Goal: Task Accomplishment & Management: Manage account settings

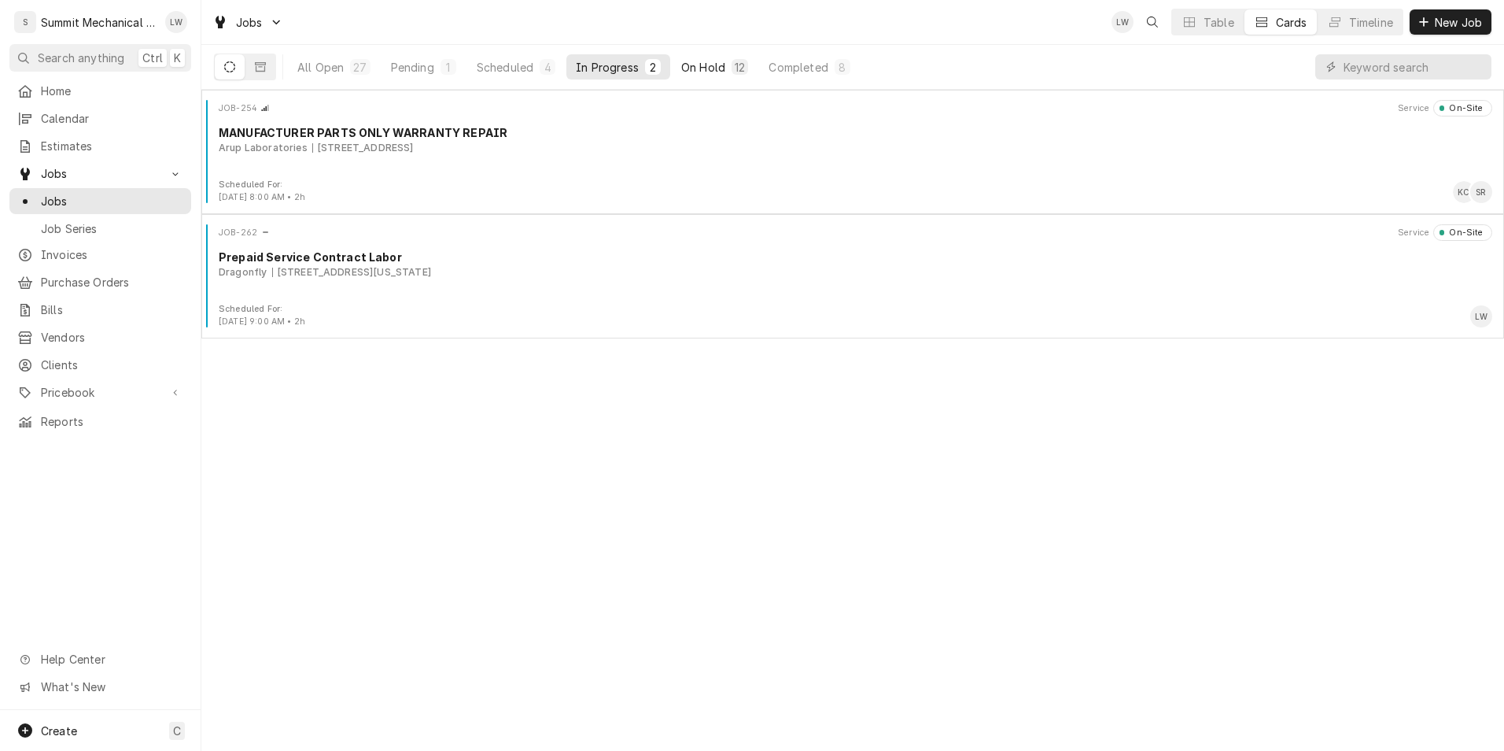
click at [711, 65] on div "On Hold" at bounding box center [703, 67] width 44 height 17
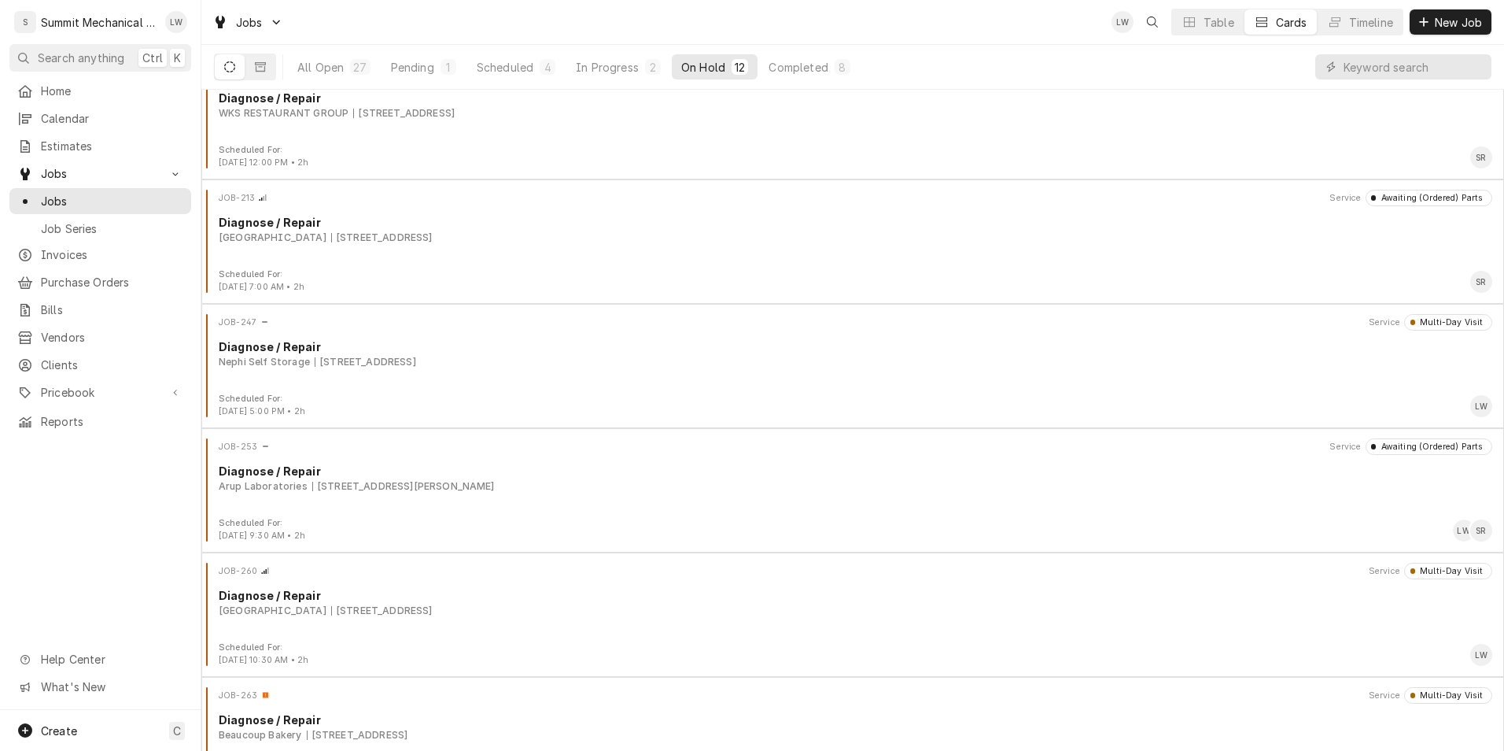
scroll to position [831, 0]
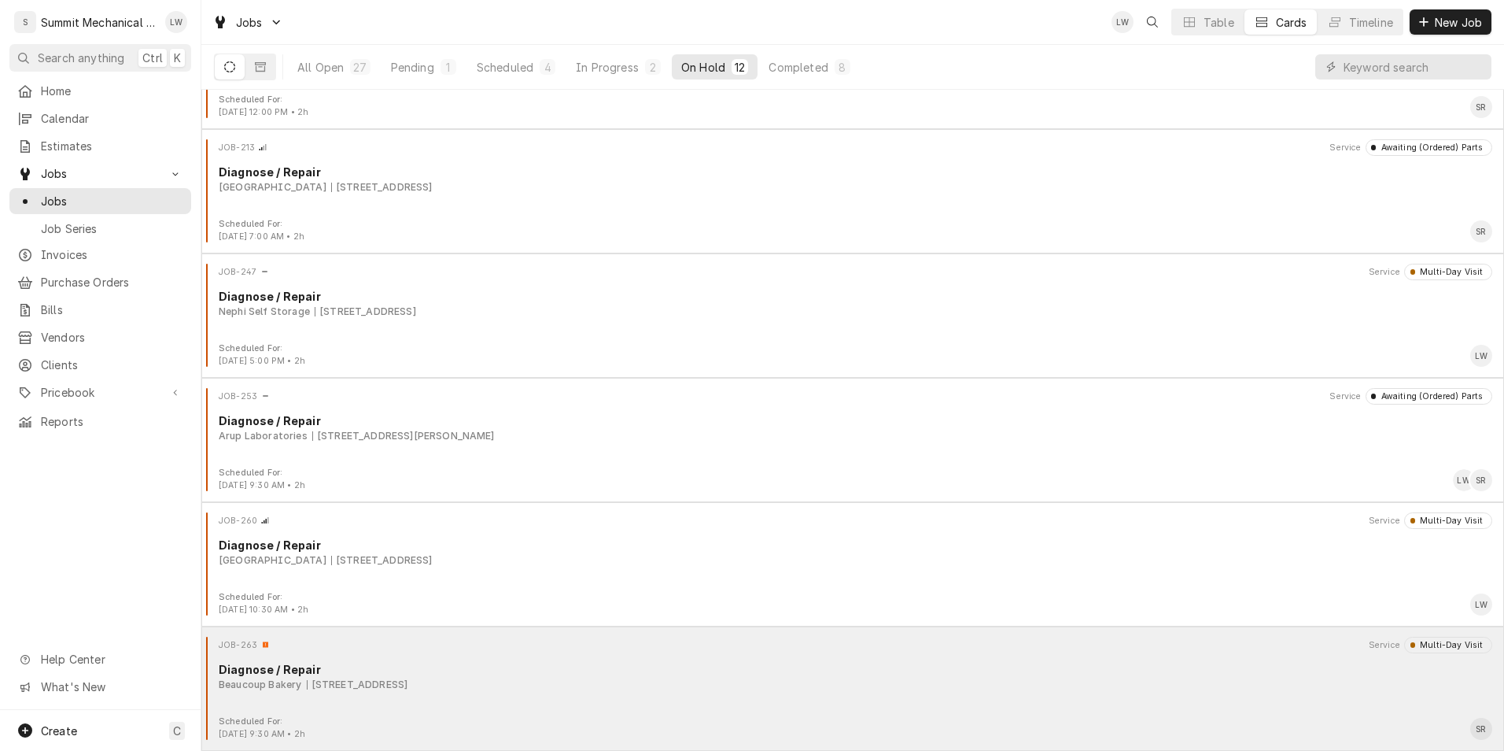
click at [693, 708] on div "JOB-263 Service Multi-Day Visit Diagnose / Repair Beaucoup Bakery 3979 Wasatch …" at bounding box center [853, 676] width 1290 height 79
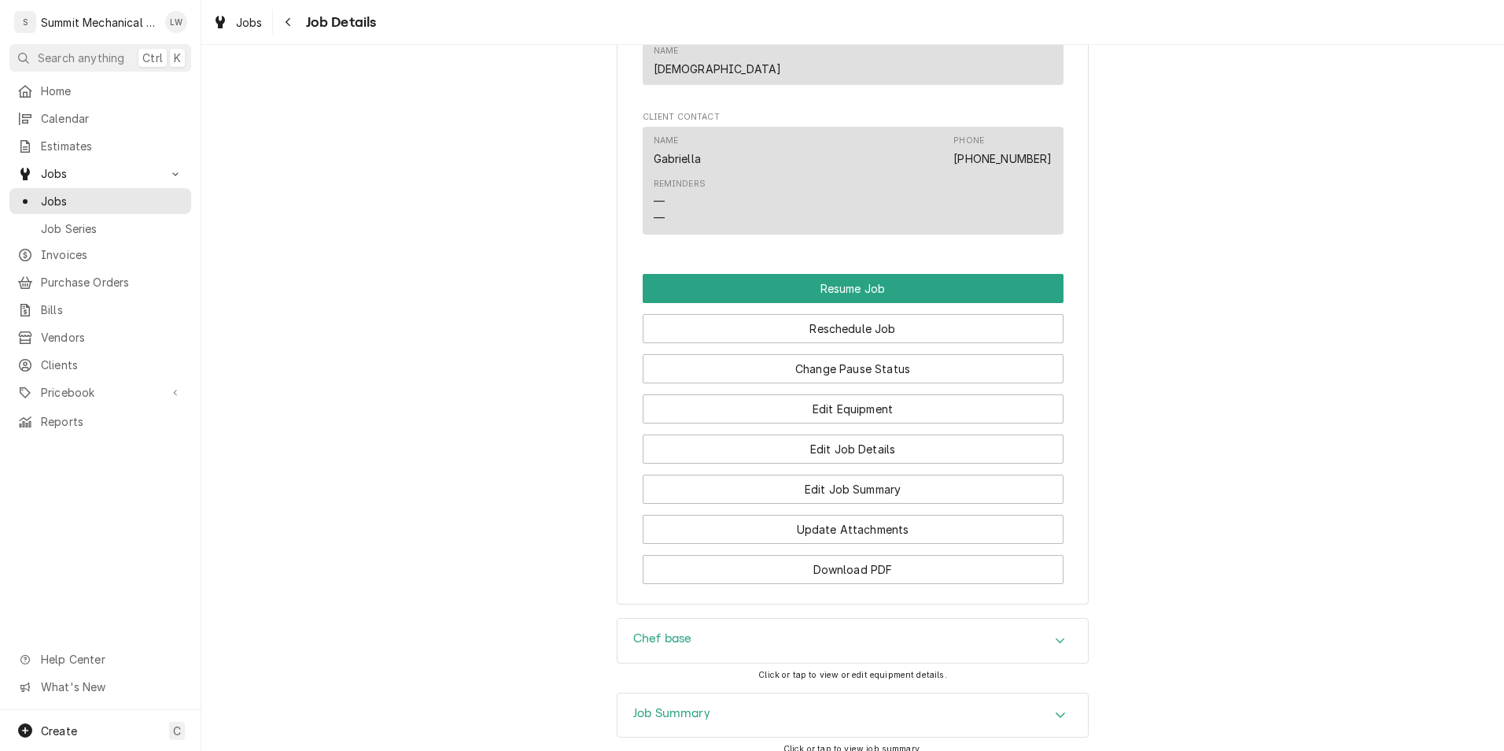
scroll to position [1395, 0]
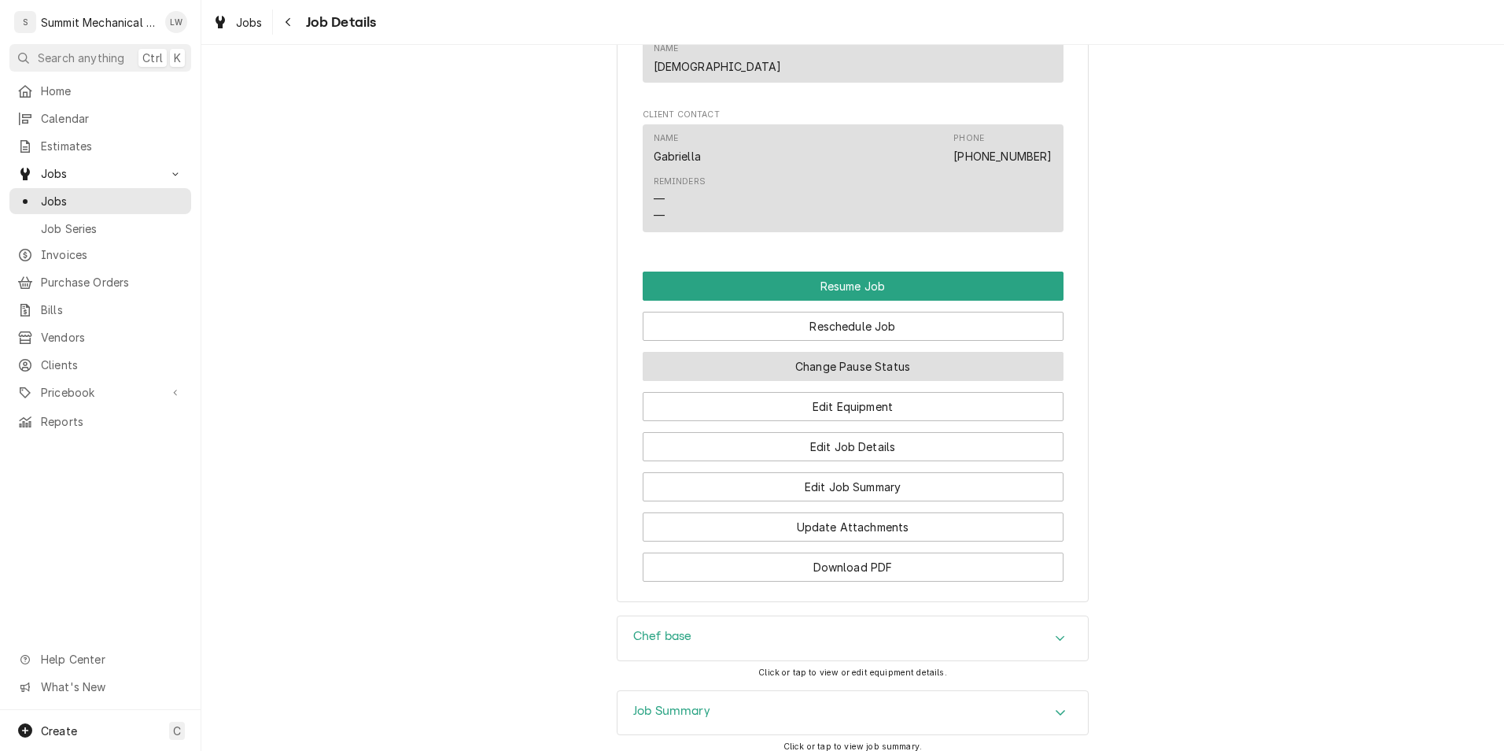
click at [841, 381] on button "Change Pause Status" at bounding box center [853, 366] width 421 height 29
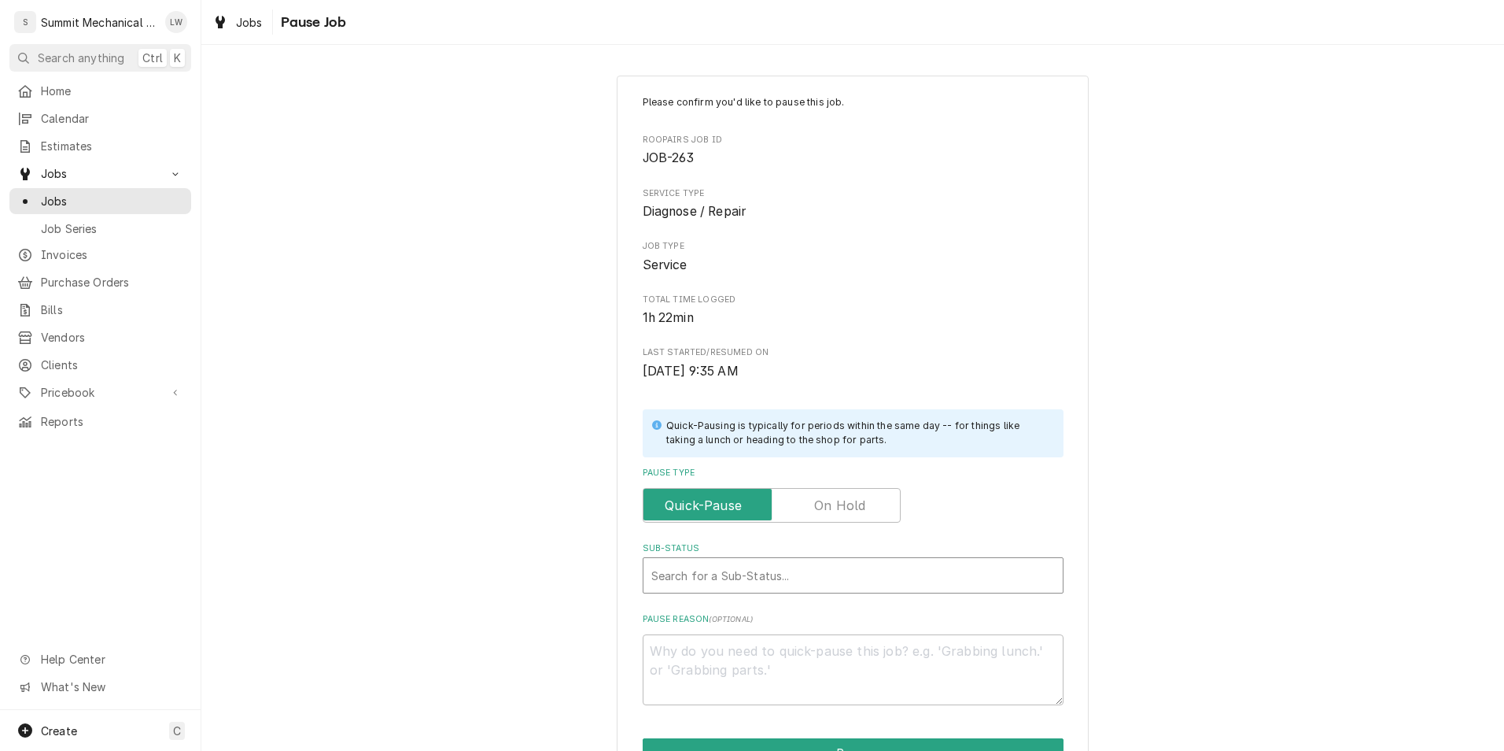
type textarea "x"
click at [690, 564] on div "Sub-Status" at bounding box center [853, 575] width 404 height 28
click at [808, 517] on input "Pause Type" at bounding box center [772, 505] width 244 height 35
checkbox input "true"
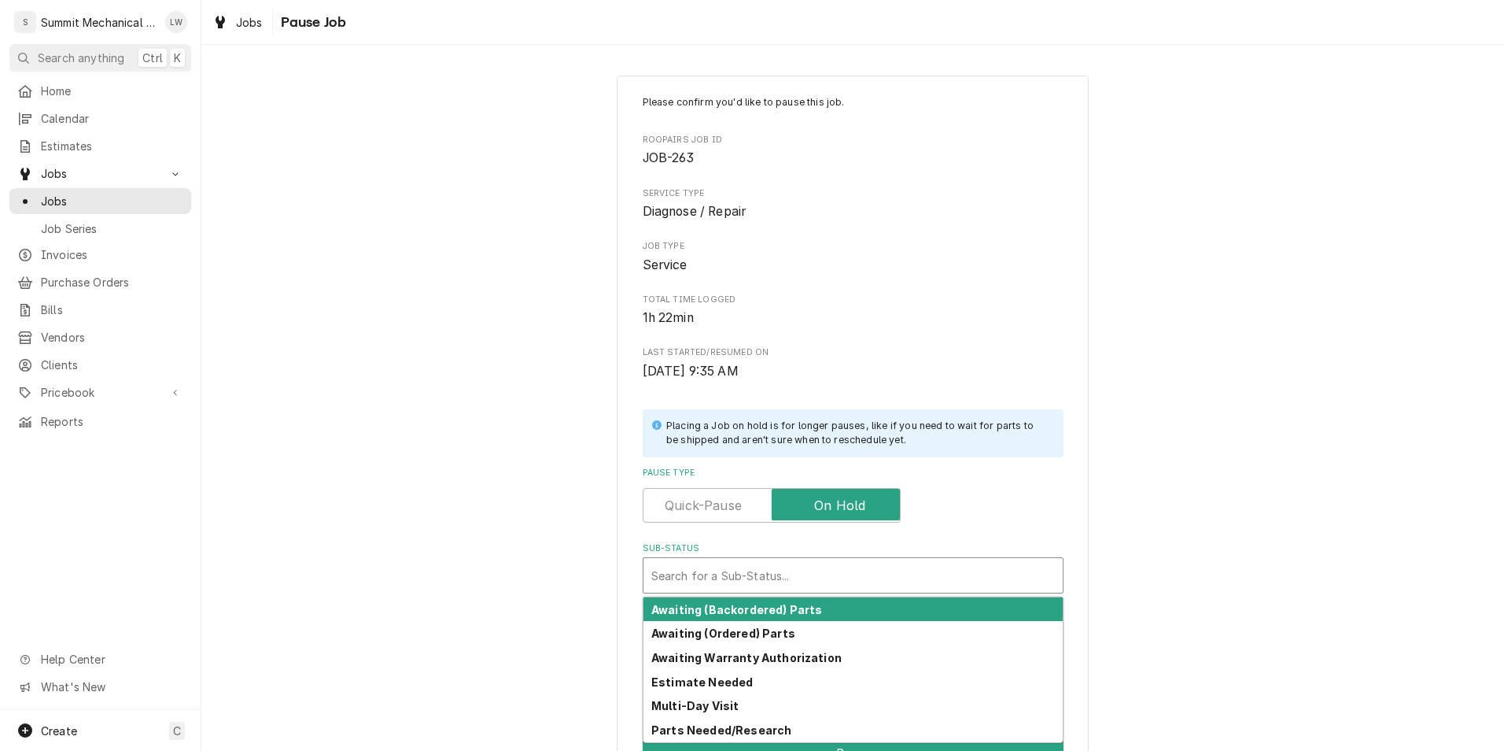
click at [785, 581] on div "Sub-Status" at bounding box center [853, 575] width 404 height 28
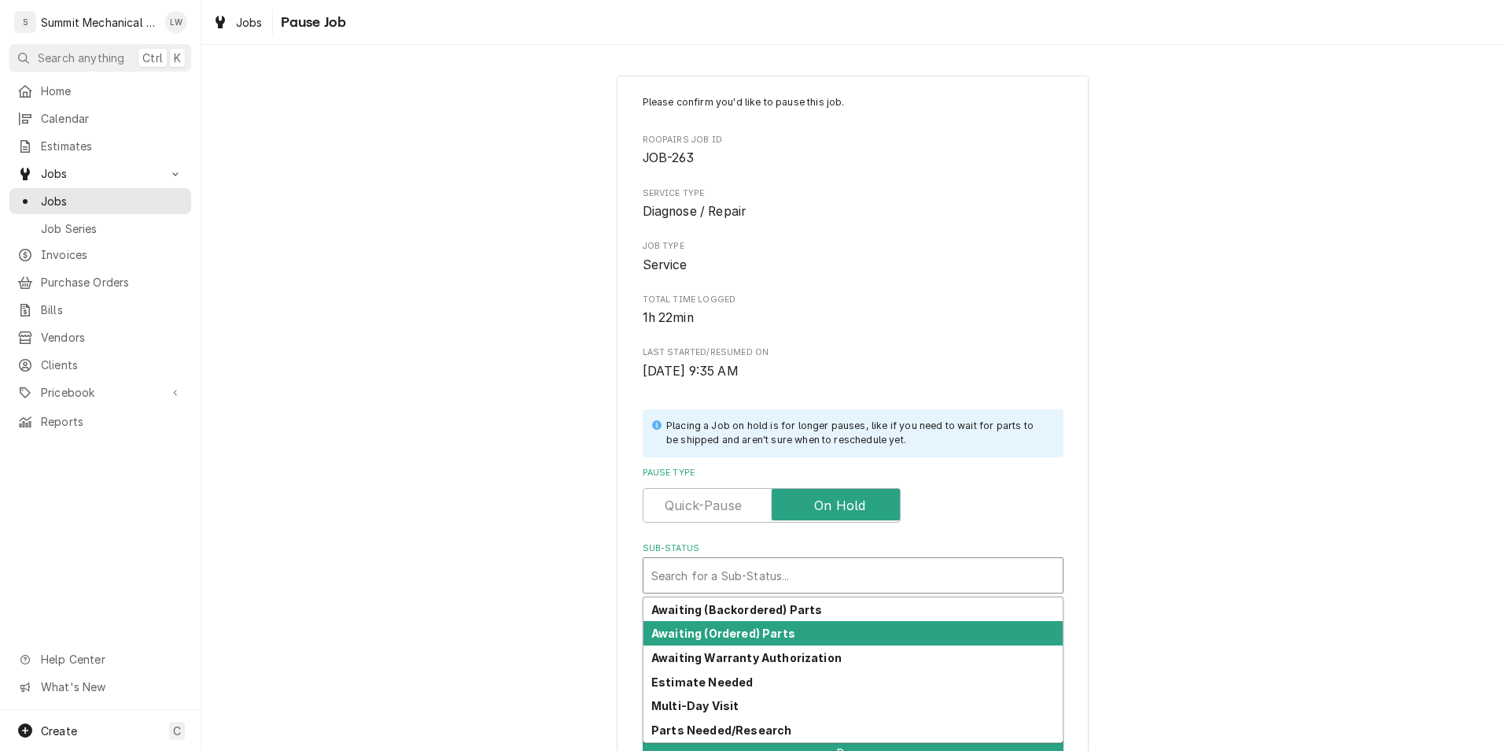
click at [764, 629] on strong "Awaiting (Ordered) Parts" at bounding box center [723, 632] width 144 height 13
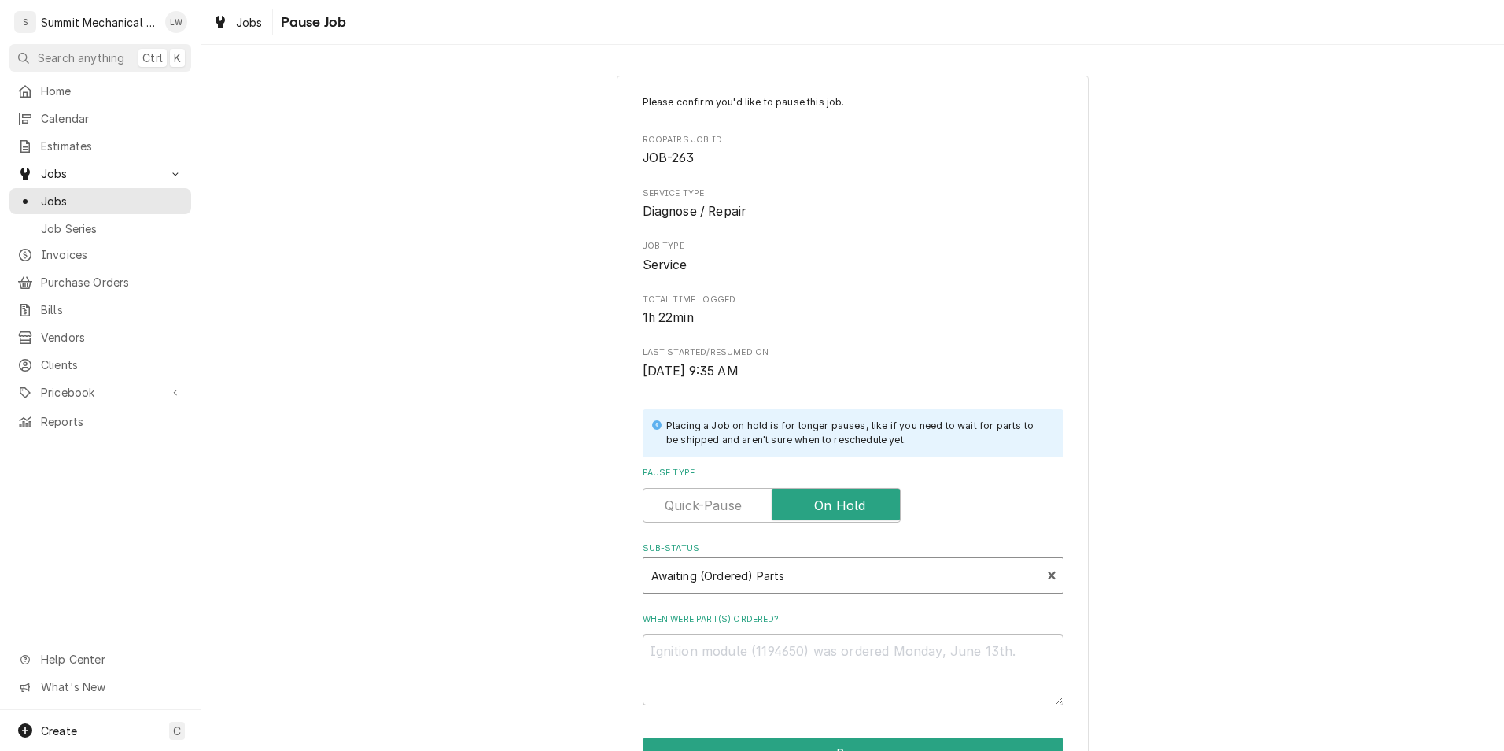
scroll to position [131, 0]
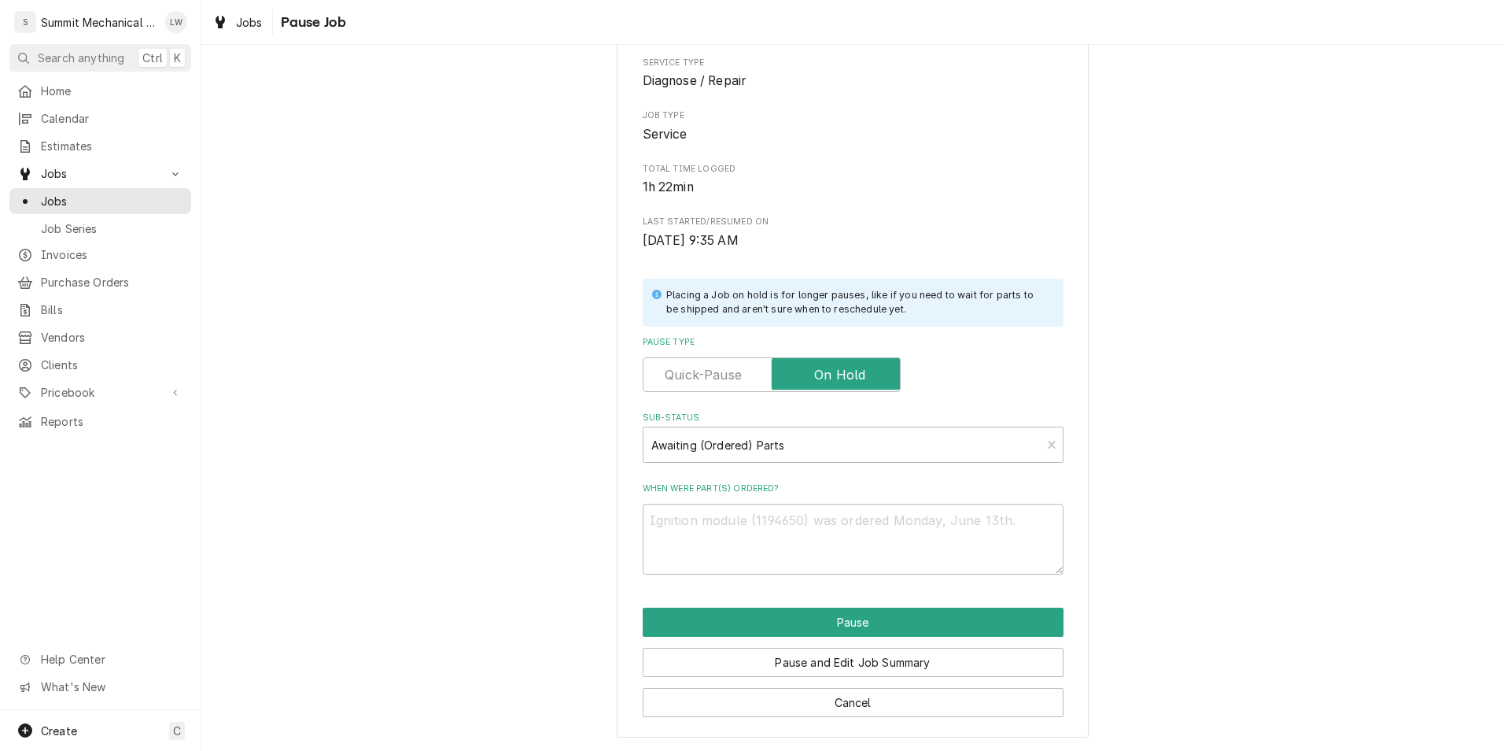
click at [804, 577] on div "Please confirm you'd like to pause this job. Roopairs Job ID JOB-263 Service Ty…" at bounding box center [853, 341] width 472 height 792
click at [818, 534] on textarea "When were part(s) ordered?" at bounding box center [853, 539] width 421 height 71
type textarea "x"
type textarea "t"
type textarea "x"
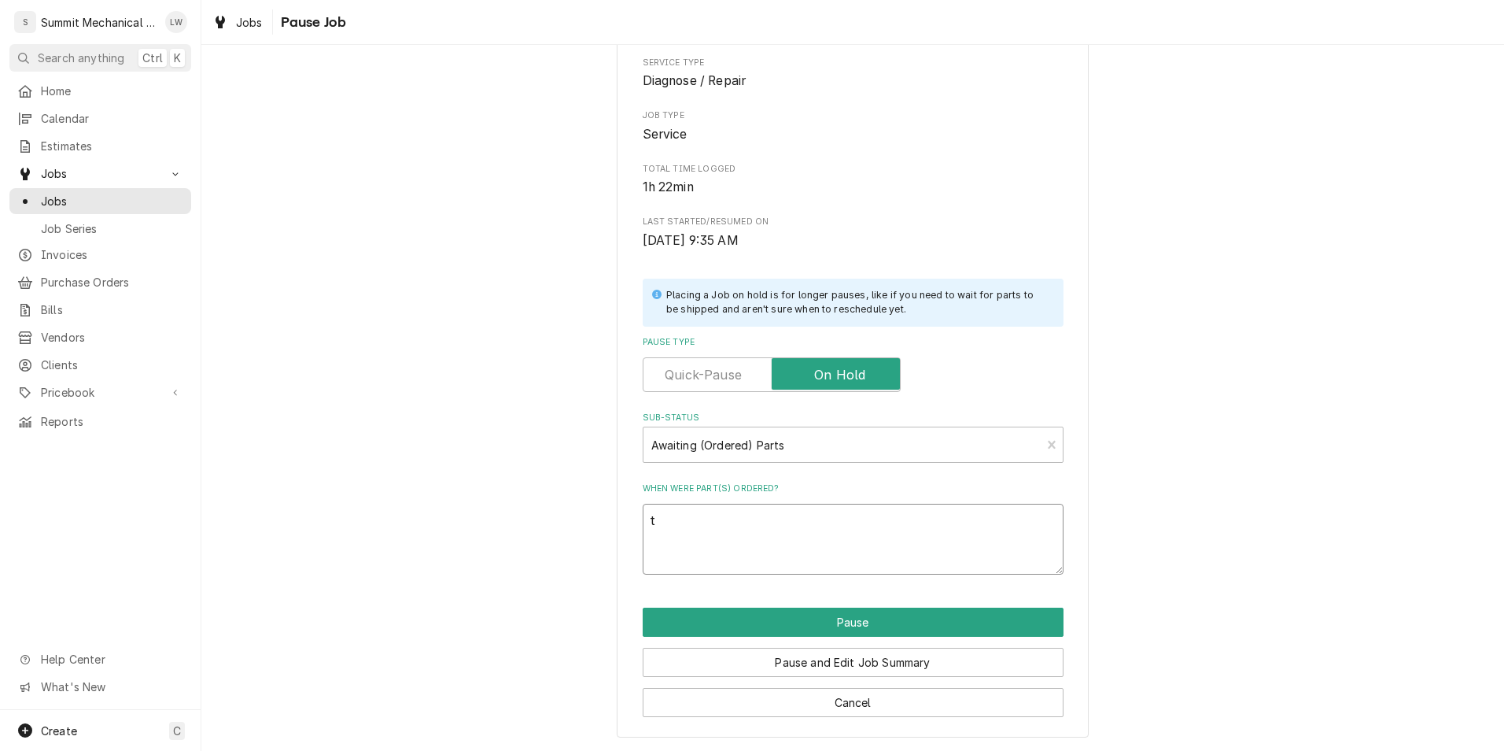
type textarea "te"
type textarea "x"
type textarea "tem"
type textarea "x"
type textarea "temp"
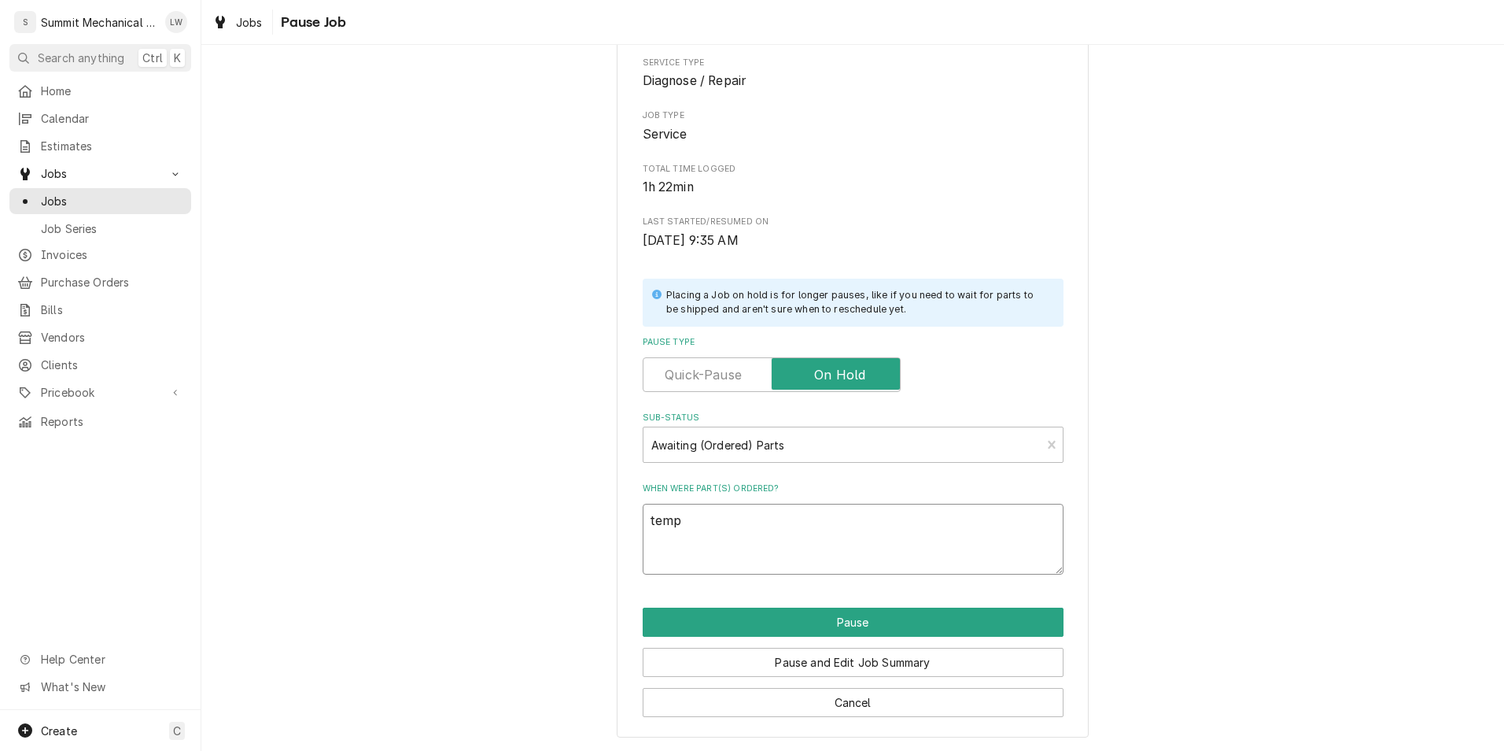
type textarea "x"
type textarea "temp"
type textarea "x"
type textarea "temp c"
type textarea "x"
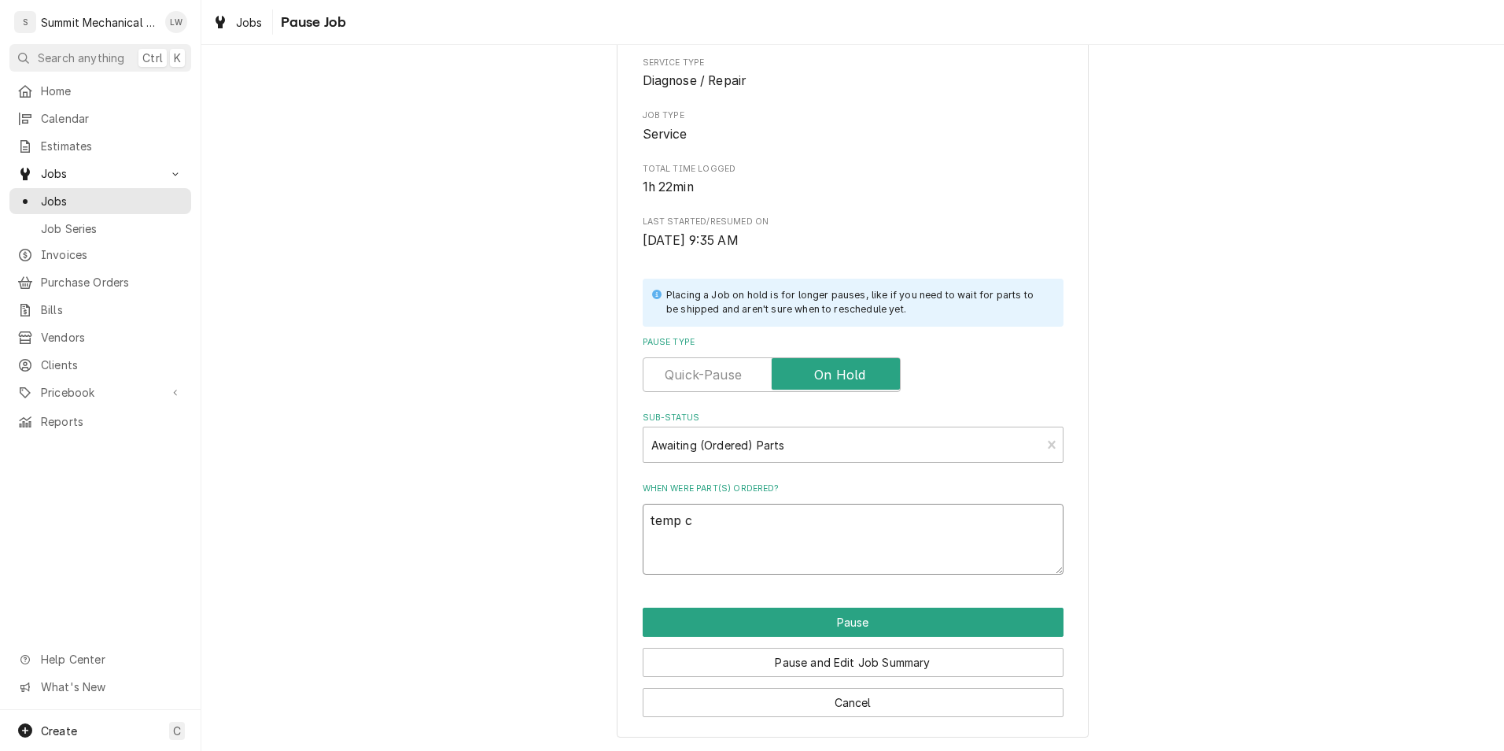
type textarea "temp co"
type textarea "x"
type textarea "temp con"
type textarea "x"
type textarea "temp cont"
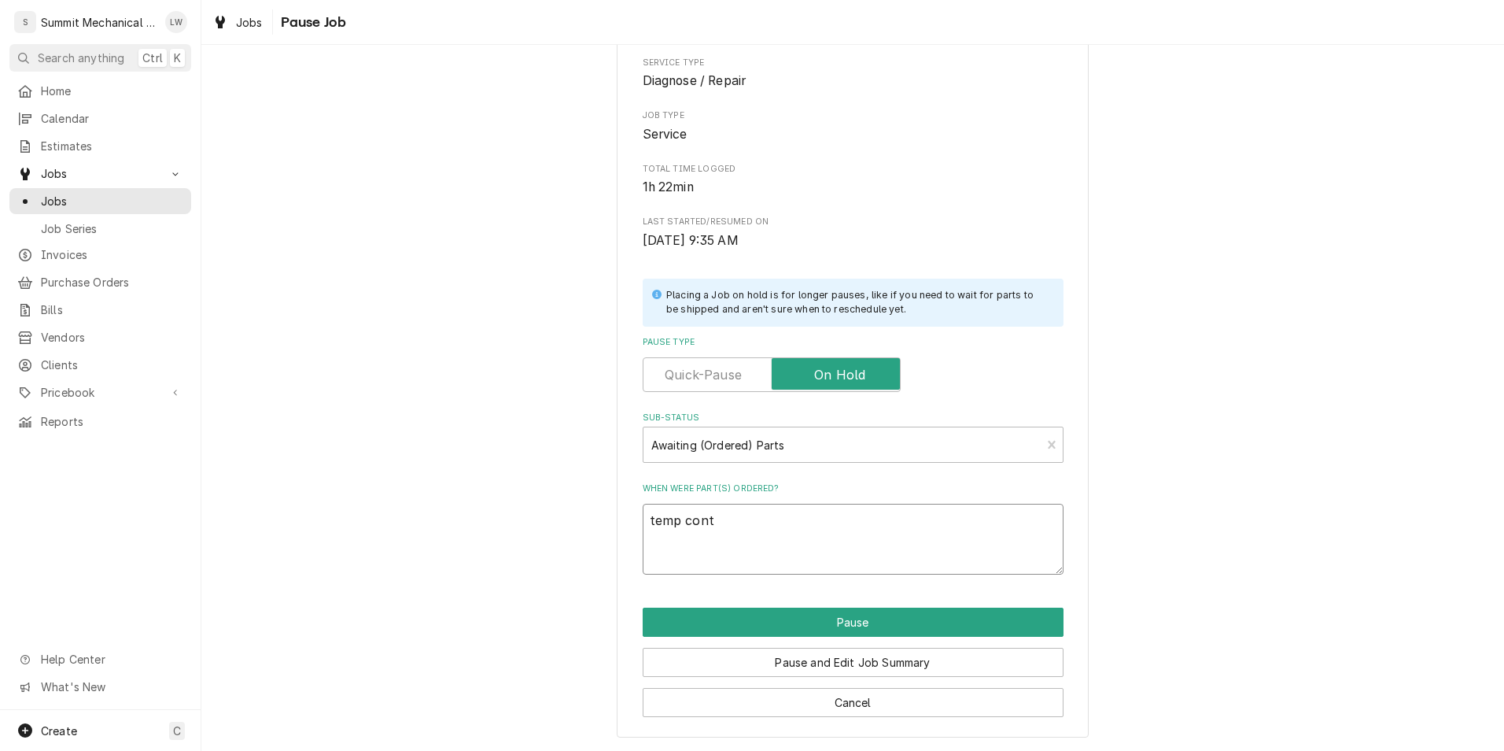
type textarea "x"
type textarea "temp conto"
type textarea "x"
type textarea "temp contor"
type textarea "x"
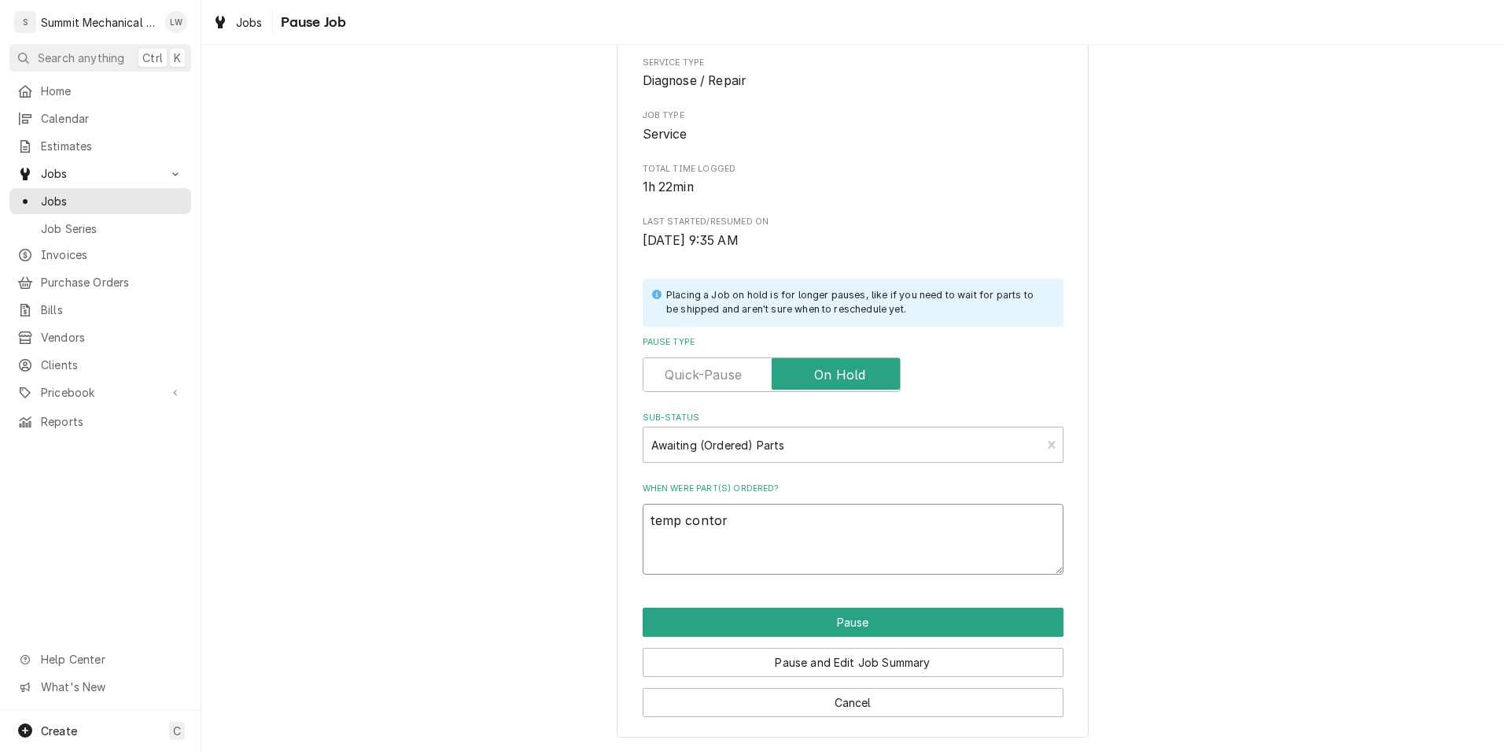
type textarea "temp contorl"
type textarea "x"
type textarea "temp contorl"
type textarea "x"
type textarea "temp contorl"
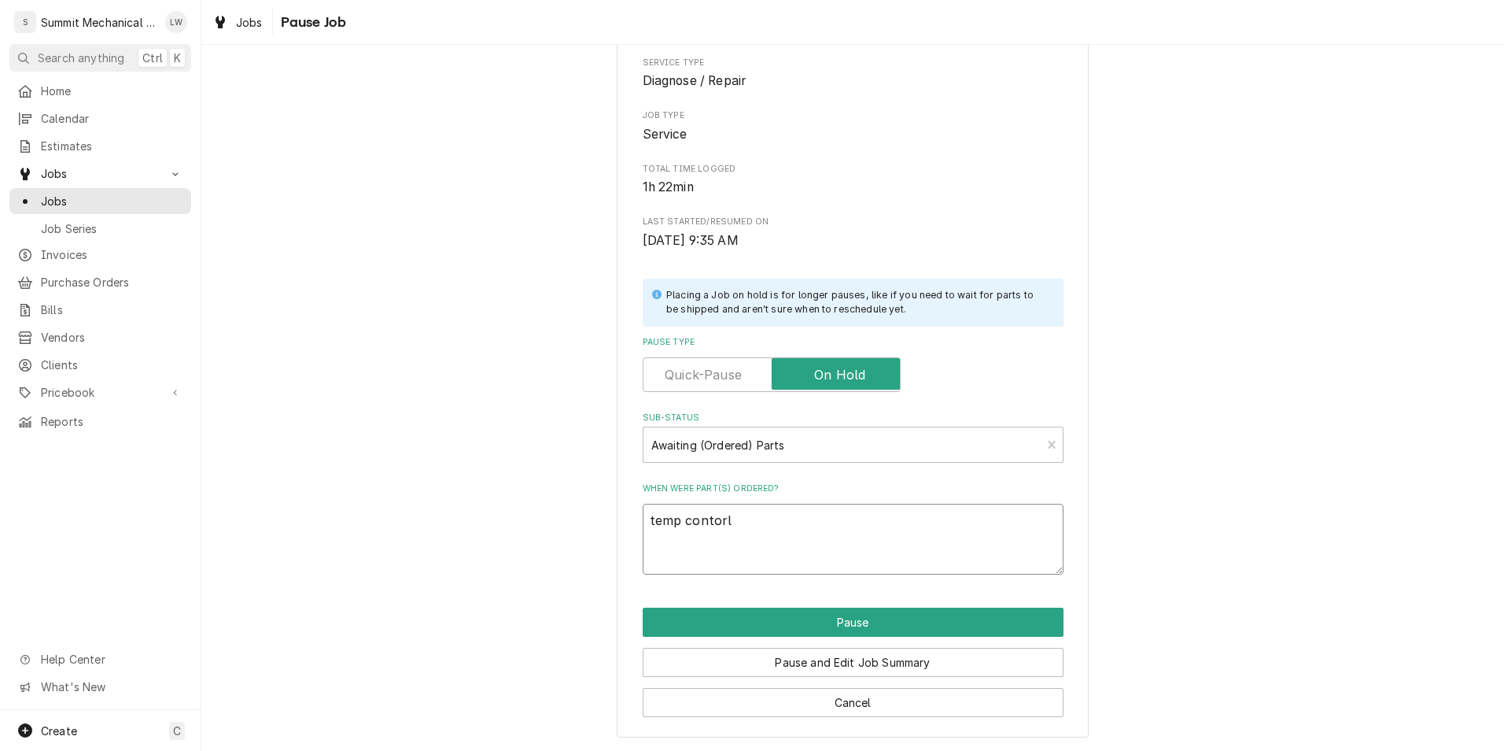
type textarea "x"
type textarea "temp contor"
type textarea "x"
type textarea "temp conto"
type textarea "x"
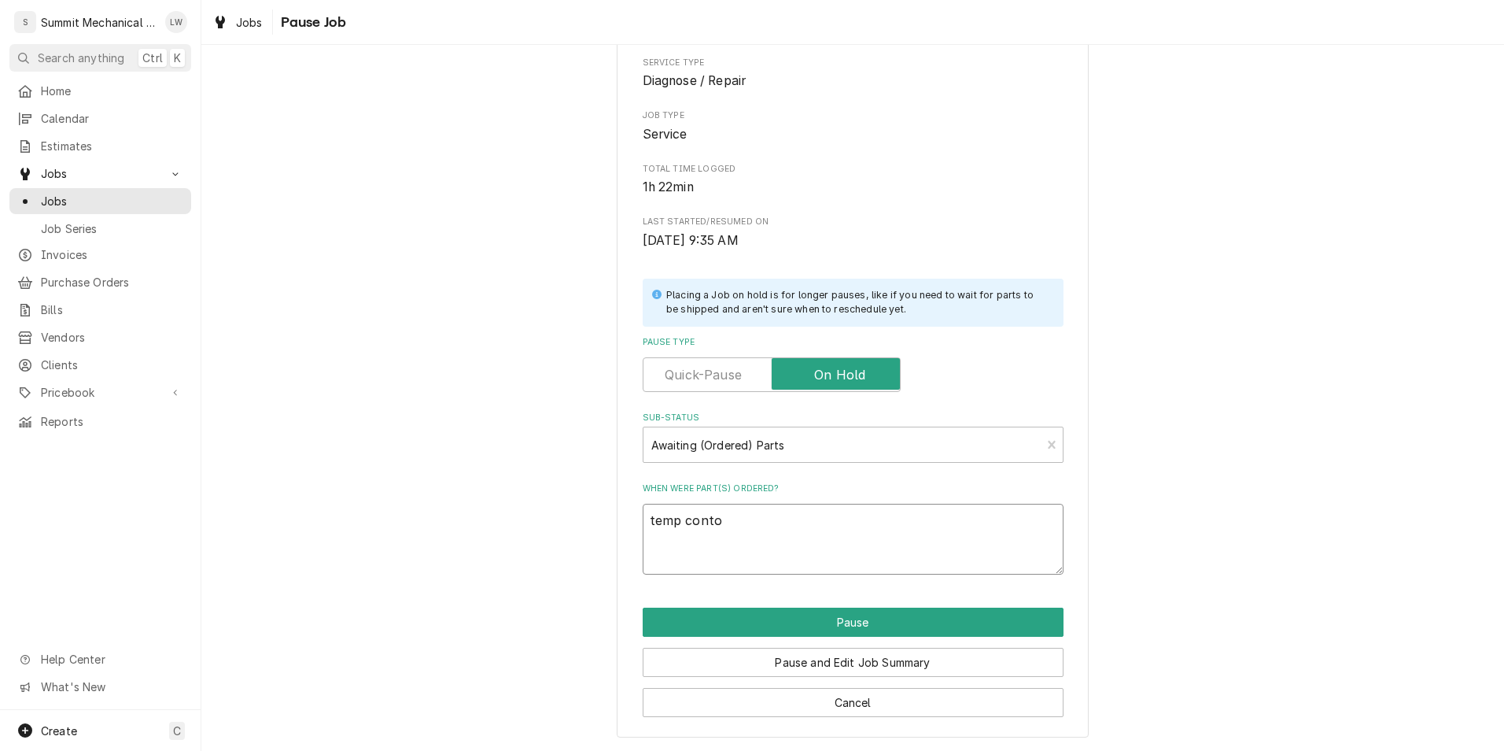
type textarea "temp cont"
type textarea "x"
type textarea "temp contr"
type textarea "x"
type textarea "temp contro"
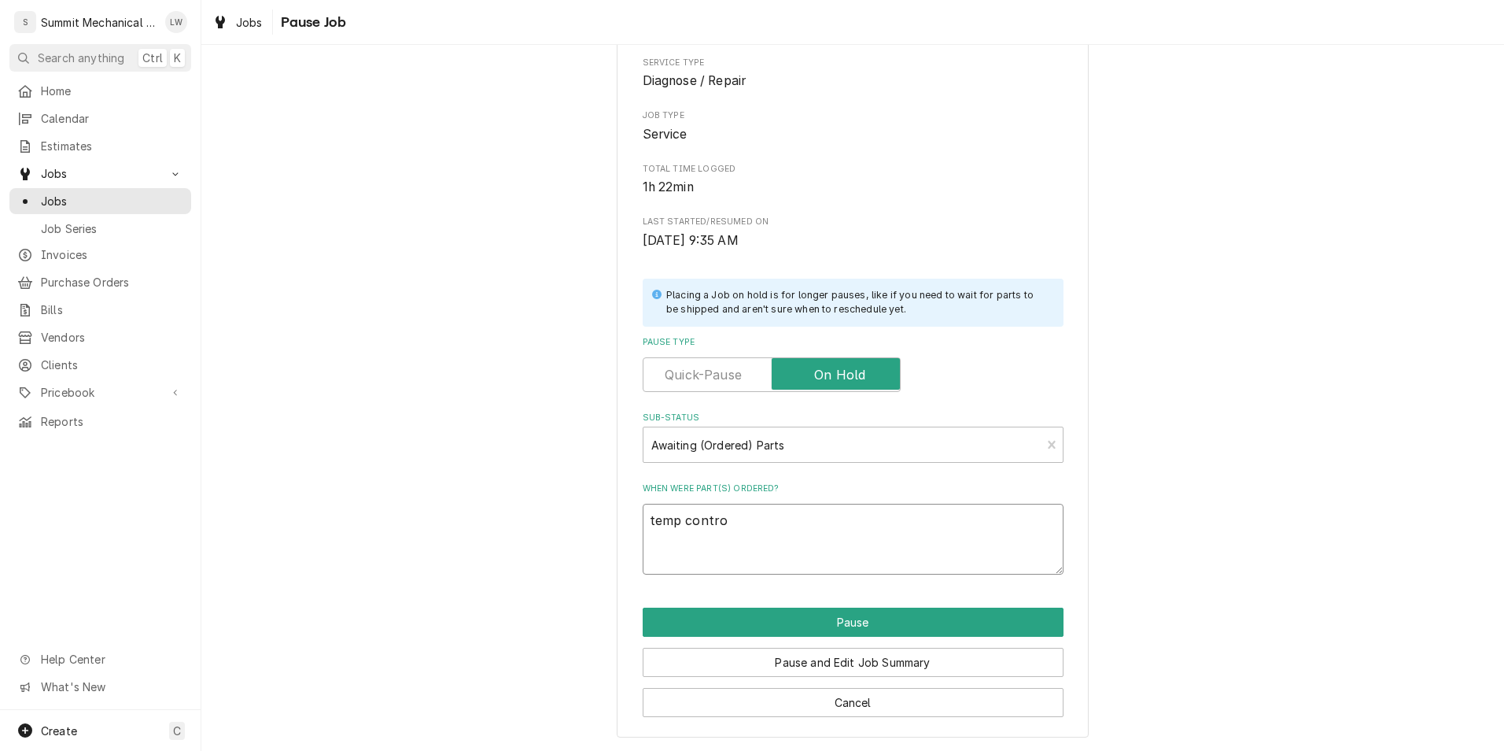
type textarea "x"
type textarea "temp control"
type textarea "x"
type textarea "temp control"
type textarea "x"
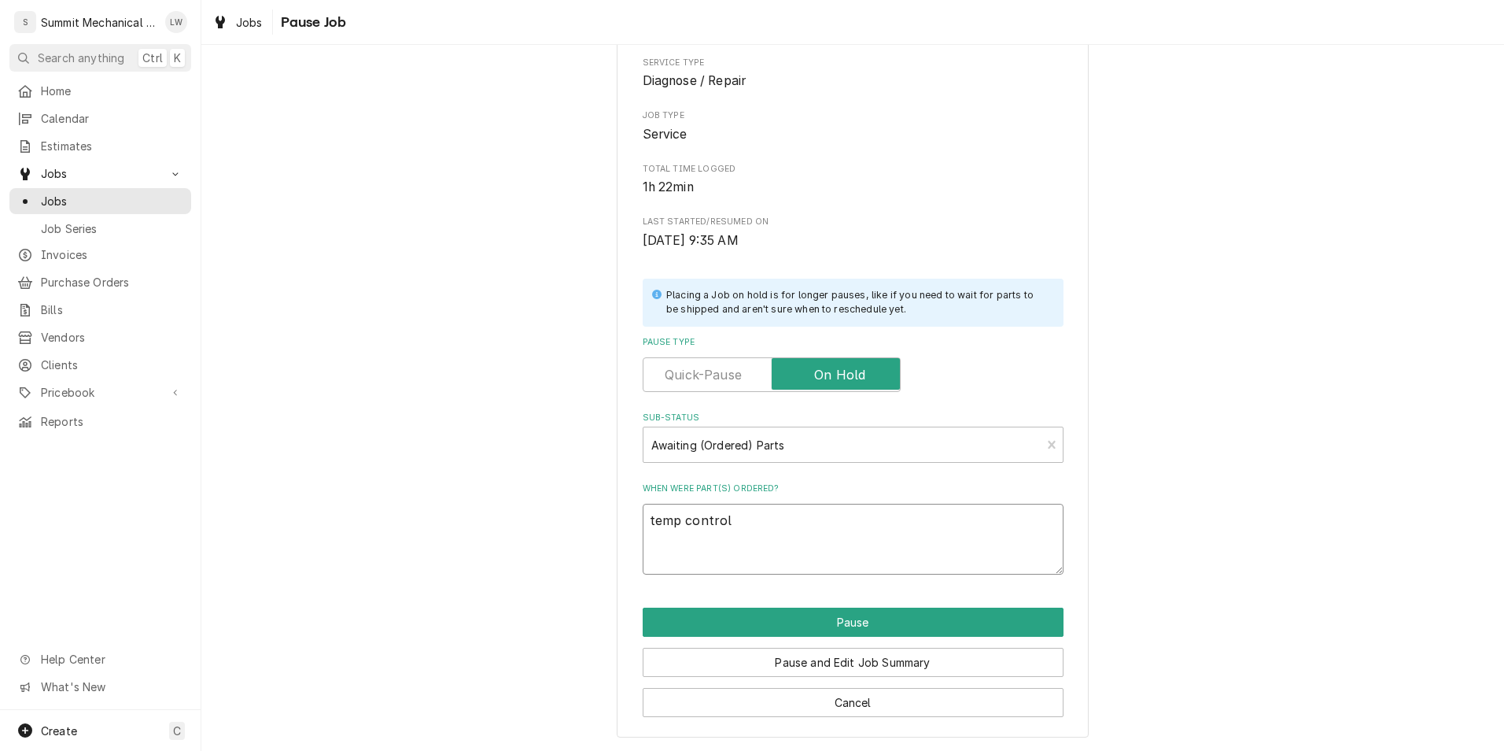
type textarea "temp control R"
type textarea "x"
type textarea "temp control RS"
type textarea "x"
type textarea "temp control RSD"
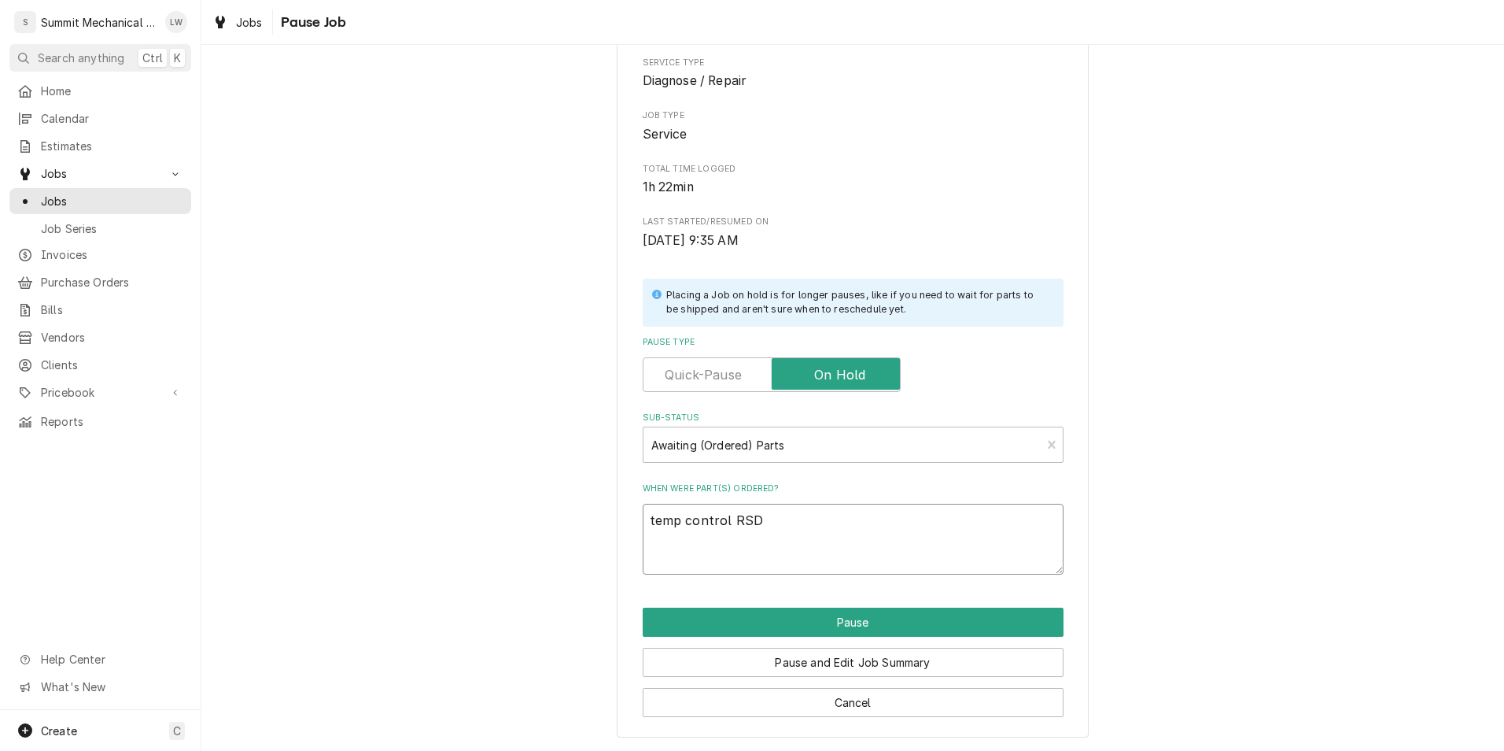
type textarea "x"
type textarea "temp control RSD d"
type textarea "x"
type textarea "temp control RSD dr"
type textarea "x"
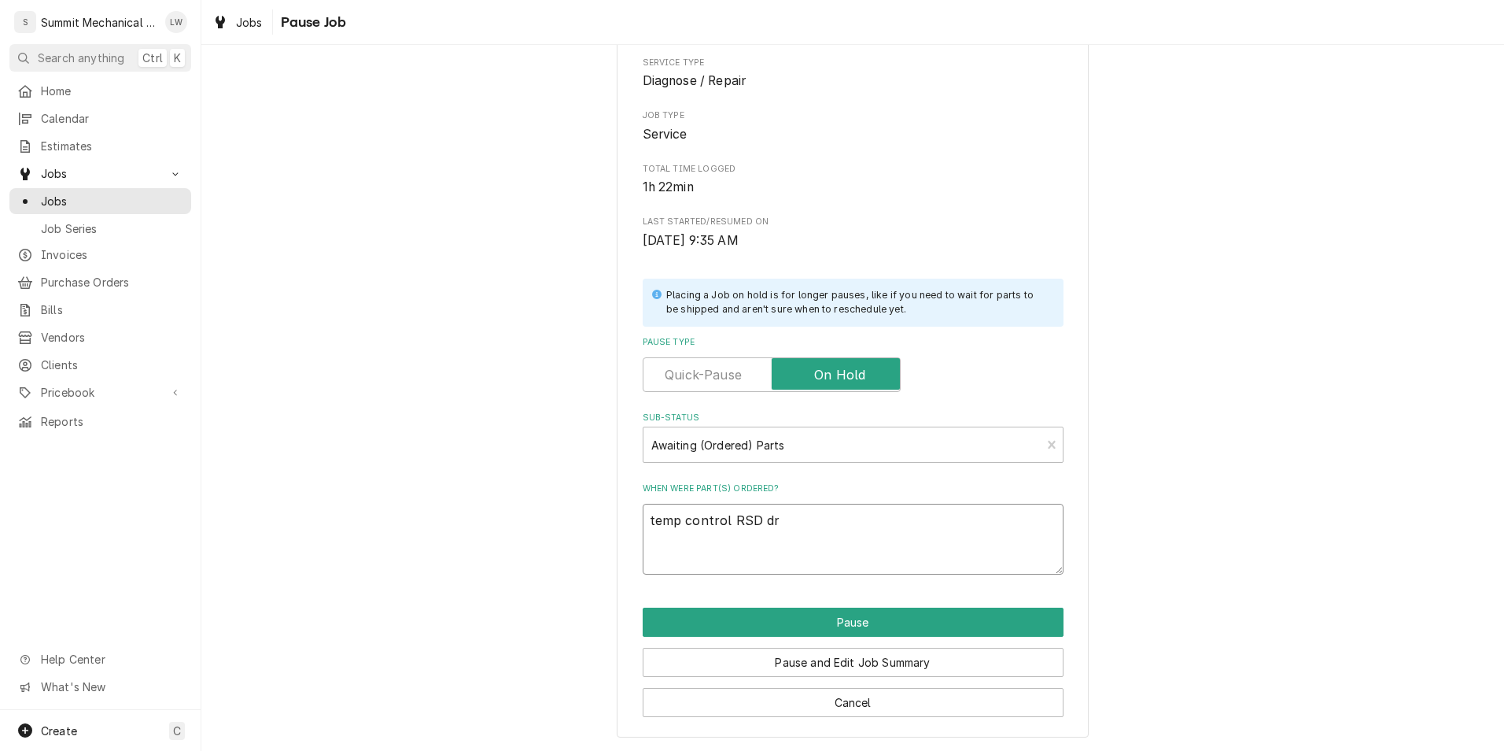
type textarea "temp control RSD dra"
type textarea "x"
type textarea "temp control RSD drap"
type textarea "x"
type textarea "temp control RSD drape"
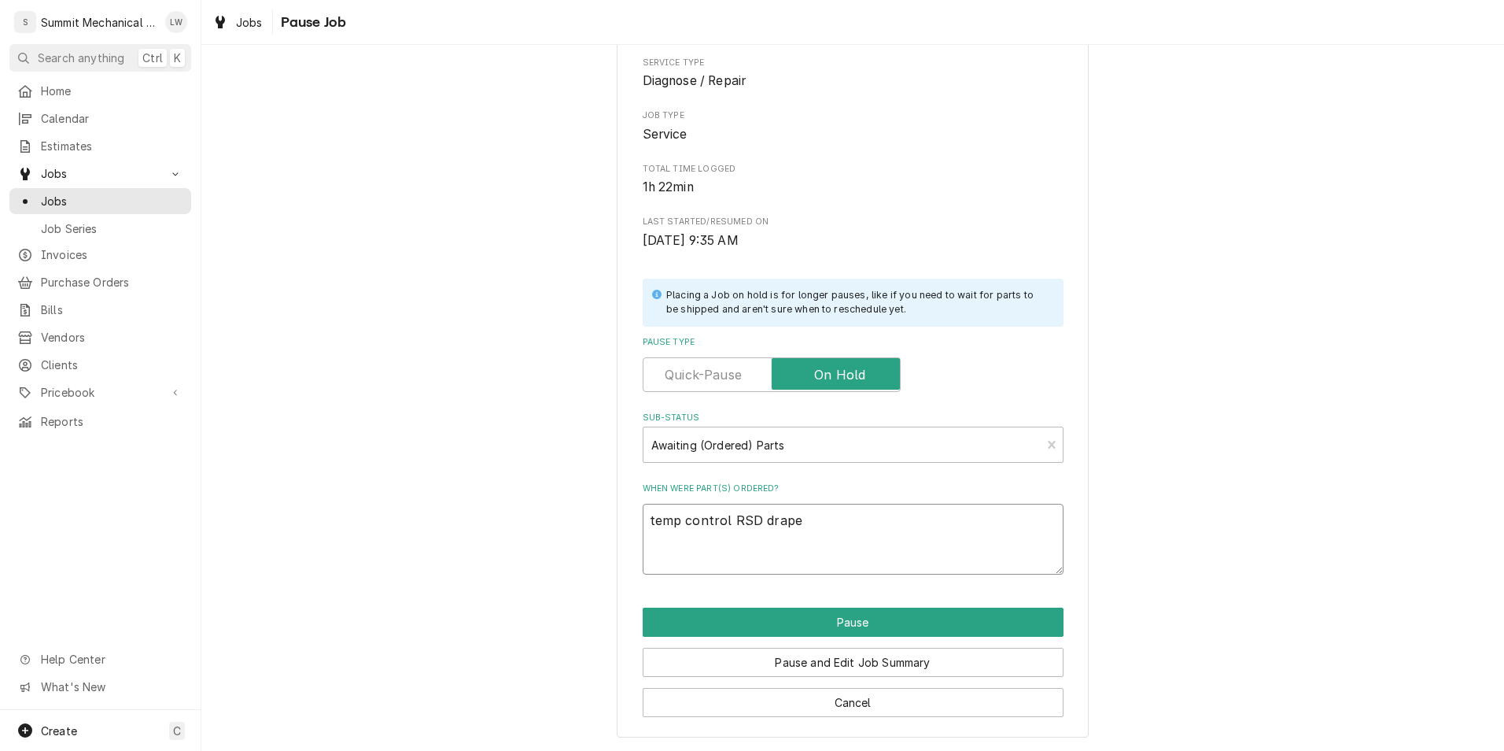
type textarea "x"
type textarea "temp control RSD draper"
click at [788, 618] on button "Pause" at bounding box center [853, 621] width 421 height 29
type textarea "x"
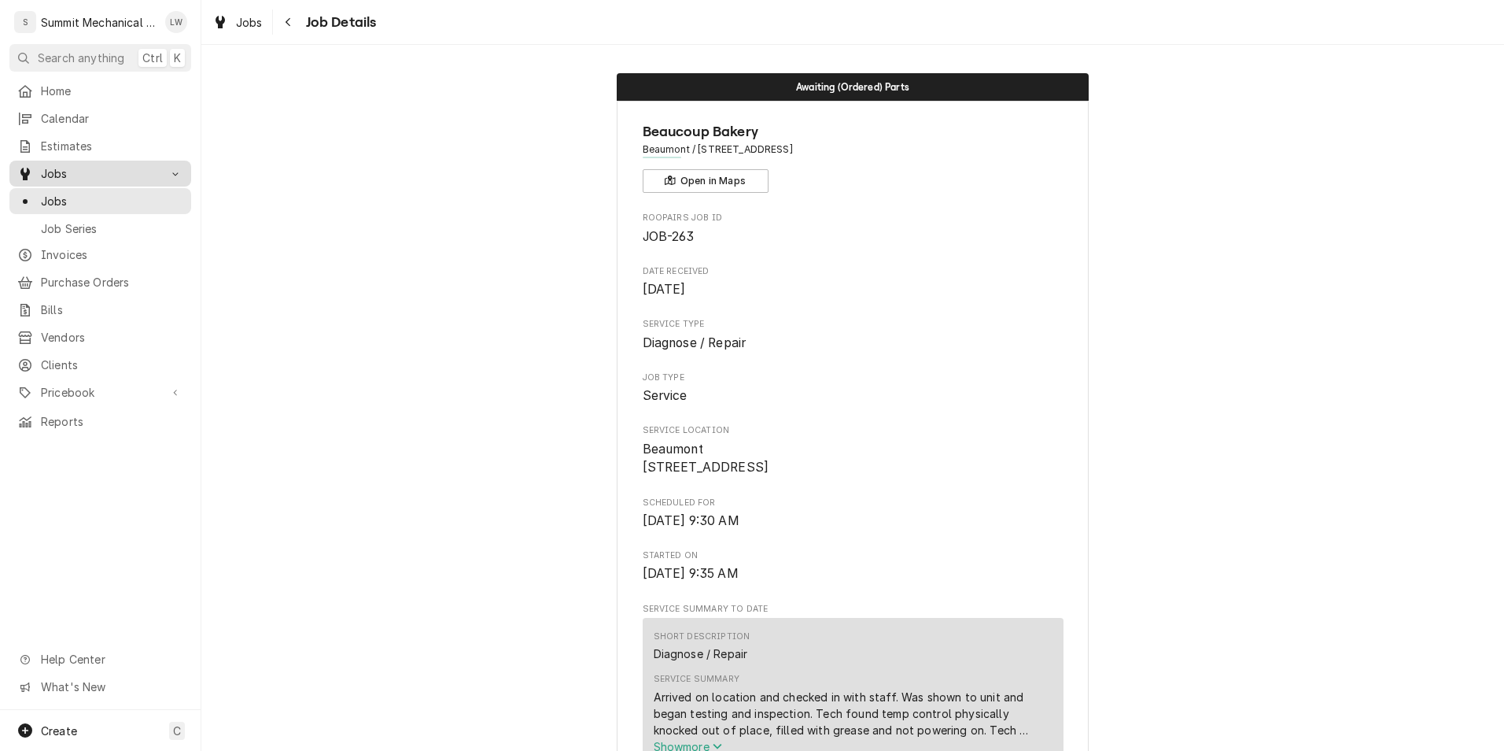
click at [61, 173] on span "Jobs" at bounding box center [100, 173] width 119 height 17
click at [73, 177] on div "Jobs" at bounding box center [100, 174] width 175 height 20
click at [70, 193] on span "Jobs" at bounding box center [112, 201] width 142 height 17
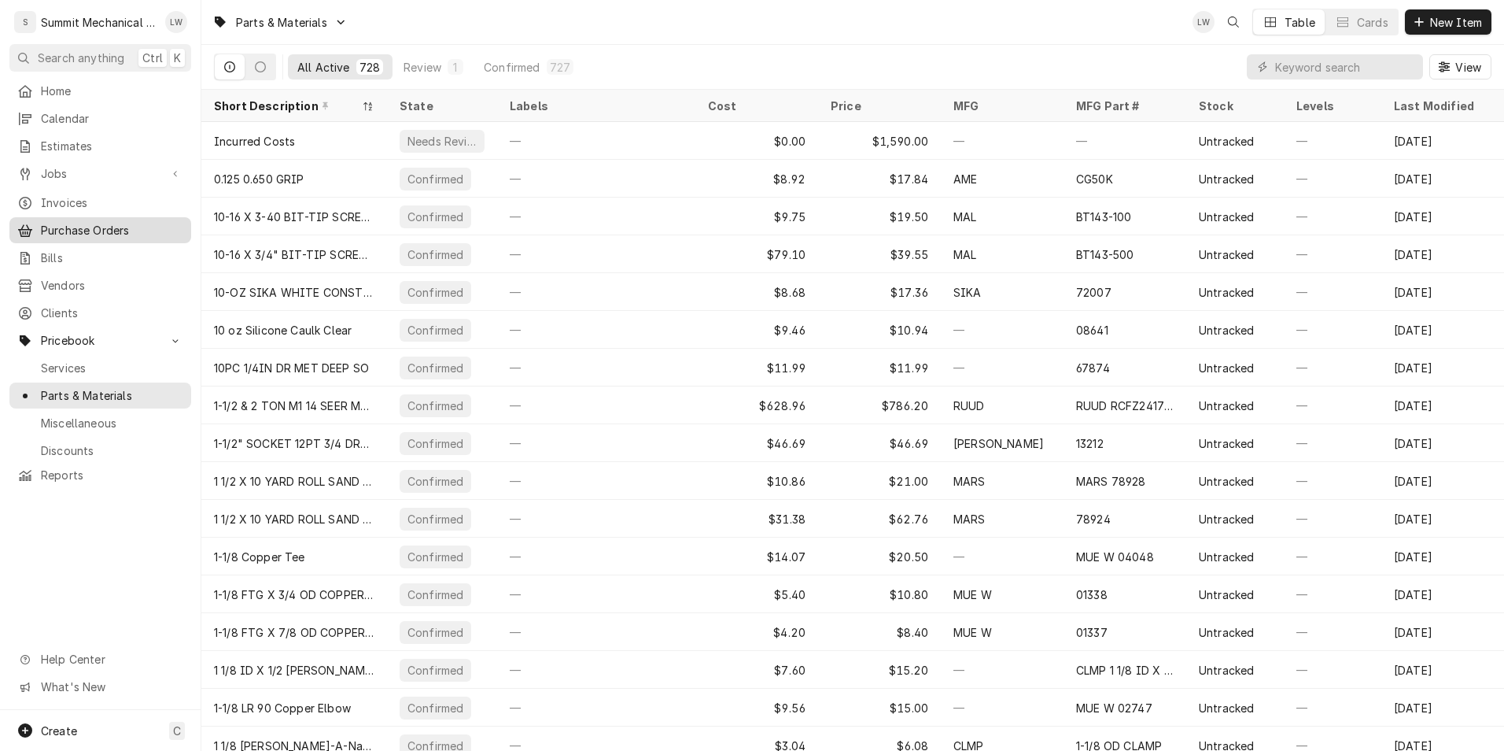
click at [92, 235] on link "Purchase Orders" at bounding box center [100, 230] width 182 height 26
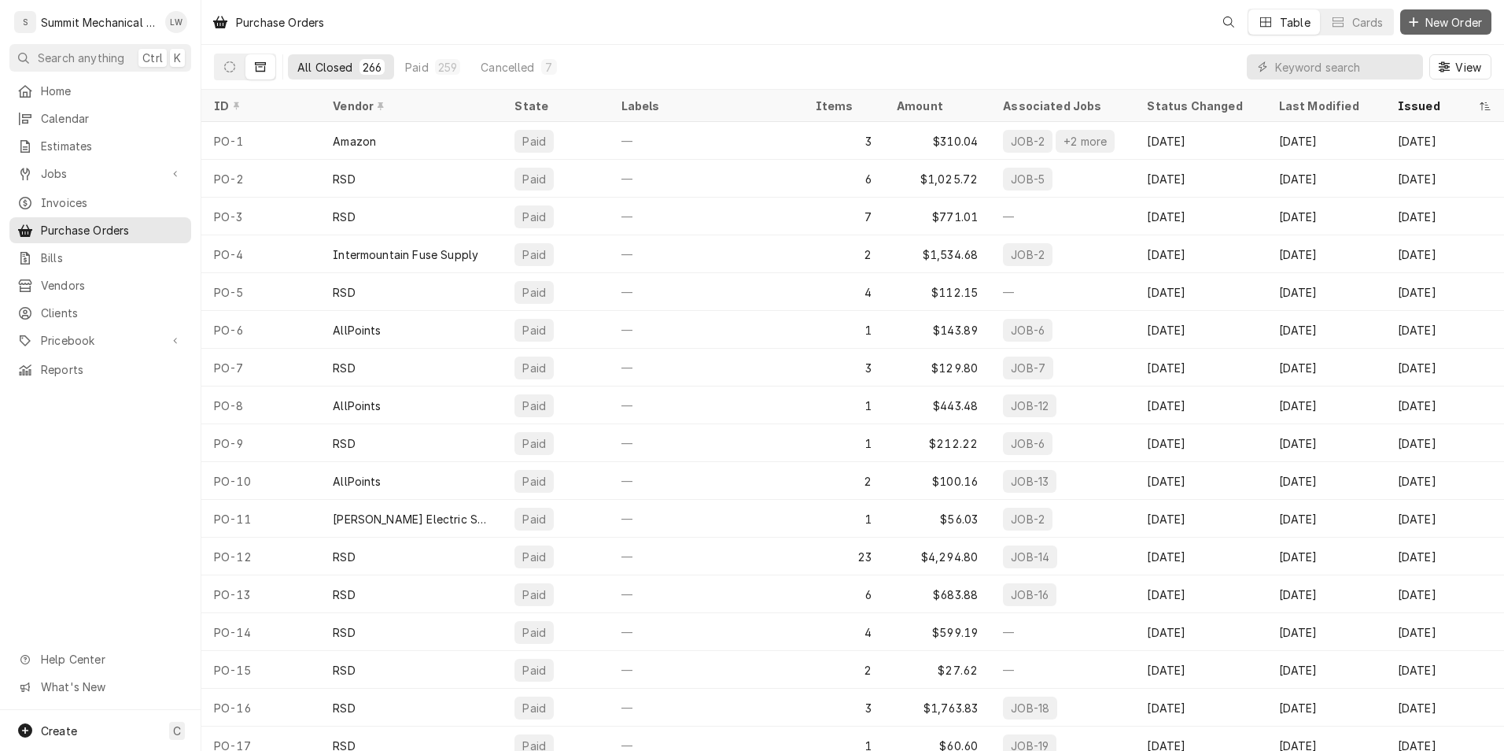
click at [1428, 19] on span "New Order" at bounding box center [1454, 22] width 63 height 17
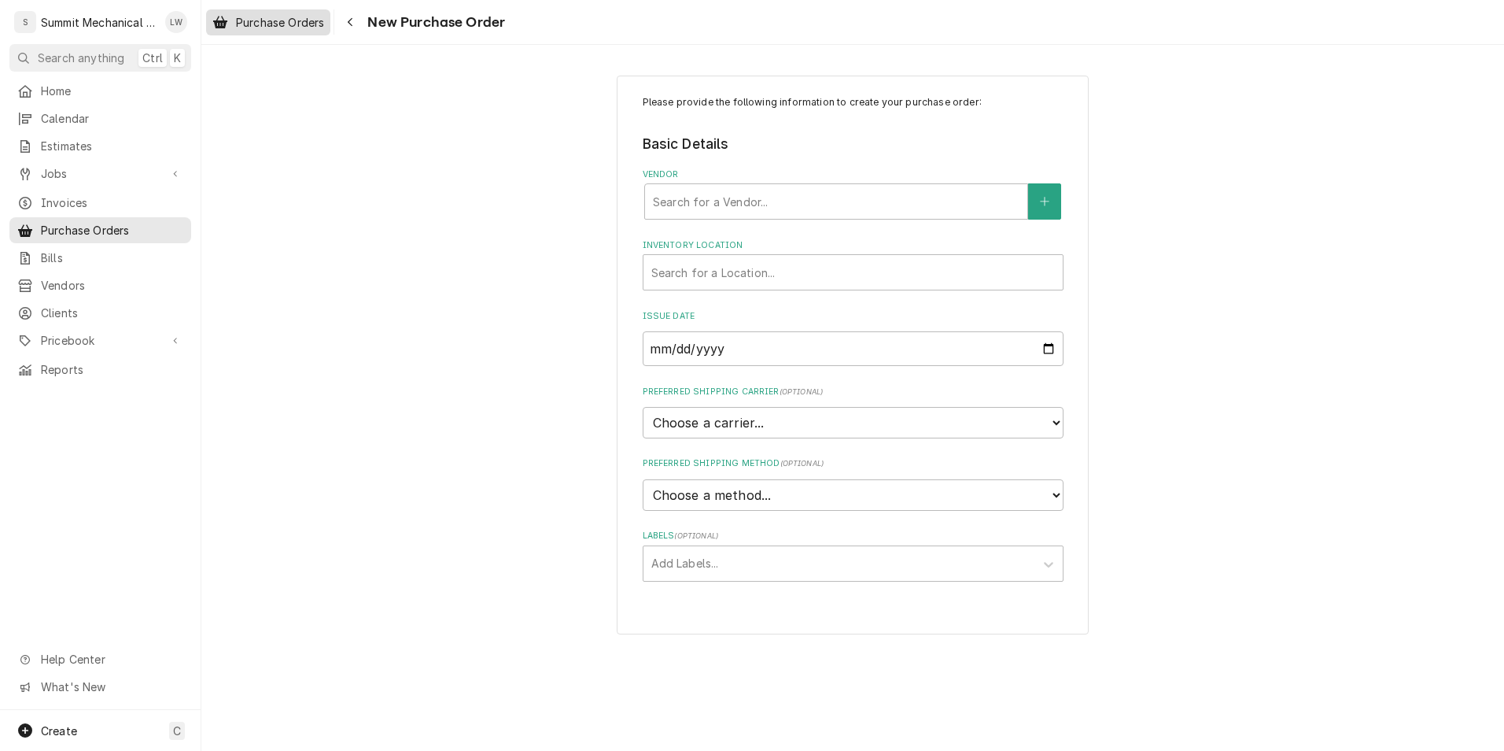
click at [251, 27] on span "Purchase Orders" at bounding box center [280, 22] width 88 height 17
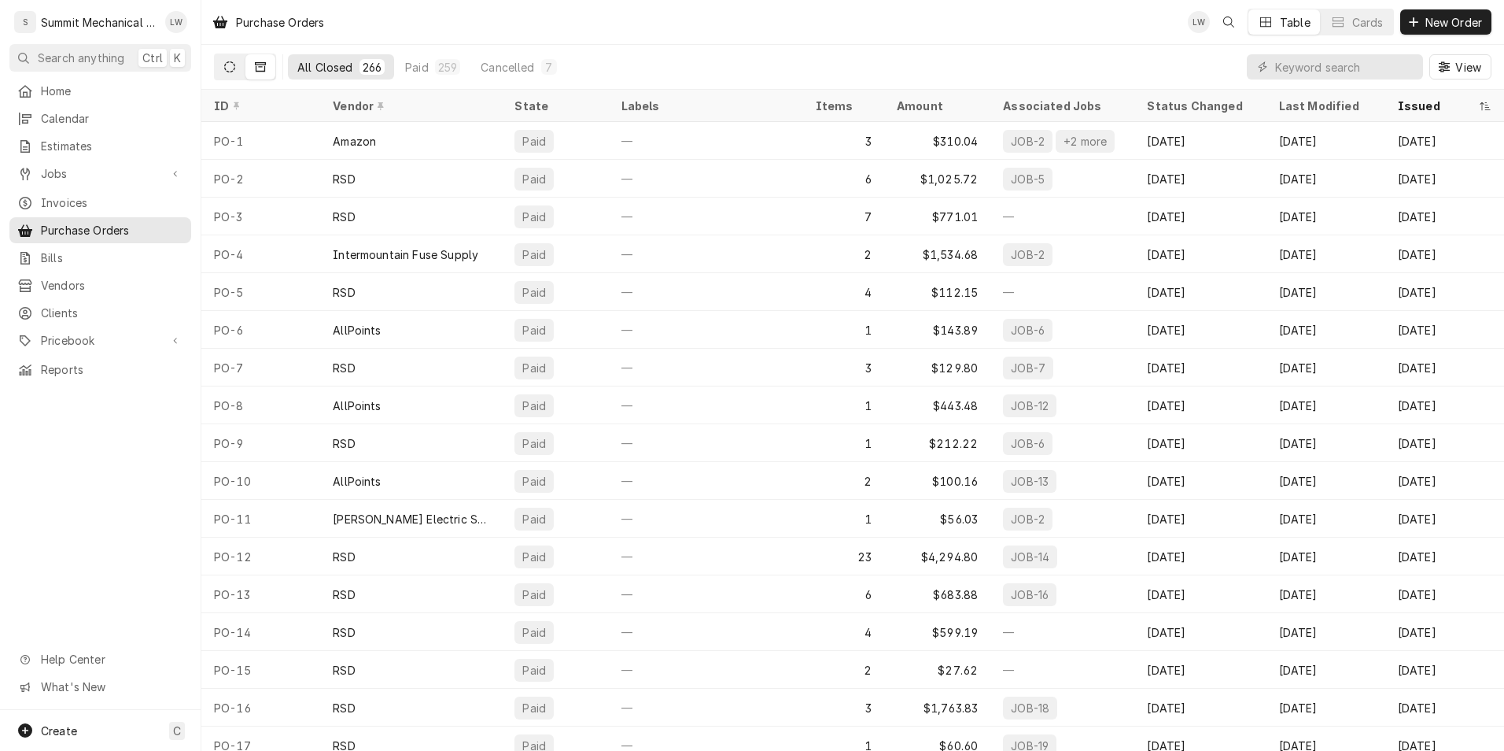
click at [221, 67] on button "Dynamic Content Wrapper" at bounding box center [230, 66] width 30 height 25
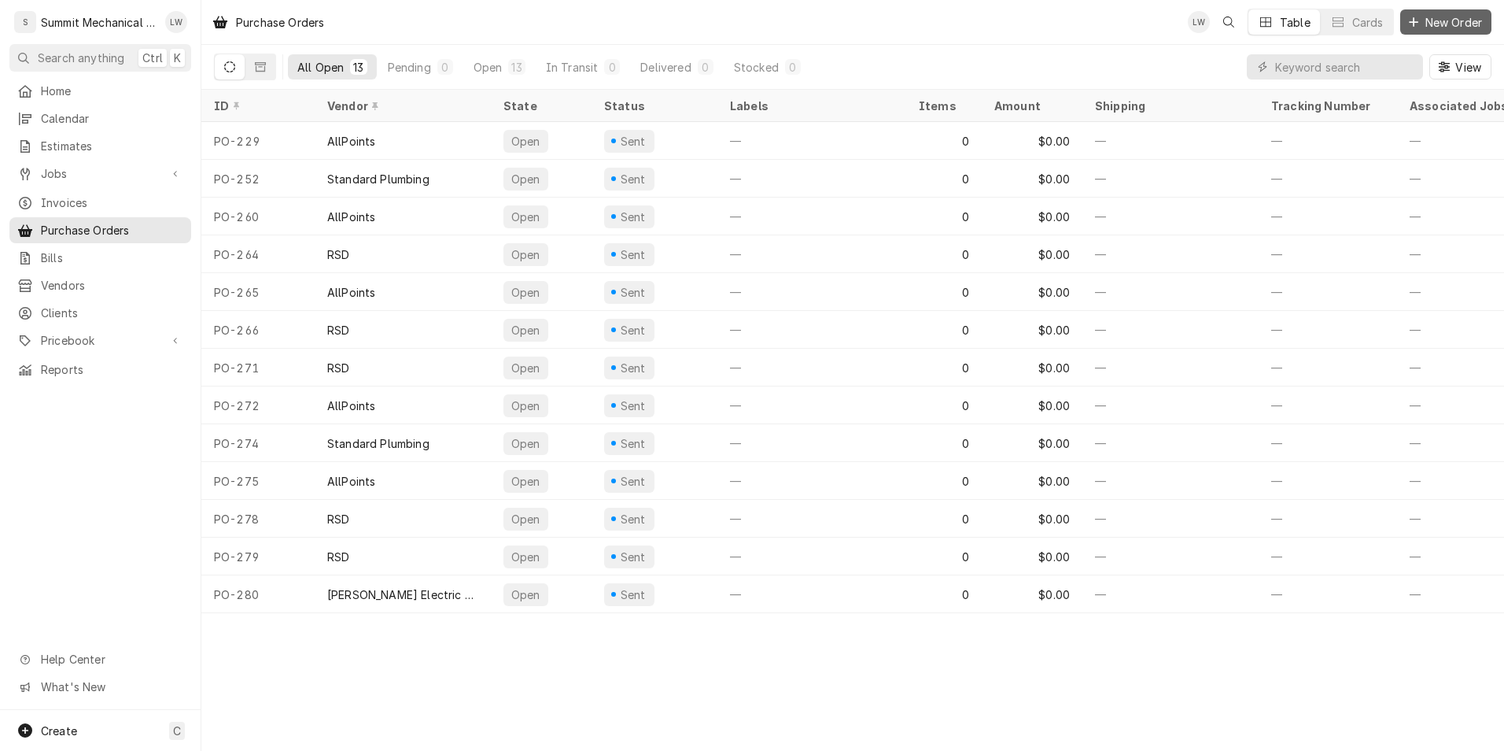
click at [1453, 19] on span "New Order" at bounding box center [1454, 22] width 63 height 17
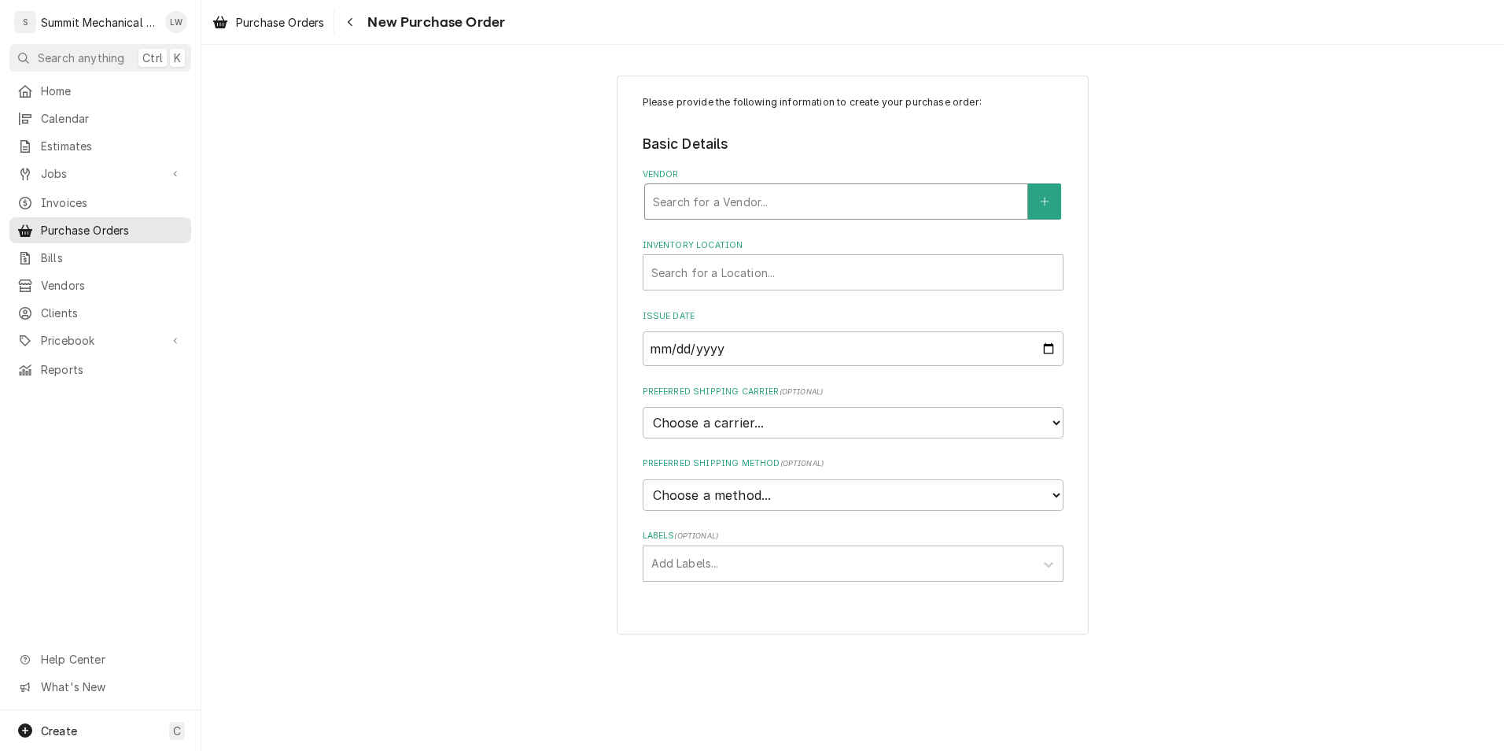
click at [773, 203] on div "Vendor" at bounding box center [836, 201] width 367 height 28
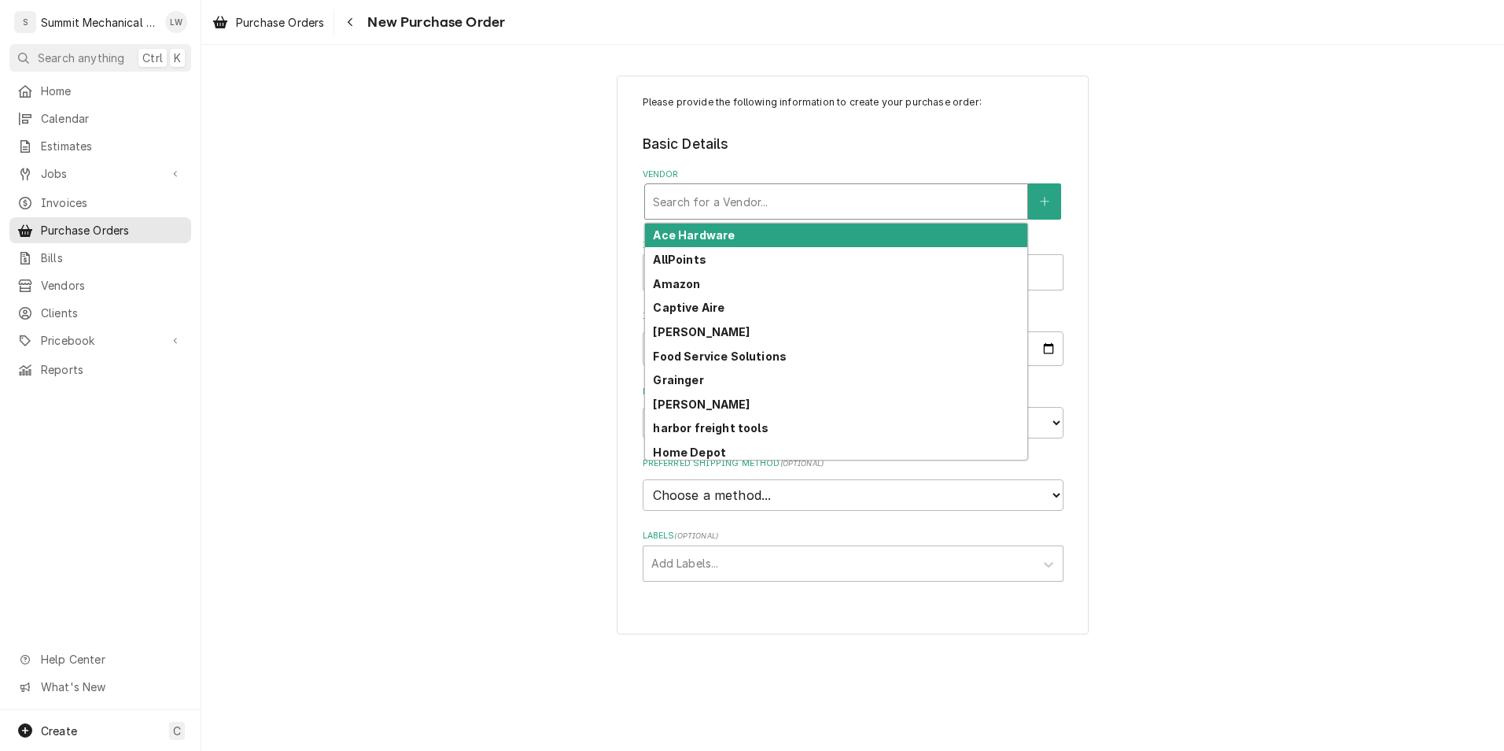
type input "j"
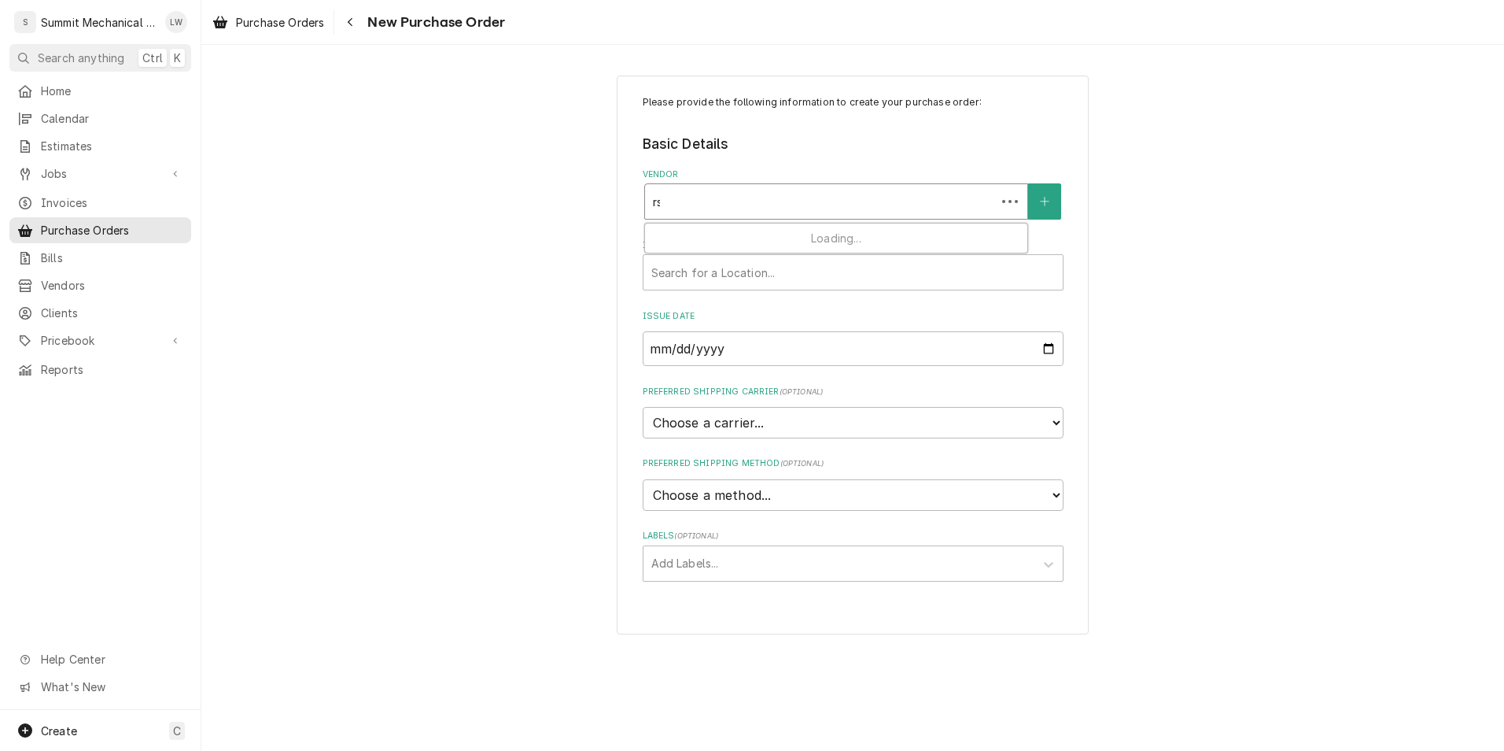
type input "rsd"
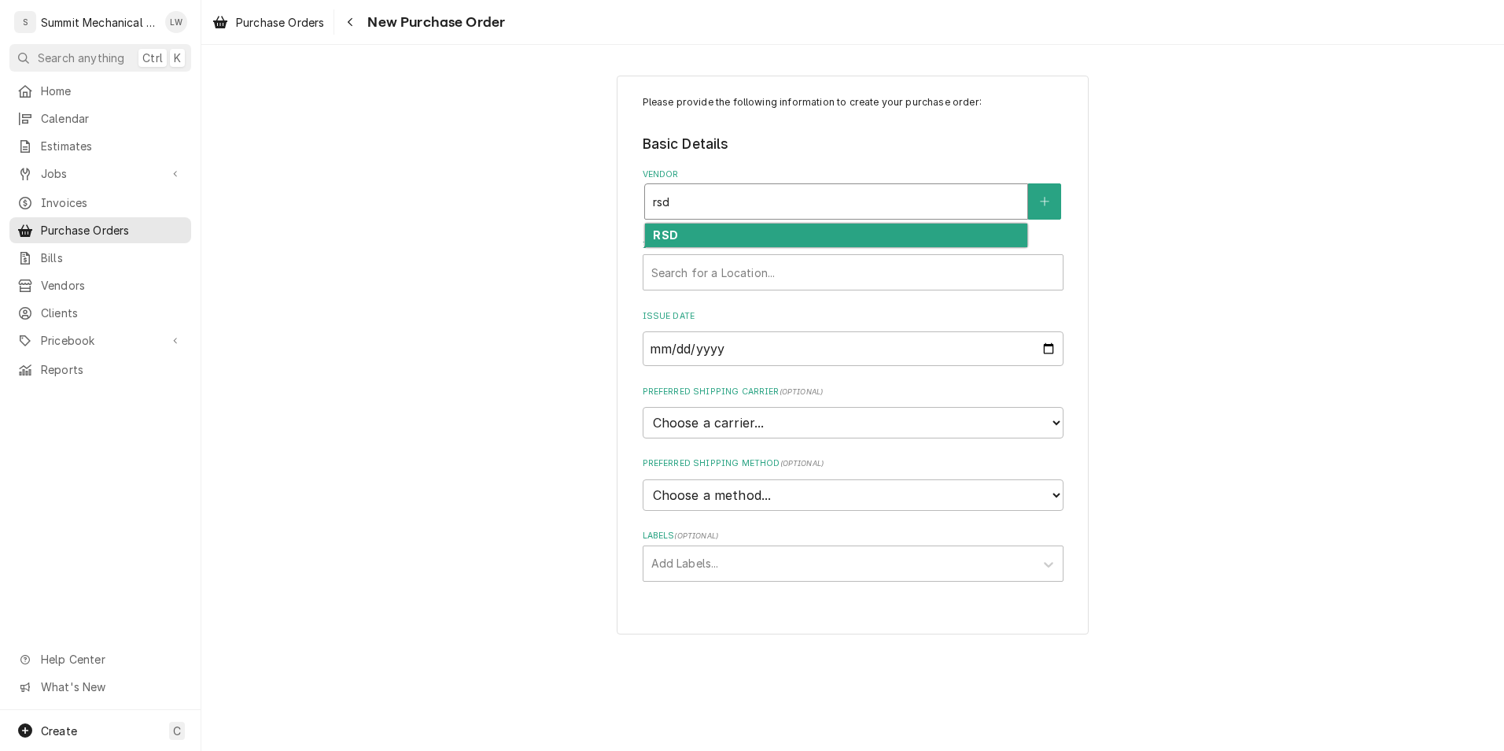
click at [733, 238] on div "RSD" at bounding box center [836, 235] width 382 height 24
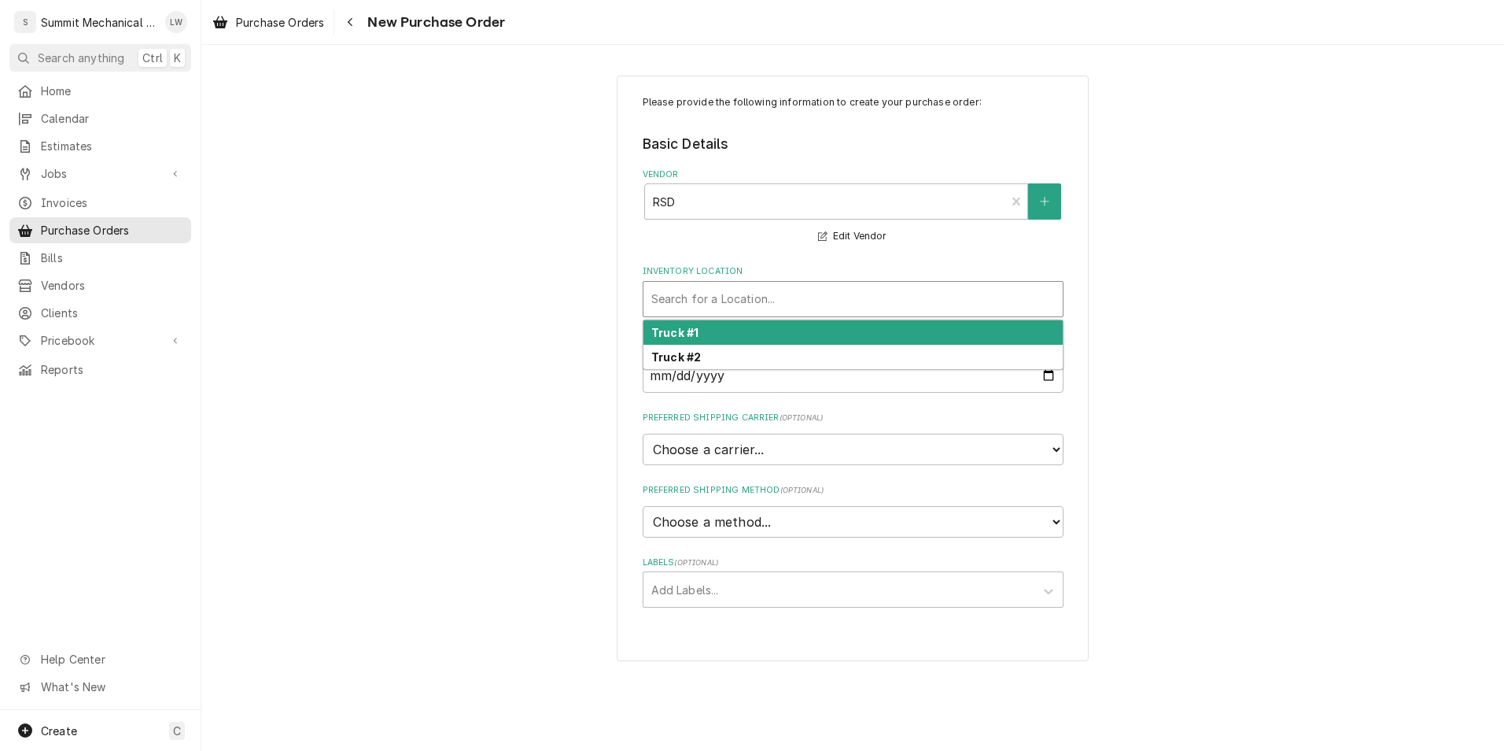
click at [739, 293] on div "Inventory Location" at bounding box center [853, 299] width 404 height 28
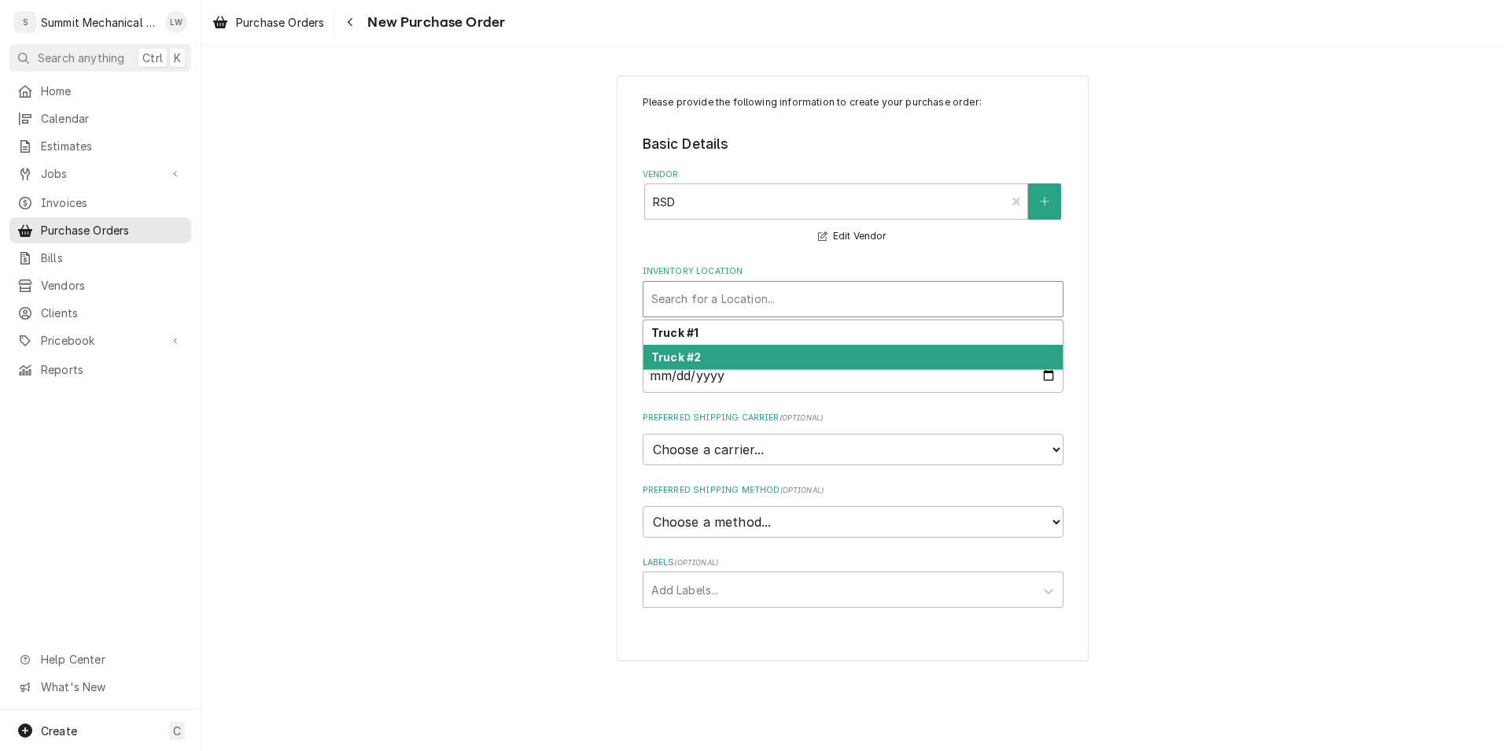
click at [725, 351] on div "Truck #2" at bounding box center [853, 357] width 419 height 24
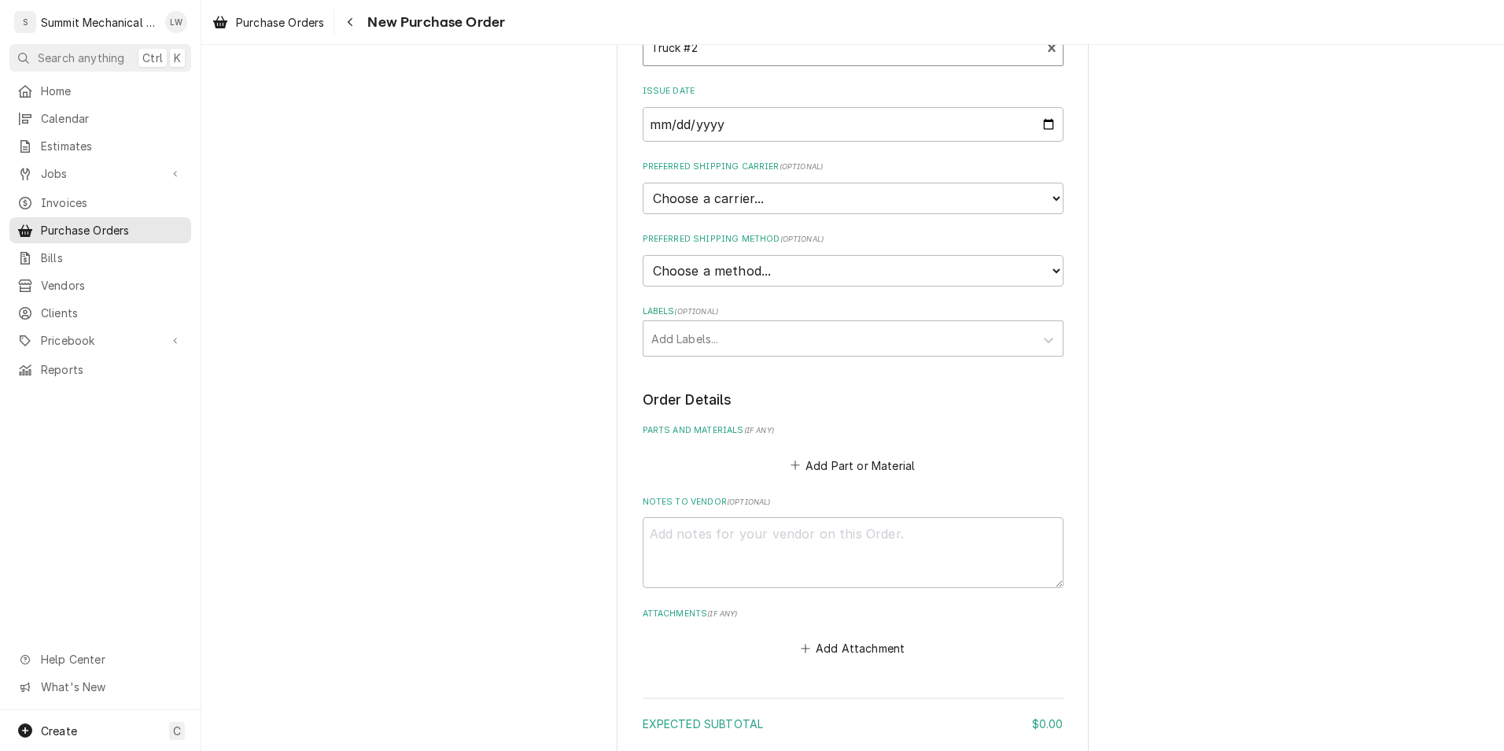
scroll to position [252, 0]
click at [683, 552] on textarea "Notes to Vendor ( optional )" at bounding box center [853, 551] width 421 height 71
type textarea "x"
type textarea "S"
type textarea "x"
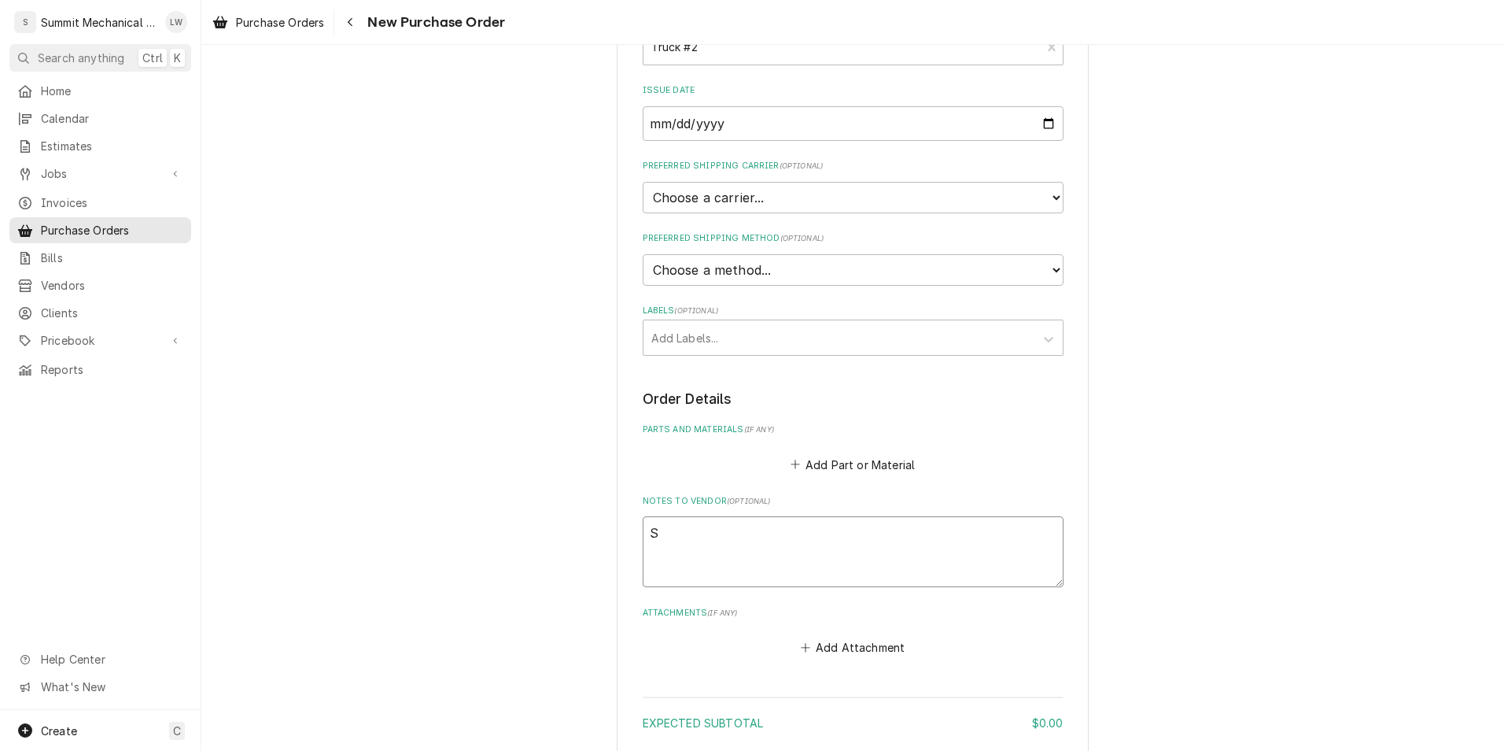
type textarea "Sk"
type textarea "x"
type textarea "Sky"
type textarea "x"
type textarea "Skyl"
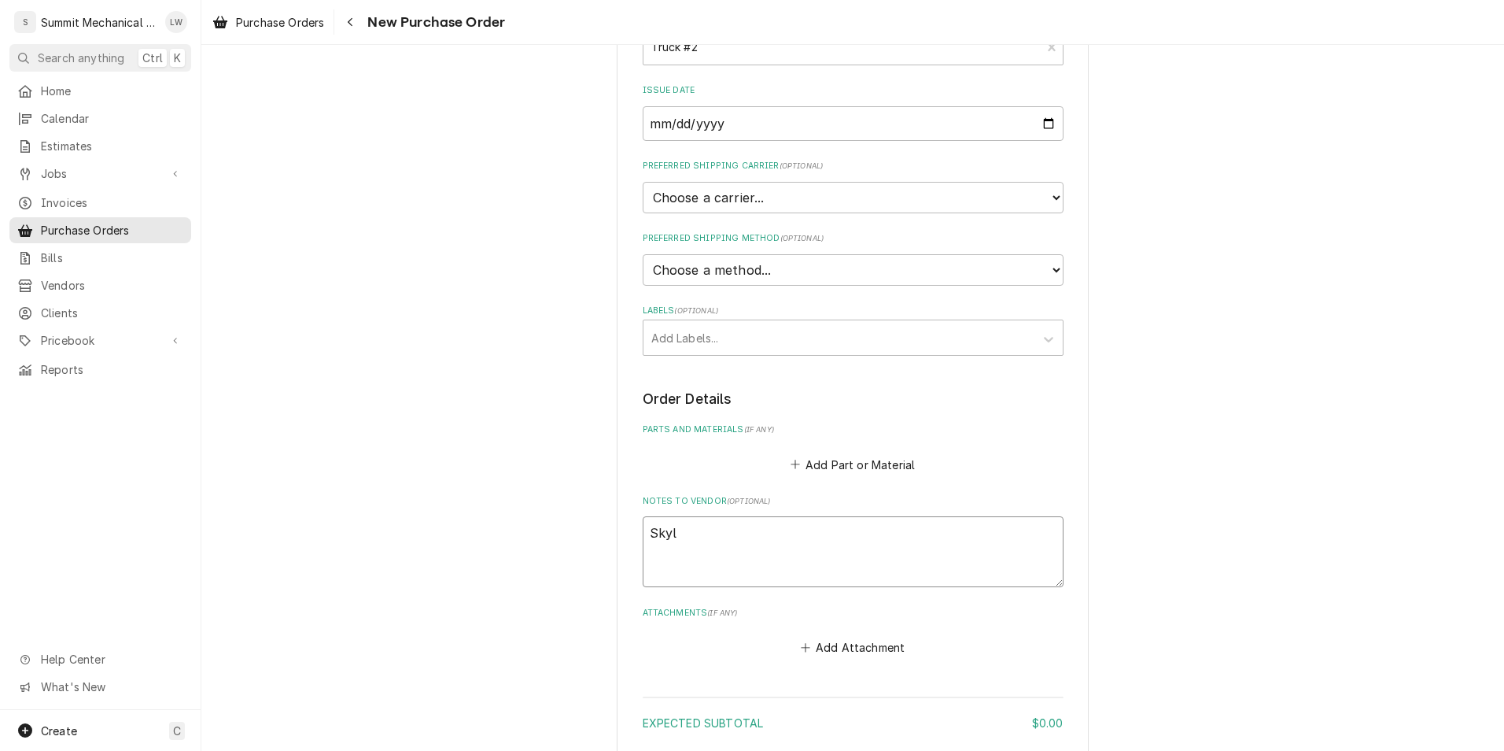
type textarea "x"
type textarea "Skylj"
type textarea "x"
type textarea "Skylju"
type textarea "x"
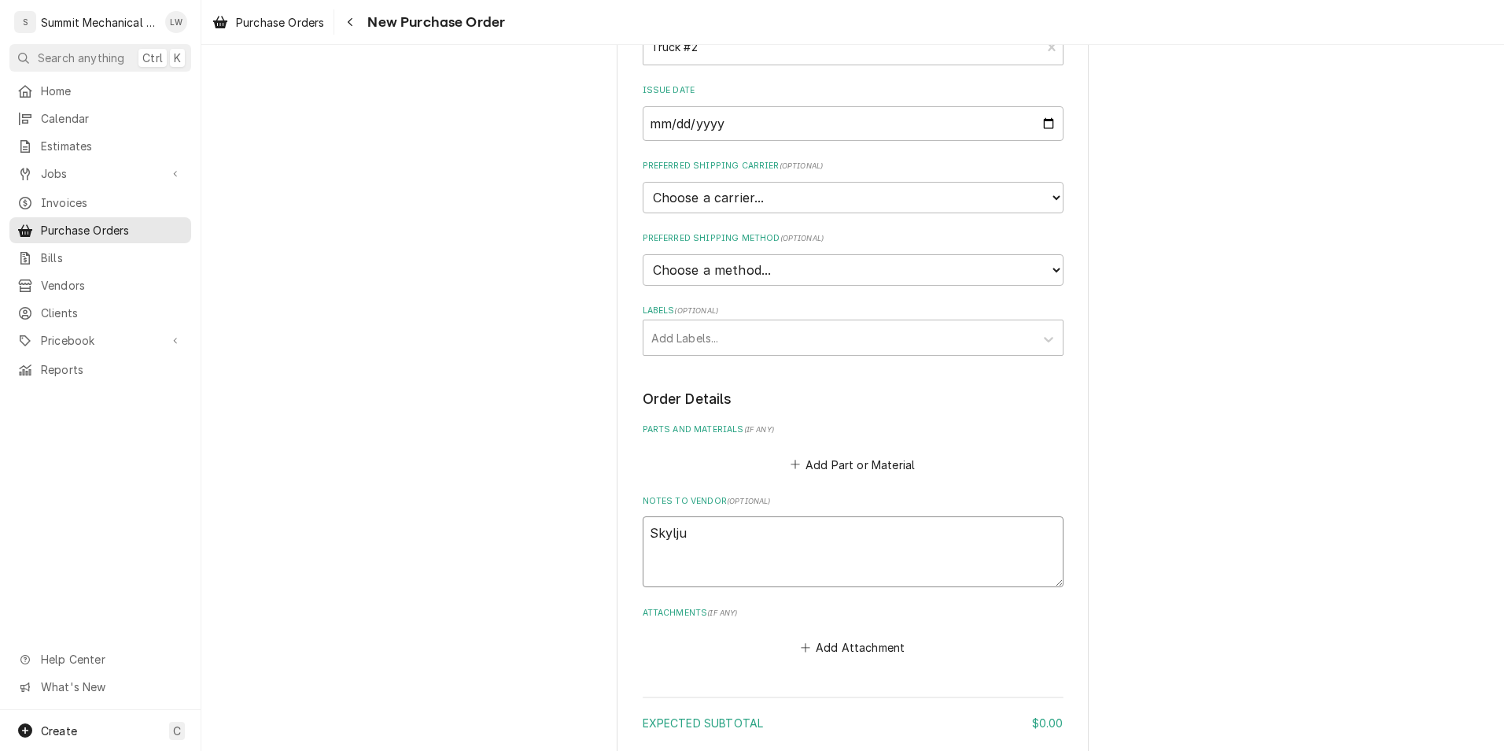
type textarea "Skylj"
type textarea "x"
type textarea "Skyl"
type textarea "x"
type textarea "Skyle"
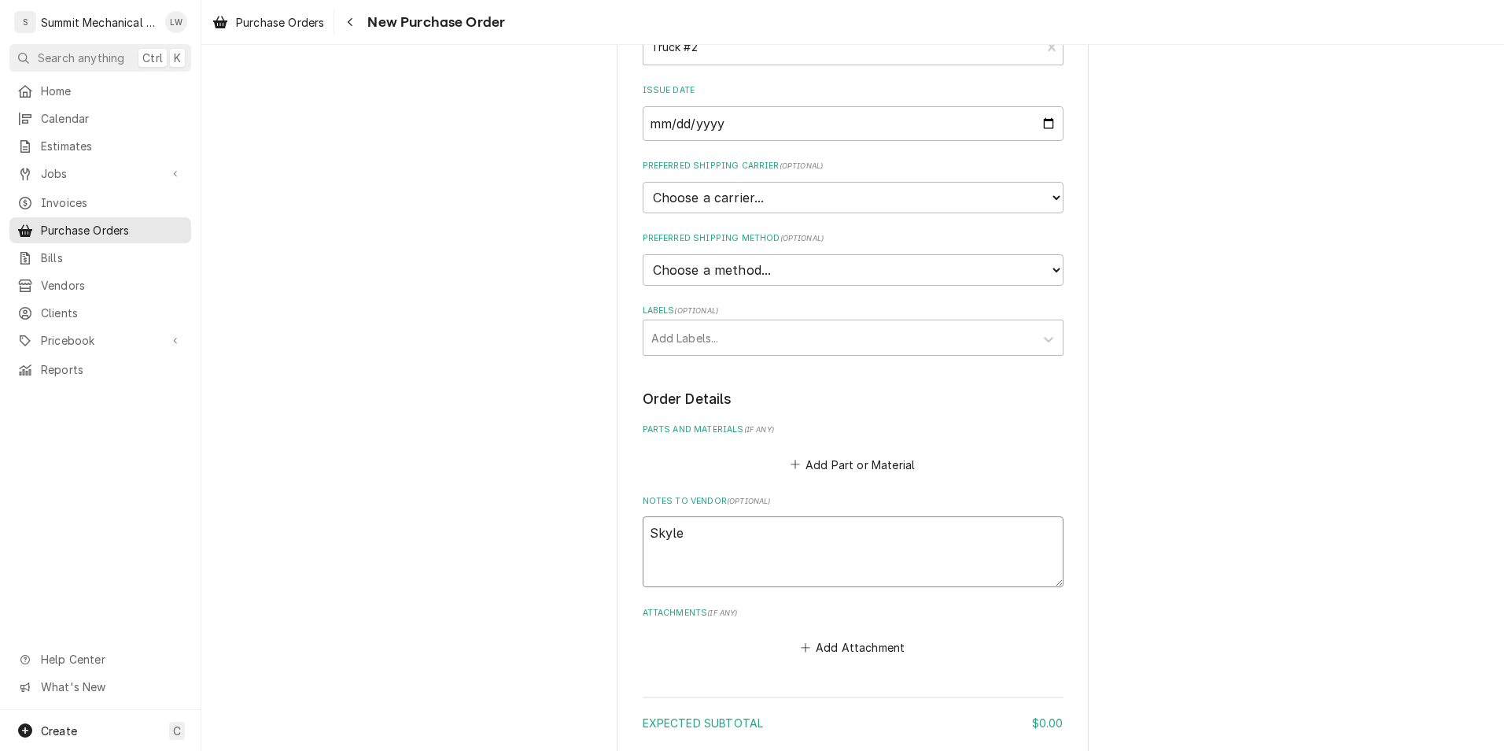
type textarea "x"
type textarea "Skyler"
type textarea "x"
type textarea "Skyler"
type textarea "x"
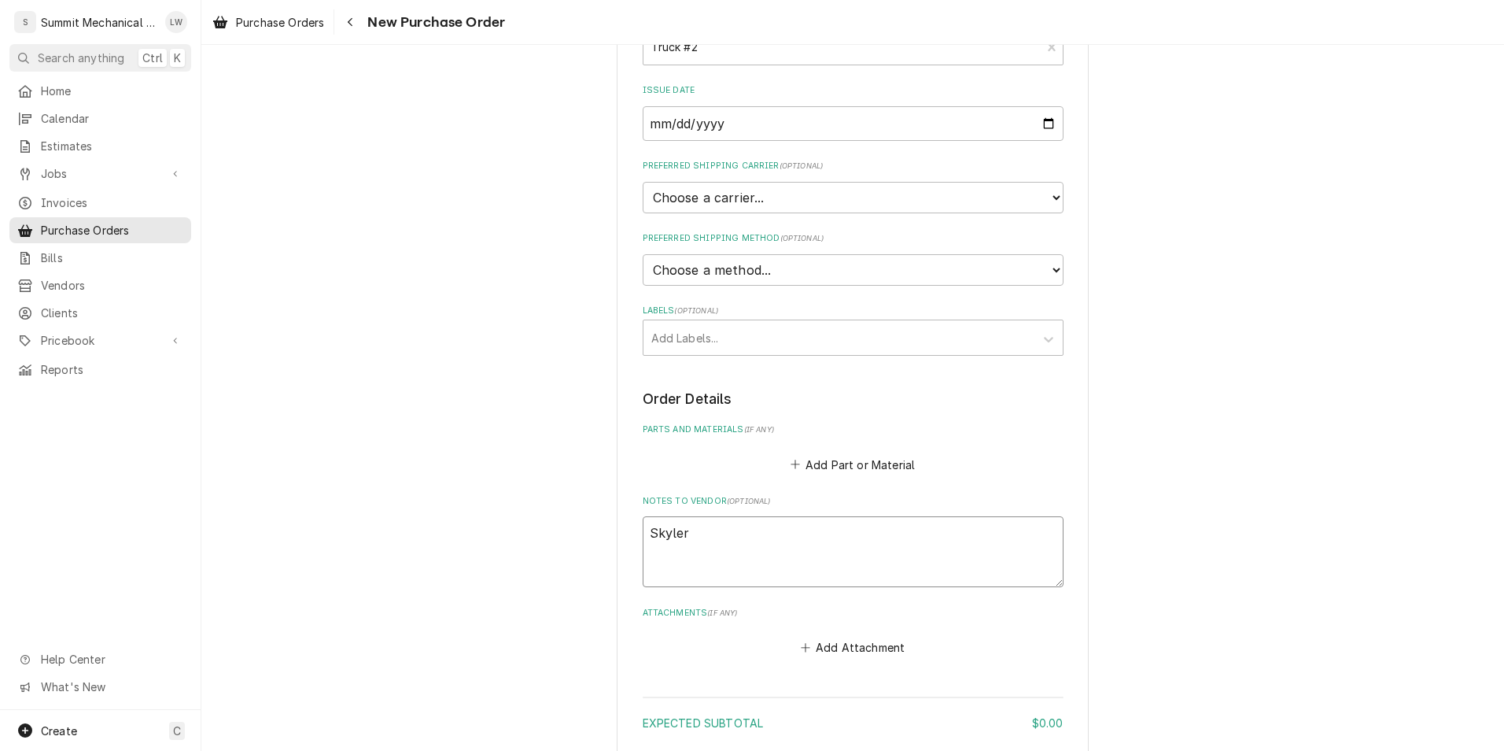
type textarea "Skyler j"
type textarea "x"
type textarea "Skyler jo"
type textarea "x"
type textarea "Skyler job"
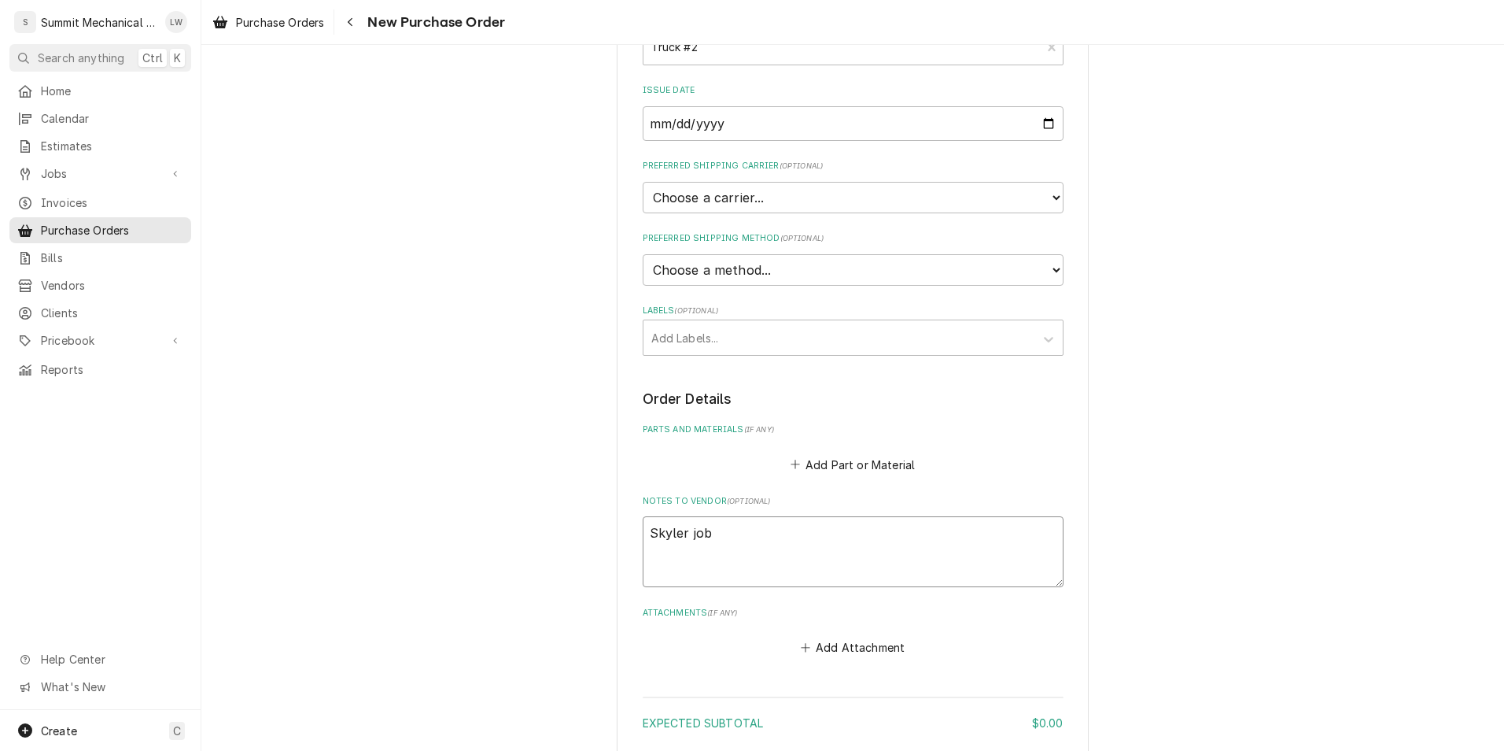
type textarea "x"
type textarea "Skyler job"
type textarea "x"
type textarea "Skyler job 2"
type textarea "x"
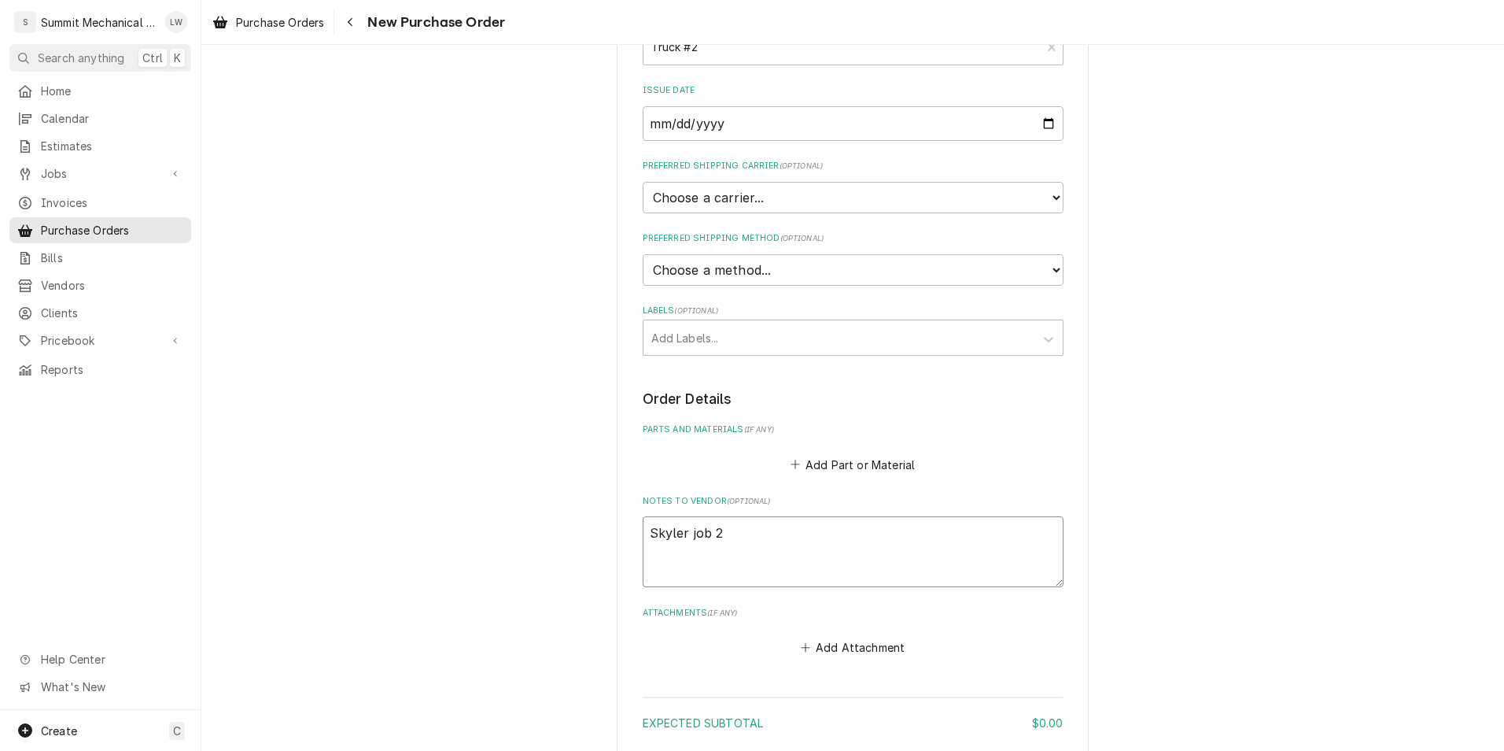
type textarea "Skyler job 26"
type textarea "x"
type textarea "Skyler job 263"
type textarea "x"
type textarea "Skyler job 263"
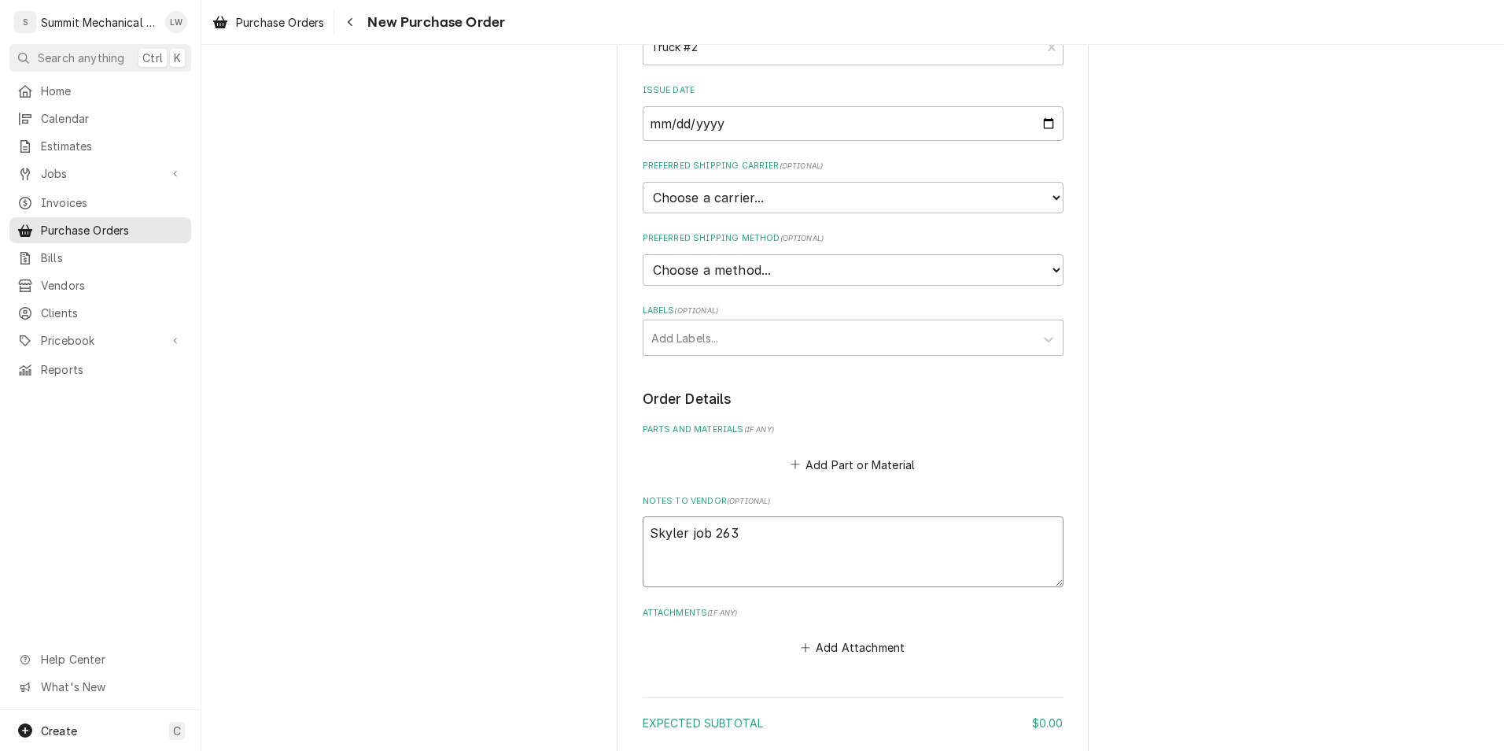
type textarea "x"
type textarea "Skyler job 263 P"
type textarea "x"
type textarea "[PERSON_NAME] job 263 PO"
type textarea "x"
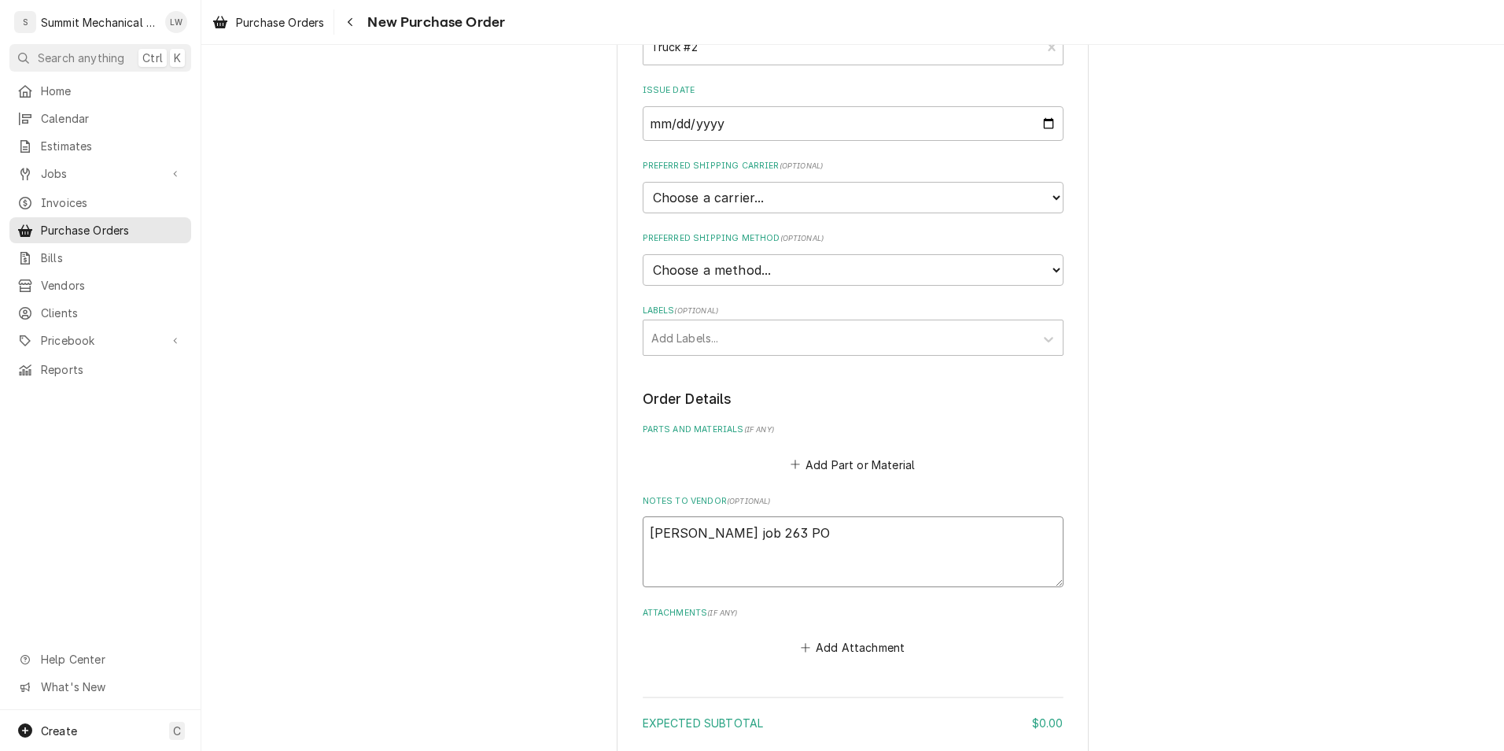
type textarea "[PERSON_NAME] job 263 PO"
type textarea "x"
type textarea "[PERSON_NAME] job 263 PO"
type textarea "x"
type textarea "[PERSON_NAME] job 263 PO"
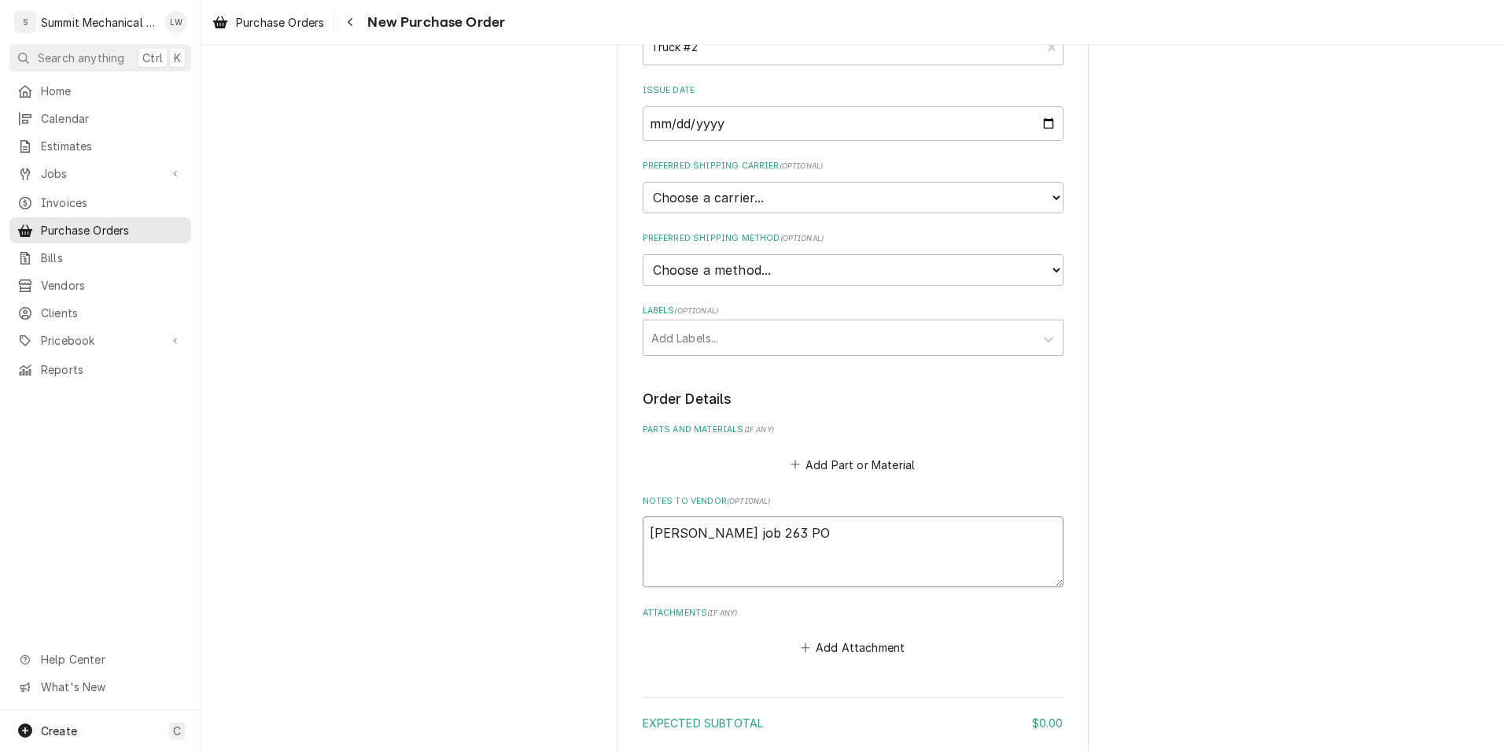
type textarea "x"
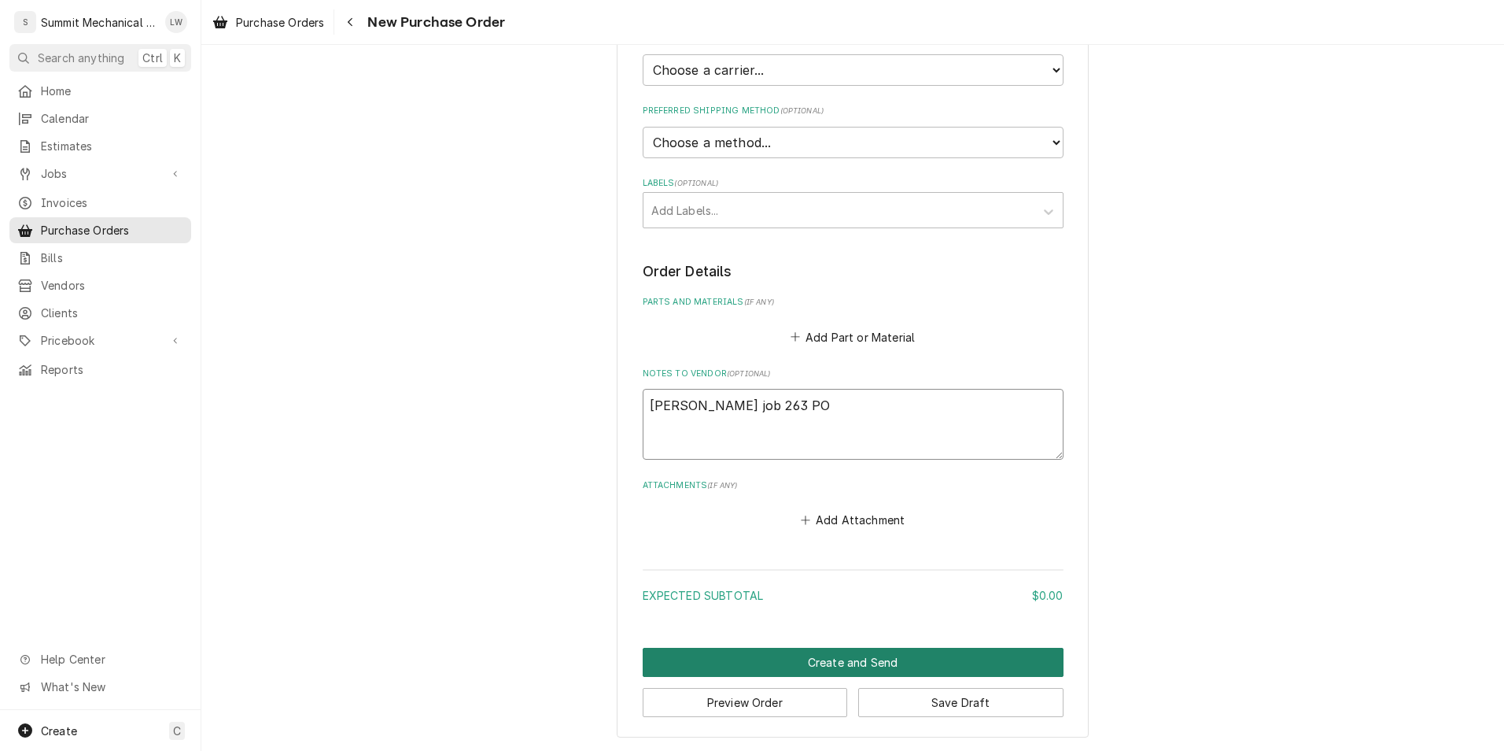
type textarea "[PERSON_NAME] job 263 PO"
click at [812, 659] on button "Create and Send" at bounding box center [853, 662] width 421 height 29
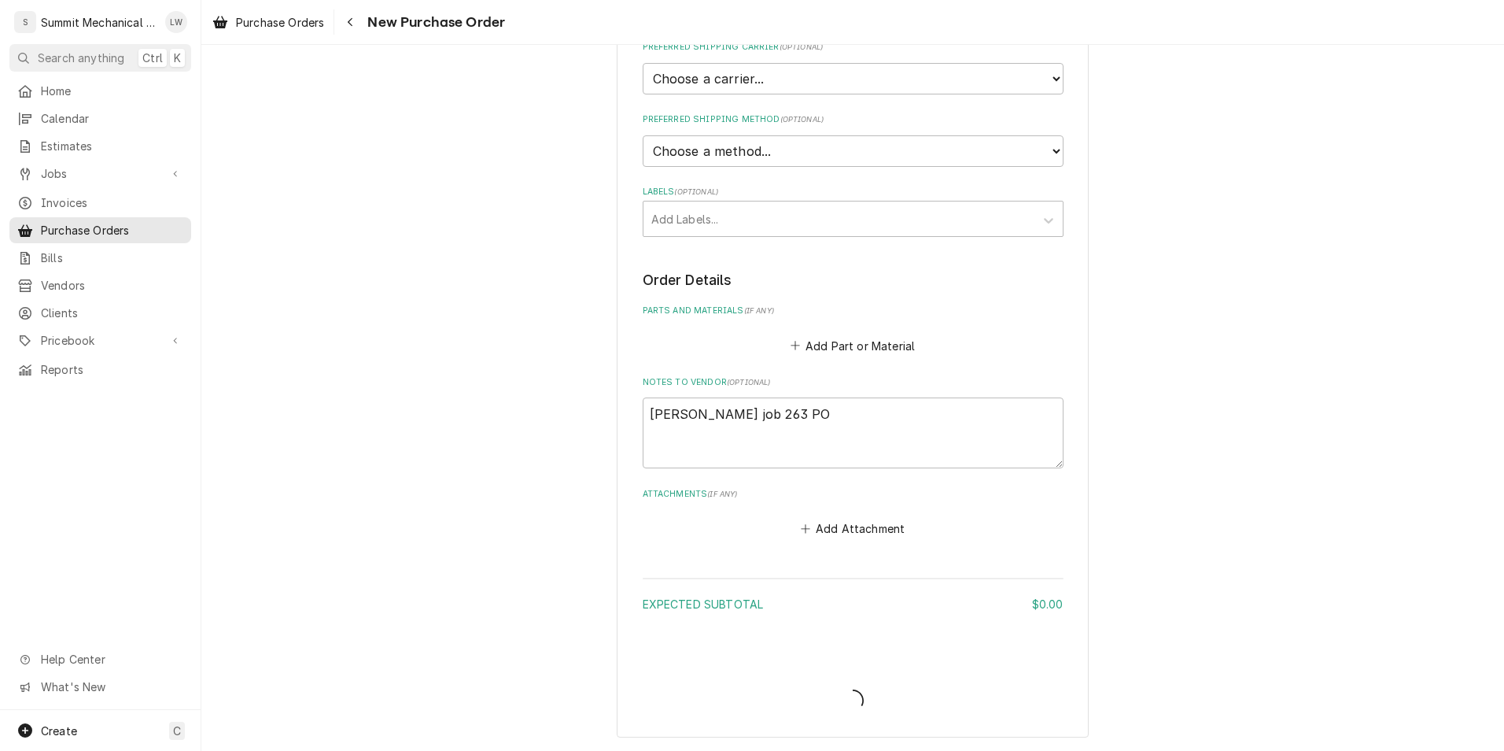
scroll to position [371, 0]
type textarea "x"
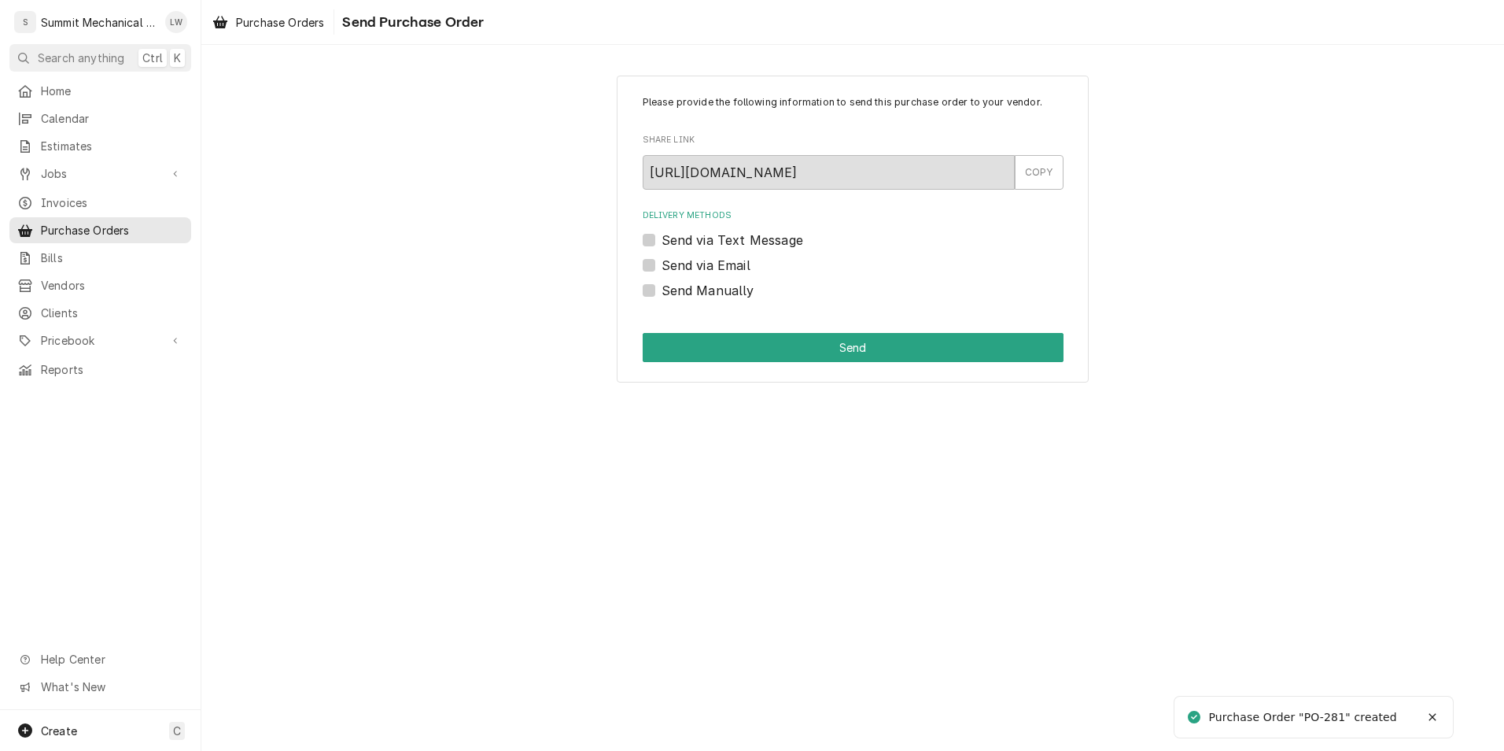
click at [658, 290] on div "Send Manually" at bounding box center [853, 290] width 421 height 19
click at [662, 290] on label "Send Manually" at bounding box center [708, 290] width 93 height 19
click at [662, 290] on input "Send Manually" at bounding box center [872, 298] width 421 height 35
checkbox input "true"
click at [715, 354] on button "Send" at bounding box center [853, 347] width 421 height 29
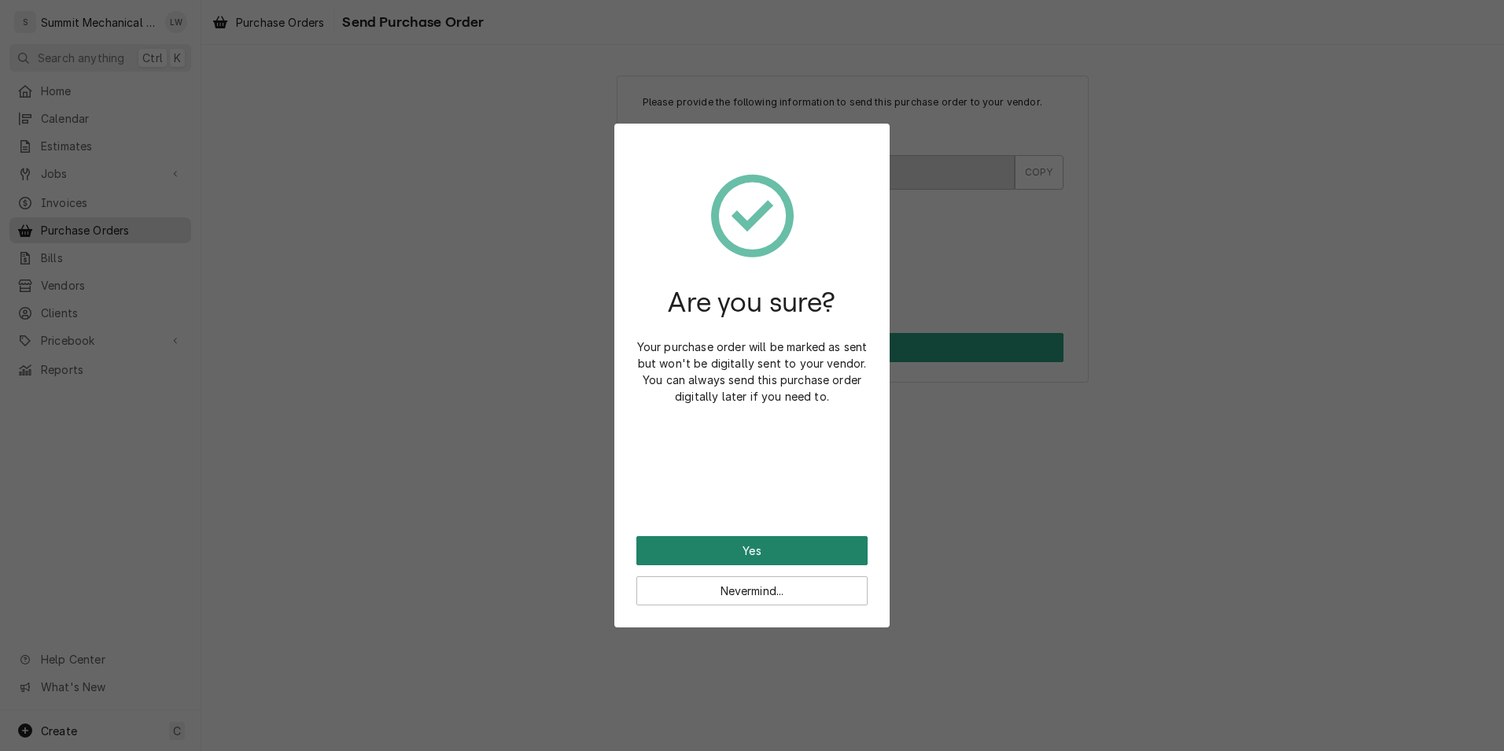
click at [706, 561] on button "Yes" at bounding box center [752, 550] width 231 height 29
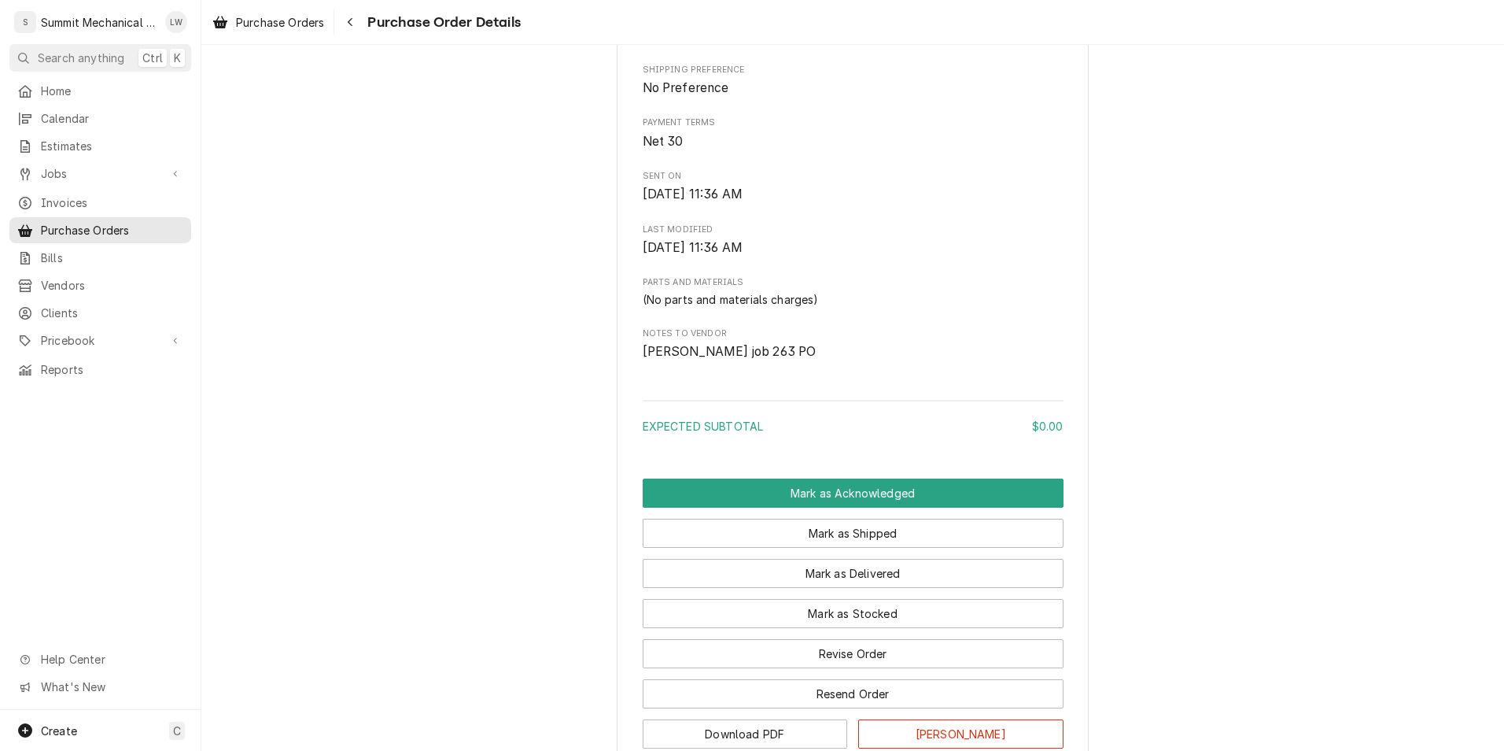
scroll to position [719, 0]
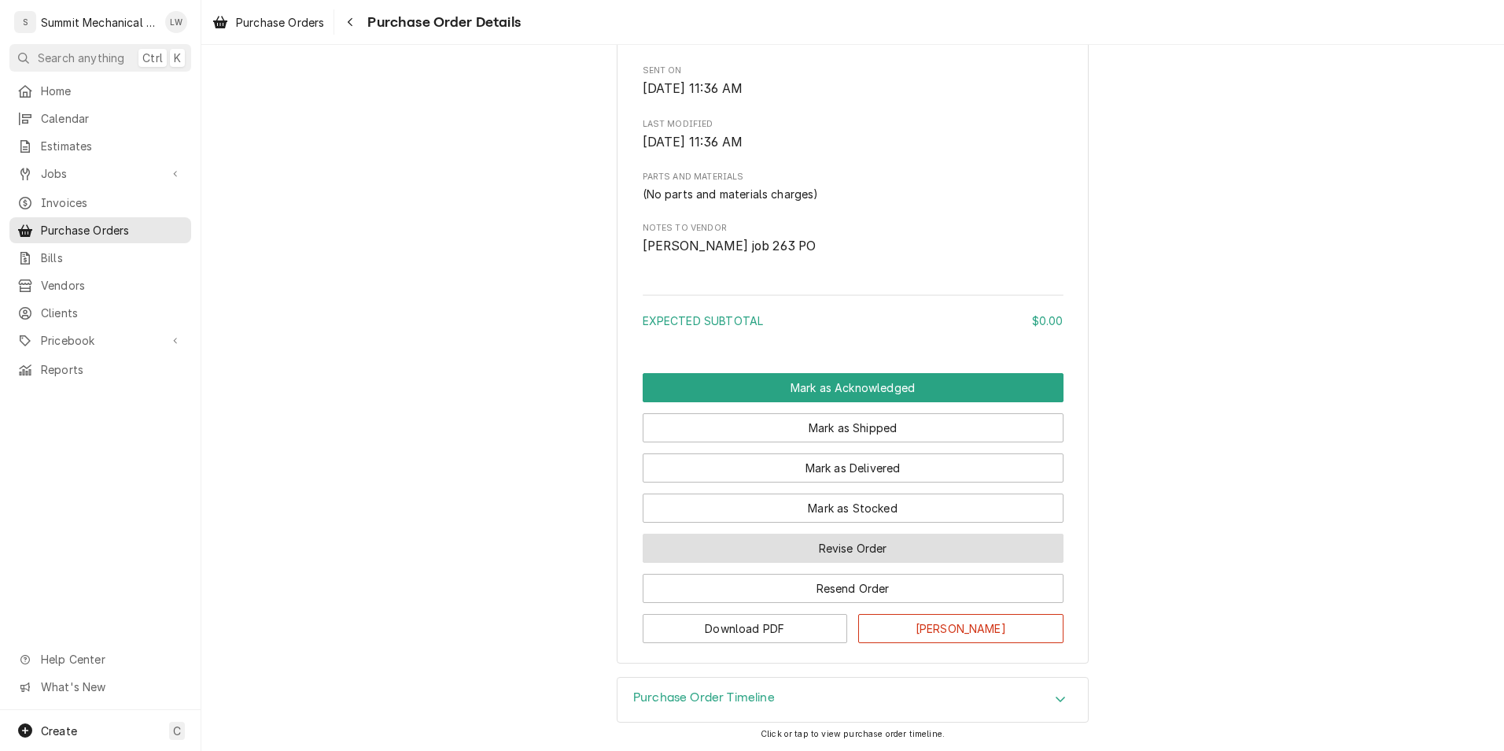
click at [838, 553] on button "Revise Order" at bounding box center [853, 547] width 421 height 29
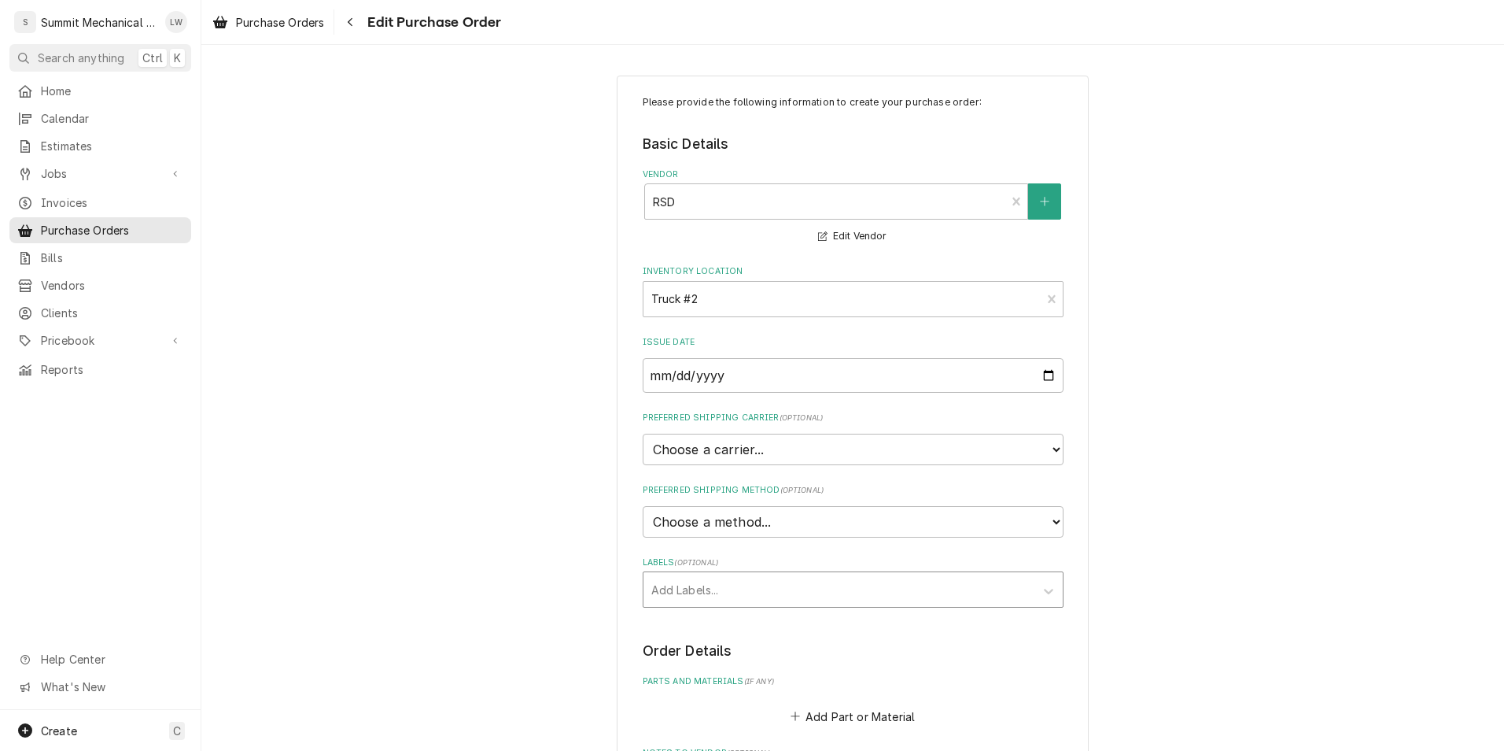
scroll to position [414, 0]
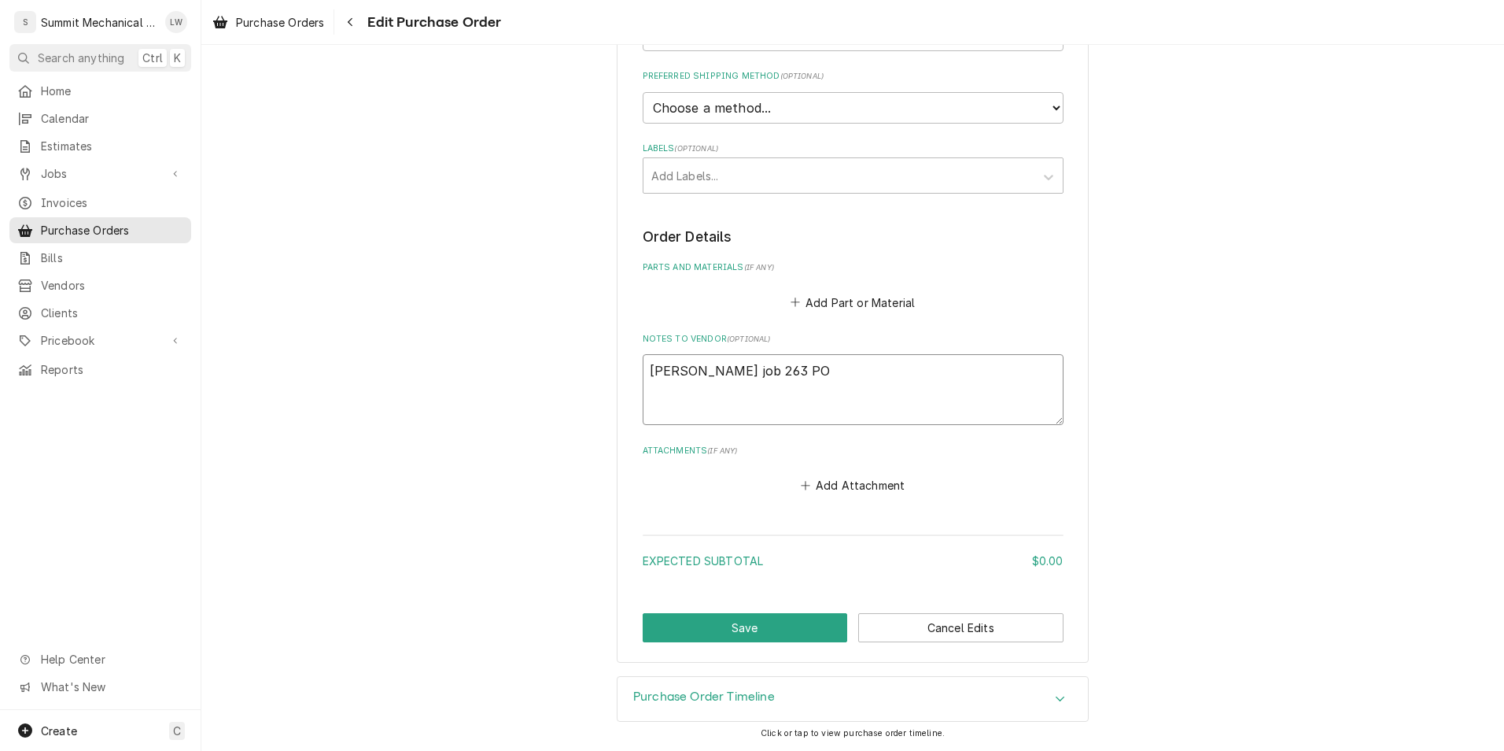
click at [861, 386] on textarea "[PERSON_NAME] job 263 PO" at bounding box center [853, 389] width 421 height 71
type textarea "[PERSON_NAME] job 263 PO"
type textarea "x"
type textarea "[PERSON_NAME] job 263 PO N"
type textarea "x"
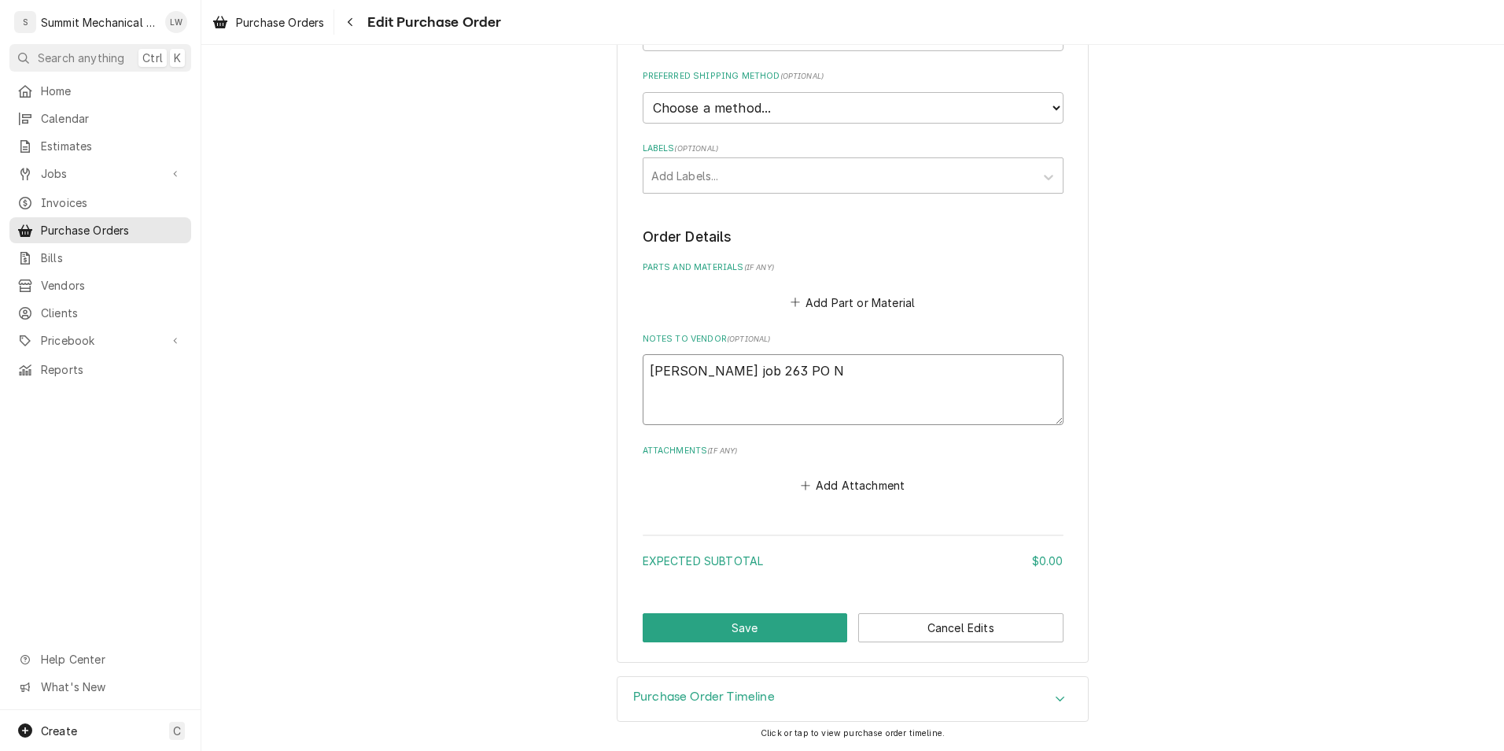
type textarea "[PERSON_NAME] job 263 PO"
type textarea "x"
type textarea "Skyler job 263 PO 2"
type textarea "x"
type textarea "[PERSON_NAME] job 263 PO 26"
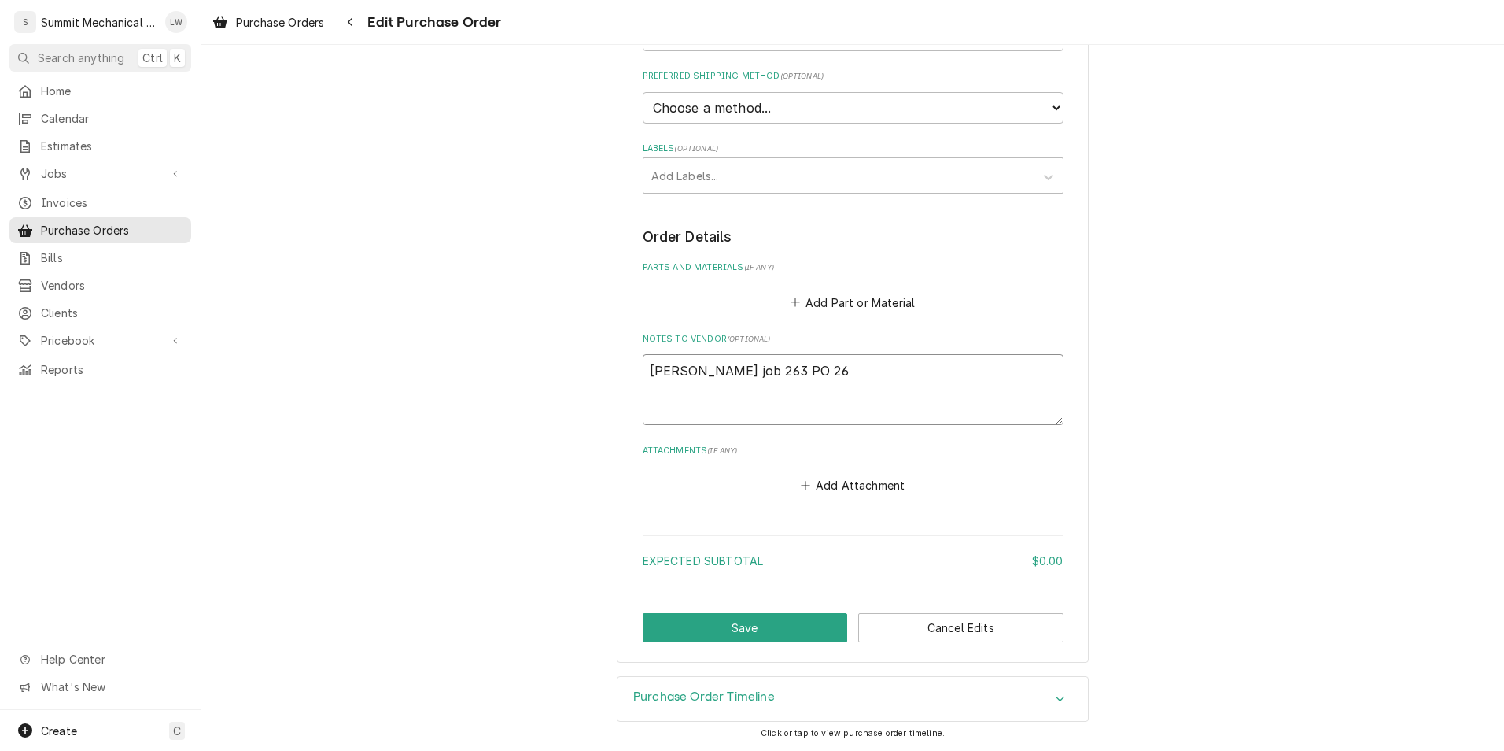
type textarea "x"
type textarea "Skyler job 263 PO 263"
type textarea "x"
type textarea "Skyler job 263 PO 2632"
type textarea "x"
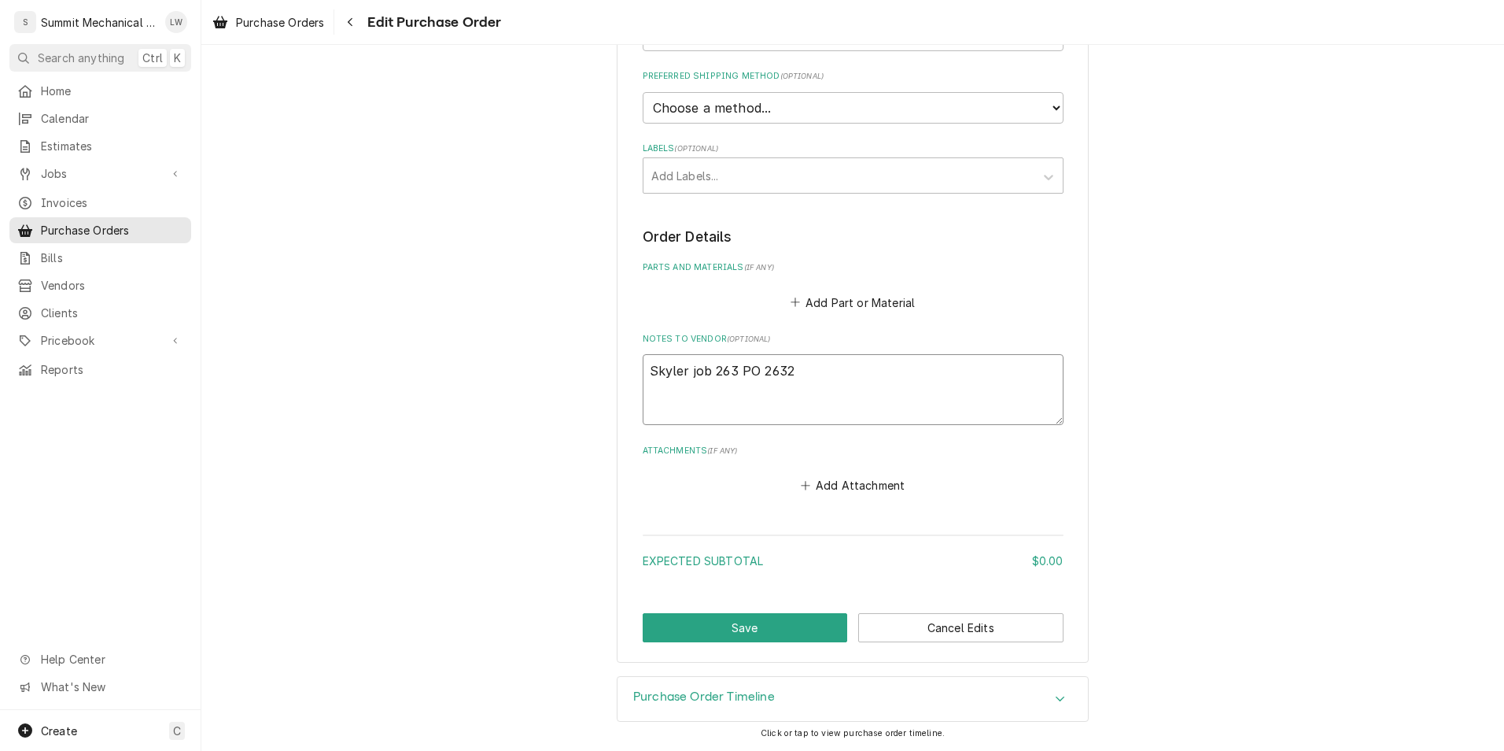
type textarea "[PERSON_NAME] job 263 PO 26328"
type textarea "x"
type textarea "Skyler job 263 PO 263281"
click at [723, 611] on div "Please provide the following information to create your purchase order: Basic D…" at bounding box center [853, 162] width 472 height 1001
click at [714, 620] on button "Save" at bounding box center [745, 627] width 205 height 29
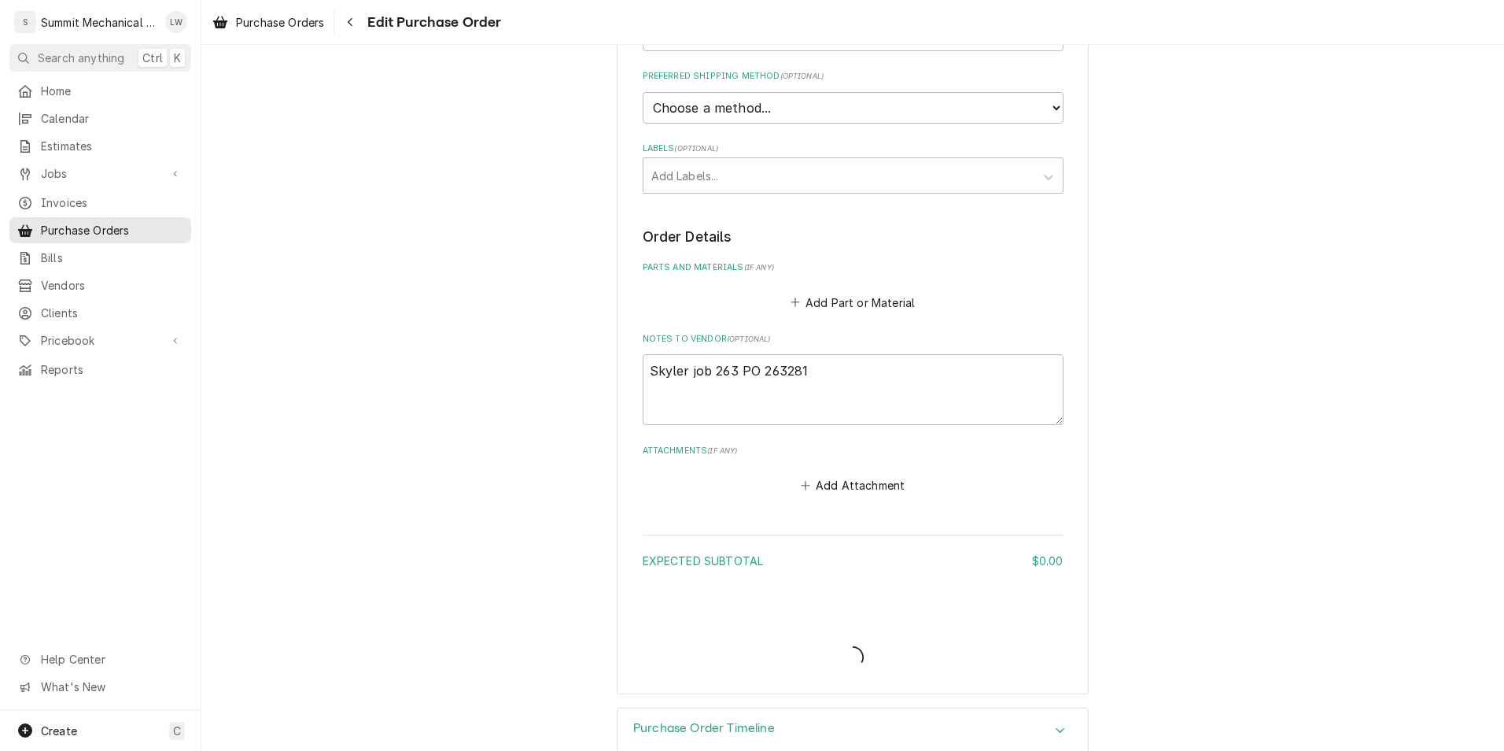
type textarea "x"
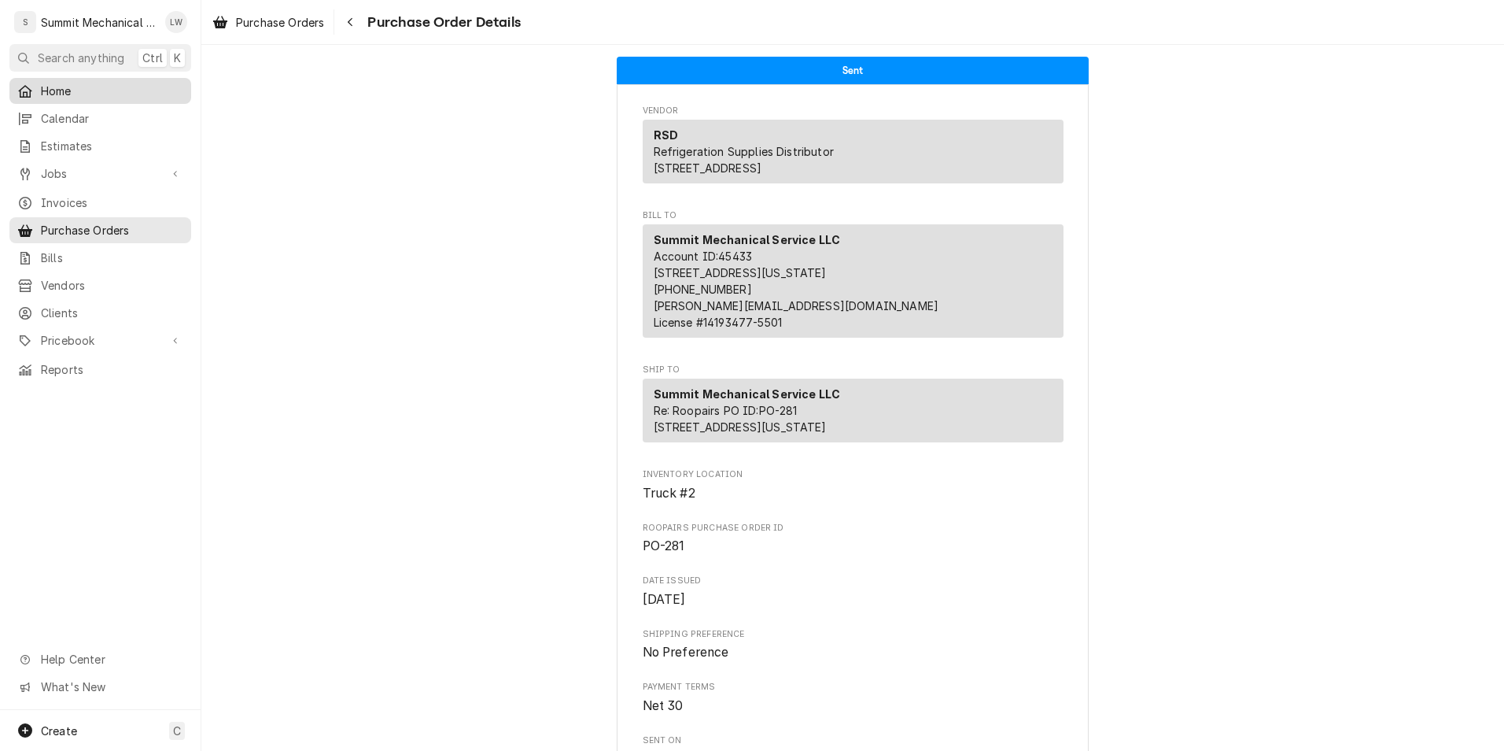
click at [59, 98] on link "Home" at bounding box center [100, 91] width 182 height 26
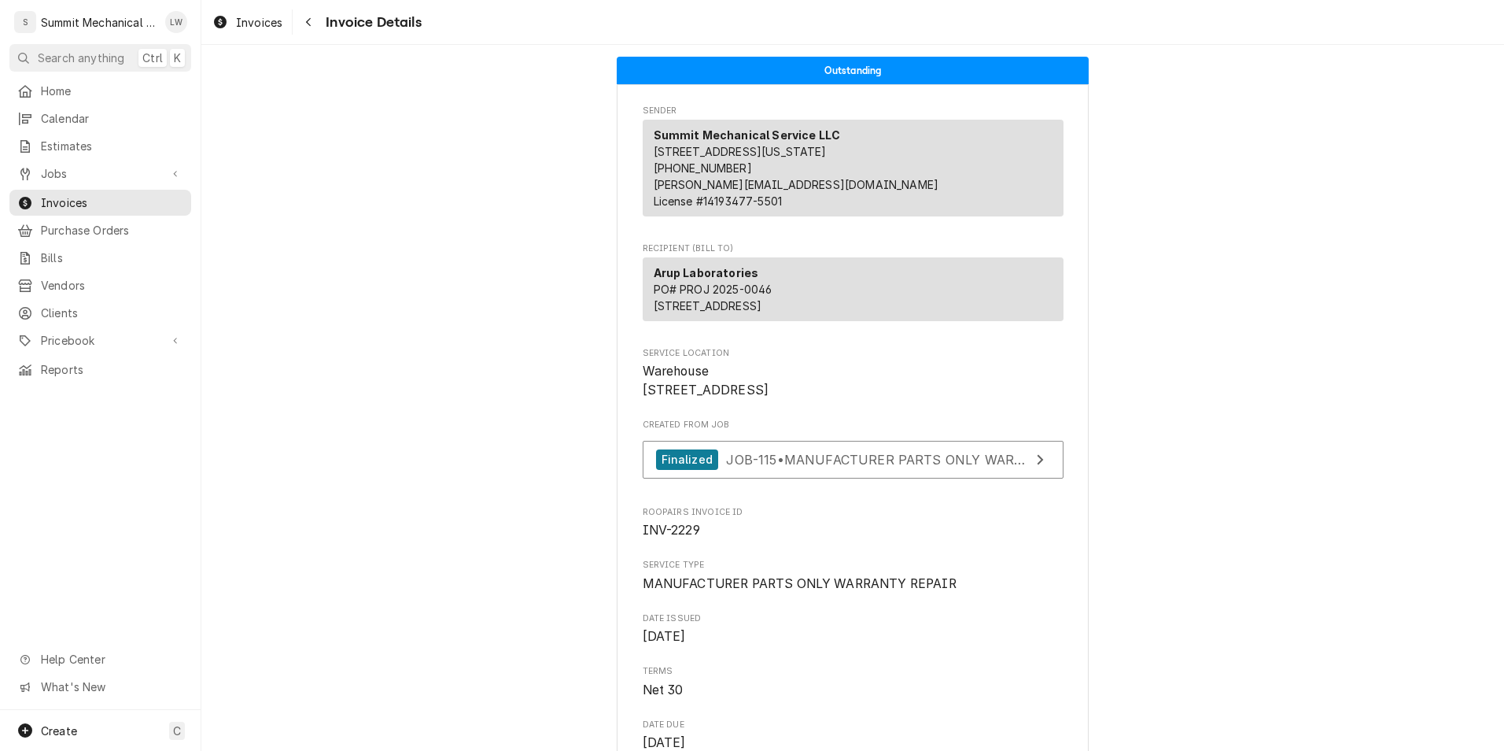
scroll to position [3423, 0]
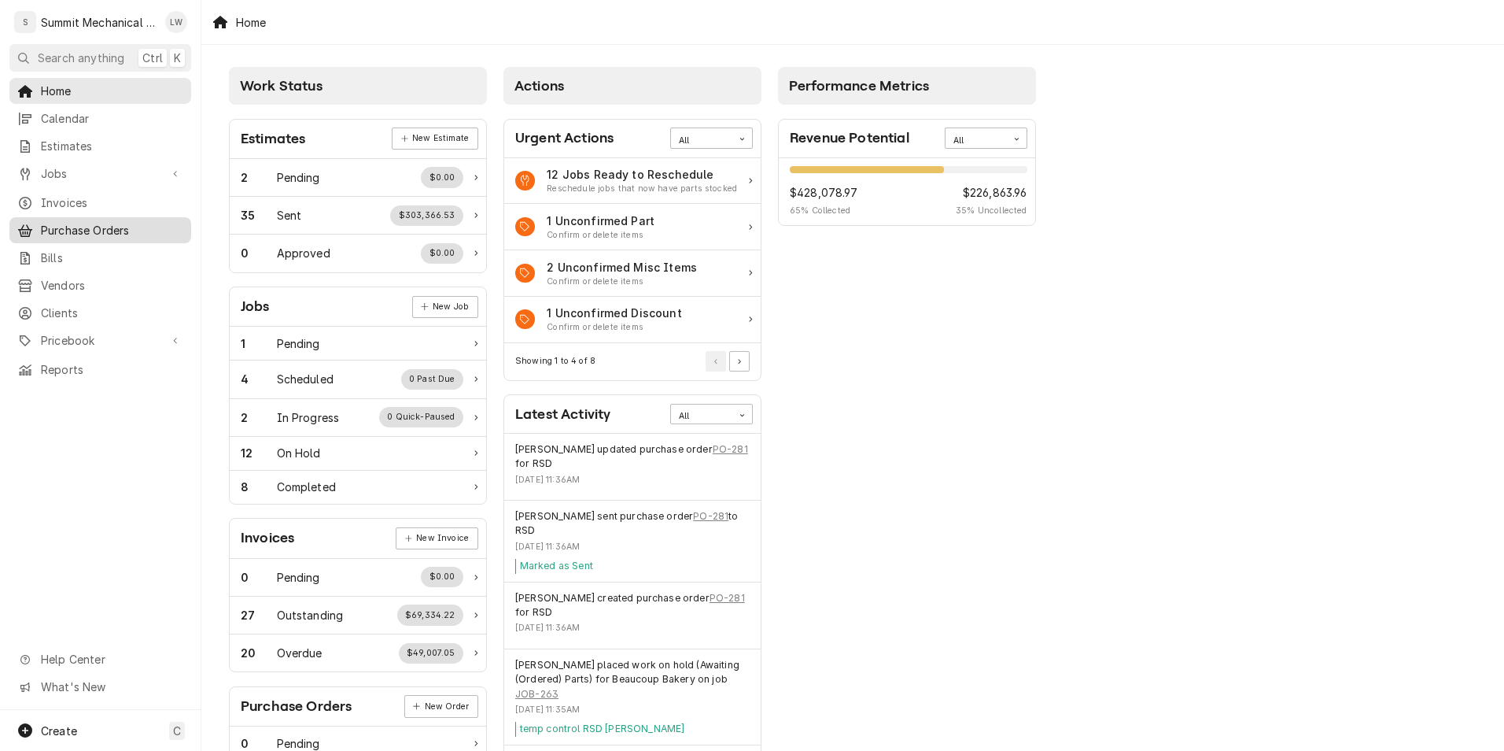
click at [83, 234] on link "Purchase Orders" at bounding box center [100, 230] width 182 height 26
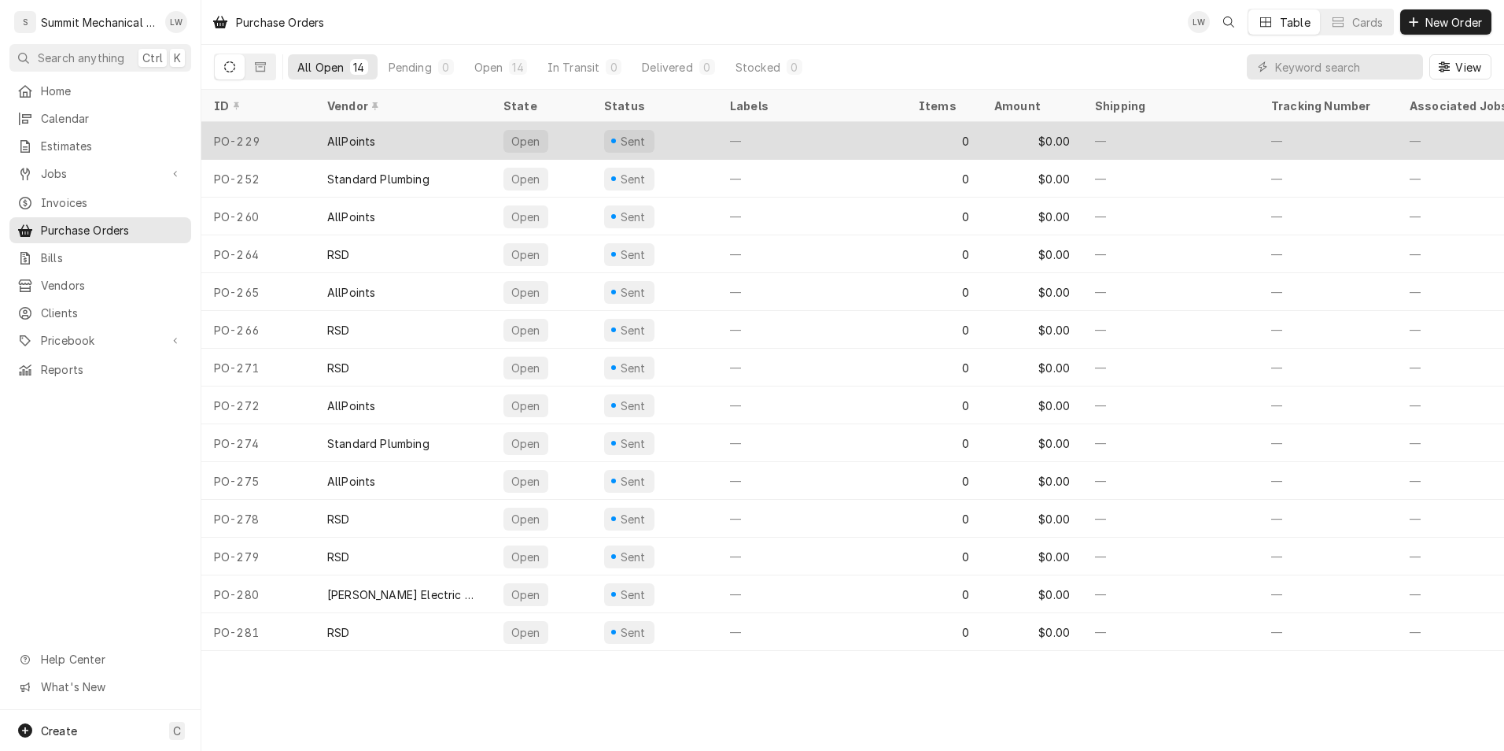
click at [419, 136] on div "AllPoints" at bounding box center [403, 141] width 176 height 38
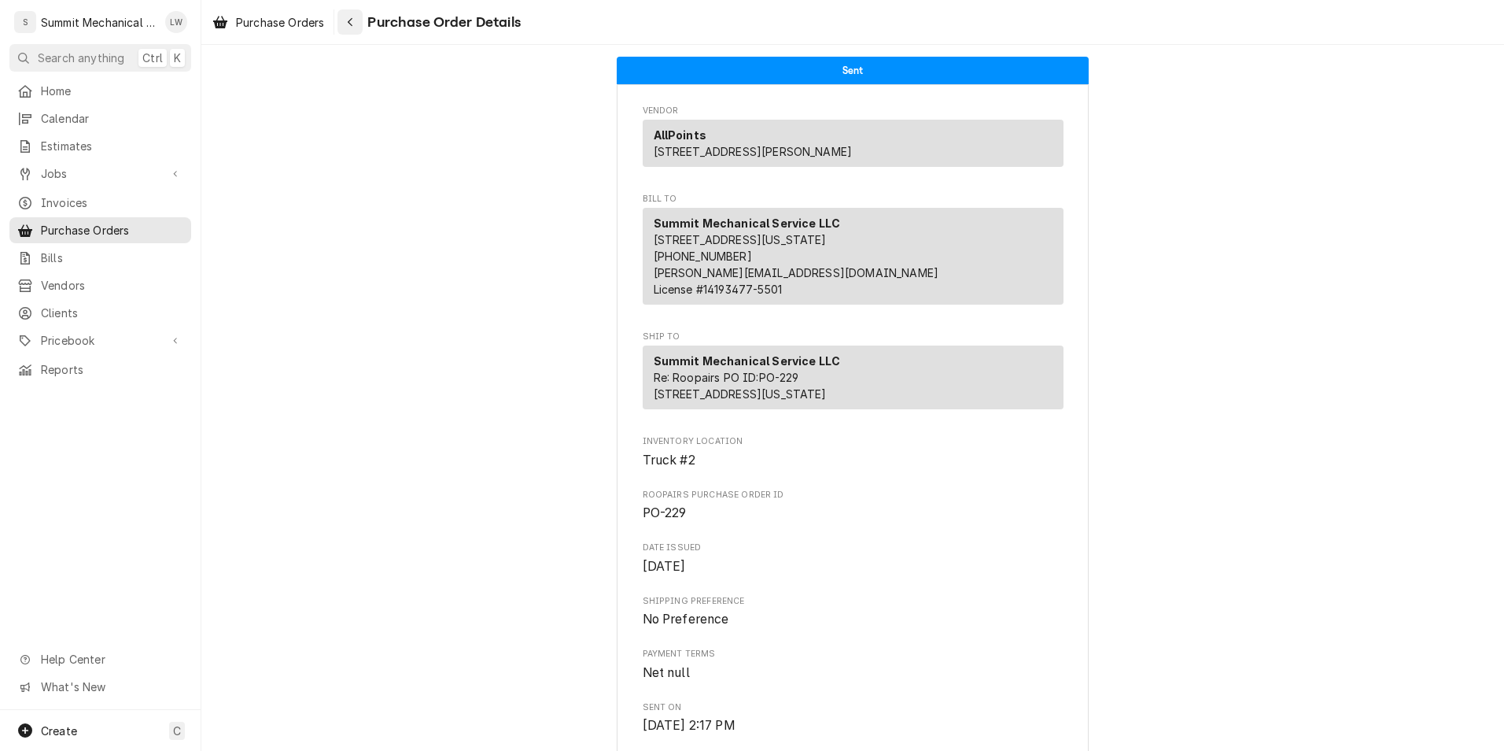
click at [344, 17] on div "Navigate back" at bounding box center [350, 22] width 16 height 16
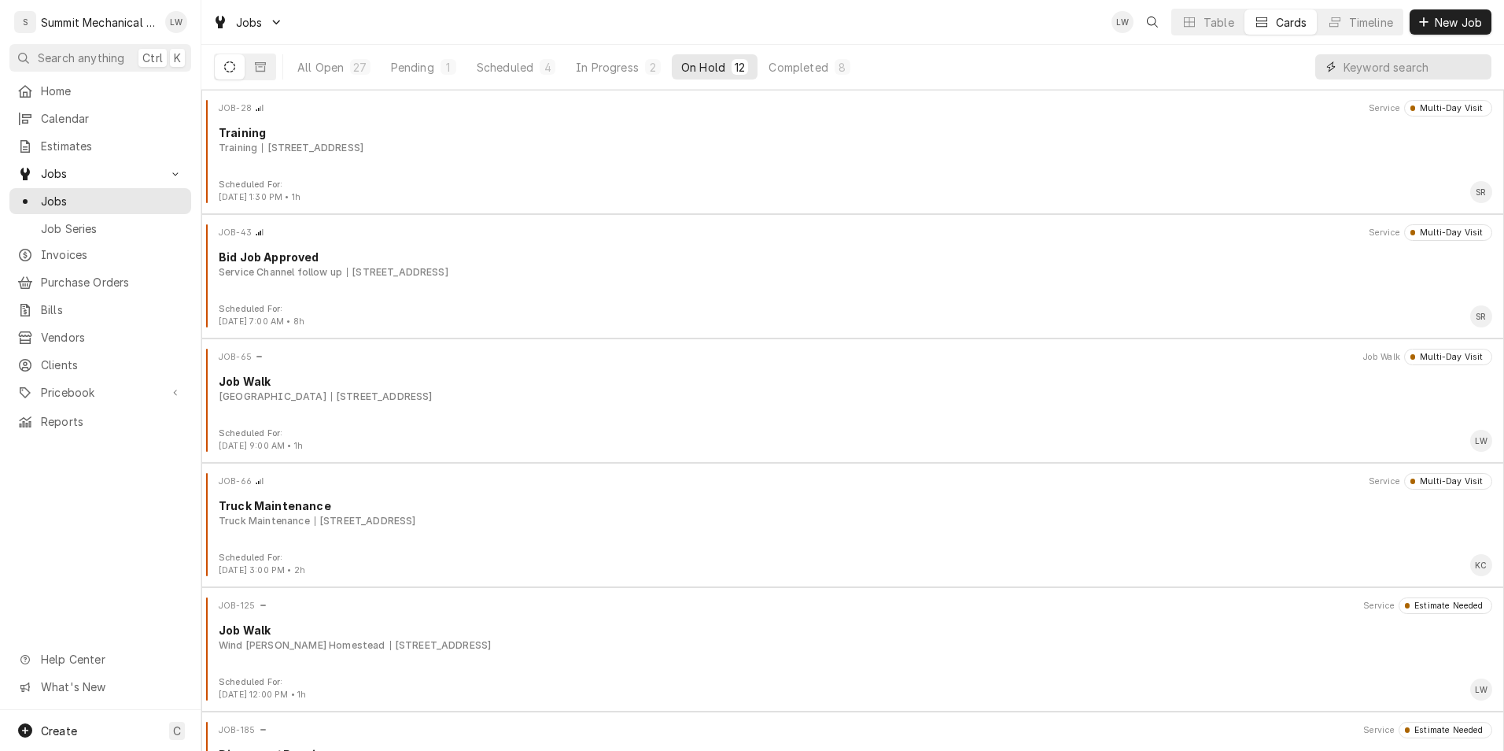
click at [1400, 66] on input "Dynamic Content Wrapper" at bounding box center [1414, 66] width 140 height 25
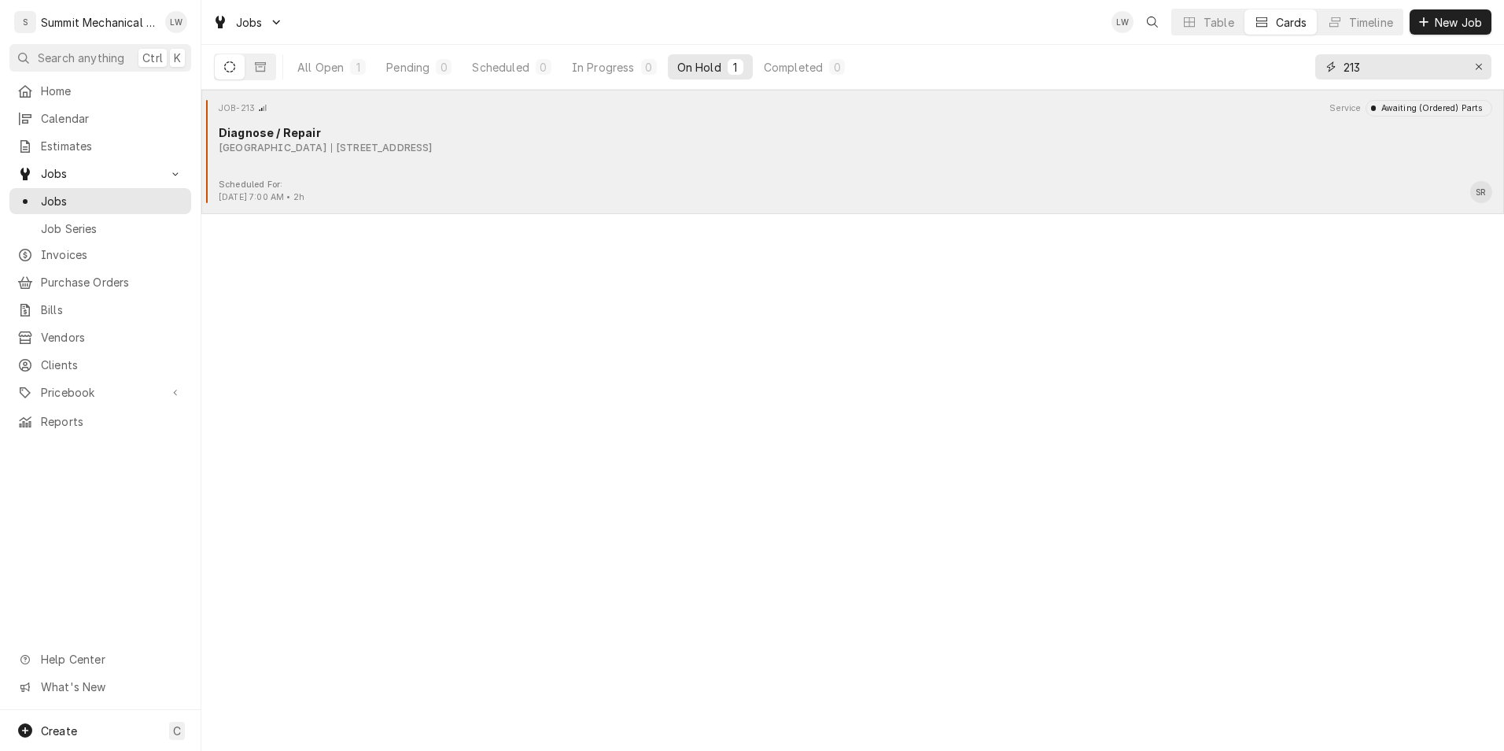
type input "213"
click at [700, 187] on div "Scheduled For: Sep 10th, 2025 - 7:00 AM • 2h SR" at bounding box center [853, 191] width 1290 height 25
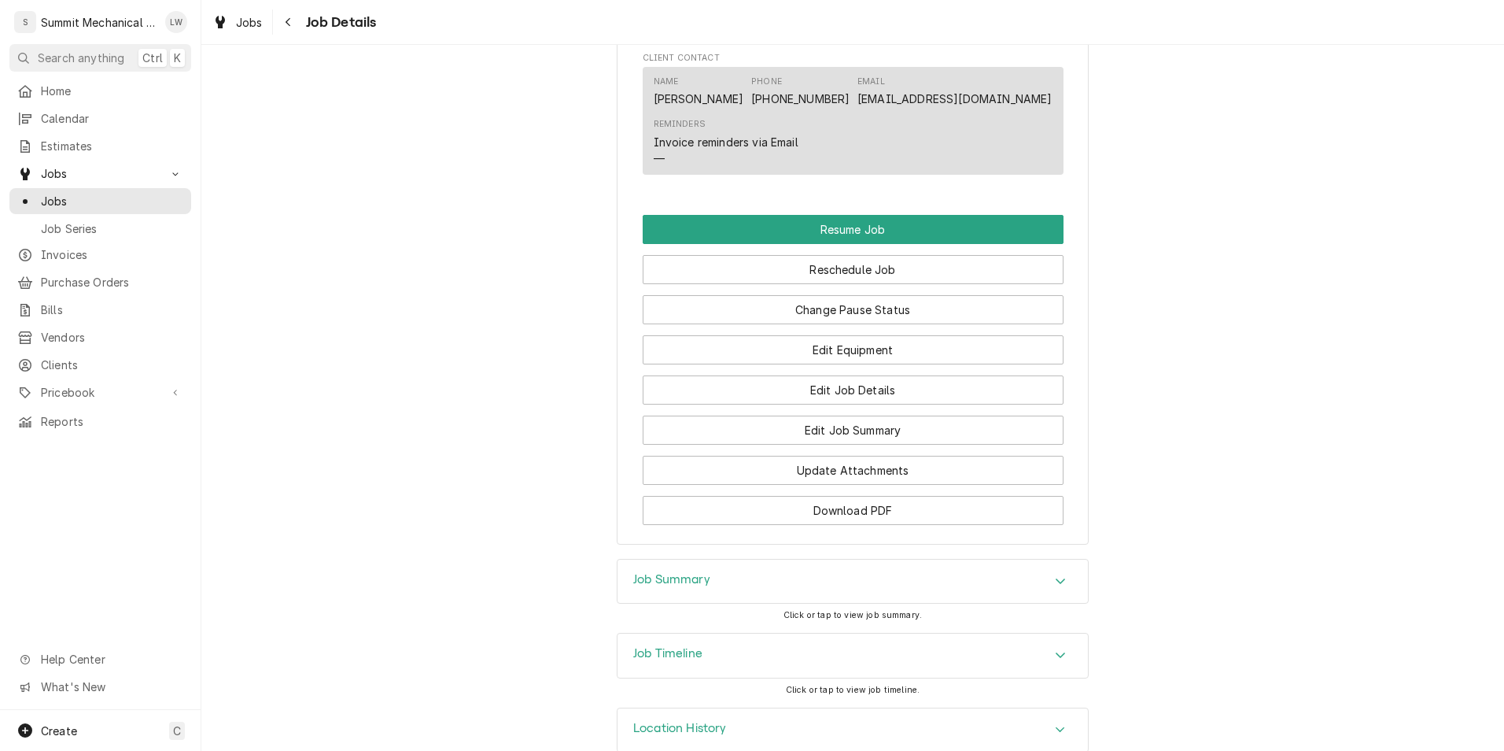
scroll to position [1903, 0]
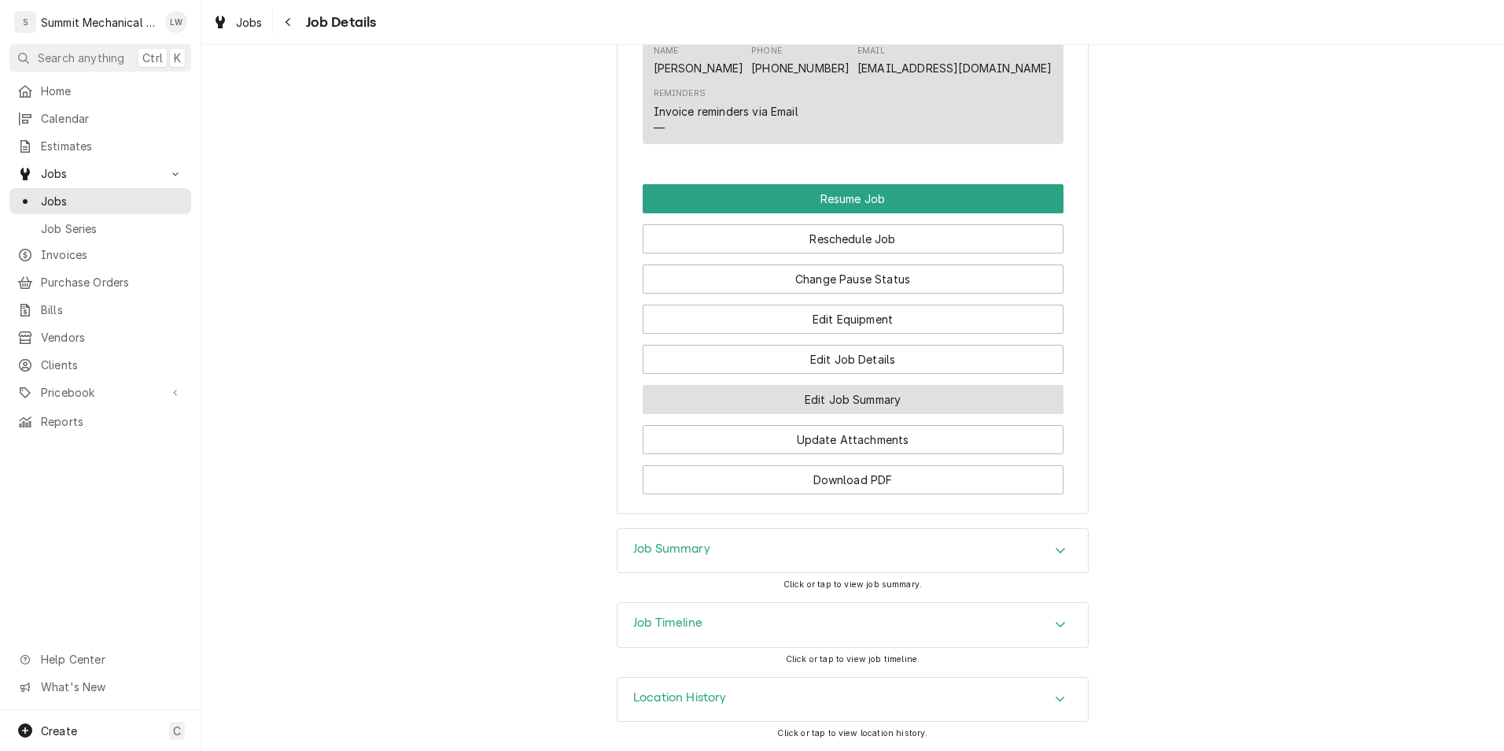
click at [868, 403] on button "Edit Job Summary" at bounding box center [853, 399] width 421 height 29
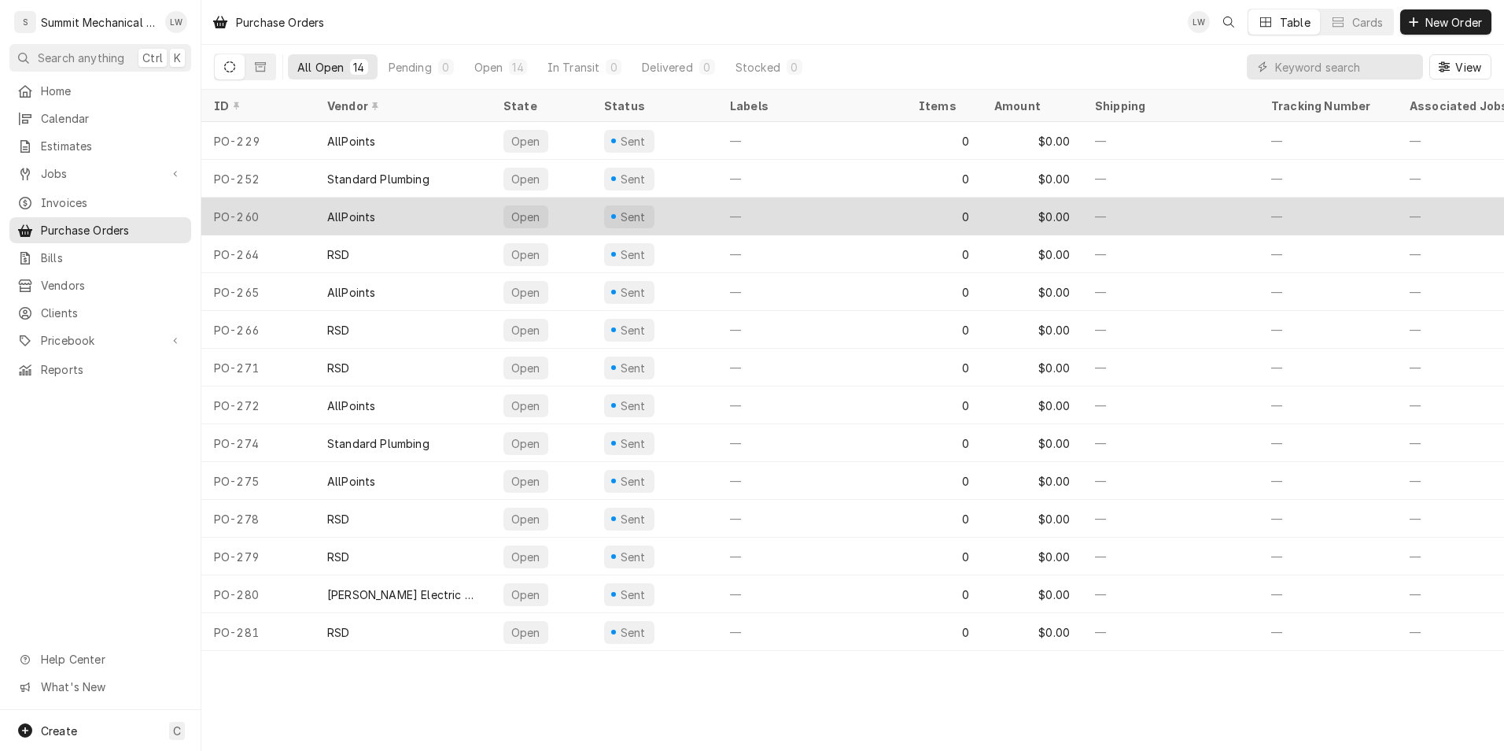
click at [429, 220] on div "AllPoints" at bounding box center [403, 216] width 176 height 38
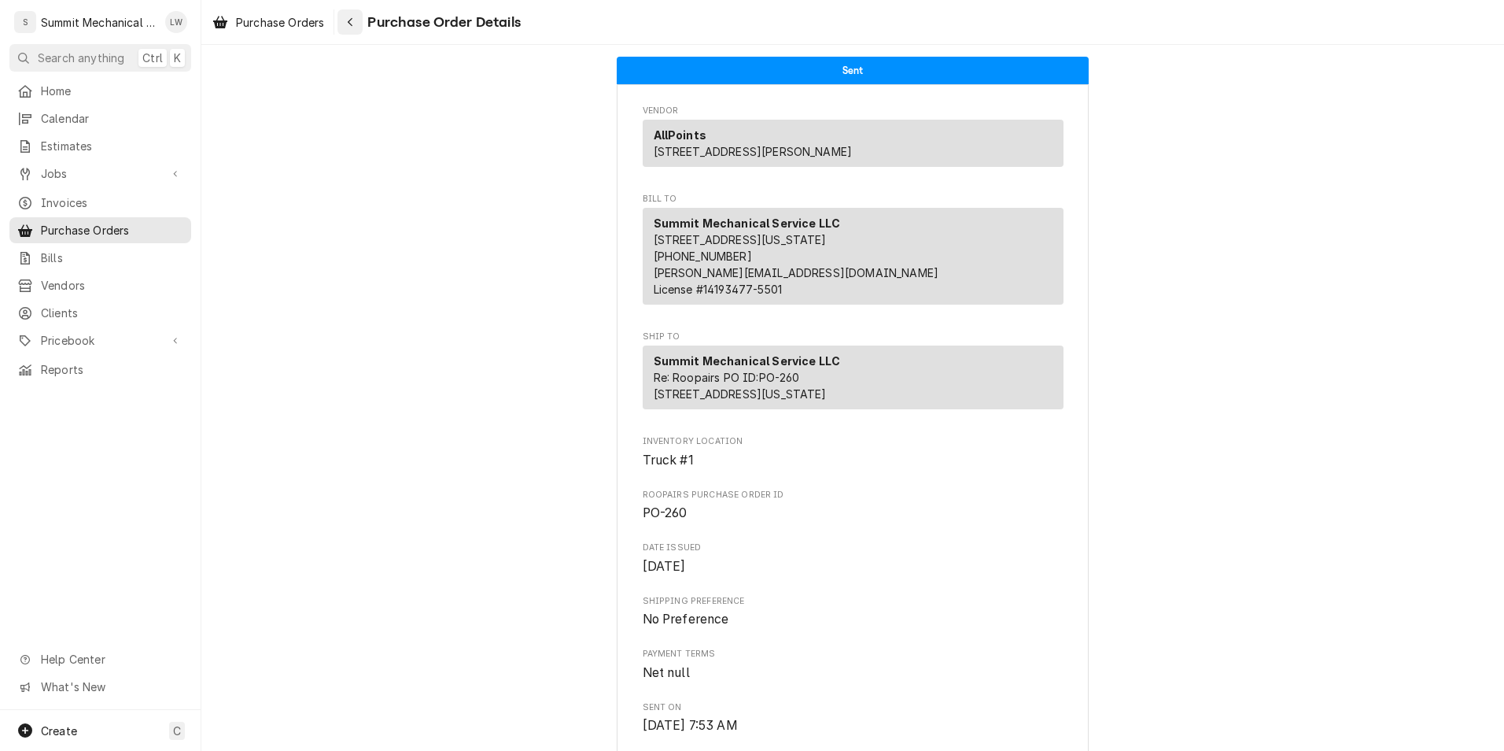
click at [354, 21] on icon "Navigate back" at bounding box center [350, 22] width 7 height 11
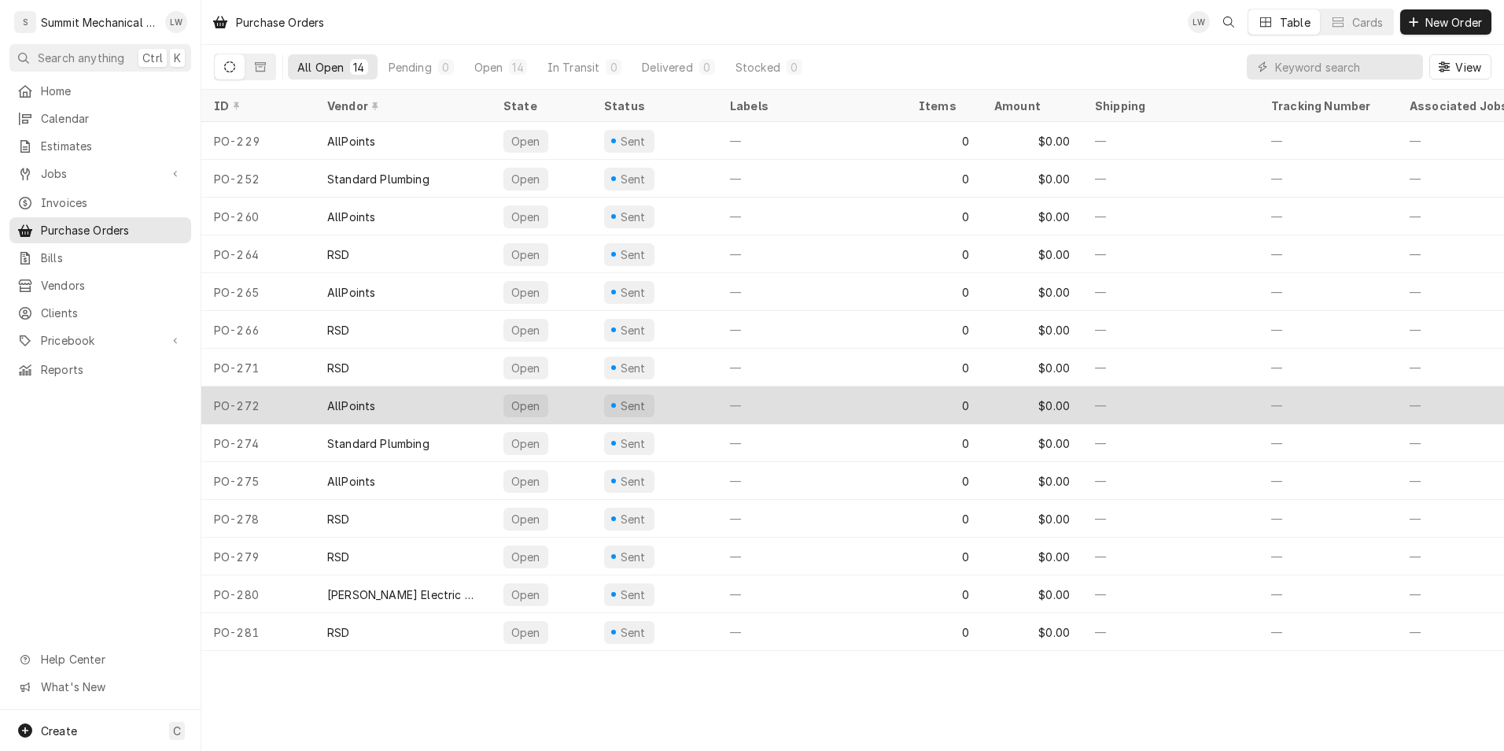
click at [415, 415] on div "AllPoints" at bounding box center [403, 405] width 176 height 38
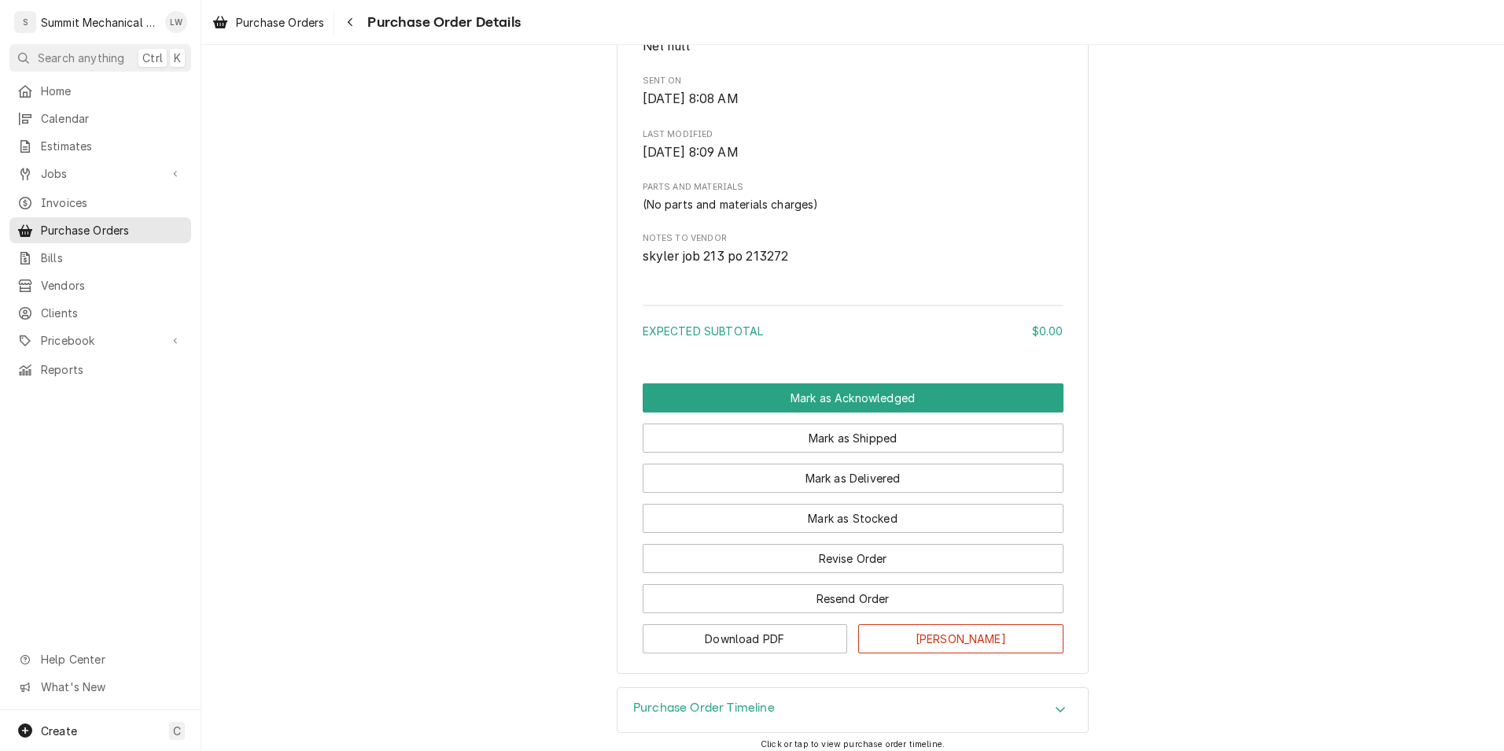
scroll to position [686, 0]
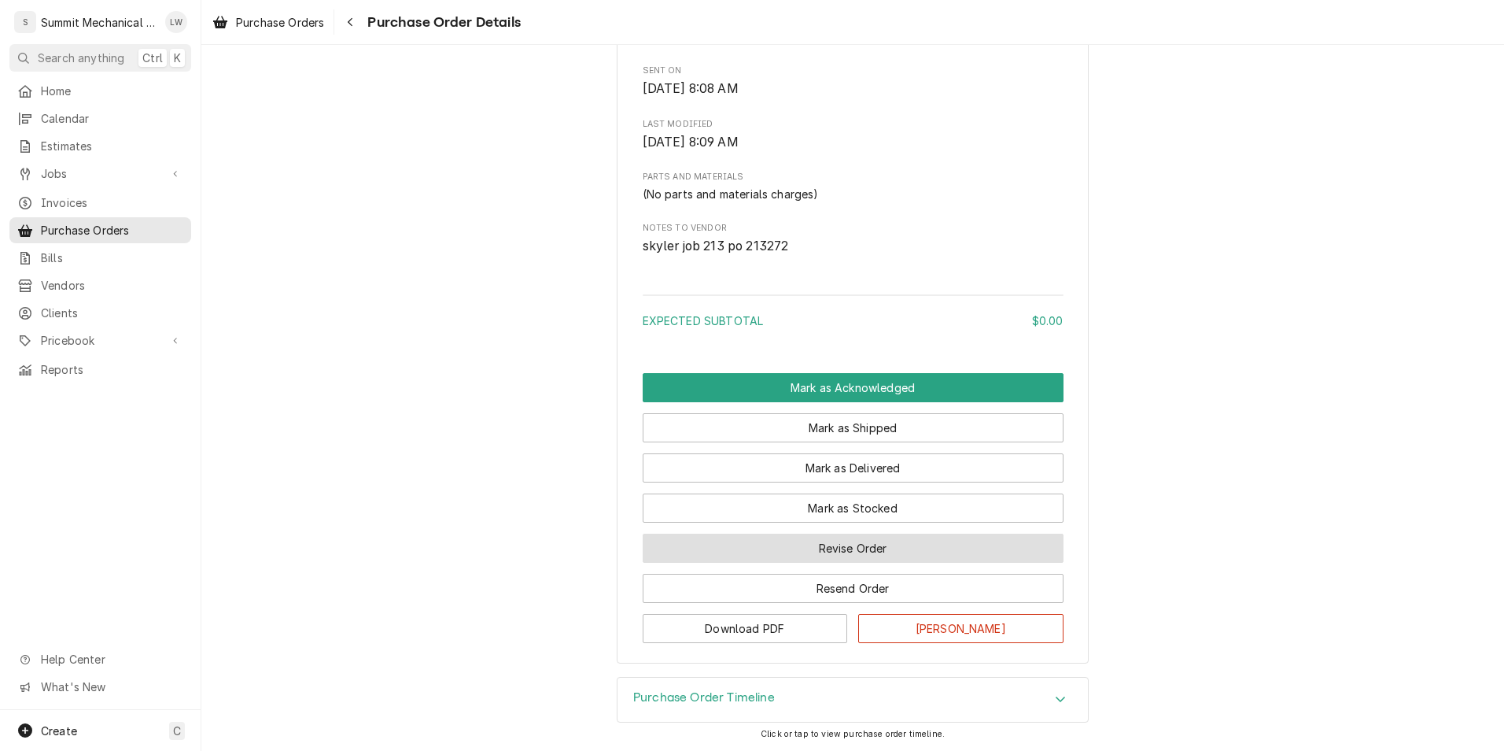
click at [837, 545] on button "Revise Order" at bounding box center [853, 547] width 421 height 29
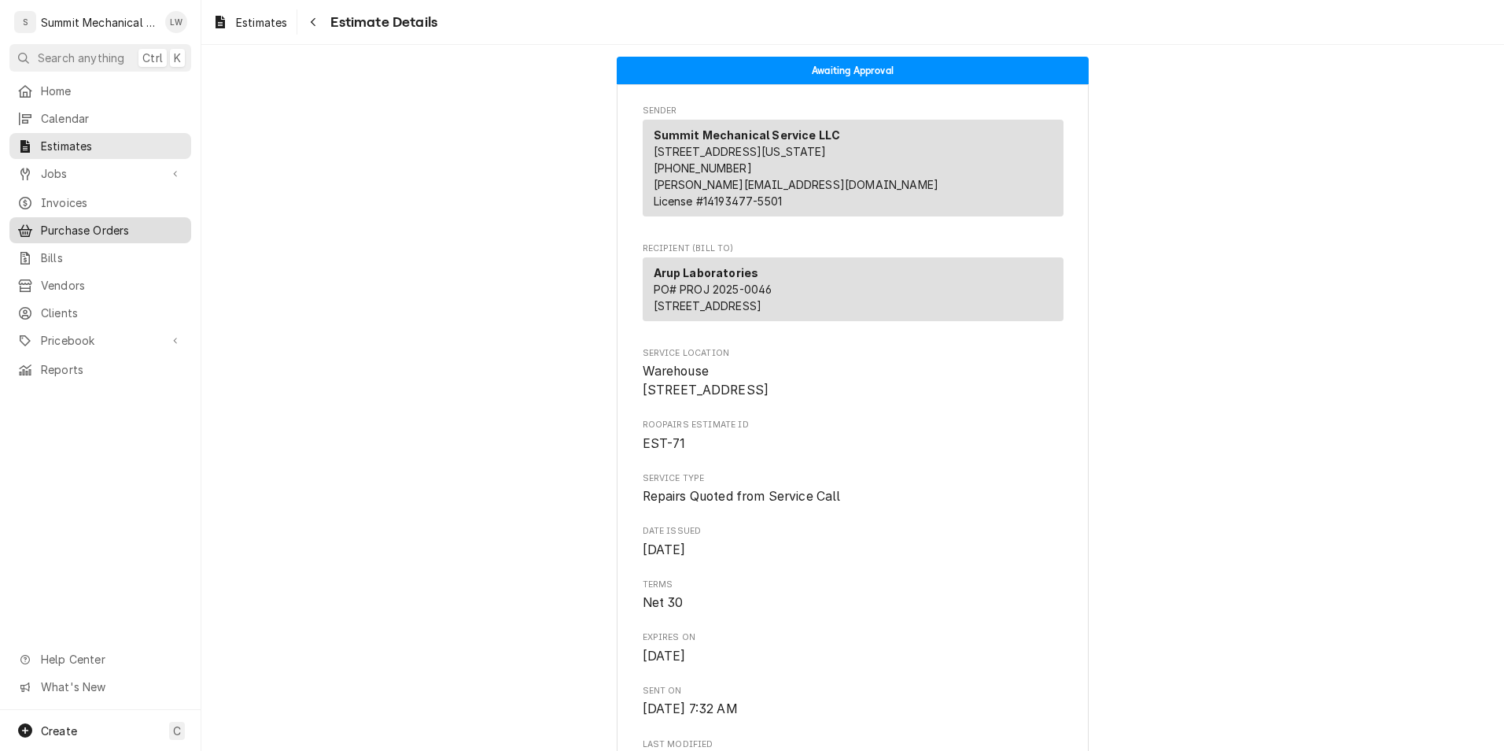
click at [101, 234] on link "Purchase Orders" at bounding box center [100, 230] width 182 height 26
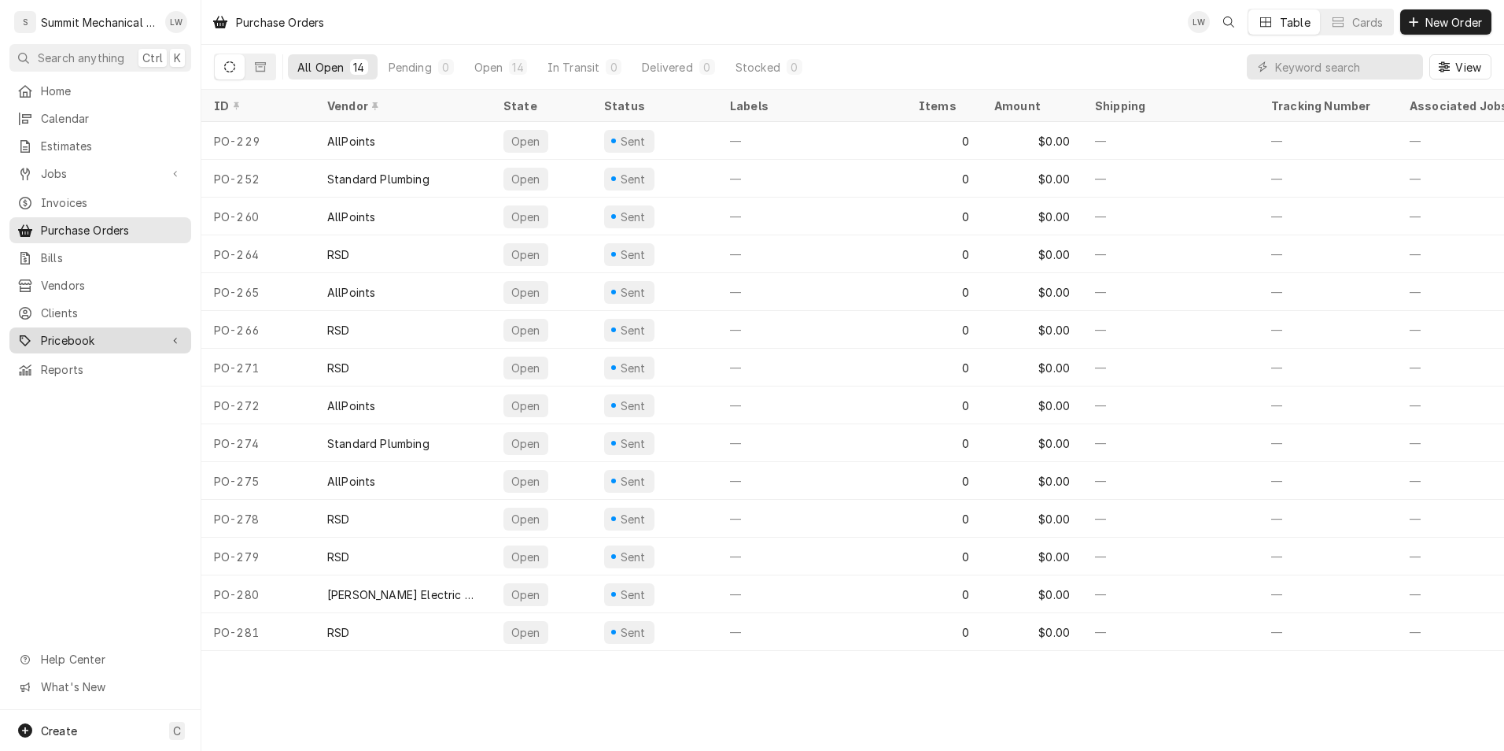
click at [94, 336] on span "Pricebook" at bounding box center [100, 340] width 119 height 17
click at [95, 387] on span "Parts & Materials" at bounding box center [112, 395] width 142 height 17
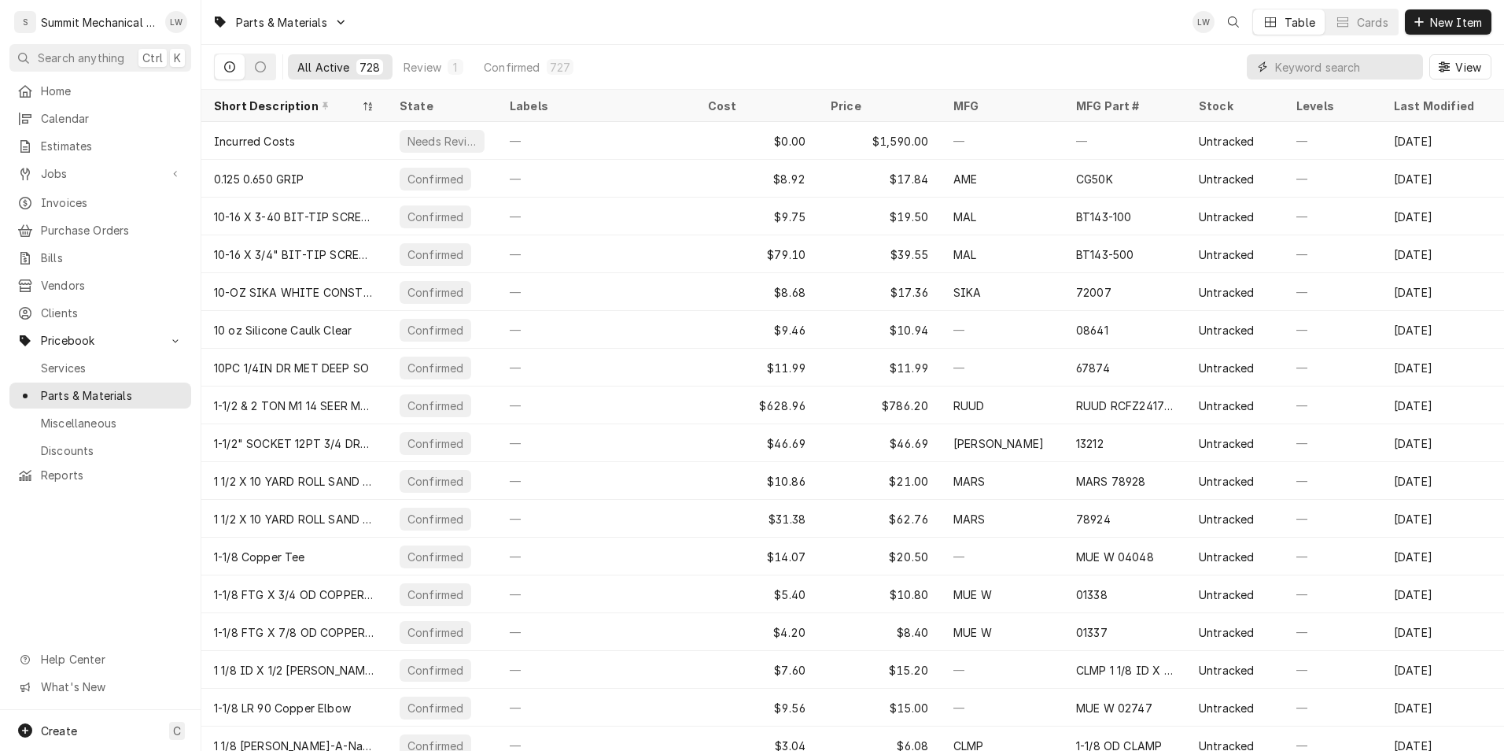
click at [1321, 59] on input "Dynamic Content Wrapper" at bounding box center [1345, 66] width 140 height 25
type input "f"
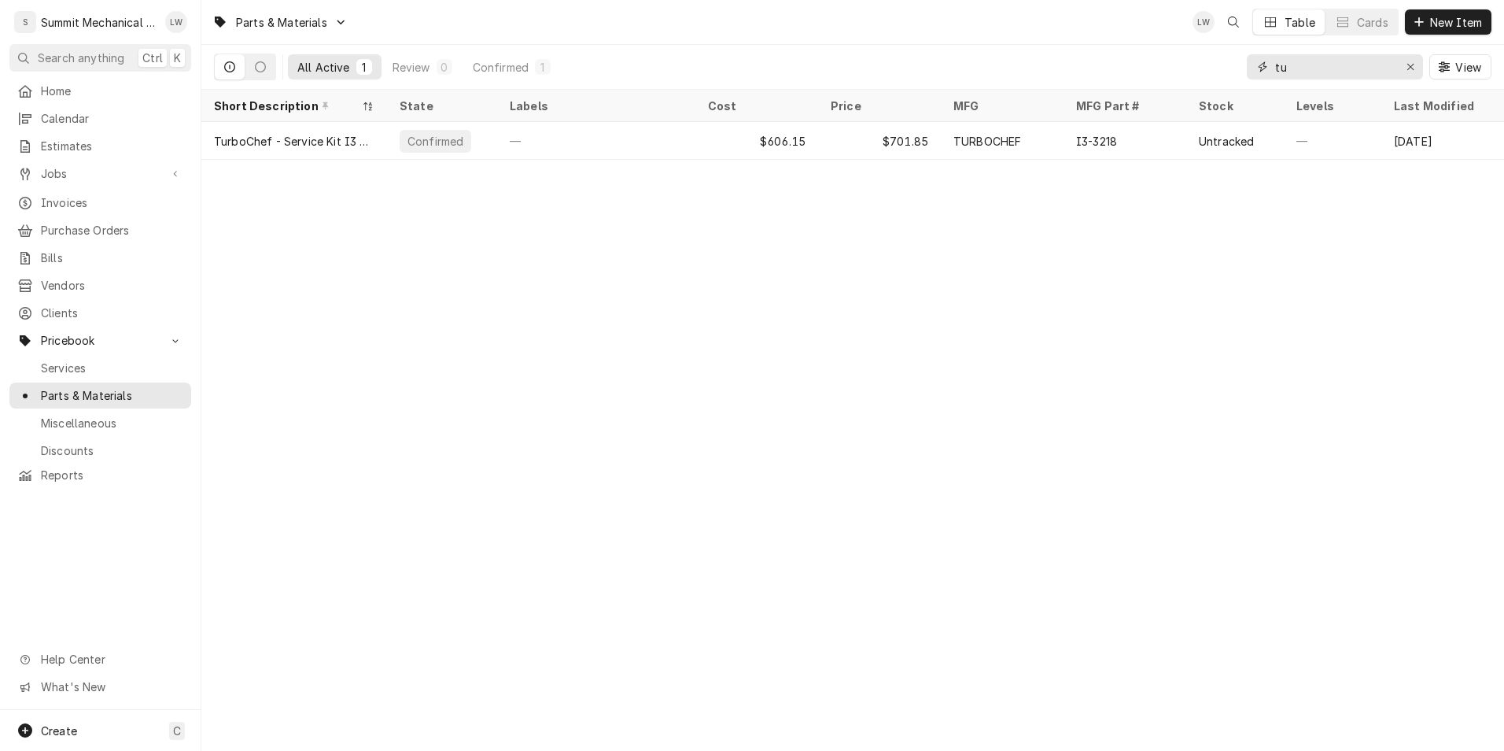
type input "t"
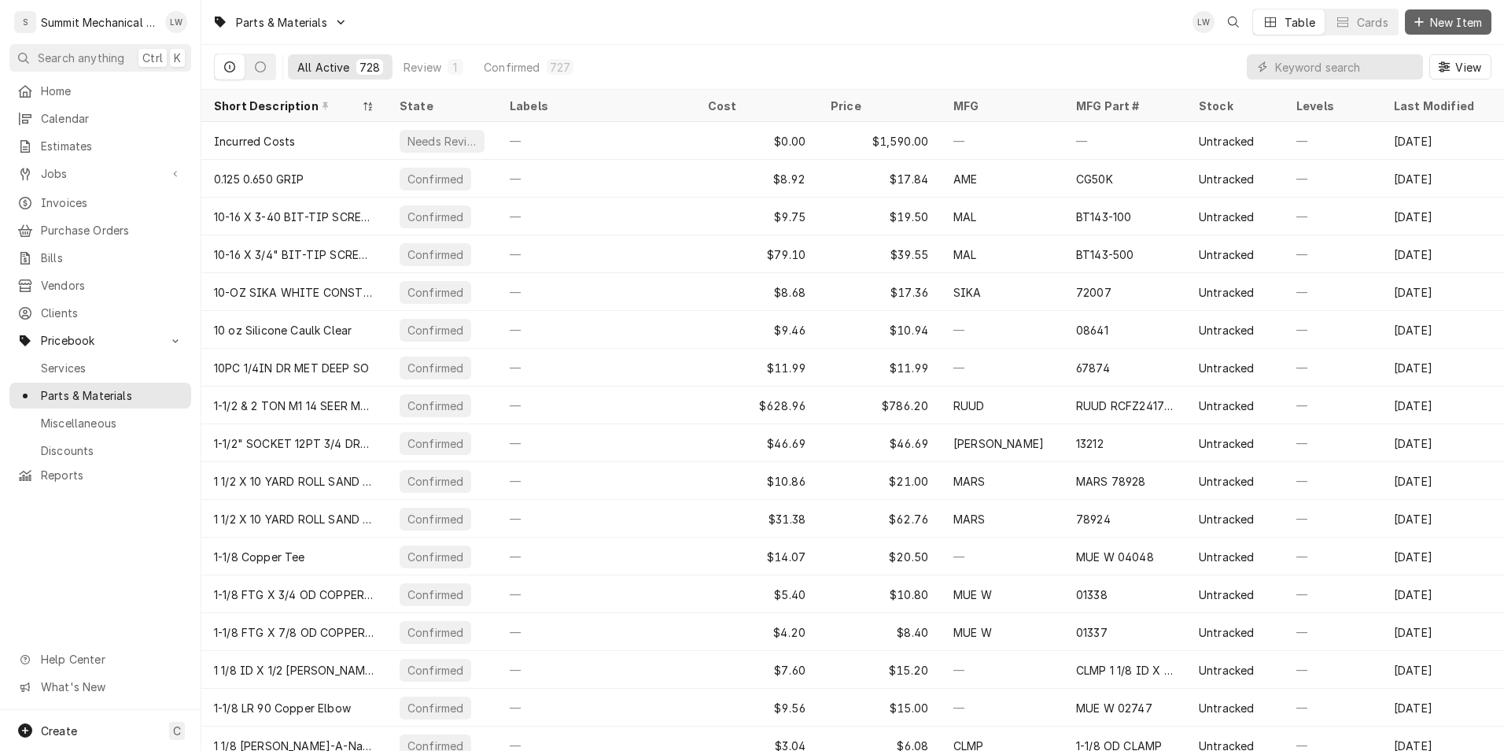
click at [1439, 21] on span "New Item" at bounding box center [1456, 22] width 58 height 17
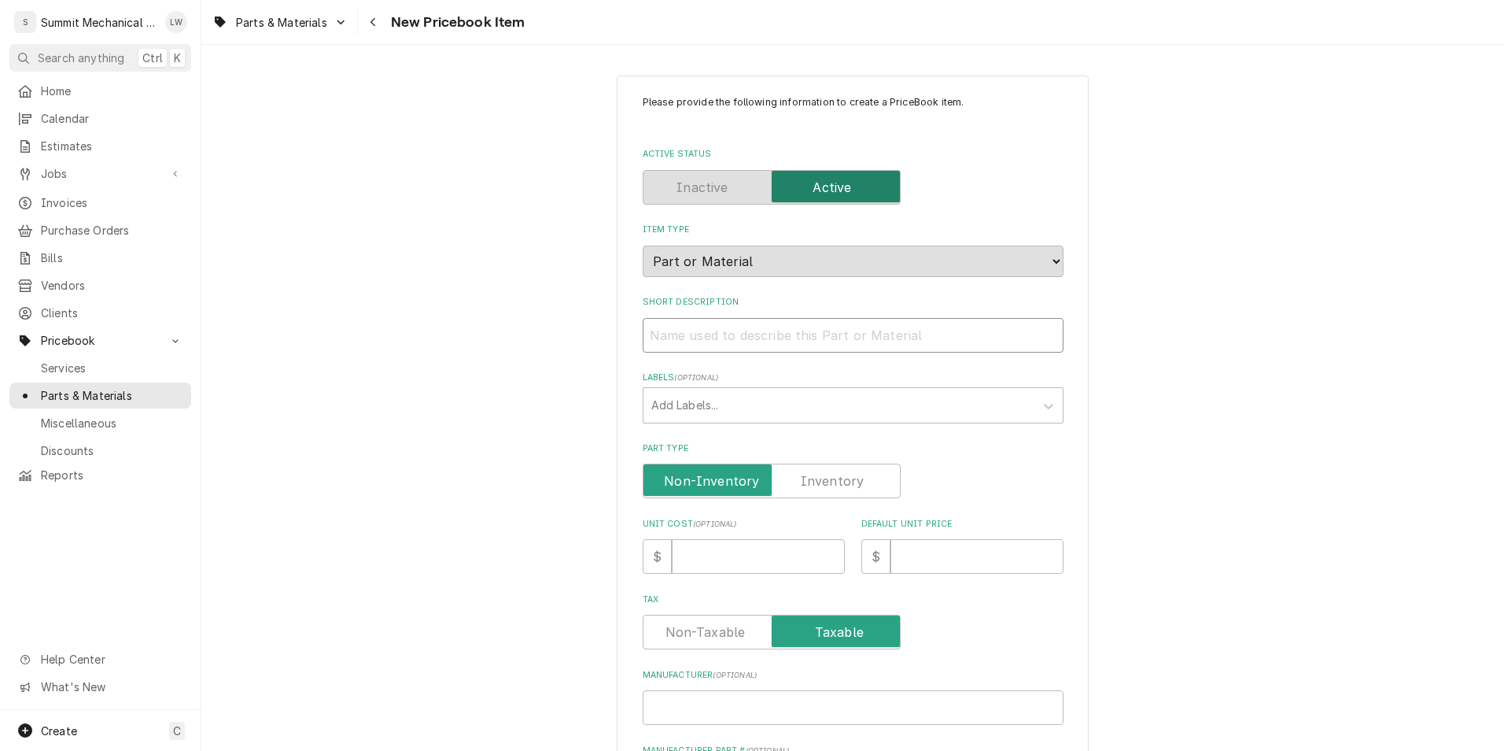
click at [747, 345] on input "Short Description" at bounding box center [853, 335] width 421 height 35
type textarea "x"
type input "d"
type textarea "x"
type input "do"
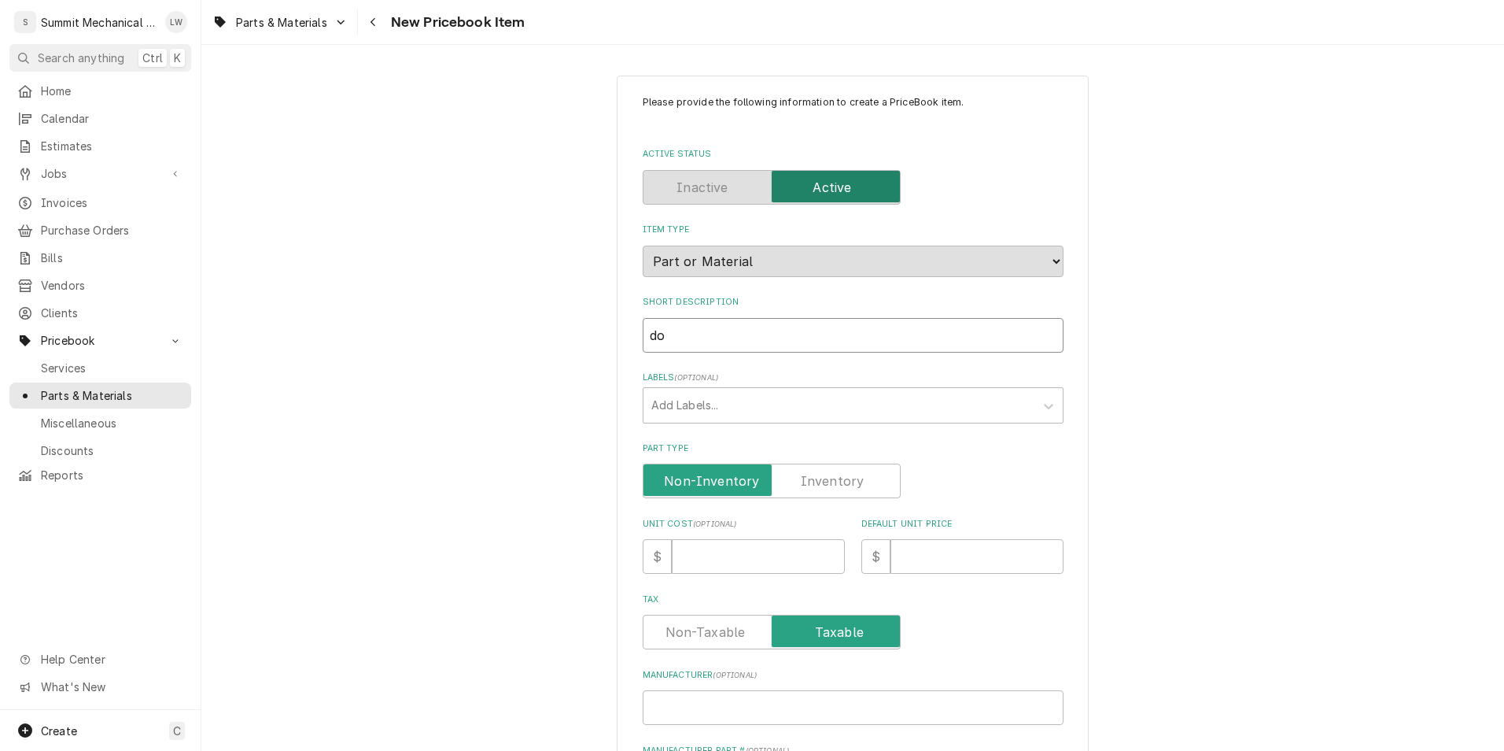
type textarea "x"
type input "doo"
type textarea "x"
type input "door"
type textarea "x"
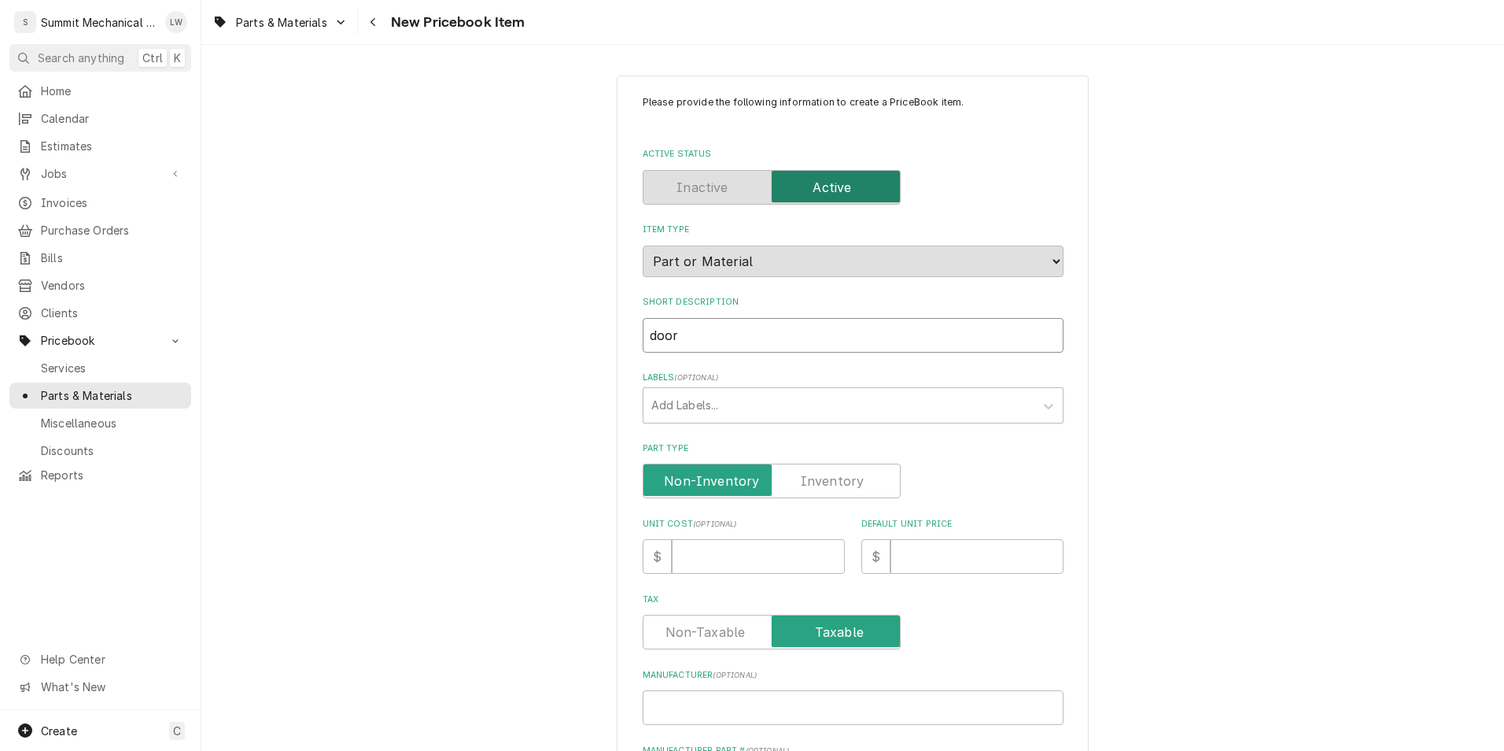
type input "doo"
type textarea "x"
type input "do"
type textarea "x"
type input "d"
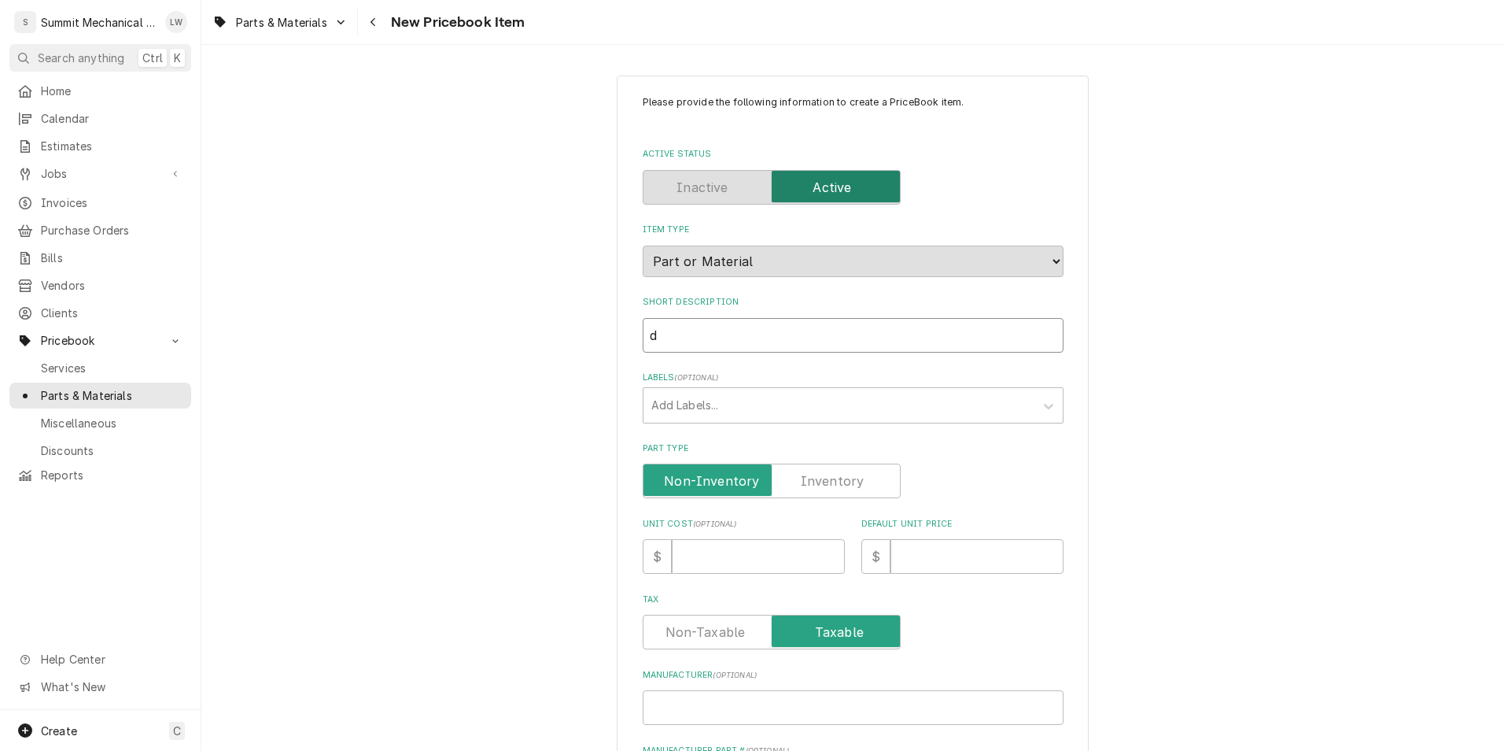
type textarea "x"
type input "t"
type textarea "x"
type input "tUR"
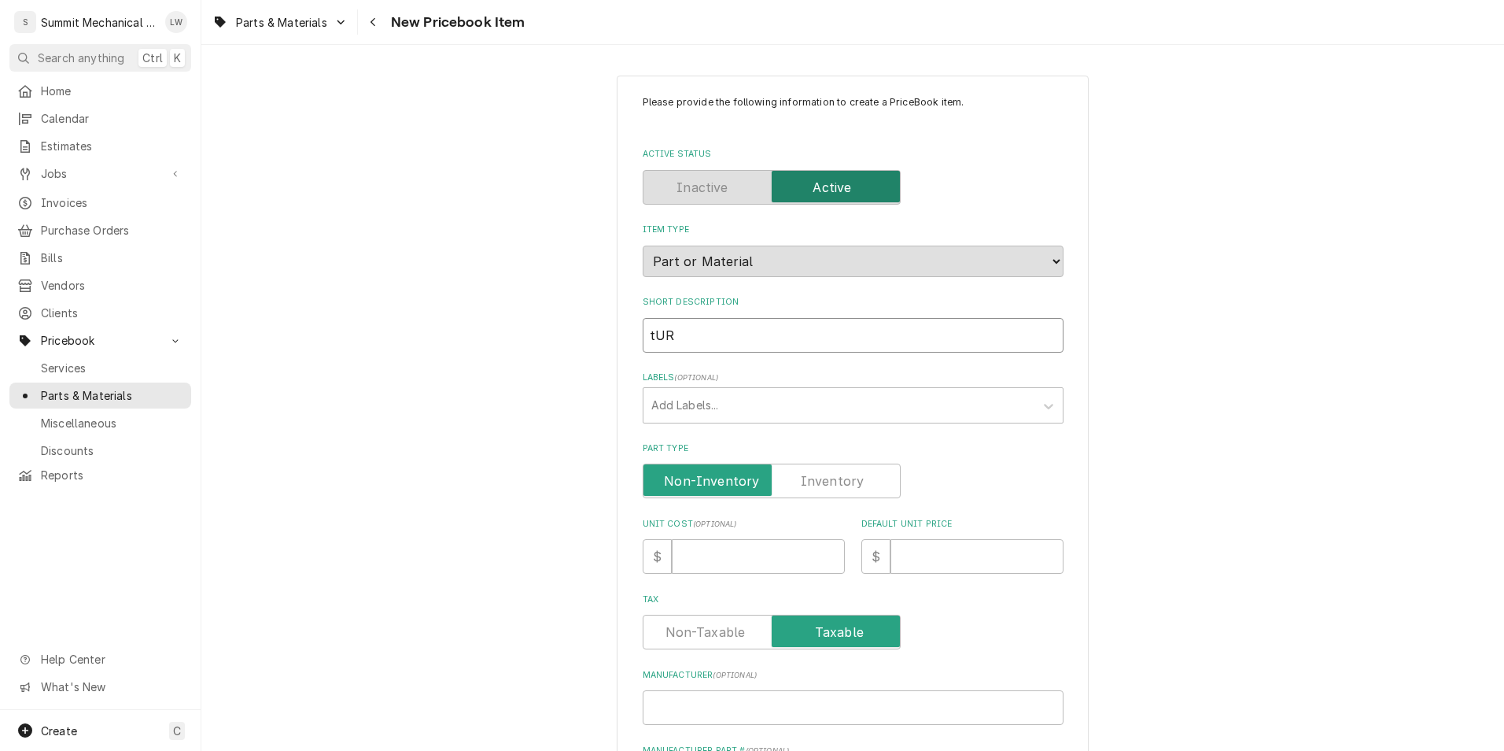
type textarea "x"
type input "tU"
type textarea "x"
type input "t"
type textarea "x"
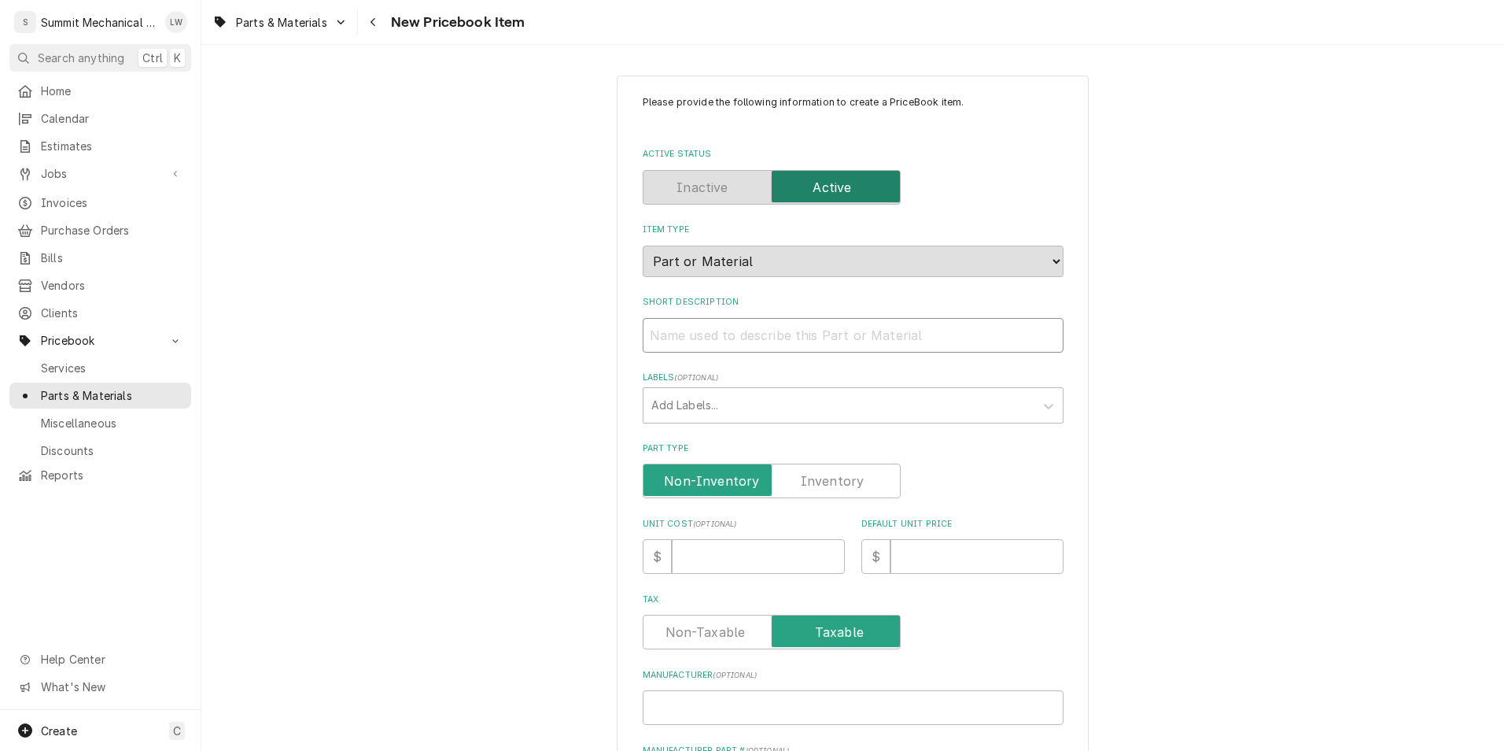
type textarea "x"
type input "r"
type textarea "x"
type input "T"
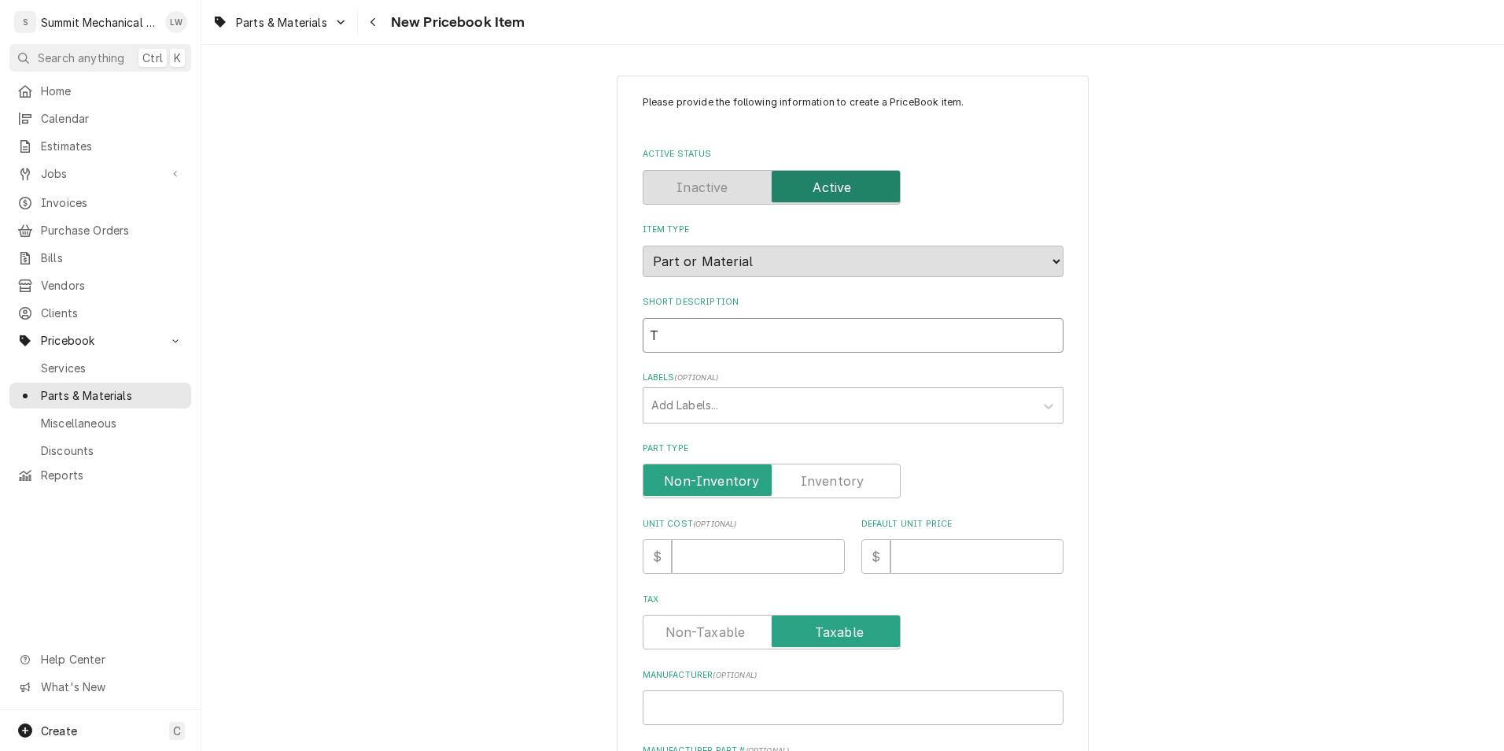
type textarea "x"
type input "Ti"
type textarea "x"
type input "Tir"
type textarea "x"
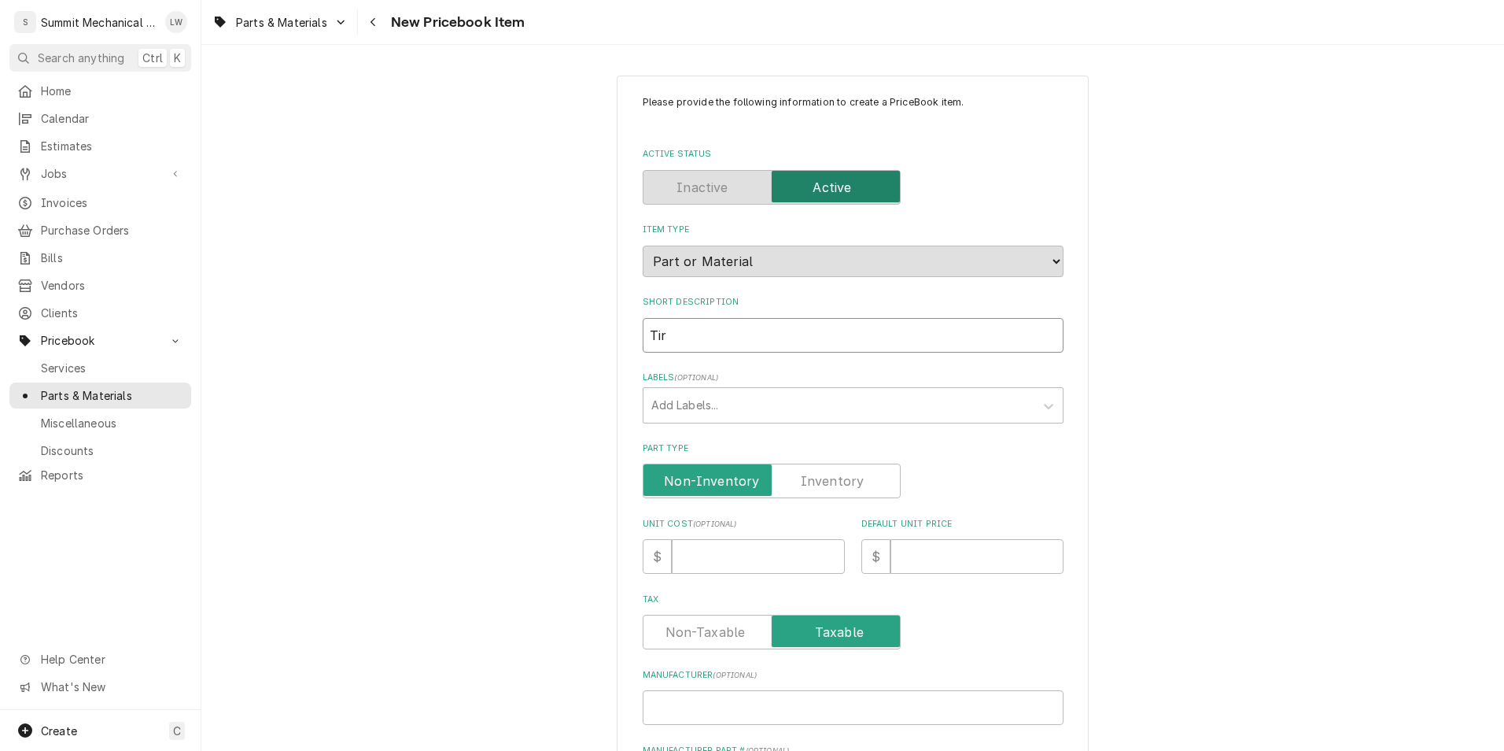
type input "Ti"
type textarea "x"
type input "T"
type textarea "x"
type input "Tur"
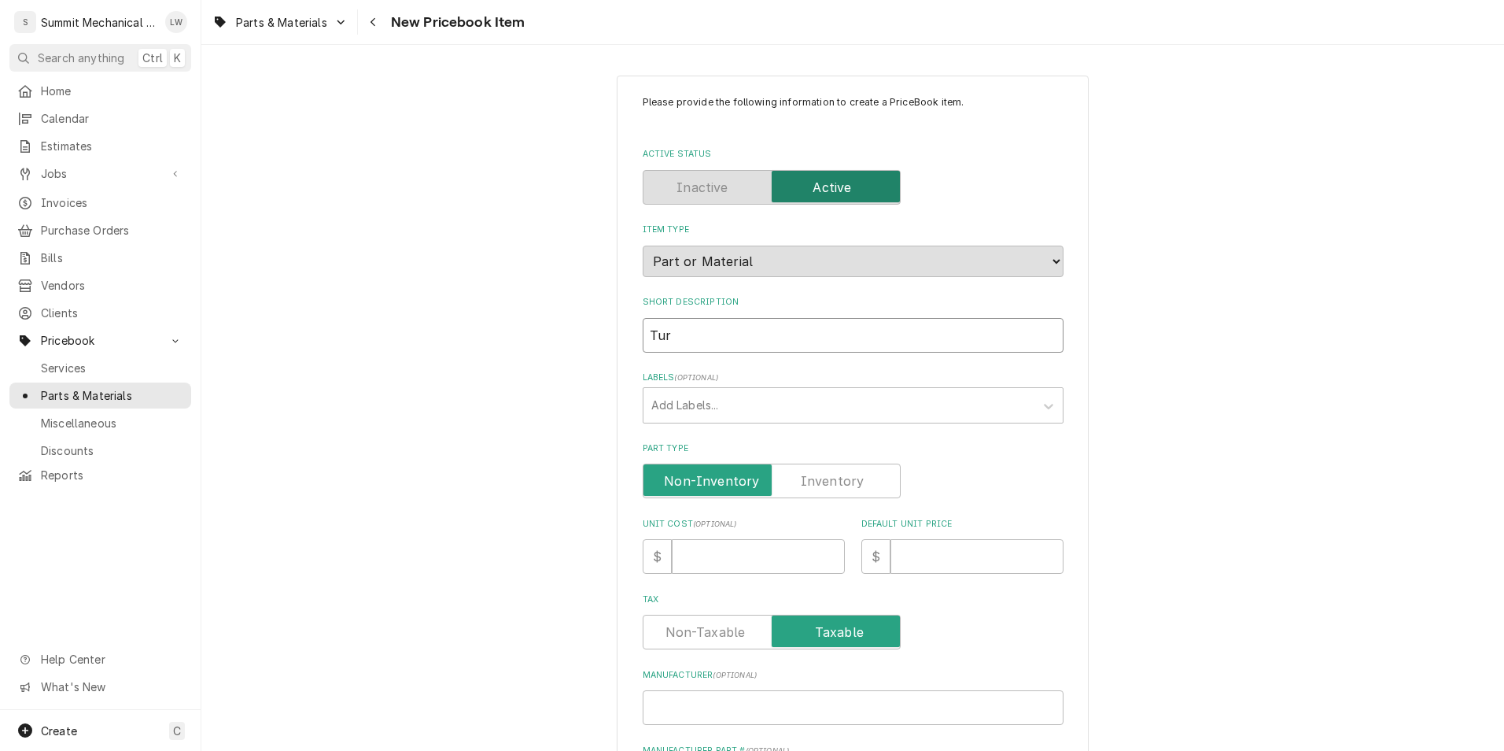
type textarea "x"
type input "Turb"
type textarea "x"
type input "Turbo"
type textarea "x"
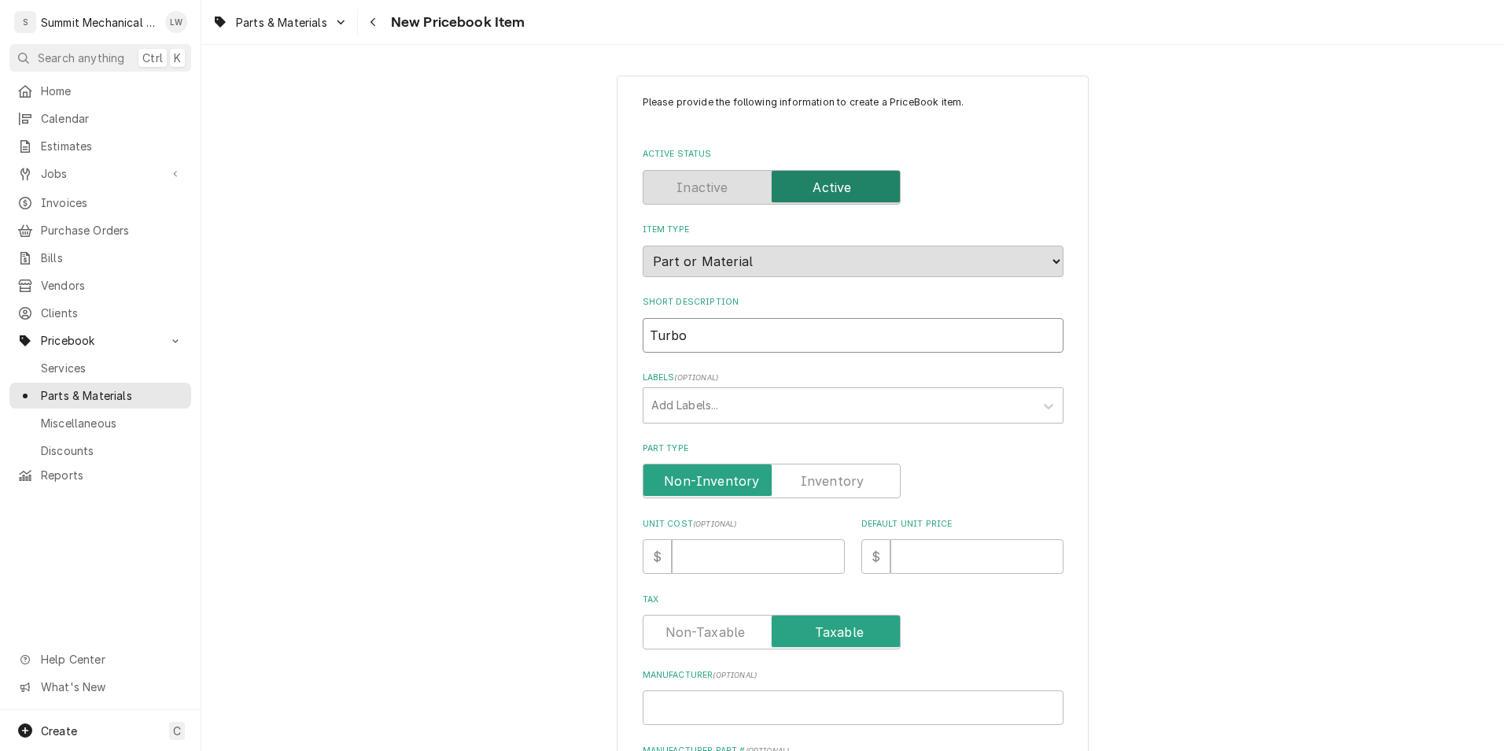
type input "Turbo"
type textarea "x"
type input "Turbo A"
type textarea "x"
type input "Turbo Ai"
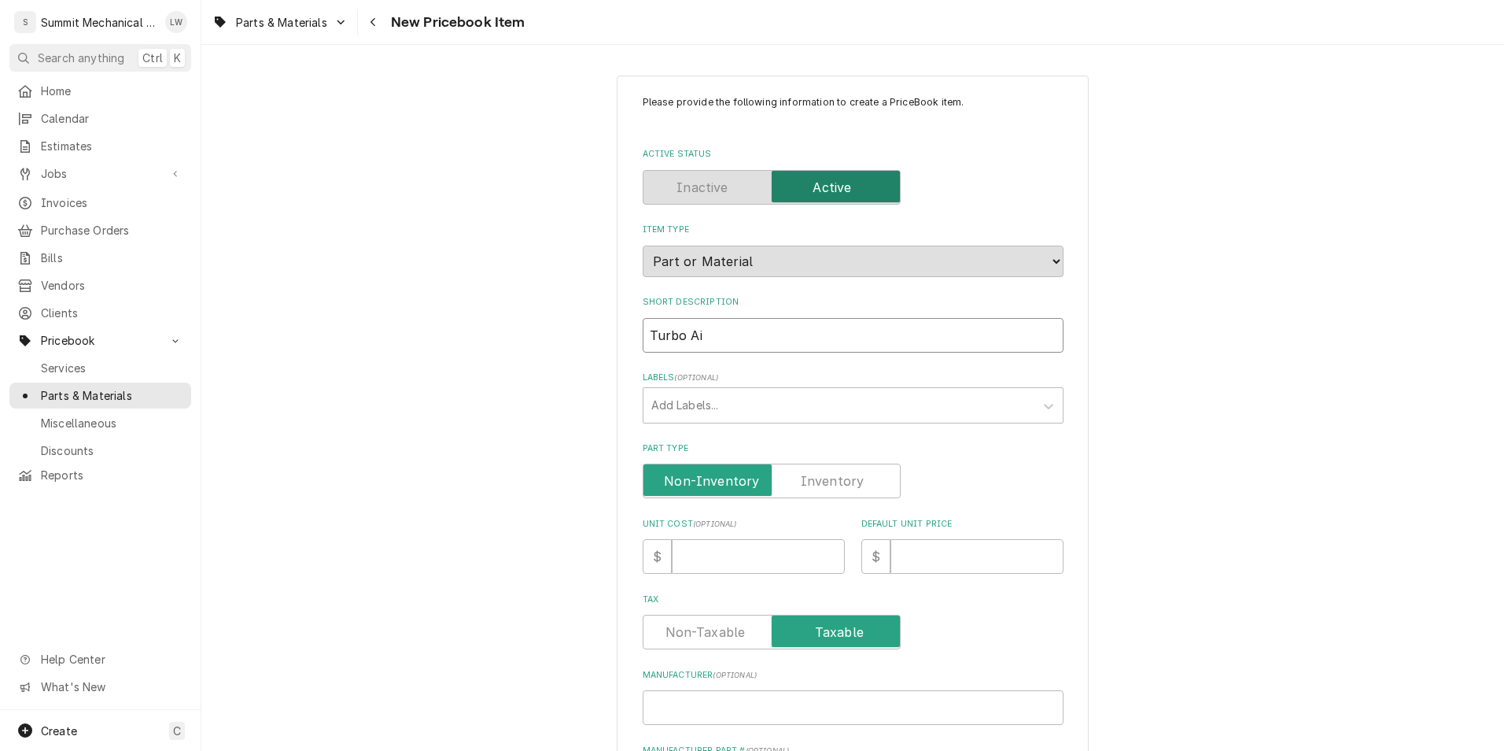
type textarea "x"
type input "Turbo Air"
type textarea "x"
type input "Turbo Aire"
type textarea "x"
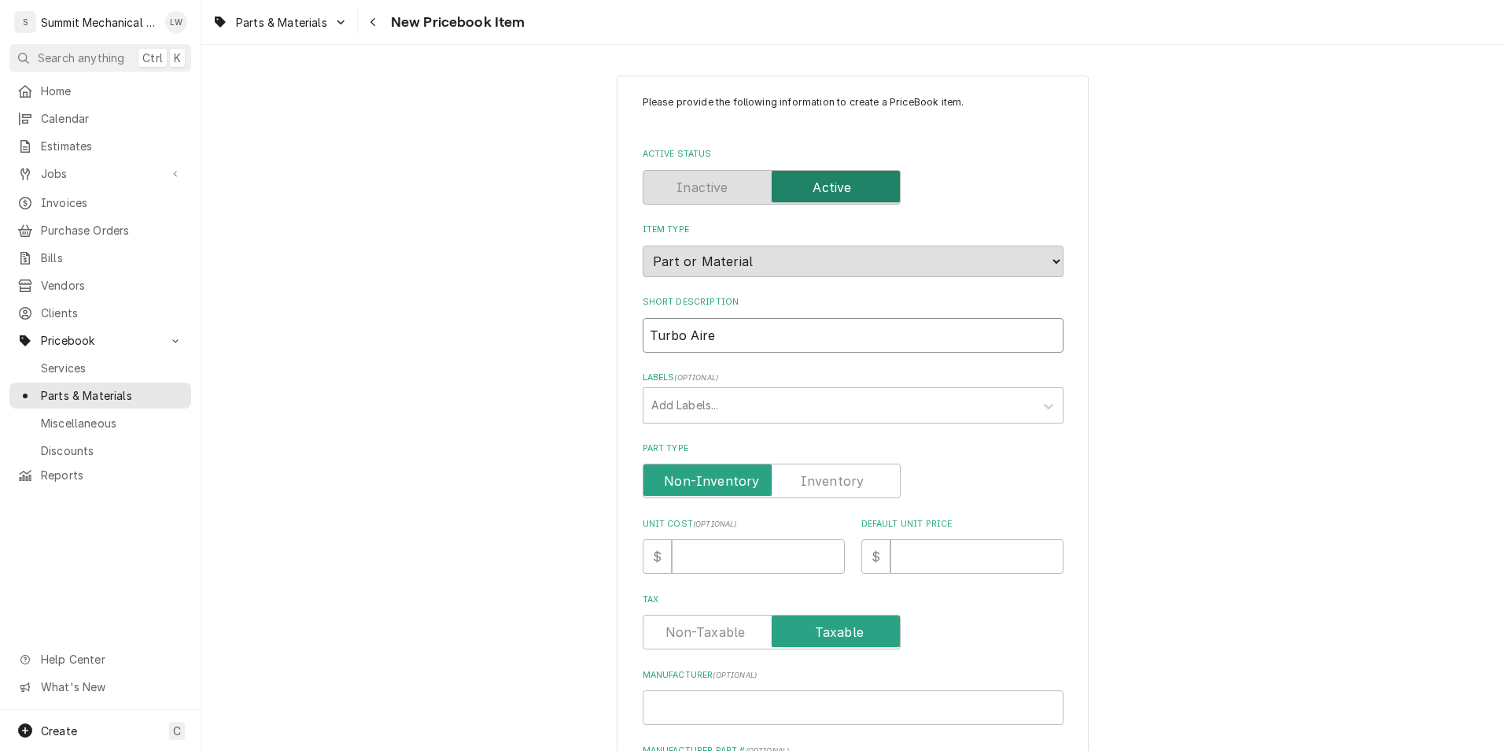
type input "Turbo Aire"
type textarea "x"
type input "Turbo Aire d"
type textarea "x"
type input "Turbo Aire do"
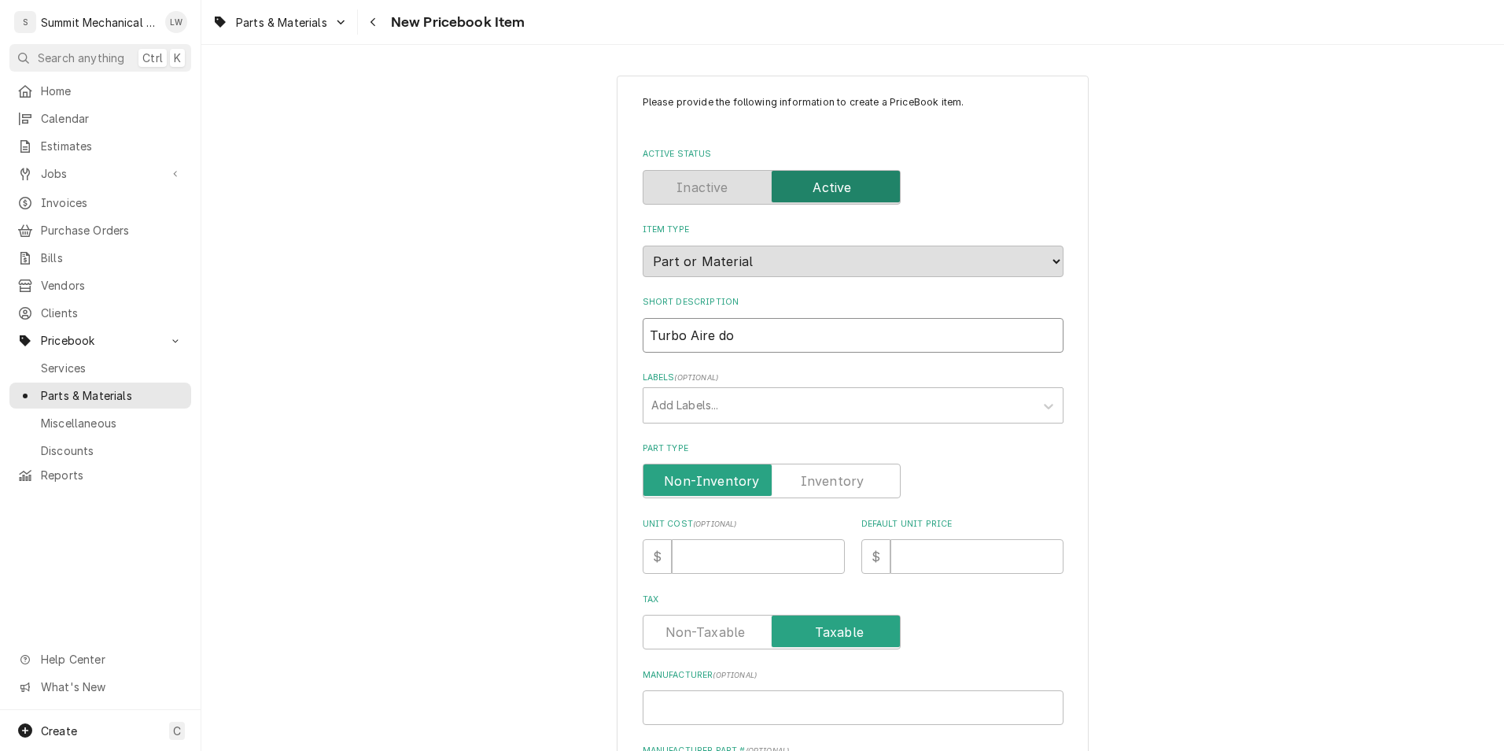
type textarea "x"
type input "Turbo Aire doo"
type textarea "x"
type input "Turbo Aire door"
type textarea "x"
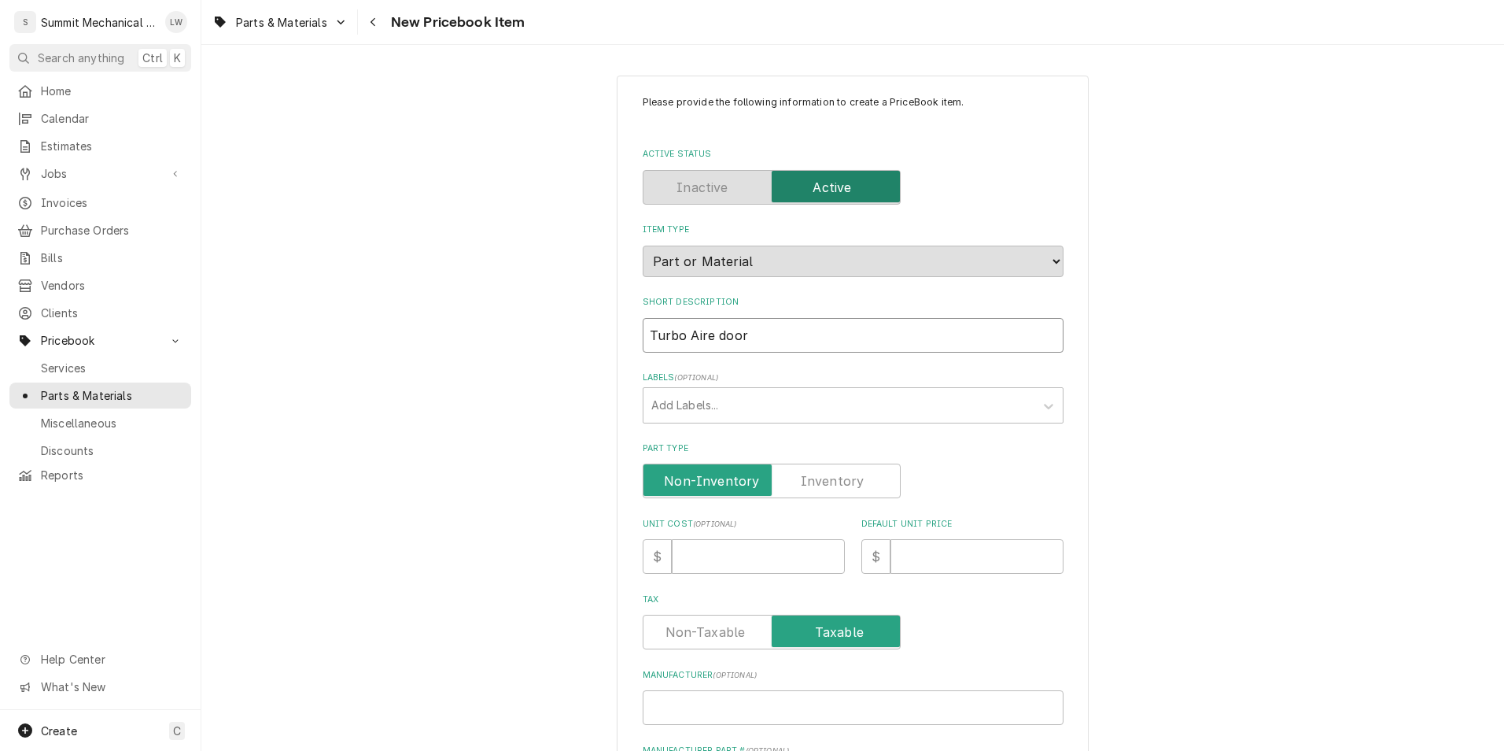
type input "Turbo Aire door g"
type textarea "x"
type input "Turbo Aire door ga"
type textarea "x"
type input "Turbo Aire door gas"
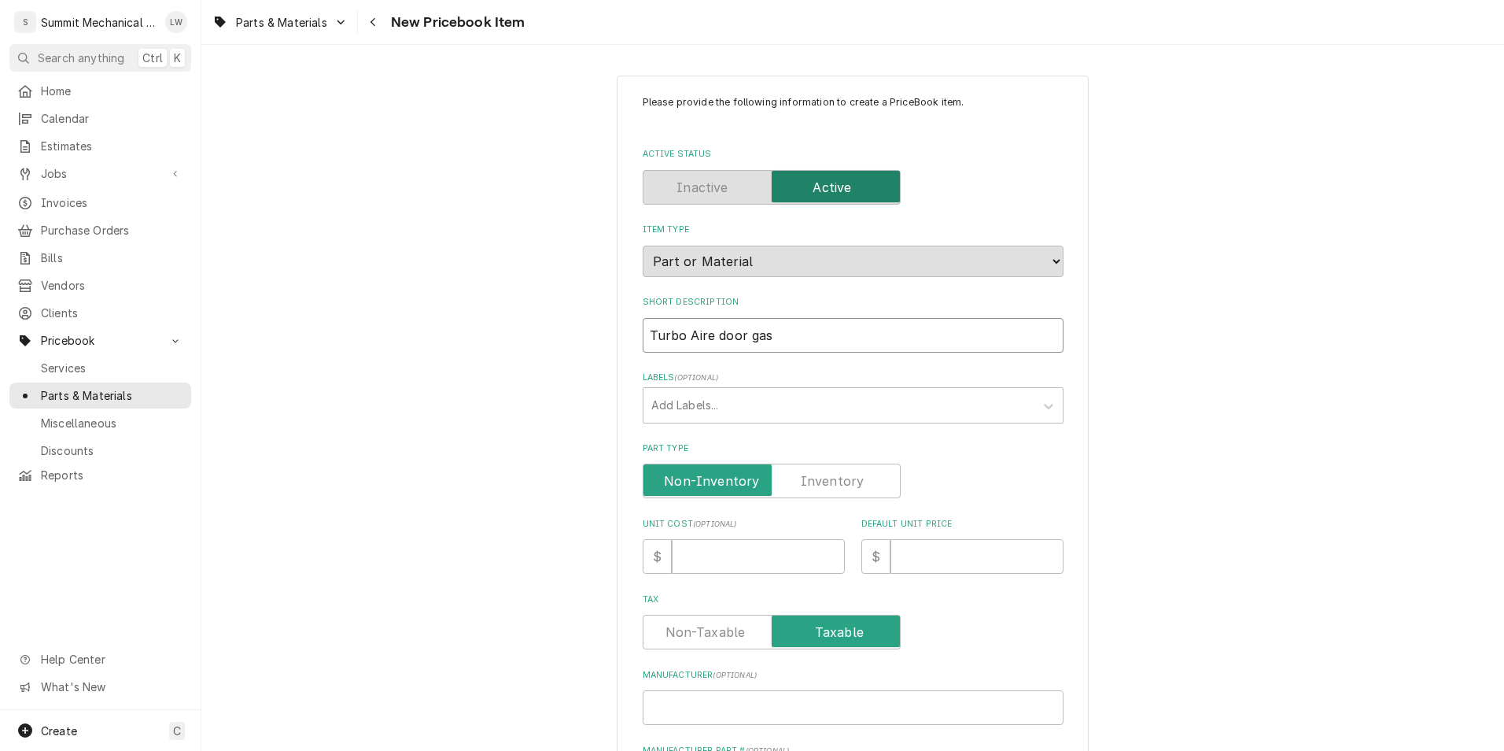
type textarea "x"
type input "Turbo Aire door gask"
type textarea "x"
type input "Turbo Aire door gaske"
type textarea "x"
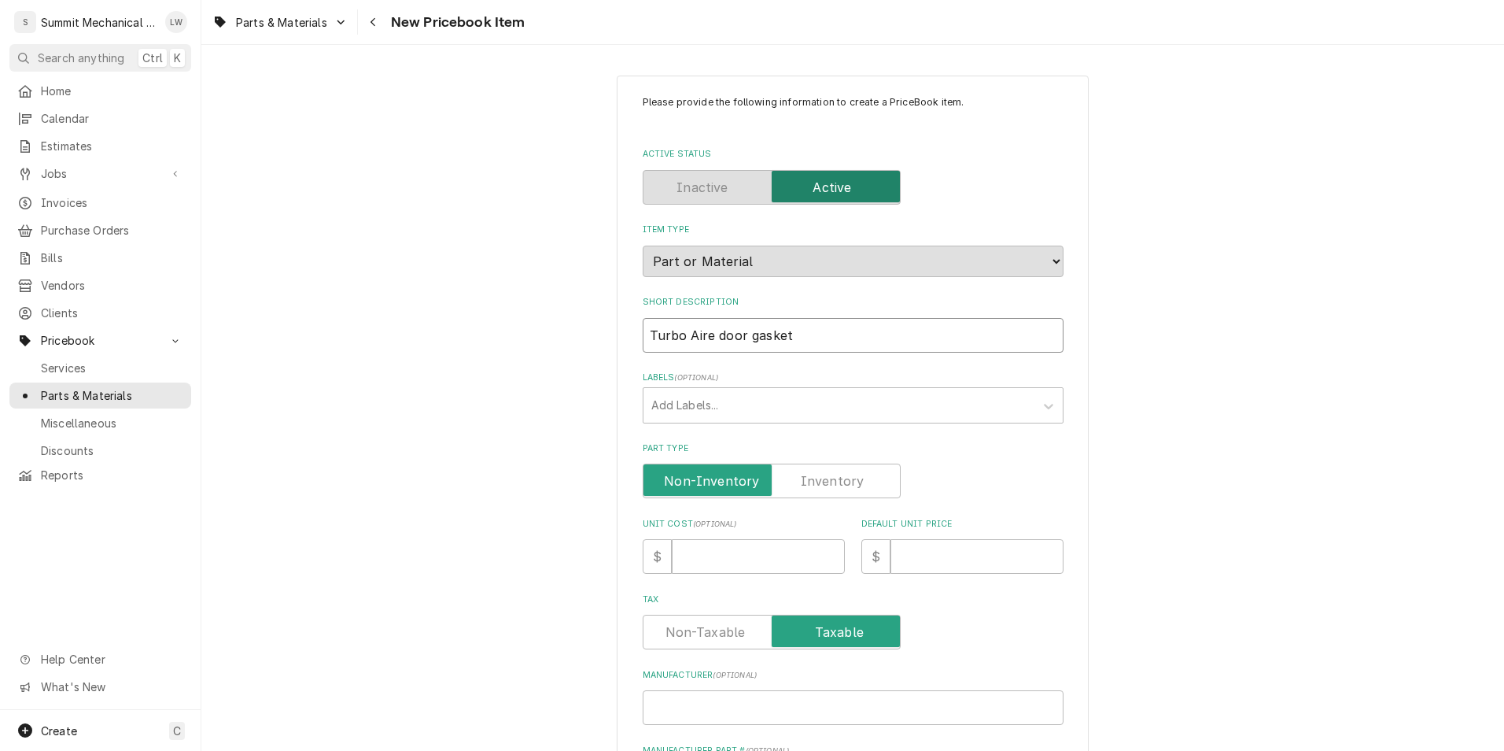
type input "Turbo Aire door gasket"
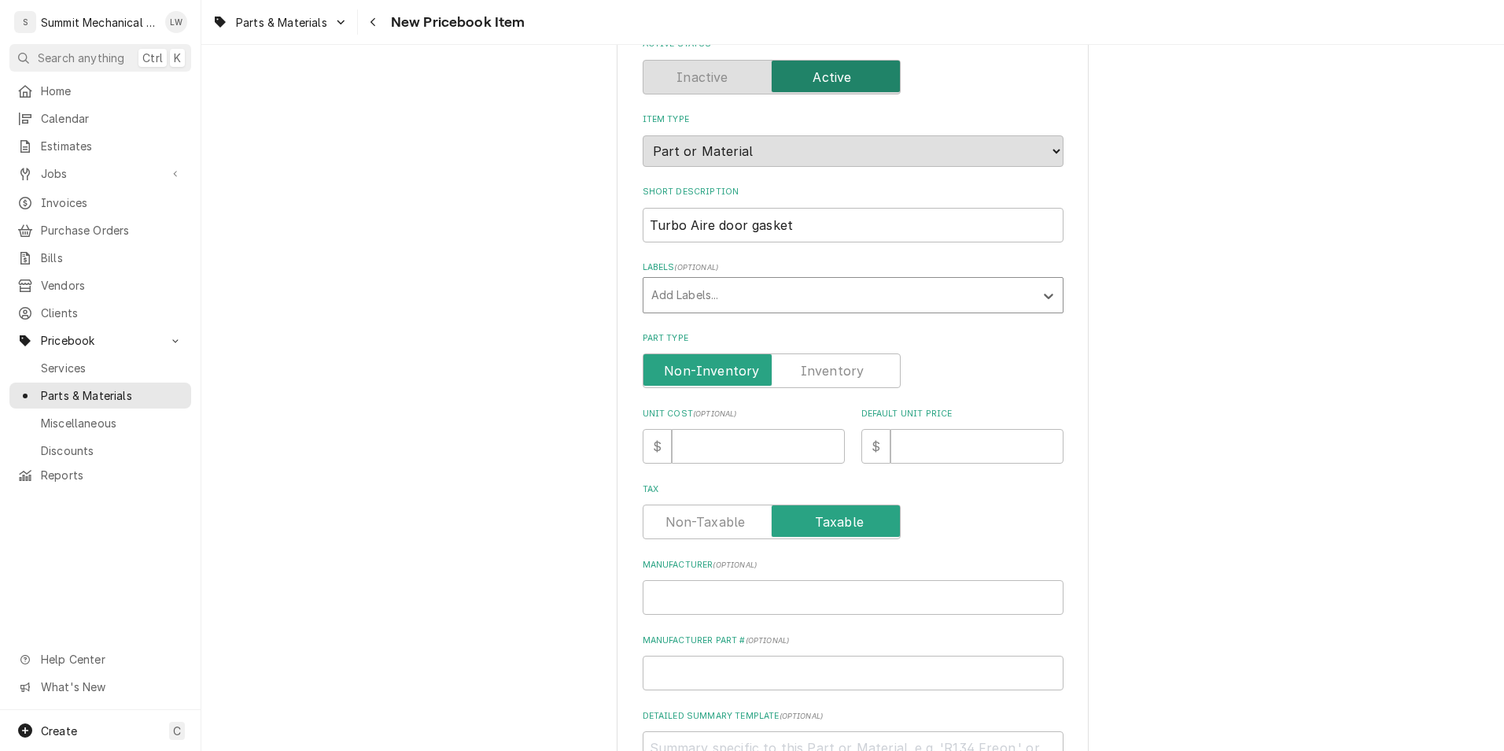
scroll to position [111, 0]
click at [752, 455] on input "Unit Cost ( optional )" at bounding box center [758, 445] width 173 height 35
type textarea "x"
type input "5"
type textarea "x"
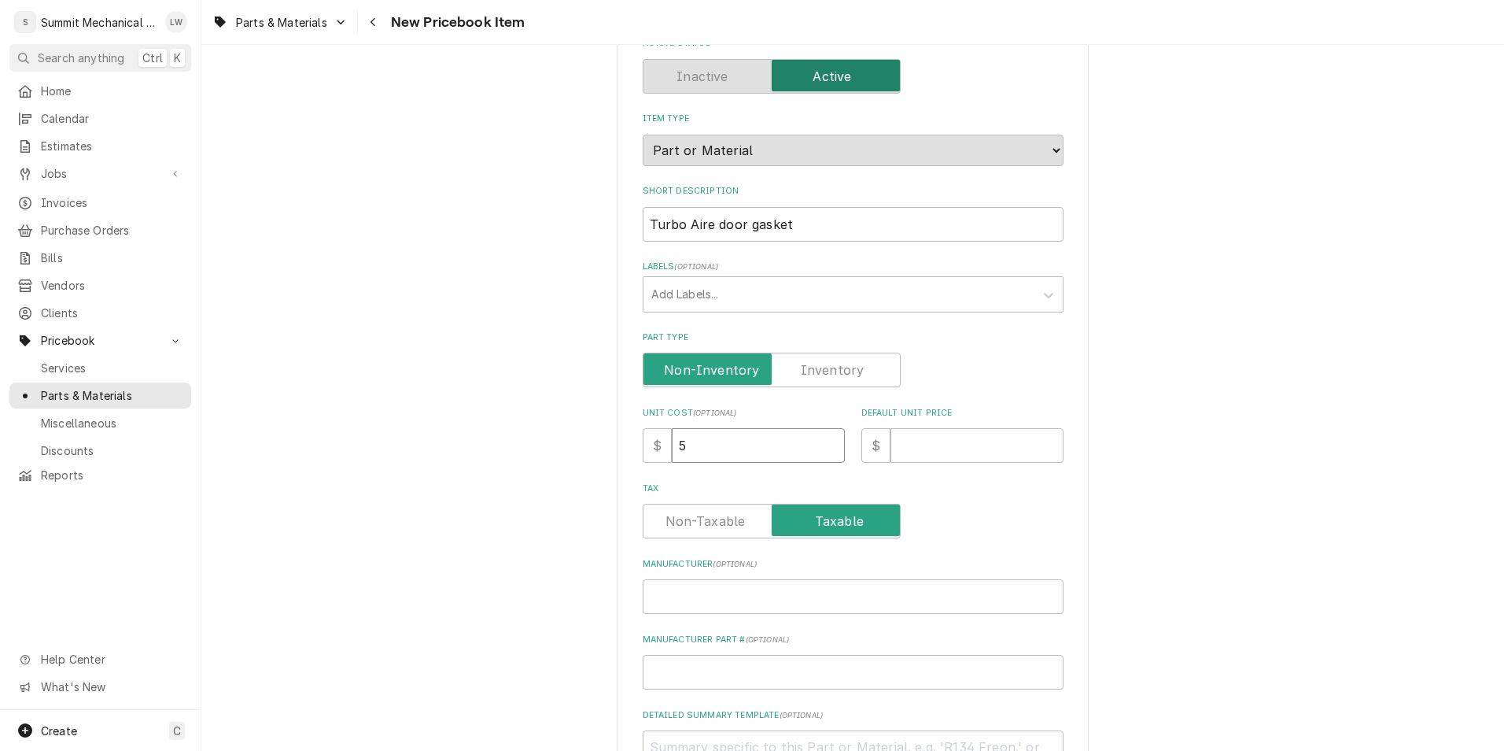
type input "51"
type textarea "x"
type input "51.4"
type textarea "x"
type input "51.48"
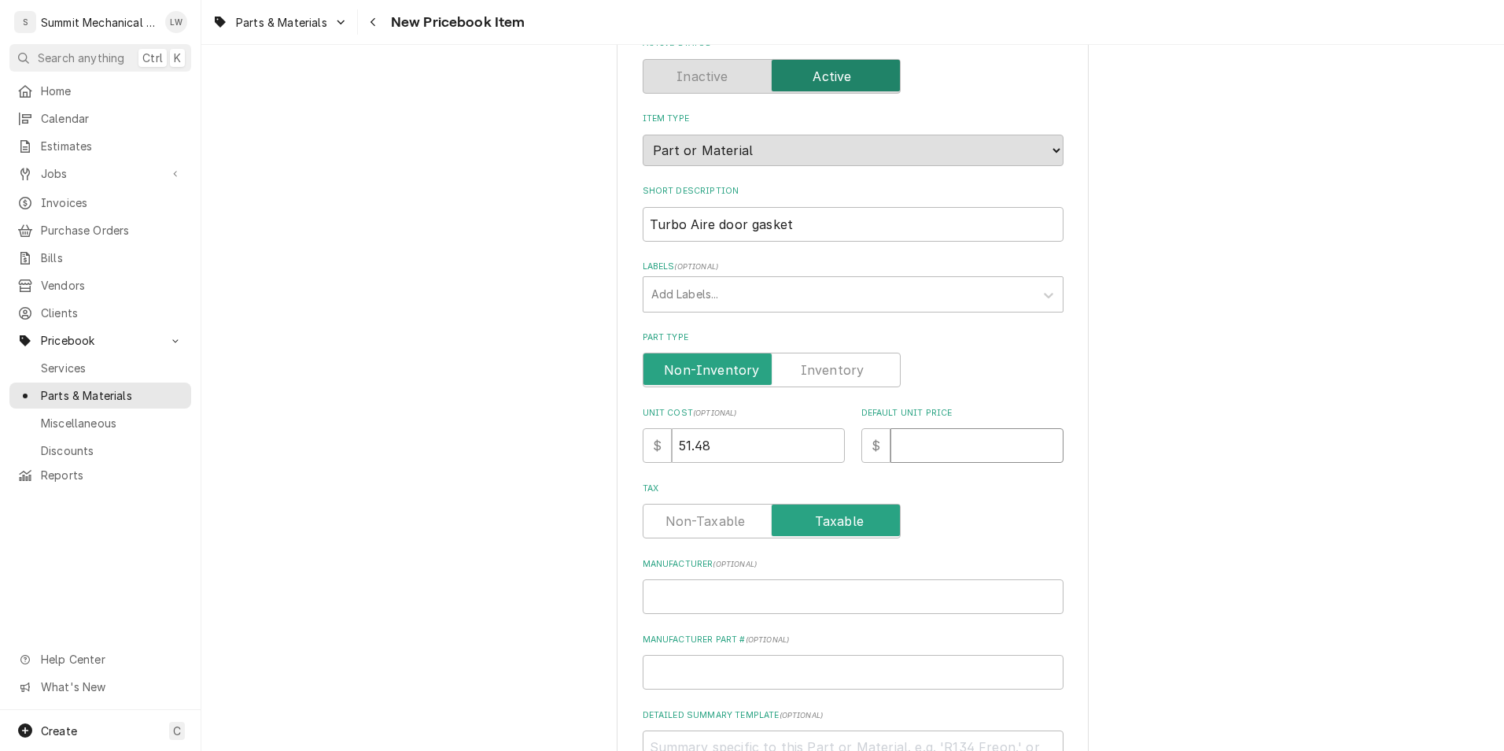
click at [936, 436] on input "Default Unit Price" at bounding box center [977, 445] width 173 height 35
type textarea "x"
type input "1"
type textarea "x"
type input "11"
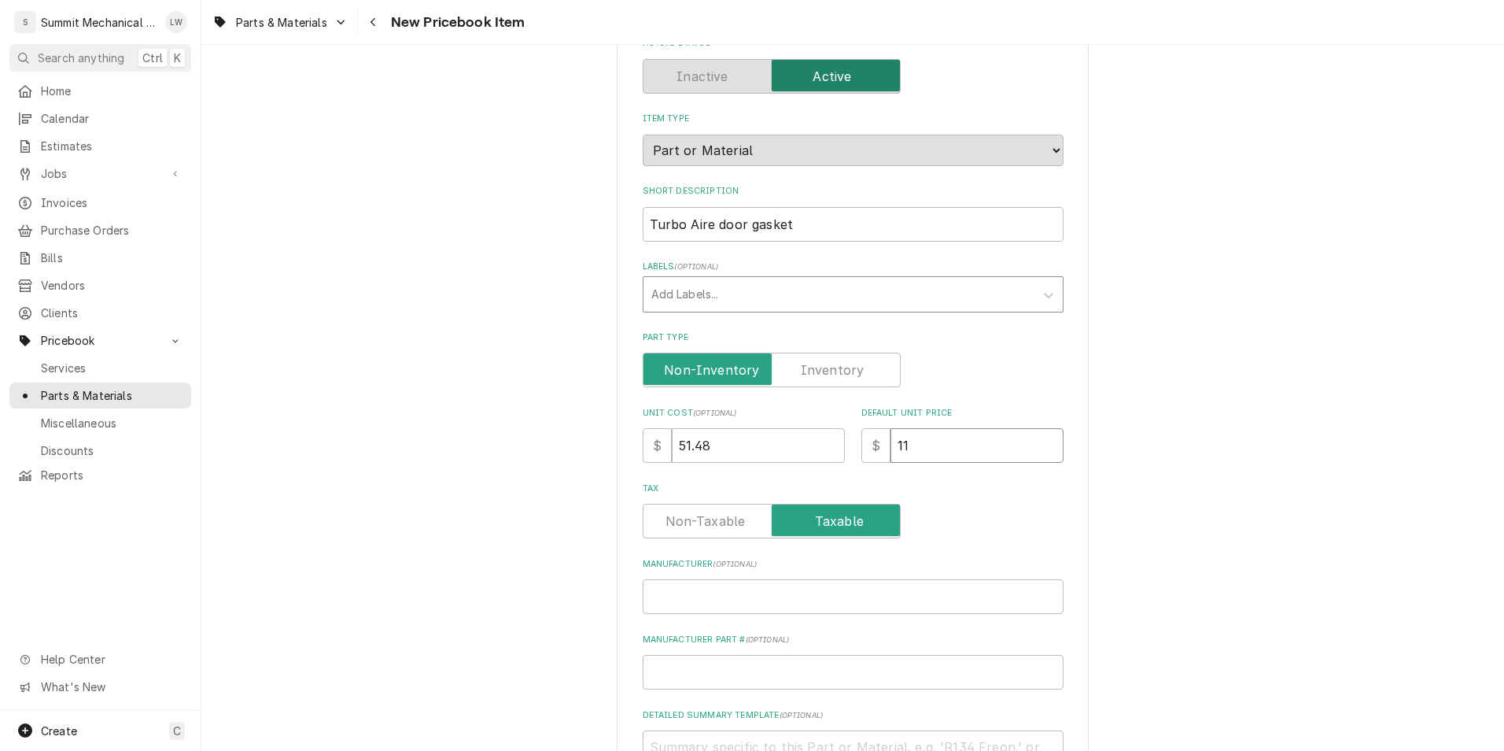
type textarea "x"
type input "112"
type textarea "x"
type input "112.0"
type textarea "x"
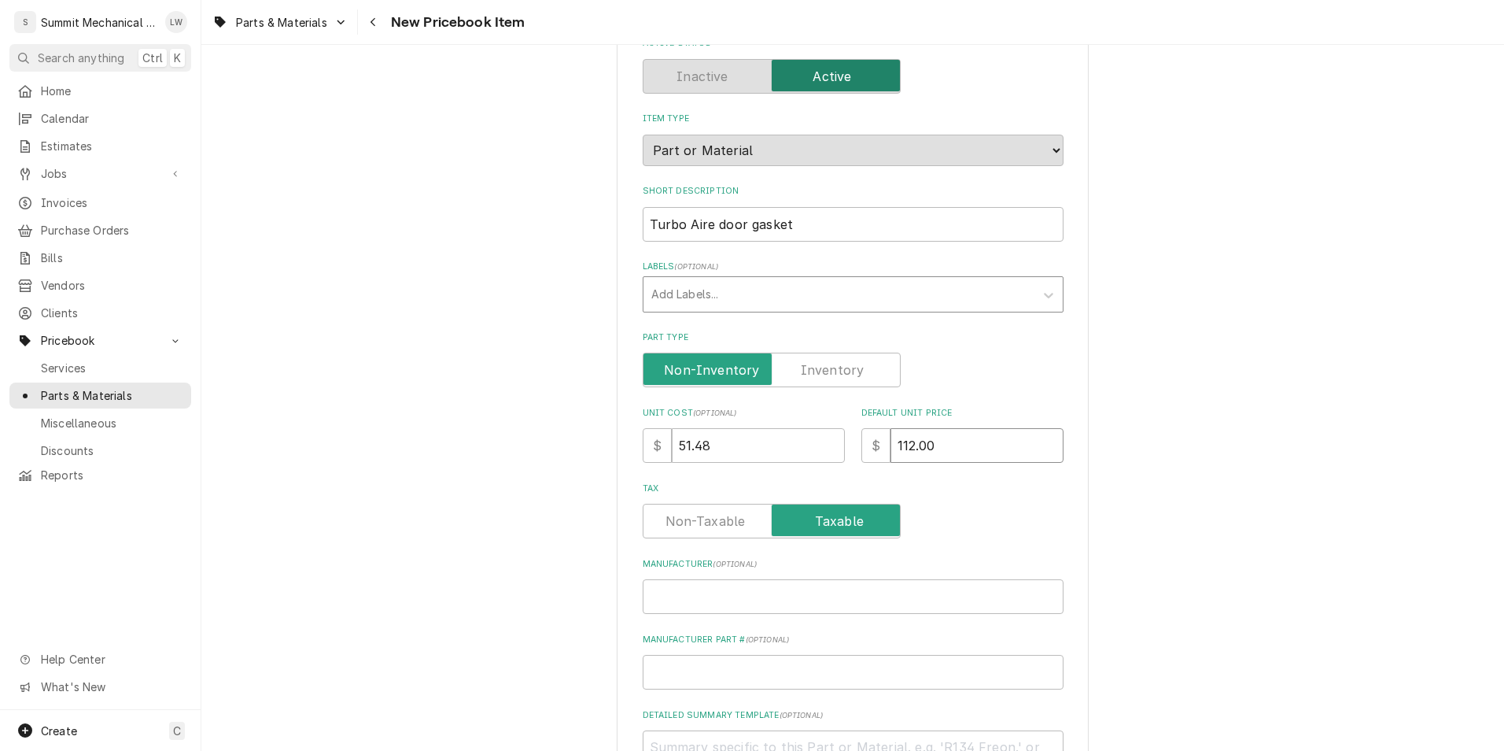
type input "112.00"
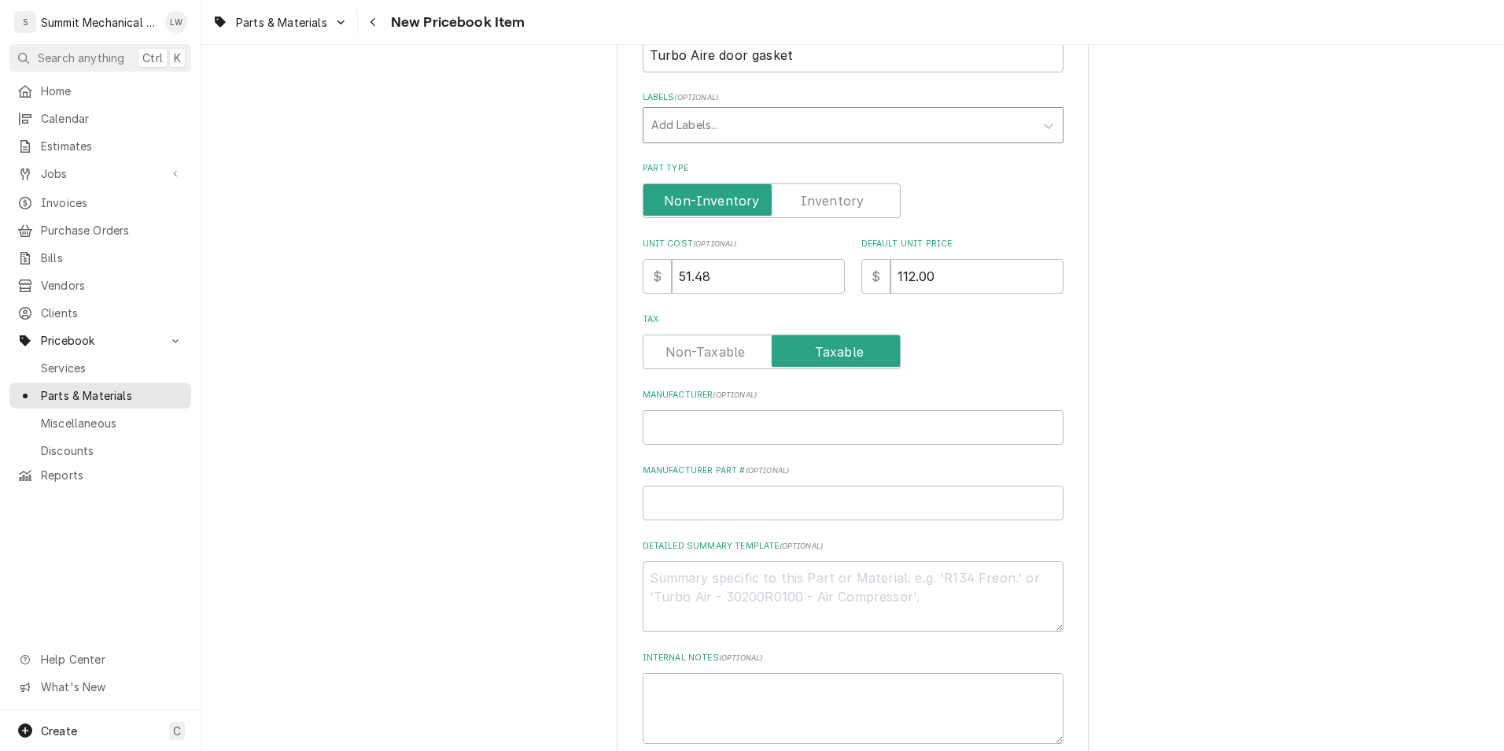
scroll to position [282, 0]
click at [684, 411] on input "Manufacturer ( optional )" at bounding box center [853, 425] width 421 height 35
type textarea "x"
type input "Tu"
type textarea "x"
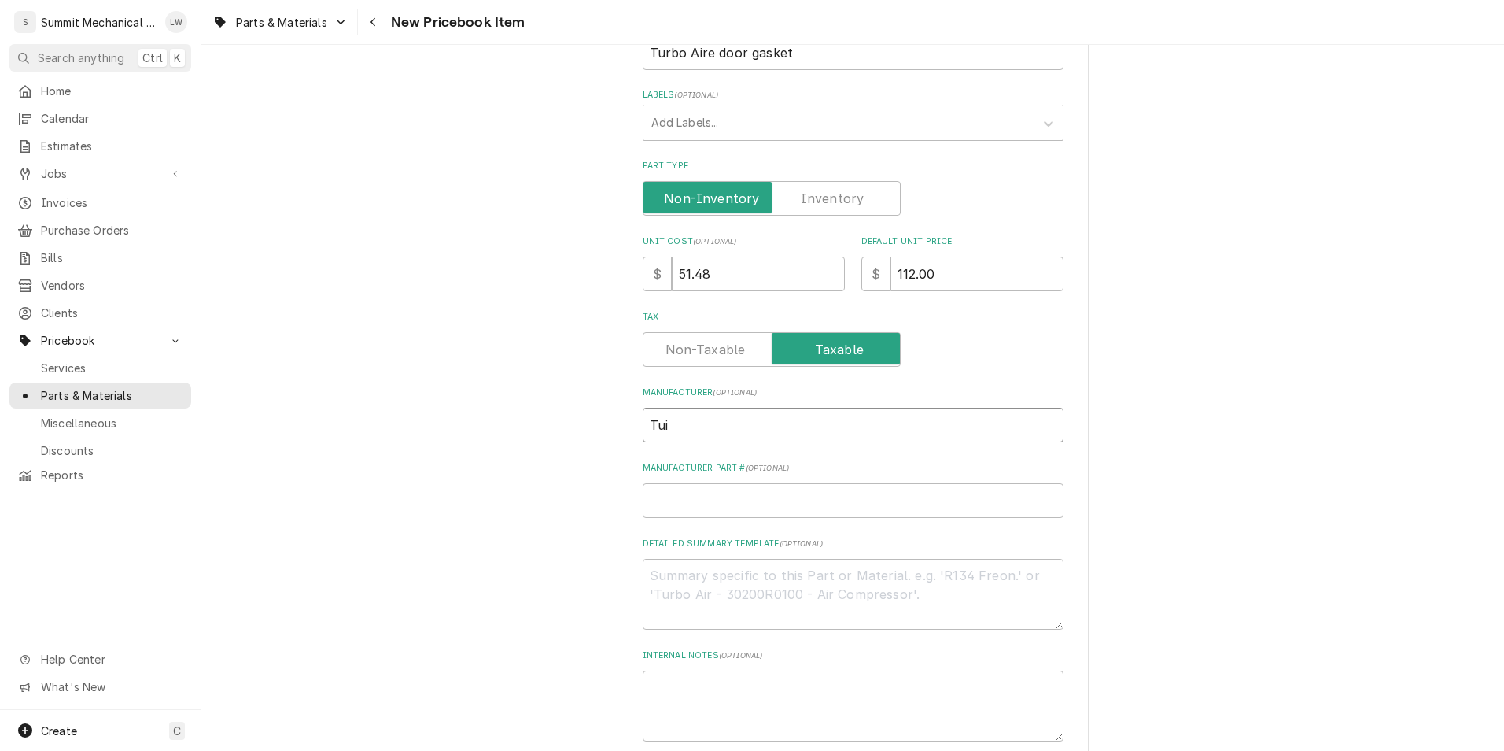
type input "Tuir"
type textarea "x"
type input "Tui"
type textarea "x"
type input "Tu"
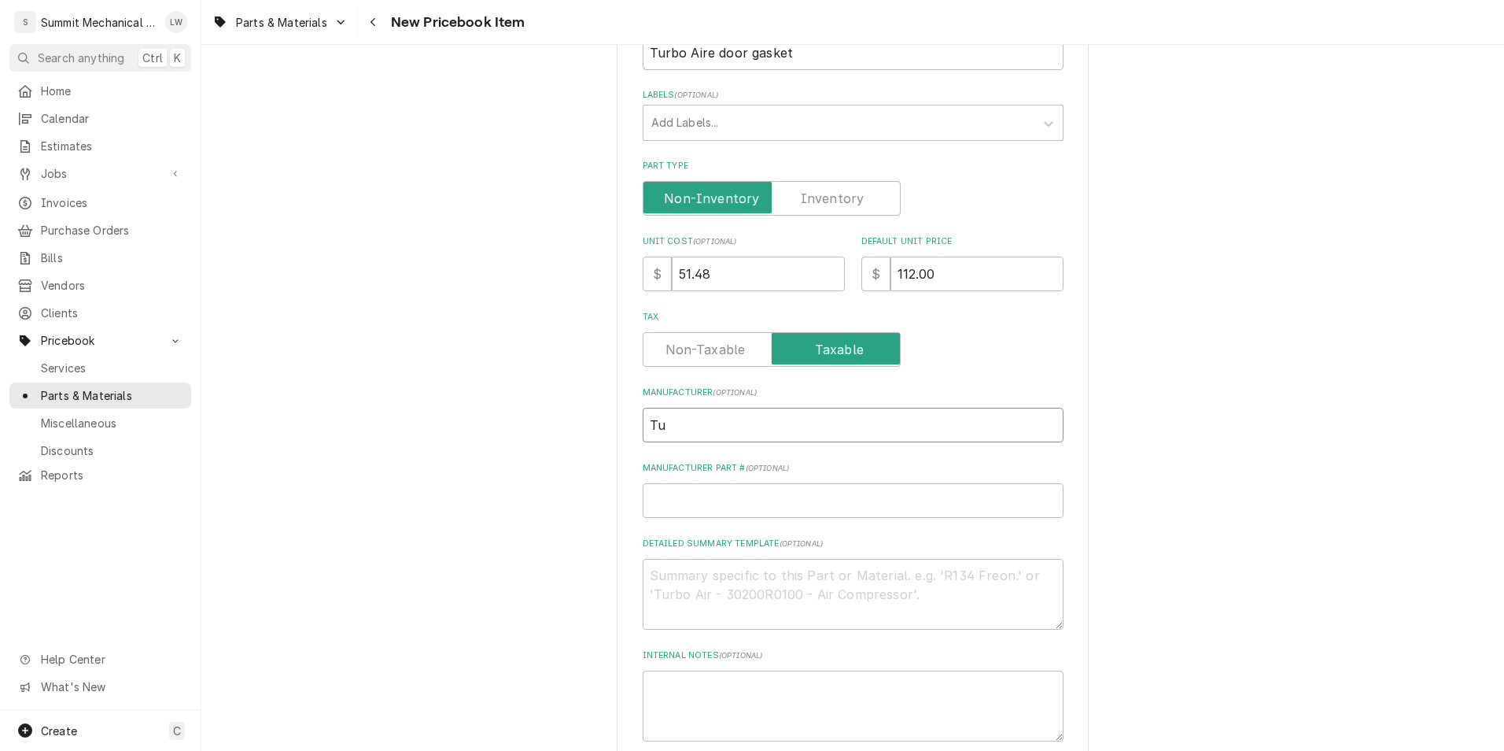
type textarea "x"
type input "Tur"
type textarea "x"
type input "Turb"
type textarea "x"
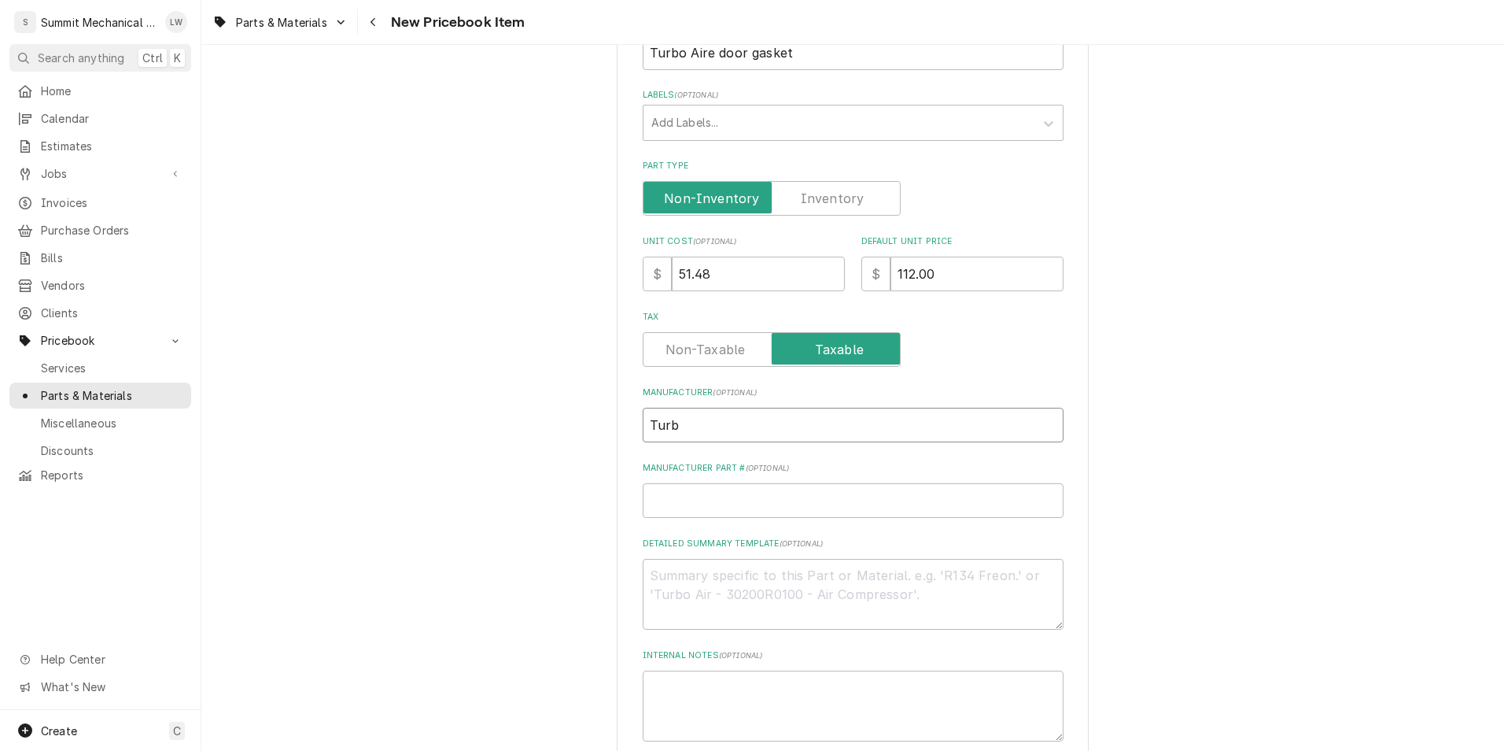
type input "Turbo"
type textarea "x"
type input "Turbo"
type textarea "x"
type input "Turbo A"
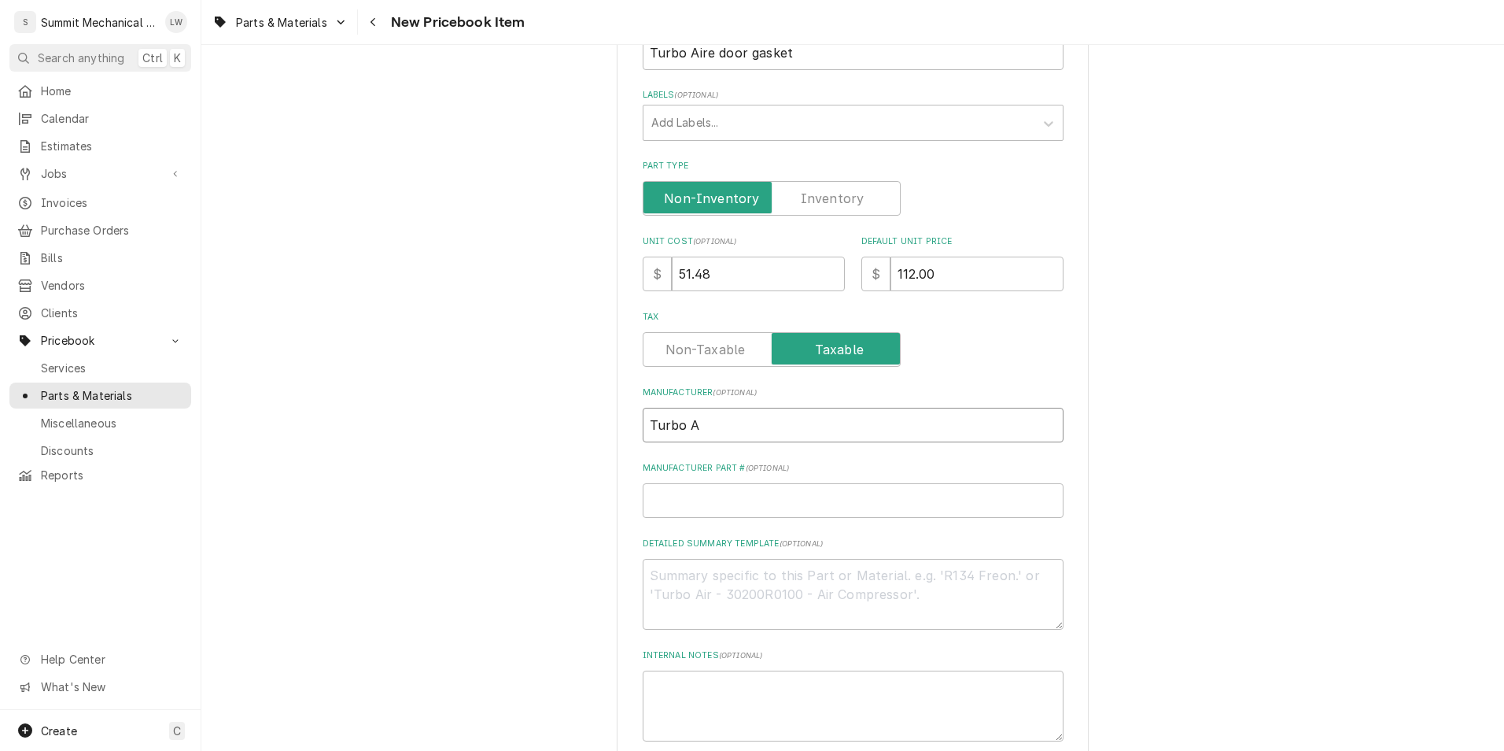
type textarea "x"
type input "Turbo Air"
type textarea "x"
type input "Turbo Aire"
click at [740, 504] on input "Manufacturer Part # ( optional )" at bounding box center [853, 500] width 421 height 35
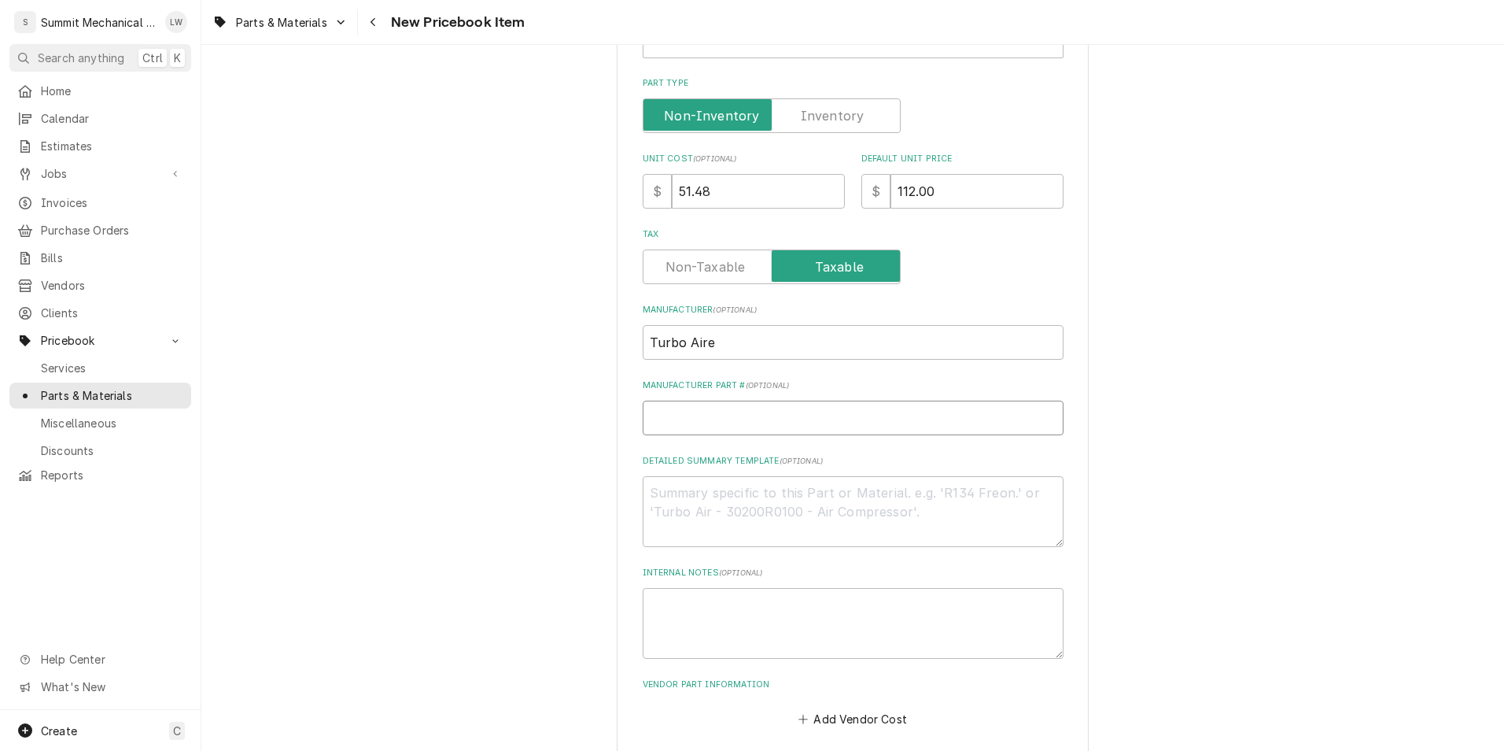
scroll to position [366, 0]
type textarea "x"
type input "T"
type textarea "x"
type input "Tri"
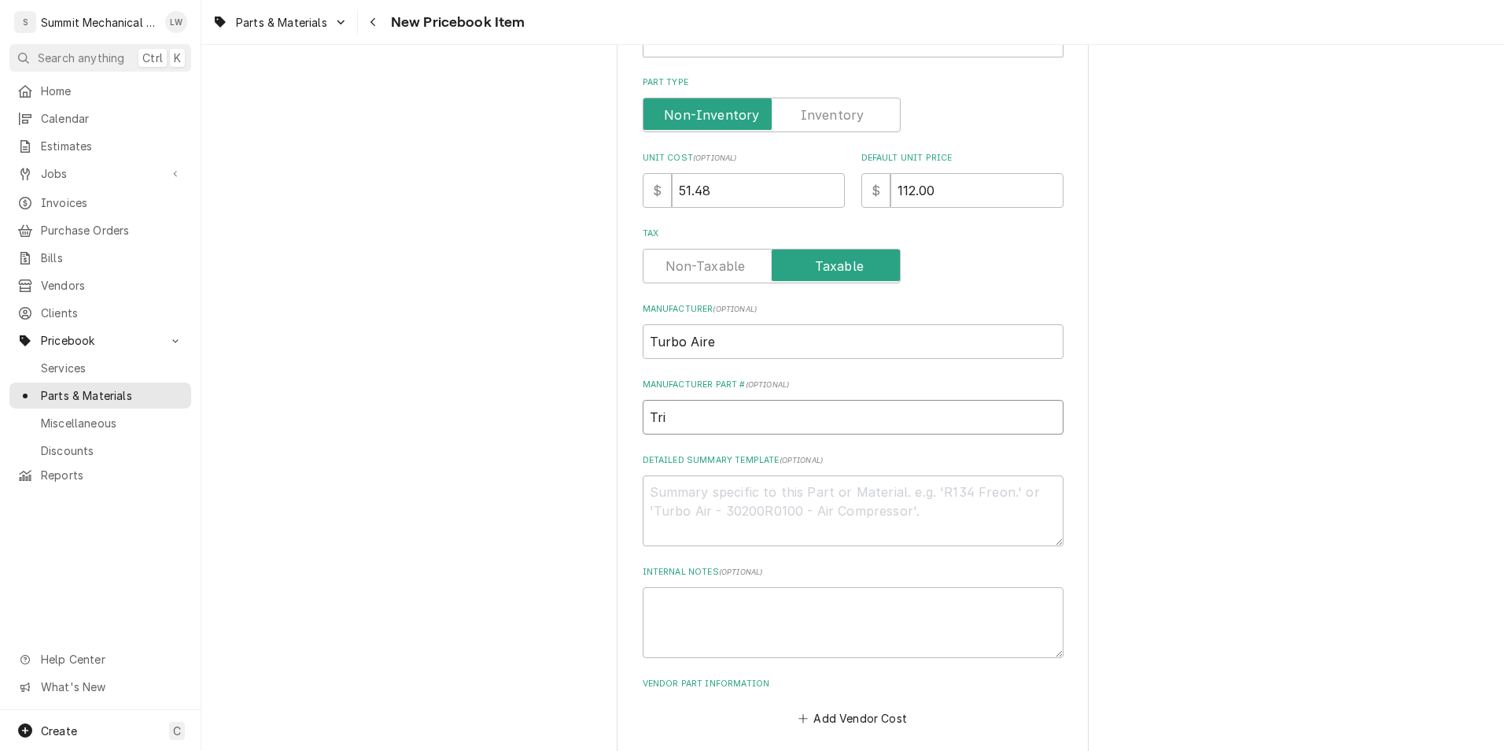
type textarea "x"
type input "Triu"
type textarea "x"
type input "Tri"
type textarea "x"
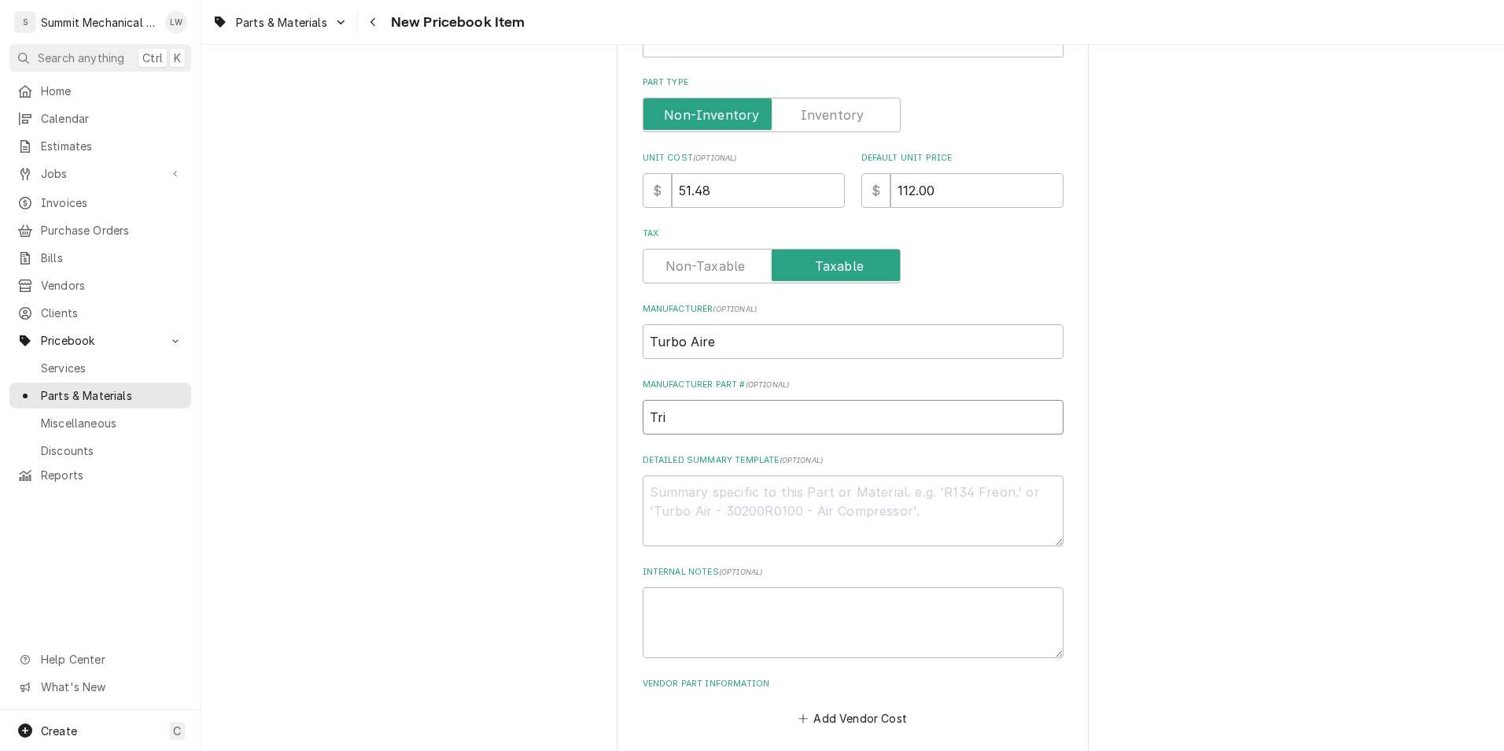
type input "Tr"
type textarea "x"
type input "T"
type textarea "x"
type input "Tu"
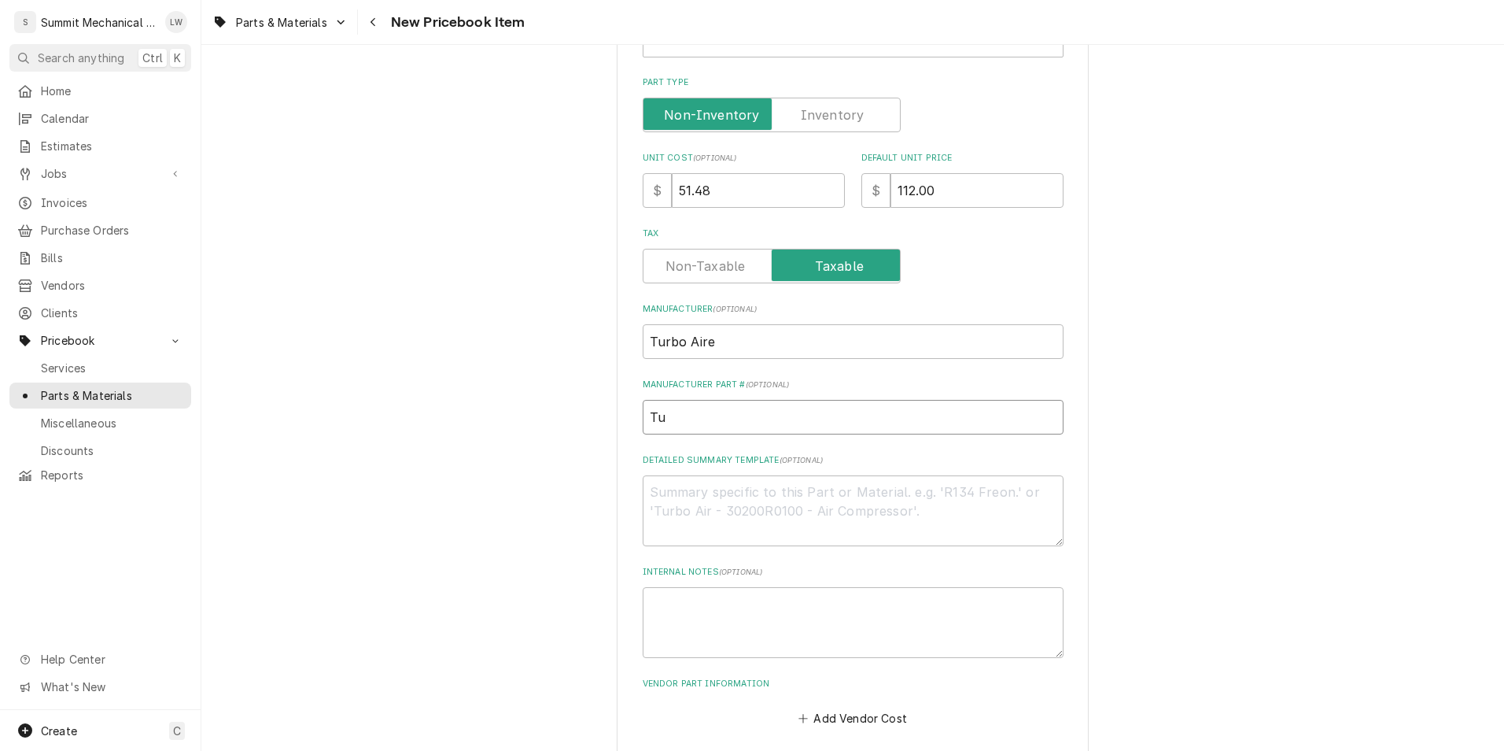
type textarea "x"
type input "Tur"
type textarea "x"
type input "Turbo"
type textarea "x"
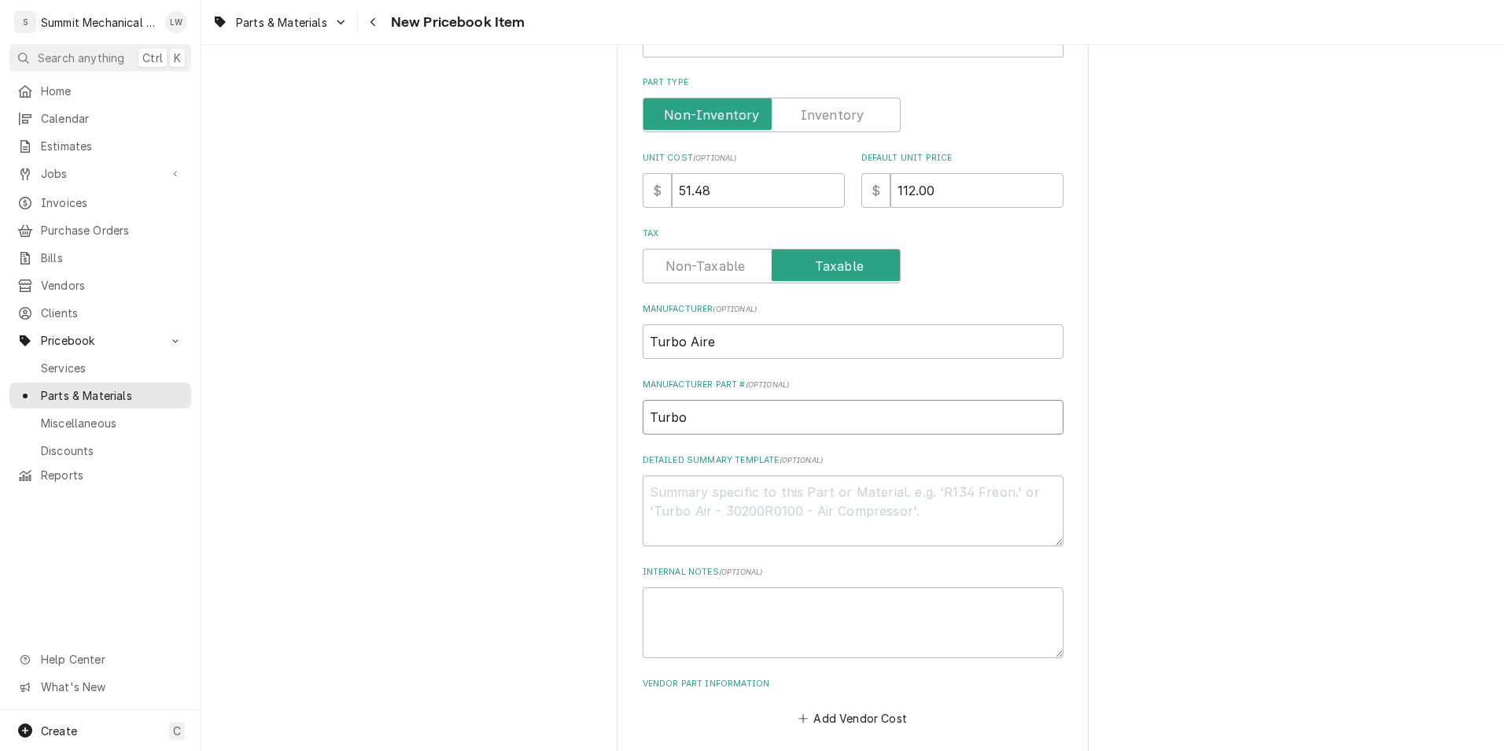
type input "Turbo"
type textarea "x"
type input "aTurbo"
type textarea "x"
type input "aiTurbo"
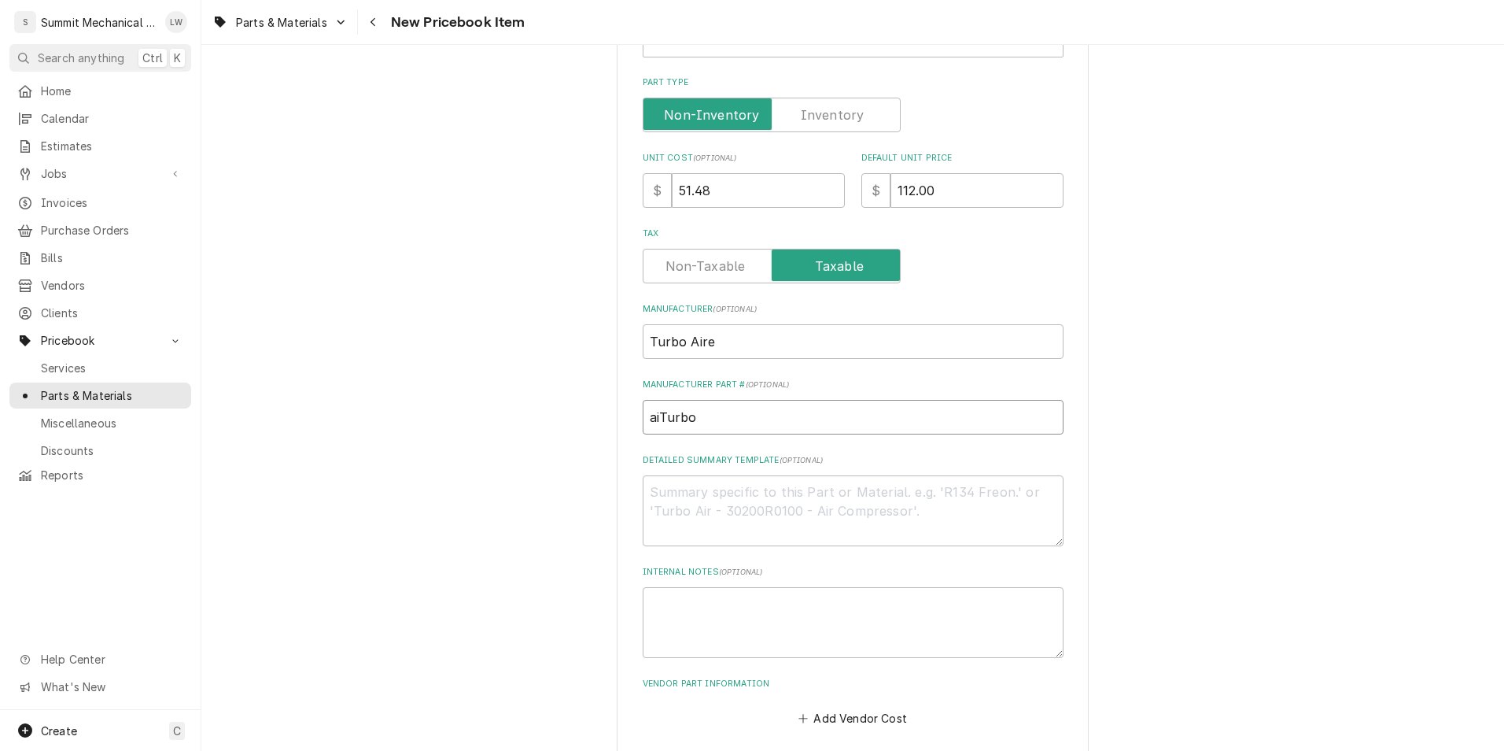
type textarea "x"
type input "airTurbo"
type textarea "x"
type input "aiTurbo"
type textarea "x"
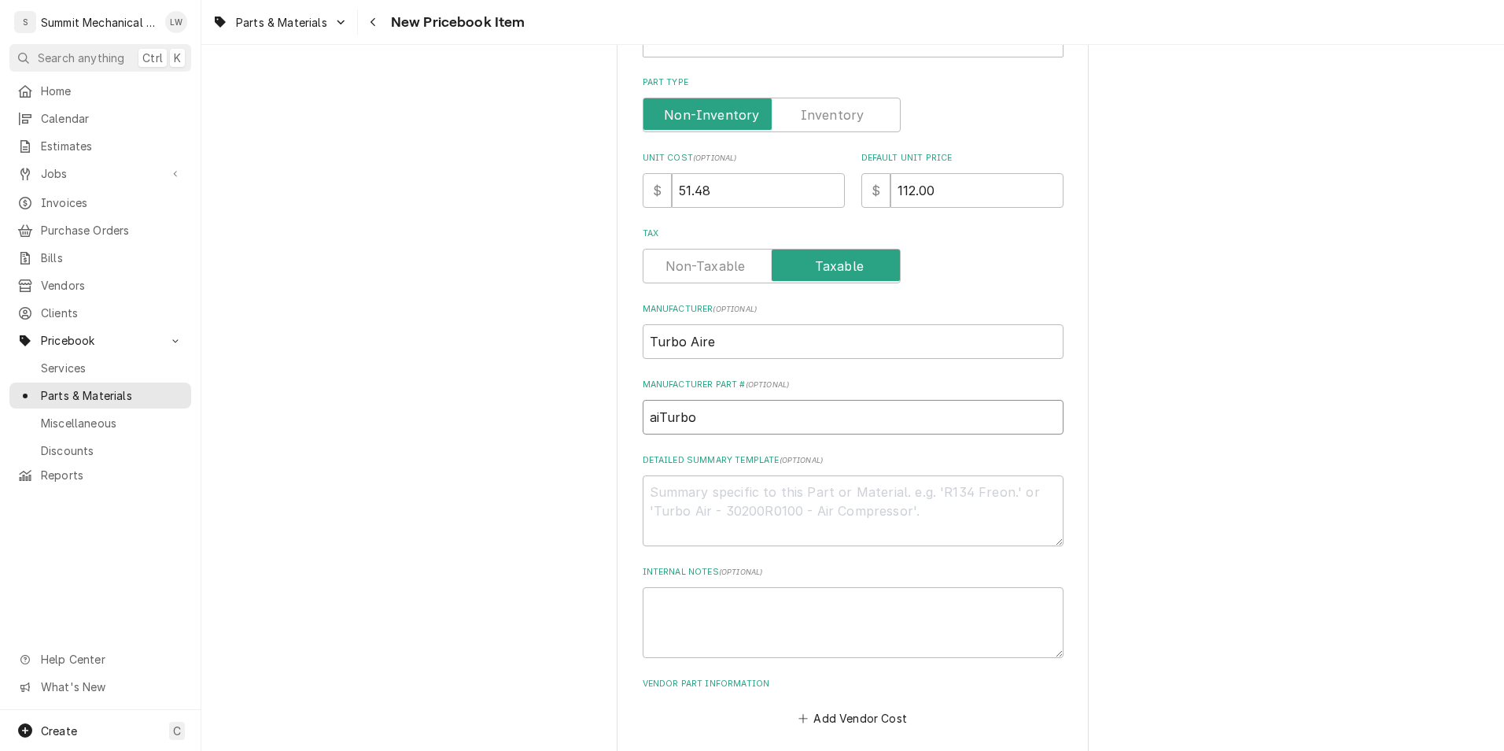
type input "aTurbo"
type textarea "x"
type input "Turbo"
click at [740, 441] on div "Please provide the following information to create a PriceBook item. Active Sta…" at bounding box center [853, 228] width 421 height 999
click at [741, 434] on input "Turbo" at bounding box center [853, 417] width 421 height 35
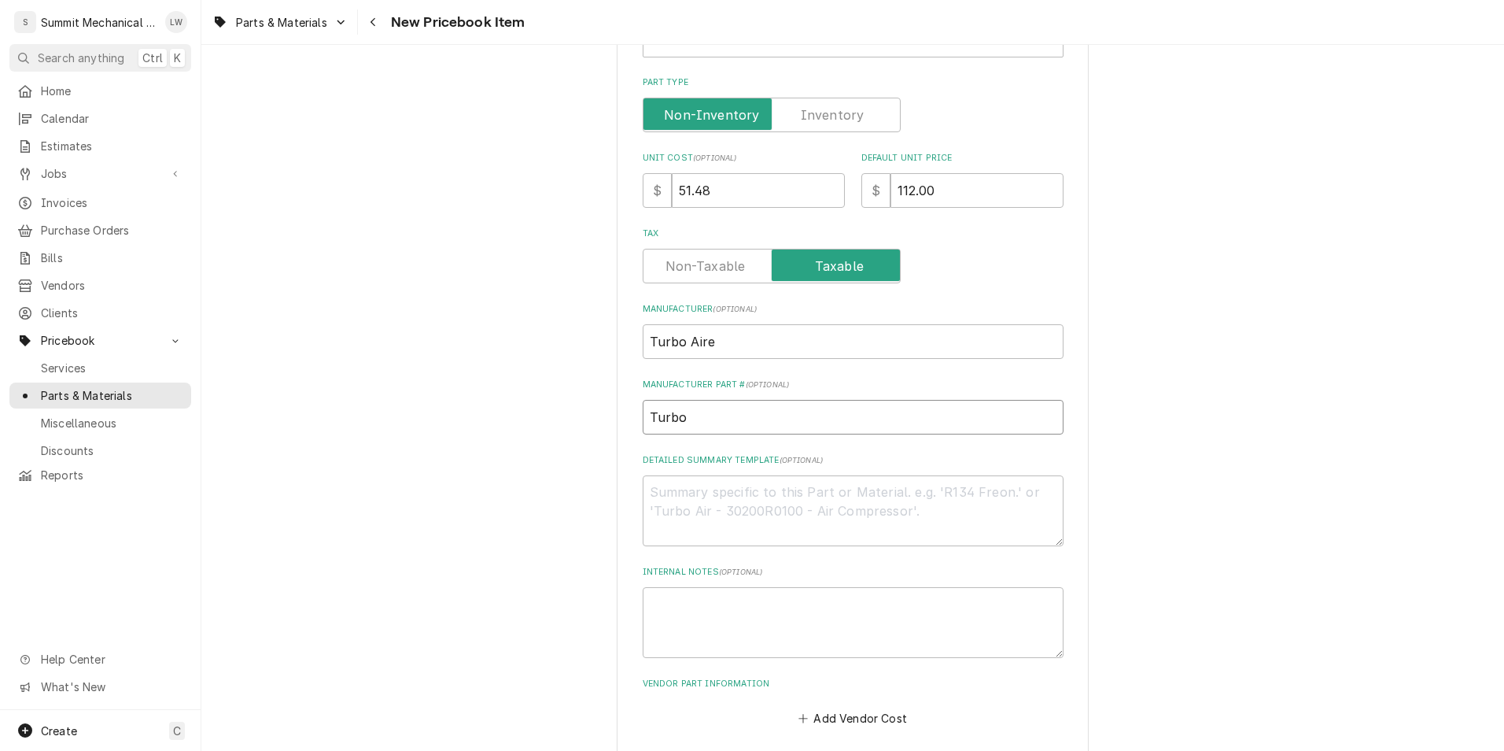
type textarea "x"
type input "Turbo"
type textarea "x"
type input "Turbo"
type textarea "x"
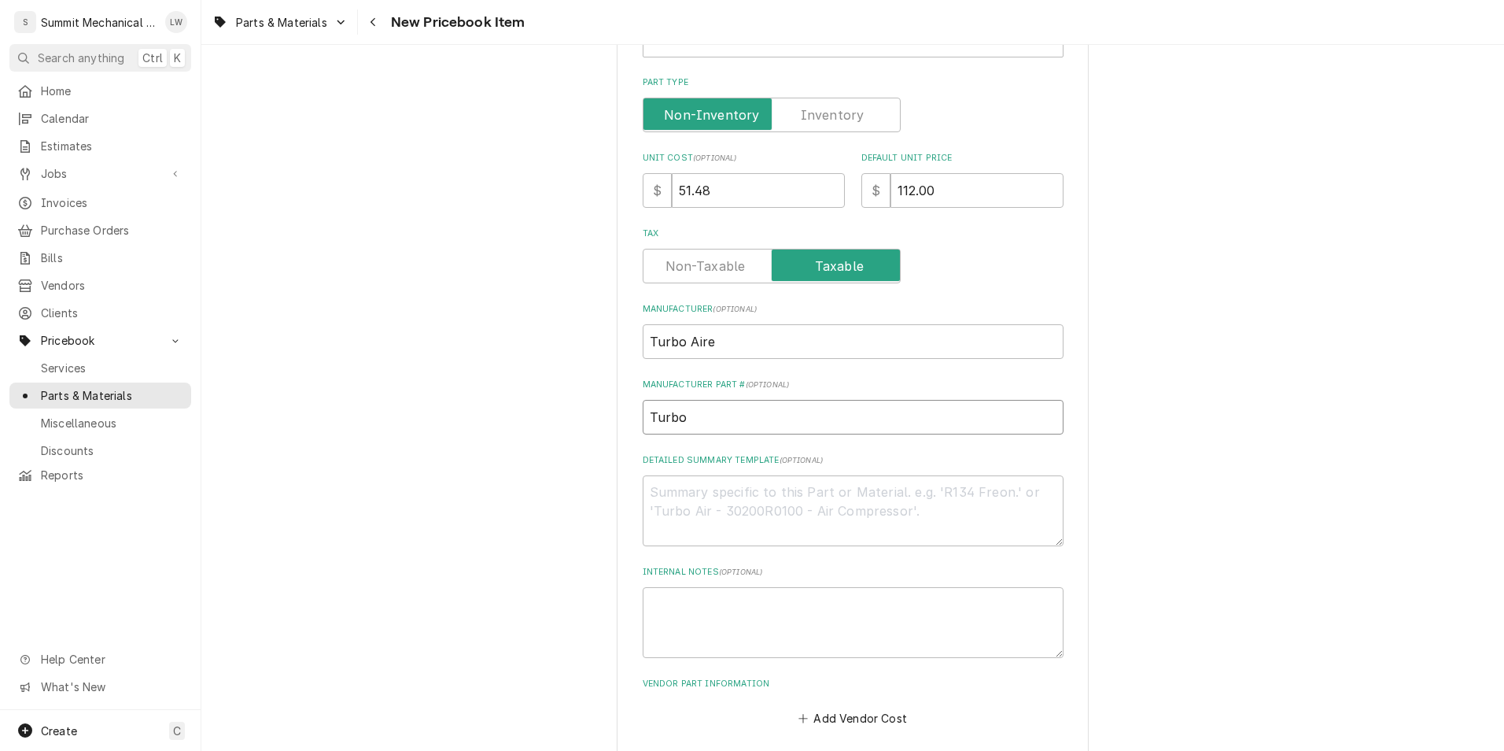
type input "Turbo"
type textarea "x"
type input "Turb"
type textarea "x"
type input "Tur"
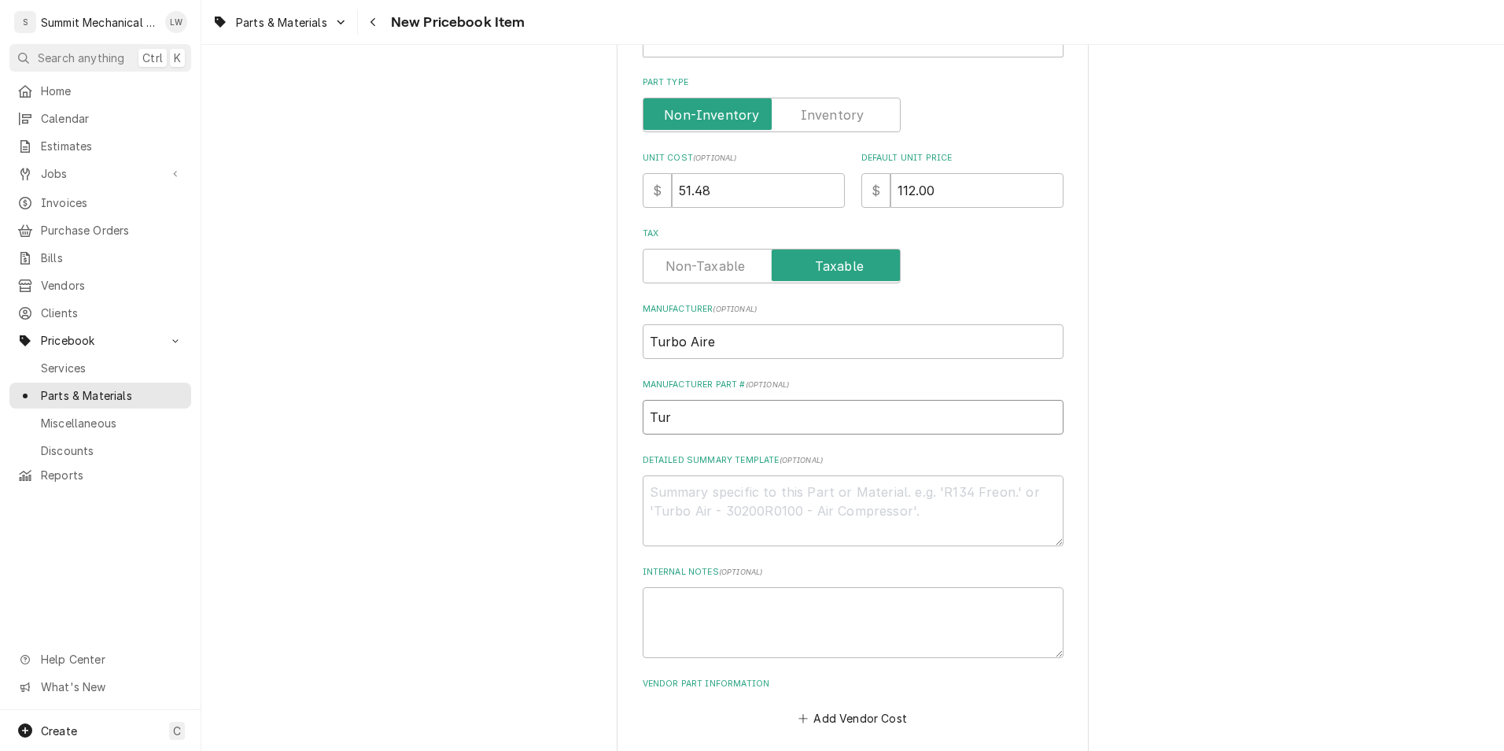
type textarea "x"
type input "Tu"
type textarea "x"
type input "T"
type textarea "x"
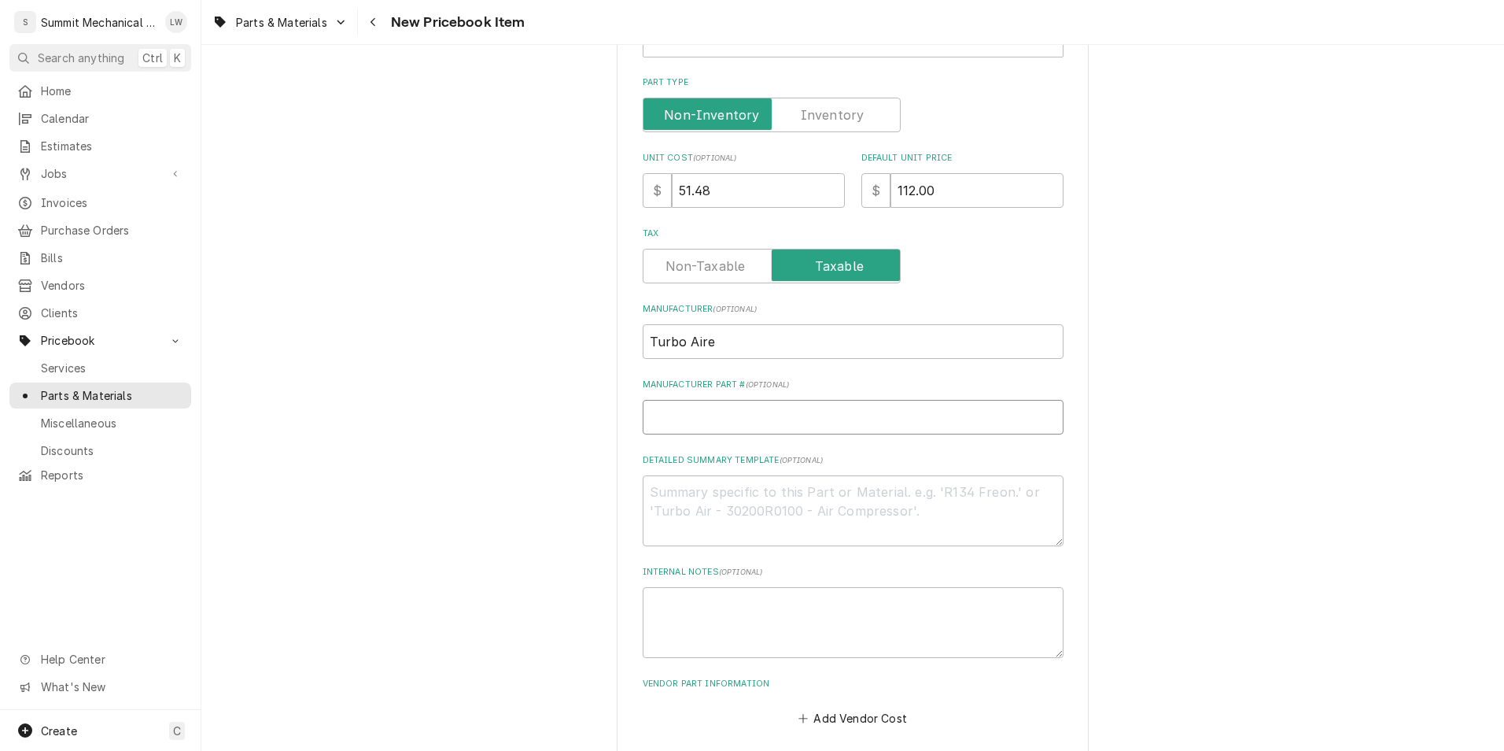
click at [749, 414] on input "Manufacturer Part # ( optional )" at bounding box center [853, 417] width 421 height 35
paste input "M600909100"
type textarea "x"
type input "M600909100"
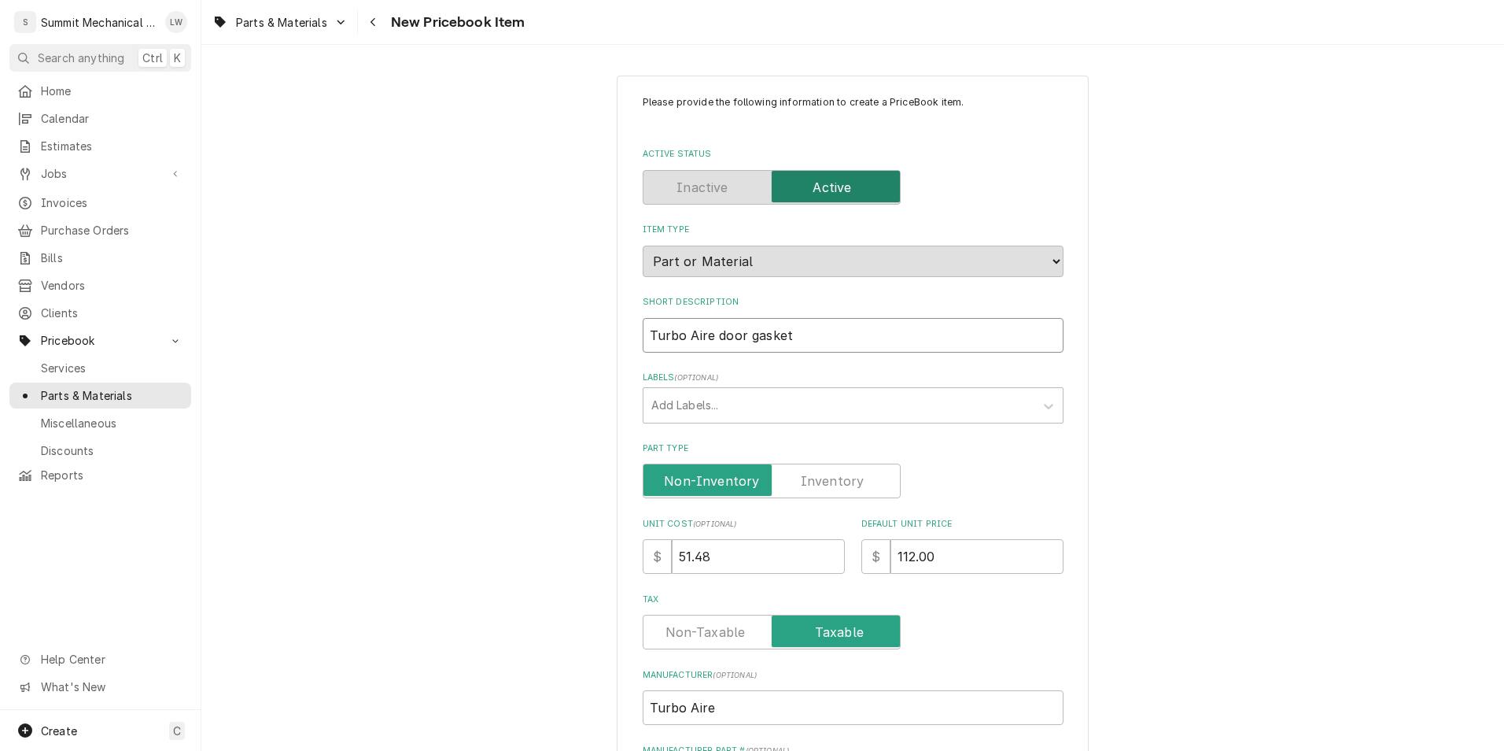
click at [702, 338] on input "Turbo Aire door gasket" at bounding box center [853, 335] width 421 height 35
click at [710, 338] on input "Turbo Aire door gasket" at bounding box center [853, 335] width 421 height 35
type textarea "x"
type input "Turbo Airedoor gasket"
type textarea "x"
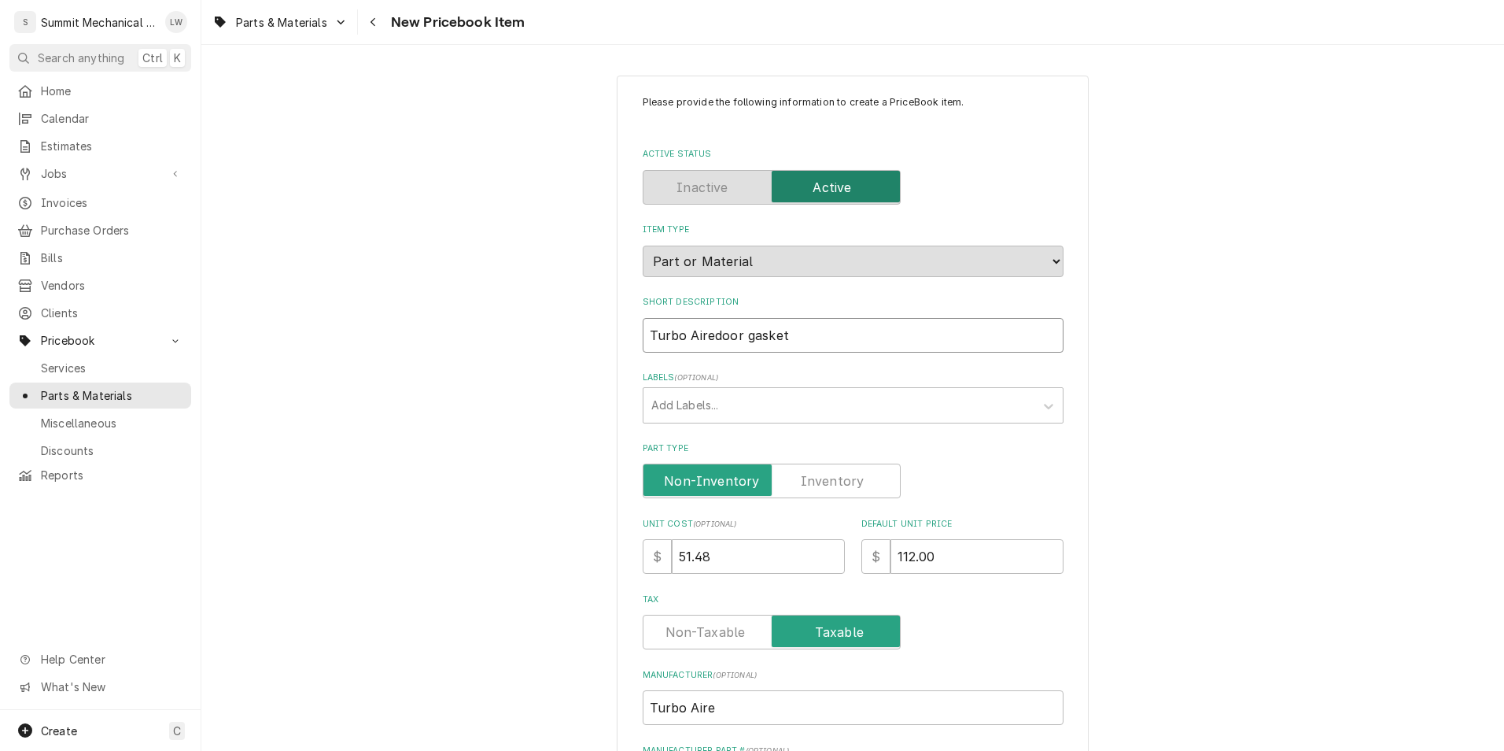
type input "Turbo Airdoor gasket"
type textarea "x"
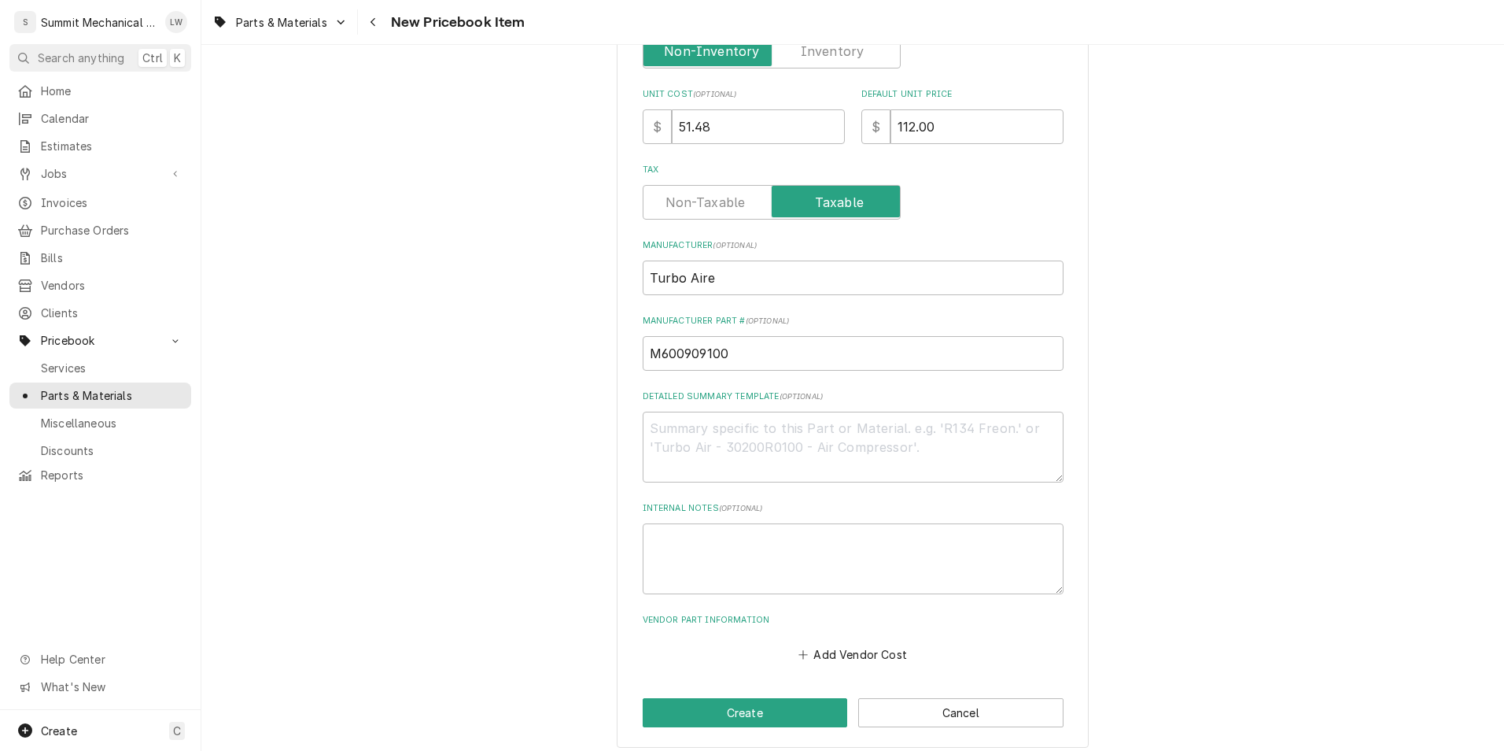
scroll to position [440, 0]
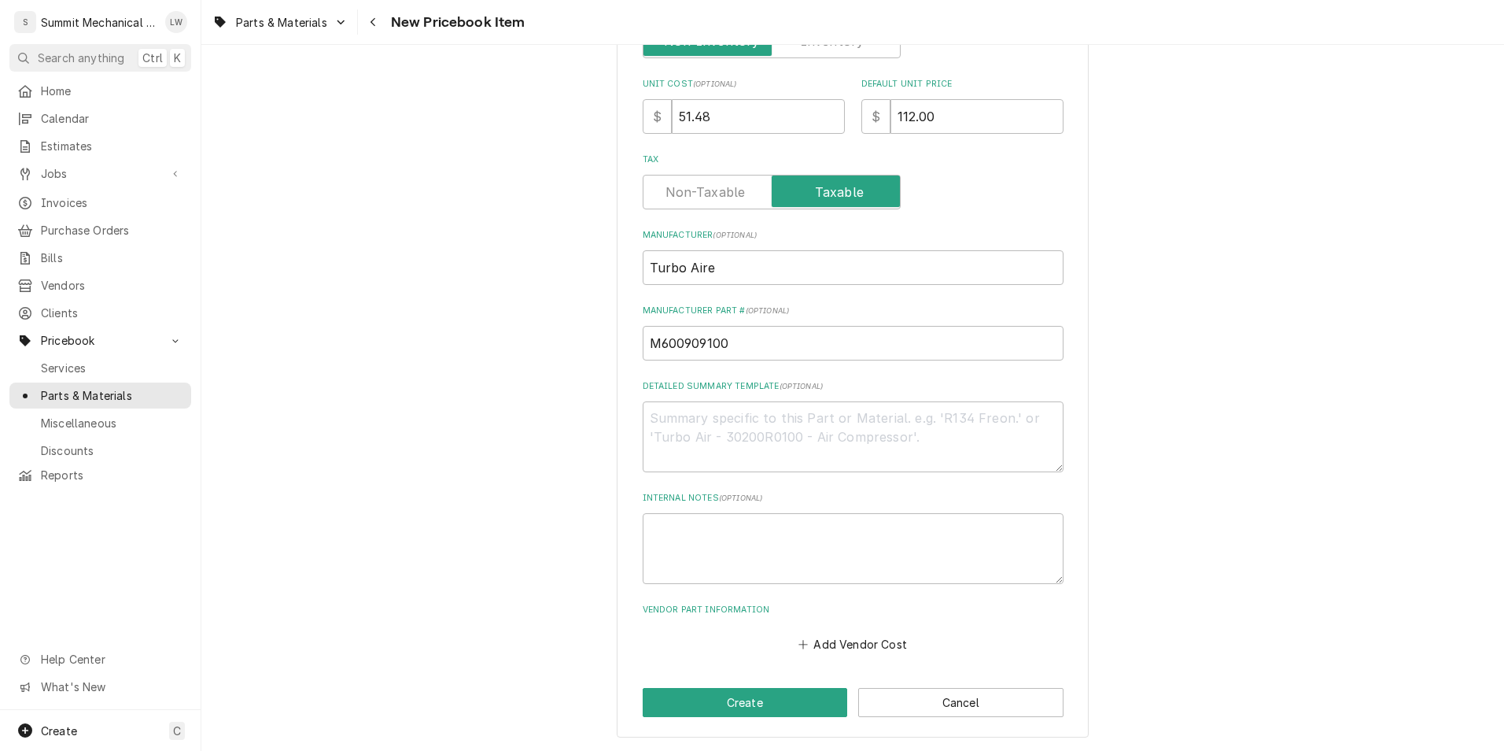
type input "Turbo Air door gasket"
click at [784, 446] on textarea "Detailed Summary Template ( optional )" at bounding box center [853, 436] width 421 height 71
click at [850, 635] on button "Add Vendor Cost" at bounding box center [853, 644] width 114 height 22
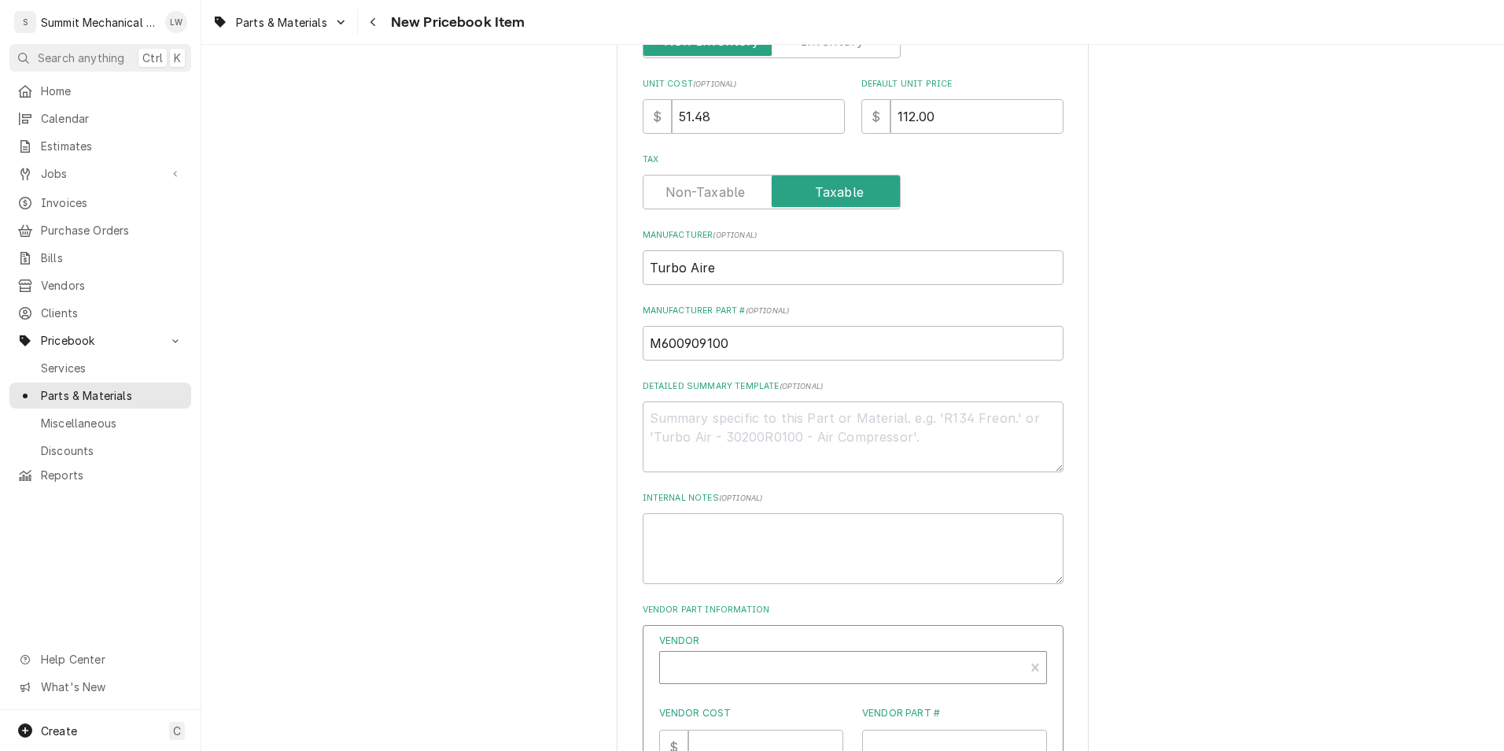
type textarea "x"
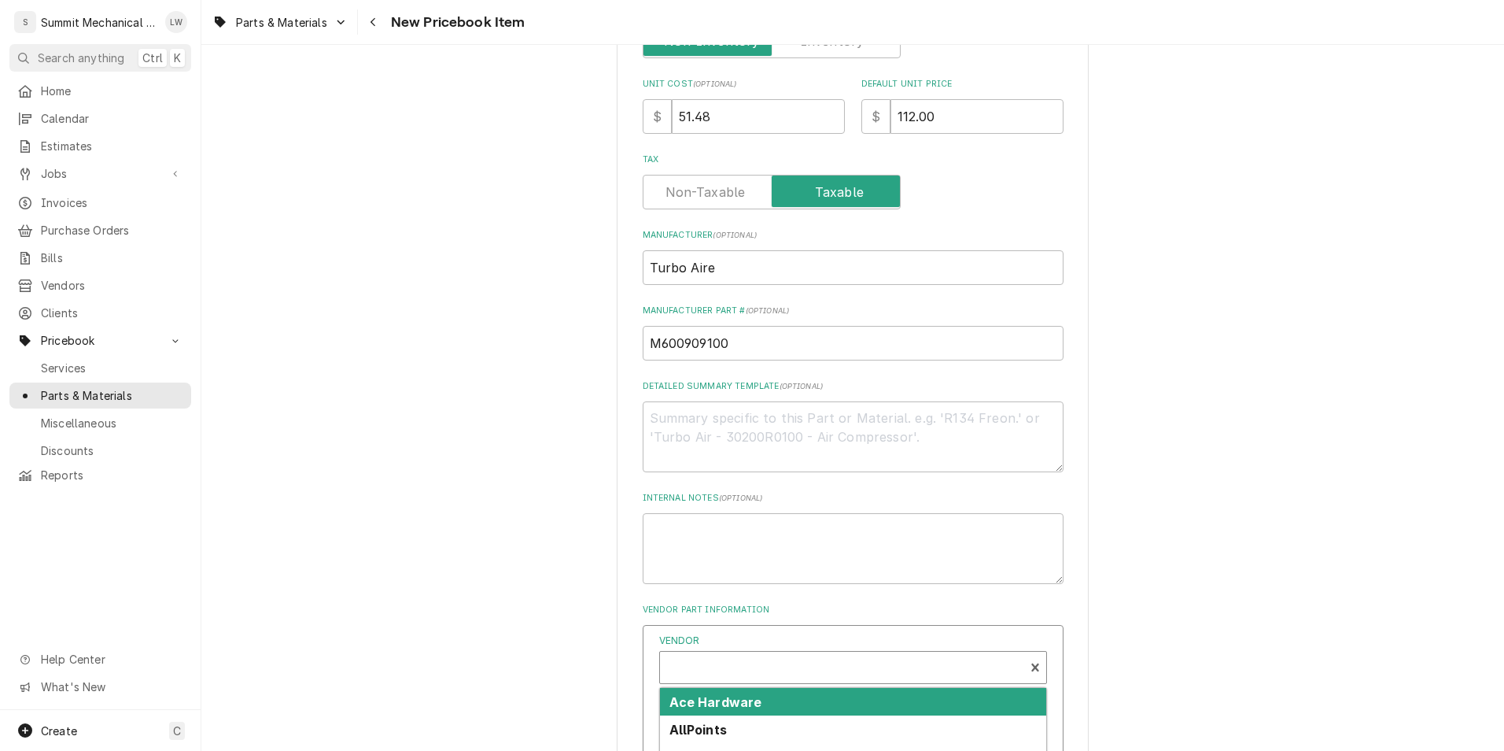
click at [834, 663] on div "Vendor" at bounding box center [842, 674] width 349 height 38
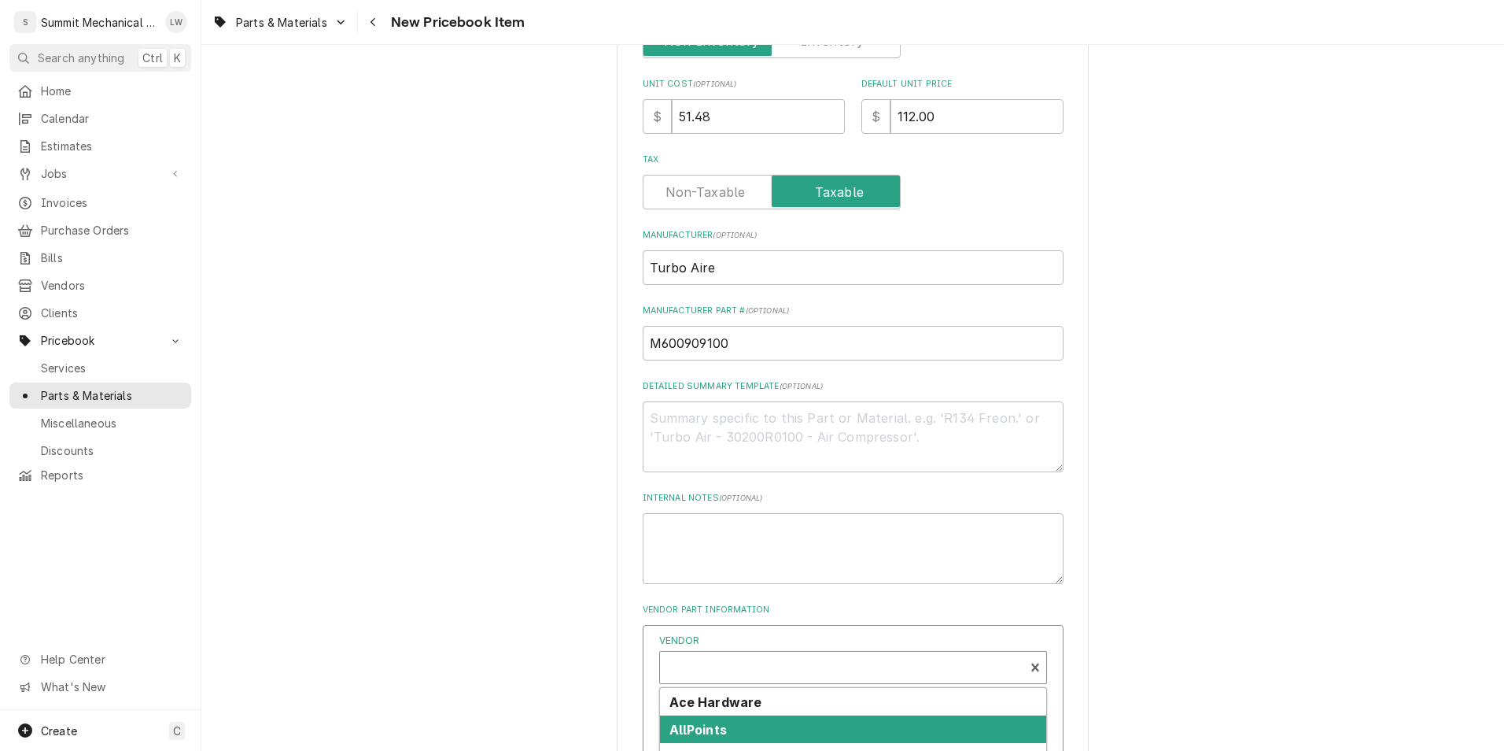
click at [806, 730] on div "AllPoints" at bounding box center [853, 729] width 386 height 28
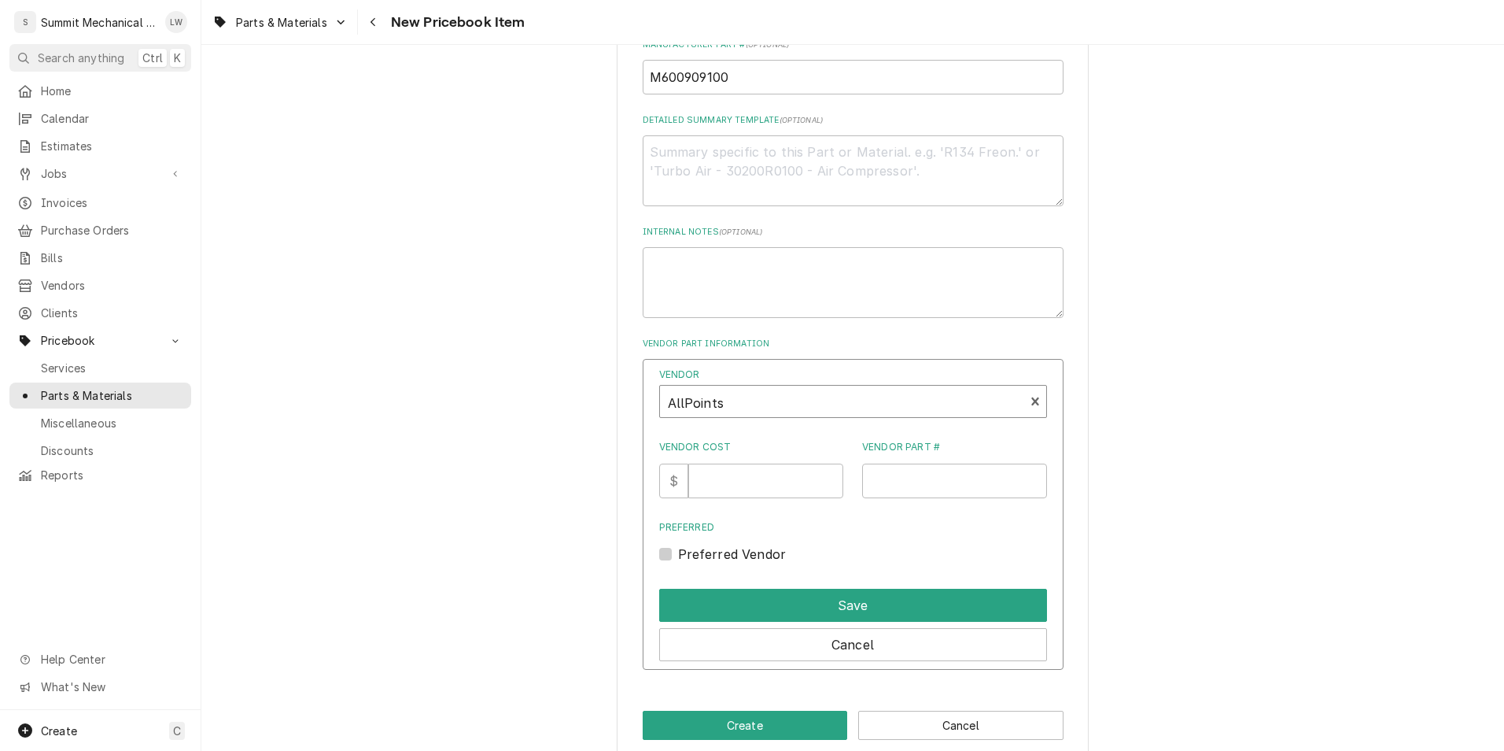
scroll to position [729, 0]
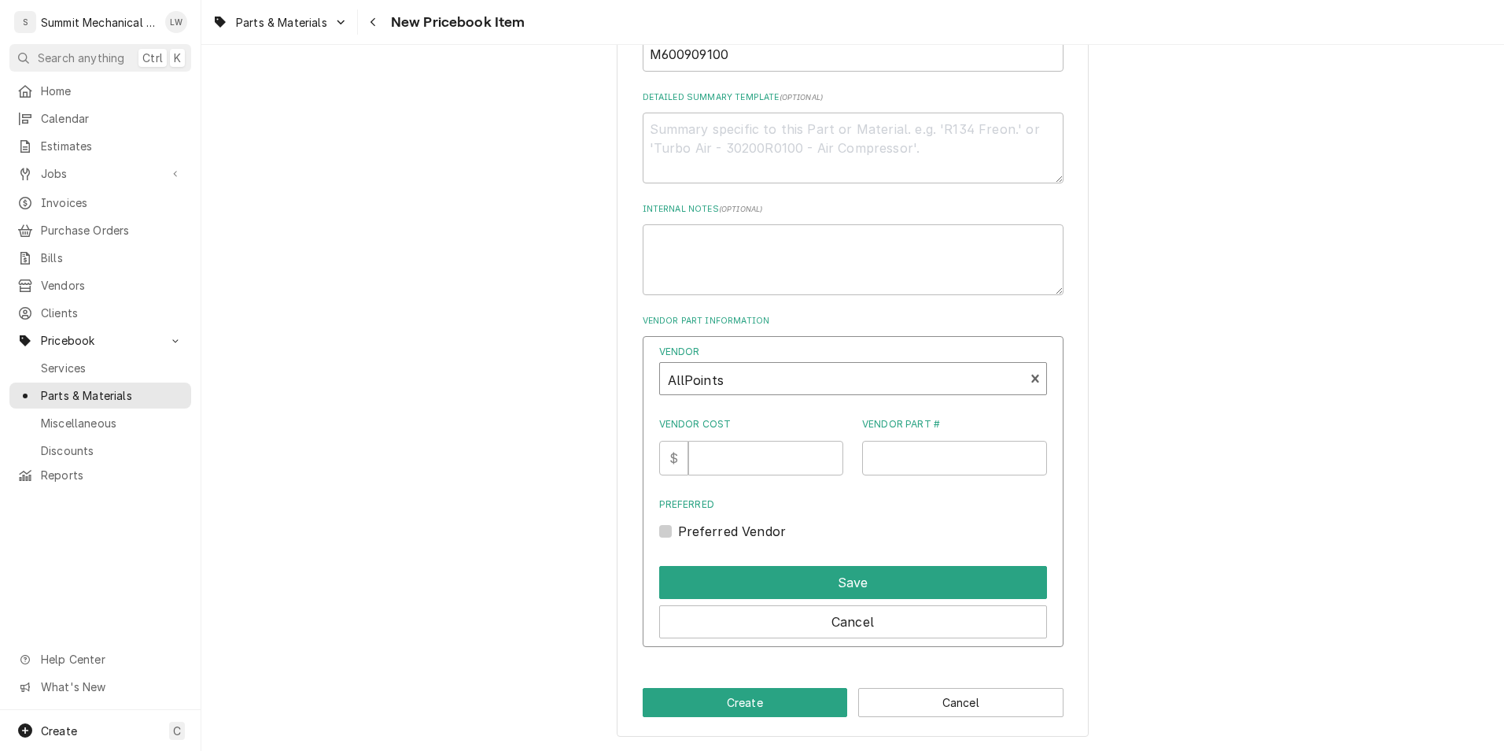
click at [767, 433] on div "Vendor Cost $" at bounding box center [751, 446] width 185 height 58
click at [768, 451] on input "Vendor Cost" at bounding box center [765, 458] width 155 height 35
type input "51.48"
click at [901, 452] on input "Vendor Part #" at bounding box center [954, 458] width 185 height 35
paste input "M600909100"
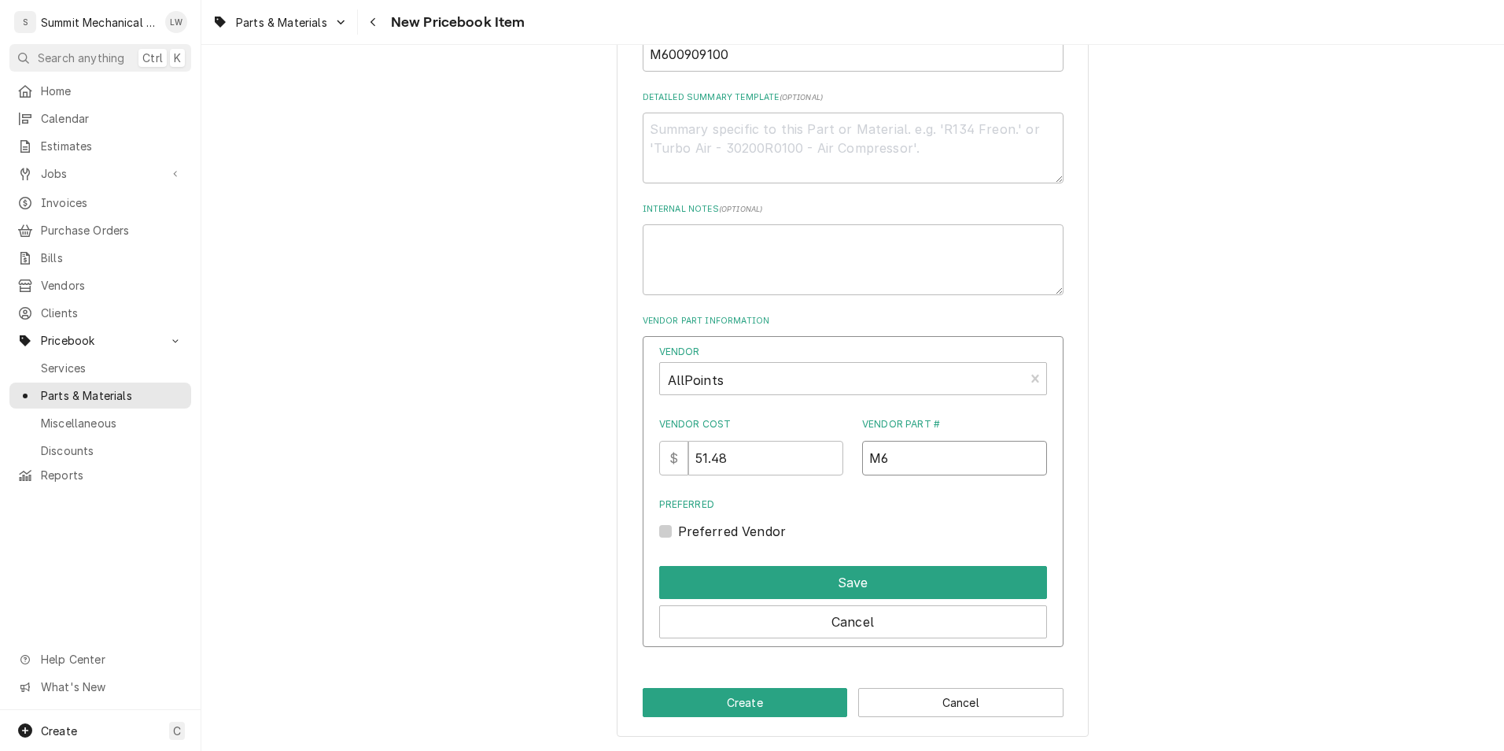
type input "M"
click at [884, 478] on div "Vendor AllPoints Vendor Cost $ 51.48 Vendor Part # Preferred Preferred Vendor" at bounding box center [853, 443] width 388 height 196
click at [893, 456] on input "Vendor Part #" at bounding box center [954, 458] width 185 height 35
paste input "8026169"
type input "8026169"
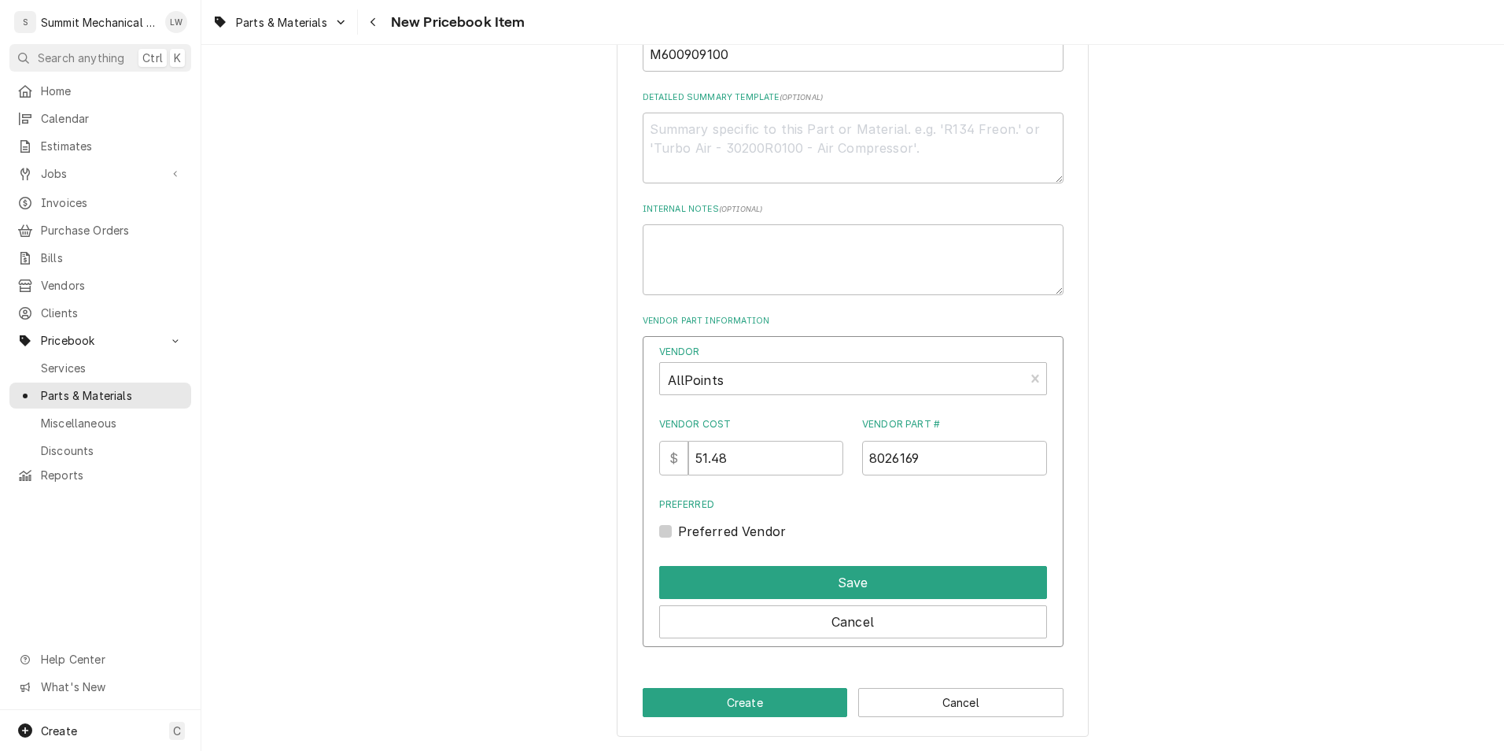
click at [678, 537] on label "Preferred Vendor" at bounding box center [732, 531] width 109 height 19
click at [678, 537] on input "Preferred" at bounding box center [872, 539] width 388 height 35
checkbox input "true"
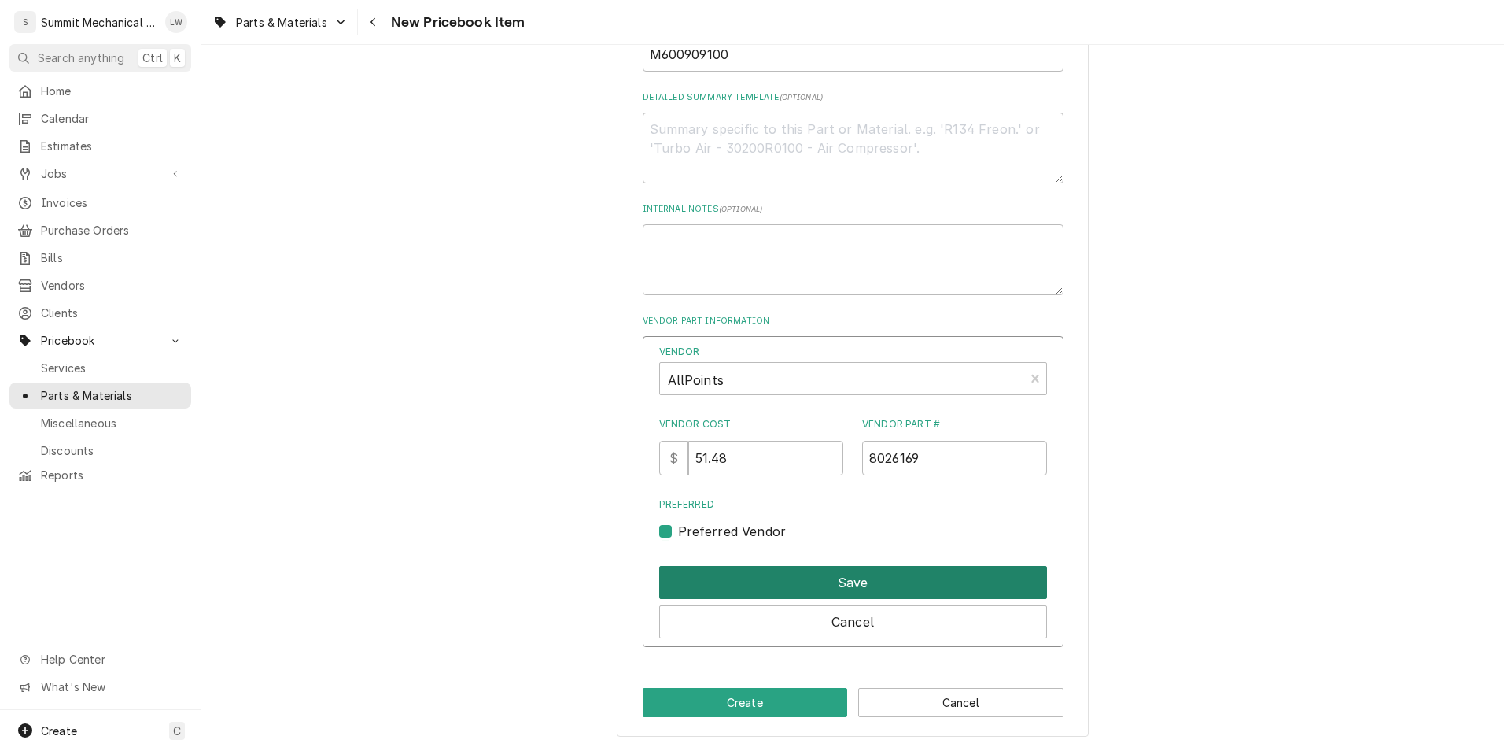
click at [747, 571] on button "Save" at bounding box center [853, 582] width 388 height 33
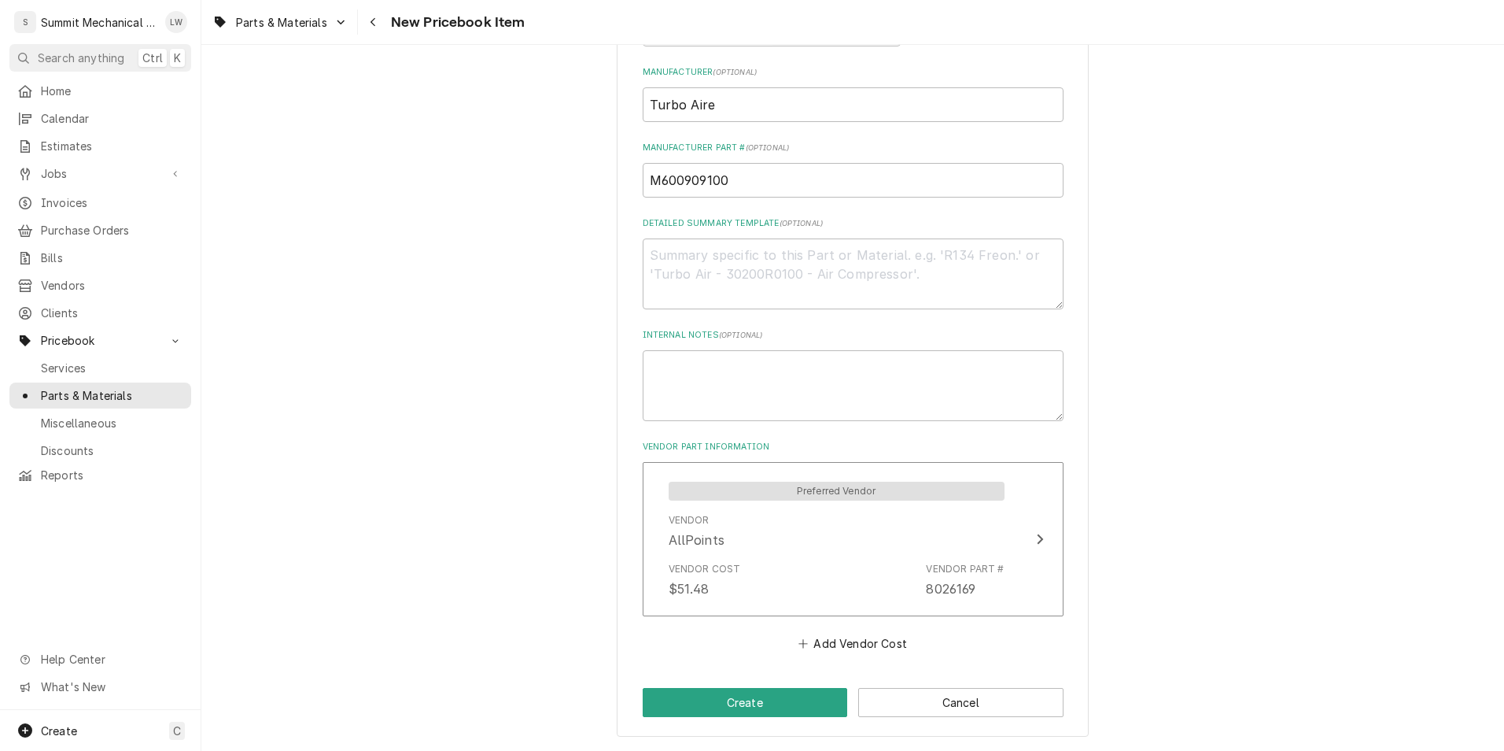
scroll to position [603, 0]
click at [775, 695] on button "Create" at bounding box center [745, 702] width 205 height 29
type textarea "x"
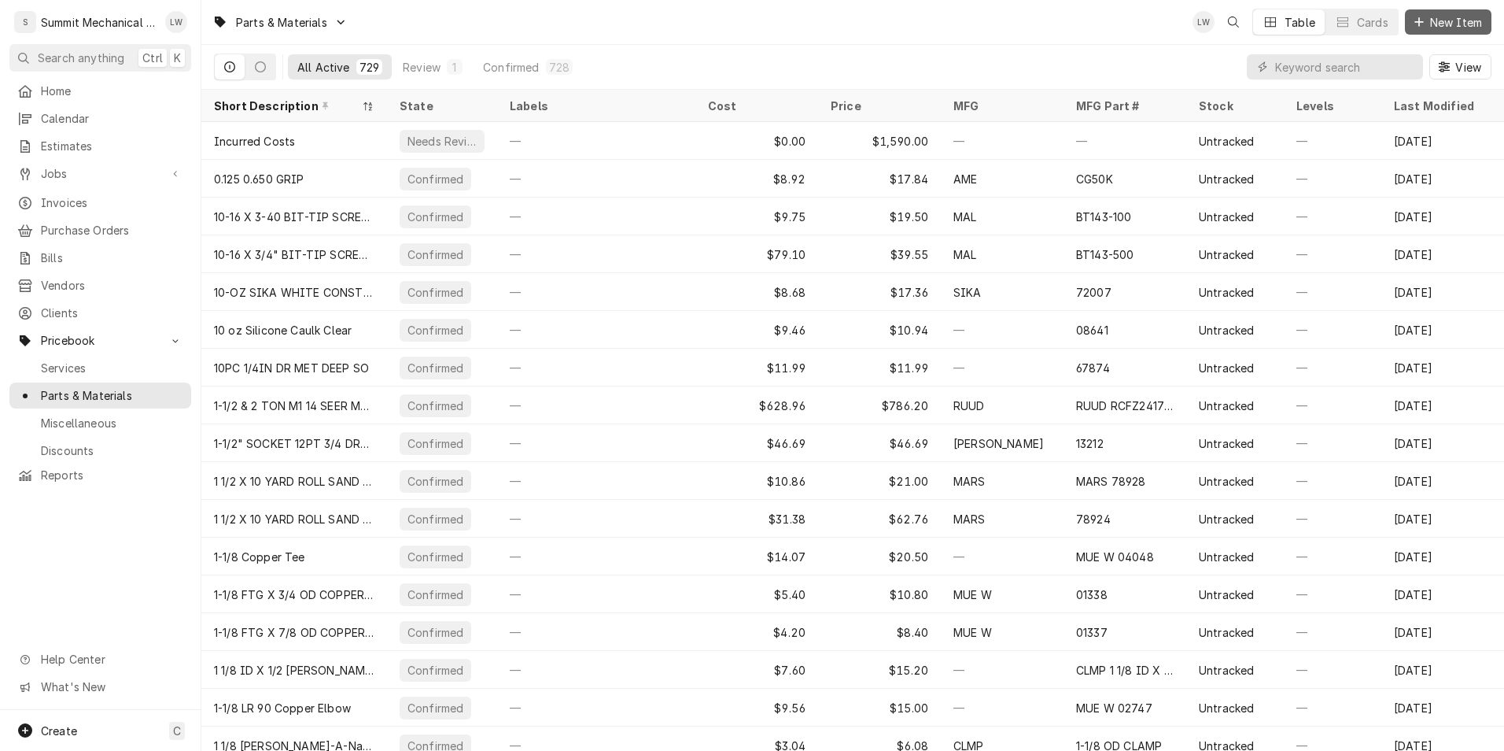
click at [1449, 24] on span "New Item" at bounding box center [1456, 22] width 58 height 17
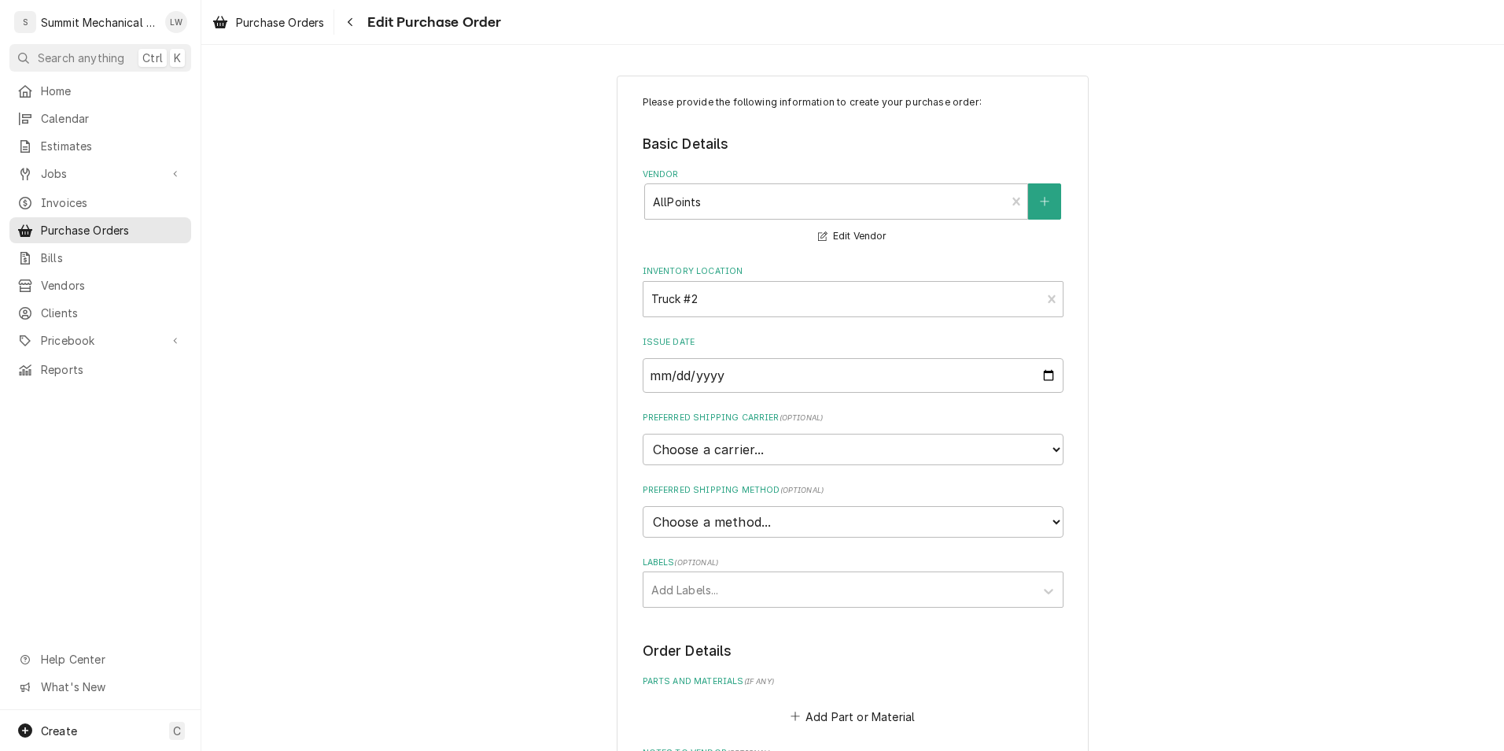
scroll to position [414, 0]
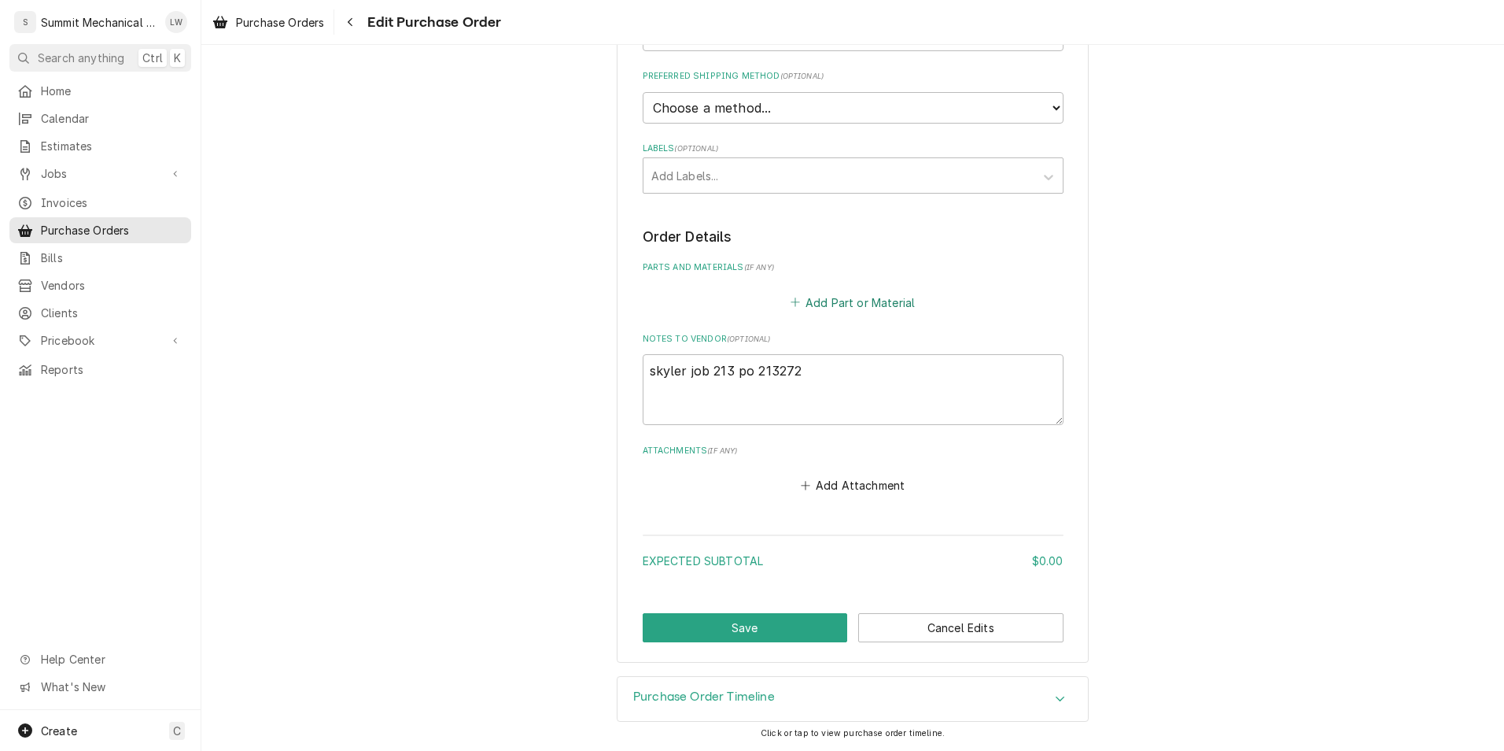
click at [855, 309] on button "Add Part or Material" at bounding box center [853, 302] width 130 height 22
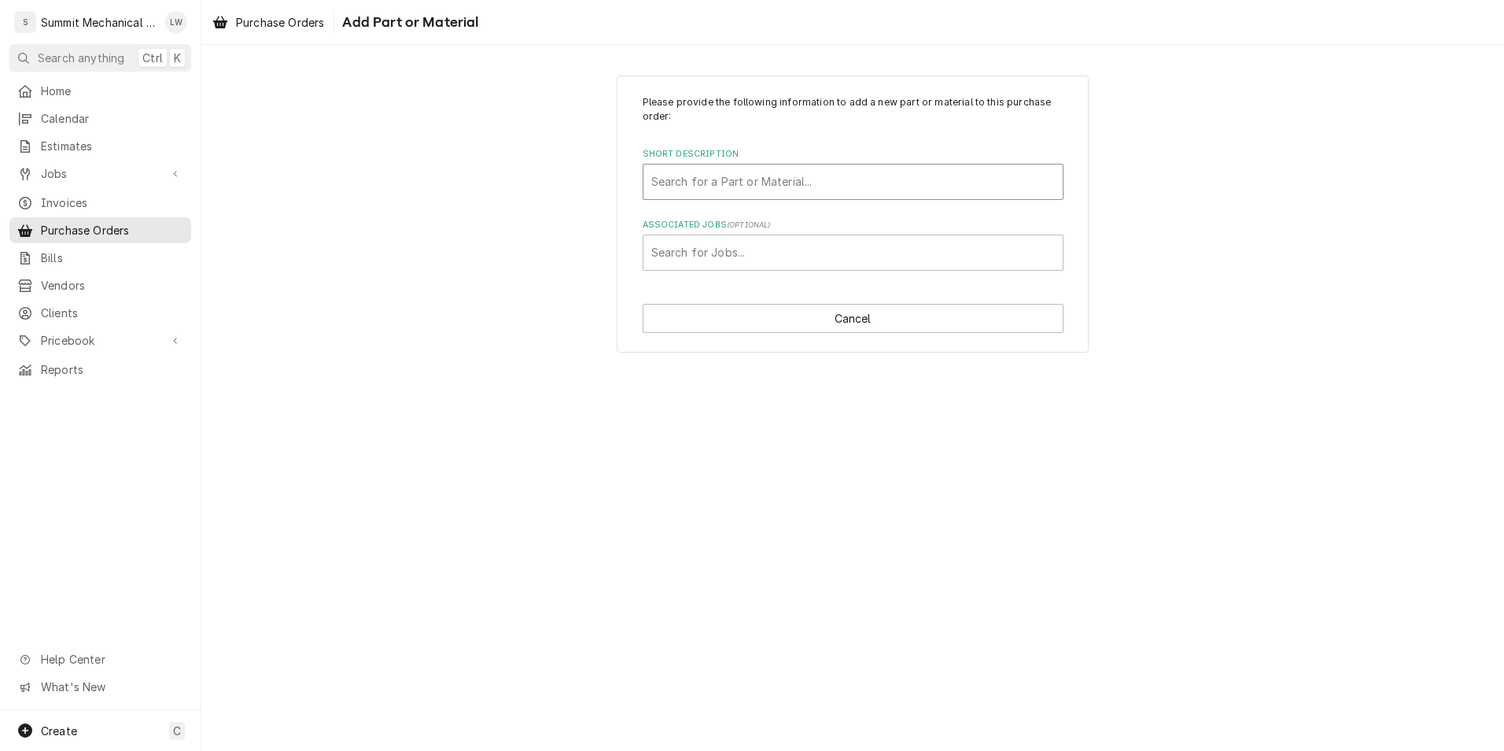
click at [750, 187] on div "Short Description" at bounding box center [853, 182] width 404 height 28
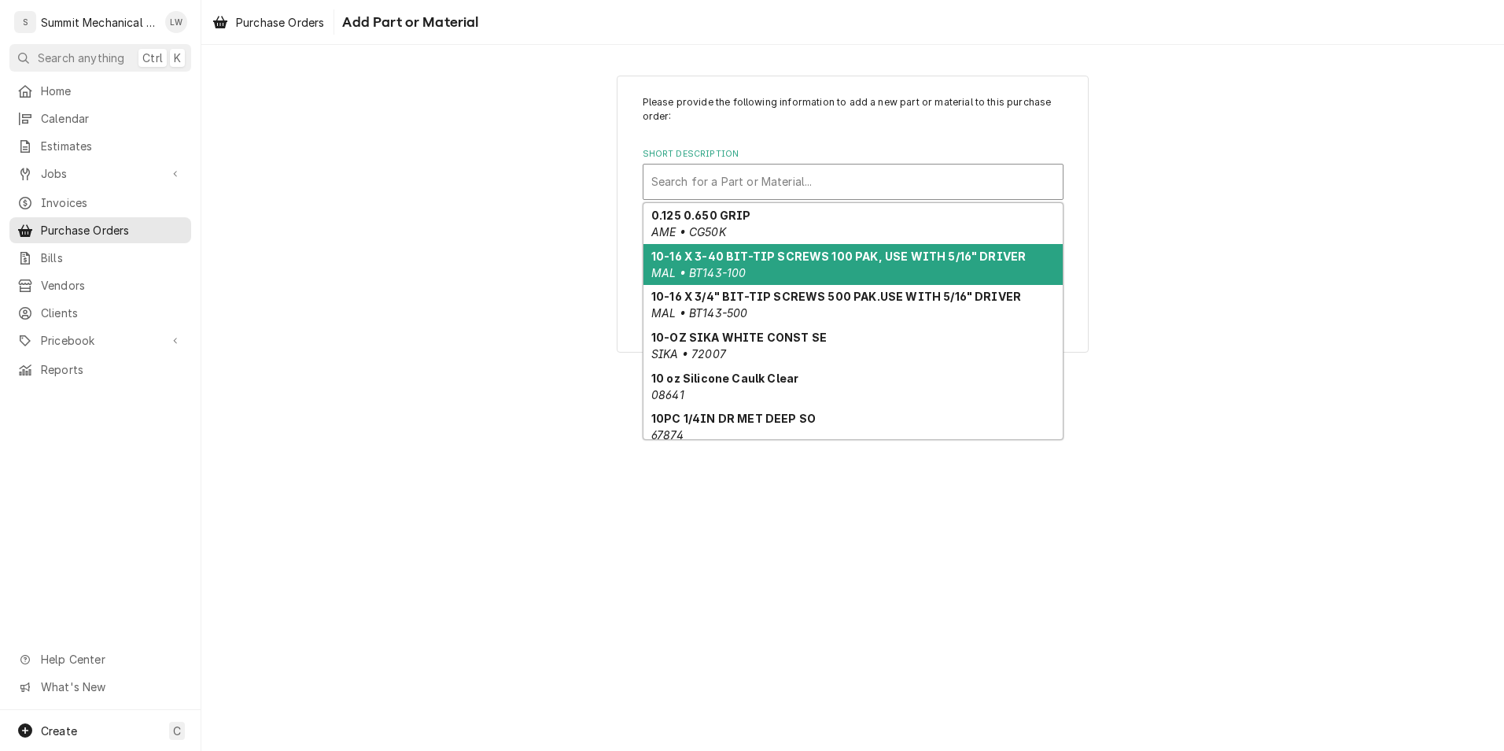
paste input "8026169"
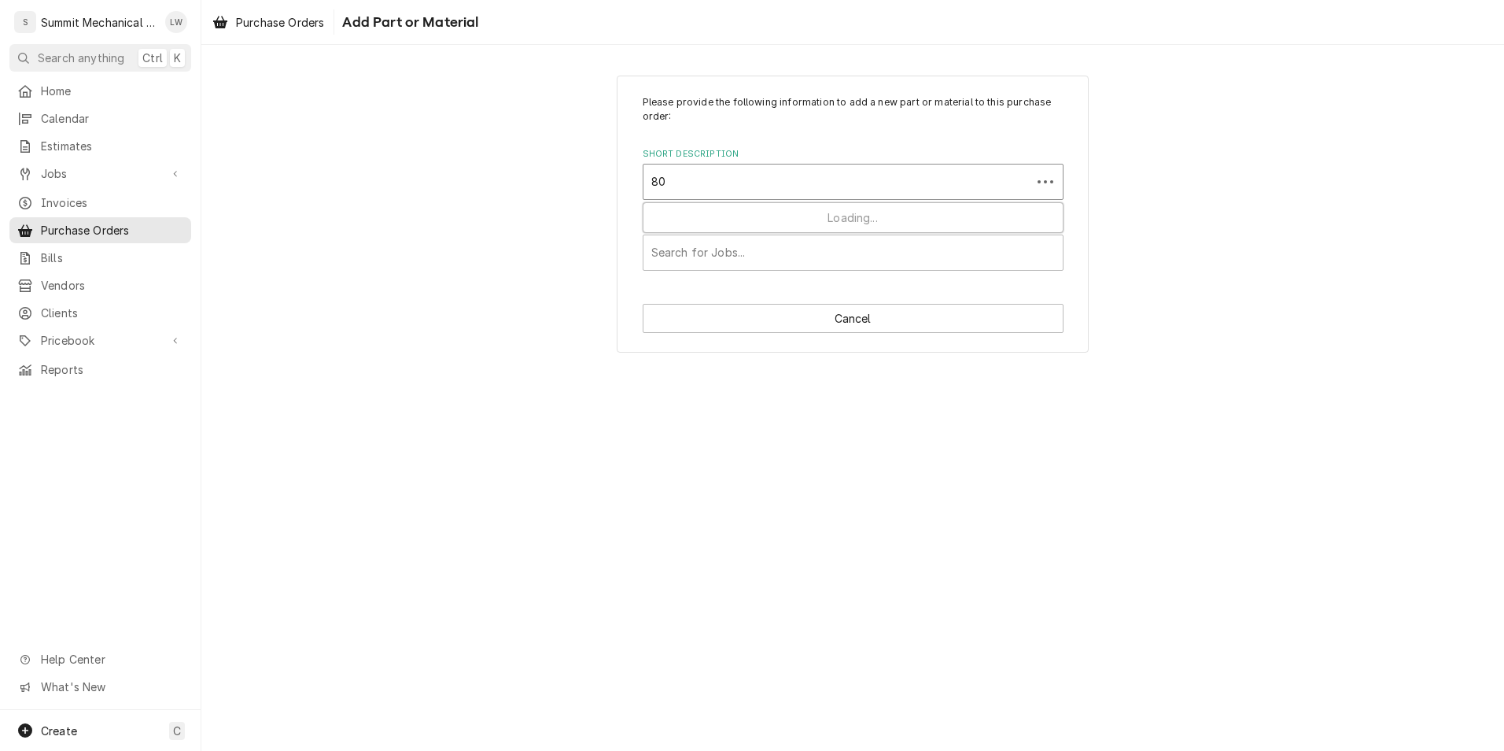
type input "8"
paste input "M600909100"
type input "M600909100"
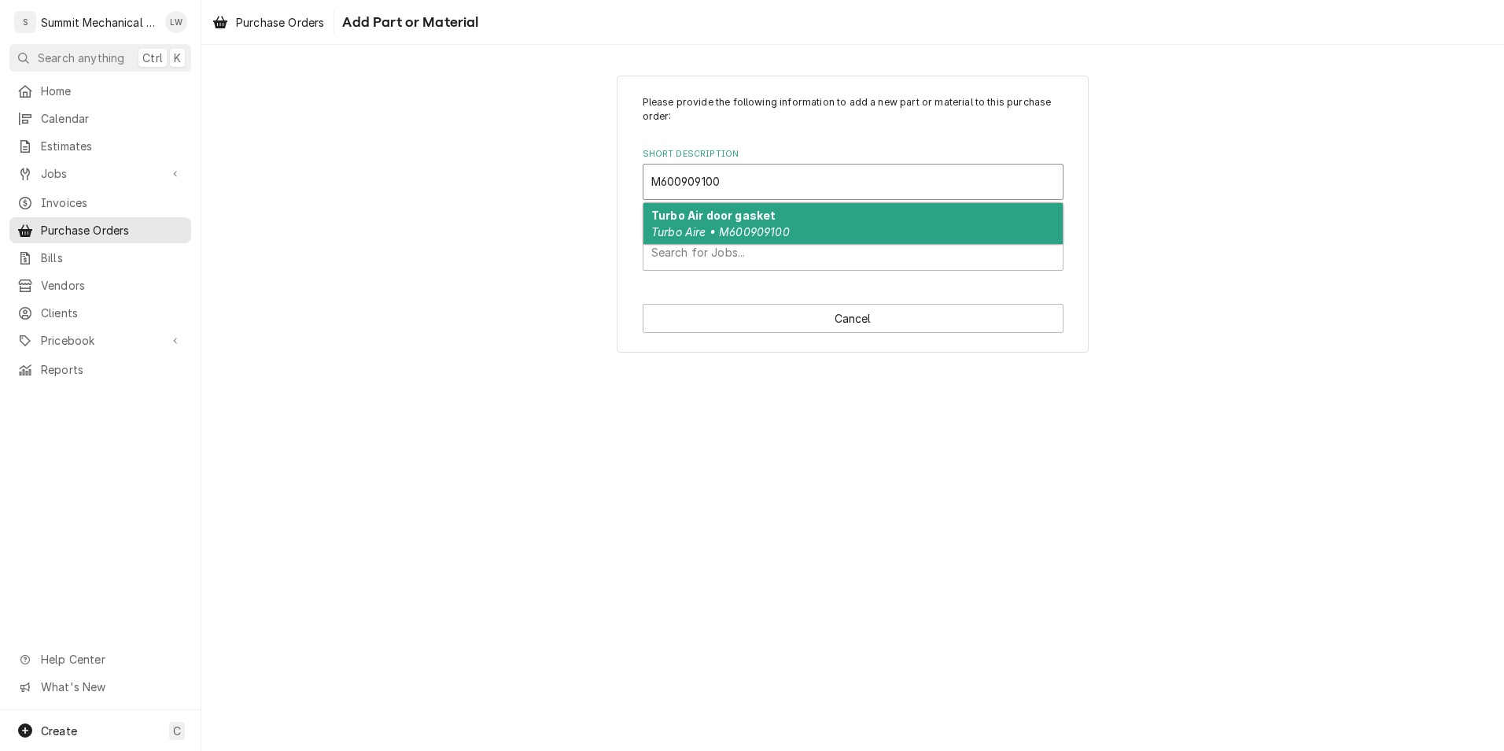
click at [778, 221] on div "Turbo Air door gasket Turbo Aire • M600909100" at bounding box center [853, 223] width 419 height 41
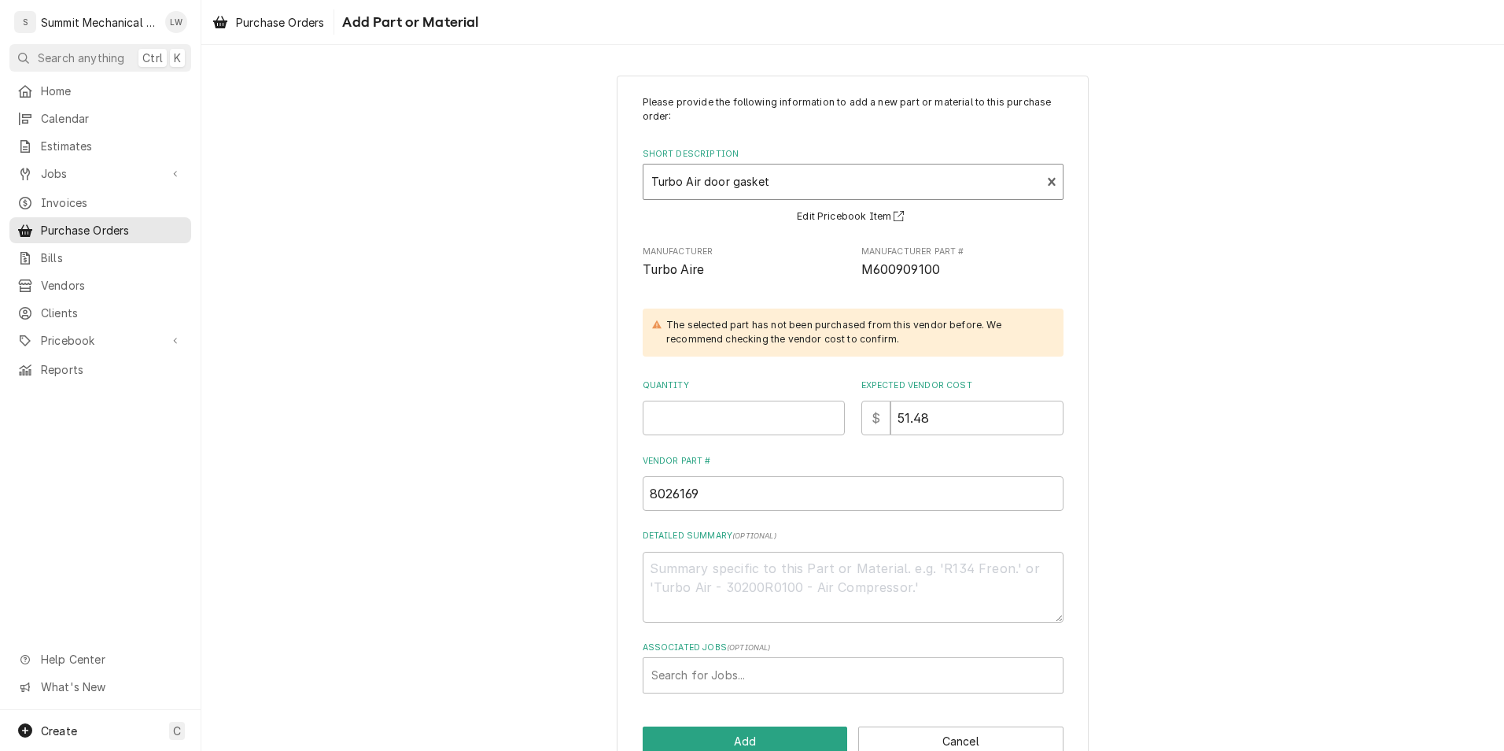
scroll to position [39, 0]
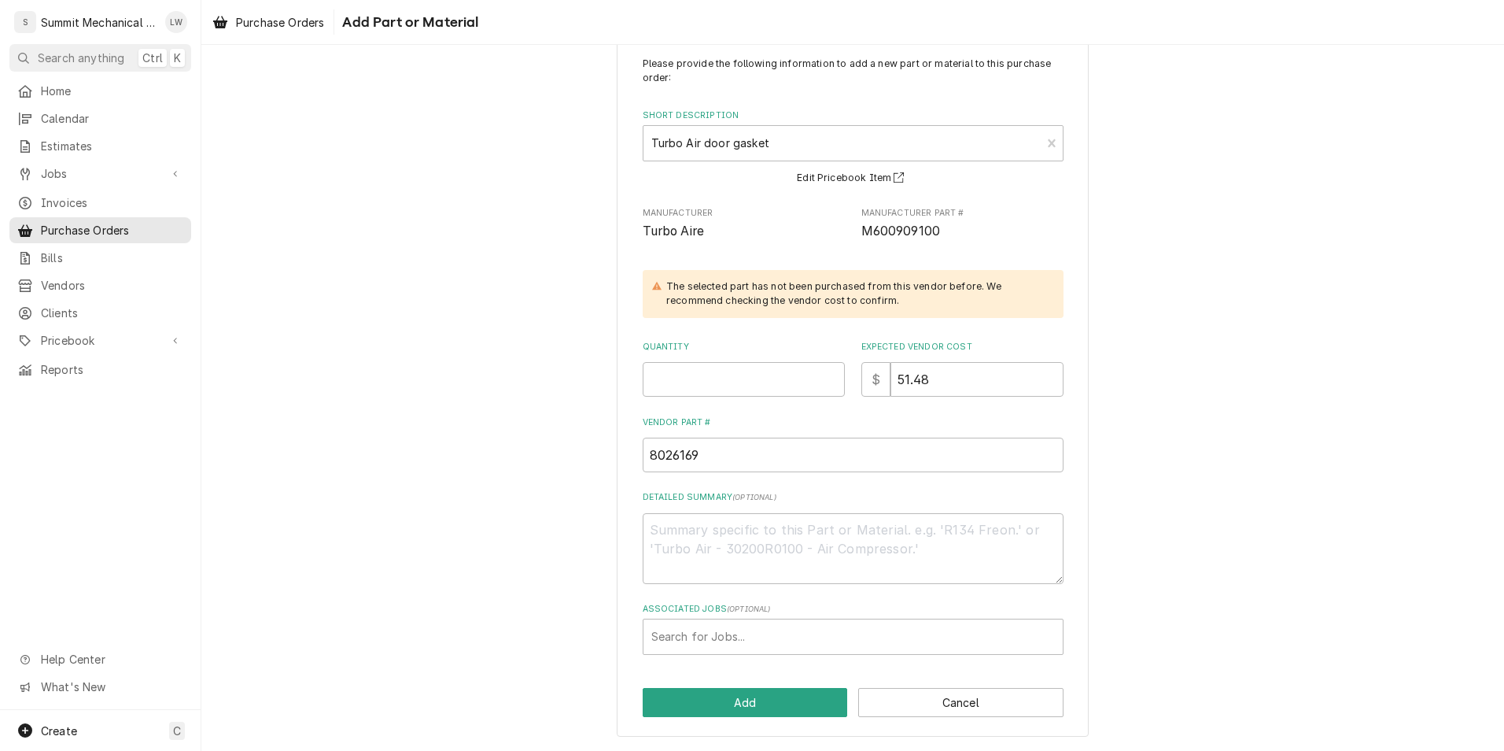
click at [751, 356] on div "Quantity" at bounding box center [744, 369] width 202 height 56
click at [751, 374] on input "Quantity" at bounding box center [744, 379] width 202 height 35
type textarea "x"
type input "2"
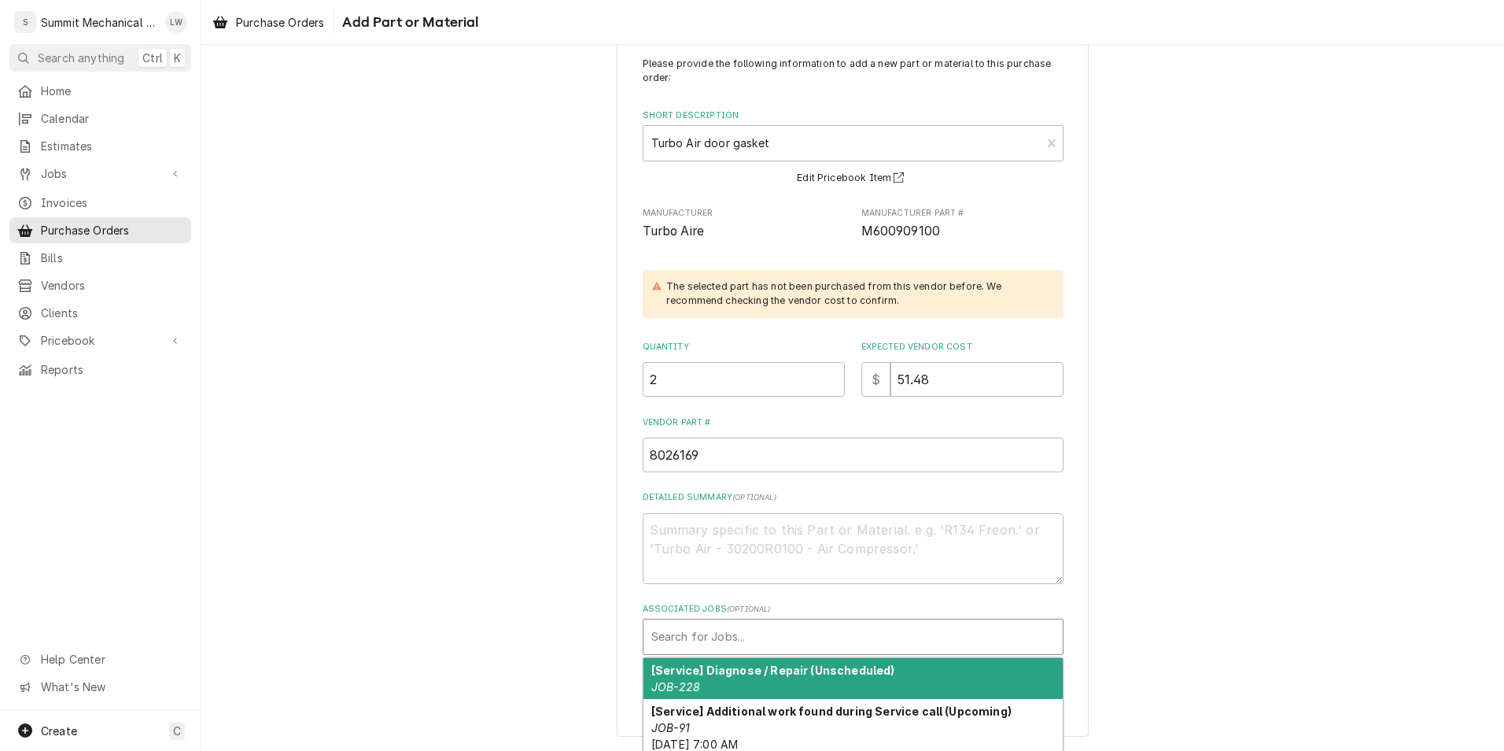
click at [807, 623] on div "Associated Jobs" at bounding box center [853, 636] width 404 height 28
click at [804, 628] on div "Associated Jobs" at bounding box center [853, 636] width 404 height 28
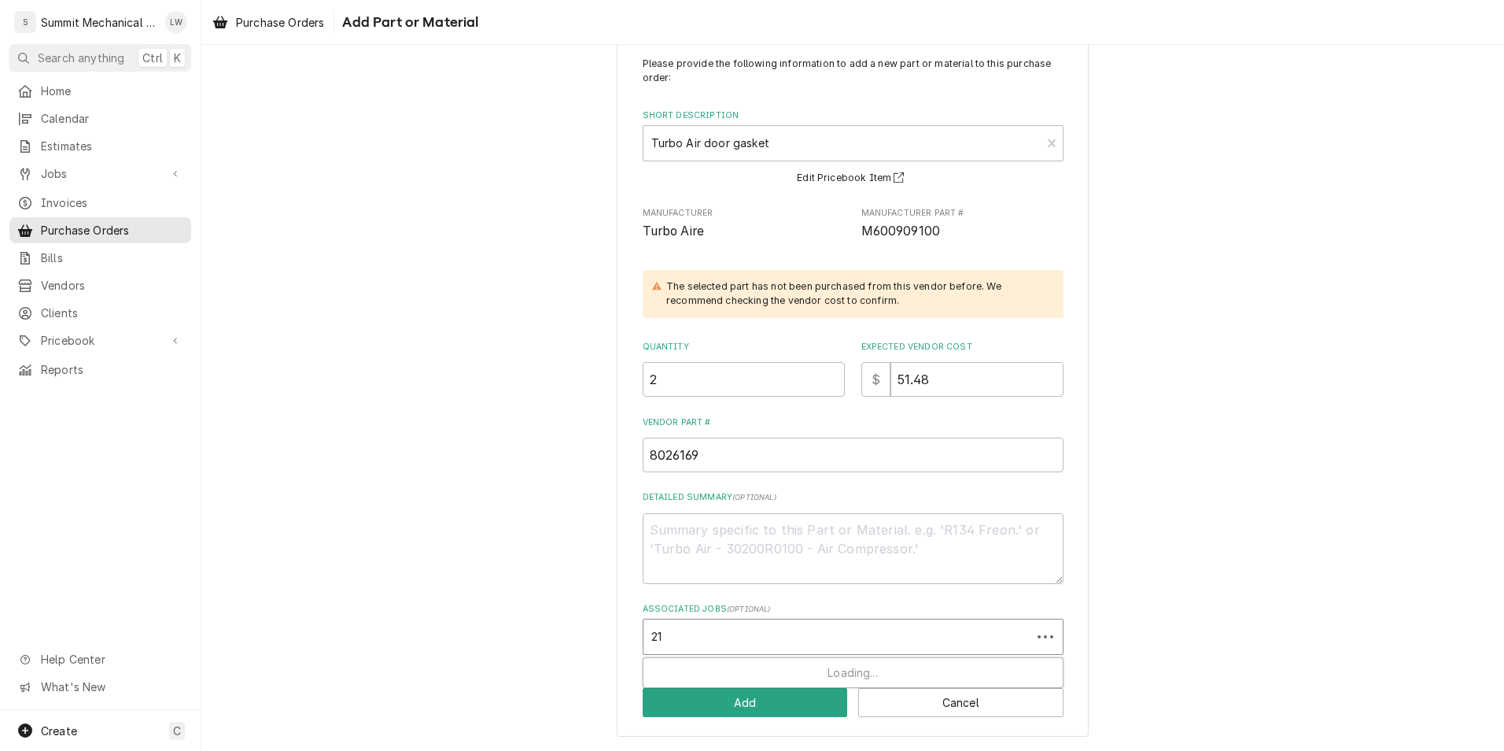
type input "213"
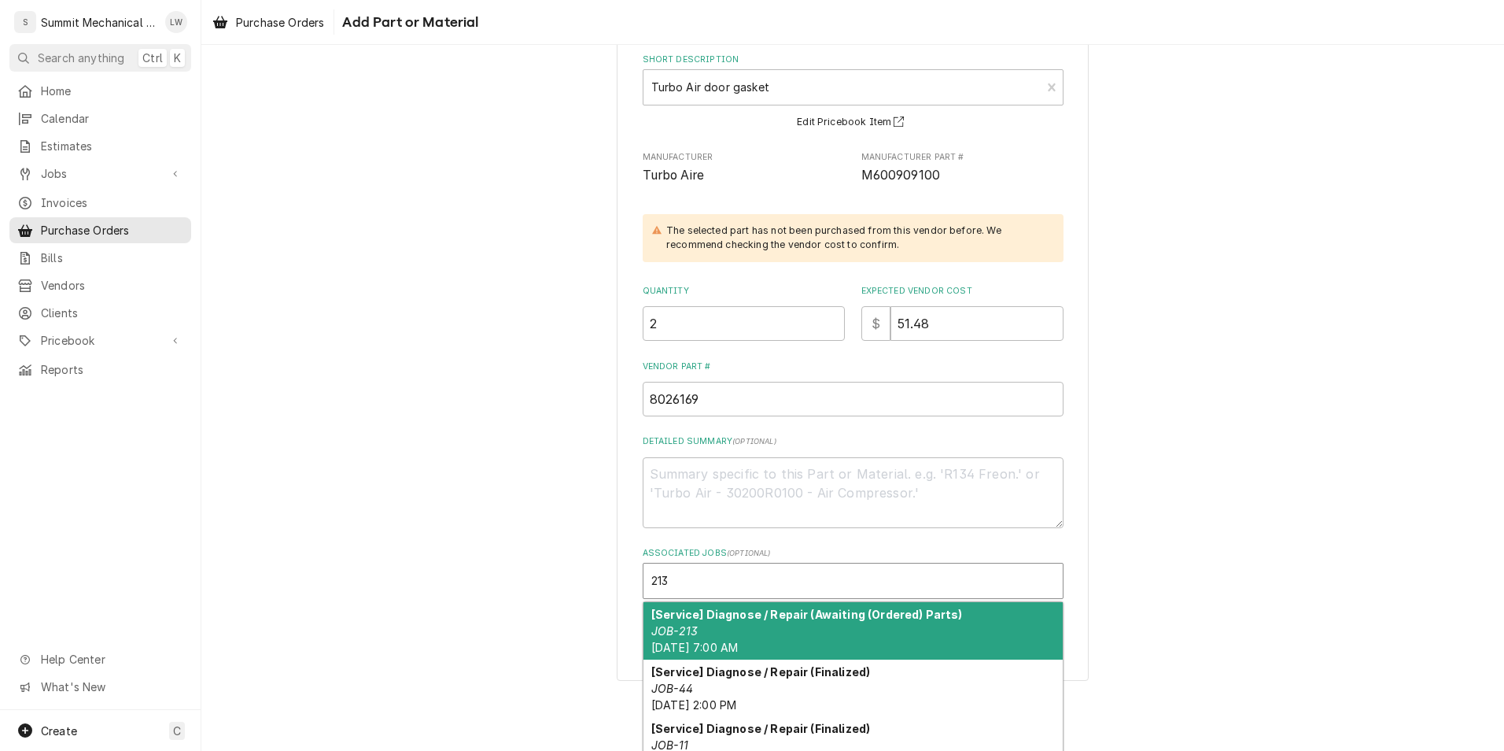
click at [854, 625] on div "[Service] Diagnose / Repair (Awaiting (Ordered) Parts) JOB-213 Wed, Sep 10th, 2…" at bounding box center [853, 630] width 419 height 57
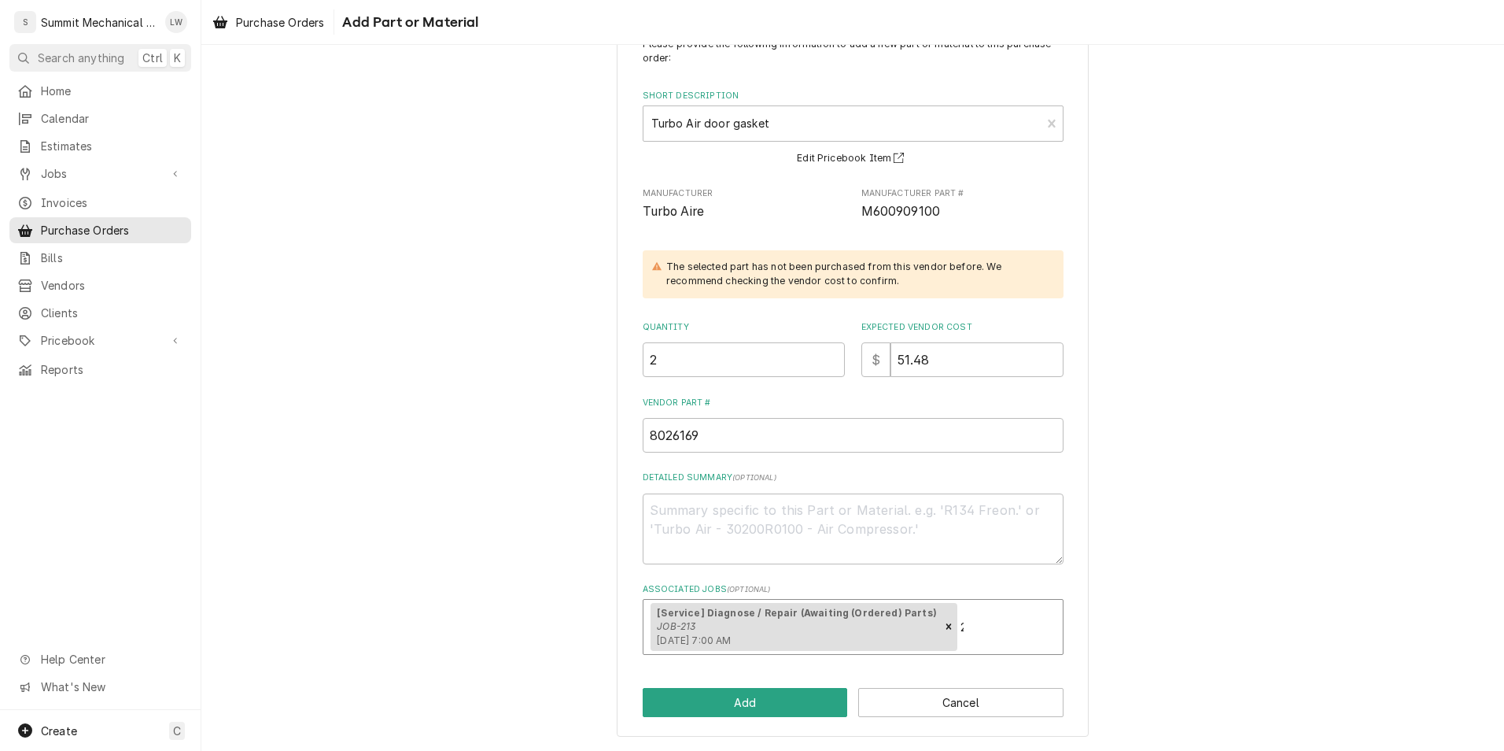
type textarea "x"
click at [741, 712] on button "Add" at bounding box center [745, 702] width 205 height 29
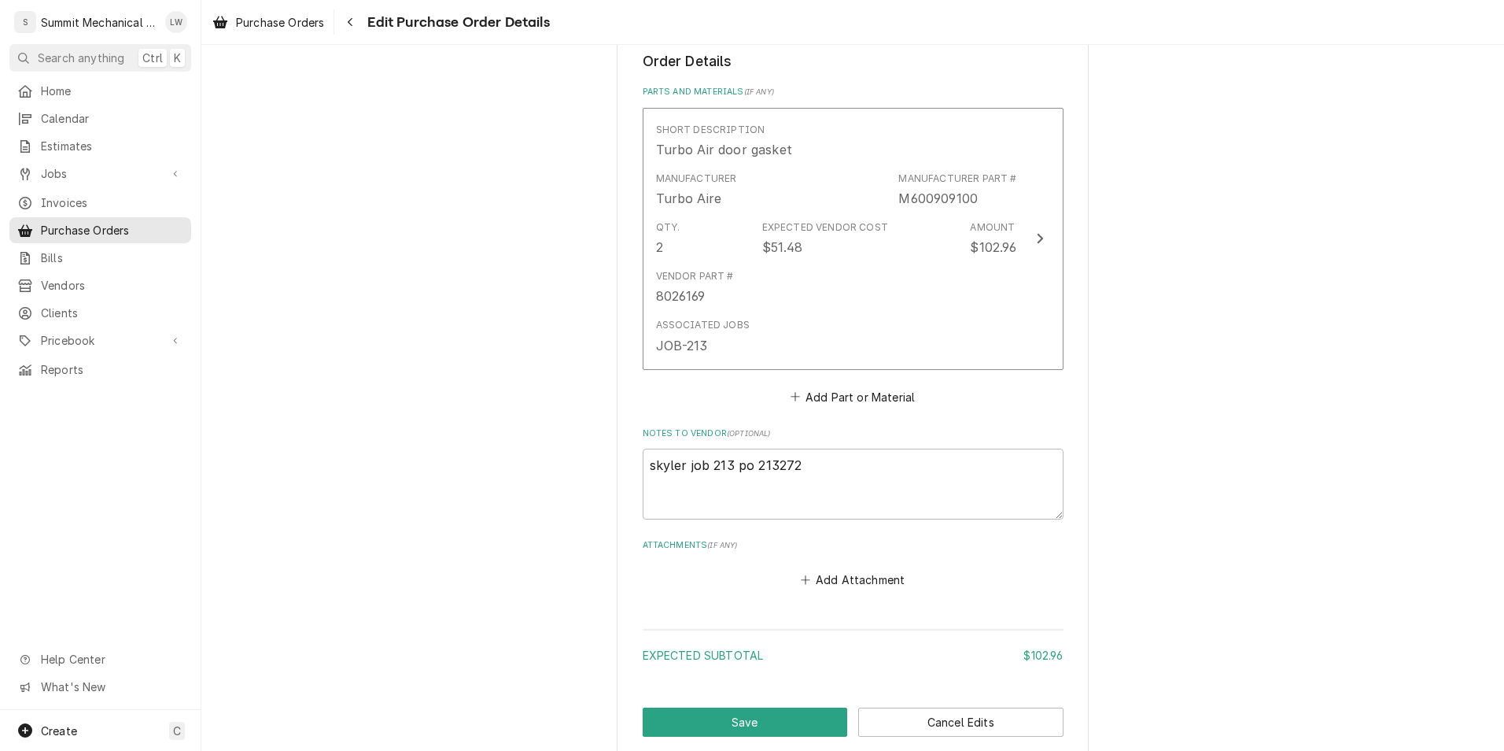
scroll to position [684, 0]
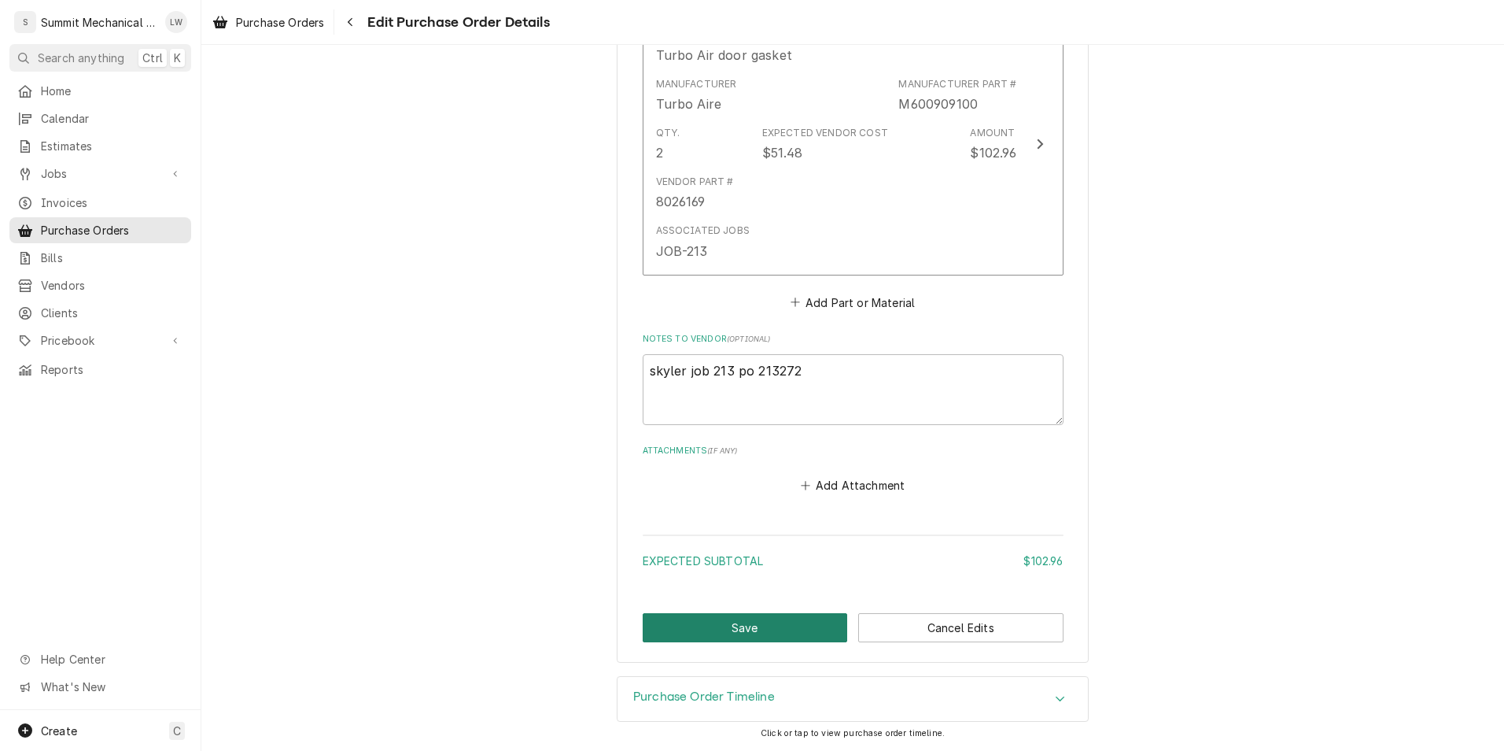
click at [712, 629] on button "Save" at bounding box center [745, 627] width 205 height 29
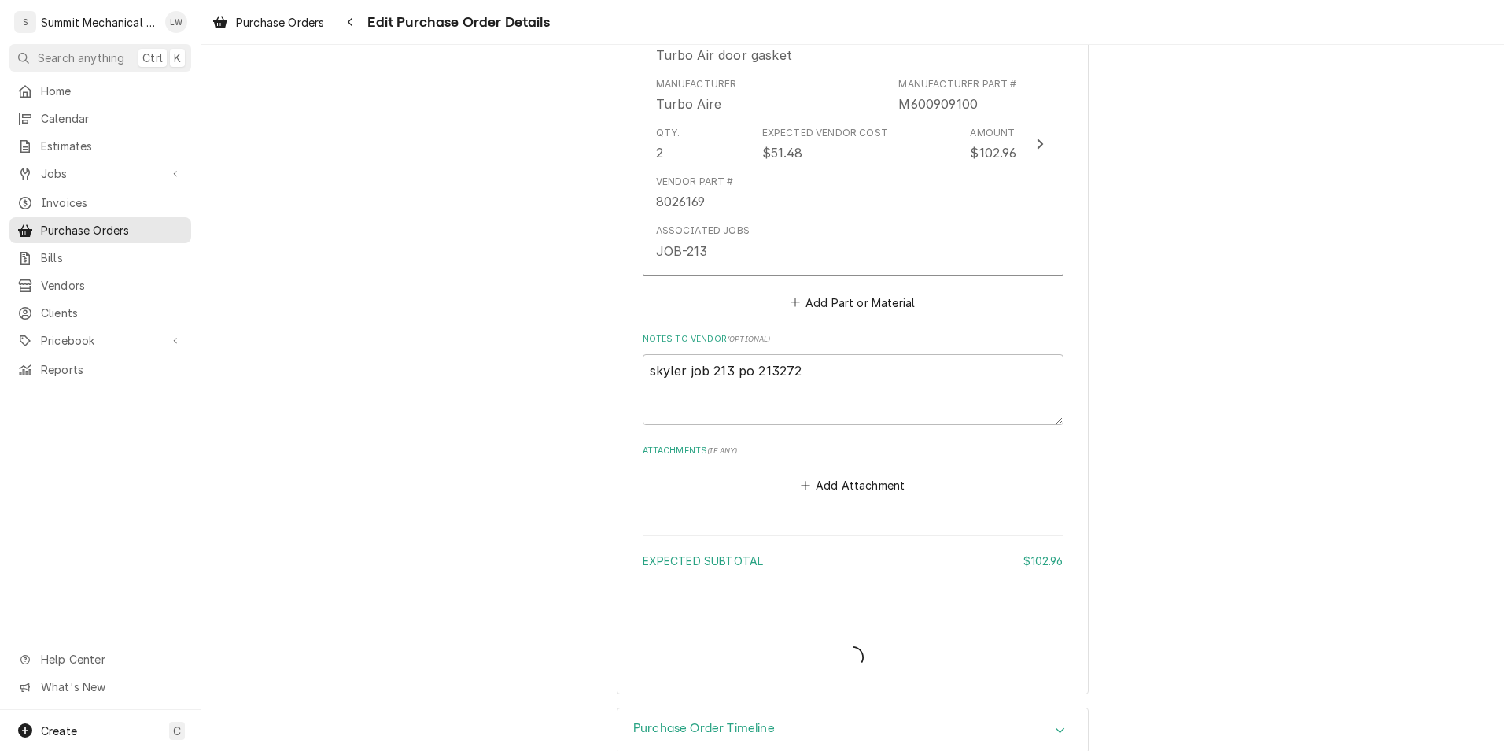
type textarea "x"
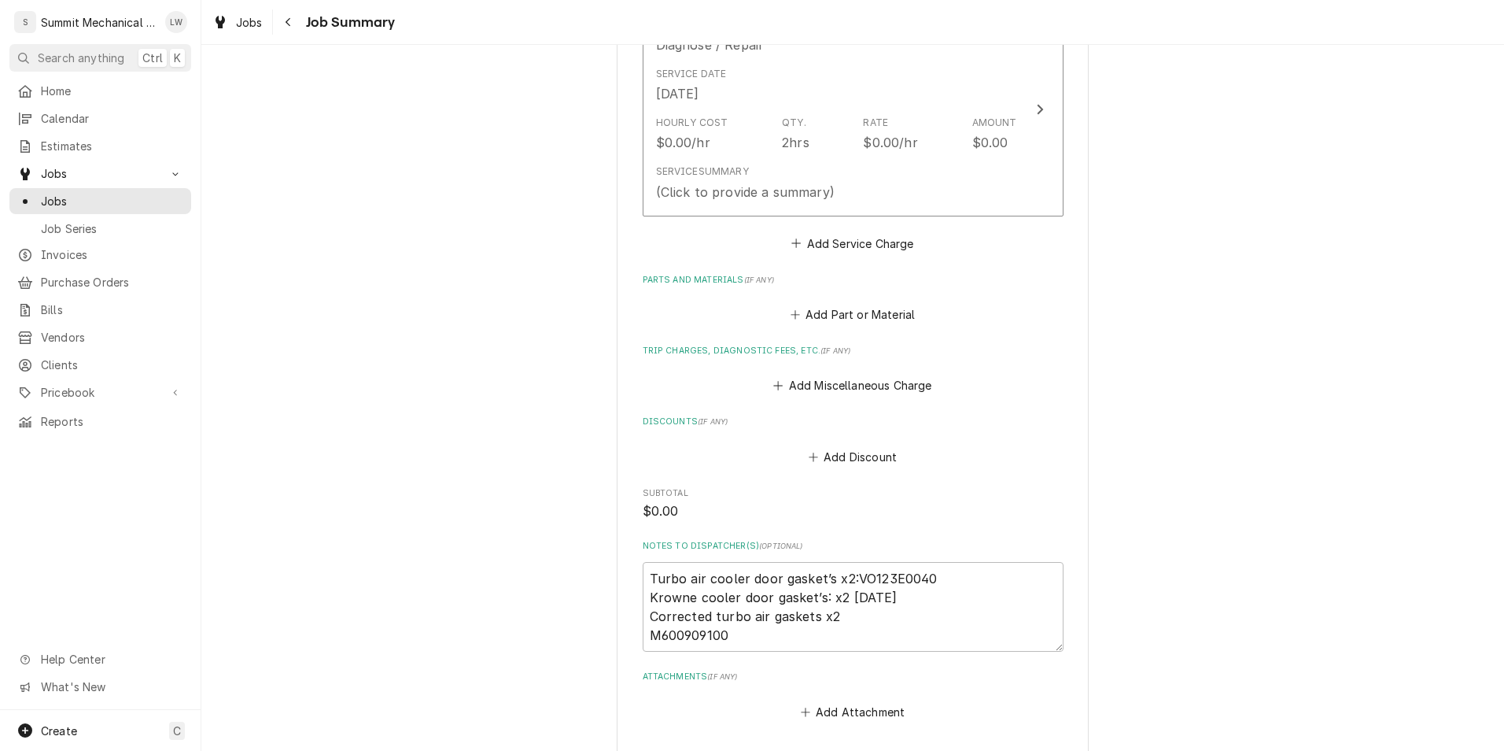
scroll to position [442, 0]
click at [957, 581] on textarea "Turbo air cooler door gasket’s x2:VO123E0040 Krowne cooler door gasket’s: x2 [D…" at bounding box center [853, 612] width 421 height 90
type textarea "x"
type textarea "Turbo air cooler door gasket’s x2:VO123E0040 Krowne cooler door gasket’s: x2 [D…"
type textarea "x"
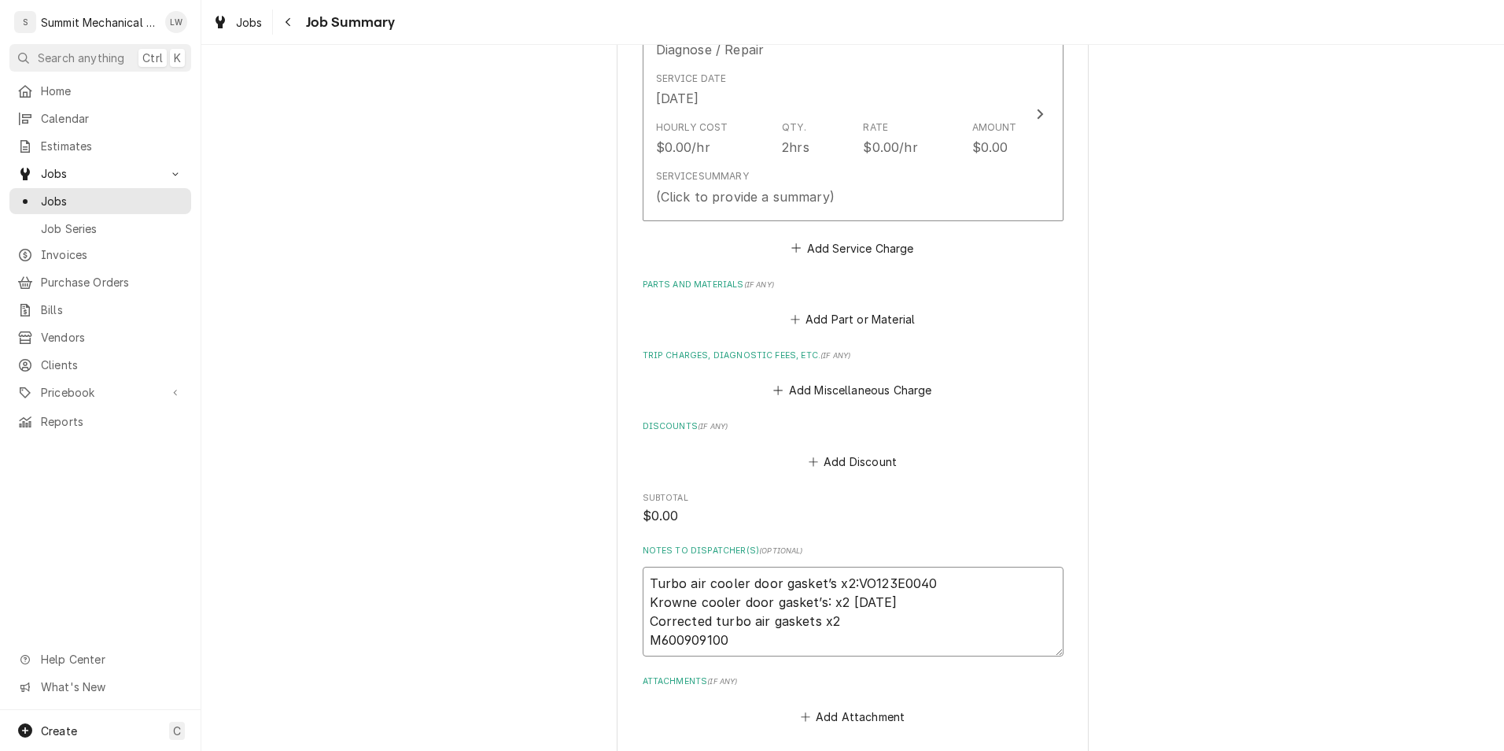
type textarea "Turbo air cooler door gasket’s x2:VO123E0040 - Krowne cooler door gasket’s: x2 …"
type textarea "x"
type textarea "Turbo air cooler door gasket’s x2:VO123E0040 - Krowne cooler door gasket’s: x2 …"
type textarea "x"
type textarea "Turbo air cooler door gasket’s x2:VO123E0040 - u Krowne cooler door gasket’s: x…"
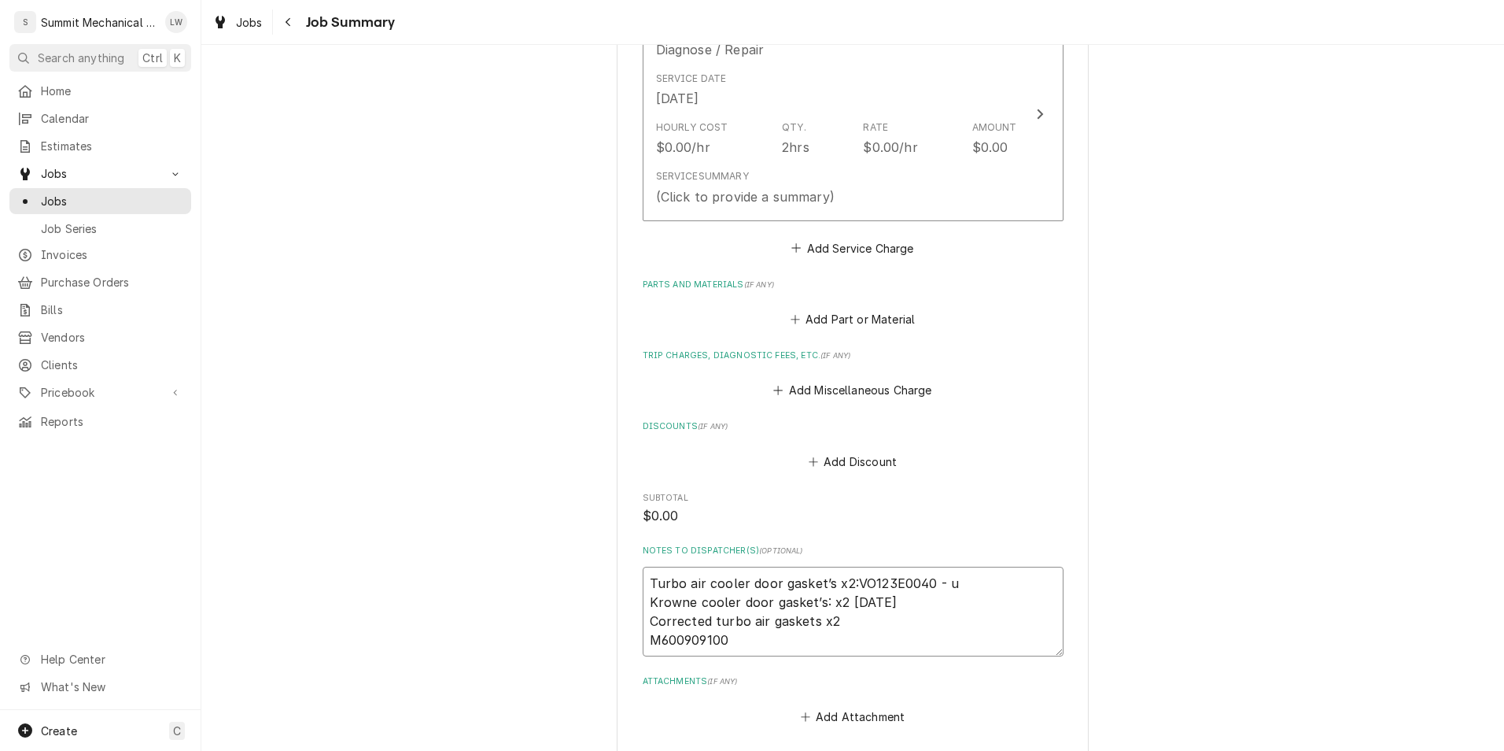
type textarea "x"
type textarea "Turbo air cooler door gasket’s x2:VO123E0040 - ub Krowne cooler door gasket’s: …"
type textarea "x"
type textarea "Turbo air cooler door gasket’s x2:VO123E0040 - ubc Krowne cooler door gasket’s:…"
type textarea "x"
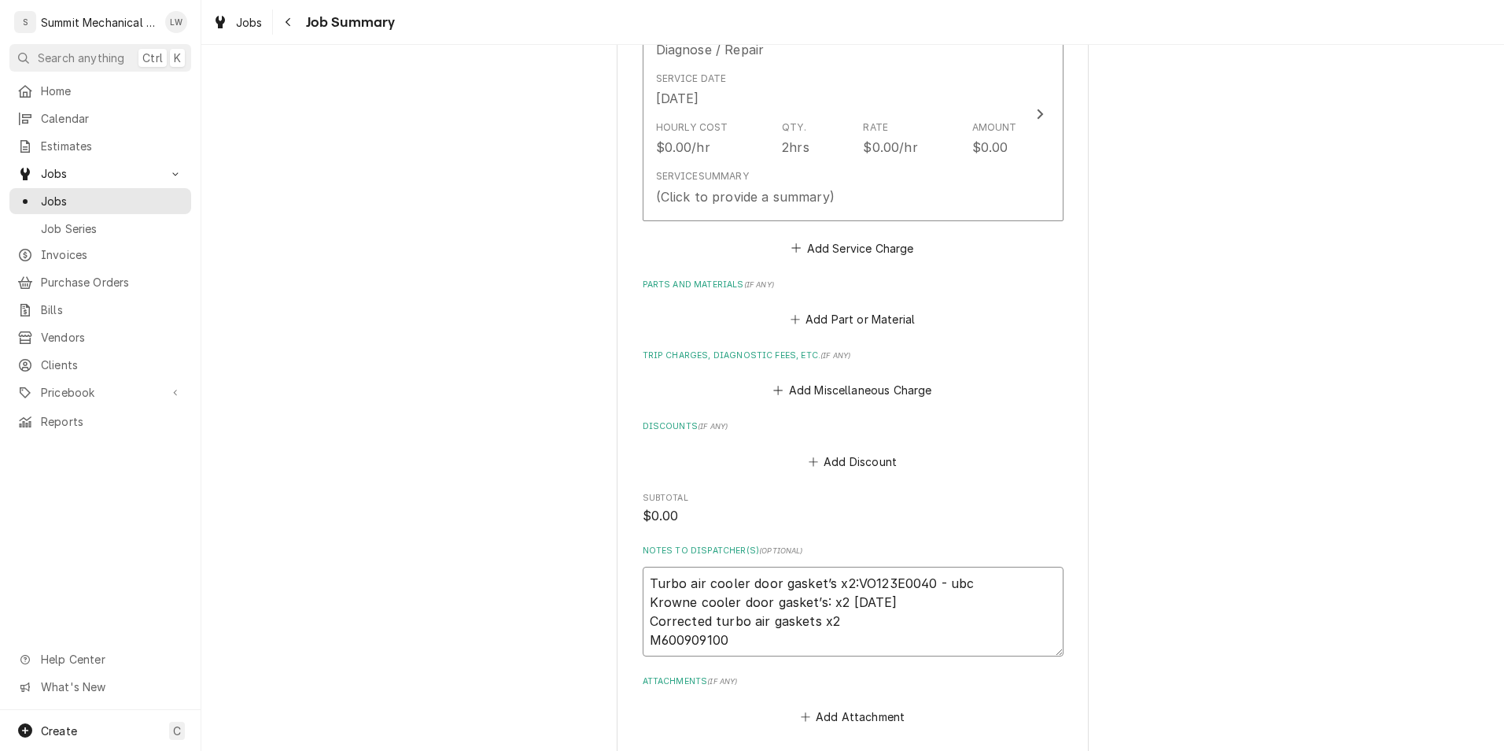
type textarea "Turbo air cooler door gasket’s x2:VO123E0040 - ubc= Krowne cooler door gasket’s…"
type textarea "x"
type textarea "Turbo air cooler door gasket’s x2:VO123E0040 - ubc== Krowne cooler door gasket’…"
type textarea "x"
type textarea "Turbo air cooler door gasket’s x2:VO123E0040 - ubc=== Krowne cooler door gasket…"
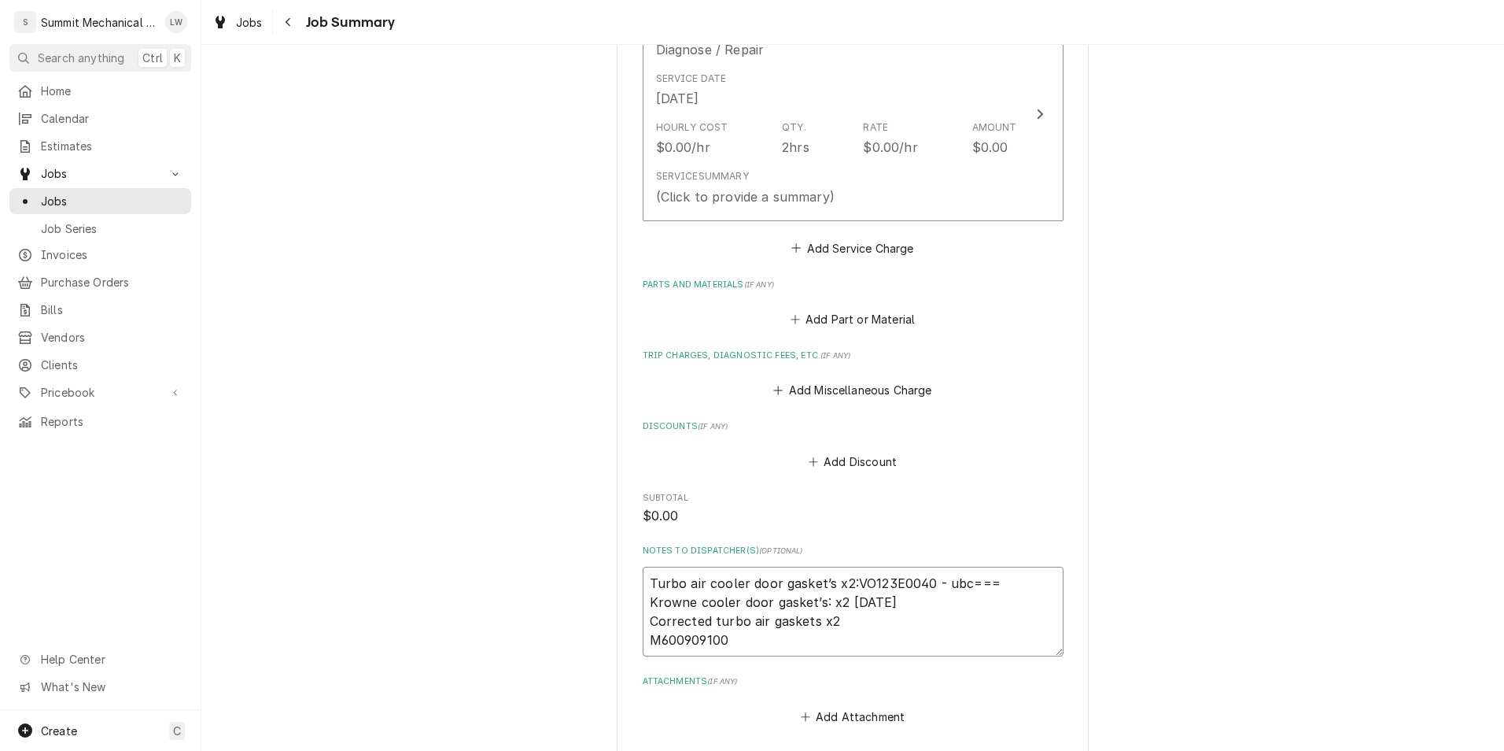
type textarea "x"
type textarea "Turbo air cooler door gasket’s x2:VO123E0040 - ubc== Krowne cooler door gasket’…"
type textarea "x"
type textarea "Turbo air cooler door gasket’s x2:VO123E0040 - ubc= Krowne cooler door gasket’s…"
type textarea "x"
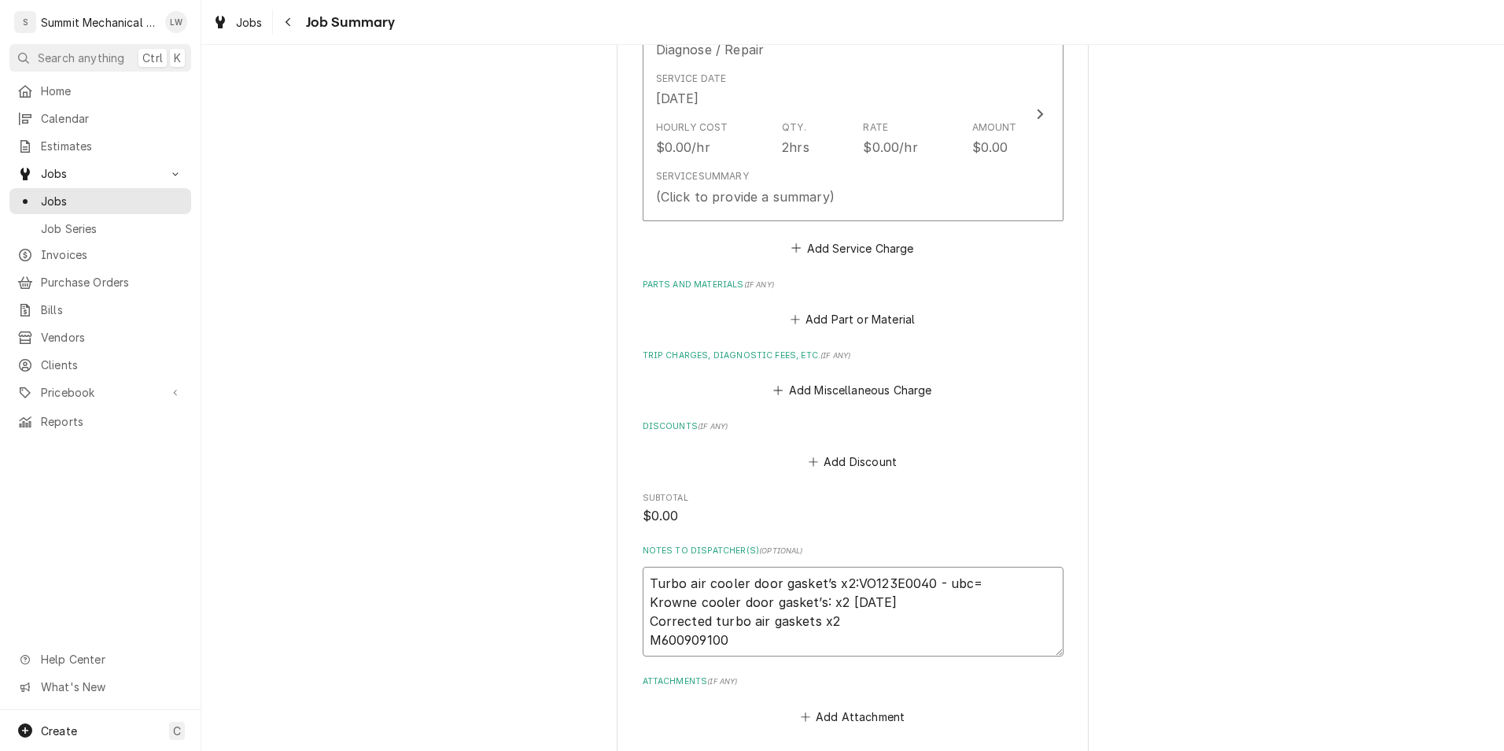
type textarea "Turbo air cooler door gasket’s x2:VO123E0040 - ubc Krowne cooler door gasket’s:…"
type textarea "x"
type textarea "Turbo air cooler door gasket’s x2:VO123E0040 - ub Krowne cooler door gasket’s: …"
type textarea "x"
type textarea "Turbo air cooler door gasket’s x2:VO123E0040 - u Krowne cooler door gasket’s: x…"
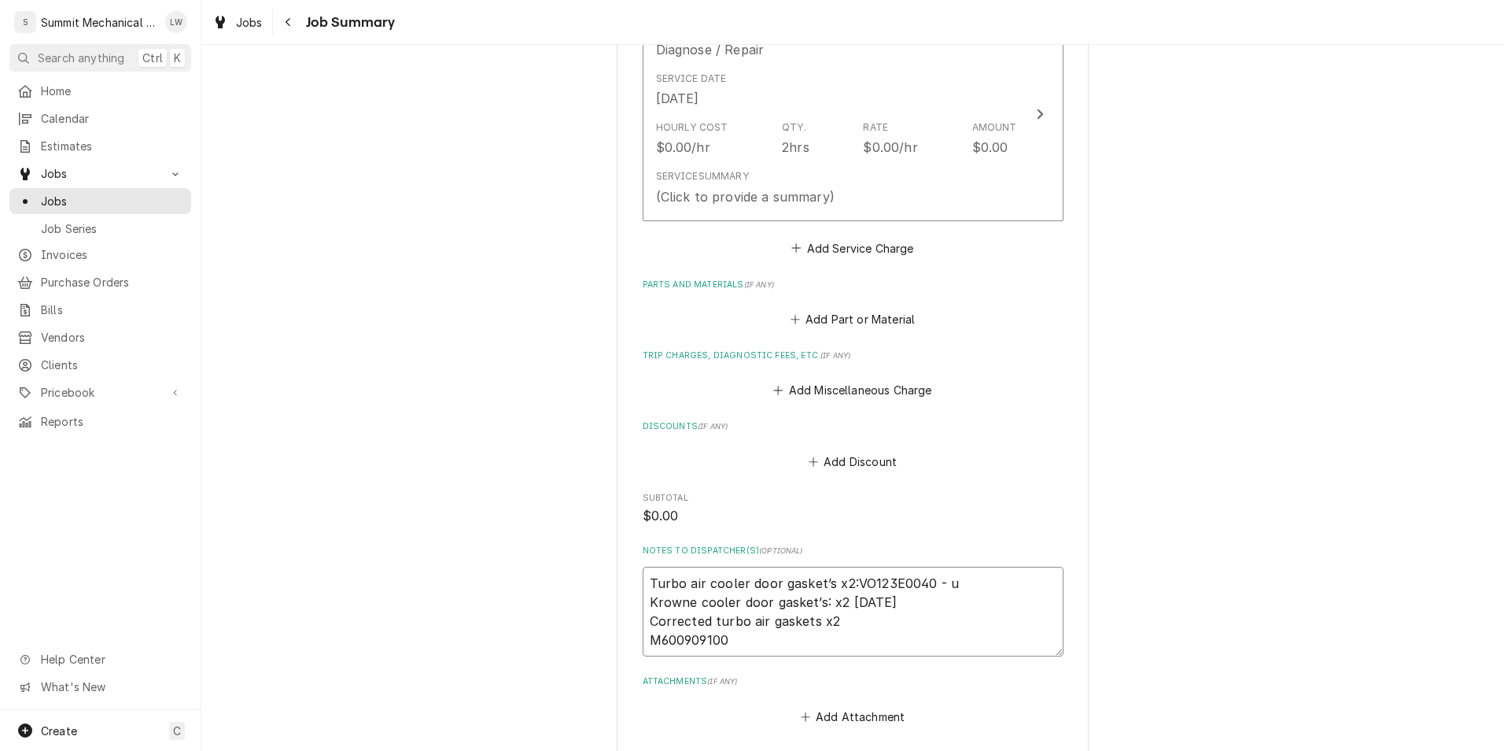
type textarea "x"
type textarea "Turbo air cooler door gasket’s x2:VO123E0040 - Krowne cooler door gasket’s: x2 …"
type textarea "x"
type textarea "Turbo air cooler door gasket’s x2:VO123E0040 - Krowne cooler door gasket’s: x2 …"
type textarea "x"
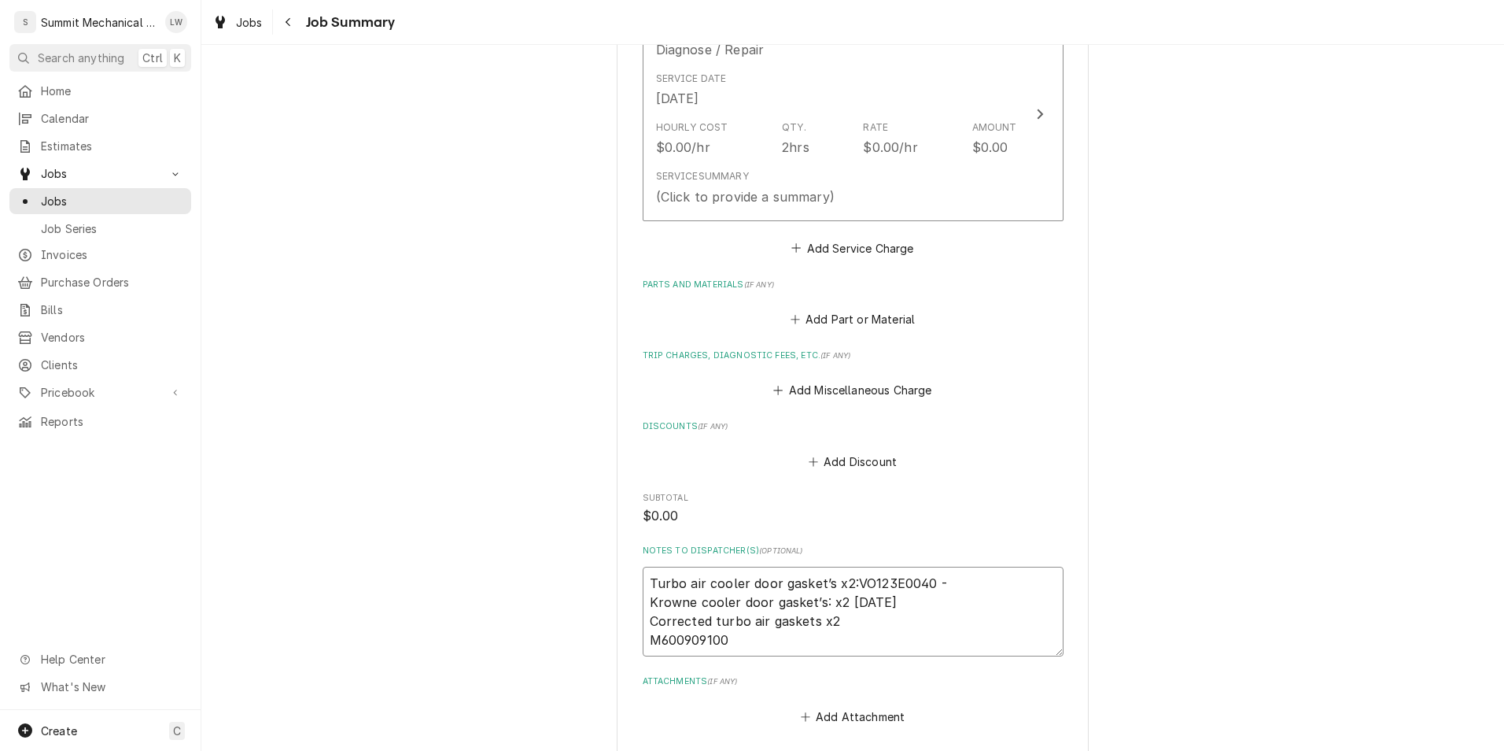
type textarea "Turbo air cooler door gasket’s x2:VO123E0040 - Krowne cooler door gasket’s: x2 …"
type textarea "x"
type textarea "Turbo air cooler door gasket’s x2:VO123E0040 - i Krowne cooler door gasket’s: x…"
type textarea "x"
type textarea "Turbo air cooler door gasket’s x2:VO123E0040 - in Krowne cooler door gasket’s: …"
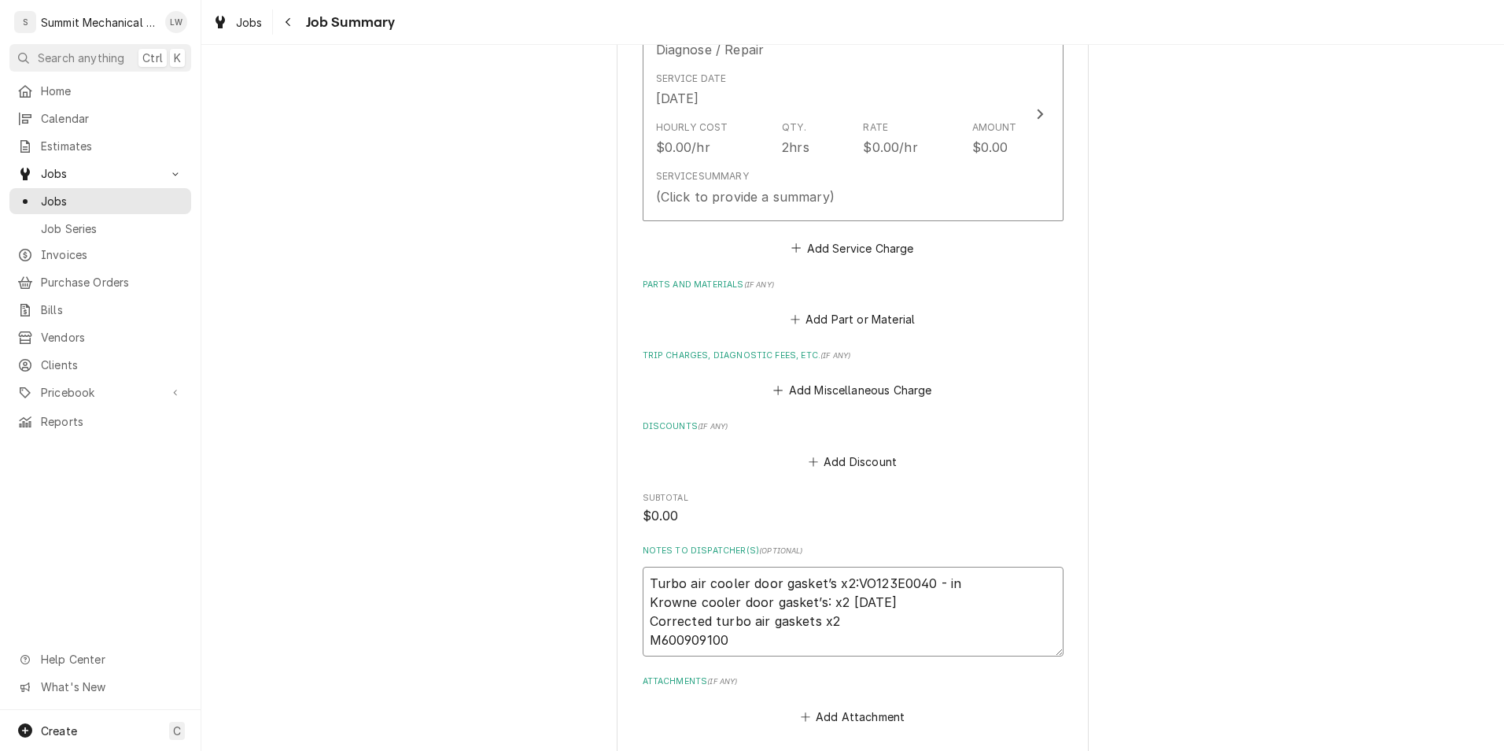
type textarea "x"
type textarea "Turbo air cooler door gasket’s x2:VO123E0040 - inv Krowne cooler door gasket’s:…"
type textarea "x"
type textarea "Turbo air cooler door gasket’s x2:VO123E0040 - in Krowne cooler door gasket’s: …"
type textarea "x"
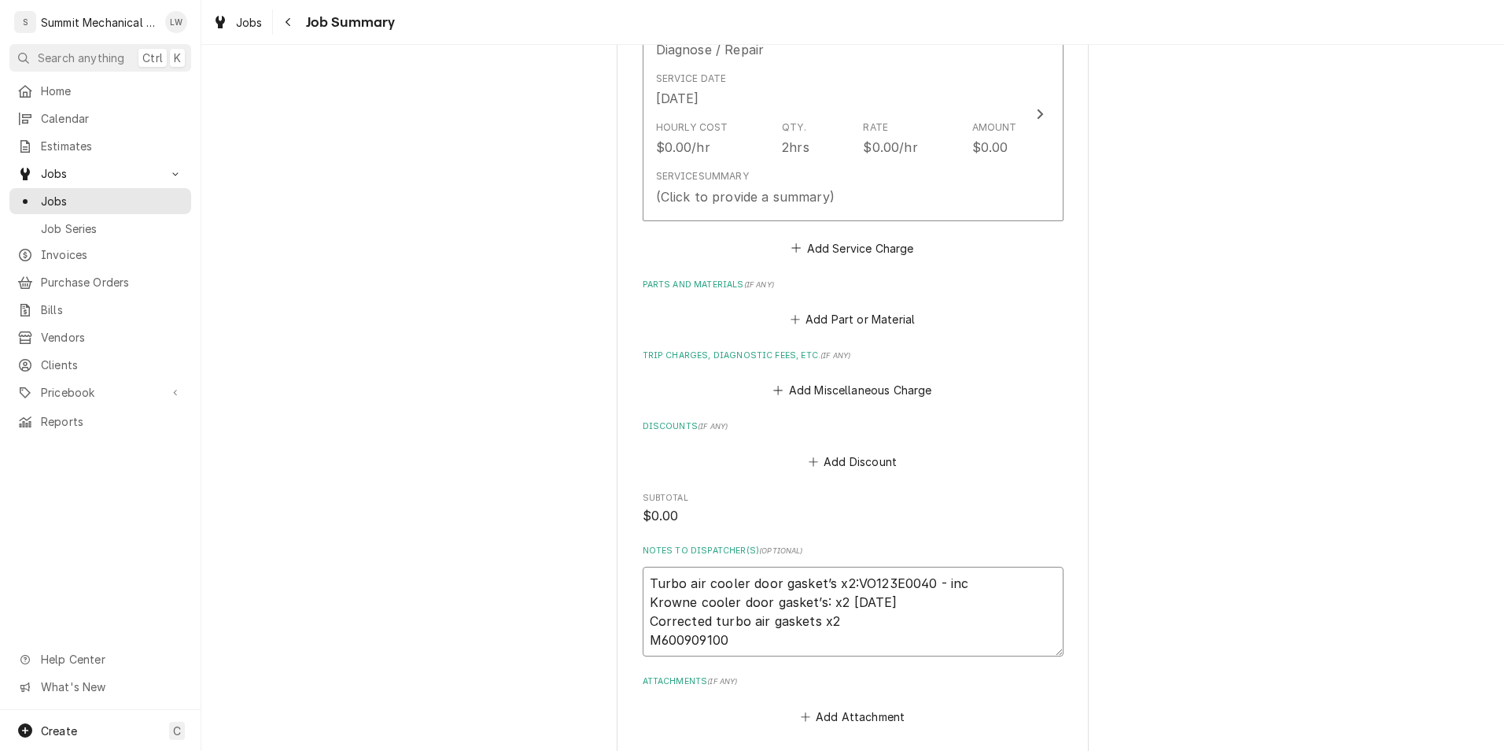
type textarea "Turbo air cooler door gasket’s x2:VO123E0040 - inco Krowne cooler door gasket’s…"
type textarea "x"
type textarea "Turbo air cooler door gasket’s x2:VO123E0040 - incor Krowne cooler door gasket’…"
type textarea "x"
type textarea "Turbo air cooler door gasket’s x2:VO123E0040 - incorr Krowne cooler door gasket…"
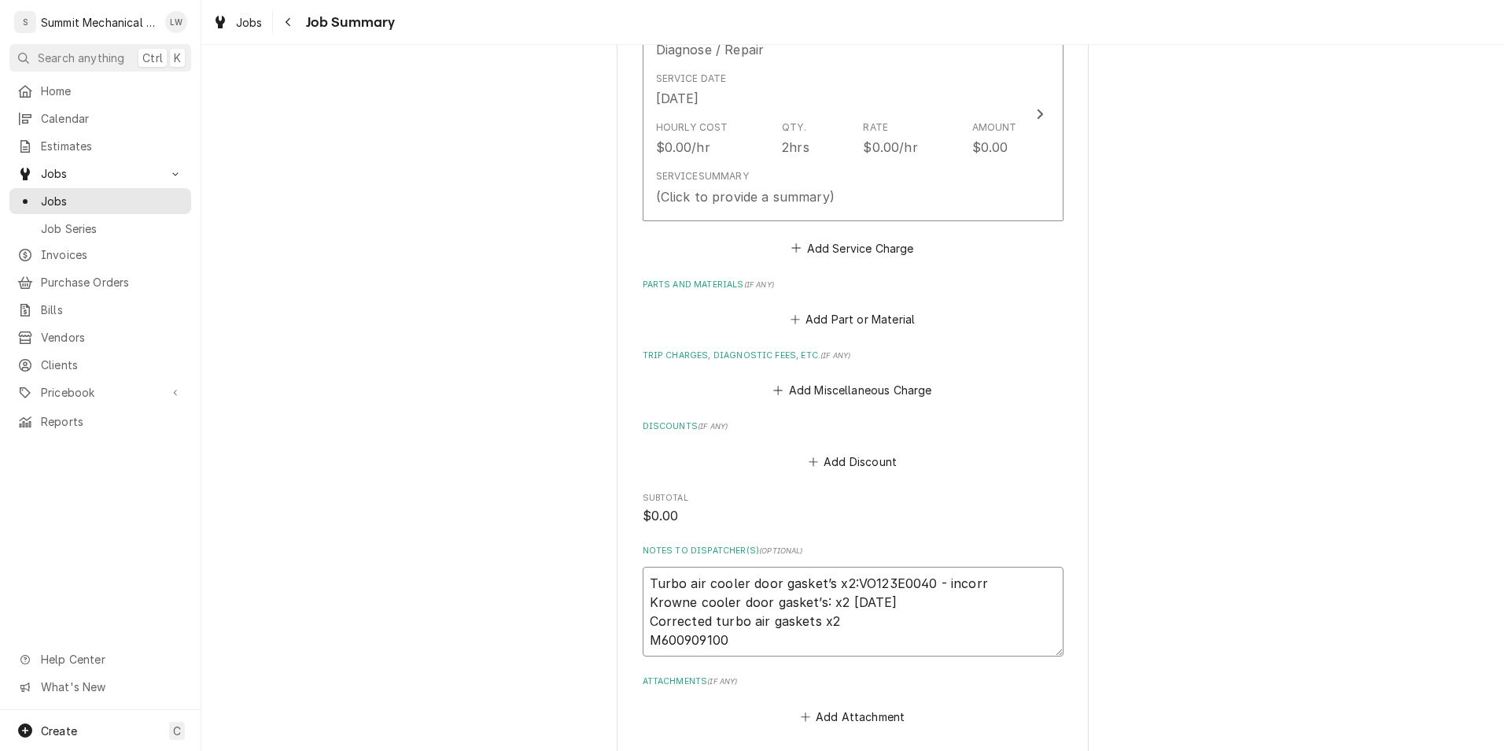
type textarea "x"
type textarea "Turbo air cooler door gasket’s x2:VO123E0040 - incorre Krowne cooler door gaske…"
type textarea "x"
type textarea "Turbo air cooler door gasket’s x2:VO123E0040 - incorred Krowne cooler door gask…"
type textarea "x"
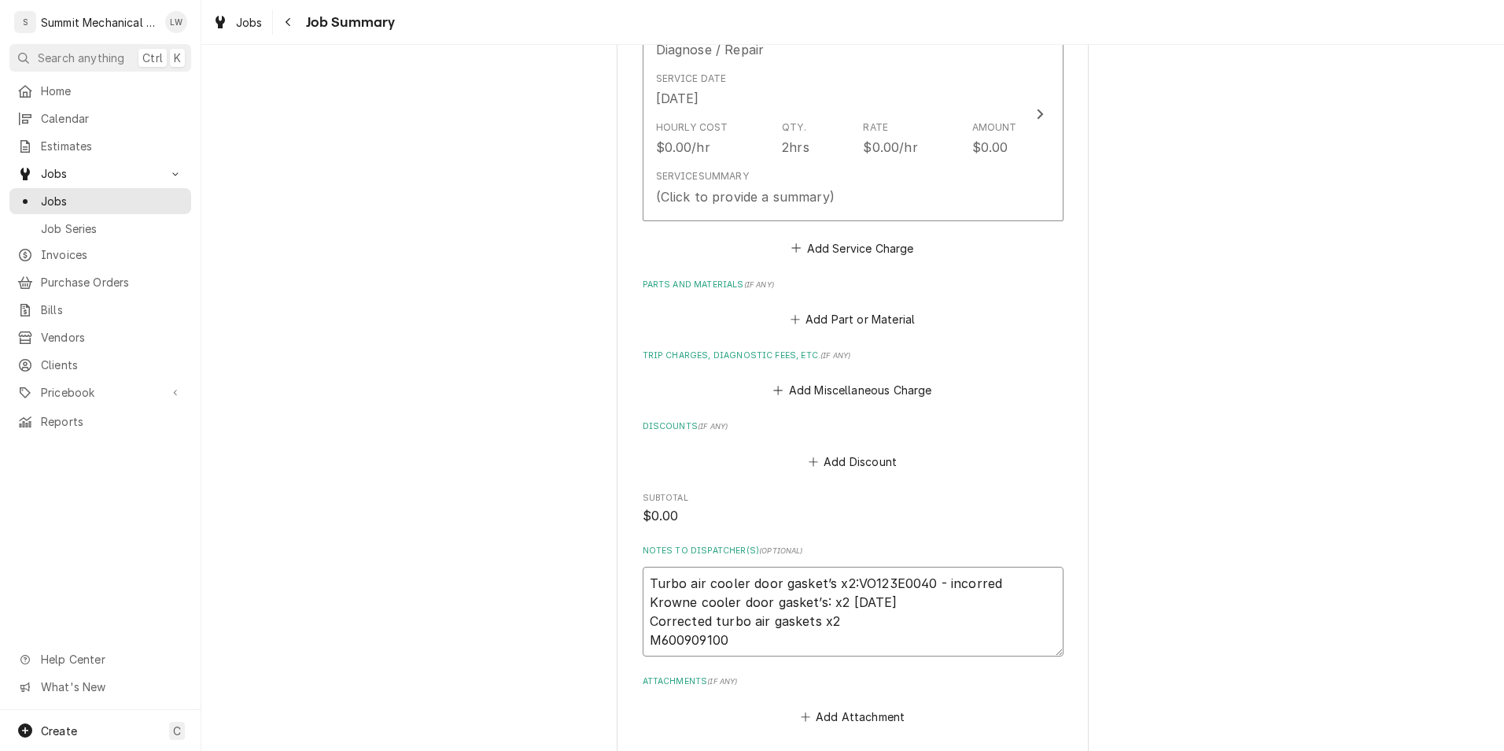
type textarea "Turbo air cooler door gasket’s x2:VO123E0040 - incorred Krowne cooler door gask…"
type textarea "x"
type textarea "Turbo air cooler door gasket’s x2:VO123E0040 - incorred n Krowne cooler door ga…"
type textarea "x"
type textarea "Turbo air cooler door gasket’s x2:VO123E0040 - incorred ne Krowne cooler door g…"
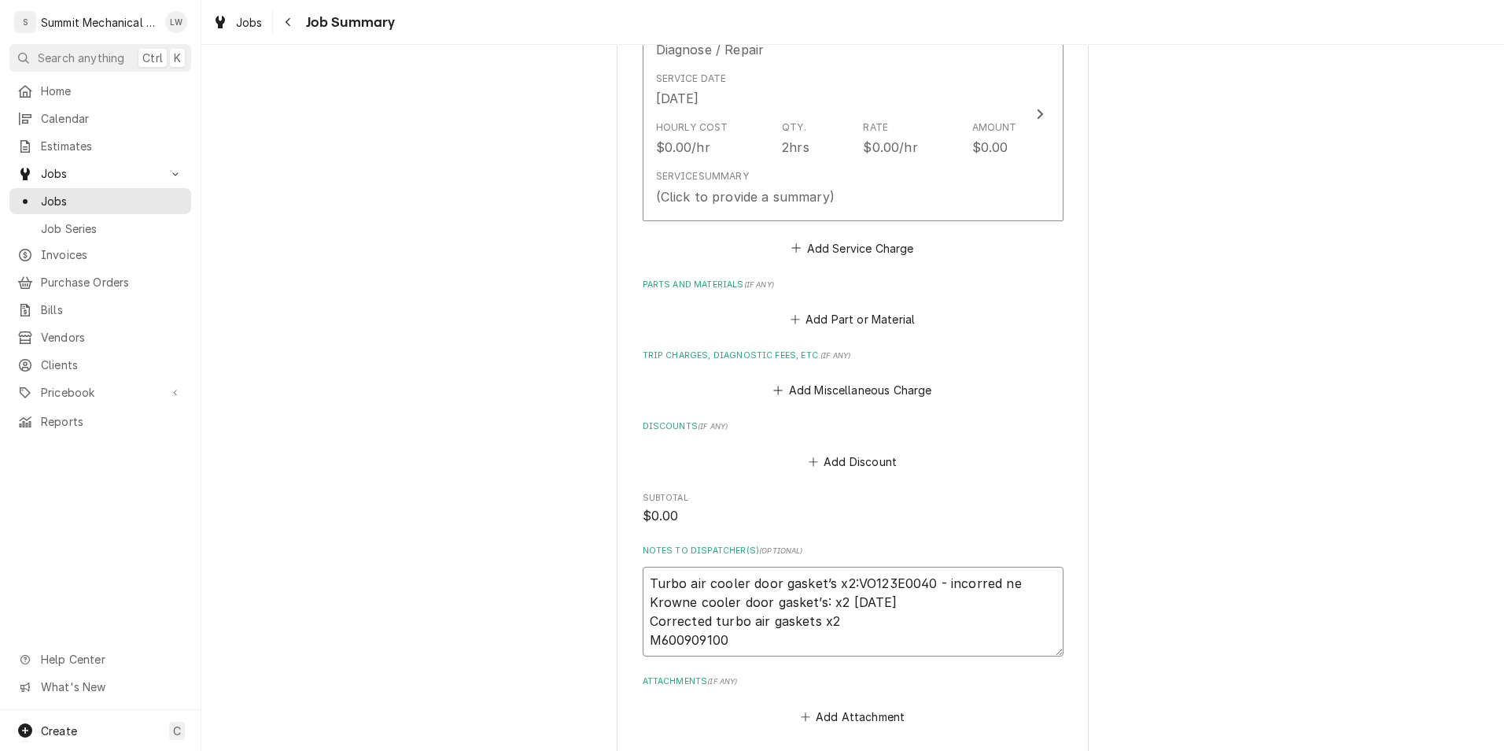
type textarea "x"
type textarea "Turbo air cooler door gasket’s x2:VO123E0040 - incorred n Krowne cooler door ga…"
type textarea "x"
type textarea "Turbo air cooler door gasket’s x2:VO123E0040 - incorred Krowne cooler door gask…"
type textarea "x"
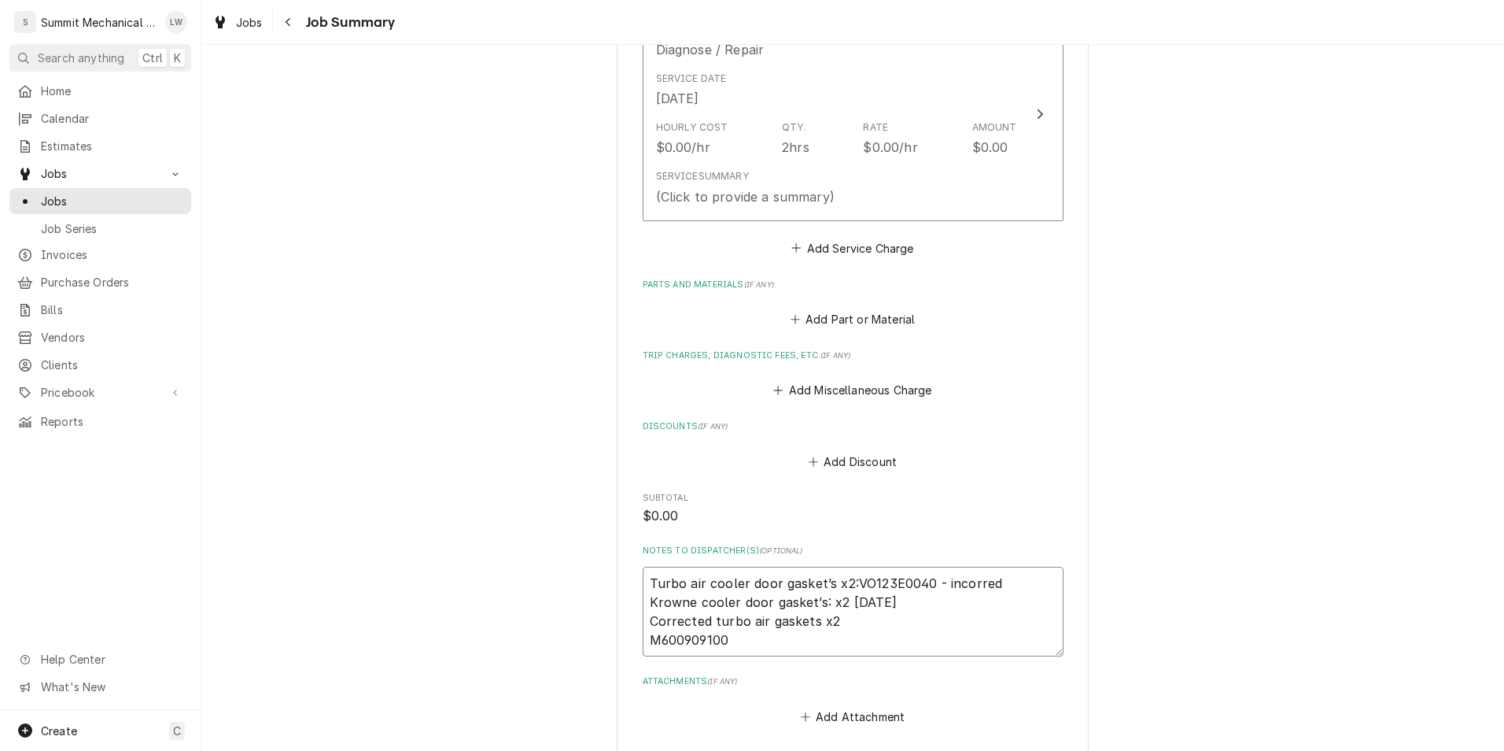
type textarea "Turbo air cooler door gasket’s x2:VO123E0040 - incorred Krowne cooler door gask…"
type textarea "x"
type textarea "Turbo air cooler door gasket’s x2:VO123E0040 - incorre Krowne cooler door gaske…"
type textarea "x"
type textarea "Turbo air cooler door gasket’s x2:VO123E0040 - incorret Krowne cooler door gask…"
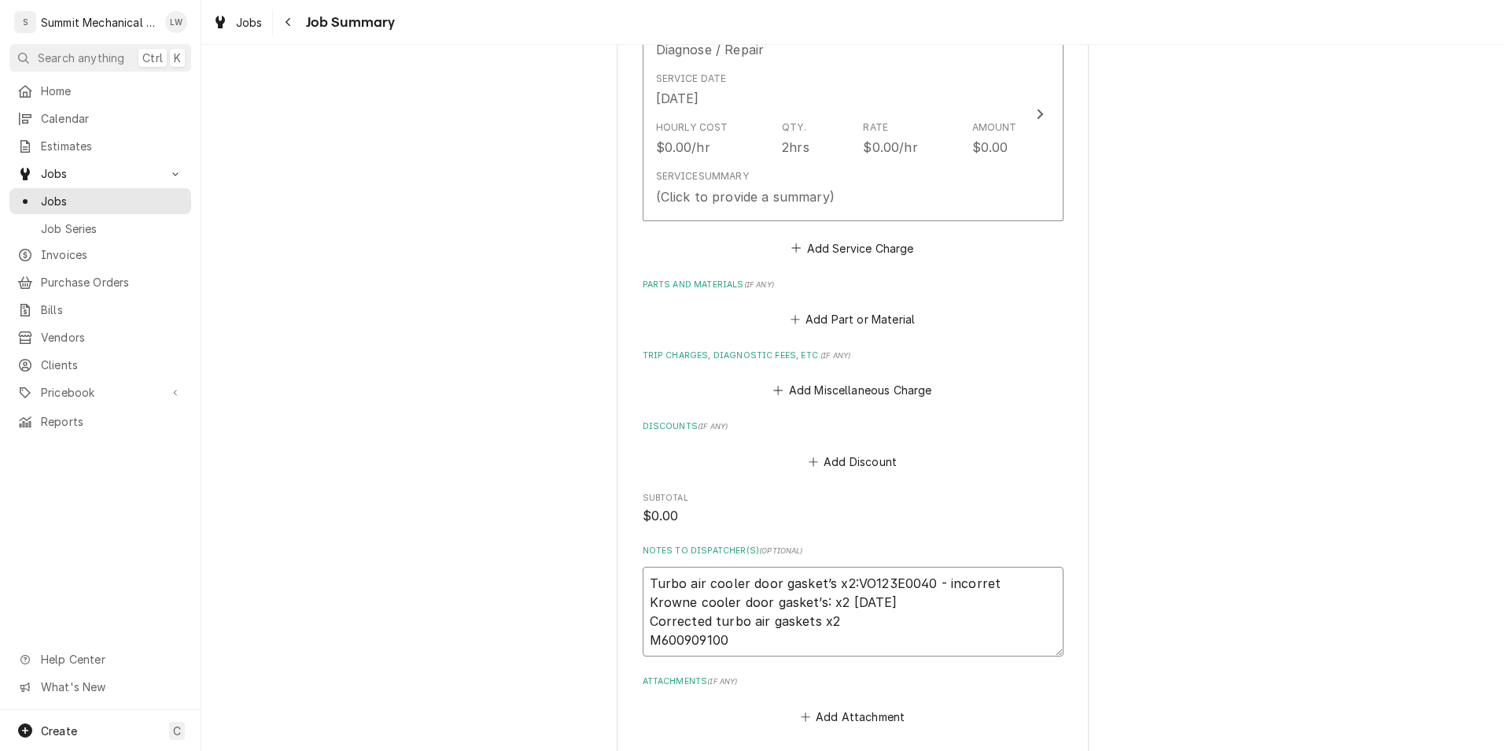
type textarea "x"
type textarea "Turbo air cooler door gasket’s x2:VO123E0040 - incorret Krowne cooler door gask…"
type textarea "x"
type textarea "Turbo air cooler door gasket’s x2:VO123E0040 - incorret Krowne cooler door gask…"
type textarea "x"
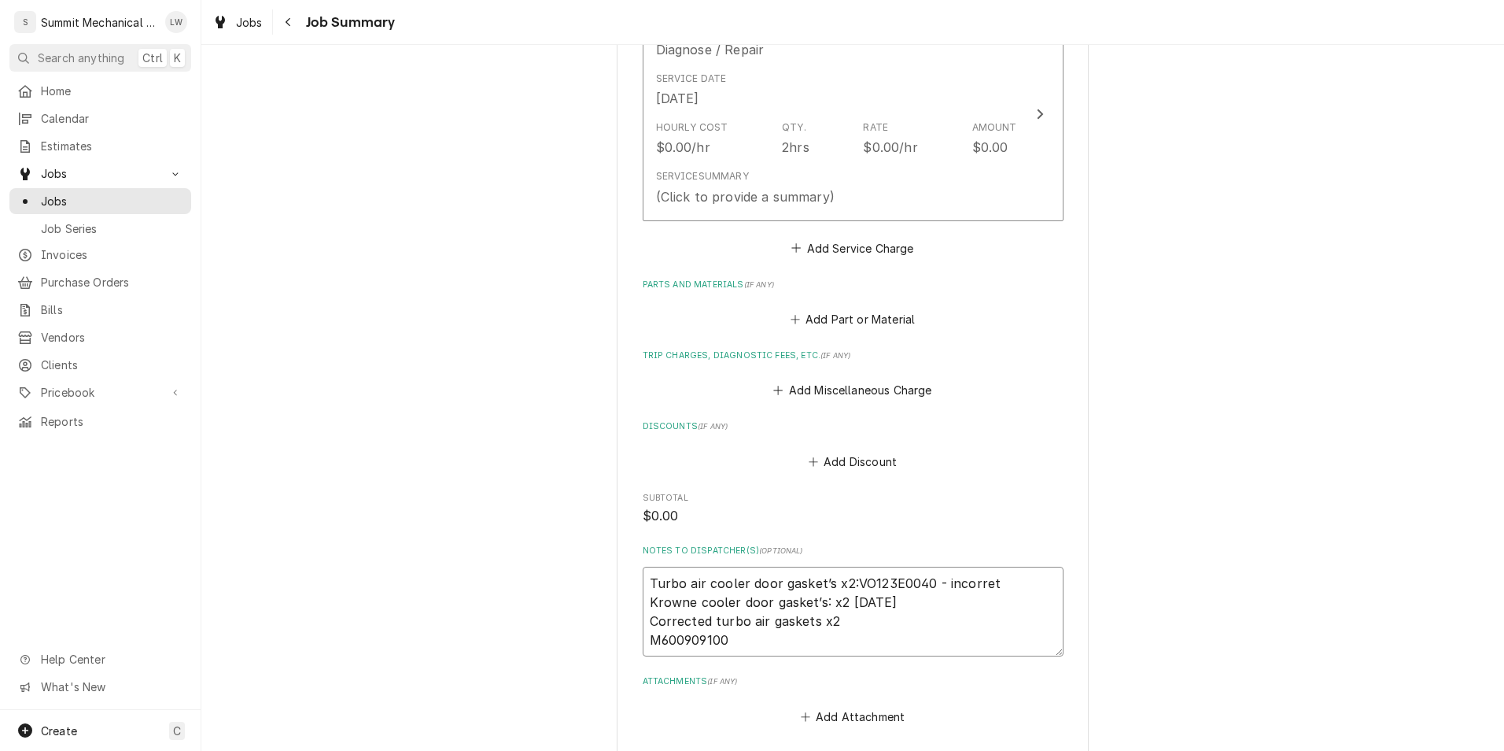
type textarea "Turbo air cooler door gasket’s x2:VO123E0040 - incorre Krowne cooler door gaske…"
type textarea "x"
type textarea "Turbo air cooler door gasket’s x2:VO123E0040 - incorr Krowne cooler door gasket…"
type textarea "x"
type textarea "Turbo air cooler door gasket’s x2:VO123E0040 - incor Krowne cooler door gasket’…"
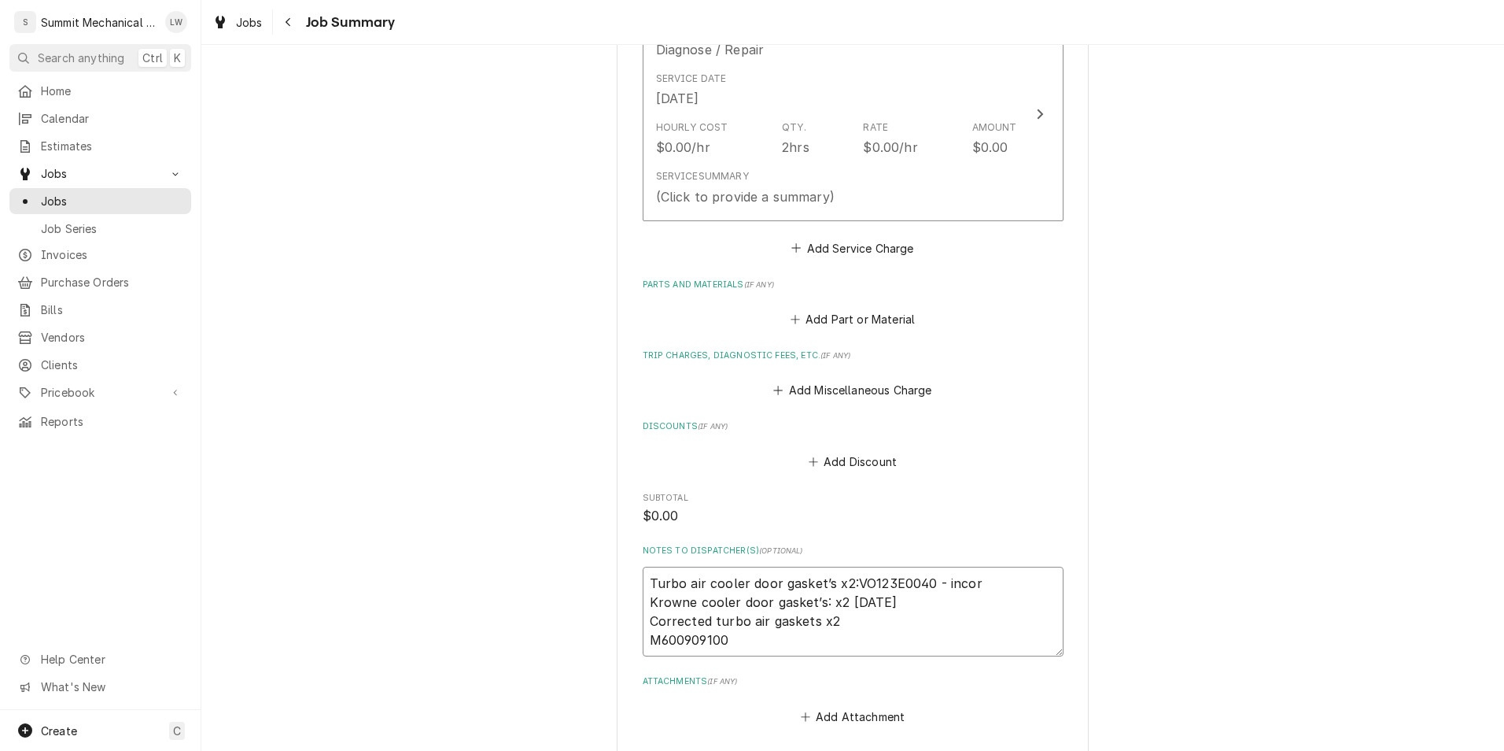
type textarea "x"
type textarea "Turbo air cooler door gasket’s x2:VO123E0040 - inco Krowne cooler door gasket’s…"
type textarea "x"
type textarea "Turbo air cooler door gasket’s x2:VO123E0040 - inc Krowne cooler door gasket’s:…"
type textarea "x"
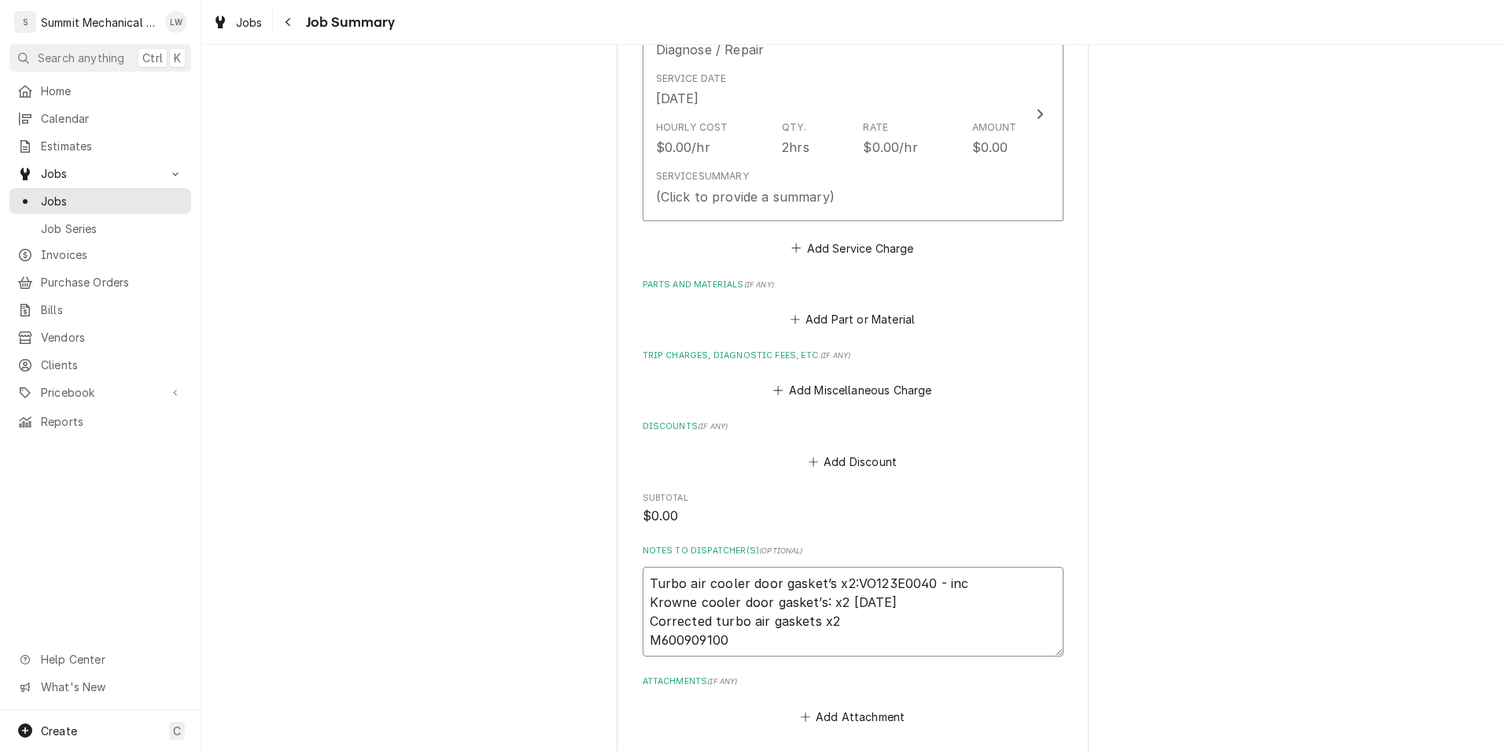
type textarea "Turbo air cooler door gasket’s x2:VO123E0040 - in Krowne cooler door gasket’s: …"
type textarea "x"
type textarea "Turbo air cooler door gasket’s x2:VO123E0040 - i Krowne cooler door gasket’s: x…"
type textarea "x"
type textarea "Turbo air cooler door gasket’s x2:VO123E0040 - in Krowne cooler door gasket’s: …"
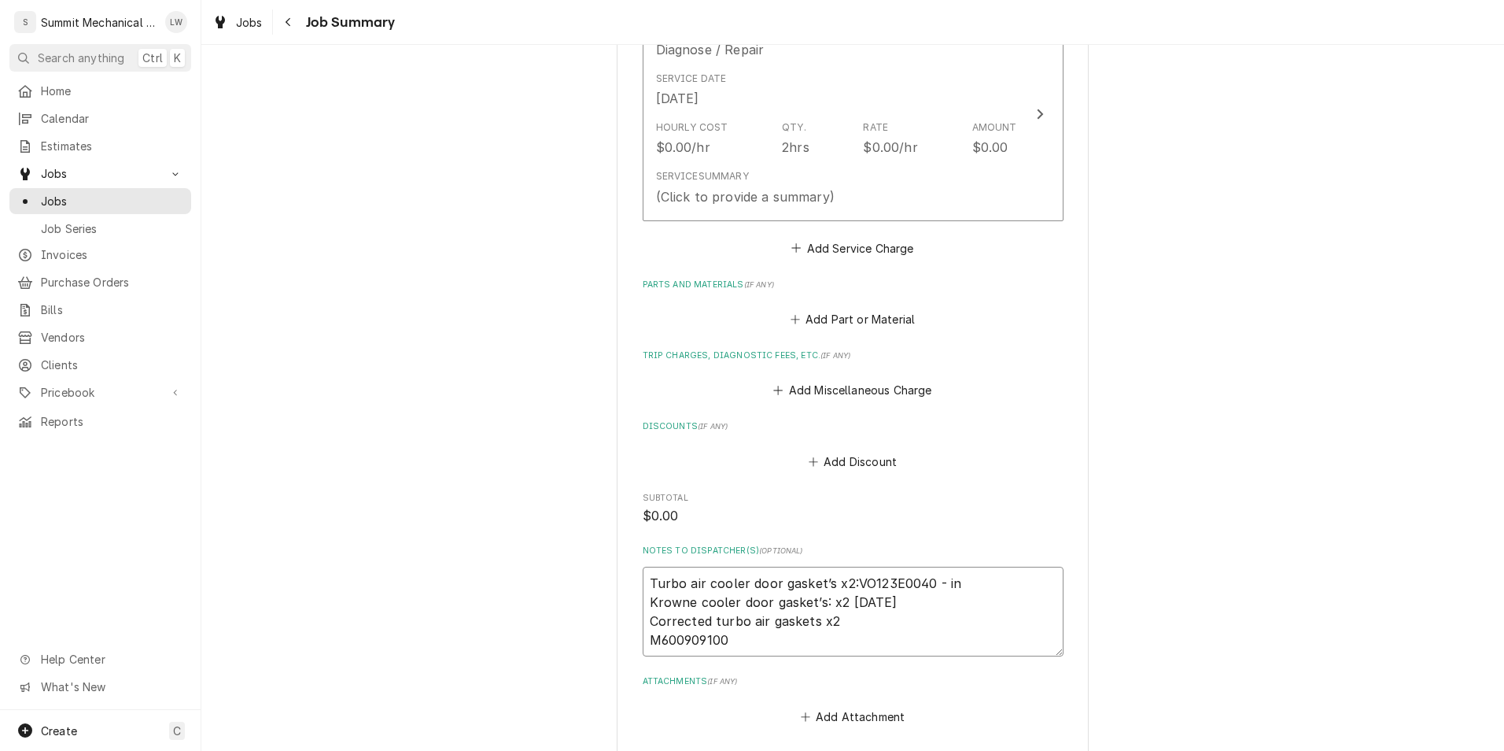
type textarea "x"
type textarea "Turbo air cooler door gasket’s x2:VO123E0040 - inc Krowne cooler door gasket’s:…"
type textarea "x"
type textarea "Turbo air cooler door gasket’s x2:VO123E0040 - inco Krowne cooler door gasket’s…"
type textarea "x"
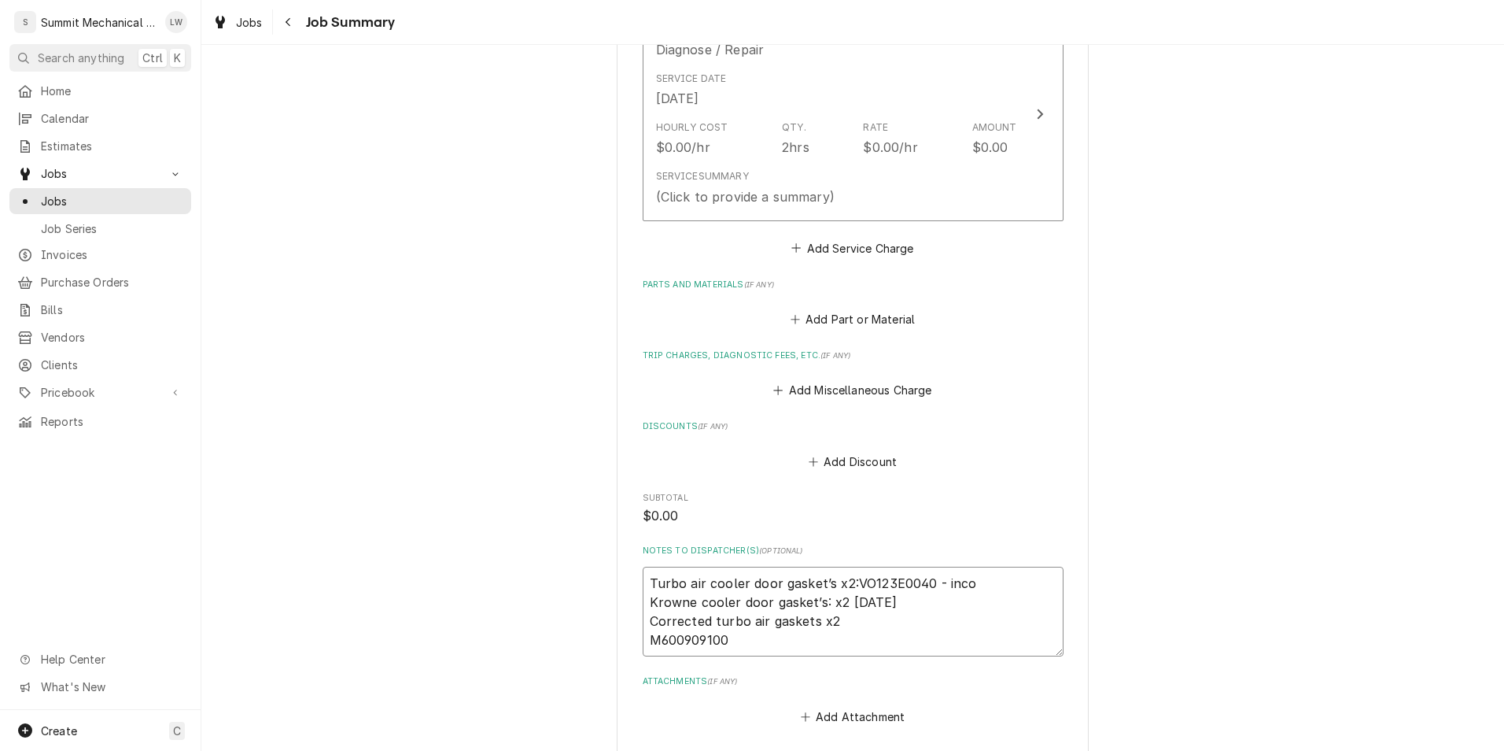
type textarea "Turbo air cooler door gasket’s x2:VO123E0040 - incor Krowne cooler door gasket’…"
type textarea "x"
type textarea "Turbo air cooler door gasket’s x2:VO123E0040 - incorre Krowne cooler door gaske…"
type textarea "x"
type textarea "Turbo air cooler door gasket’s x2:VO123E0040 - incorrec Krowne cooler door gask…"
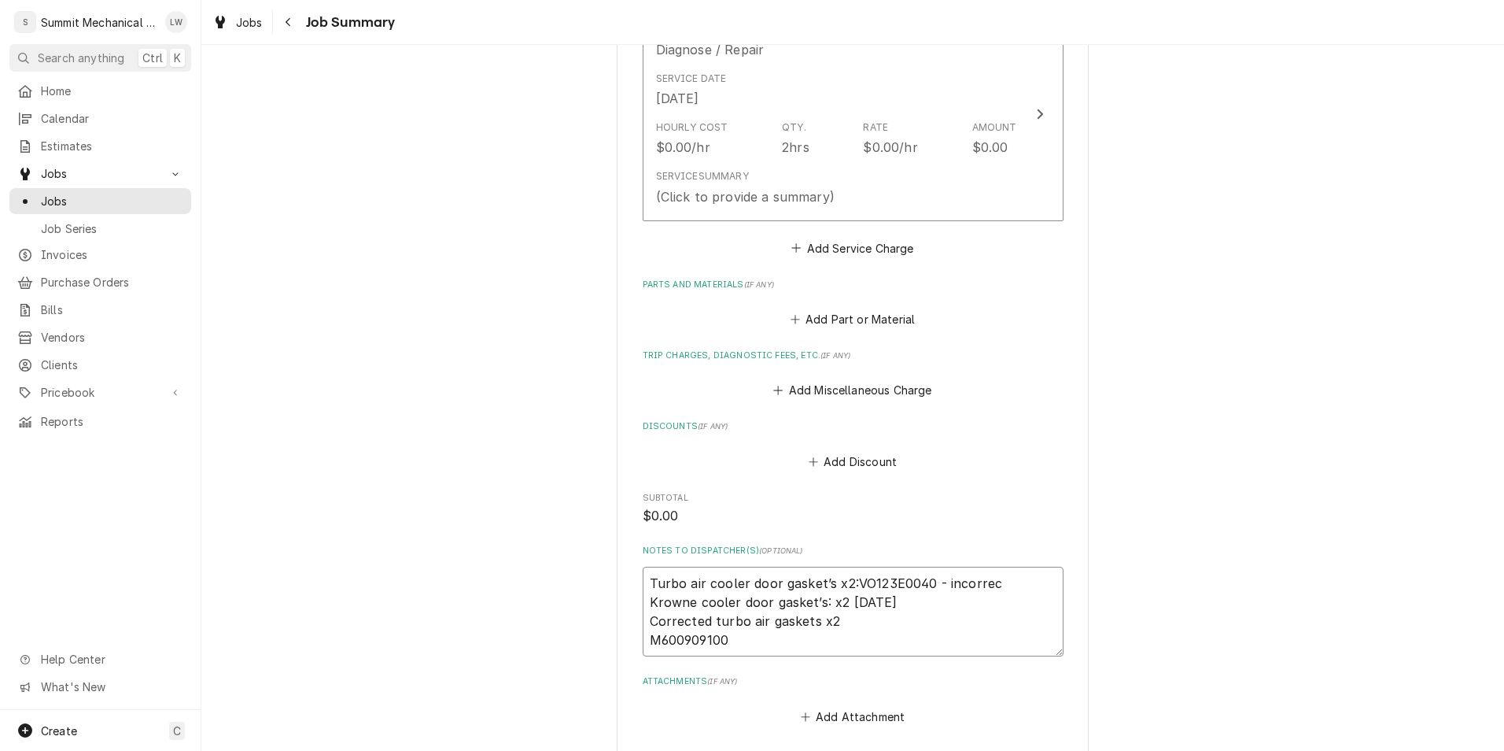
type textarea "x"
type textarea "Turbo air cooler door gasket’s x2:VO123E0040 - incorrect Krowne cooler door gas…"
type textarea "x"
type textarea "Turbo air cooler door gasket’s x2:VO123E0040 - incorrect Krowne cooler door gas…"
type textarea "x"
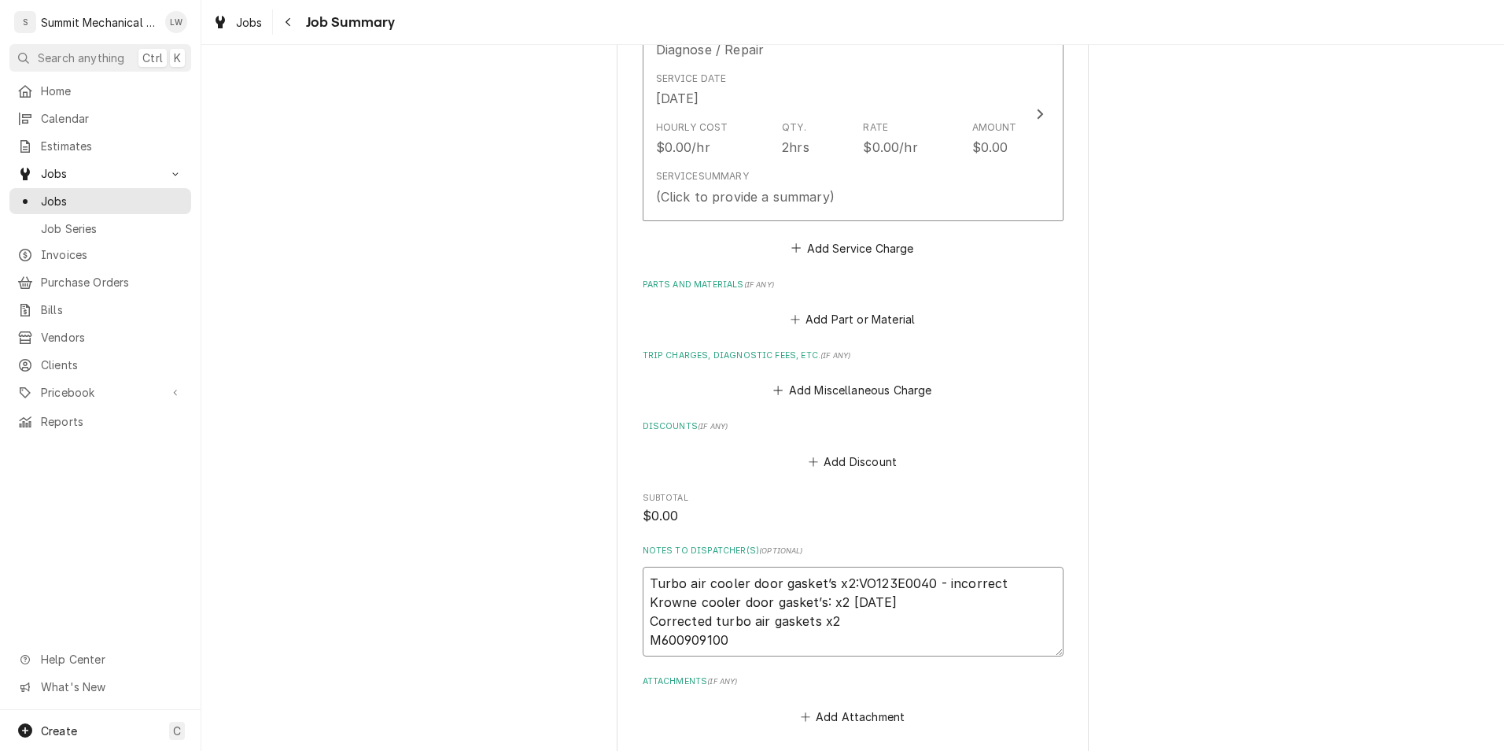
type textarea "Turbo air cooler door gasket’s x2:VO123E0040 - incorrect n Krowne cooler door g…"
type textarea "x"
type textarea "Turbo air cooler door gasket’s x2:VO123E0040 - incorrect ne Krowne cooler door …"
type textarea "x"
type textarea "Turbo air cooler door gasket’s x2:VO123E0040 - incorrect nee Krowne cooler door…"
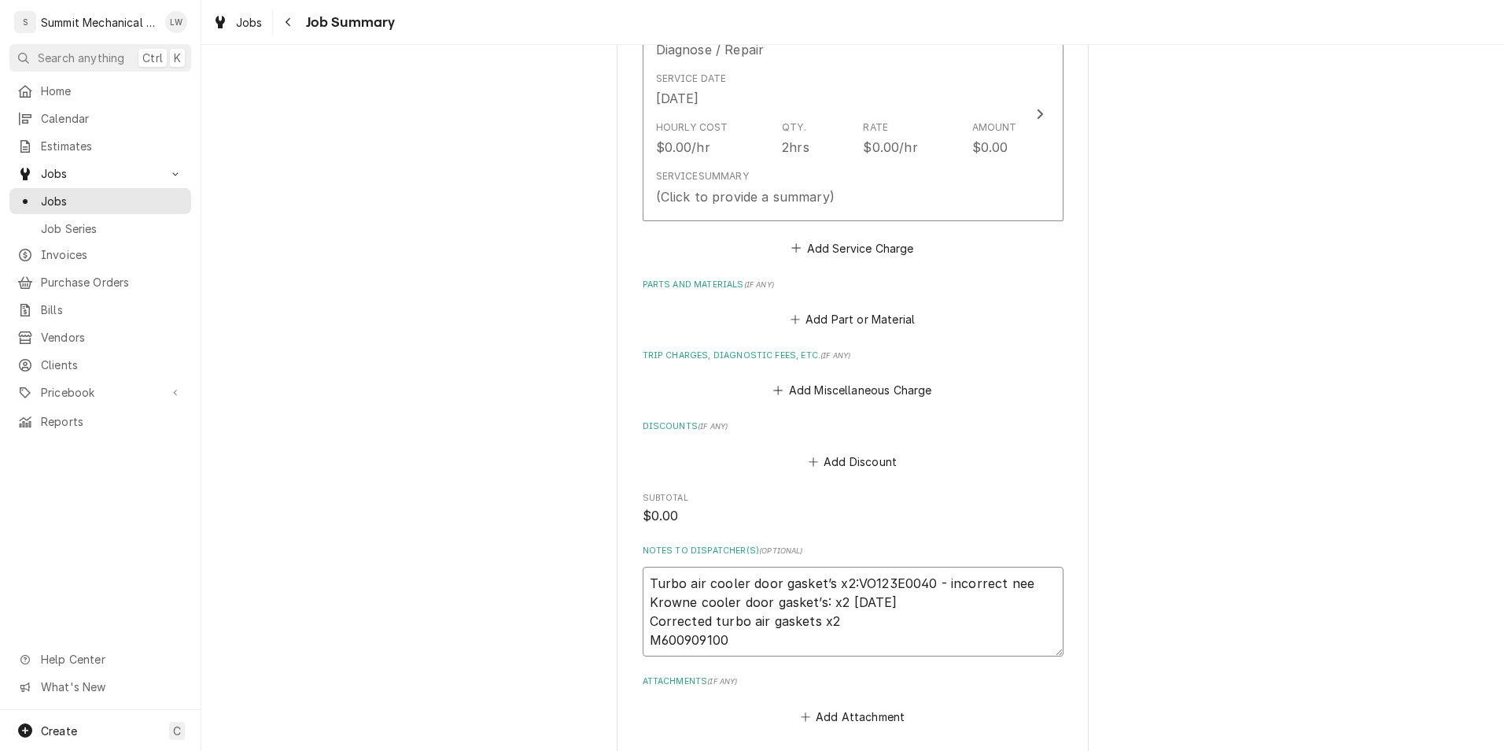
type textarea "x"
type textarea "Turbo air cooler door gasket’s x2:VO123E0040 - incorrect need Krowne cooler doo…"
type textarea "x"
type textarea "Turbo air cooler door gasket’s x2:VO123E0040 - incorrect need t Krowne cooler d…"
type textarea "x"
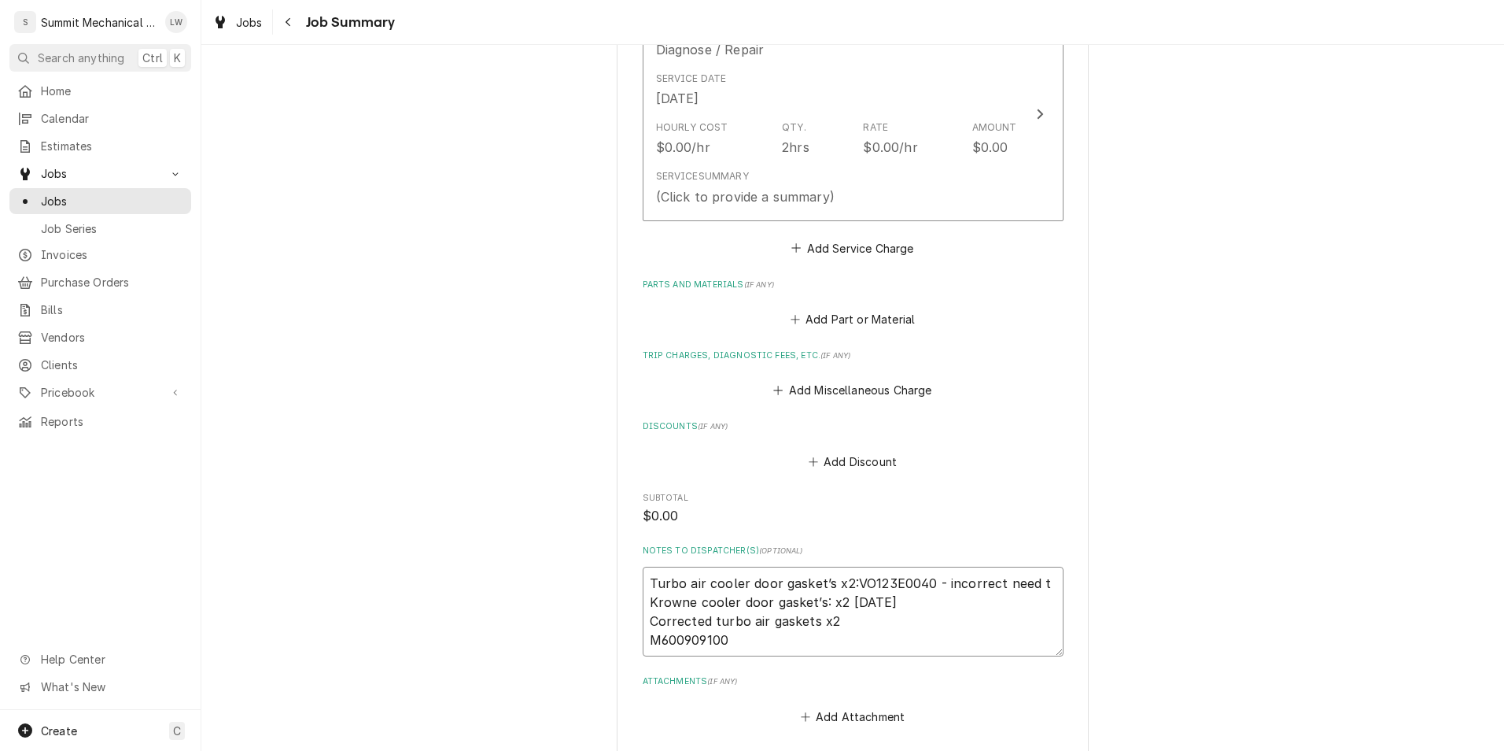
type textarea "Turbo air cooler door gasket’s x2:VO123E0040 - incorrect need to Krowne cooler …"
type textarea "x"
type textarea "Turbo air cooler door gasket’s x2:VO123E0040 - incorrect need to Krowne cooler …"
type textarea "x"
type textarea "Turbo air cooler door gasket’s x2:VO123E0040 - incorrect need to b Krowne coole…"
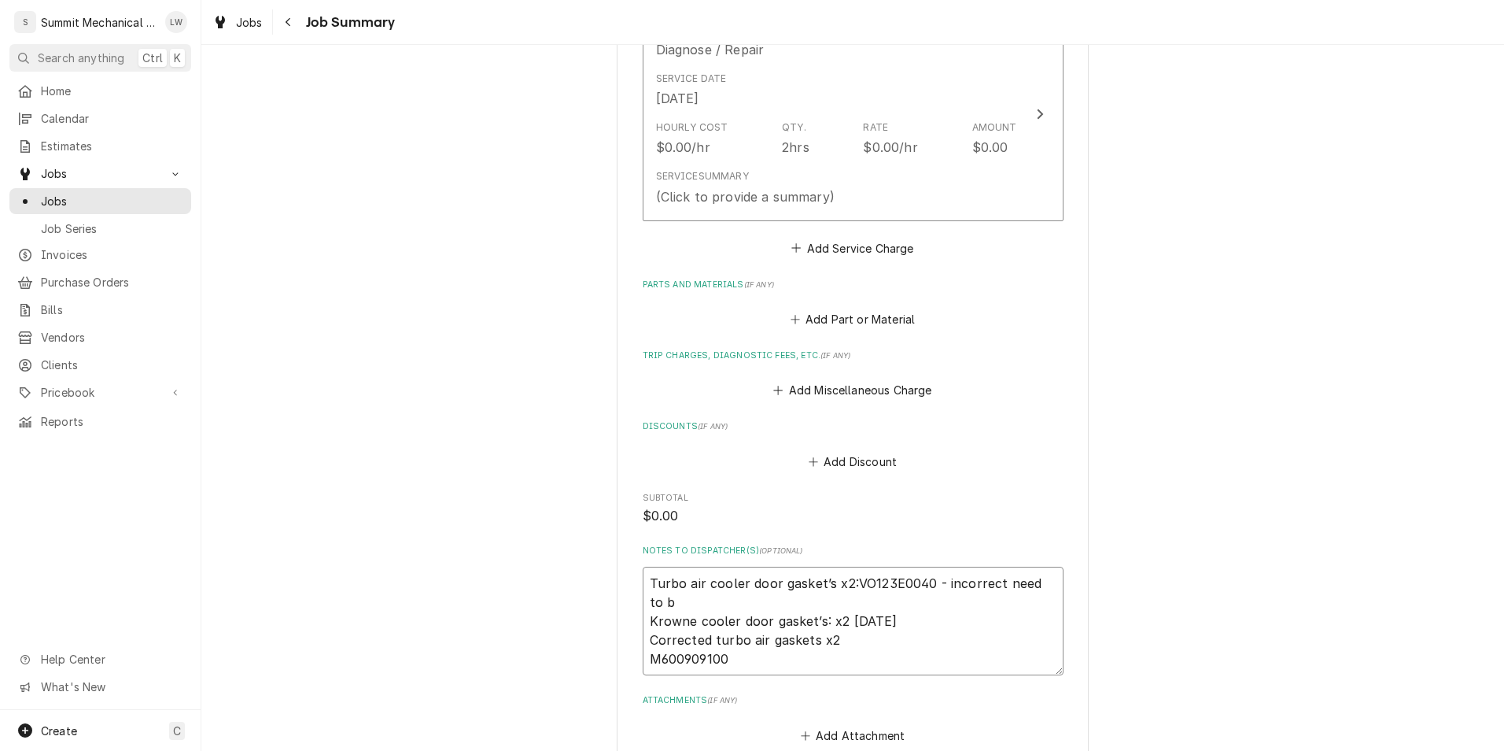
type textarea "x"
type textarea "Turbo air cooler door gasket’s x2:VO123E0040 - incorrect need to be Krowne cool…"
type textarea "x"
type textarea "Turbo air cooler door gasket’s x2:VO123E0040 - incorrect need to be Krowne cool…"
type textarea "x"
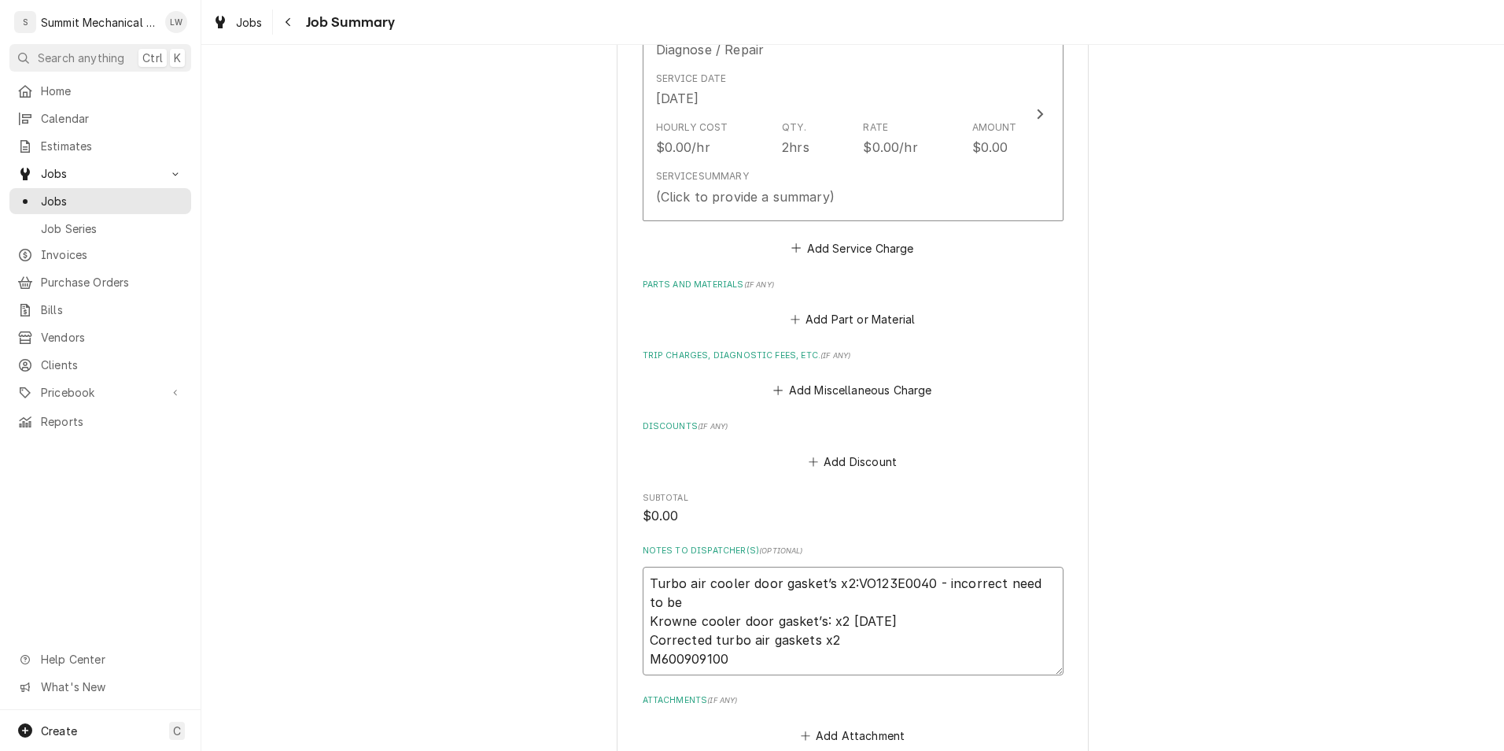
type textarea "Turbo air cooler door gasket’s x2:VO123E0040 - incorrect need to be r Krowne co…"
type textarea "x"
type textarea "Turbo air cooler door gasket’s x2:VO123E0040 - incorrect need to be re Krowne c…"
type textarea "x"
type textarea "Turbo air cooler door gasket’s x2:VO123E0040 - incorrect need to be ret Krowne …"
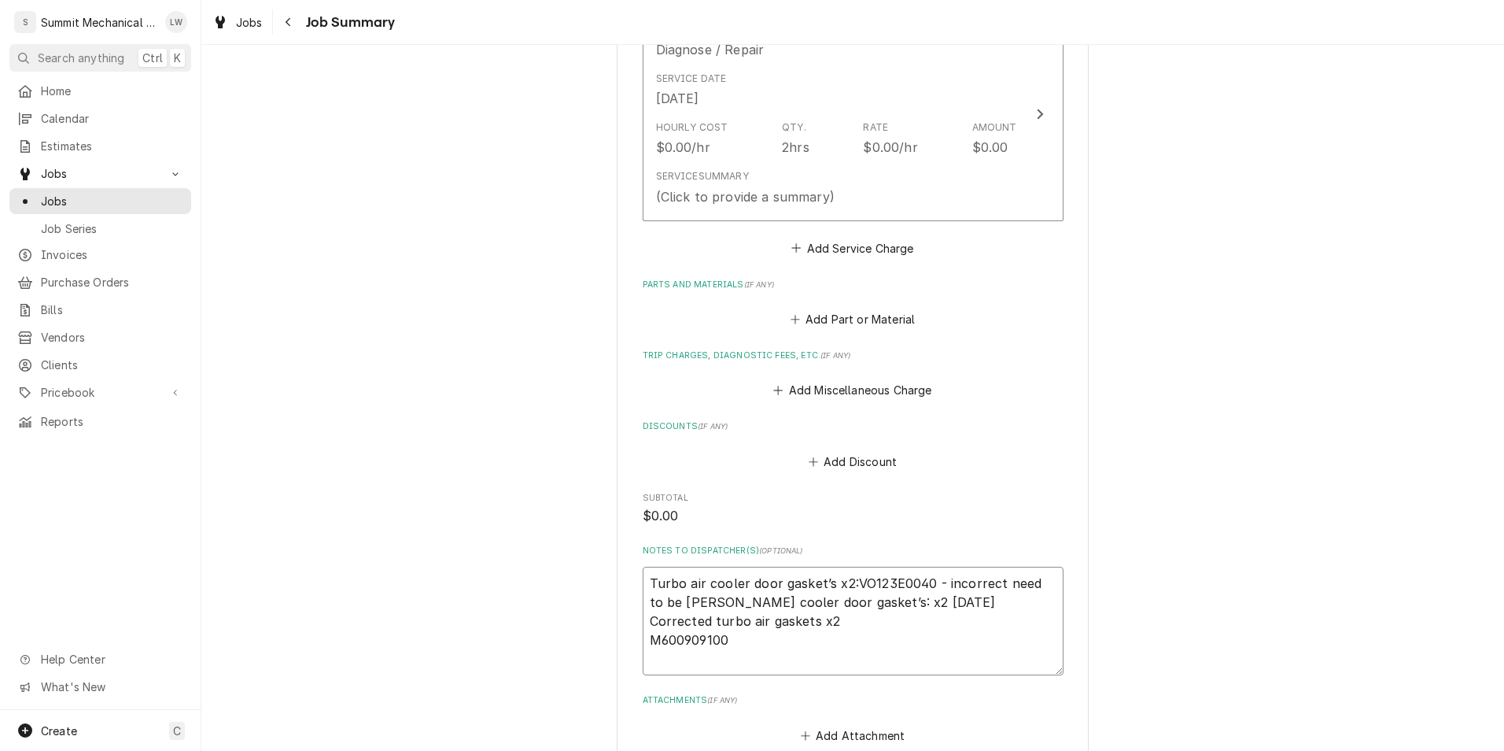
type textarea "x"
type textarea "Turbo air cooler door gasket’s x2:VO123E0040 - incorrect need to be retu Krowne…"
type textarea "x"
type textarea "Turbo air cooler door gasket’s x2:VO123E0040 - incorrect need to be retur Krown…"
type textarea "x"
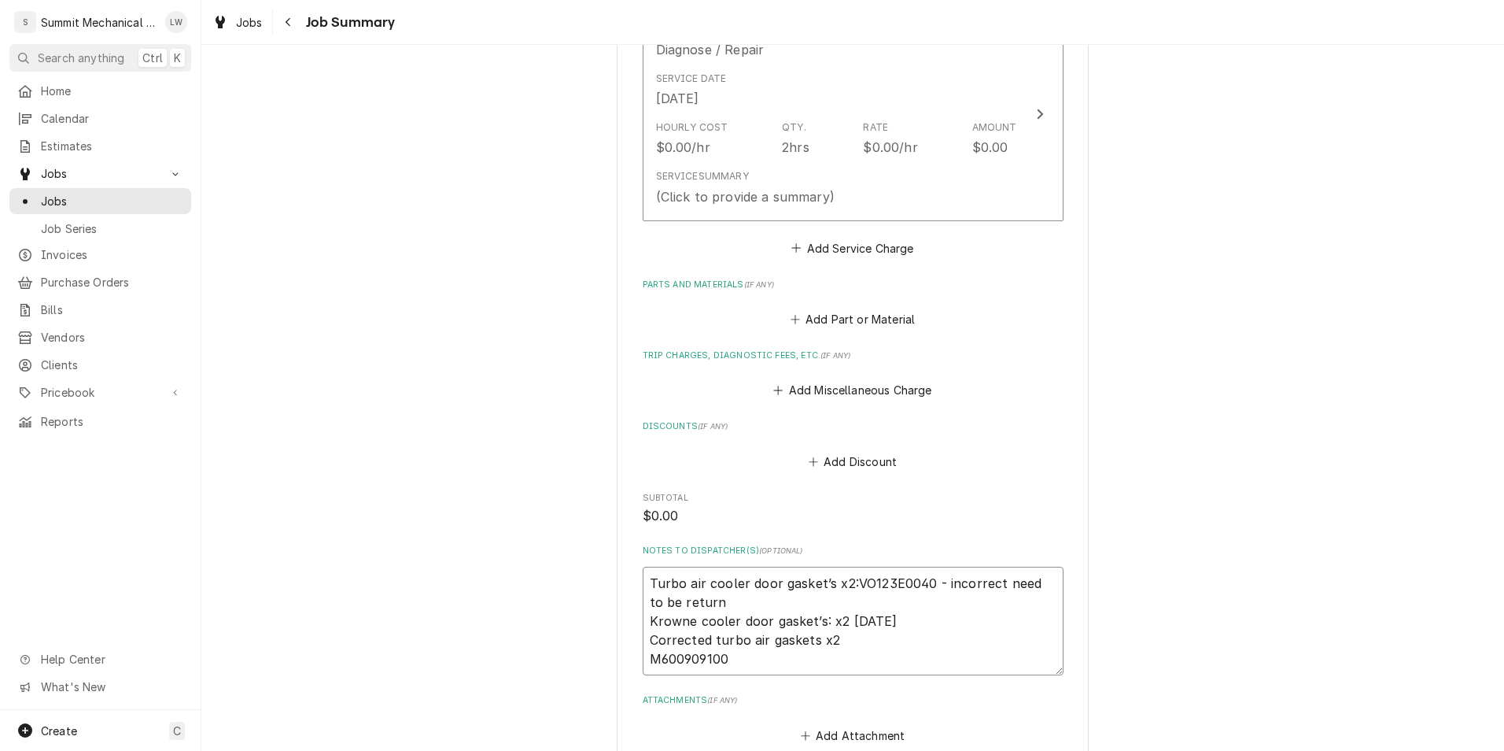
type textarea "Turbo air cooler door gasket’s x2:VO123E0040 - incorrect need to be returne Kro…"
type textarea "x"
type textarea "Turbo air cooler door gasket’s x2:VO123E0040 - incorrect need to be returned Kr…"
type textarea "x"
type textarea "Turbo air cooler door gasket’s x2:VO123E0040 - incorrect need to be returned Kr…"
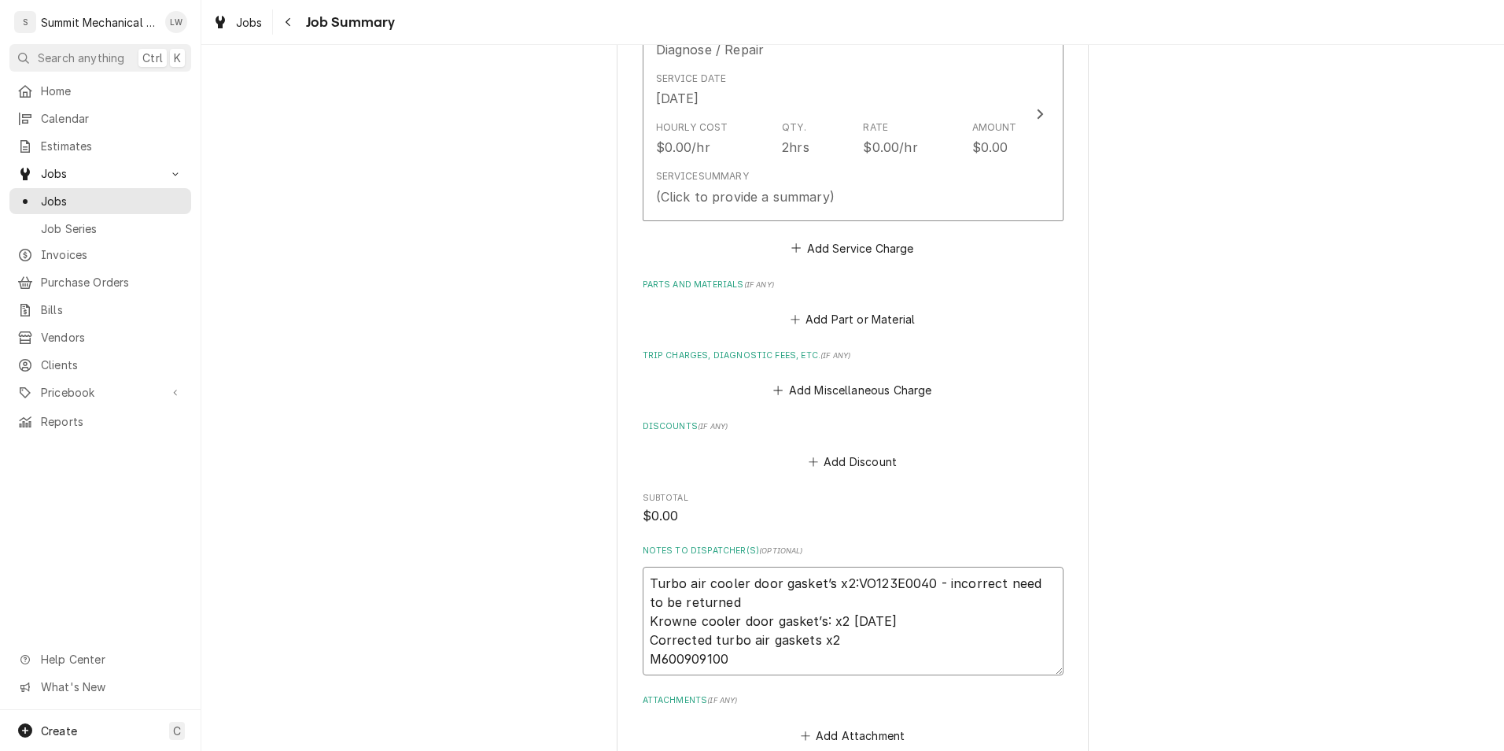
type textarea "x"
type textarea "Turbo air cooler door gasket’s x2:VO123E0040 - incorrect need to be returnedj K…"
type textarea "x"
type textarea "Turbo air cooler door gasket’s x2:VO123E0040 - incorrect need to be returnedj! …"
type textarea "x"
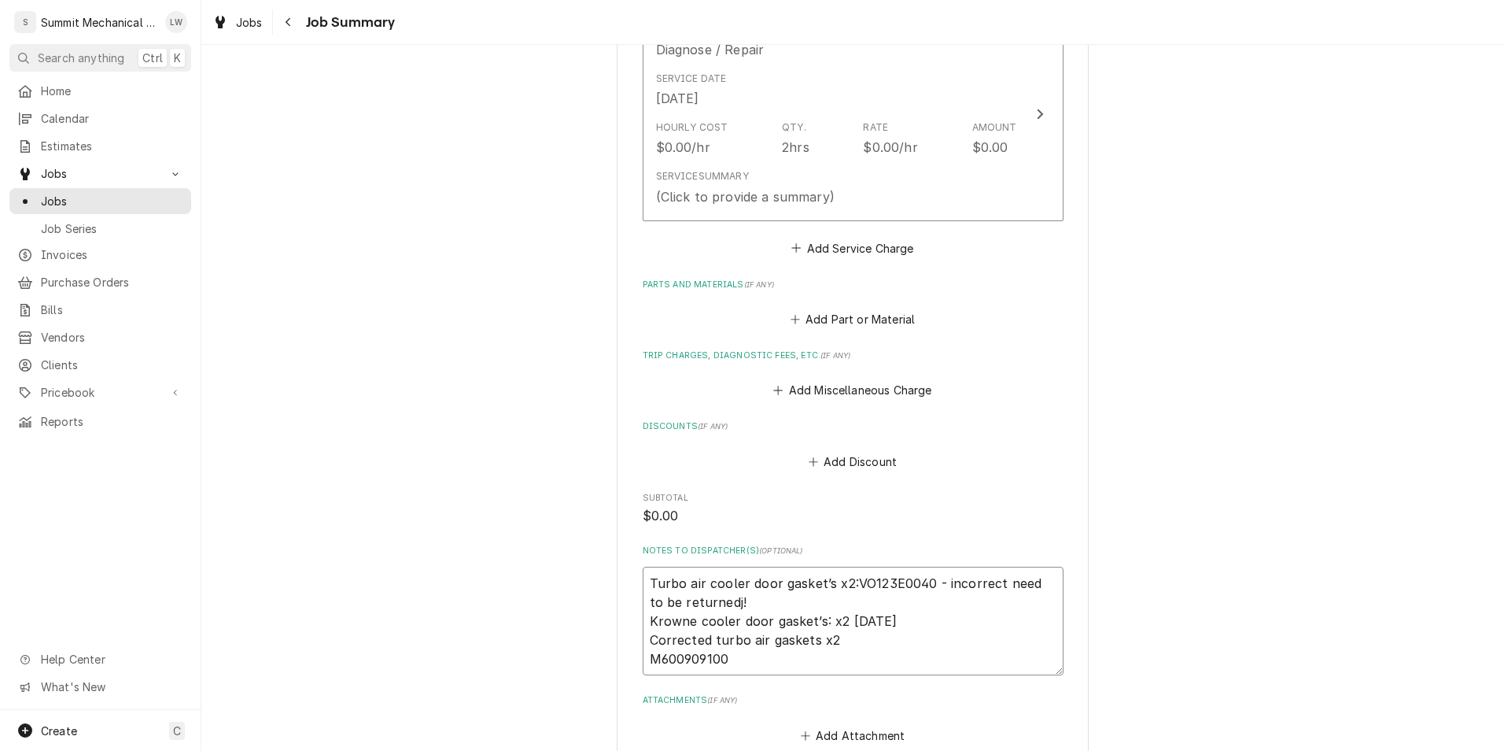
type textarea "Turbo air cooler door gasket’s x2:VO123E0040 - incorrect need to be returnedj K…"
type textarea "x"
type textarea "Turbo air cooler door gasket’s x2:VO123E0040 - incorrect need to be returned Kr…"
type textarea "x"
type textarea "Turbo air cooler door gasket’s x2:VO123E0040 - incorrect need to be returned! K…"
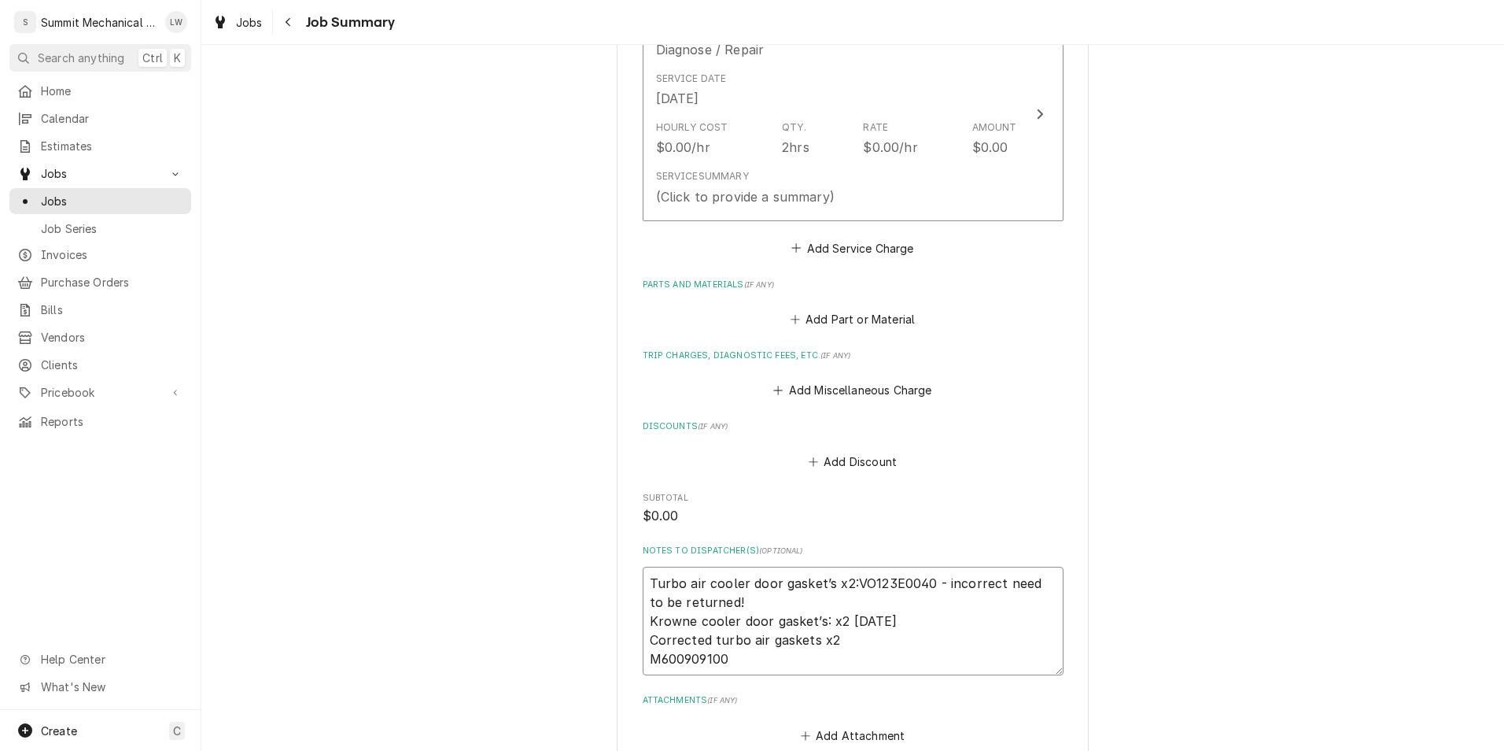
type textarea "x"
type textarea "Turbo air cooler door gasket’s x2:VO123E0040 - incorrect need to be returned! K…"
type textarea "x"
type textarea "Turbo air cooler door gasket’s x2:VO123E0040 - incorrect need to be returned! K…"
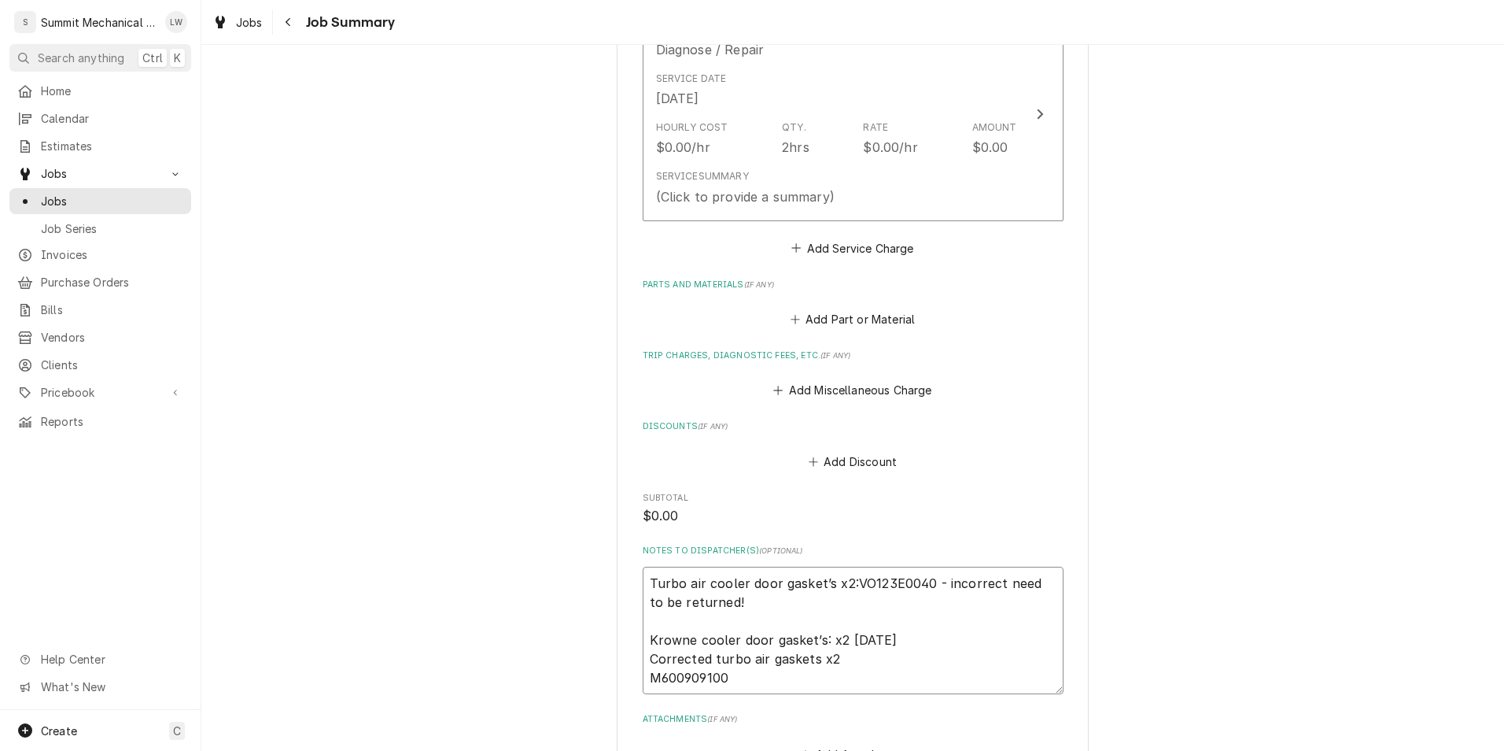
click at [915, 648] on textarea "Turbo air cooler door gasket’s x2:VO123E0040 - incorrect need to be returned! K…" at bounding box center [853, 630] width 421 height 127
type textarea "x"
type textarea "Turbo air cooler door gasket’s x2:VO123E0040 - incorrect need to be returned! K…"
type textarea "x"
type textarea "Turbo air cooler door gasket’s x2:VO123E0040 - incorrect need to be returned! K…"
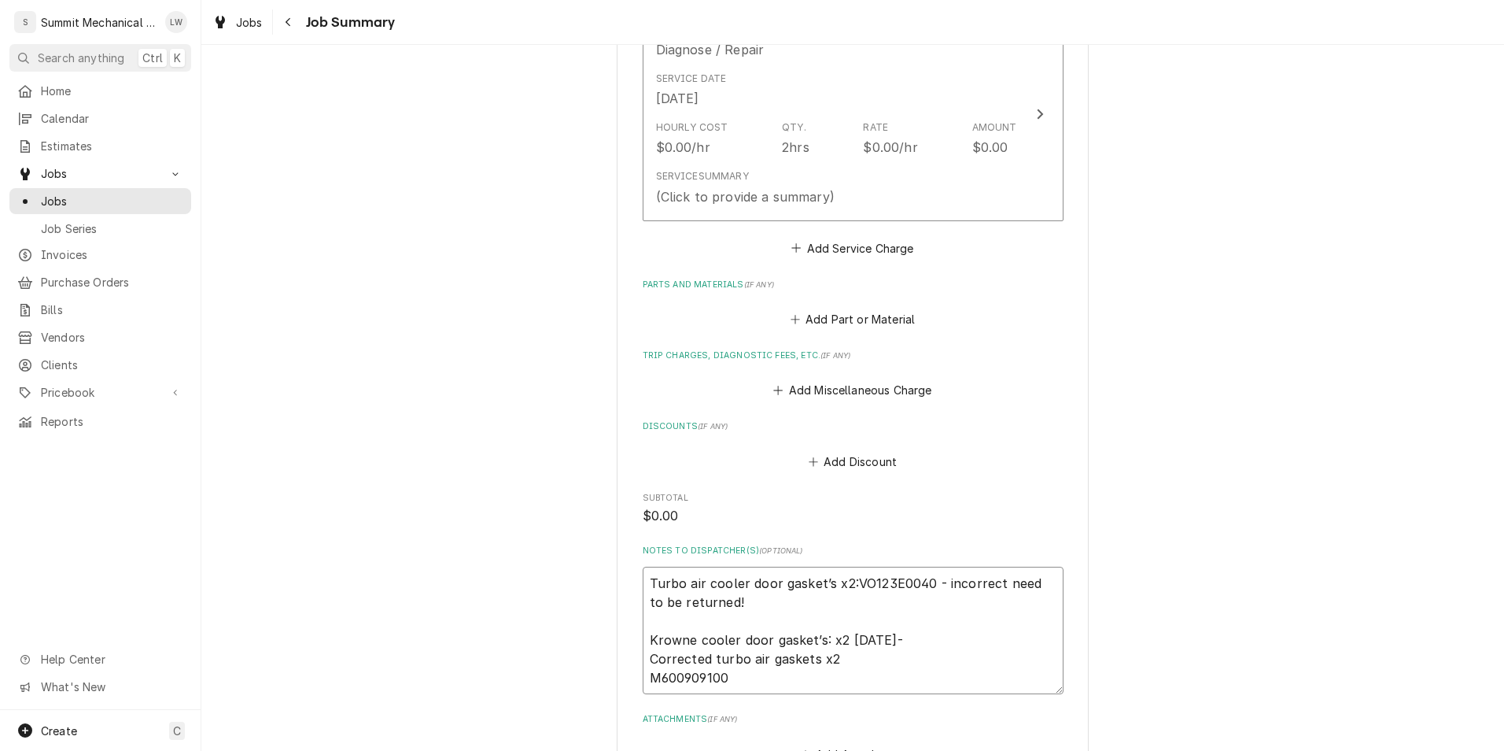
type textarea "x"
type textarea "Turbo air cooler door gasket’s x2:VO123E0040 - incorrect need to be returned! K…"
type textarea "x"
type textarea "Turbo air cooler door gasket’s x2:VO123E0040 - incorrect need to be returned! K…"
type textarea "x"
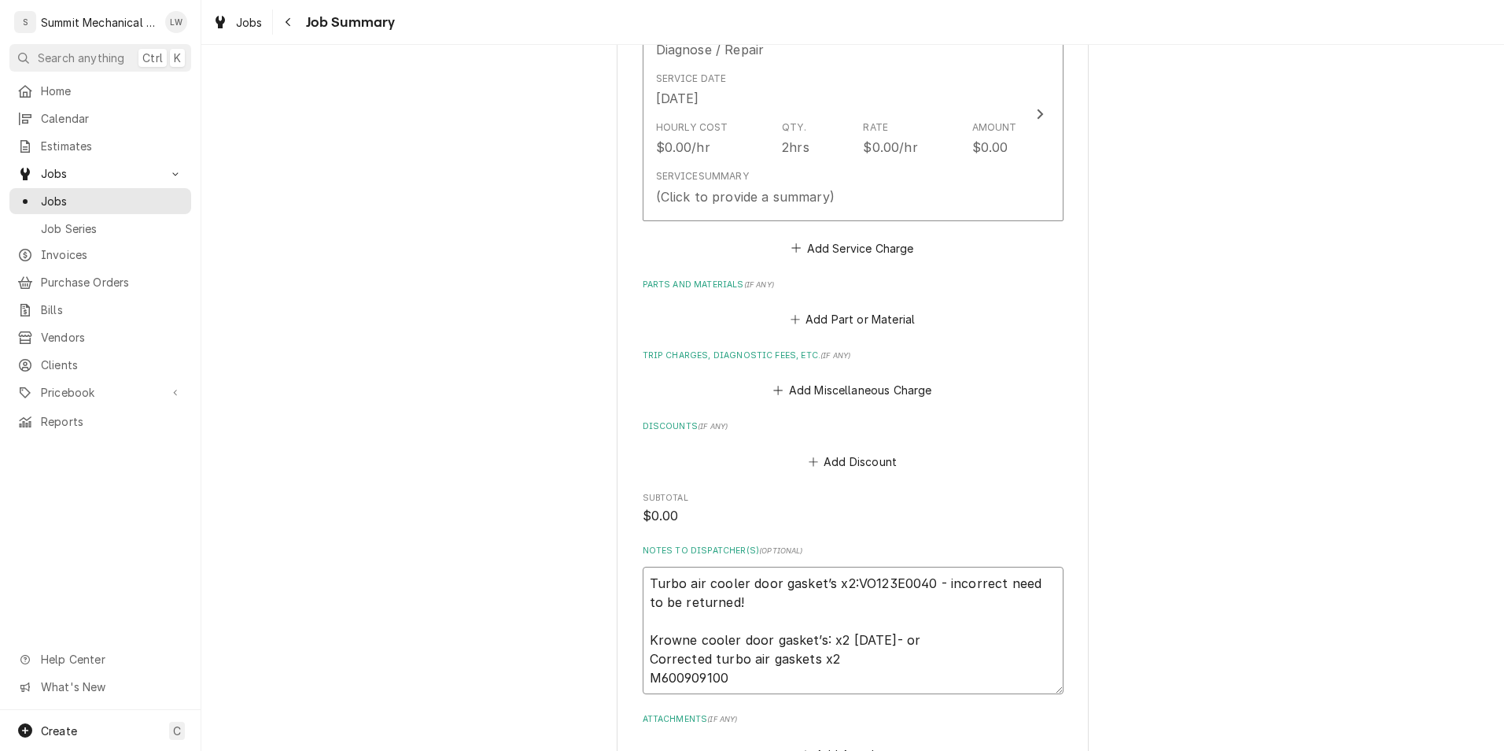
type textarea "Turbo air cooler door gasket’s x2:VO123E0040 - incorrect need to be returned! K…"
type textarea "x"
type textarea "Turbo air cooler door gasket’s x2:VO123E0040 - incorrect need to be returned! K…"
type textarea "x"
type textarea "Turbo air cooler door gasket’s x2:VO123E0040 - incorrect need to be returned! K…"
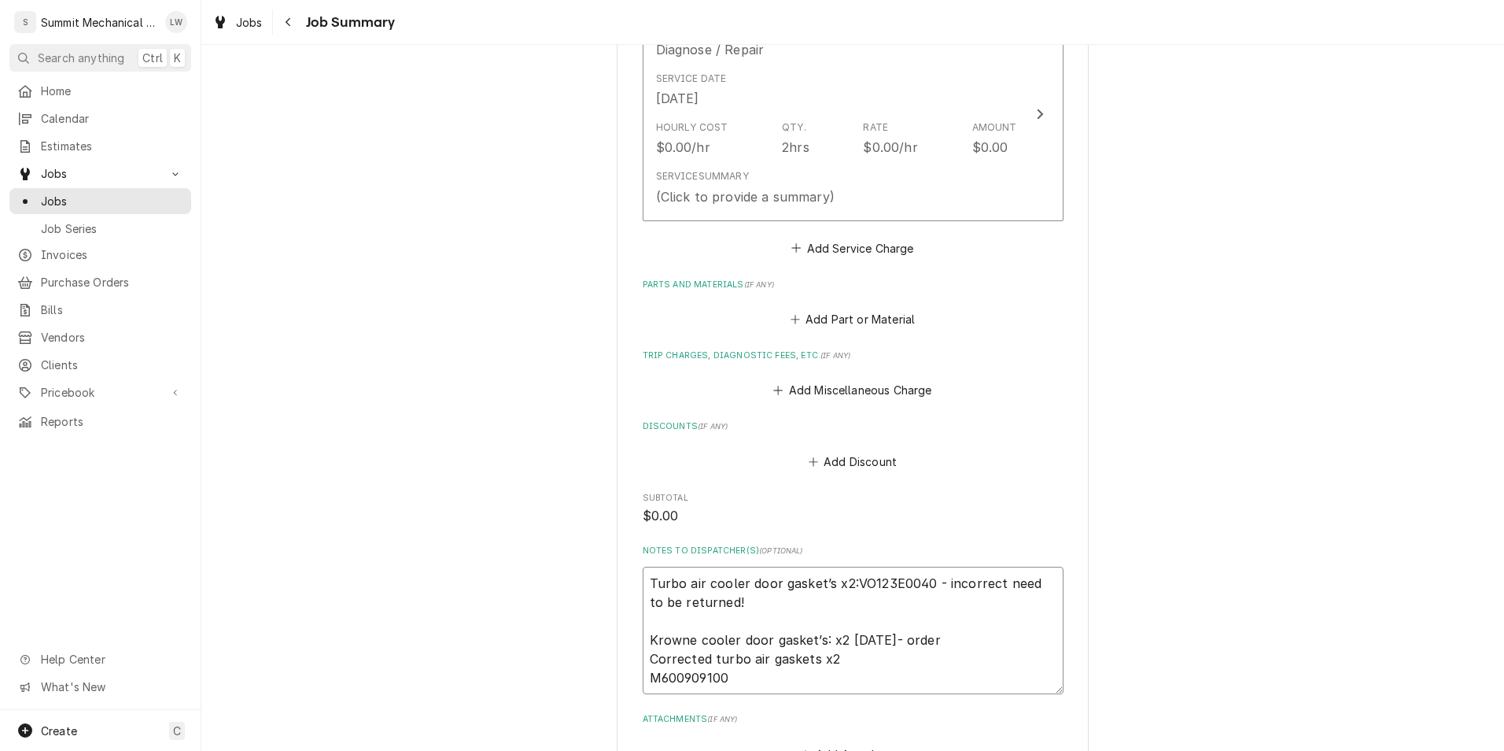
type textarea "x"
type textarea "Turbo air cooler door gasket’s x2:VO123E0040 - incorrect need to be returned! K…"
type textarea "x"
type textarea "Turbo air cooler door gasket’s x2:VO123E0040 - incorrect need to be returned! K…"
type textarea "x"
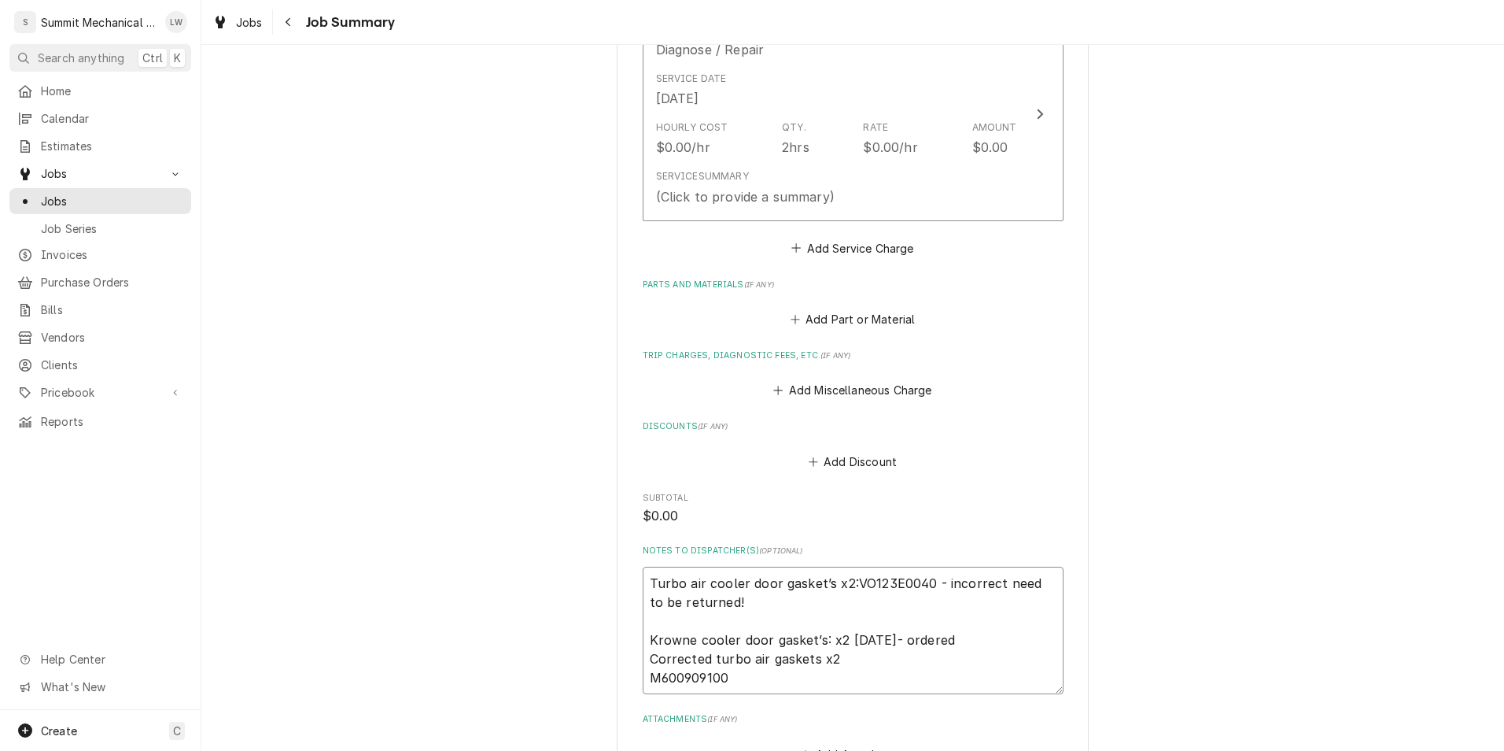
type textarea "Turbo air cooler door gasket’s x2:VO123E0040 - incorrect need to be returned! K…"
type textarea "x"
type textarea "Turbo air cooler door gasket’s x2:VO123E0040 - incorrect need to be returned! K…"
type textarea "x"
type textarea "Turbo air cooler door gasket’s x2:VO123E0040 - incorrect need to be returned! K…"
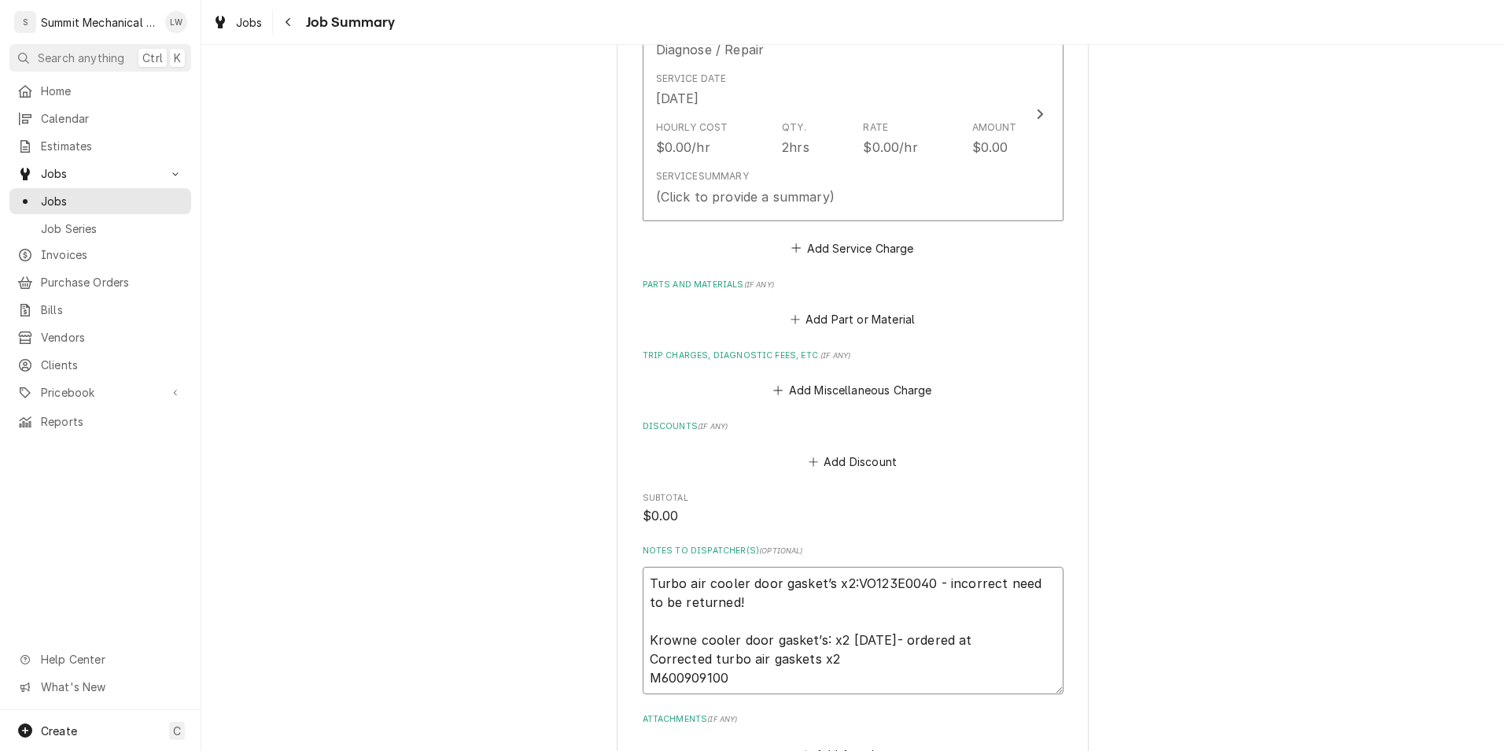
type textarea "x"
type textarea "Turbo air cooler door gasket’s x2:VO123E0040 - incorrect need to be returned! K…"
type textarea "x"
type textarea "Turbo air cooler door gasket’s x2:VO123E0040 - incorrect need to be returned! K…"
type textarea "x"
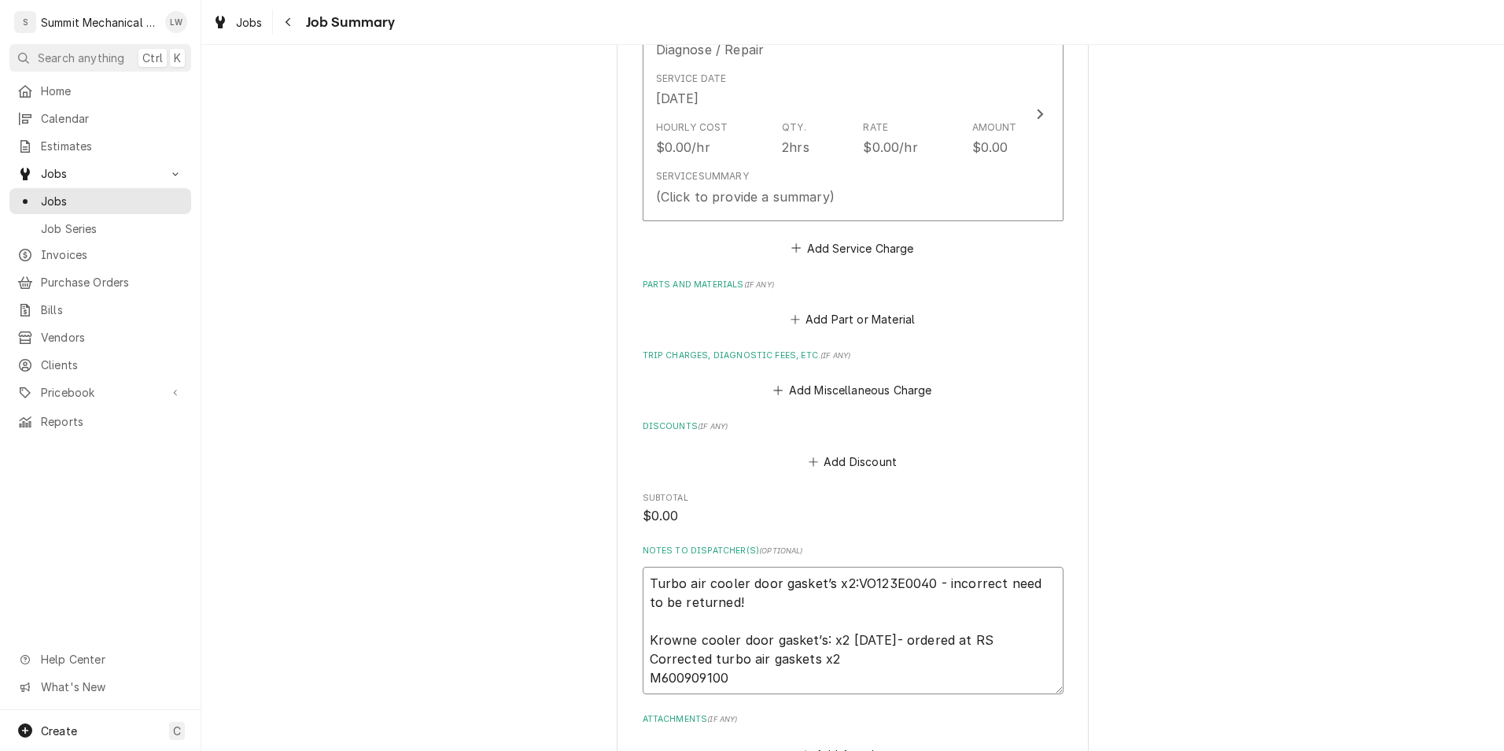
type textarea "Turbo air cooler door gasket’s x2:VO123E0040 - incorrect need to be returned! K…"
type textarea "x"
type textarea "Turbo air cooler door gasket’s x2:VO123E0040 - incorrect need to be returned! K…"
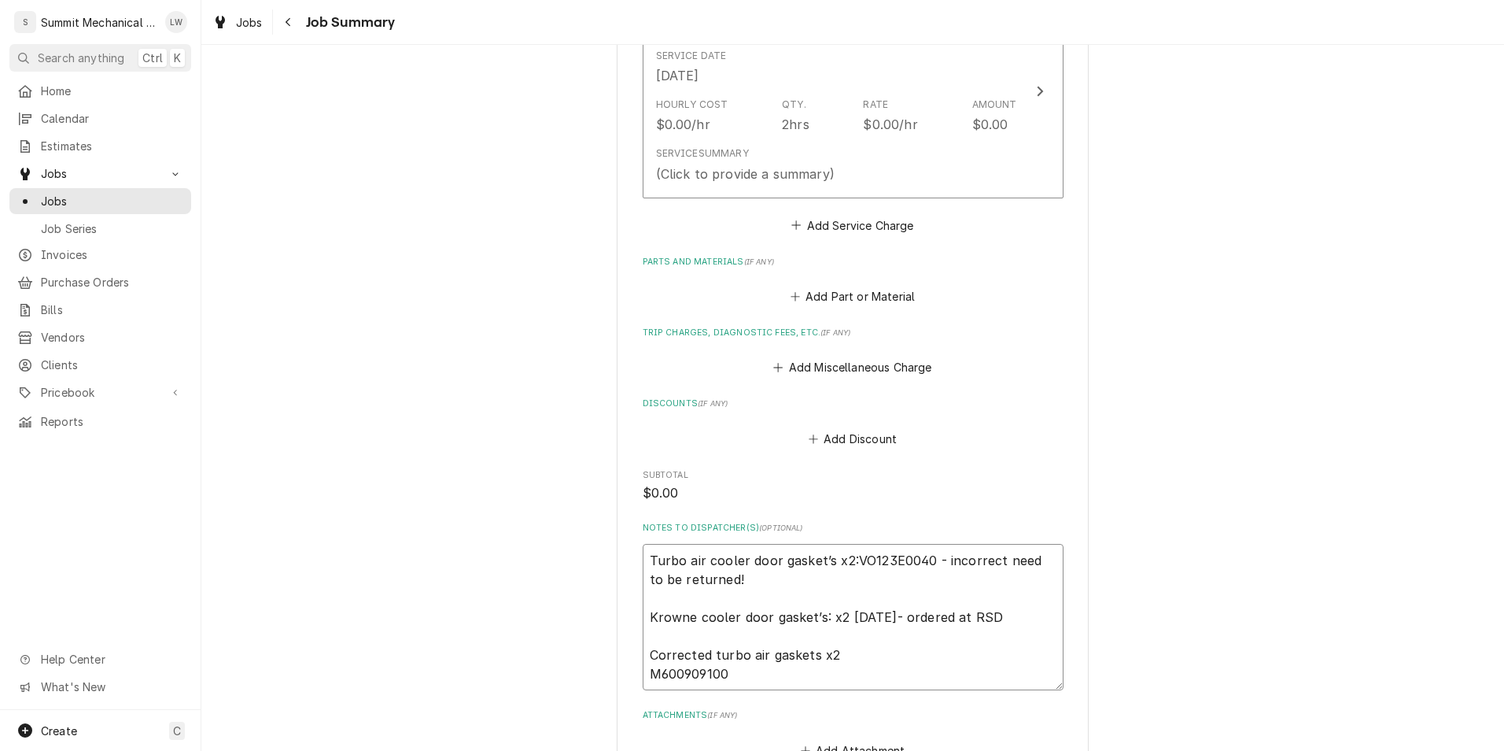
click at [779, 676] on textarea "Turbo air cooler door gasket’s x2:VO123E0040 - incorrect need to be returned! K…" at bounding box center [853, 617] width 421 height 146
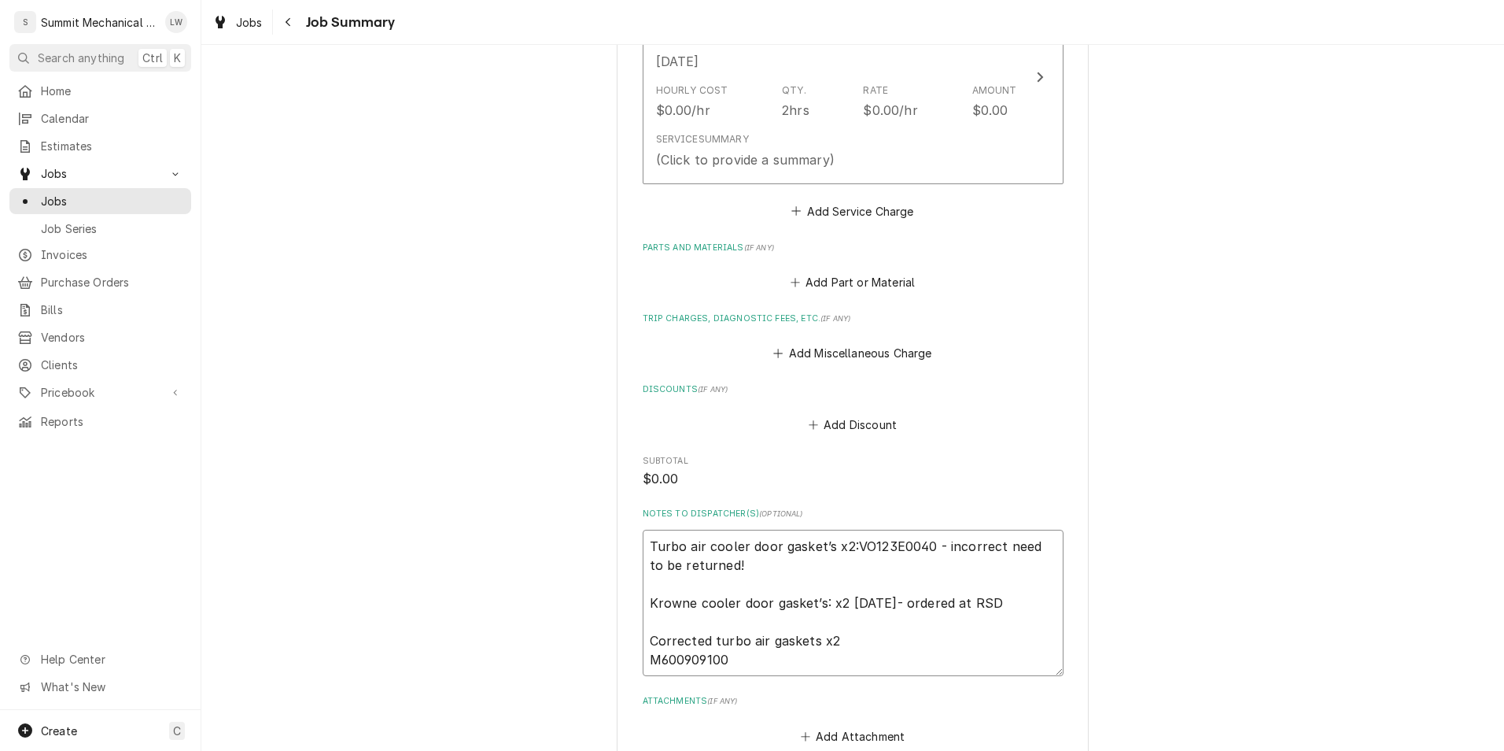
type textarea "x"
type textarea "Turbo air cooler door gasket’s x2:VO123E0040 - incorrect need to be returned! K…"
type textarea "x"
type textarea "Turbo air cooler door gasket’s x2:VO123E0040 - incorrect need to be returned! K…"
type textarea "x"
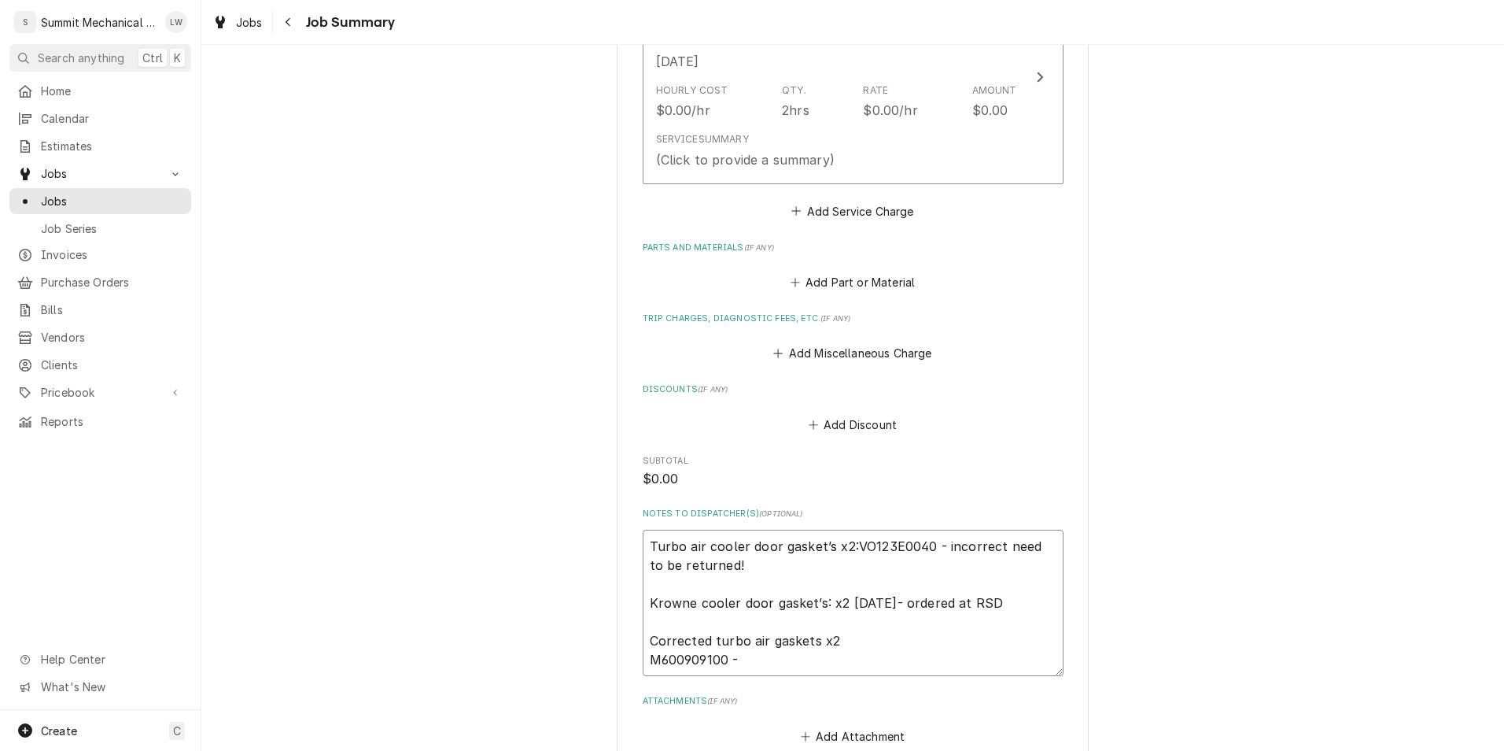
type textarea "Turbo air cooler door gasket’s x2:VO123E0040 - incorrect need to be returned! K…"
type textarea "x"
type textarea "Turbo air cooler door gasket’s x2:VO123E0040 - incorrect need to be returned! K…"
type textarea "x"
type textarea "Turbo air cooler door gasket’s x2:VO123E0040 - incorrect need to be returned! K…"
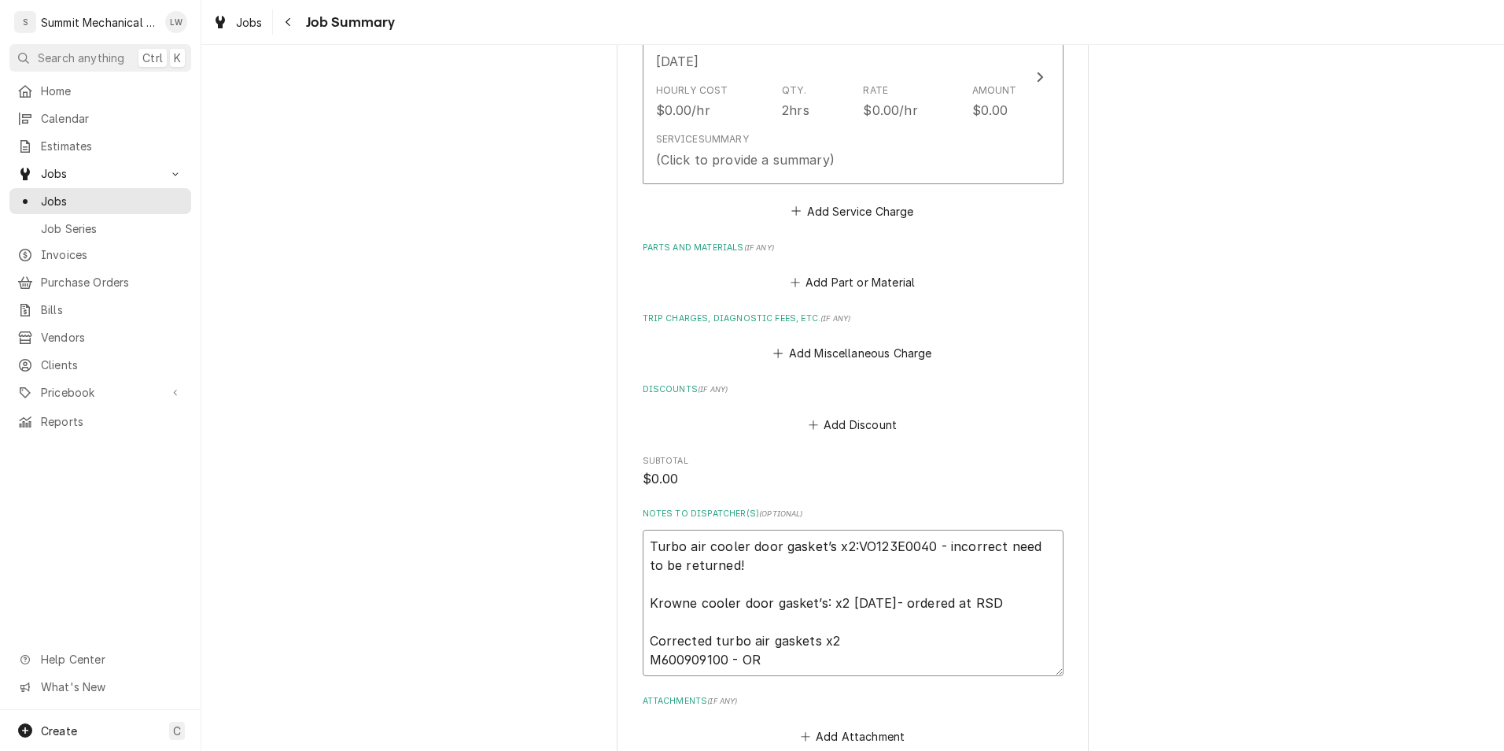
type textarea "x"
type textarea "Turbo air cooler door gasket’s x2:VO123E0040 - incorrect need to be returned! K…"
type textarea "x"
type textarea "Turbo air cooler door gasket’s x2:VO123E0040 - incorrect need to be returned! K…"
type textarea "x"
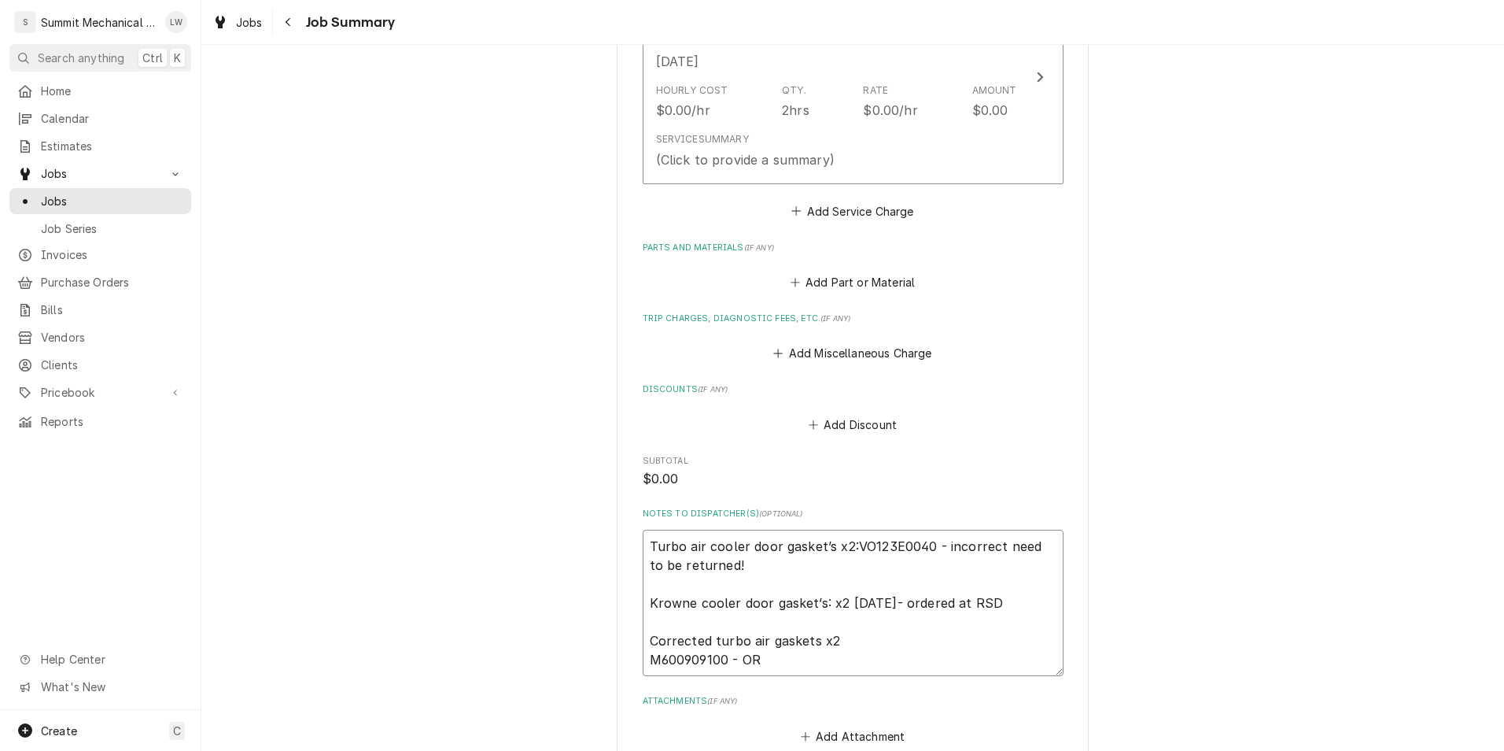
type textarea "Turbo air cooler door gasket’s x2:VO123E0040 - incorrect need to be returned! K…"
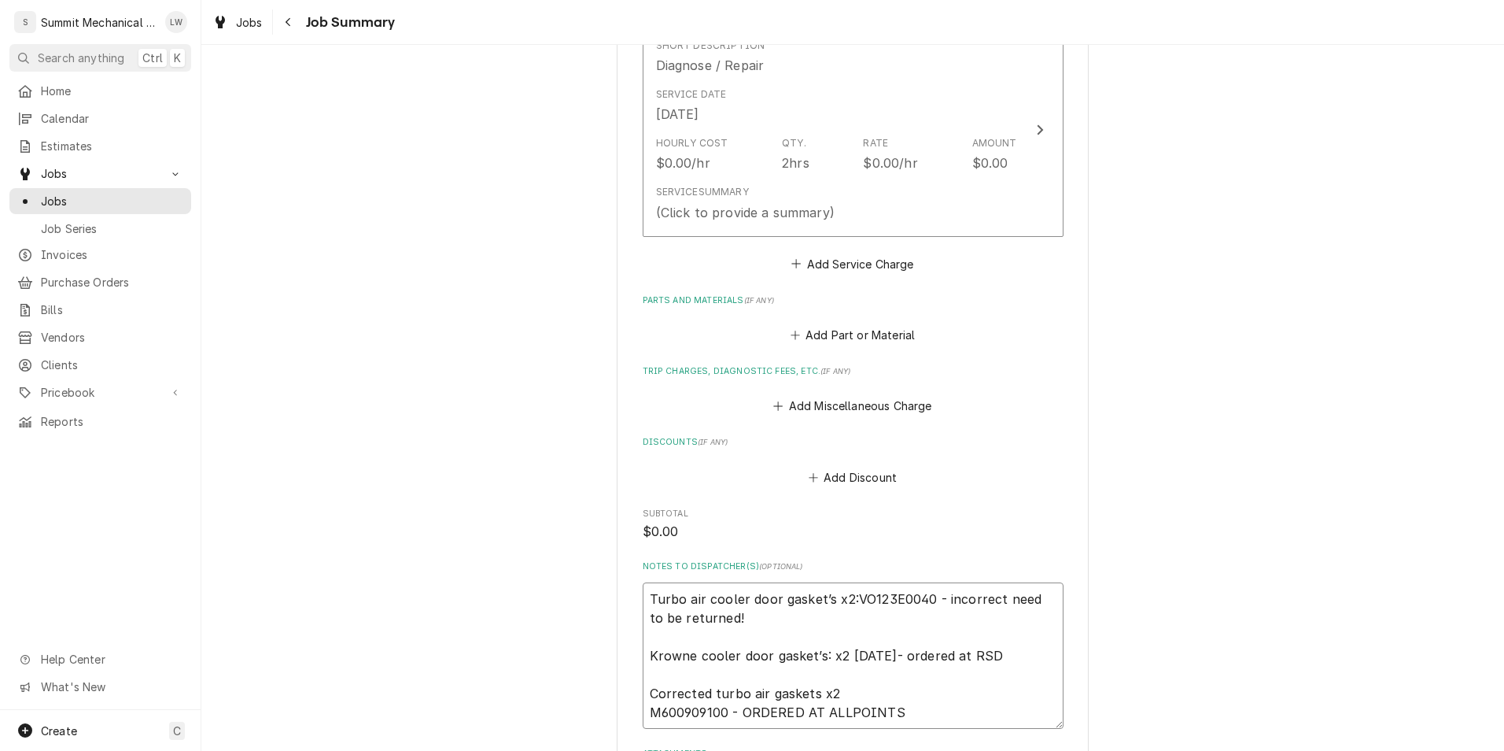
scroll to position [426, 0]
click at [884, 343] on button "Add Part or Material" at bounding box center [853, 336] width 130 height 22
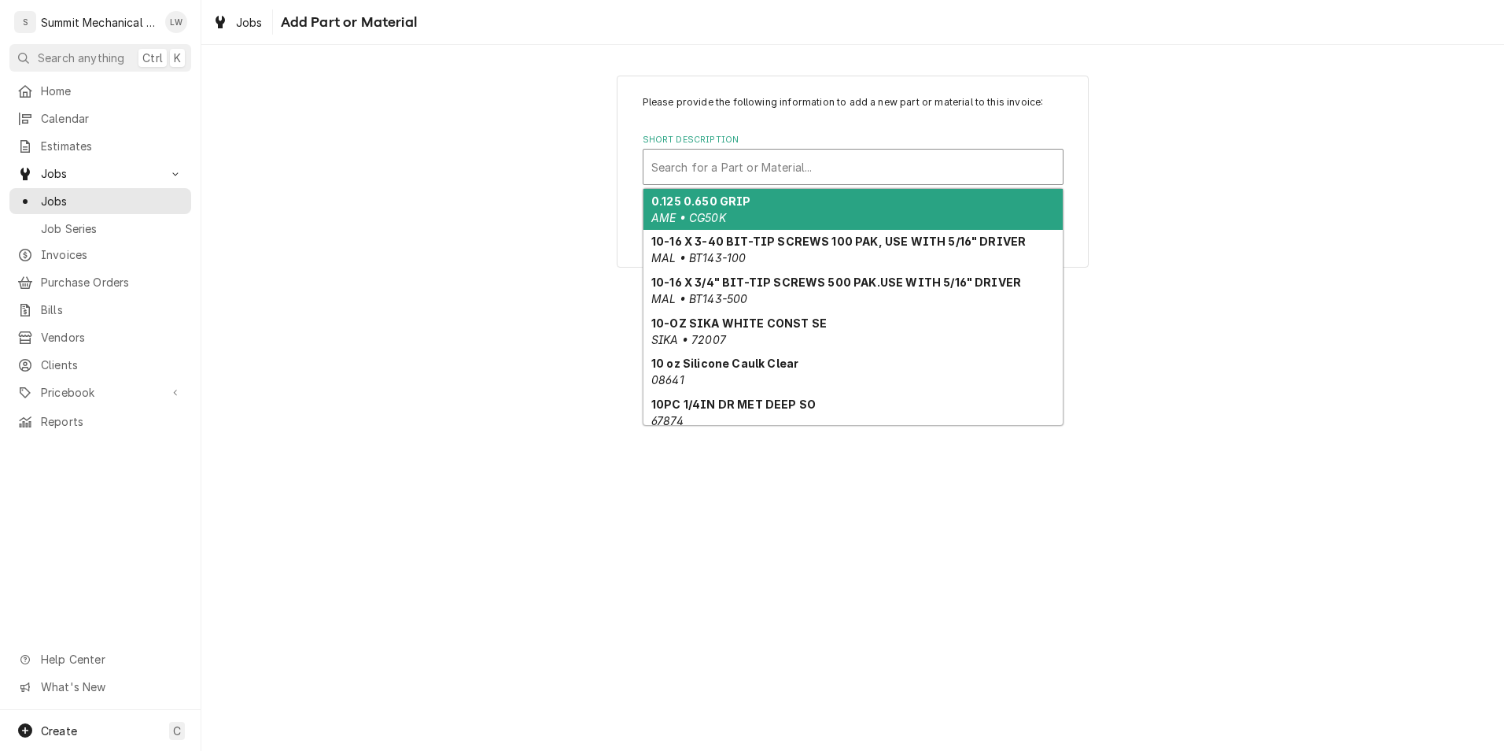
click at [845, 168] on div "Short Description" at bounding box center [853, 167] width 404 height 28
paste input "M600909100"
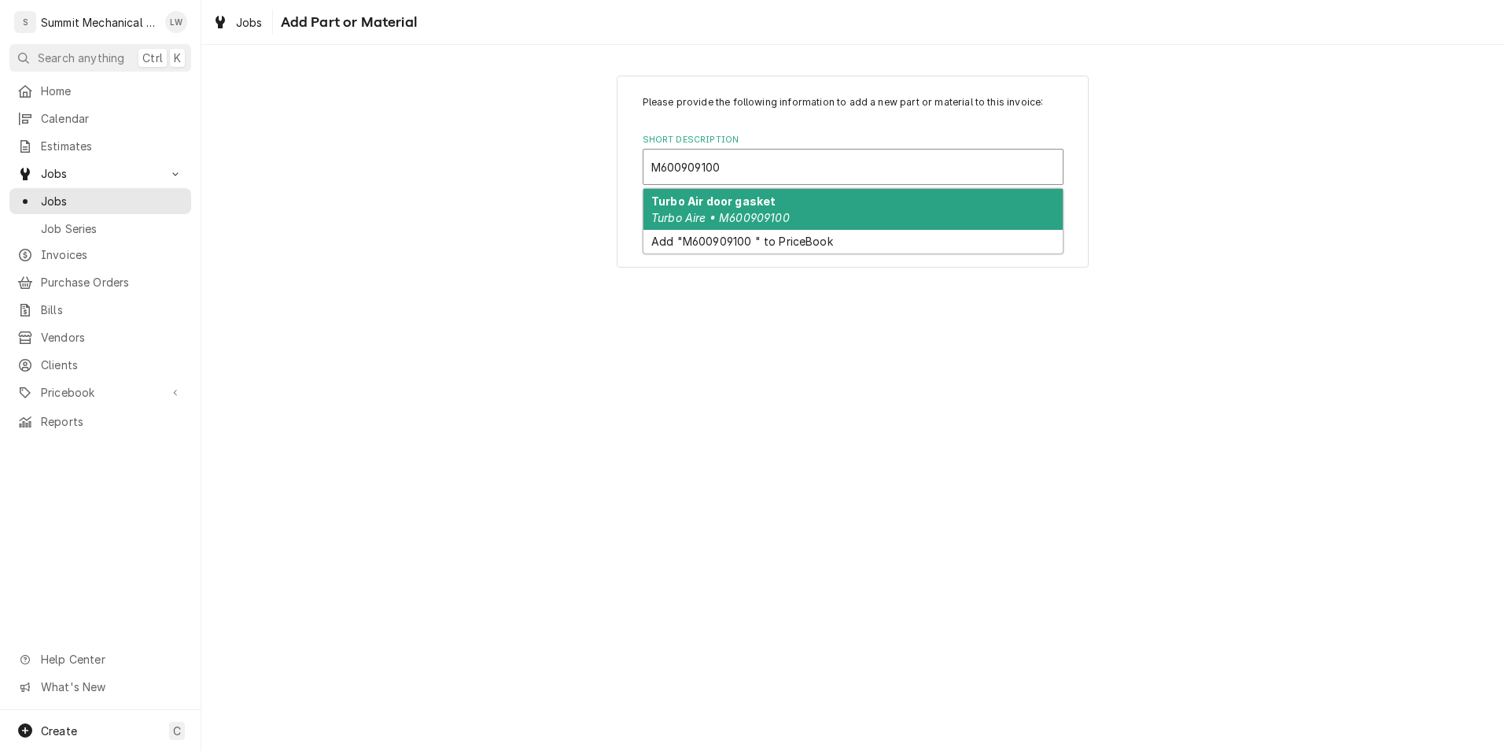
click at [788, 204] on div "Turbo Air door gasket Turbo Aire • M600909100" at bounding box center [853, 209] width 419 height 41
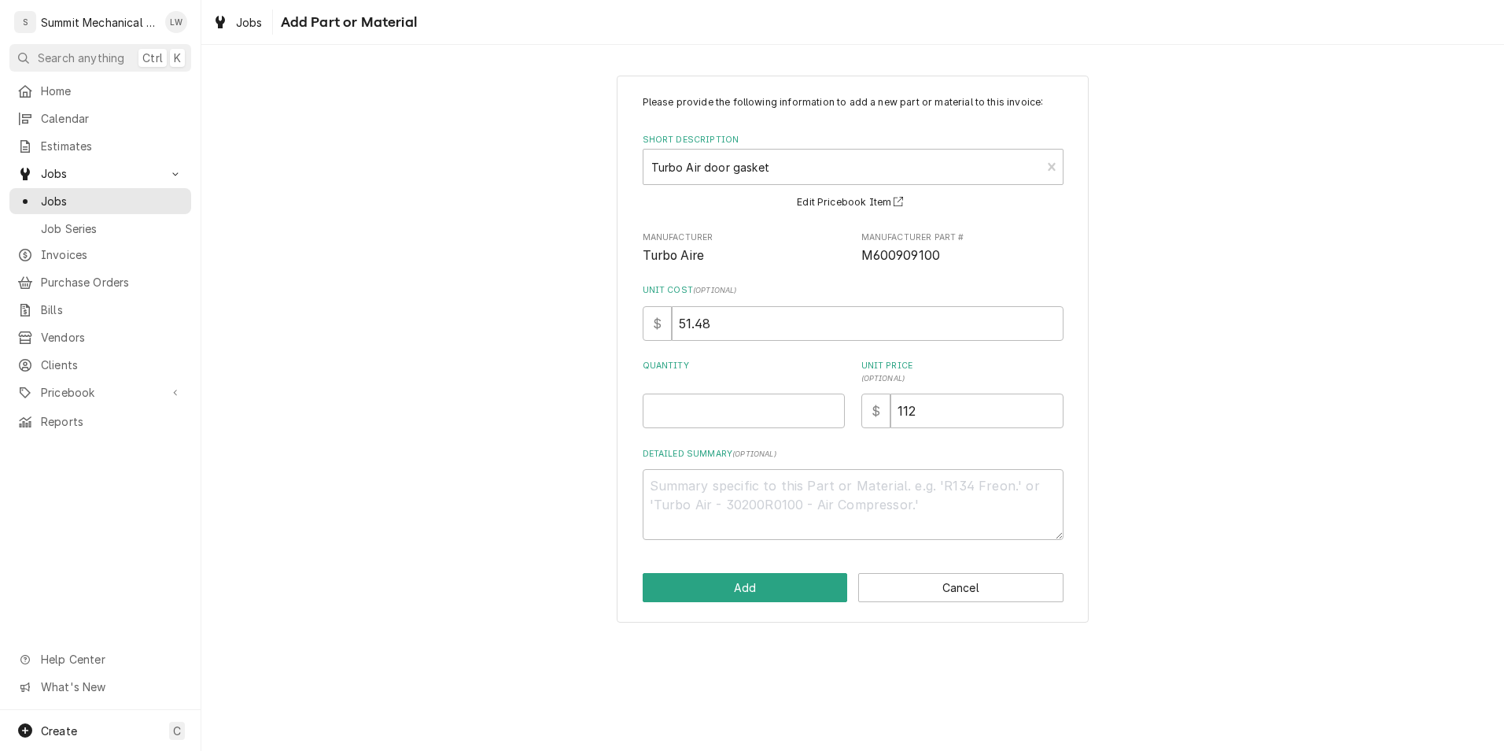
click at [730, 430] on div "Please provide the following information to add a new part or material to this …" at bounding box center [853, 317] width 421 height 445
click at [742, 408] on input "Quantity" at bounding box center [744, 410] width 202 height 35
click at [765, 580] on button "Add" at bounding box center [745, 587] width 205 height 29
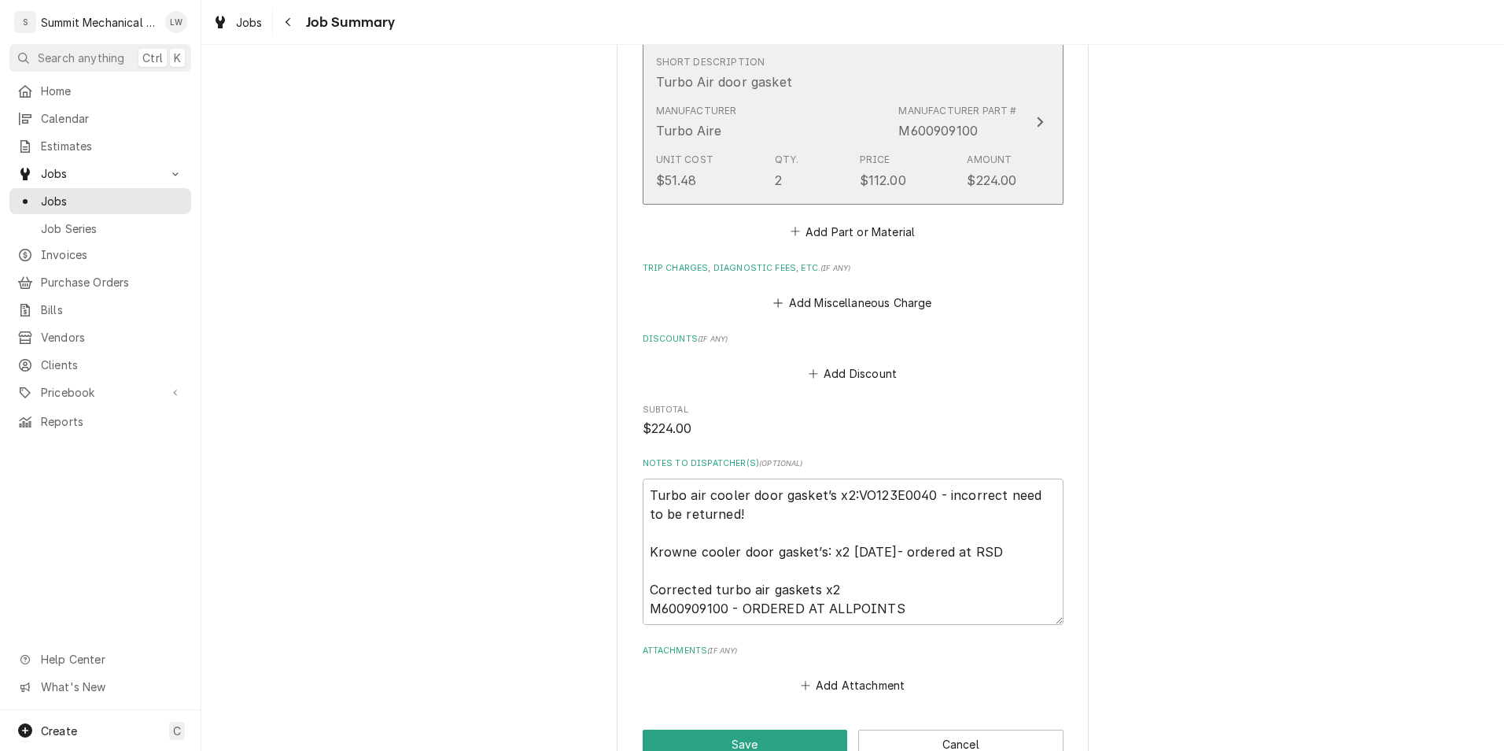
scroll to position [818, 0]
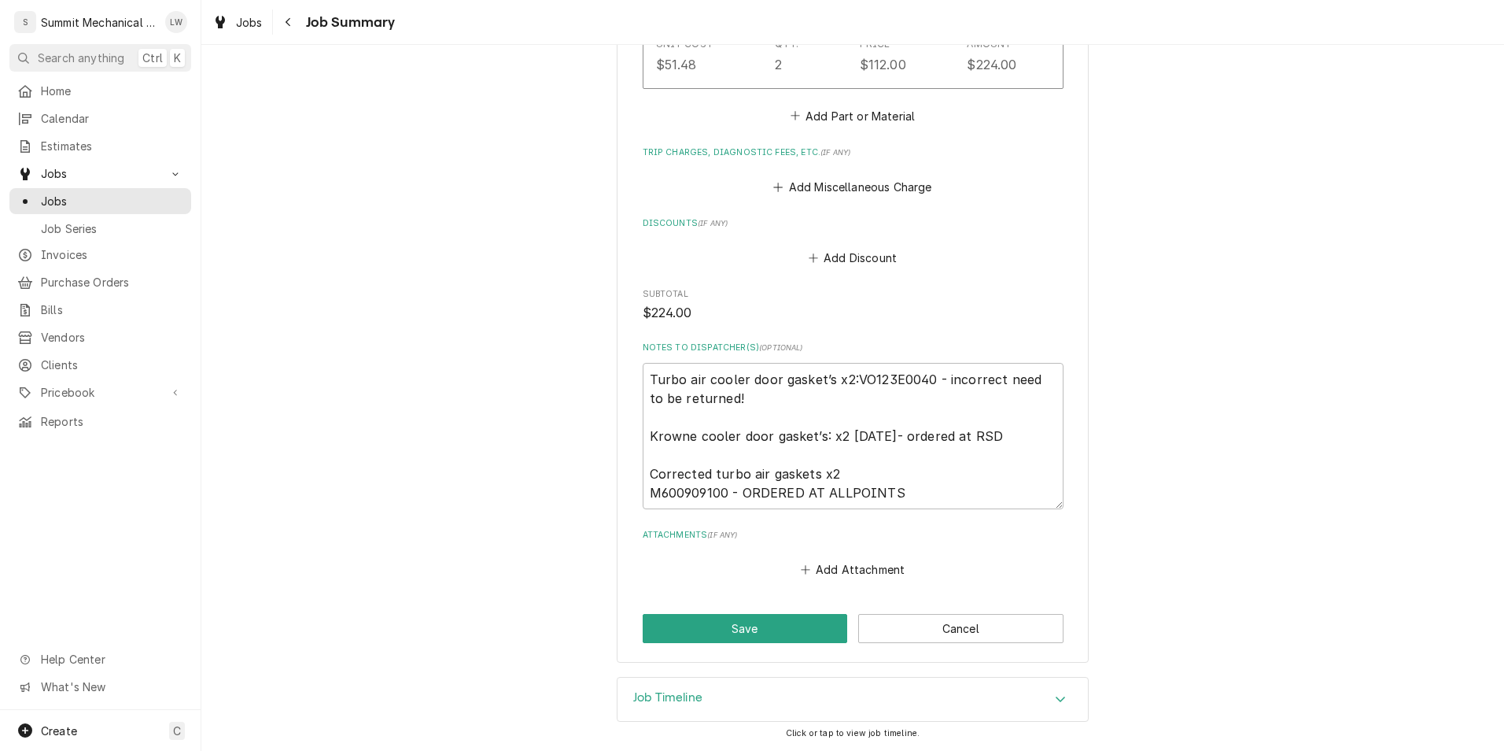
click at [739, 630] on button "Save" at bounding box center [745, 628] width 205 height 29
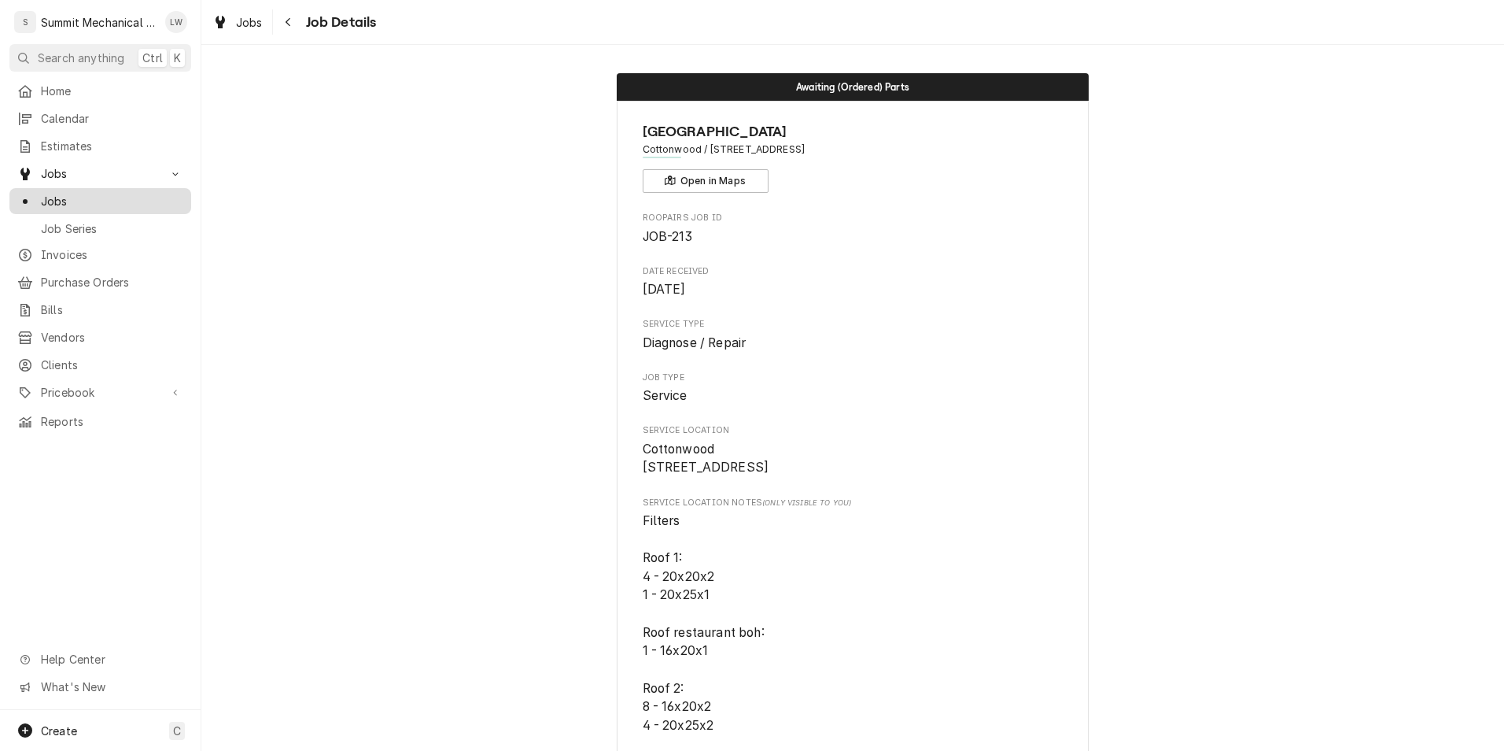
click at [90, 197] on span "Jobs" at bounding box center [112, 201] width 142 height 17
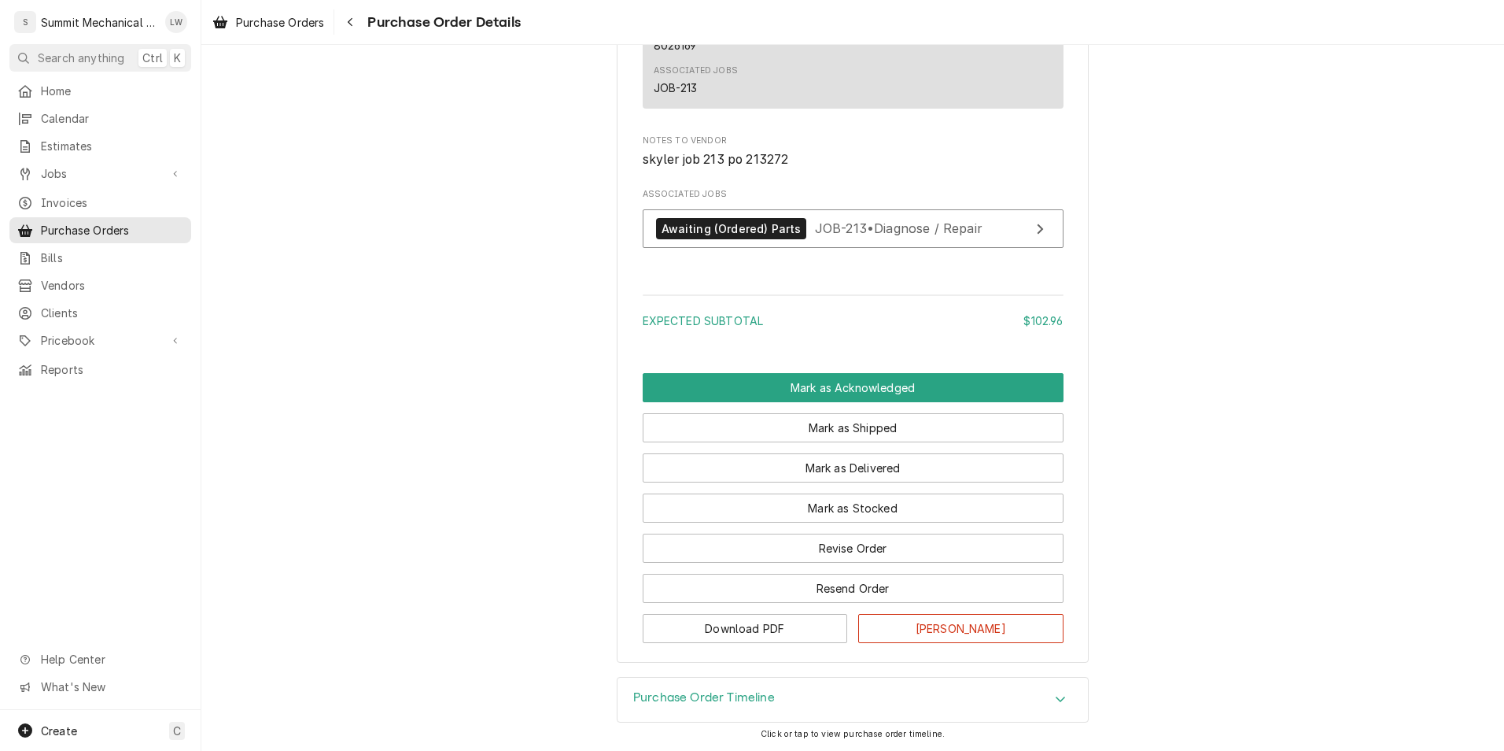
scroll to position [991, 0]
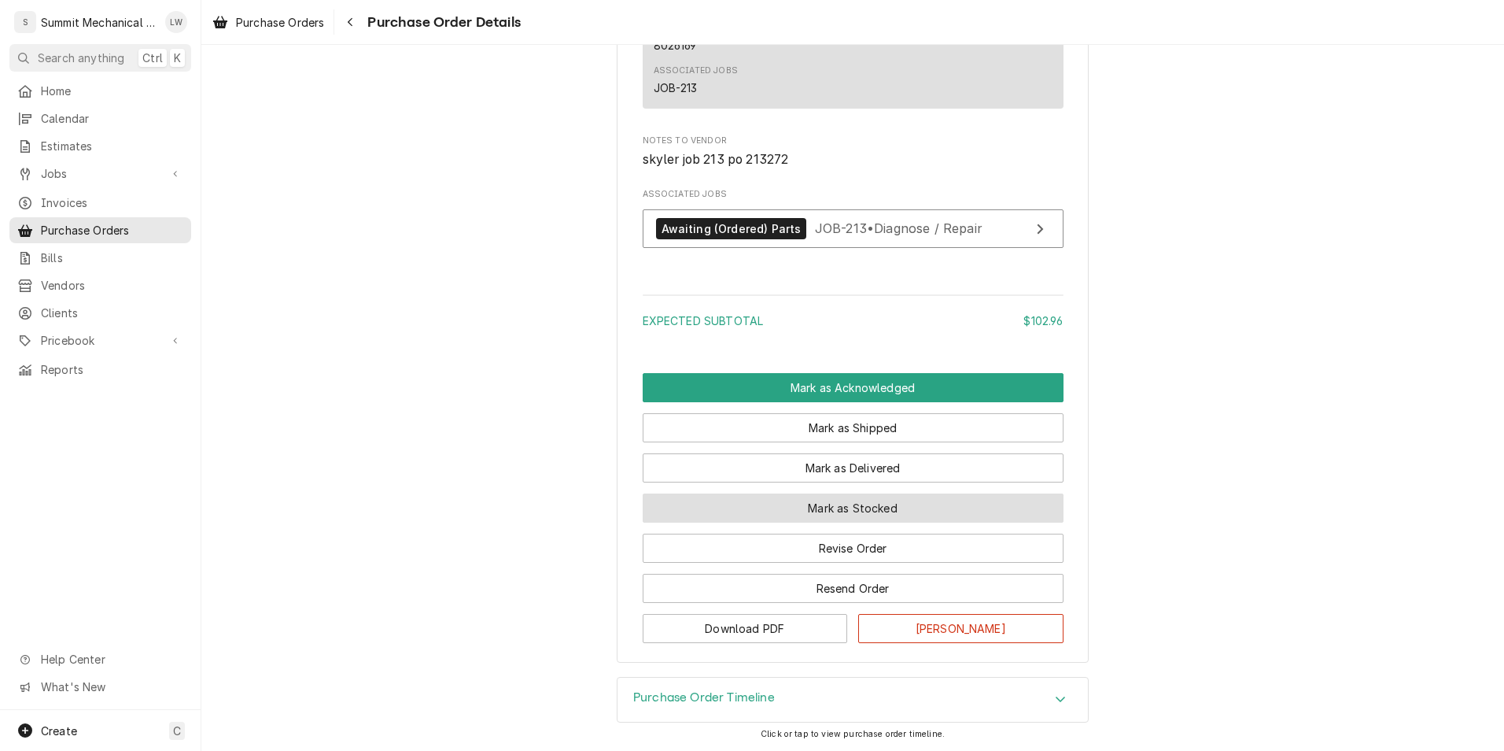
click at [891, 501] on button "Mark as Stocked" at bounding box center [853, 507] width 421 height 29
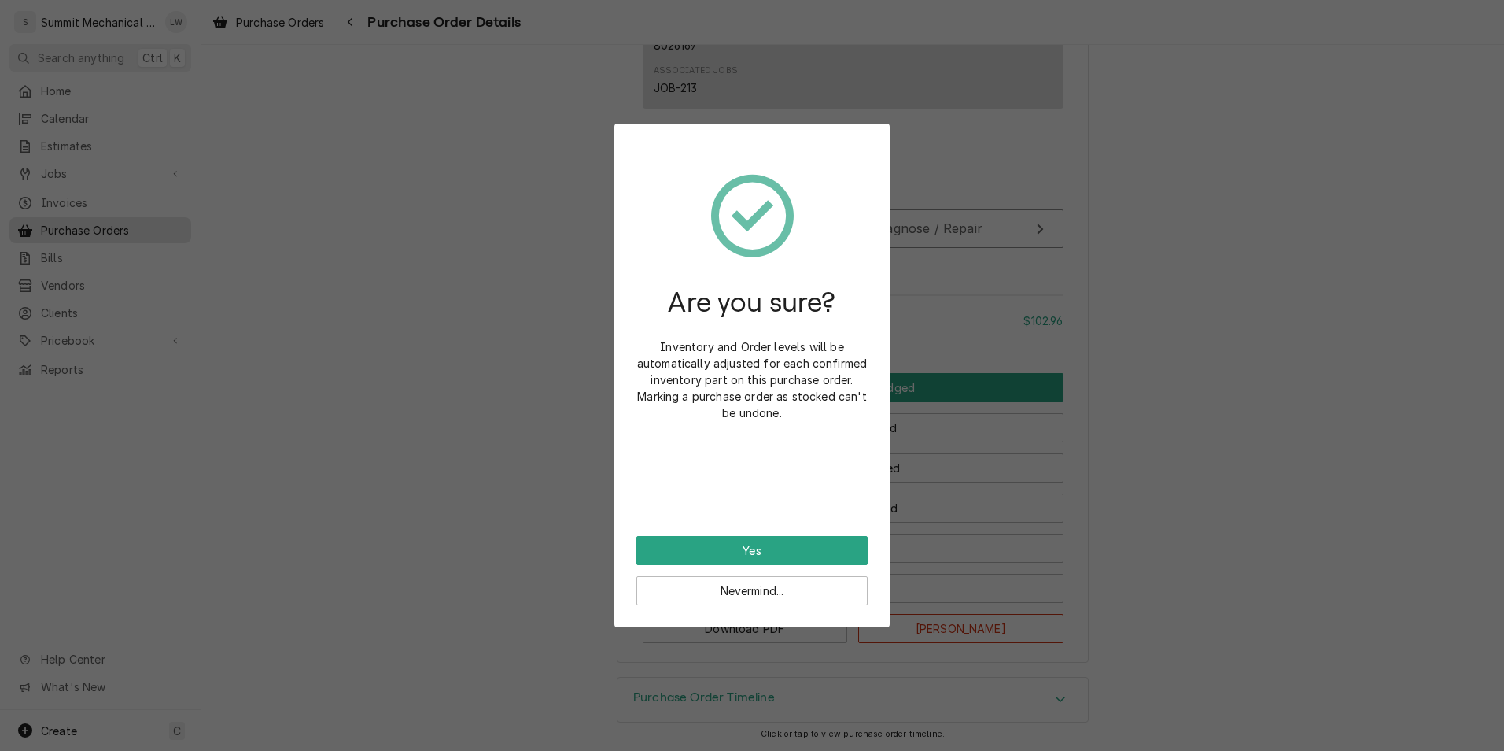
click at [779, 530] on div "Are you sure? Inventory and Order levels will be automatically adjusted for eac…" at bounding box center [752, 341] width 231 height 390
click at [773, 539] on button "Yes" at bounding box center [752, 550] width 231 height 29
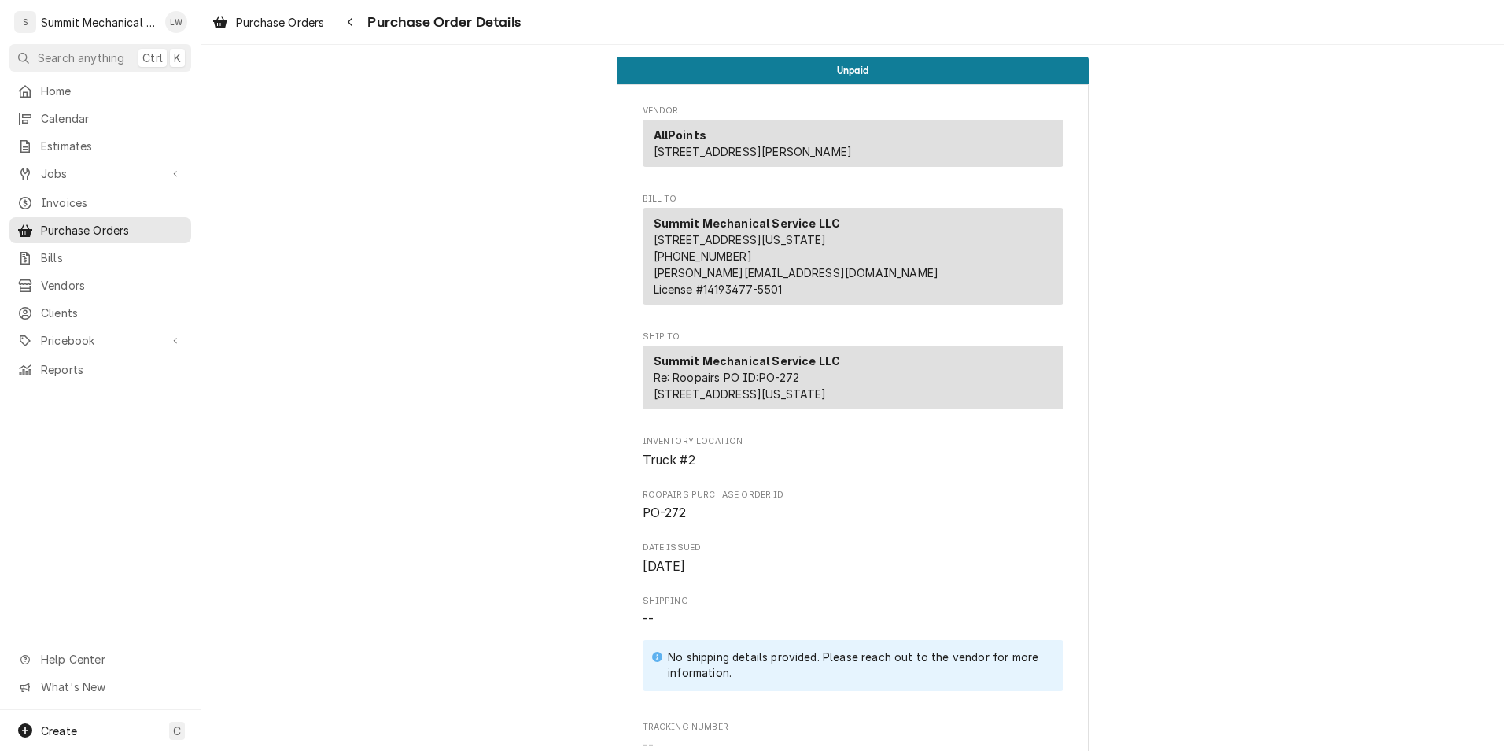
scroll to position [984, 0]
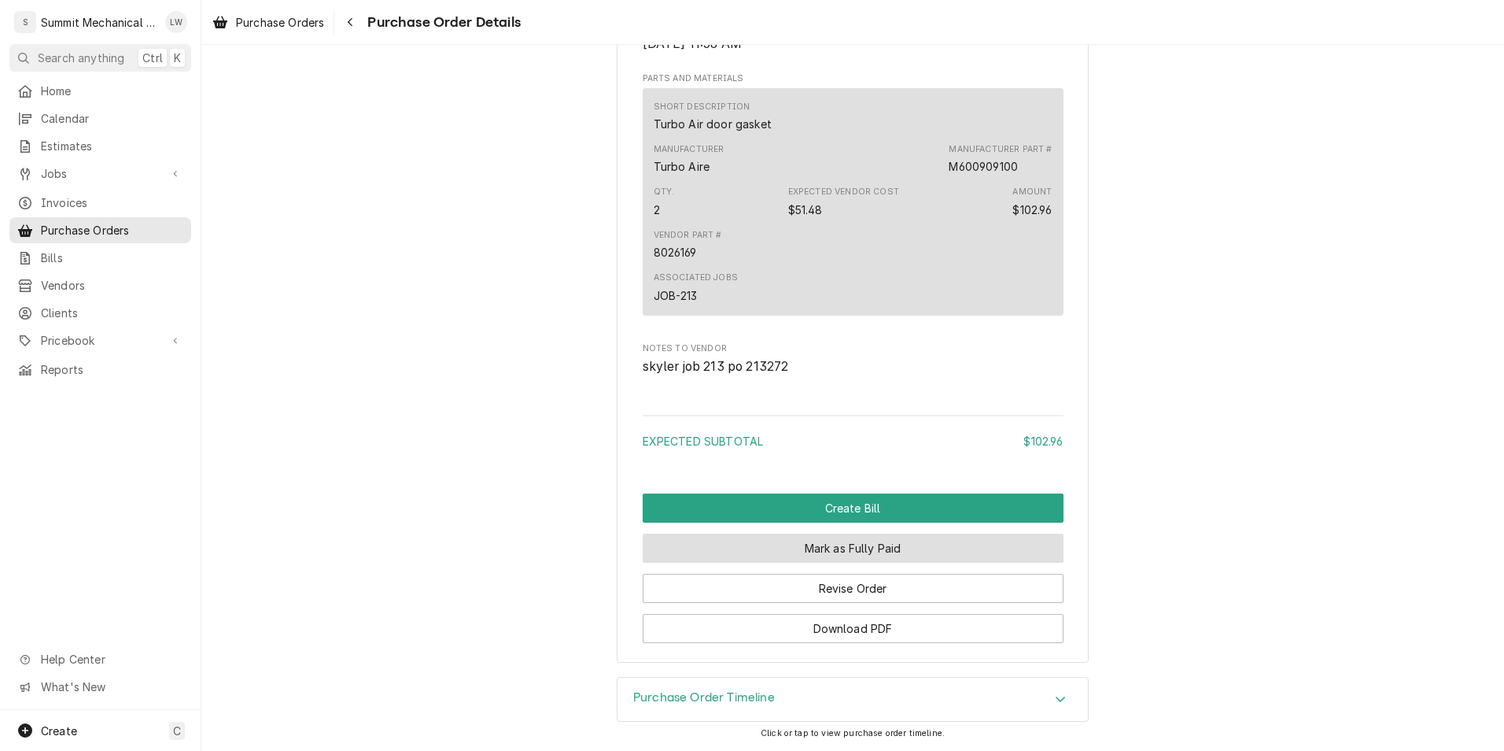
click at [818, 542] on button "Mark as Fully Paid" at bounding box center [853, 547] width 421 height 29
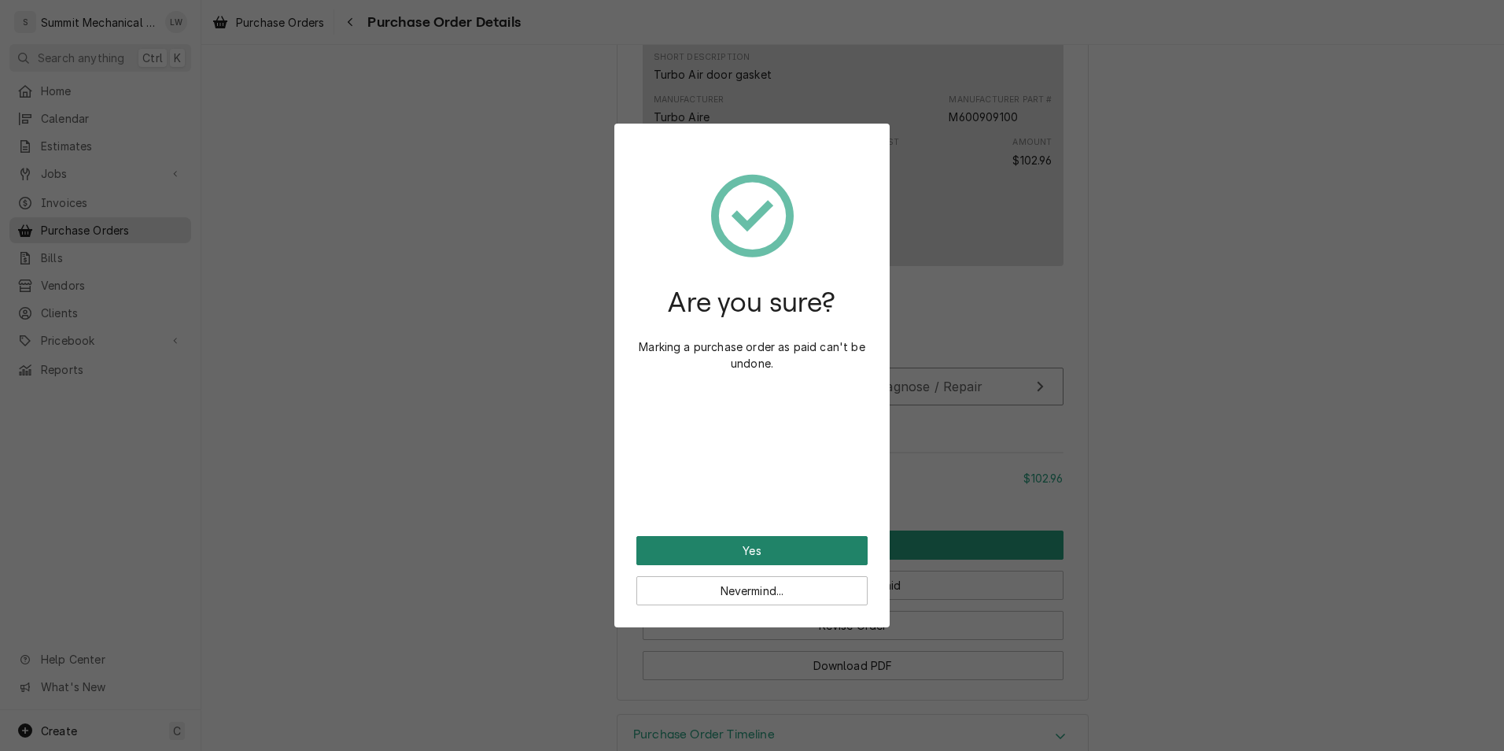
click at [759, 542] on button "Yes" at bounding box center [752, 550] width 231 height 29
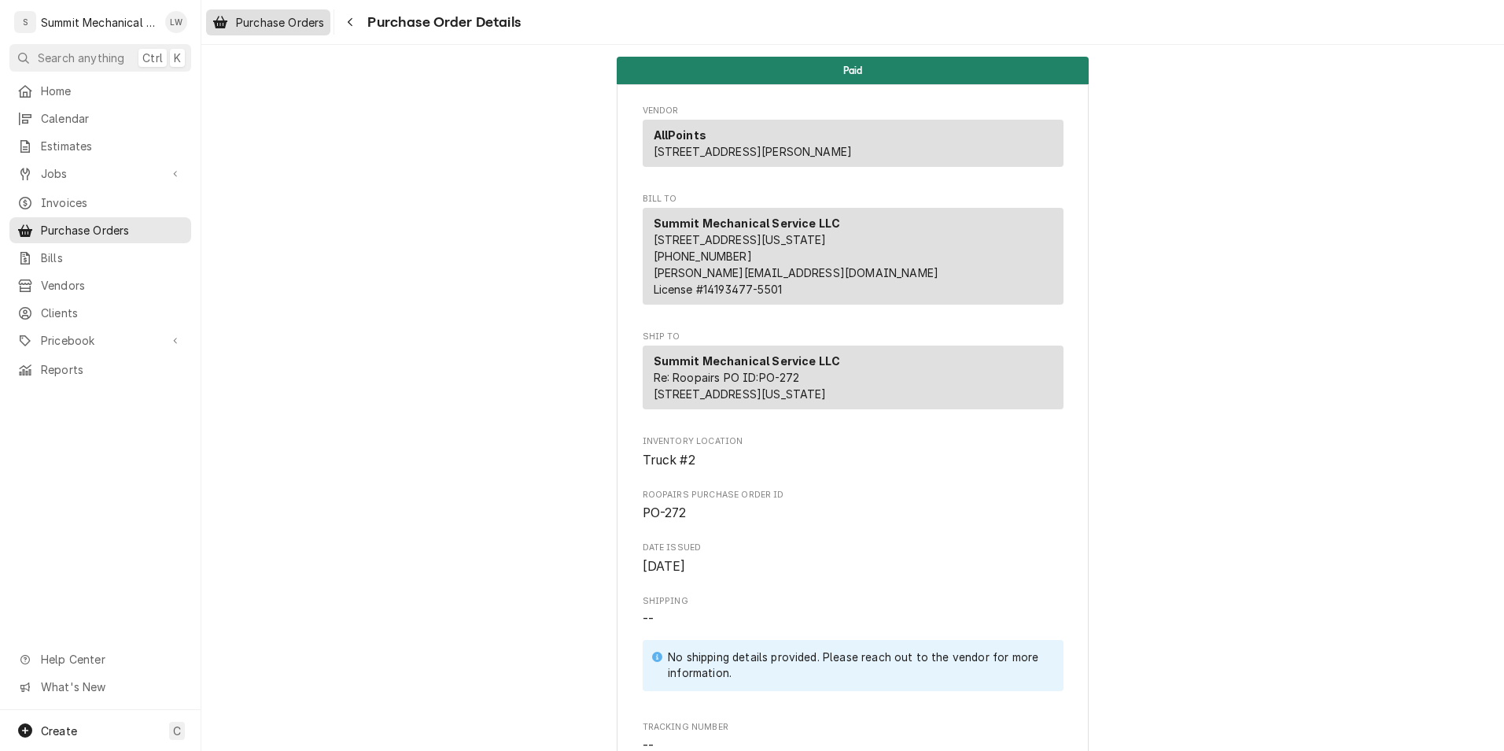
click at [253, 28] on span "Purchase Orders" at bounding box center [280, 22] width 88 height 17
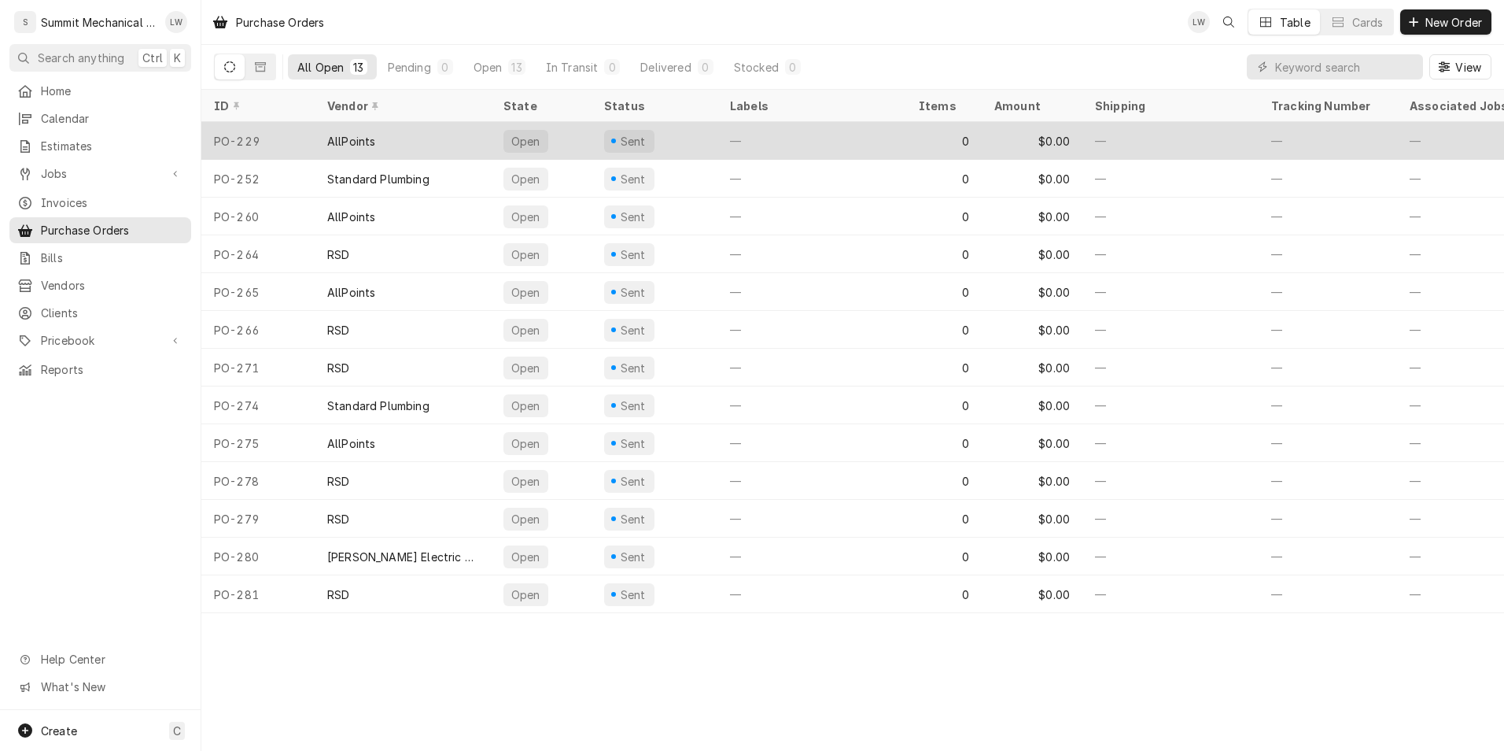
click at [462, 146] on div "AllPoints" at bounding box center [403, 141] width 176 height 38
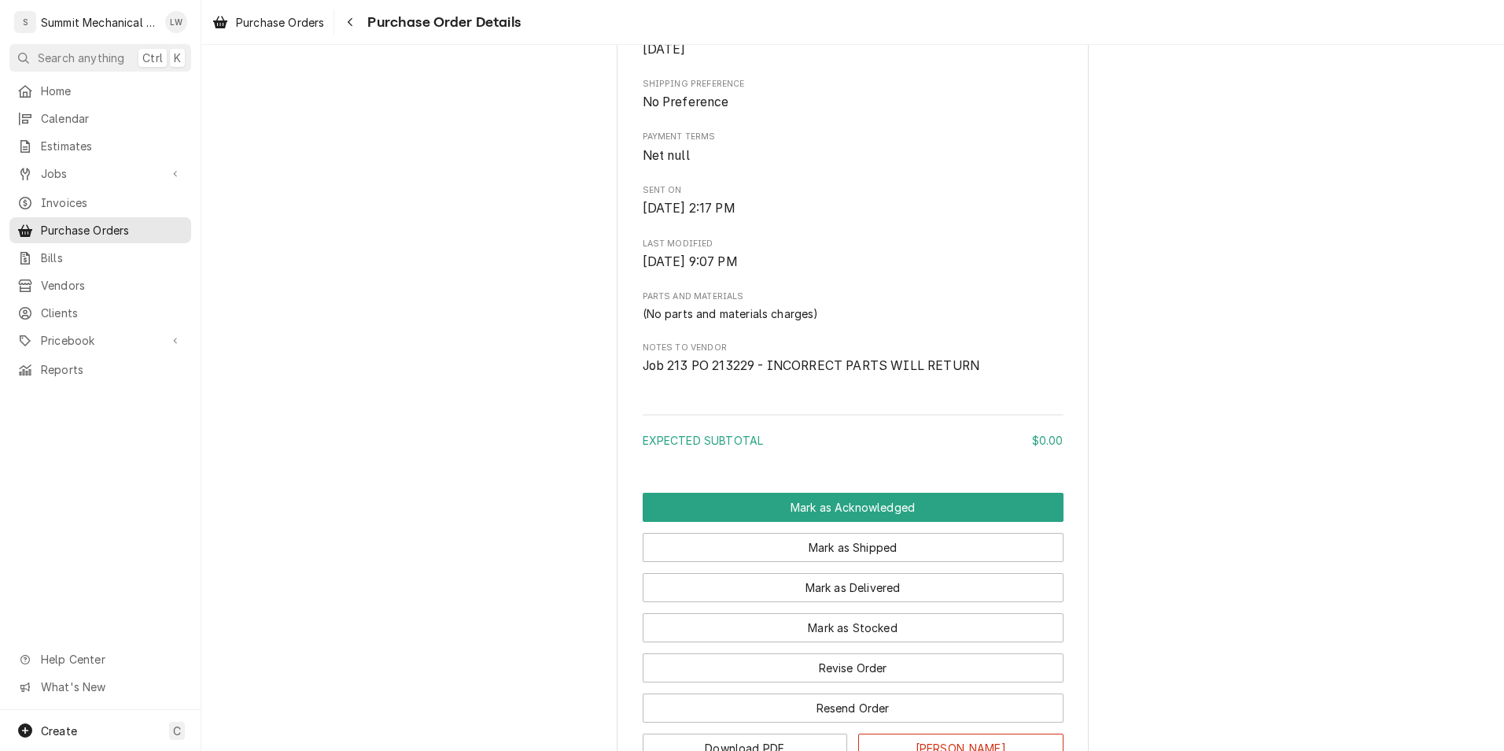
scroll to position [513, 0]
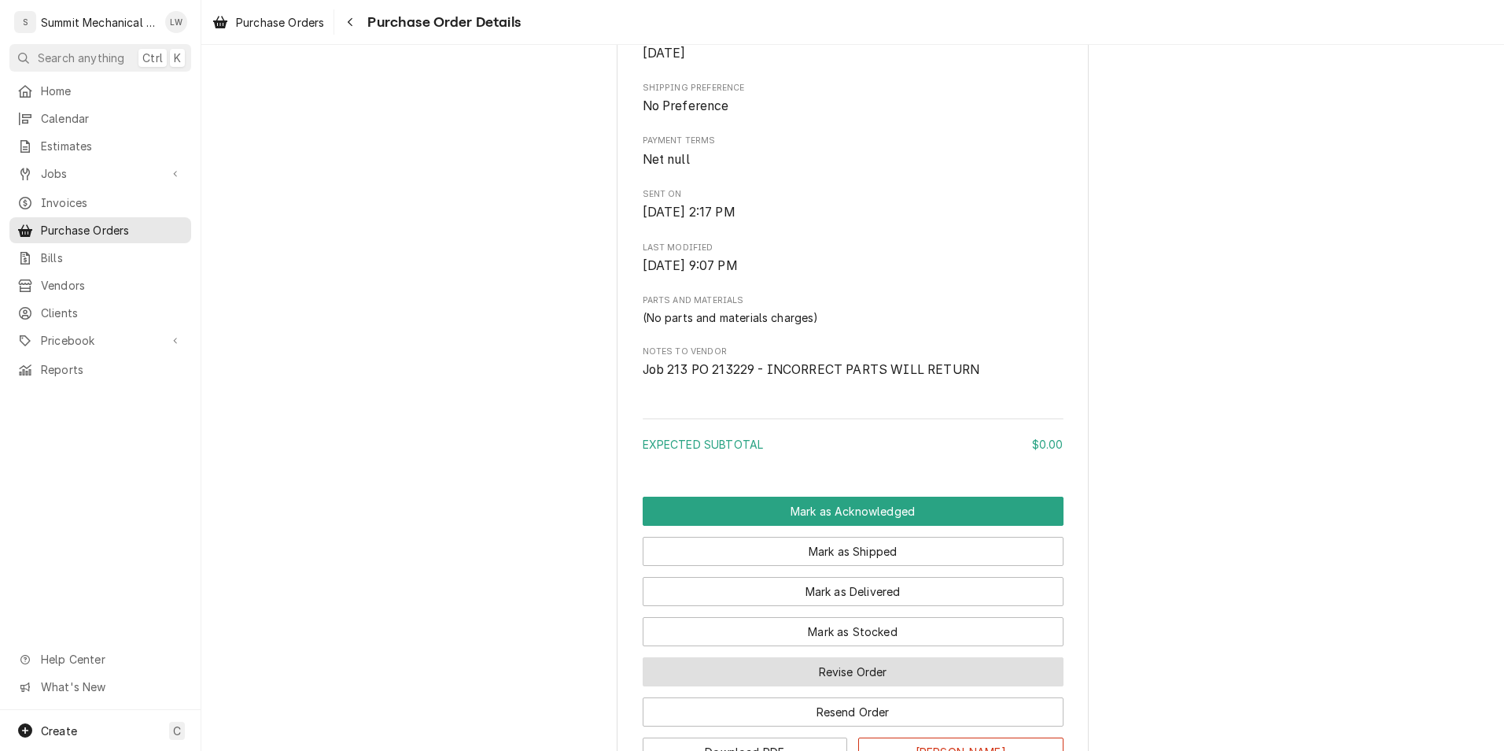
click at [836, 686] on button "Revise Order" at bounding box center [853, 671] width 421 height 29
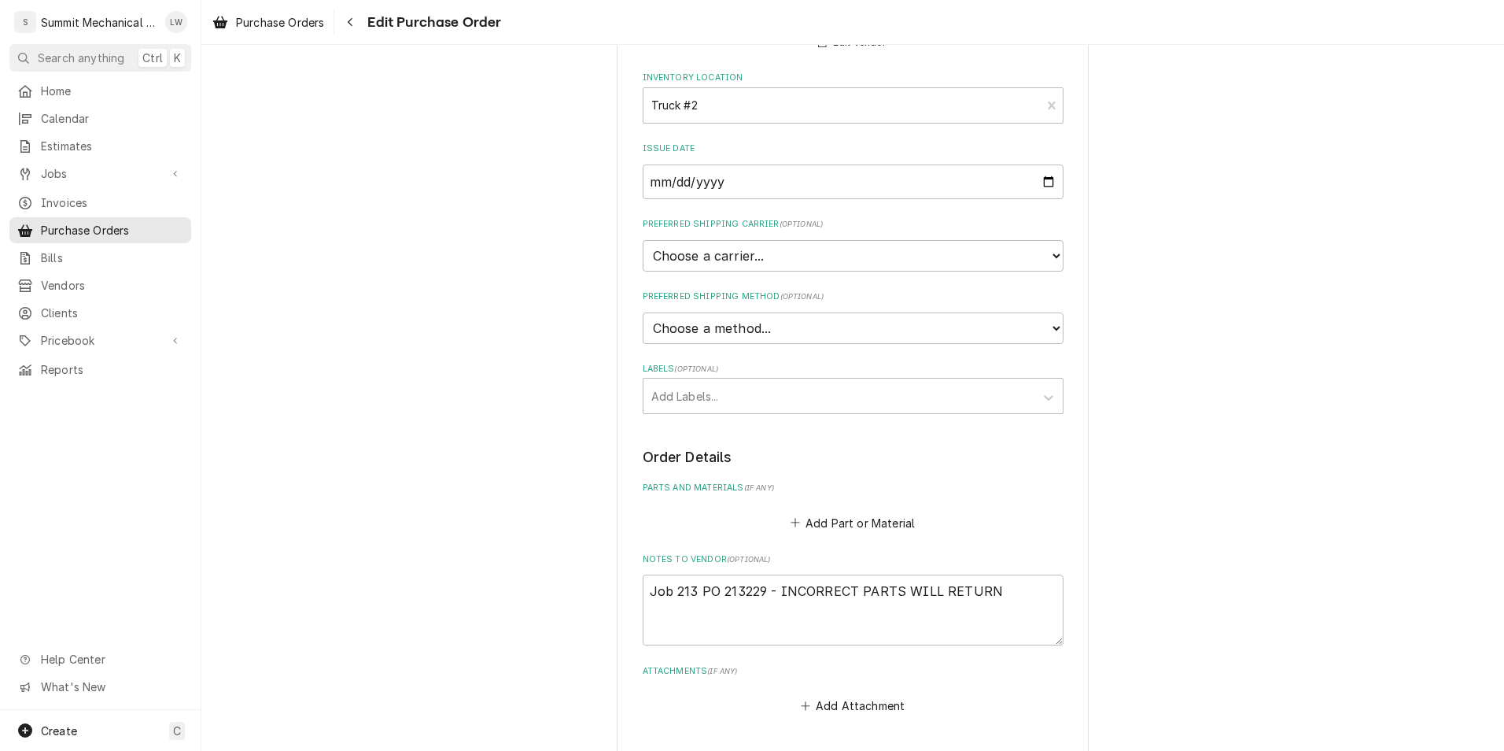
scroll to position [193, 0]
type textarea "x"
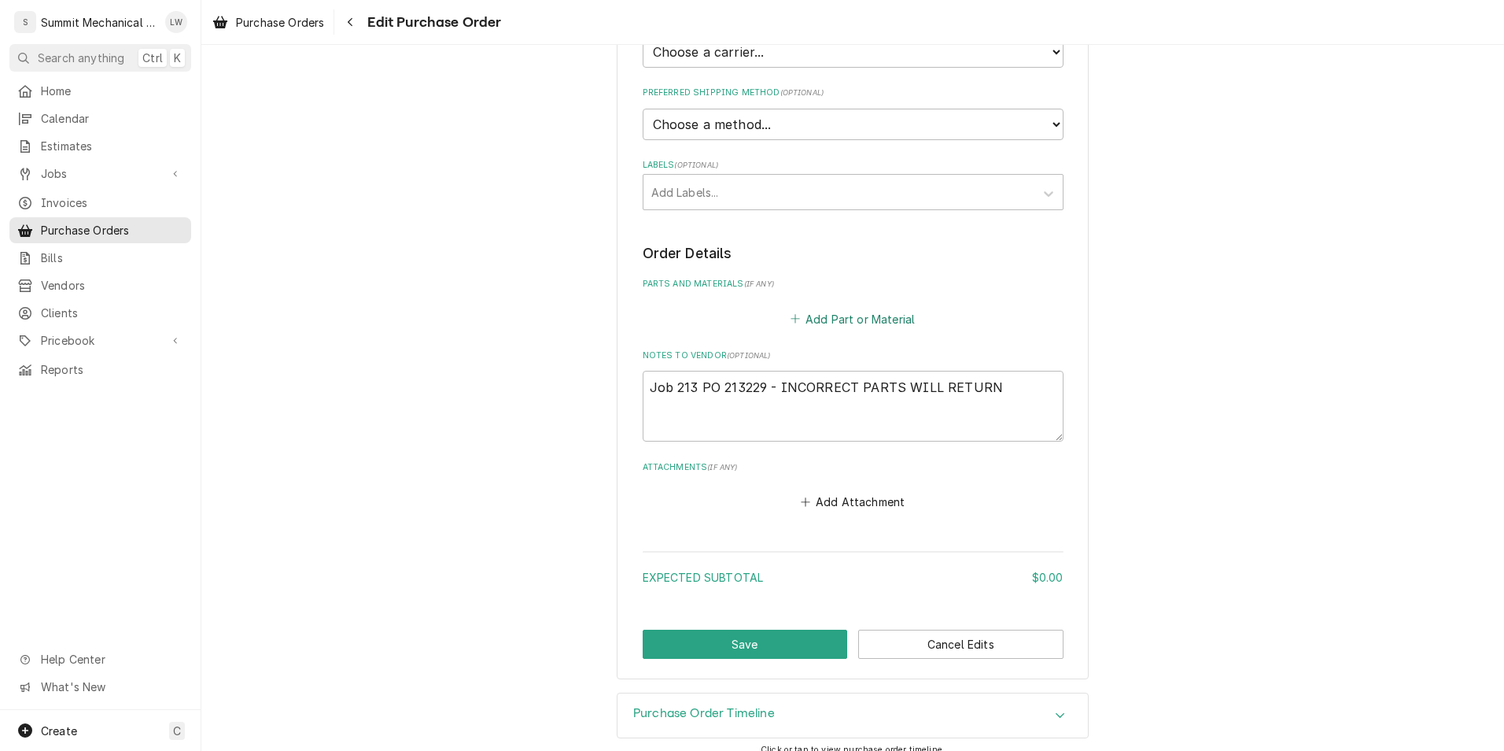
scroll to position [345, 0]
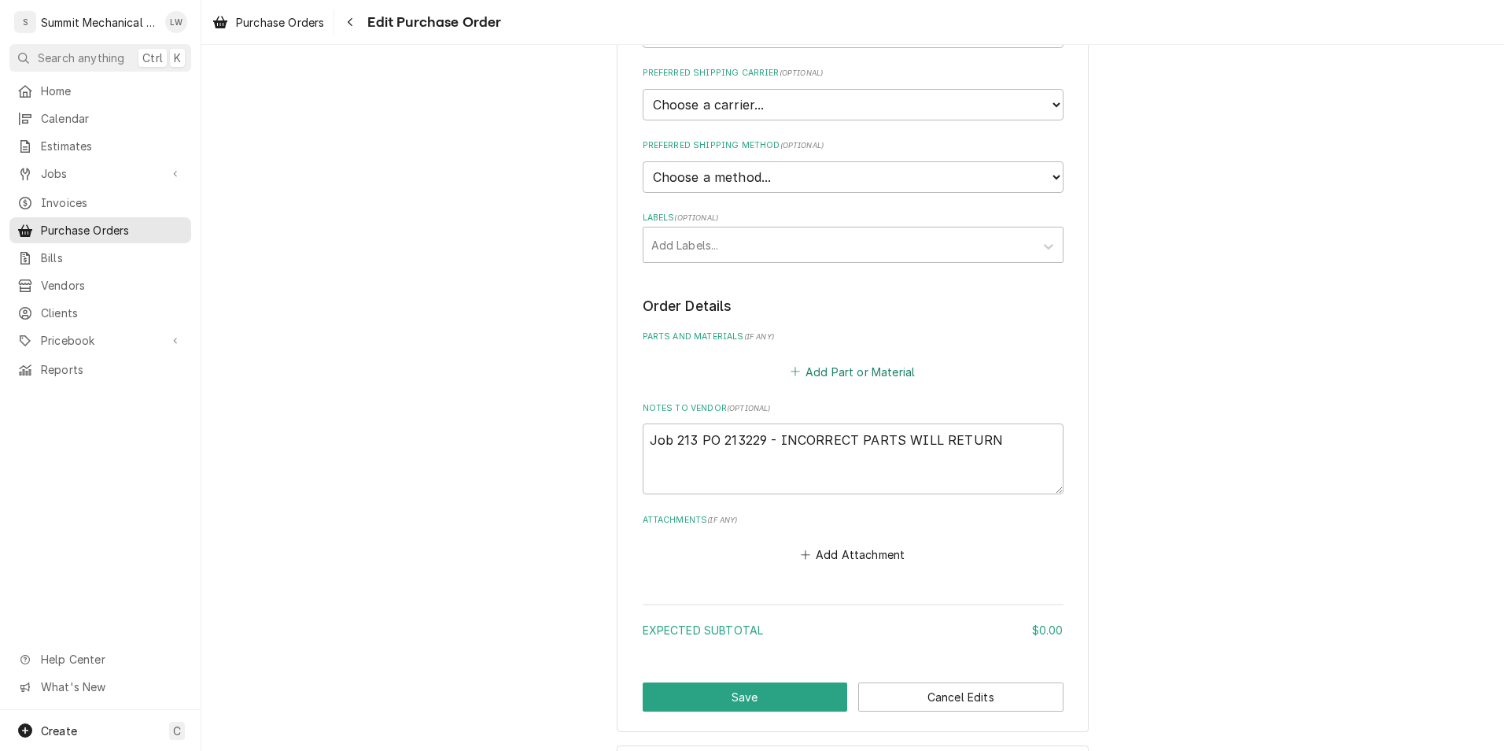
click at [880, 373] on button "Add Part or Material" at bounding box center [853, 371] width 130 height 22
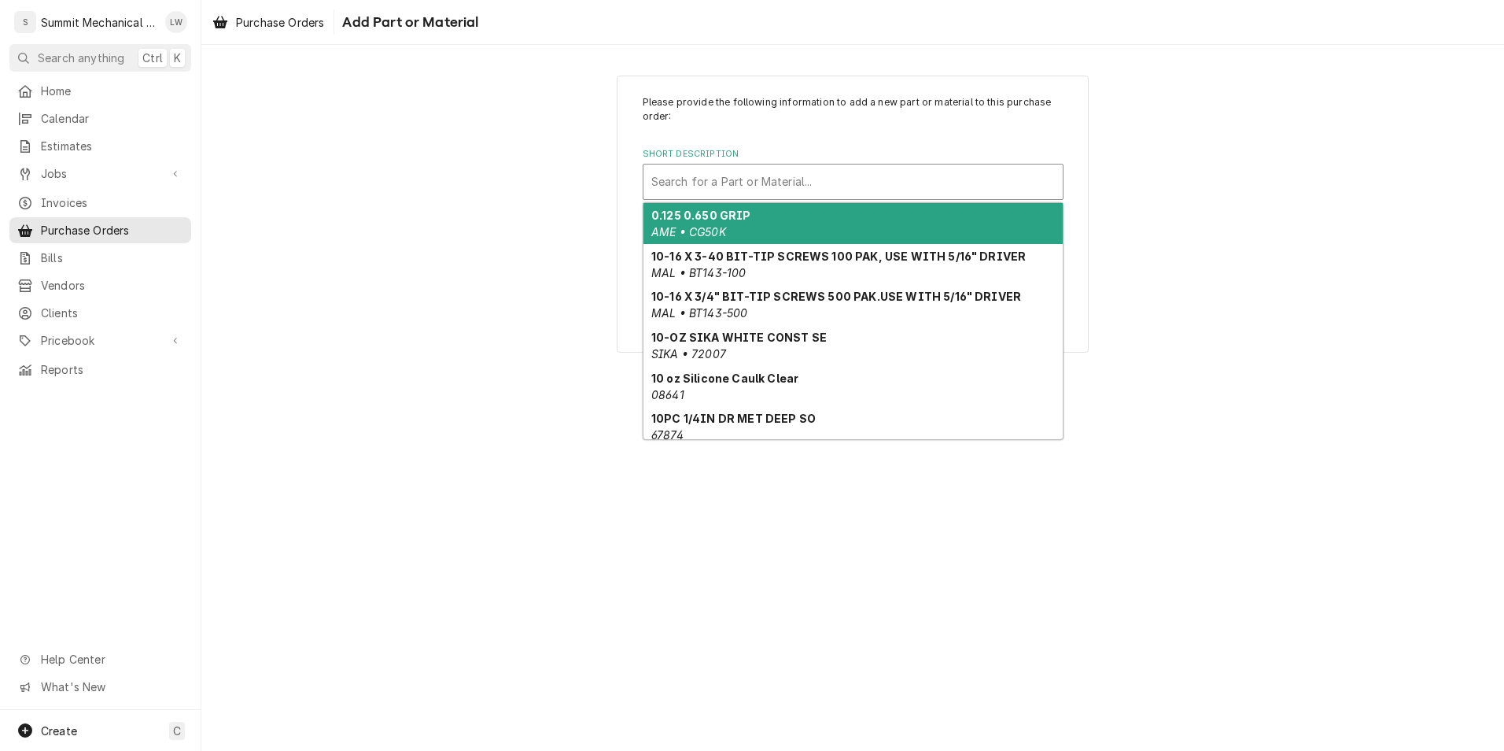
click at [869, 177] on div "Short Description" at bounding box center [853, 182] width 404 height 28
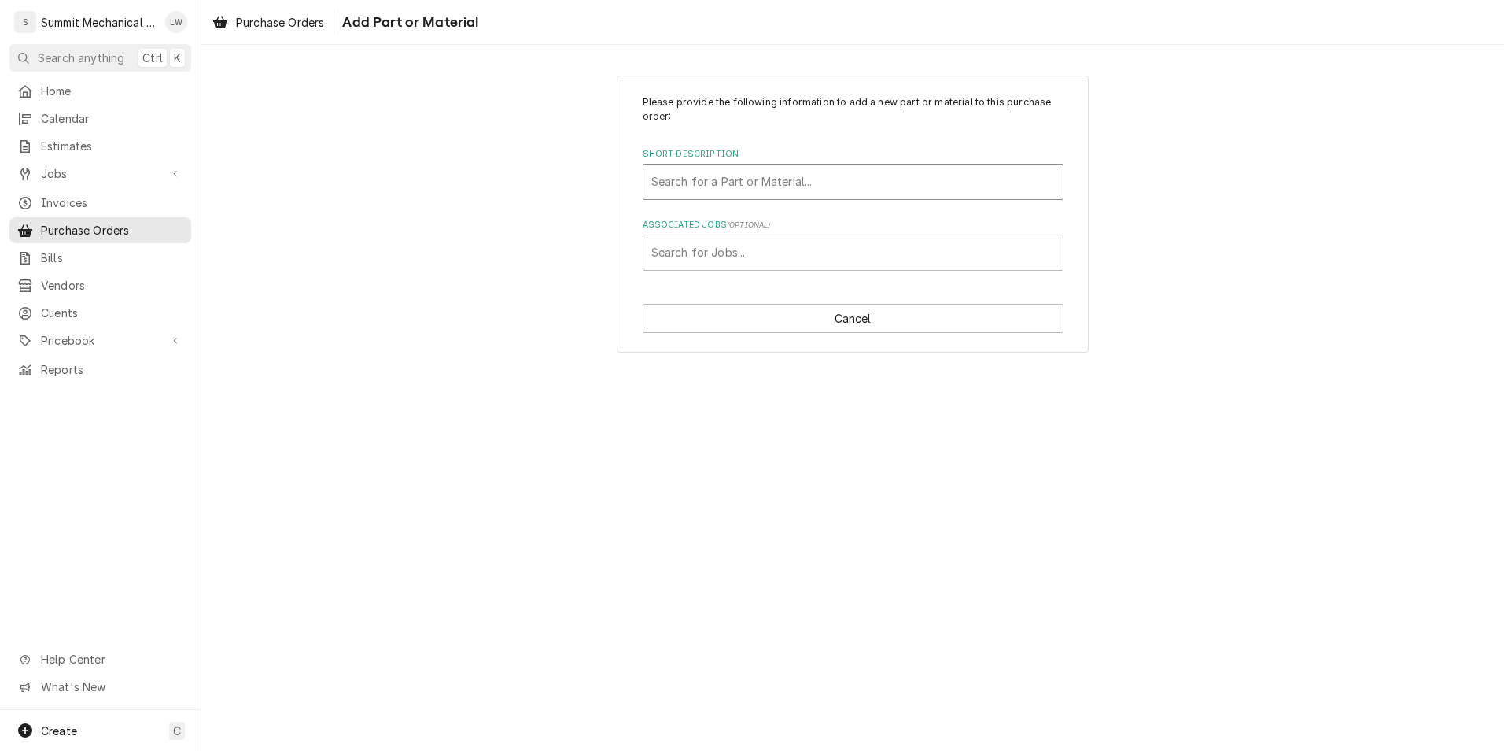
click at [694, 184] on div "Short Description" at bounding box center [853, 182] width 404 height 28
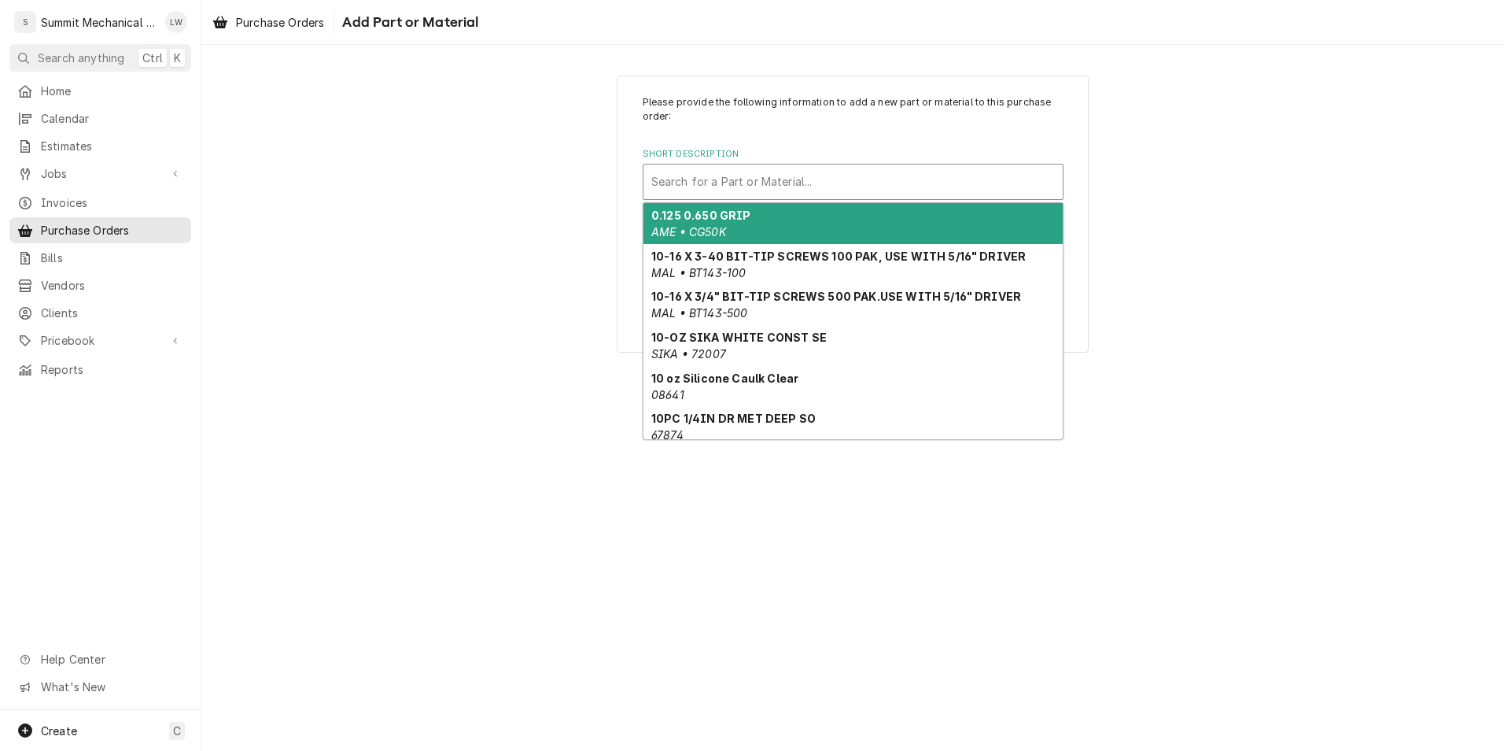
paste input "V0123E0020"
type input "V0123E0020"
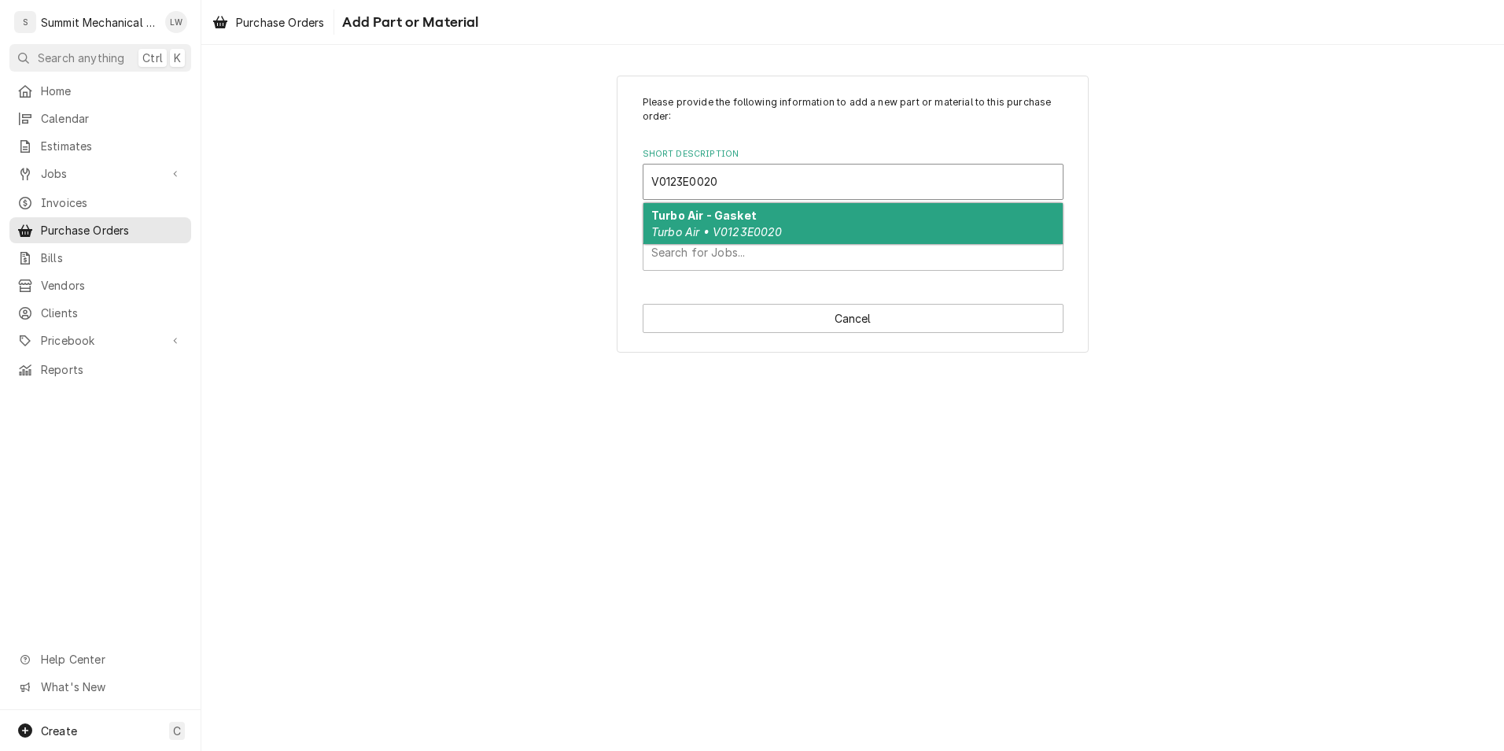
click at [698, 210] on strong "Turbo Air - Gasket" at bounding box center [703, 215] width 105 height 13
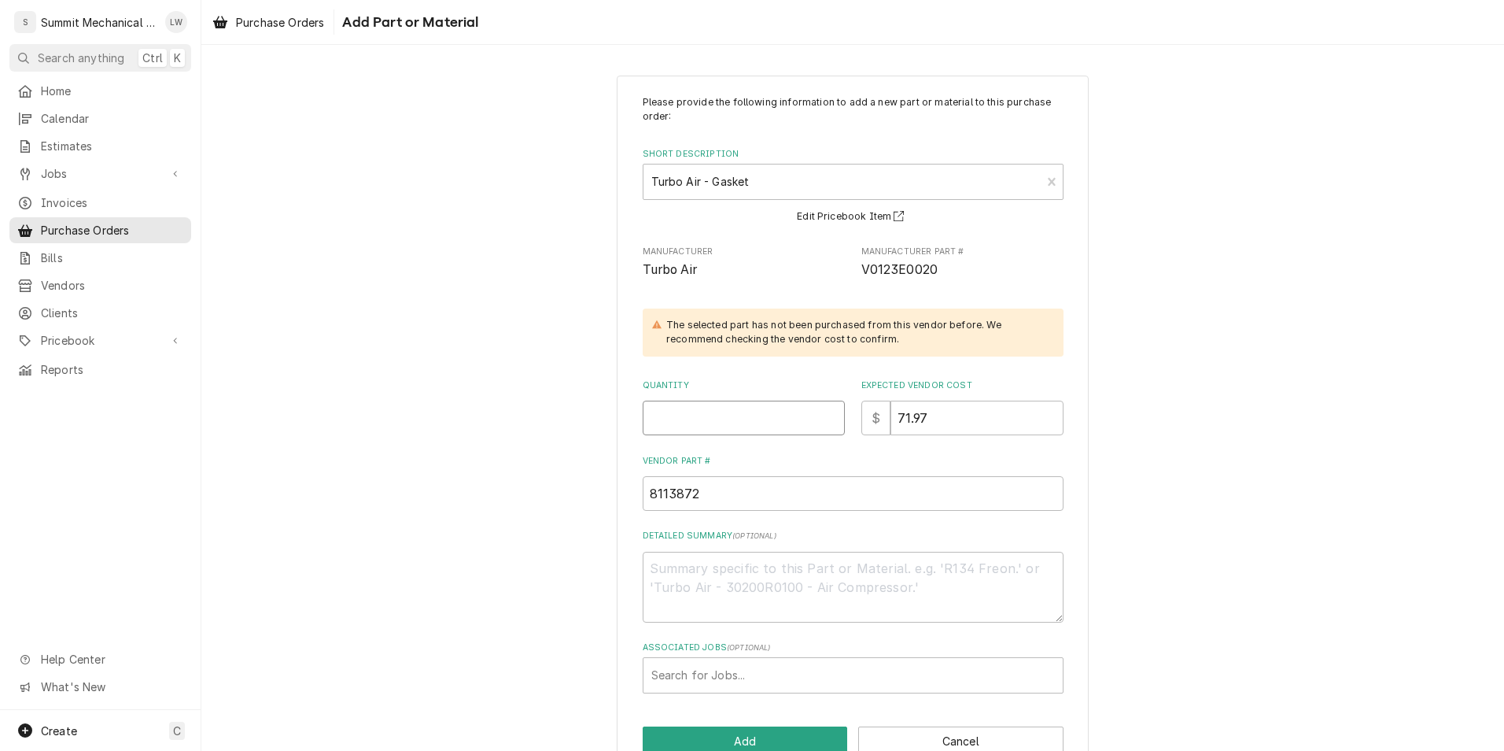
click at [765, 423] on input "Quantity" at bounding box center [744, 417] width 202 height 35
type textarea "x"
type input "2"
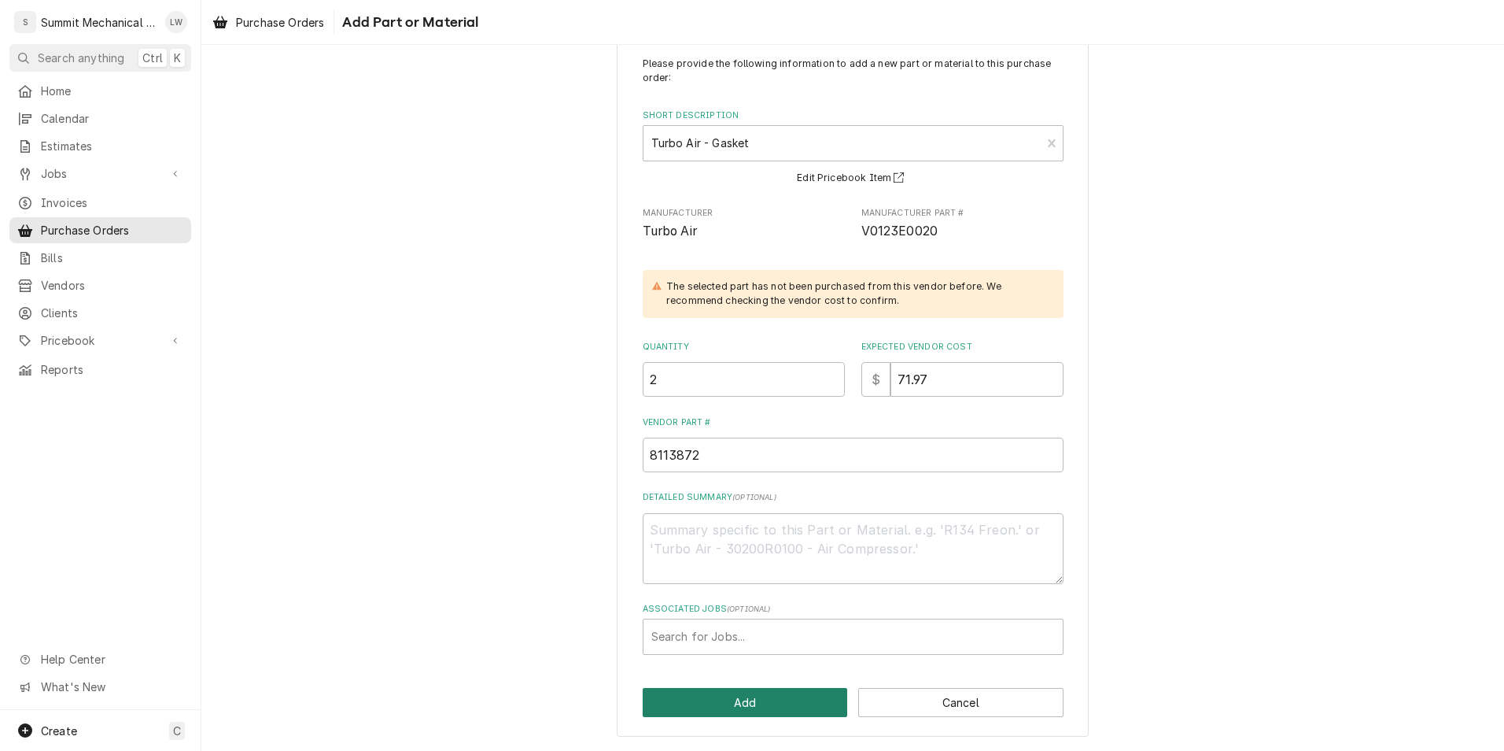
click at [772, 699] on button "Add" at bounding box center [745, 702] width 205 height 29
type textarea "x"
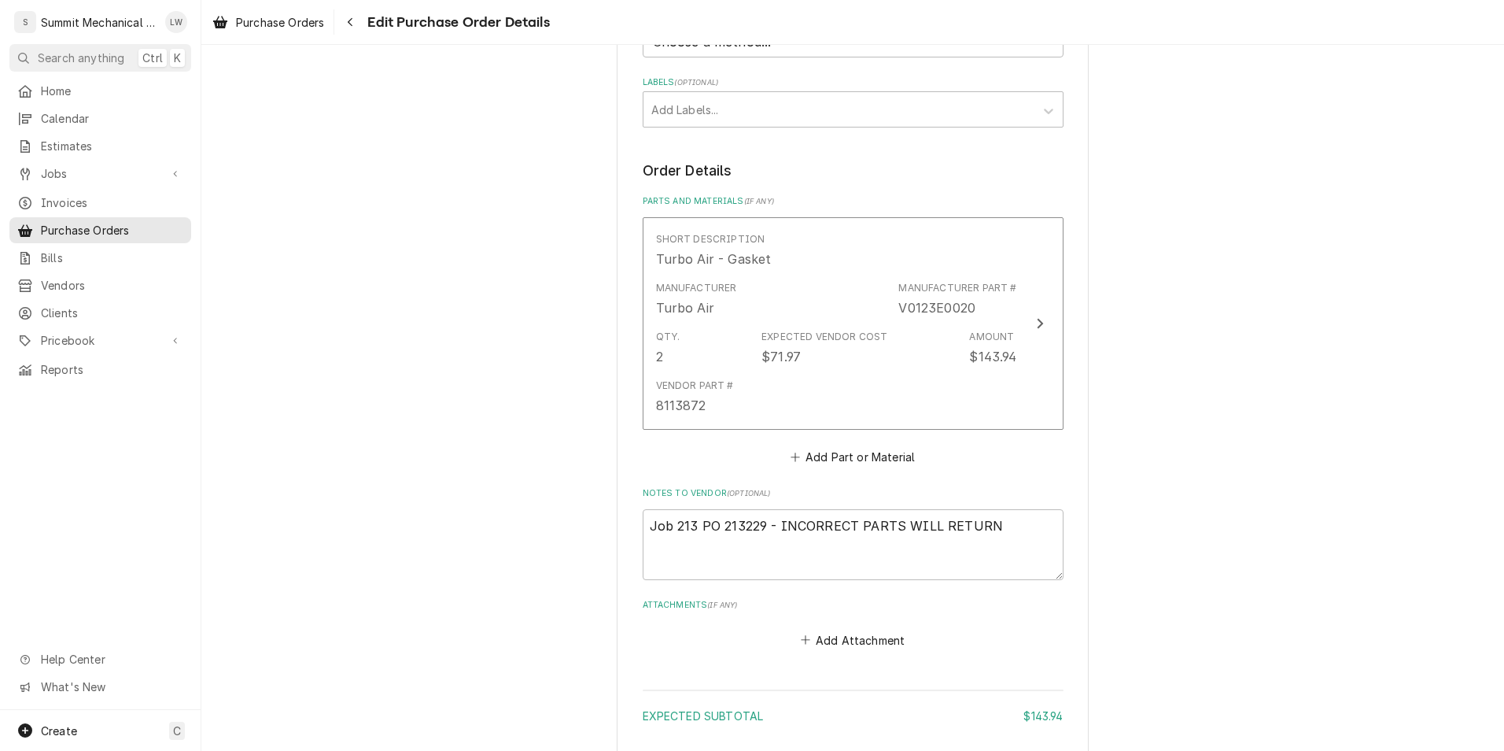
scroll to position [481, 0]
click at [873, 449] on button "Add Part or Material" at bounding box center [853, 456] width 130 height 22
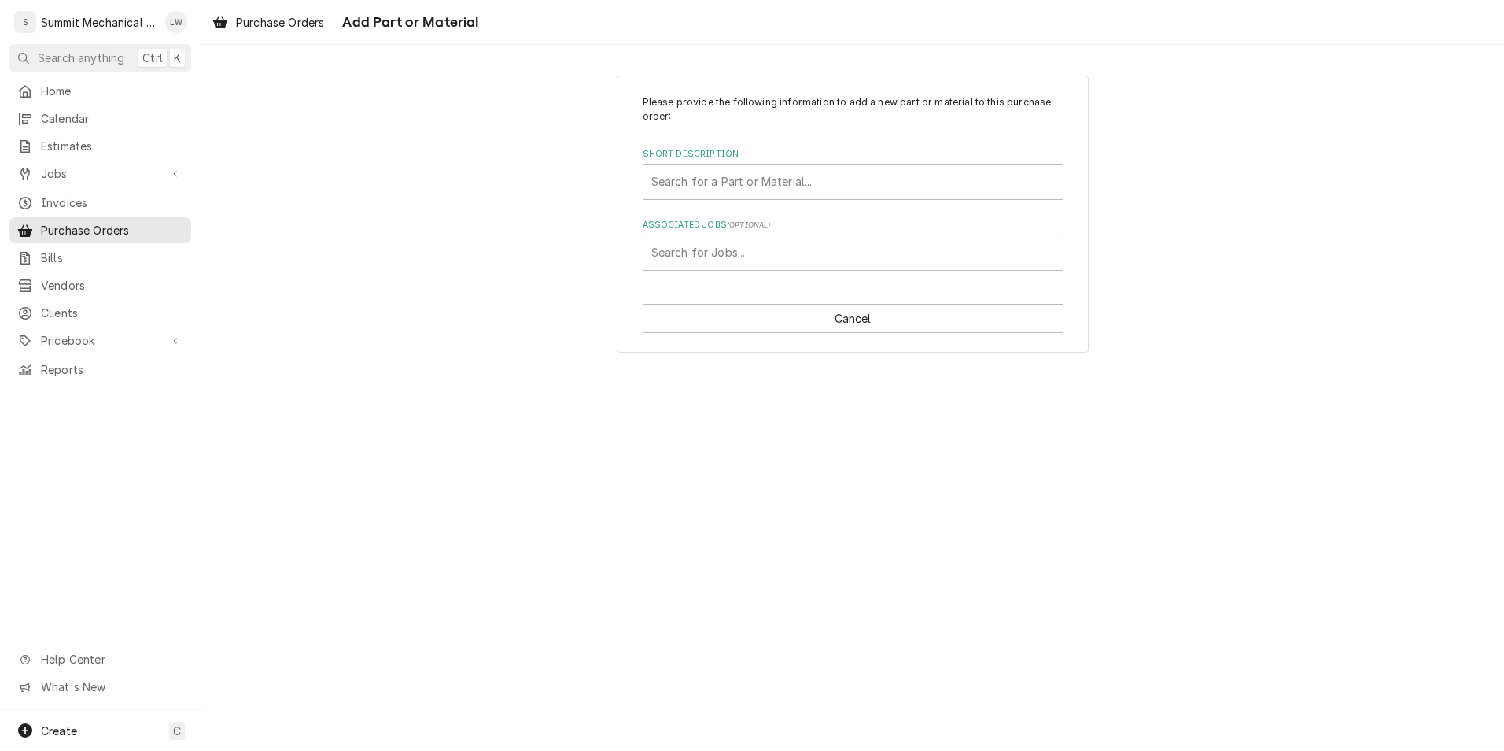
click at [902, 134] on div "Please provide the following information to add a new part or material to this …" at bounding box center [853, 182] width 421 height 175
click at [899, 169] on div "Short Description" at bounding box center [853, 182] width 404 height 28
type input "[PERSON_NAME]"
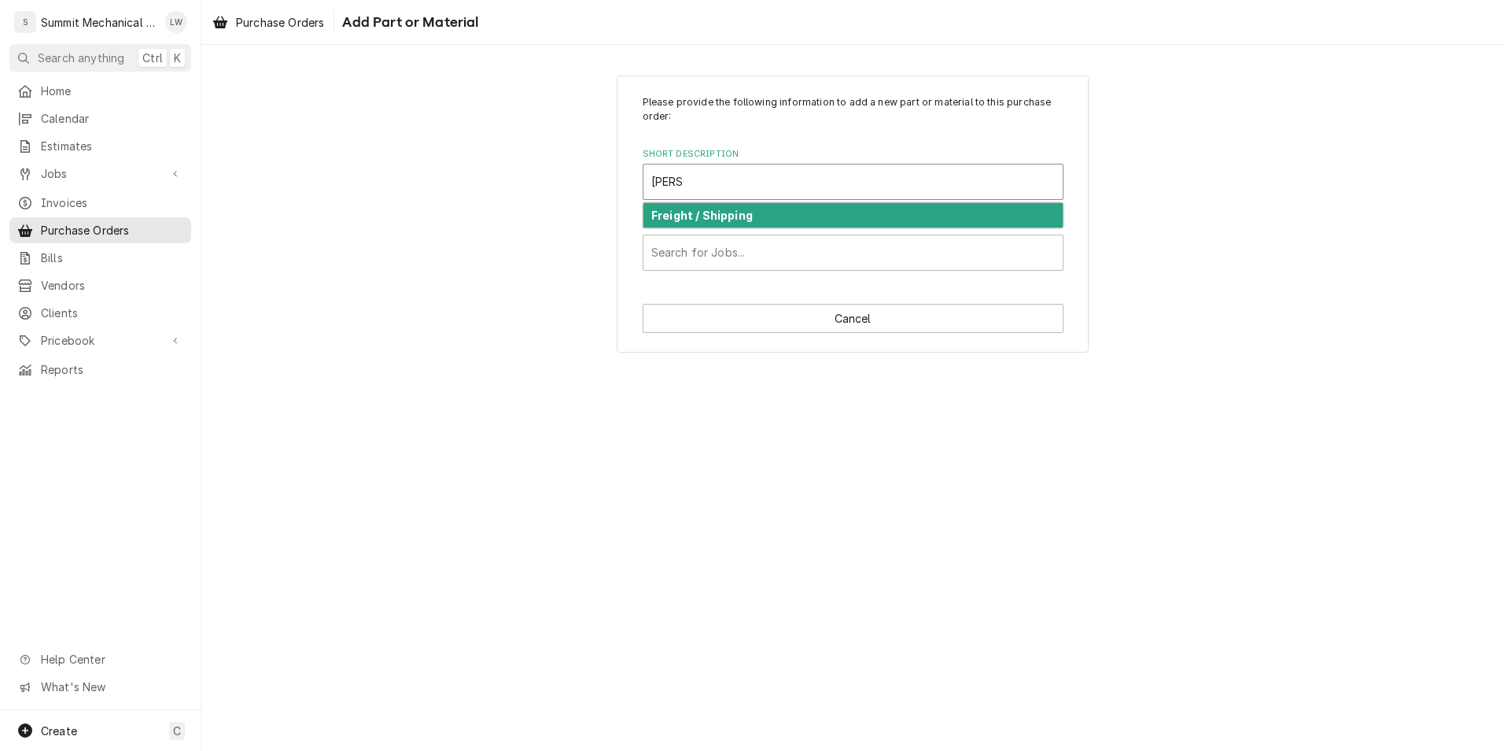
click at [847, 205] on div "Freight / Shipping" at bounding box center [853, 215] width 419 height 24
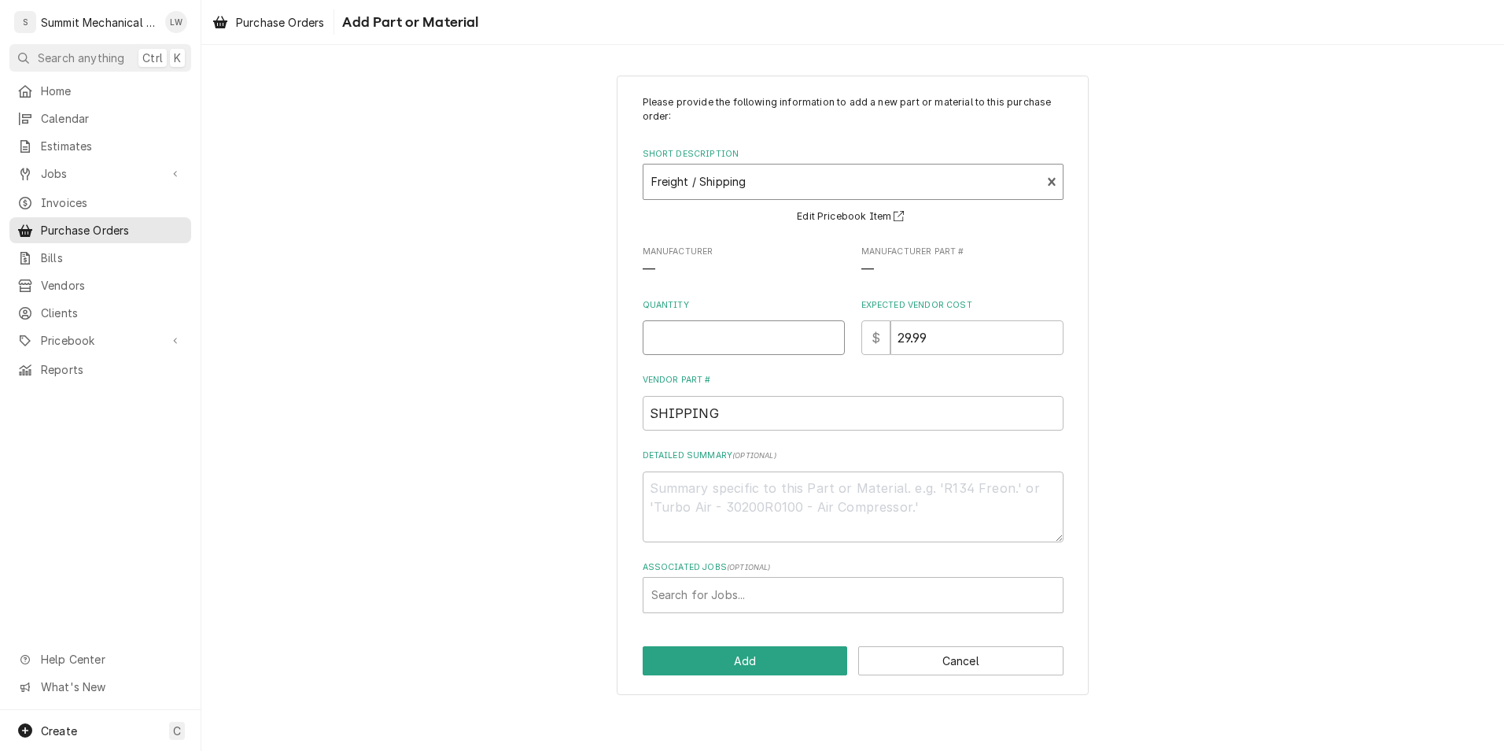
click at [766, 347] on input "Quantity" at bounding box center [744, 337] width 202 height 35
type textarea "x"
type input "1"
click at [736, 653] on button "Add" at bounding box center [745, 660] width 205 height 29
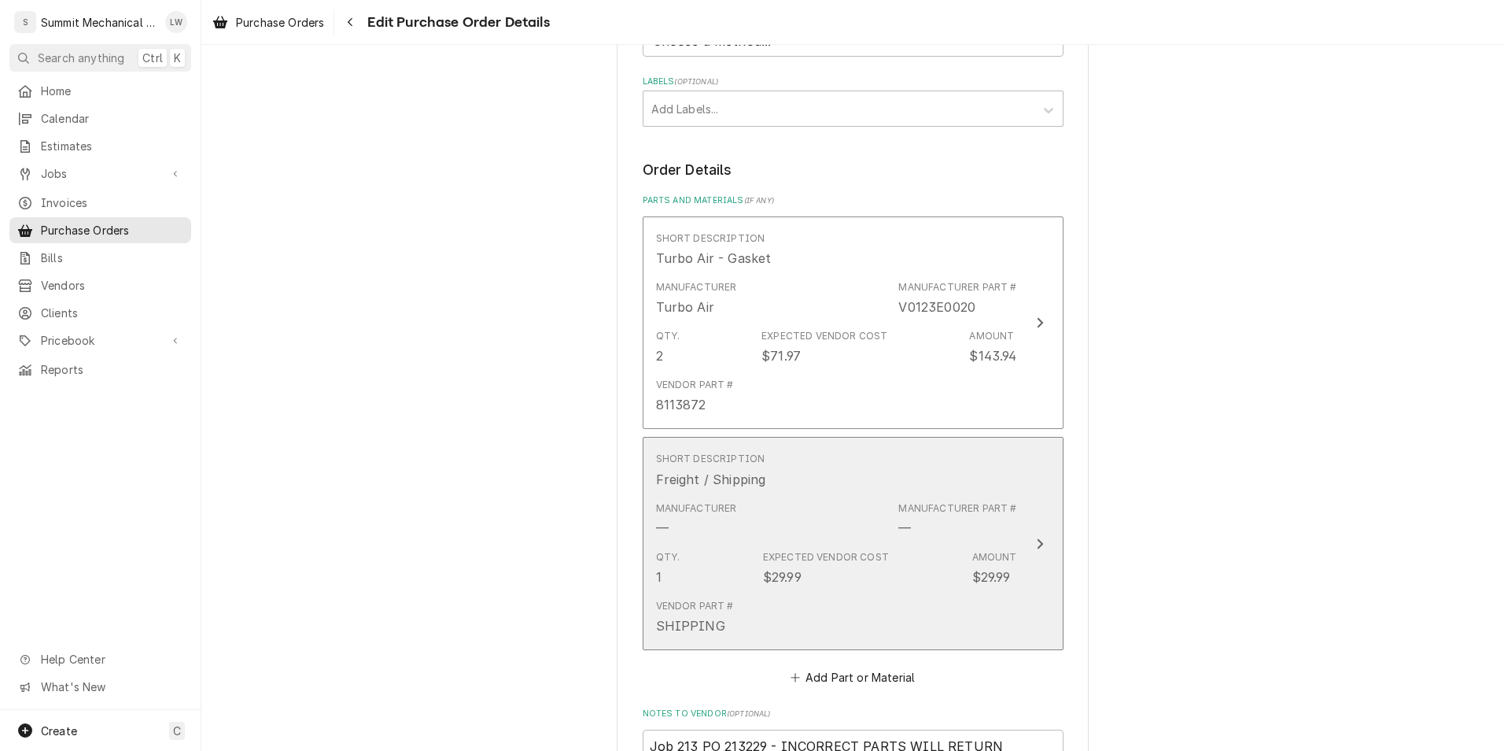
scroll to position [855, 0]
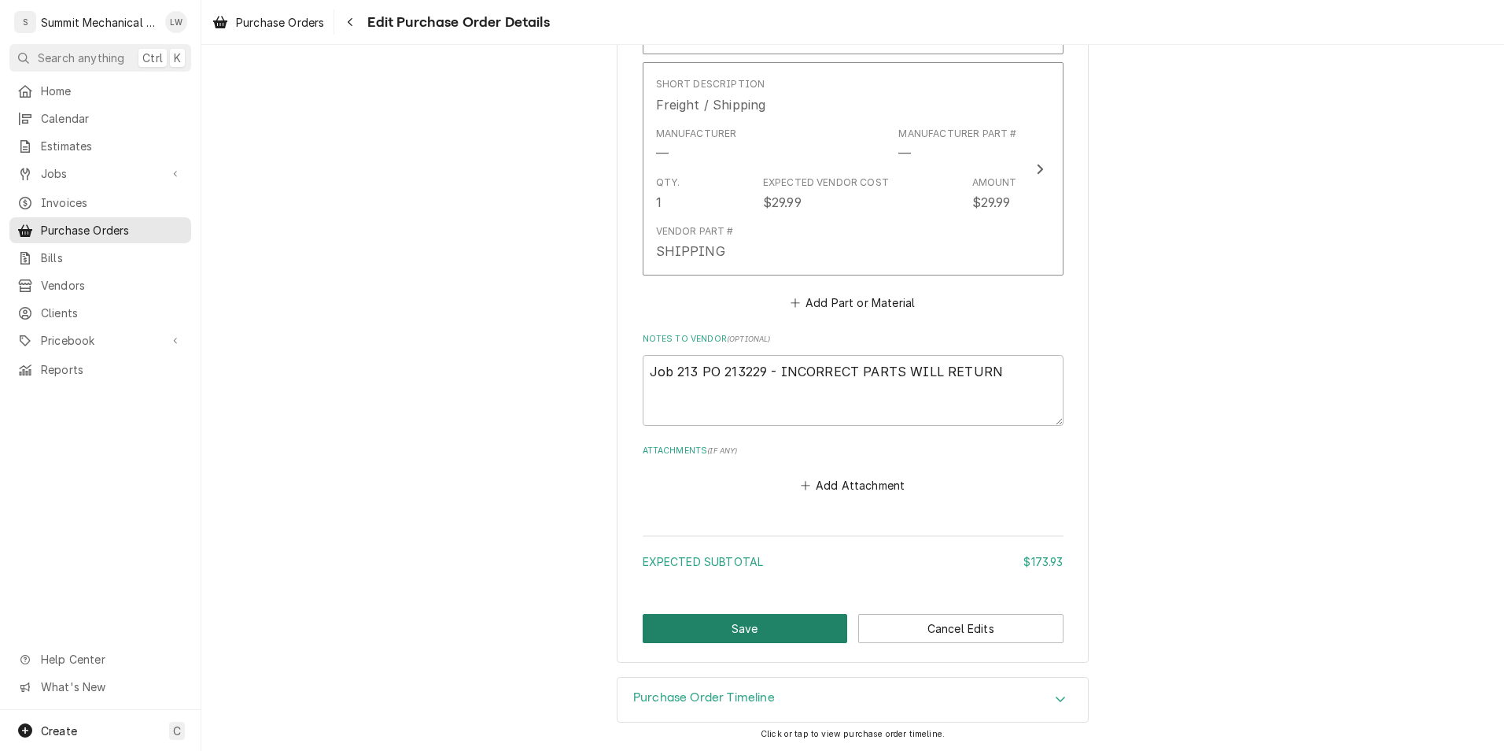
click at [793, 626] on button "Save" at bounding box center [745, 628] width 205 height 29
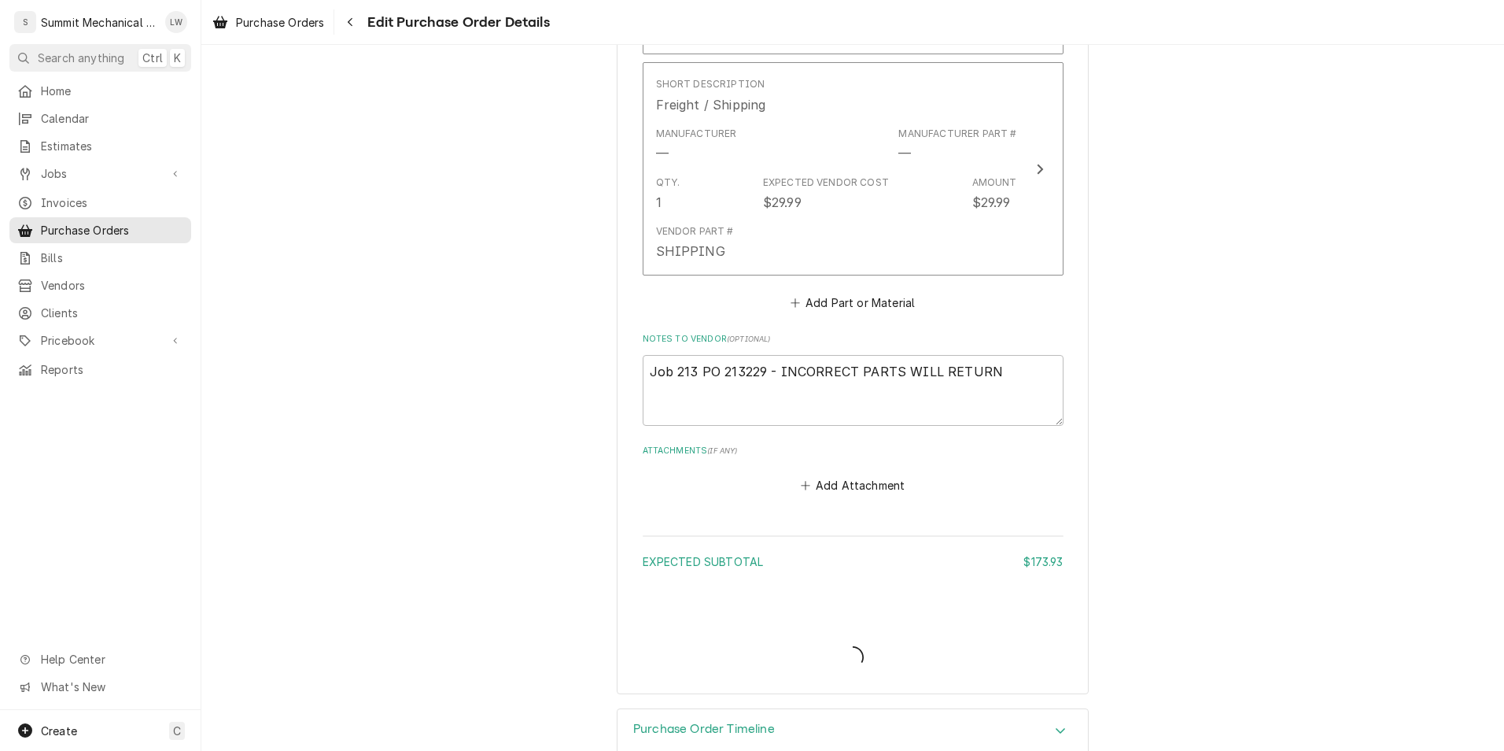
type textarea "x"
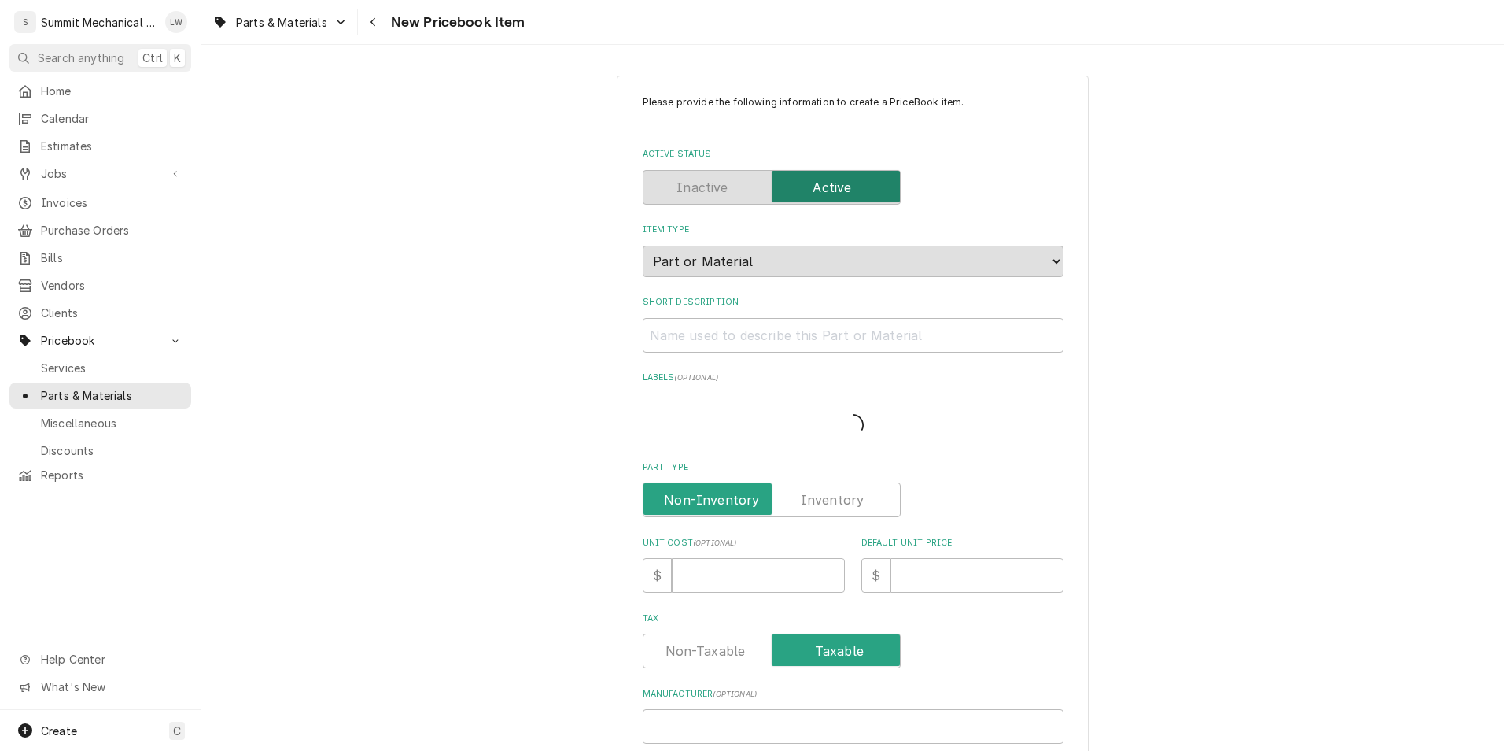
type textarea "x"
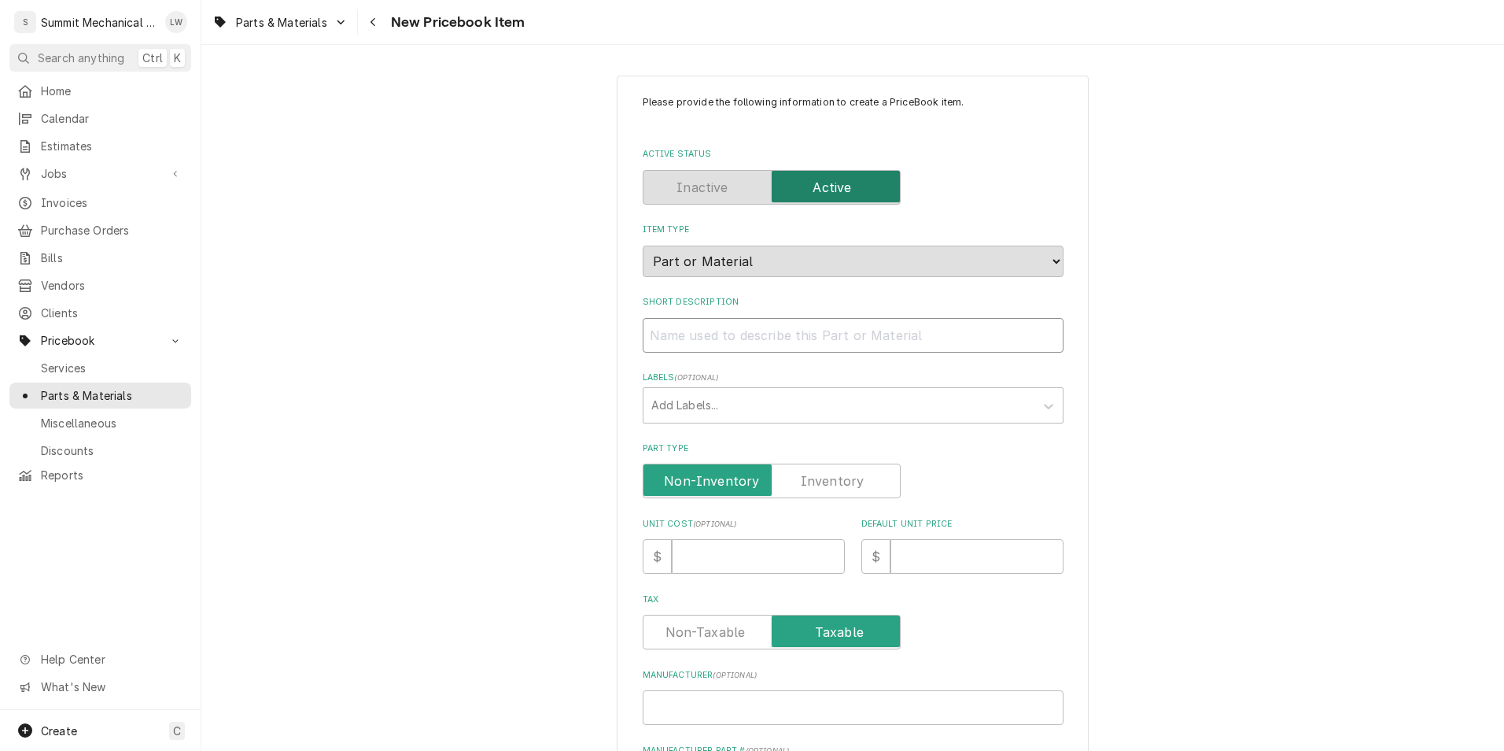
click at [734, 324] on input "Short Description" at bounding box center [853, 335] width 421 height 35
click at [703, 334] on input "Short Description" at bounding box center [853, 335] width 421 height 35
paste input "Turbo Air - Gasket"
type input "Turbo Air - Gasket"
type textarea "x"
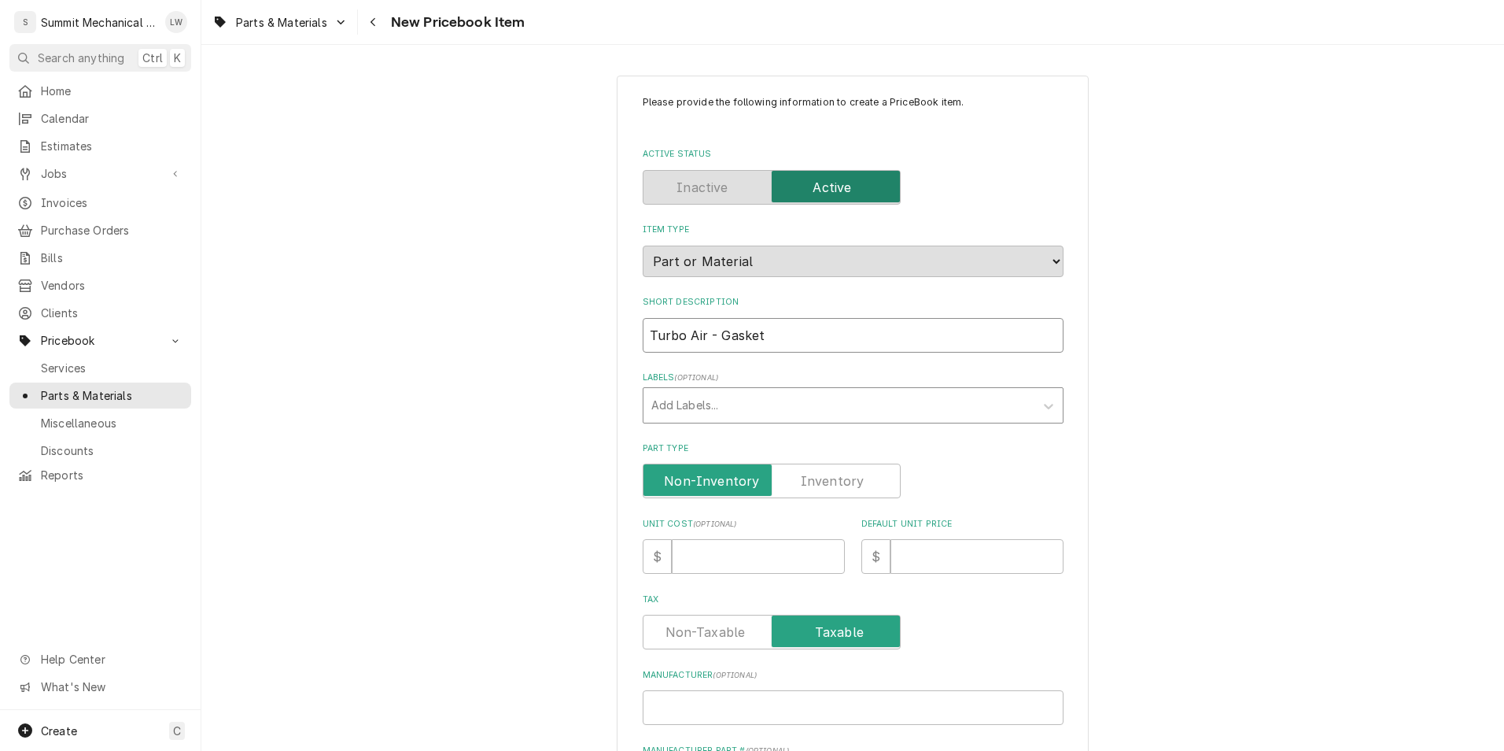
type input "Turbo Air - Gasket"
click at [688, 400] on div "Labels" at bounding box center [838, 405] width 375 height 28
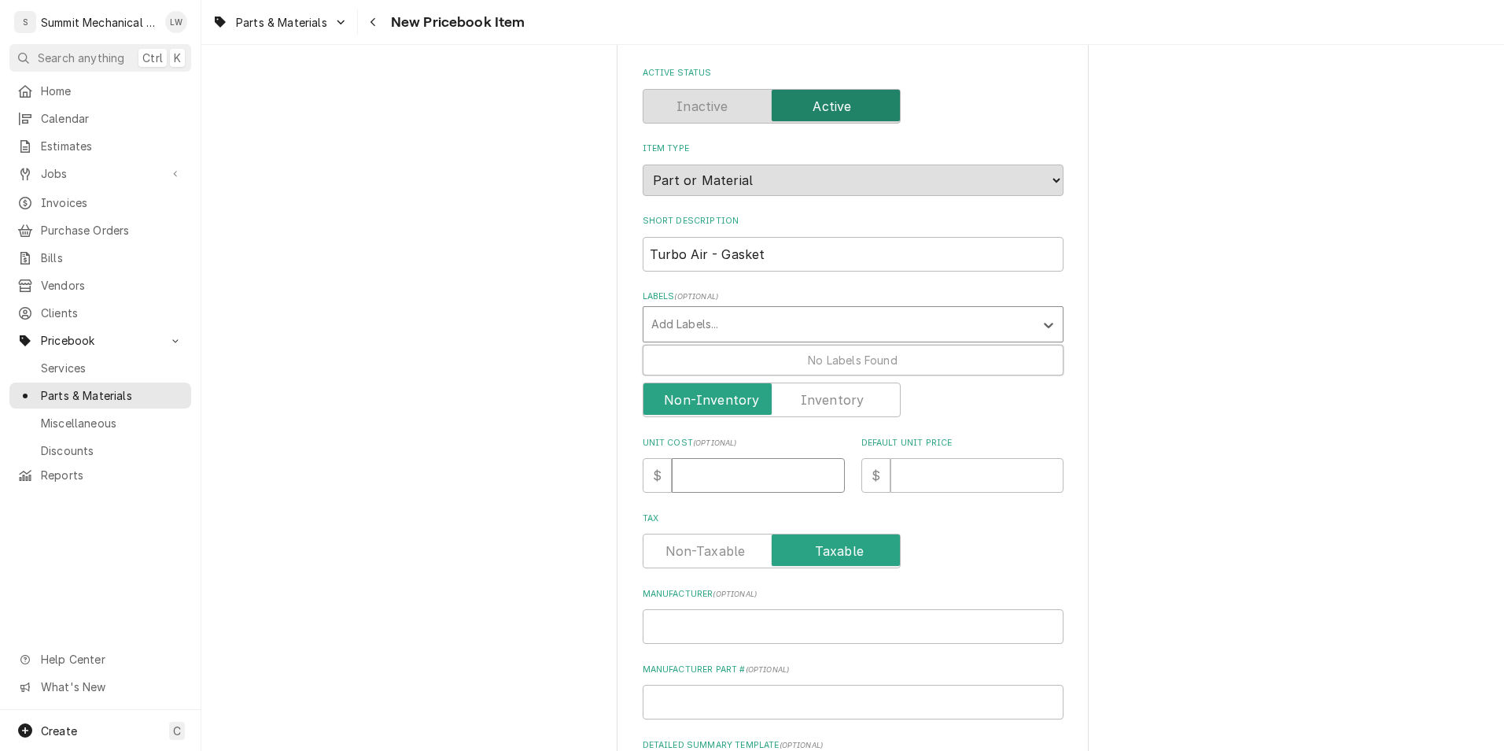
click at [764, 474] on input "Unit Cost ( optional )" at bounding box center [758, 475] width 173 height 35
type input "7"
type textarea "x"
type input "71"
type textarea "x"
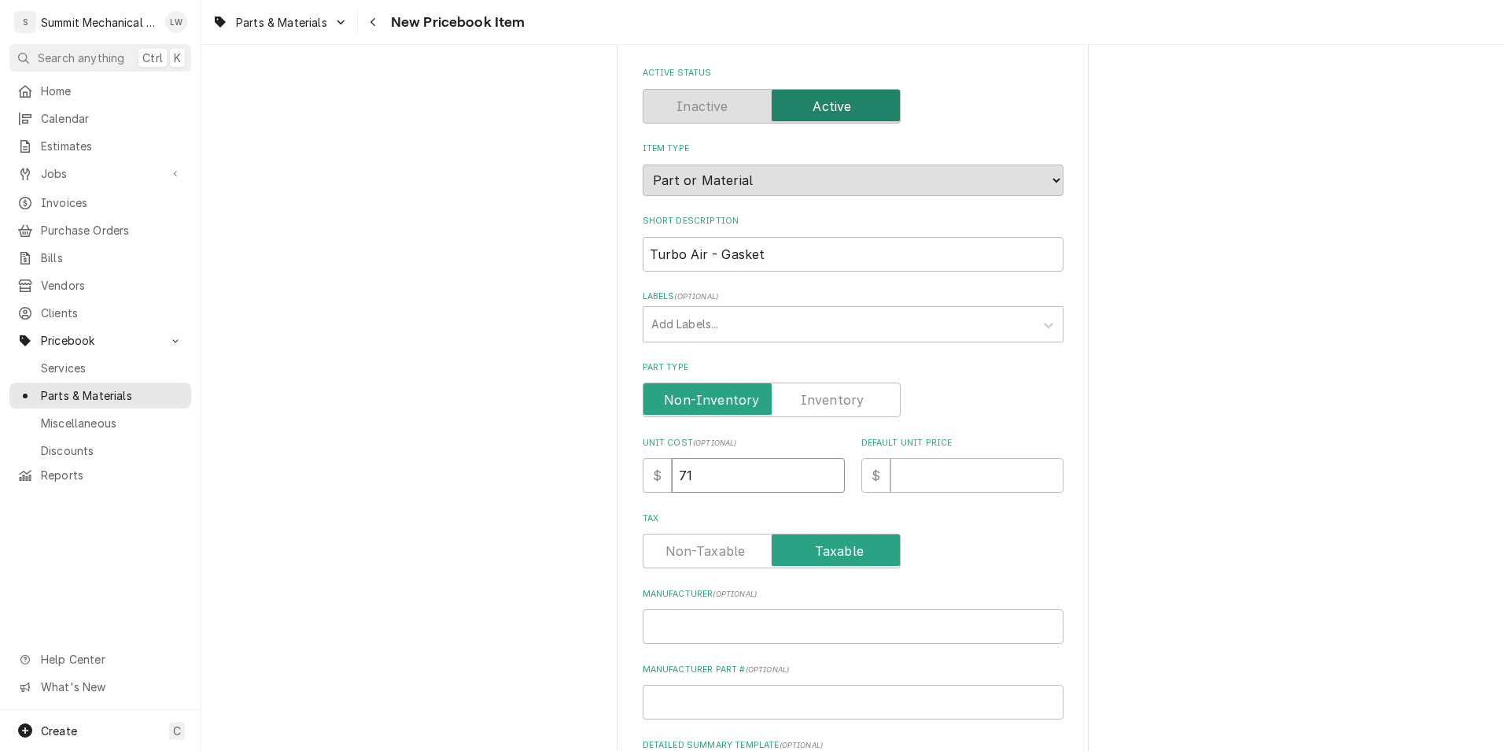
type input "71.9"
type textarea "x"
type input "71.97"
type textarea "x"
type input "71.97"
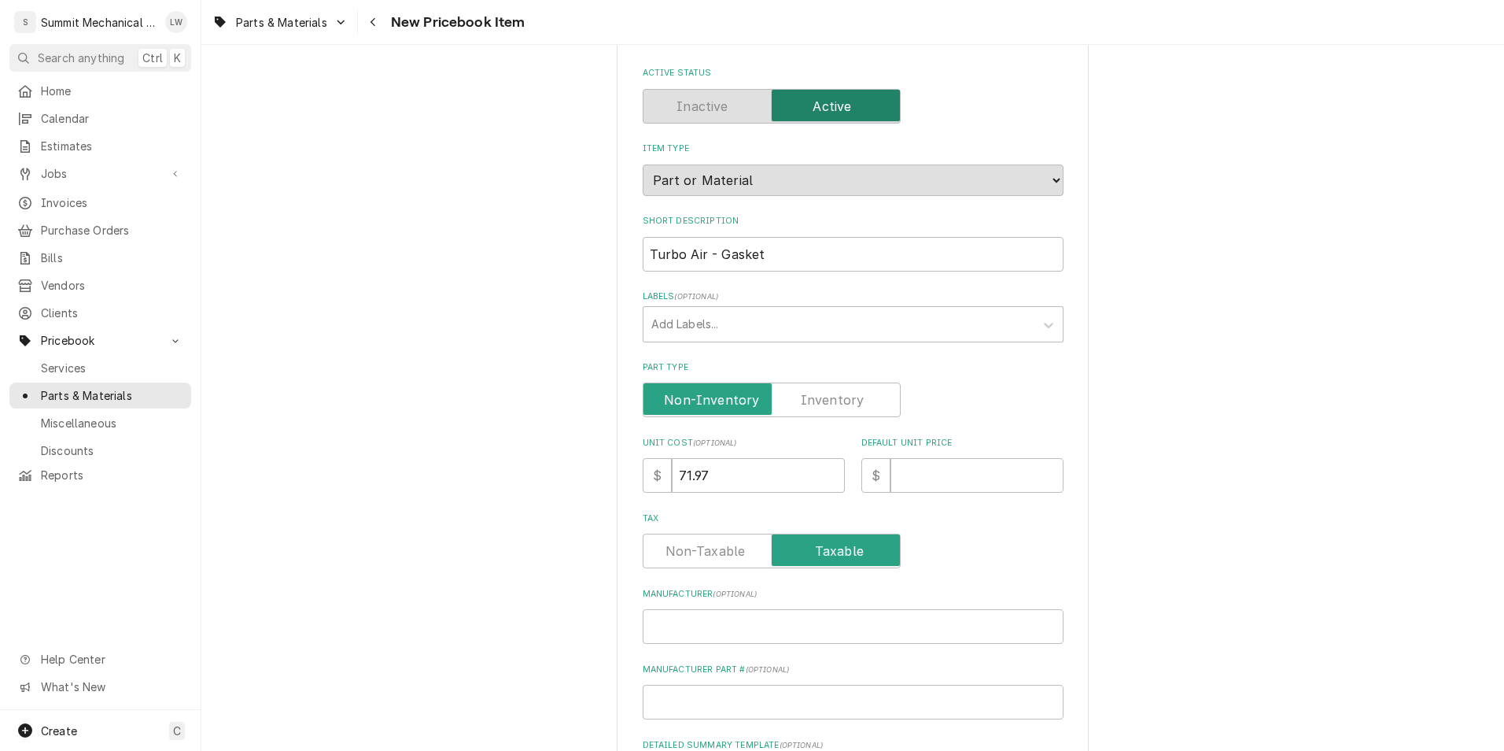
click at [928, 455] on div "Default Unit Price $" at bounding box center [963, 465] width 202 height 56
click at [920, 474] on input "Default Unit Price" at bounding box center [977, 475] width 173 height 35
type input "1"
type textarea "x"
type input "14"
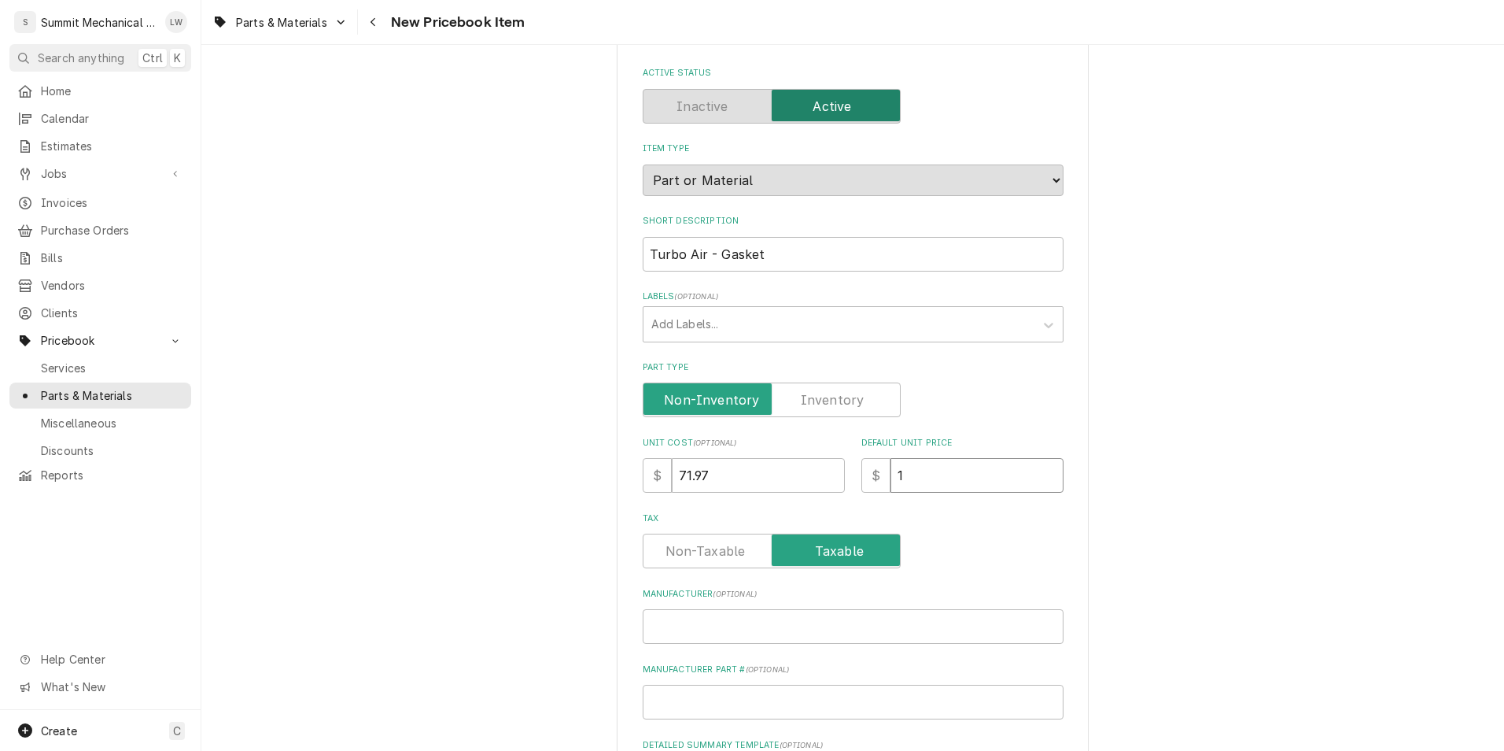
type textarea "x"
type input "143"
type textarea "x"
type input "143.9"
type textarea "x"
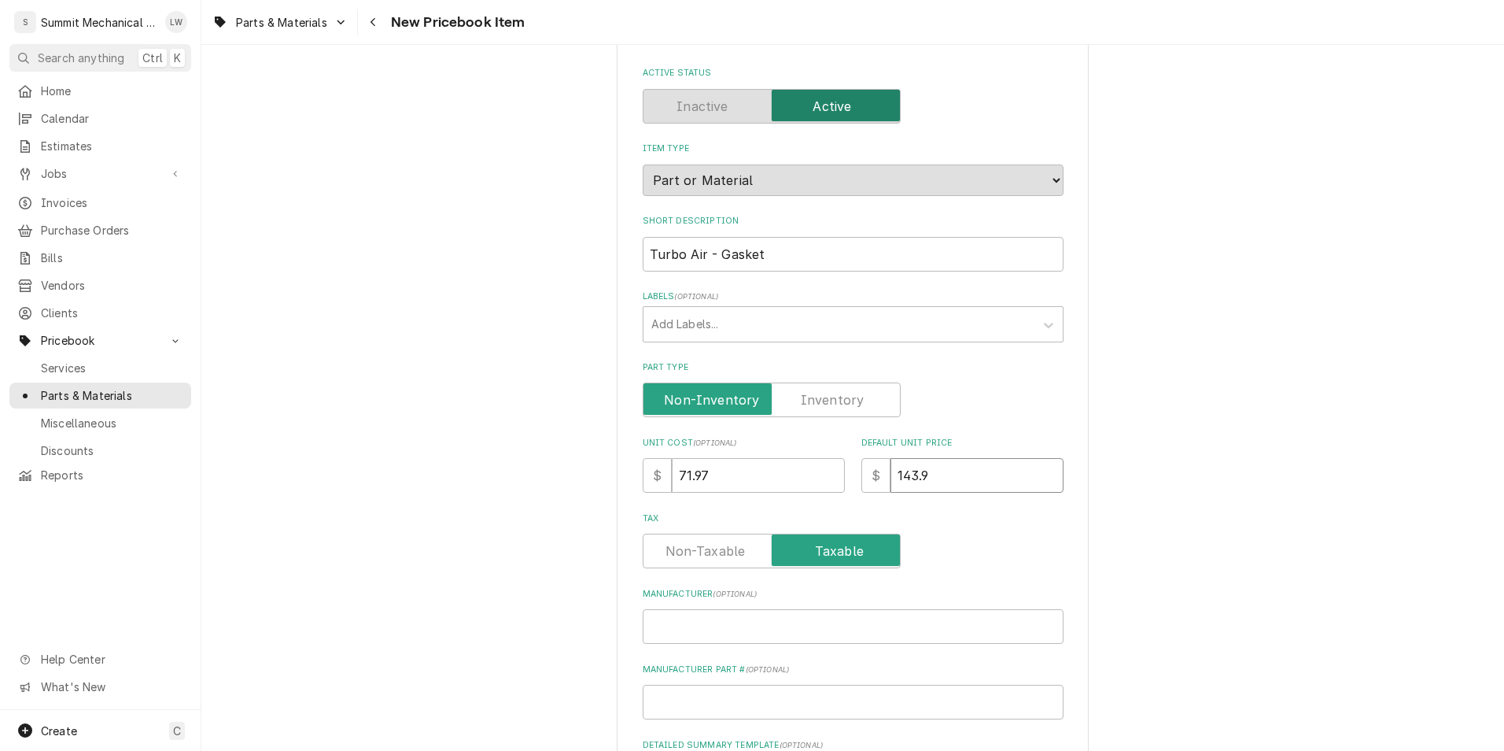
type input "143.94"
type textarea "x"
type input "143.94"
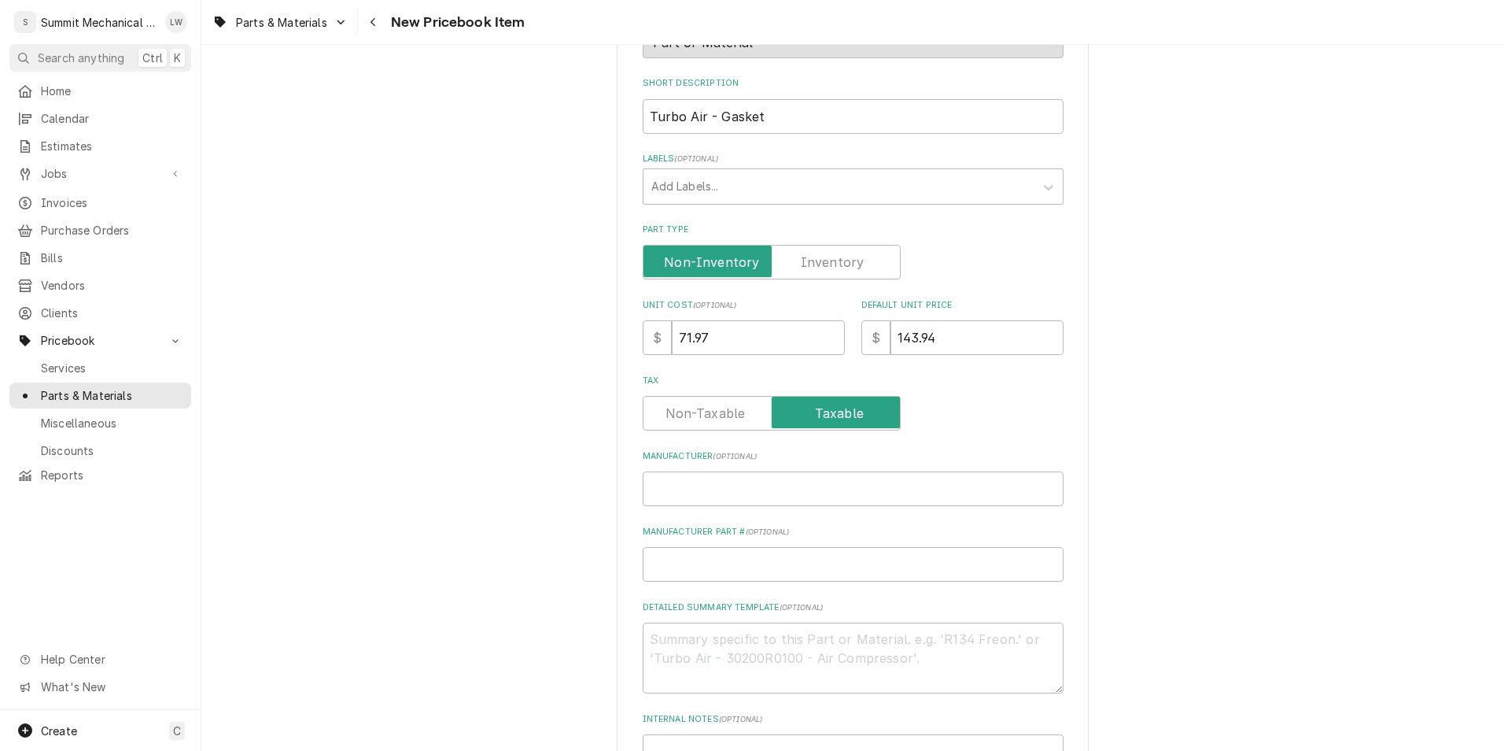
scroll to position [220, 0]
click at [781, 500] on input "Manufacturer ( optional )" at bounding box center [853, 487] width 421 height 35
type input "t"
type textarea "x"
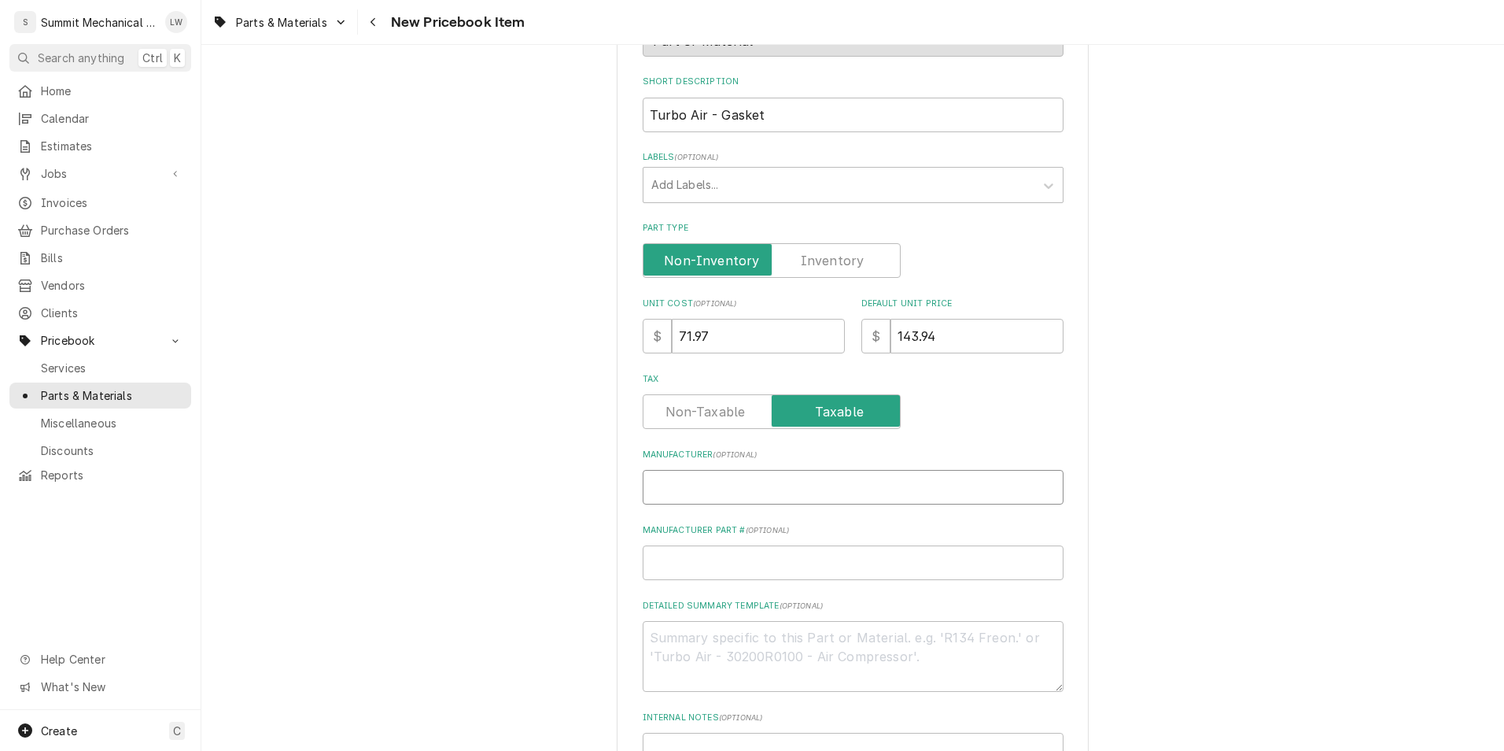
type input "t"
type textarea "x"
type input "tu"
type textarea "x"
type input "tur"
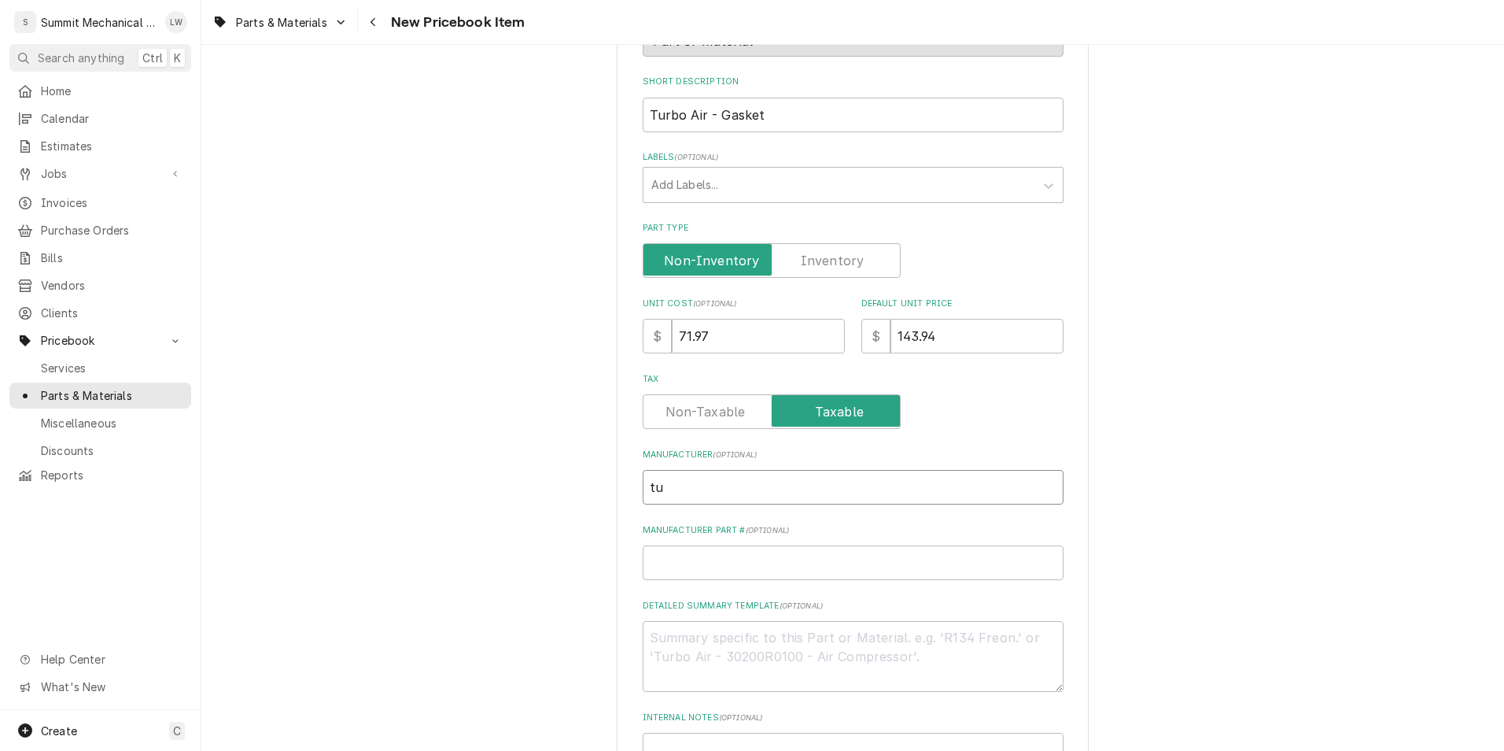
type textarea "x"
type input "tu"
type textarea "x"
type input "t"
type textarea "x"
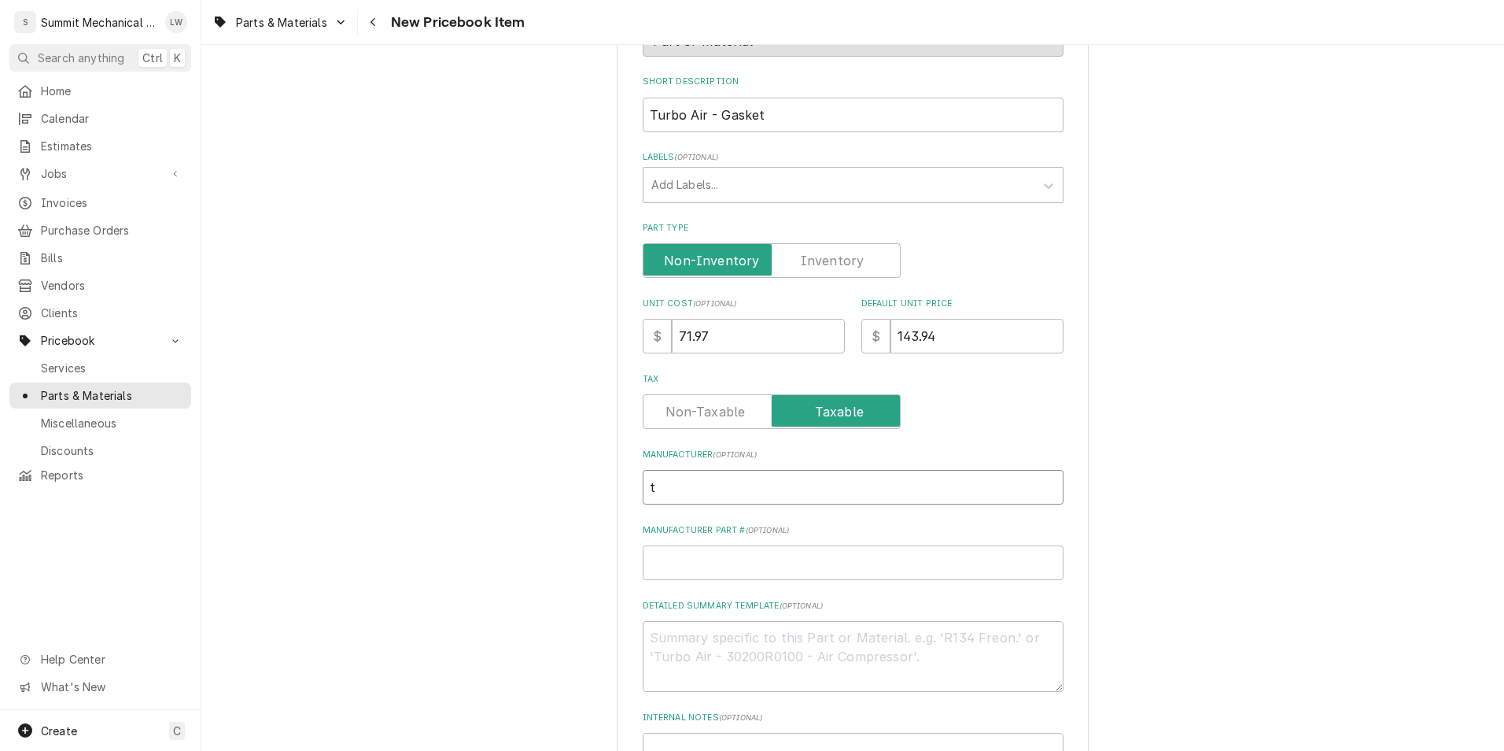
type textarea "x"
type input "T"
type textarea "x"
type input "TU"
type textarea "x"
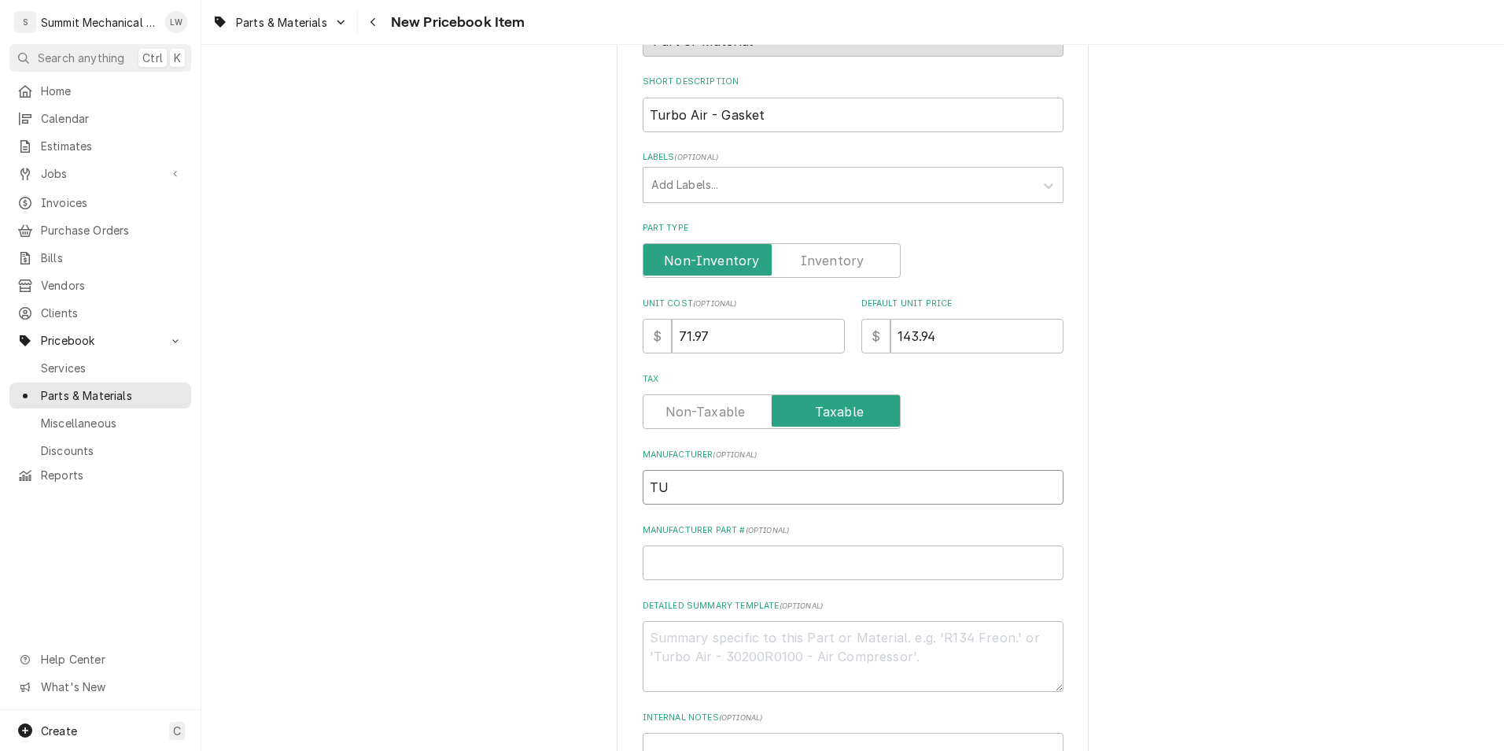
type input "TUR"
type textarea "x"
type input "TU"
type textarea "x"
type input "T"
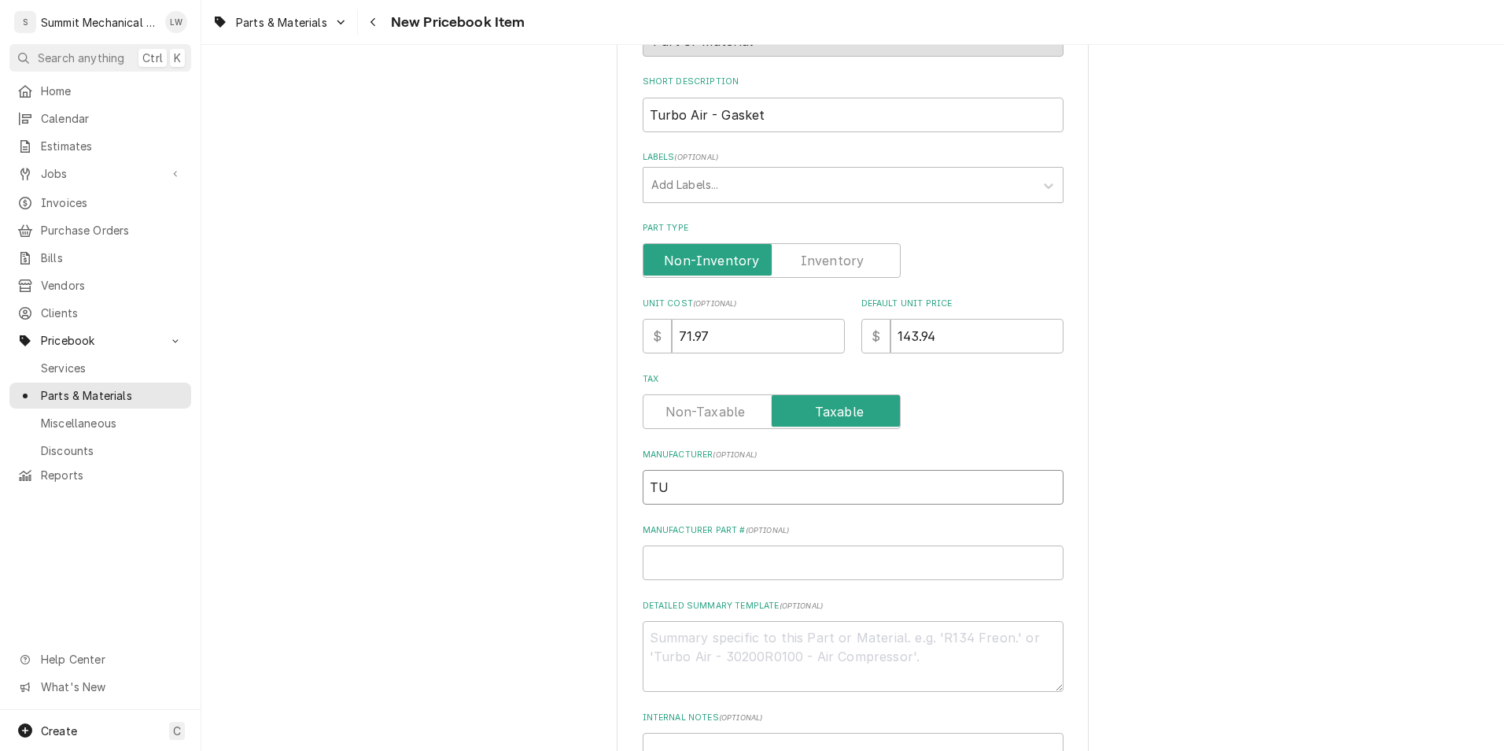
type textarea "x"
type input "T"
type textarea "x"
type input "Tu"
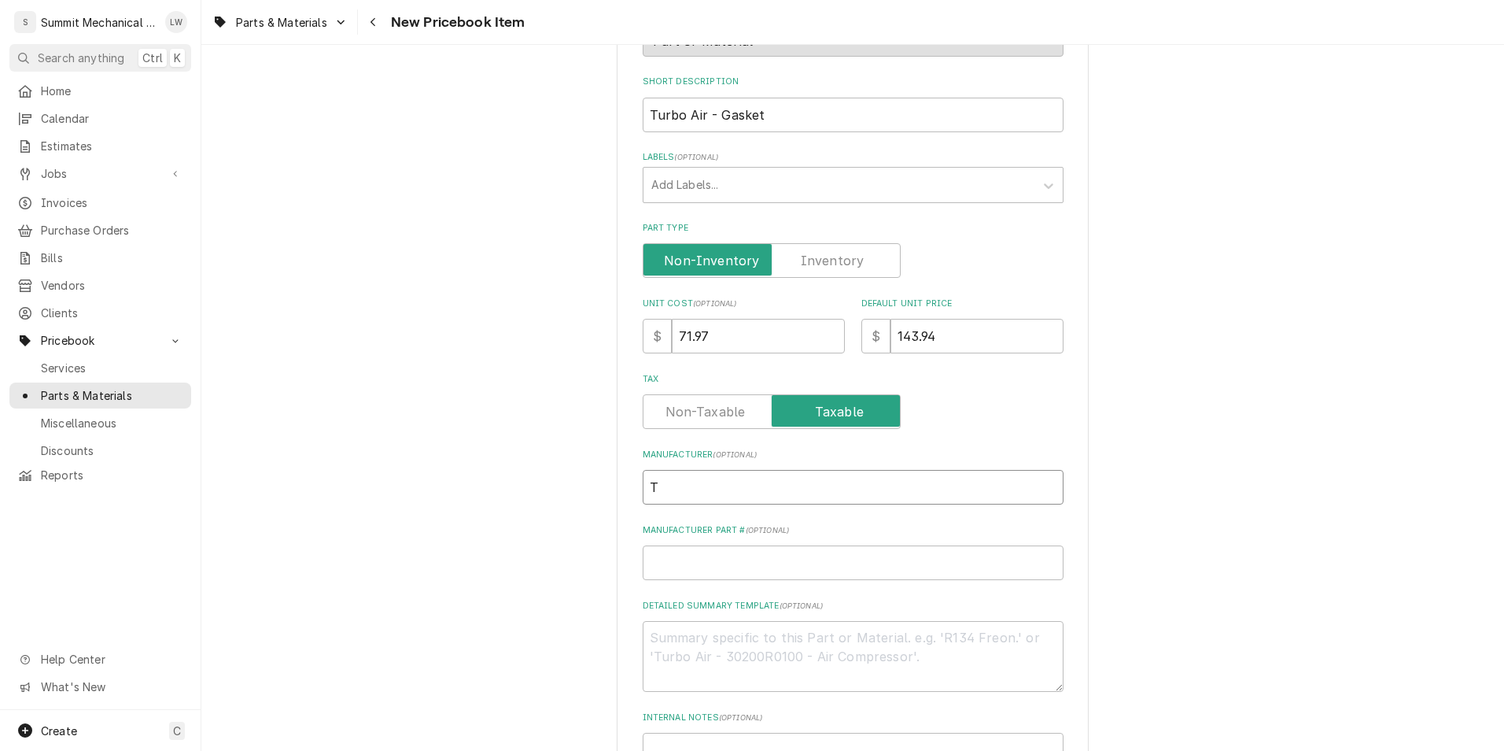
type textarea "x"
type input "Tur"
type textarea "x"
type input "Turb"
type textarea "x"
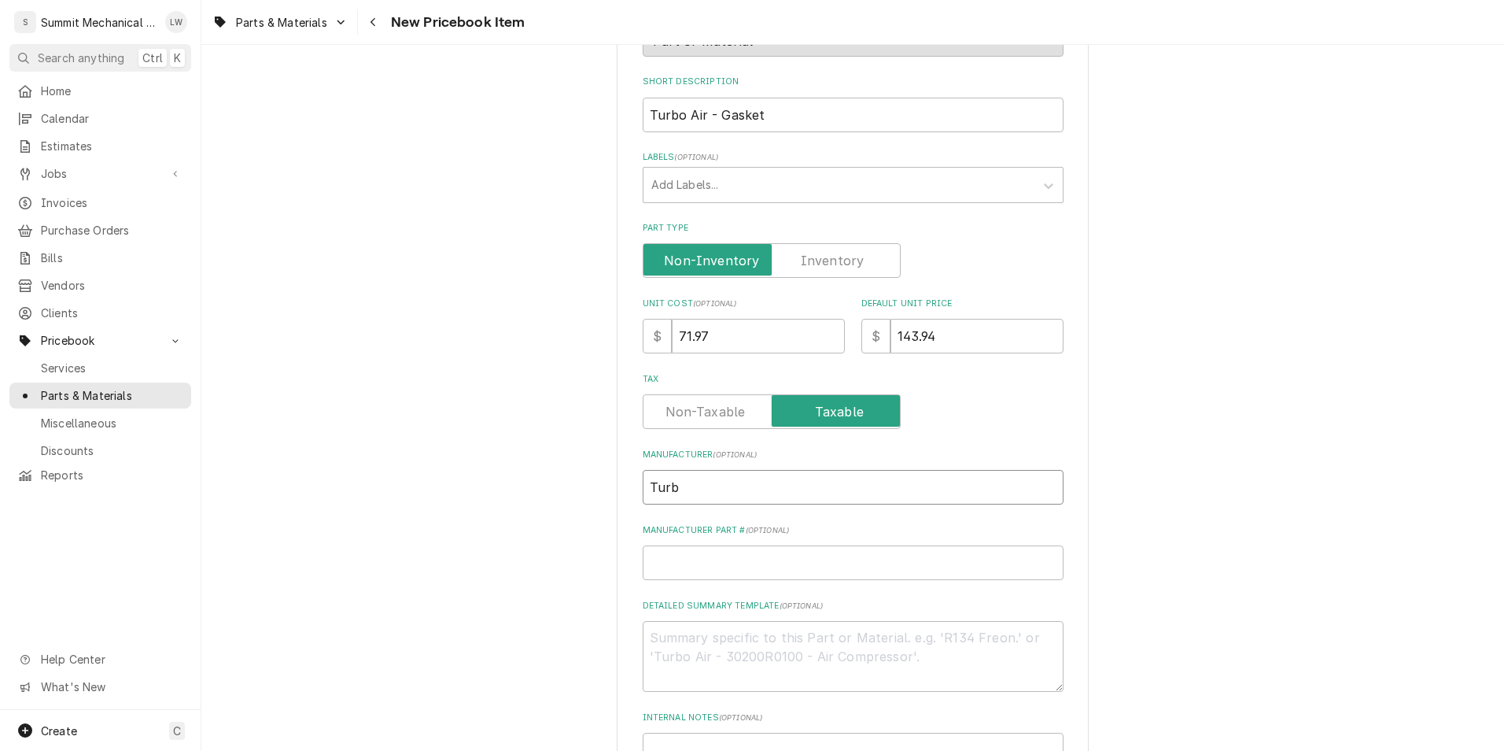
type input "Turbo"
type textarea "x"
type input "Turbo"
type textarea "x"
type input "Turbo A"
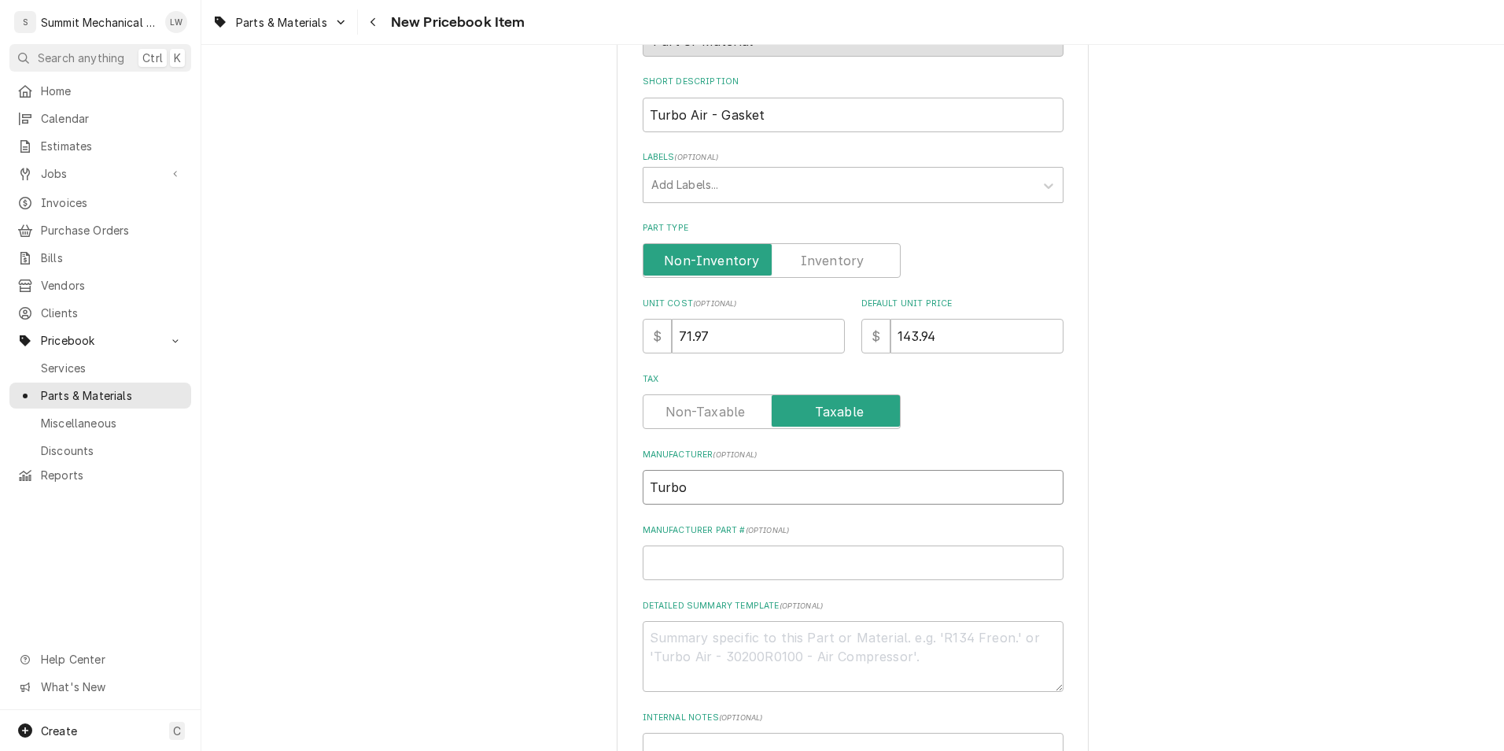
type textarea "x"
type input "Turbo Ai"
type textarea "x"
type input "Turbo Air"
type textarea "x"
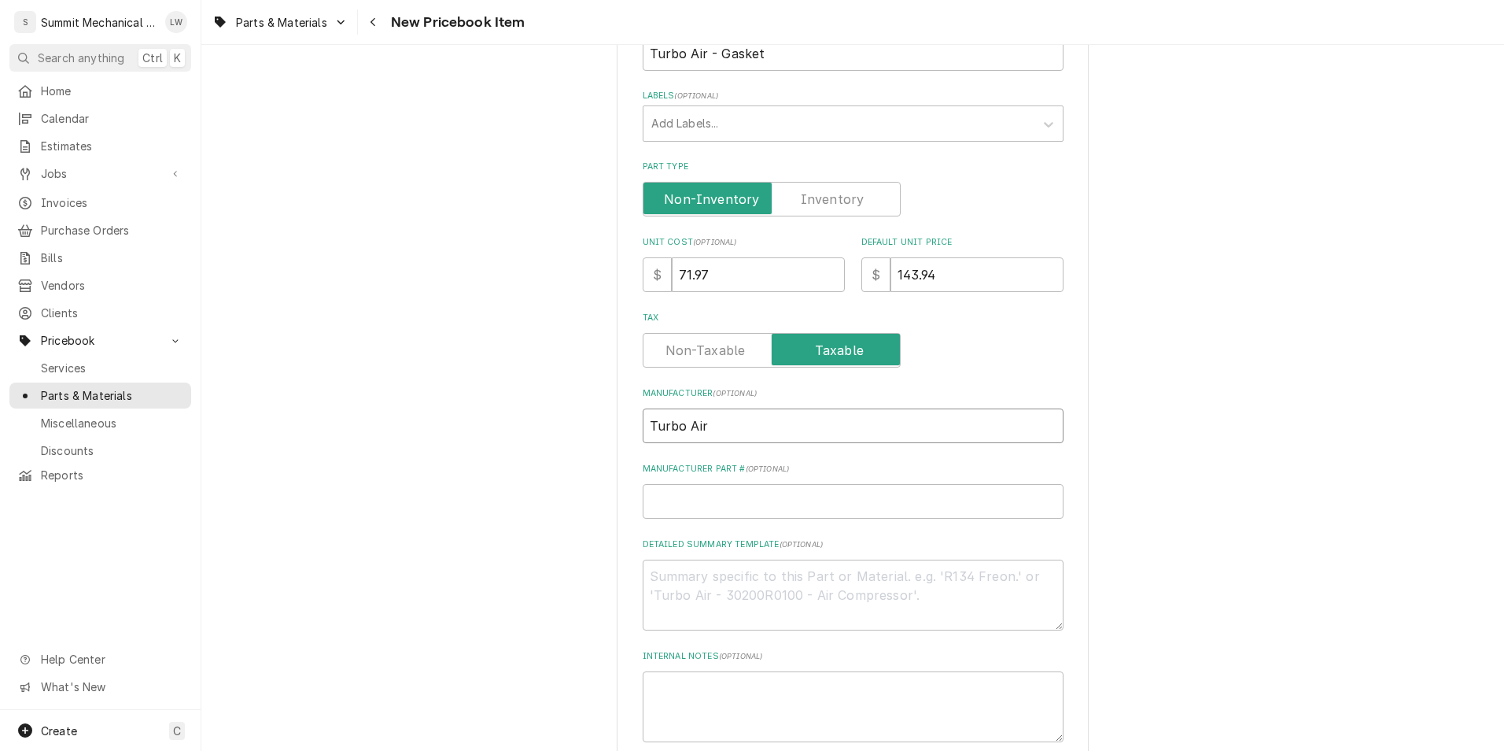
scroll to position [286, 0]
type input "Turbo Air"
click at [781, 500] on input "Manufacturer Part # ( optional )" at bounding box center [853, 497] width 421 height 35
click at [714, 500] on input "Manufacturer Part # ( optional )" at bounding box center [853, 497] width 421 height 35
paste input "V0123E0020"
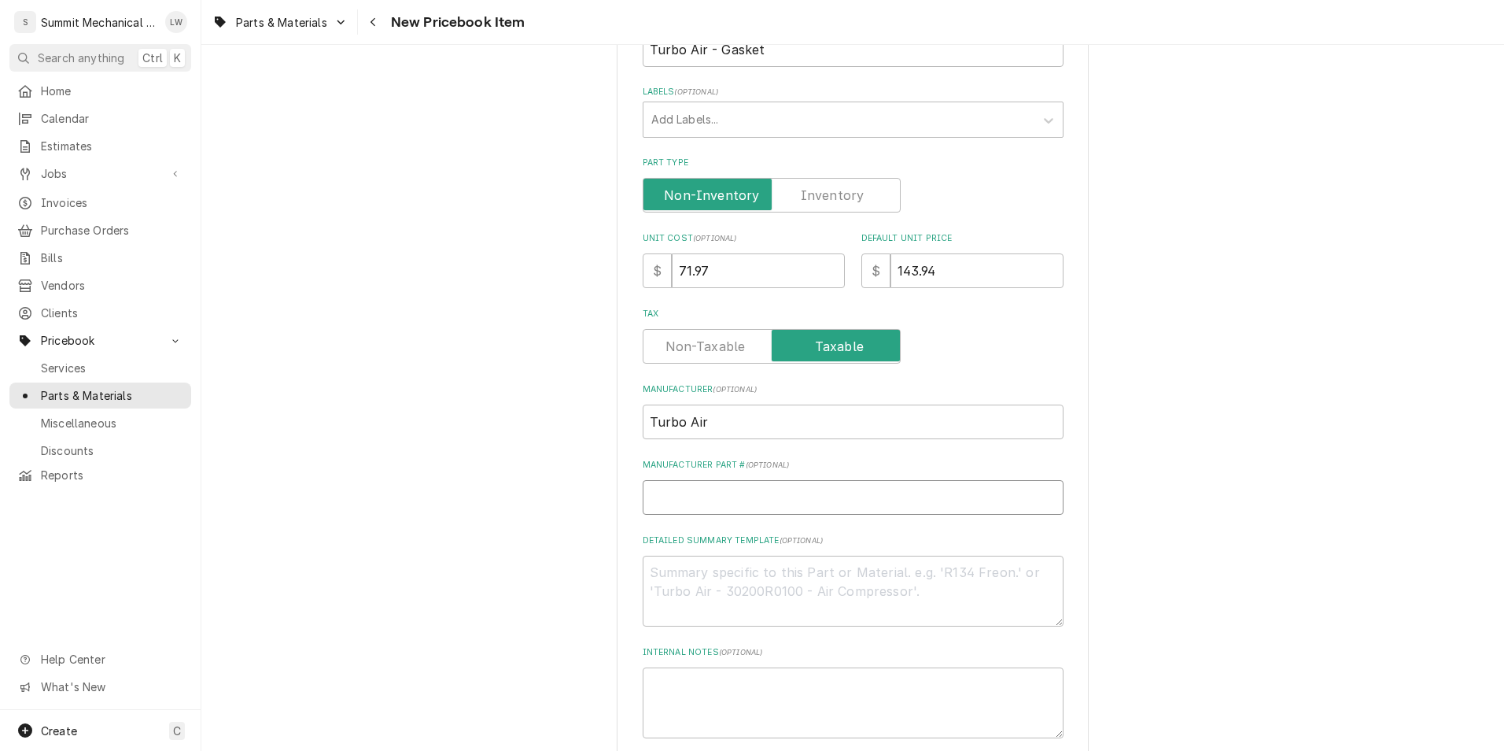
type input "V0123E0020"
type textarea "x"
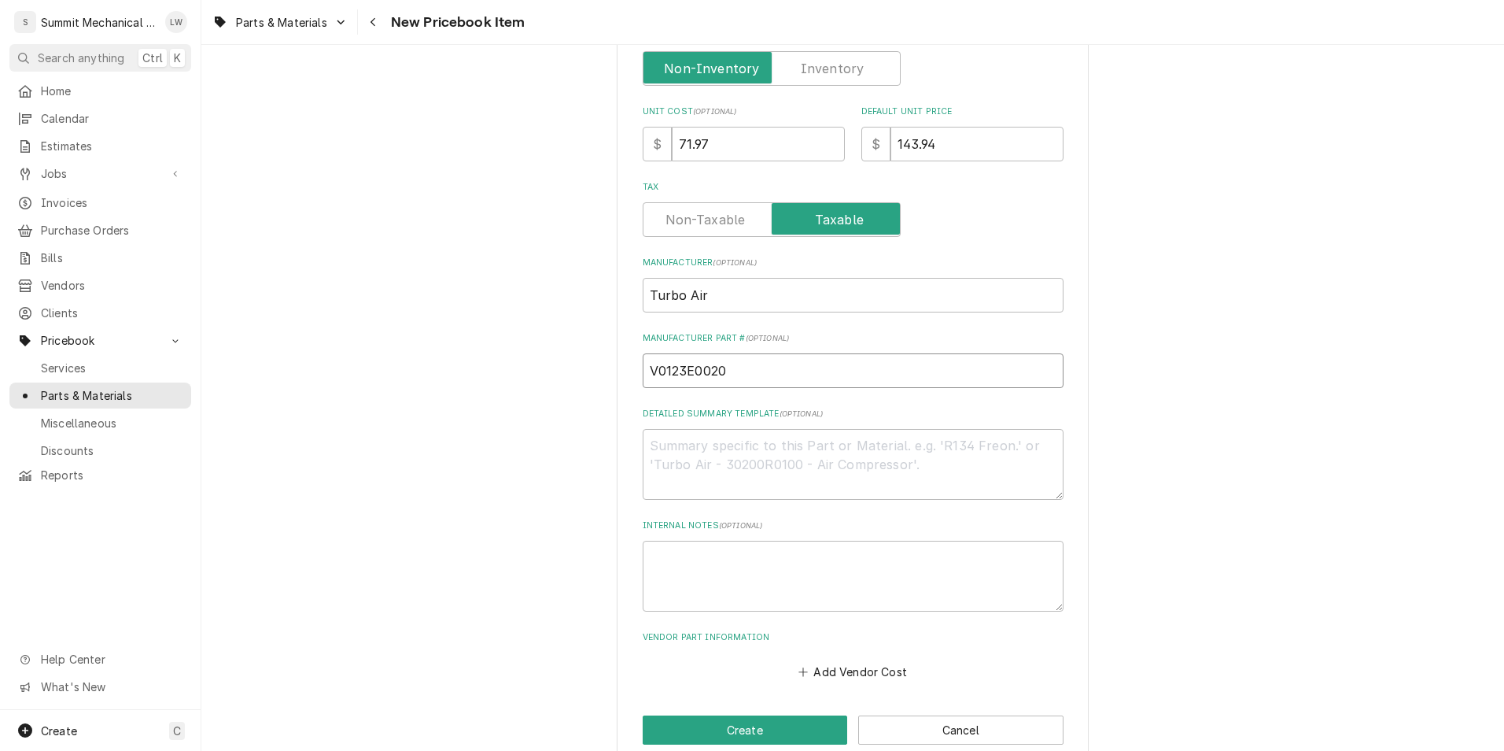
scroll to position [440, 0]
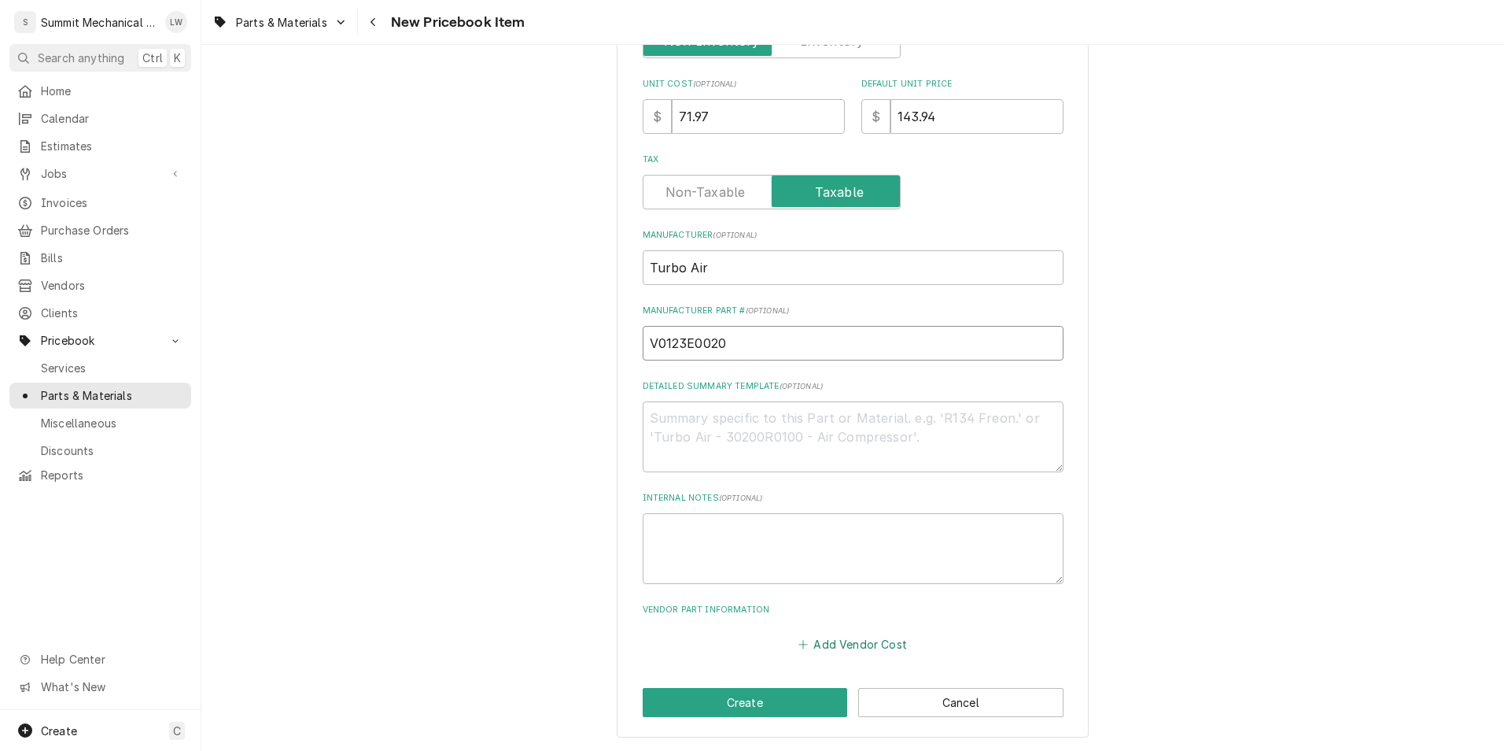
type input "V0123E0020"
click at [842, 640] on button "Add Vendor Cost" at bounding box center [853, 644] width 114 height 22
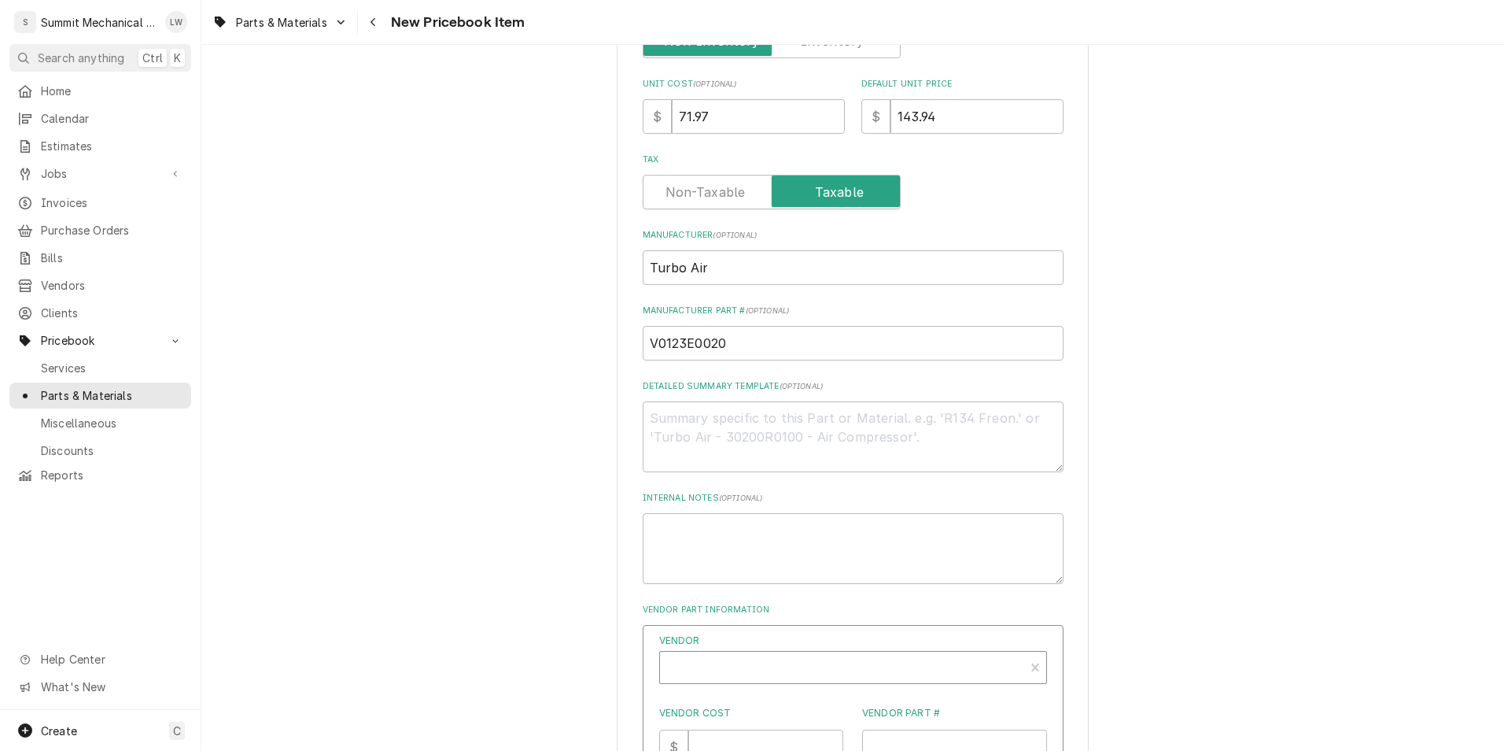
type textarea "x"
click at [766, 666] on div "Vendor" at bounding box center [842, 674] width 349 height 38
type input "all"
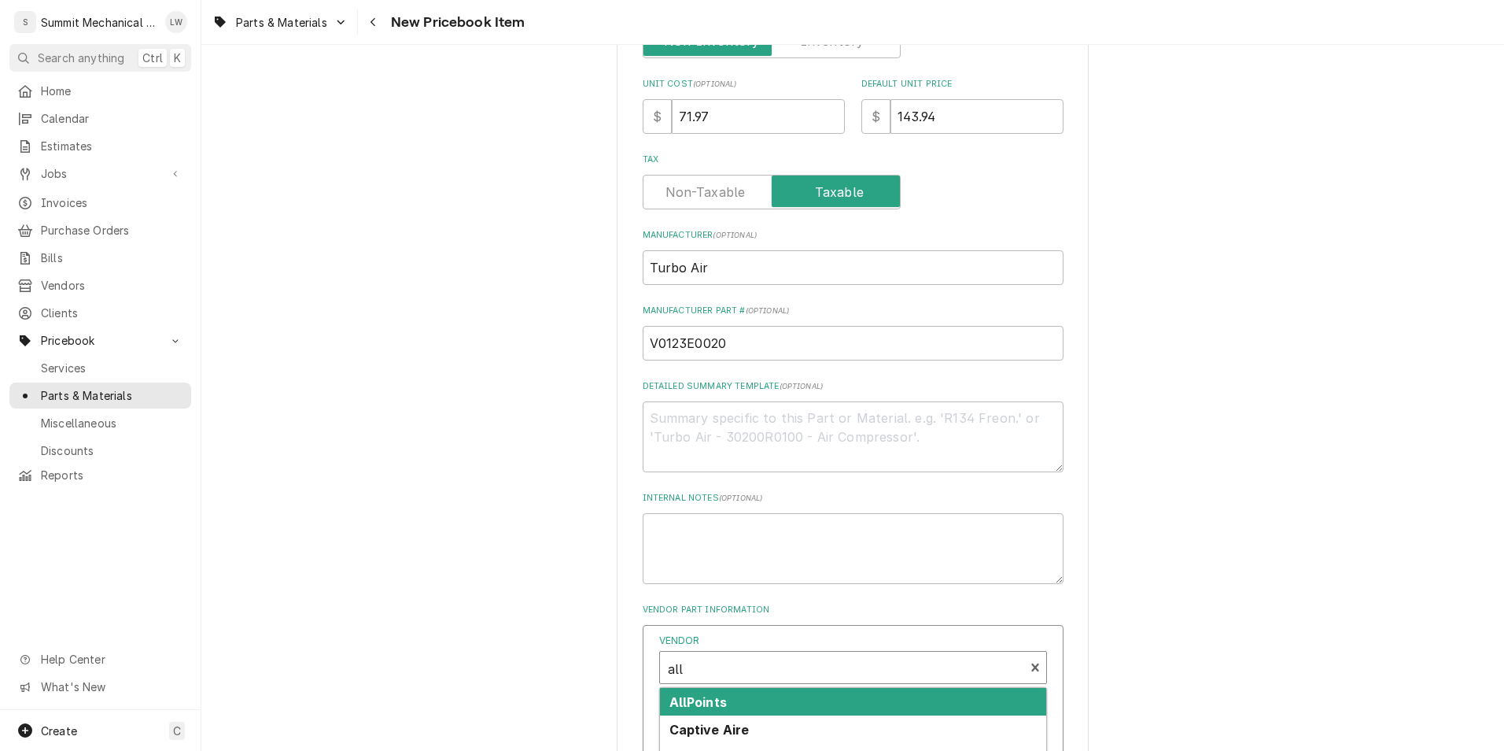
click at [747, 697] on div "AllPoints" at bounding box center [853, 702] width 386 height 28
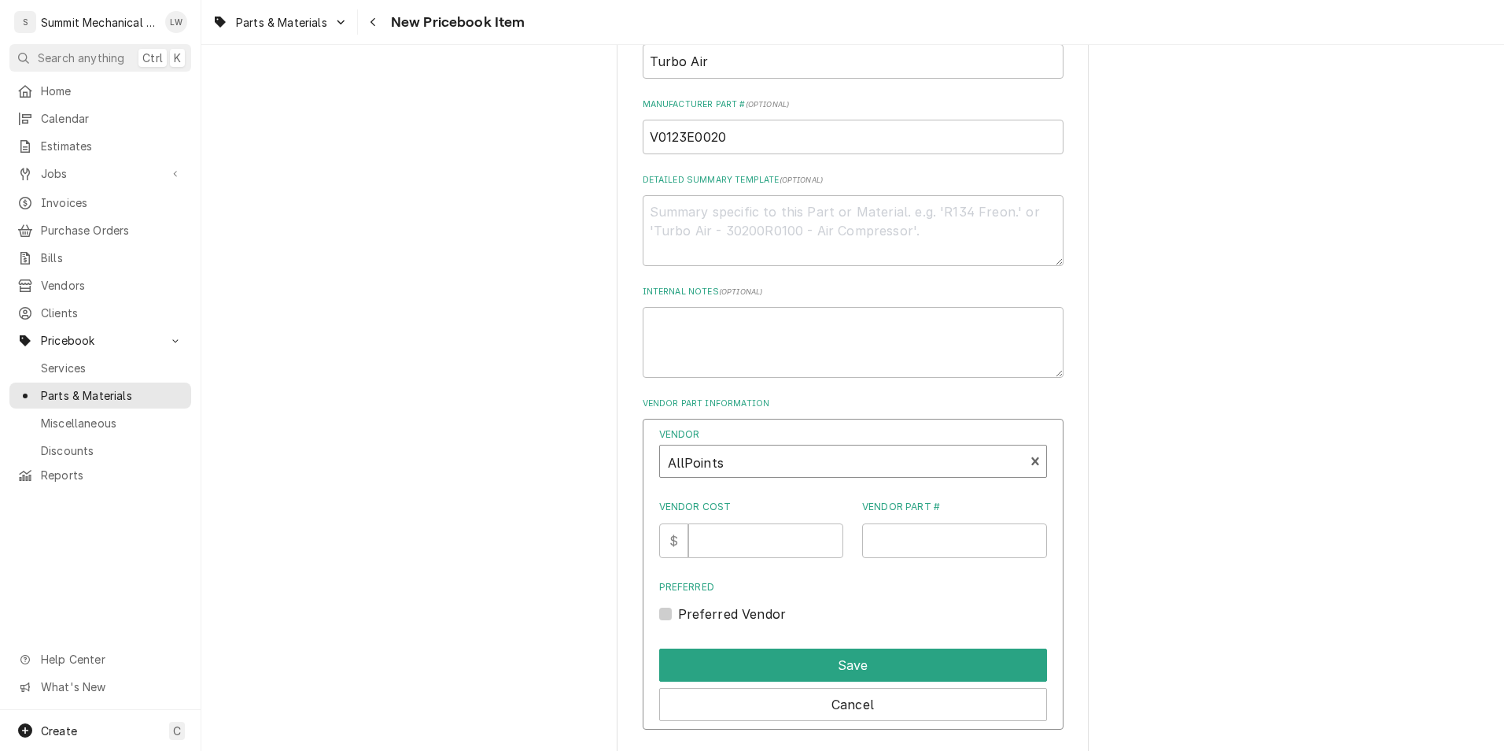
scroll to position [648, 0]
click at [752, 529] on input "Vendor Cost" at bounding box center [765, 539] width 155 height 35
type input "71.97"
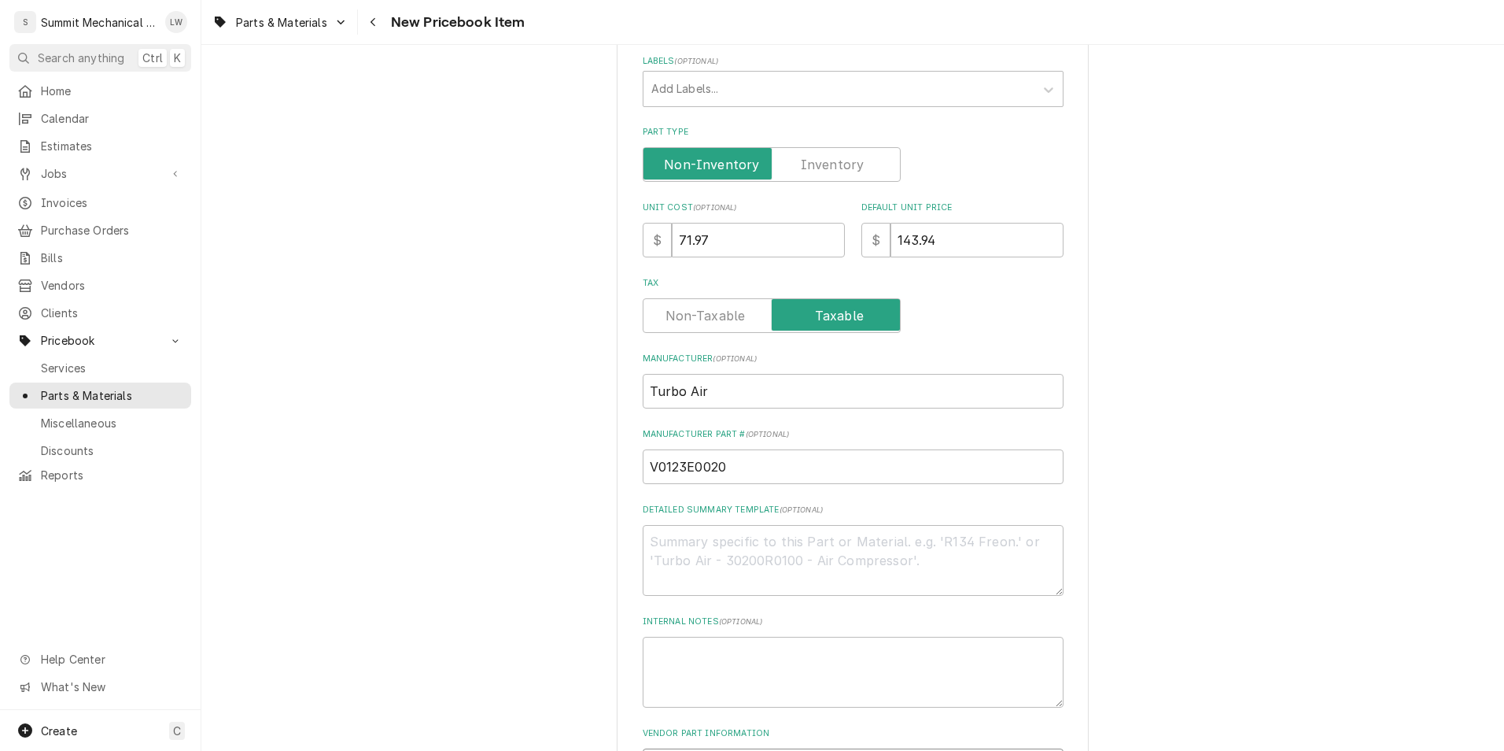
scroll to position [729, 0]
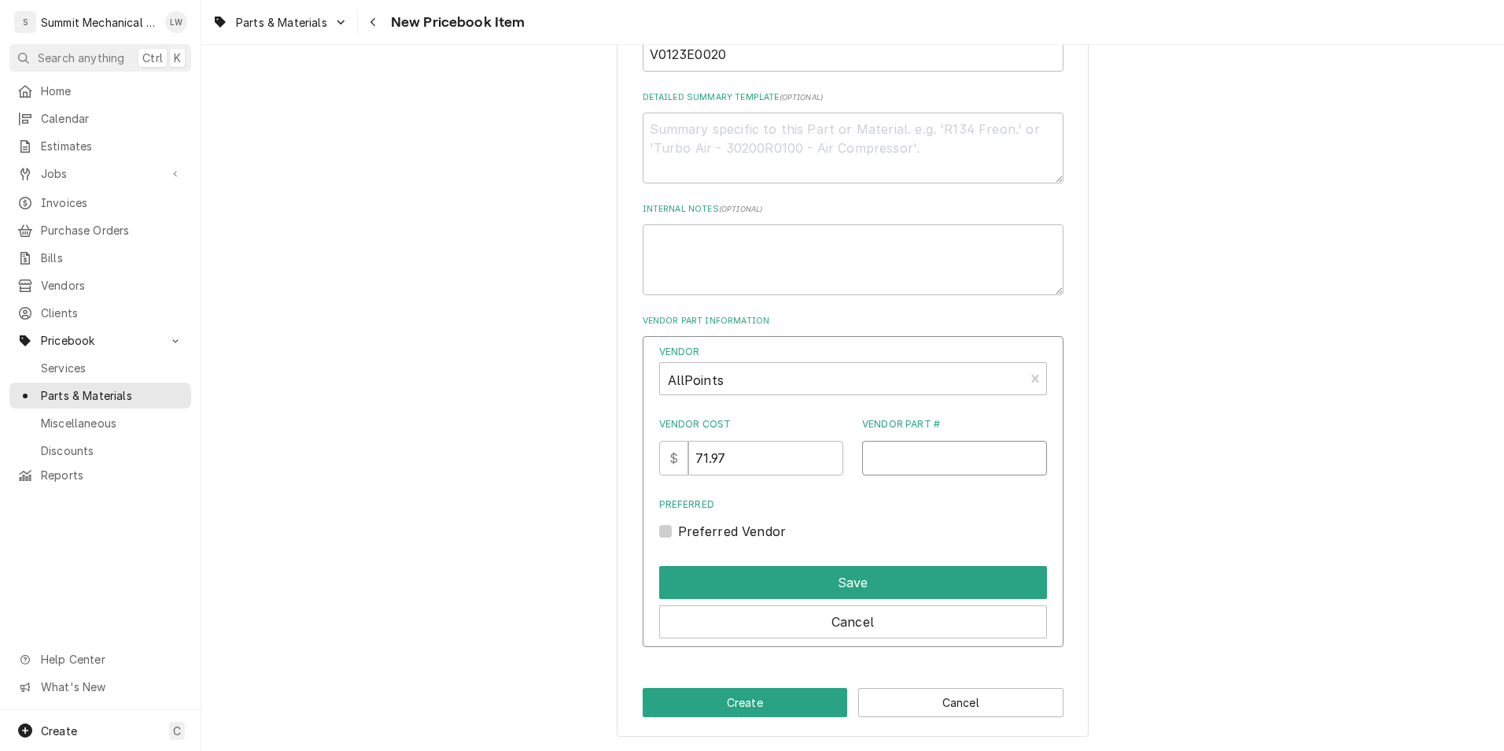
click at [911, 471] on input "Vendor Part #" at bounding box center [954, 458] width 185 height 35
click at [937, 466] on input "Vendor Part #" at bounding box center [954, 458] width 185 height 35
paste input "8113872"
type input "8113872"
click at [678, 526] on label "Preferred Vendor" at bounding box center [732, 531] width 109 height 19
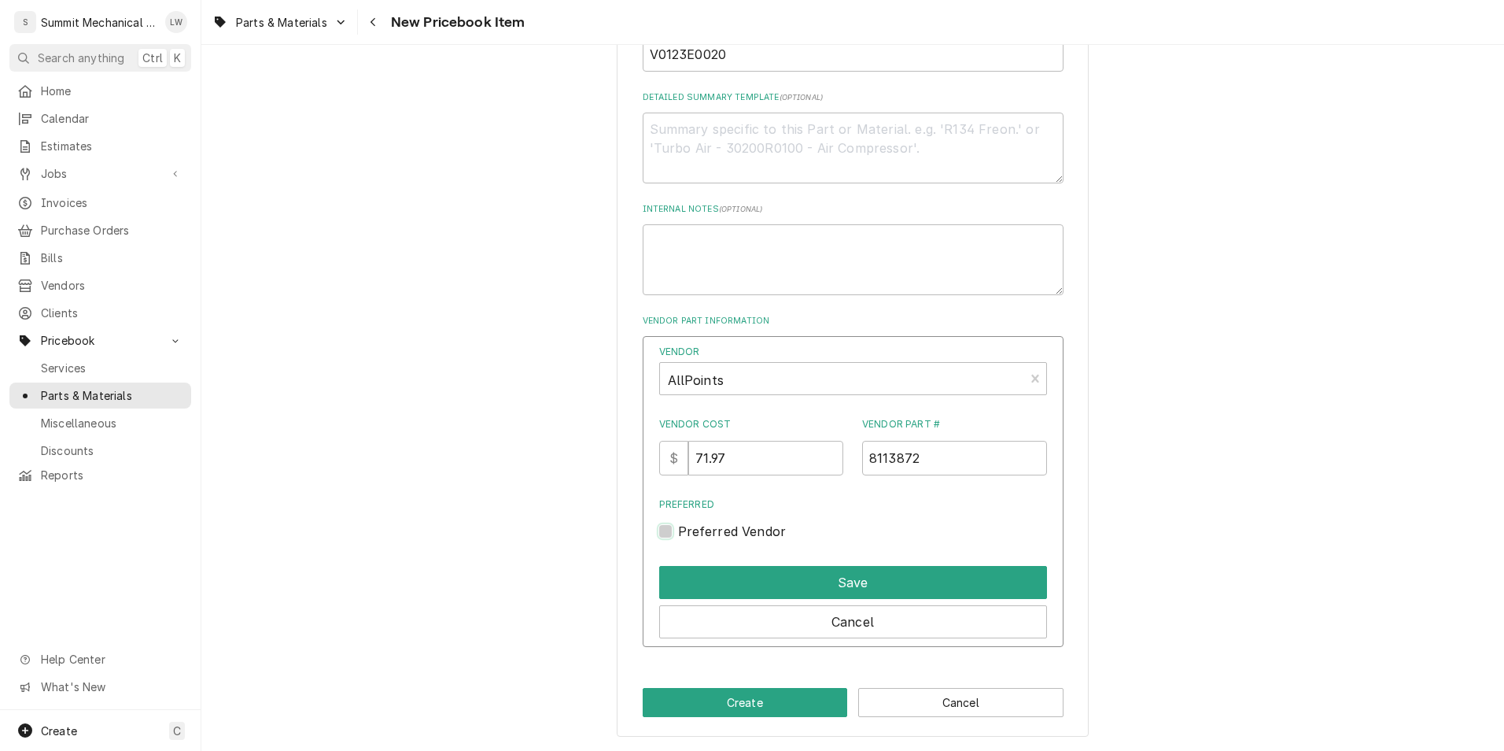
click at [678, 526] on input "Preferred" at bounding box center [872, 539] width 388 height 35
checkbox input "true"
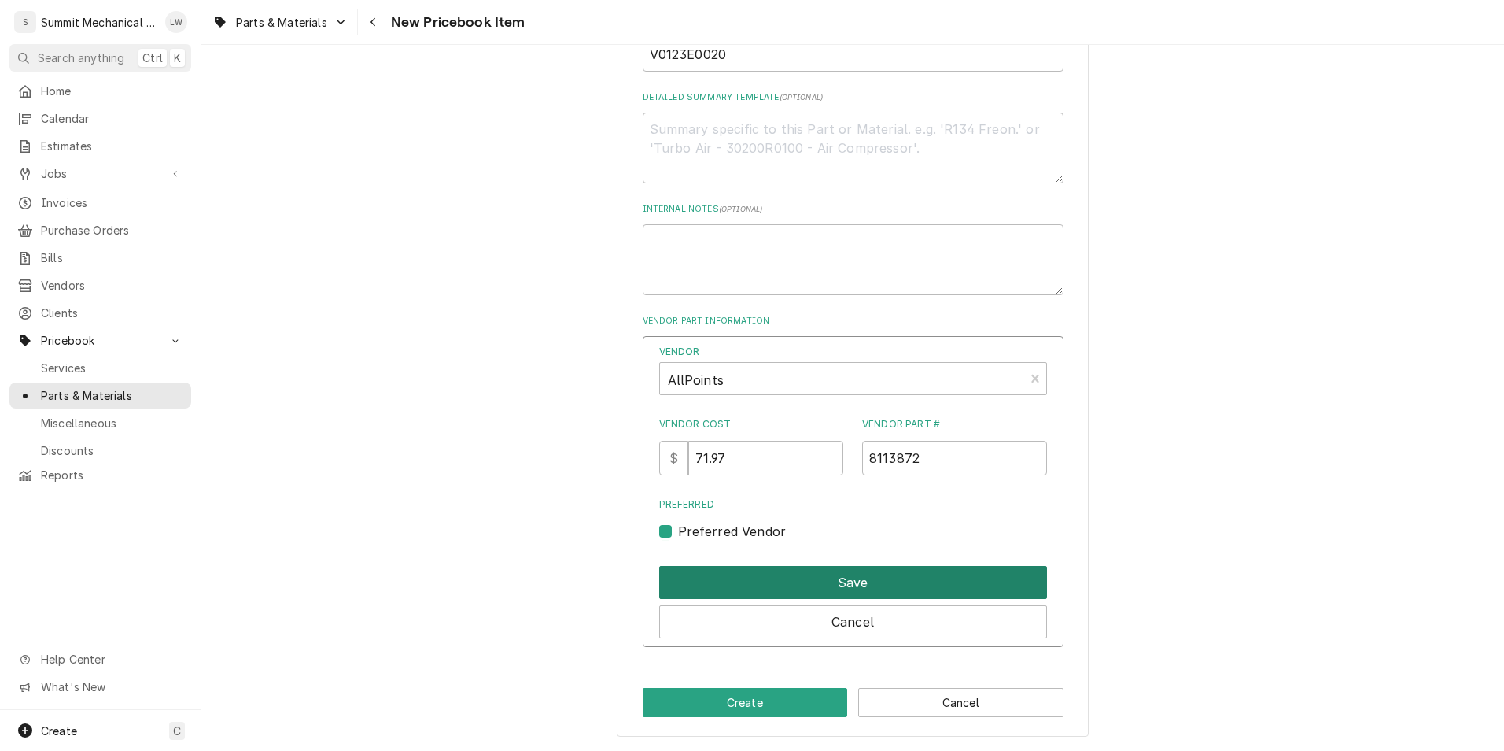
click at [739, 585] on button "Save" at bounding box center [853, 582] width 388 height 33
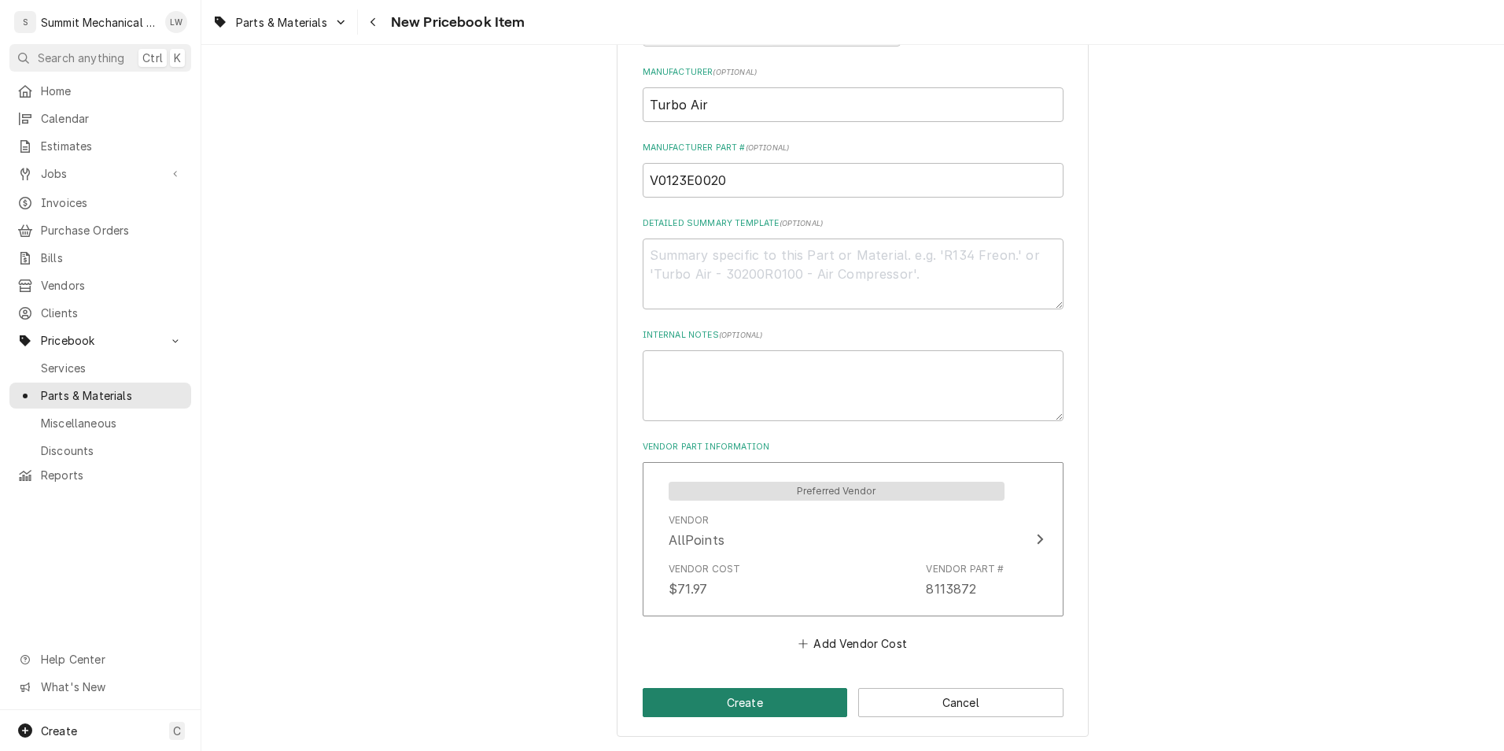
click at [778, 712] on button "Create" at bounding box center [745, 702] width 205 height 29
type textarea "x"
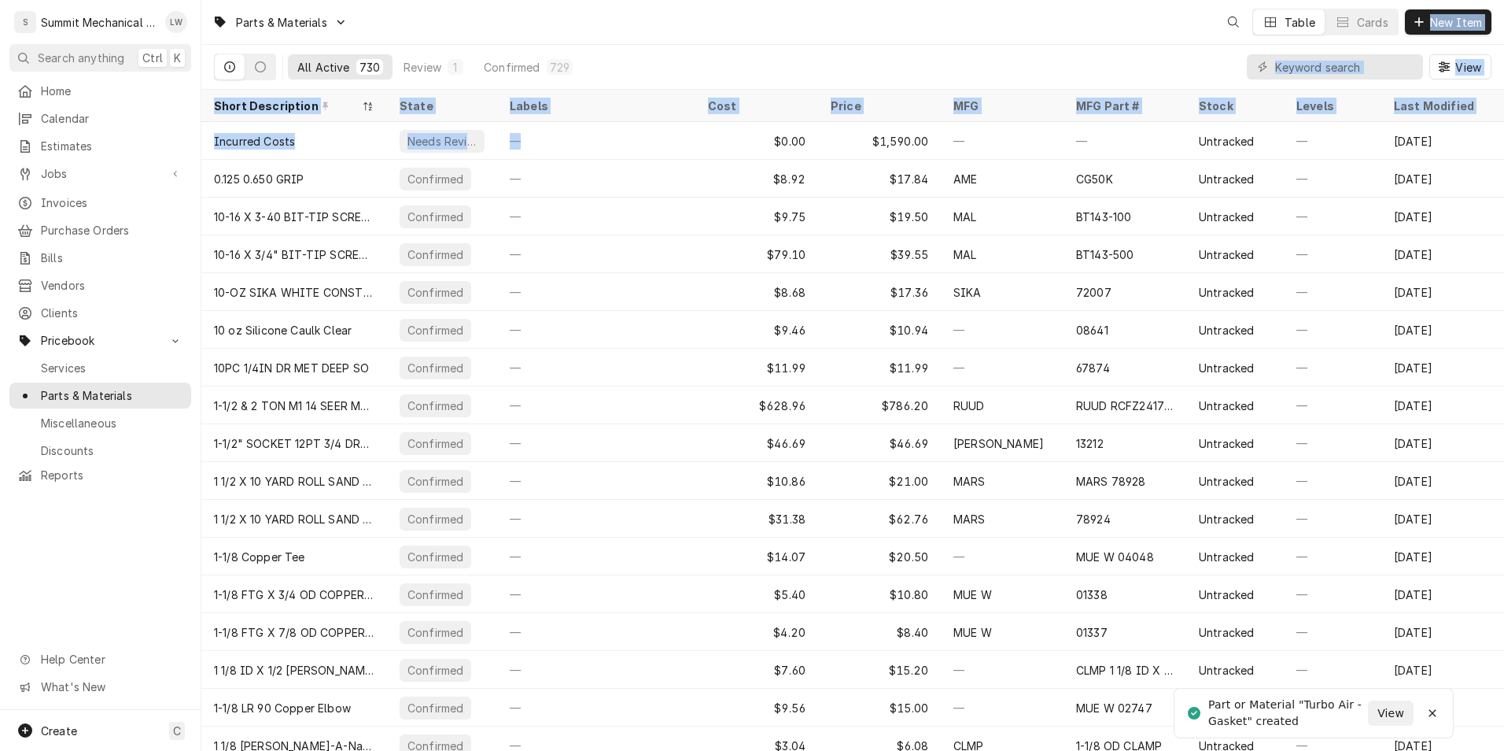
drag, startPoint x: 610, startPoint y: 148, endPoint x: 335, endPoint y: -58, distance: 343.4
click at [335, 0] on html "S Summit Mechanical Service LLC LW Search anything Ctrl K Home Calendar Estimat…" at bounding box center [752, 375] width 1504 height 751
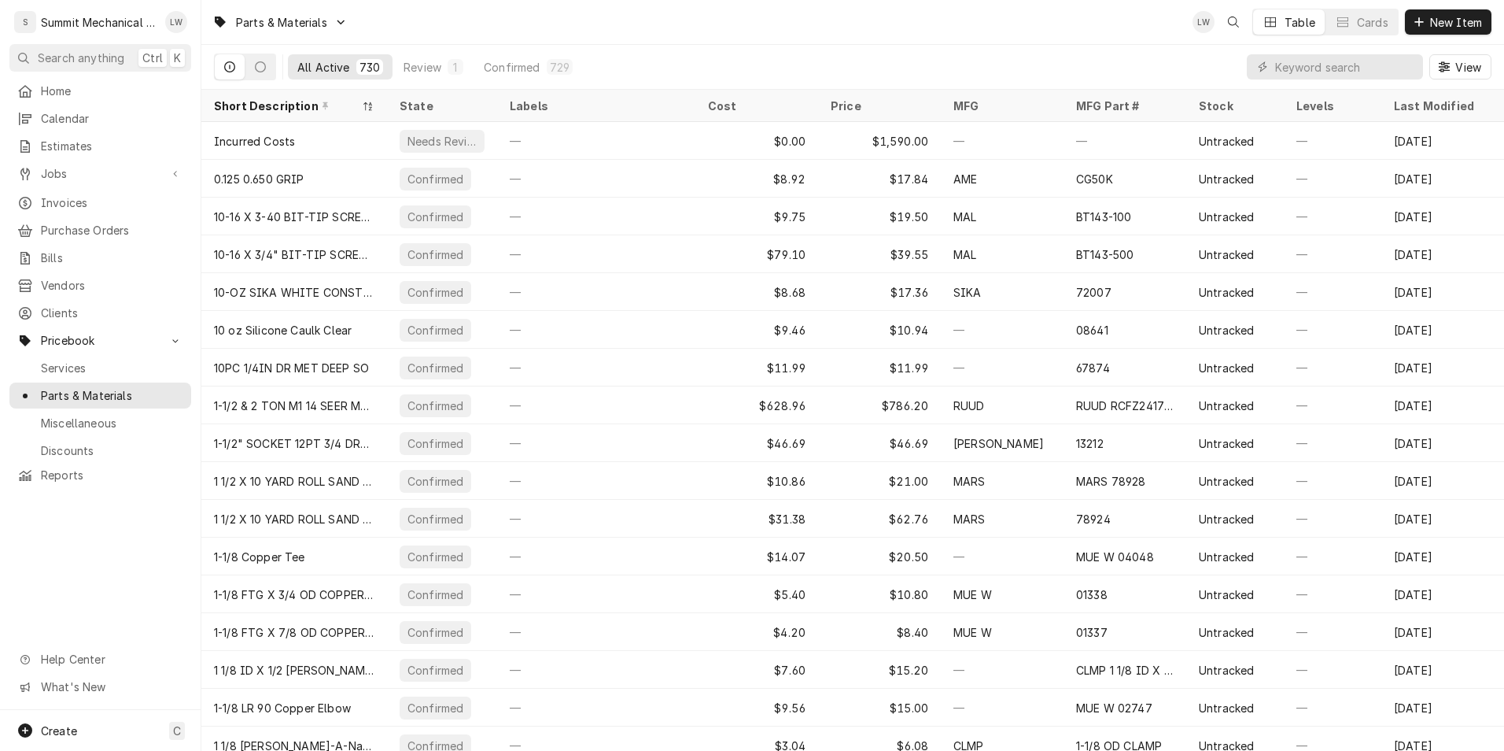
click at [725, 18] on div "Parts & Materials LW Table Cards New Item" at bounding box center [852, 22] width 1303 height 44
click at [1435, 35] on div "LW Table Cards New Item" at bounding box center [1342, 22] width 299 height 27
click at [1435, 25] on span "New Item" at bounding box center [1456, 22] width 58 height 17
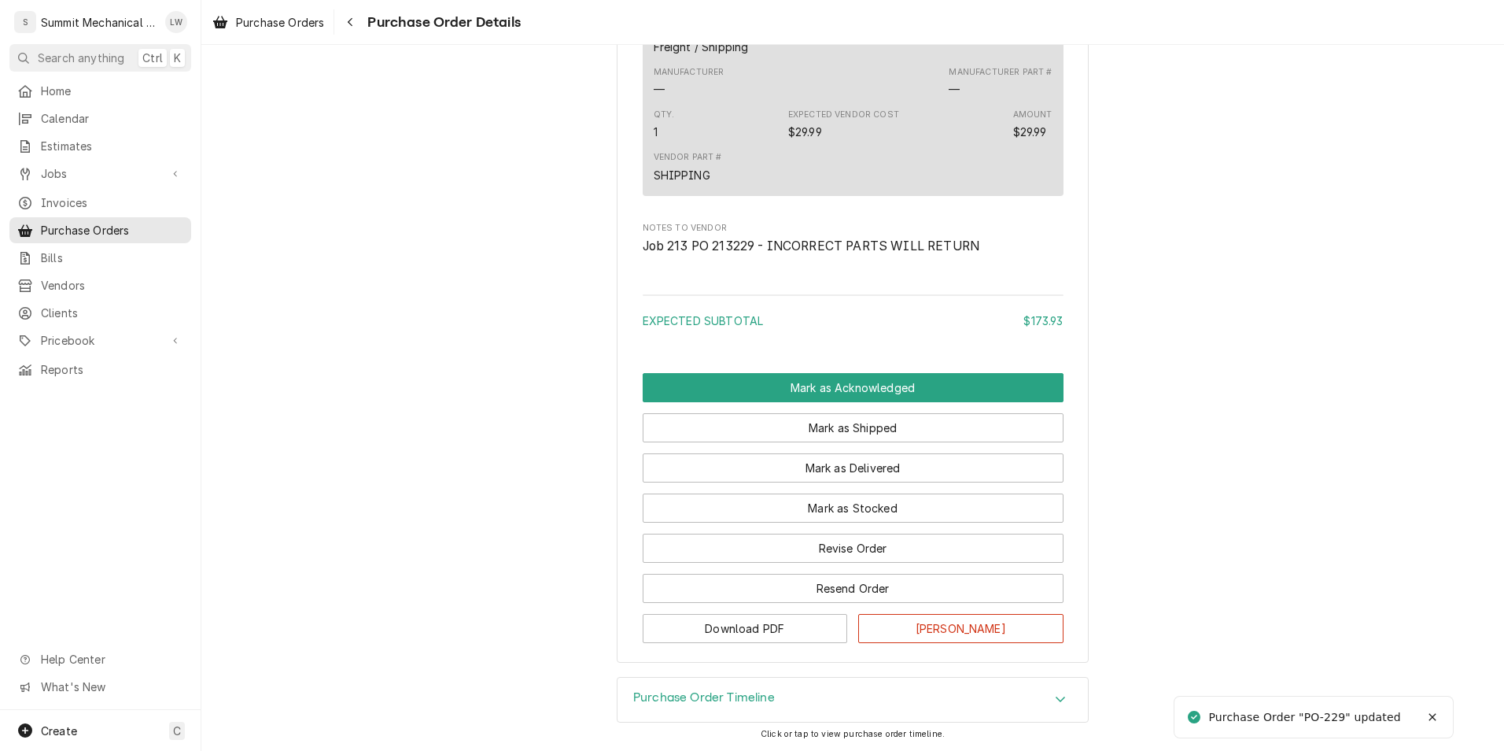
scroll to position [1054, 0]
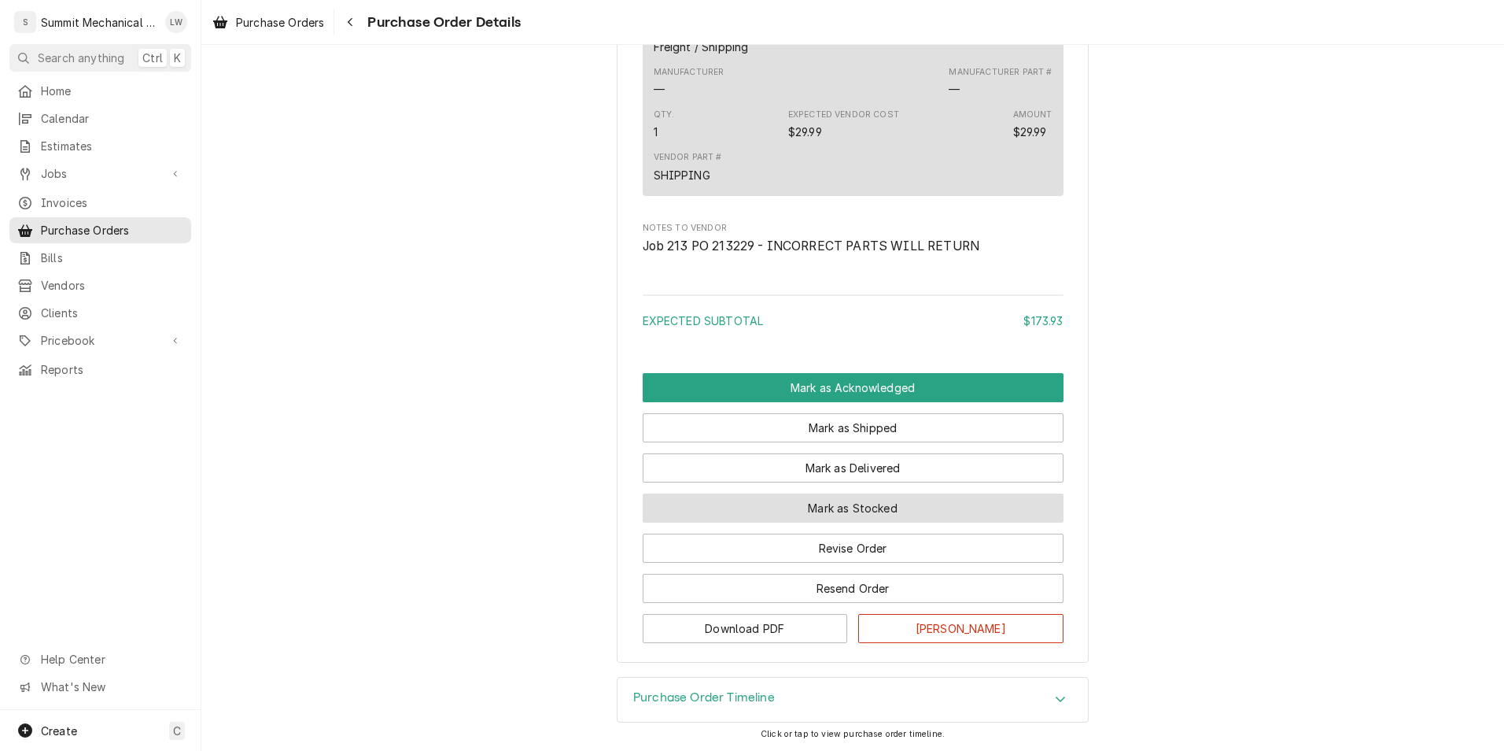
click at [862, 511] on button "Mark as Stocked" at bounding box center [853, 507] width 421 height 29
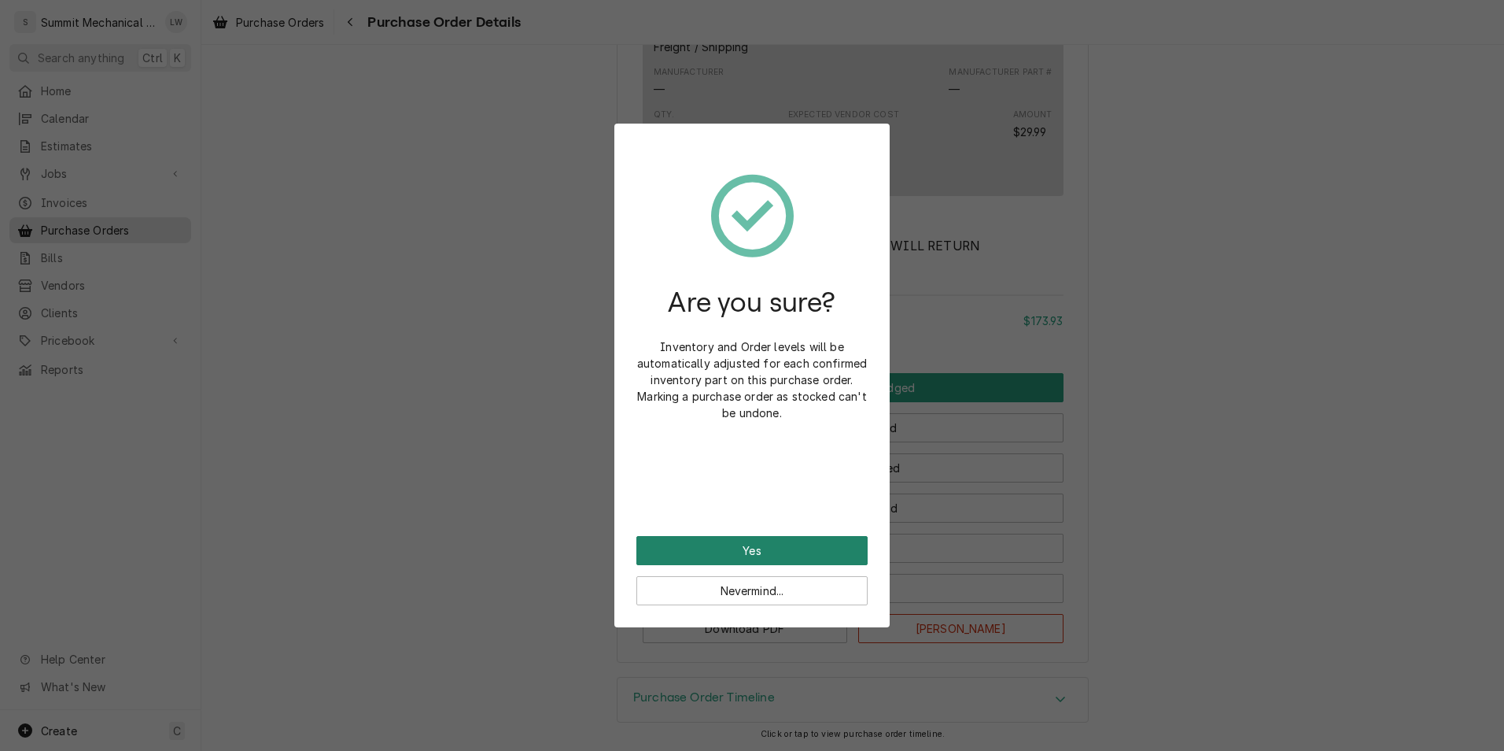
click at [772, 544] on button "Yes" at bounding box center [752, 550] width 231 height 29
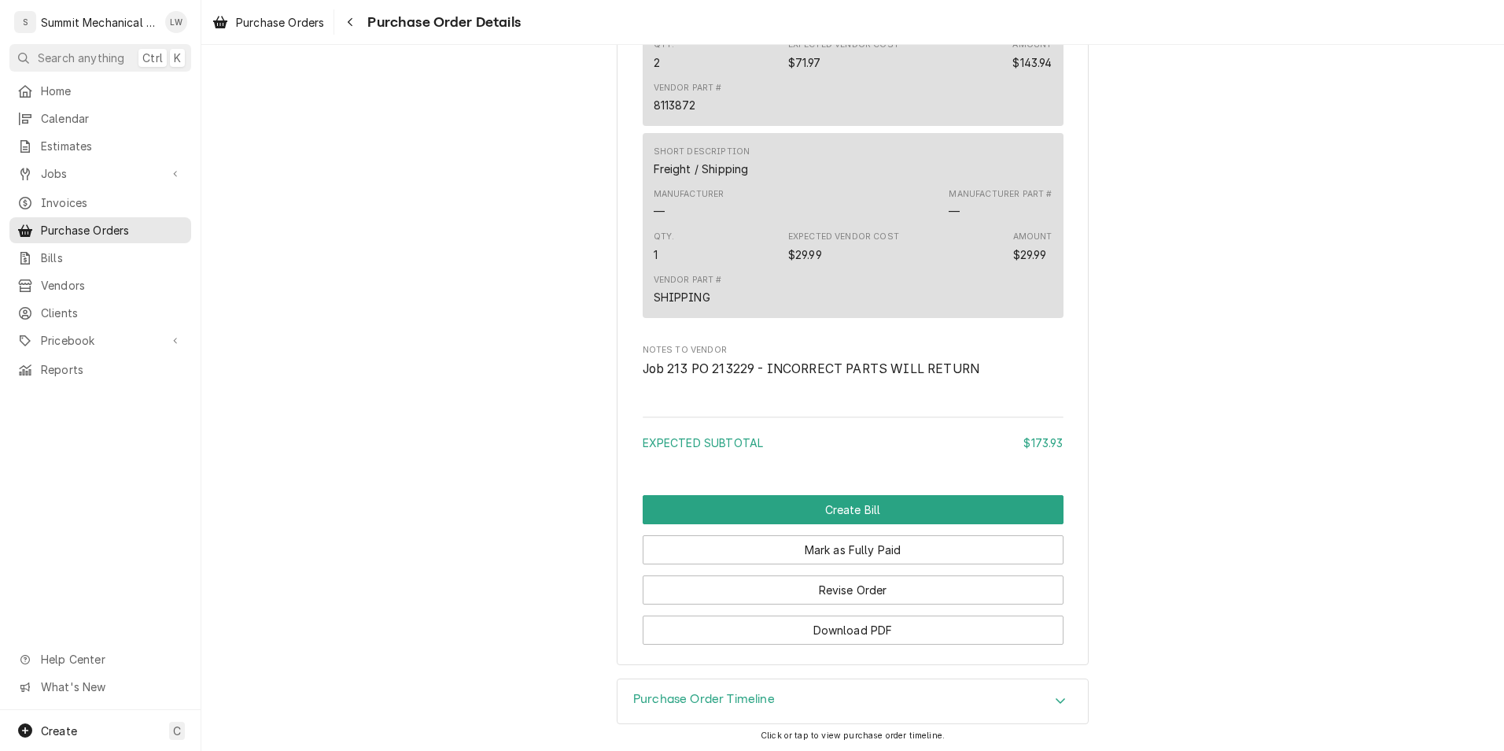
scroll to position [1133, 0]
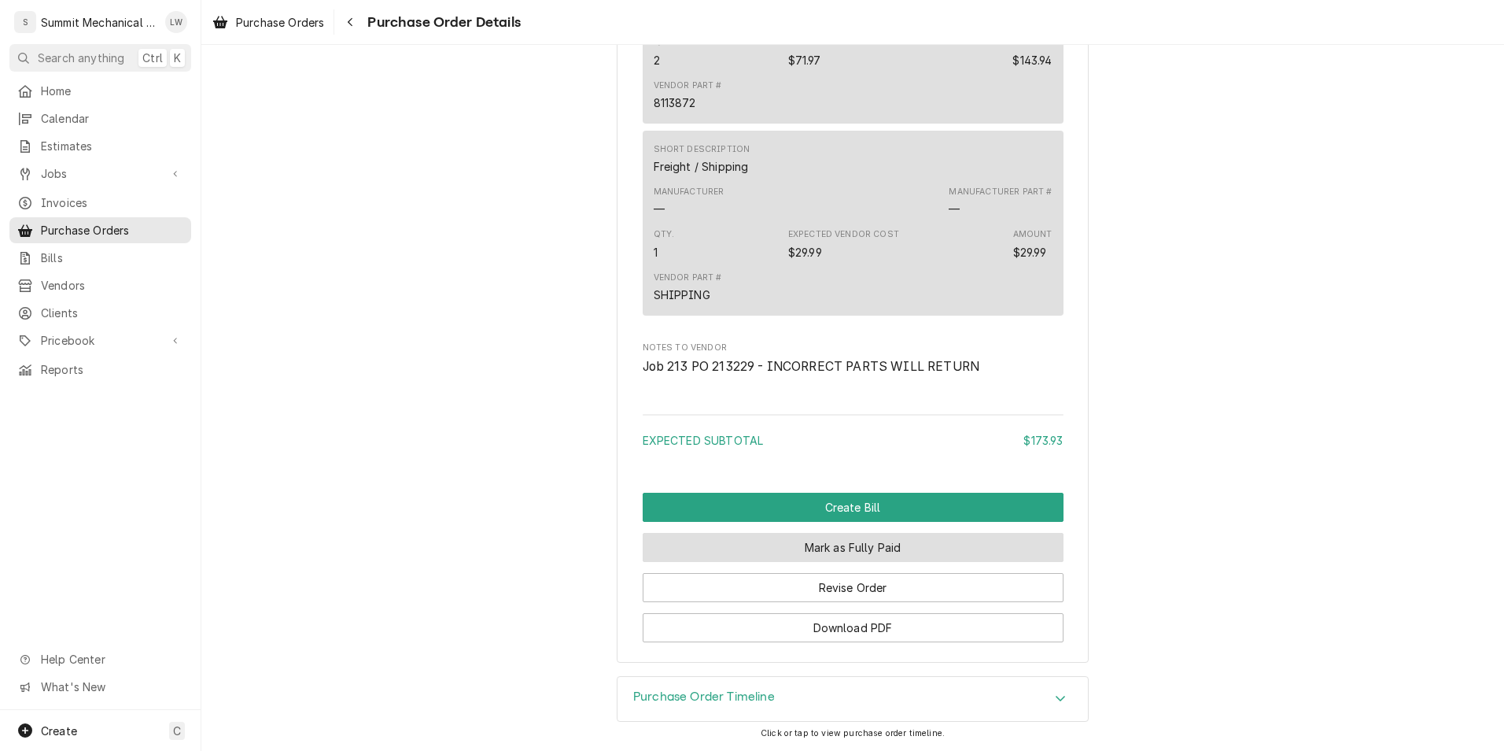
click at [878, 559] on button "Mark as Fully Paid" at bounding box center [853, 547] width 421 height 29
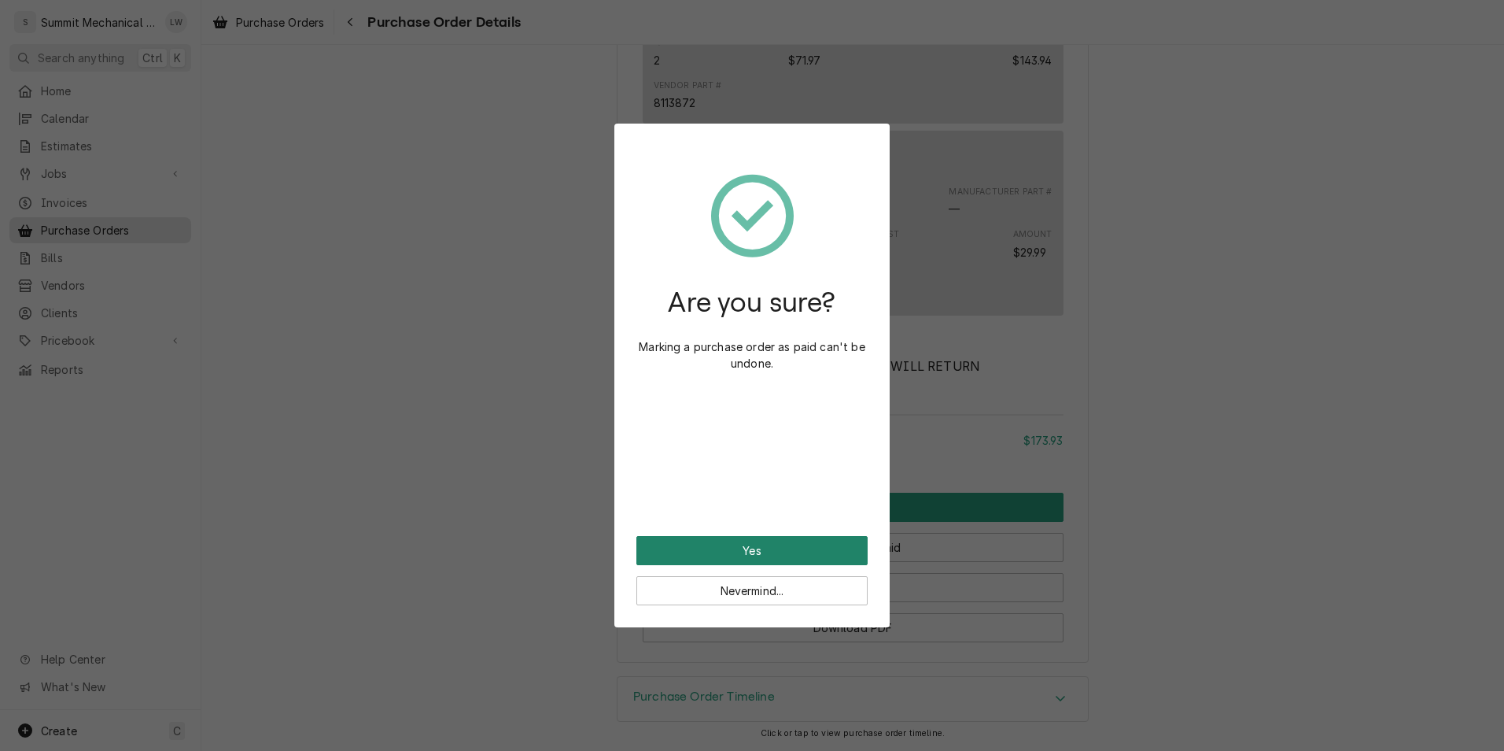
click at [765, 555] on button "Yes" at bounding box center [752, 550] width 231 height 29
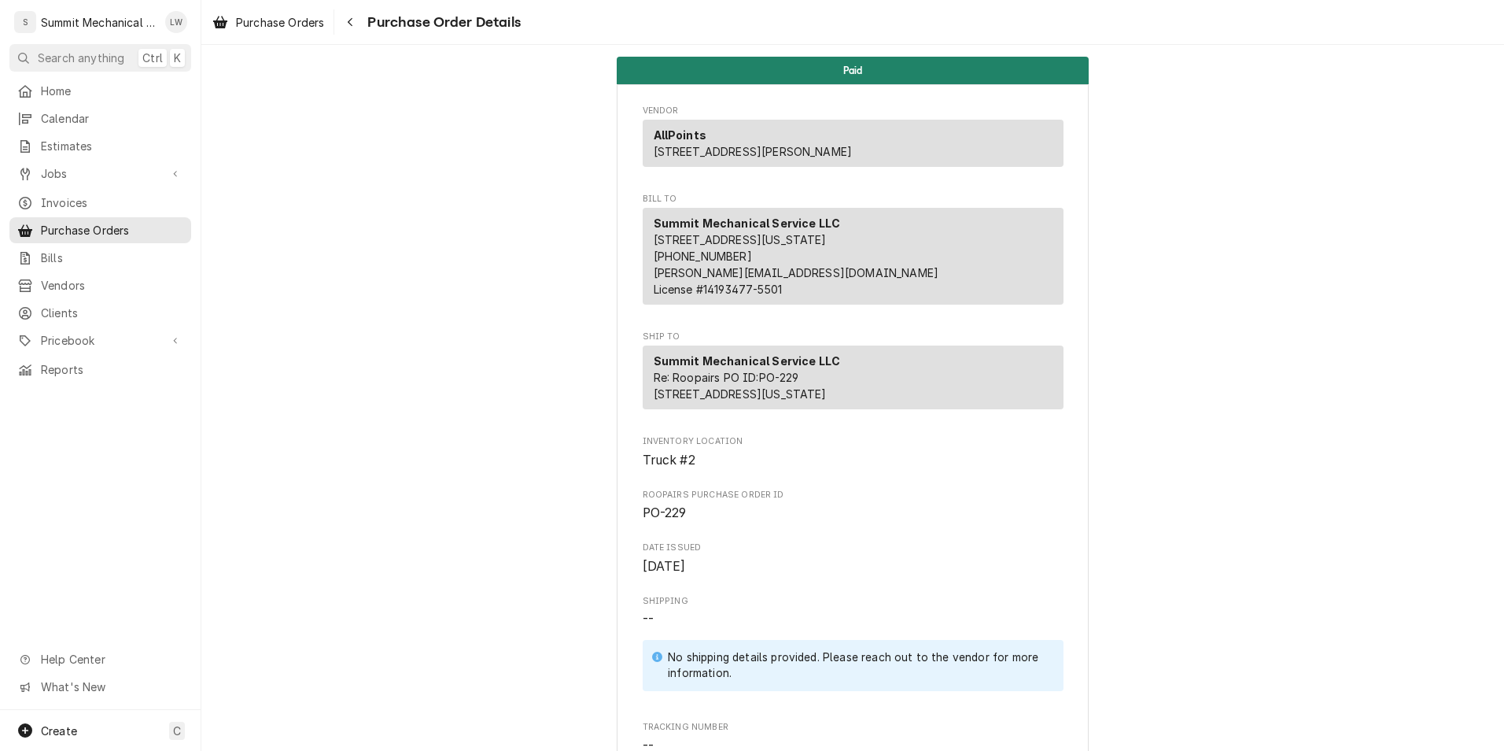
scroll to position [1013, 0]
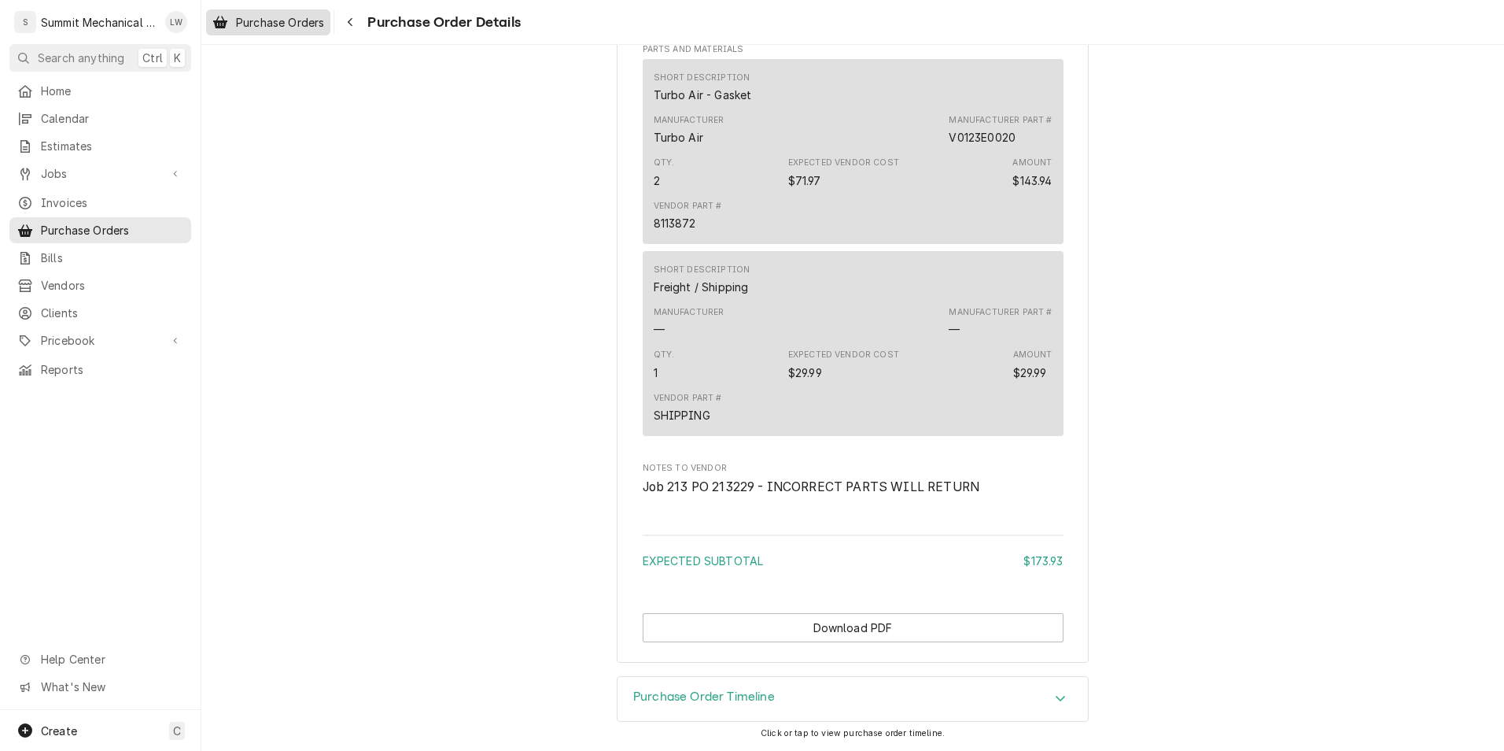
click at [252, 28] on span "Purchase Orders" at bounding box center [280, 22] width 88 height 17
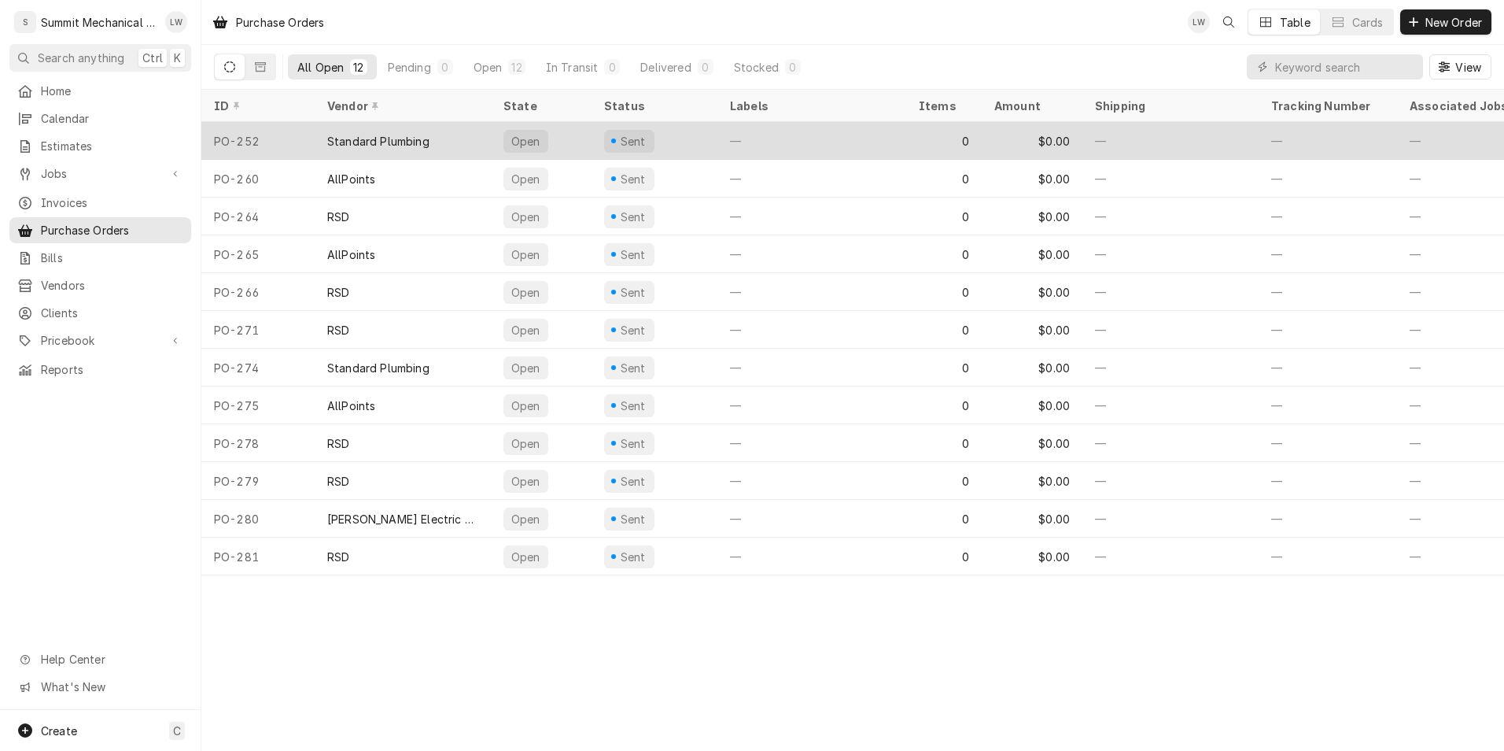
click at [457, 136] on div "Standard Plumbing" at bounding box center [403, 141] width 176 height 38
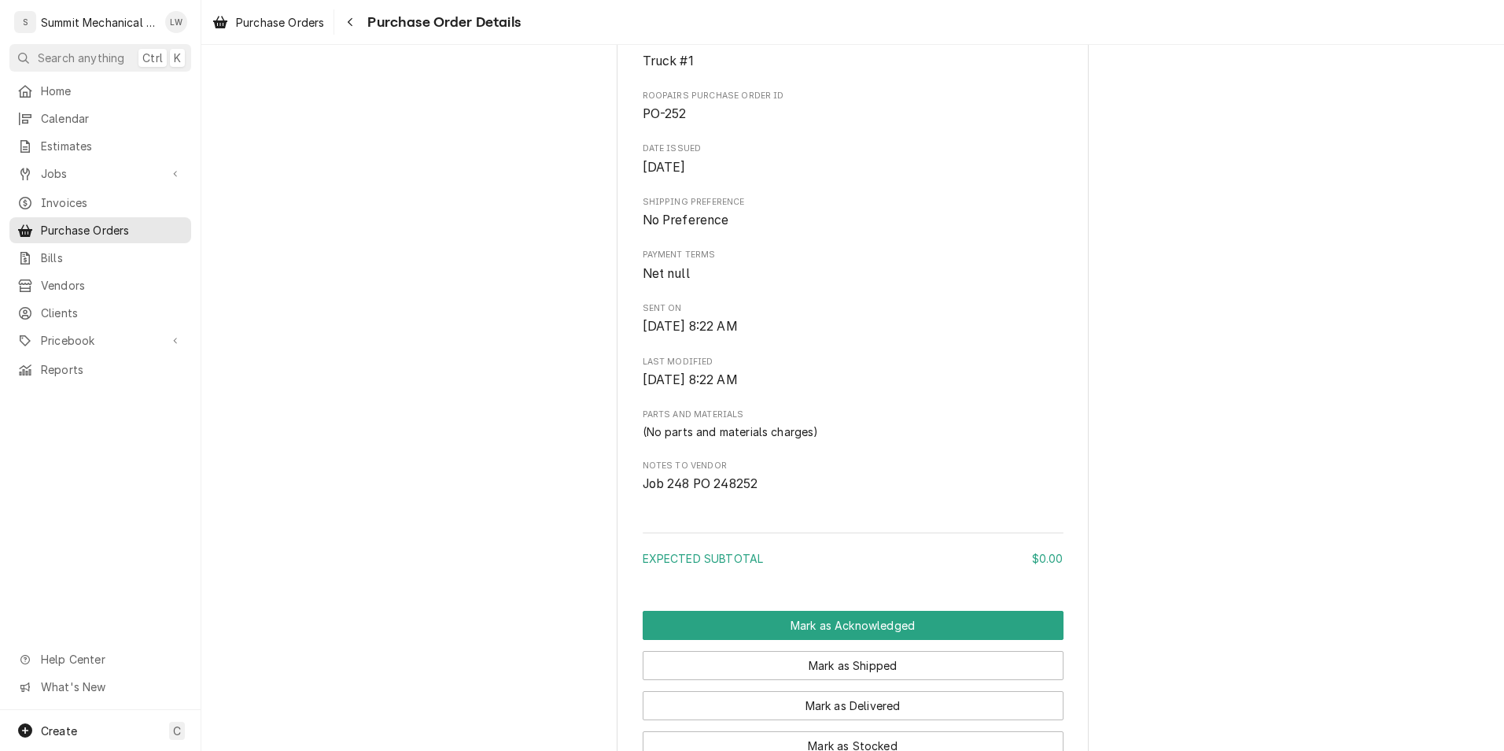
scroll to position [670, 0]
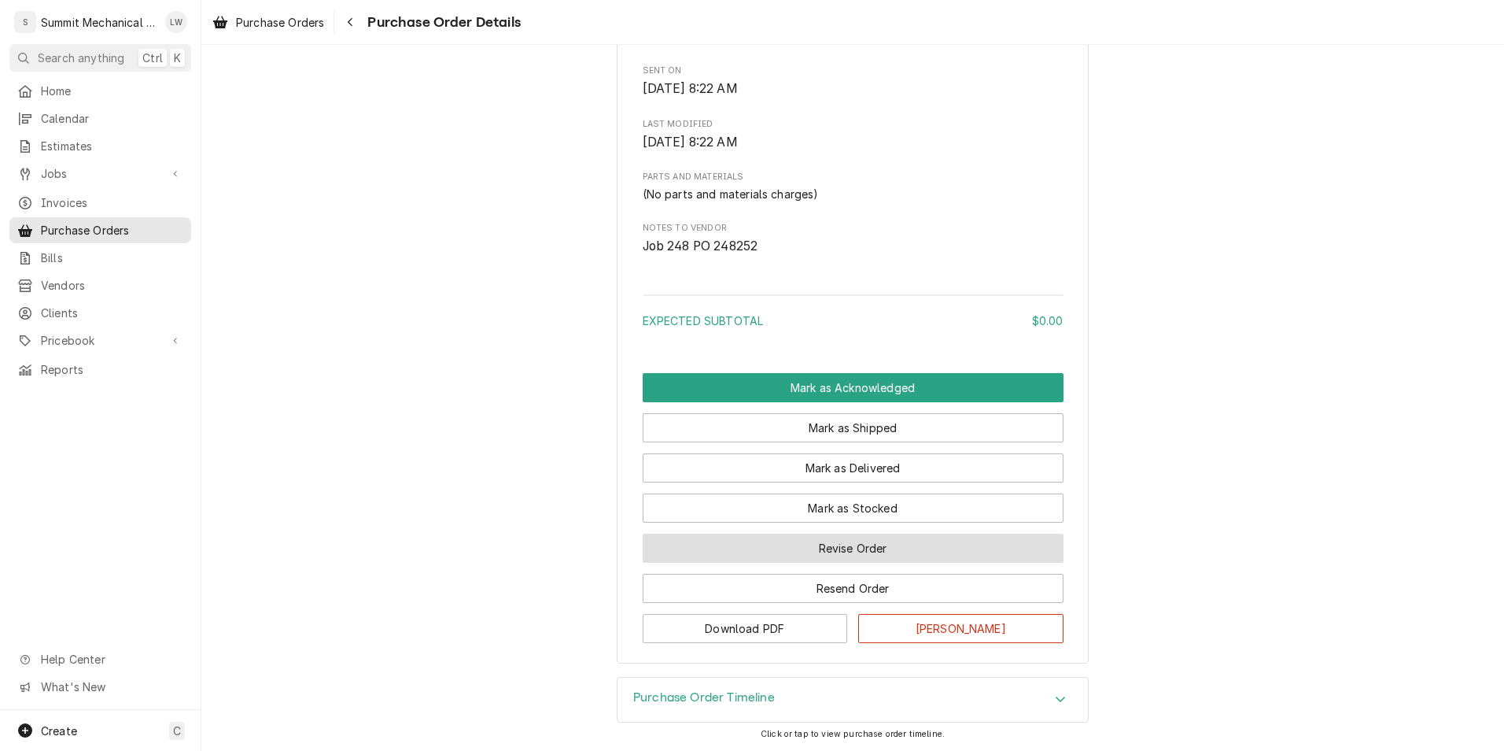
click at [874, 559] on button "Revise Order" at bounding box center [853, 547] width 421 height 29
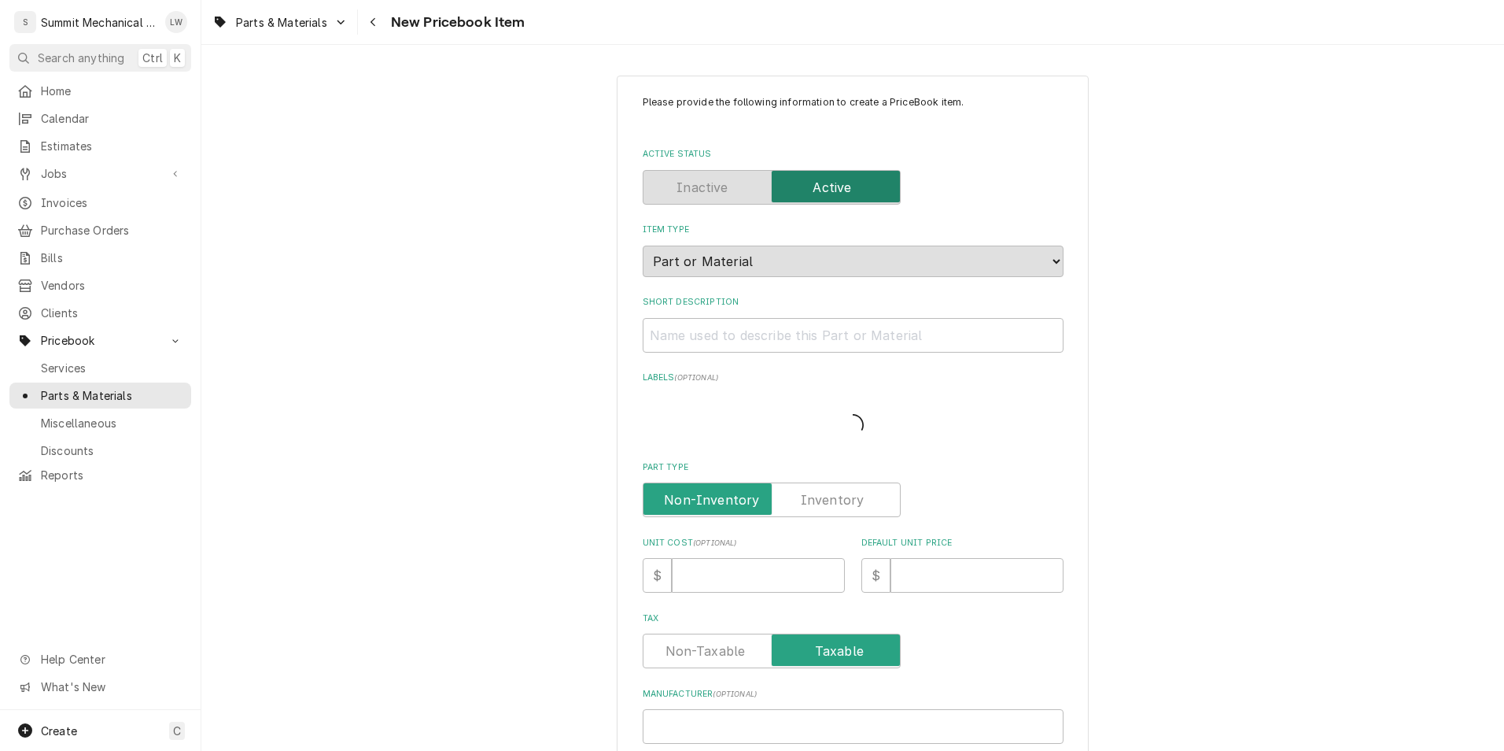
type textarea "x"
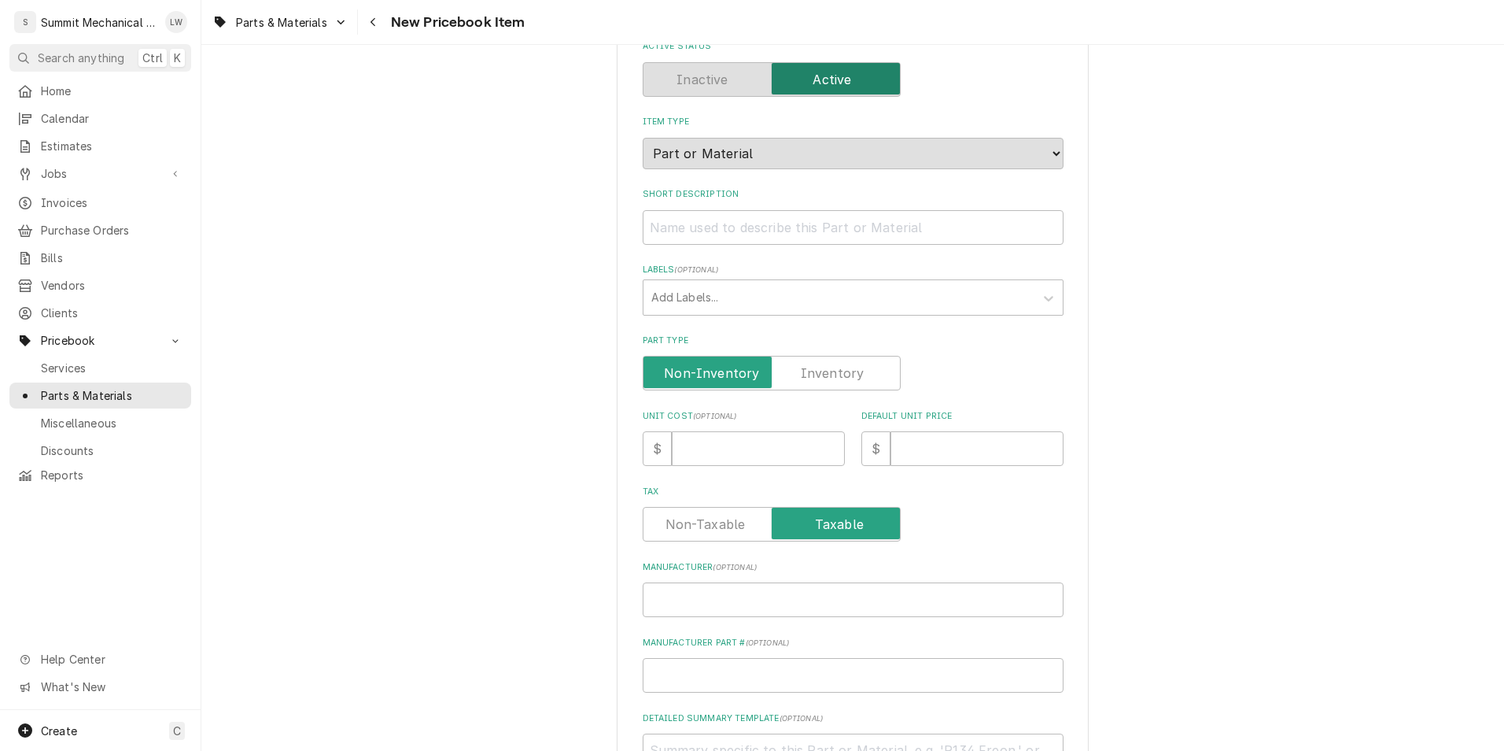
scroll to position [109, 0]
click at [754, 223] on input "Short Description" at bounding box center [853, 226] width 421 height 35
paste input "STEEL ROD SAMMY BOTTOM MOUNT"
type input "STEEL ROD SAMMY BOTTOM MOUNT"
type textarea "x"
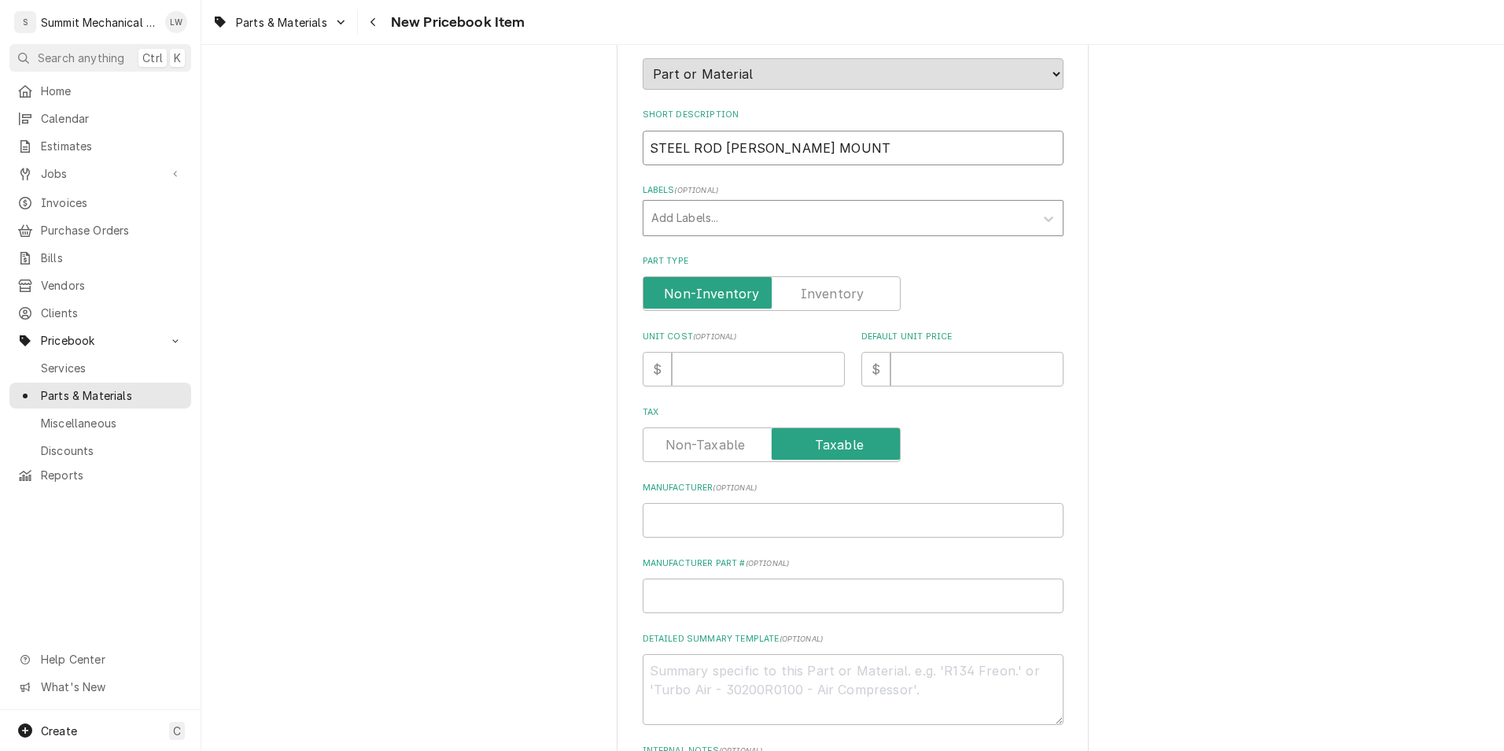
scroll to position [238, 0]
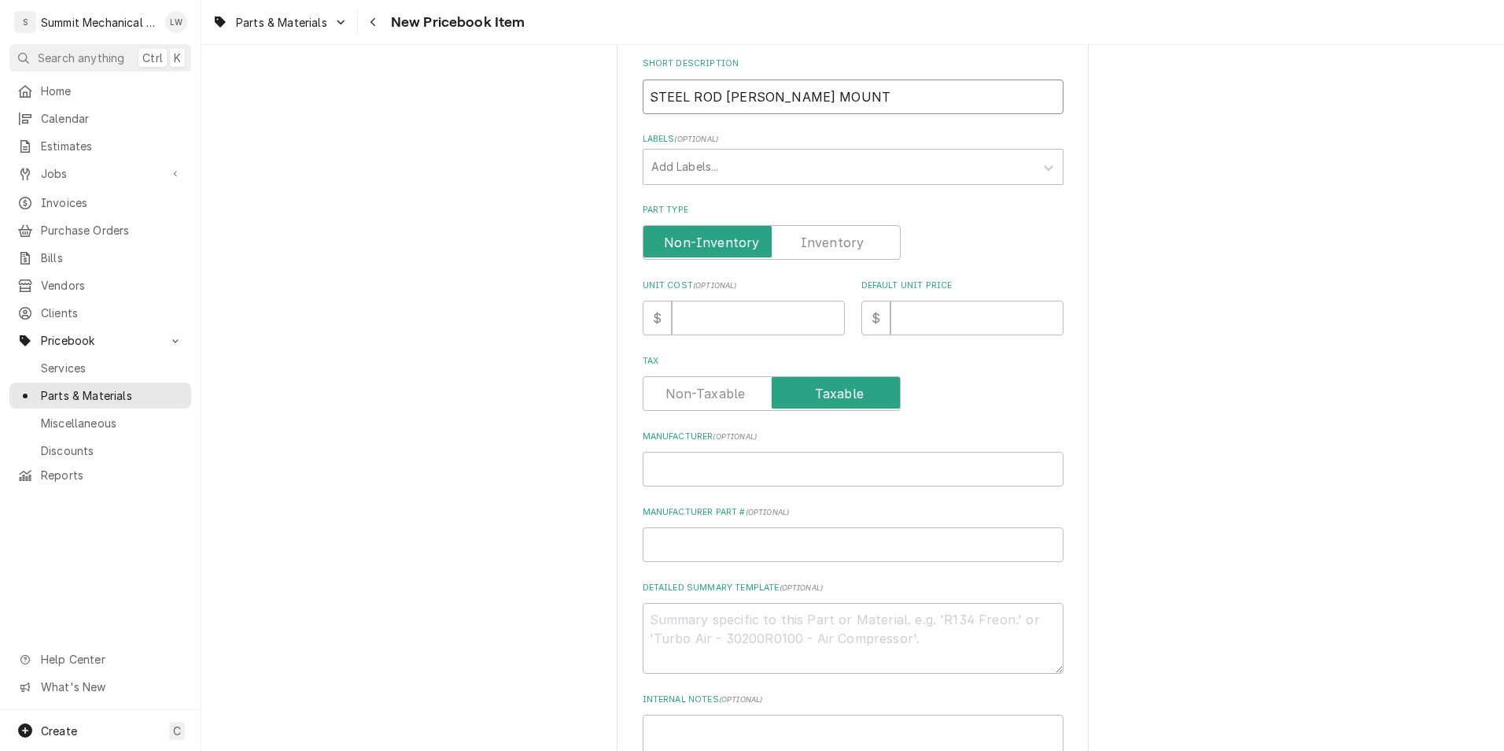
type input "STEEL ROD SAMMY BOTTOM MOUNT"
click at [695, 313] on input "Unit Cost ( optional )" at bounding box center [758, 318] width 173 height 35
click at [702, 301] on input "Unit Cost ( optional )" at bounding box center [758, 318] width 173 height 35
paste input "5.07"
type textarea "x"
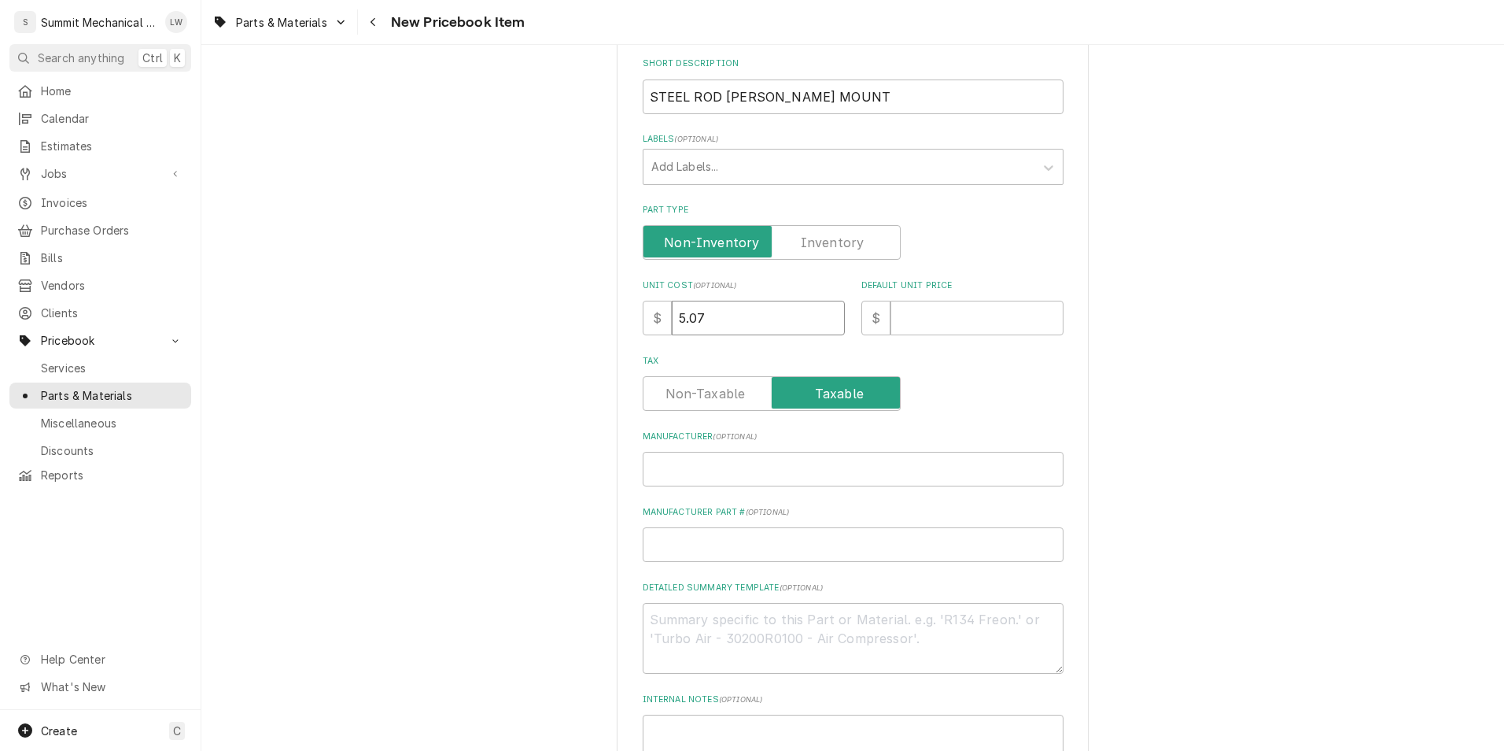
type input "5.07"
click at [911, 326] on input "Default Unit Price" at bounding box center [977, 318] width 173 height 35
type textarea "x"
type input "1"
type textarea "x"
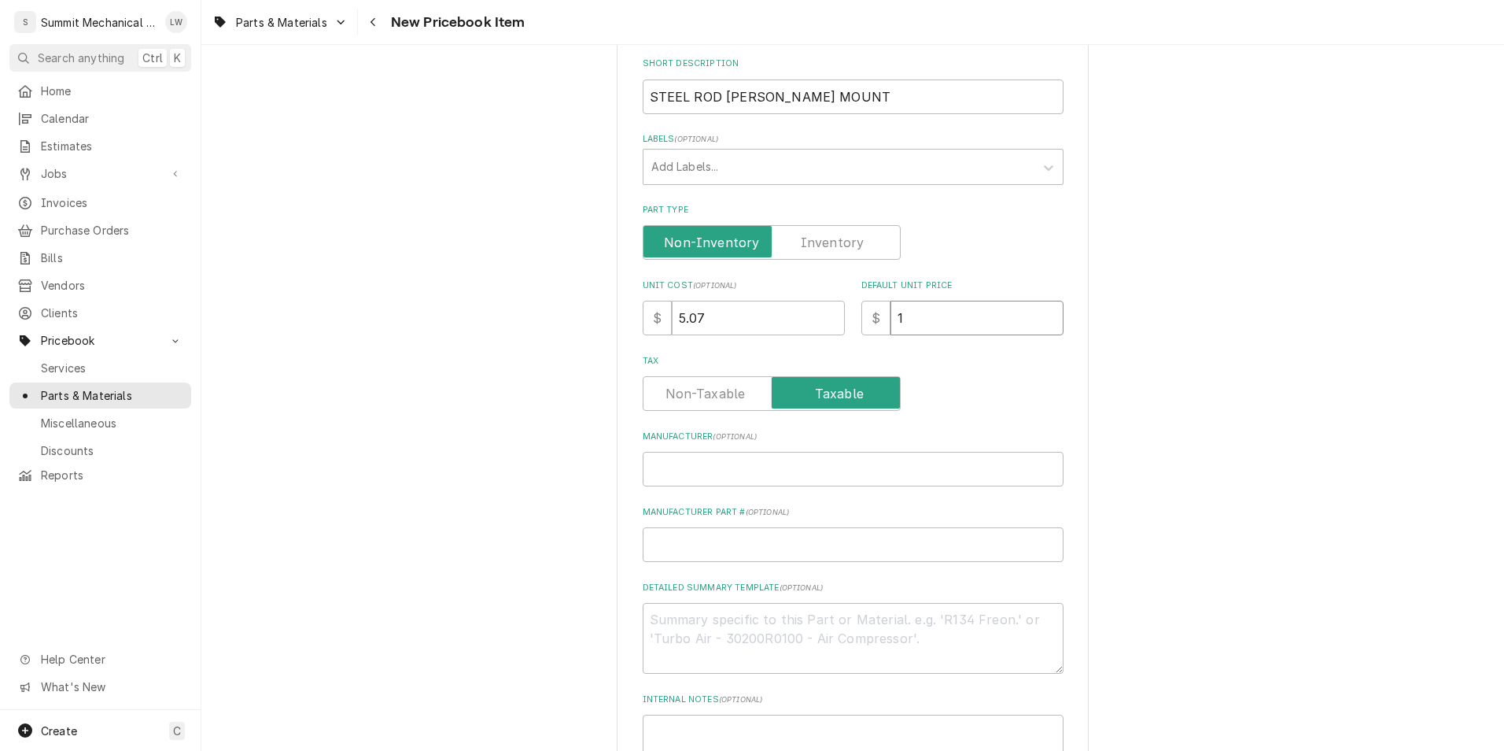
type input "10"
type textarea "x"
type input "10.1"
type textarea "x"
type input "10.14"
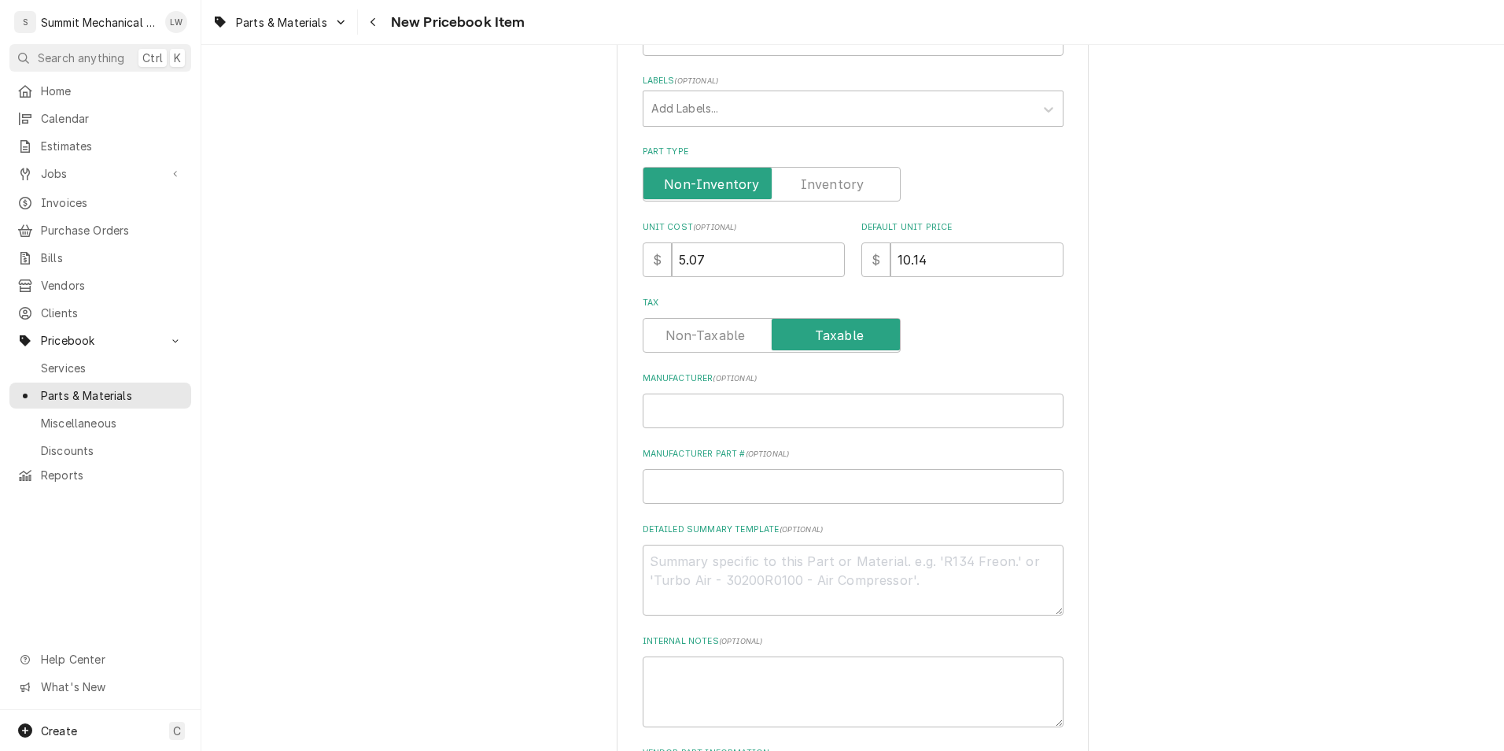
scroll to position [297, 0]
click at [704, 412] on input "Manufacturer ( optional )" at bounding box center [853, 410] width 421 height 35
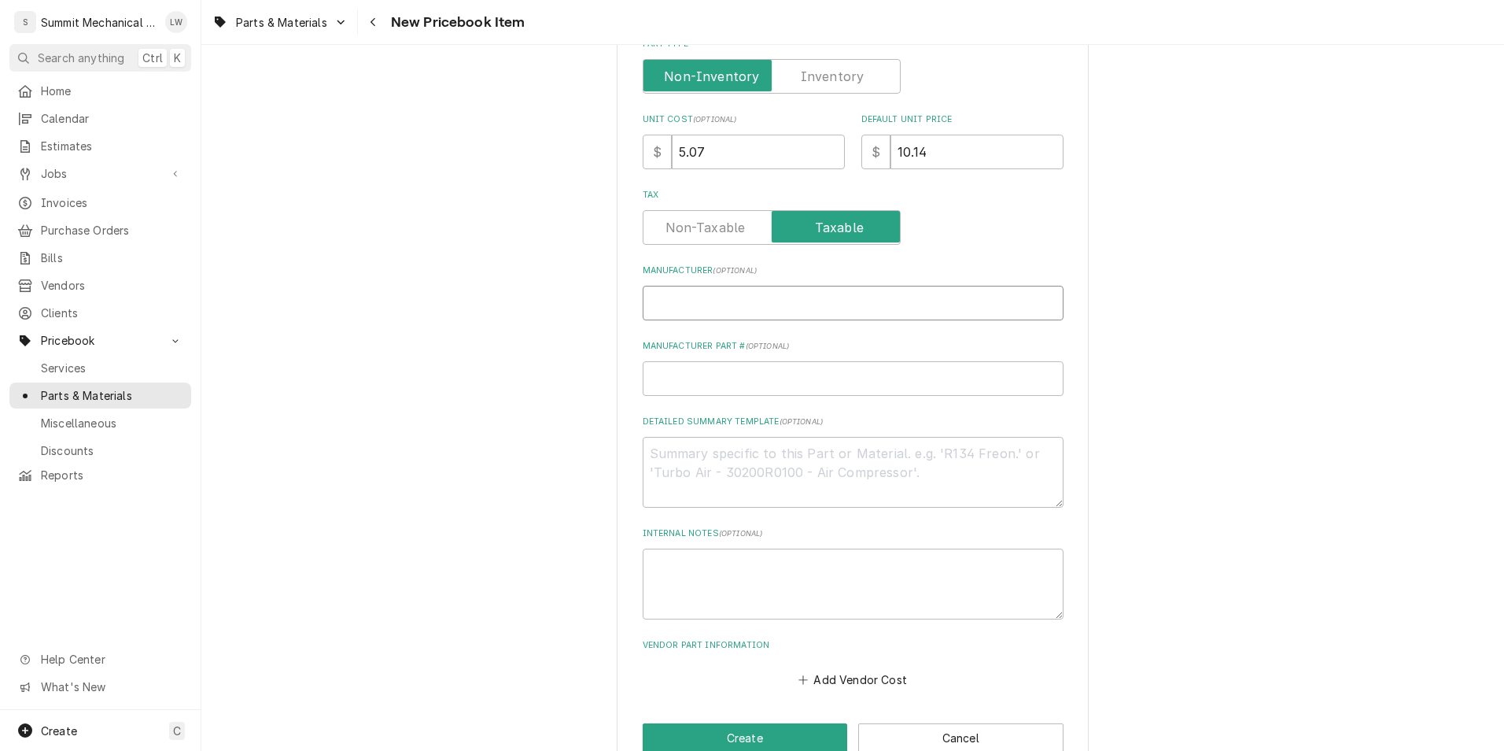
scroll to position [405, 0]
click at [740, 376] on input "Manufacturer Part # ( optional )" at bounding box center [853, 377] width 421 height 35
click at [689, 374] on input "Manufacturer Part # ( optional )" at bounding box center [853, 377] width 421 height 35
paste input "SSM38BR"
type textarea "x"
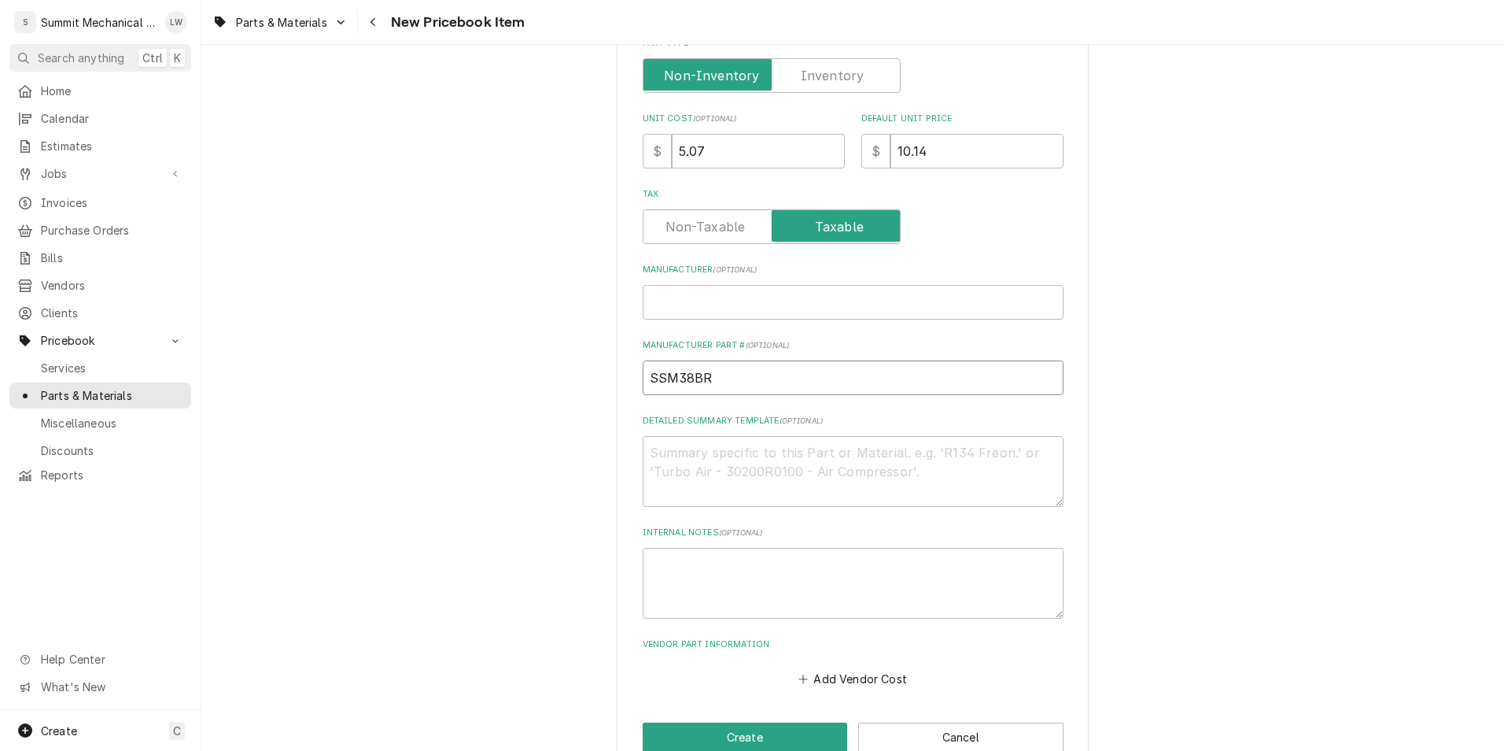
scroll to position [440, 0]
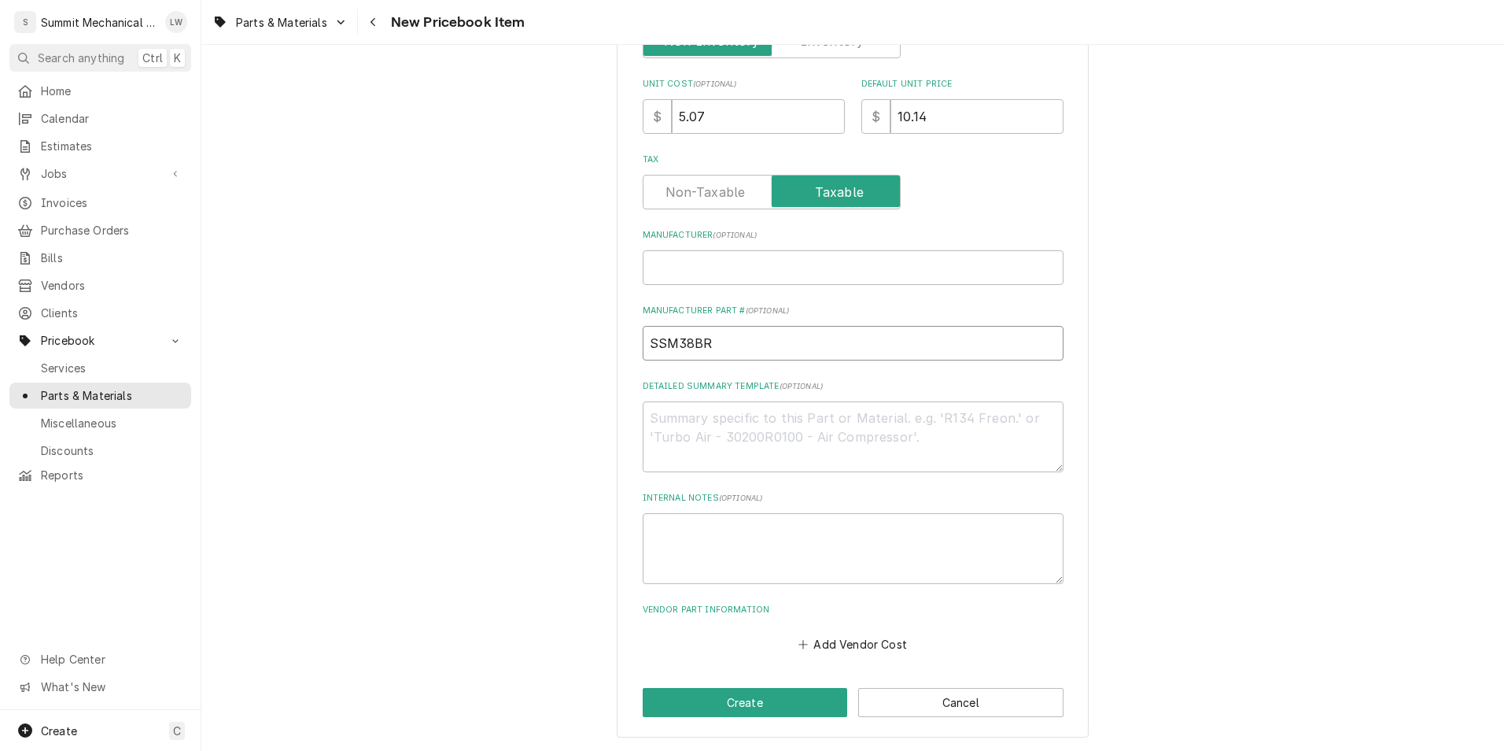
type input "SSM38BR"
click at [770, 444] on textarea "Detailed Summary Template ( optional )" at bounding box center [853, 436] width 421 height 71
type textarea "x"
type textarea "p"
type textarea "x"
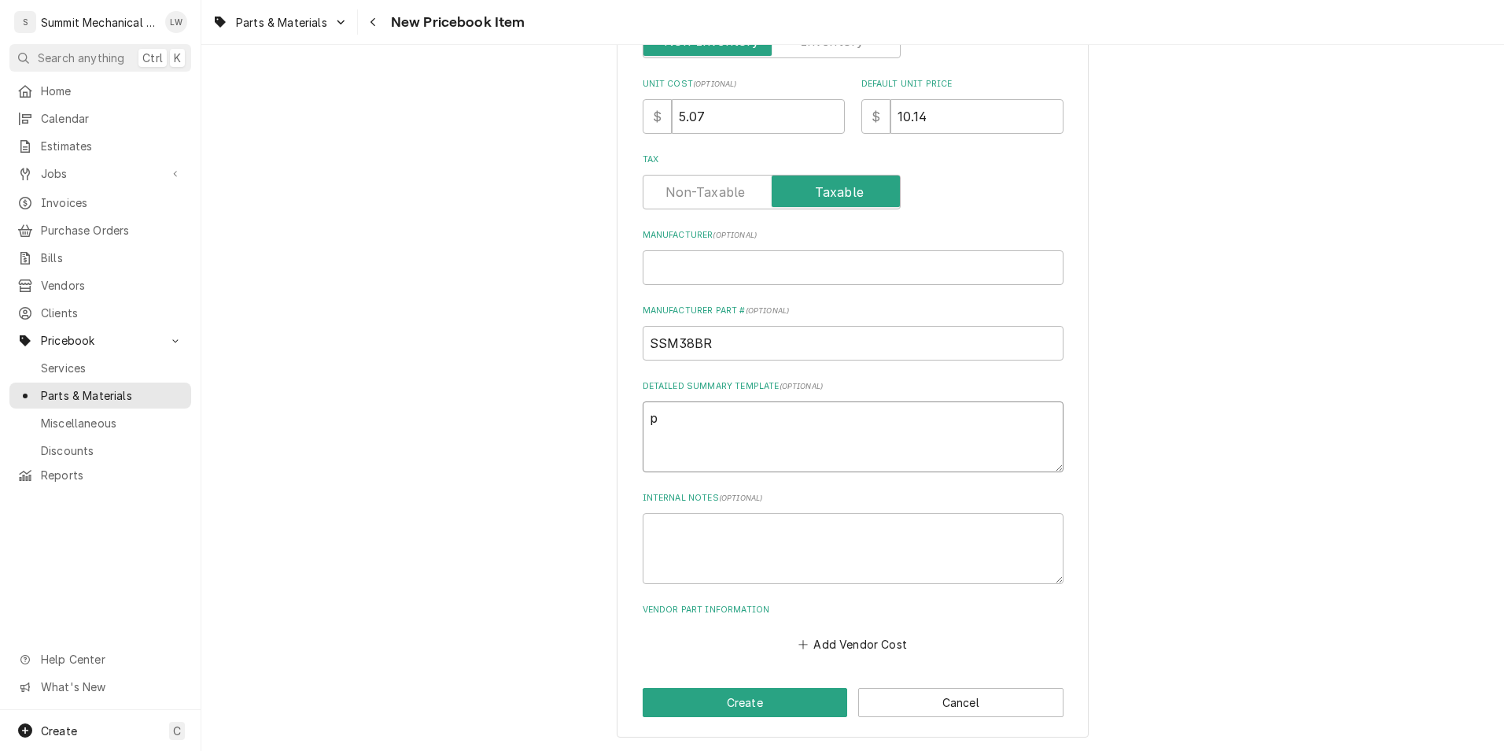
type textarea "pi"
type textarea "x"
type textarea "pipe"
type textarea "x"
type textarea "pipe"
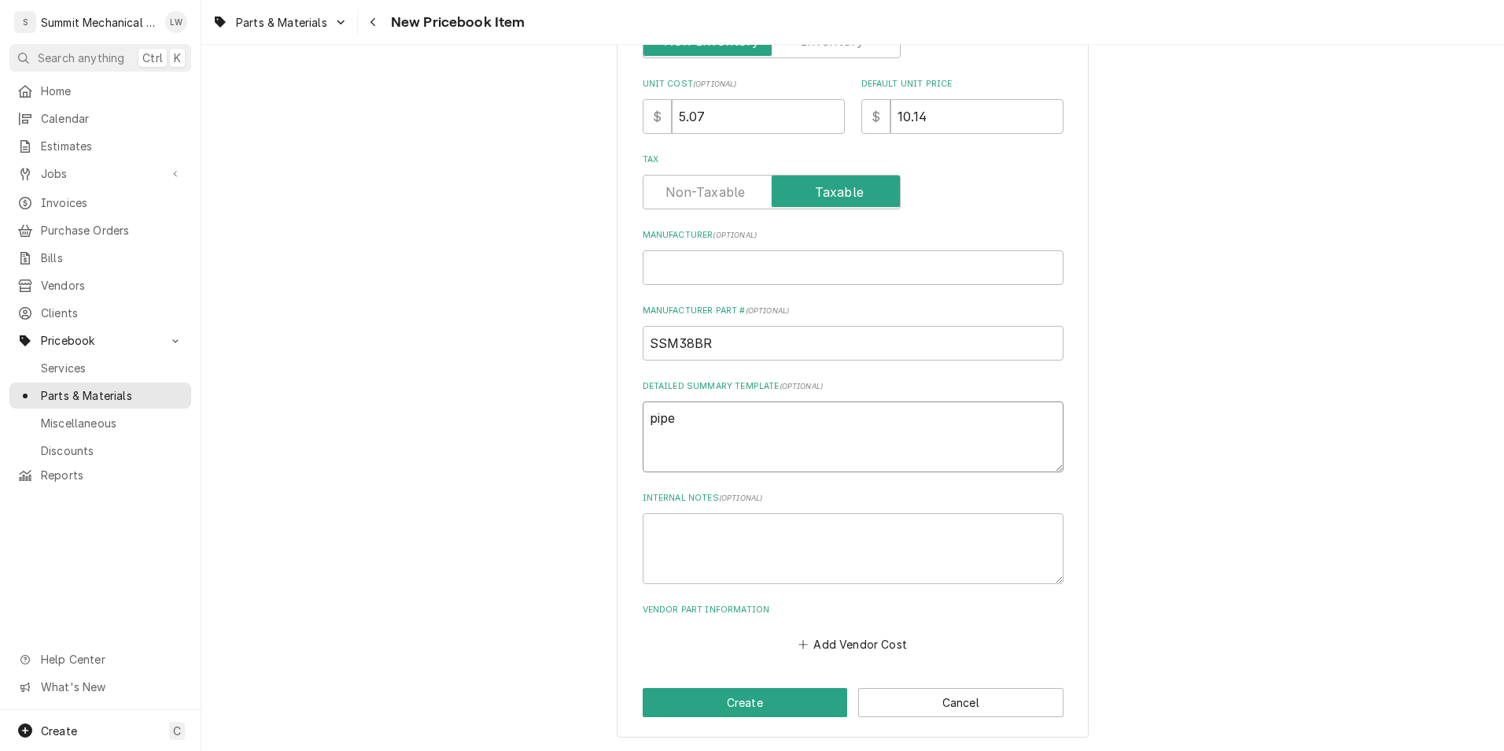
type textarea "x"
type textarea "pipe h"
type textarea "x"
type textarea "pipe ha"
type textarea "x"
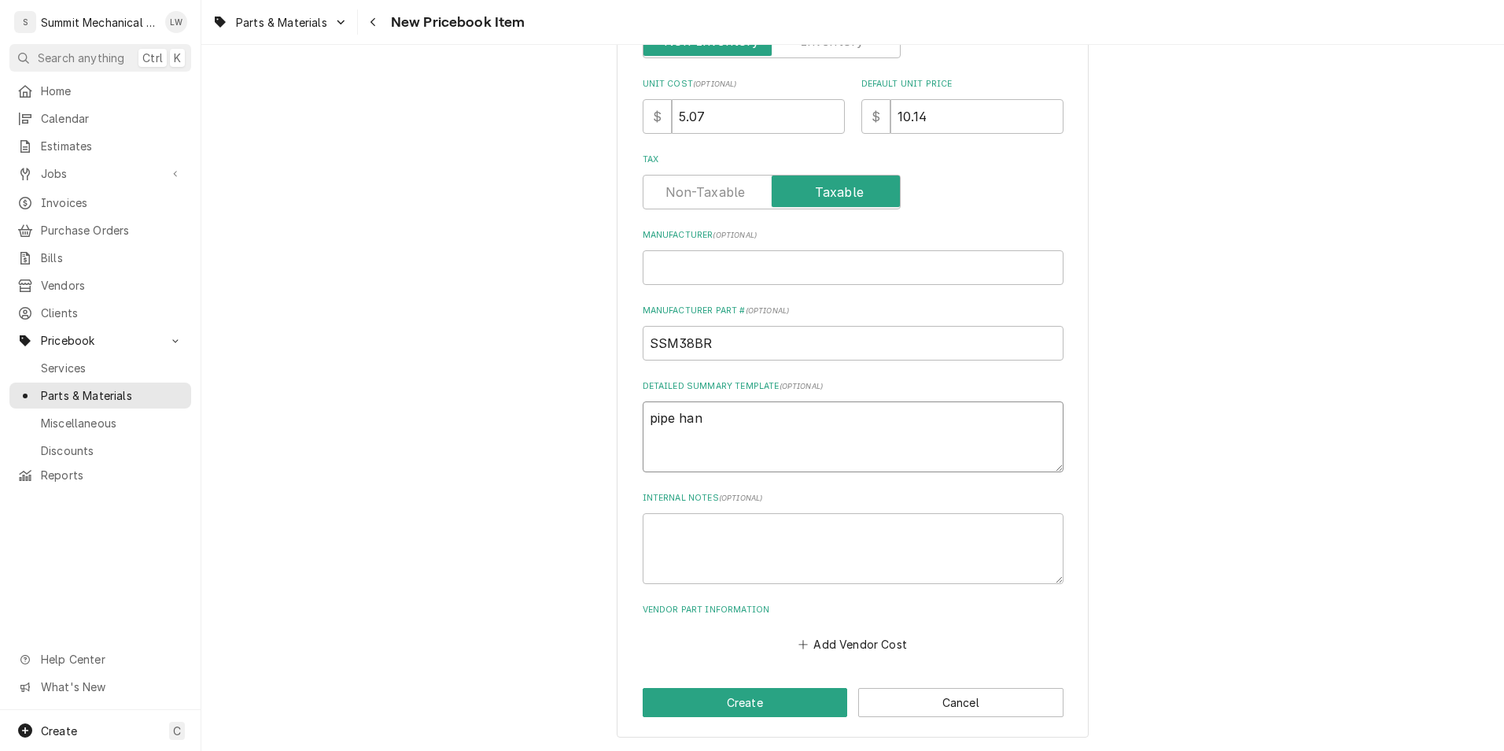
type textarea "pipe hang"
type textarea "x"
type textarea "pipe hangh"
type textarea "x"
type textarea "pipe hanghe"
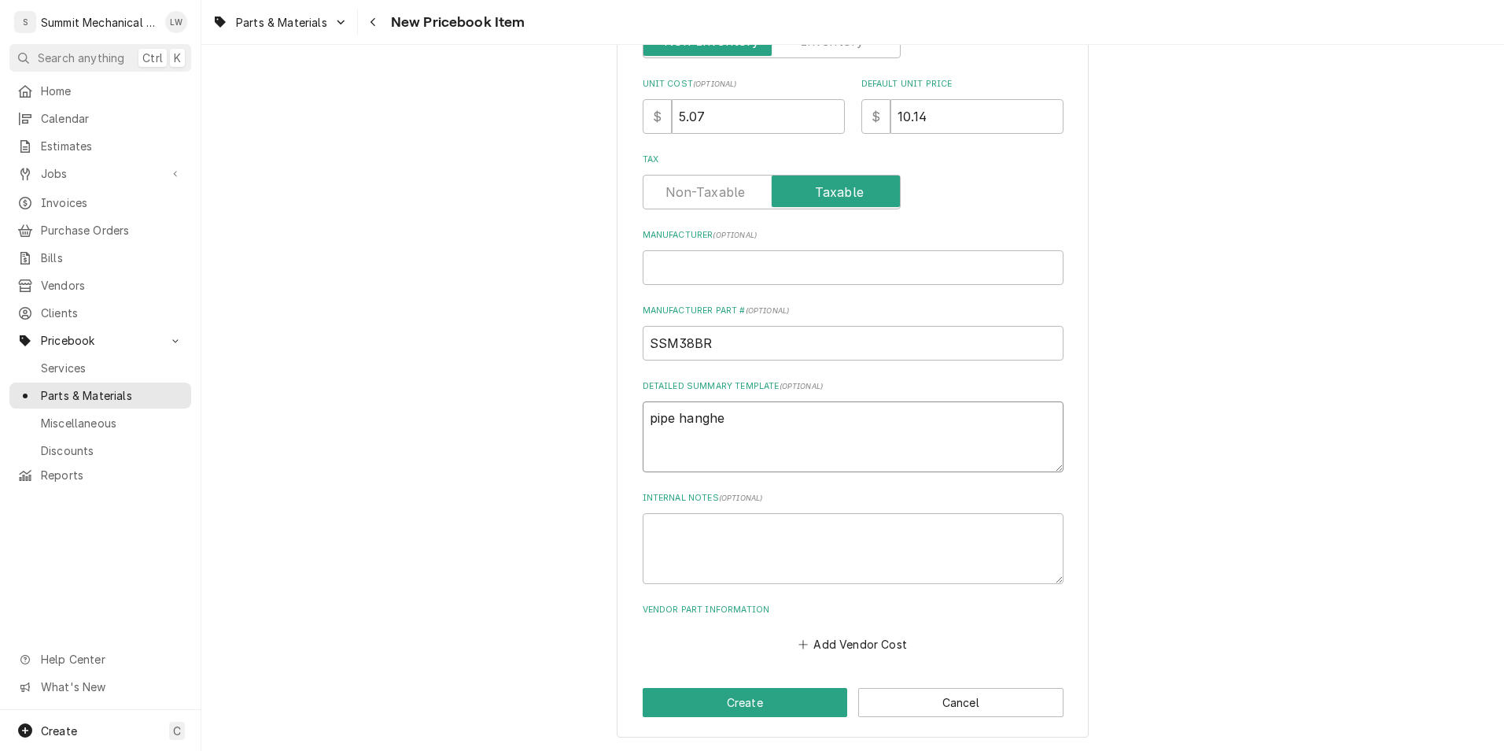
type textarea "x"
type textarea "pipe hangher"
type textarea "x"
type textarea "pipe hanghe"
type textarea "x"
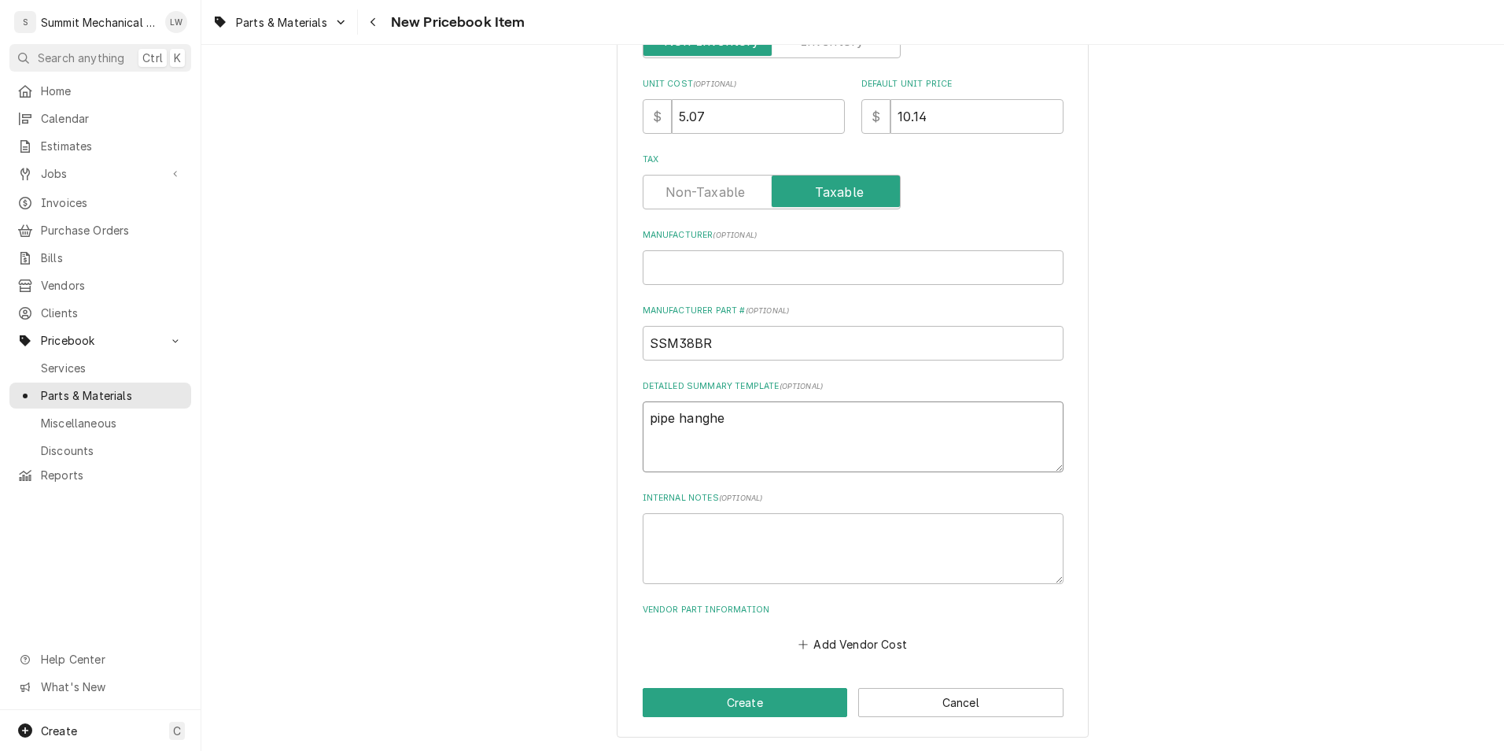
type textarea "pipe hangh"
type textarea "x"
type textarea "pipe hang"
type textarea "x"
type textarea "pipe hange"
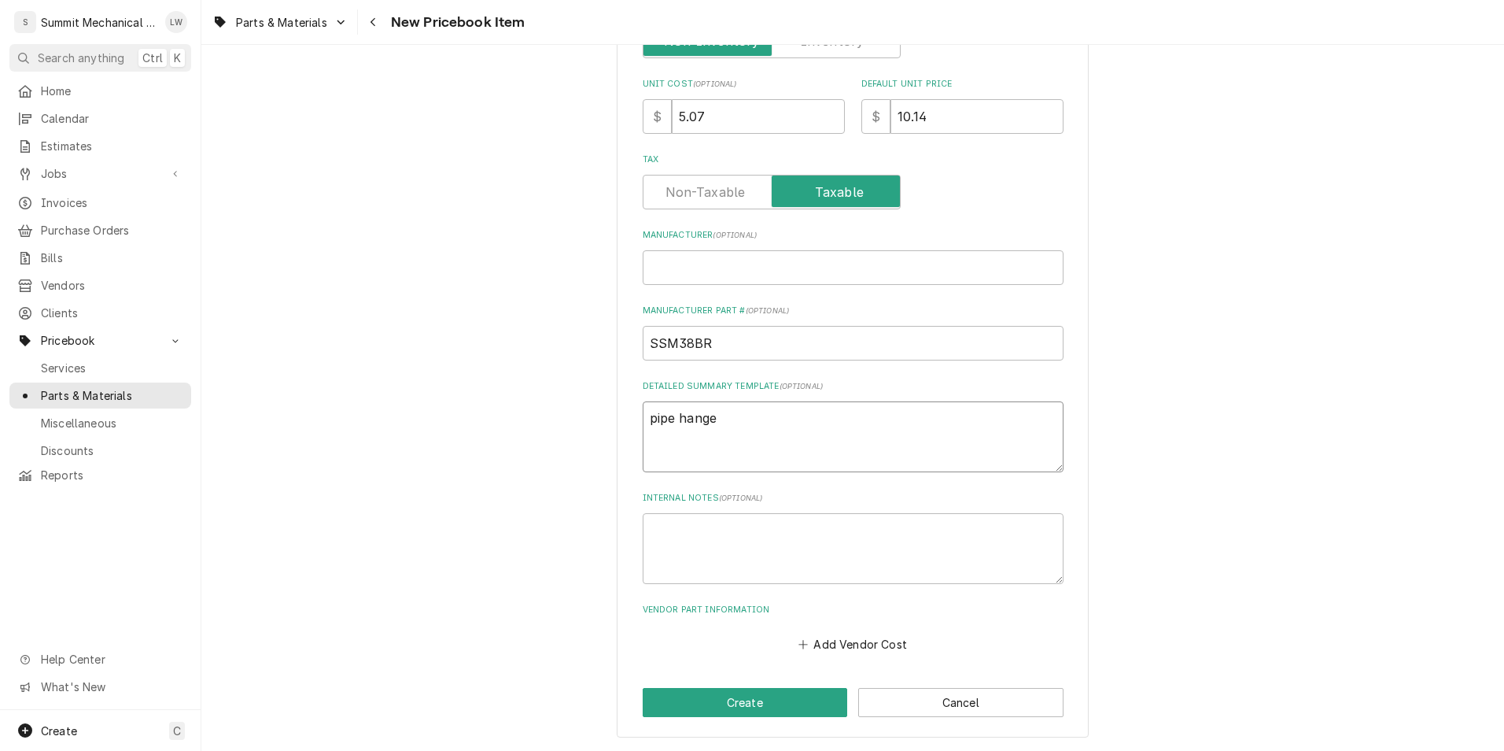
type textarea "x"
type textarea "pipe hanger"
click at [872, 649] on button "Add Vendor Cost" at bounding box center [853, 644] width 114 height 22
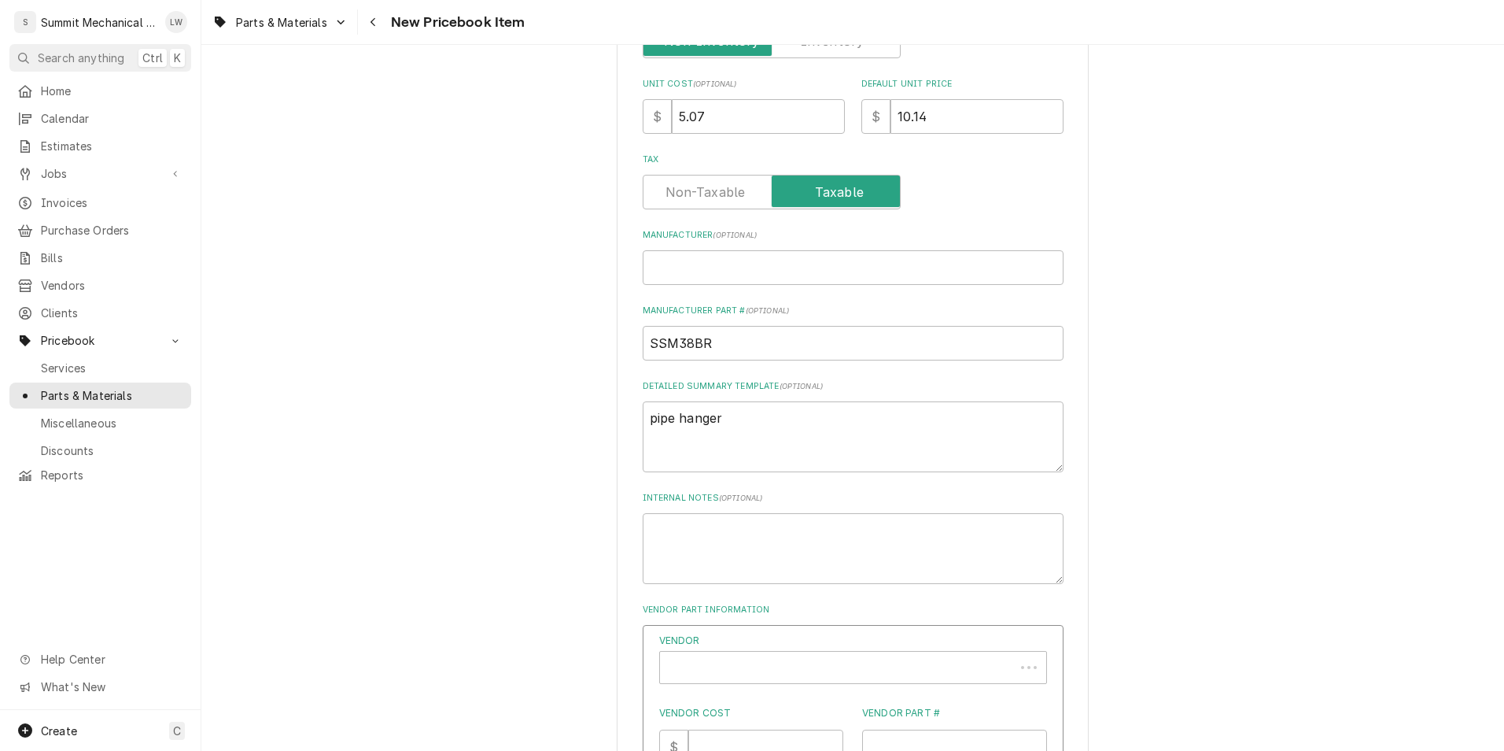
click at [816, 648] on div "Vendor" at bounding box center [853, 658] width 388 height 50
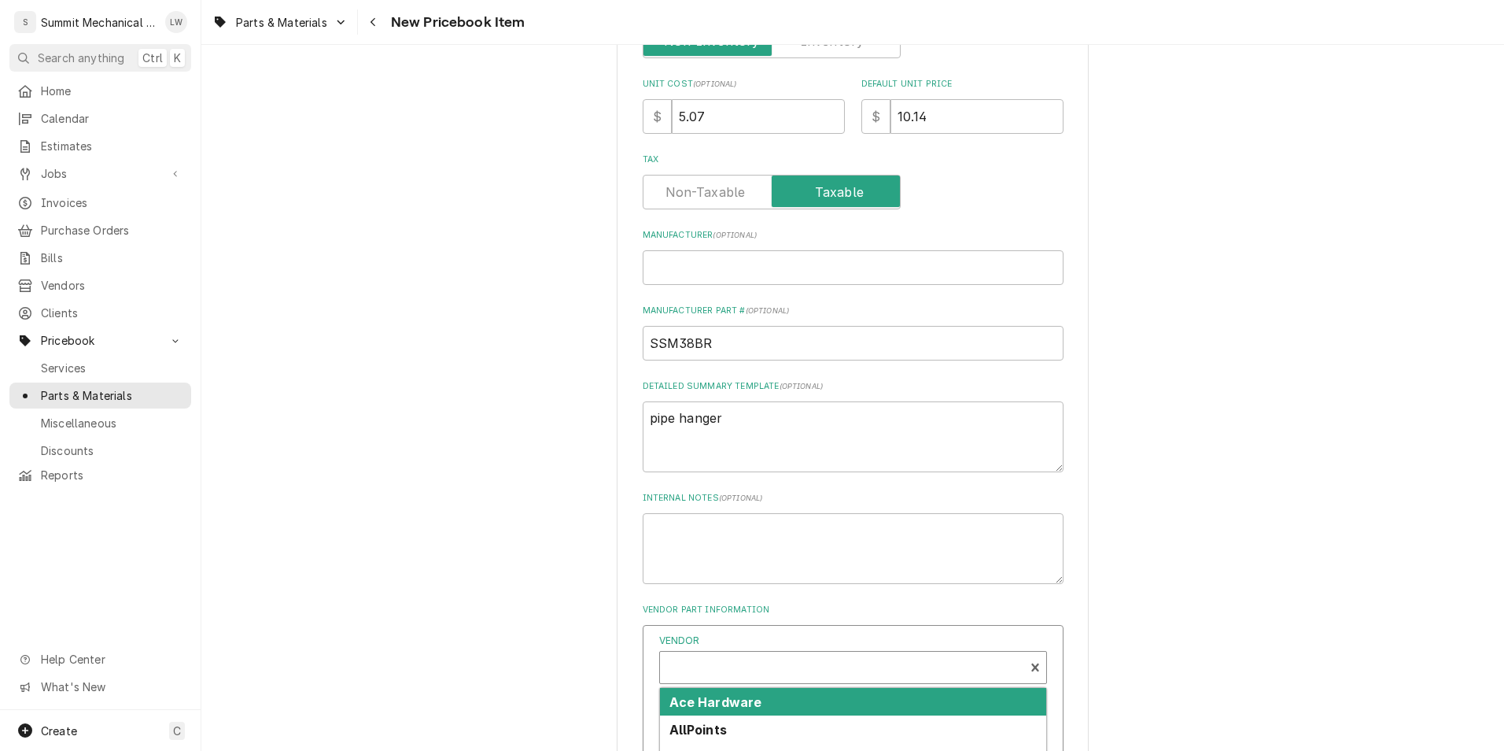
type textarea "x"
click at [814, 670] on div "Vendor" at bounding box center [842, 674] width 349 height 38
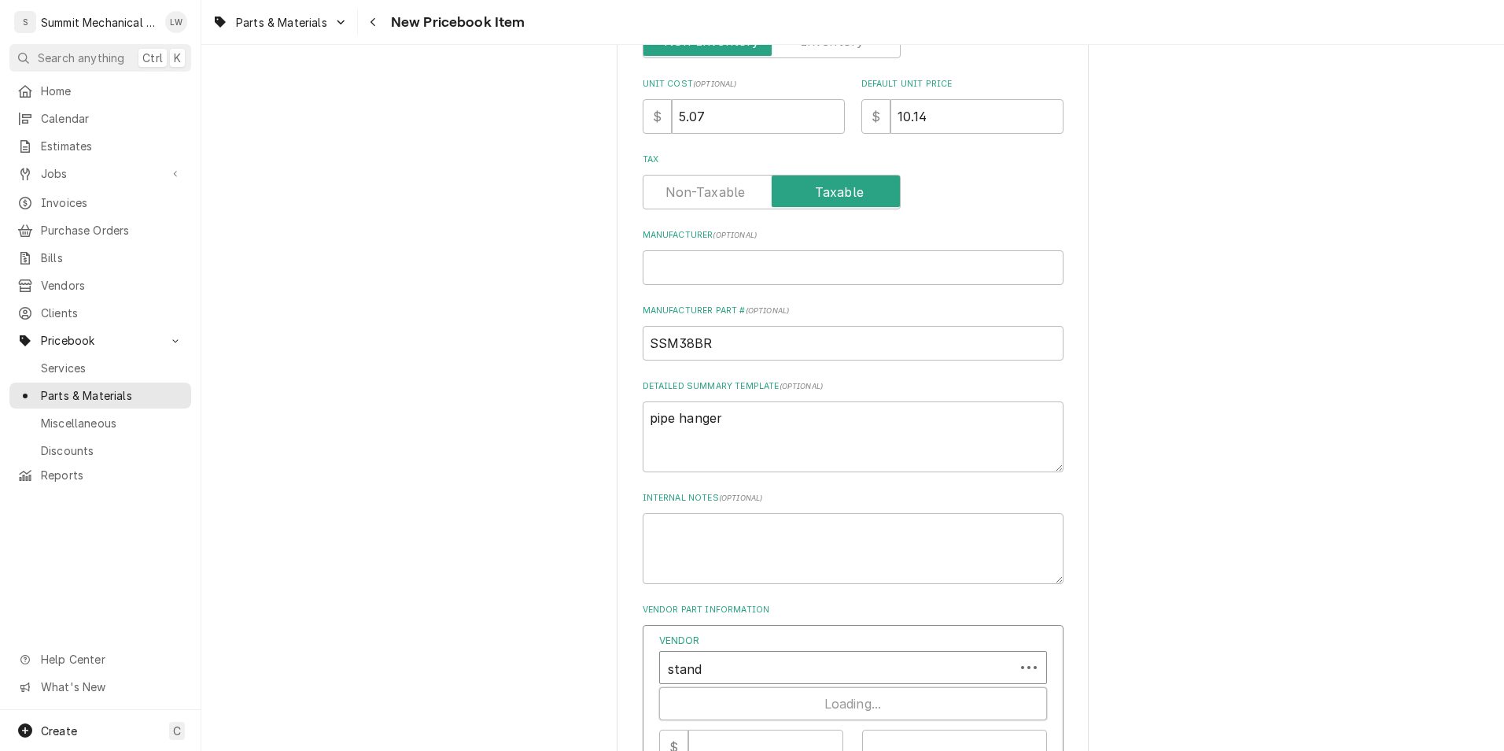
type input "standa"
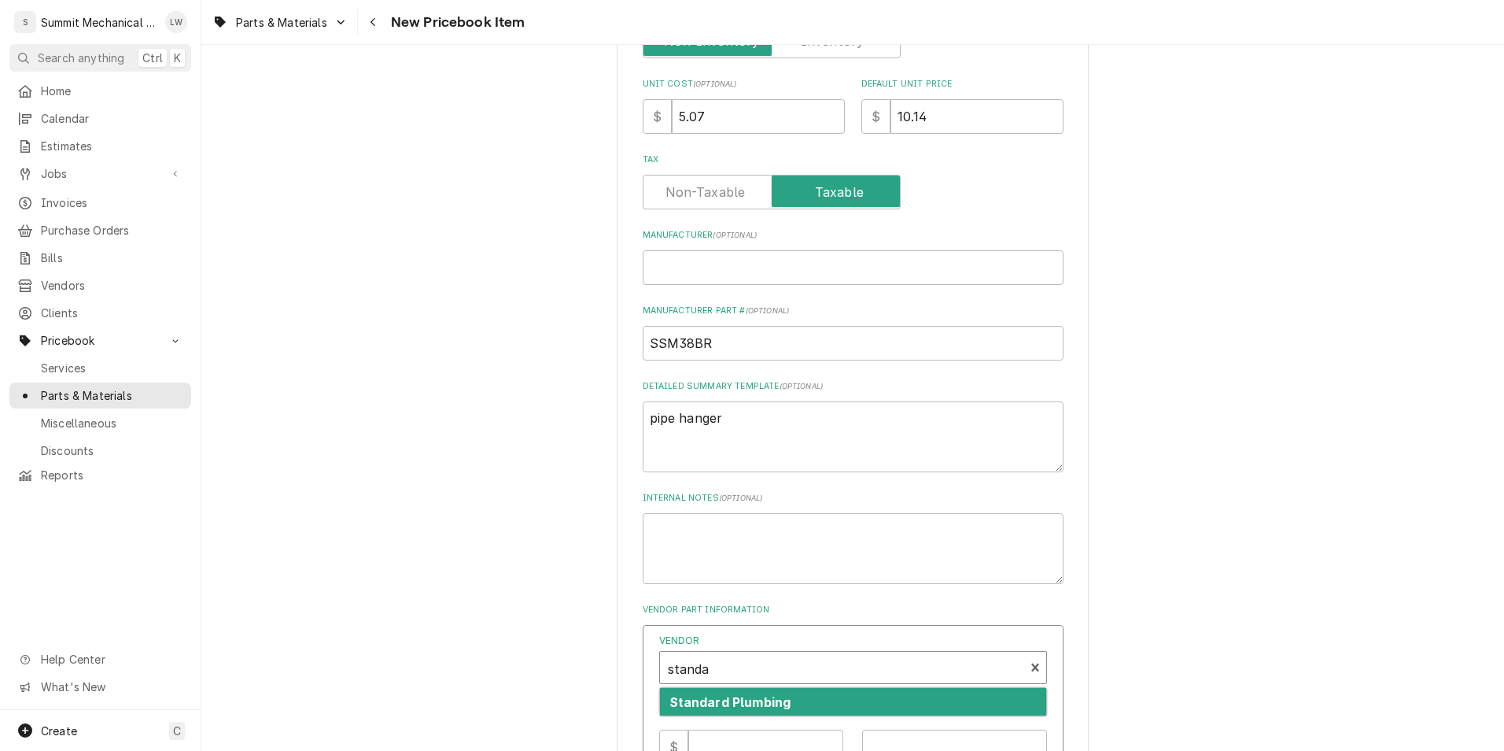
click at [767, 708] on strong "Standard Plumbing" at bounding box center [731, 702] width 122 height 16
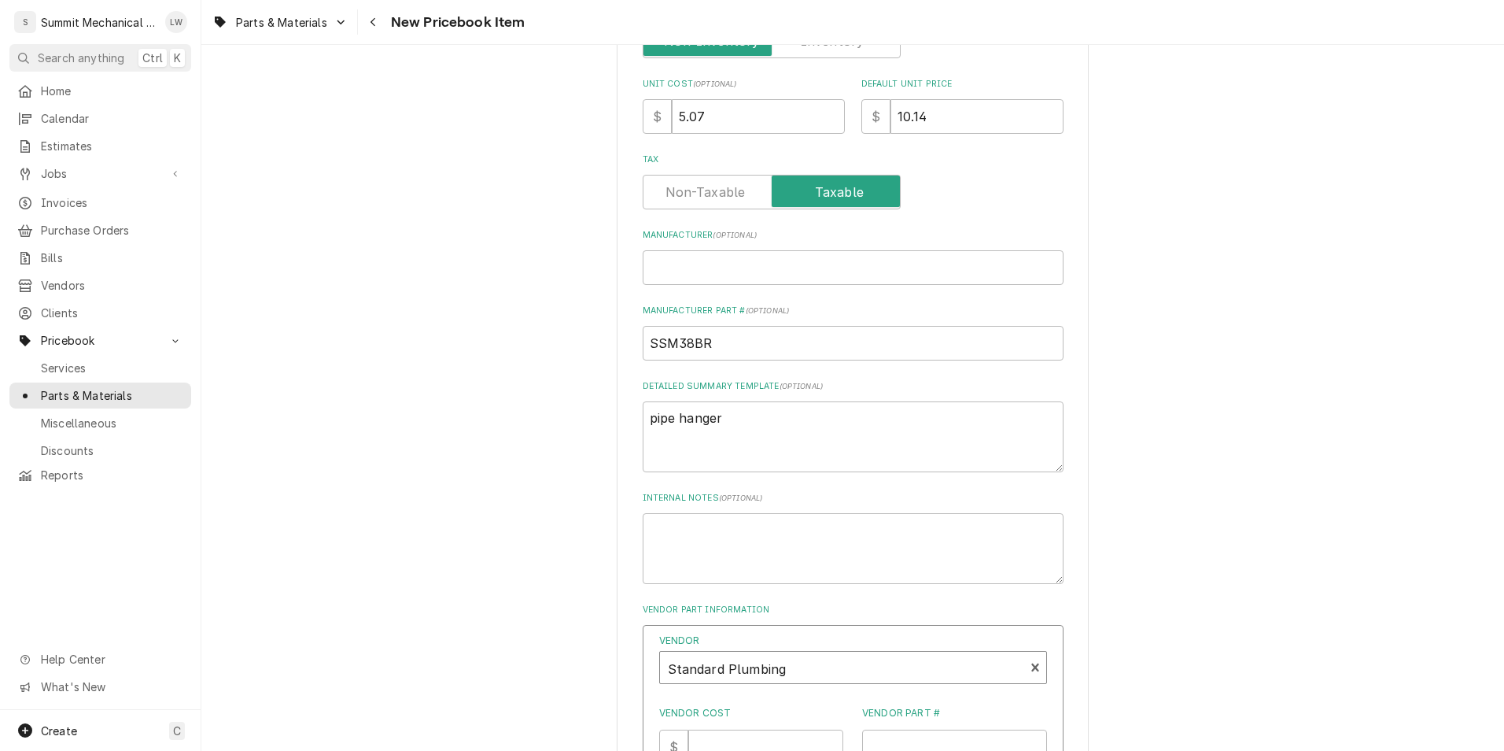
scroll to position [729, 0]
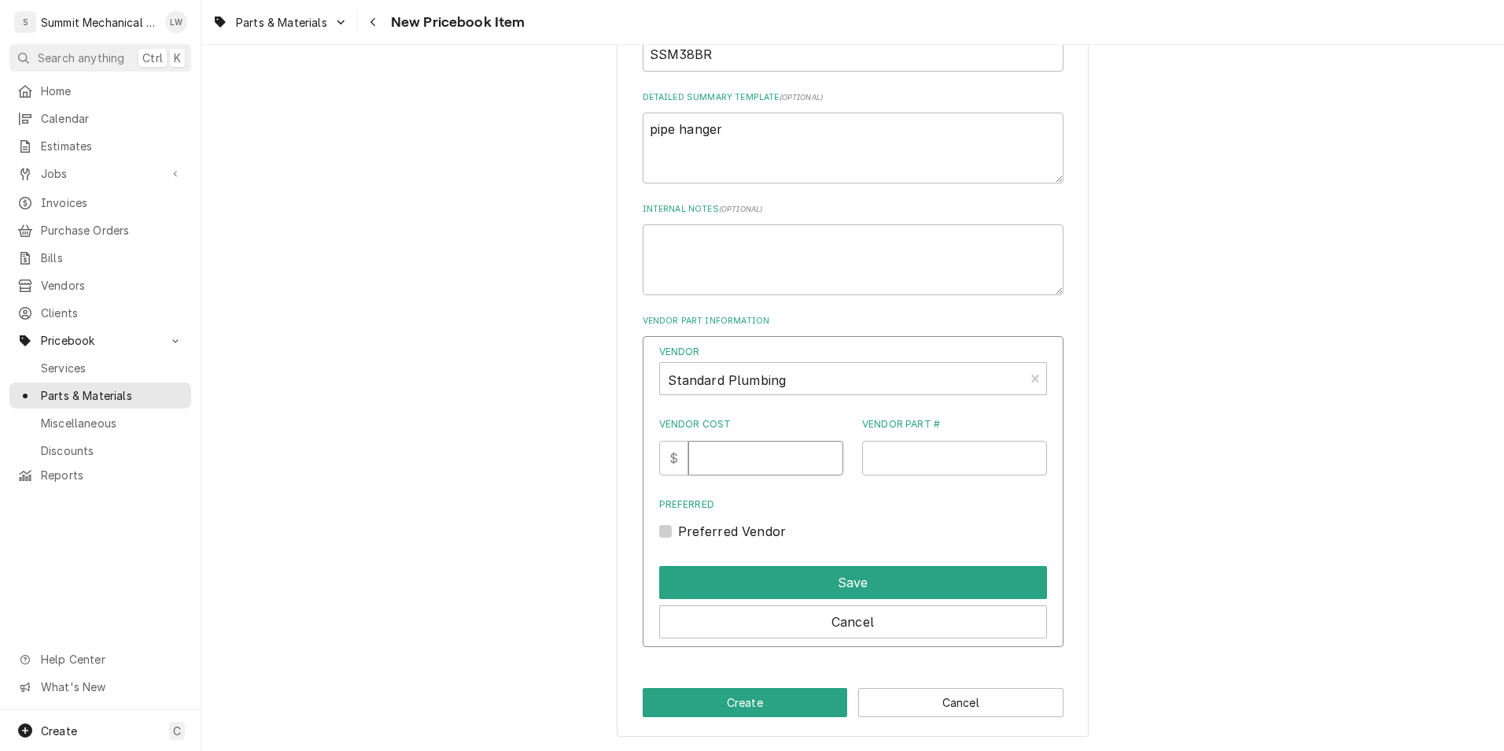
click at [777, 464] on input "Vendor Cost" at bounding box center [765, 458] width 155 height 35
click at [722, 442] on input "Vendor Cost" at bounding box center [765, 458] width 155 height 35
type input "5.07"
click at [972, 472] on input "Vendor Part #" at bounding box center [954, 458] width 185 height 35
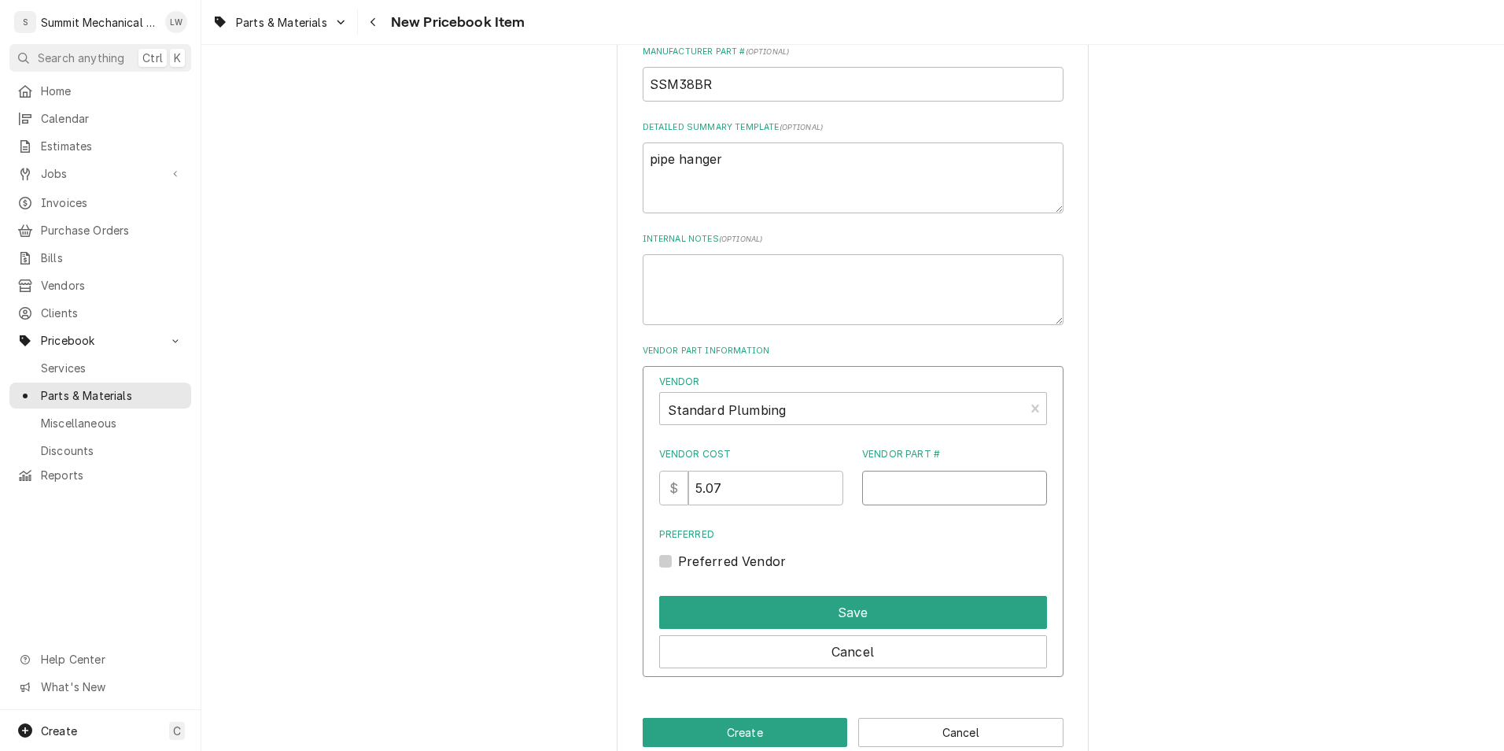
scroll to position [698, 0]
click at [840, 88] on input "SSM38BR" at bounding box center [853, 85] width 421 height 35
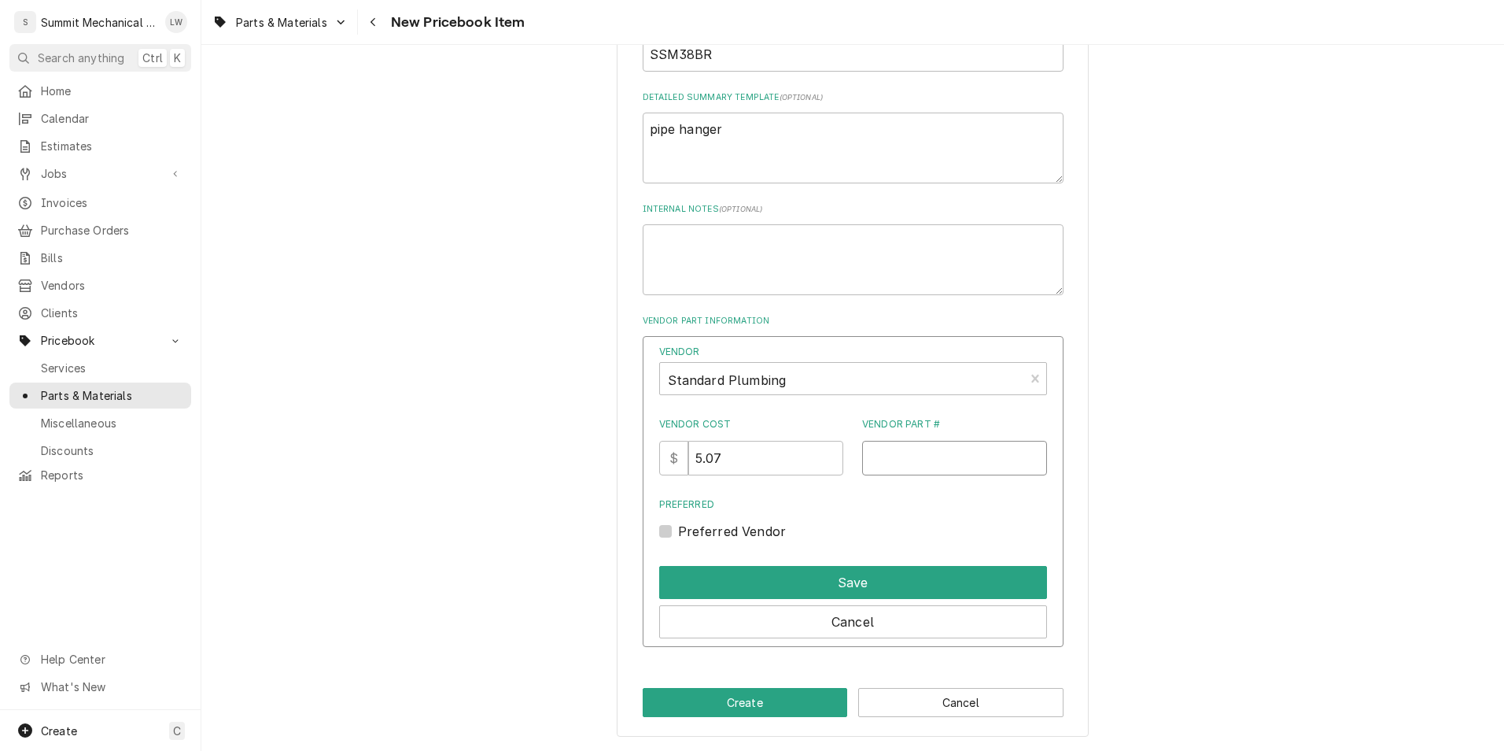
click at [879, 464] on input "Vendor Part #" at bounding box center [954, 458] width 185 height 35
paste input "SSM38BR"
type input "SSM38BR"
click at [670, 522] on div "Preferred Vendor" at bounding box center [853, 531] width 388 height 19
click at [678, 527] on label "Preferred Vendor" at bounding box center [732, 531] width 109 height 19
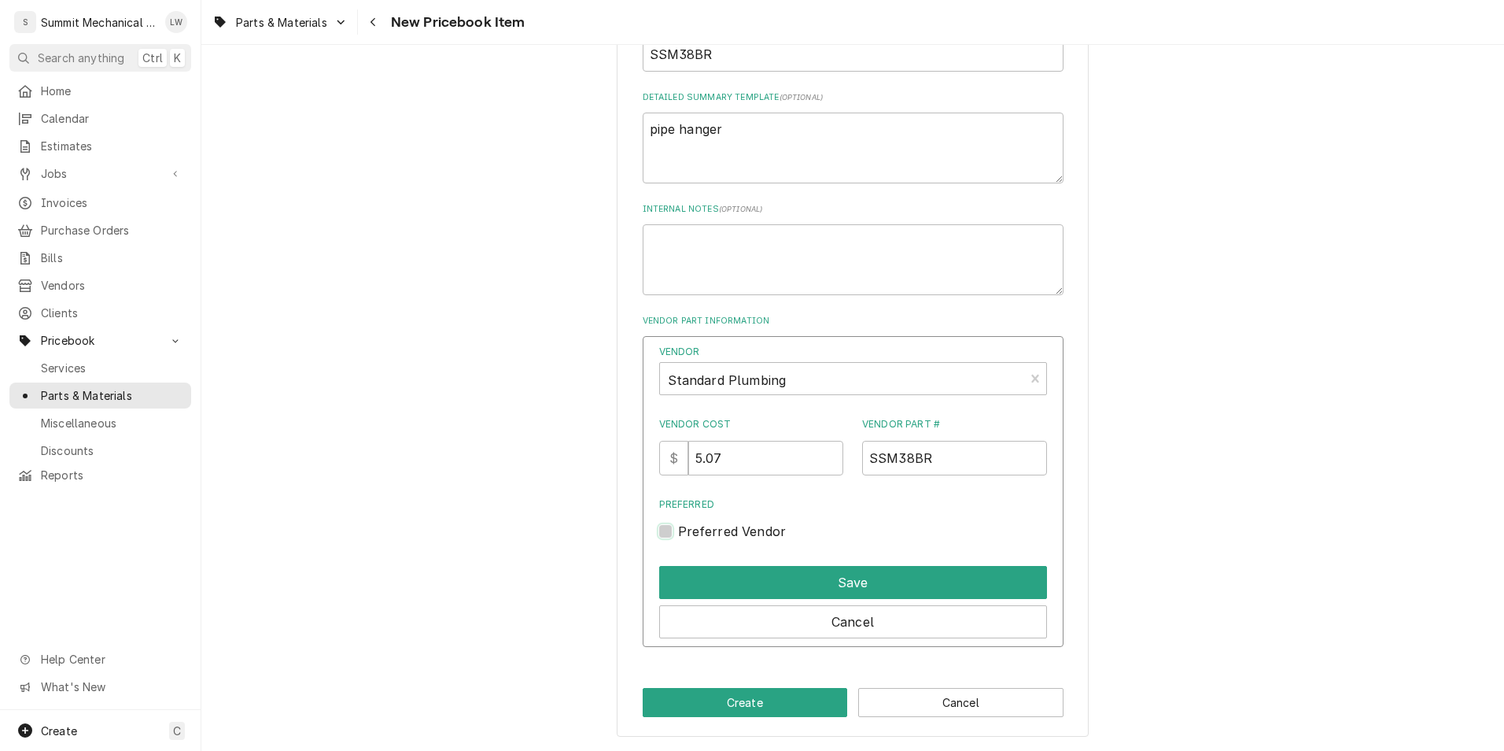
click at [678, 527] on input "Preferred" at bounding box center [872, 539] width 388 height 35
checkbox input "true"
click at [738, 600] on div "Cancel" at bounding box center [853, 618] width 388 height 39
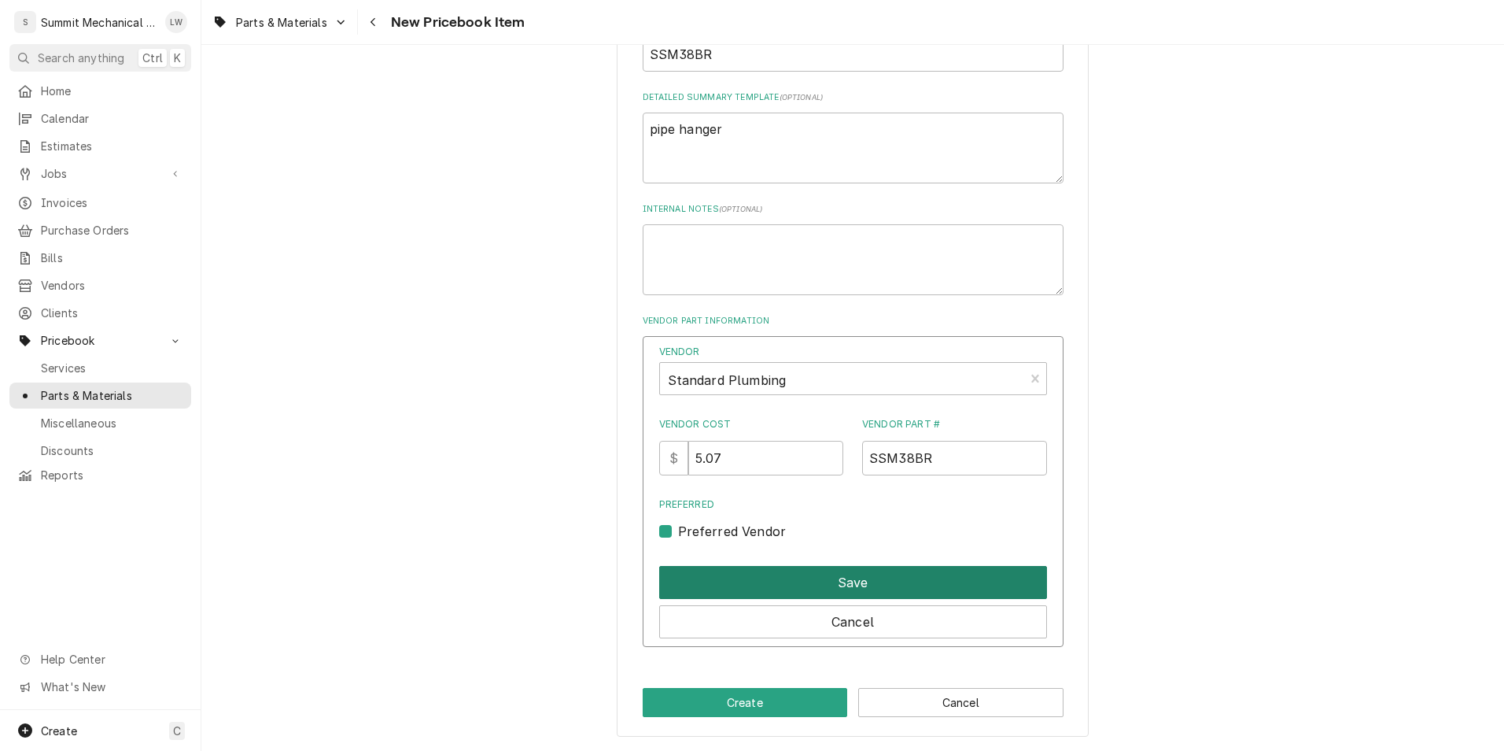
click at [744, 588] on button "Save" at bounding box center [853, 582] width 388 height 33
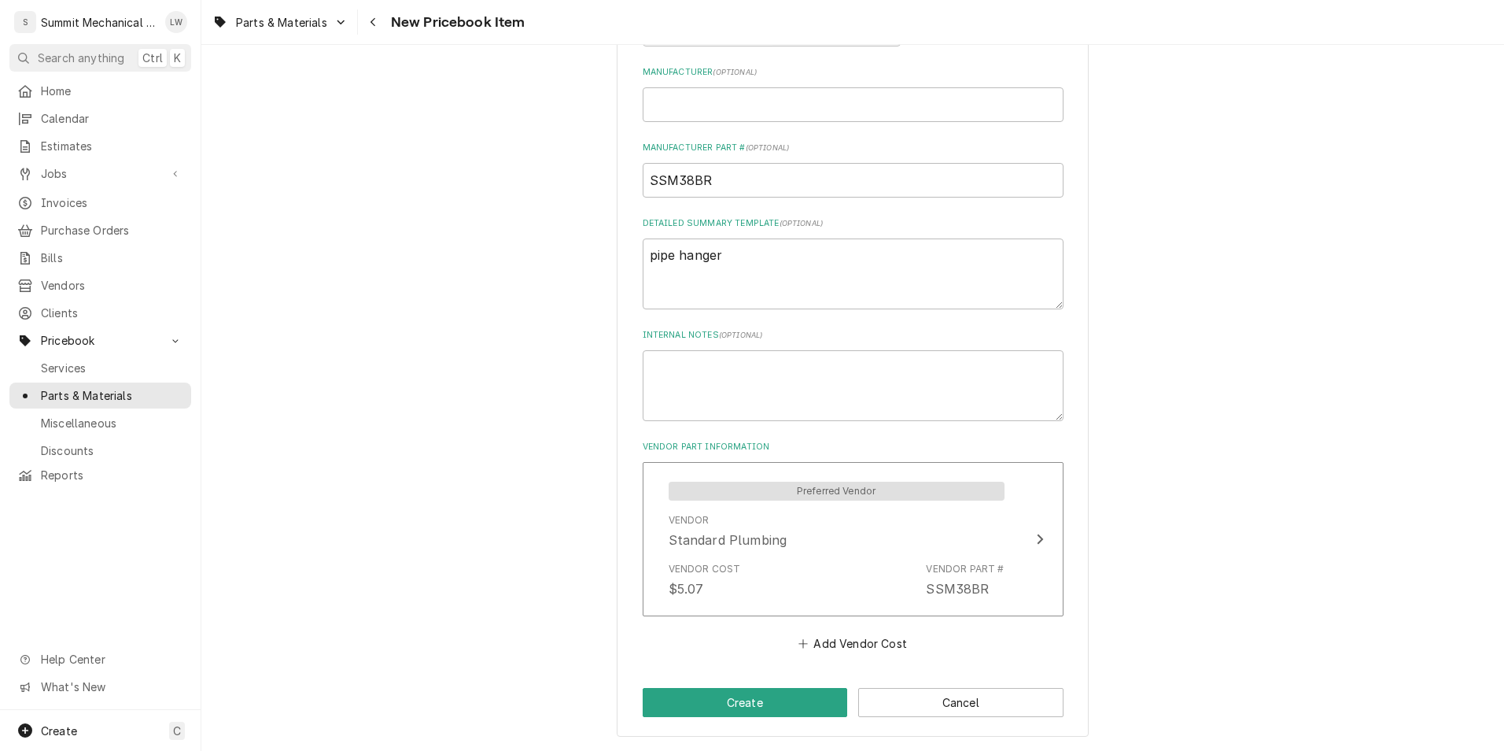
scroll to position [602, 0]
click at [729, 698] on button "Create" at bounding box center [745, 702] width 205 height 29
type textarea "x"
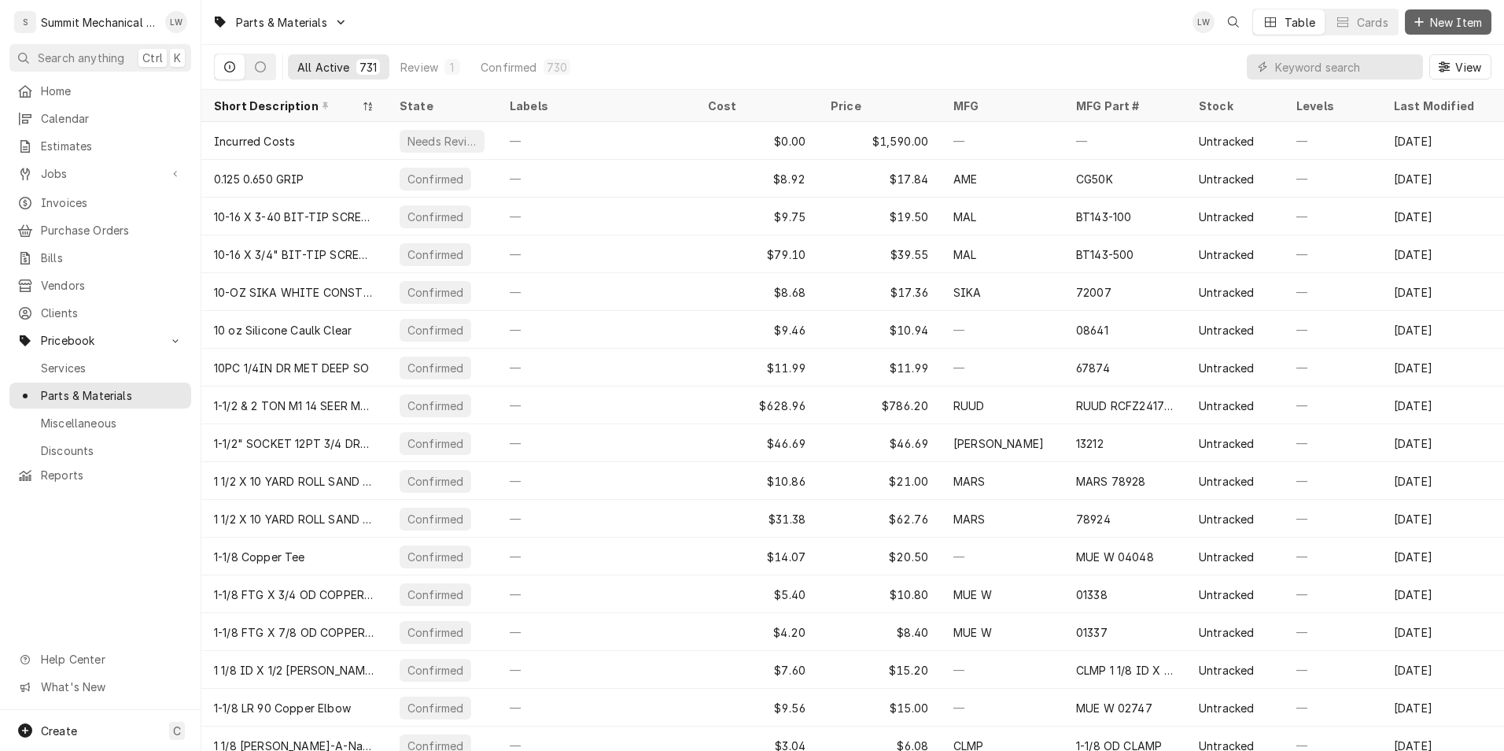
click at [1443, 24] on span "New Item" at bounding box center [1456, 22] width 58 height 17
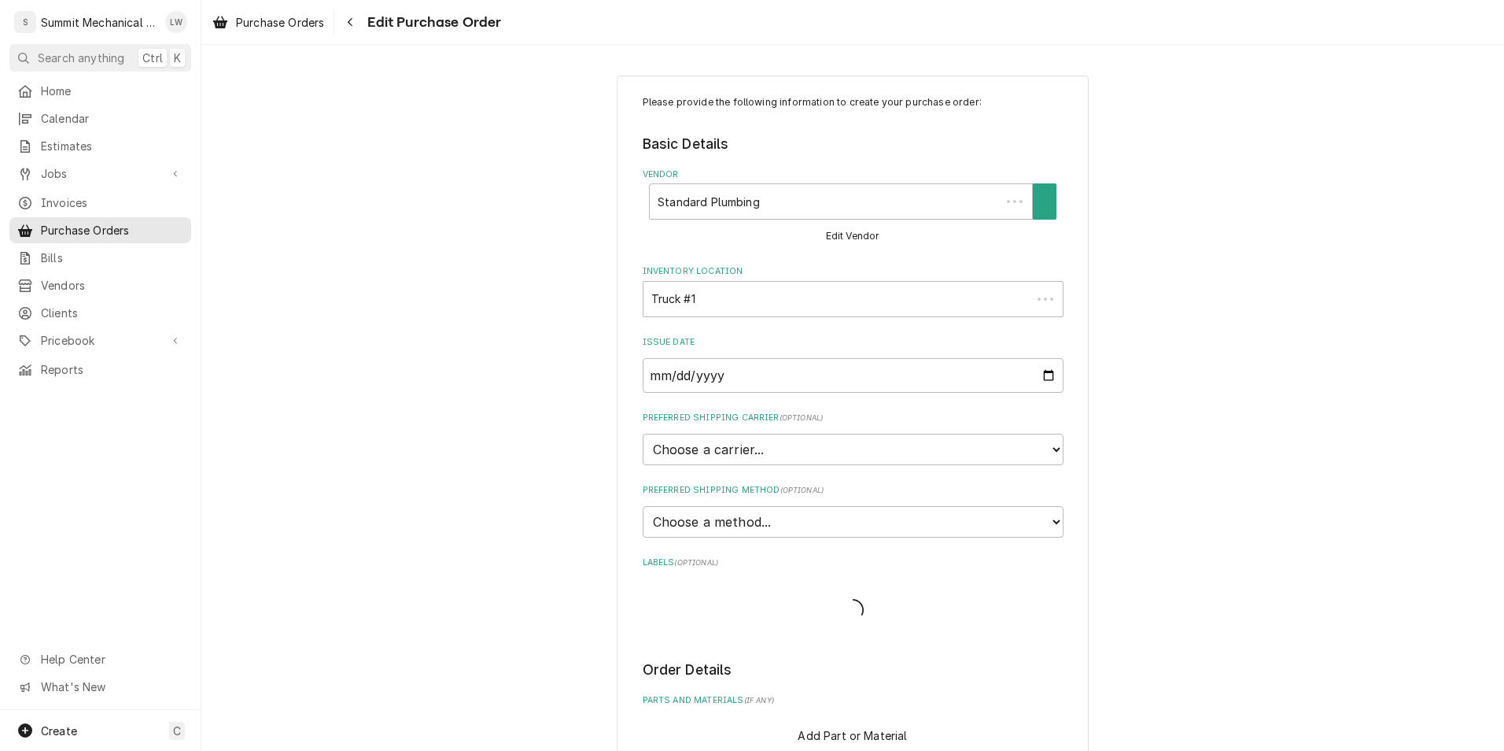
type textarea "x"
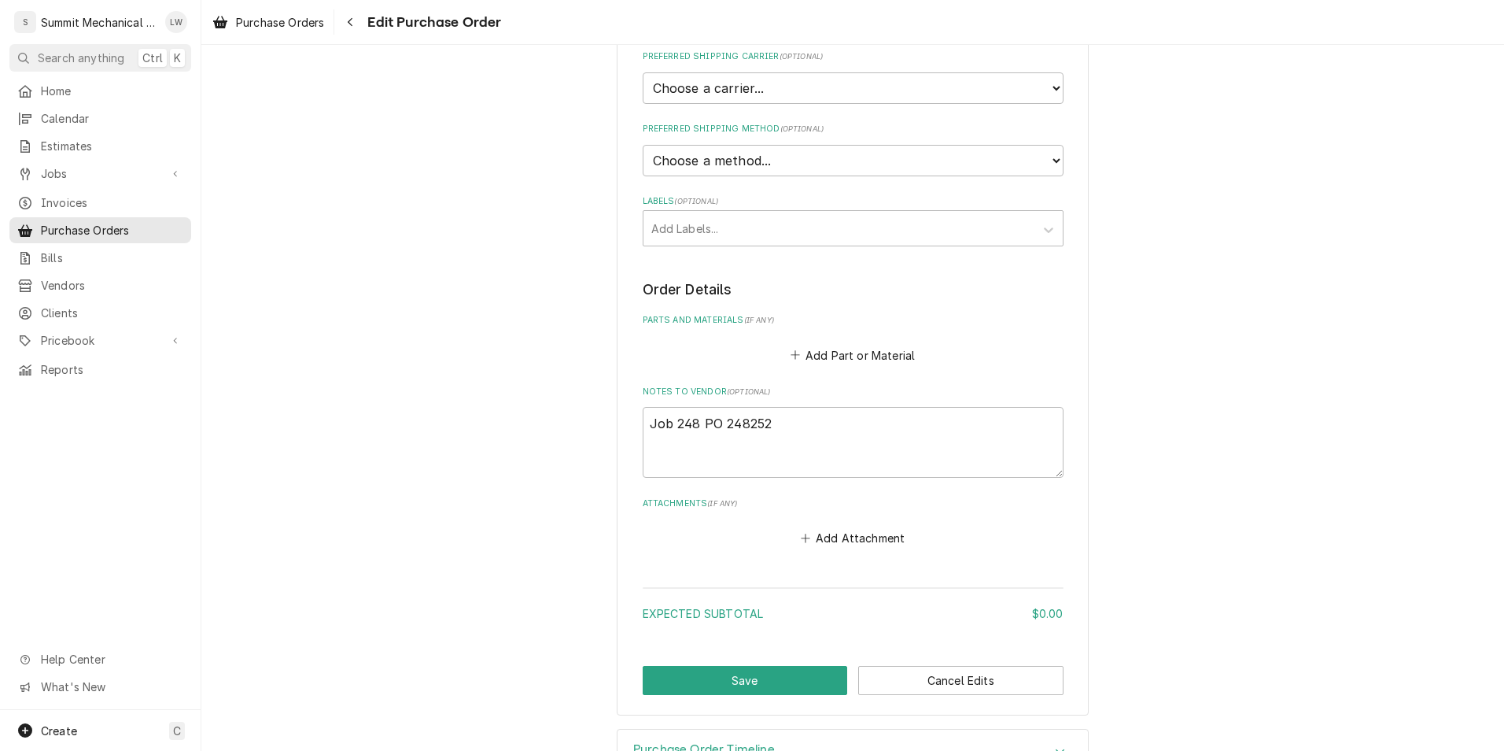
scroll to position [414, 0]
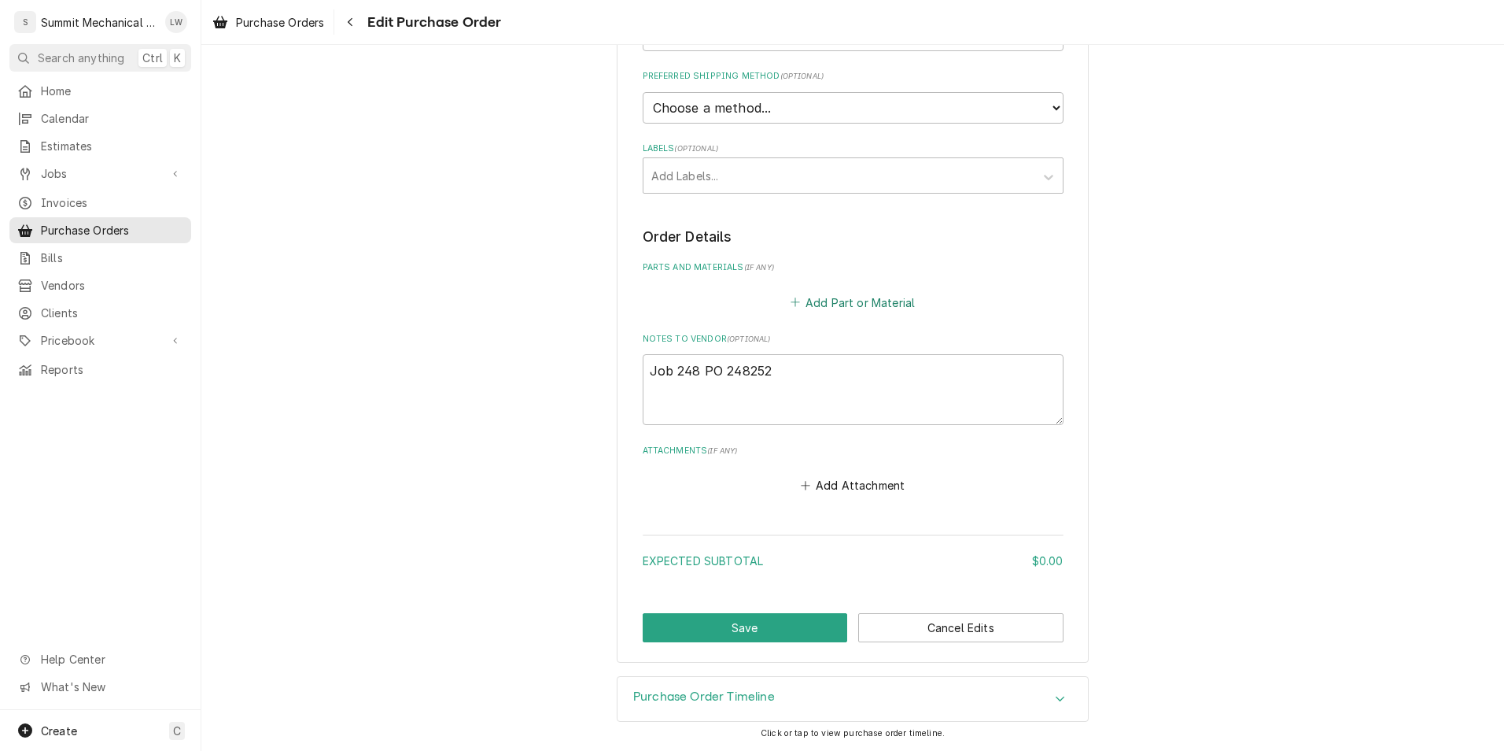
click at [817, 291] on button "Add Part or Material" at bounding box center [853, 302] width 130 height 22
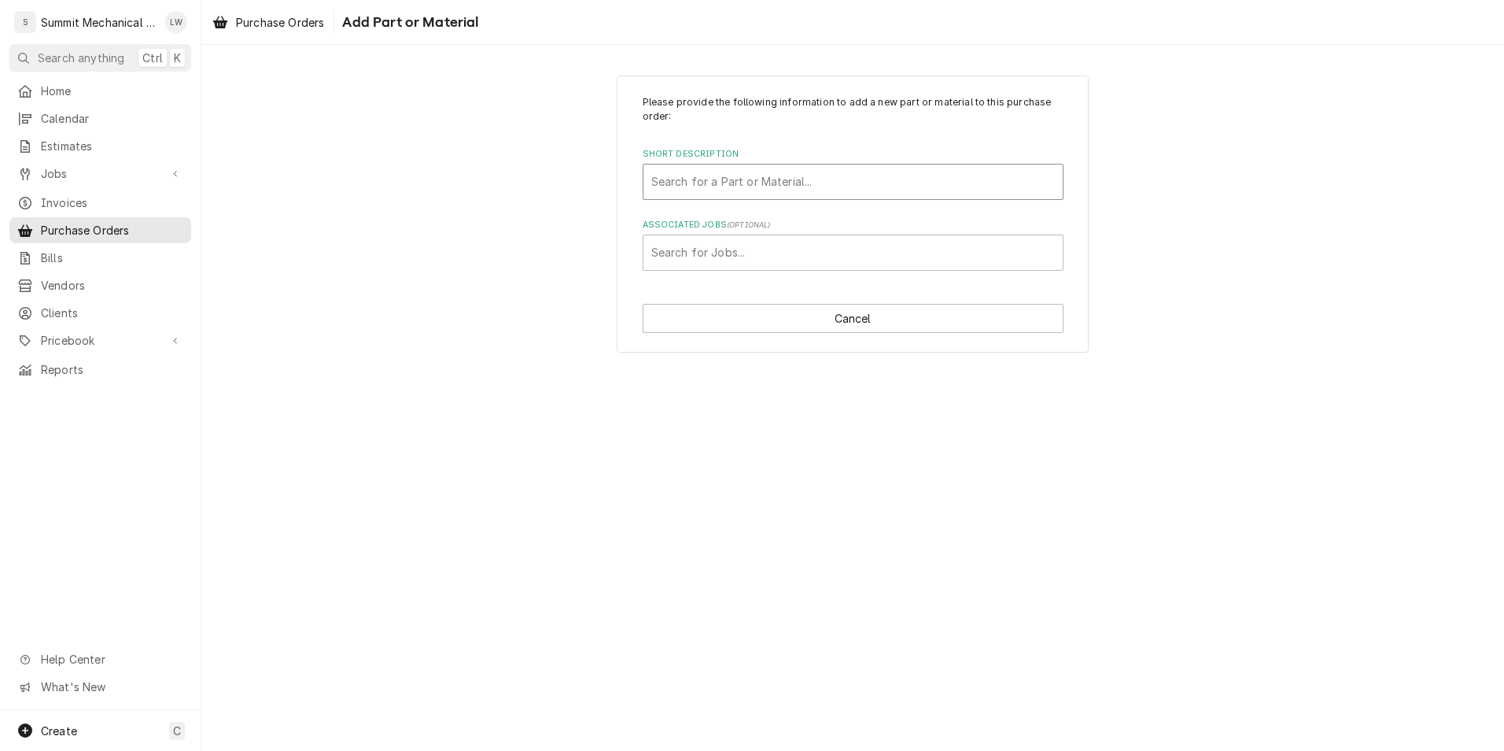
click at [803, 169] on div "Short Description" at bounding box center [853, 182] width 404 height 28
click at [728, 185] on div "Short Description" at bounding box center [853, 182] width 404 height 28
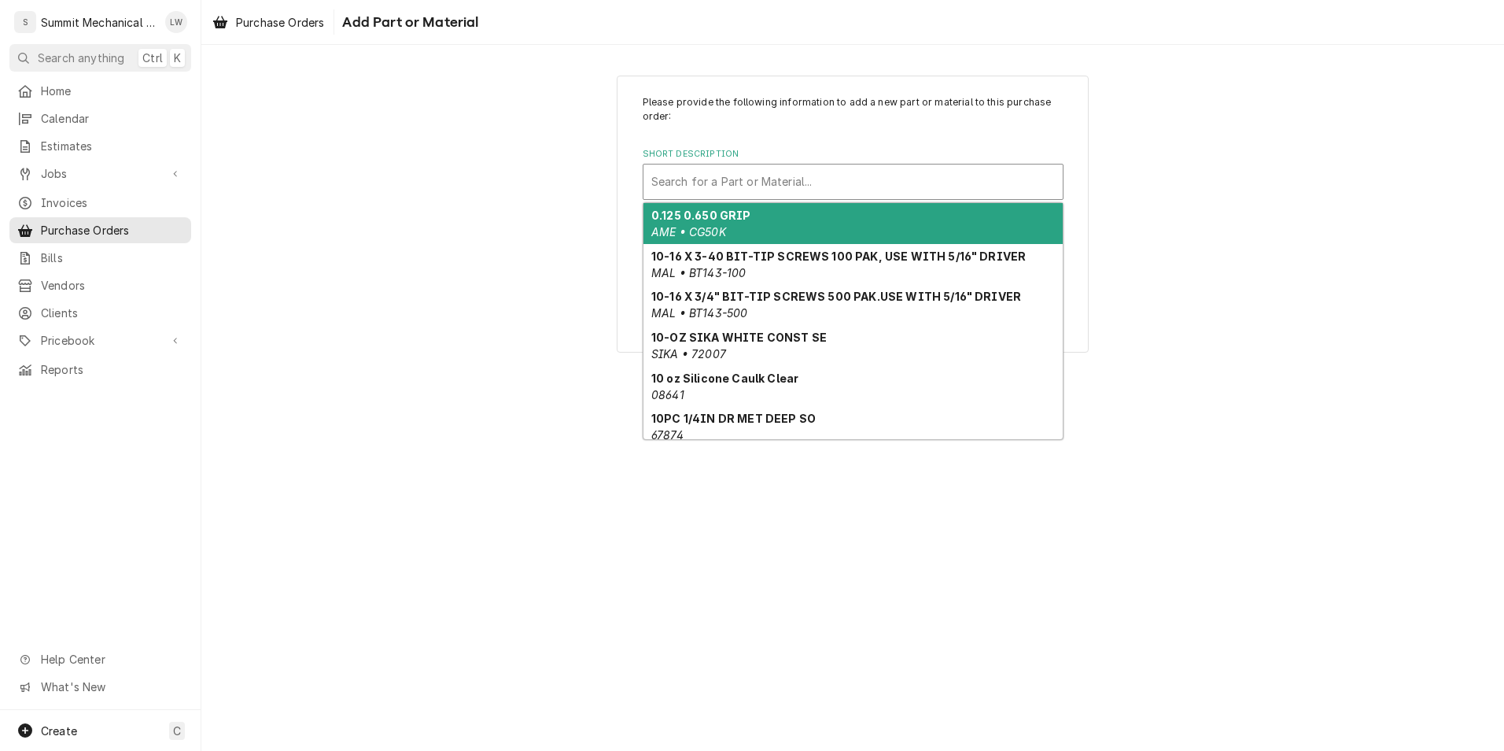
paste input "SSM38BR"
type input "SSM38BR"
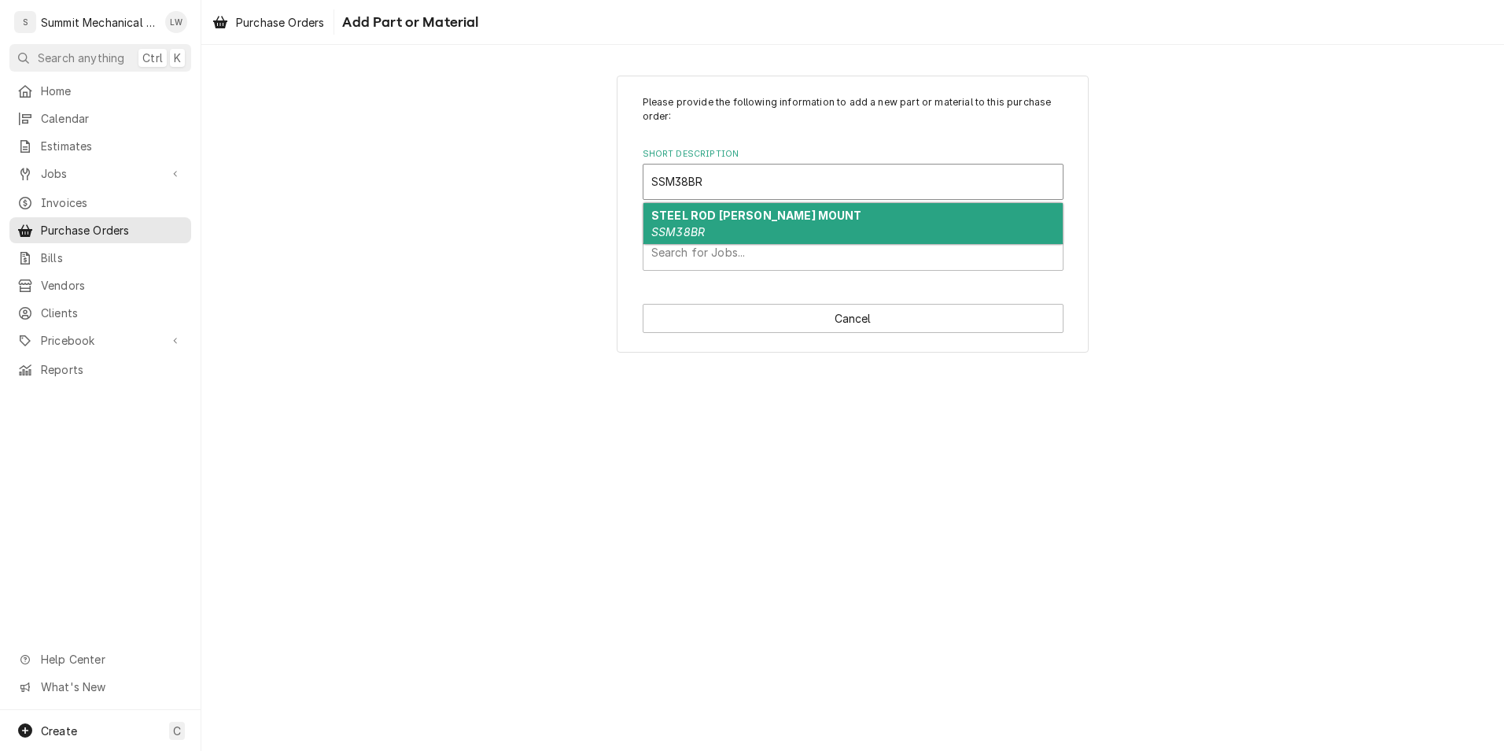
click at [762, 210] on strong "STEEL ROD [PERSON_NAME] MOUNT" at bounding box center [756, 215] width 211 height 13
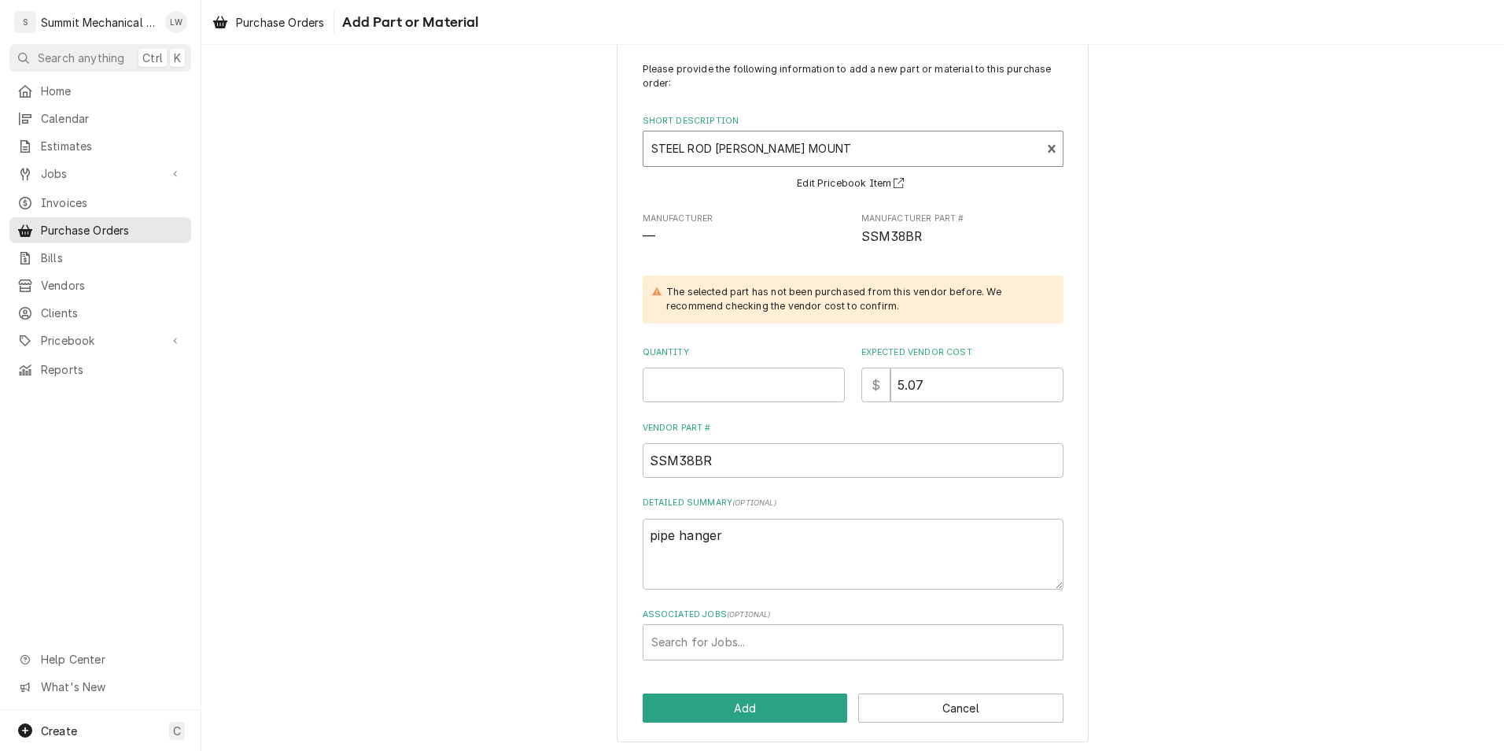
scroll to position [34, 0]
click at [731, 377] on input "Quantity" at bounding box center [744, 384] width 202 height 35
type textarea "x"
type input "1"
type textarea "x"
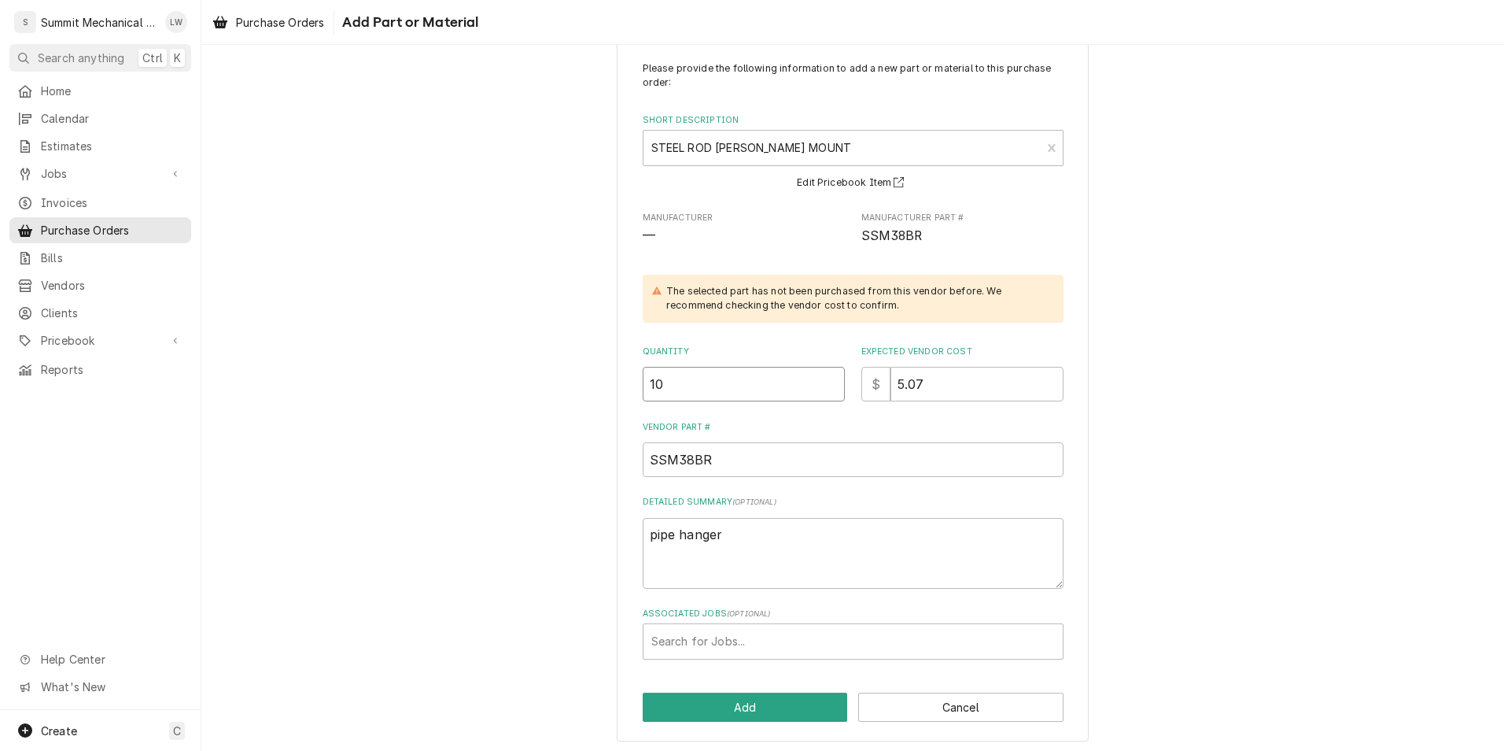
type input "10"
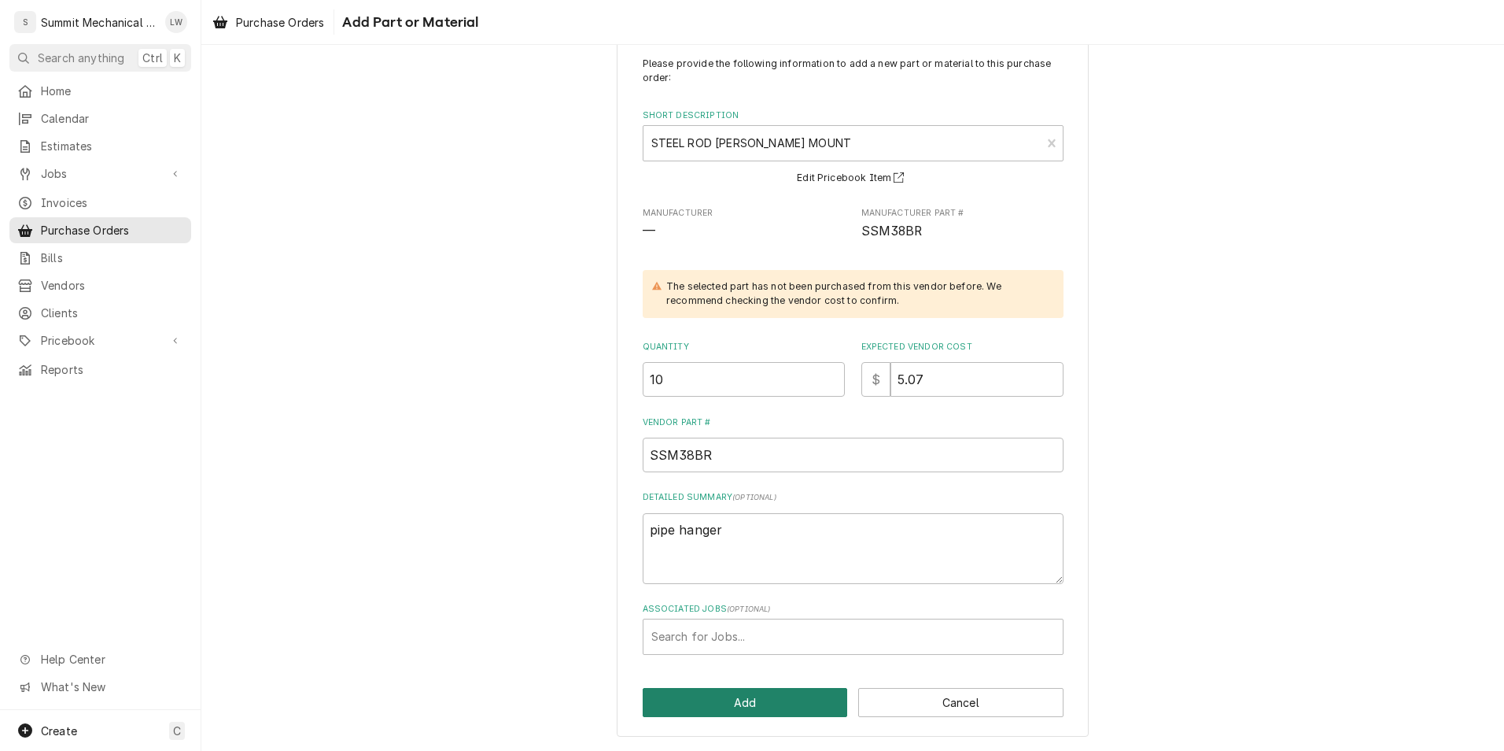
click at [735, 707] on button "Add" at bounding box center [745, 702] width 205 height 29
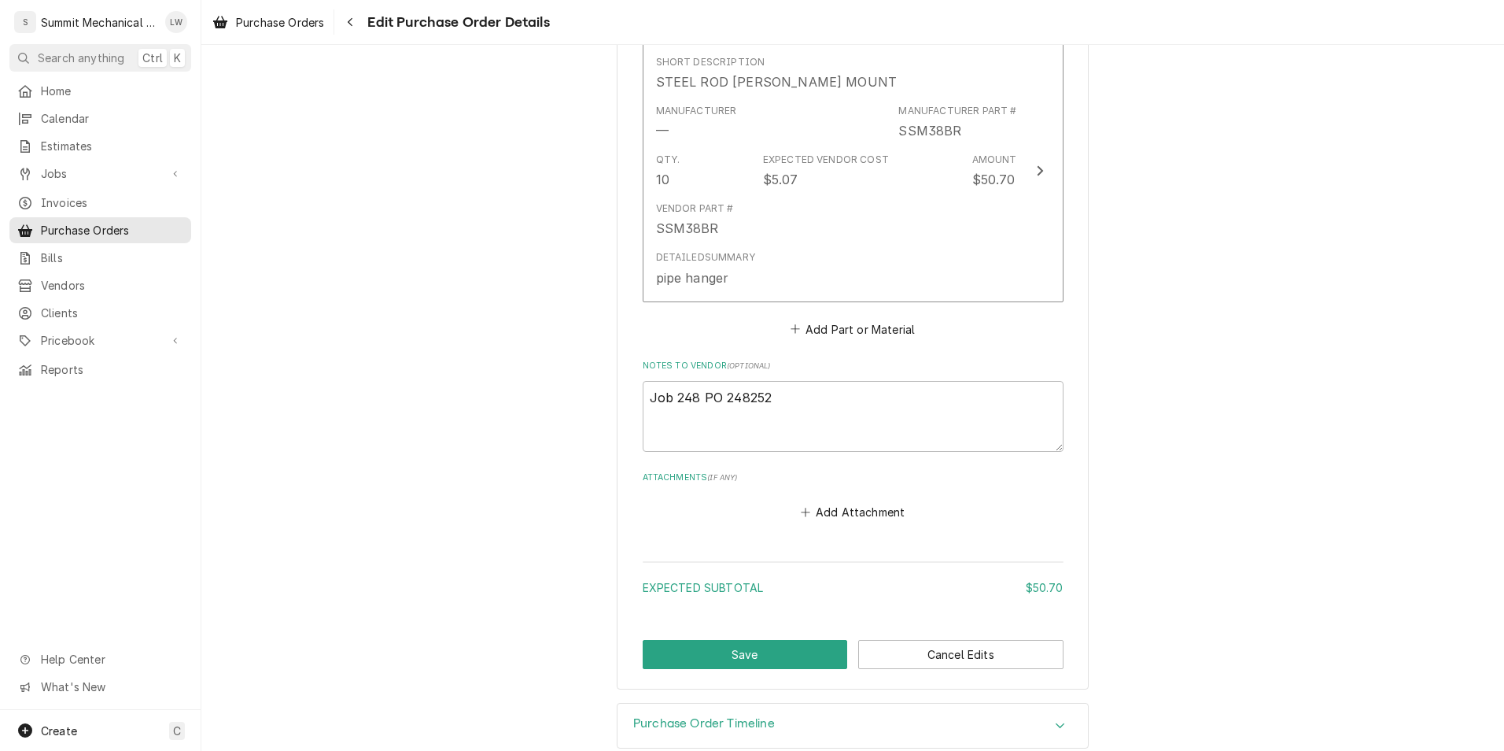
scroll to position [684, 0]
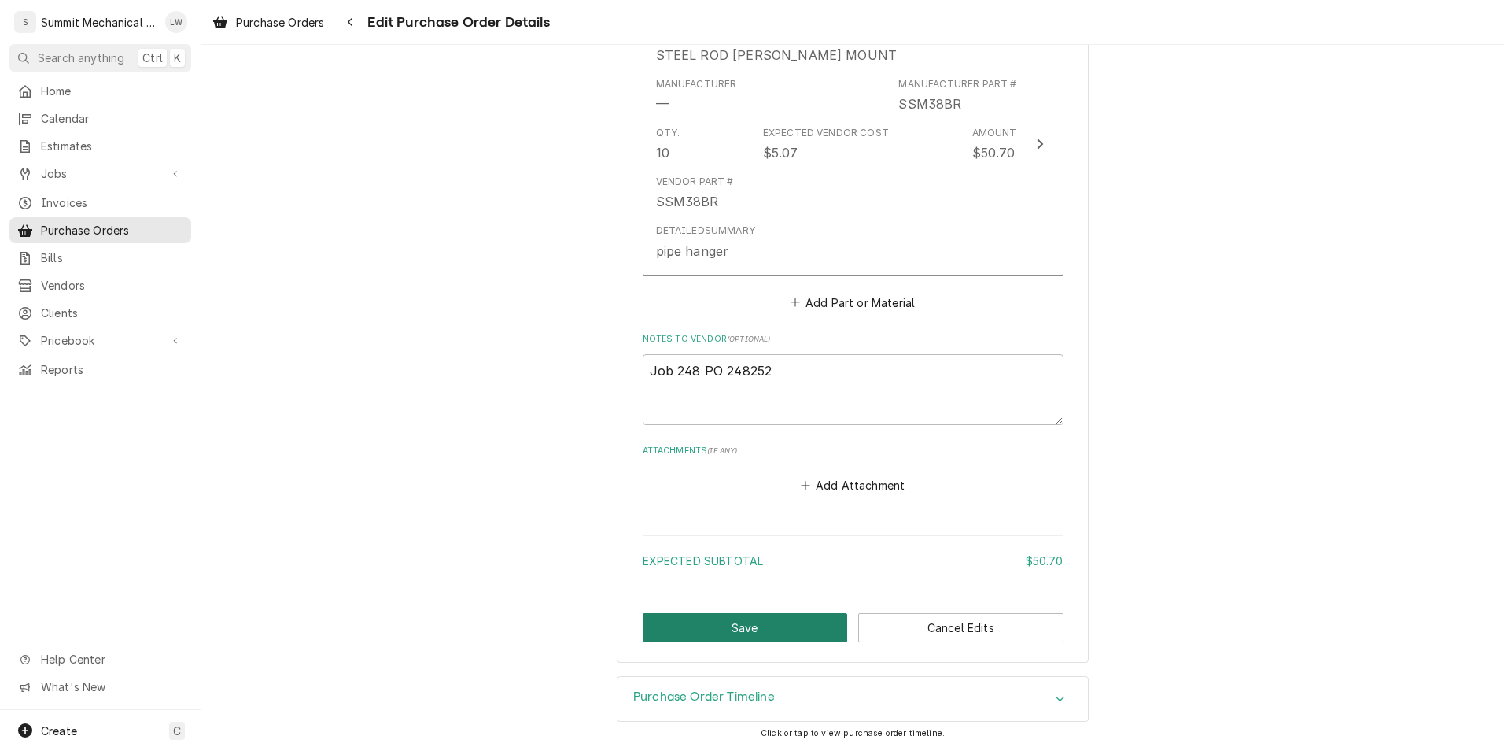
click at [752, 633] on button "Save" at bounding box center [745, 627] width 205 height 29
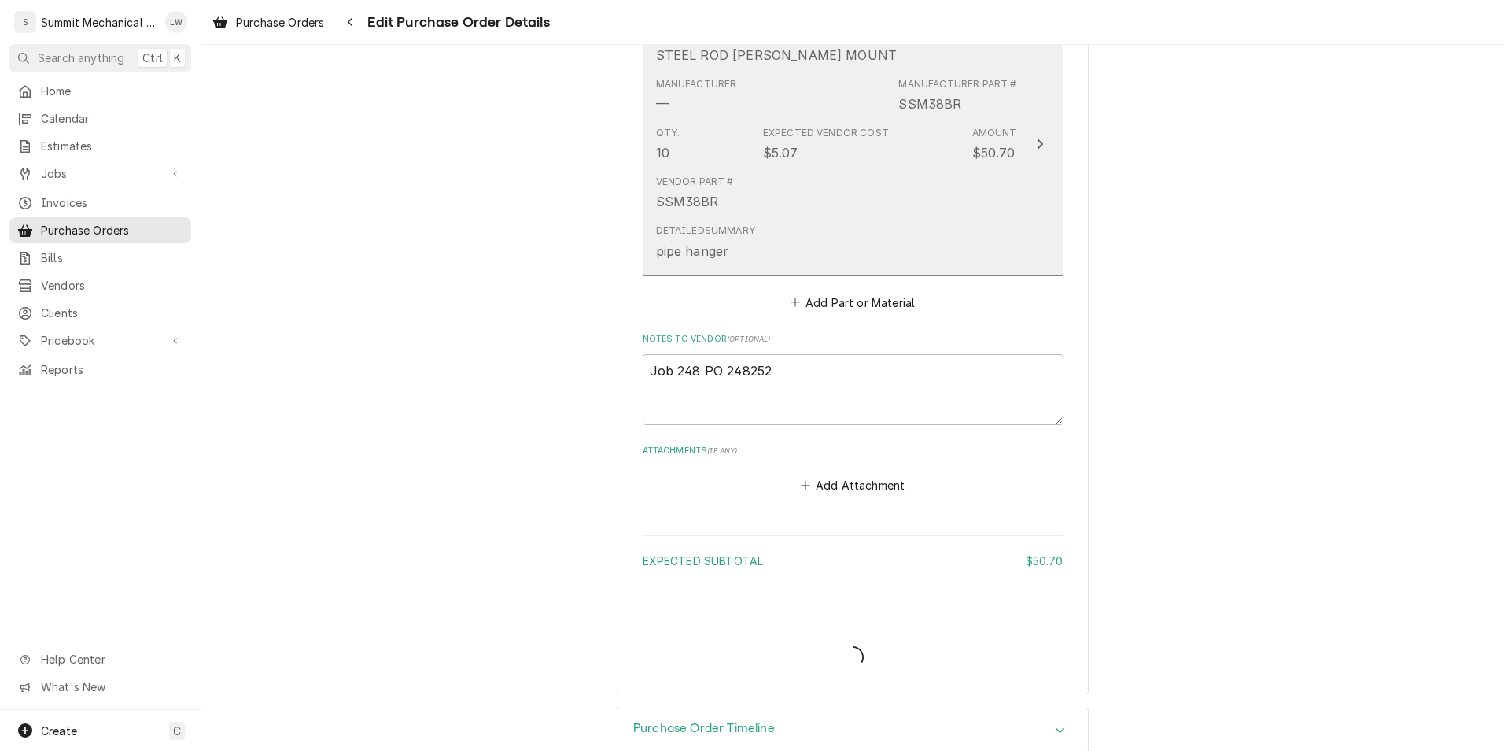
type textarea "x"
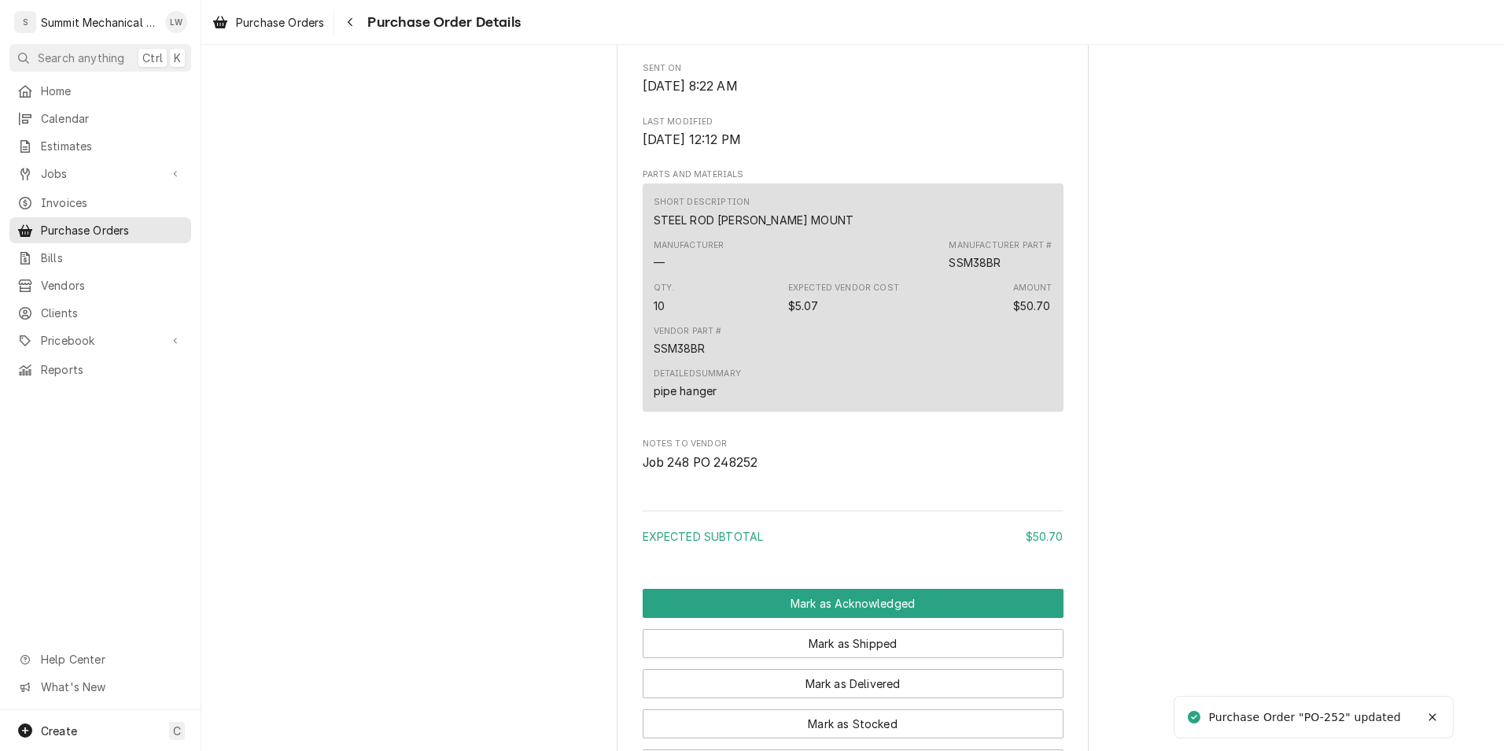
scroll to position [888, 0]
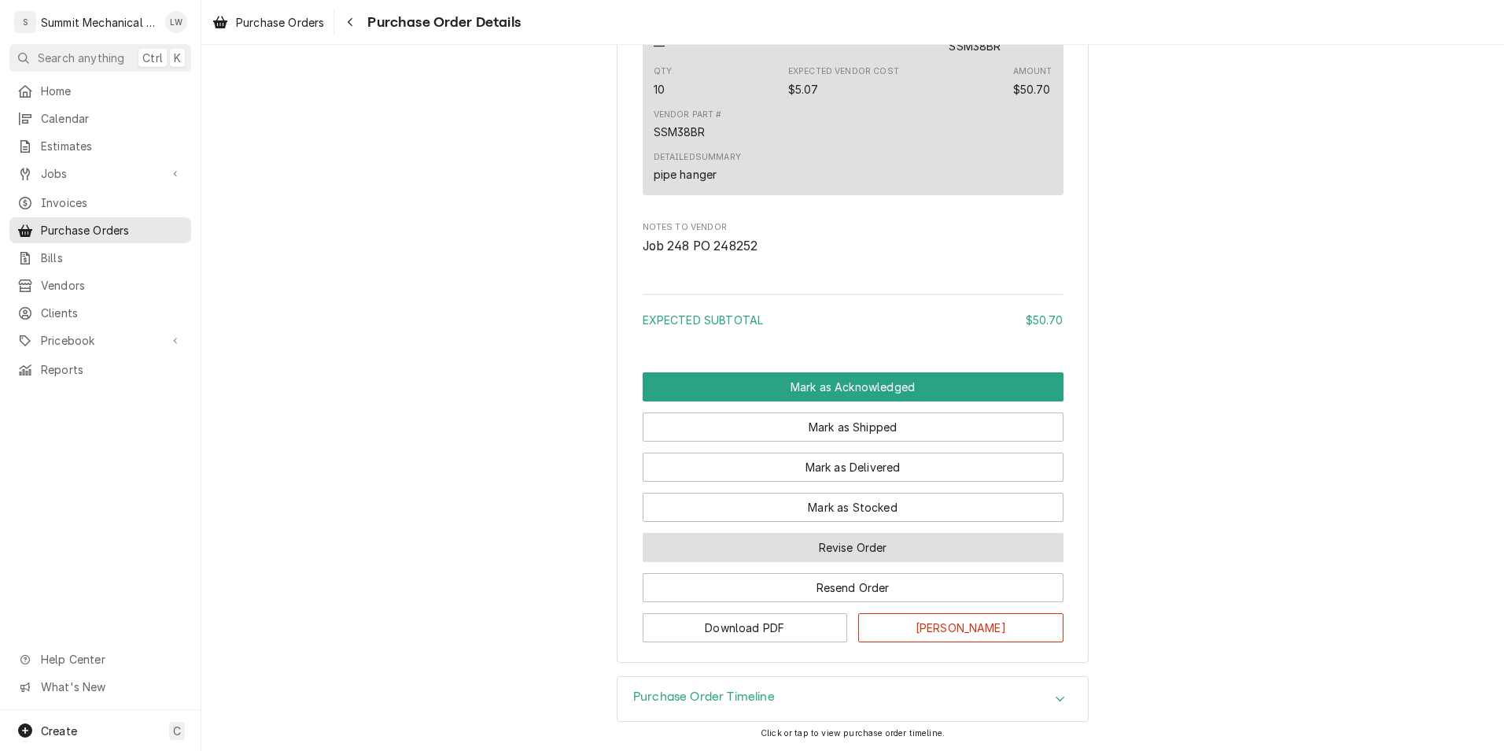
click at [862, 533] on button "Revise Order" at bounding box center [853, 547] width 421 height 29
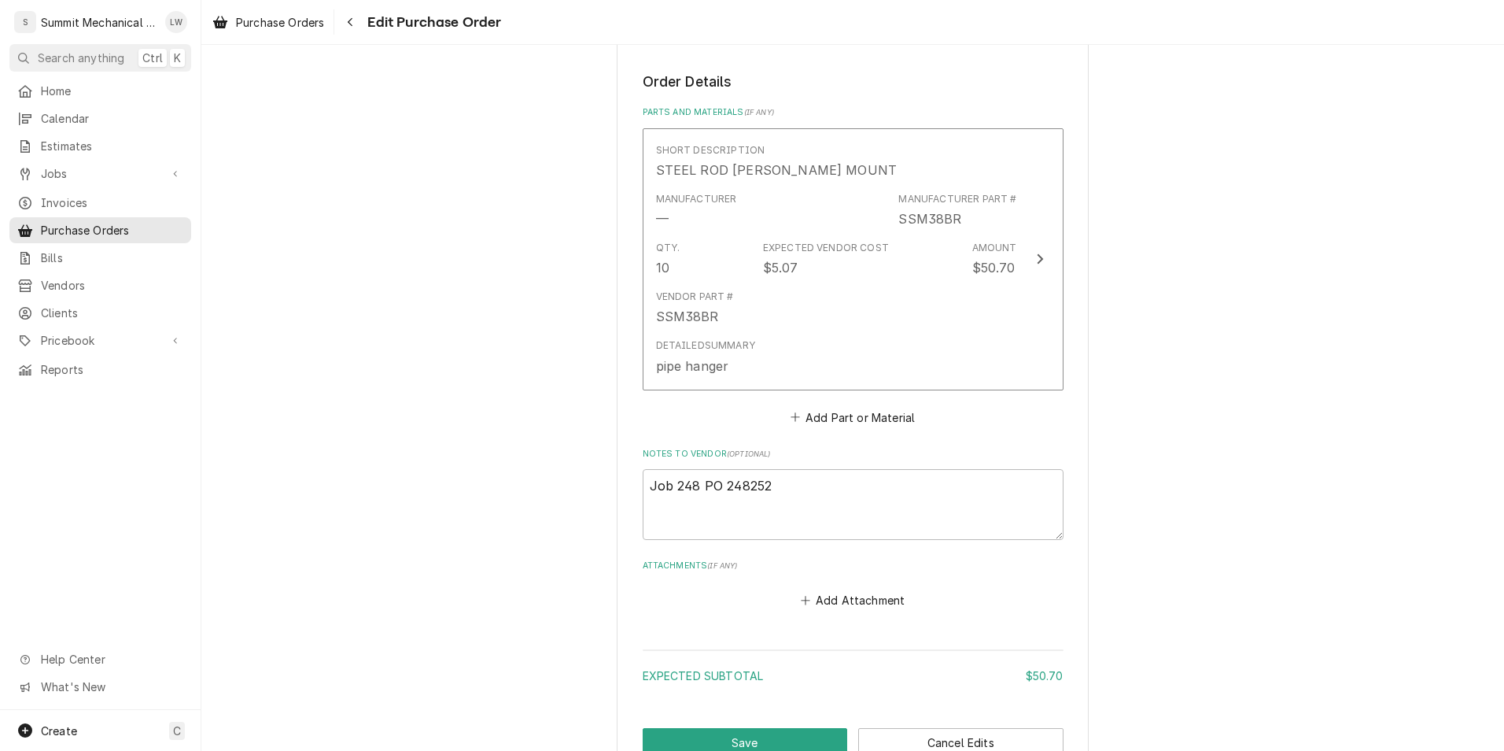
scroll to position [684, 0]
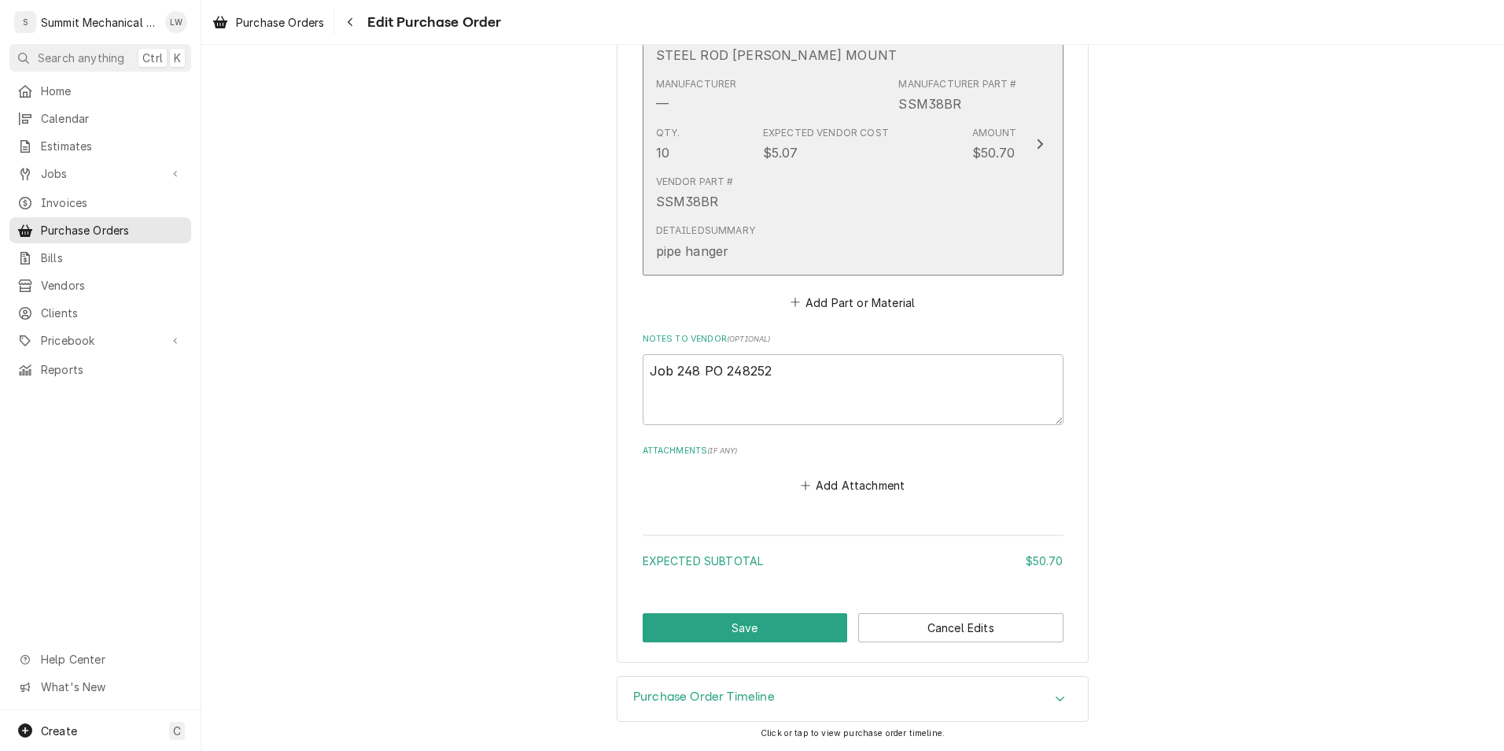
click at [858, 205] on div "Vendor Part # SSM38BR" at bounding box center [836, 192] width 361 height 49
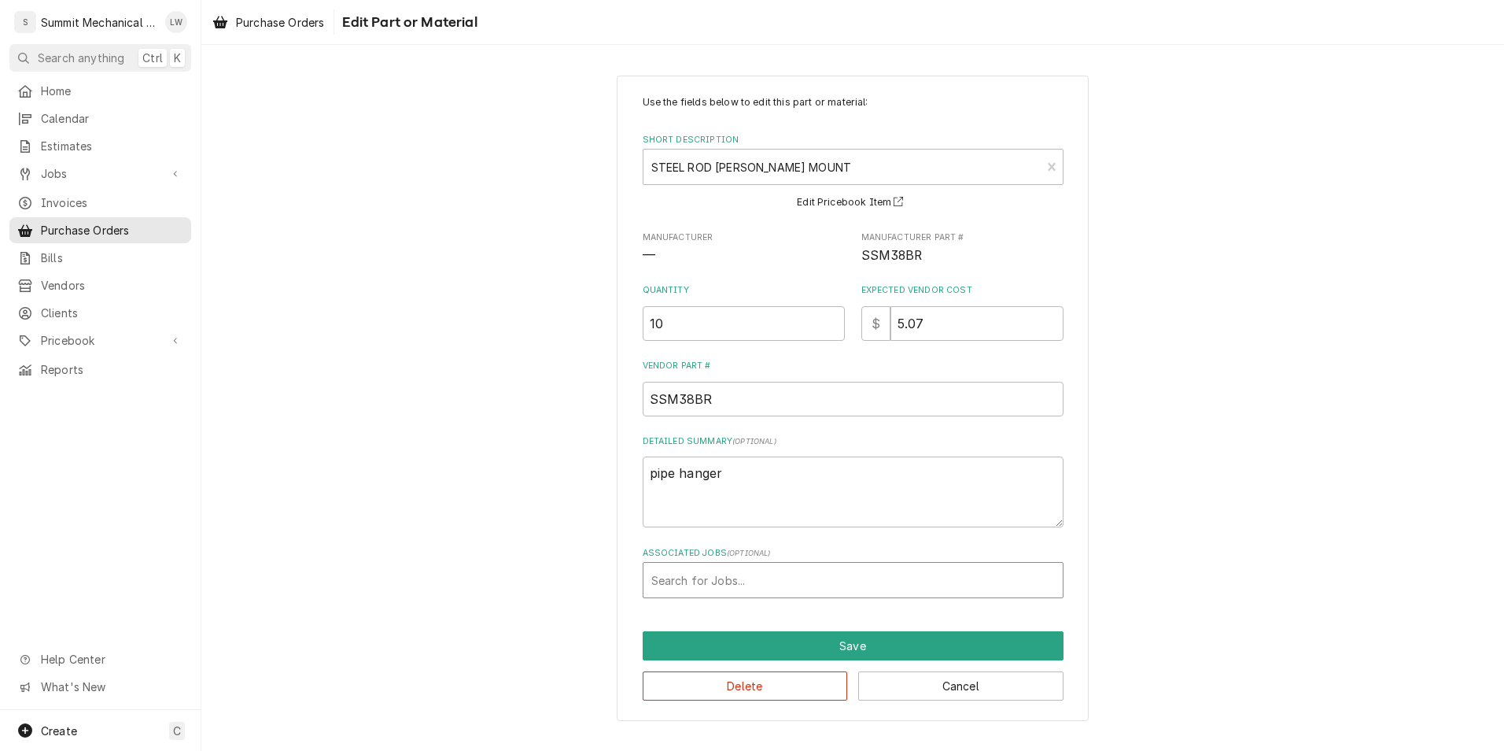
type textarea "x"
click at [743, 581] on div "Associated Jobs" at bounding box center [853, 580] width 404 height 28
type input "248"
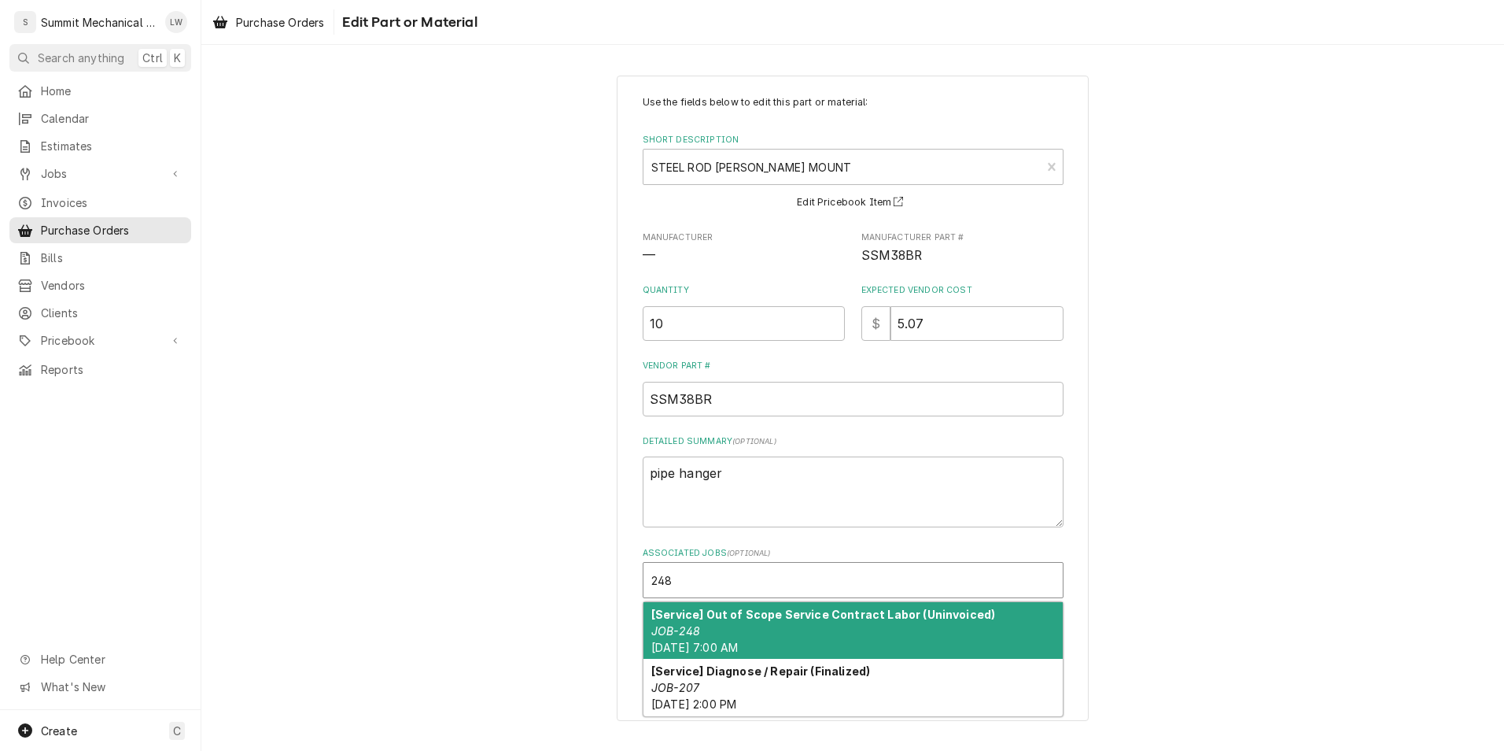
click at [866, 616] on strong "[Service] Out of Scope Service Contract Labor (Uninvoiced)" at bounding box center [823, 613] width 344 height 13
type textarea "x"
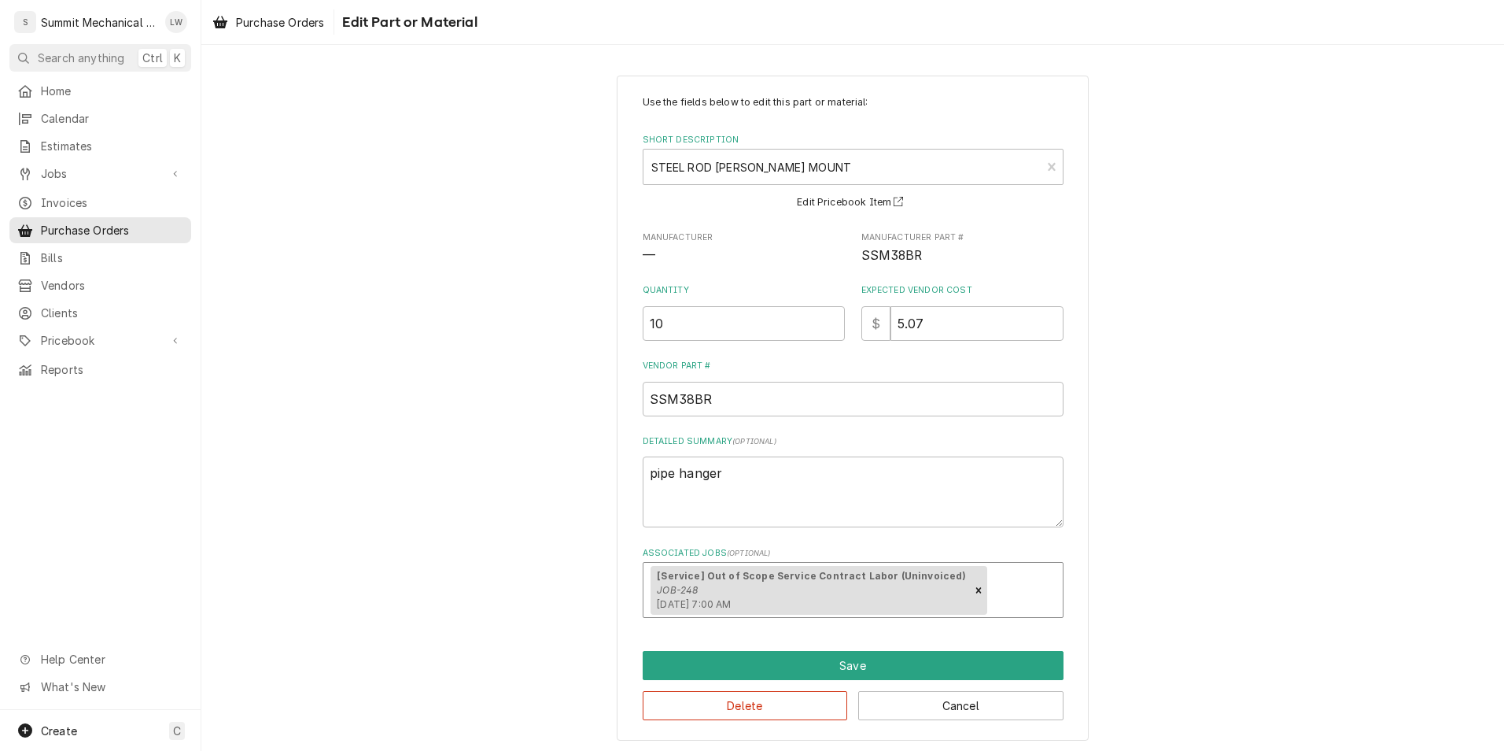
scroll to position [3, 0]
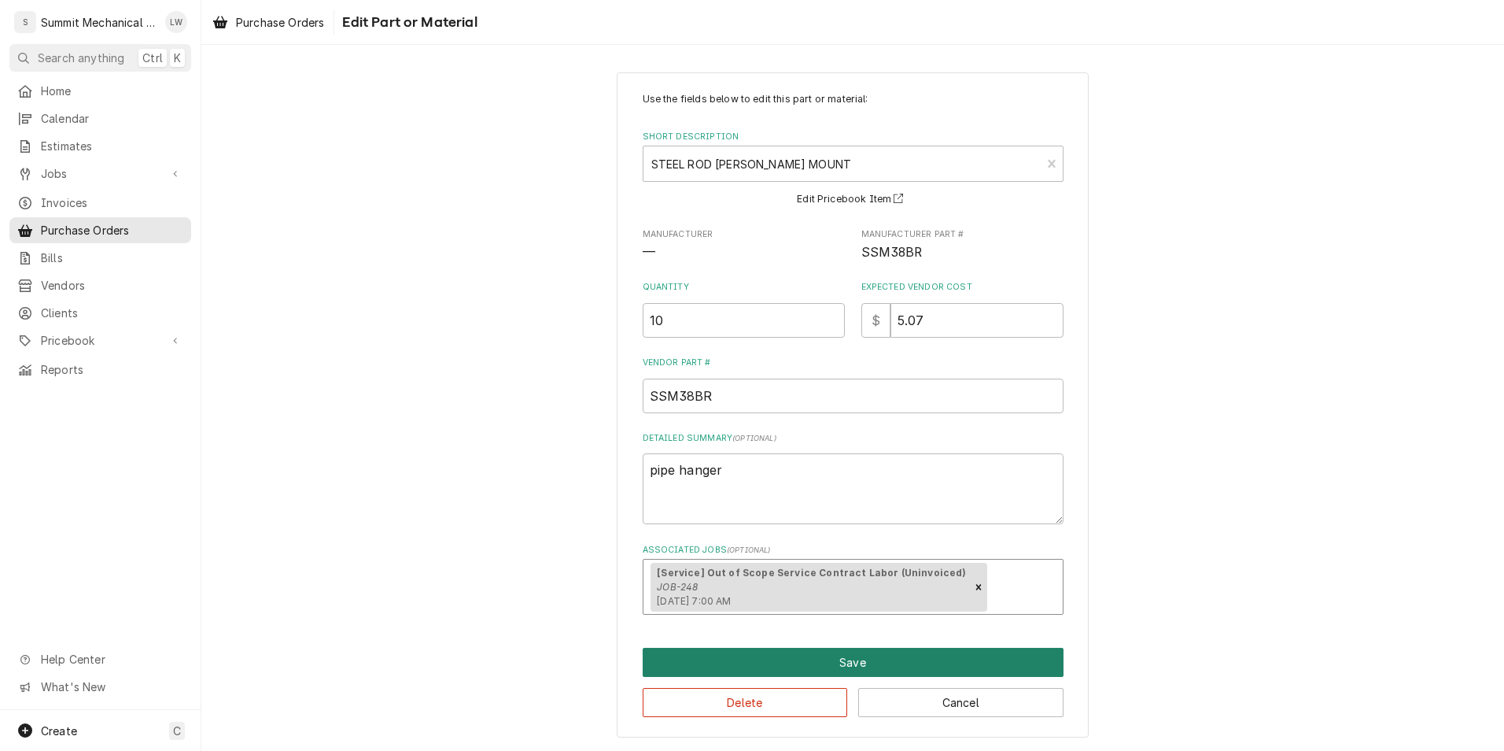
click at [826, 667] on button "Save" at bounding box center [853, 662] width 421 height 29
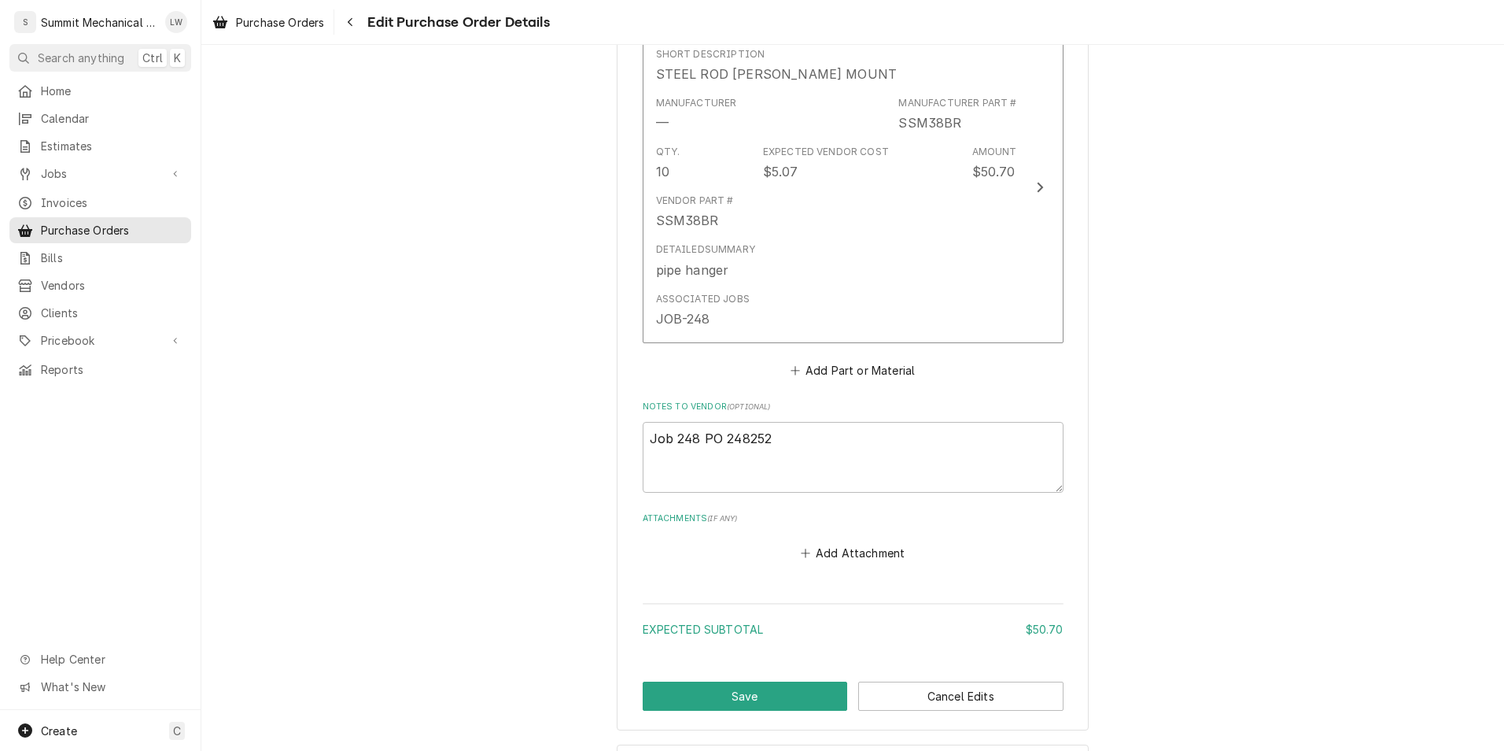
scroll to position [733, 0]
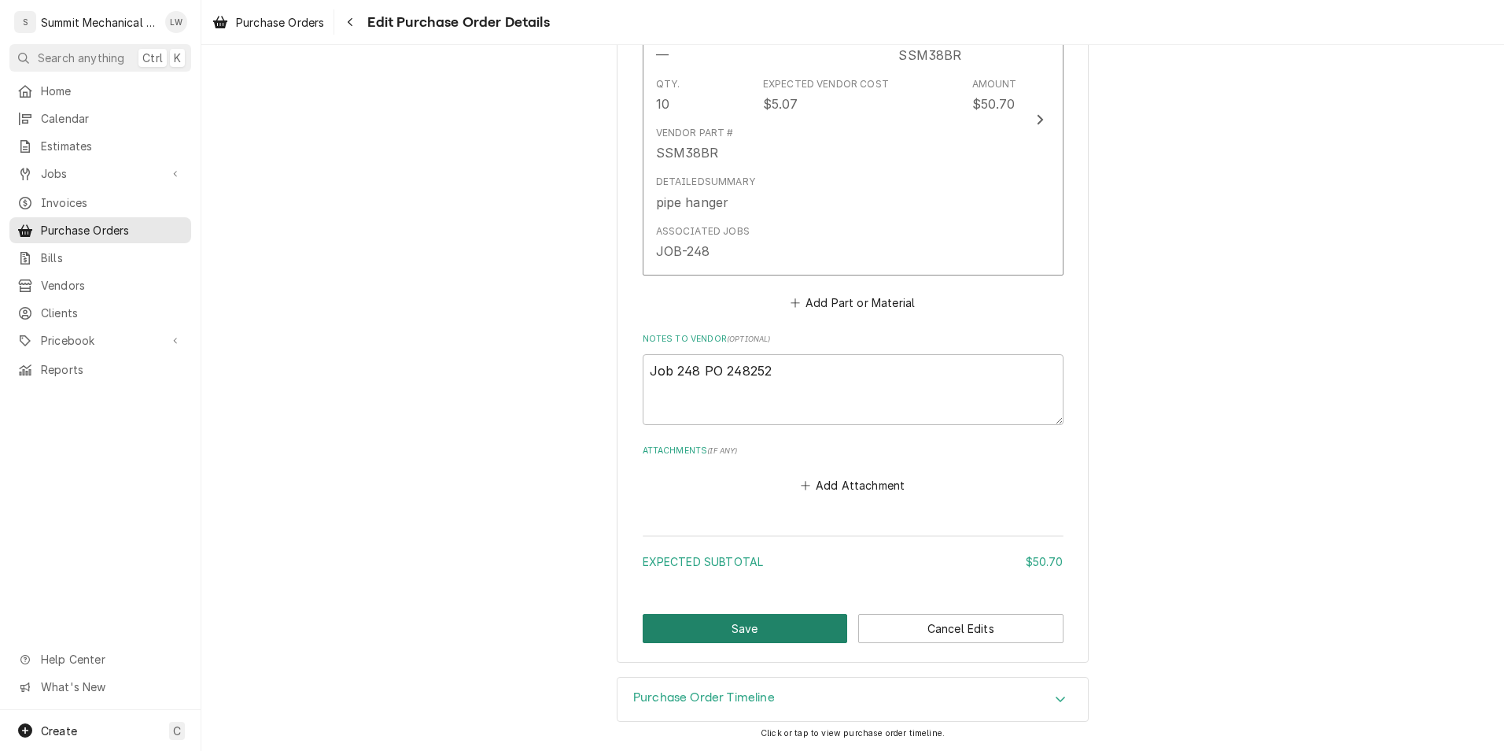
click at [780, 641] on button "Save" at bounding box center [745, 628] width 205 height 29
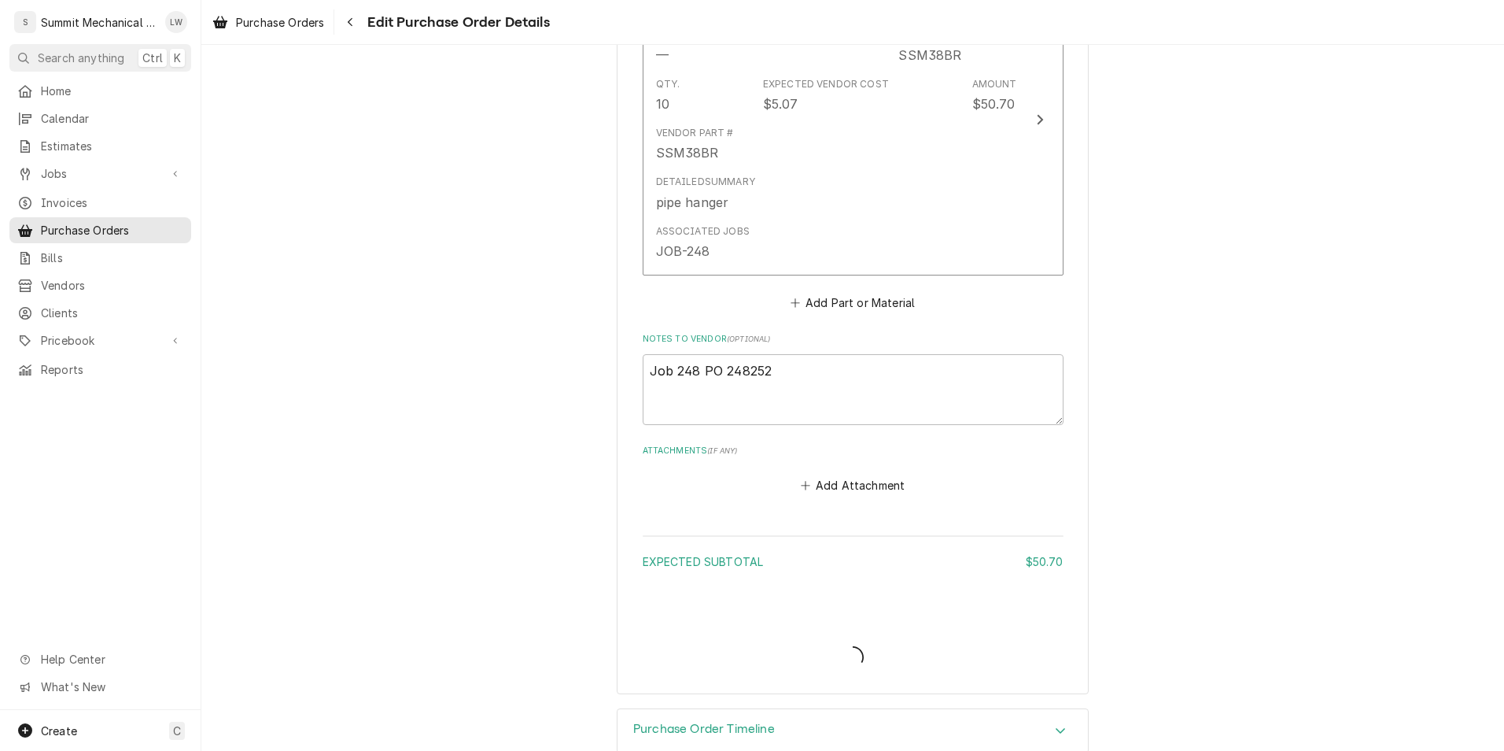
type textarea "x"
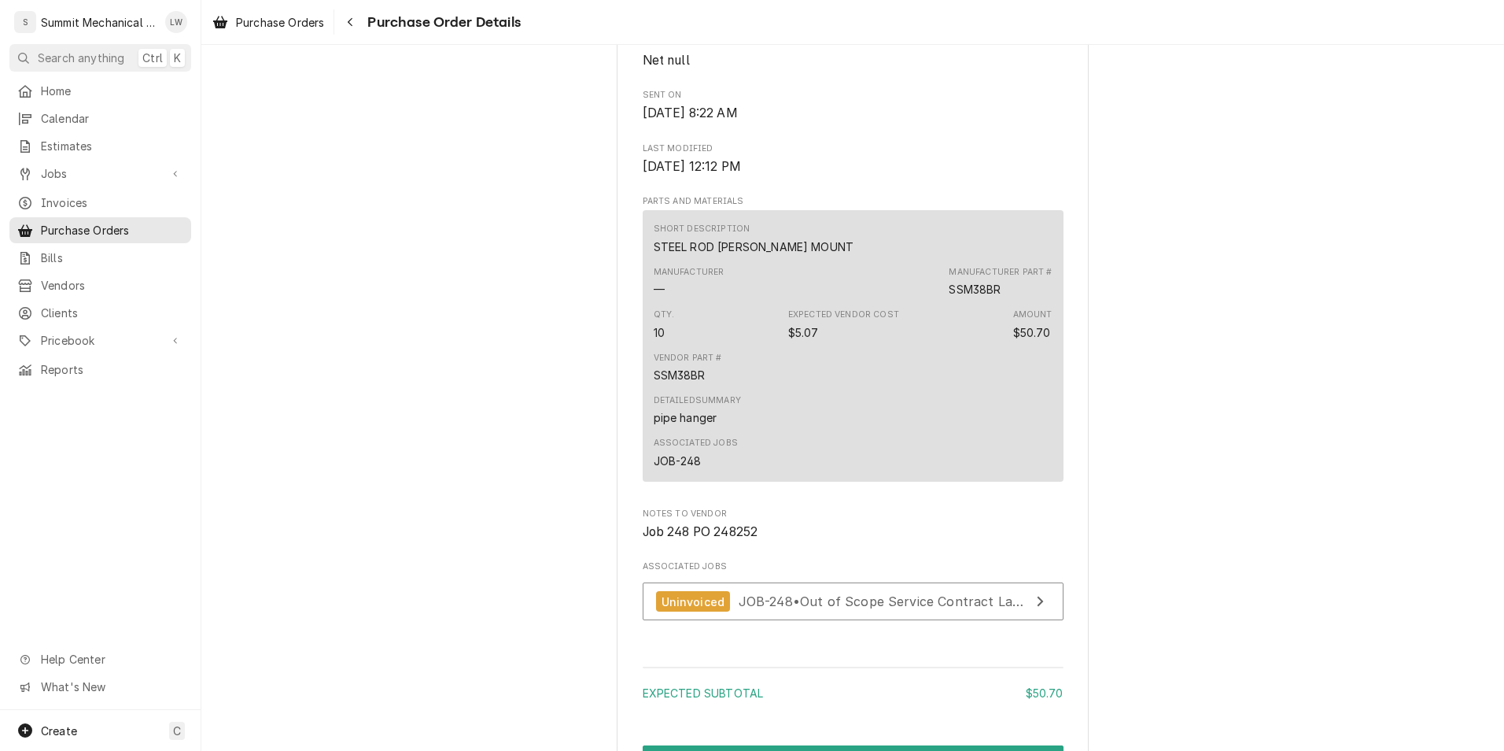
scroll to position [1018, 0]
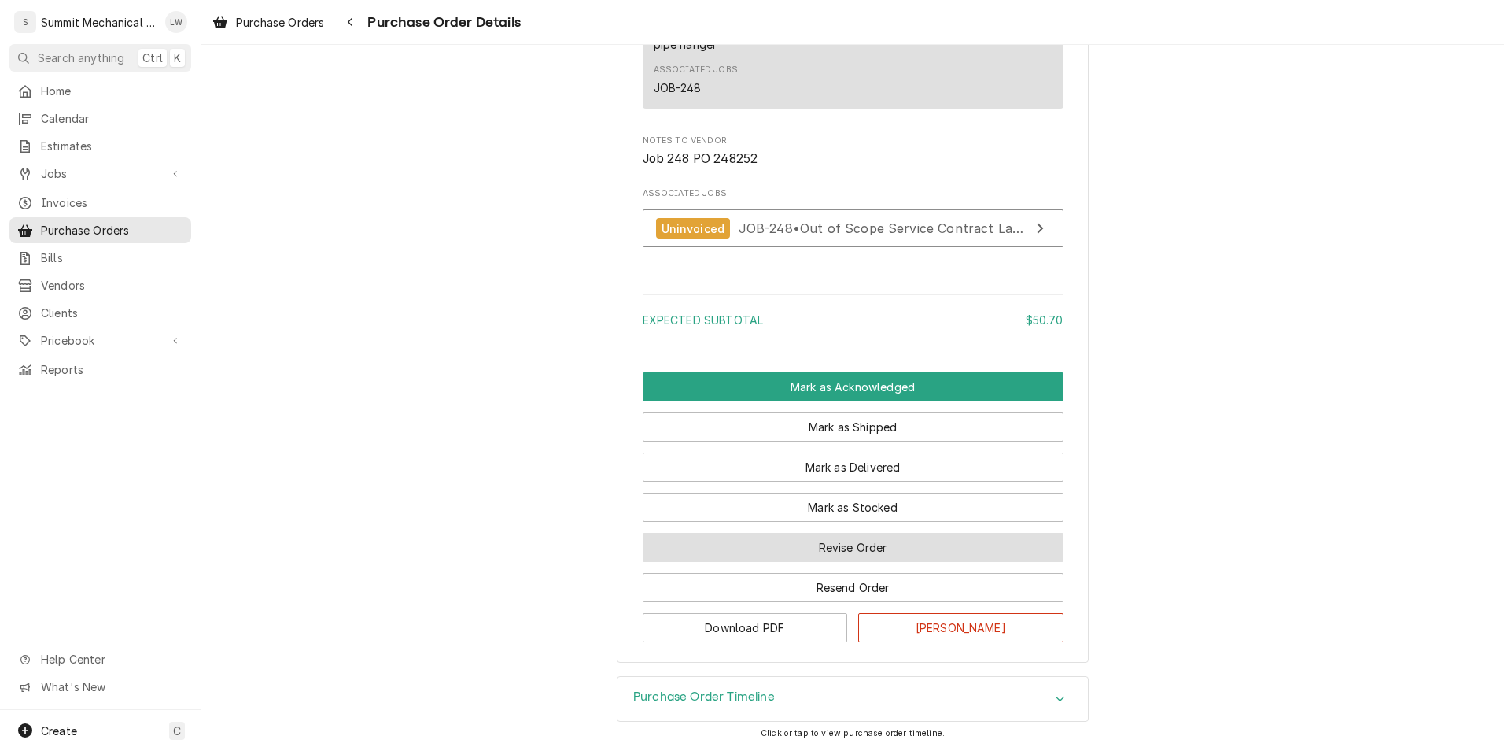
click at [873, 542] on button "Revise Order" at bounding box center [853, 547] width 421 height 29
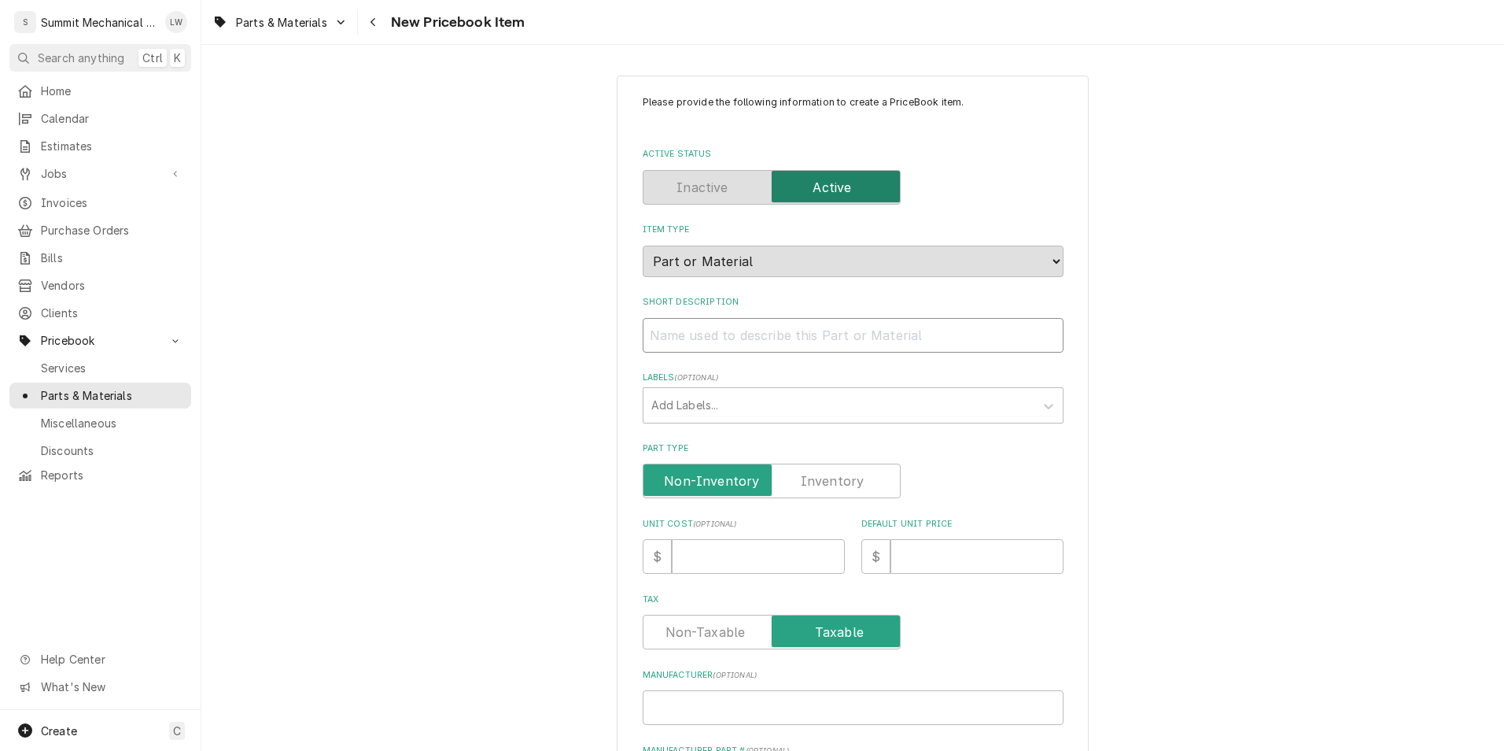
click at [731, 338] on input "Short Description" at bounding box center [853, 335] width 421 height 35
paste input "1-1/4 COP LOOP-COP #152"
type textarea "x"
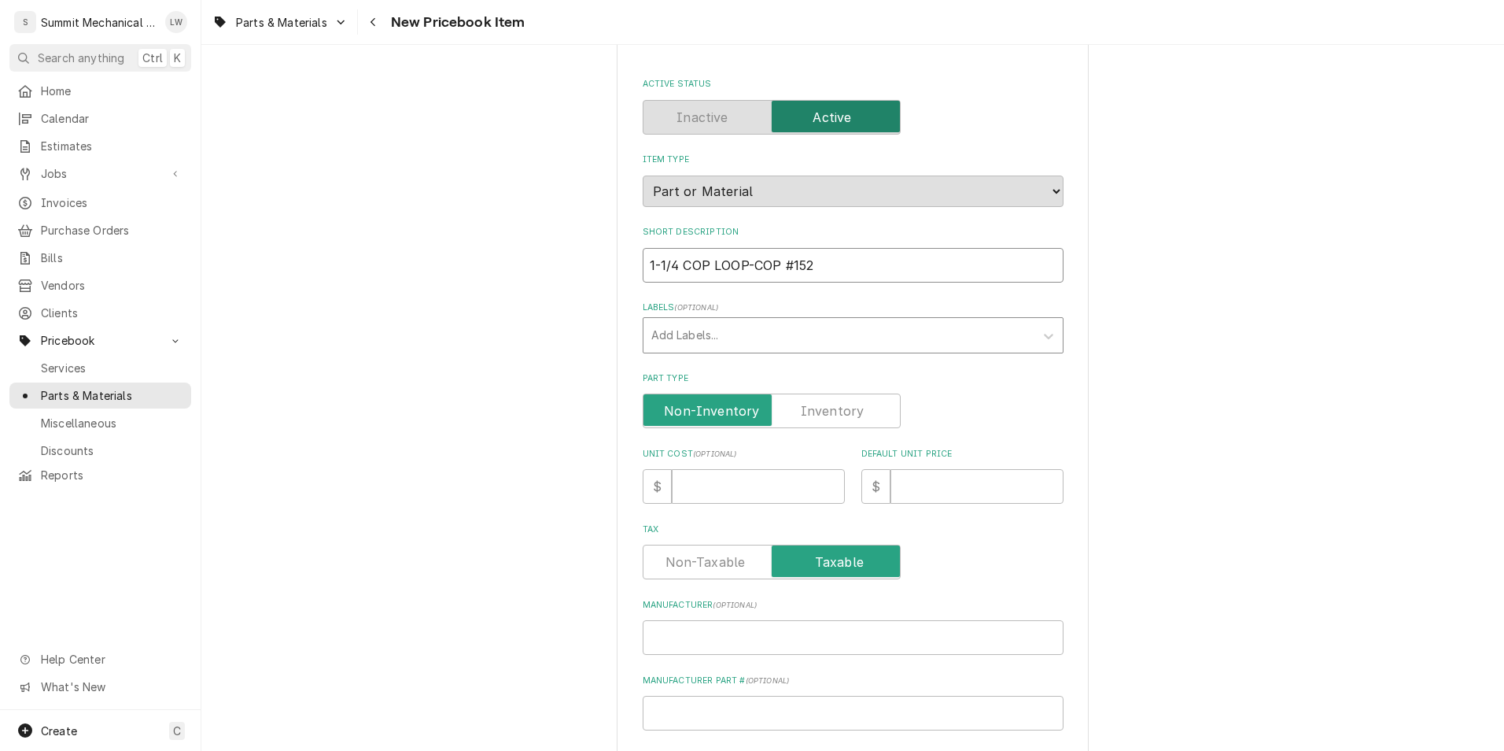
scroll to position [82, 0]
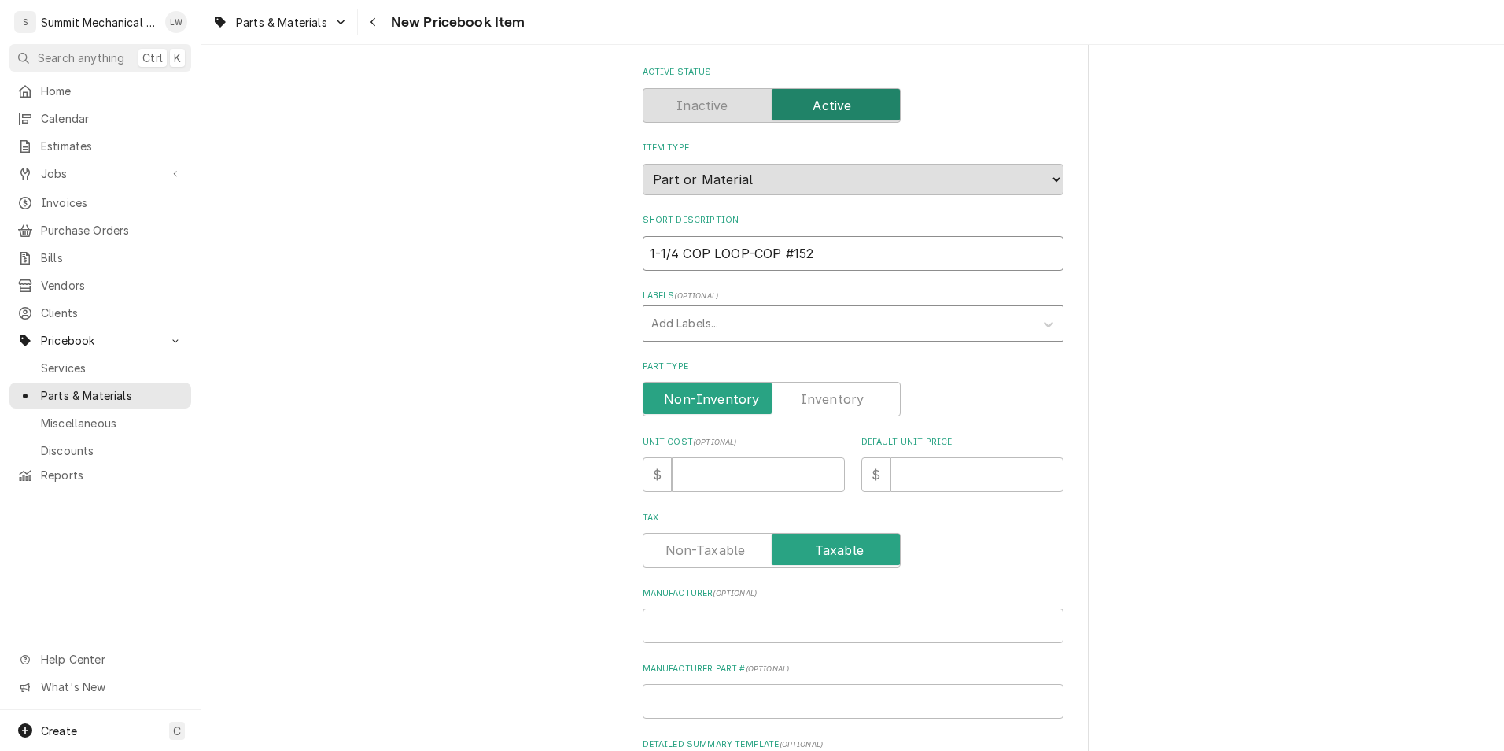
type input "1-1/4 COP LOOP-COP #152"
click at [743, 333] on div "Labels" at bounding box center [838, 323] width 375 height 28
click at [742, 471] on input "Unit Cost ( optional )" at bounding box center [758, 474] width 173 height 35
paste input "1.53"
type textarea "x"
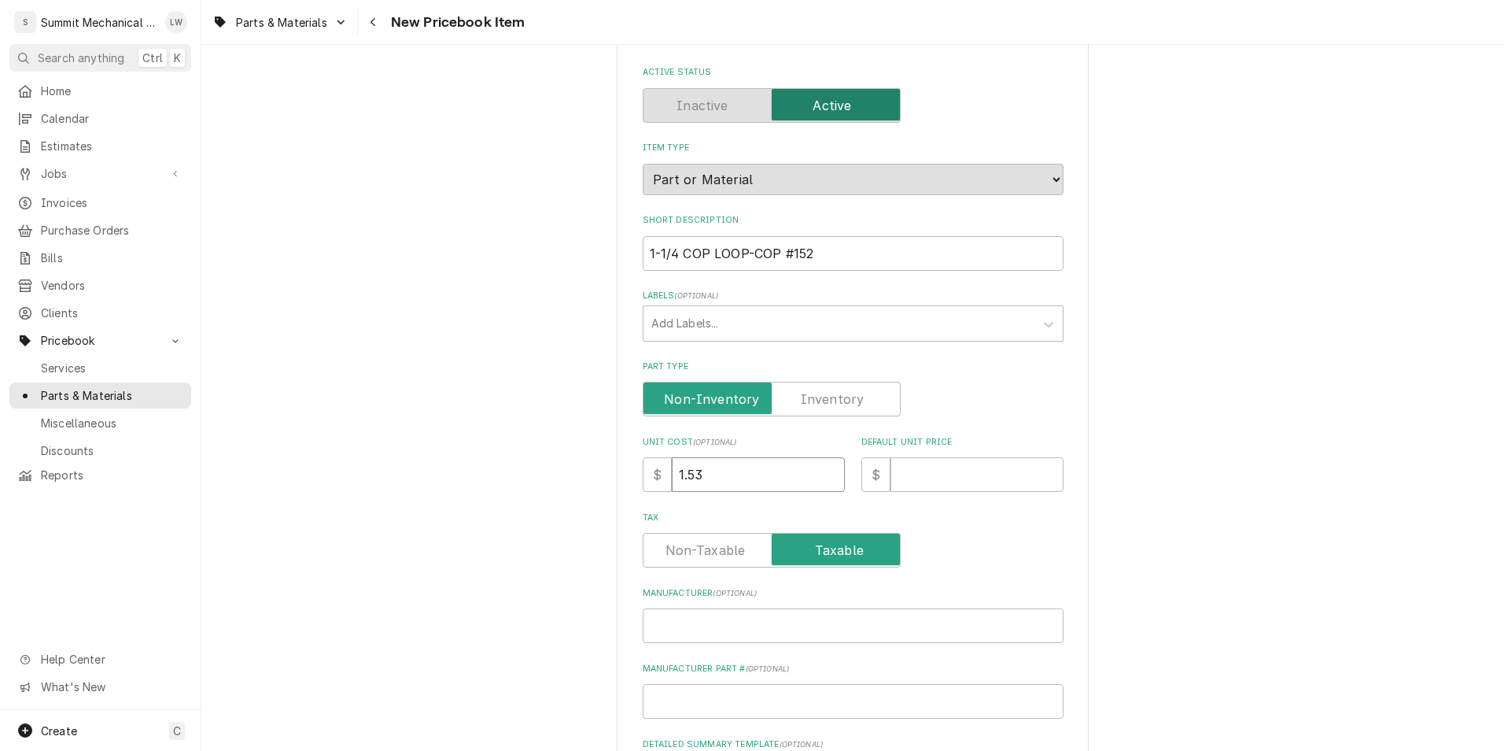
type input "1.53"
click at [913, 478] on input "Default Unit Price" at bounding box center [977, 474] width 173 height 35
type textarea "x"
type input "3"
type textarea "x"
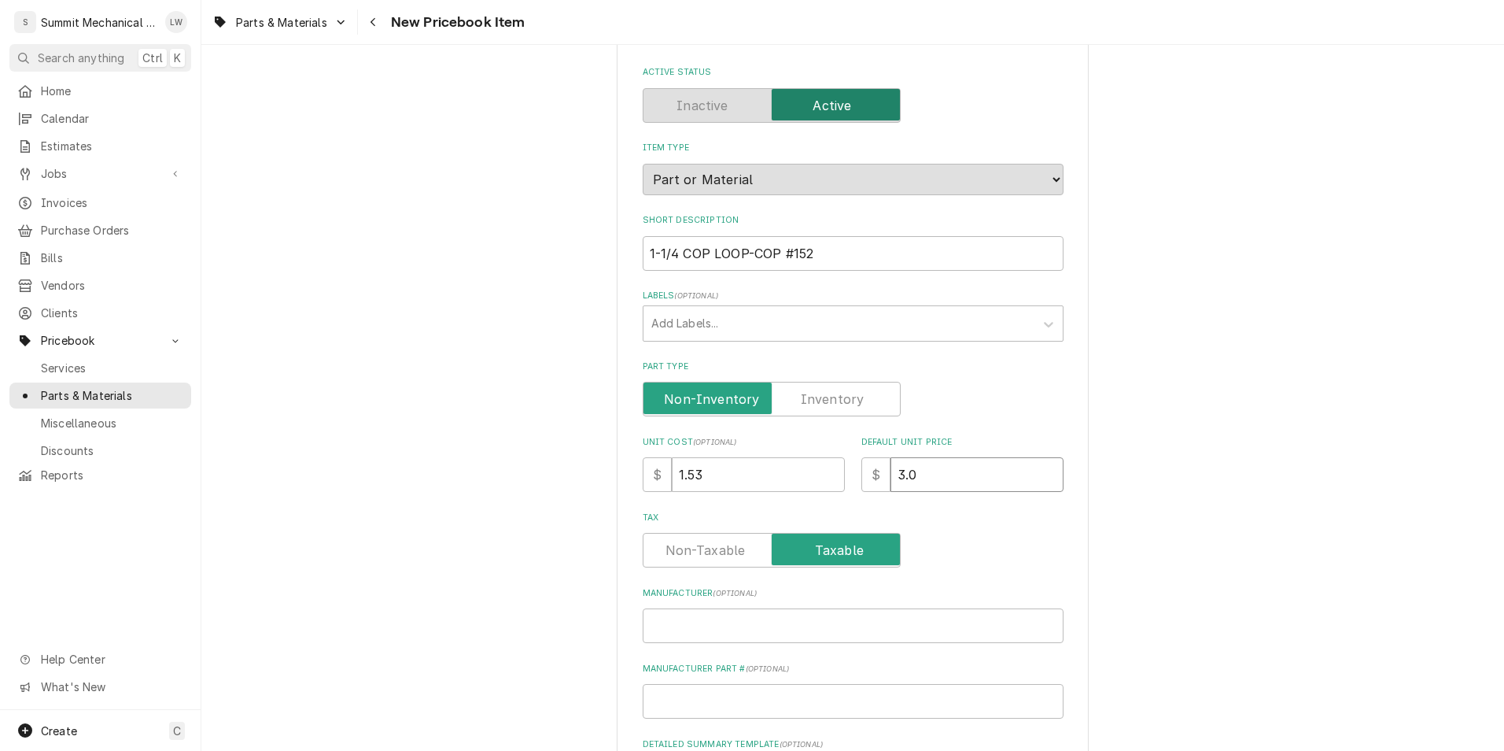
type input "3.06"
type textarea "x"
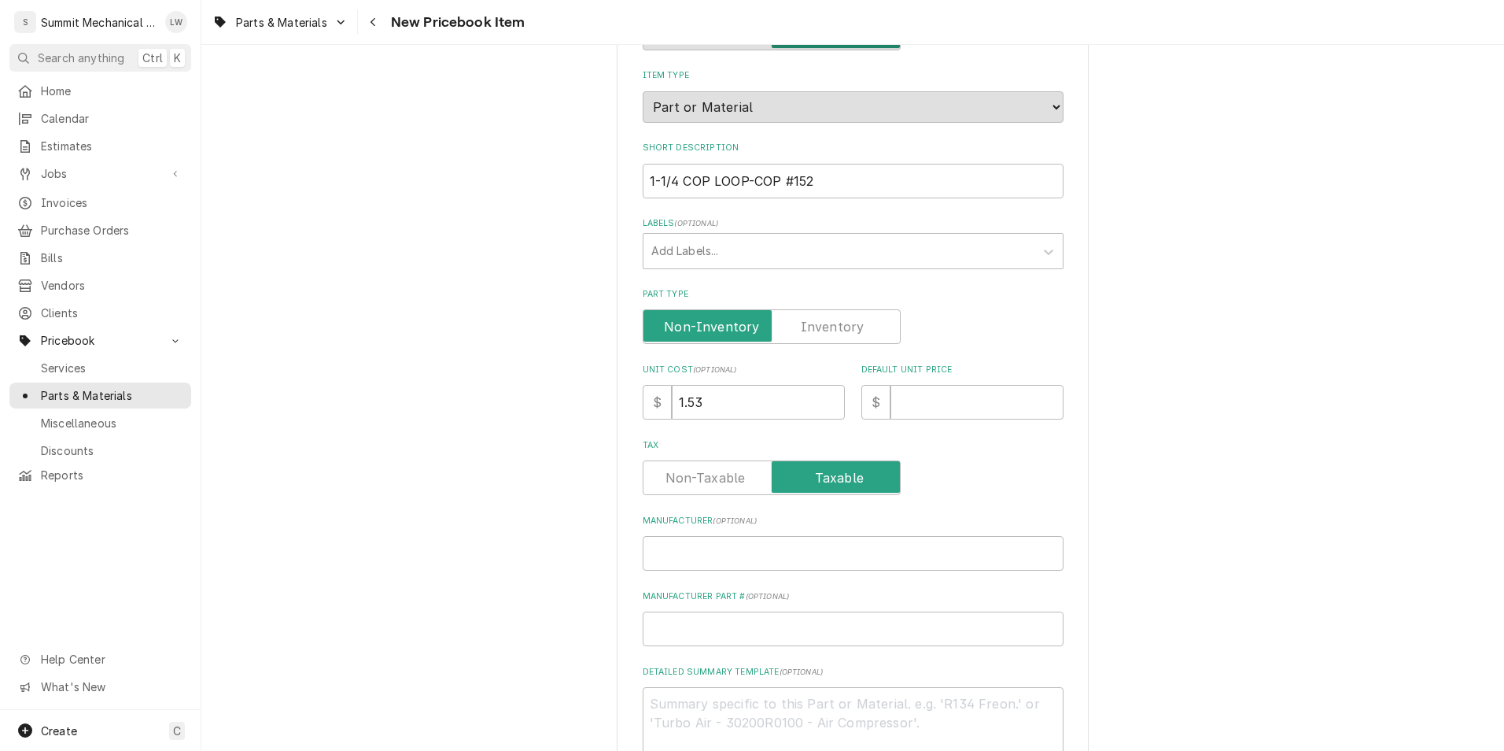
scroll to position [156, 0]
click at [973, 400] on input "Default Unit Price" at bounding box center [977, 400] width 173 height 35
type textarea "x"
type input "3.06"
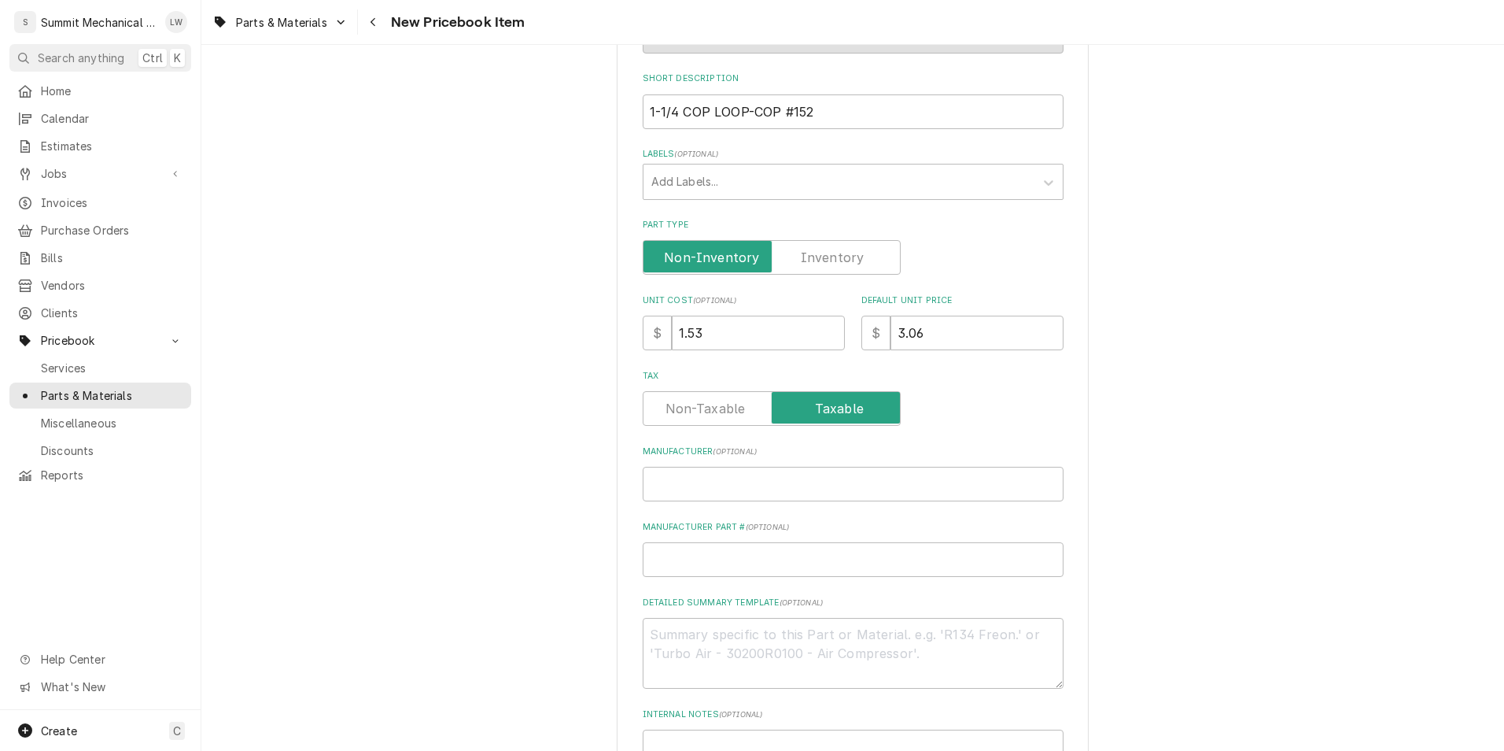
scroll to position [224, 0]
click at [755, 476] on input "Manufacturer ( optional )" at bounding box center [853, 483] width 421 height 35
click at [747, 566] on input "Manufacturer Part # ( optional )" at bounding box center [853, 558] width 421 height 35
click at [666, 563] on input "Manufacturer Part # ( optional )" at bounding box center [853, 558] width 421 height 35
paste input "CLH-114"
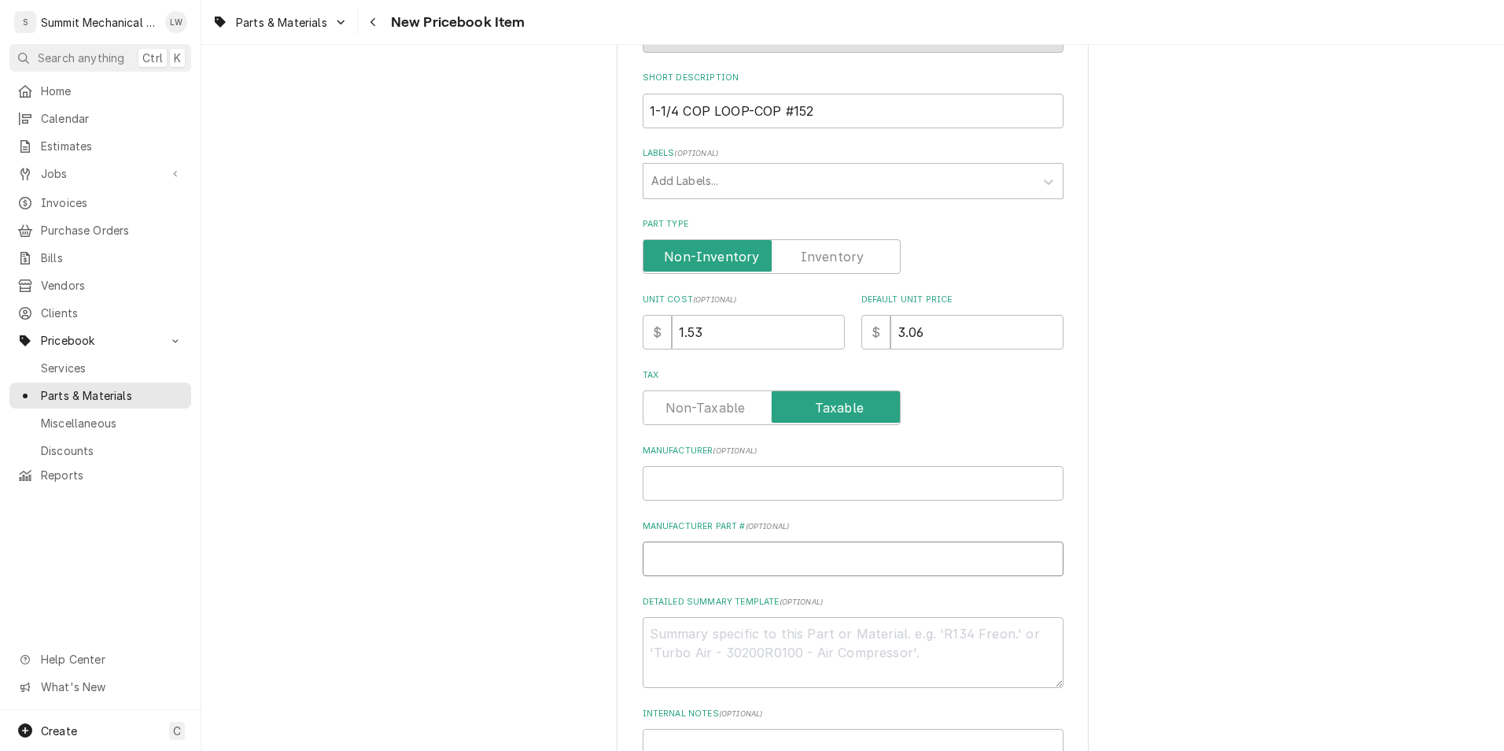
type textarea "x"
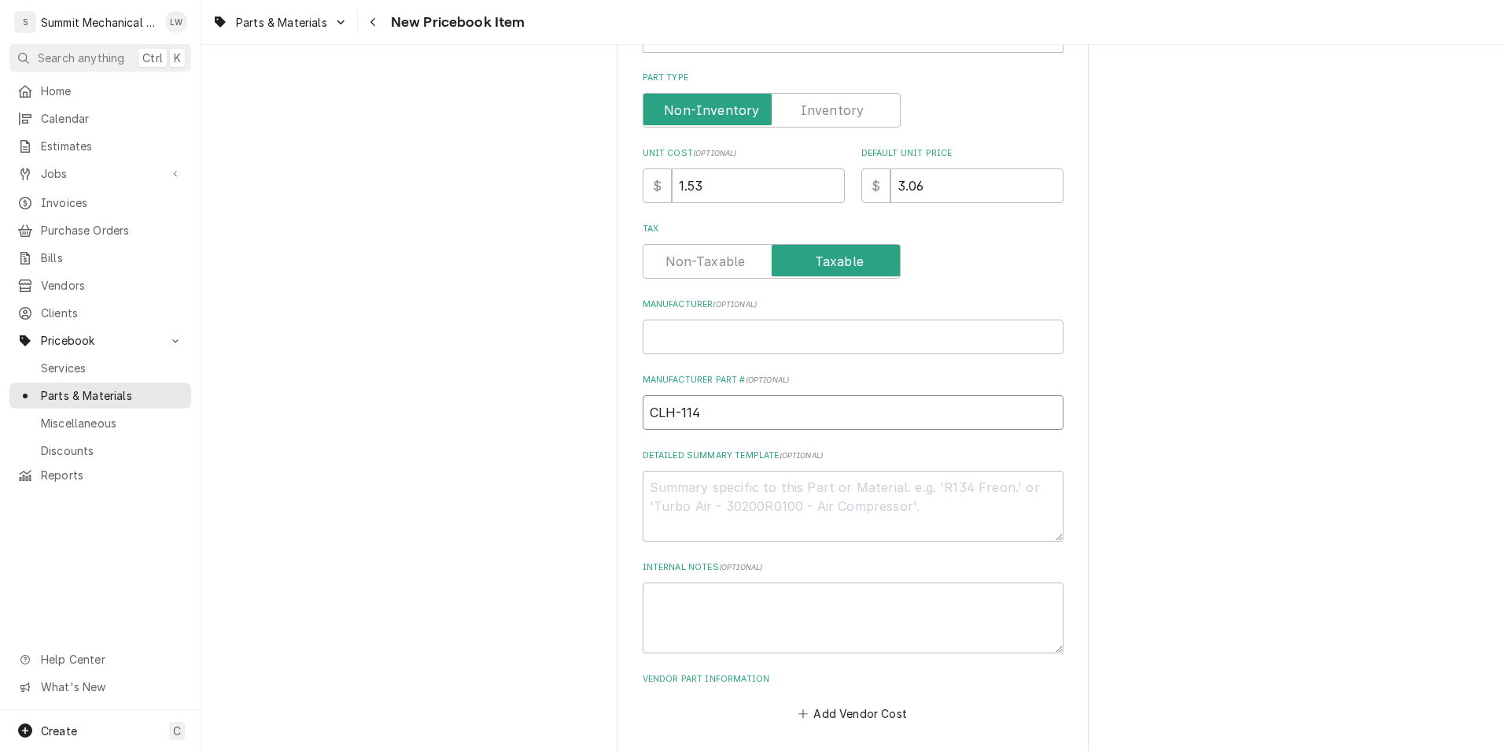
scroll to position [373, 0]
type input "CLH-114"
click at [736, 504] on textarea "Detailed Summary Template ( optional )" at bounding box center [853, 503] width 421 height 71
type textarea "x"
type textarea "p"
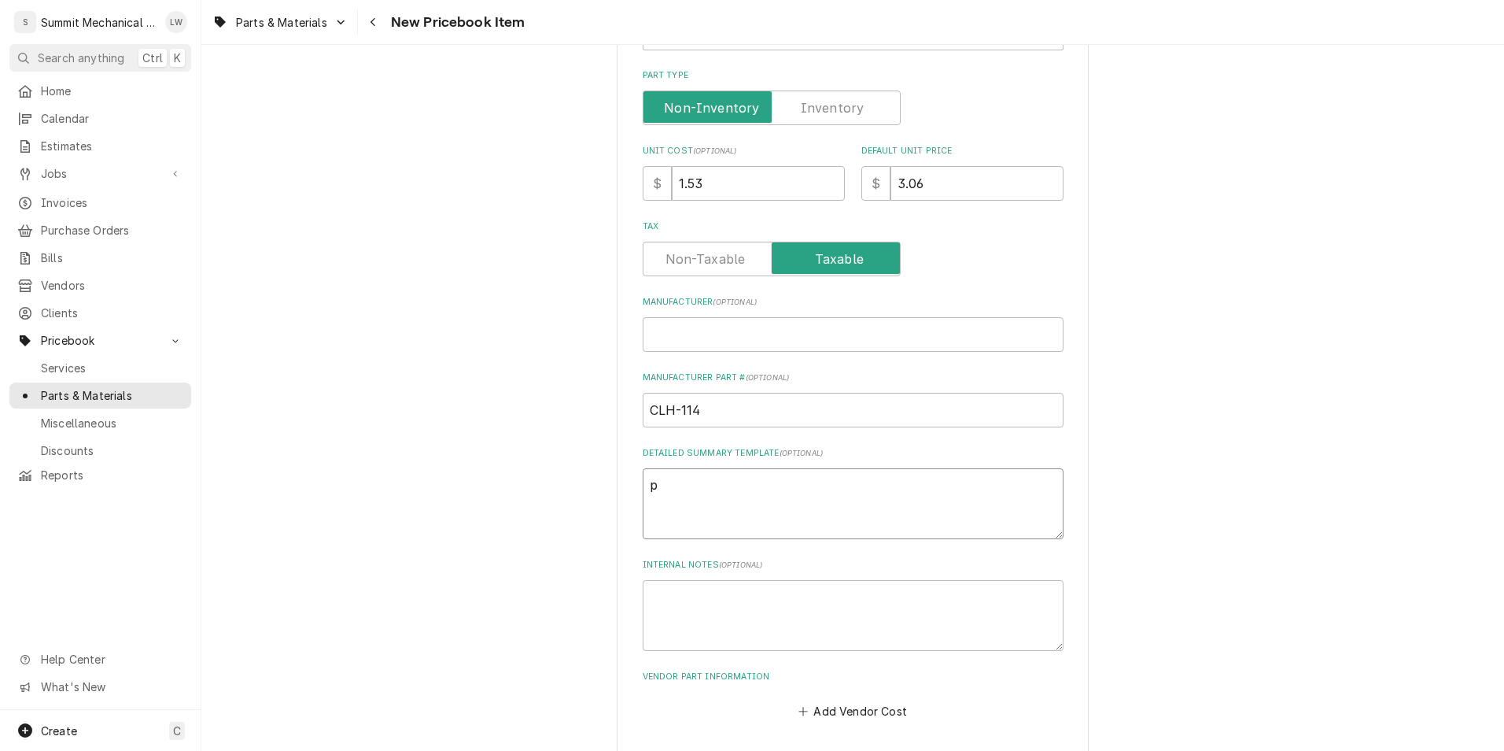
type textarea "x"
type textarea "pi"
type textarea "x"
type textarea "p"
type textarea "x"
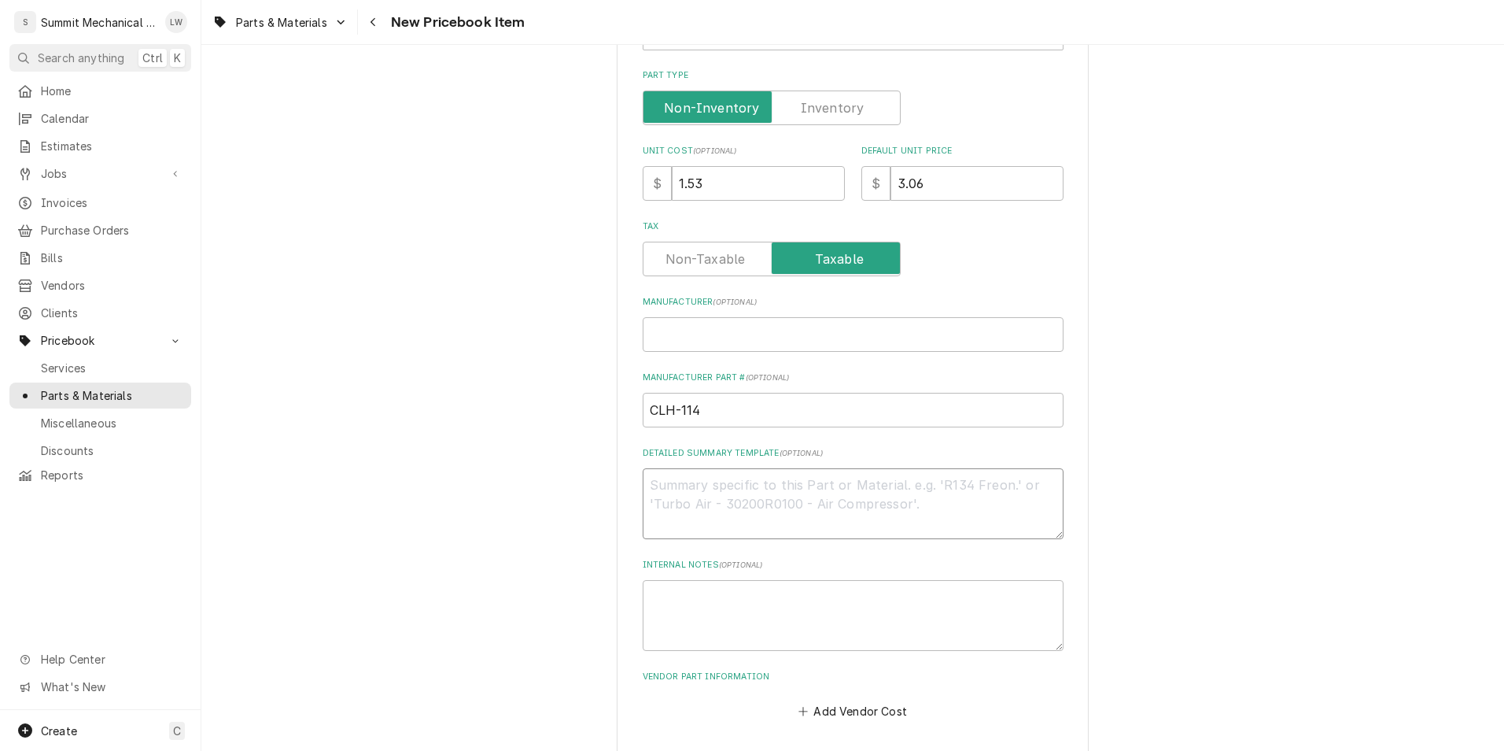
type textarea "x"
type textarea "p"
type textarea "x"
type textarea "pi"
type textarea "x"
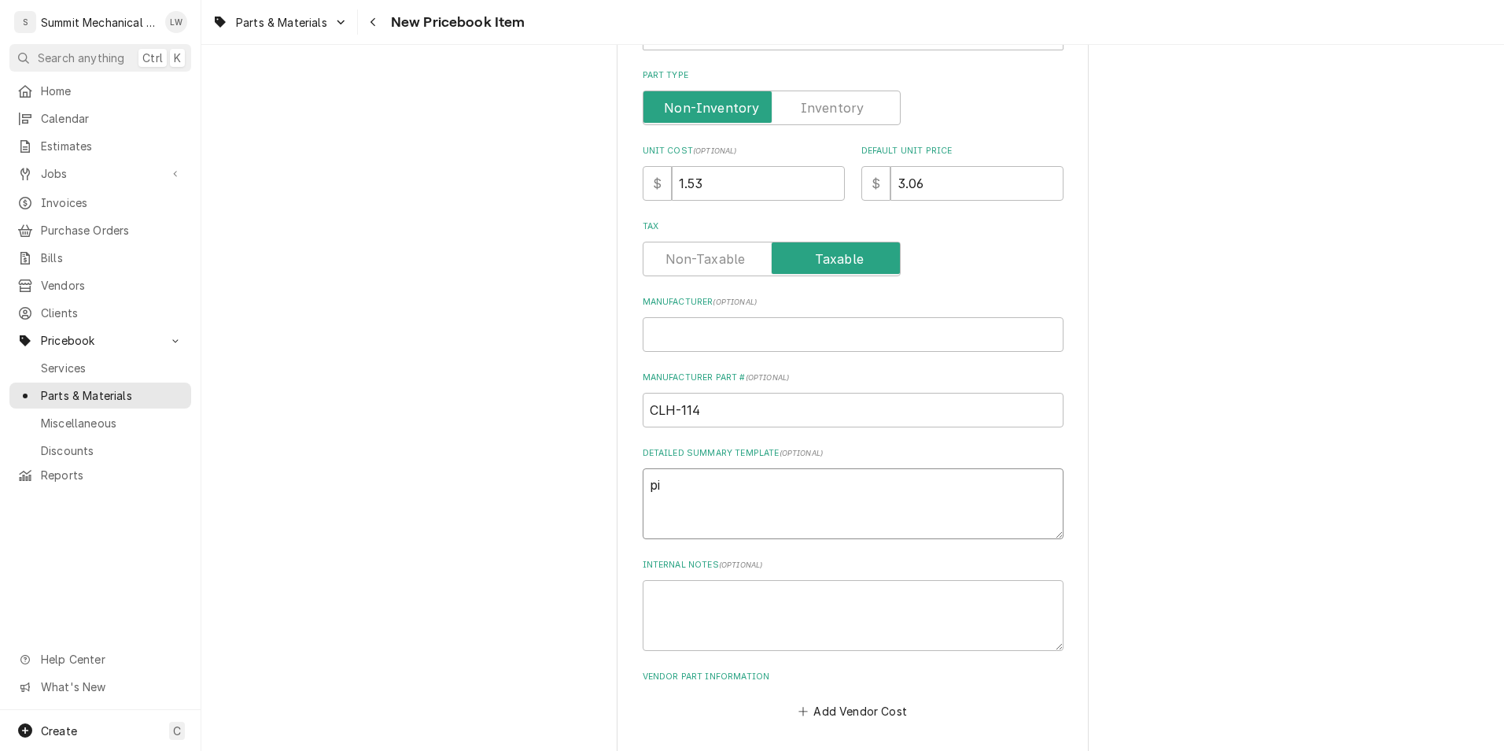
type textarea "pip"
type textarea "x"
type textarea "pipp"
type textarea "x"
type textarea "pippe"
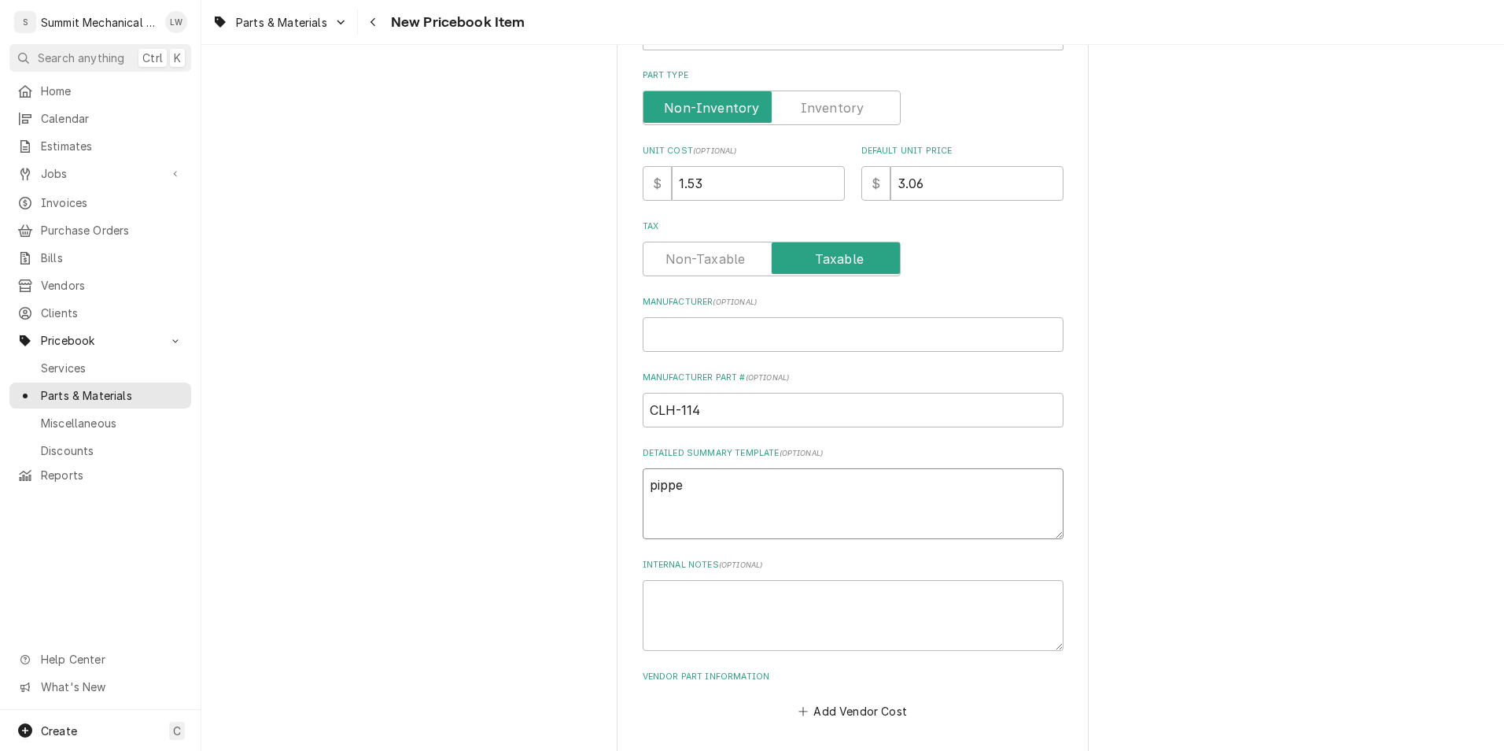
type textarea "x"
type textarea "pipp"
type textarea "x"
type textarea "pip"
type textarea "x"
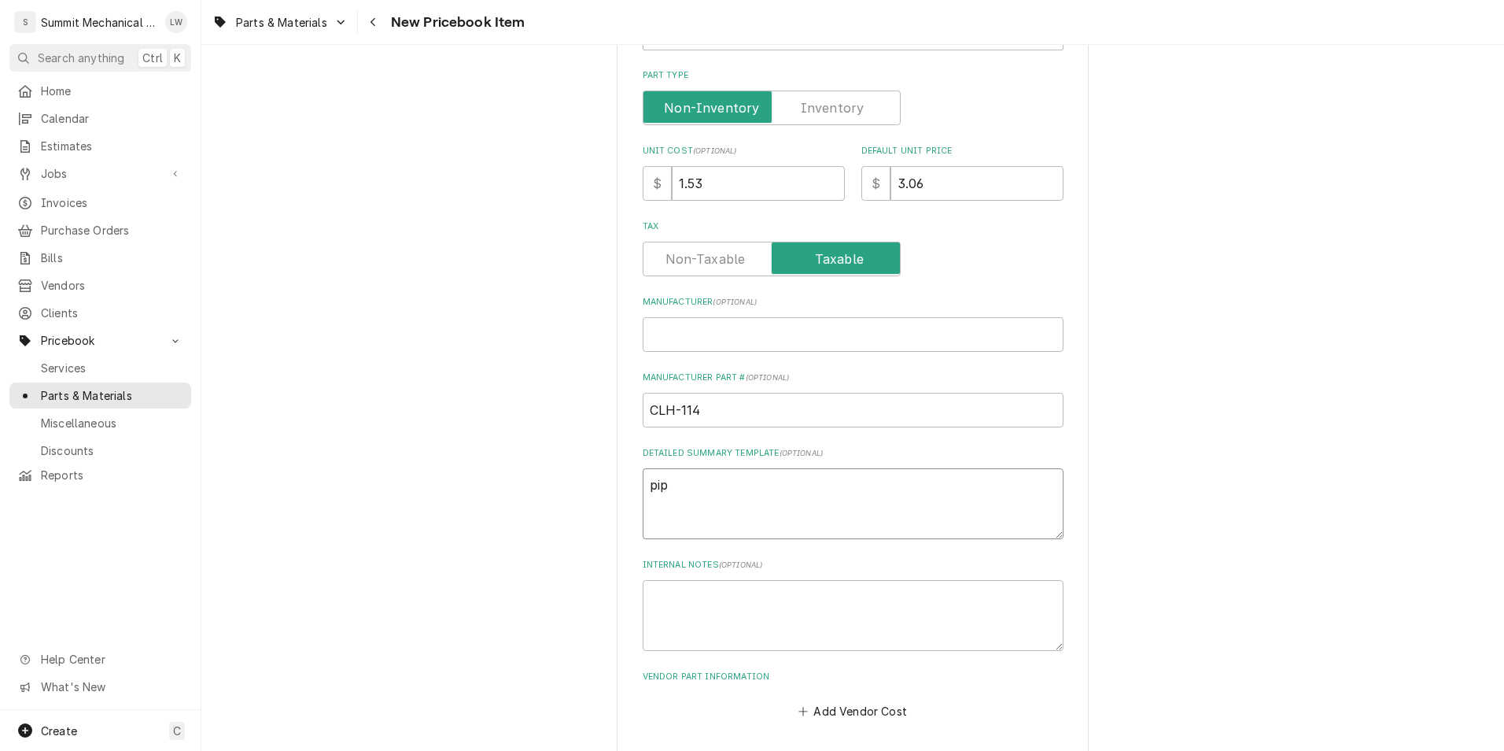
type textarea "pipe"
type textarea "x"
type textarea "pipe"
type textarea "x"
type textarea "pipe h"
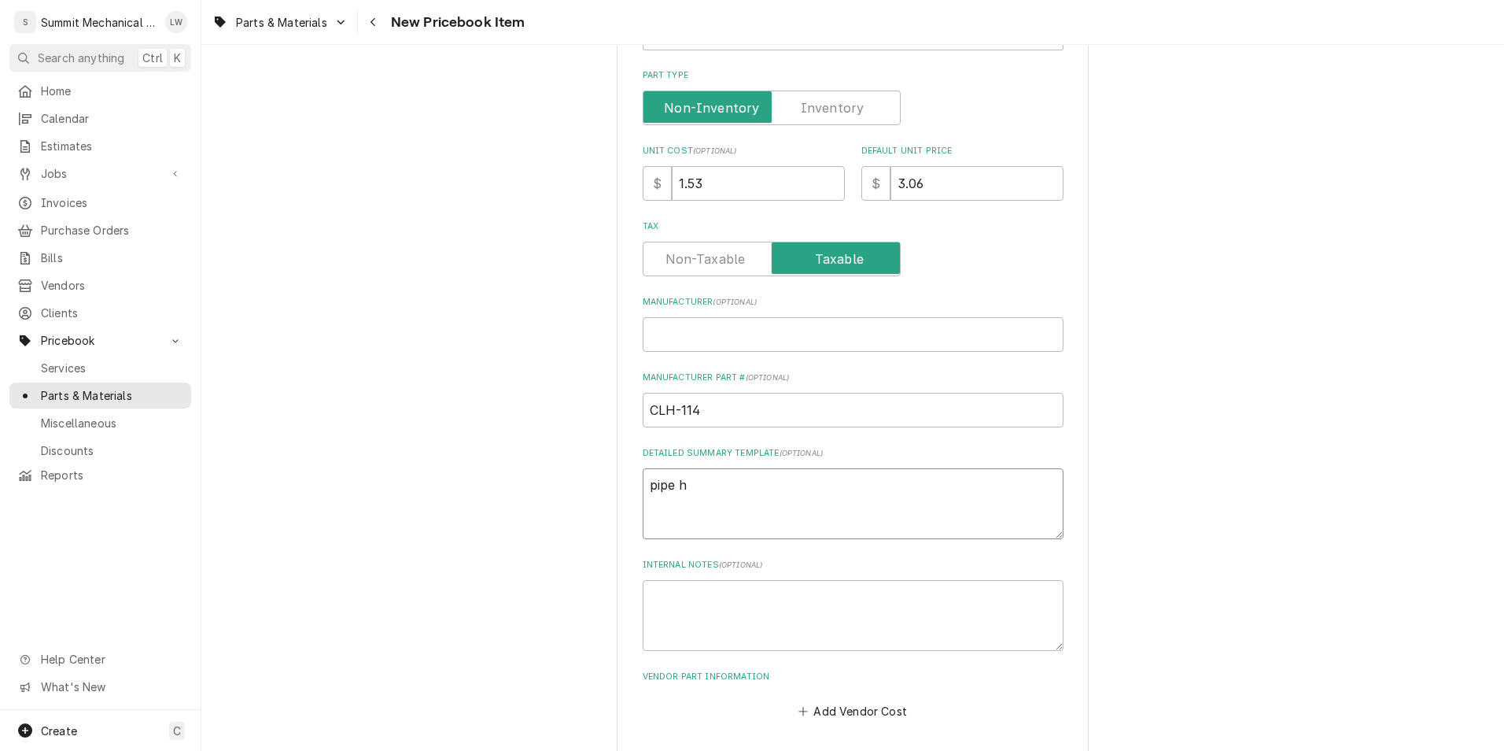
type textarea "x"
type textarea "pipe ha"
type textarea "x"
type textarea "pipe han"
type textarea "x"
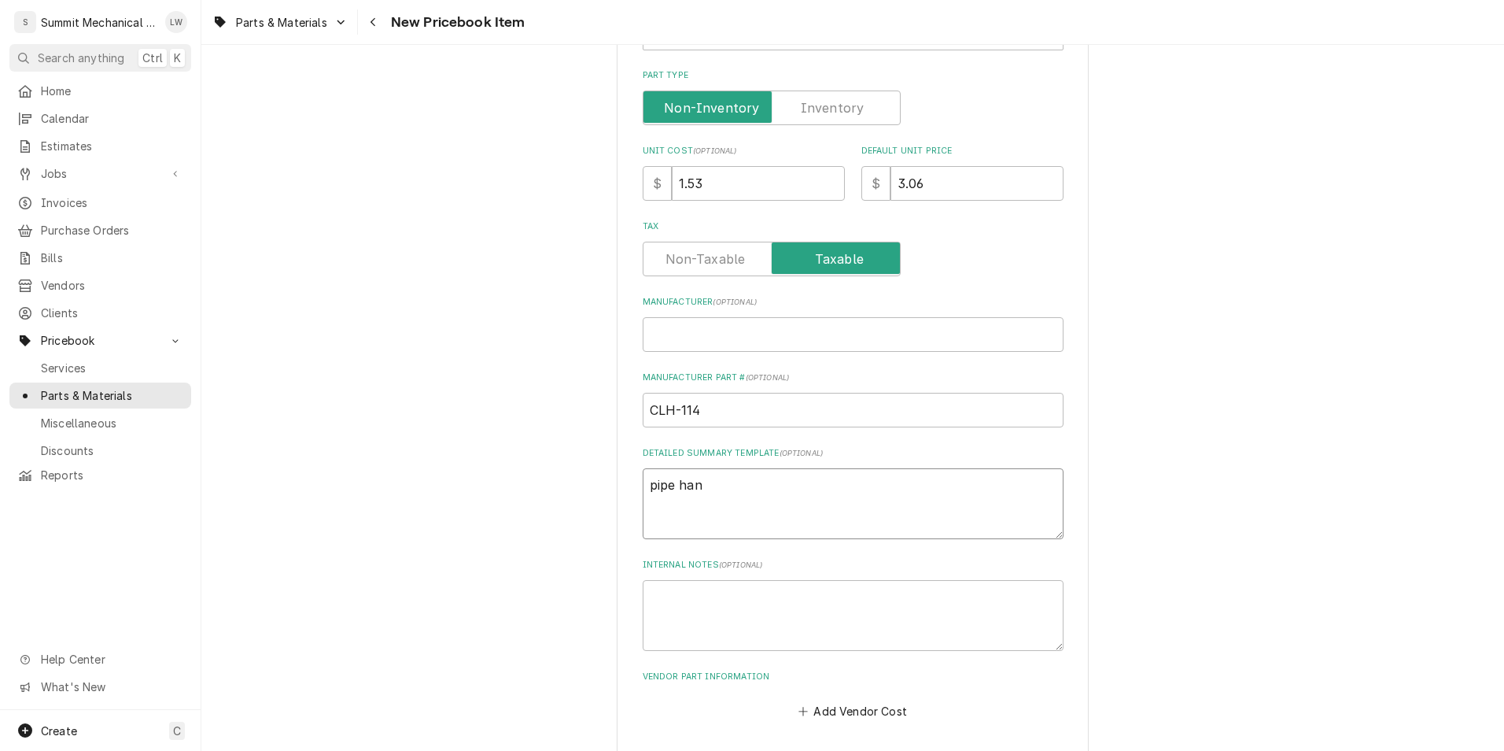
type textarea "pipe hang"
type textarea "x"
type textarea "pipe hang3"
type textarea "x"
type textarea "pipe hang3r"
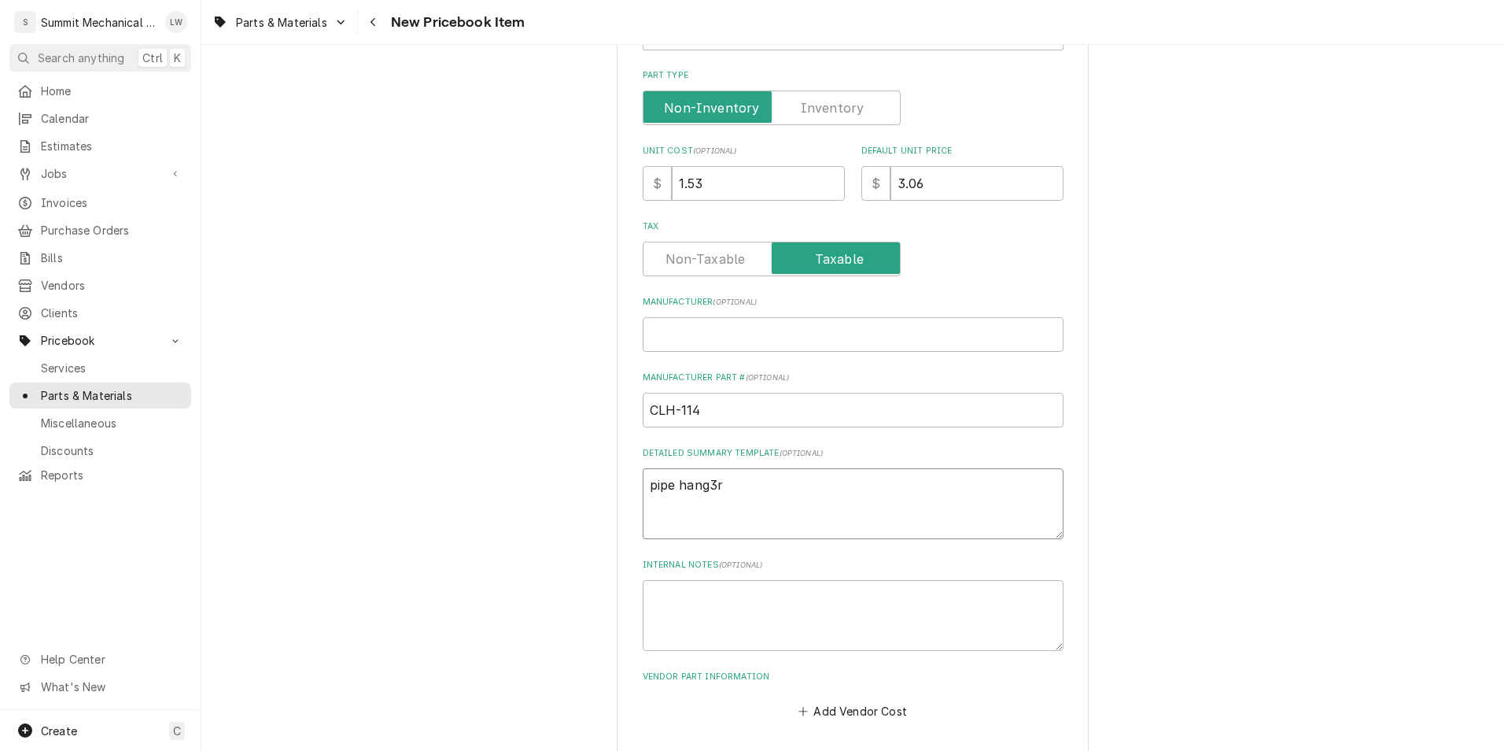
type textarea "x"
type textarea "pipe hang3"
type textarea "x"
type textarea "pipe hang"
type textarea "x"
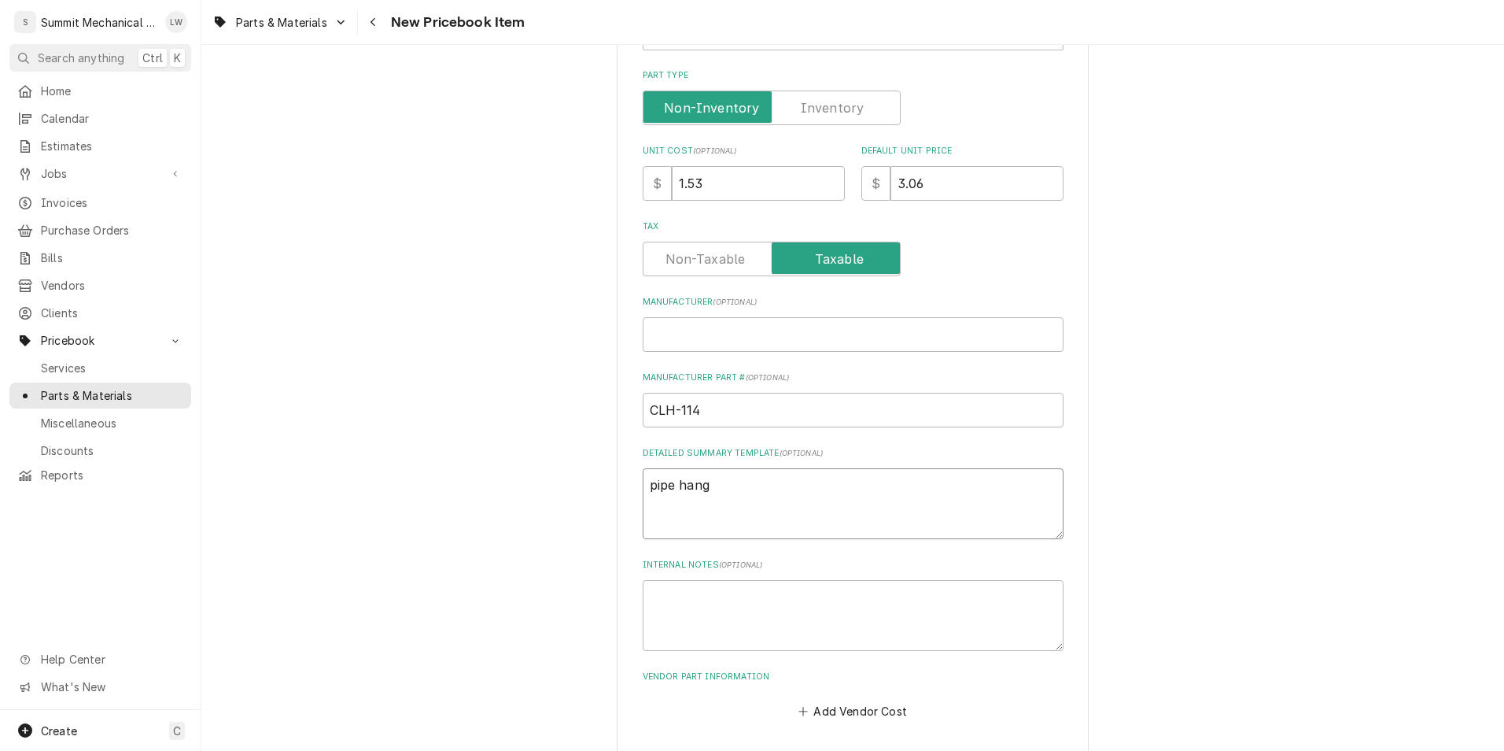
type textarea "pipe hange"
type textarea "x"
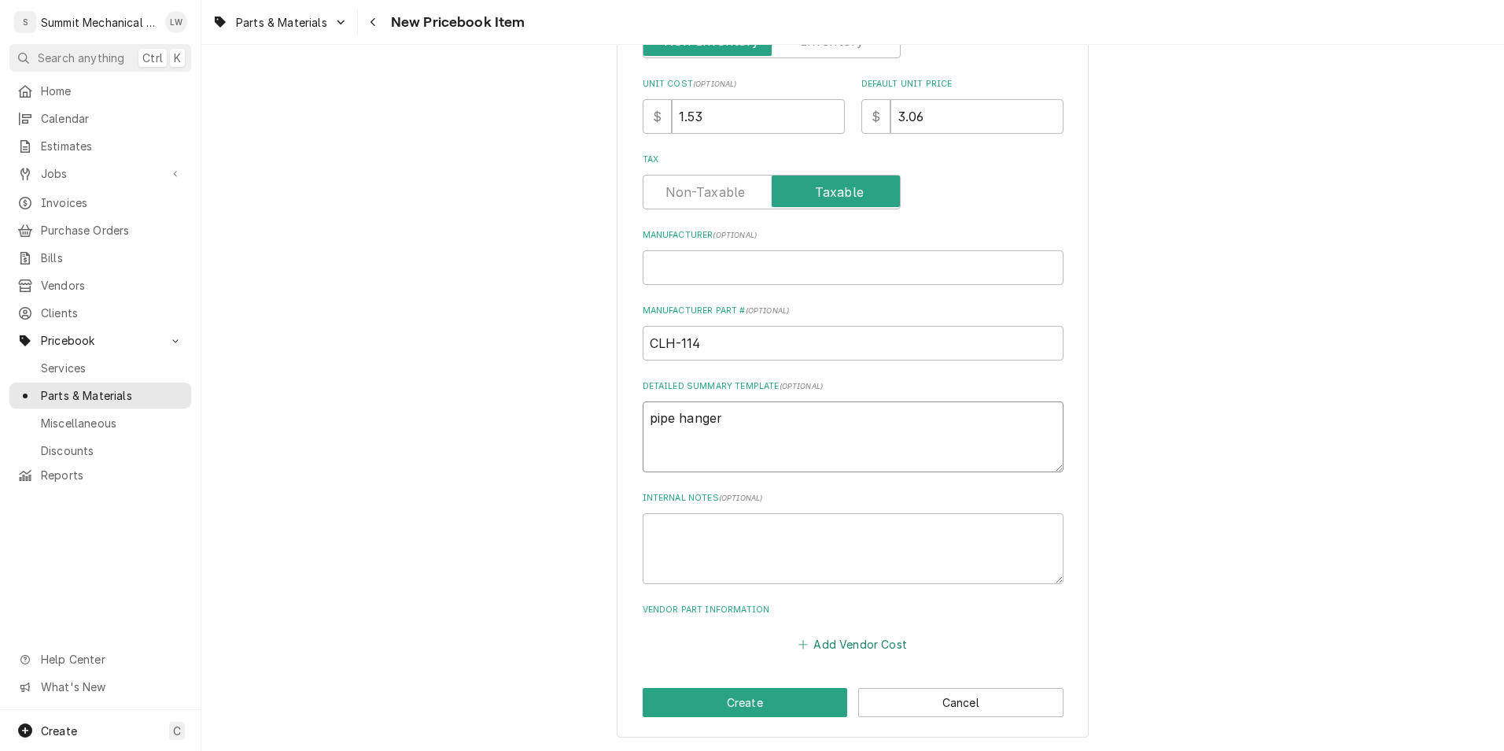
type textarea "pipe hanger"
click at [847, 644] on button "Add Vendor Cost" at bounding box center [853, 644] width 114 height 22
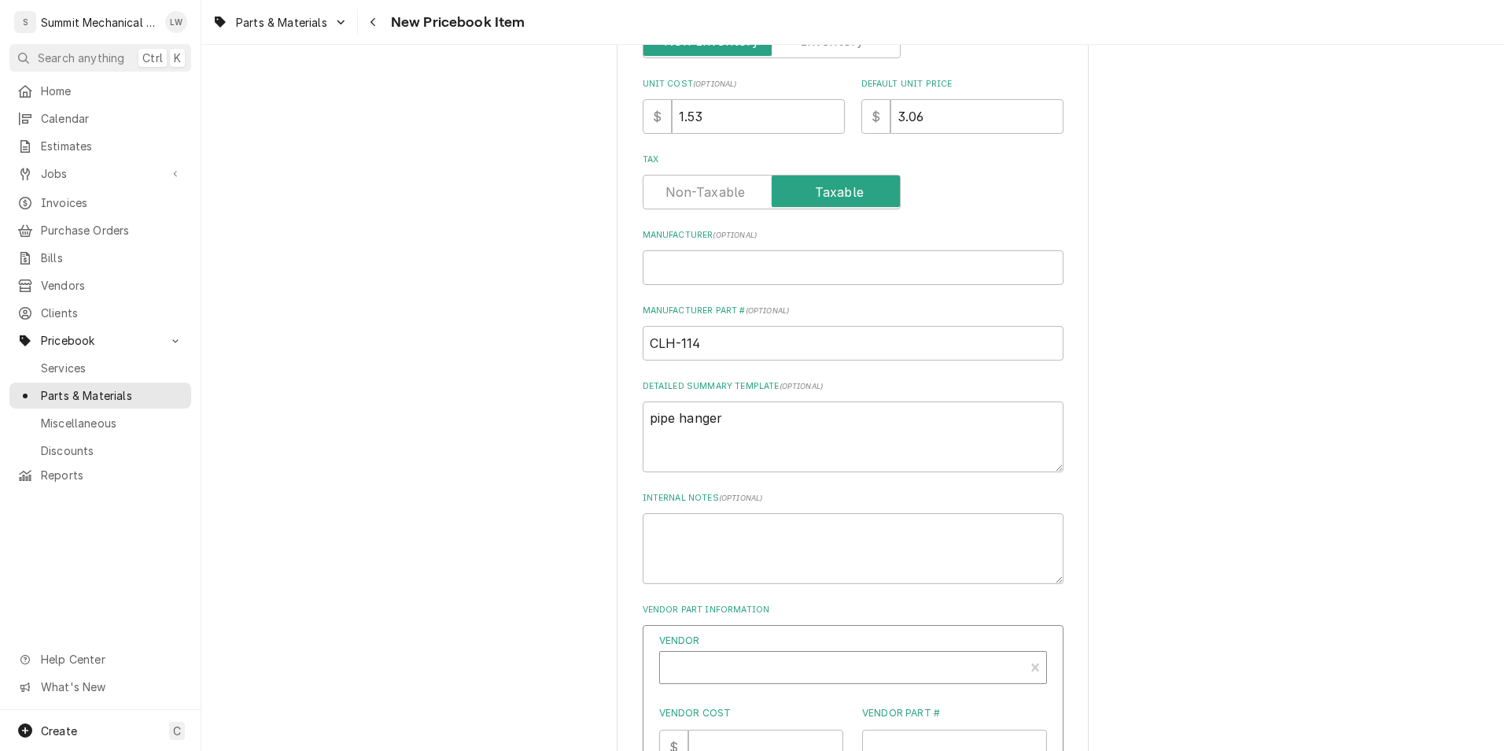
type textarea "x"
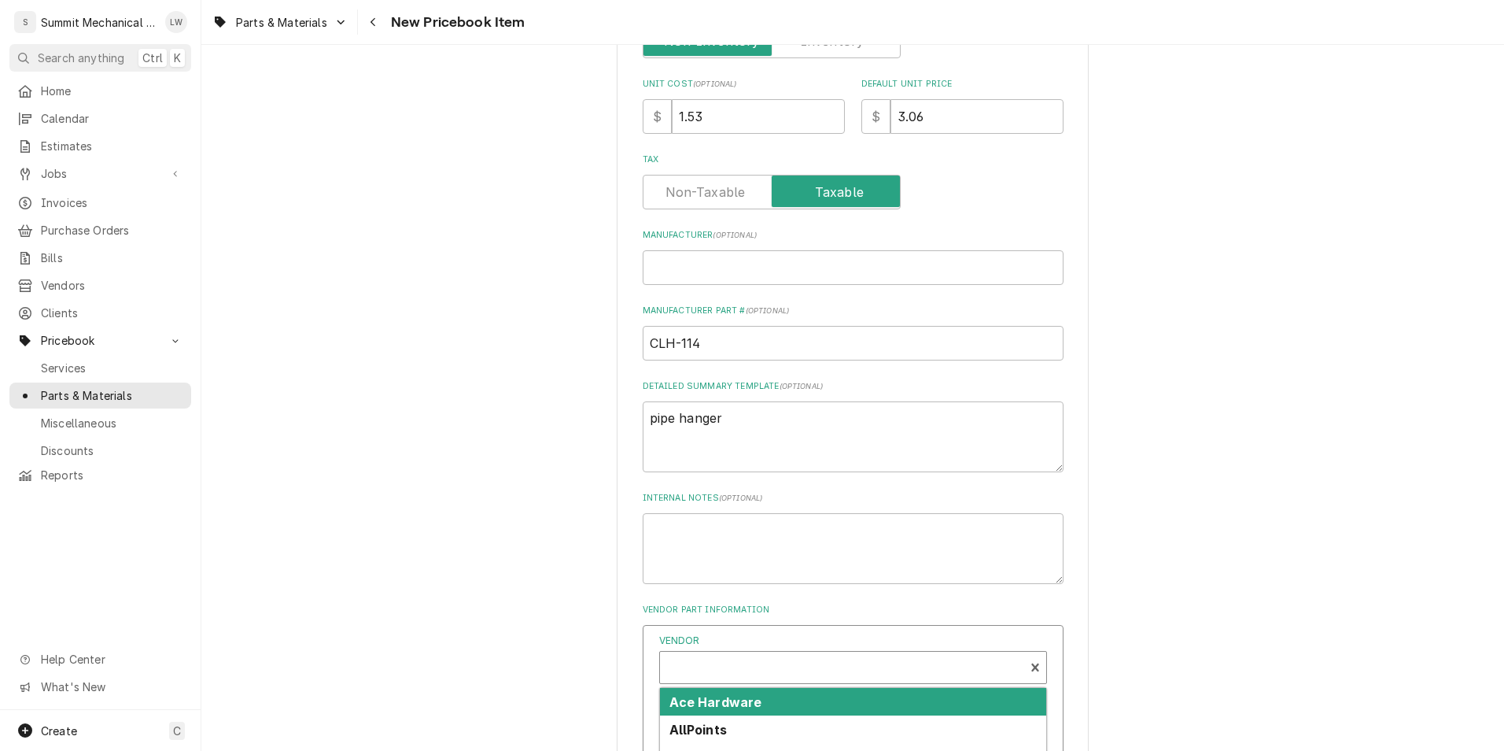
click at [838, 659] on div "Vendor" at bounding box center [842, 674] width 349 height 38
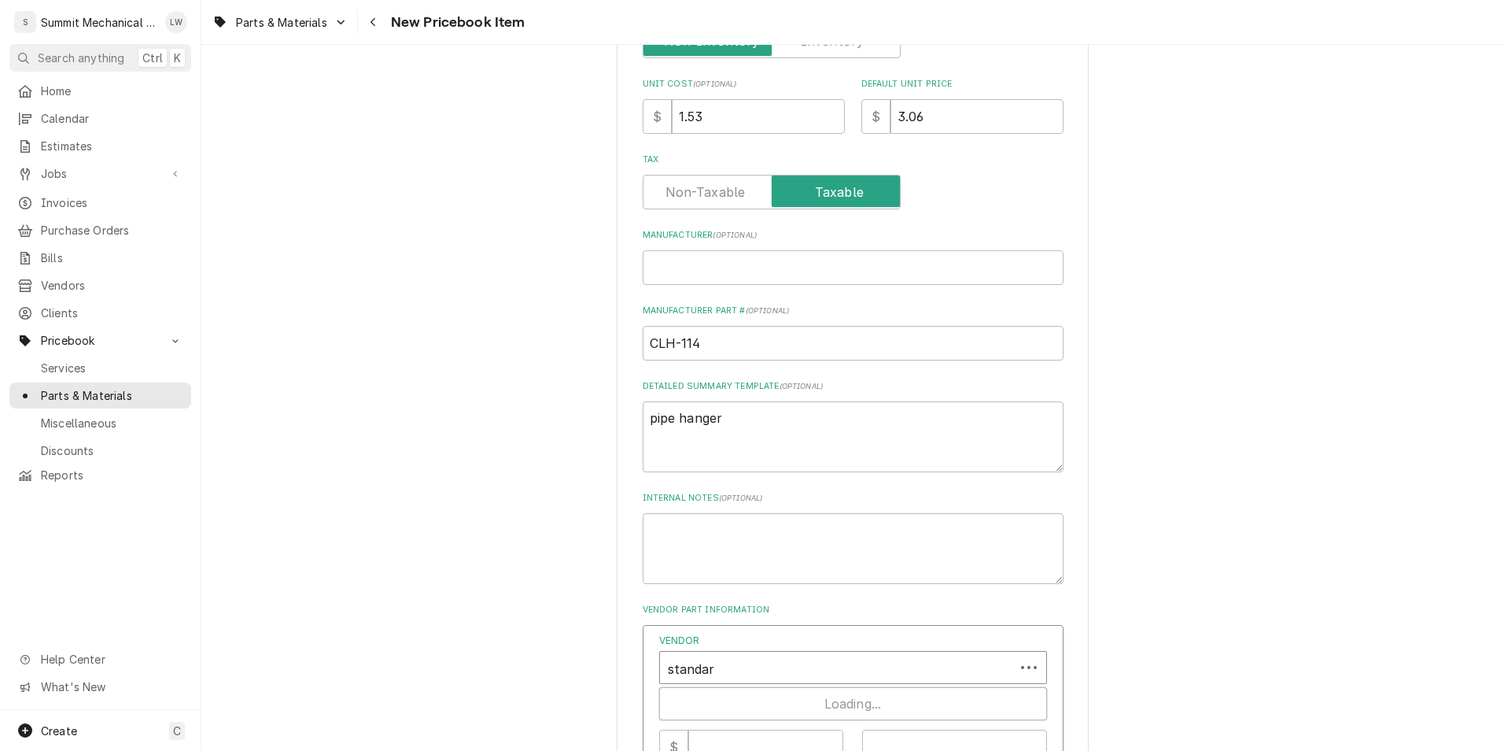
type input "standard"
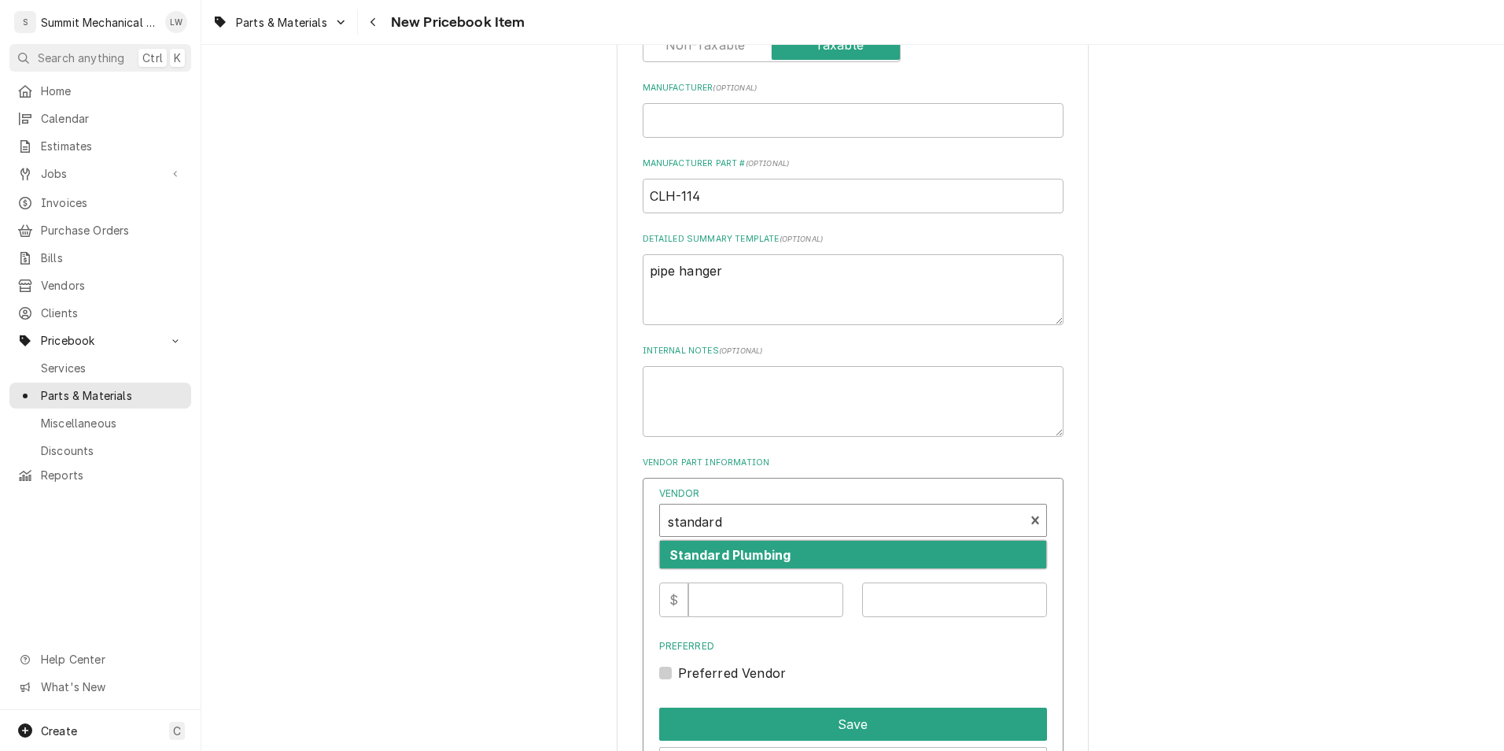
scroll to position [596, 0]
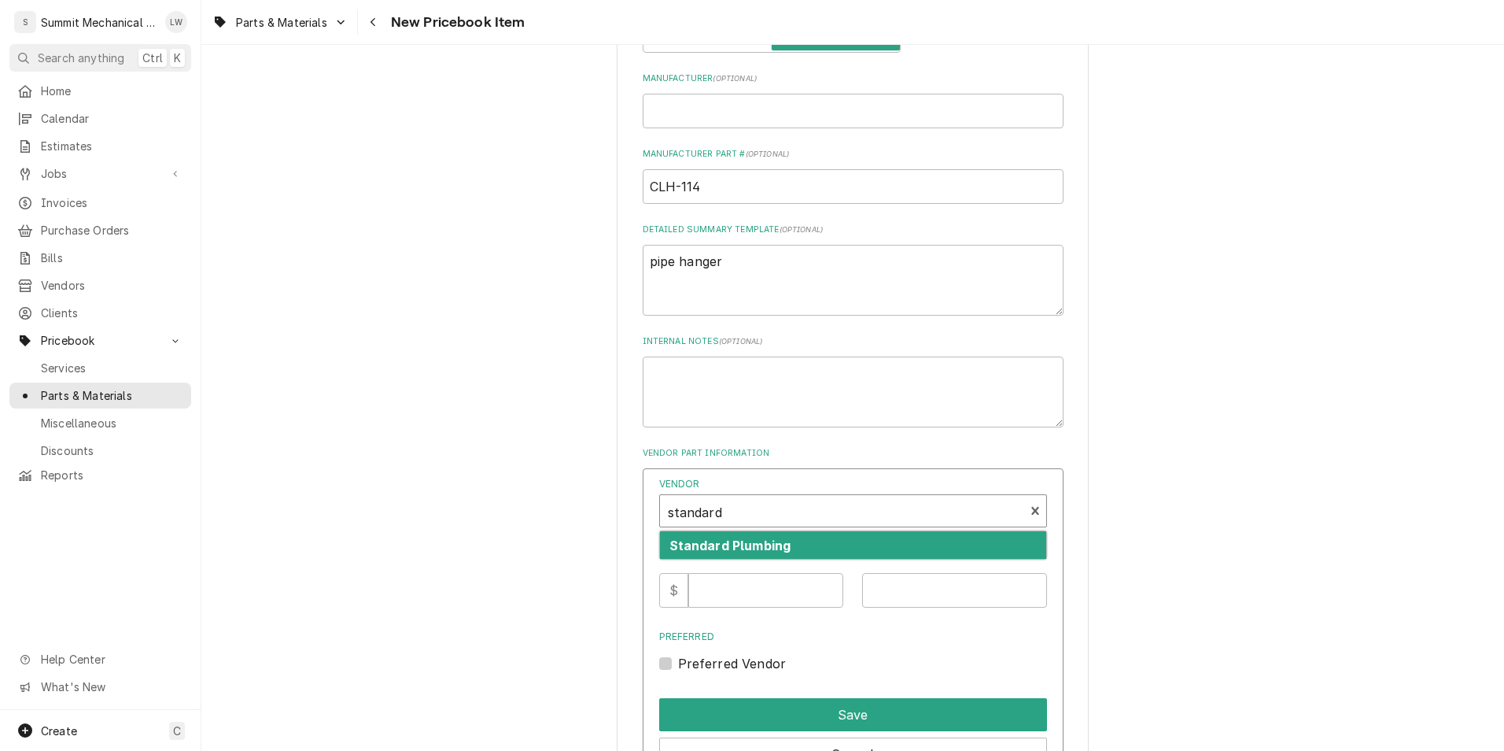
click at [821, 552] on div "Standard Plumbing" at bounding box center [853, 545] width 386 height 28
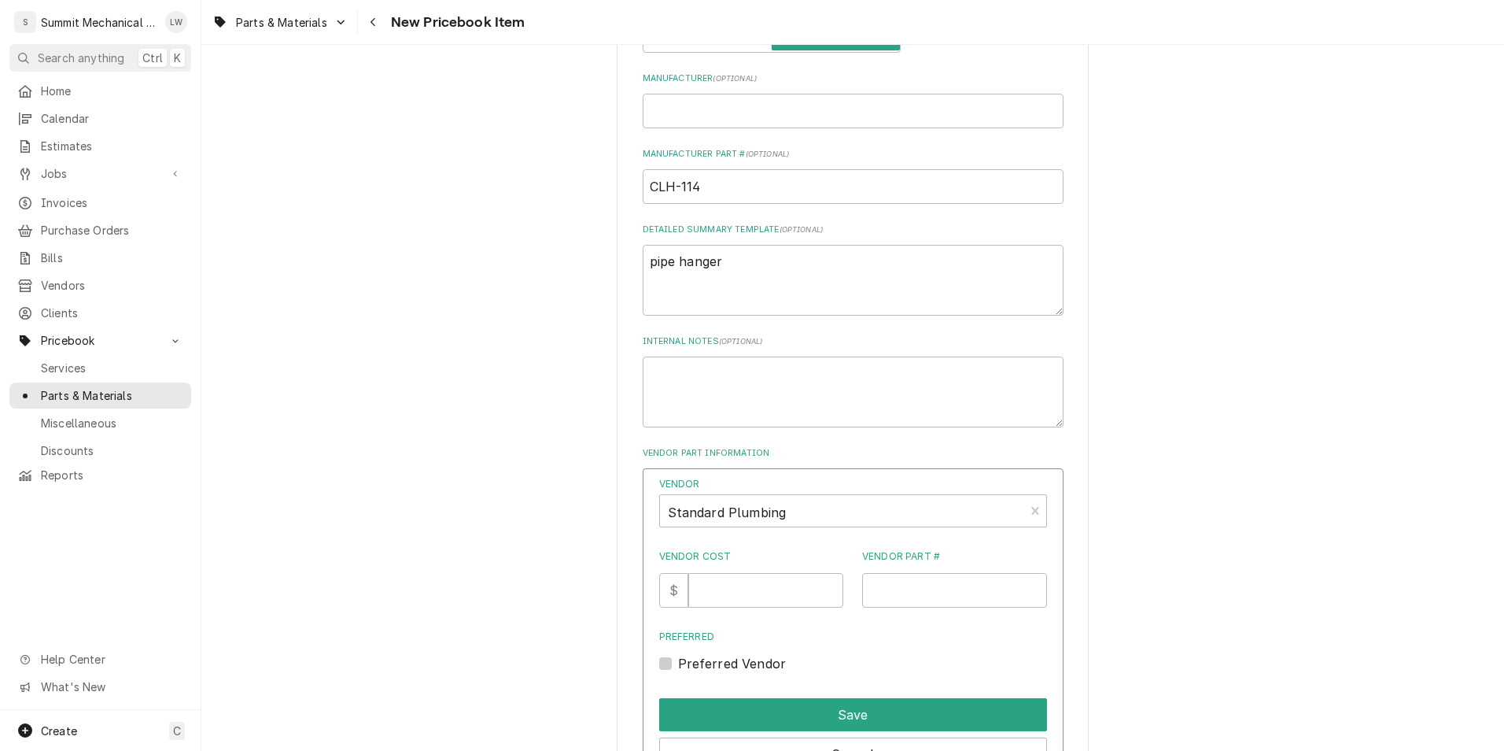
click at [781, 611] on div "Vendor Standard Plumbing Vendor Cost $ Vendor Part # Preferred Preferred Vendor" at bounding box center [853, 575] width 388 height 196
click at [780, 606] on input "Vendor Cost" at bounding box center [765, 590] width 155 height 35
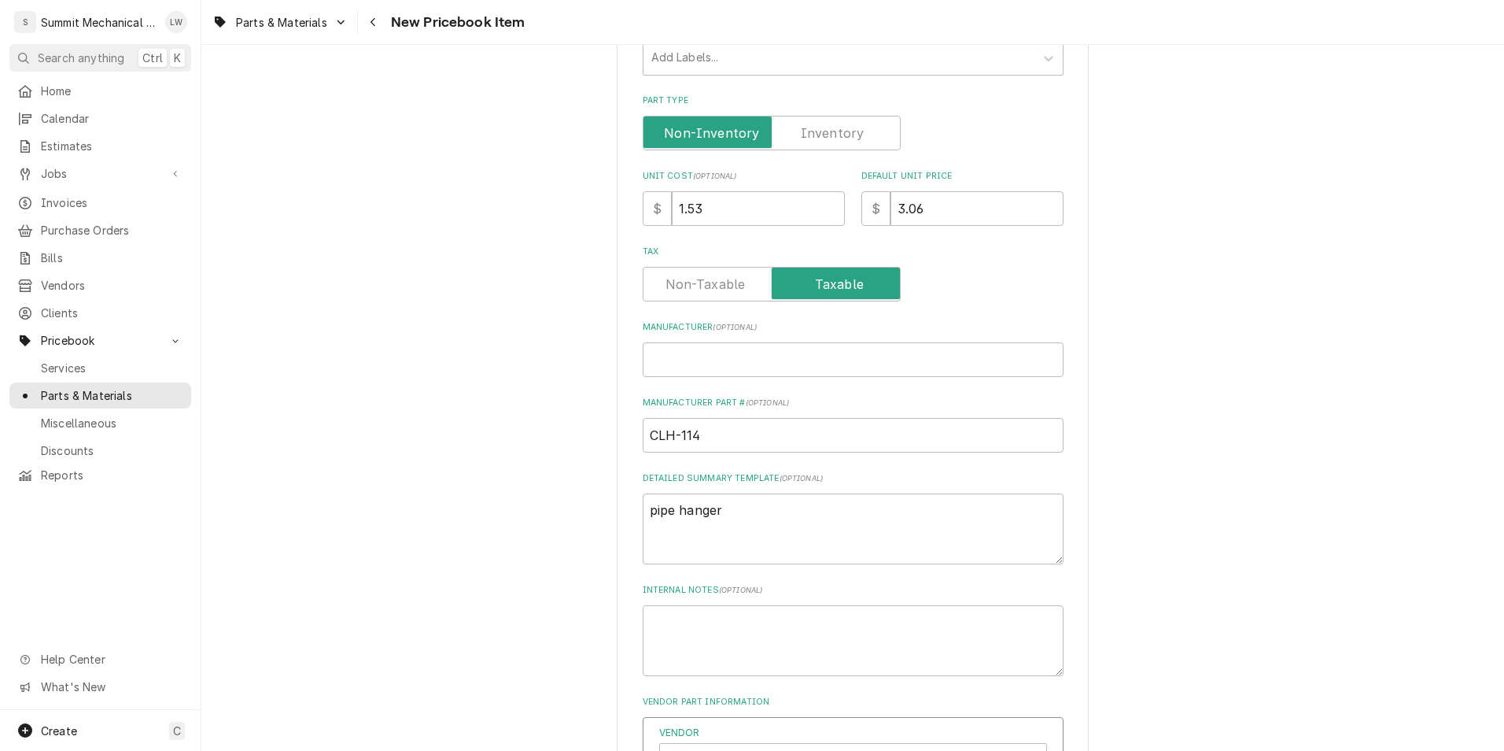
scroll to position [360, 0]
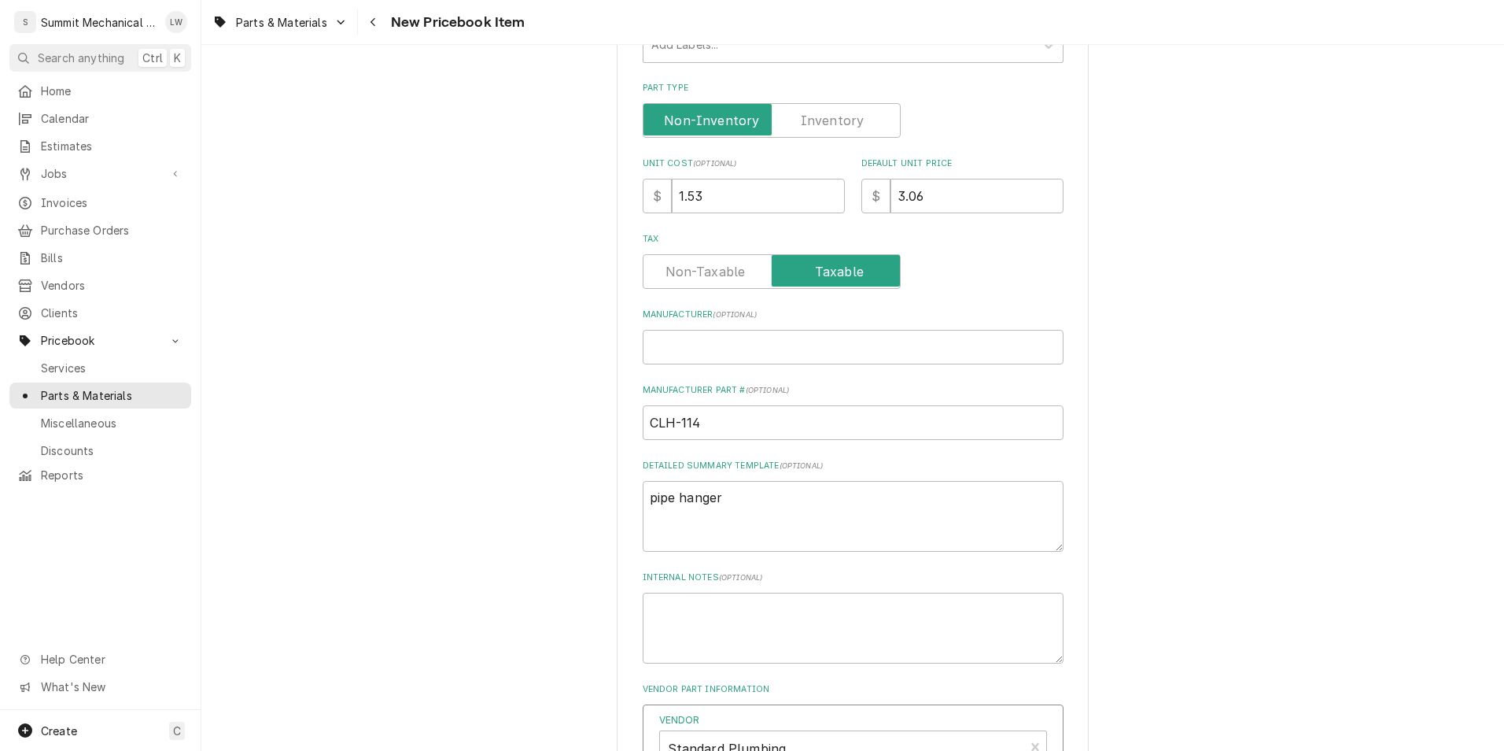
click at [769, 216] on div "Please provide the following information to create a PriceBook item. Active Sta…" at bounding box center [853, 379] width 421 height 1288
click at [772, 197] on input "1.53" at bounding box center [758, 196] width 173 height 35
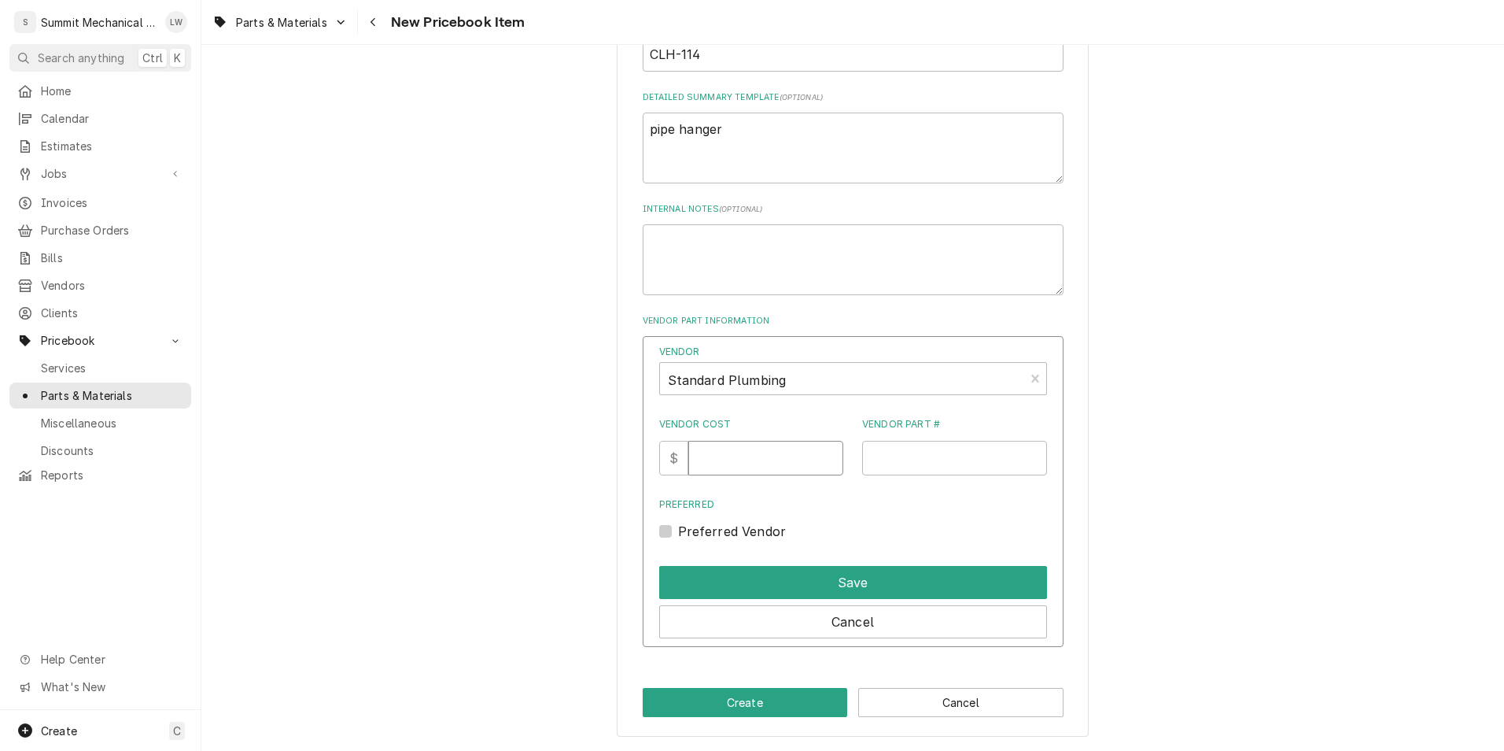
click at [718, 452] on input "Vendor Cost" at bounding box center [765, 458] width 155 height 35
paste input "1.53"
type input "1.53"
click at [962, 459] on input "Vendor Part #" at bounding box center [954, 458] width 185 height 35
type input "3"
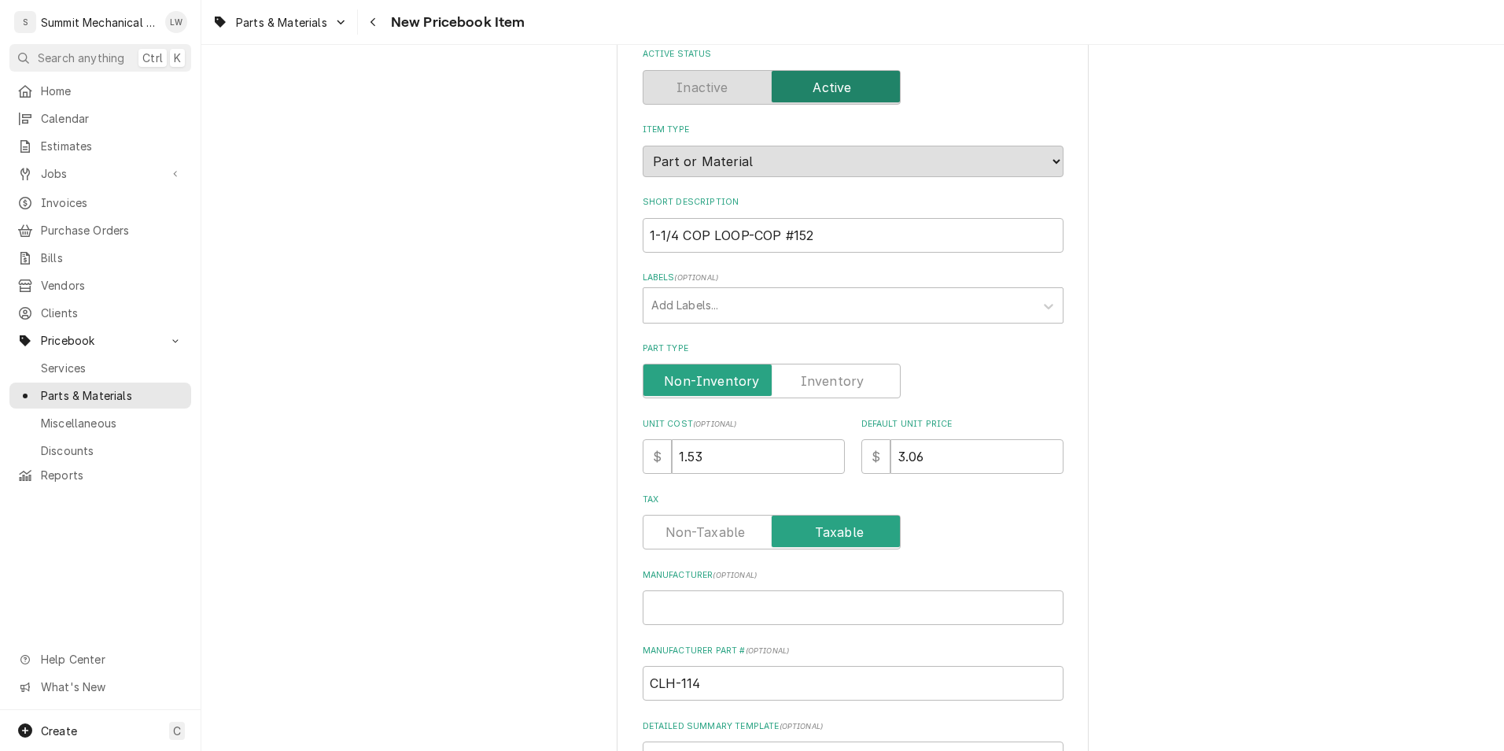
scroll to position [133, 0]
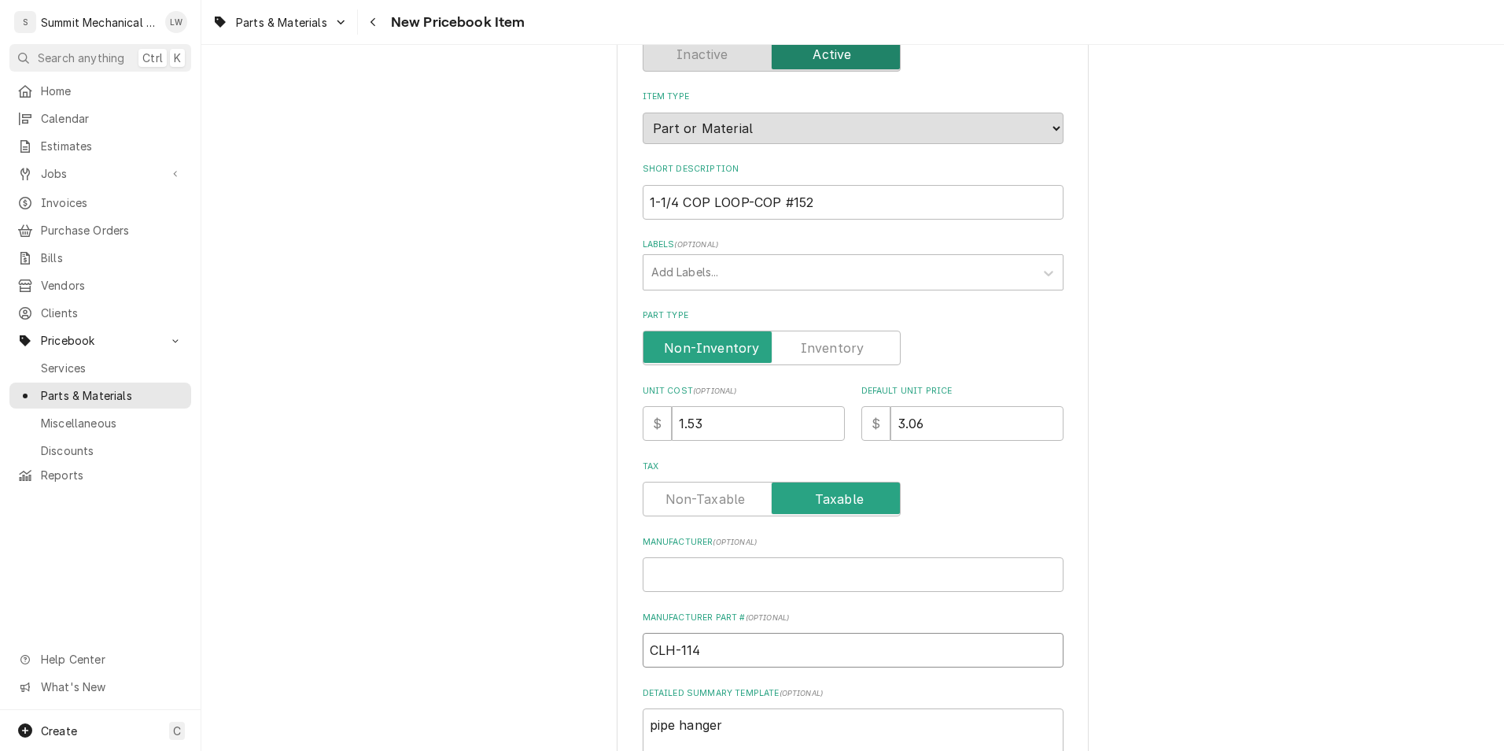
click at [770, 650] on input "CLH-114" at bounding box center [853, 650] width 421 height 35
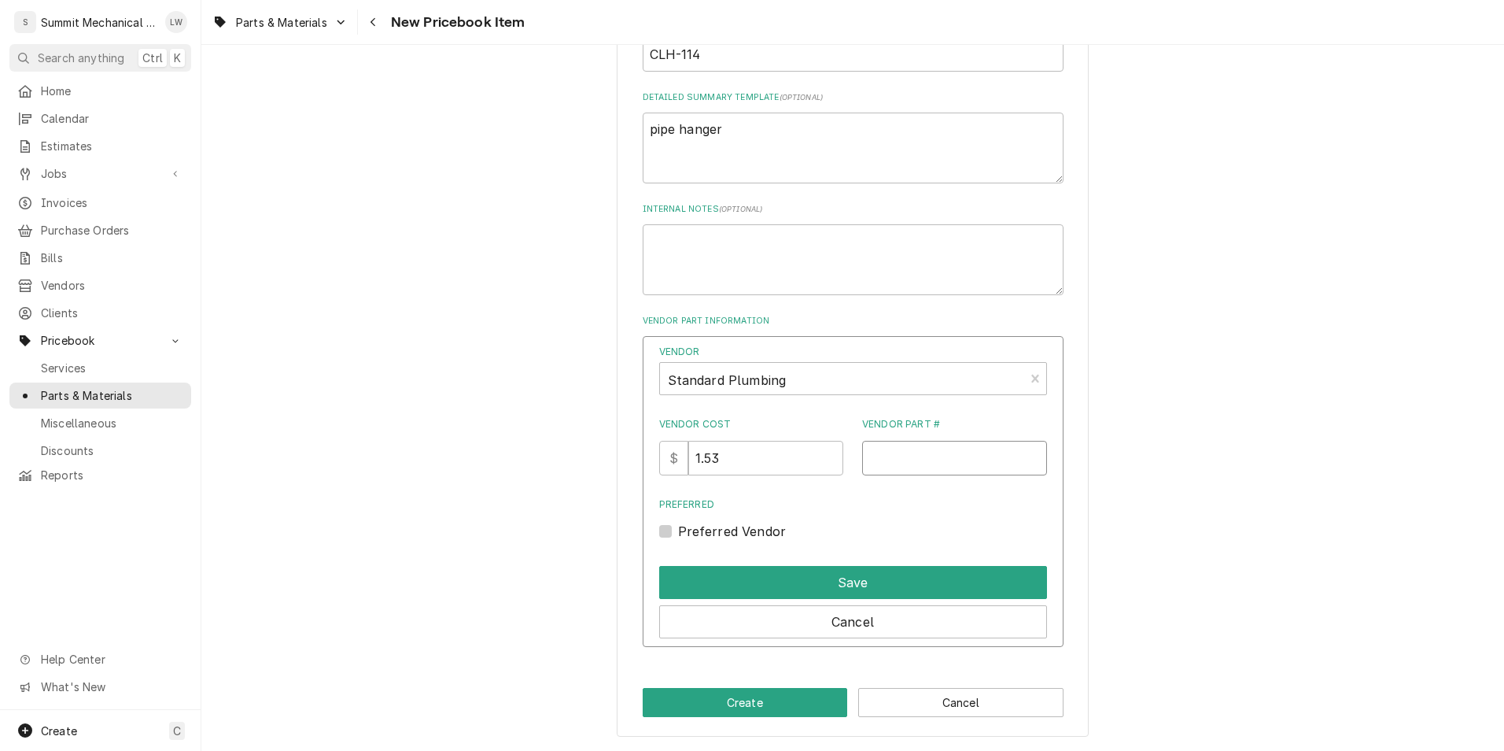
click at [958, 474] on input "Vendor Part #" at bounding box center [954, 458] width 185 height 35
paste input "CLH-114"
type input "CLH-114"
click at [678, 528] on label "Preferred Vendor" at bounding box center [732, 531] width 109 height 19
click at [678, 528] on input "Preferred" at bounding box center [872, 539] width 388 height 35
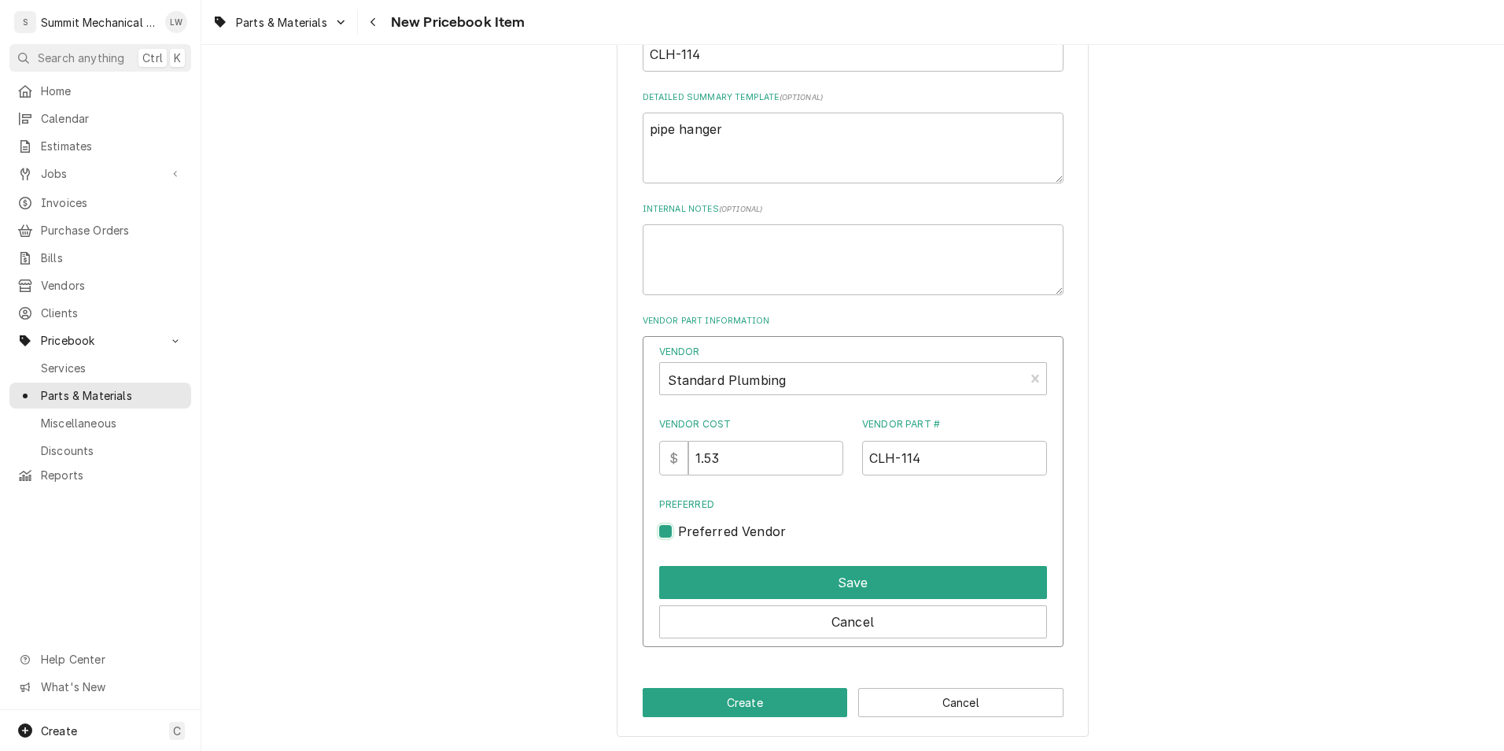
checkbox input "true"
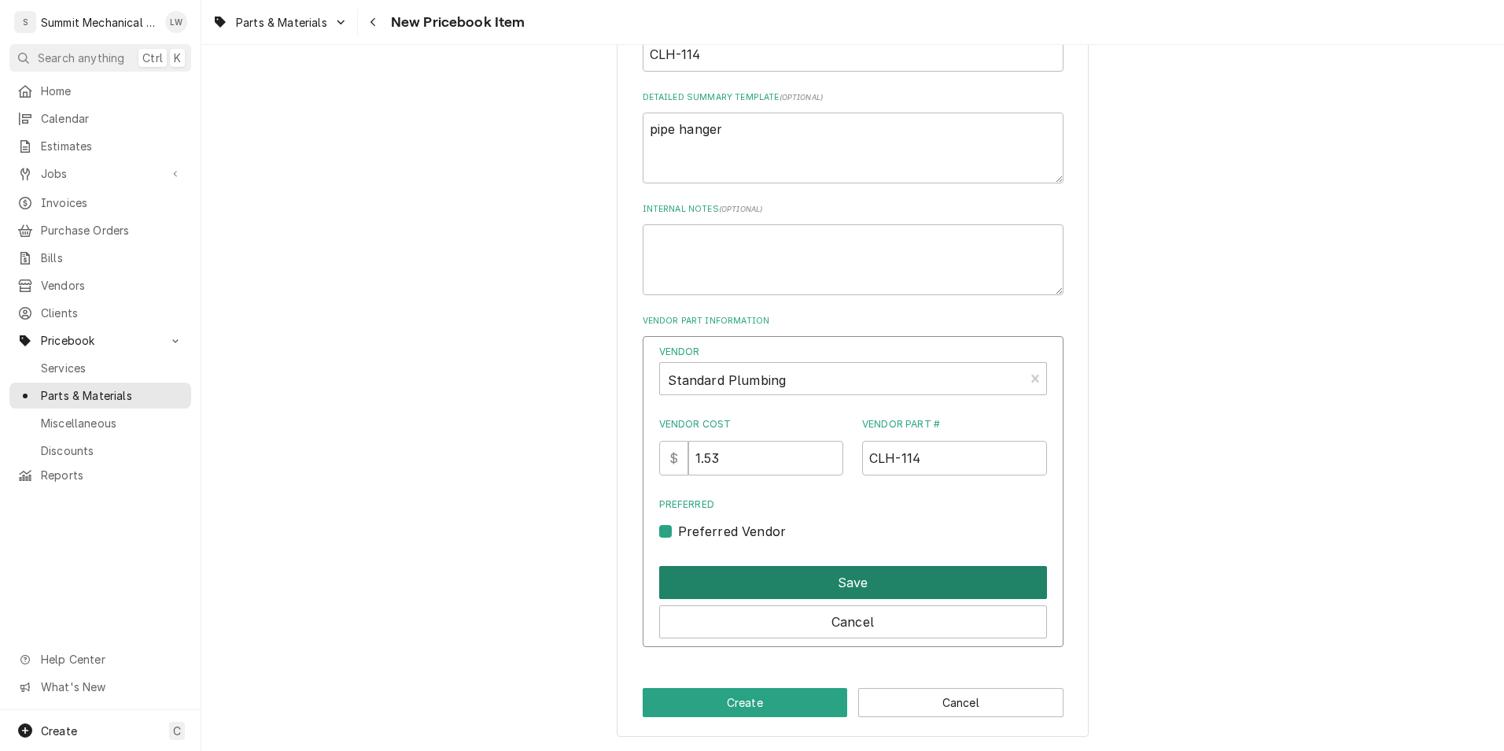
click at [797, 585] on button "Save" at bounding box center [853, 582] width 388 height 33
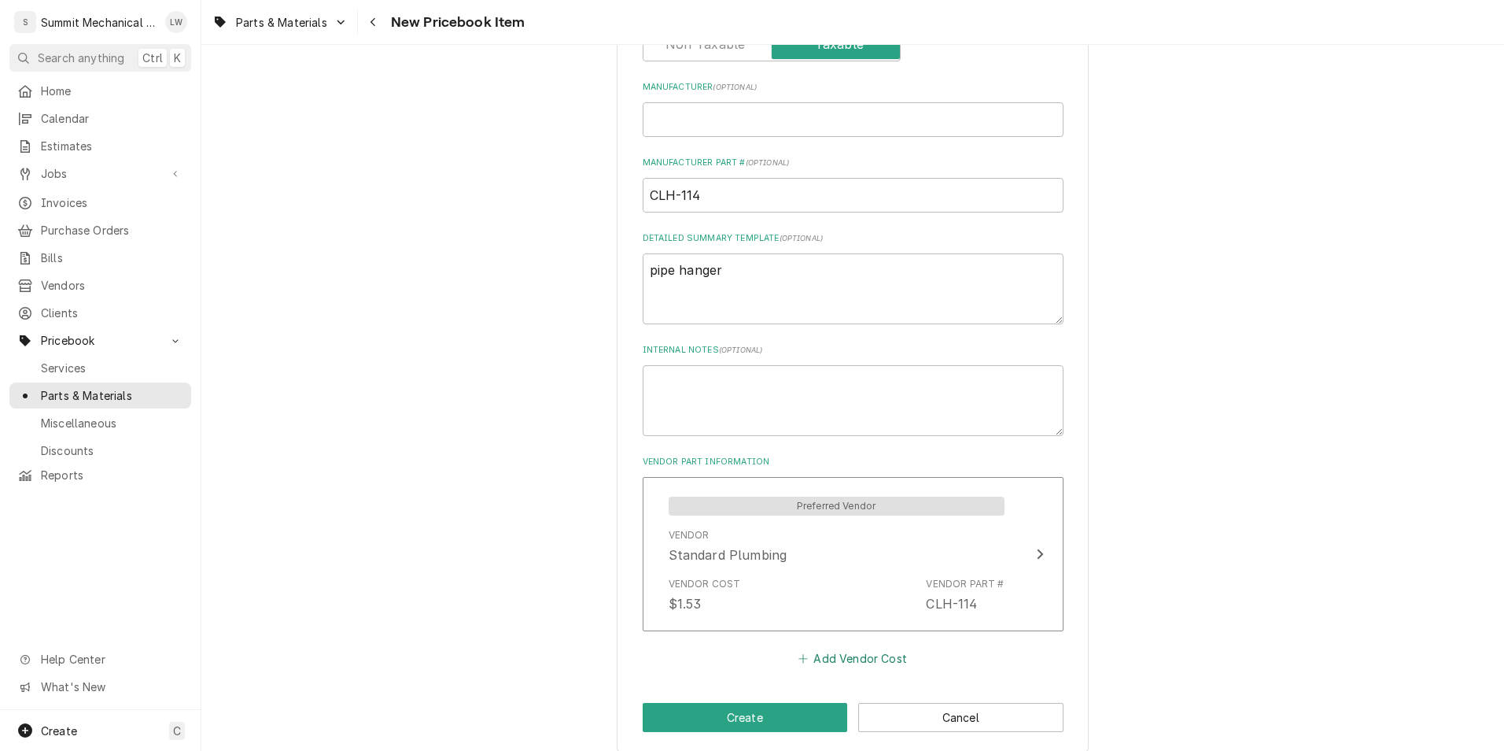
scroll to position [603, 0]
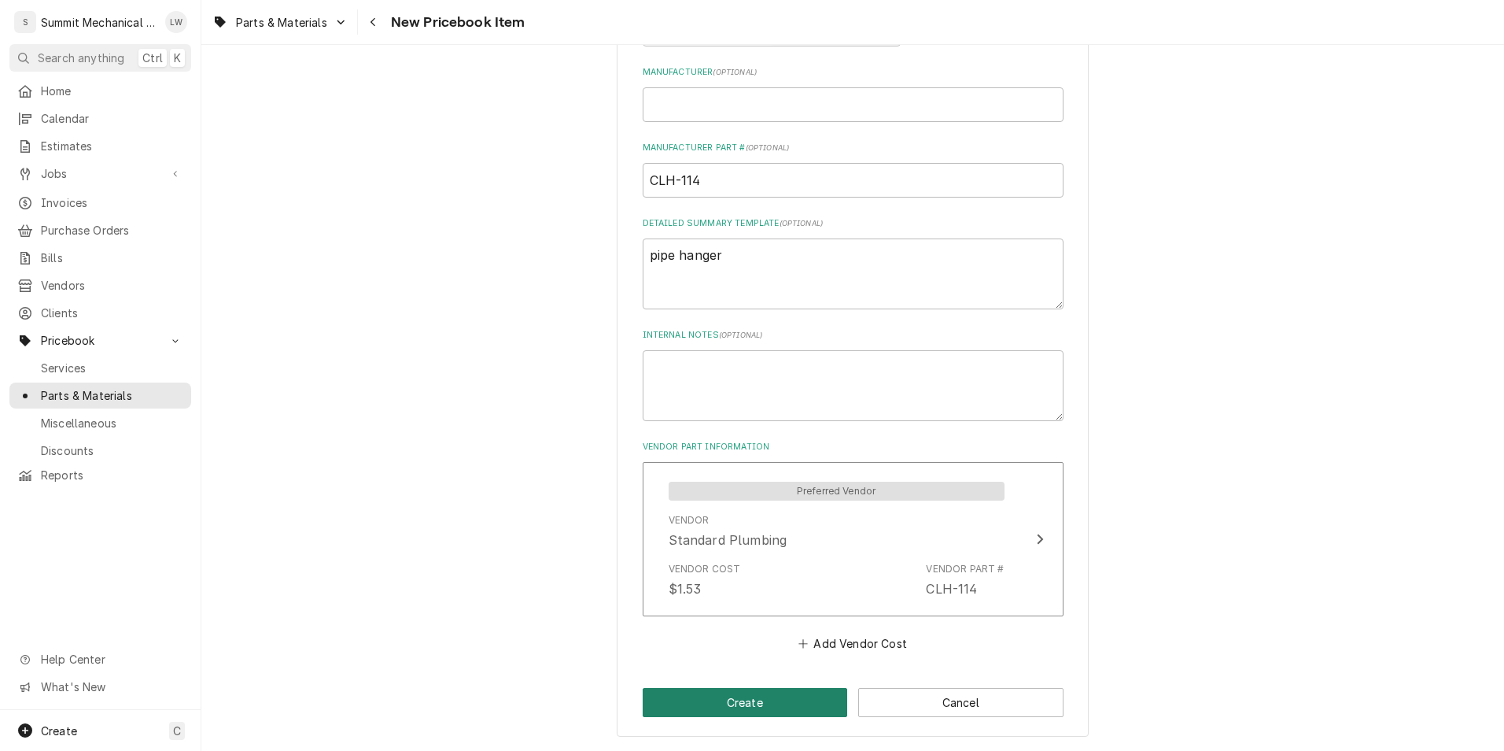
click at [759, 707] on button "Create" at bounding box center [745, 702] width 205 height 29
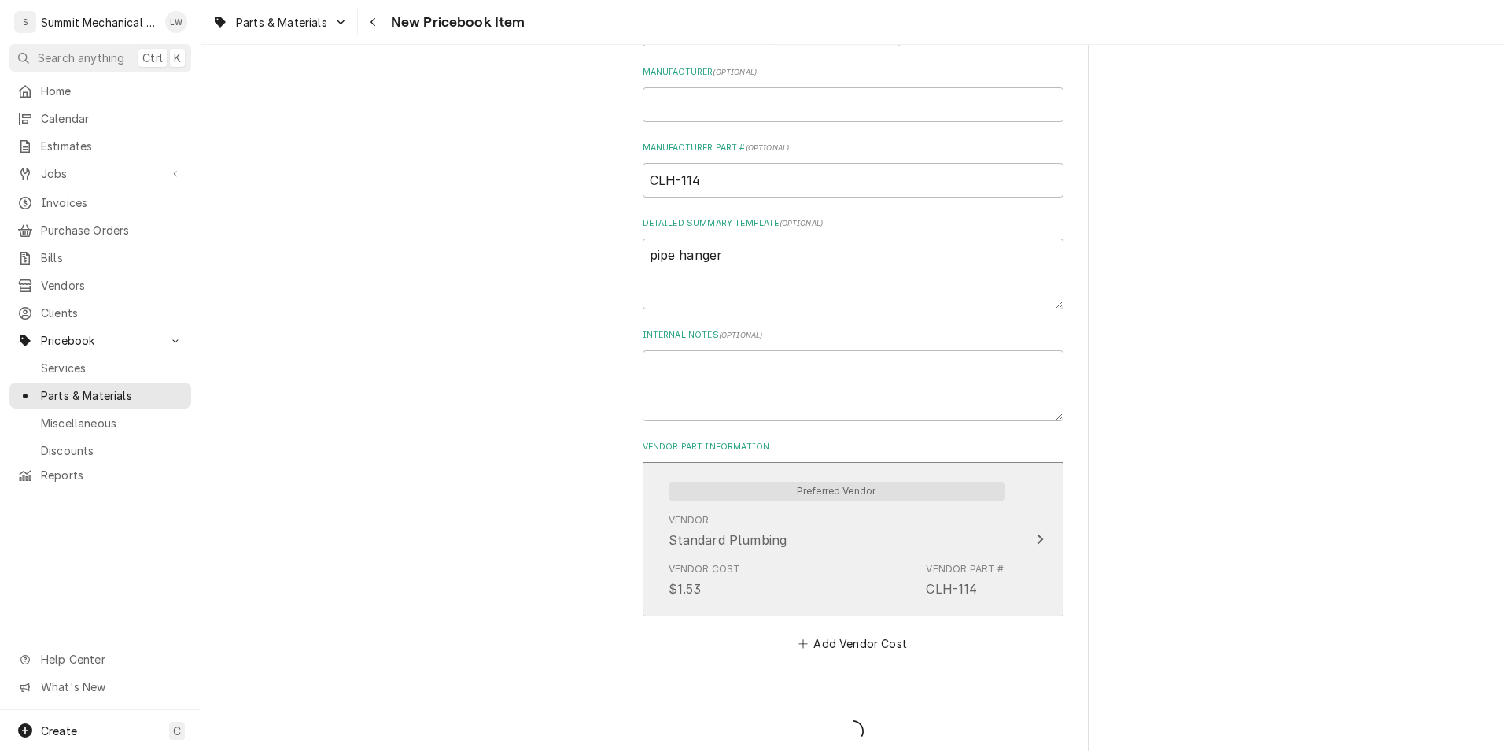
type textarea "x"
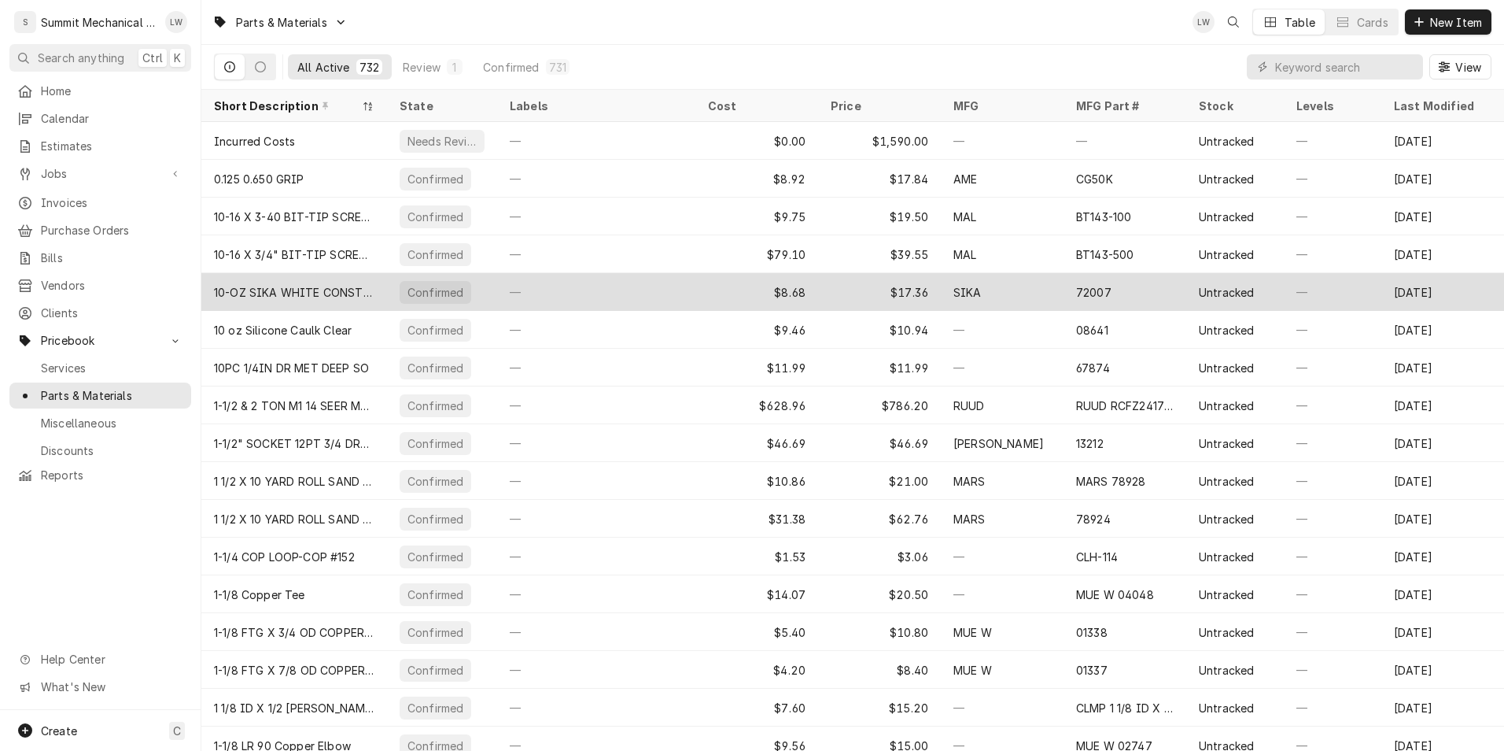
scroll to position [55, 0]
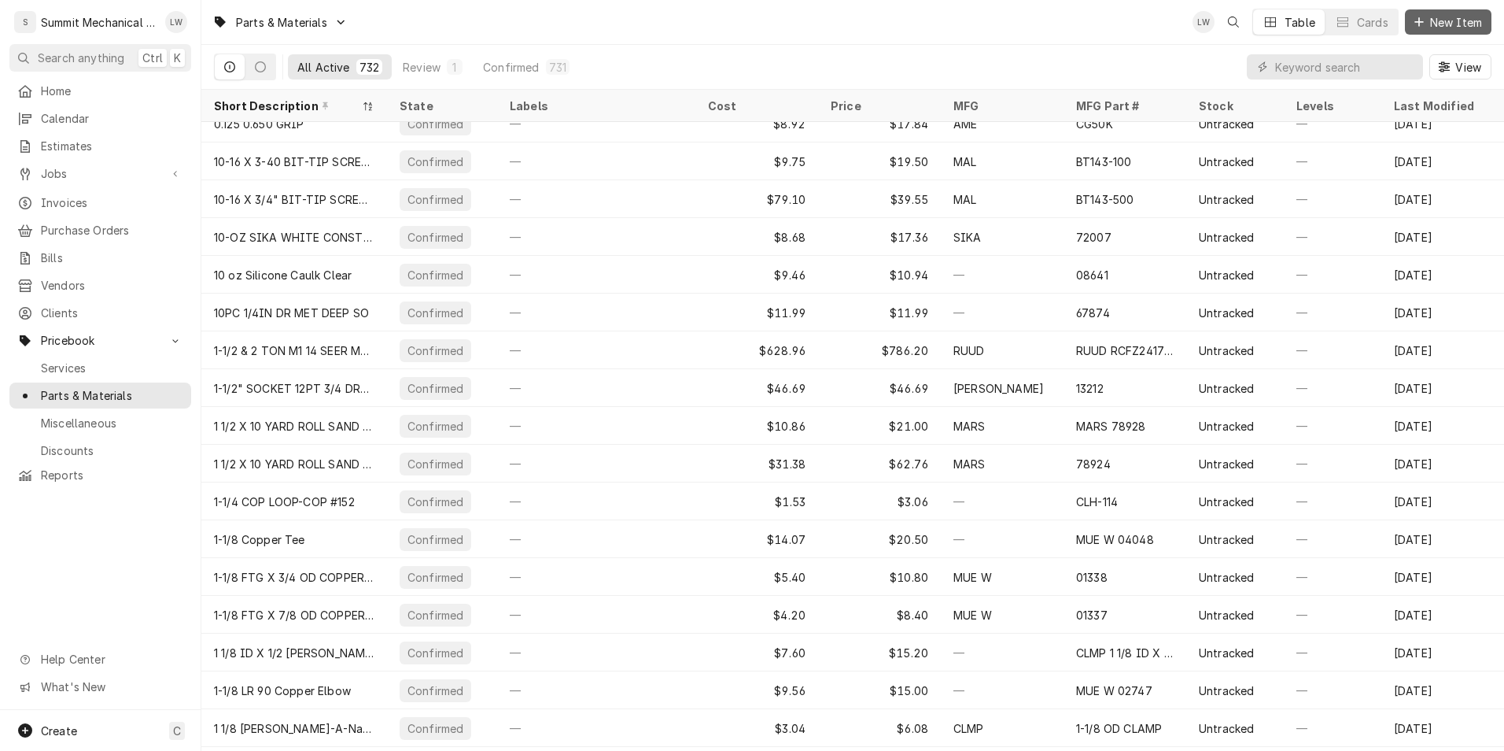
click at [1453, 17] on span "New Item" at bounding box center [1456, 22] width 58 height 17
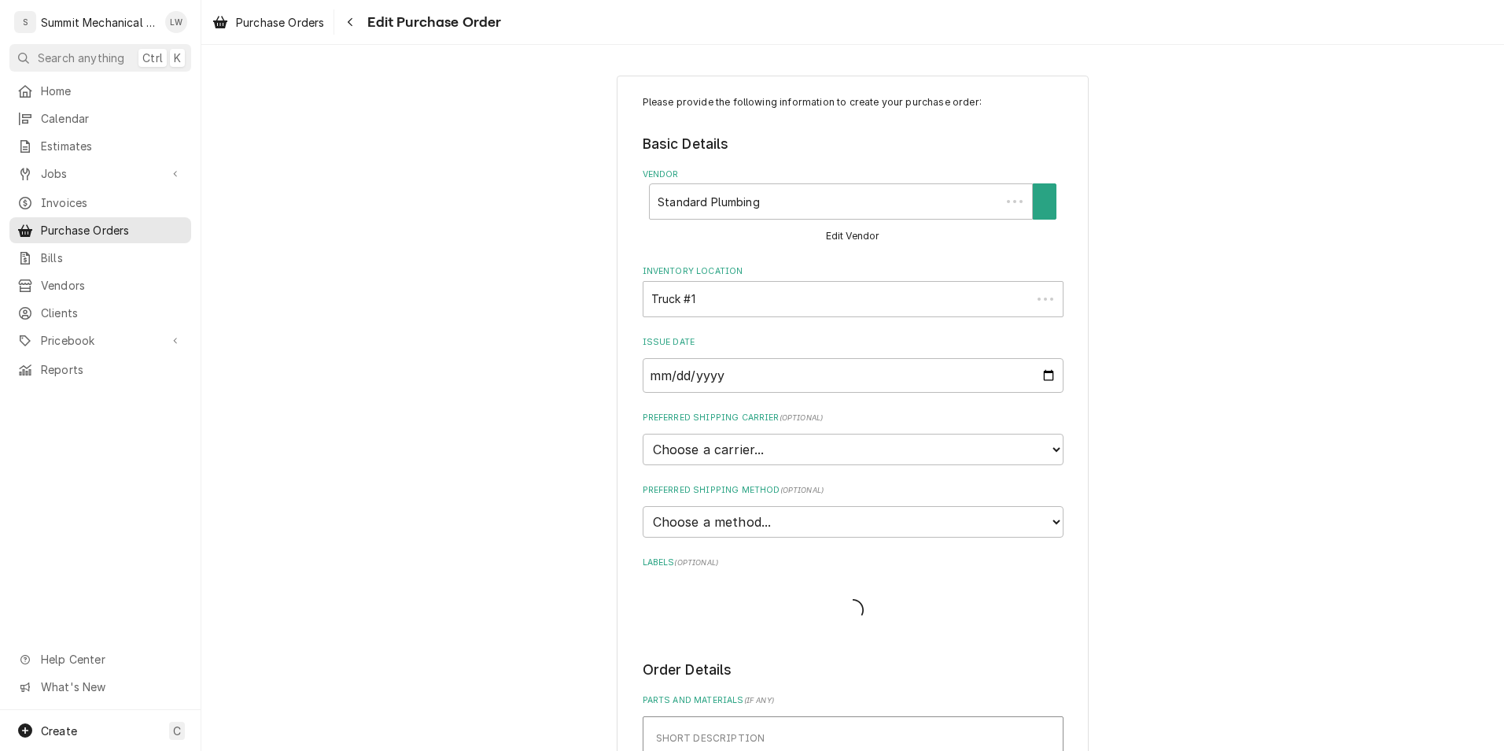
type textarea "x"
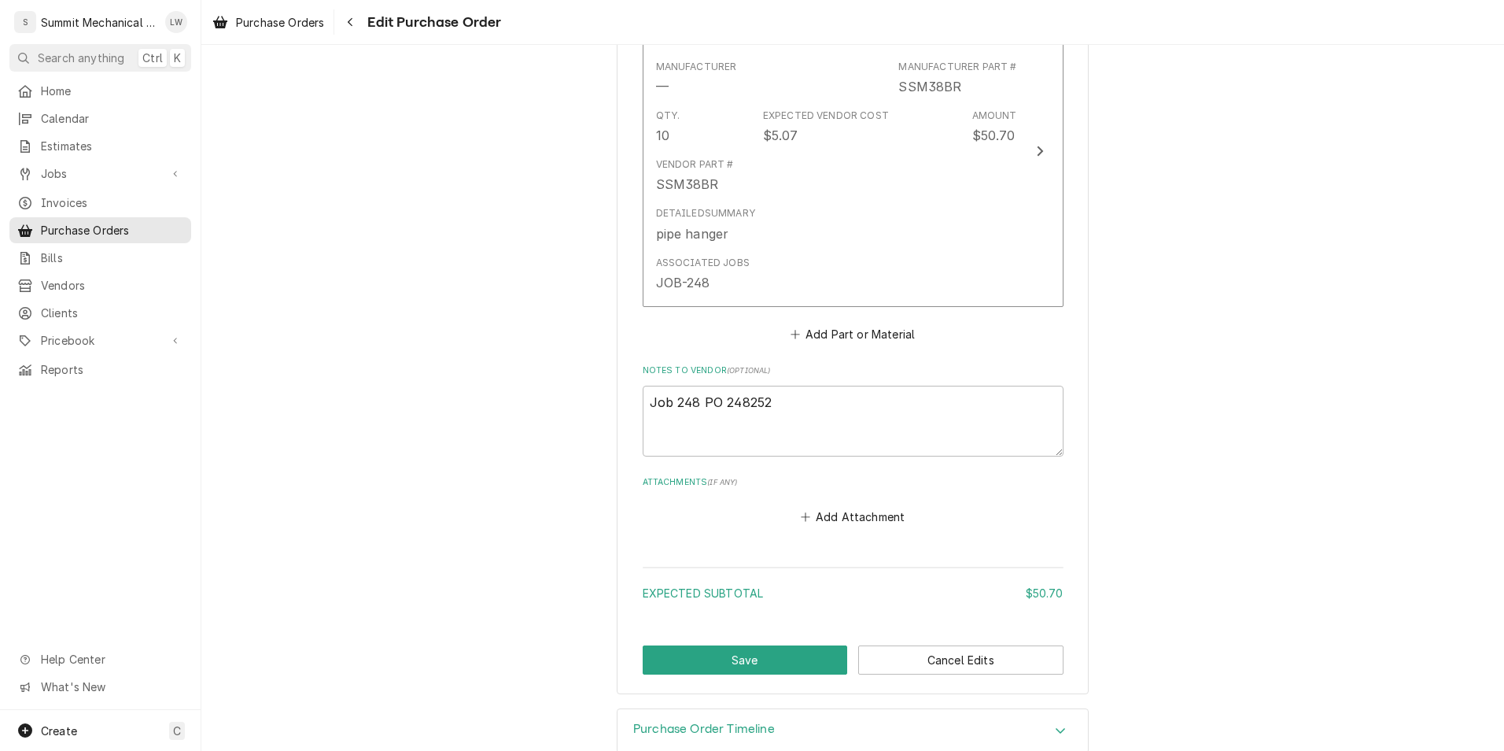
scroll to position [733, 0]
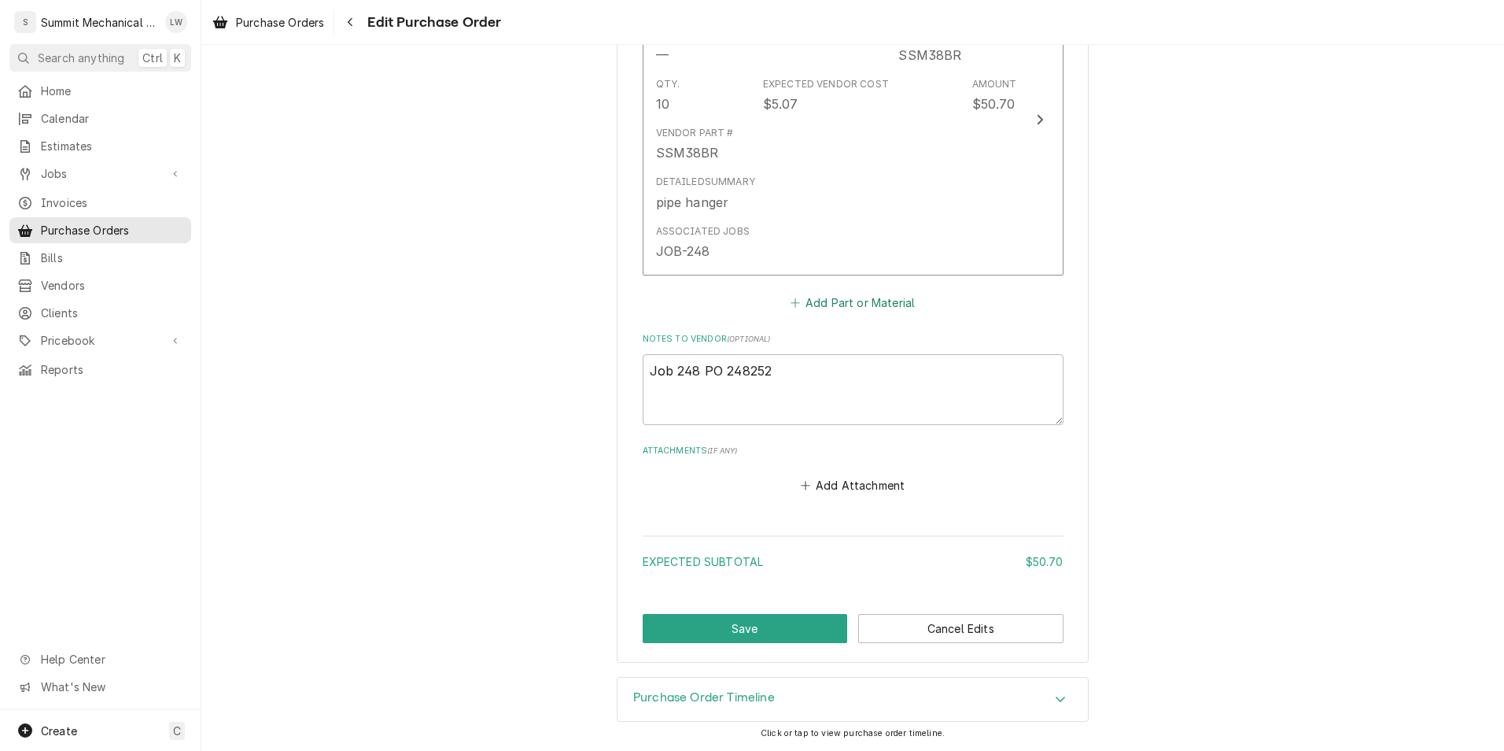
click at [827, 295] on button "Add Part or Material" at bounding box center [853, 302] width 130 height 22
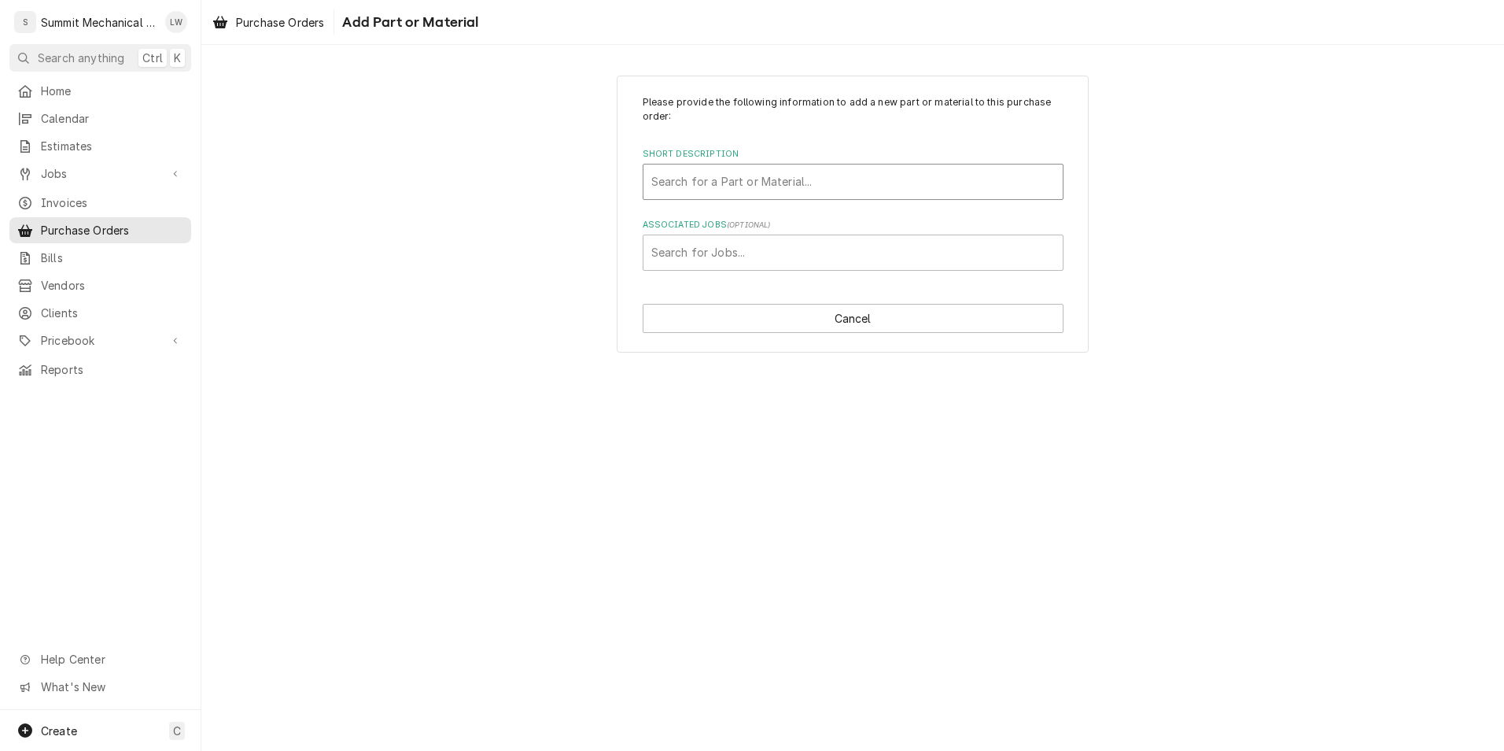
click at [806, 179] on div "Short Description" at bounding box center [853, 182] width 404 height 28
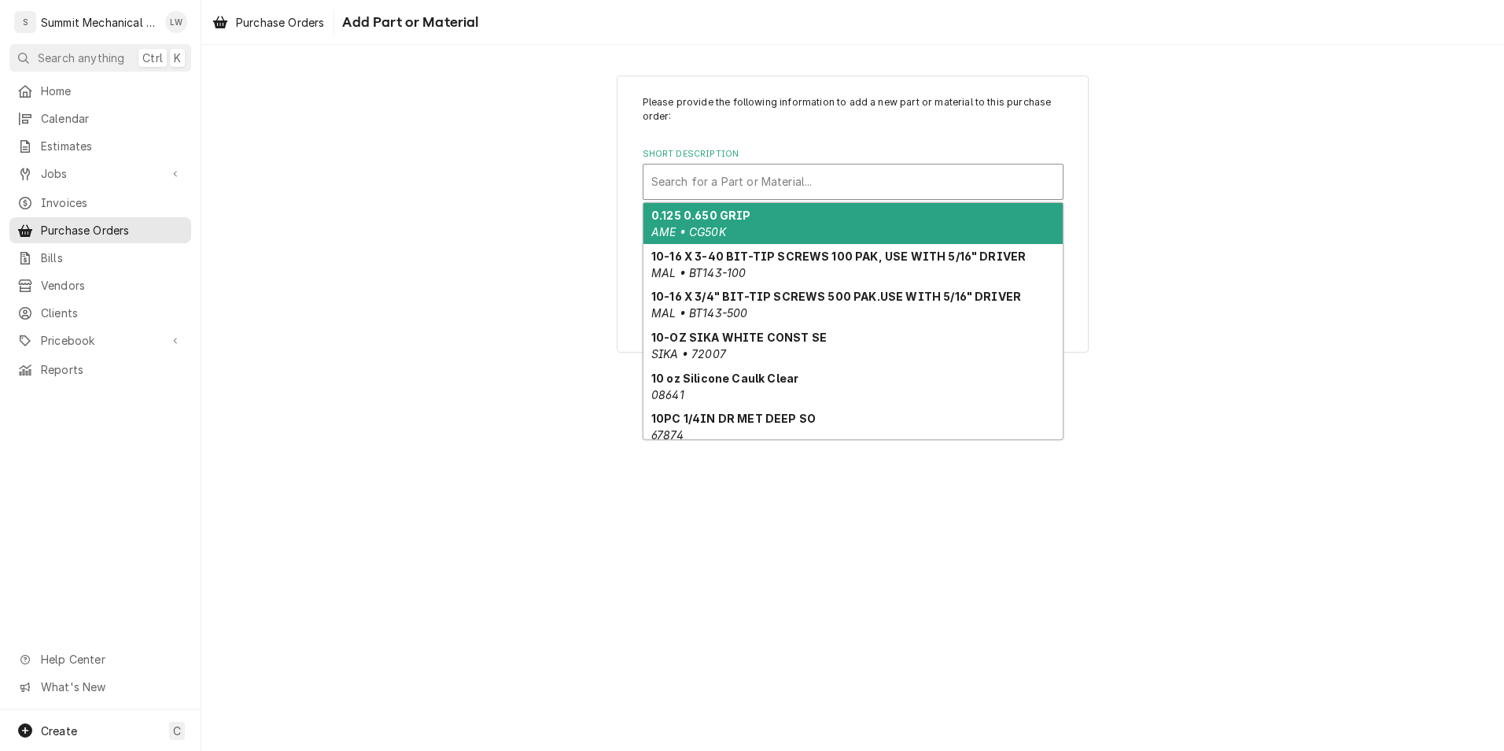
paste input "CLH-114"
type input "CLH-114"
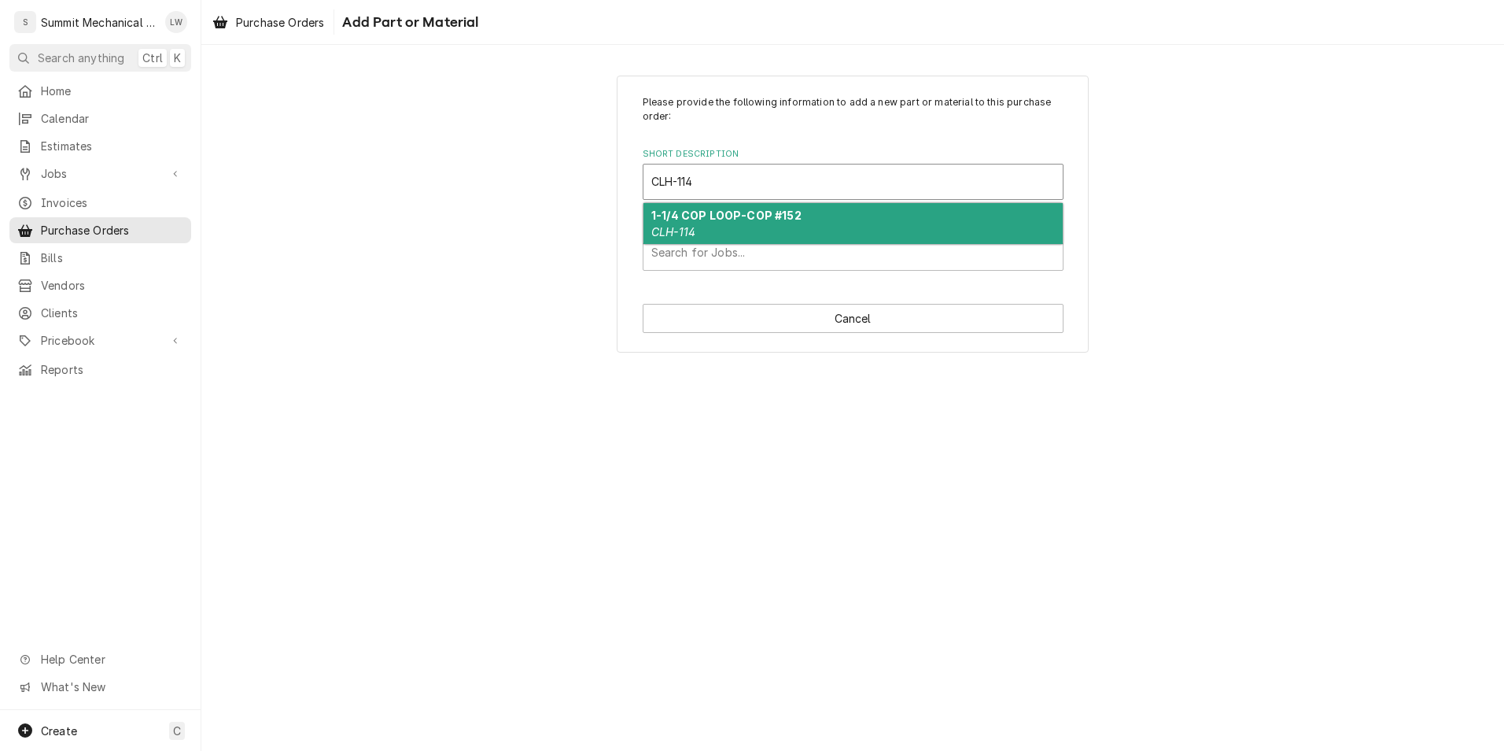
click at [782, 222] on strong "1-1/4 COP LOOP-COP #152" at bounding box center [726, 215] width 150 height 13
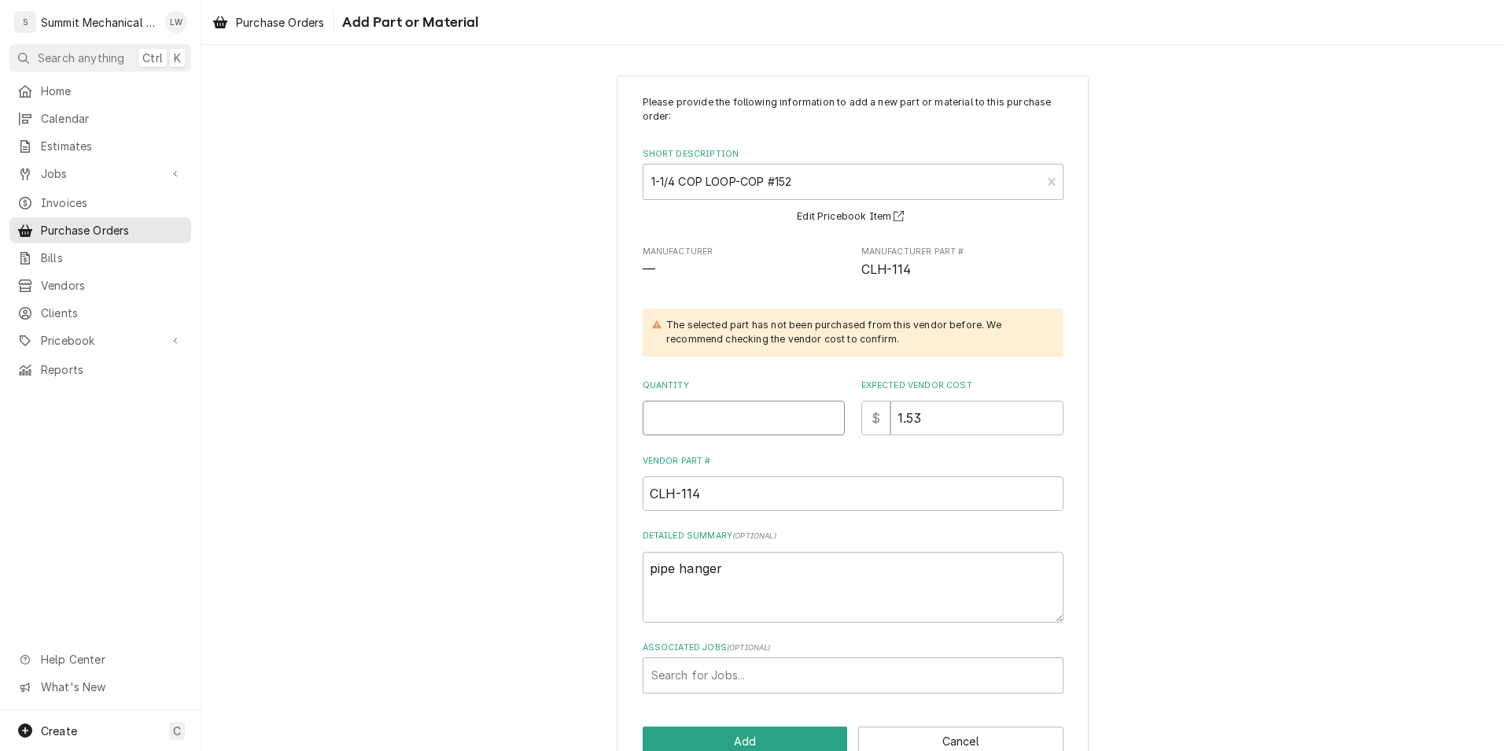
click at [749, 418] on input "Quantity" at bounding box center [744, 417] width 202 height 35
type textarea "x"
type input "6"
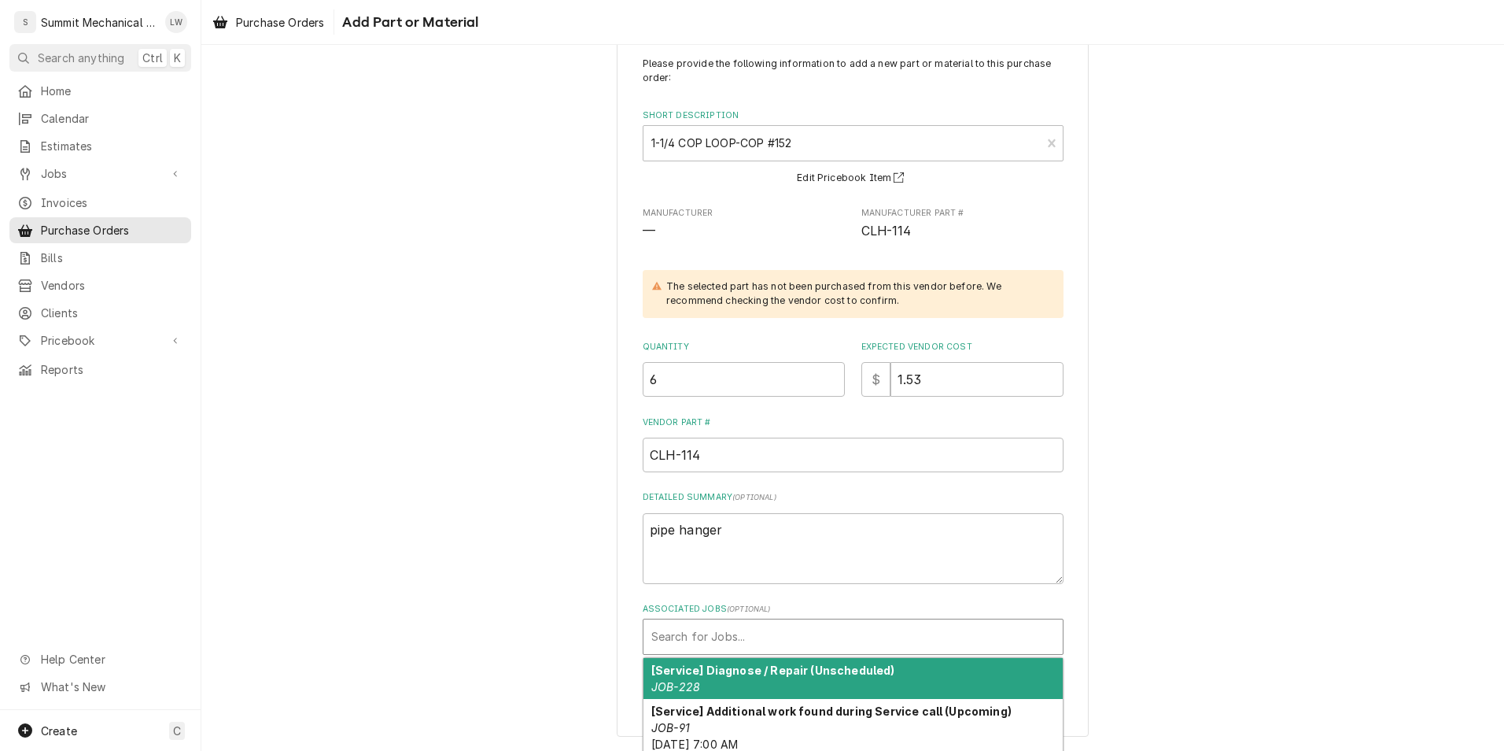
click at [759, 645] on div "Associated Jobs" at bounding box center [853, 636] width 404 height 28
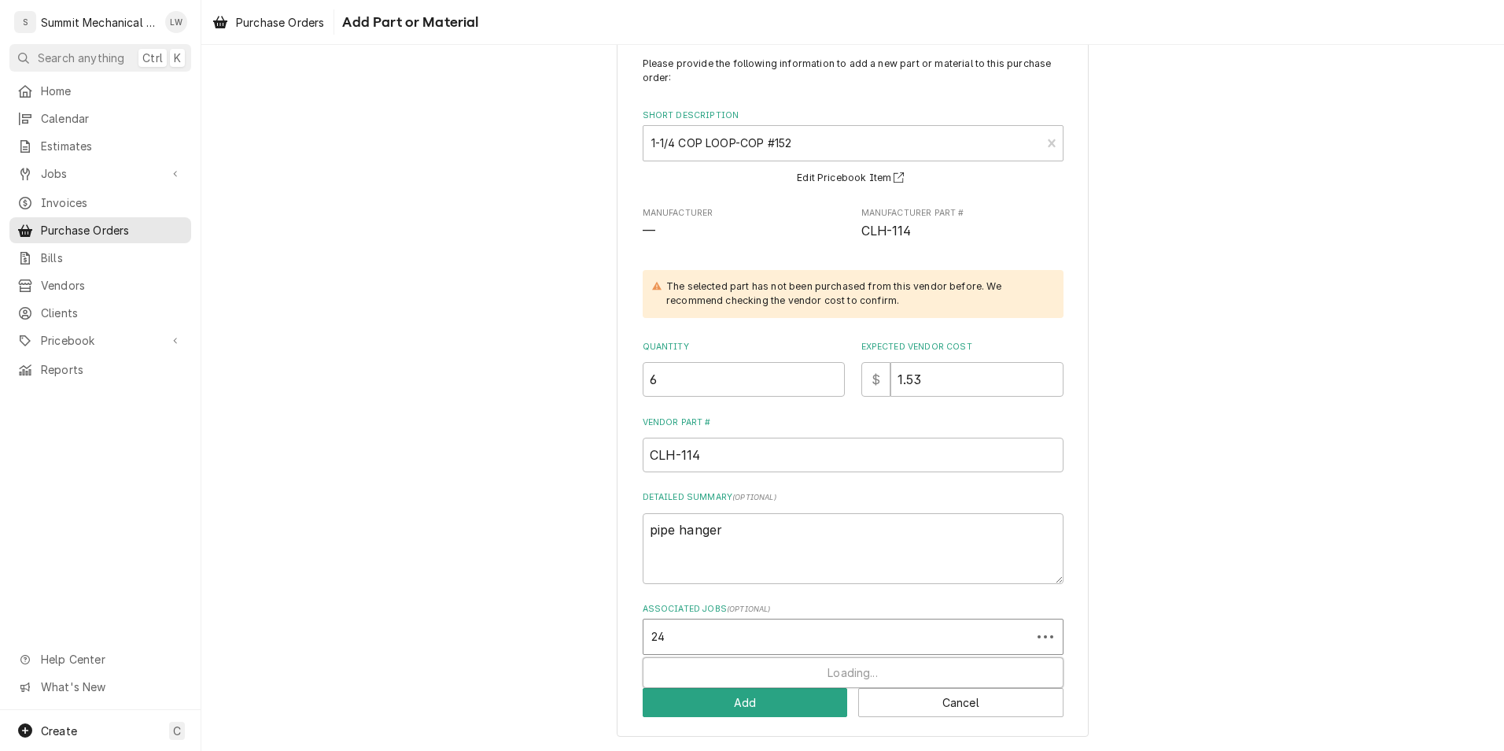
type input "248"
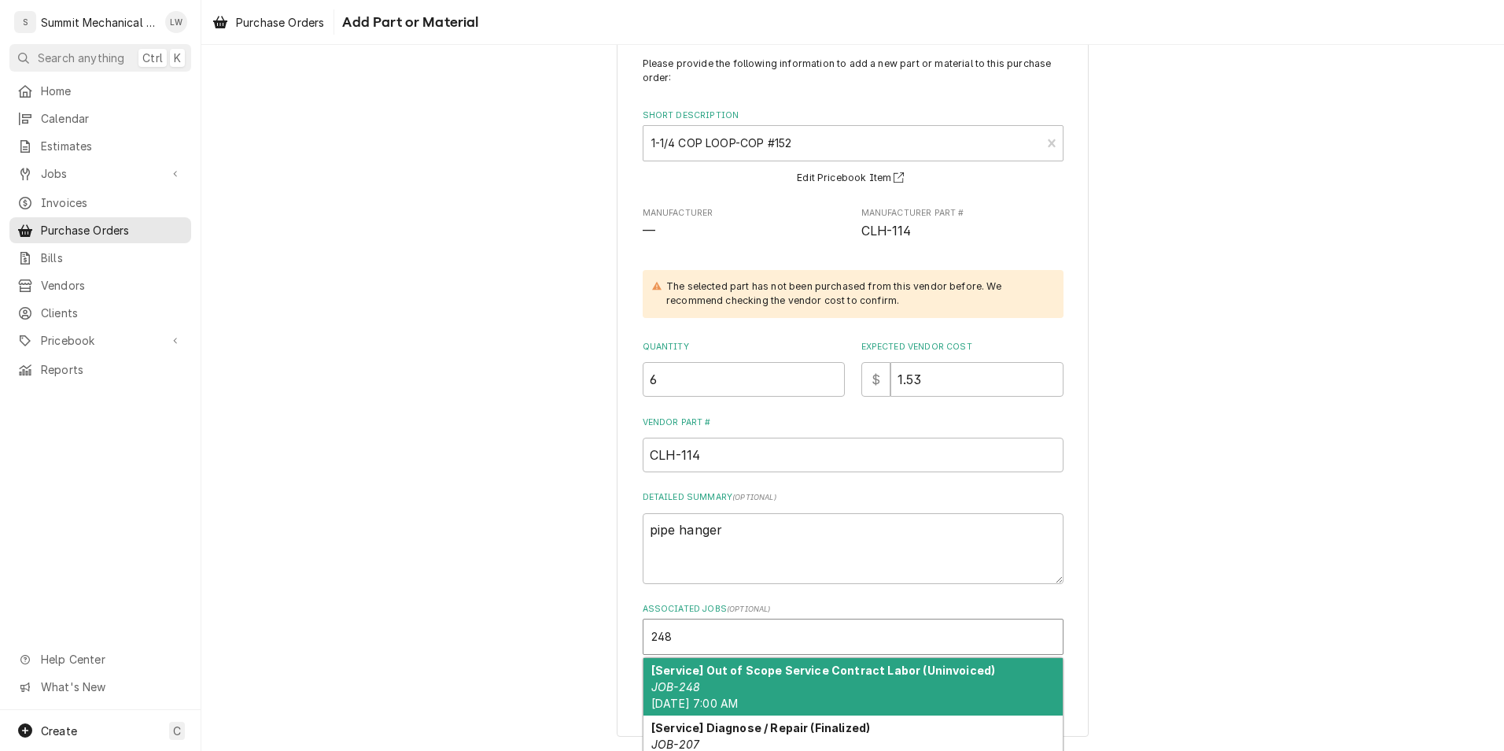
click at [784, 685] on div "[Service] Out of Scope Service [DEMOGRAPHIC_DATA] Labor (Uninvoiced) JOB-248 [D…" at bounding box center [853, 686] width 419 height 57
type textarea "x"
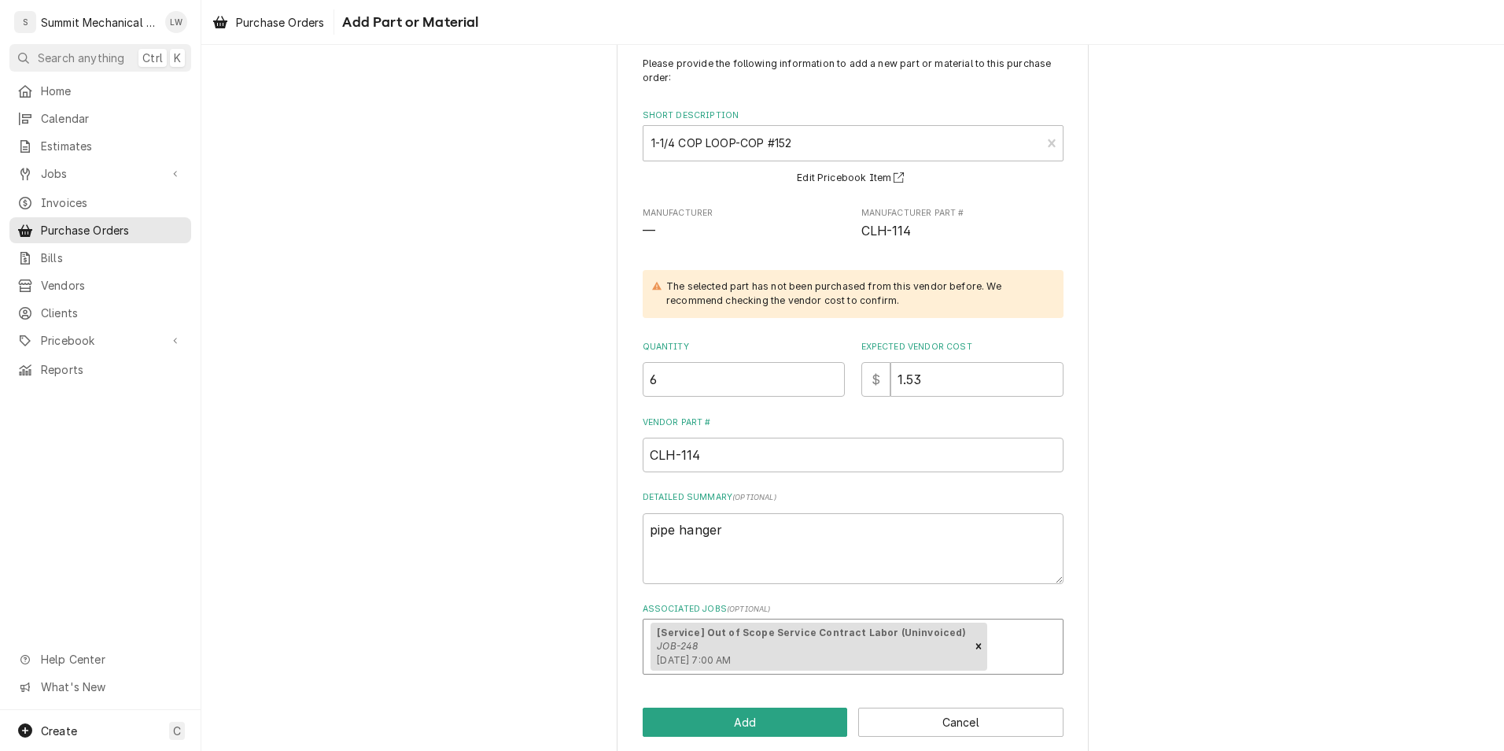
scroll to position [58, 0]
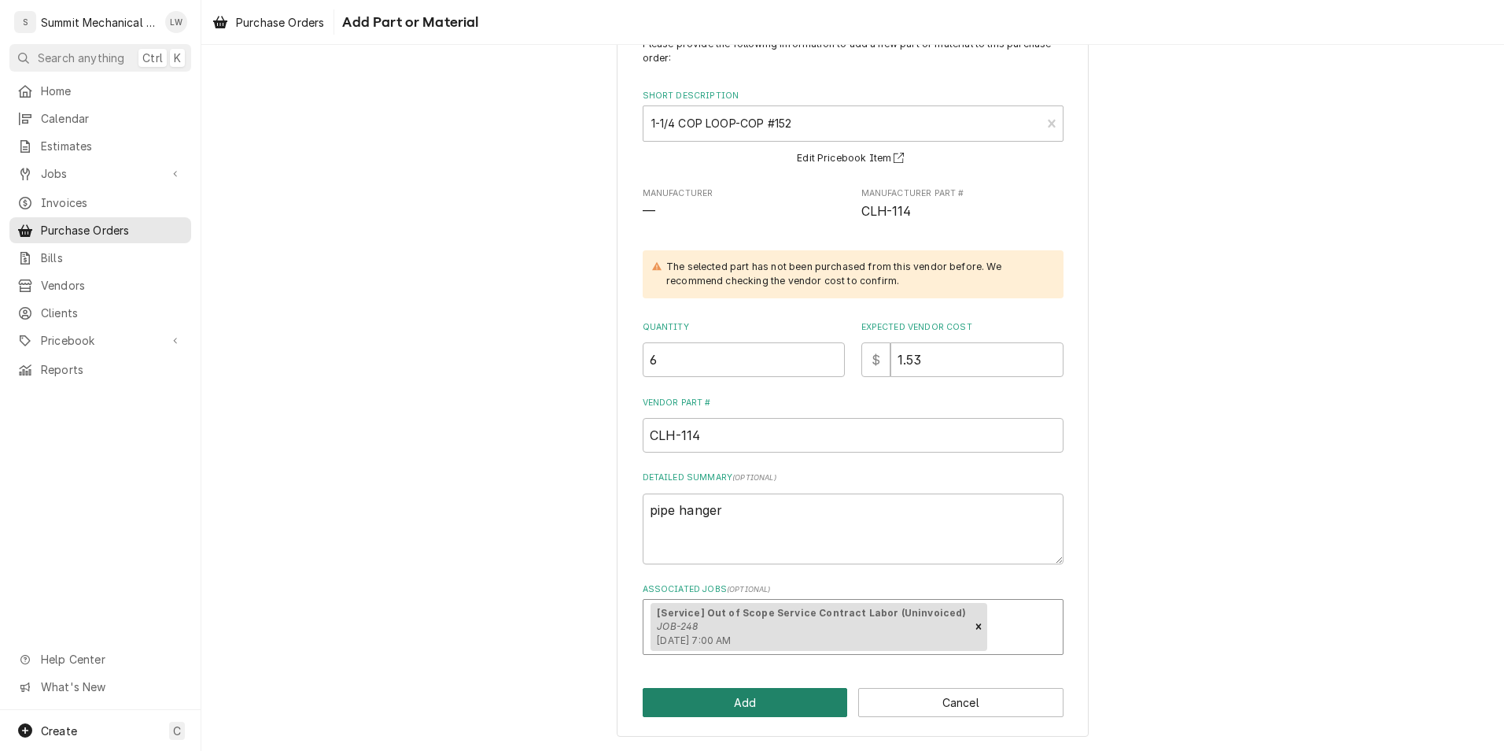
click at [782, 707] on button "Add" at bounding box center [745, 702] width 205 height 29
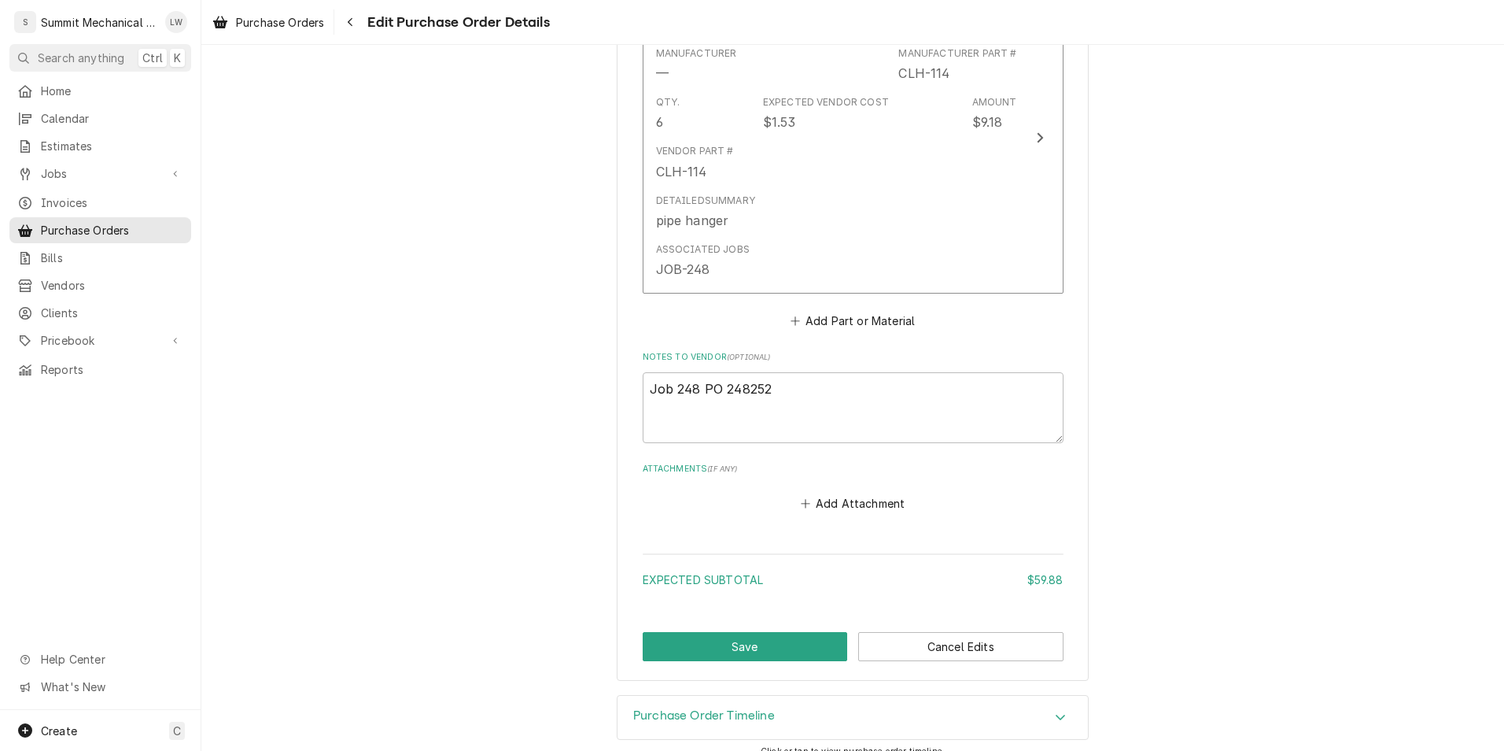
scroll to position [1051, 0]
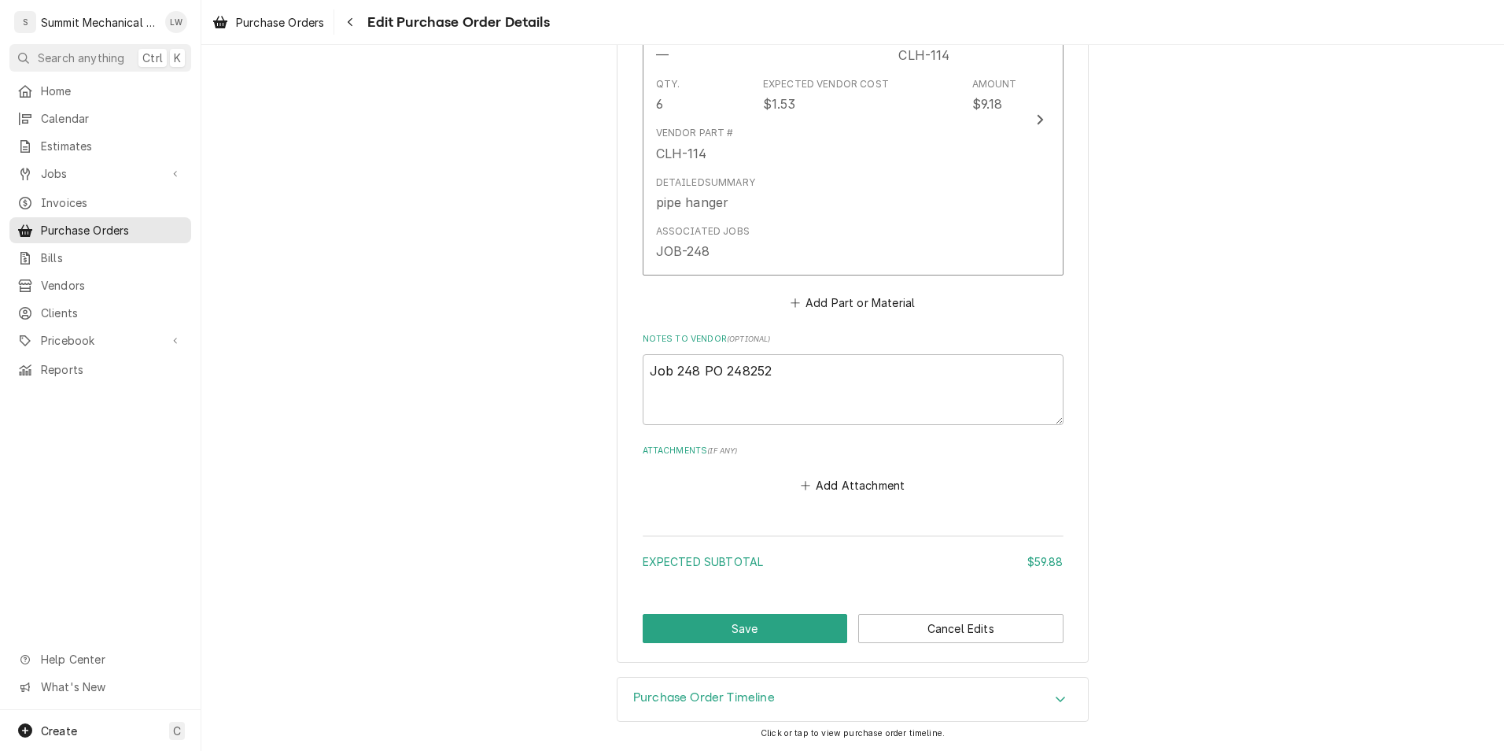
type textarea "x"
click at [853, 297] on button "Add Part or Material" at bounding box center [853, 302] width 130 height 22
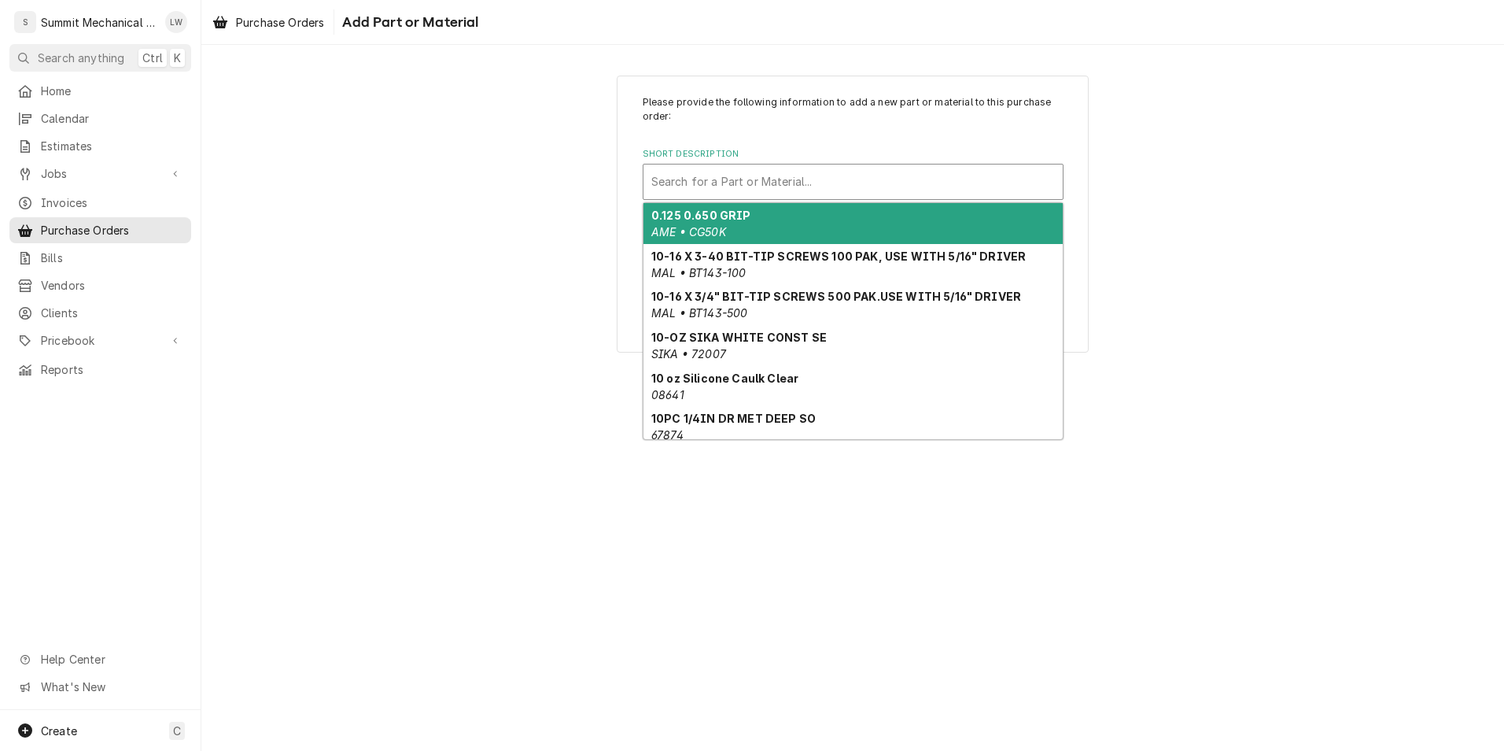
click at [791, 172] on div "Short Description" at bounding box center [853, 182] width 404 height 28
paste input "CLH-2"
type input "CLH-2"
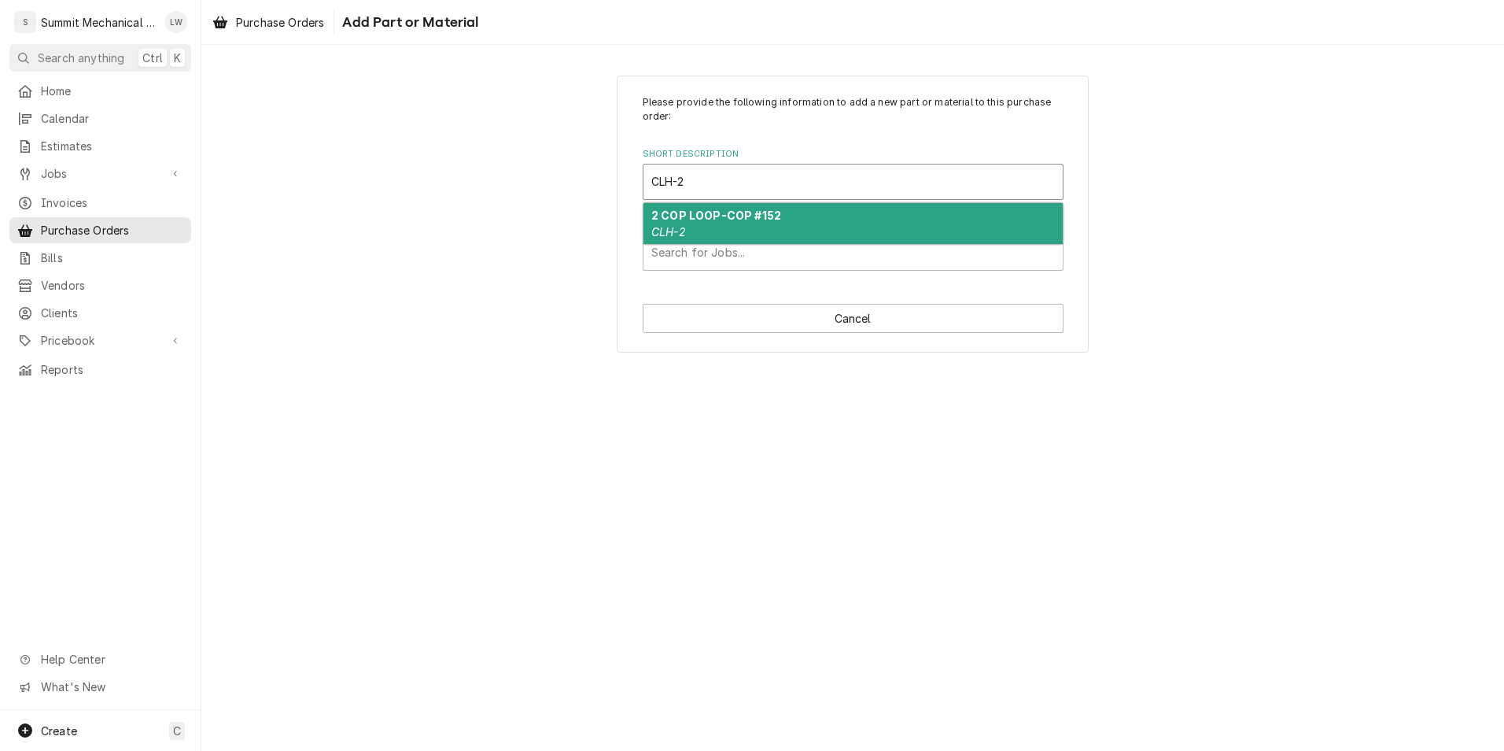
click at [729, 208] on div "2 COP LOOP-COP #152 CLH-2" at bounding box center [853, 223] width 419 height 41
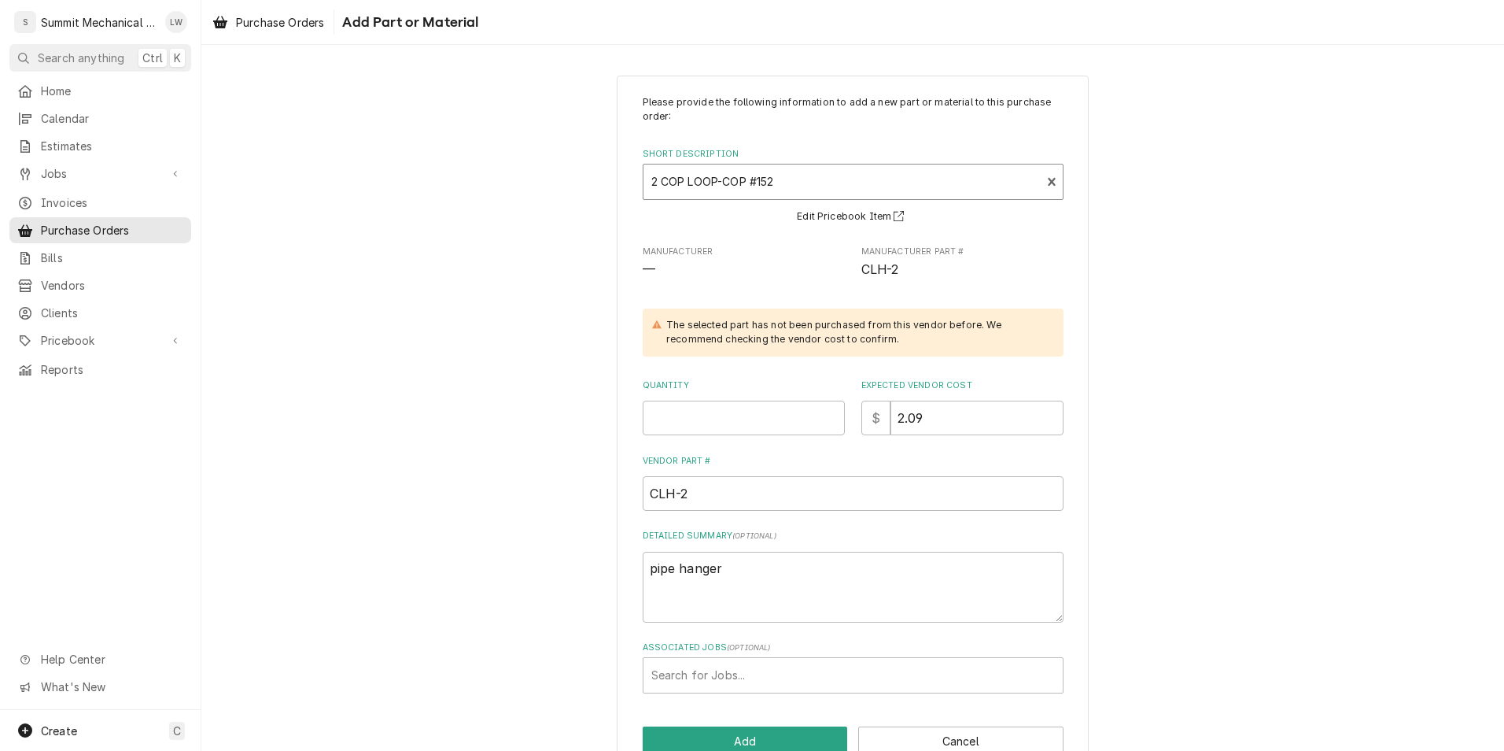
scroll to position [39, 0]
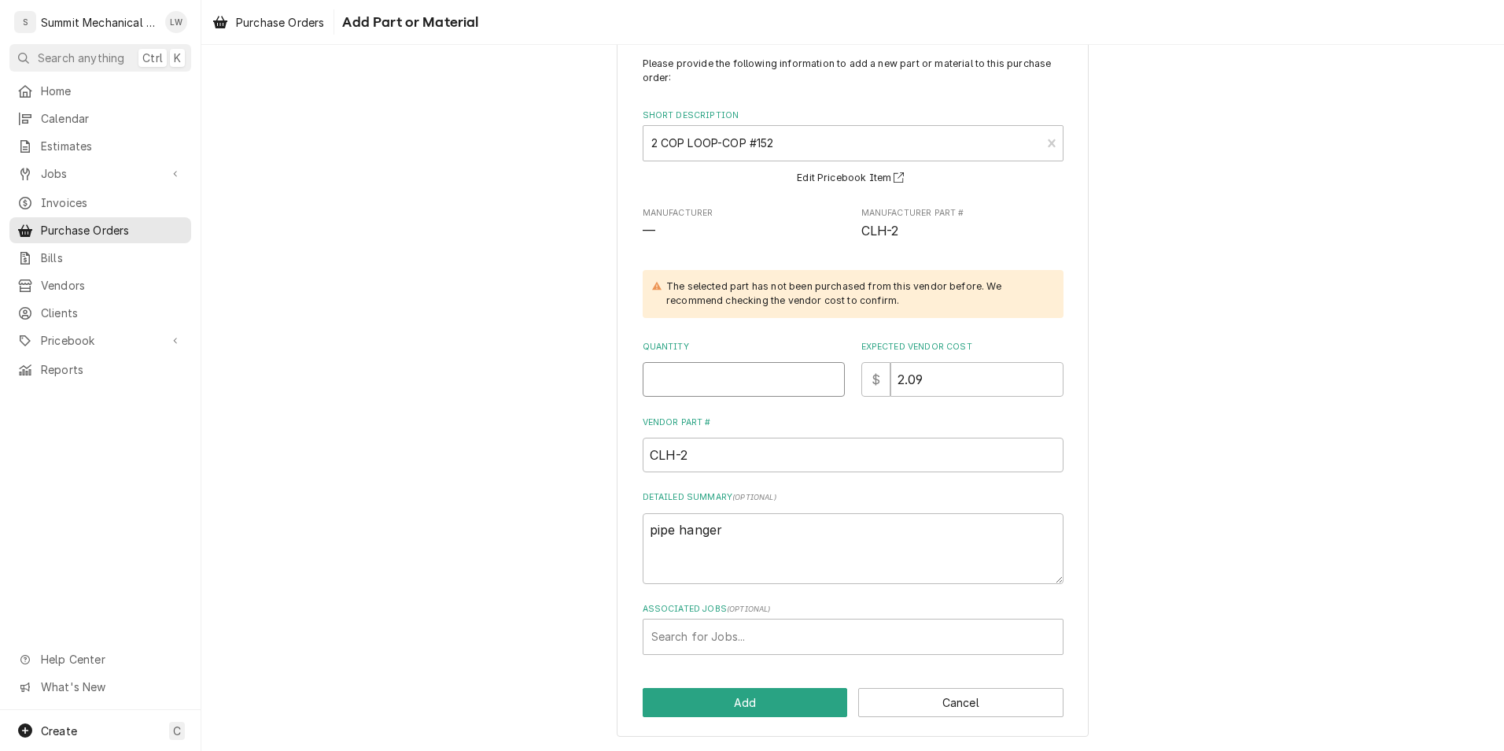
click at [736, 379] on input "Quantity" at bounding box center [744, 379] width 202 height 35
type textarea "x"
type input "1"
type textarea "x"
type input "10"
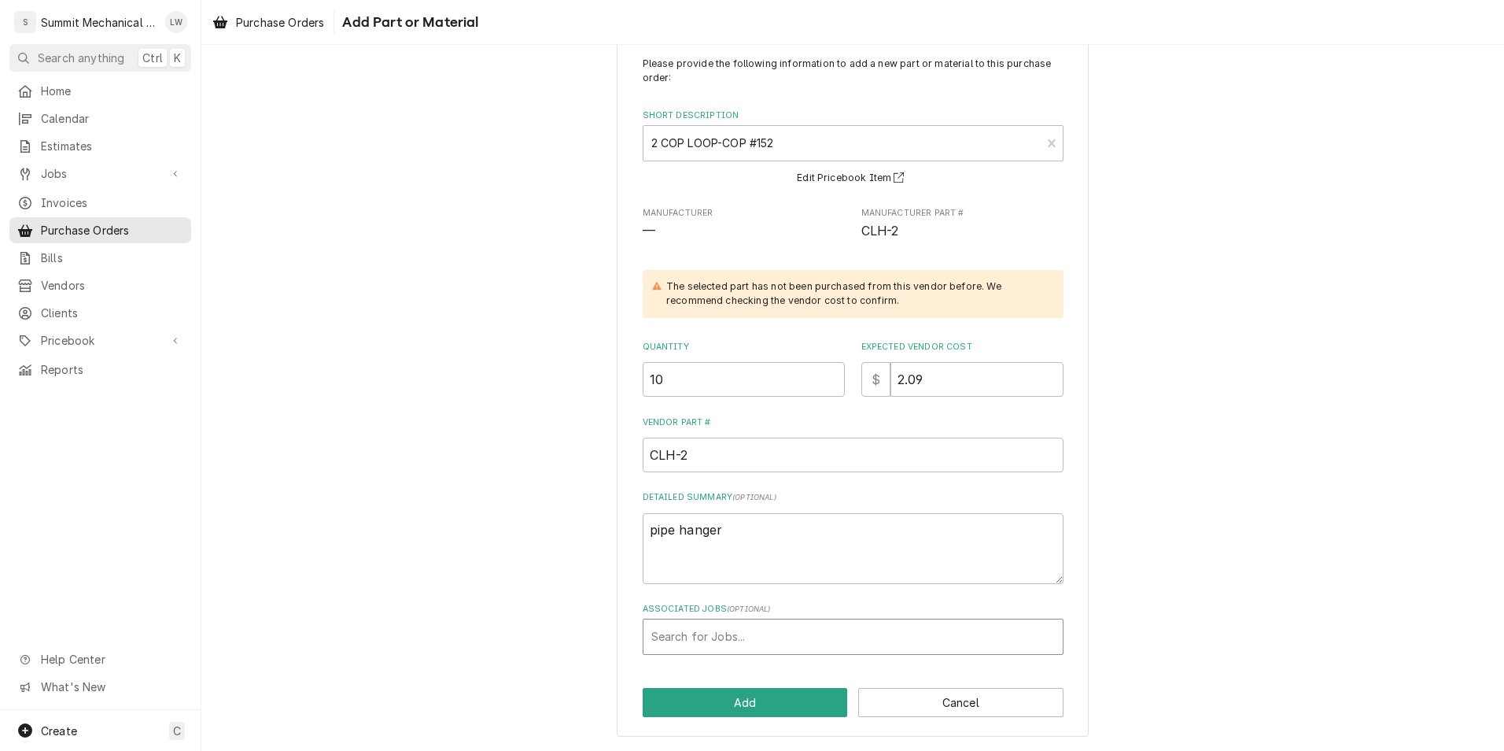
click at [763, 633] on div "Associated Jobs" at bounding box center [853, 636] width 404 height 28
type input "248"
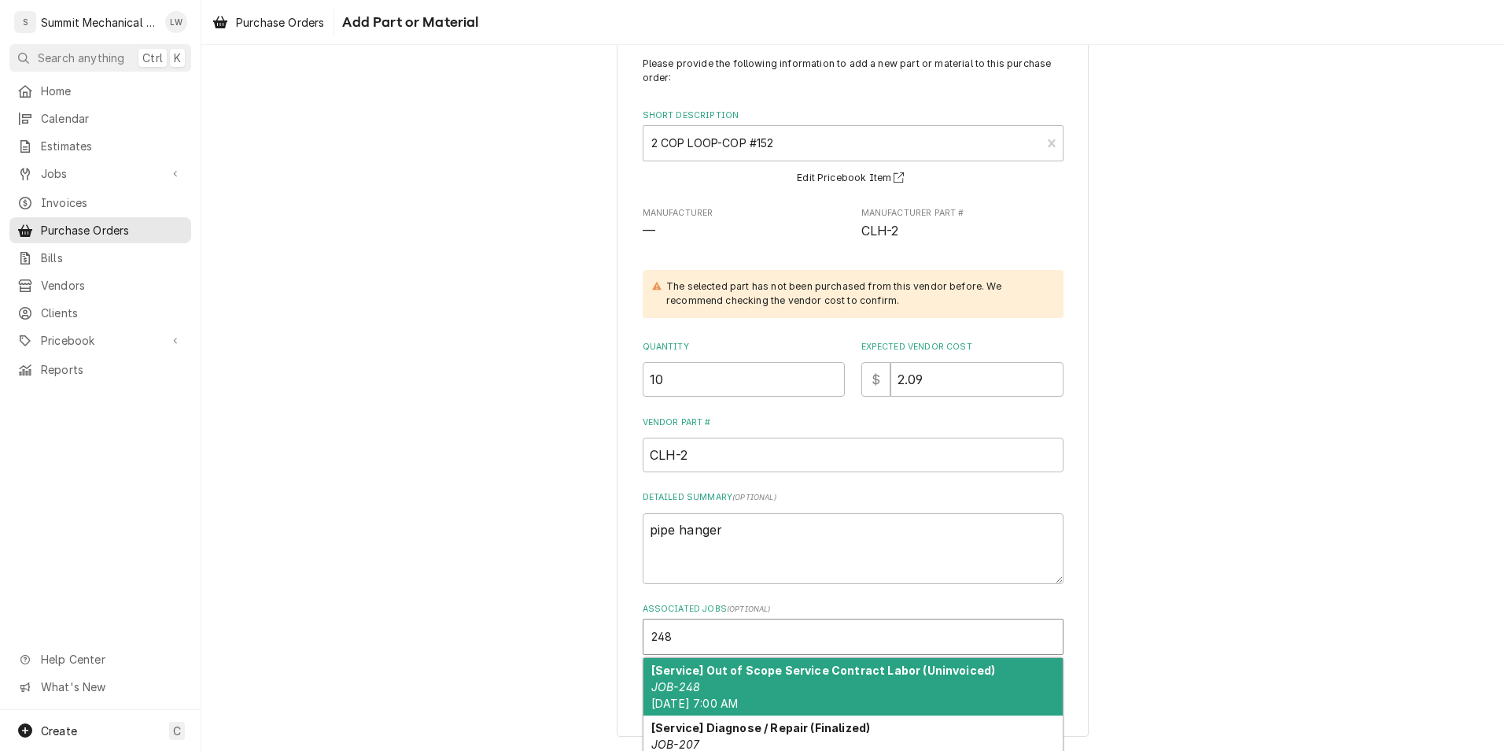
click at [762, 668] on strong "[Service] Out of Scope Service Contract Labor (Uninvoiced)" at bounding box center [823, 669] width 344 height 13
type textarea "x"
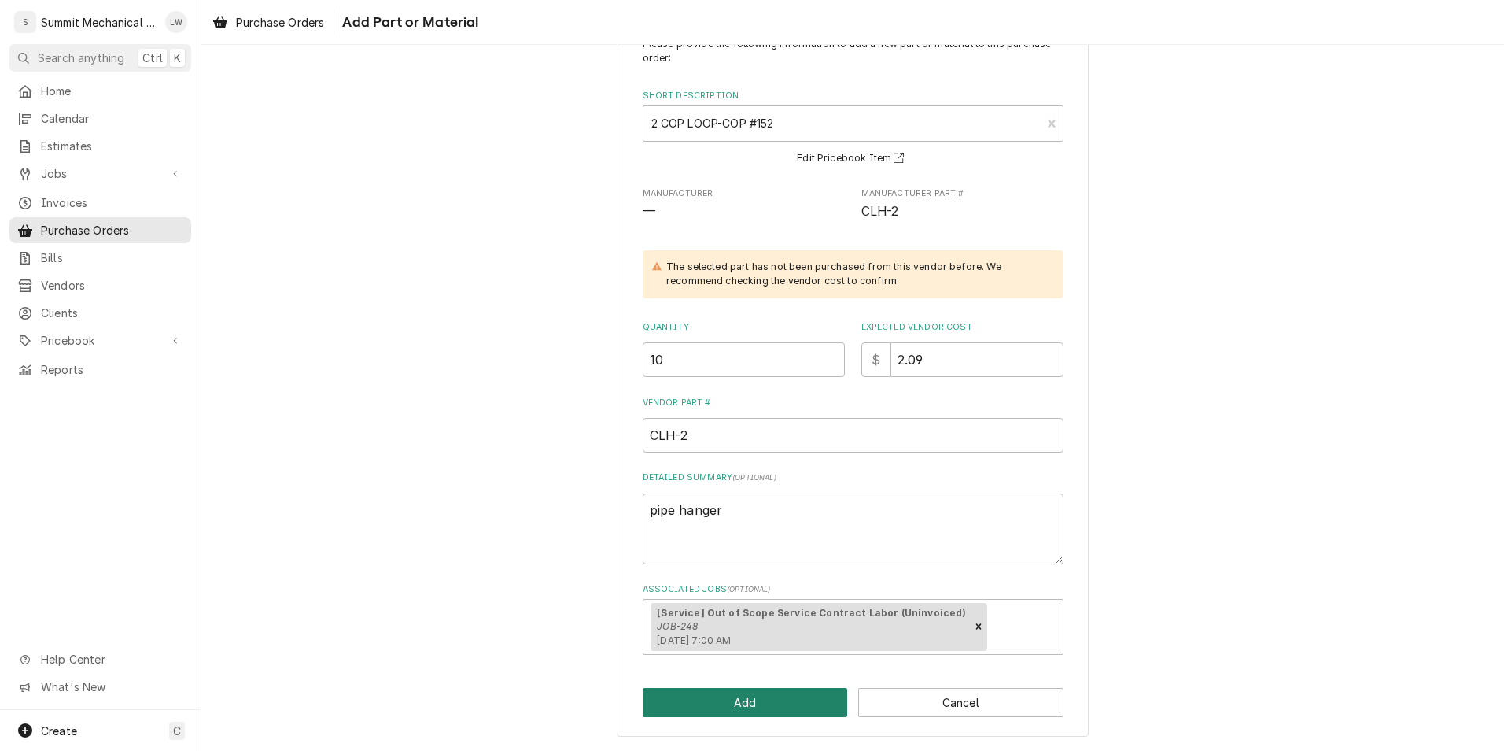
click at [733, 704] on button "Add" at bounding box center [745, 702] width 205 height 29
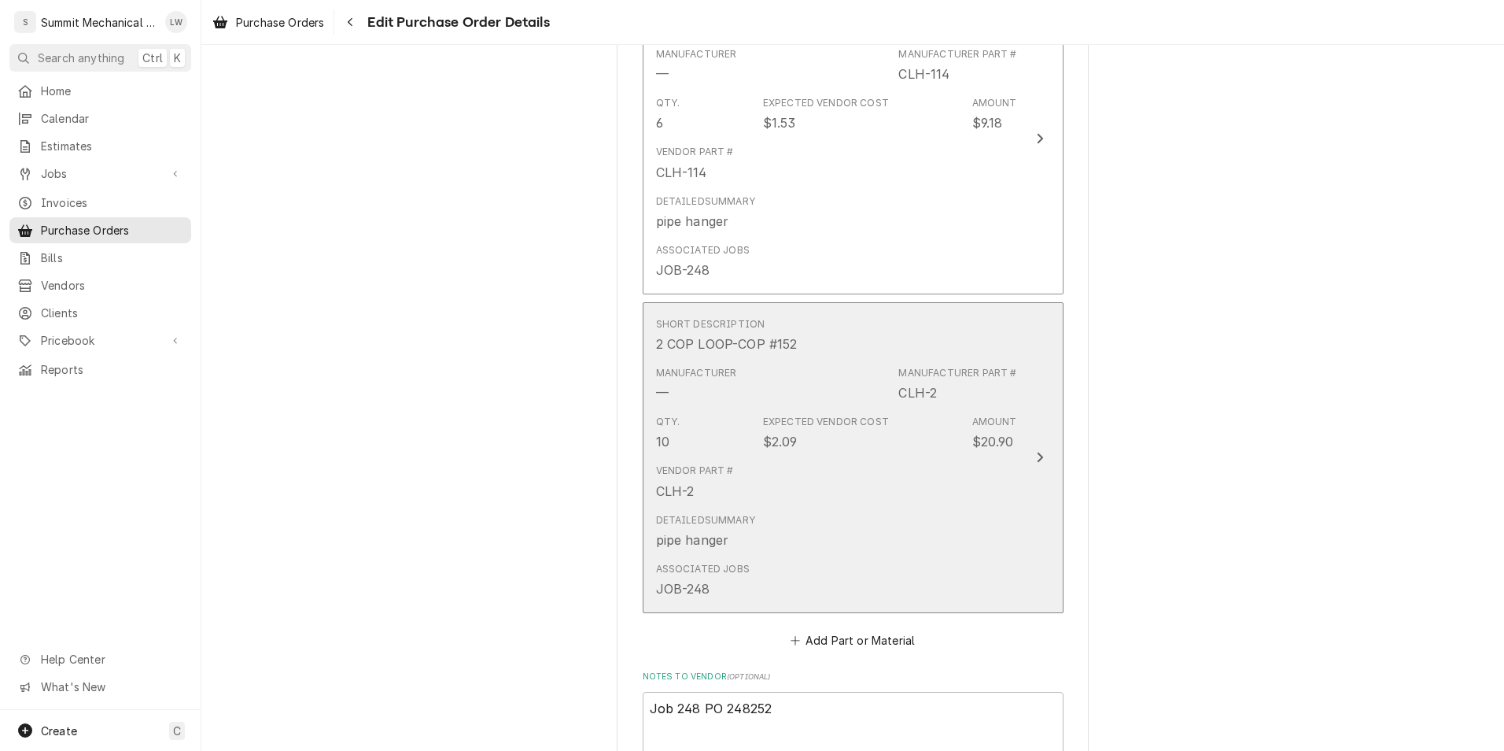
scroll to position [1370, 0]
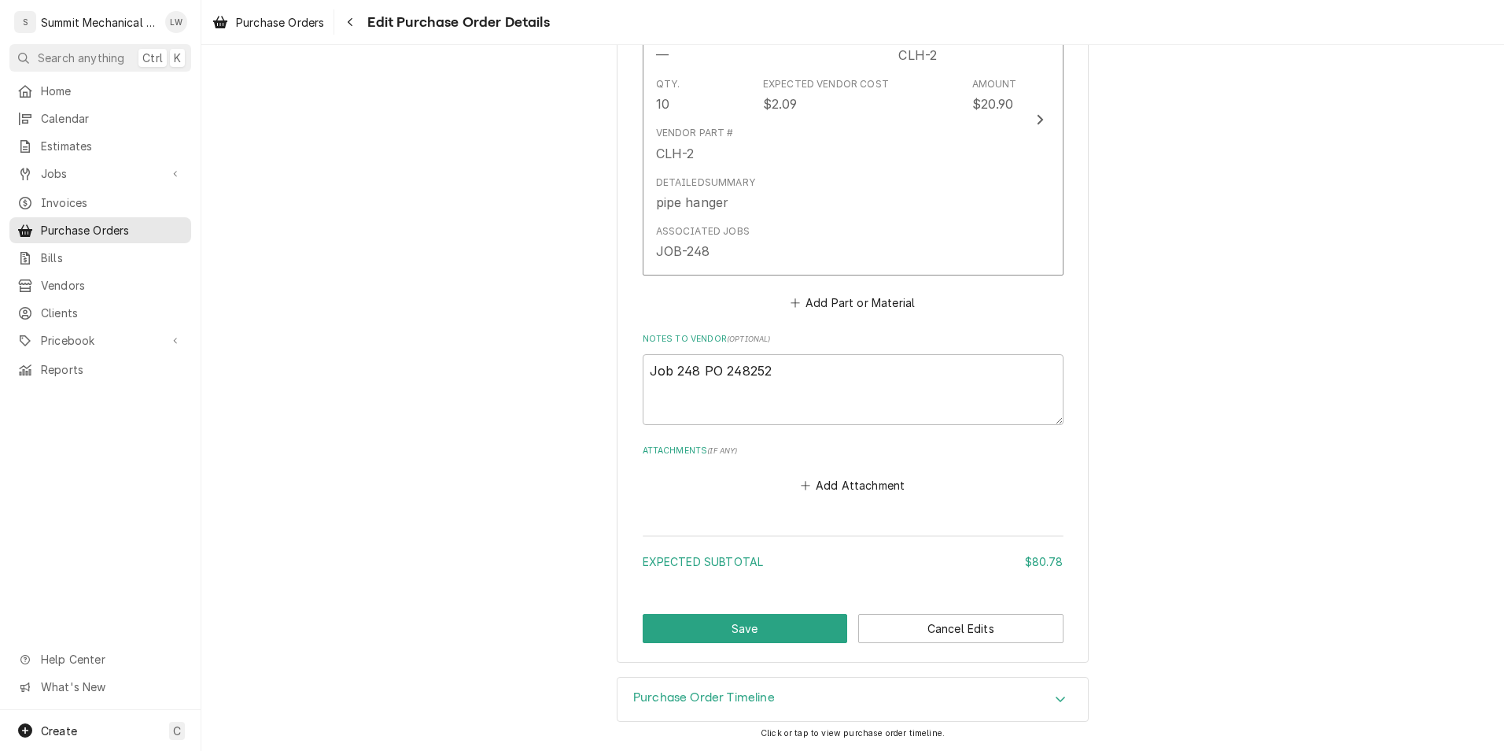
type textarea "x"
click at [840, 301] on button "Add Part or Material" at bounding box center [853, 303] width 130 height 22
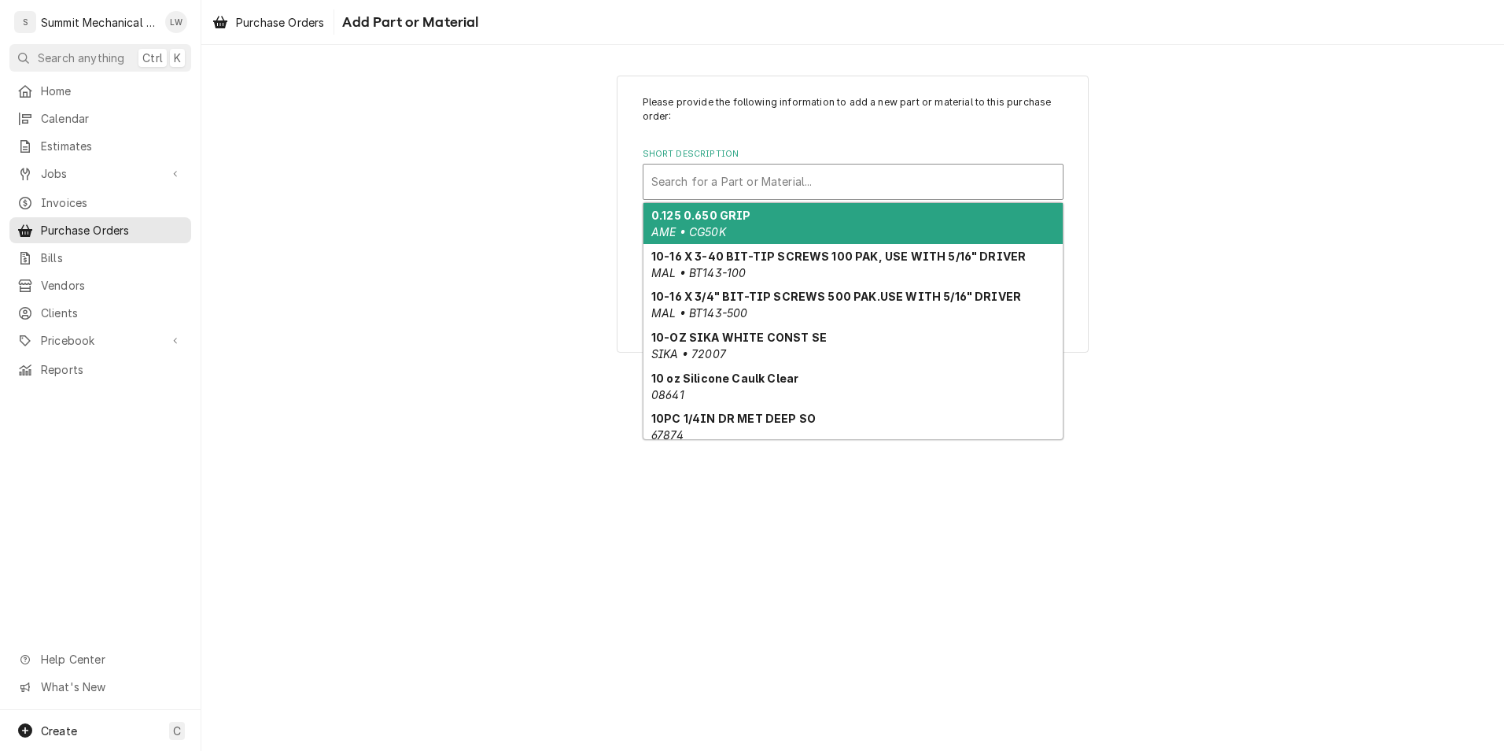
click at [701, 183] on div "Short Description" at bounding box center [853, 182] width 404 height 28
paste input "TV163105"
type input "TV163105"
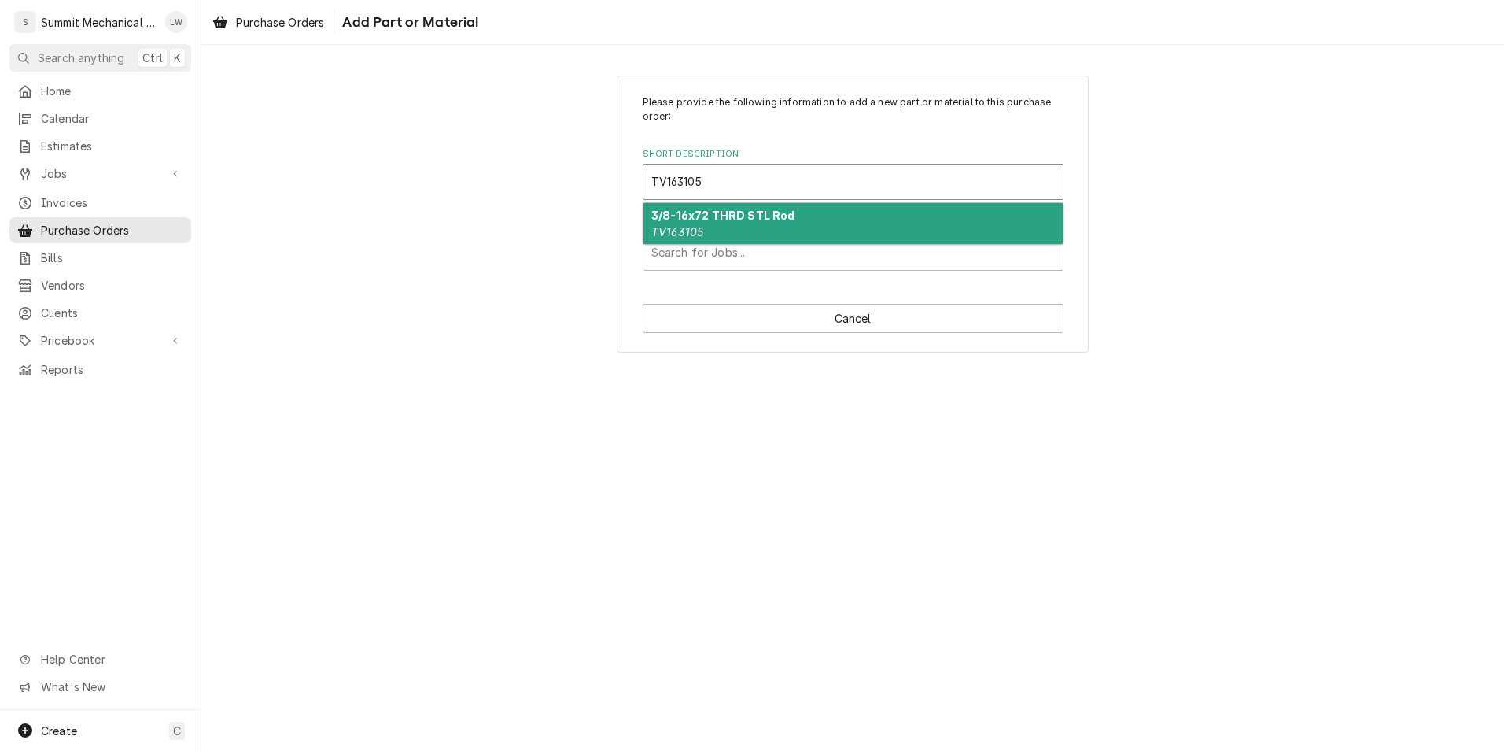
click at [772, 220] on strong "3/8-16x72 THRD STL Rod" at bounding box center [723, 215] width 144 height 13
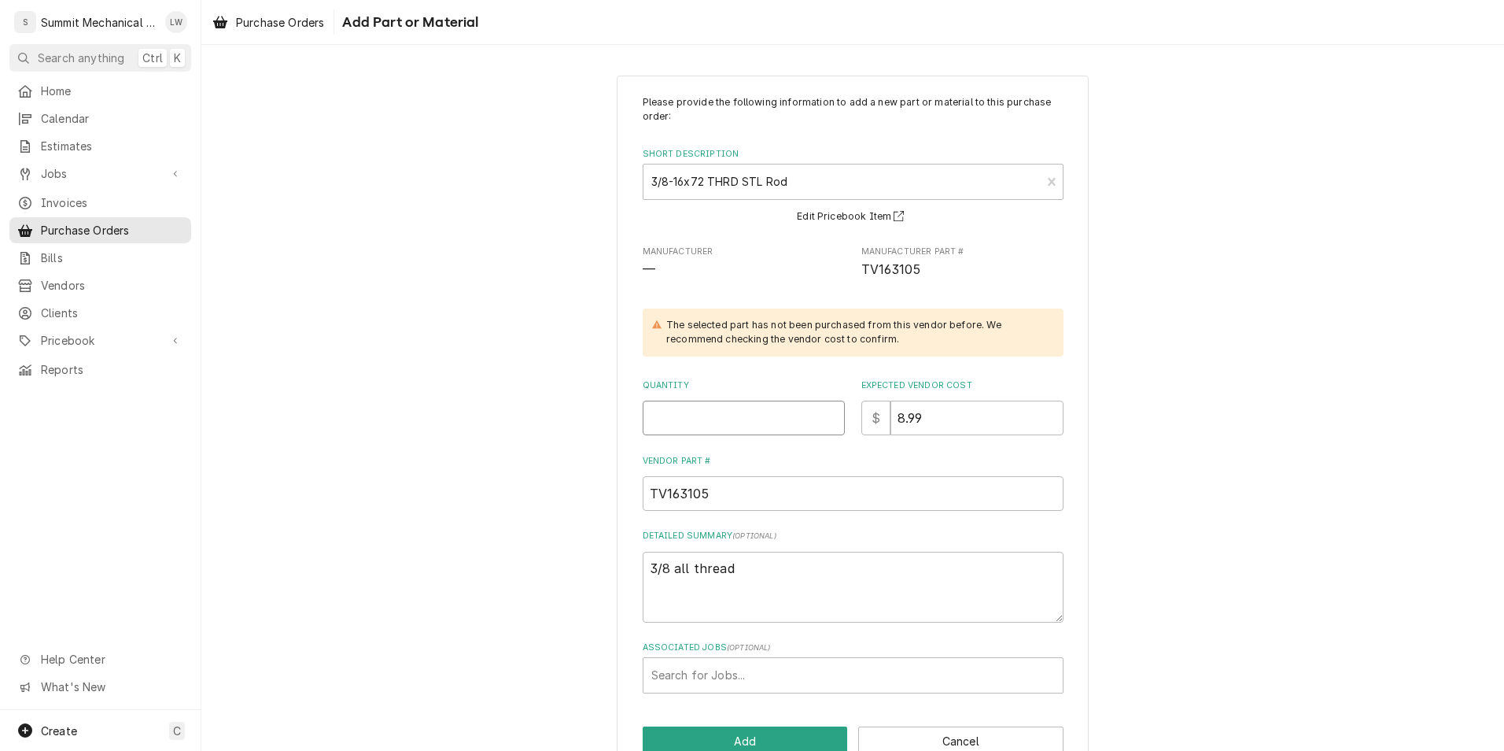
click at [708, 407] on input "Quantity" at bounding box center [744, 417] width 202 height 35
type textarea "x"
type input "2"
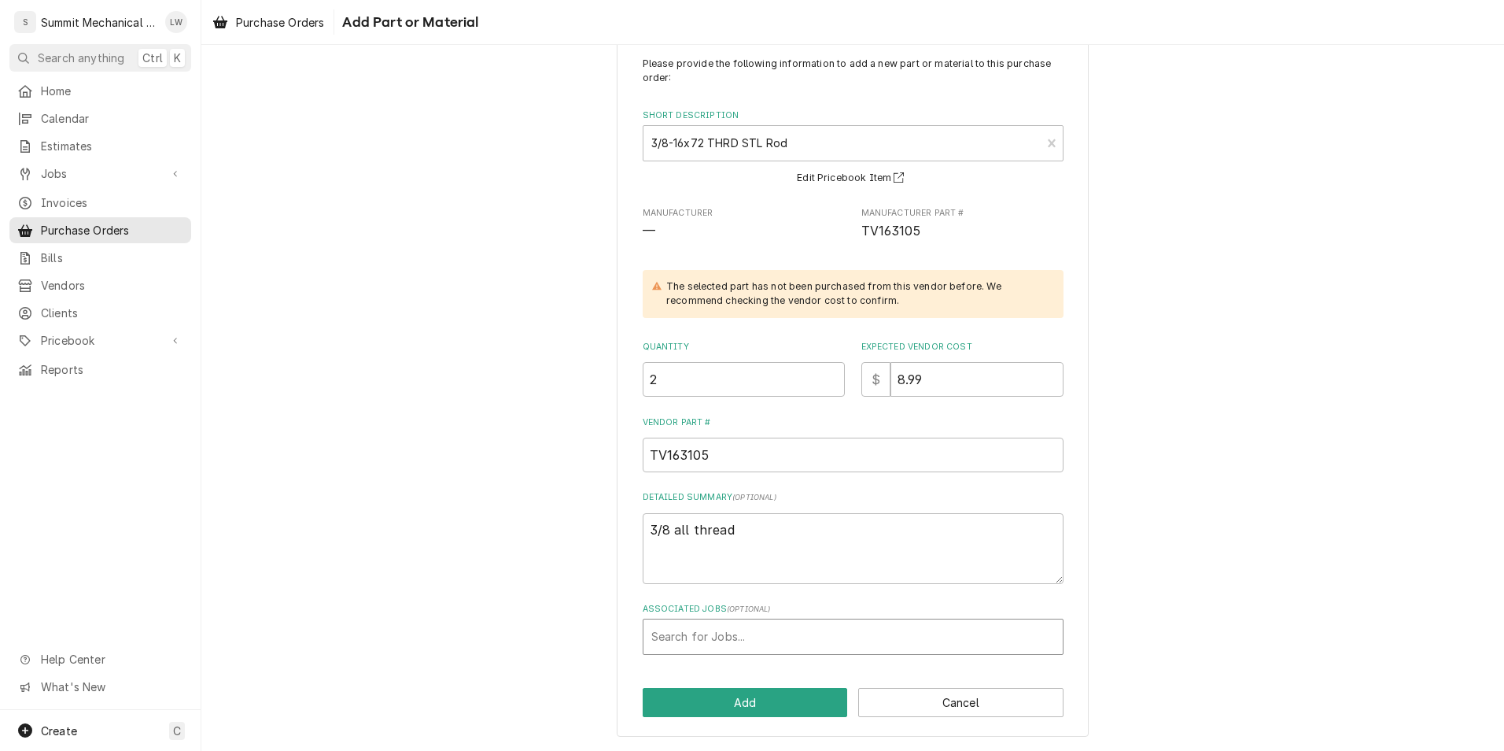
click at [722, 636] on div "Associated Jobs" at bounding box center [853, 636] width 404 height 28
type input "248"
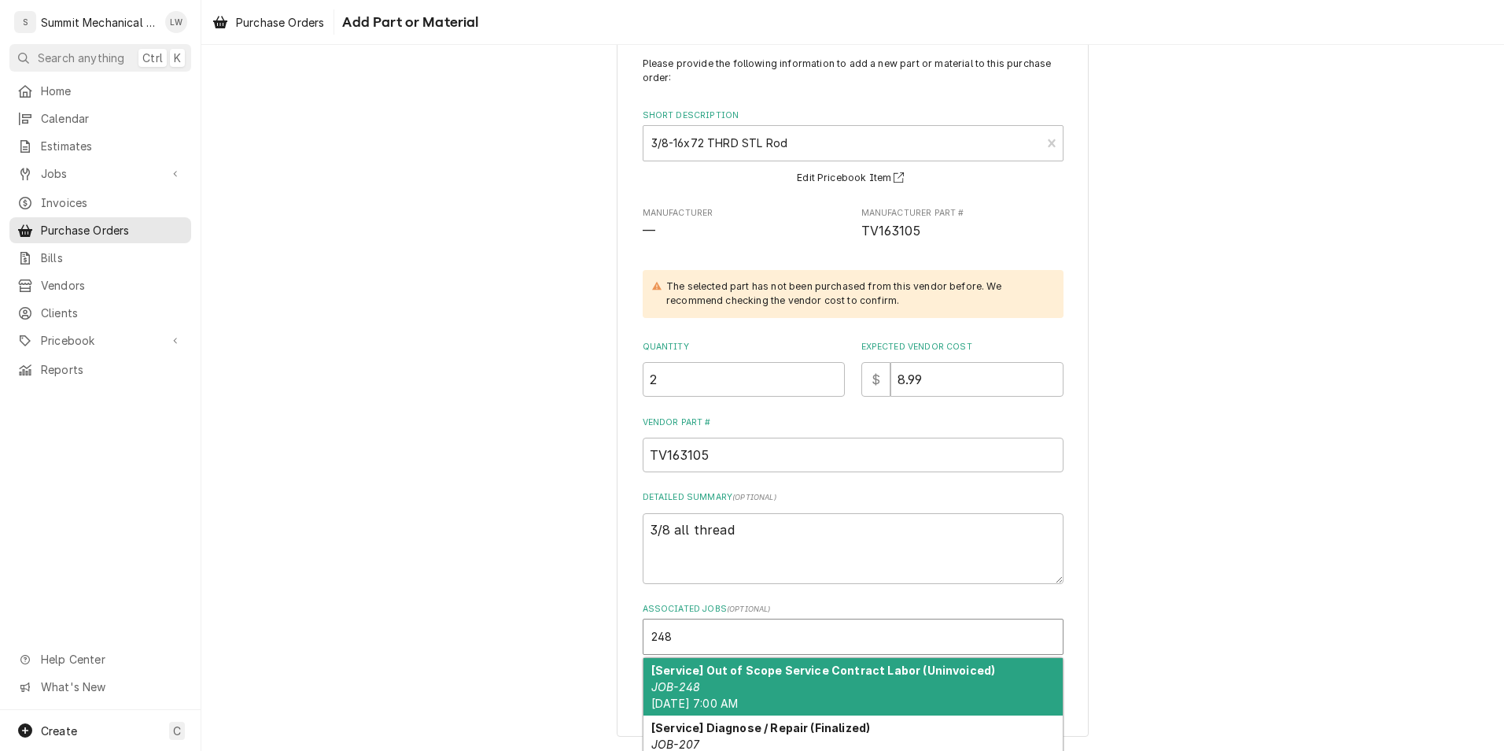
click at [718, 667] on strong "[Service] Out of Scope Service Contract Labor (Uninvoiced)" at bounding box center [823, 669] width 344 height 13
type textarea "x"
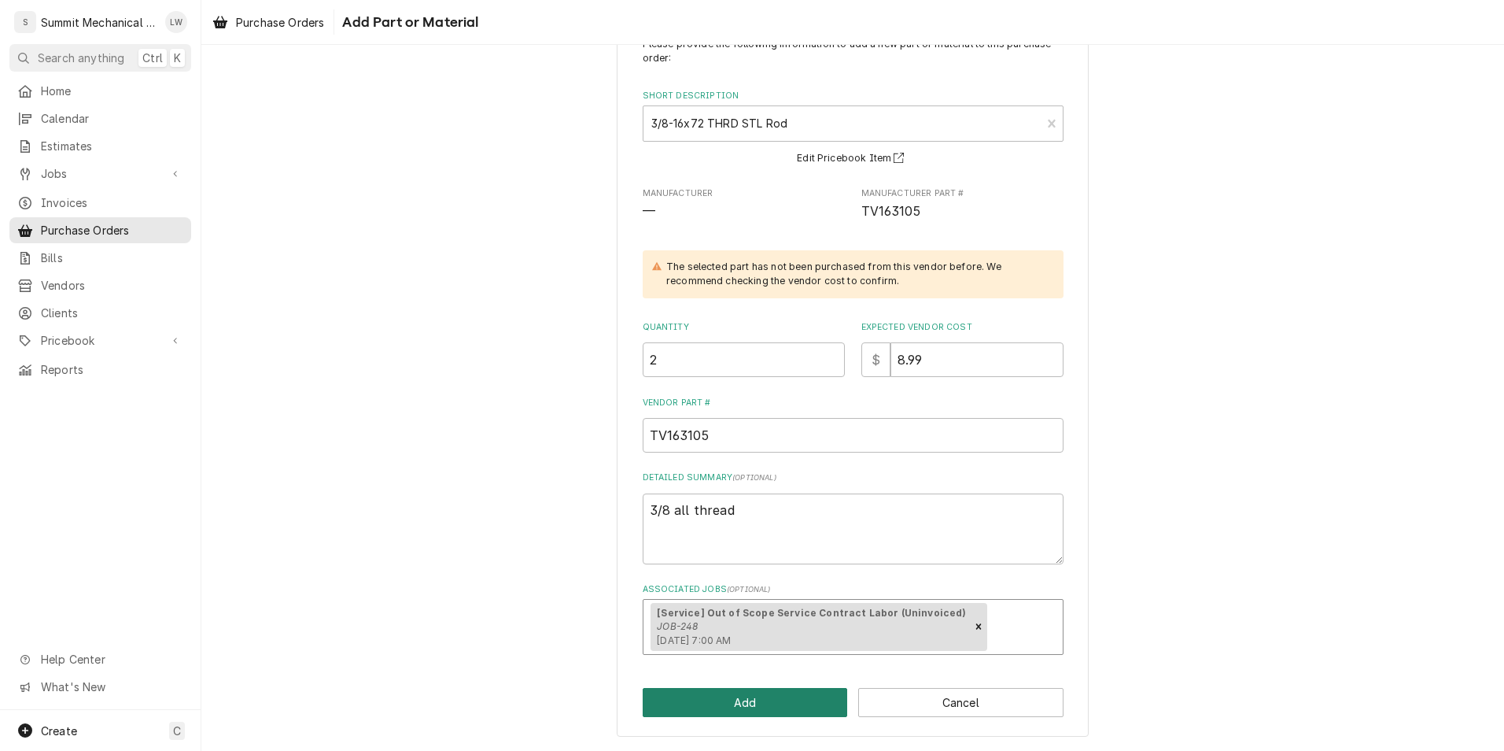
click at [784, 716] on button "Add" at bounding box center [745, 702] width 205 height 29
type textarea "x"
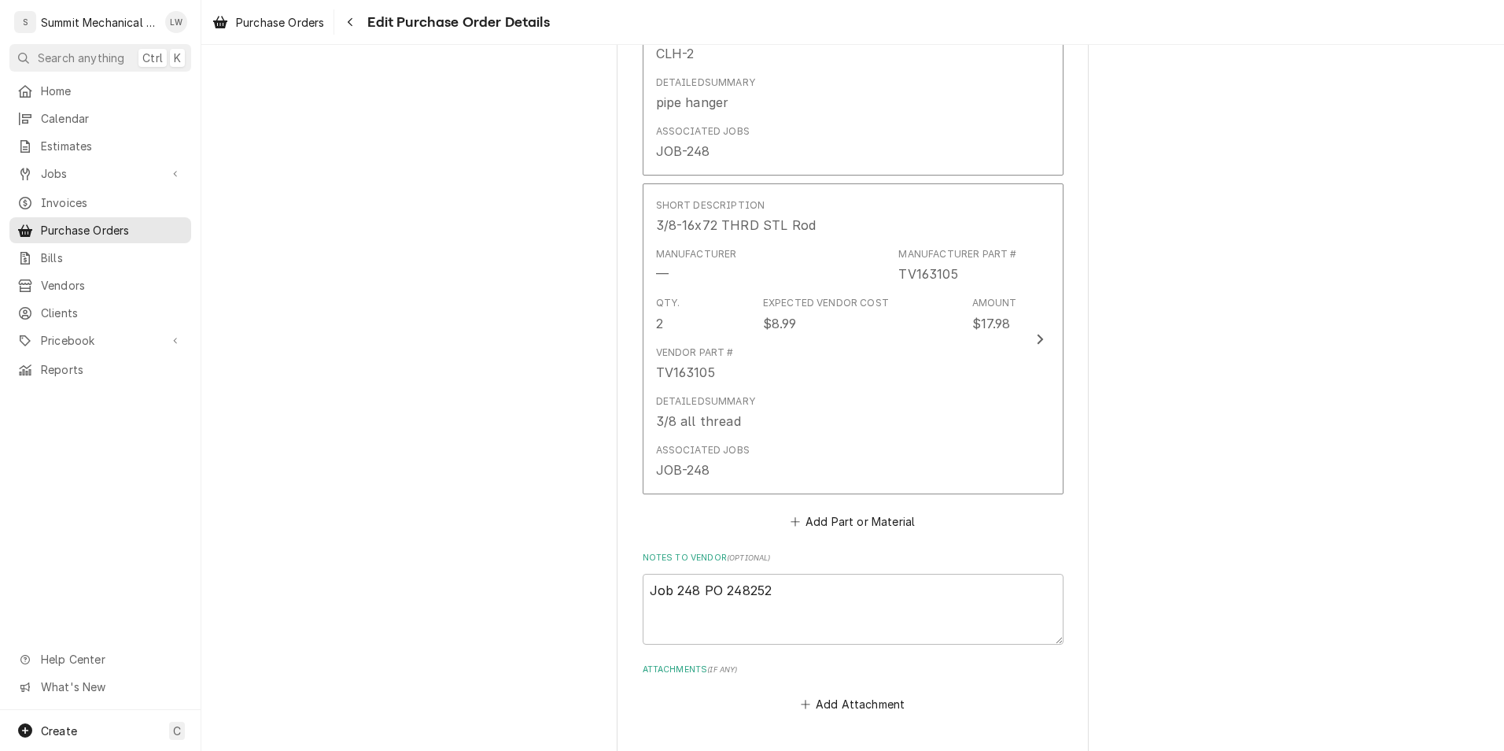
scroll to position [1689, 0]
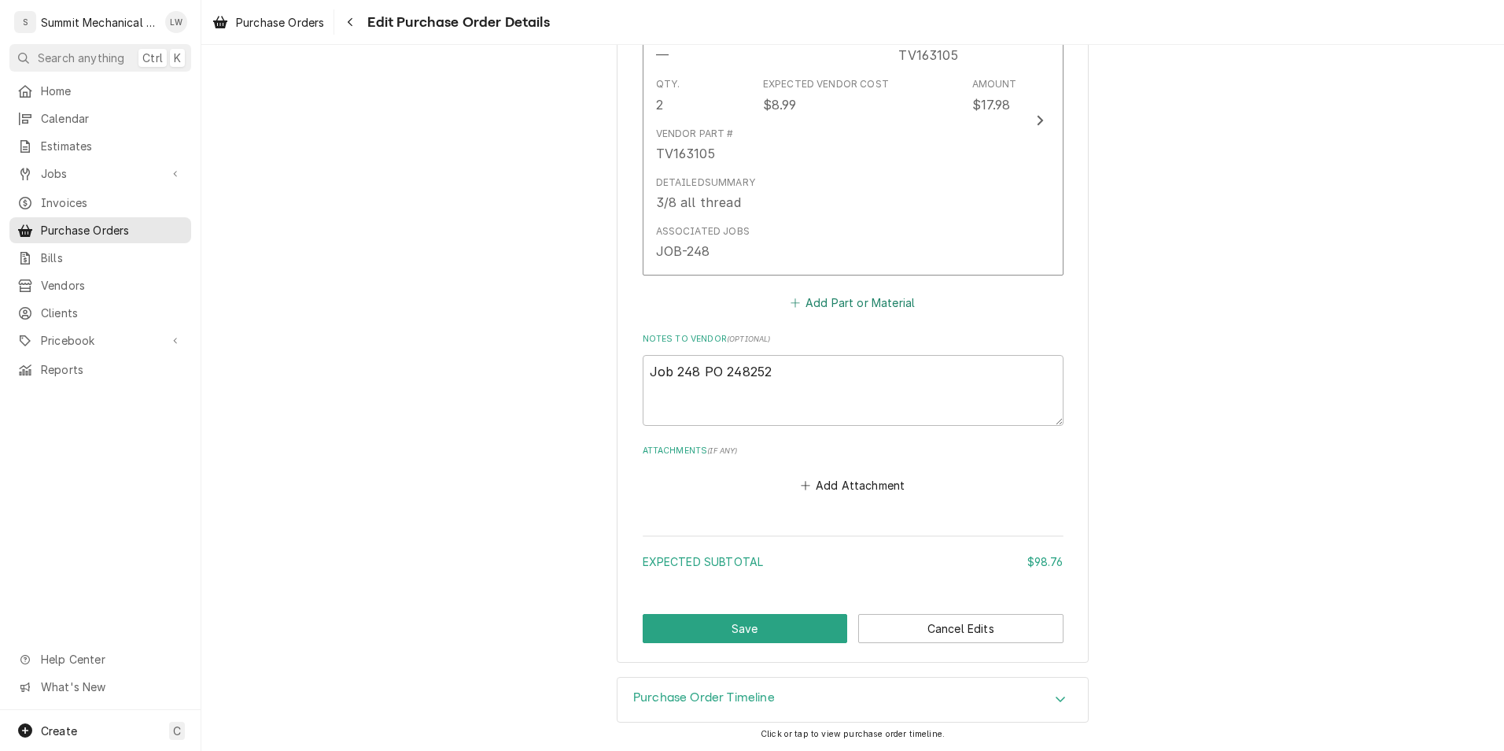
click at [880, 313] on button "Add Part or Material" at bounding box center [853, 303] width 130 height 22
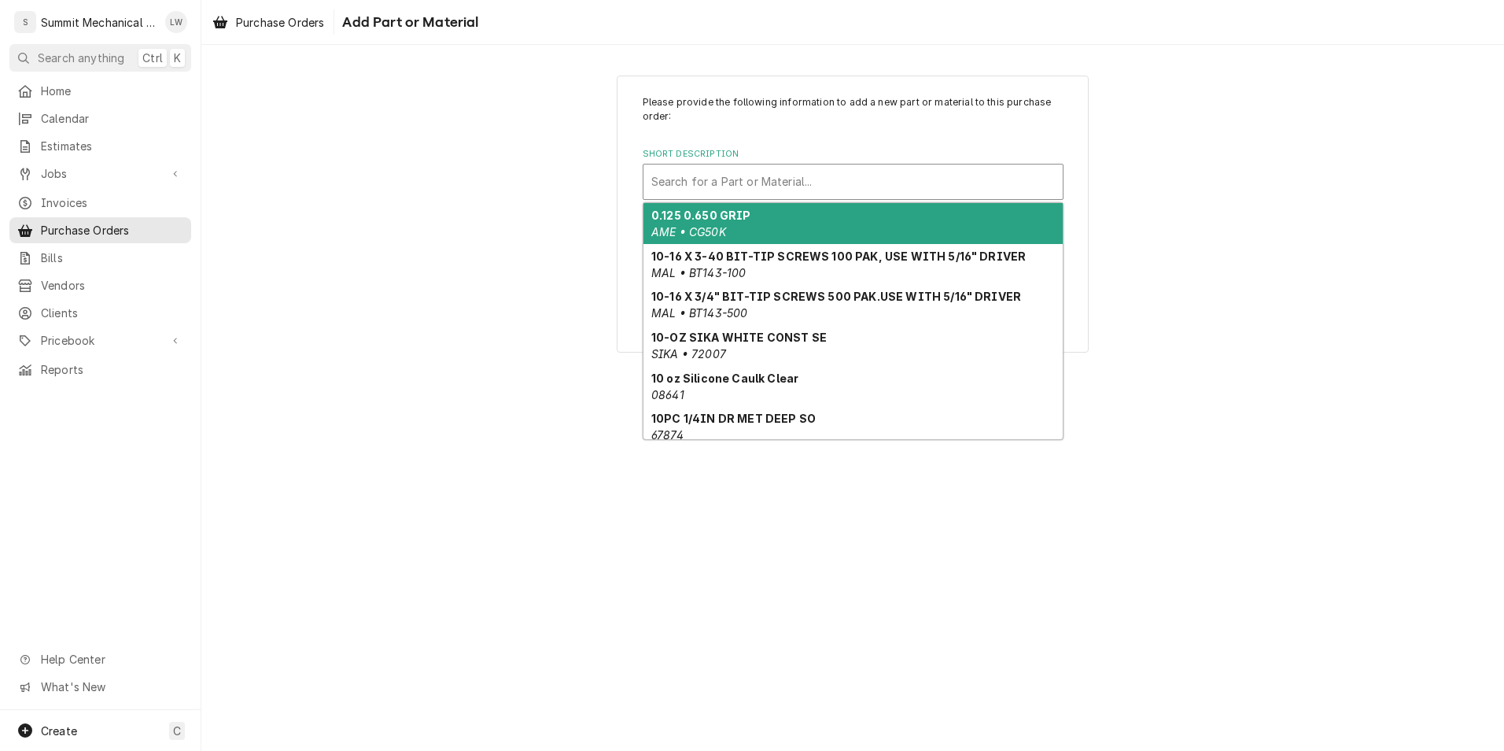
click at [840, 186] on div "Short Description" at bounding box center [853, 182] width 404 height 28
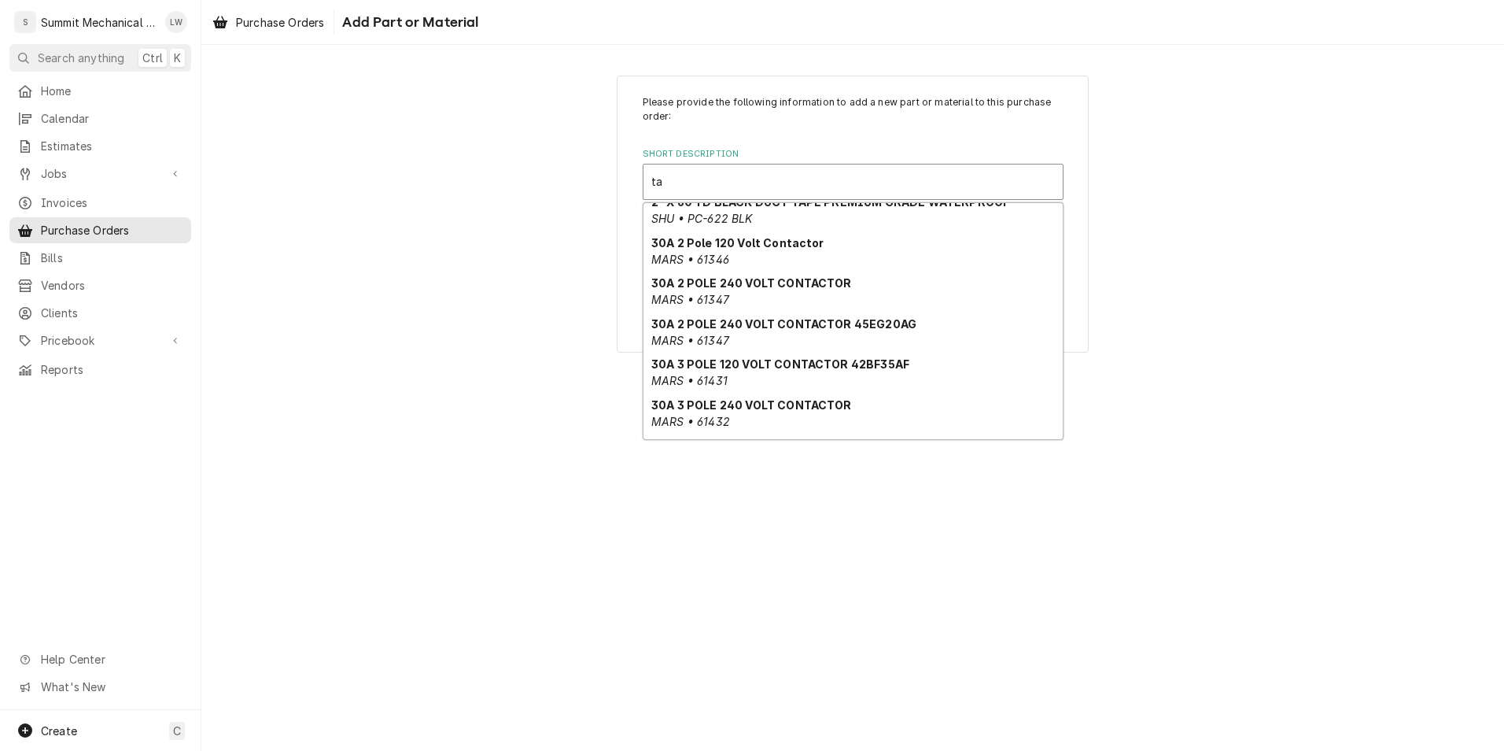
scroll to position [472, 0]
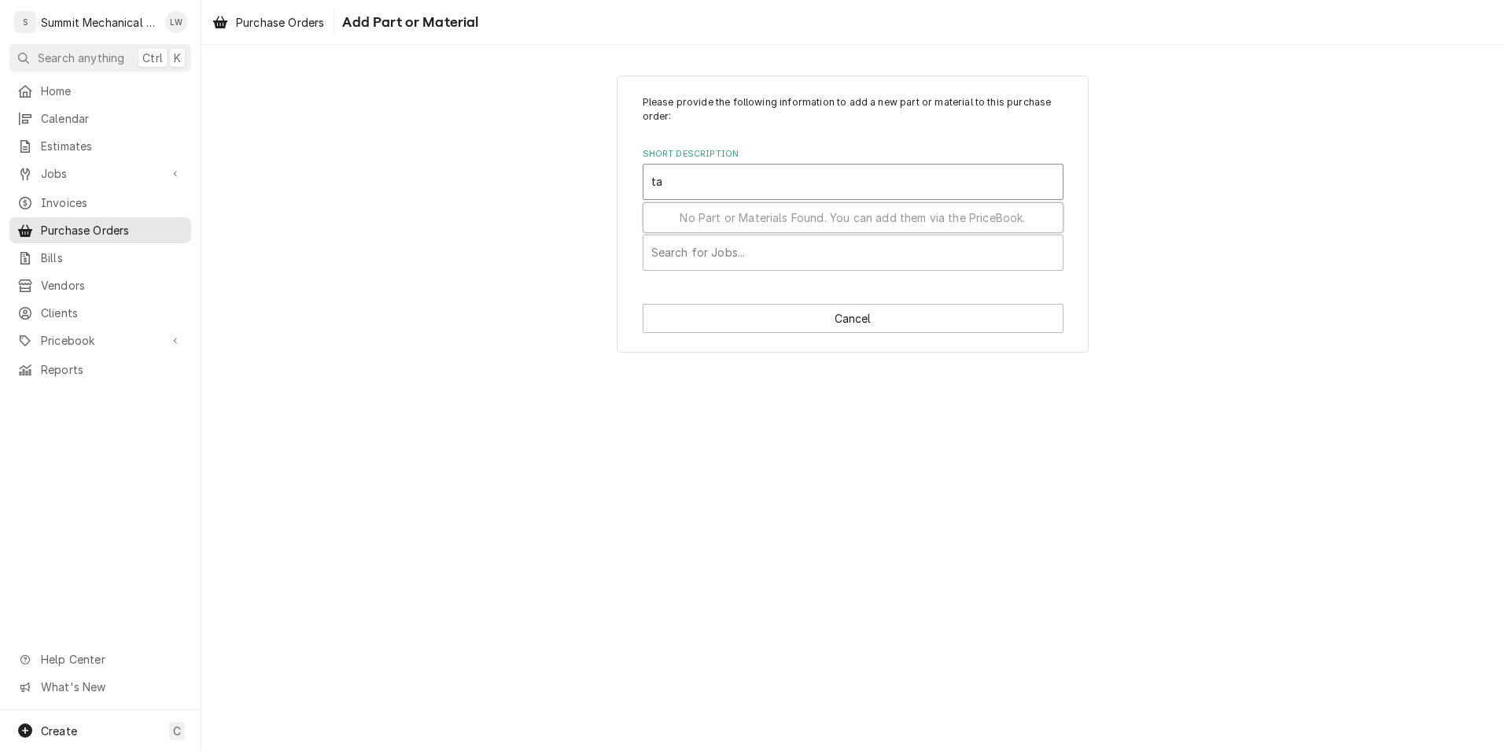
type input "tax"
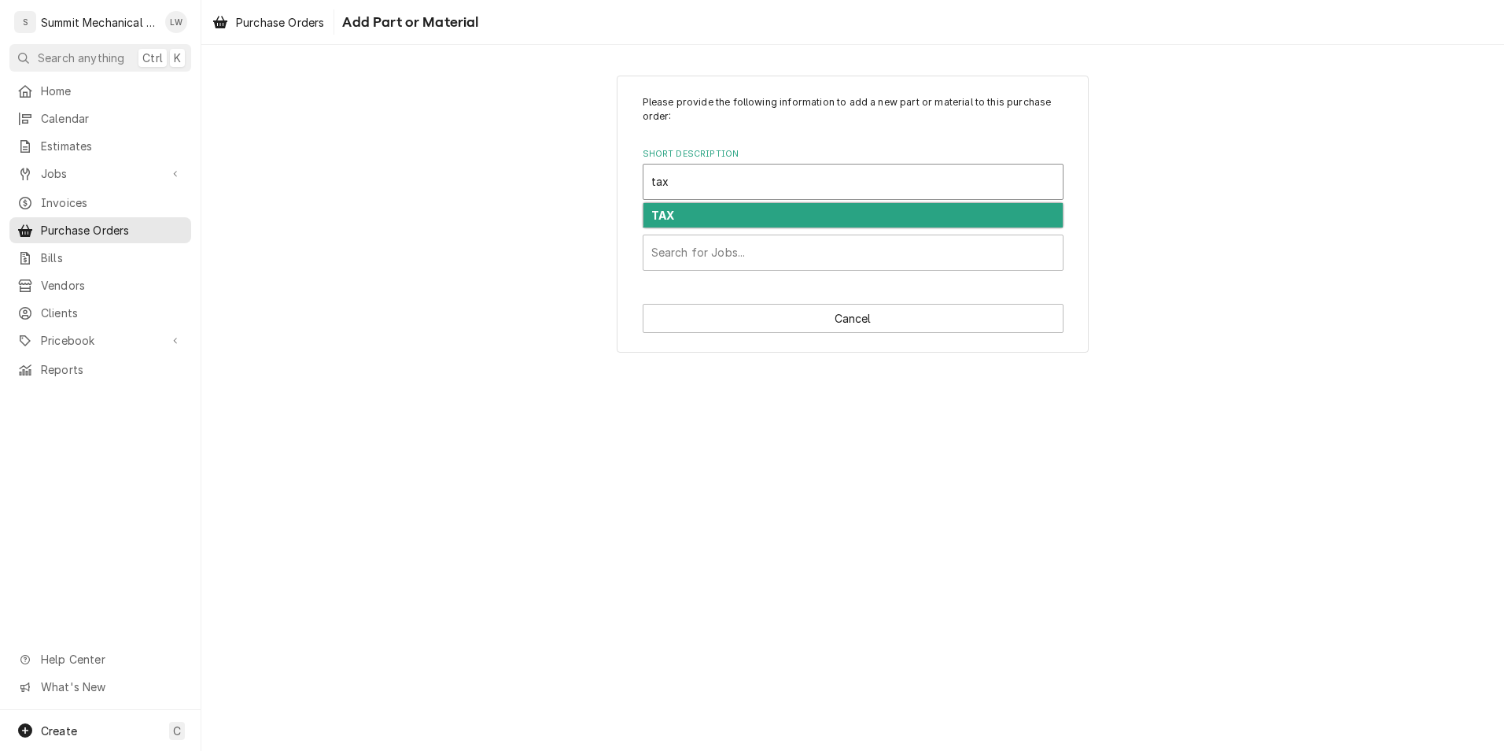
click at [729, 214] on div "TAX" at bounding box center [853, 215] width 419 height 24
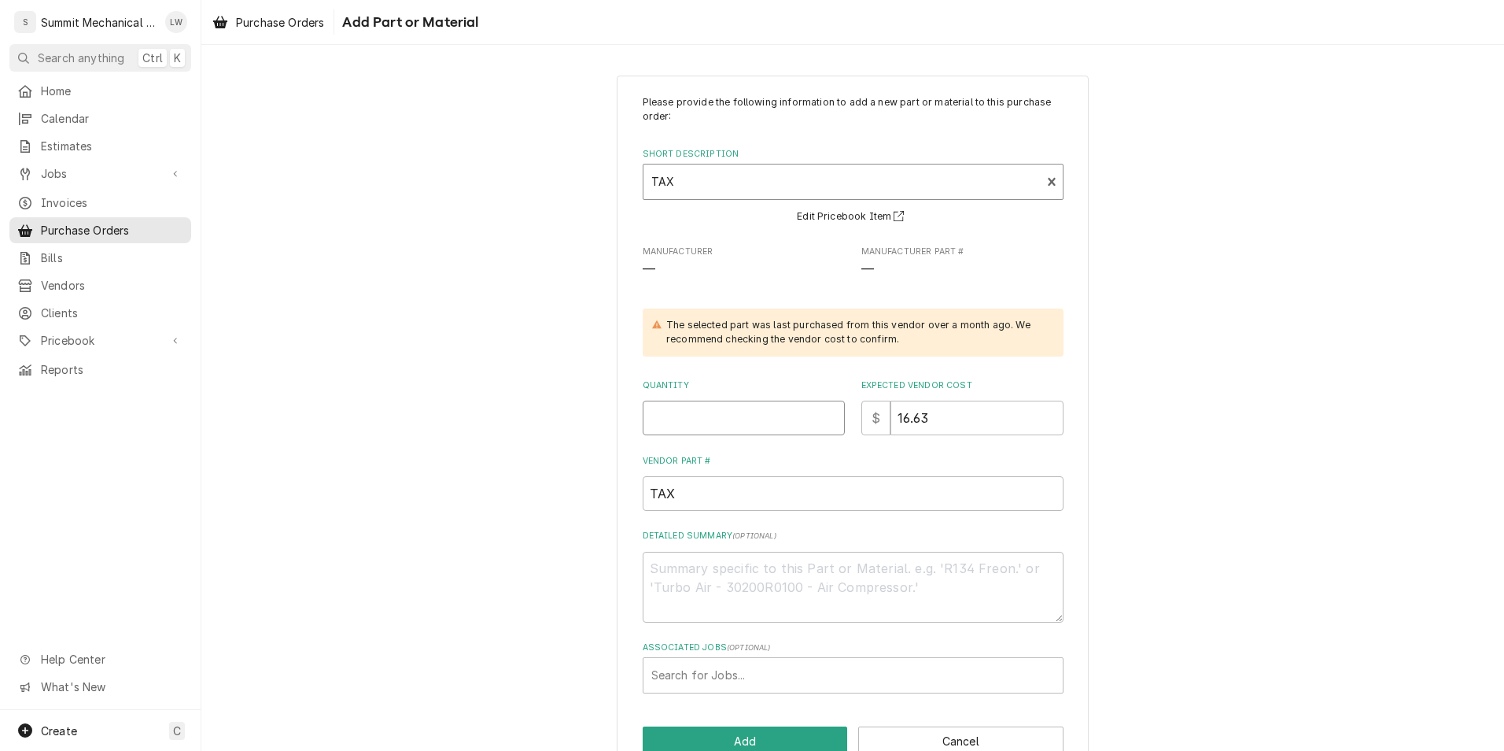
click at [766, 424] on input "Quantity" at bounding box center [744, 417] width 202 height 35
click at [955, 421] on input "16.63" at bounding box center [977, 417] width 173 height 35
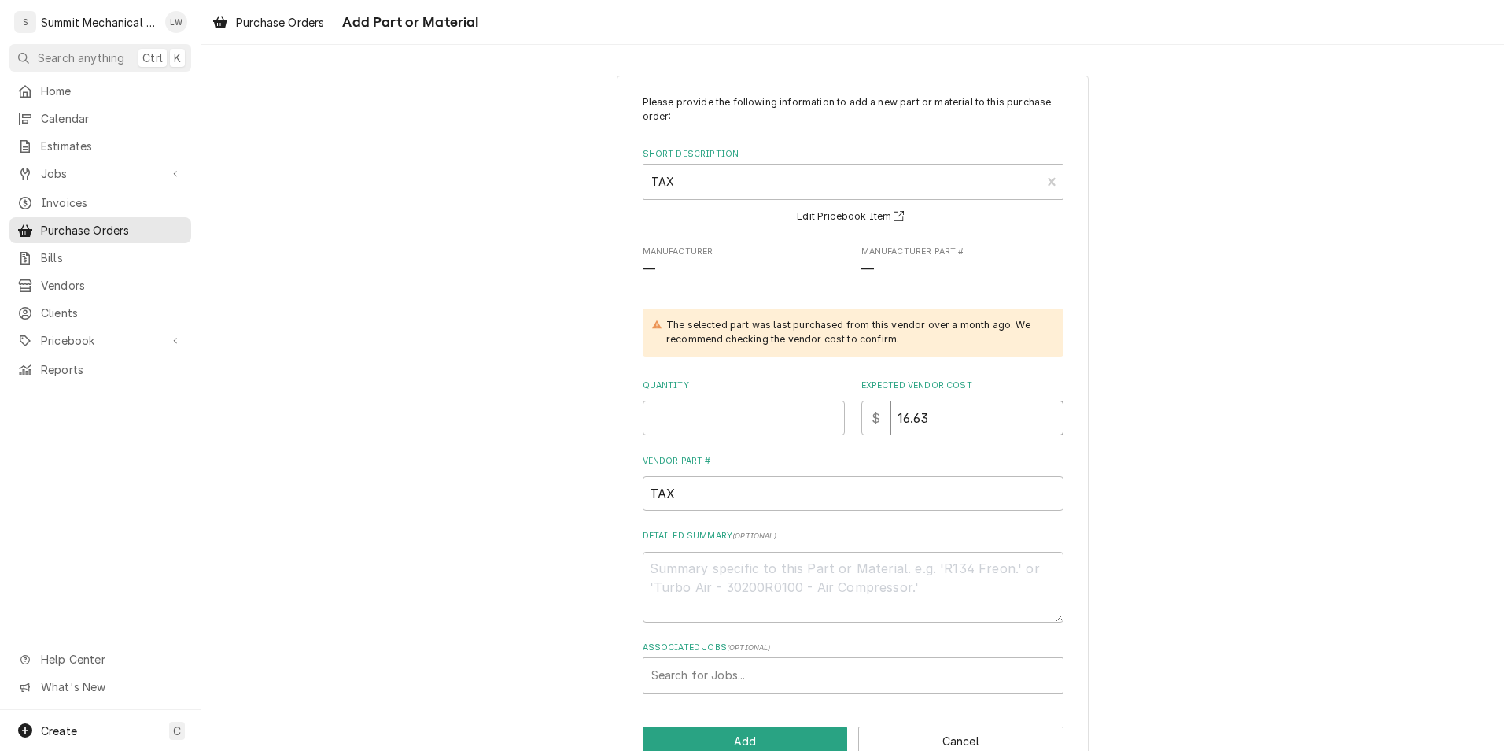
type textarea "x"
type input "1"
click at [955, 421] on input "1" at bounding box center [977, 417] width 173 height 35
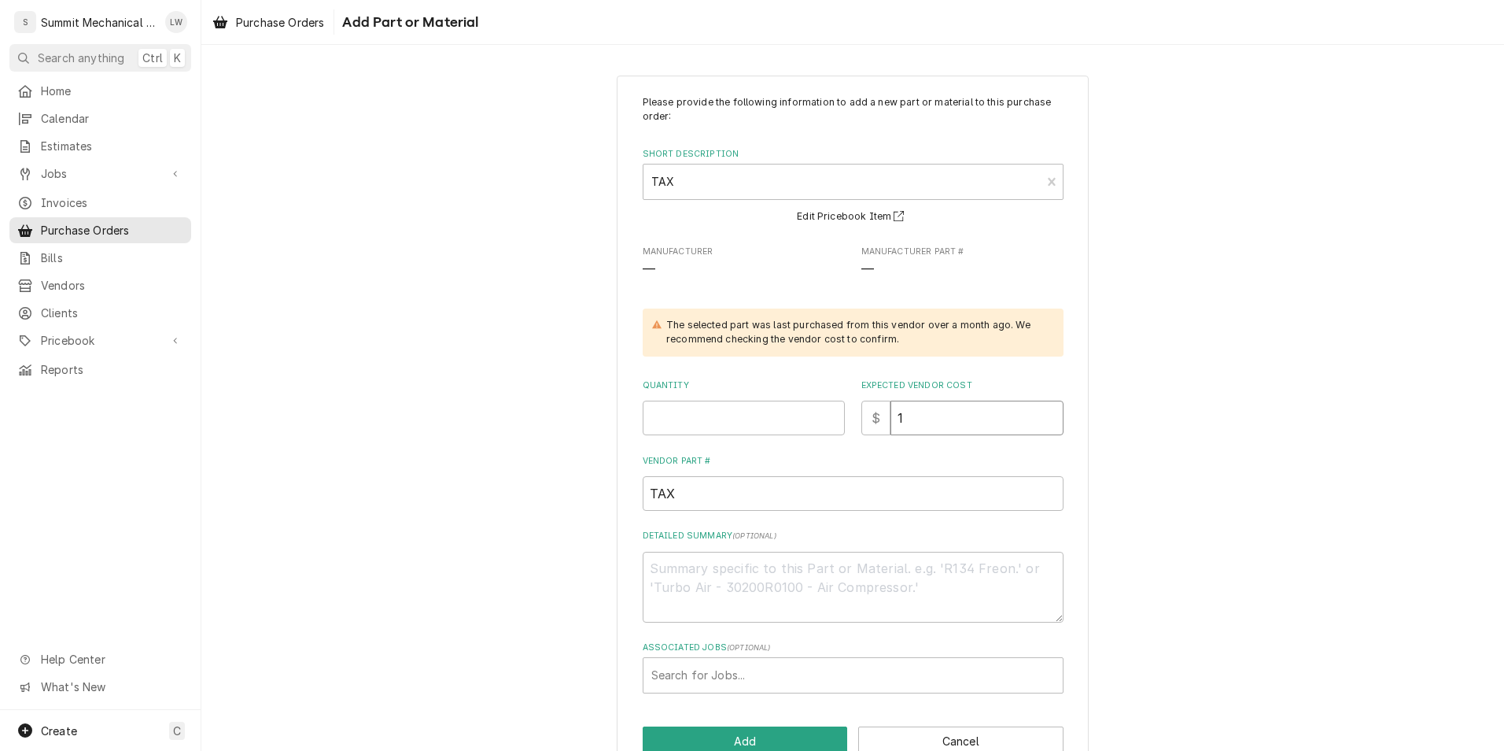
type textarea "x"
click at [829, 378] on div "Please provide the following information to add a new part or material to this …" at bounding box center [853, 394] width 421 height 598
click at [767, 408] on input "Quantity" at bounding box center [744, 417] width 202 height 35
type textarea "x"
type input "1"
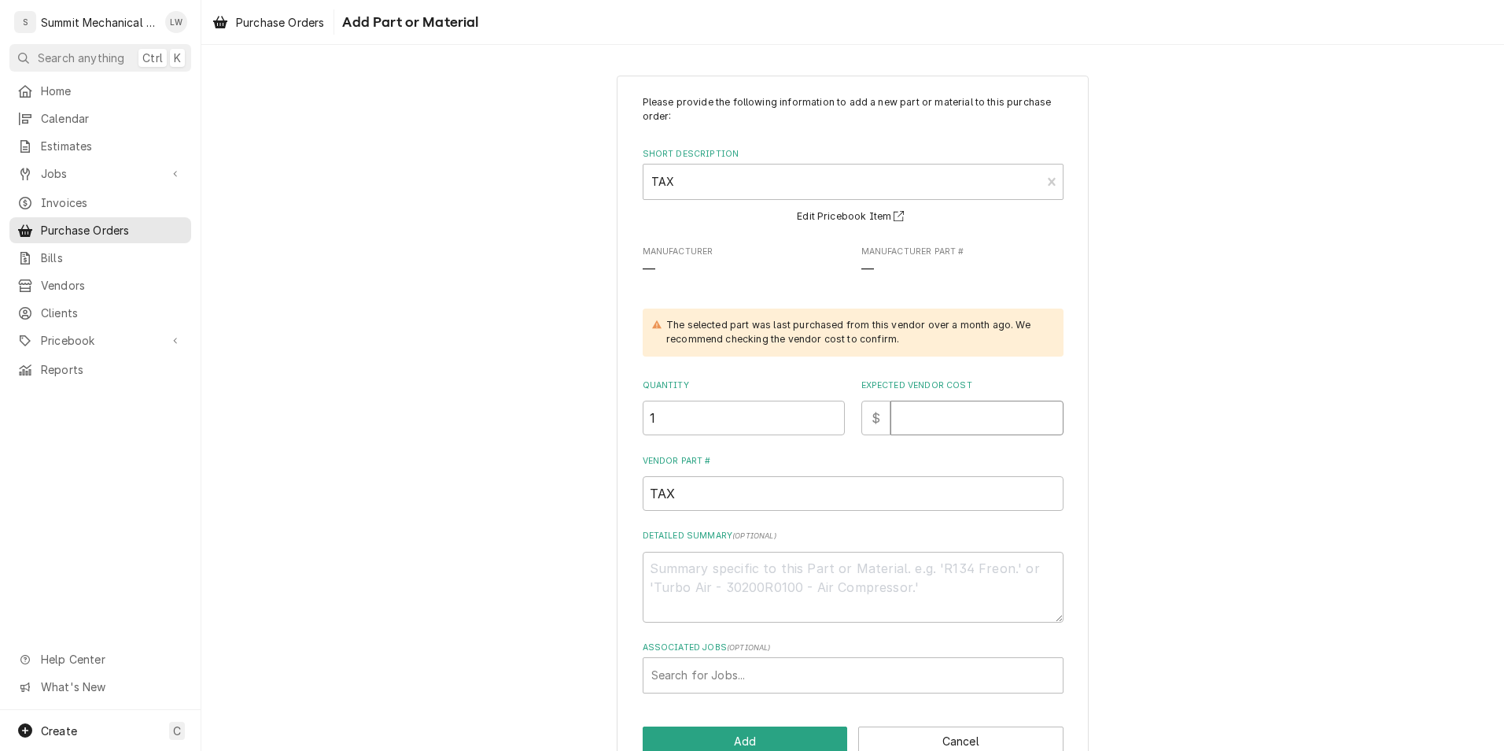
click at [951, 434] on input "Expected Vendor Cost" at bounding box center [977, 417] width 173 height 35
type textarea "x"
type input "7"
type textarea "x"
type input "7.3"
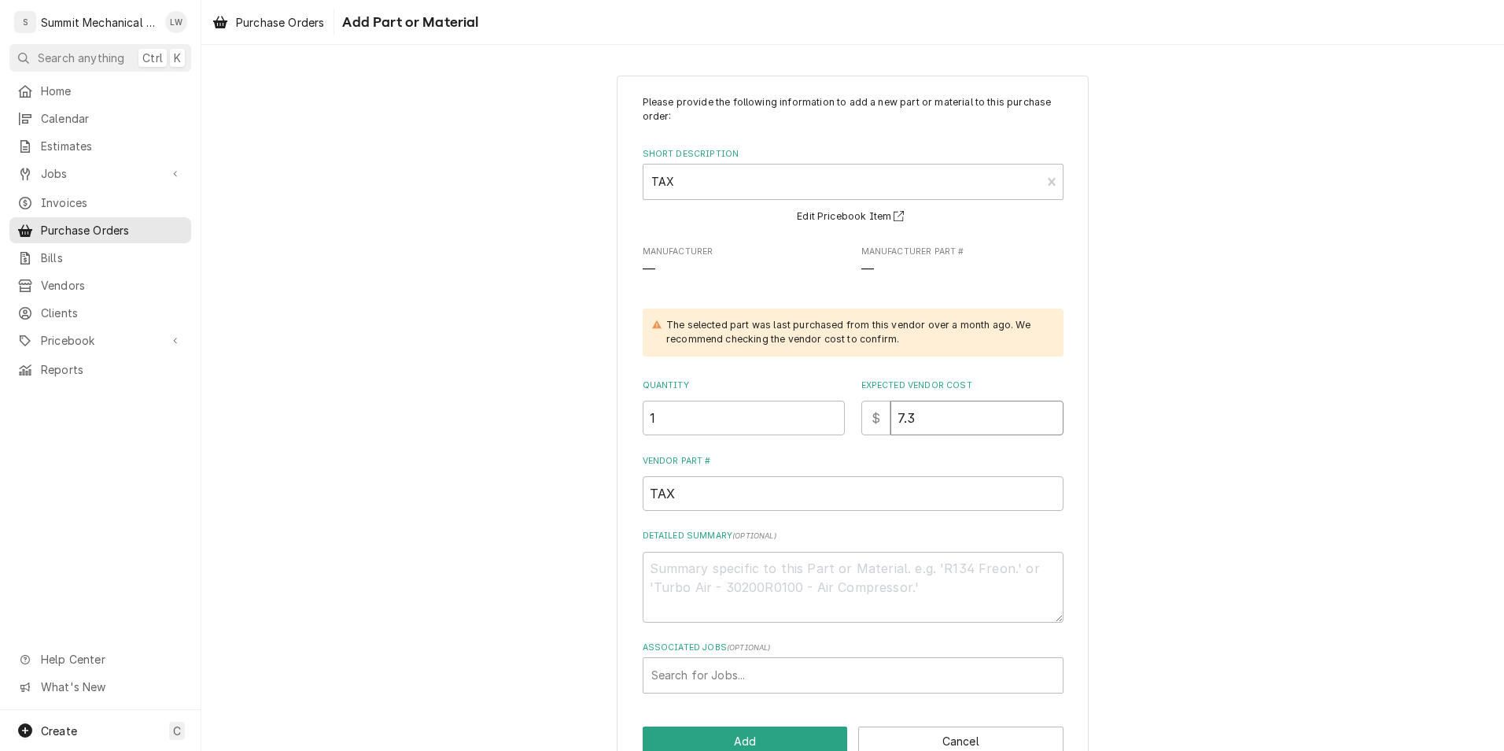
type textarea "x"
type input "7.36"
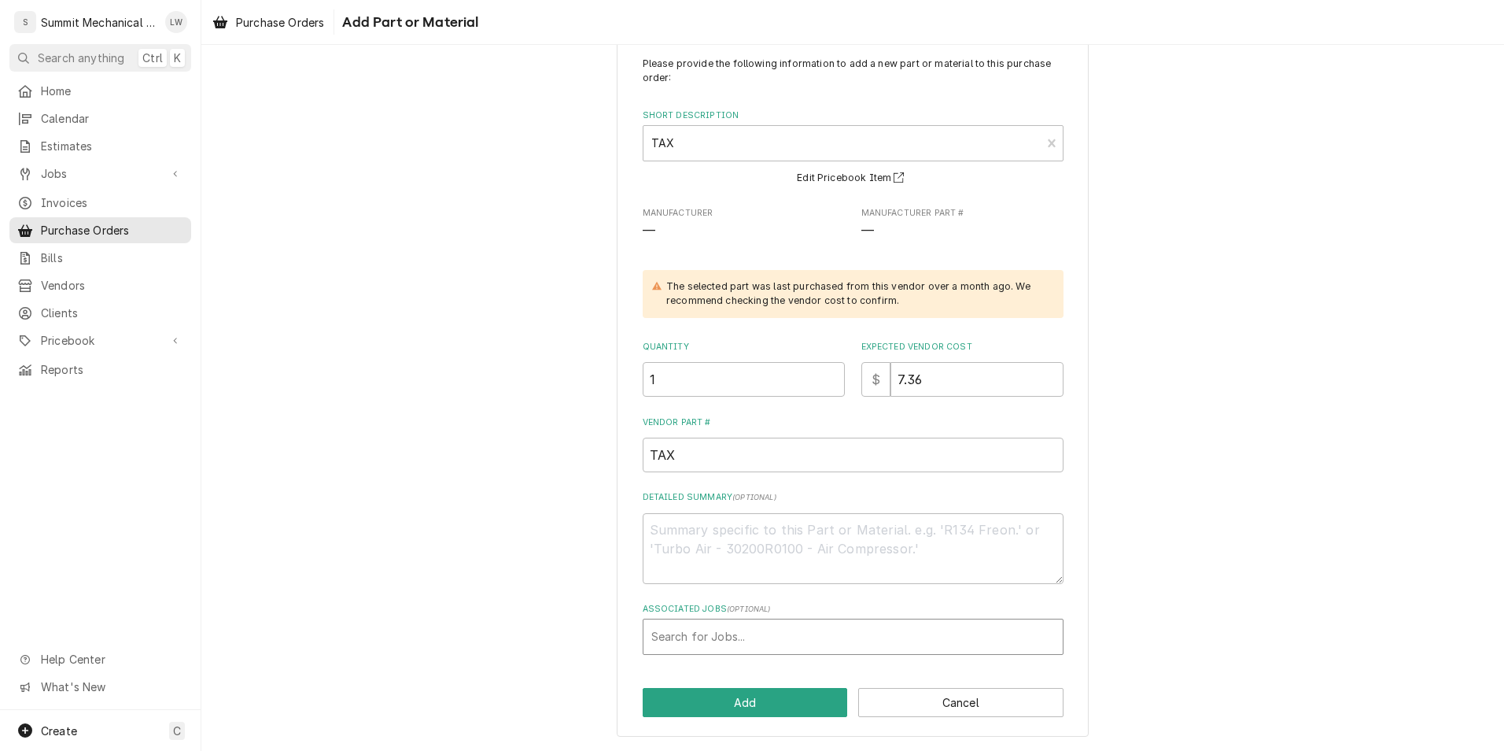
click at [721, 632] on div "Associated Jobs" at bounding box center [853, 636] width 404 height 28
type input "248"
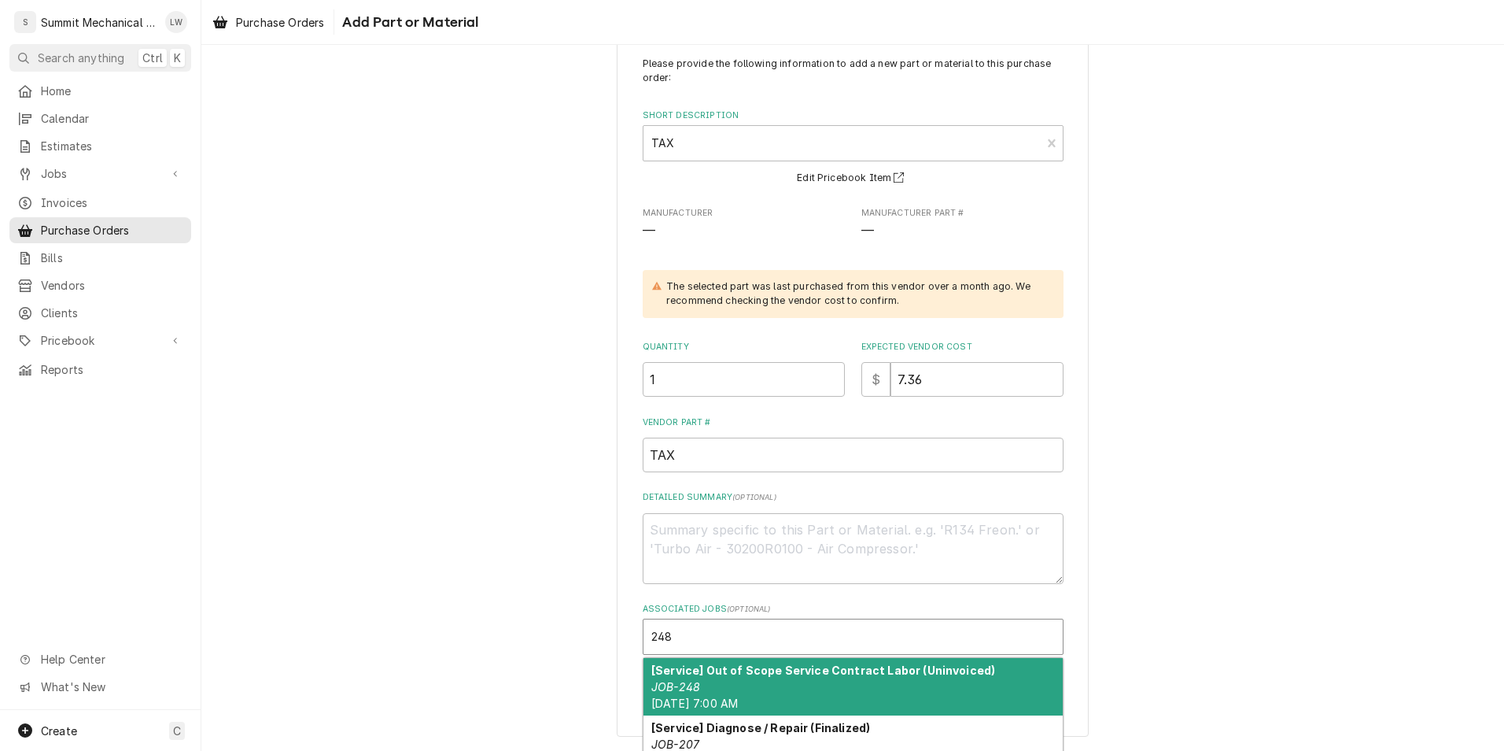
click at [710, 678] on div "[Service] Out of Scope Service [DEMOGRAPHIC_DATA] Labor (Uninvoiced) JOB-248 [D…" at bounding box center [853, 686] width 419 height 57
type textarea "x"
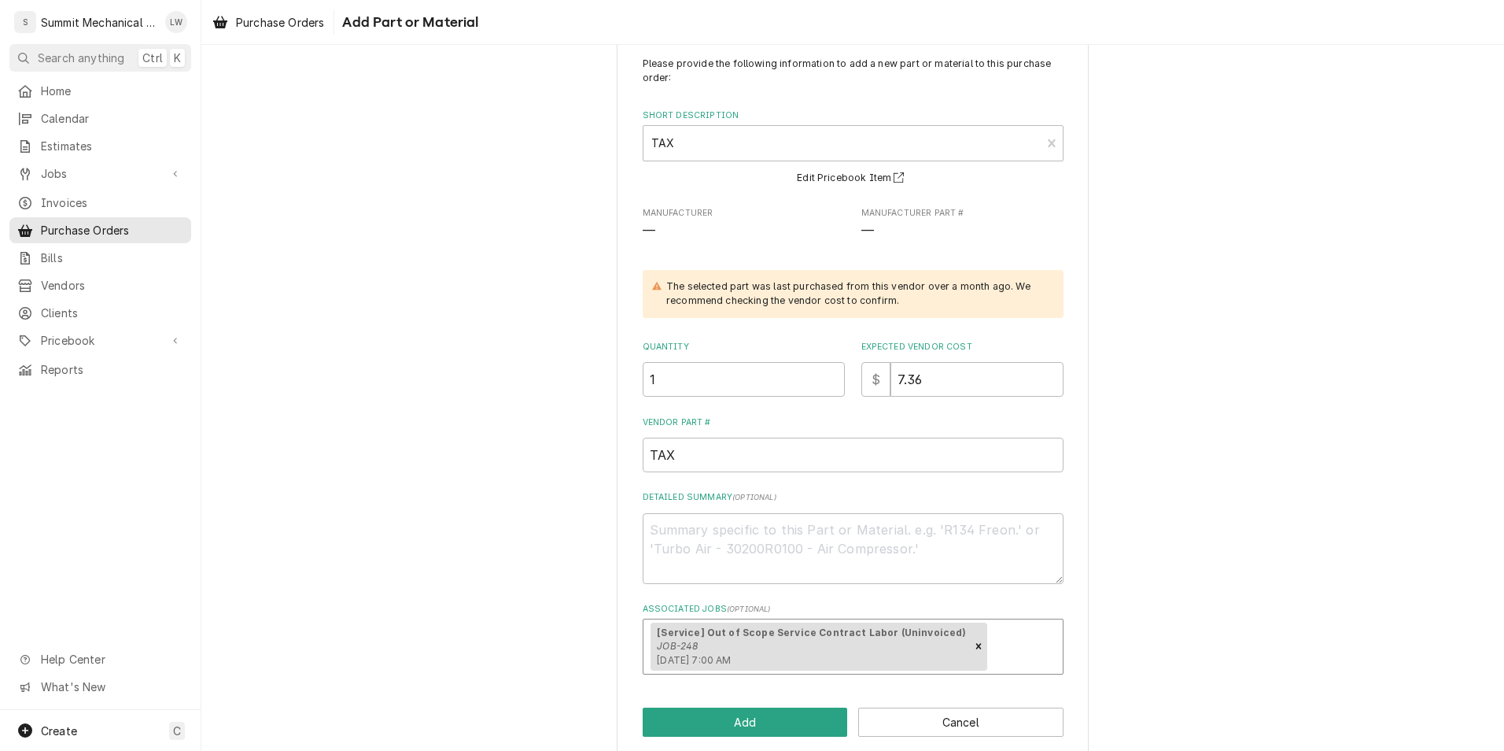
scroll to position [58, 0]
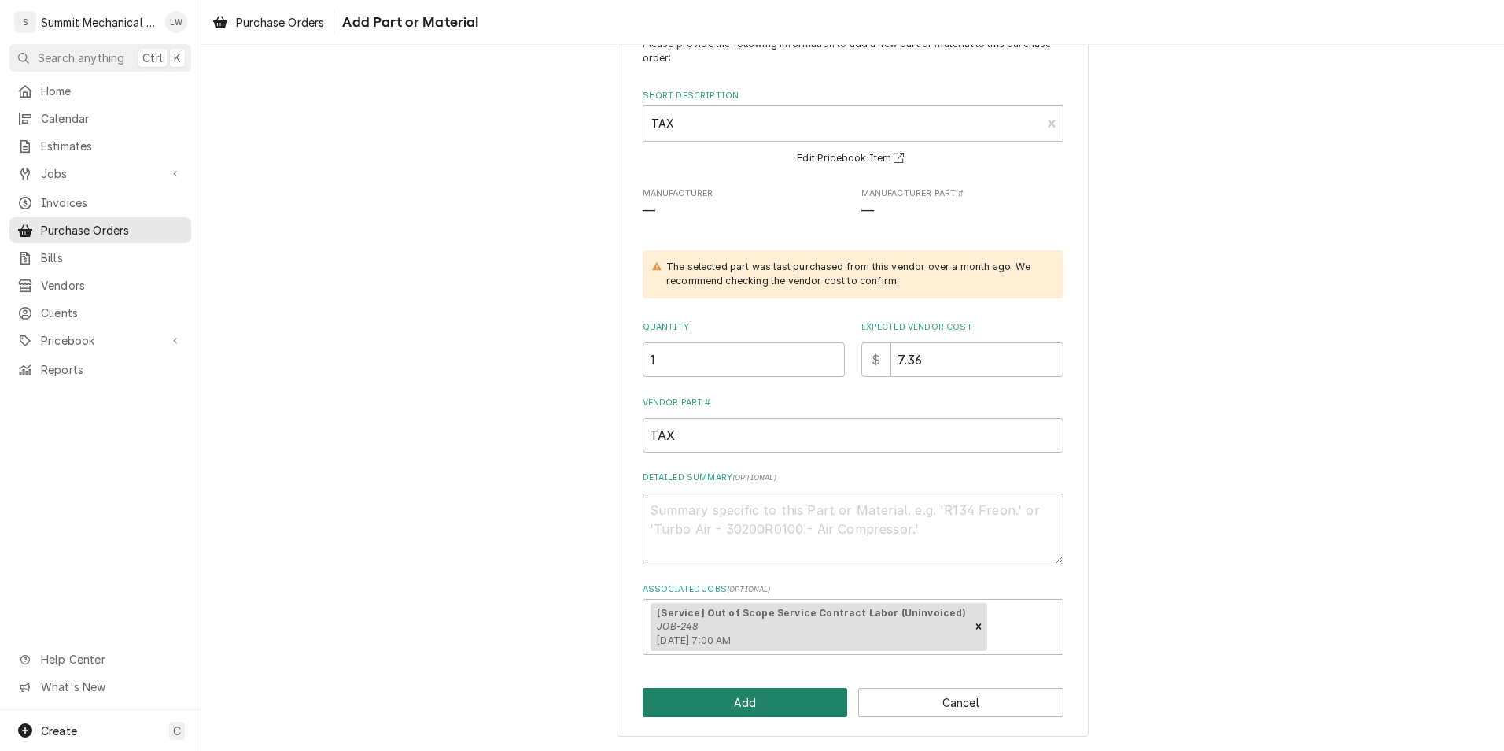
click at [764, 702] on button "Add" at bounding box center [745, 702] width 205 height 29
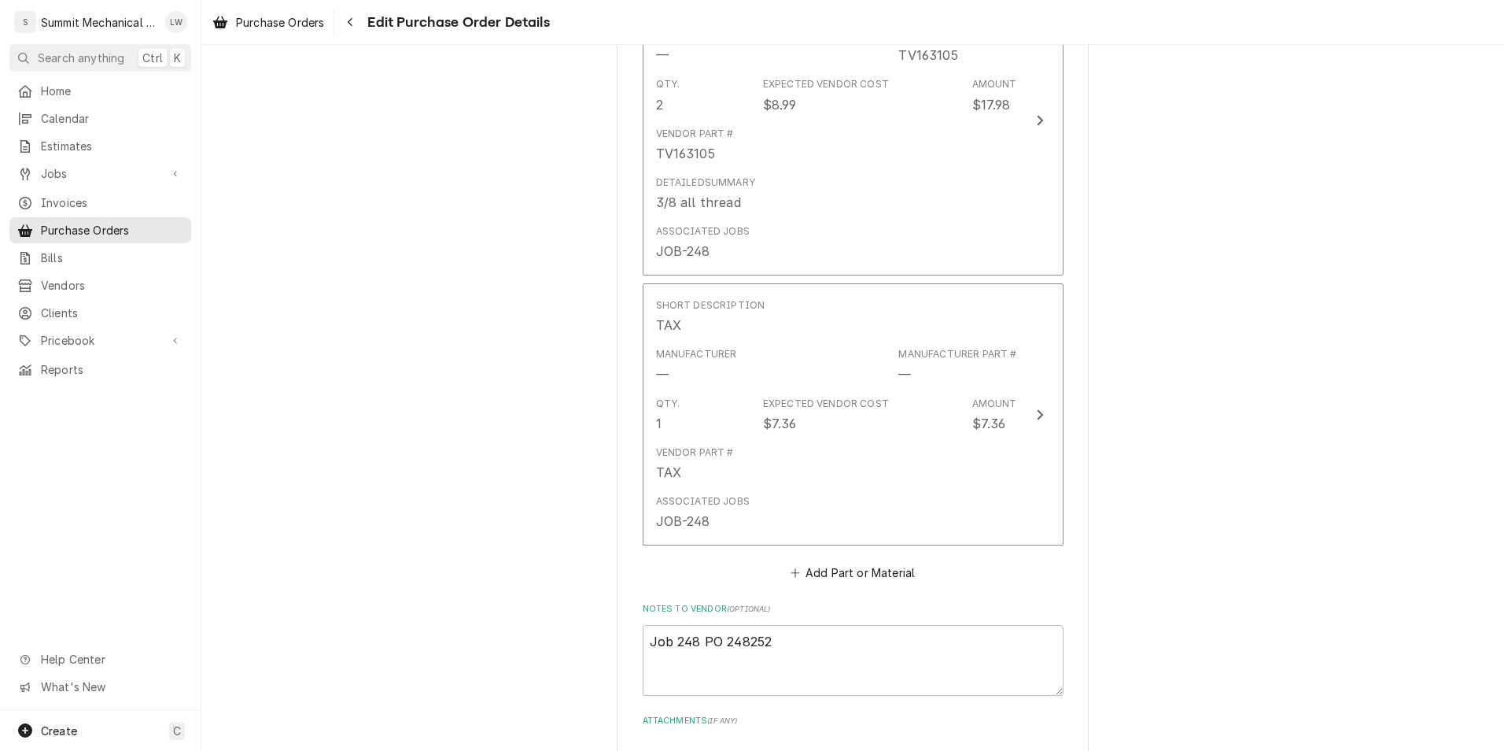
scroll to position [1670, 0]
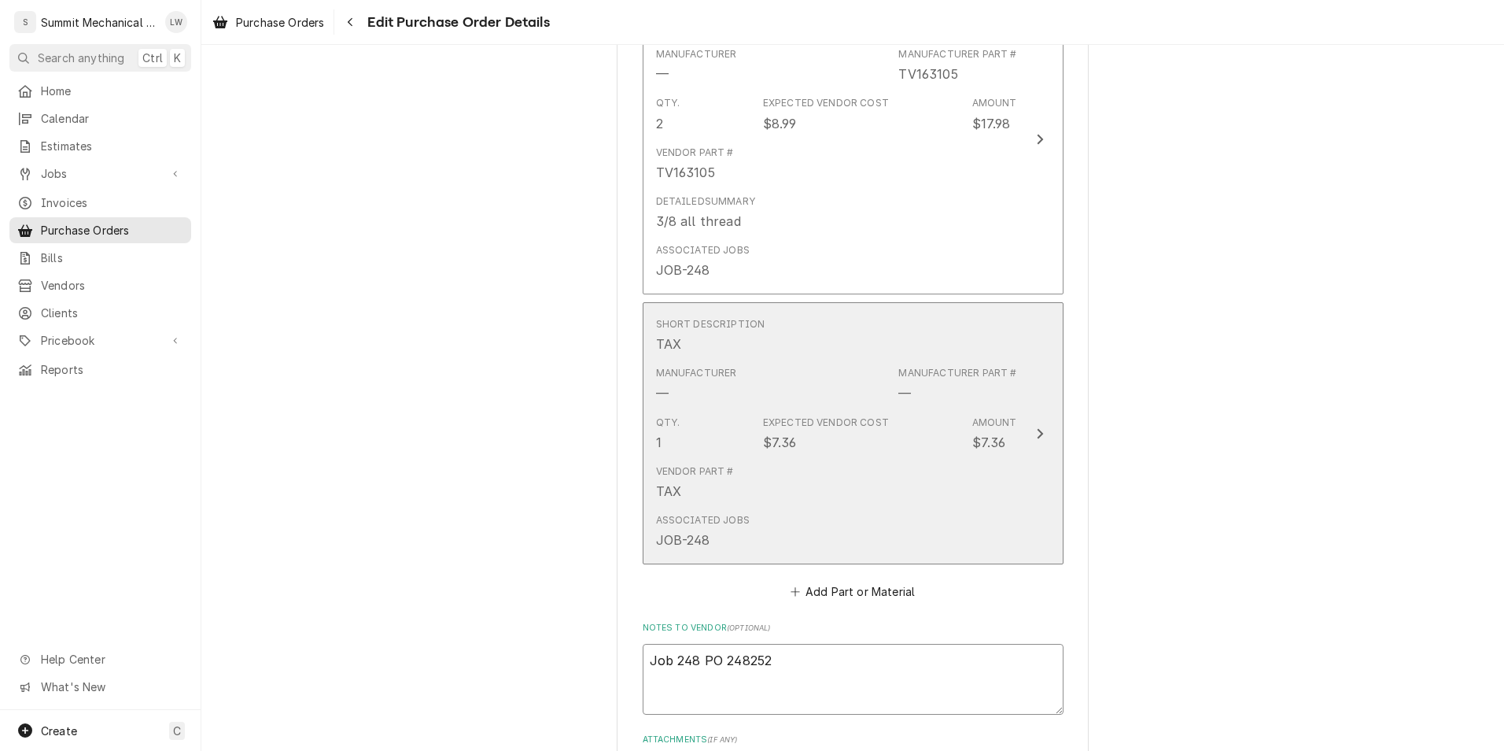
drag, startPoint x: 764, startPoint y: 702, endPoint x: 804, endPoint y: 548, distance: 158.6
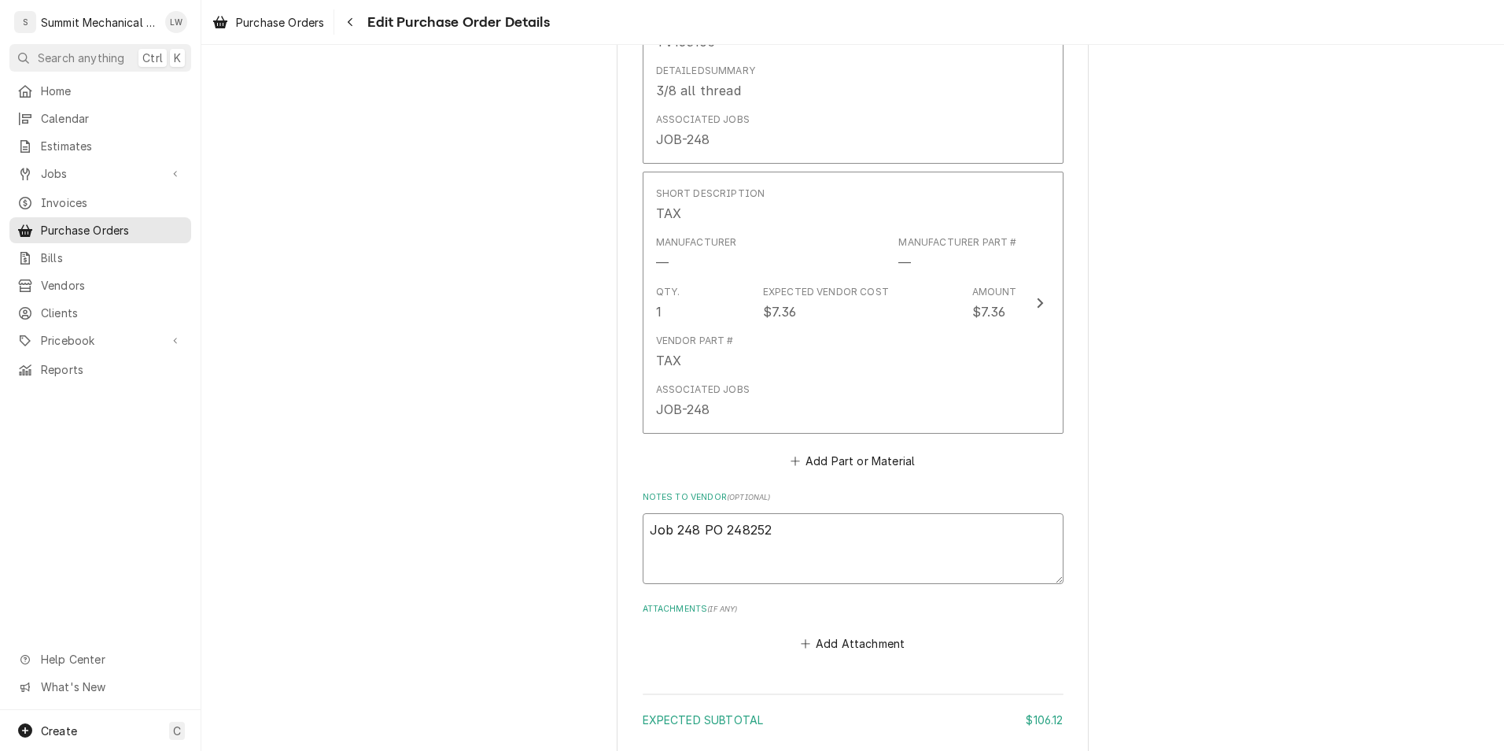
scroll to position [1958, 0]
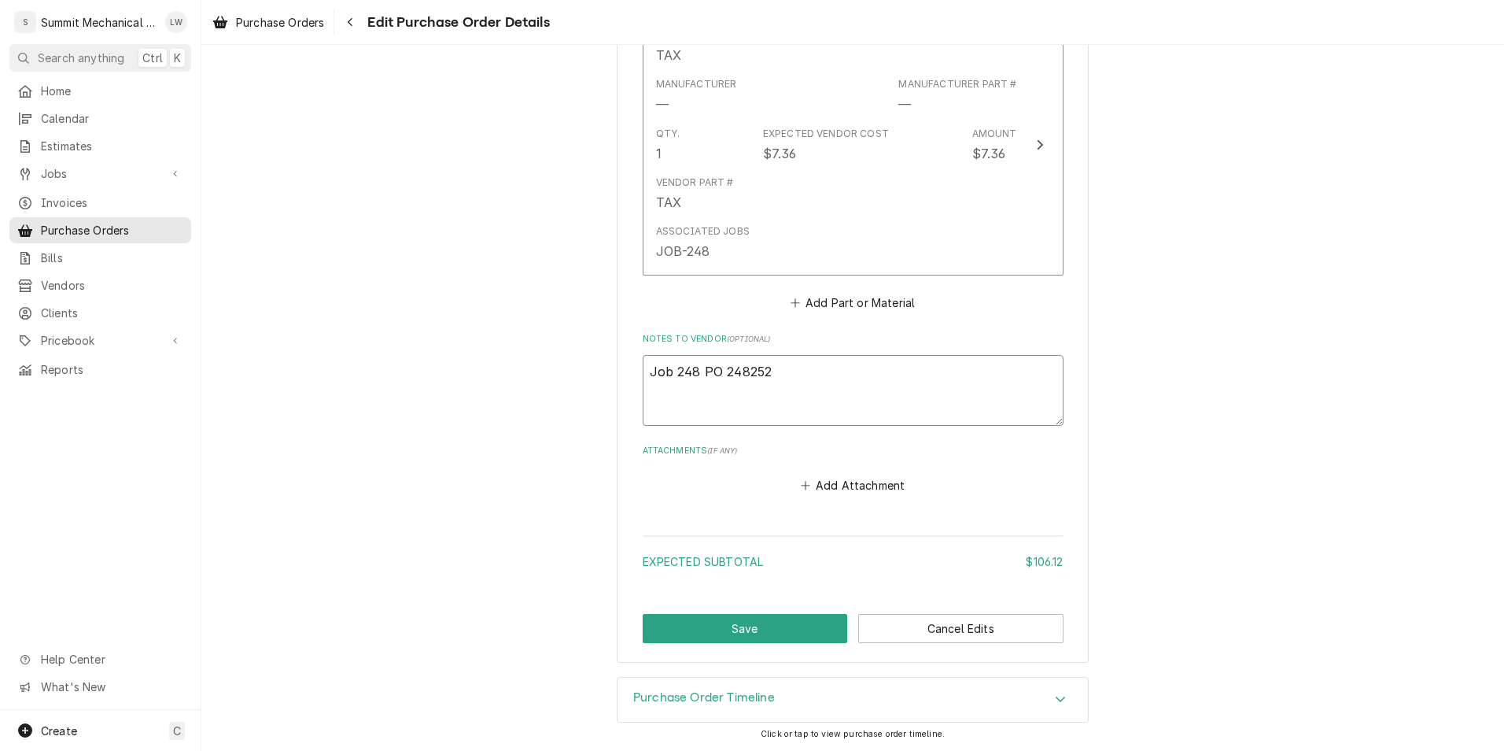
type textarea "x"
type textarea "Job 248 PO 248252"
type textarea "x"
type textarea "Job 248 PO 248252 j"
type textarea "x"
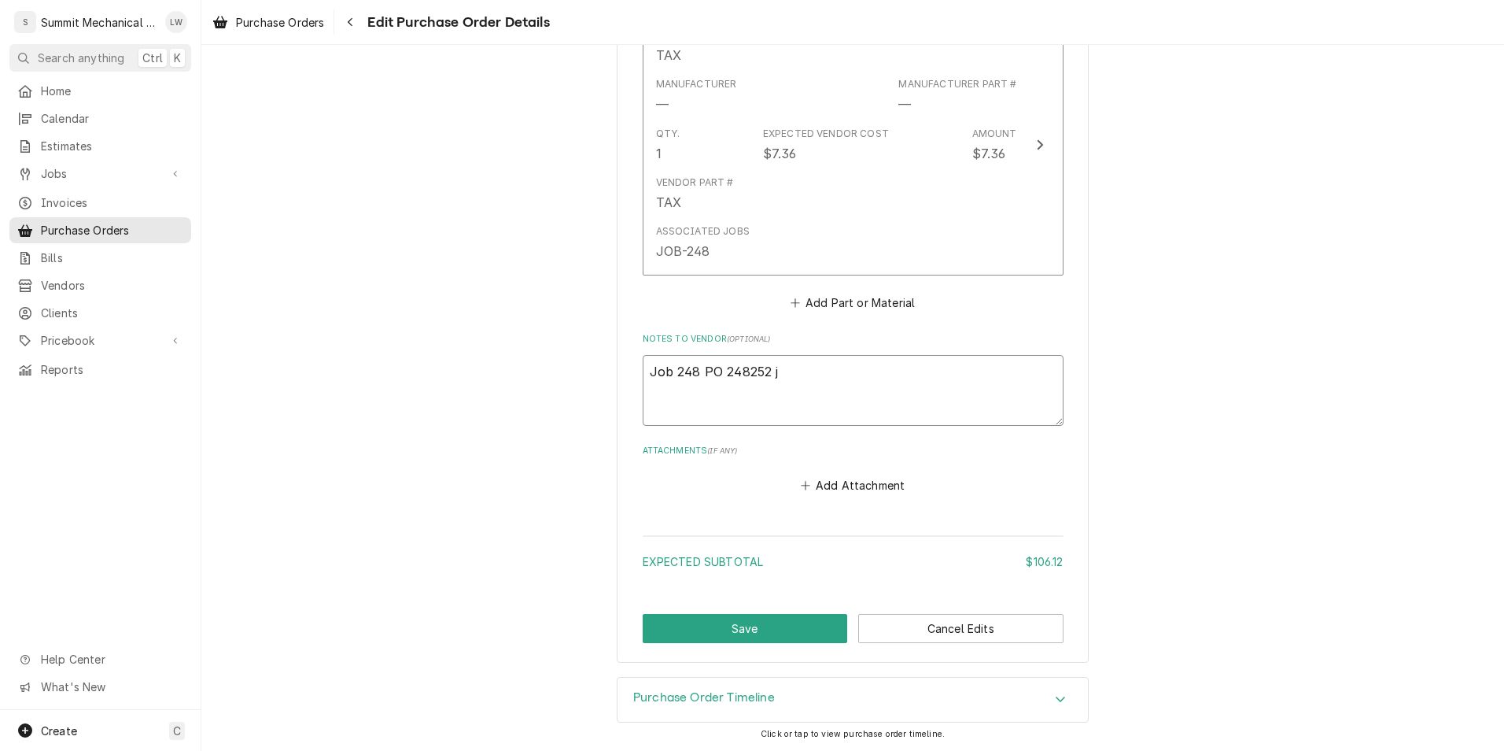
type textarea "Job 248 PO 248252"
type textarea "x"
type textarea "Job 248 PO 248252 R"
type textarea "x"
type textarea "Job 248 PO 248252 Re"
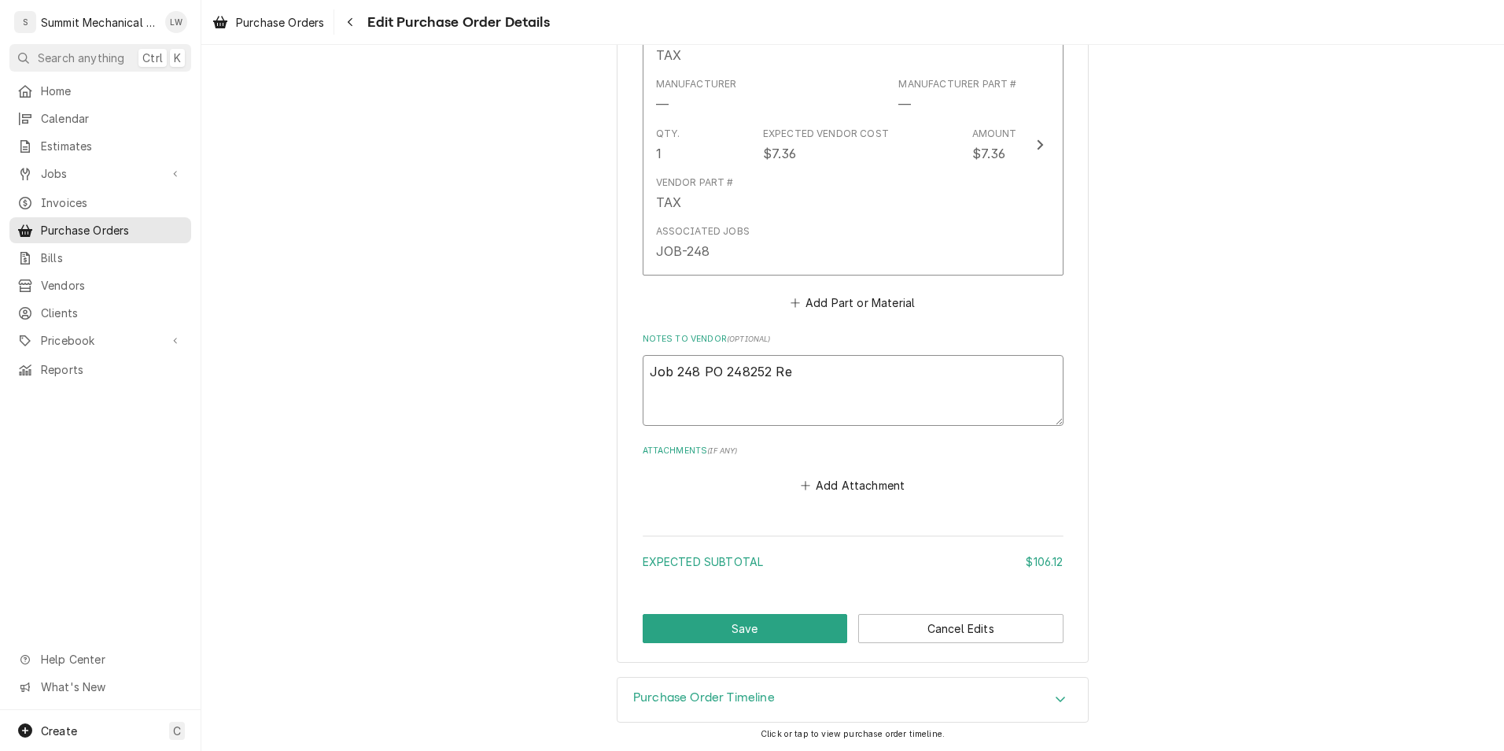
type textarea "x"
type textarea "Job 248 PO 248252 Ret"
type textarea "x"
type textarea "Job 248 PO 248252 Retr"
type textarea "x"
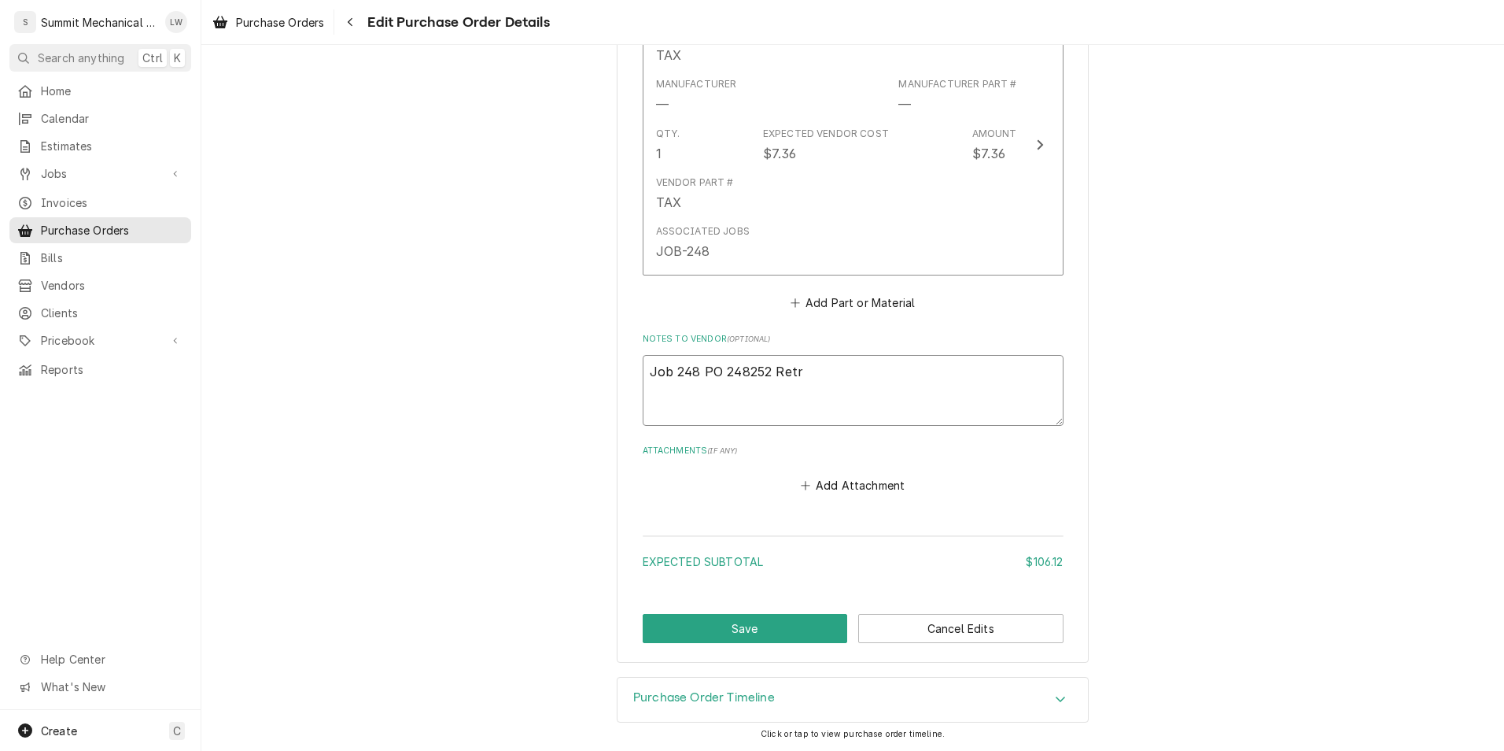
type textarea "Job 248 PO 248252 Ret"
type textarea "x"
type textarea "Job 248 PO 248252 Retu"
type textarea "x"
type textarea "Job 248 PO 248252 Retur"
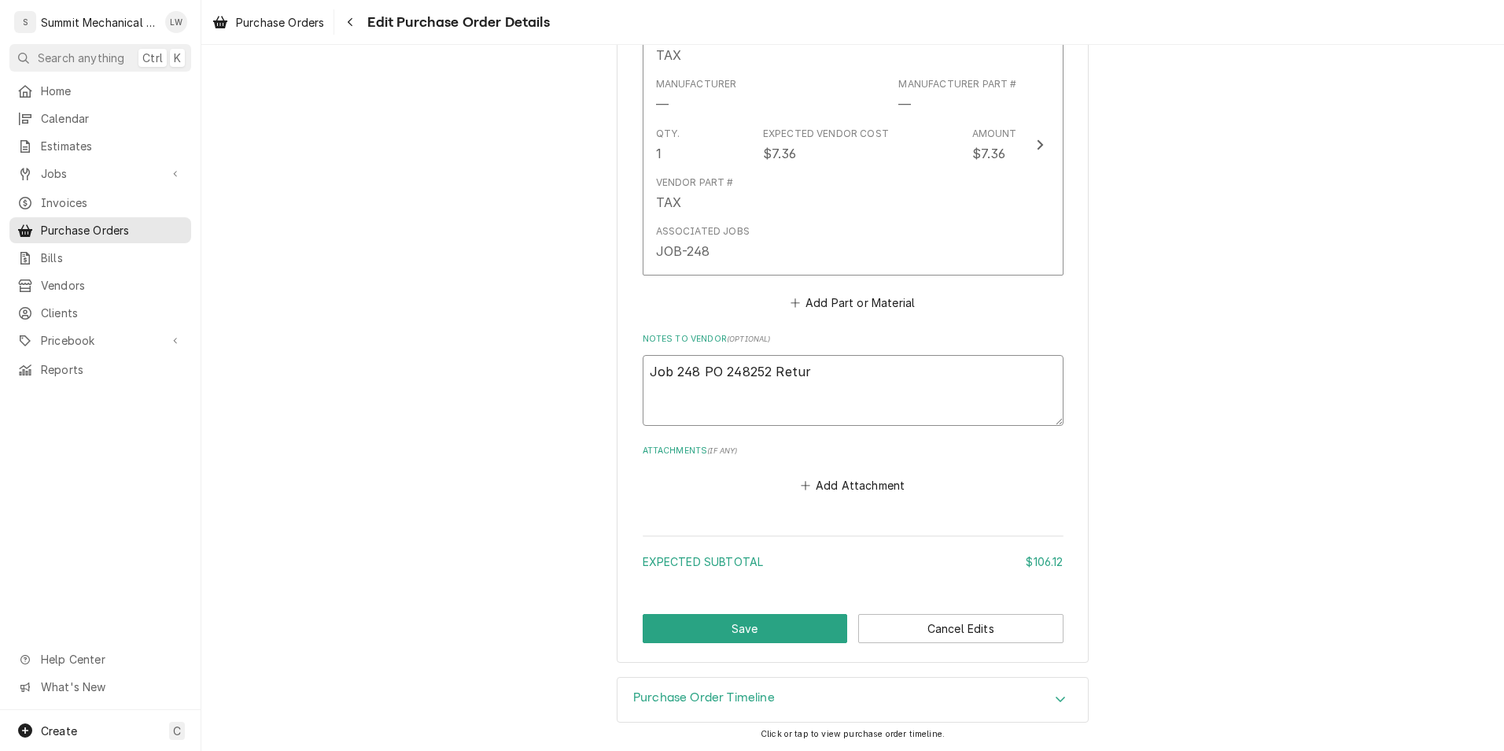
type textarea "x"
type textarea "Job 248 PO 248252 Return"
type textarea "x"
type textarea "Job 248 PO 248252 Return"
type textarea "x"
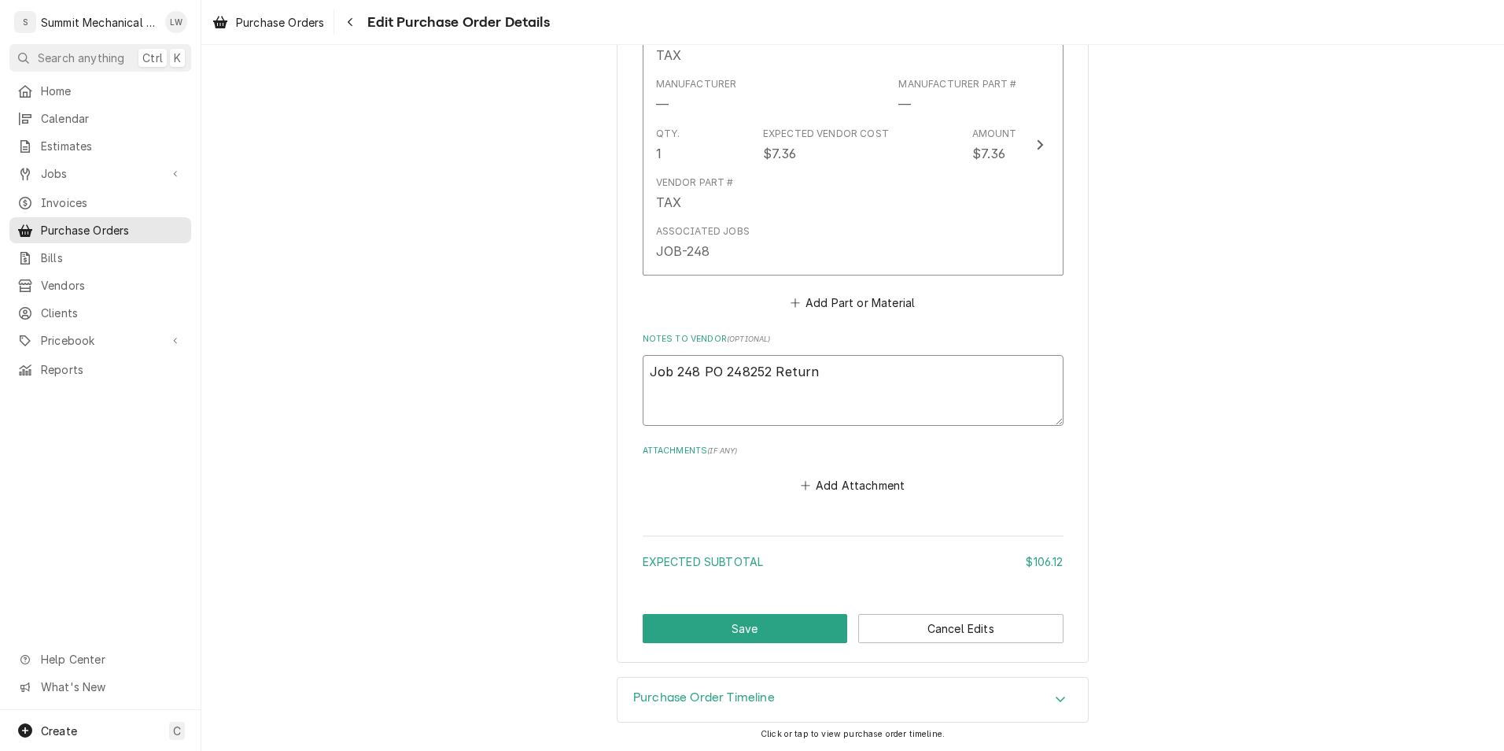
type textarea "Job 248 PO 248252 Return p"
type textarea "x"
type textarea "Job 248 PO 248252 Return par"
type textarea "x"
type textarea "Job 248 PO 248252 Return pars"
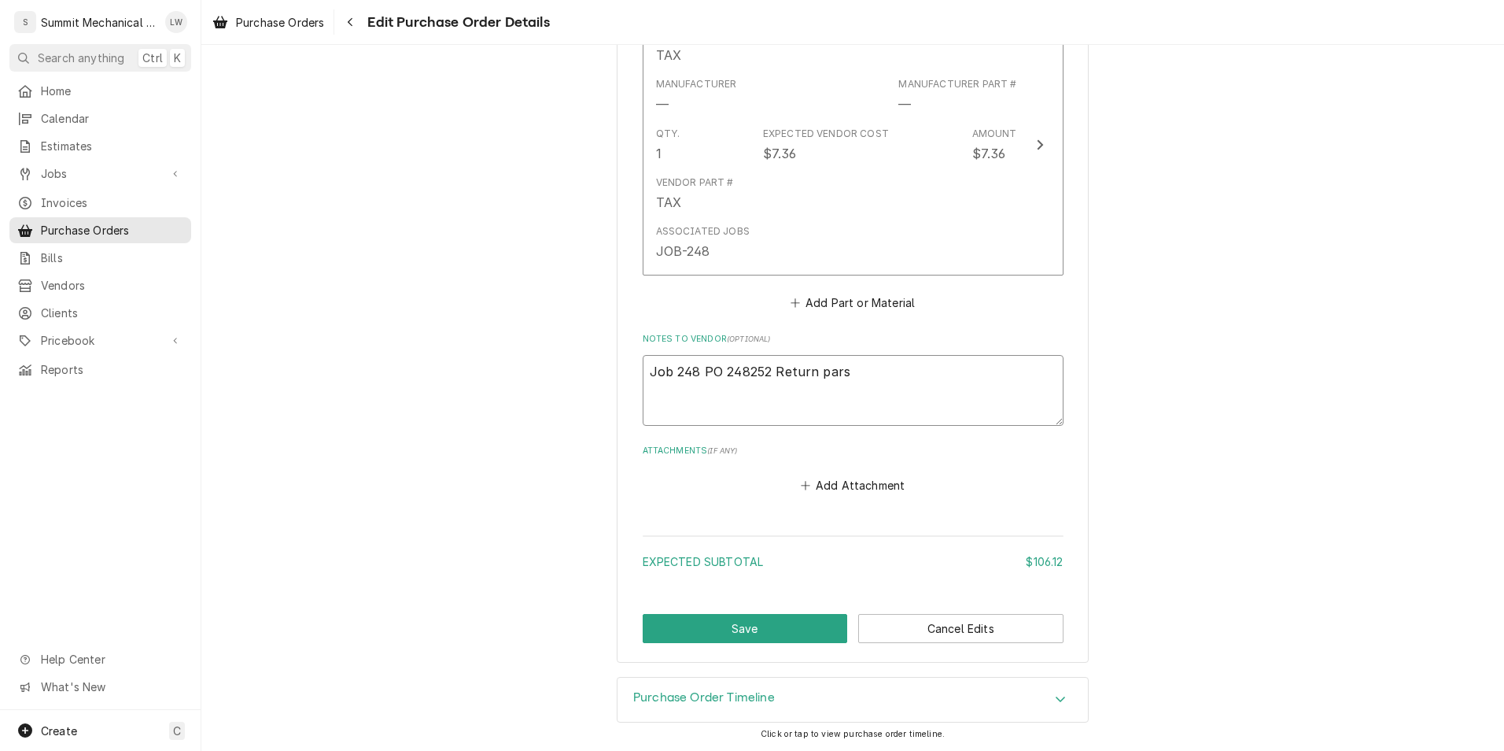
type textarea "x"
type textarea "Job 248 PO 248252 Return part"
type textarea "x"
type textarea "Job 248 PO 248252 Return parts"
type textarea "x"
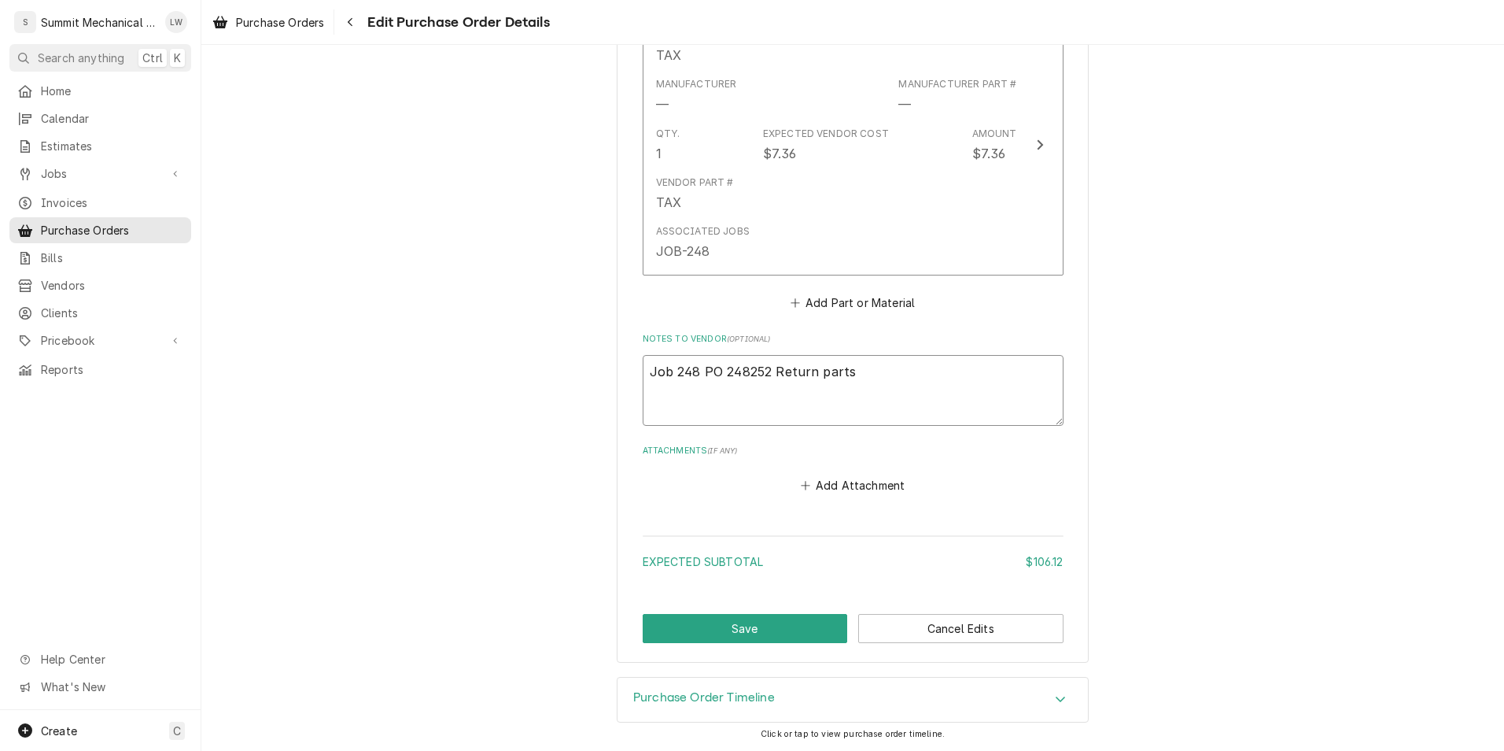
type textarea "Job 248 PO 248252 Return parts"
type textarea "x"
type textarea "Job 248 PO 248252 Return parts"
type textarea "x"
type textarea "Job 248 PO 248252 Return parts."
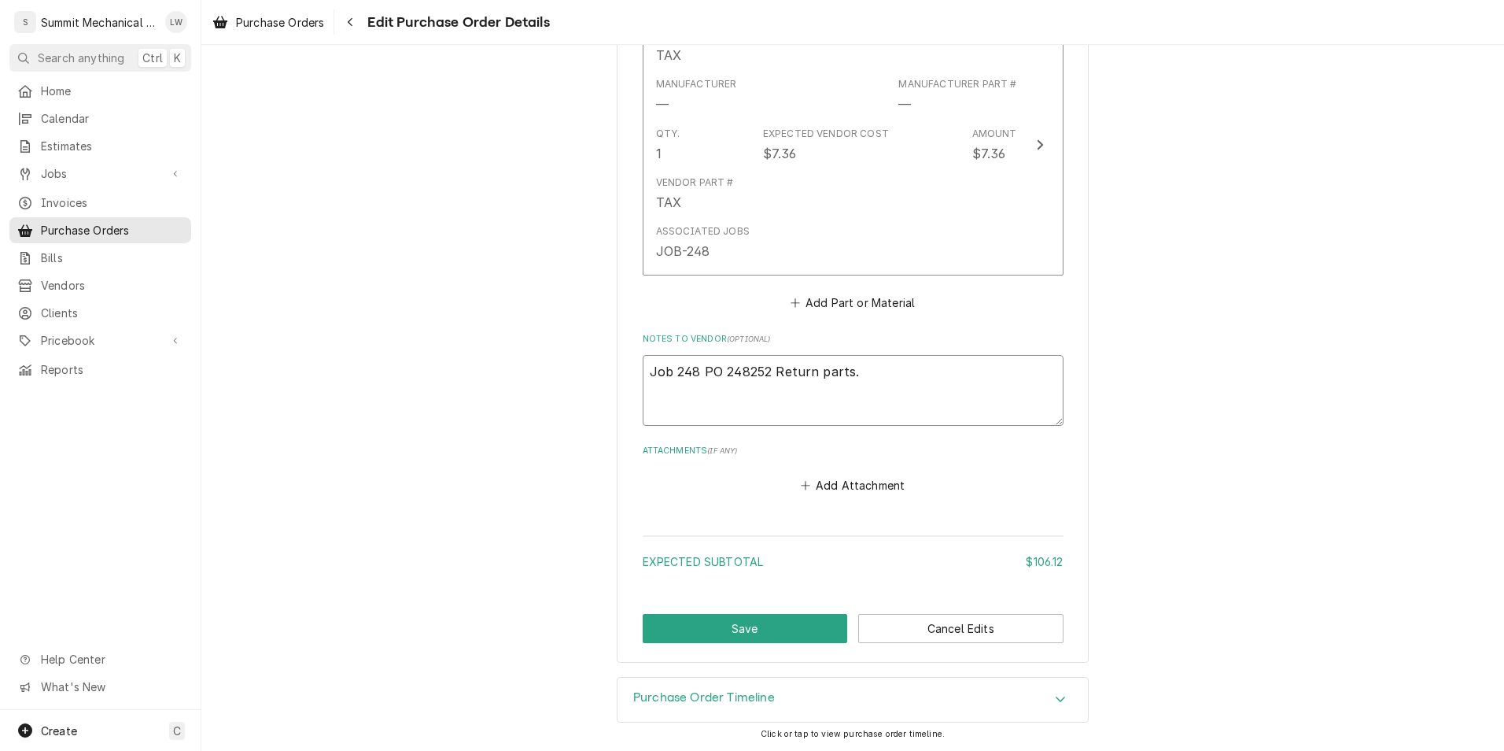
type textarea "x"
type textarea "Job 248 PO 248252 Return parts."
type textarea "x"
type textarea "Job 248 PO 248252 Return parts. i"
type textarea "x"
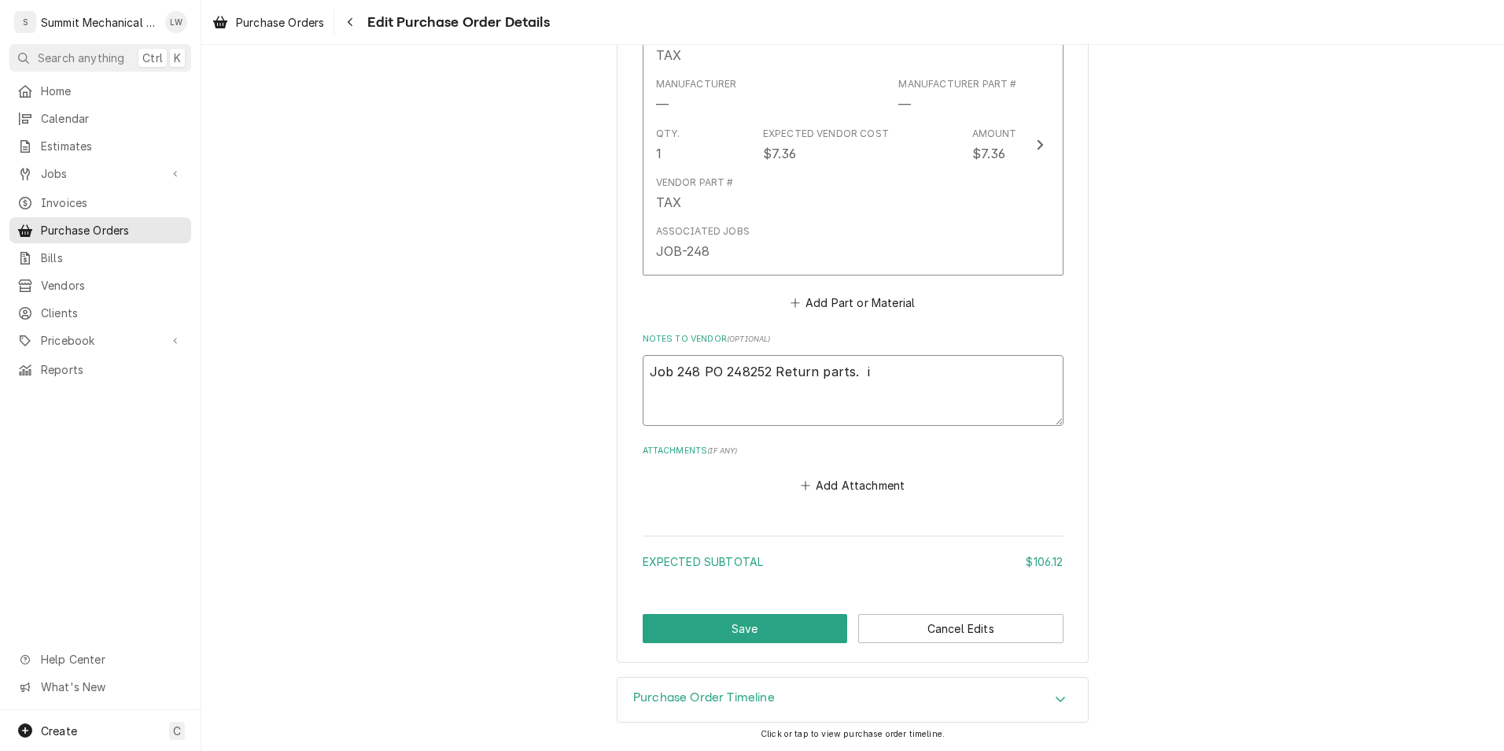
type textarea "Job 248 PO 248252 Return parts. in"
type textarea "x"
type textarea "Job 248 PO 248252 Return parts. i"
type textarea "x"
type textarea "Job 248 PO 248252 Return parts."
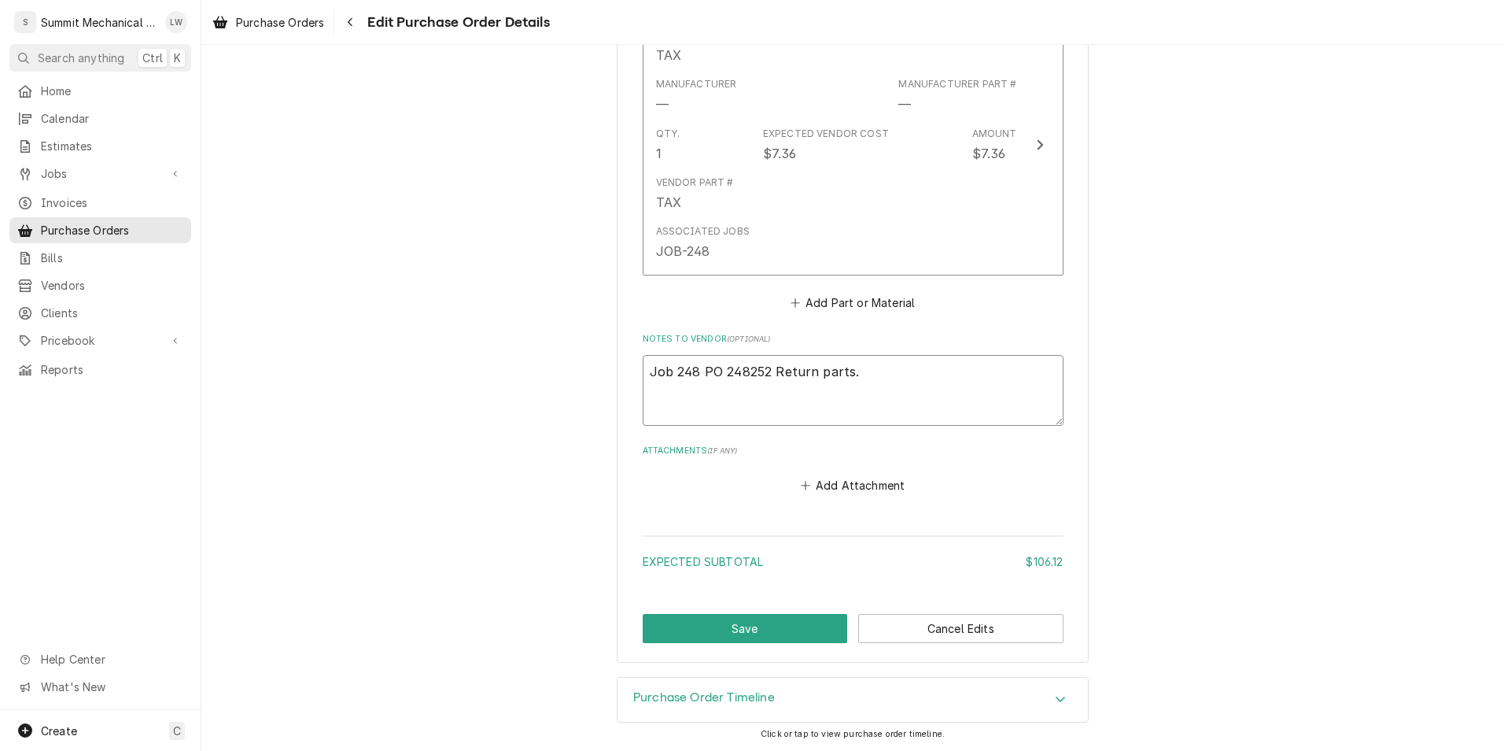
type textarea "x"
type textarea "Job 248 PO 248252 Return parts. i"
type textarea "x"
type textarea "Job 248 PO 248252 Return parts. in"
type textarea "x"
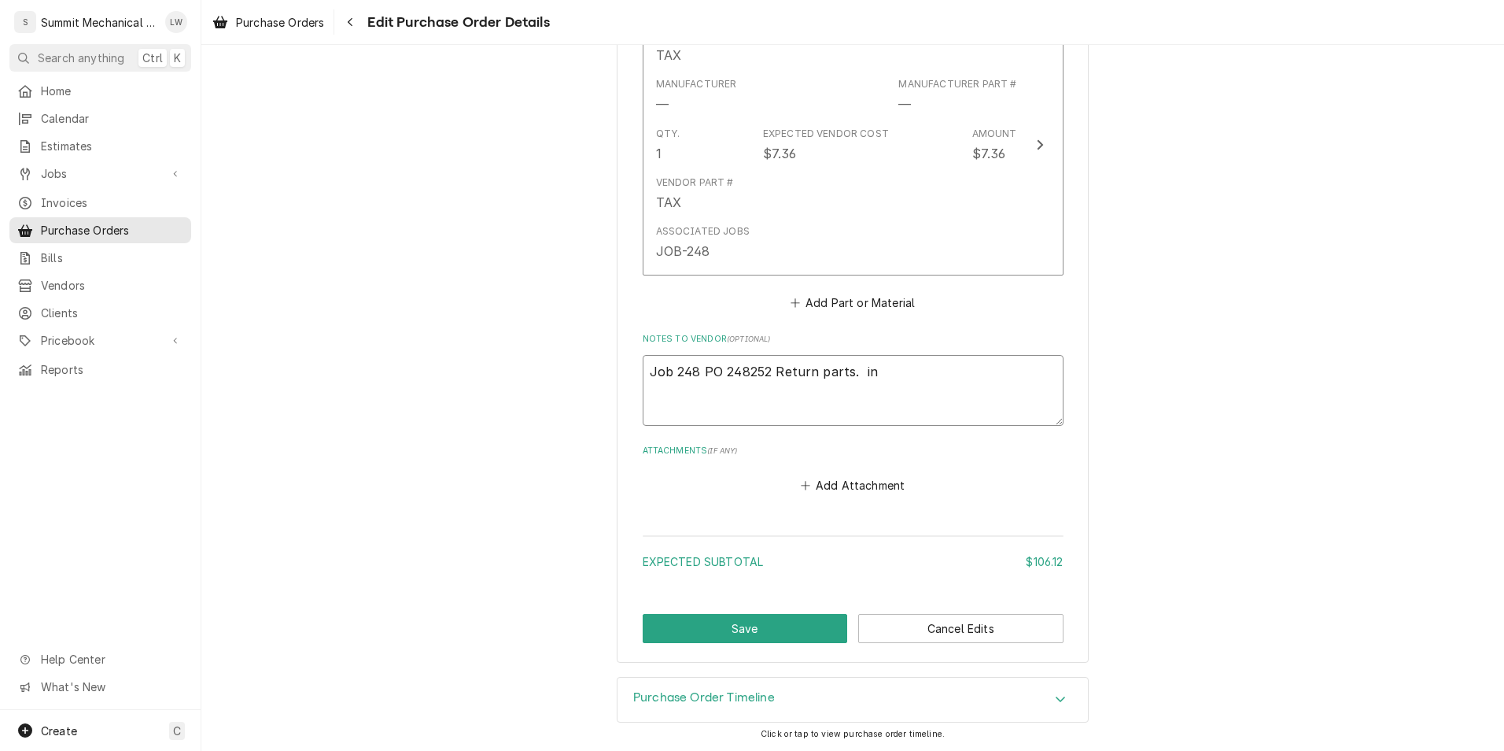
type textarea "Job 248 PO 248252 Return parts. inc"
type textarea "x"
type textarea "Job 248 PO 248252 Return parts. inco"
type textarea "x"
type textarea "Job 248 PO 248252 Return parts. incor"
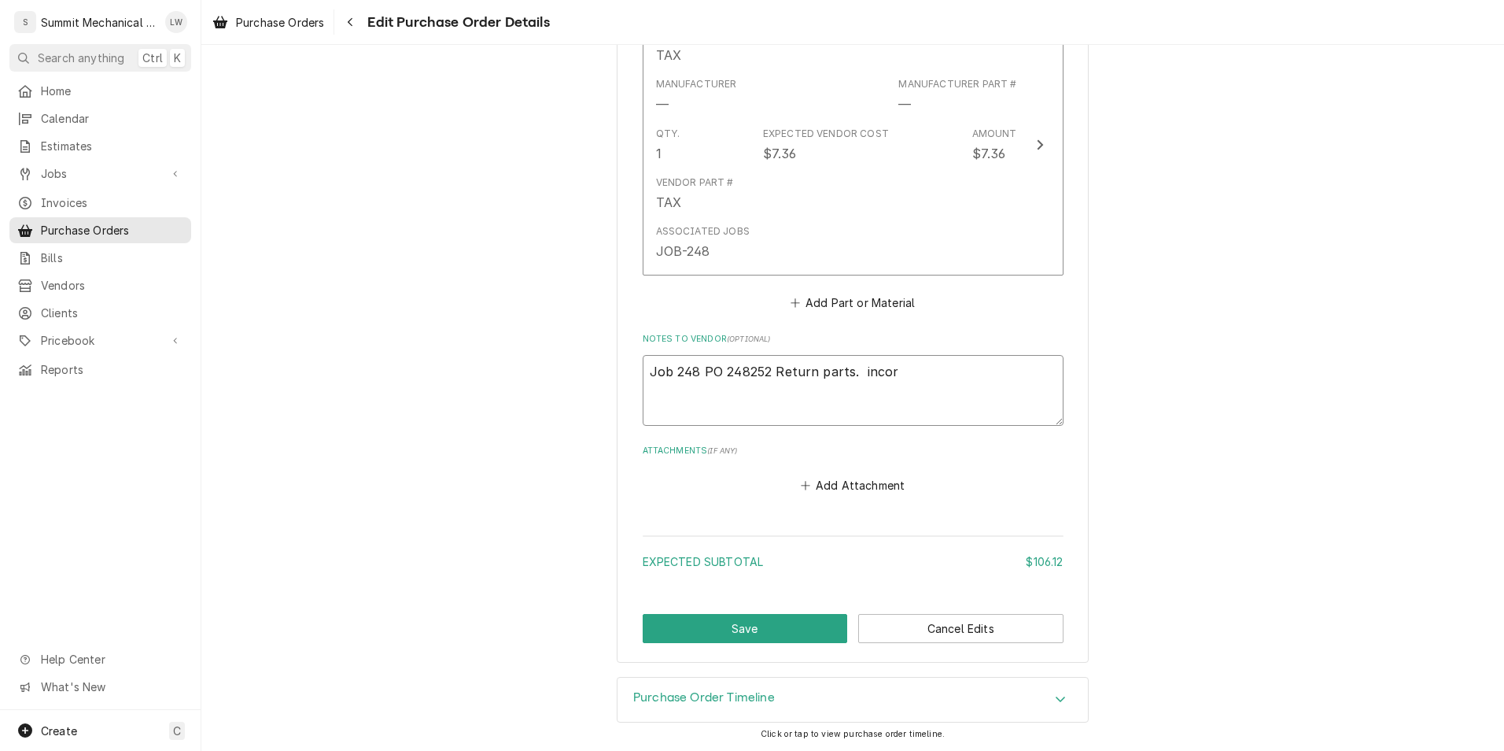
type textarea "x"
type textarea "Job 248 PO 248252 Return parts. incorr"
type textarea "x"
type textarea "Job 248 PO 248252 Return parts. incorre"
type textarea "x"
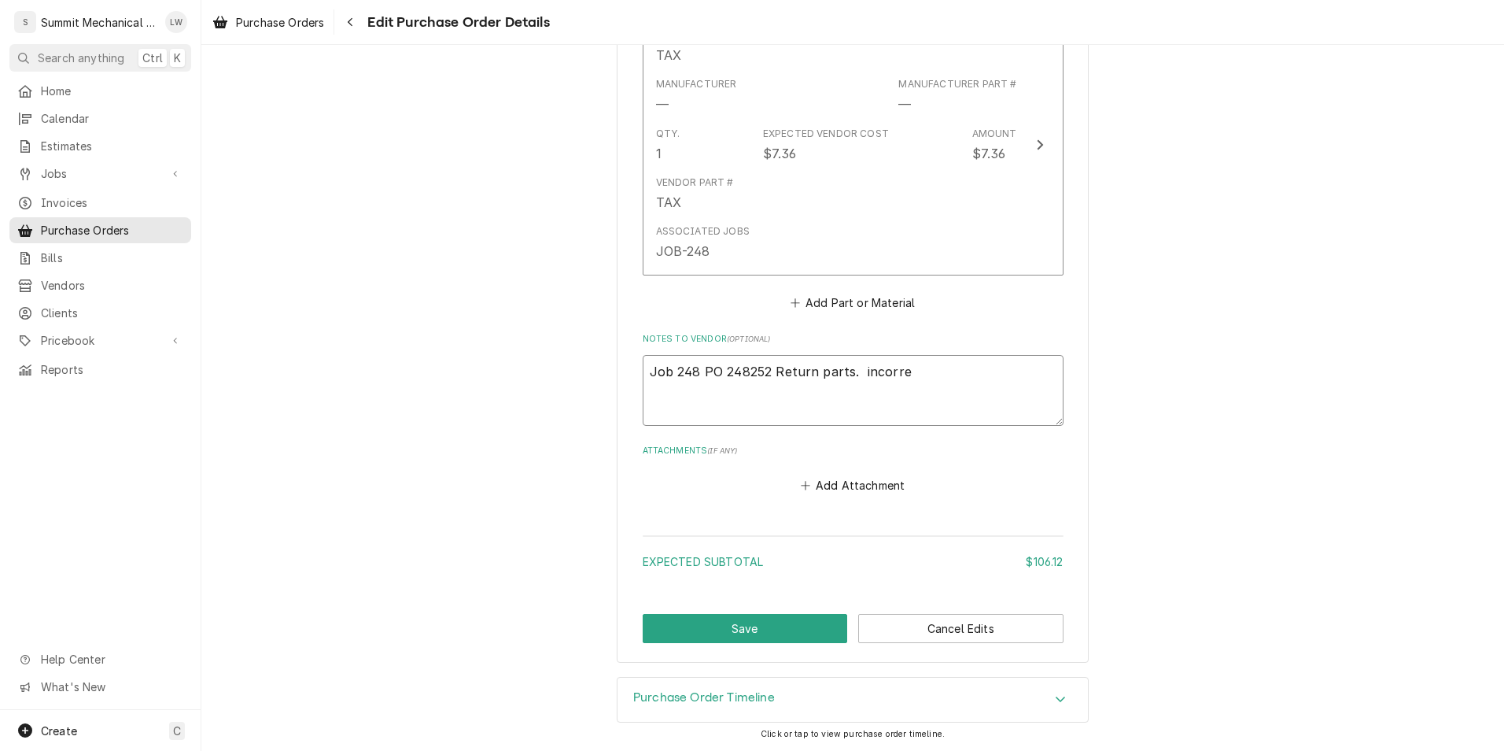
type textarea "Job 248 PO 248252 Return parts. incorrec"
type textarea "x"
type textarea "Job 248 PO 248252 Return parts. incorrect"
type textarea "x"
type textarea "Job 248 PO 248252 Return parts. incorrect"
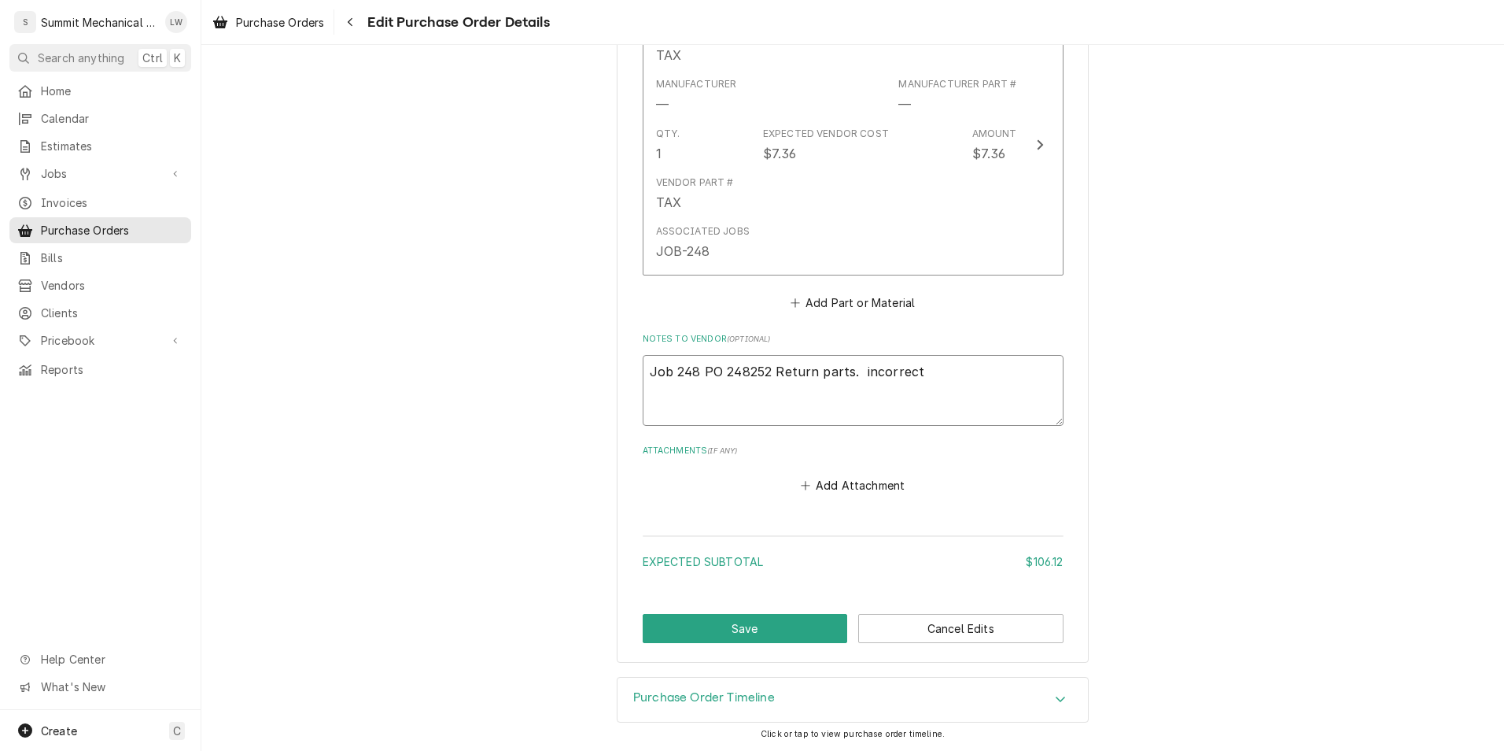
type textarea "x"
type textarea "Job 248 PO 248252 Return parts. incorrect"
type textarea "x"
type textarea "Job 248 PO 248252 Return parts. incorrect!"
click at [715, 622] on button "Save" at bounding box center [745, 628] width 205 height 29
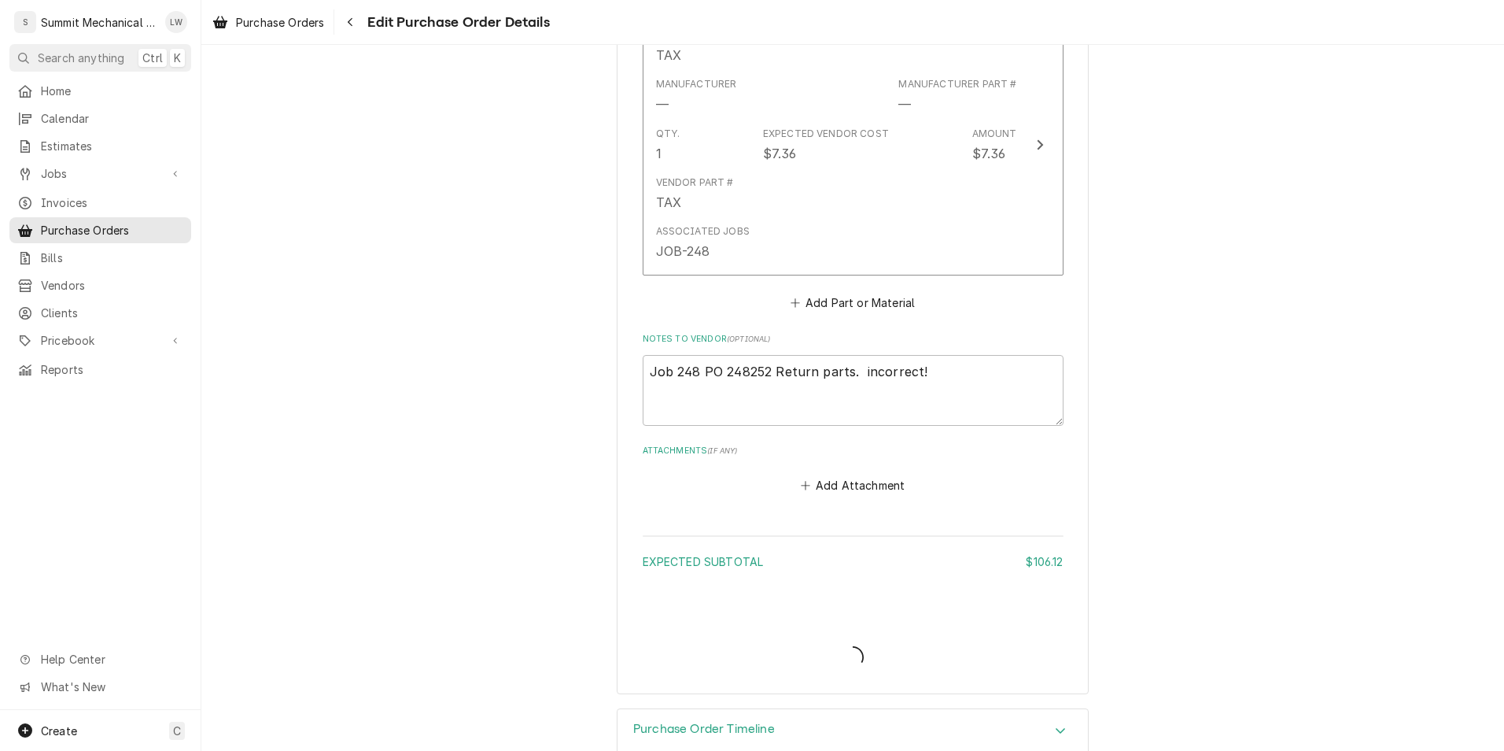
type textarea "x"
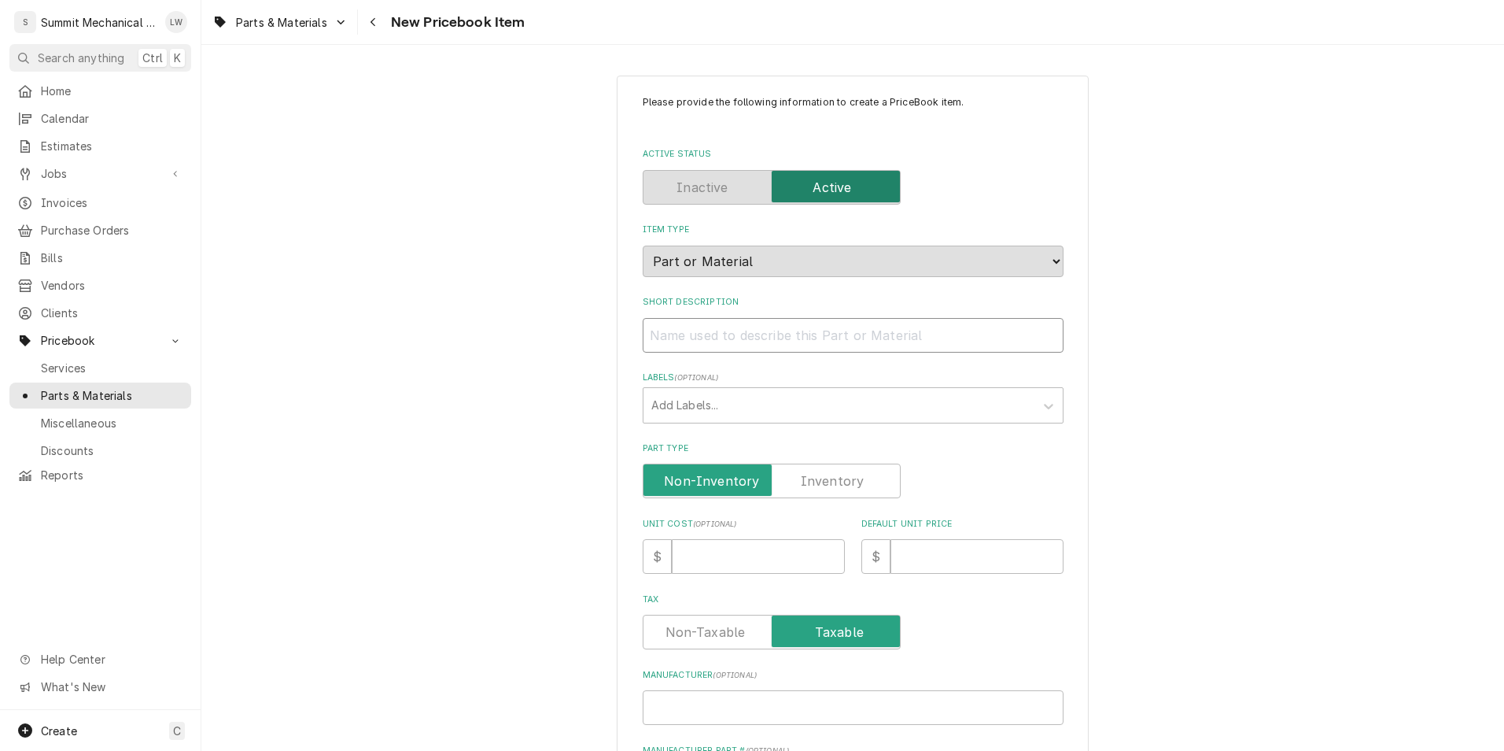
click at [780, 350] on input "Short Description" at bounding box center [853, 335] width 421 height 35
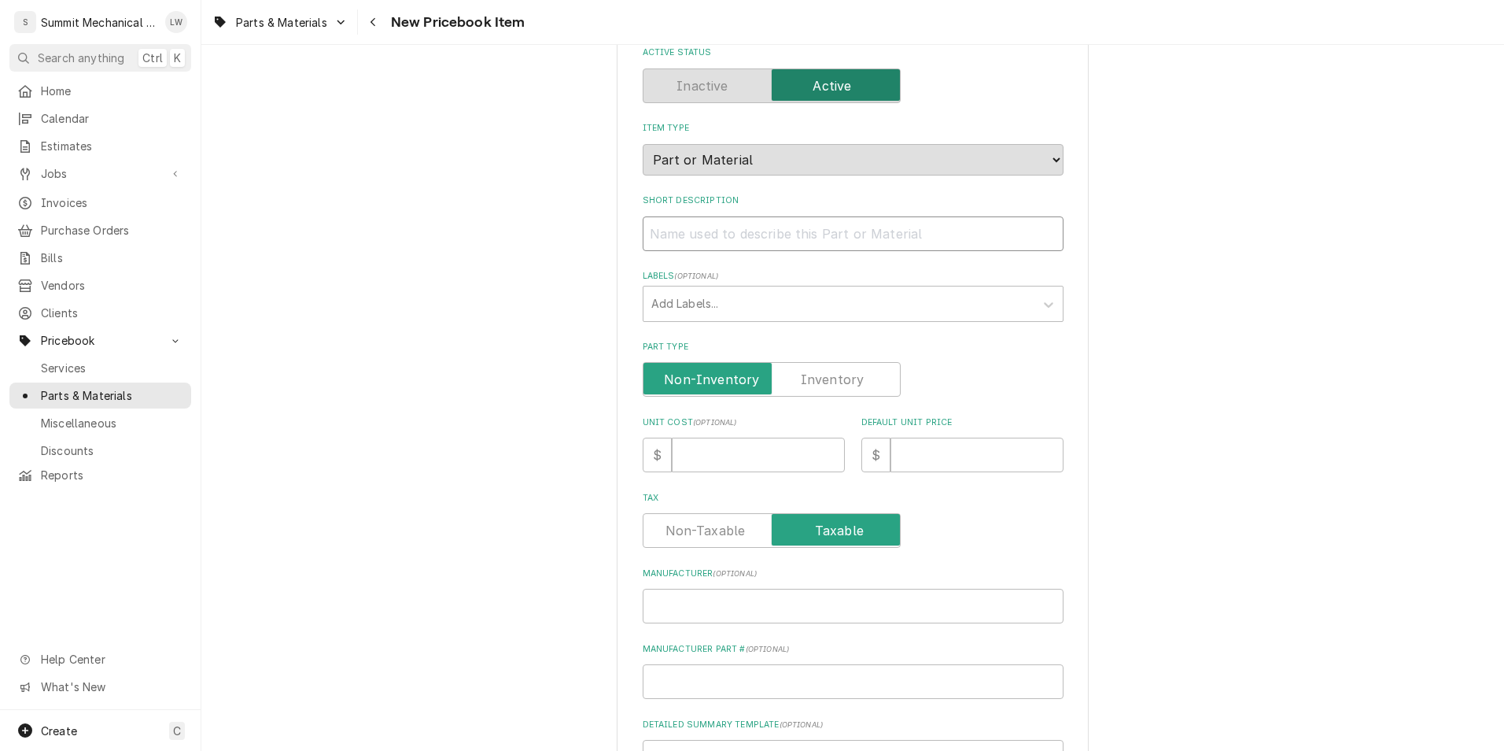
scroll to position [102, 0]
click at [756, 656] on div "Manufacturer Part # ( optional )" at bounding box center [853, 670] width 421 height 56
click at [756, 663] on div "Manufacturer Part # ( optional )" at bounding box center [853, 670] width 421 height 56
click at [759, 685] on input "Manufacturer Part # ( optional )" at bounding box center [853, 680] width 421 height 35
paste input "CLH-2"
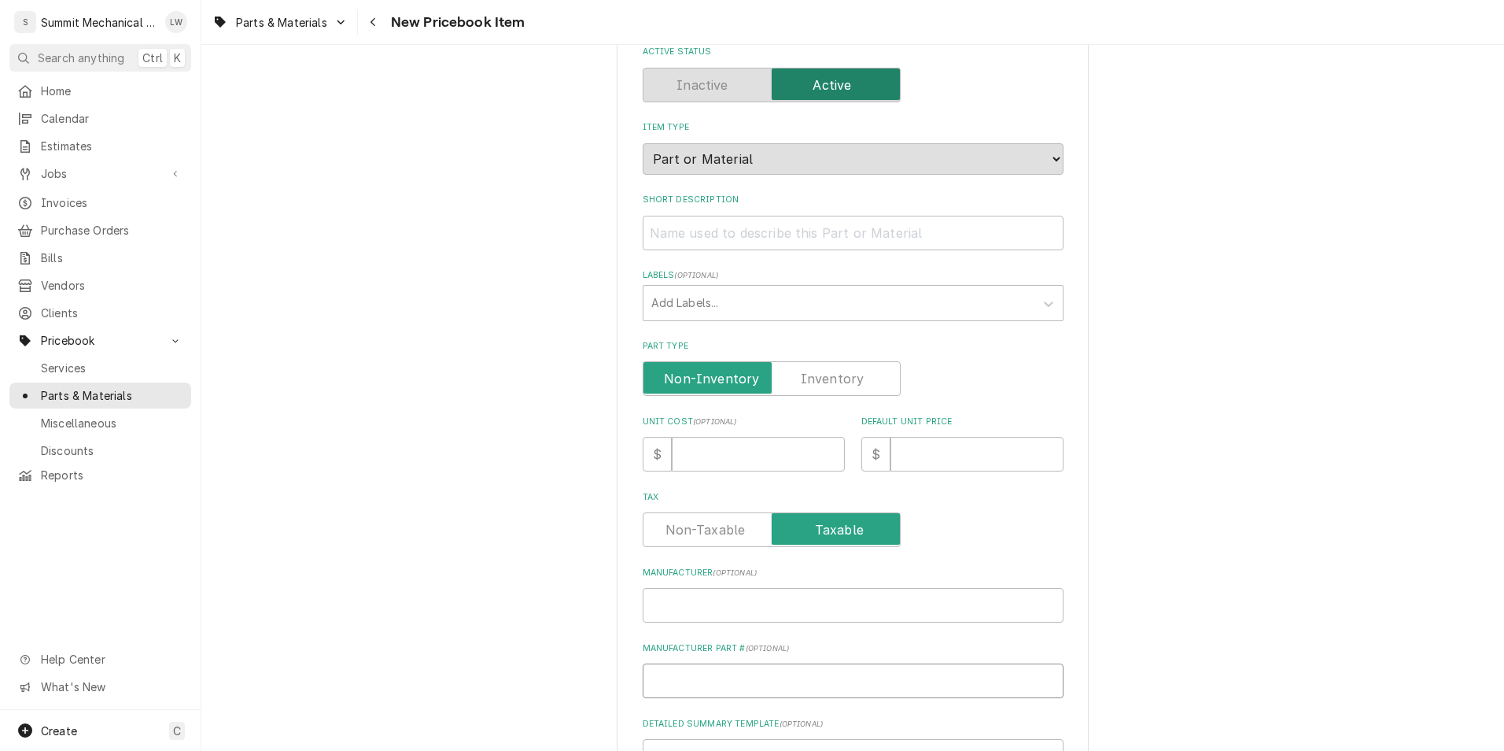
type textarea "x"
type input "CLH-2"
click at [761, 227] on input "Short Description" at bounding box center [853, 233] width 421 height 35
paste input "2 COP LOOP-COP #152"
type textarea "x"
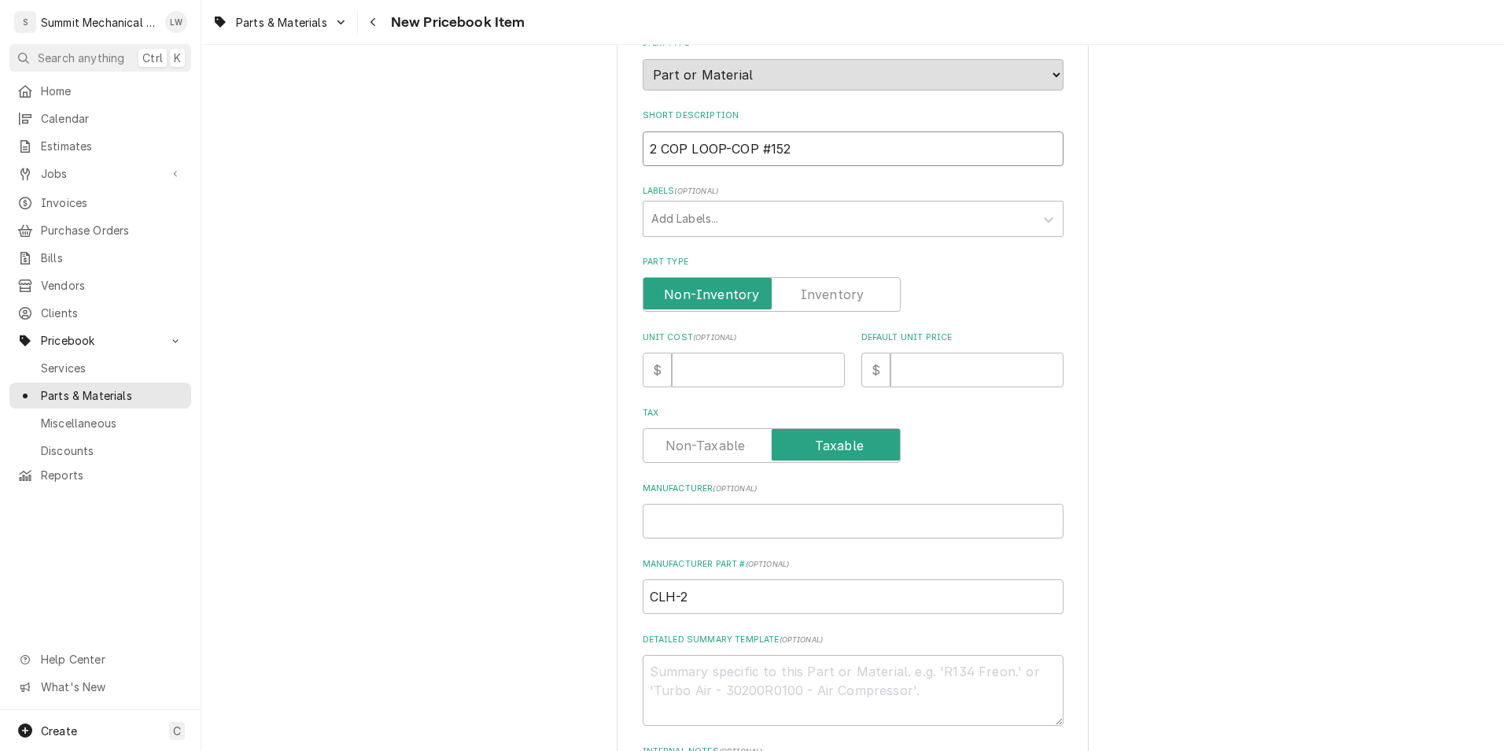
scroll to position [188, 0]
type input "2 COP LOOP-COP #152"
click at [731, 353] on input "Unit Cost ( optional )" at bounding box center [758, 368] width 173 height 35
type textarea "x"
type input "2"
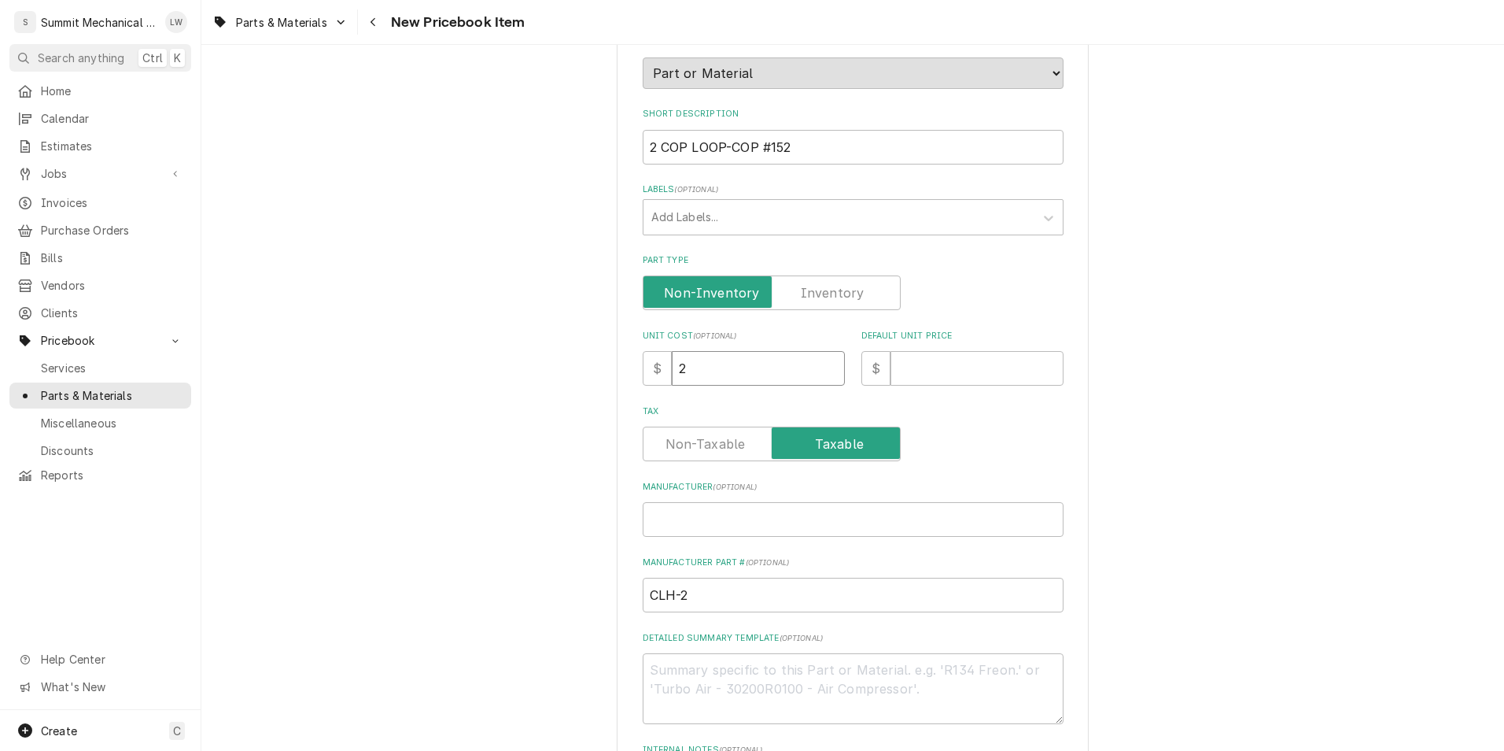
type textarea "x"
type input "2.0"
type textarea "x"
type input "2.09"
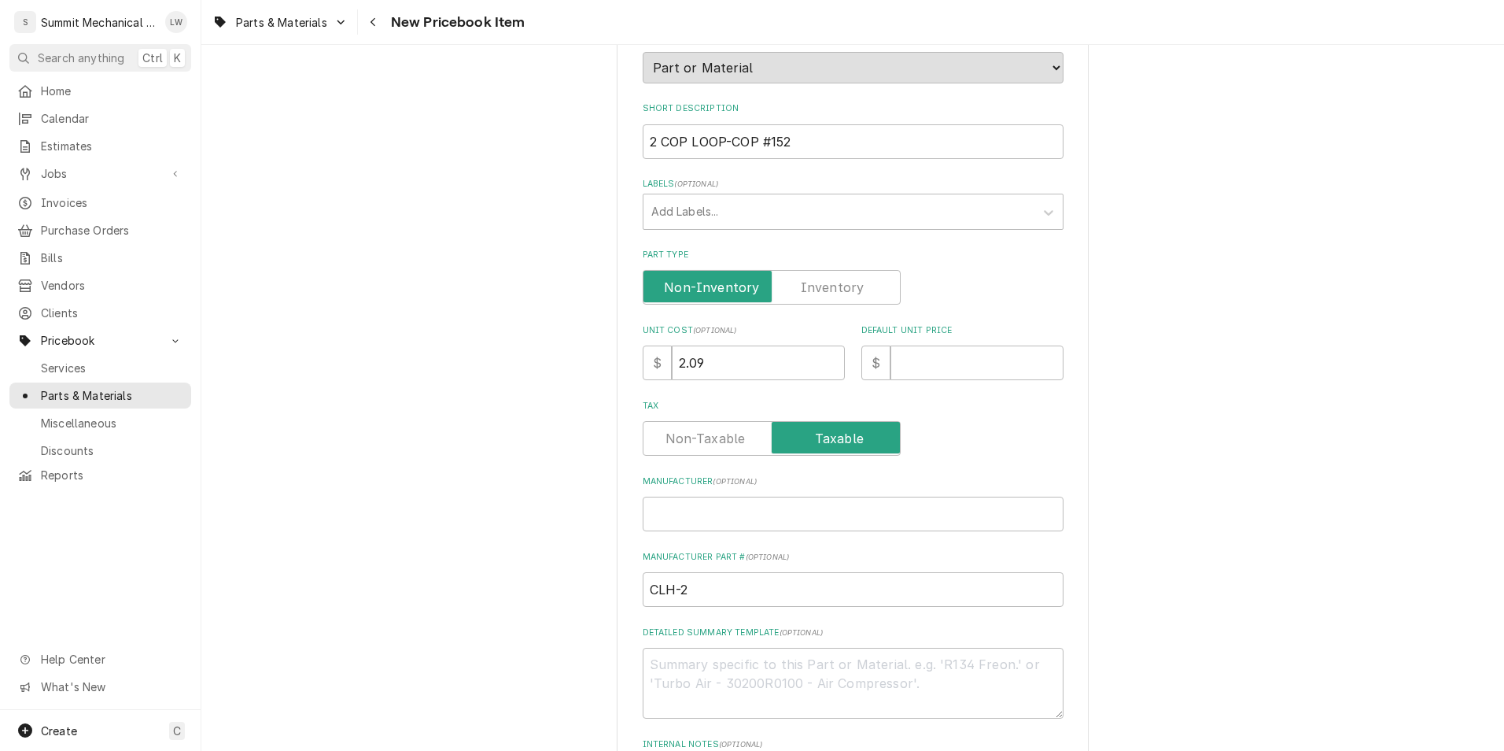
click at [873, 371] on div "$" at bounding box center [876, 362] width 29 height 35
click at [913, 370] on input "Default Unit Price" at bounding box center [977, 362] width 173 height 35
type textarea "x"
type input "4"
type textarea "x"
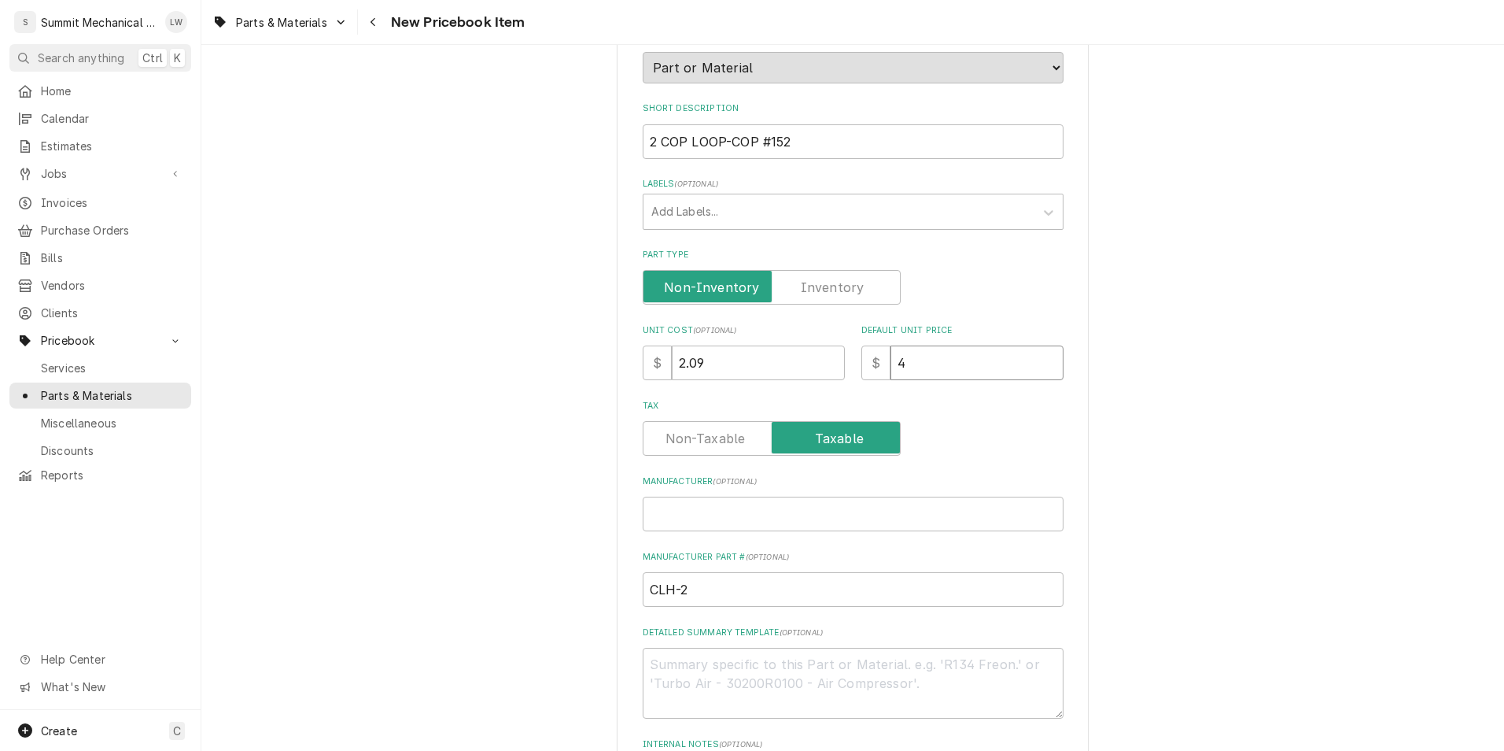
type input "4.1"
type textarea "x"
type input "4.18"
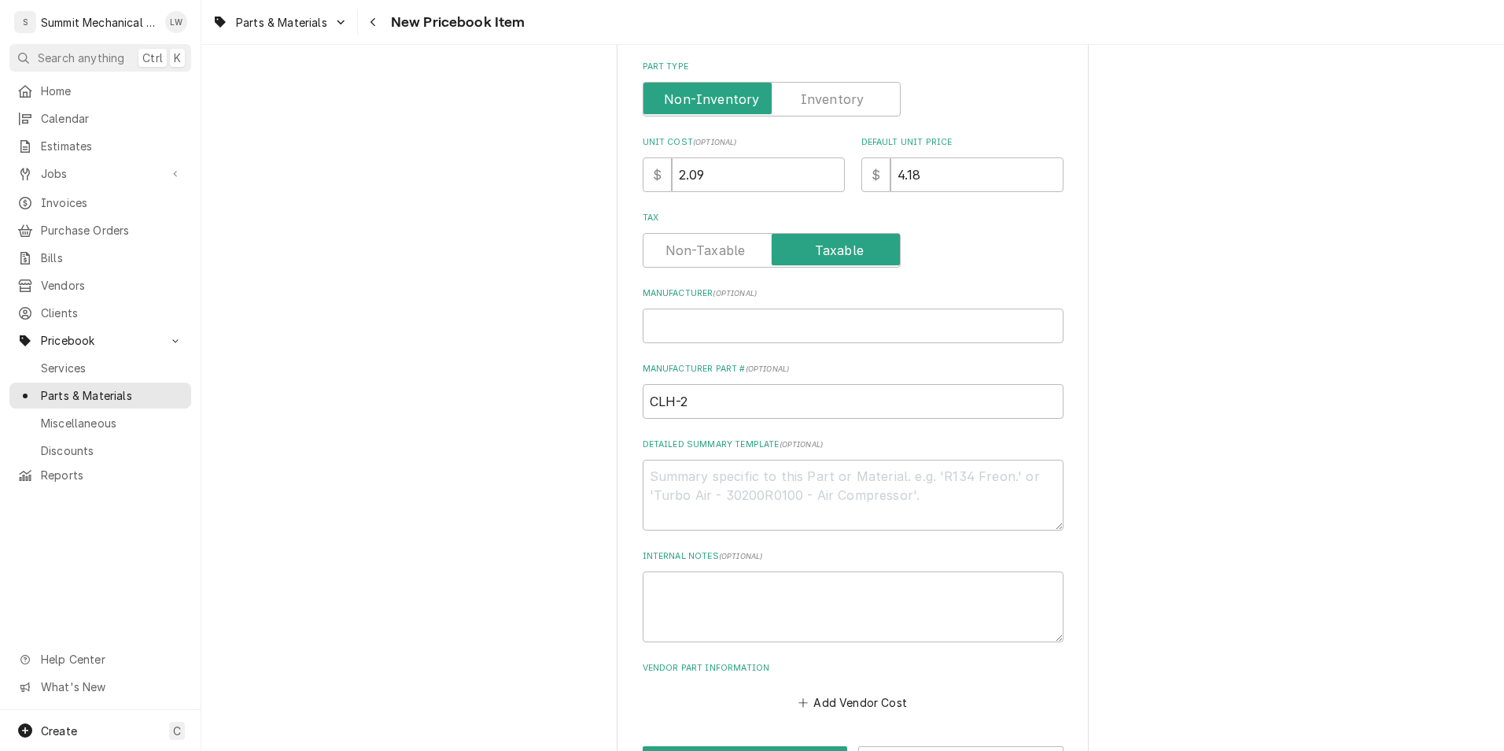
scroll to position [382, 0]
click at [762, 493] on textarea "Detailed Summary Template ( optional )" at bounding box center [853, 494] width 421 height 71
type textarea "x"
type textarea "p"
type textarea "x"
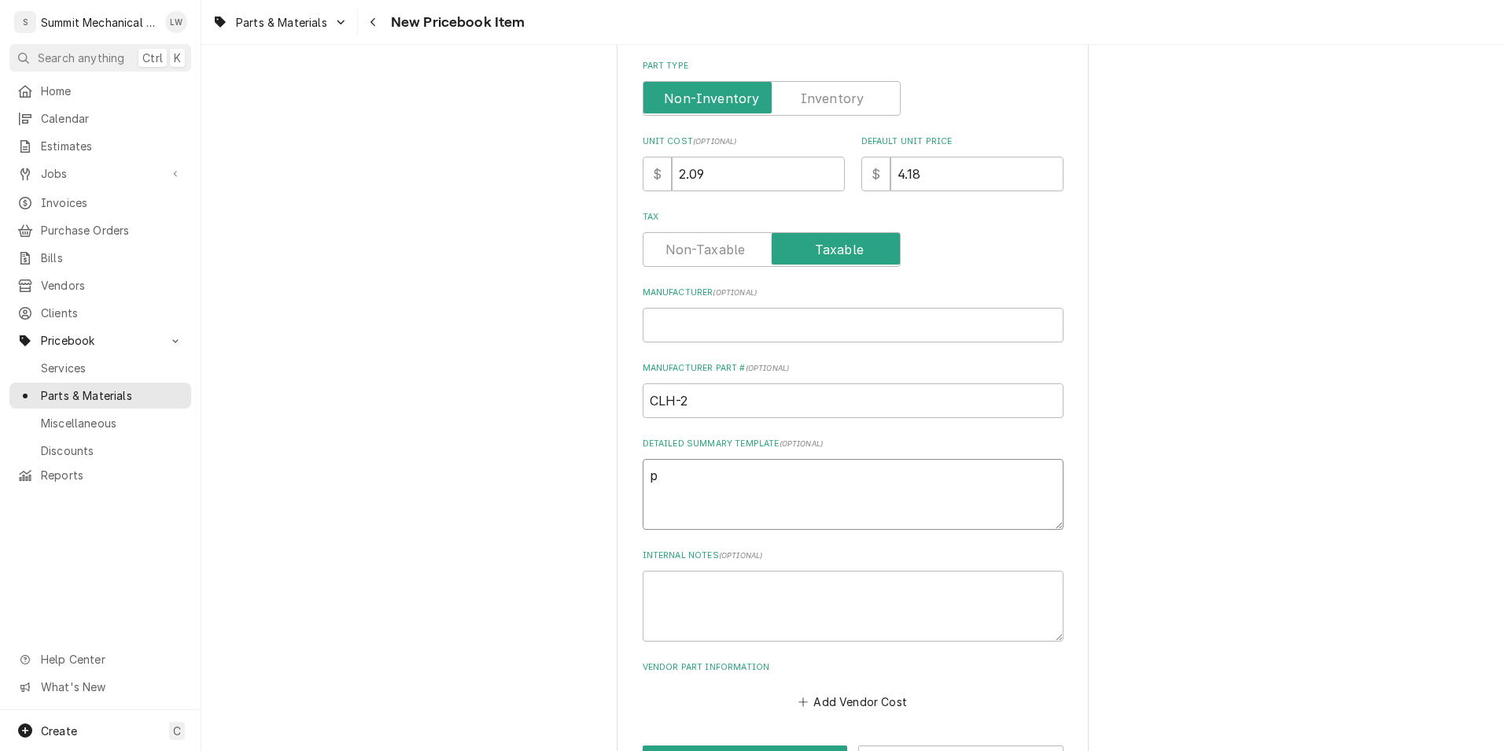
type textarea "pi"
type textarea "x"
type textarea "pip"
type textarea "x"
type textarea "pipe"
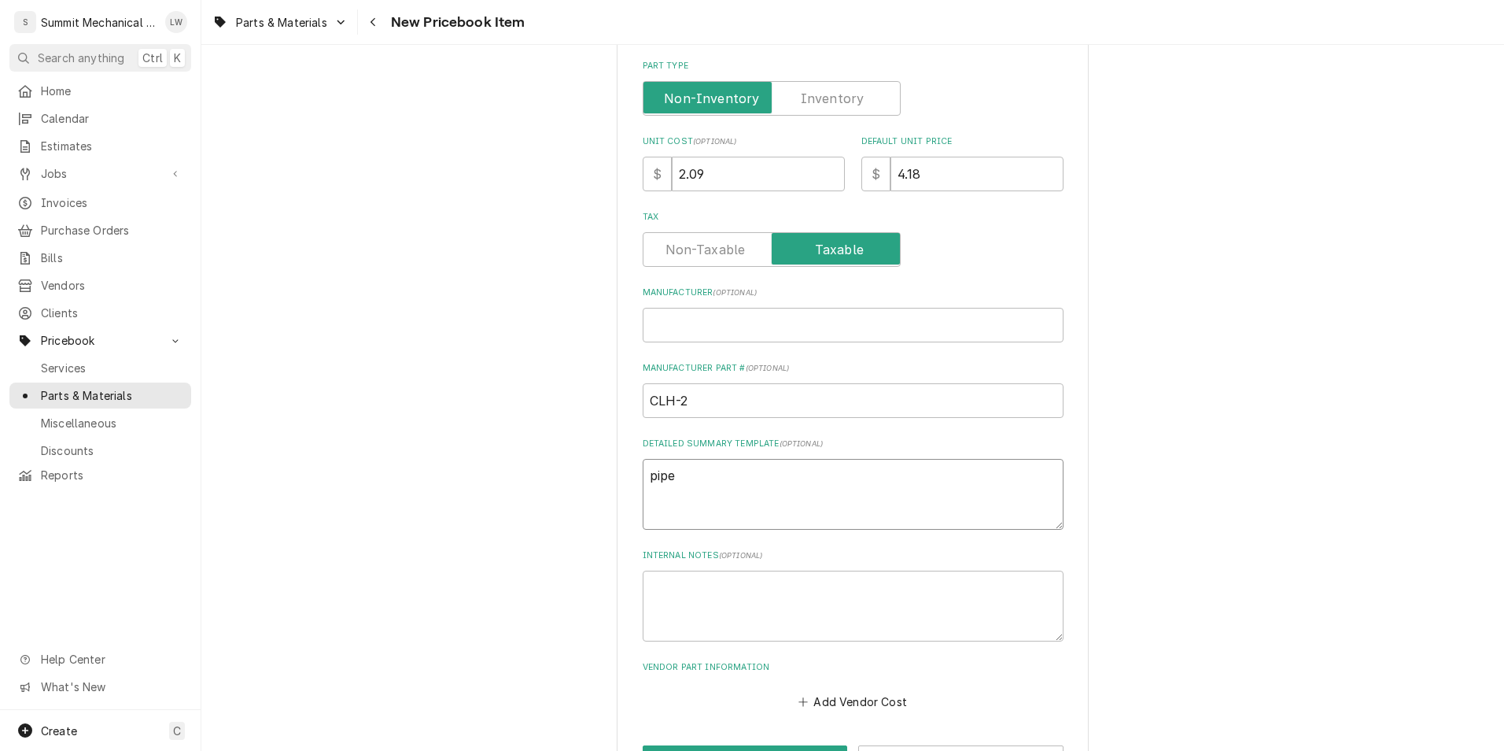
type textarea "x"
type textarea "pipe"
type textarea "x"
type textarea "pipe h"
type textarea "x"
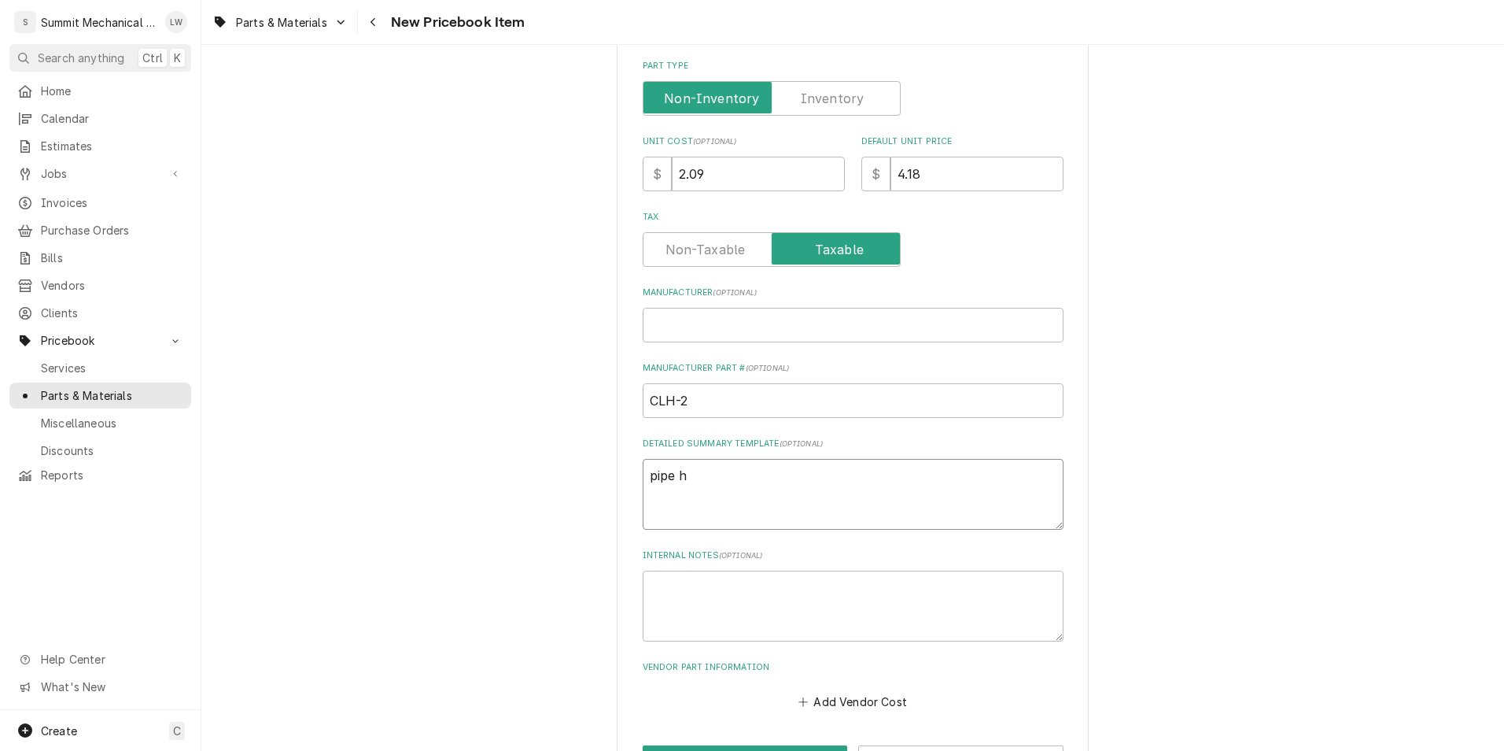
type textarea "pipe ha"
type textarea "x"
type textarea "pipe han"
type textarea "x"
type textarea "pipe hang"
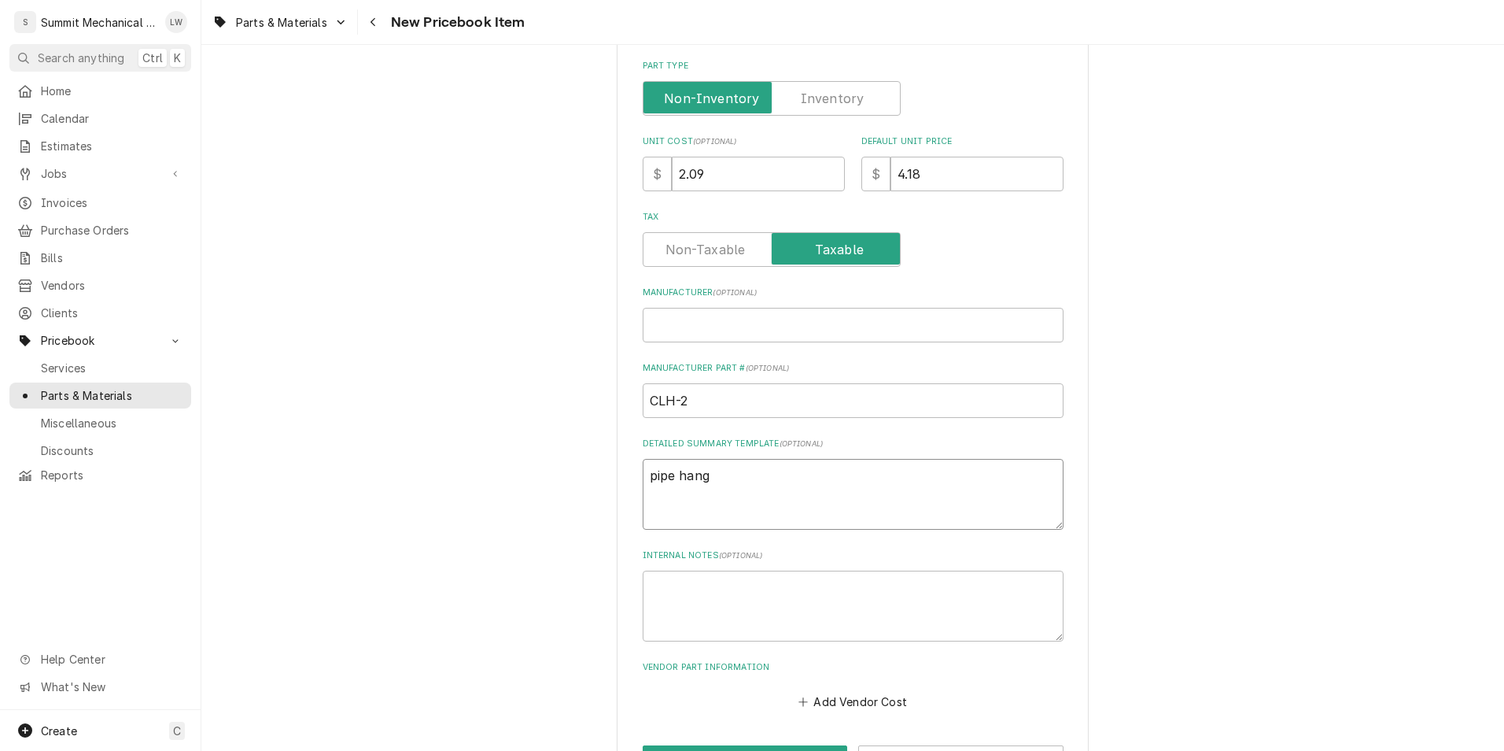
type textarea "x"
type textarea "pipe hange"
type textarea "x"
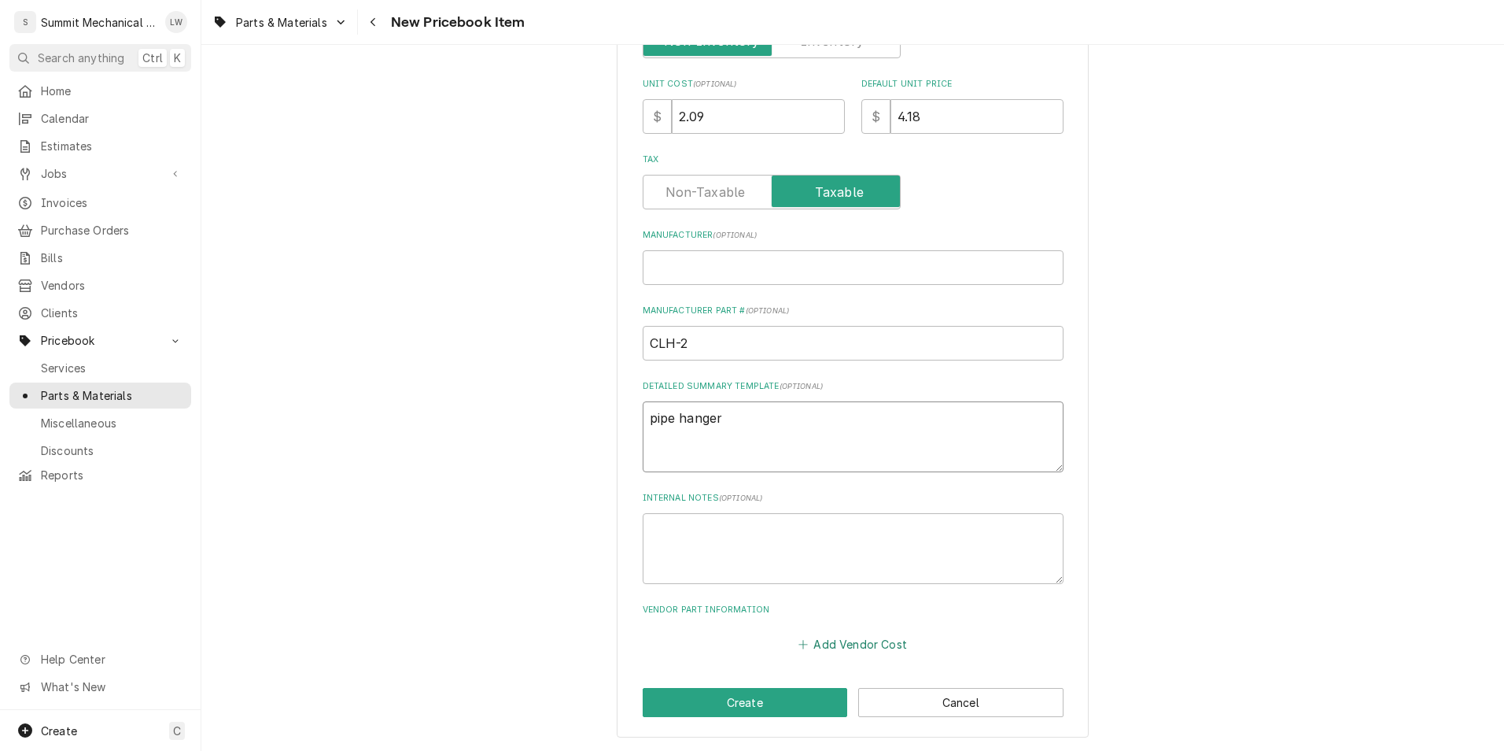
type textarea "pipe hanger"
click at [816, 644] on button "Add Vendor Cost" at bounding box center [853, 644] width 114 height 22
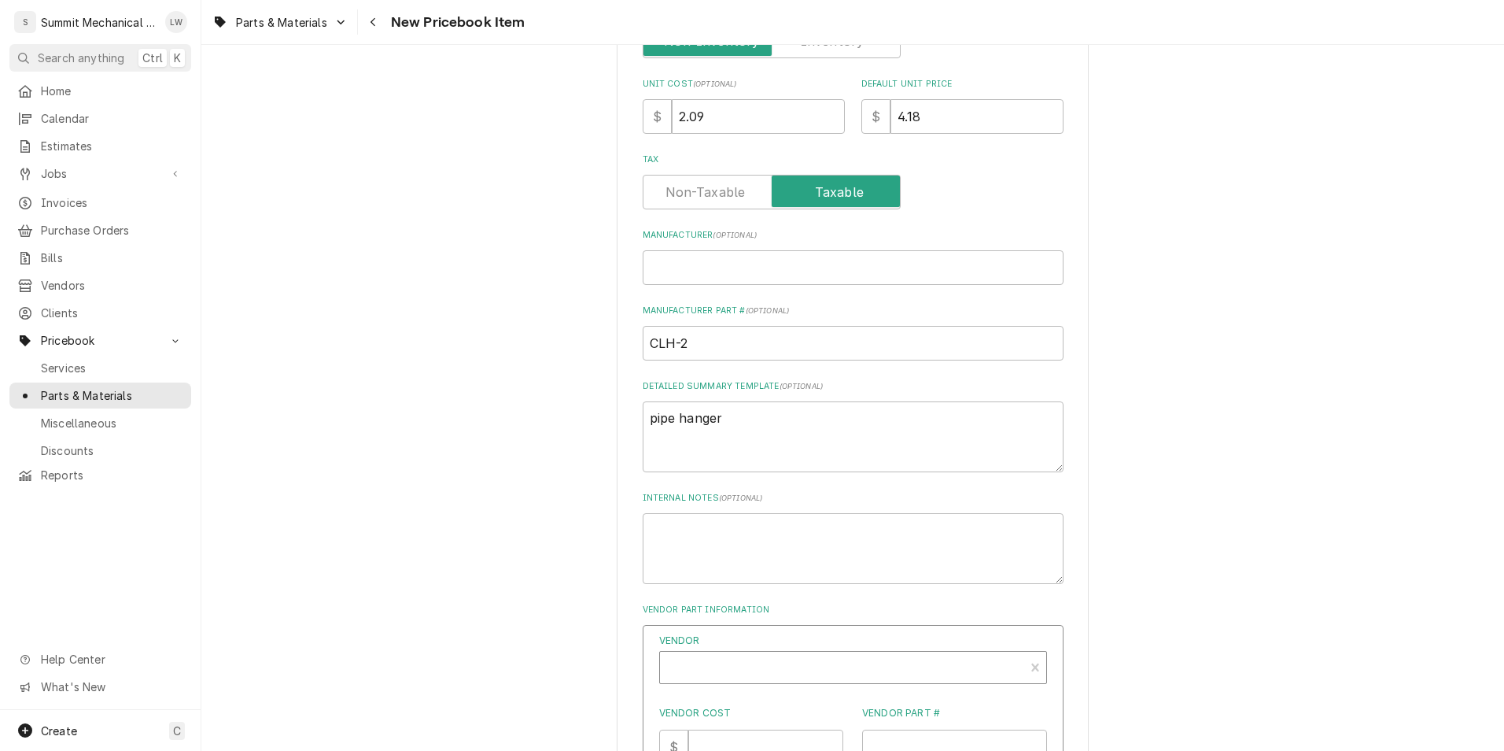
type textarea "x"
click at [839, 655] on div "Vendor" at bounding box center [842, 674] width 349 height 38
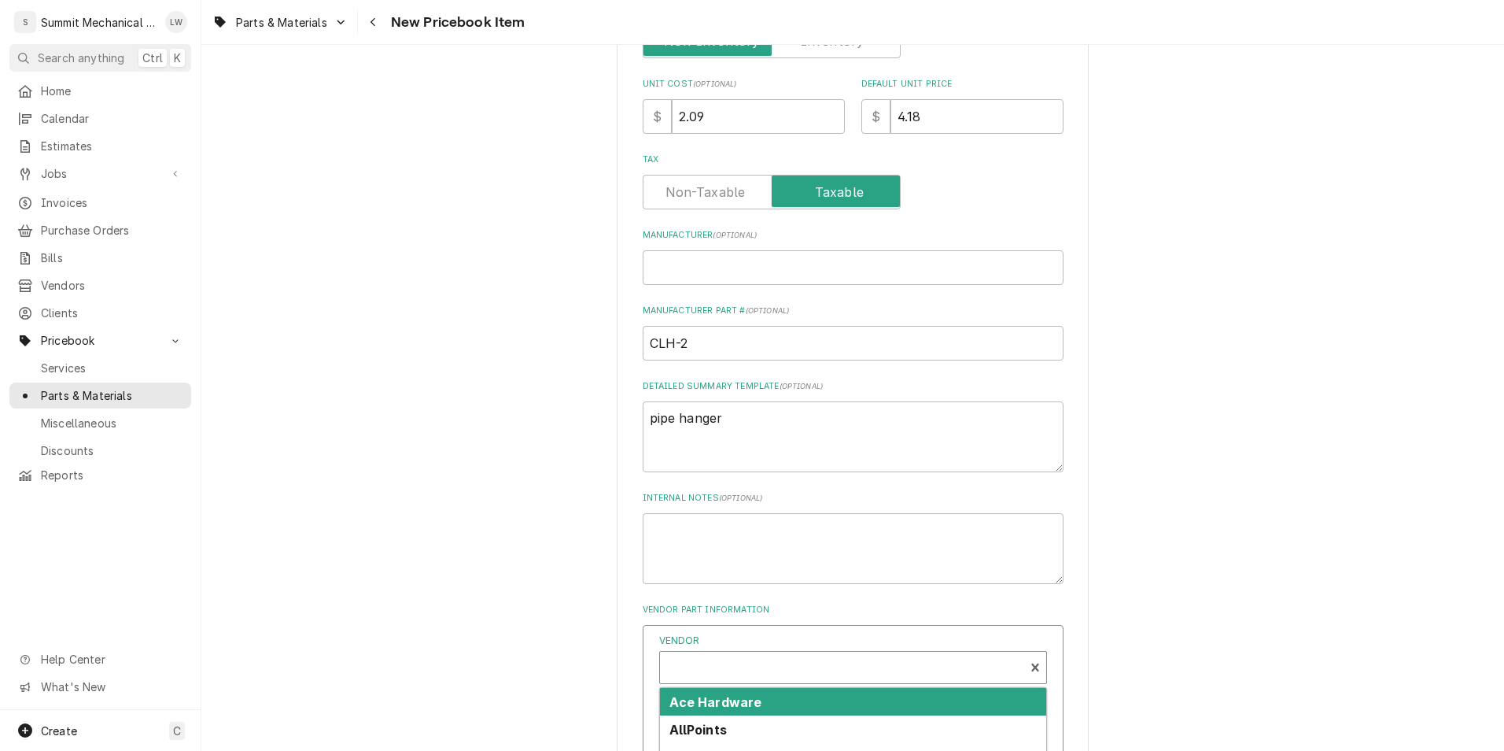
scroll to position [5, 0]
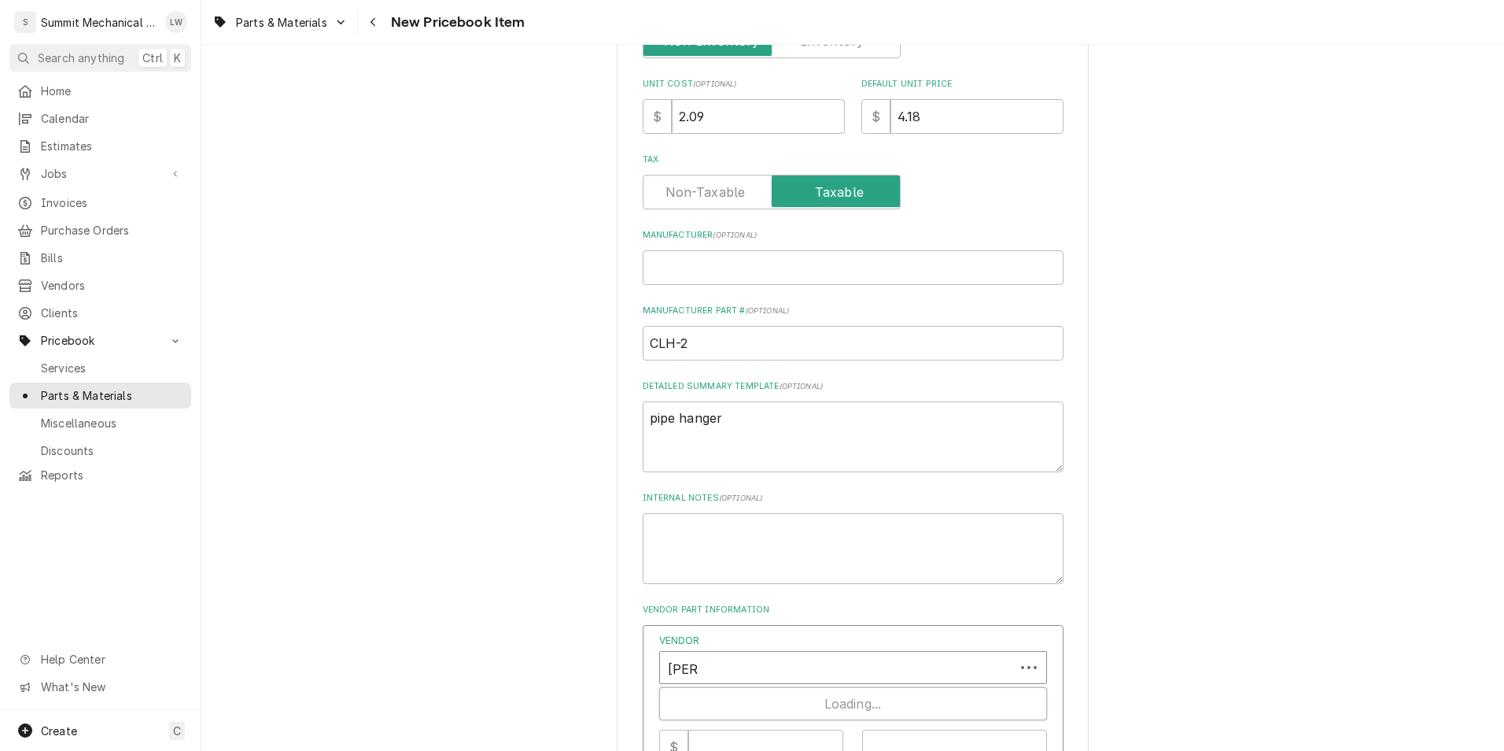
type input "stand"
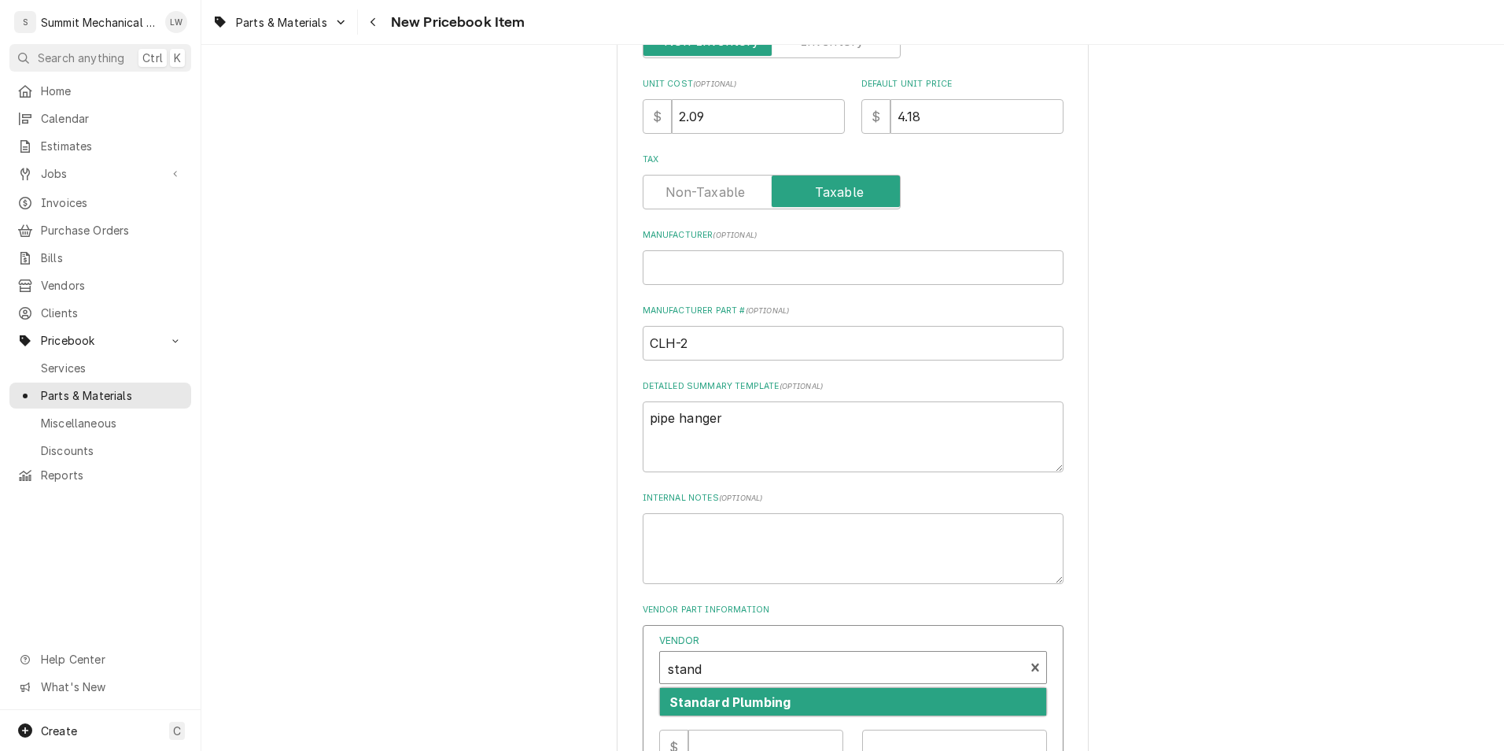
click at [798, 702] on div "Standard Plumbing" at bounding box center [853, 702] width 386 height 28
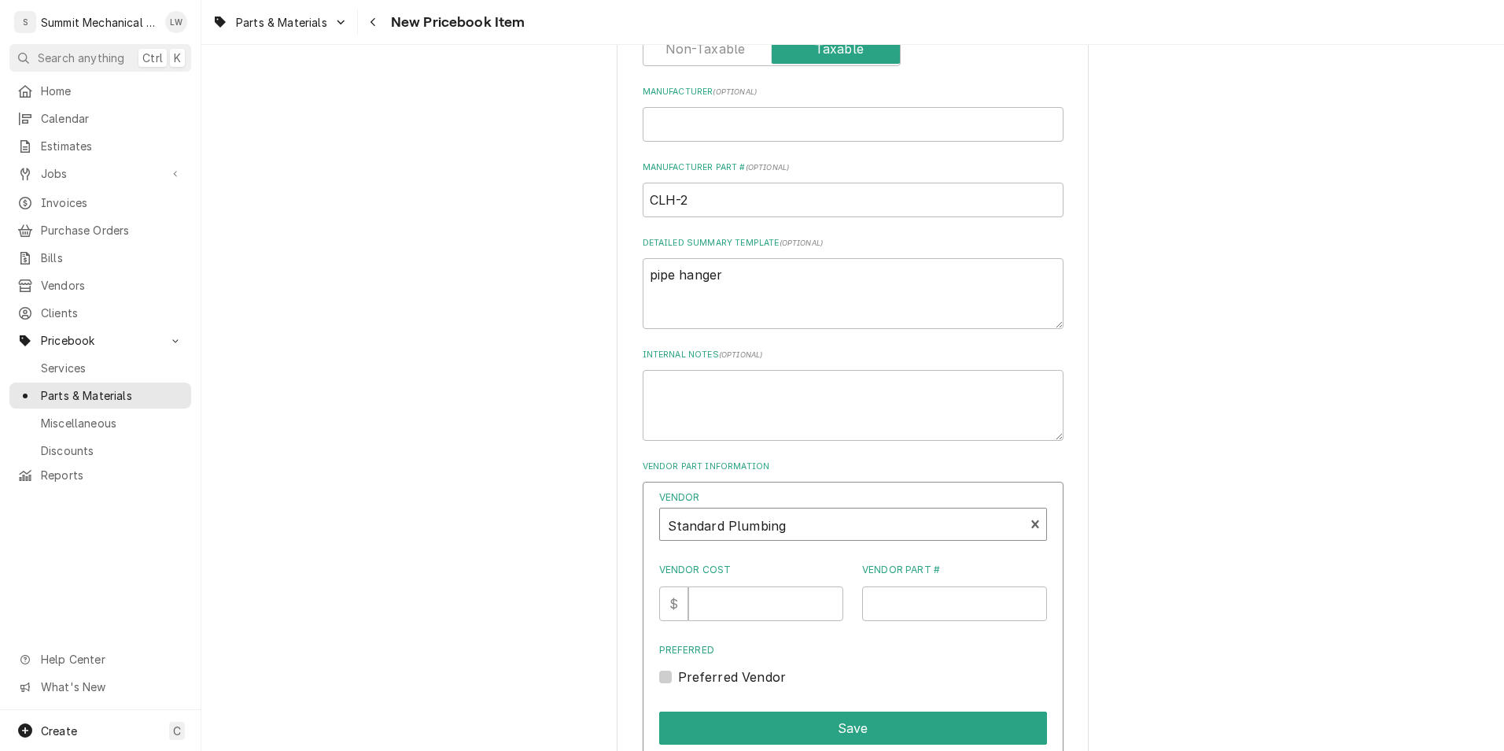
scroll to position [584, 0]
click at [796, 601] on input "Vendor Cost" at bounding box center [765, 602] width 155 height 35
type input "2.09"
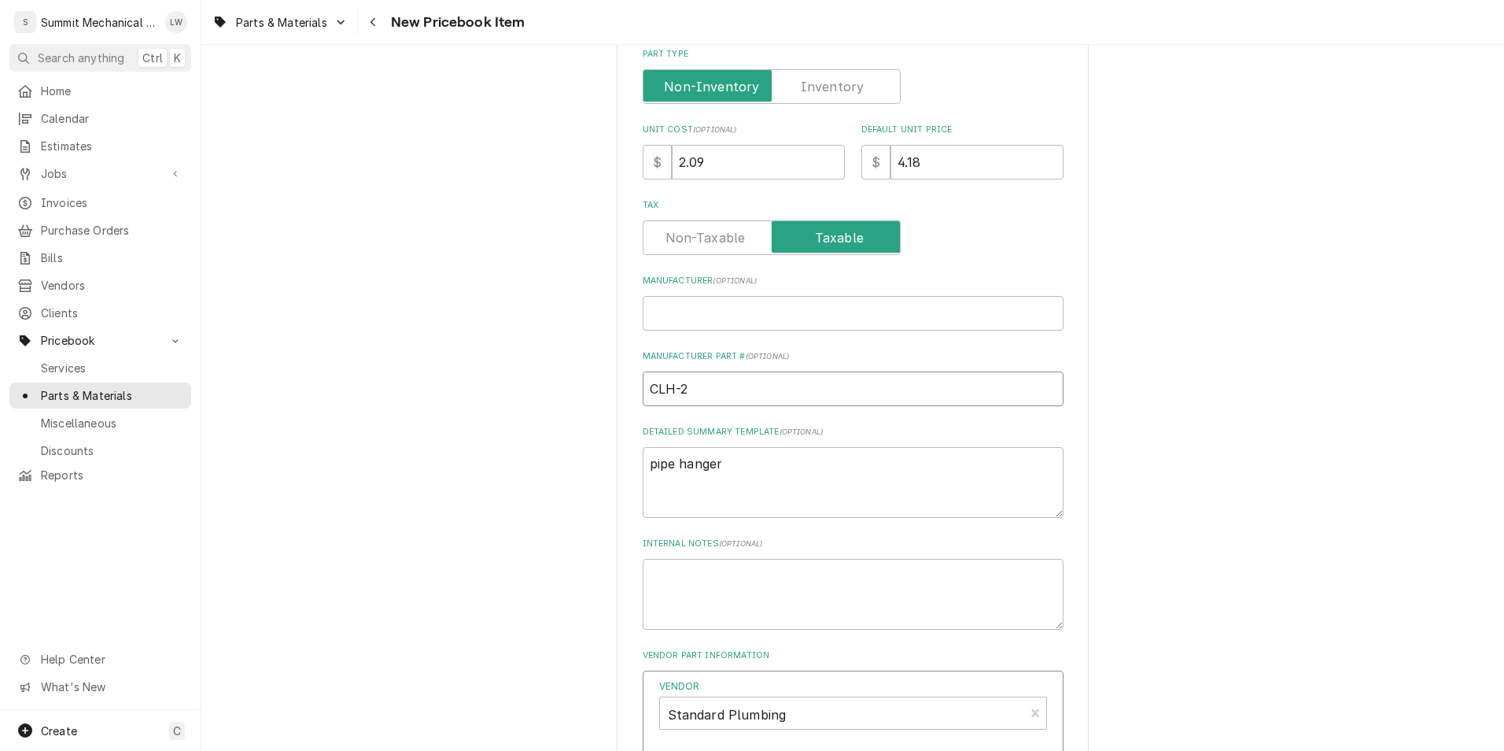
click at [845, 379] on input "CLH-2" at bounding box center [853, 388] width 421 height 35
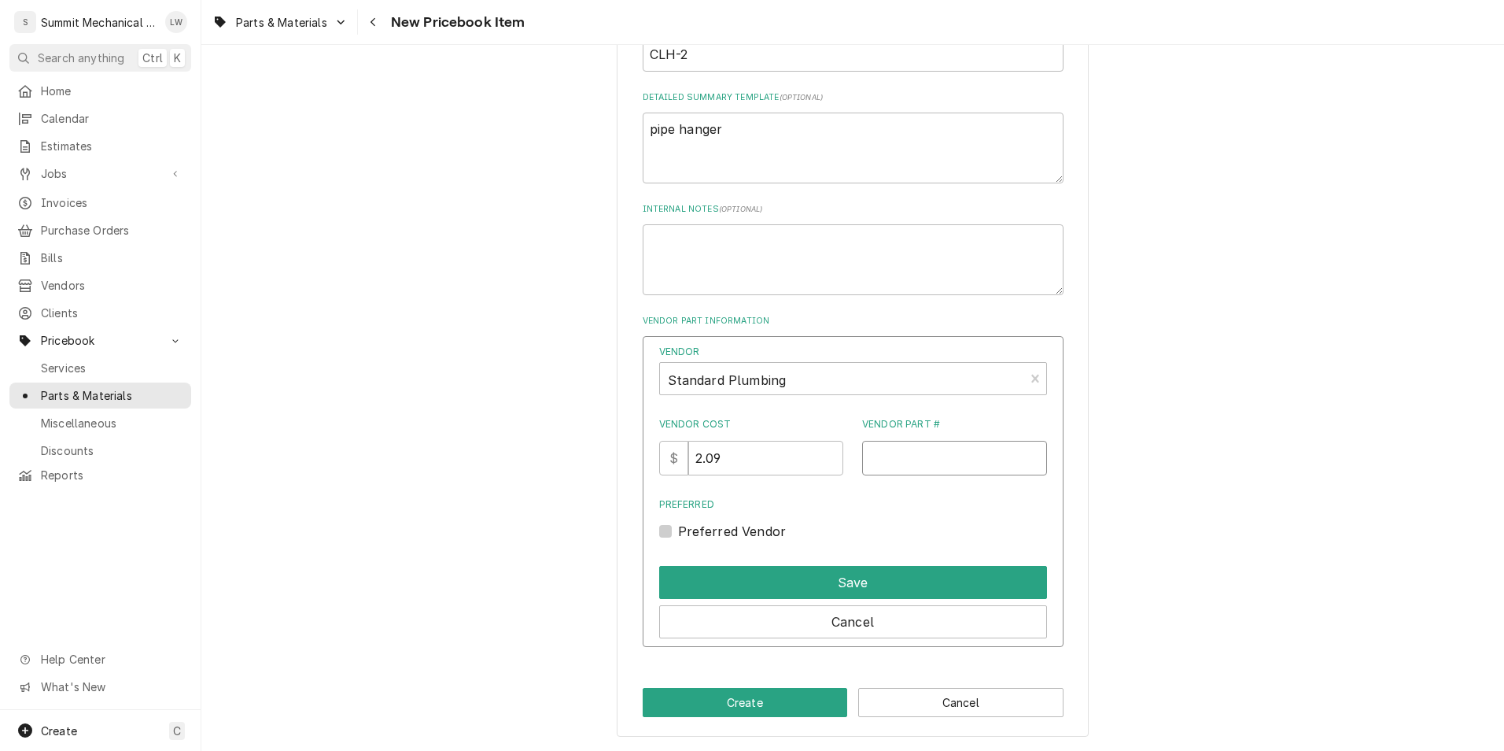
click at [973, 467] on input "Vendor Part #" at bounding box center [954, 458] width 185 height 35
paste input "CLH-2"
type input "CLH-2"
click at [685, 530] on label "Preferred Vendor" at bounding box center [732, 531] width 109 height 19
click at [685, 530] on input "Preferred" at bounding box center [872, 539] width 388 height 35
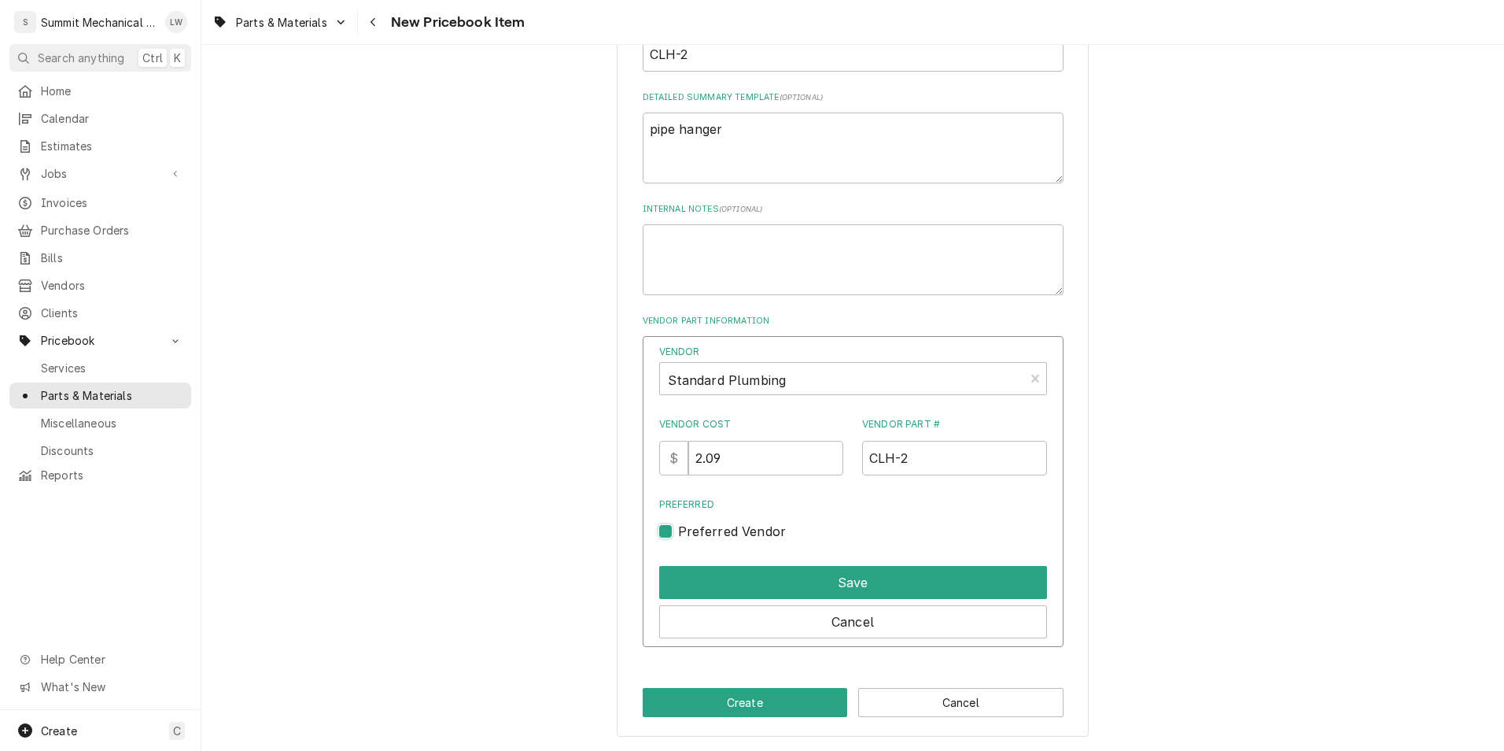
checkbox input "true"
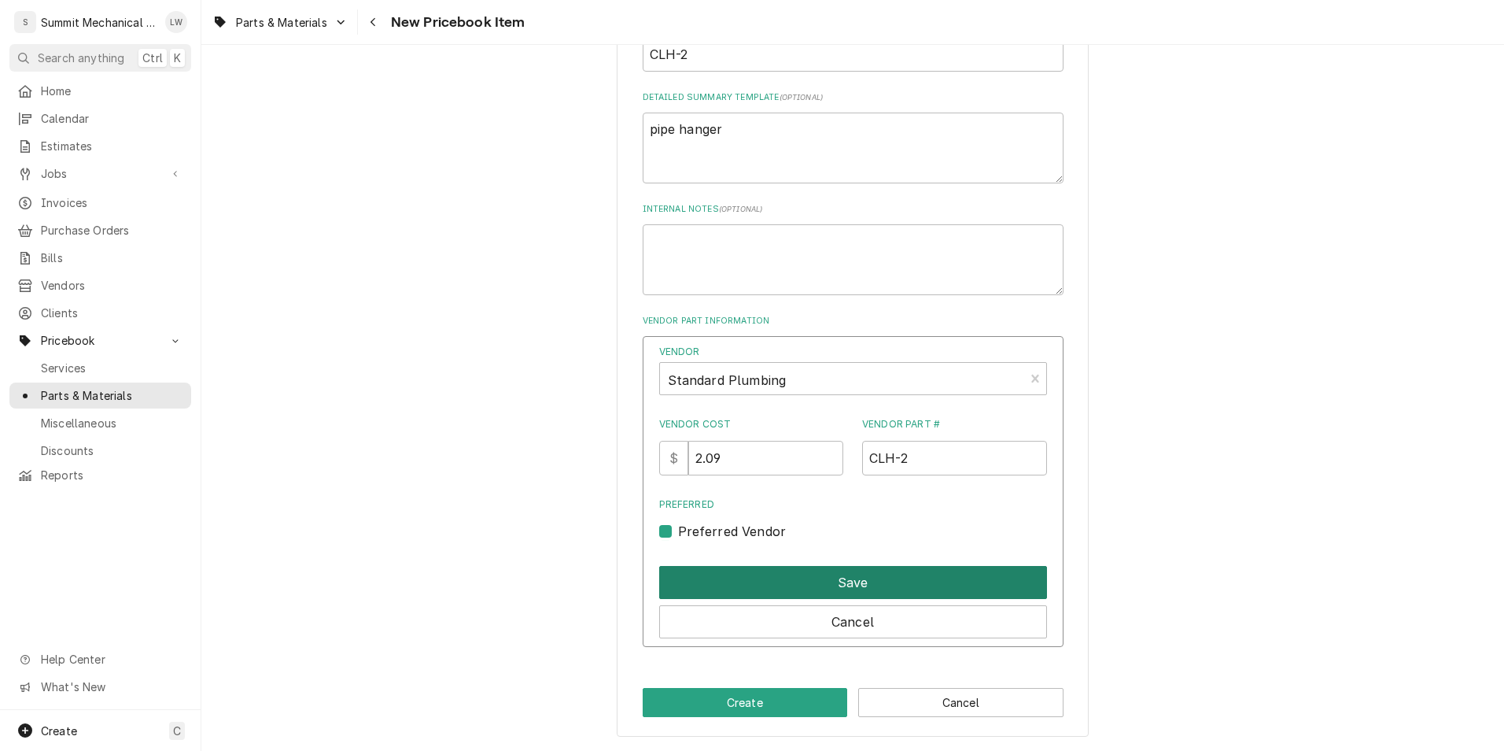
click at [729, 569] on button "Save" at bounding box center [853, 582] width 388 height 33
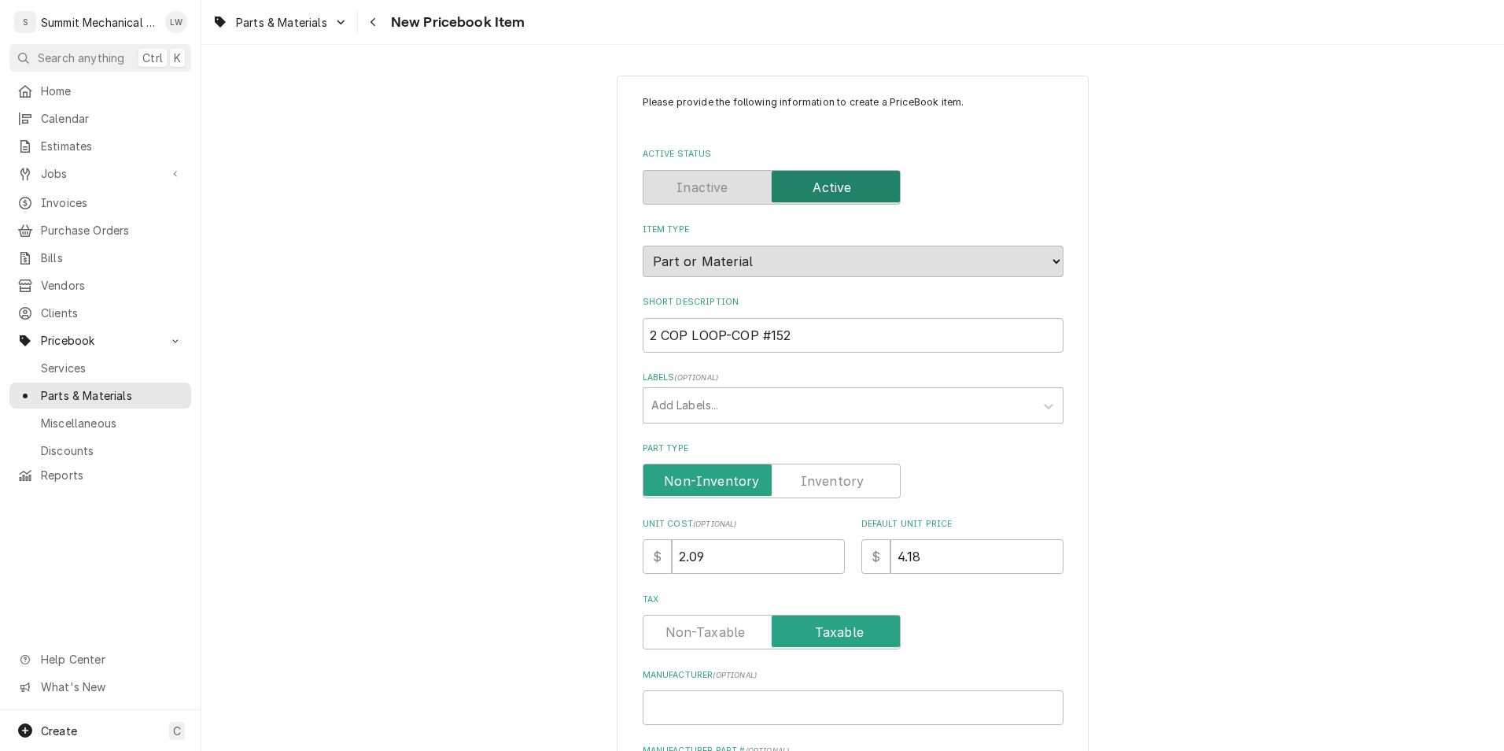
scroll to position [603, 0]
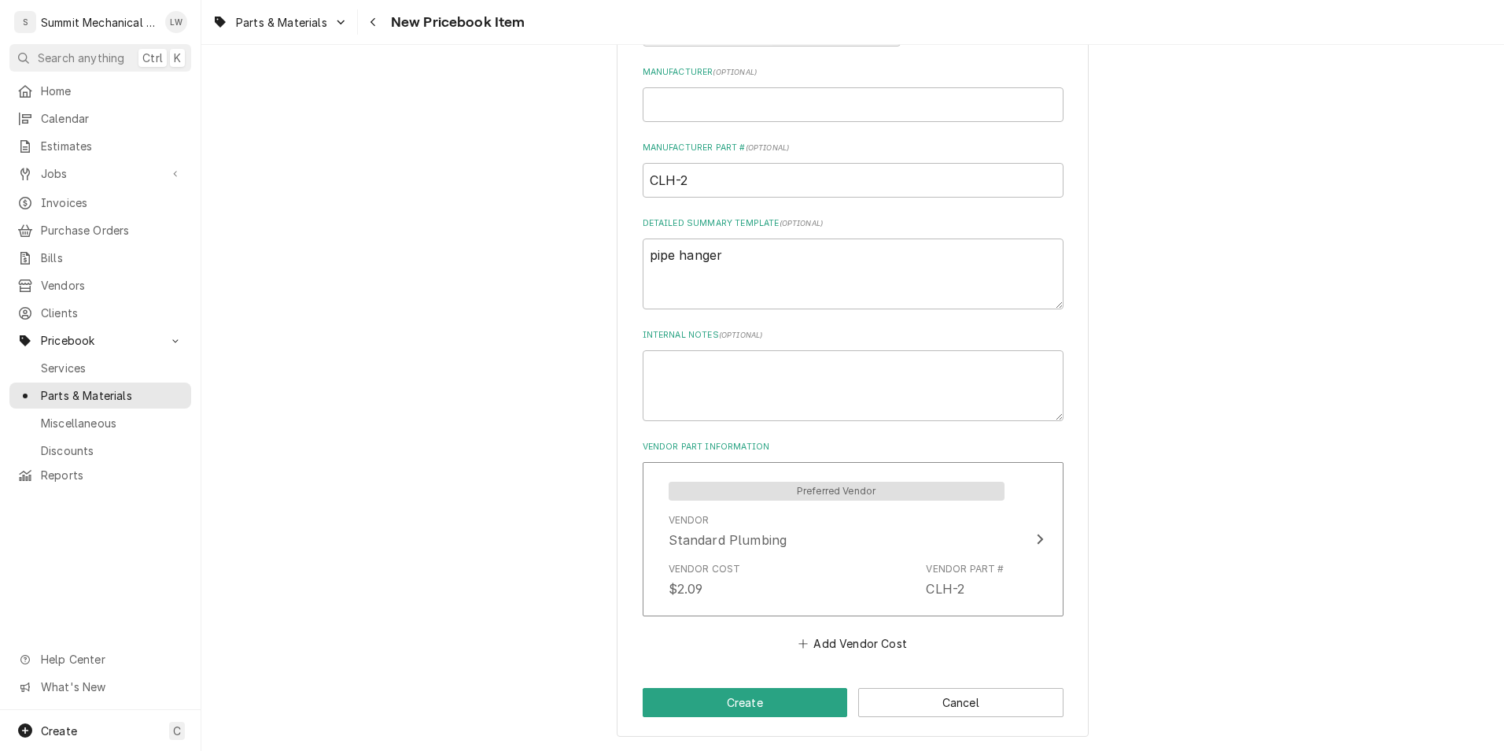
click at [760, 718] on div "Please provide the following information to create a PriceBook item. Active Sta…" at bounding box center [853, 105] width 472 height 1264
click at [763, 711] on button "Create" at bounding box center [745, 702] width 205 height 29
type textarea "x"
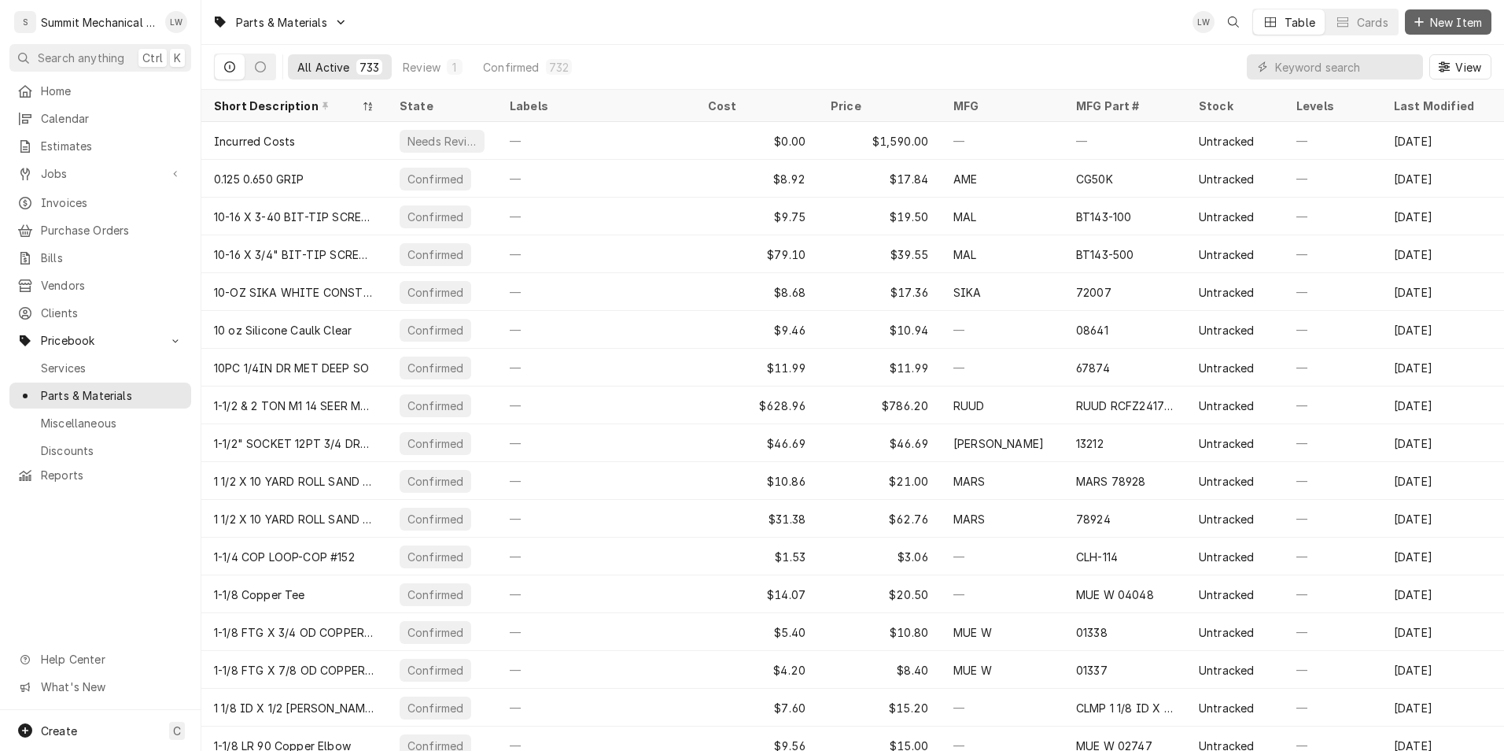
click at [1427, 14] on span "New Item" at bounding box center [1456, 22] width 58 height 17
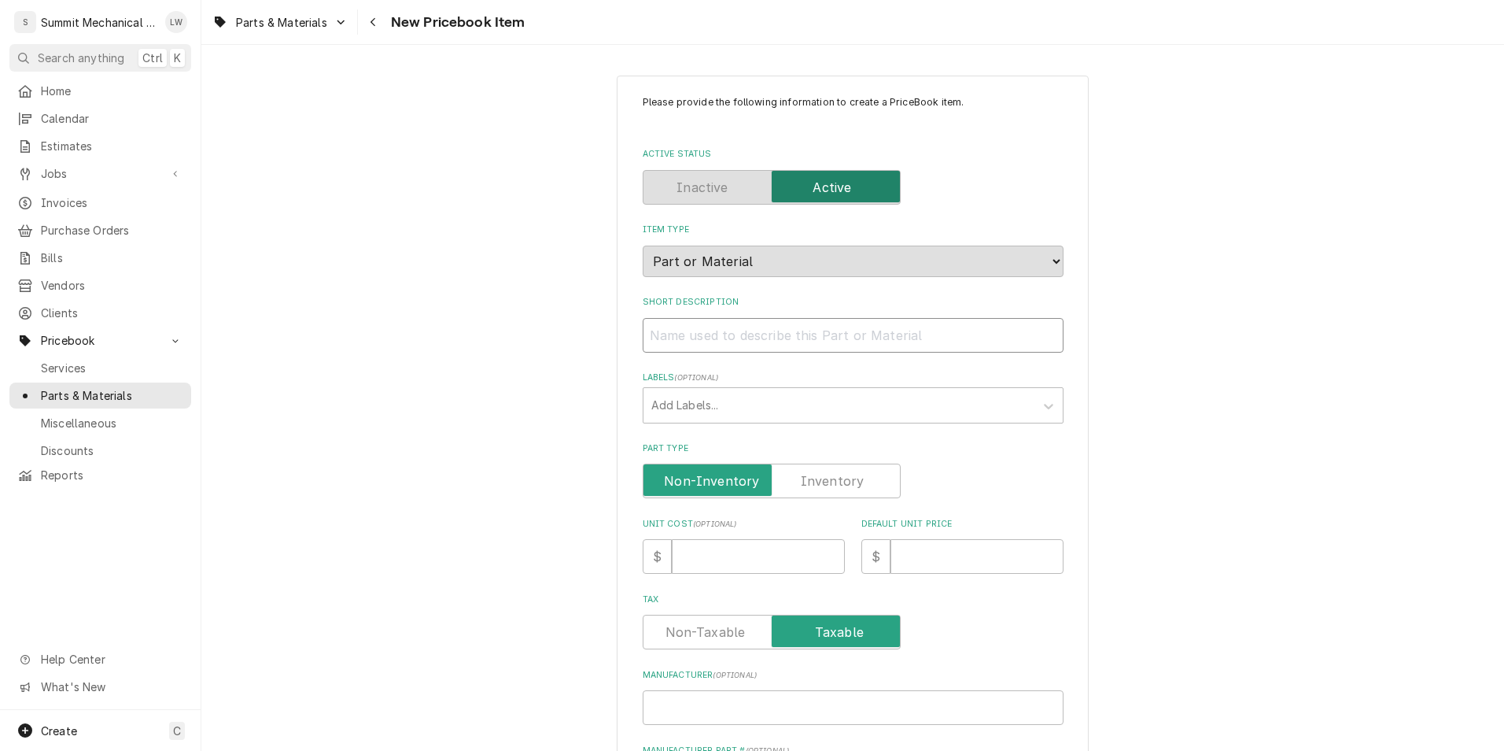
click at [688, 326] on input "Short Description" at bounding box center [853, 335] width 421 height 35
paste input "3/8-16x72 THRD STL Rod"
type textarea "x"
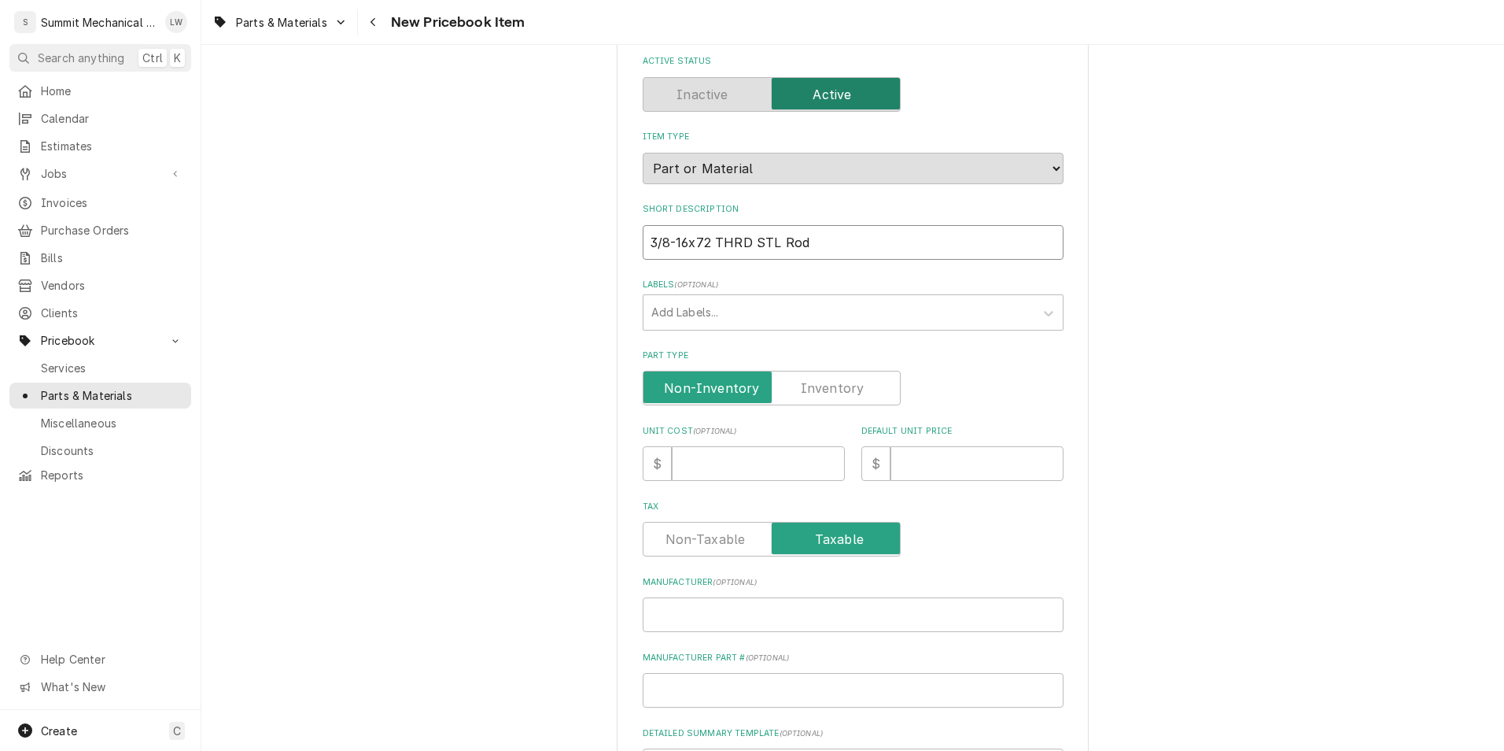
scroll to position [94, 0]
type input "3/8-16x72 THRD STL Rod"
click at [766, 454] on input "Unit Cost ( optional )" at bounding box center [758, 462] width 173 height 35
type textarea "x"
type input "8"
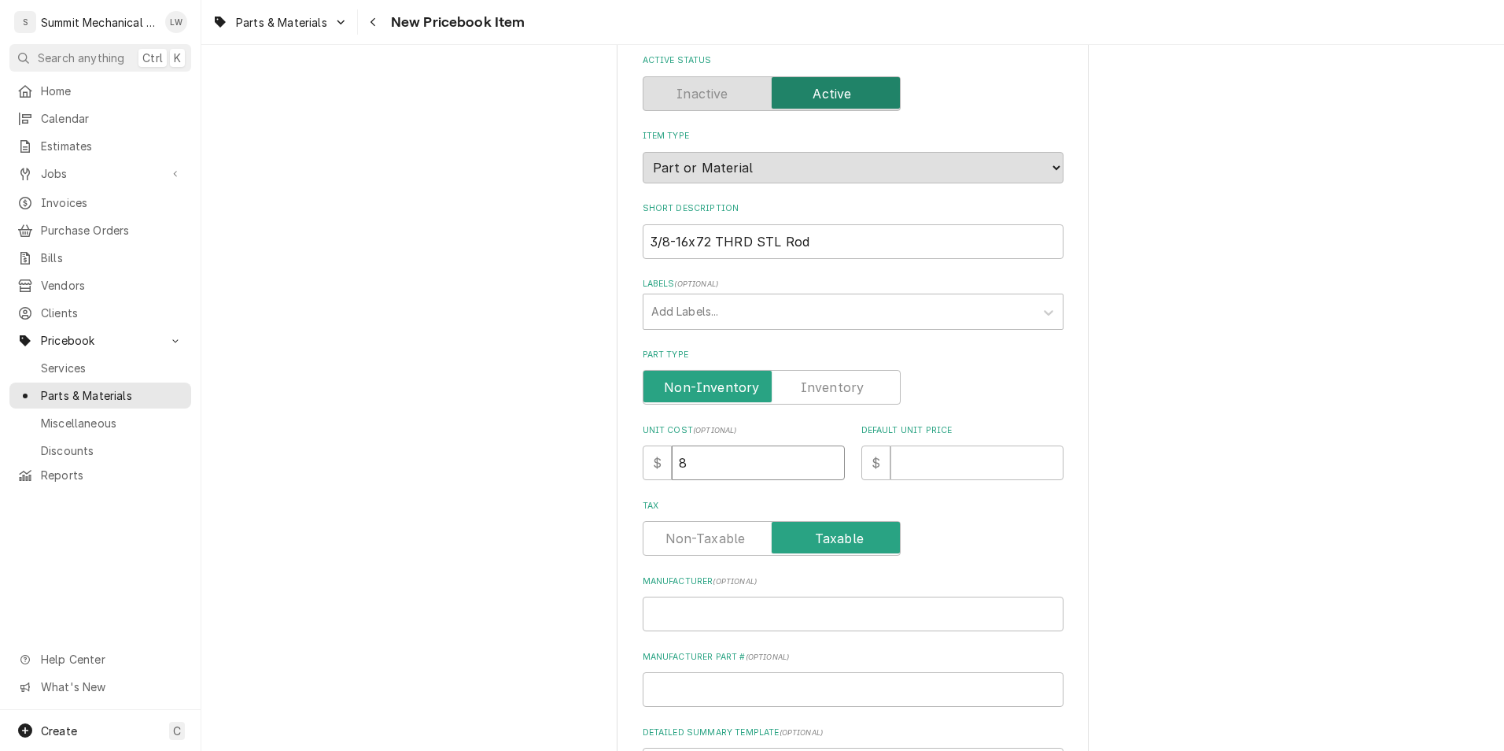
type textarea "x"
type input "80"
type textarea "x"
type input "8"
type textarea "x"
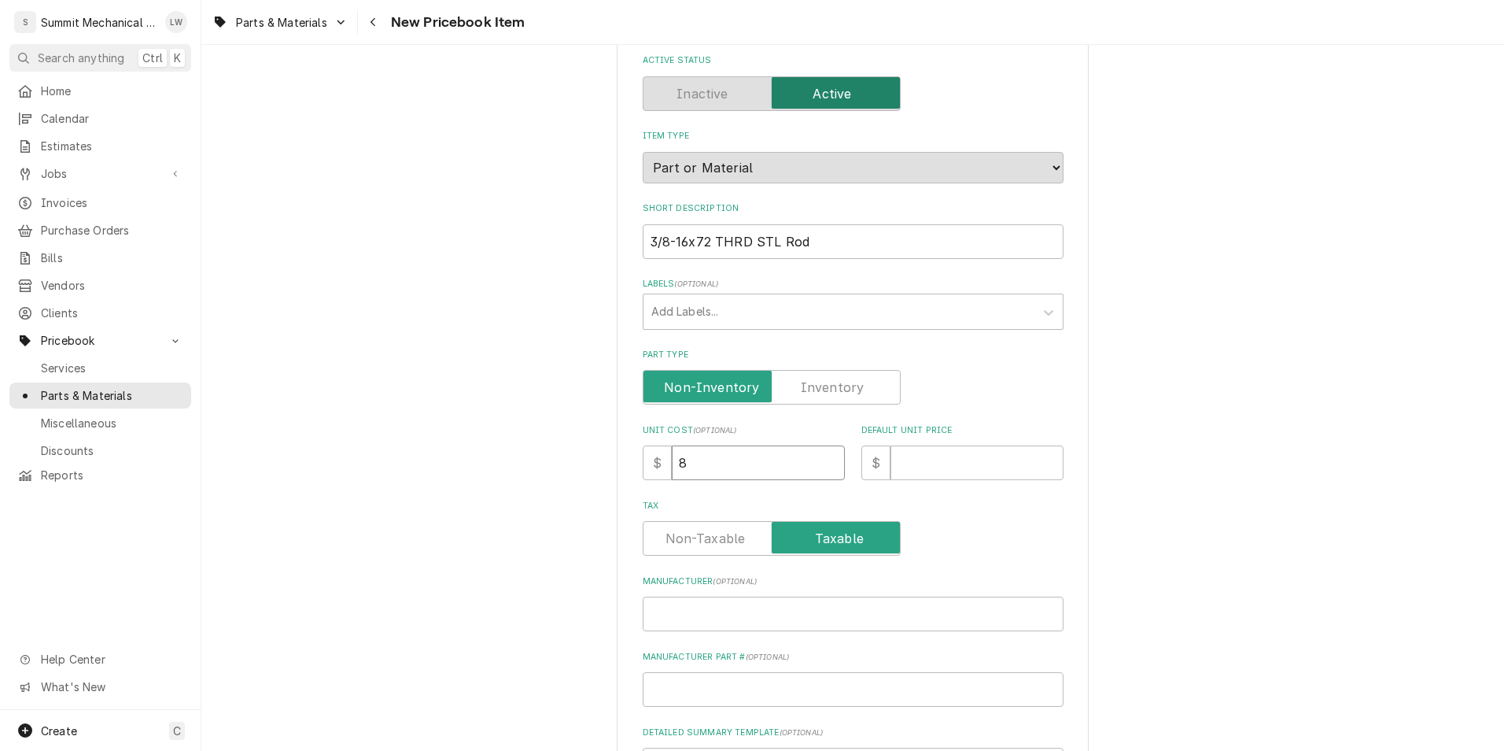
type input "8.9"
type textarea "x"
type input "8.99"
click at [949, 460] on input "Default Unit Price" at bounding box center [977, 462] width 173 height 35
type textarea "x"
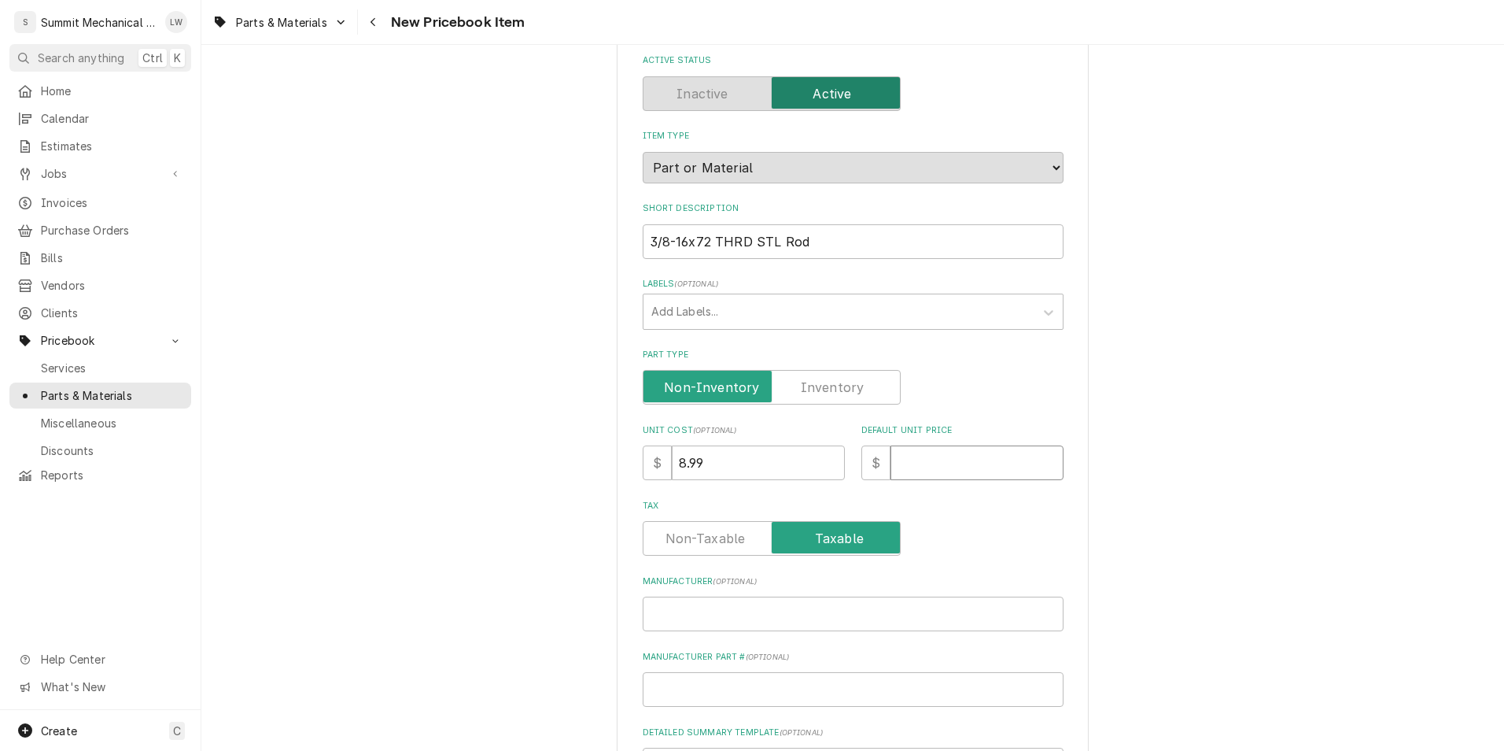
type input "1"
type textarea "x"
type input "17"
type textarea "x"
type input "17.9"
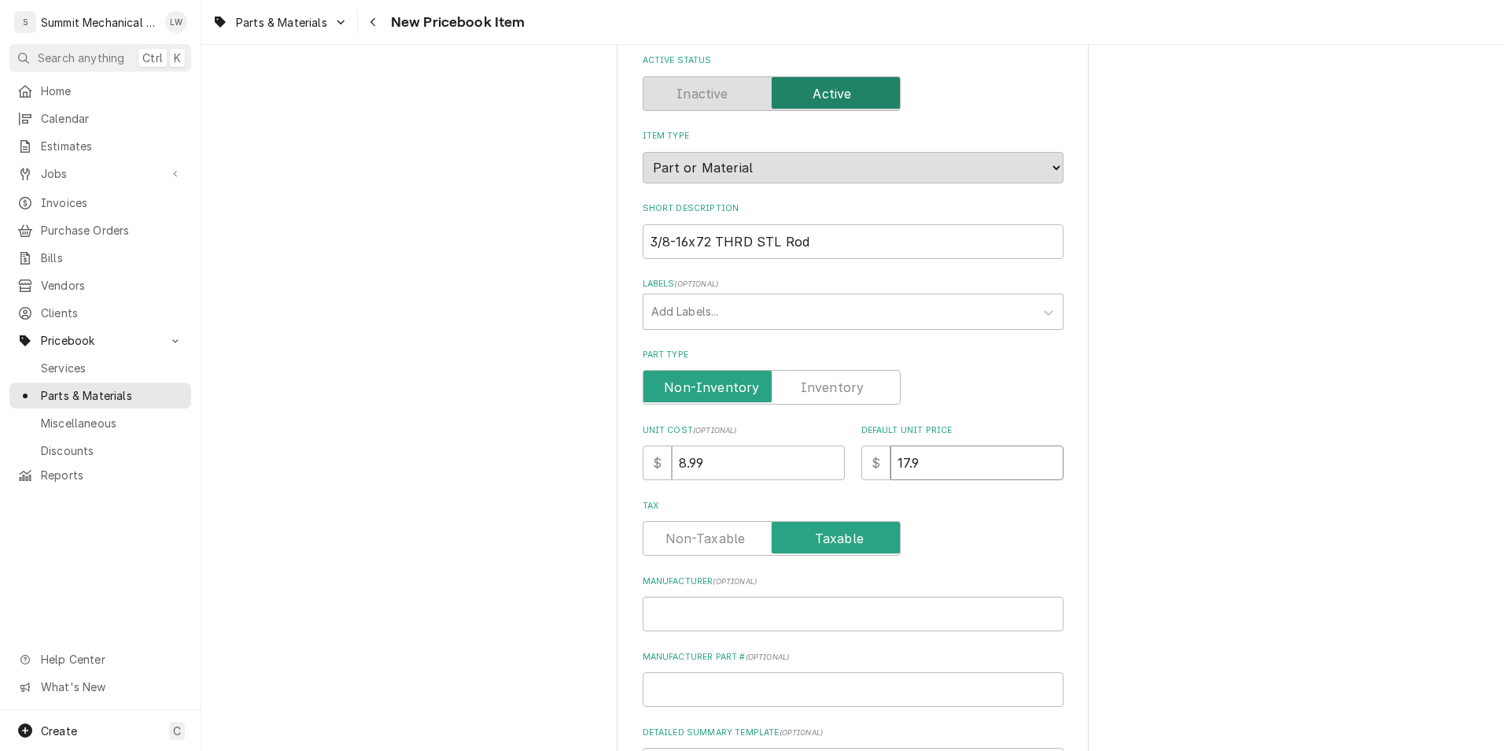
type textarea "x"
type input "17.98"
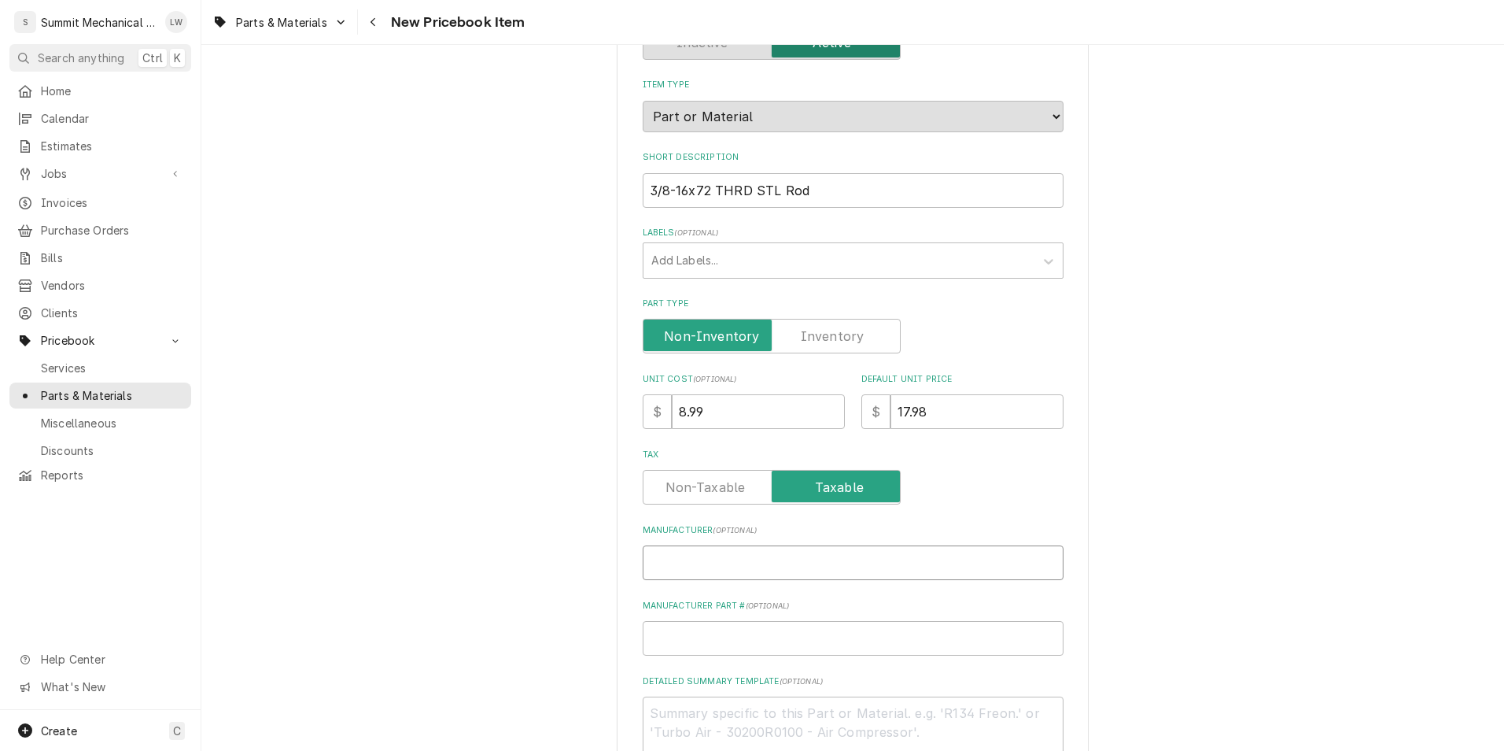
click at [710, 562] on input "Manufacturer ( optional )" at bounding box center [853, 562] width 421 height 35
click at [699, 656] on div "Please provide the following information to create a PriceBook item. Active Sta…" at bounding box center [853, 449] width 421 height 999
click at [717, 611] on label "Manufacturer Part # ( optional )" at bounding box center [853, 606] width 421 height 13
click at [717, 621] on input "Manufacturer Part # ( optional )" at bounding box center [853, 638] width 421 height 35
click at [708, 629] on input "Manufacturer Part # ( optional )" at bounding box center [853, 638] width 421 height 35
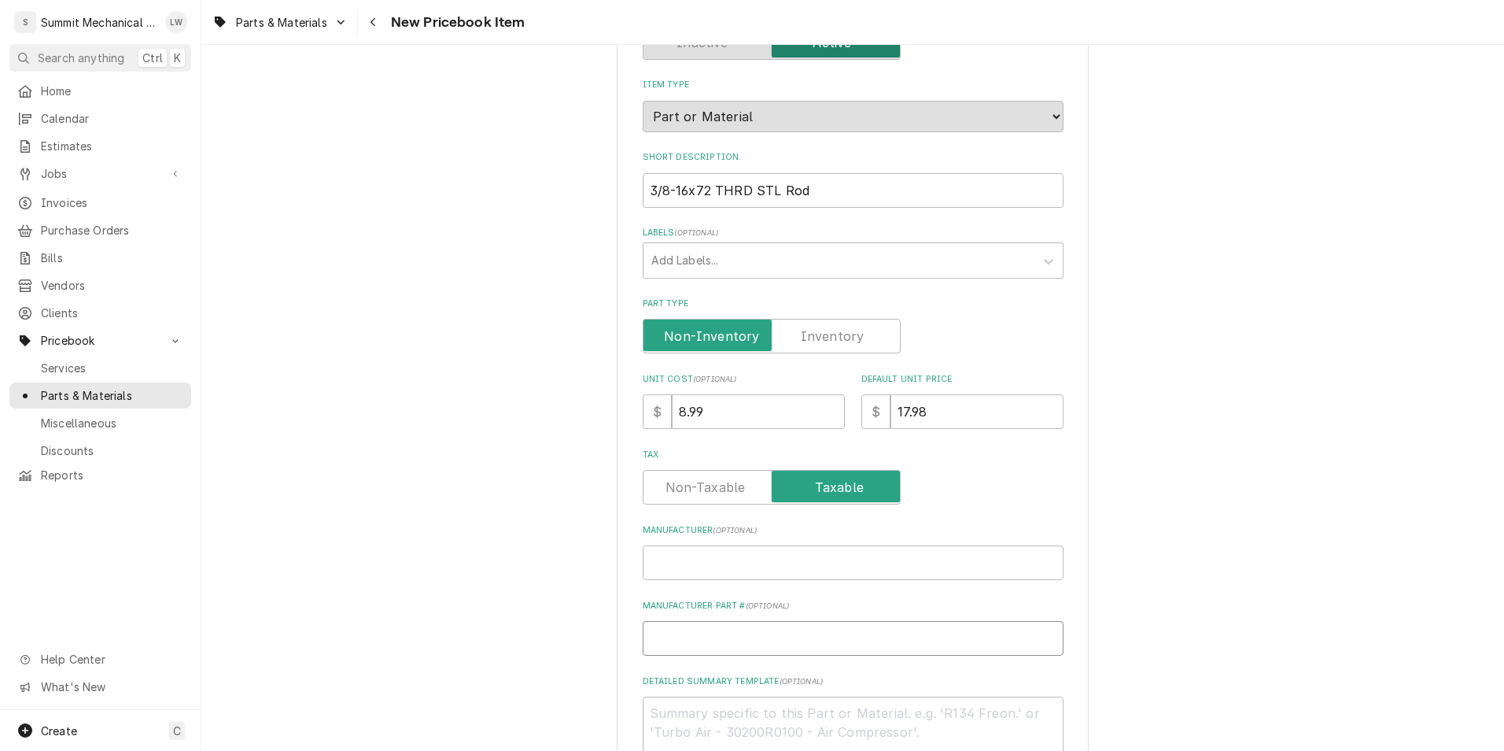
click at [689, 654] on input "Manufacturer Part # ( optional )" at bounding box center [853, 638] width 421 height 35
paste input "TV163105"
type textarea "x"
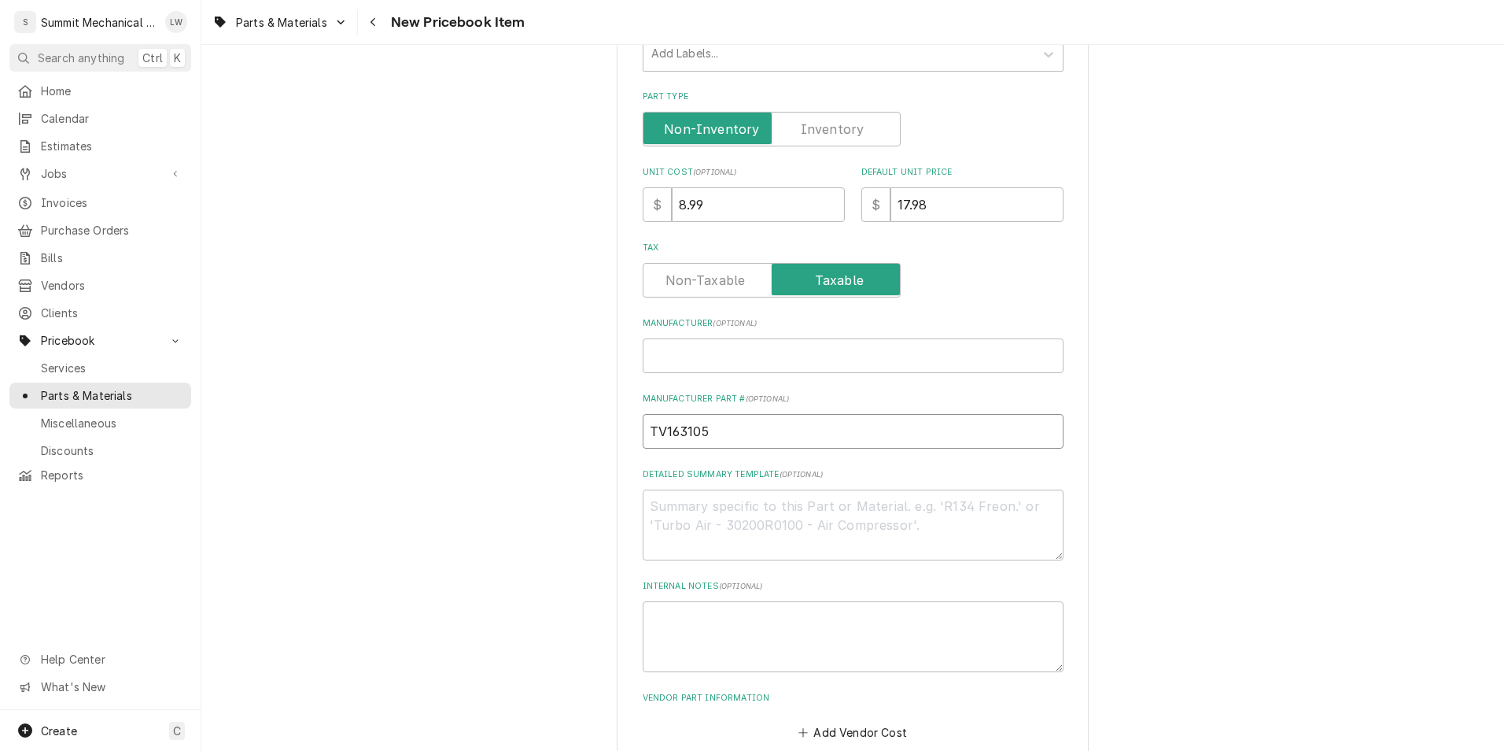
scroll to position [352, 0]
type input "TV163105"
click at [725, 526] on textarea "Detailed Summary Template ( optional )" at bounding box center [853, 524] width 421 height 71
type textarea "x"
type textarea "a"
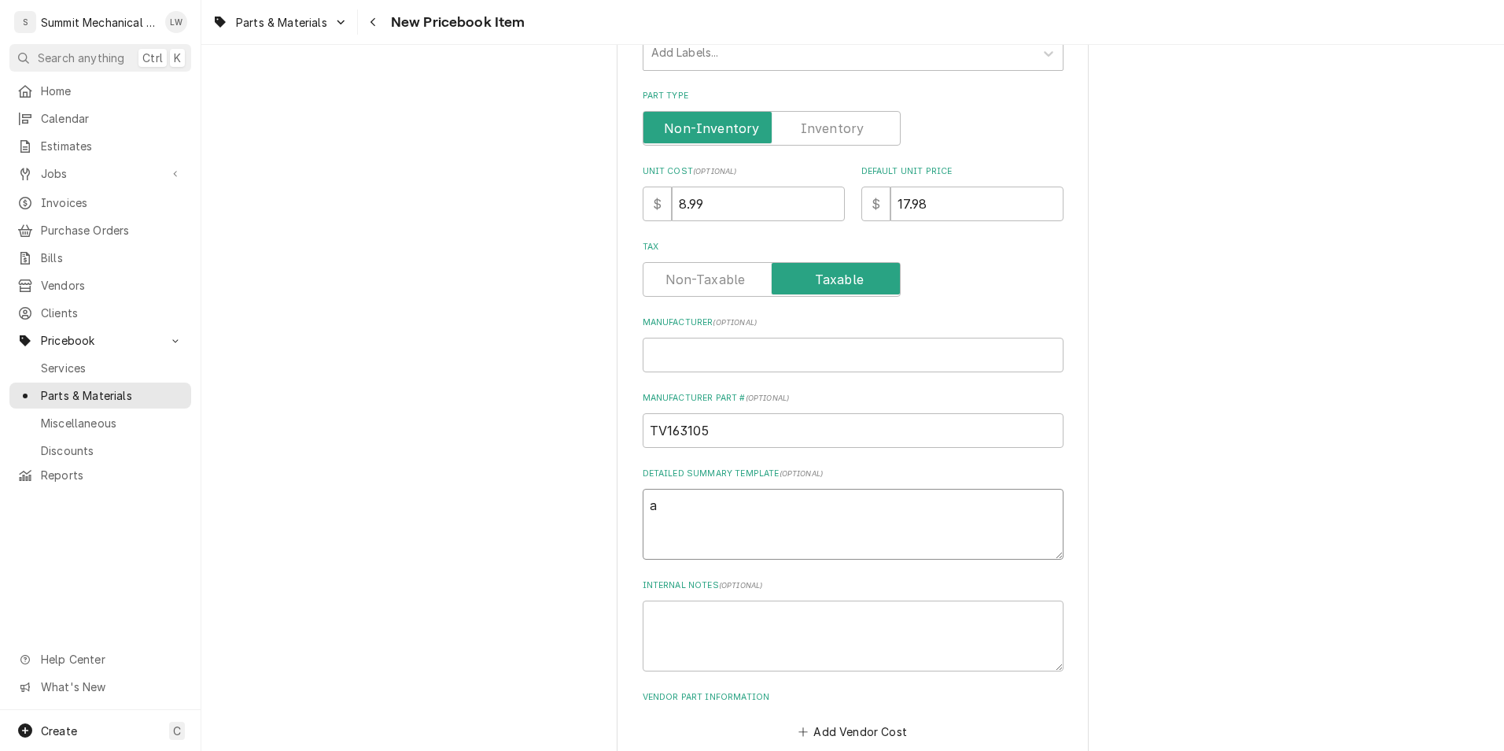
type textarea "x"
type textarea "al"
type textarea "x"
type textarea "all"
type textarea "x"
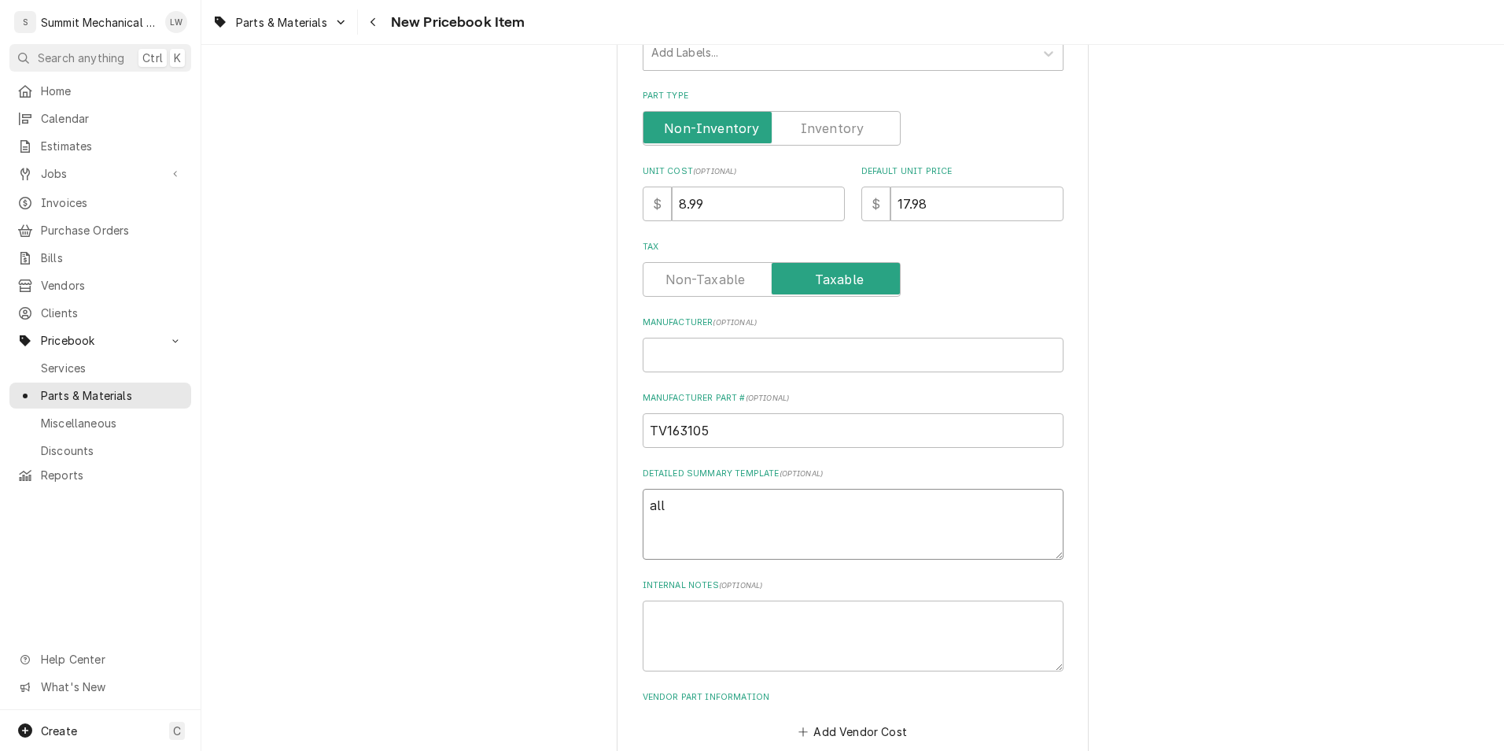
type textarea "al"
type textarea "x"
type textarea "a"
type textarea "x"
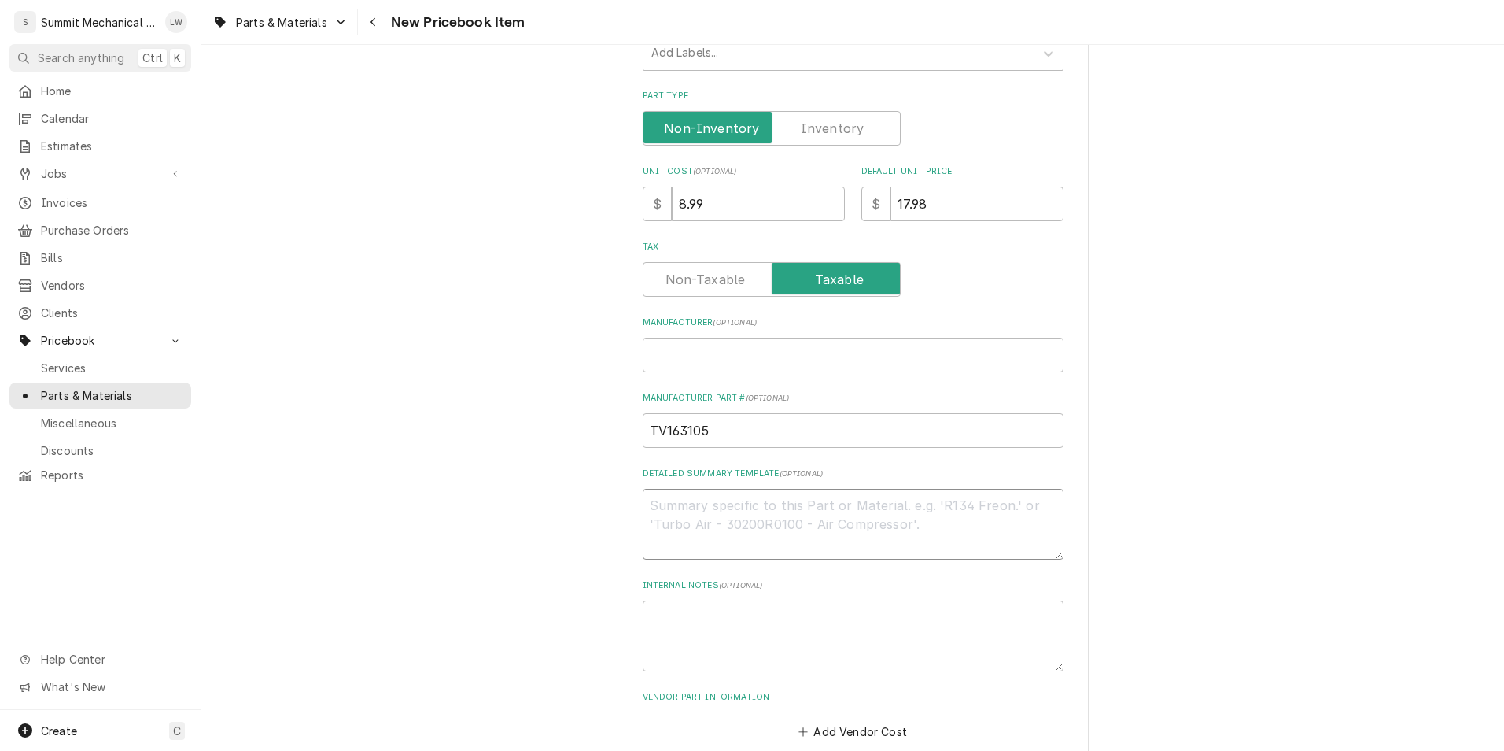
type textarea "3"
type textarea "x"
type textarea "3/"
type textarea "x"
type textarea "3/8"
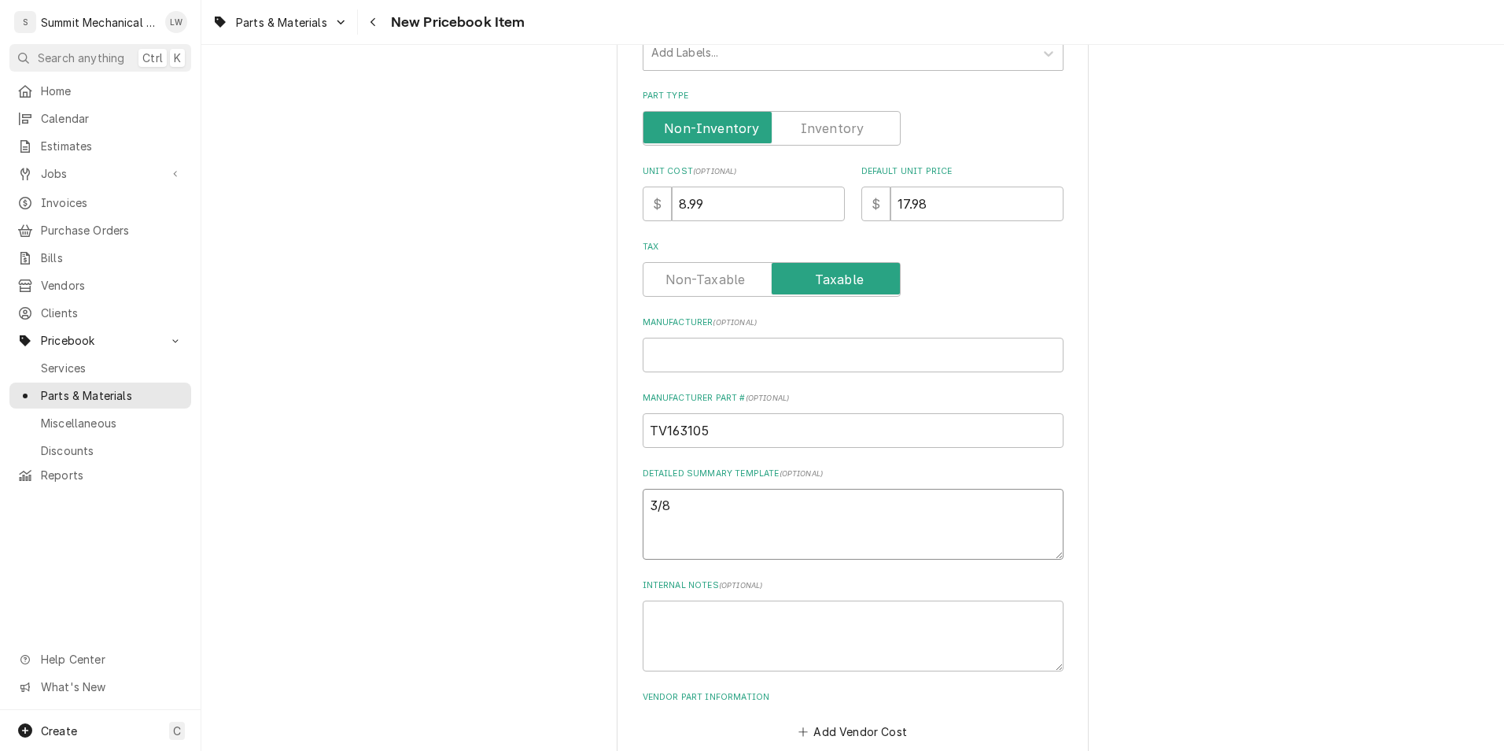
type textarea "x"
type textarea "3/8"
type textarea "x"
type textarea "3/8 a"
type textarea "x"
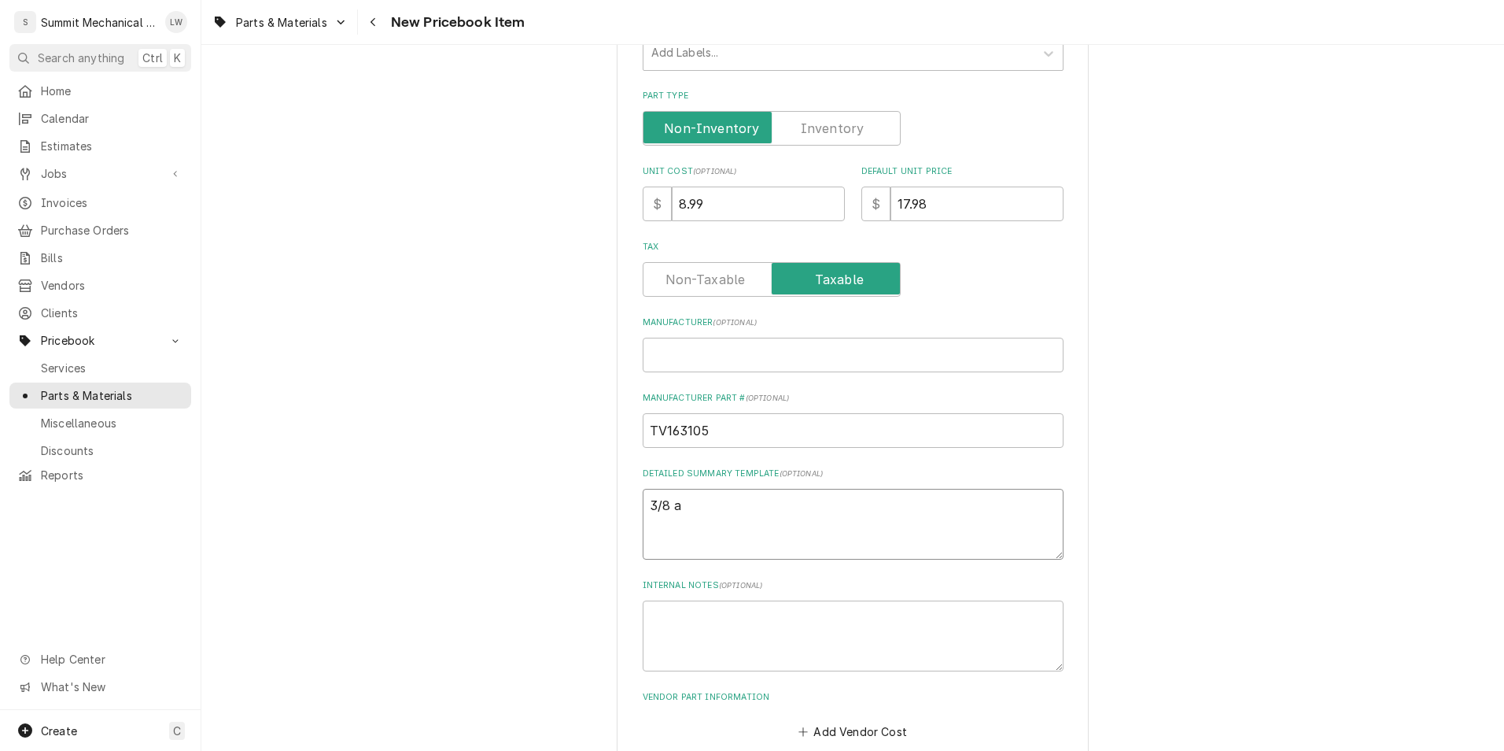
type textarea "3/8 al"
type textarea "x"
type textarea "3/8 all"
type textarea "x"
type textarea "3/8 allt"
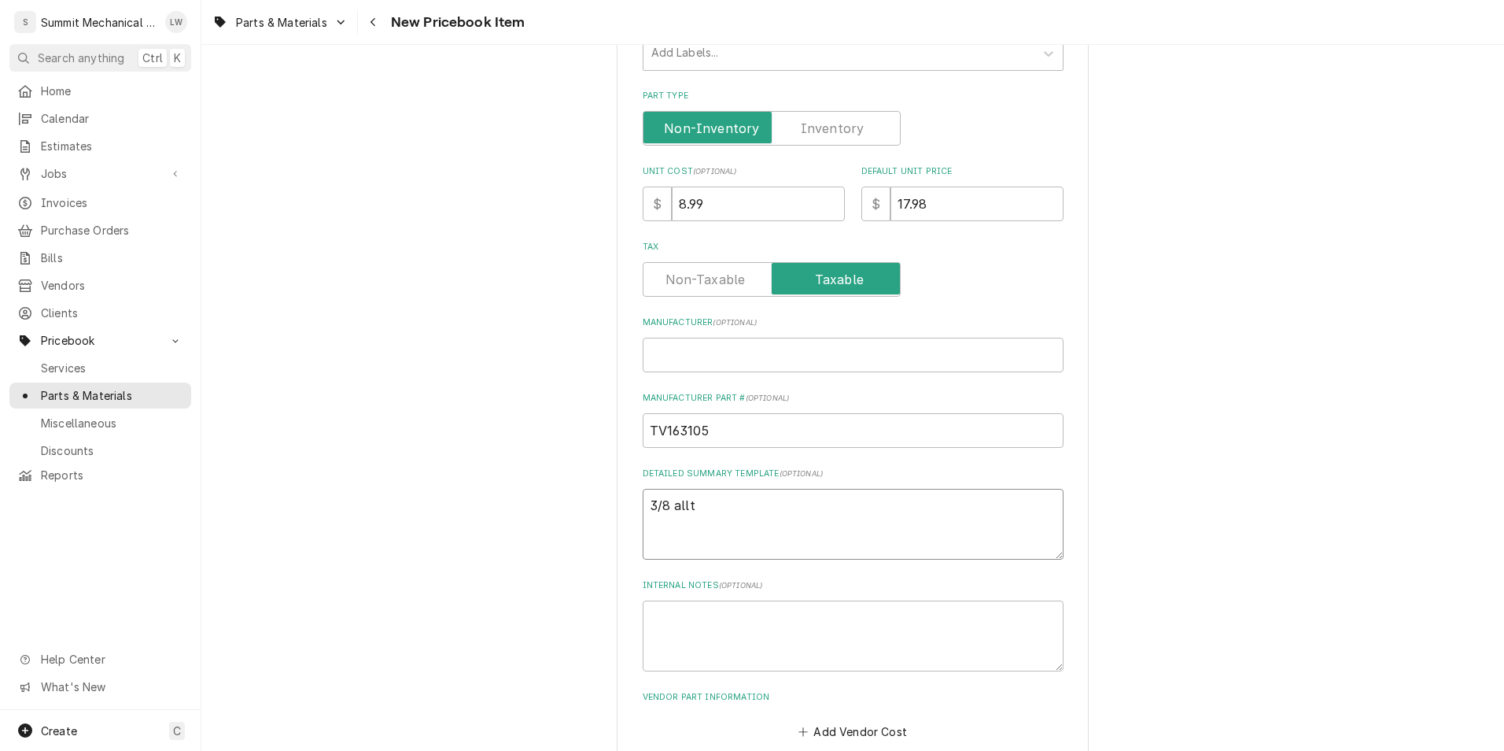
type textarea "x"
type textarea "3/8 allth"
type textarea "x"
type textarea "3/8 allthr"
type textarea "x"
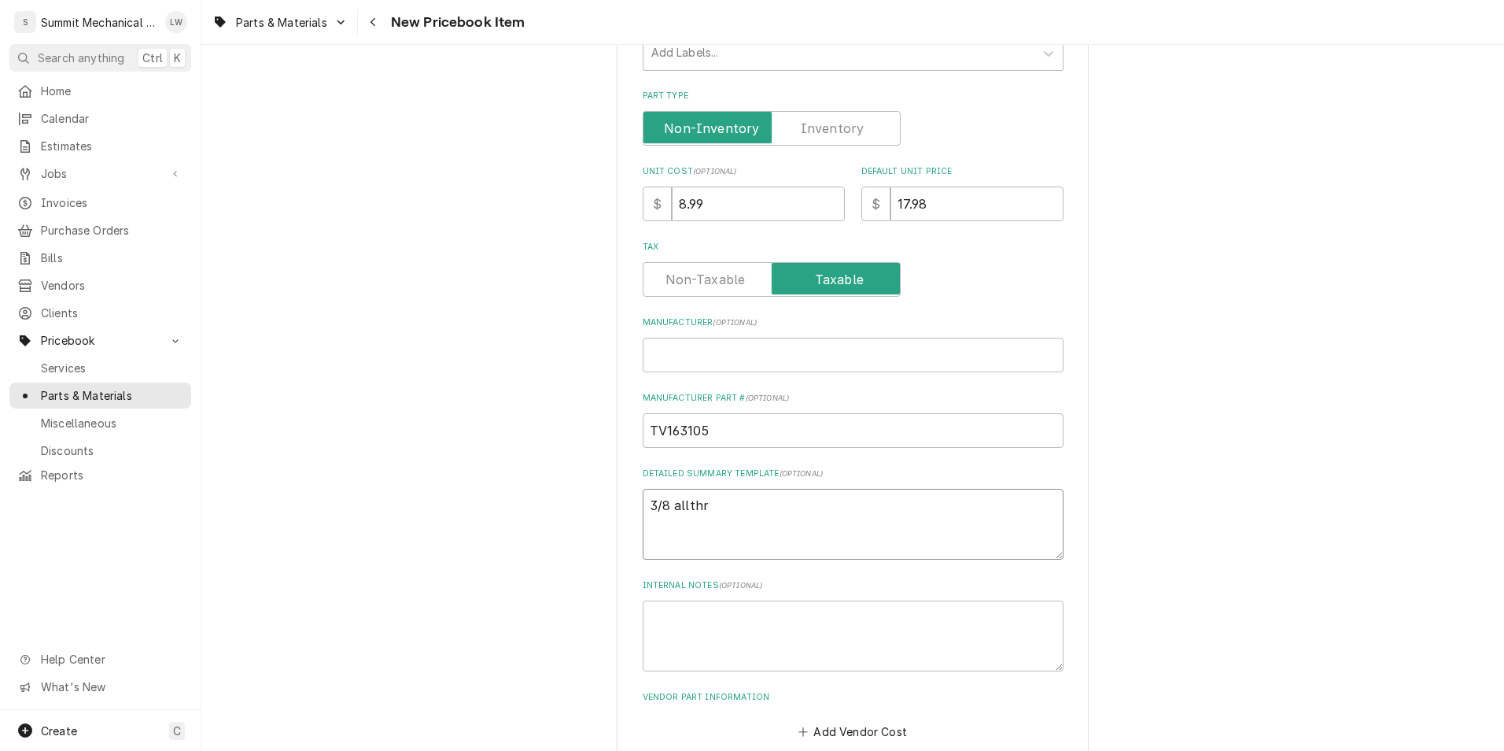
type textarea "3/8 allthre"
type textarea "x"
type textarea "3/8 allthrea"
type textarea "x"
type textarea "3/8 allthread"
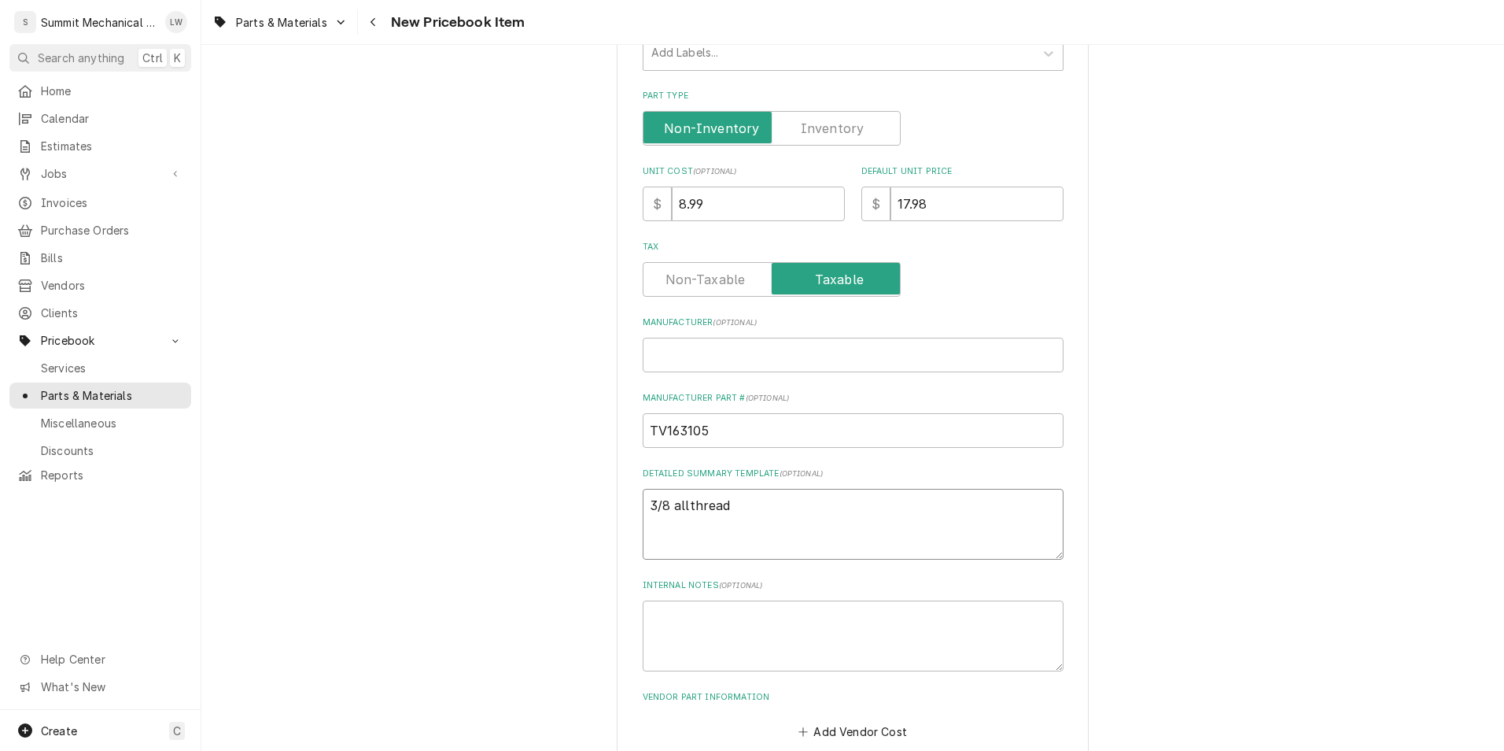
type textarea "x"
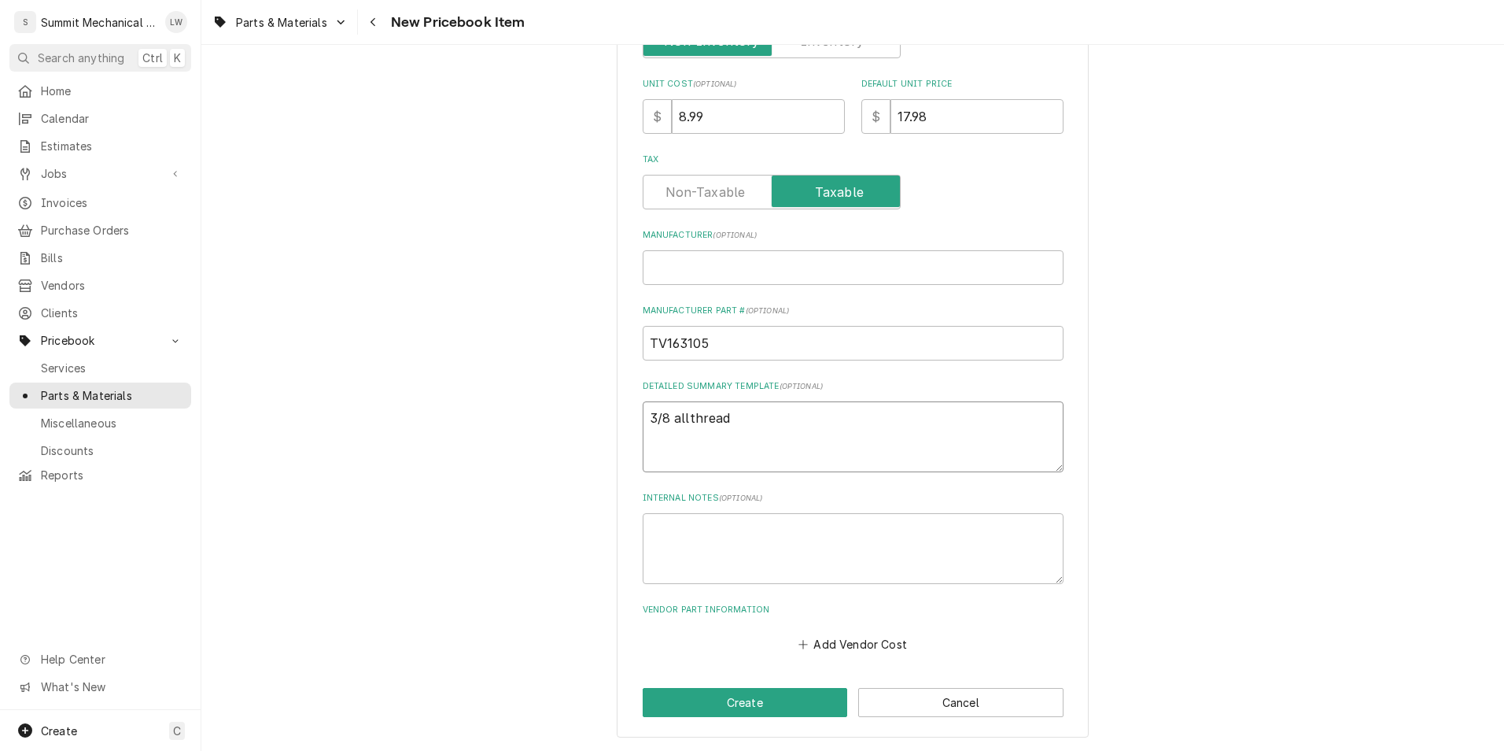
type textarea "3/8 allthread"
type textarea "x"
type textarea "3/8 all thread"
click at [814, 630] on div "Add Vendor Cost" at bounding box center [853, 640] width 421 height 31
click at [814, 642] on button "Add Vendor Cost" at bounding box center [853, 644] width 114 height 22
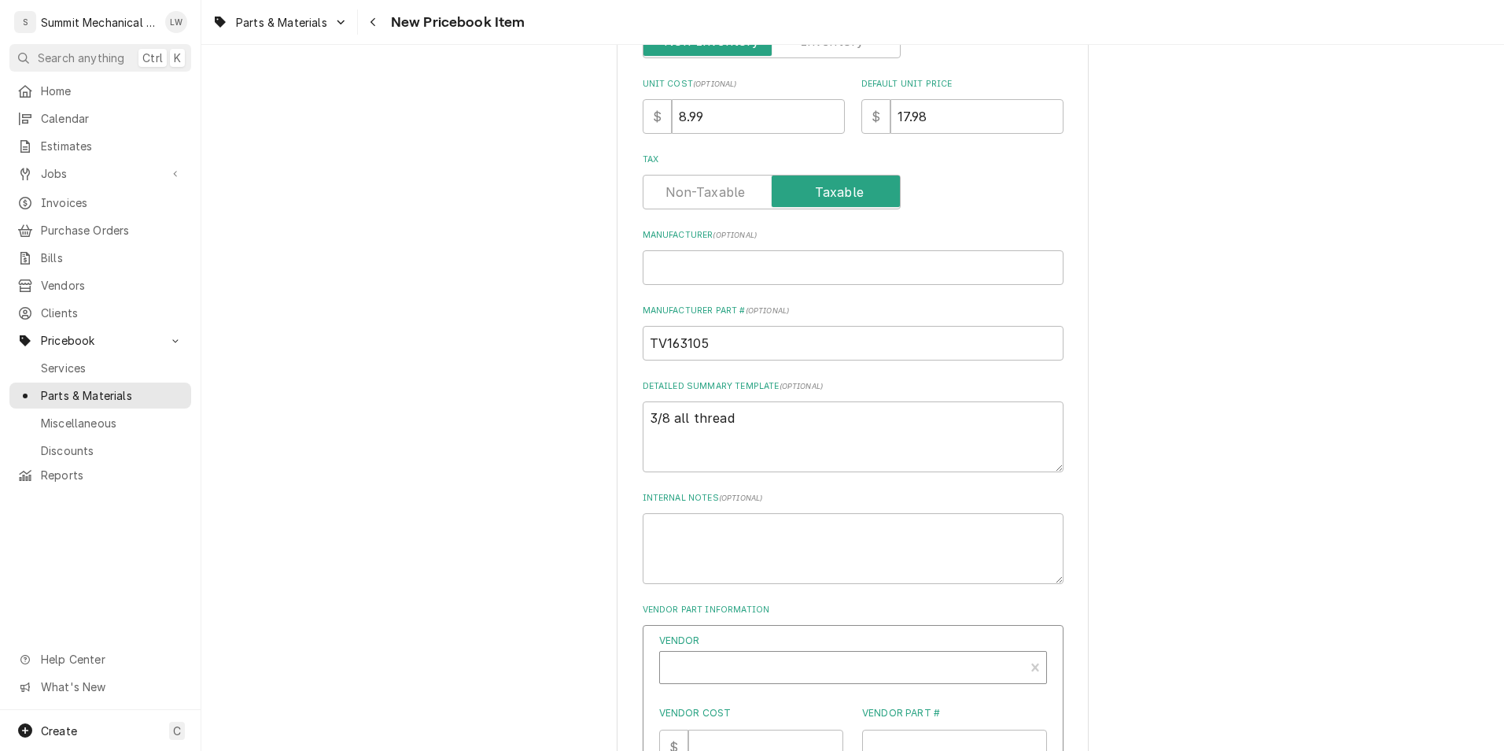
type textarea "x"
click at [777, 665] on div "Vendor" at bounding box center [842, 674] width 349 height 38
type input "standard"
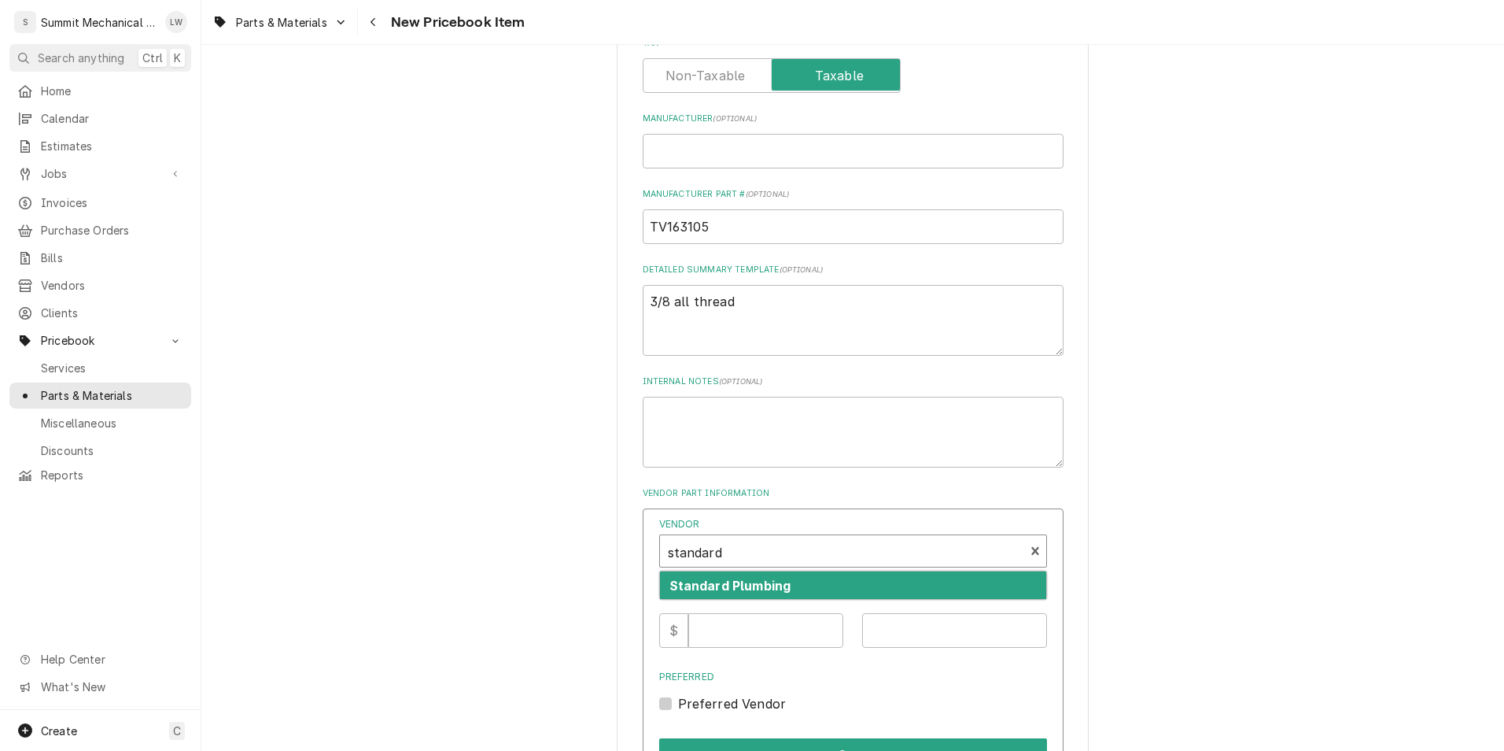
scroll to position [564, 0]
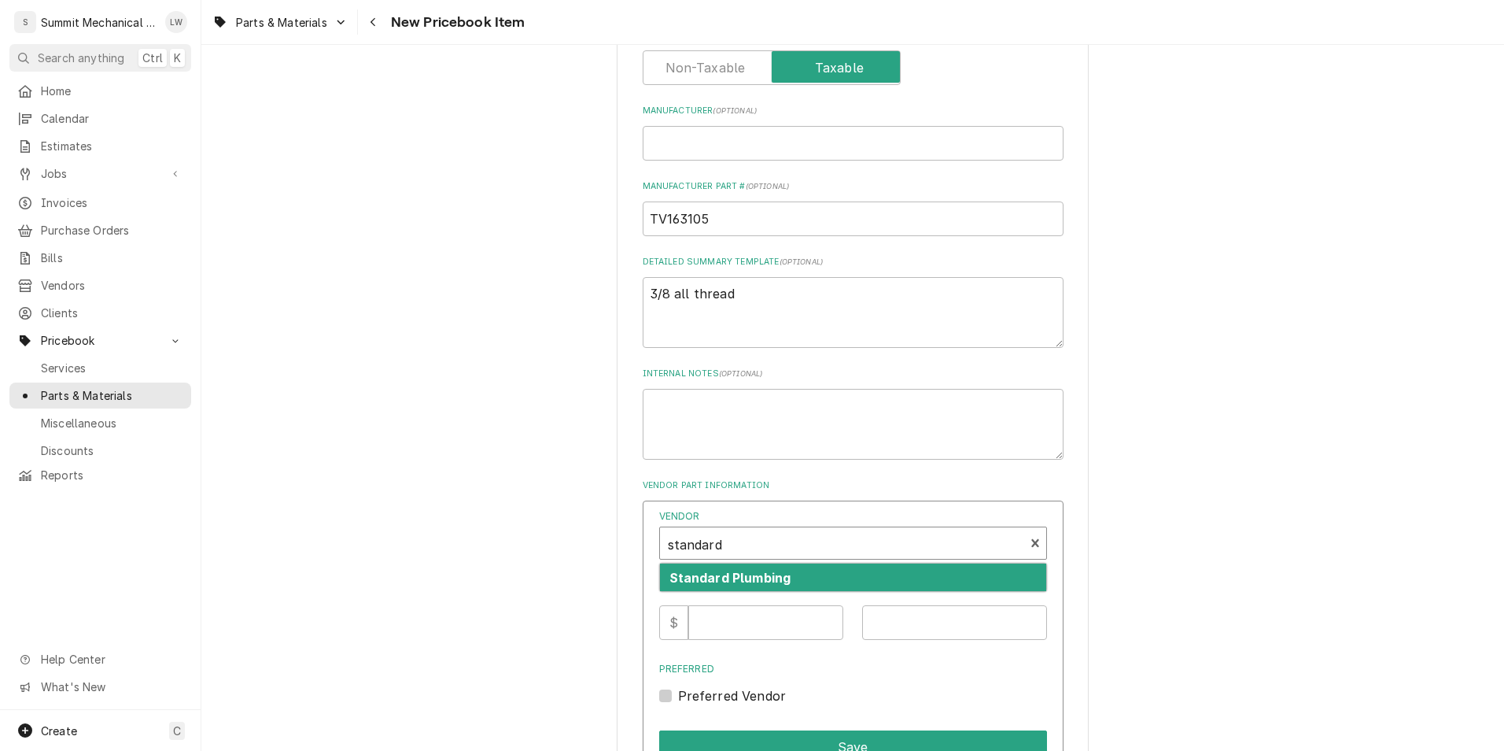
click at [805, 580] on div "Standard Plumbing" at bounding box center [853, 577] width 386 height 28
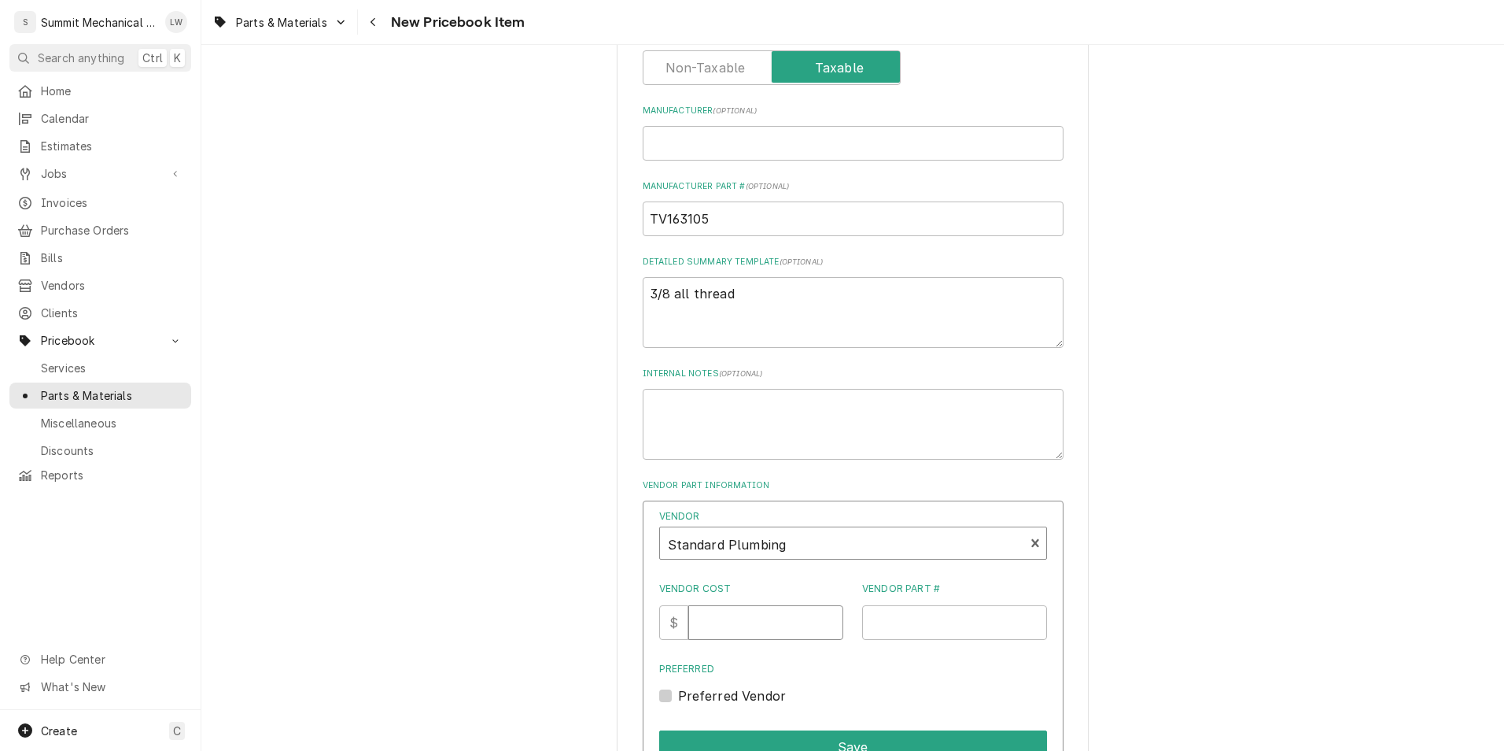
click at [770, 637] on input "Vendor Cost" at bounding box center [765, 622] width 155 height 35
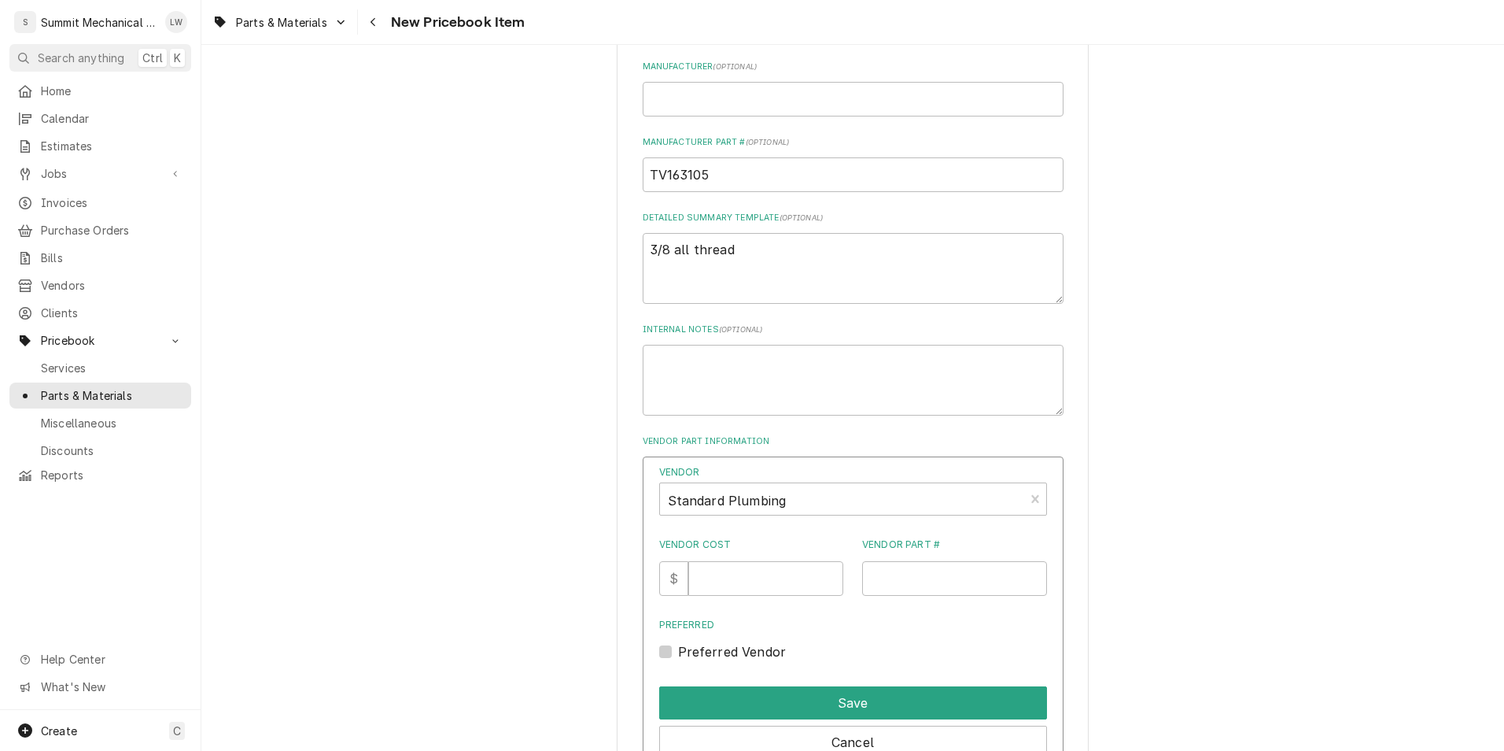
scroll to position [609, 0]
click at [751, 563] on input "Vendor Cost" at bounding box center [765, 577] width 155 height 35
type input "8.99"
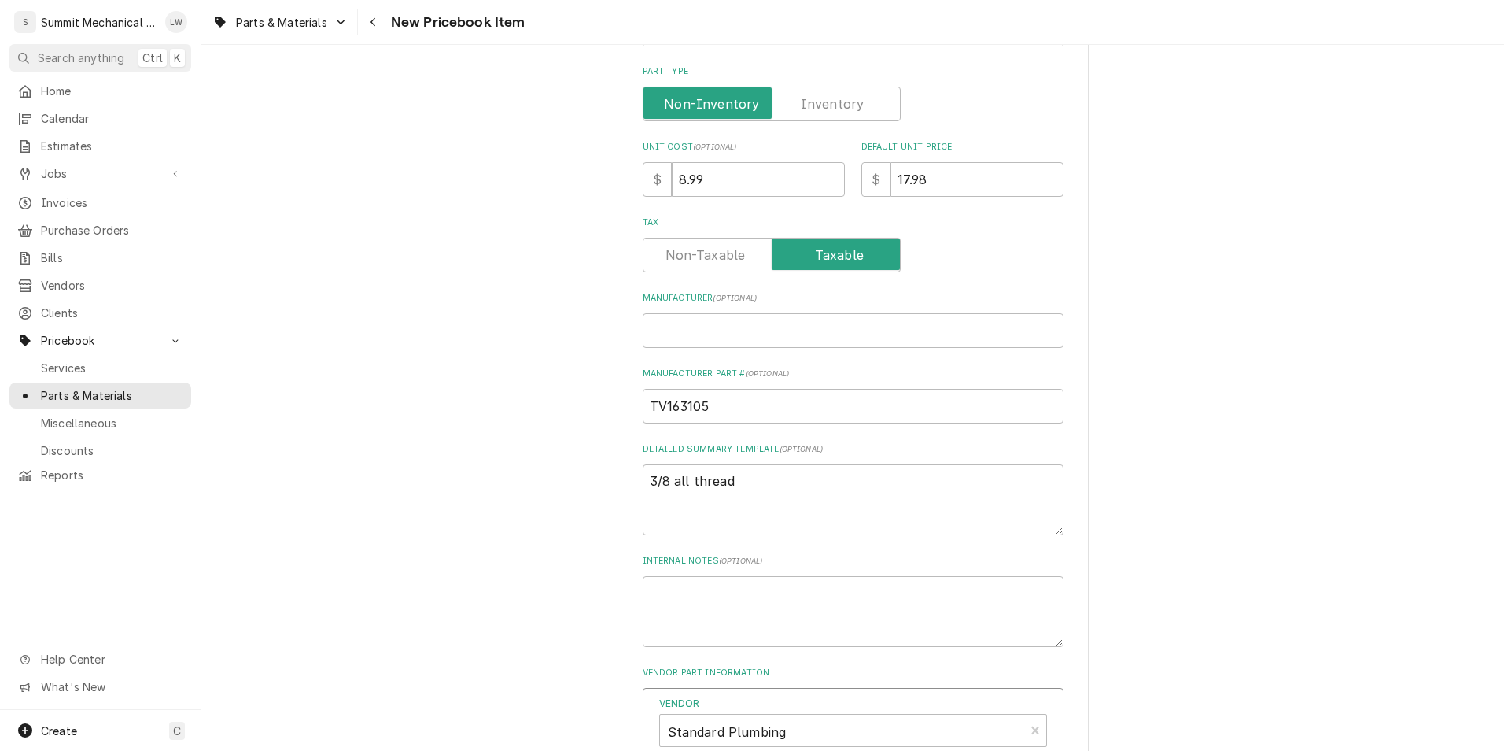
scroll to position [369, 0]
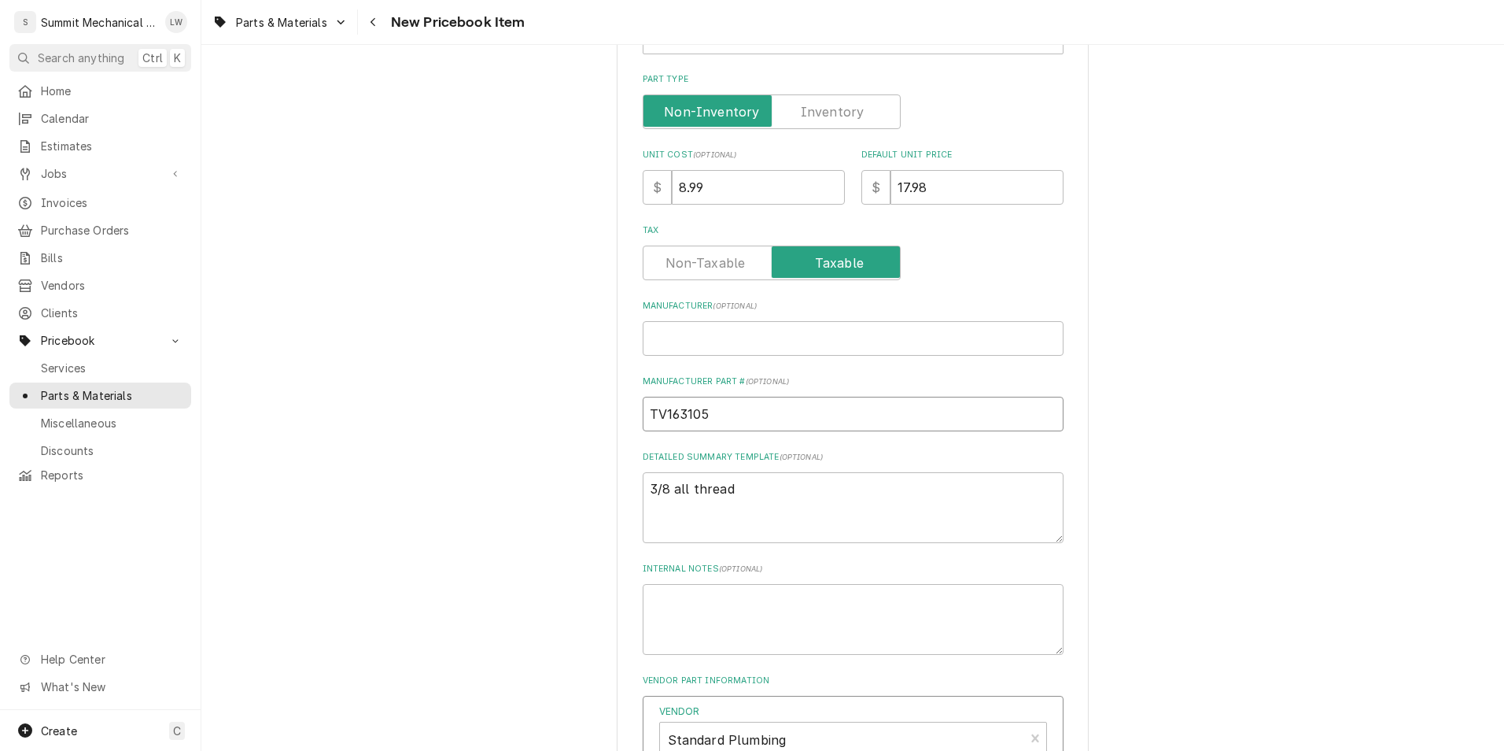
click at [851, 424] on input "TV163105" at bounding box center [853, 414] width 421 height 35
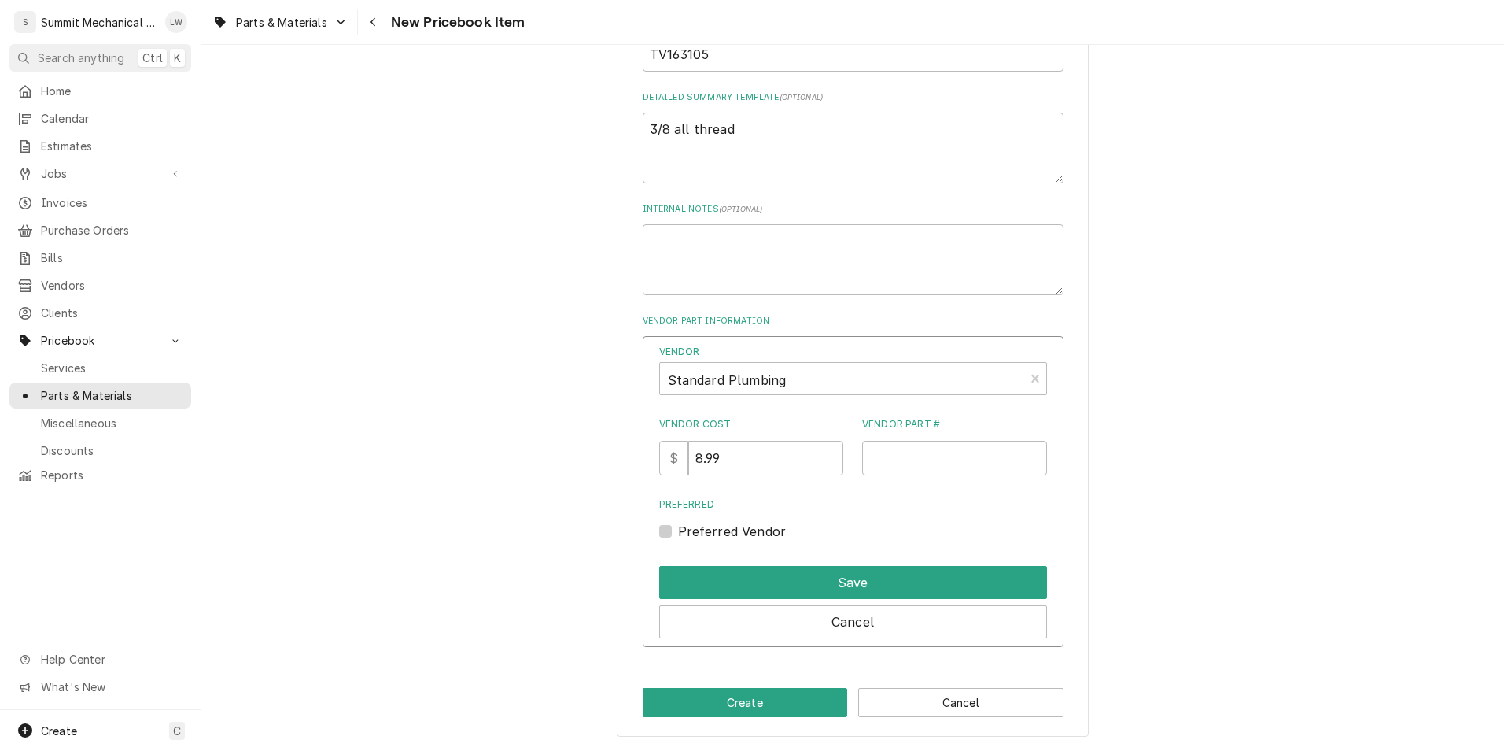
click at [906, 438] on div "Vendor Part #" at bounding box center [954, 446] width 185 height 58
click at [906, 460] on input "Vendor Part #" at bounding box center [954, 458] width 185 height 35
paste input "TV163105"
type input "TV163105"
click at [678, 533] on label "Preferred Vendor" at bounding box center [732, 531] width 109 height 19
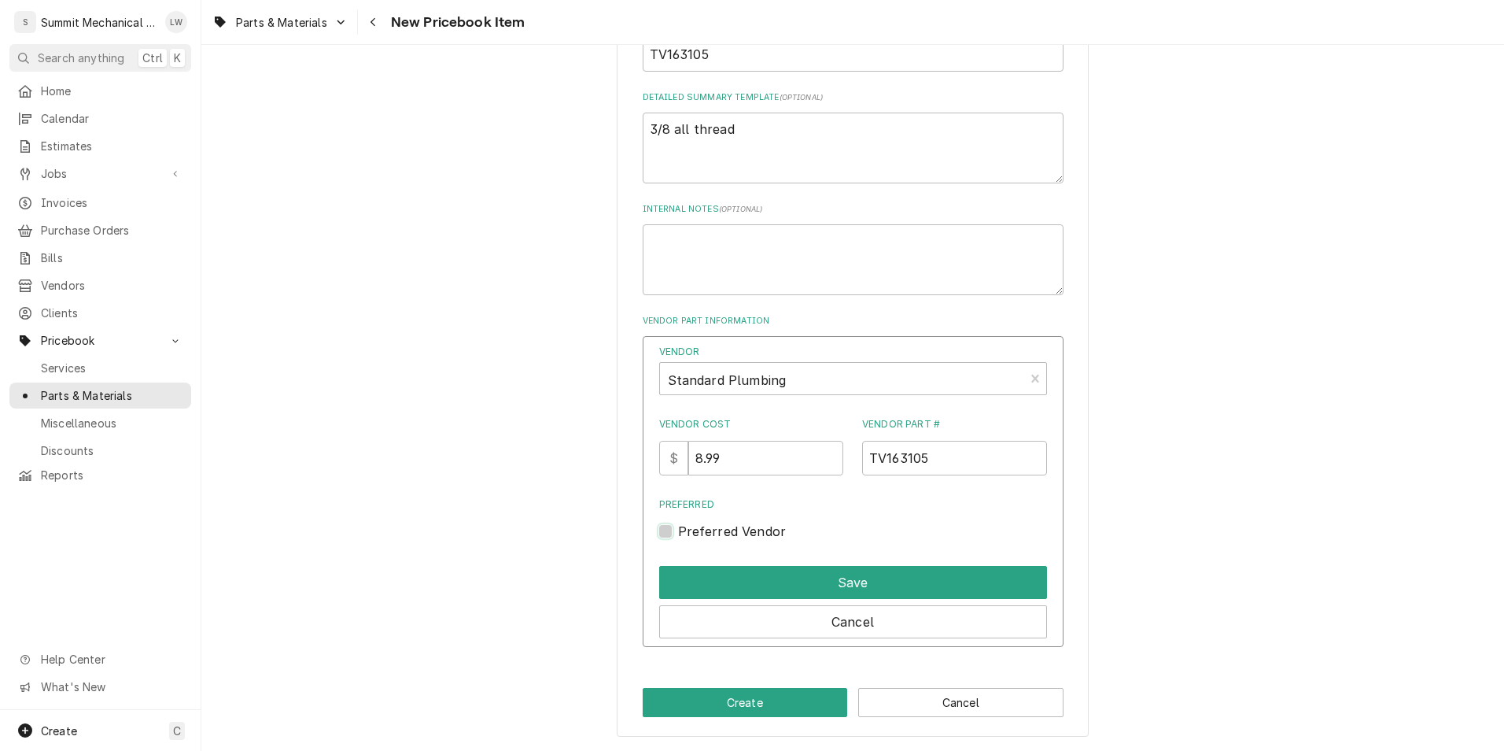
click at [678, 533] on input "Preferred" at bounding box center [872, 539] width 388 height 35
checkbox input "true"
click at [707, 560] on div "Save" at bounding box center [853, 578] width 388 height 39
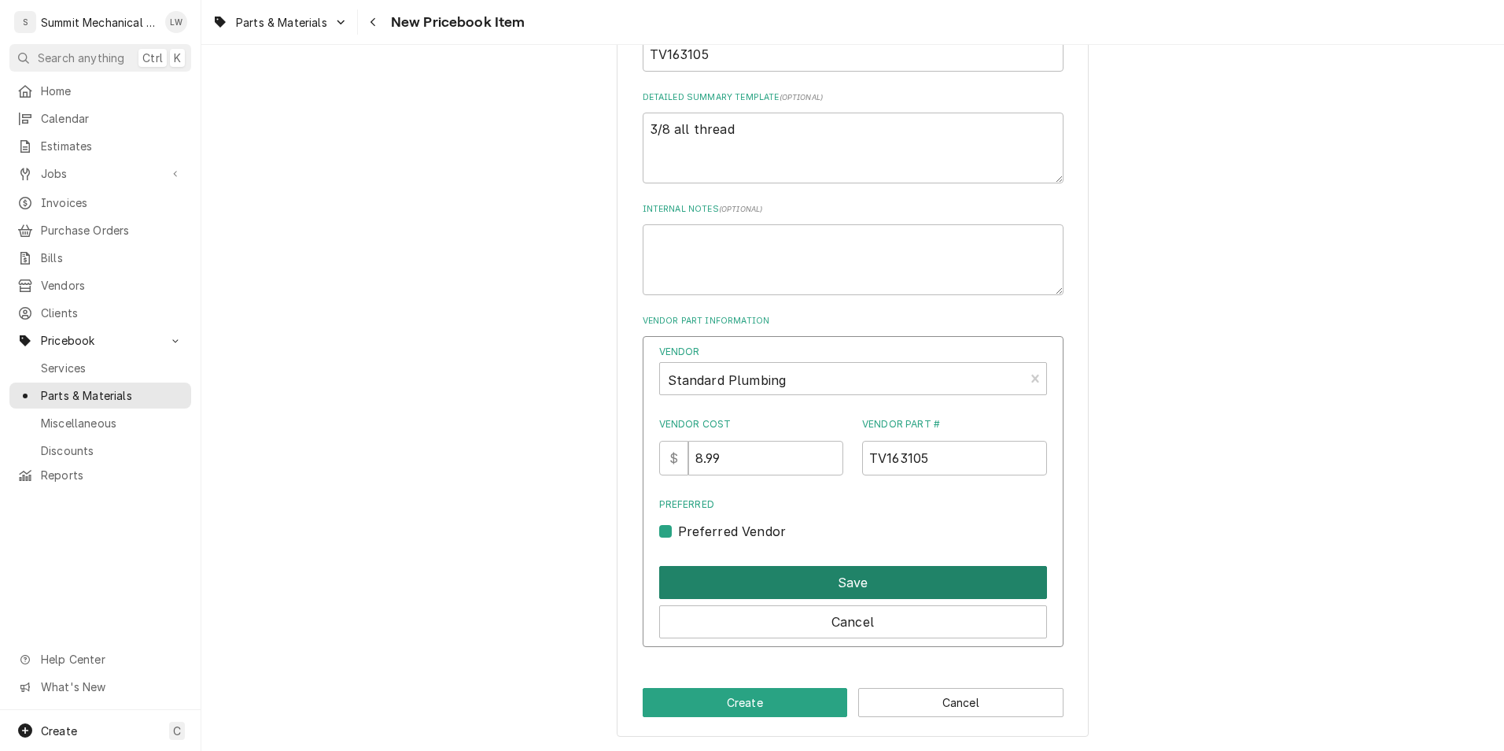
click at [712, 578] on button "Save" at bounding box center [853, 582] width 388 height 33
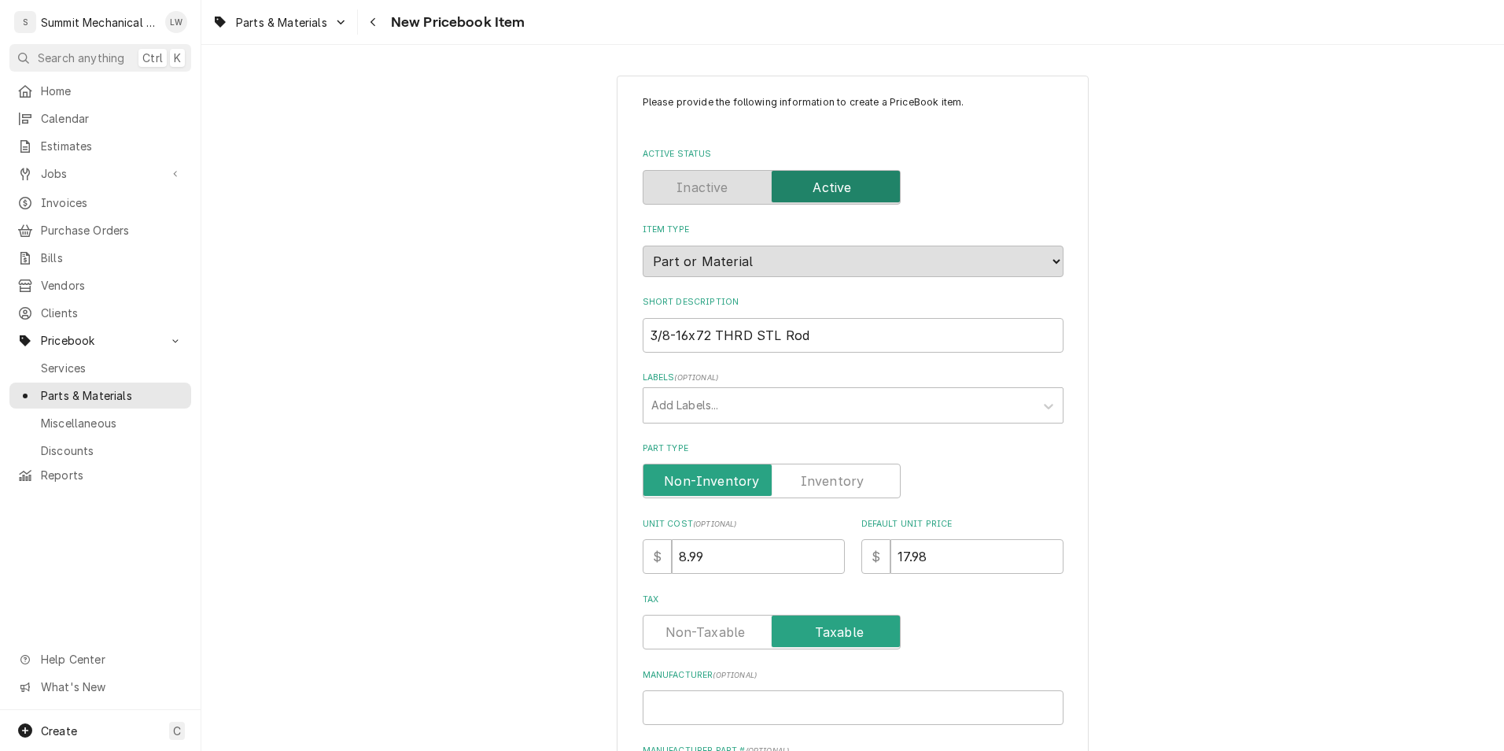
scroll to position [603, 0]
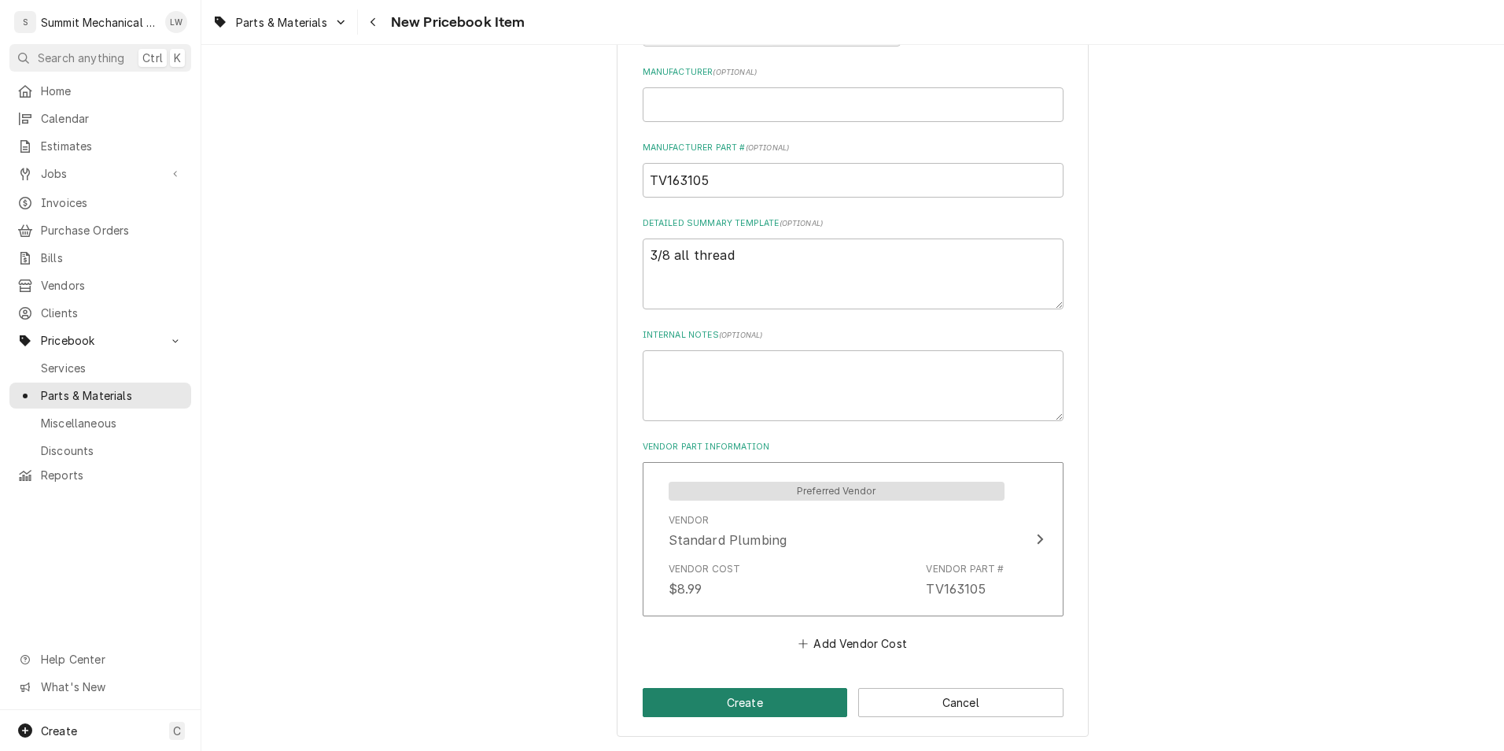
click at [784, 703] on button "Create" at bounding box center [745, 702] width 205 height 29
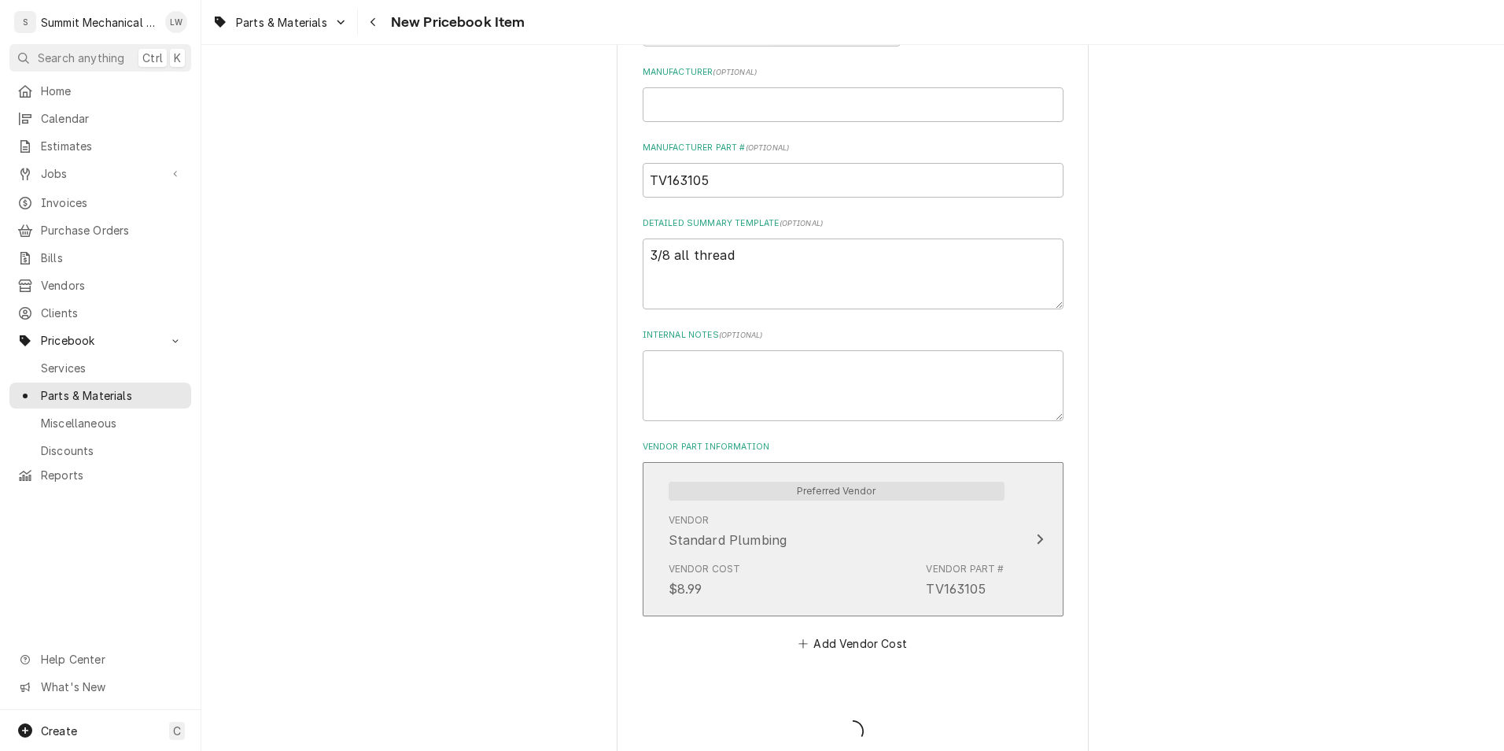
type textarea "x"
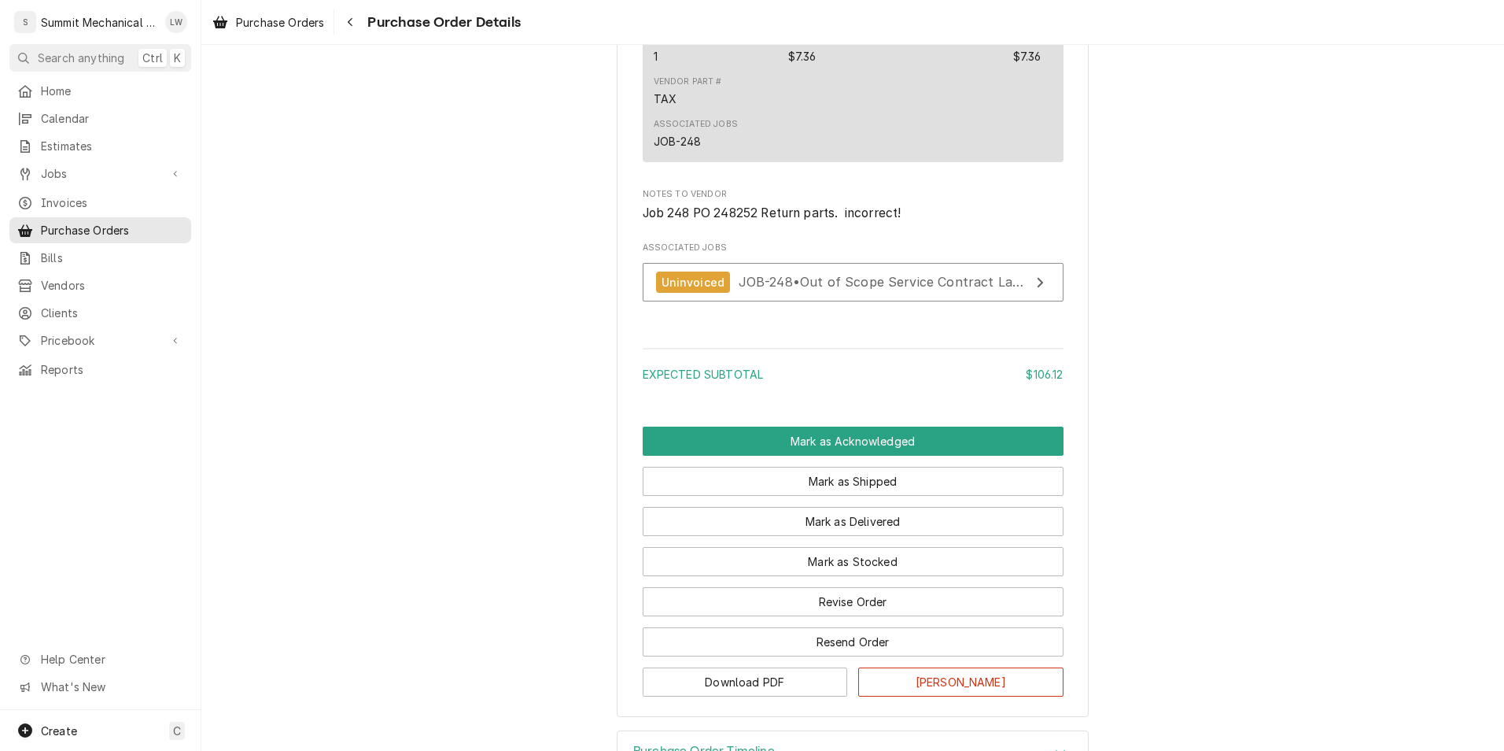
scroll to position [2085, 0]
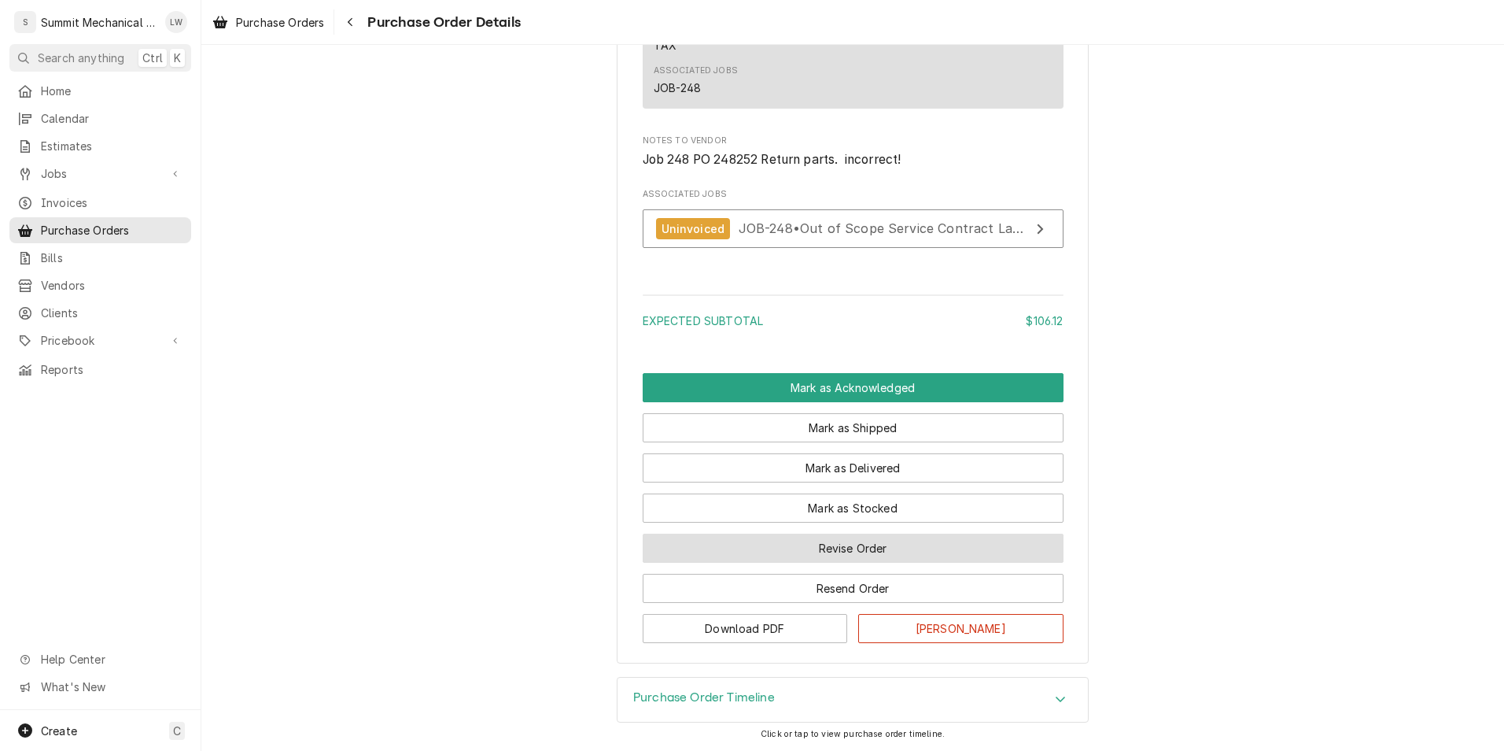
click at [819, 557] on button "Revise Order" at bounding box center [853, 547] width 421 height 29
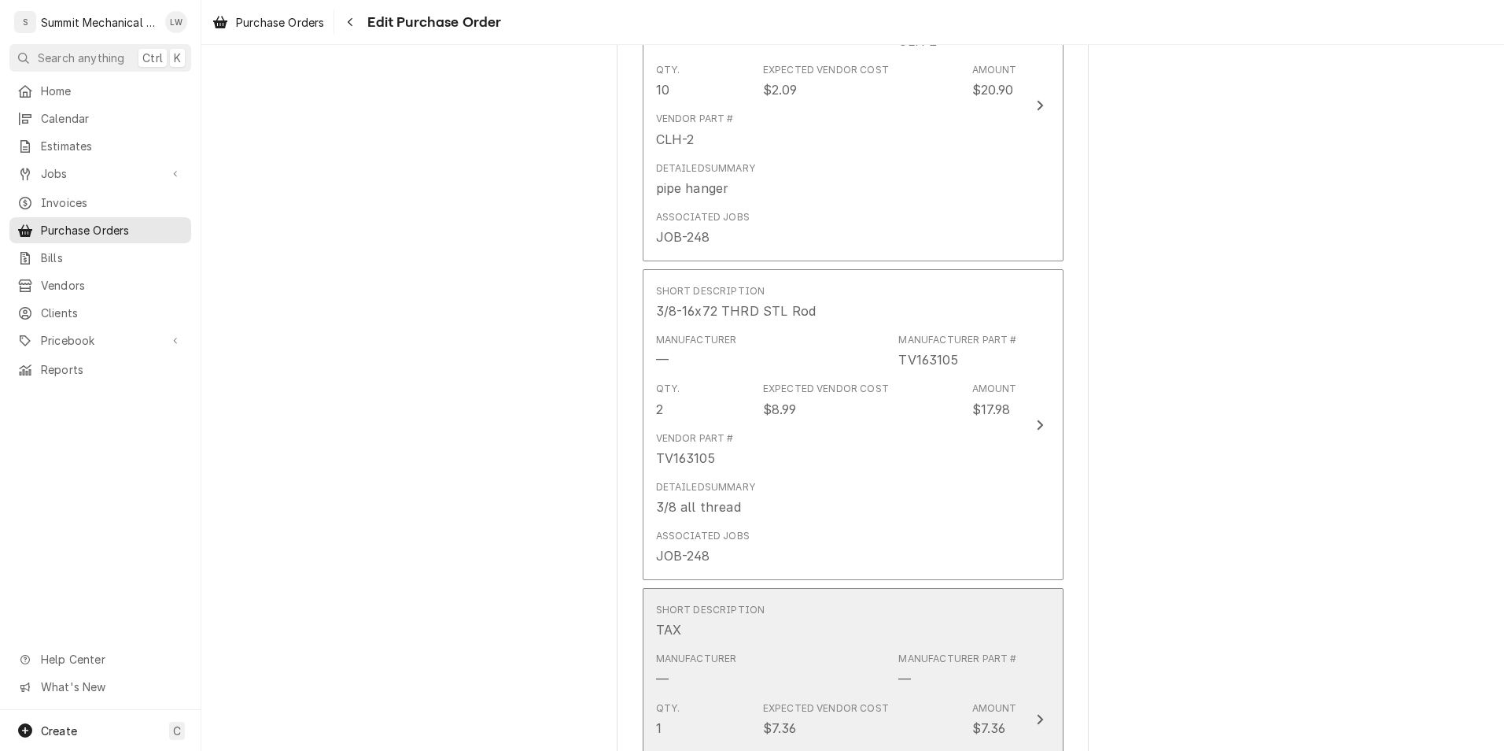
scroll to position [1958, 0]
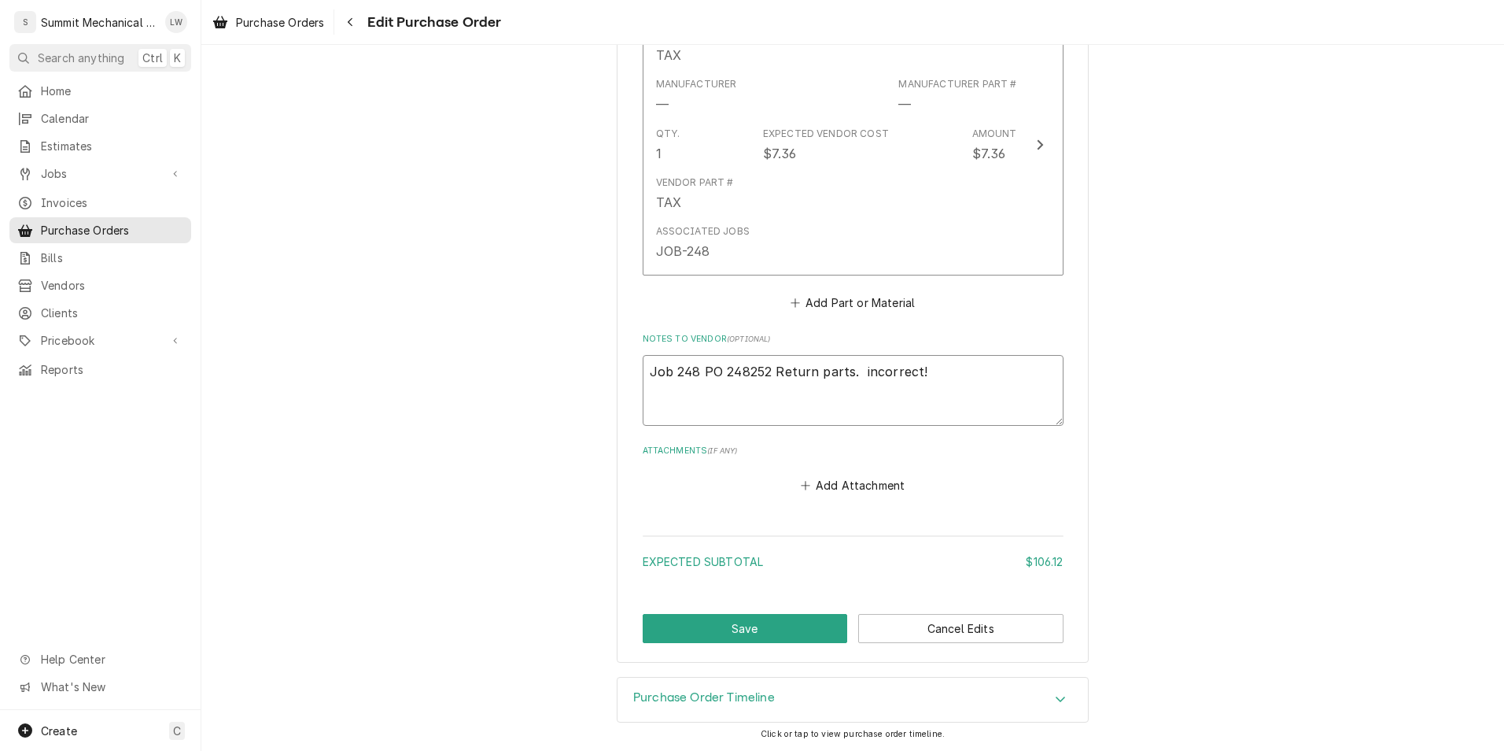
click at [936, 377] on textarea "Job 248 PO 248252 Return parts. incorrect!" at bounding box center [853, 390] width 421 height 71
click at [936, 373] on textarea "Job 248 PO 248252 Return parts. incorrect!" at bounding box center [853, 390] width 421 height 71
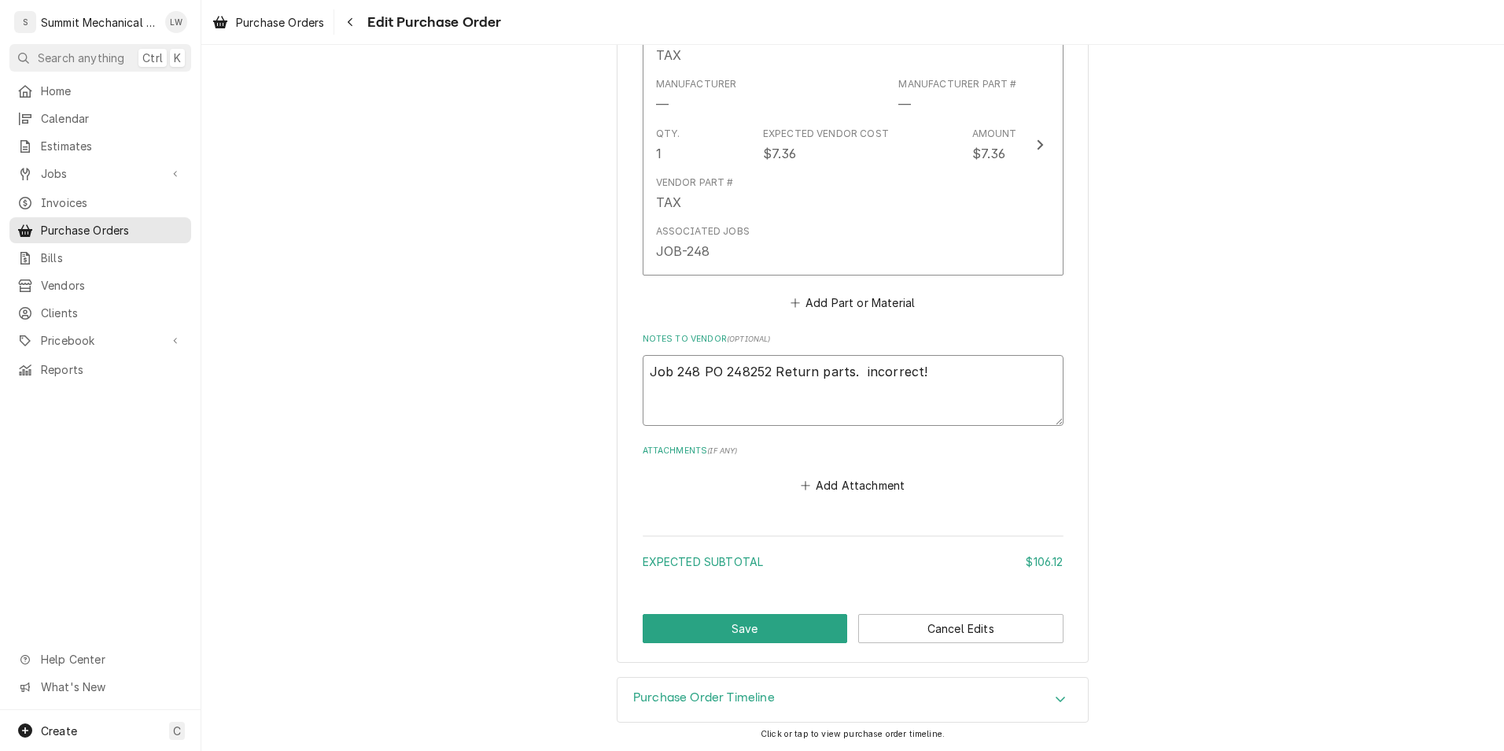
type textarea "x"
type textarea "Job 248 PO 248252 Return parts. incorrect"
type textarea "x"
type textarea "Job 248 PO 248252 Return parts. incorrec"
type textarea "x"
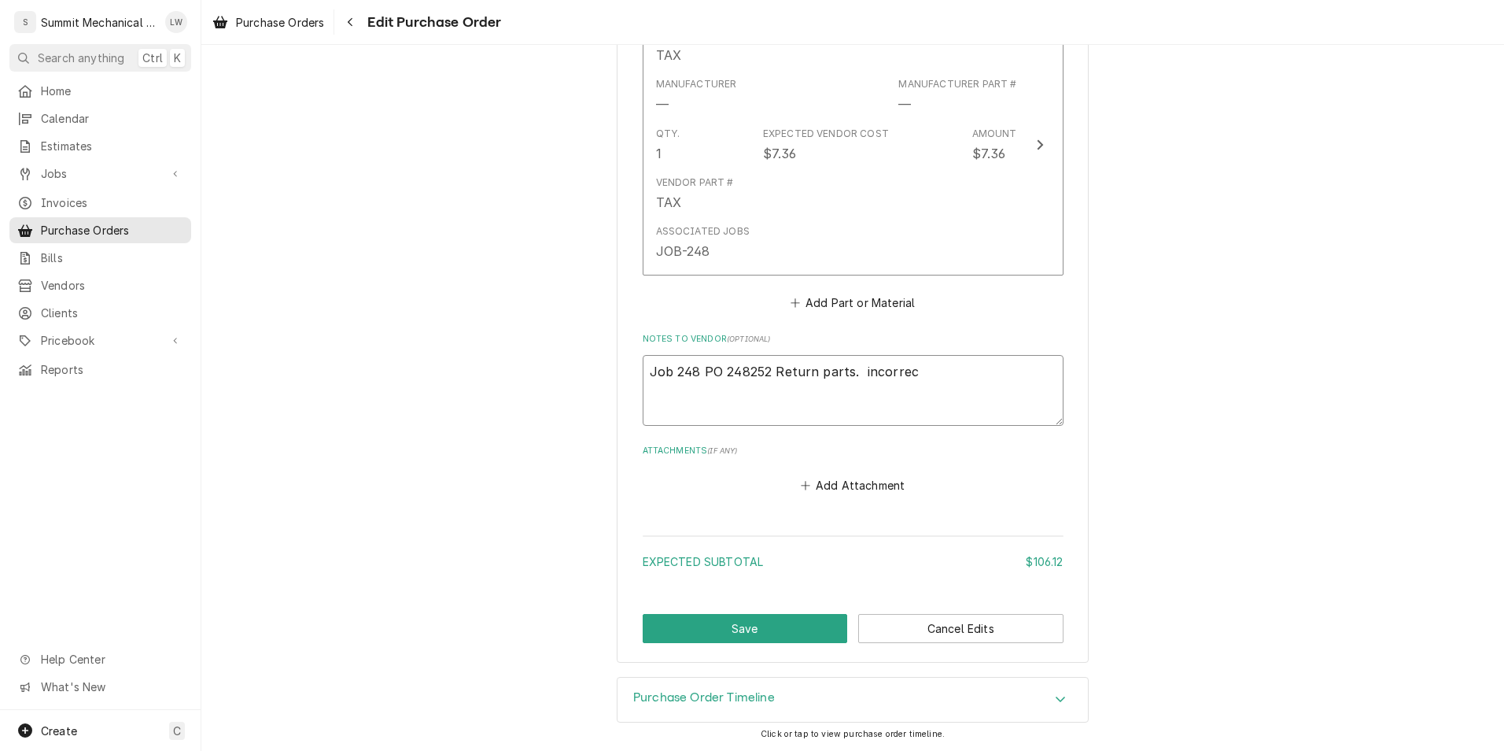
type textarea "Job 248 PO 248252 Return parts. incorre"
type textarea "x"
type textarea "Job 248 PO 248252 Return parts. incorr"
type textarea "x"
type textarea "Job 248 PO 248252 Return parts. incor"
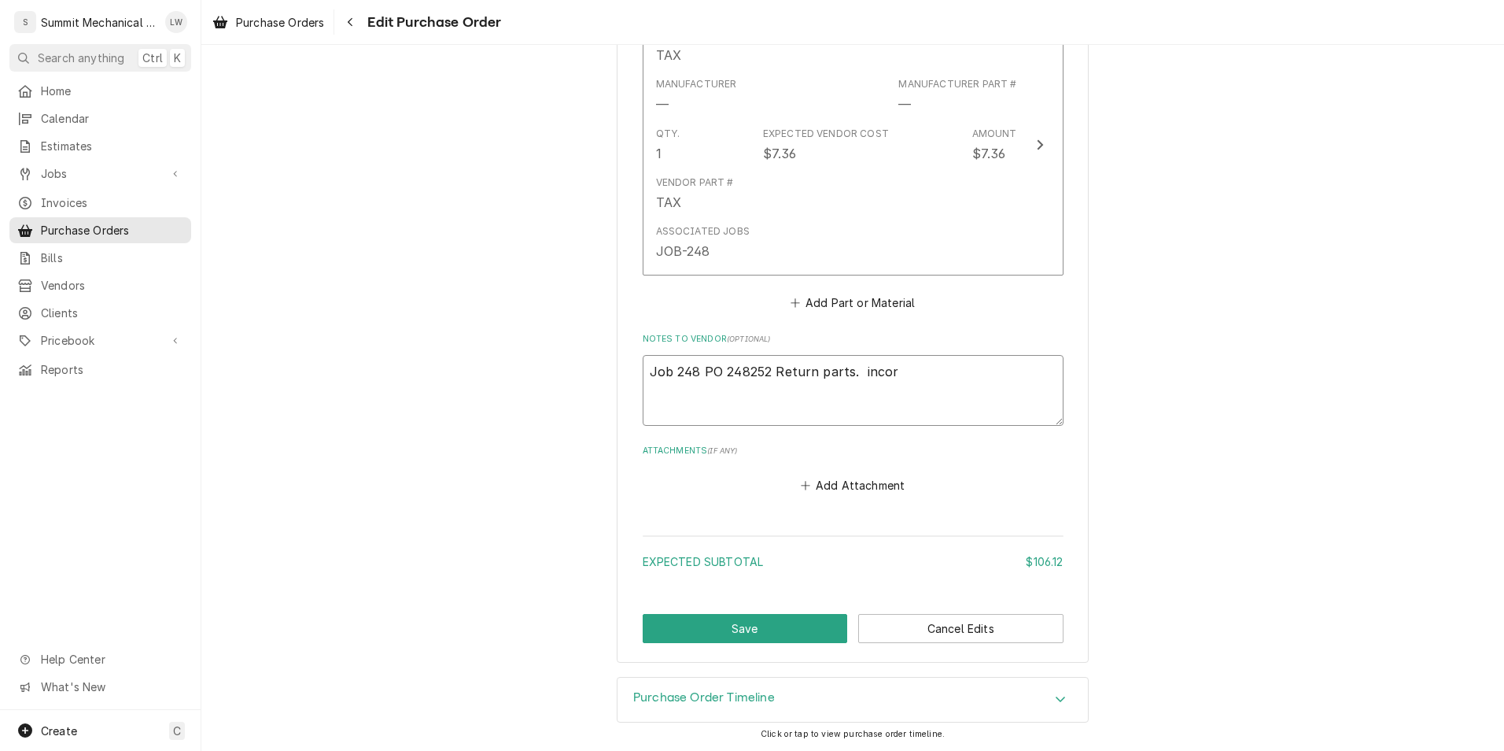
type textarea "x"
type textarea "Job 248 PO 248252 Return parts. inco"
type textarea "x"
type textarea "Job 248 PO 248252 Return parts. inc"
type textarea "x"
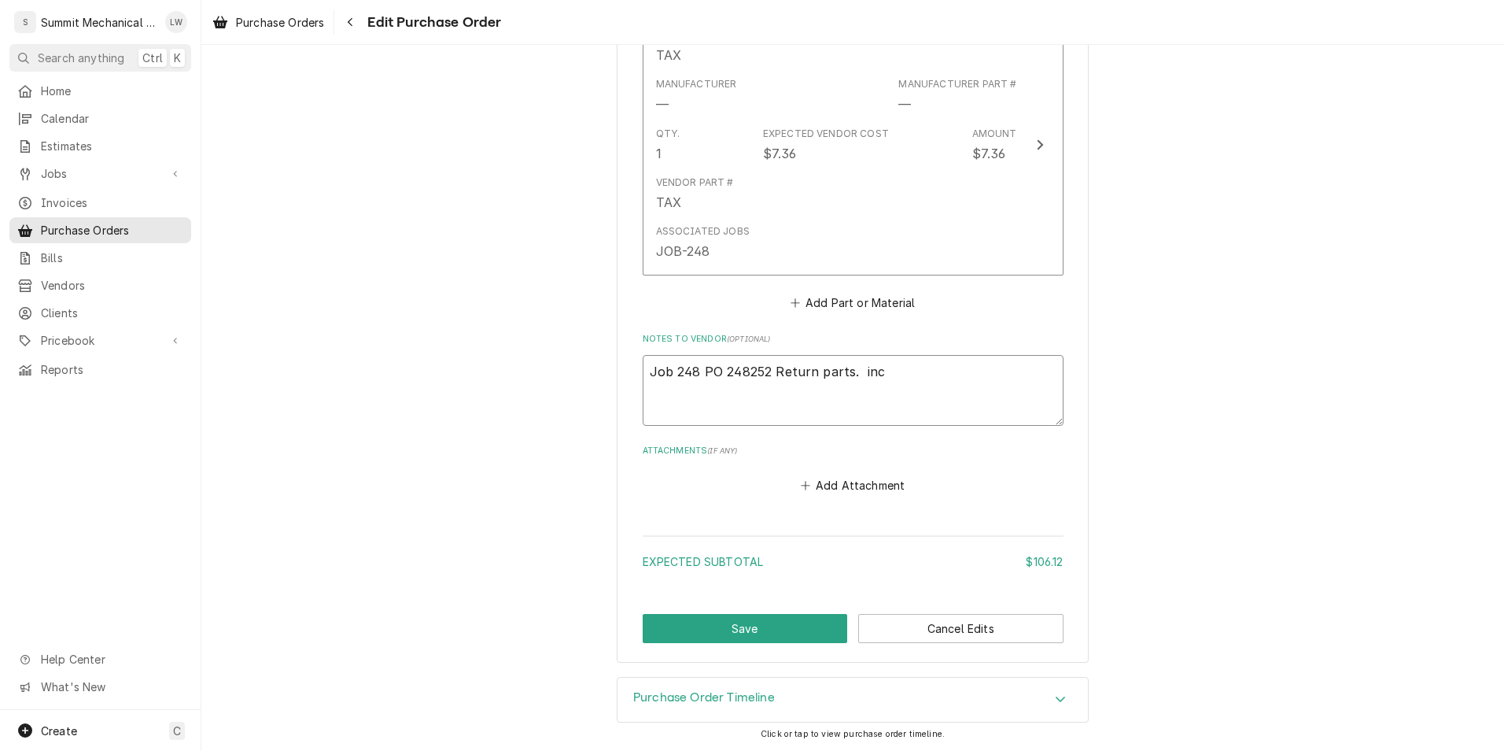
type textarea "Job 248 PO 248252 Return parts. in"
type textarea "x"
type textarea "Job 248 PO 248252 Return parts. i"
type textarea "x"
type textarea "Job 248 PO 248252 Return parts."
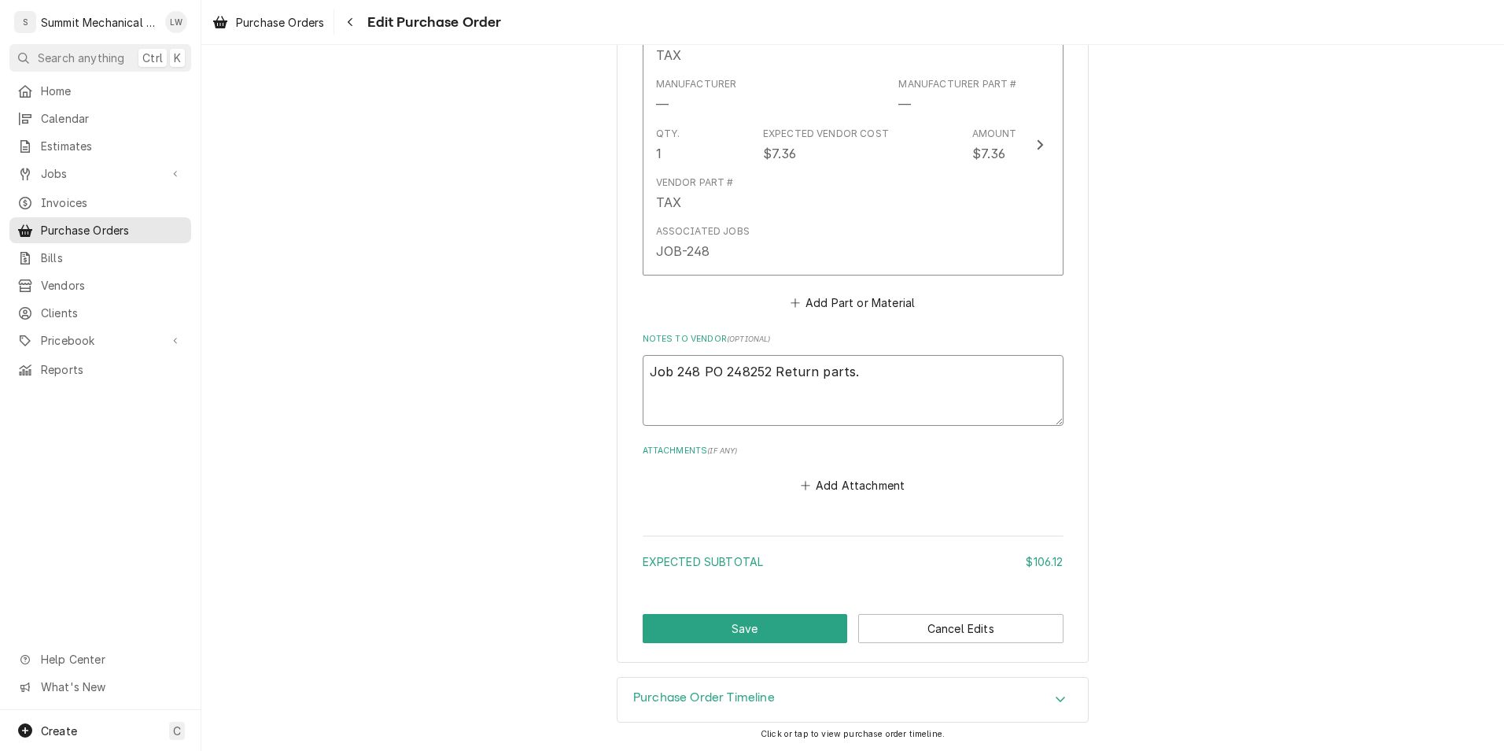
type textarea "x"
type textarea "Job 248 PO 248252 Return parts. N"
type textarea "x"
type textarea "Job 248 PO 248252 Return parts. No"
type textarea "x"
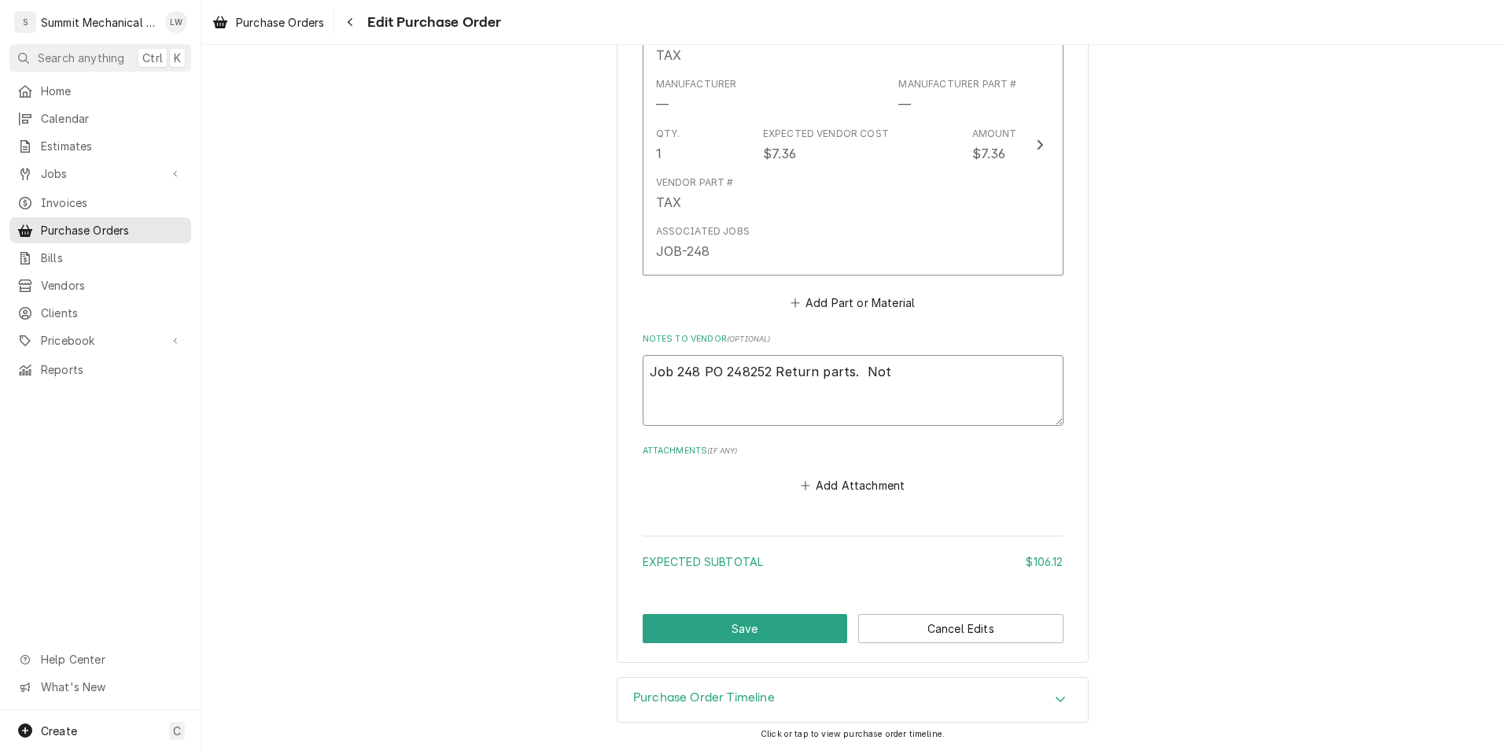
type textarea "Job 248 PO 248252 Return parts. Not"
type textarea "x"
type textarea "Job 248 PO 248252 Return parts. Not u"
type textarea "x"
type textarea "Job 248 PO 248252 Return parts. Not us"
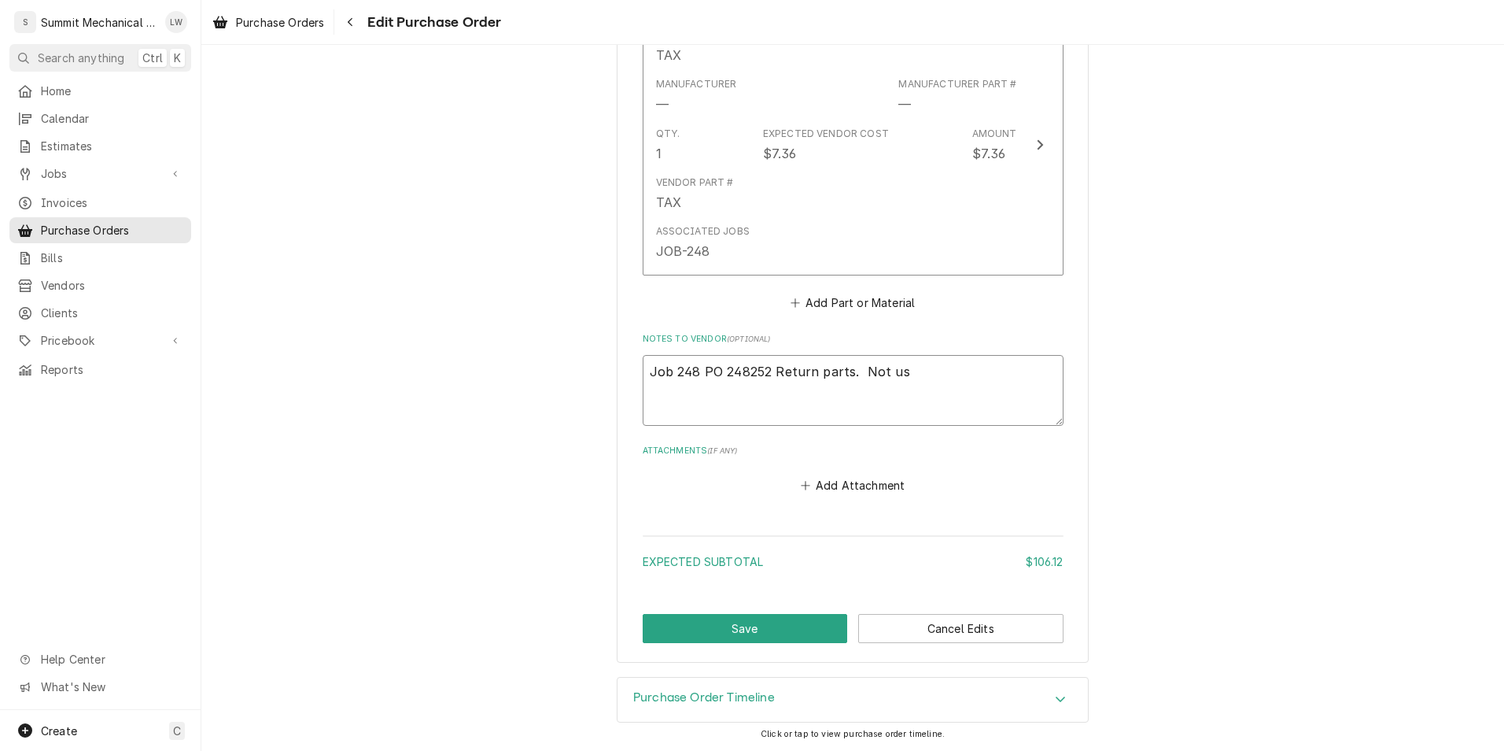
type textarea "x"
type textarea "Job 248 PO 248252 Return parts. Not use"
type textarea "x"
type textarea "Job 248 PO 248252 Return parts. Not used"
type textarea "x"
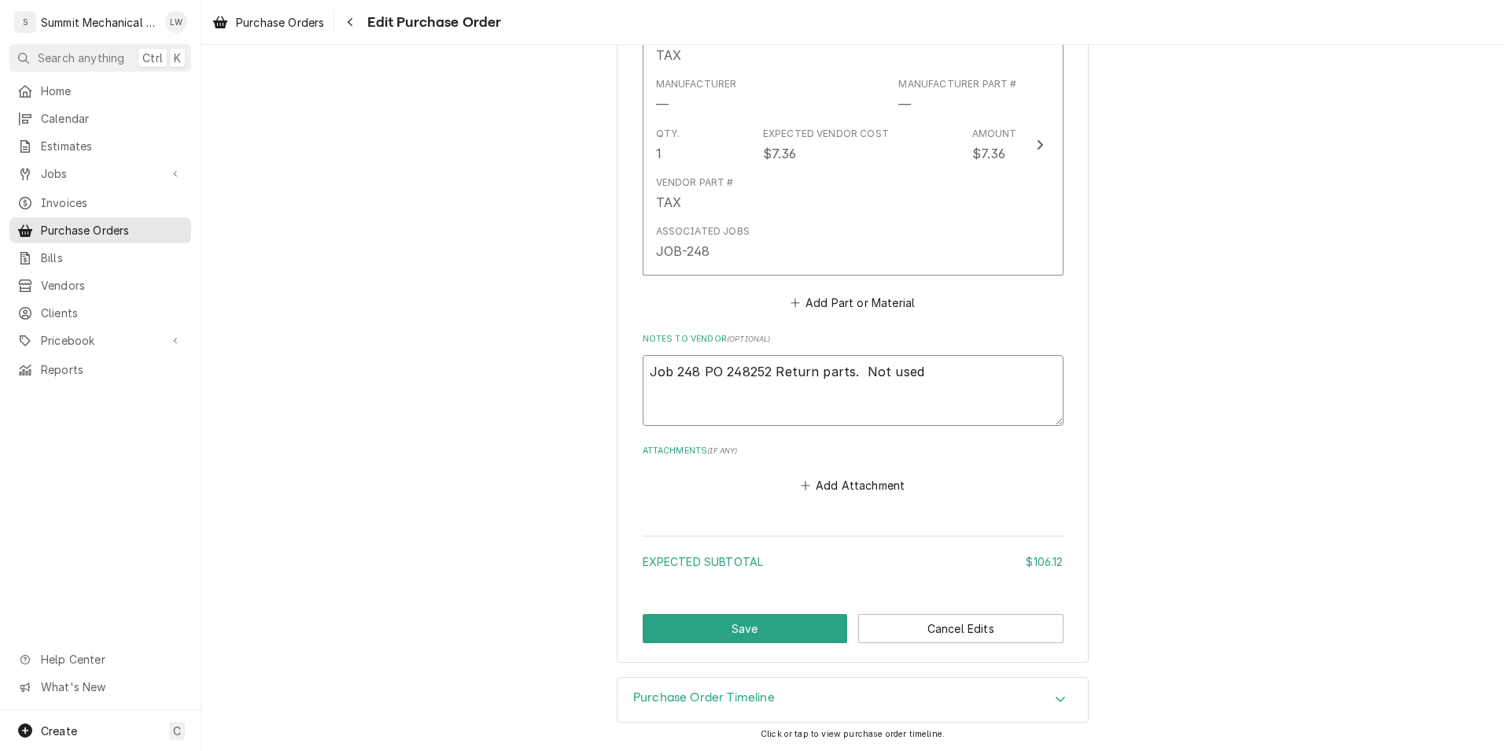
type textarea "Job 248 PO 248252 Return parts. Not used o"
type textarea "x"
type textarea "Job 248 PO 248252 Return parts. Not used on"
type textarea "x"
type textarea "Job 248 PO 248252 Return parts. Not used on"
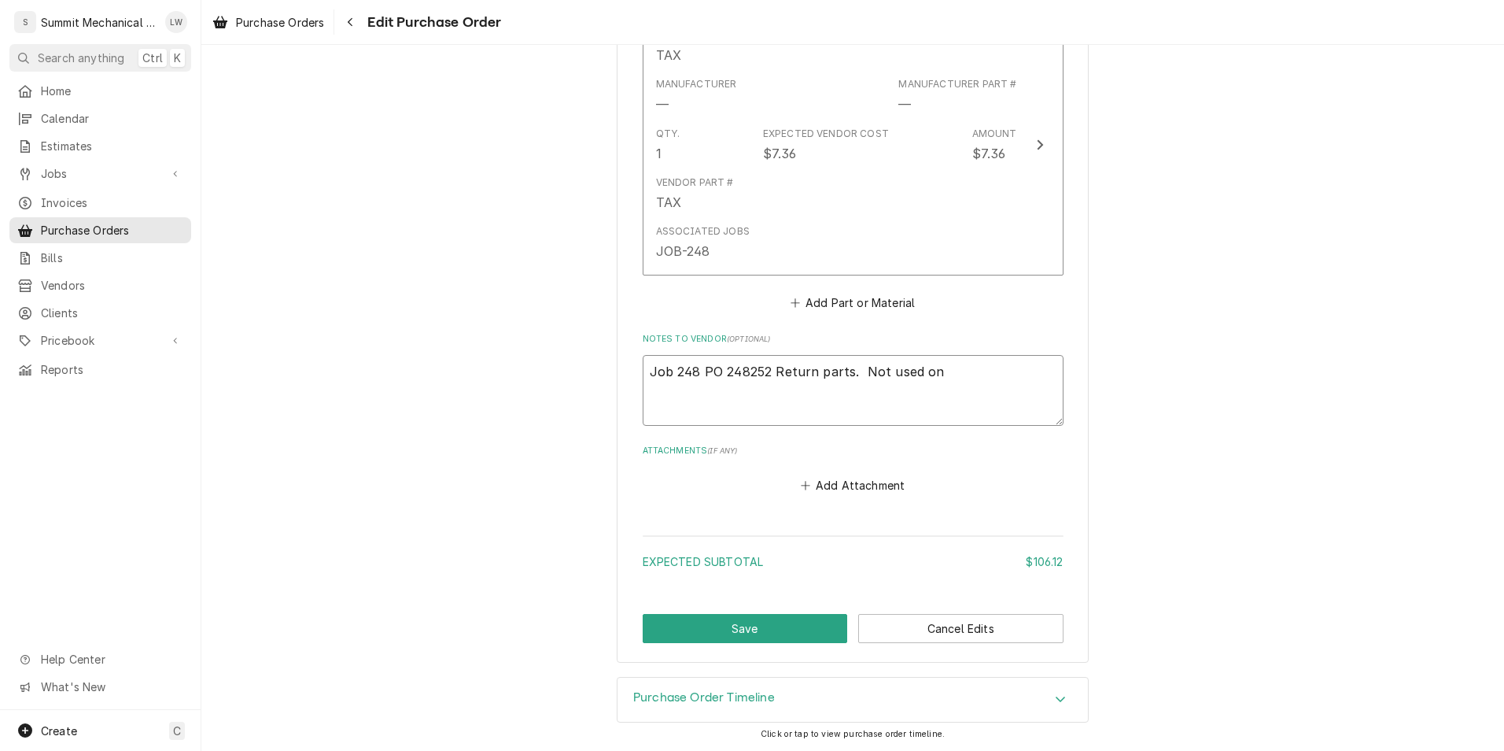
type textarea "x"
type textarea "Job 248 PO 248252 Return parts. Not used on th"
type textarea "x"
type textarea "Job 248 PO 248252 Return parts. Not used on the"
type textarea "x"
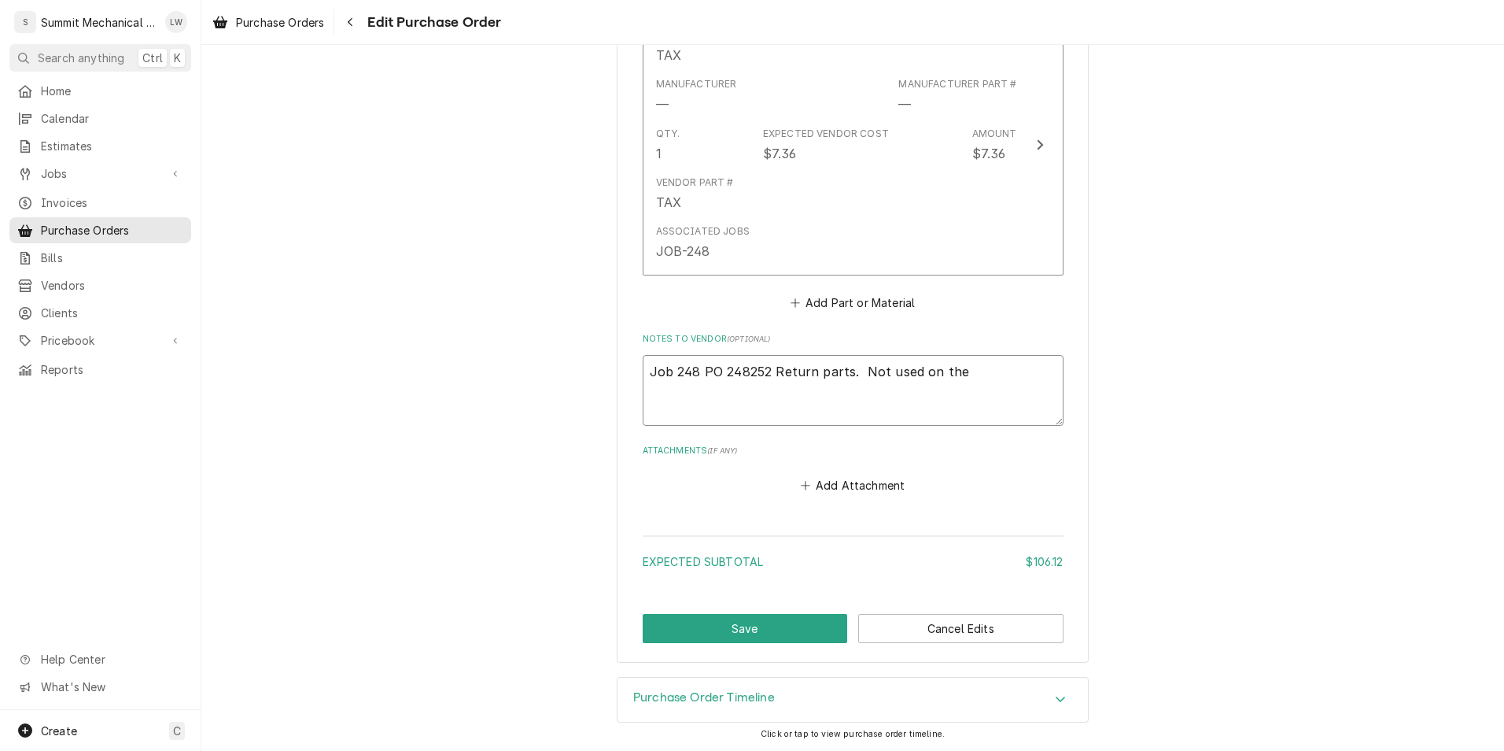
type textarea "Job 248 PO 248252 Return parts. Not used on the"
type textarea "x"
type textarea "Job 248 PO 248252 Return parts. Not used on the j"
type textarea "x"
type textarea "Job 248 PO 248252 Return parts. Not used on the jo"
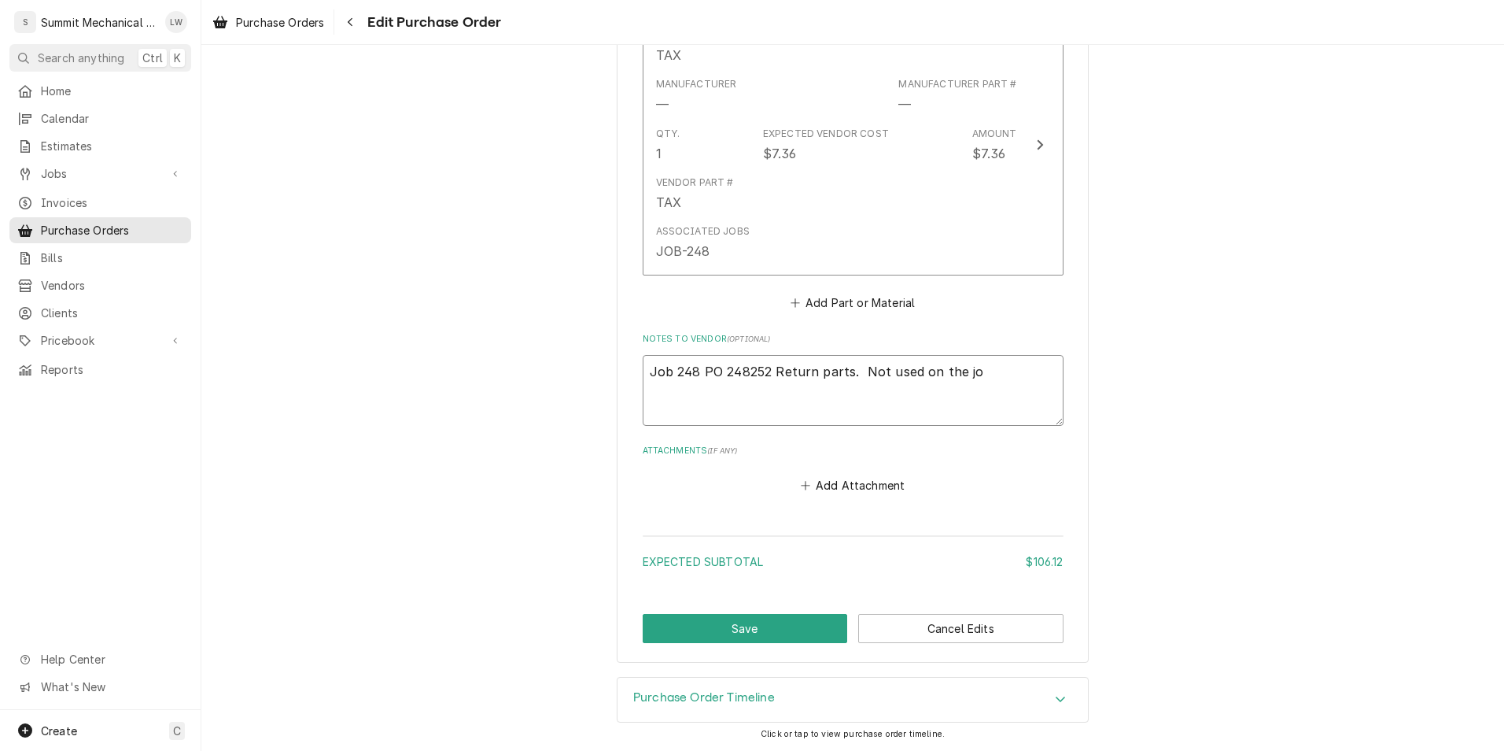
type textarea "x"
type textarea "Job 248 PO 248252 Return parts. Not used on the job"
type textarea "x"
type textarea "Job 248 PO 248252 Return parts. Not used on the job!"
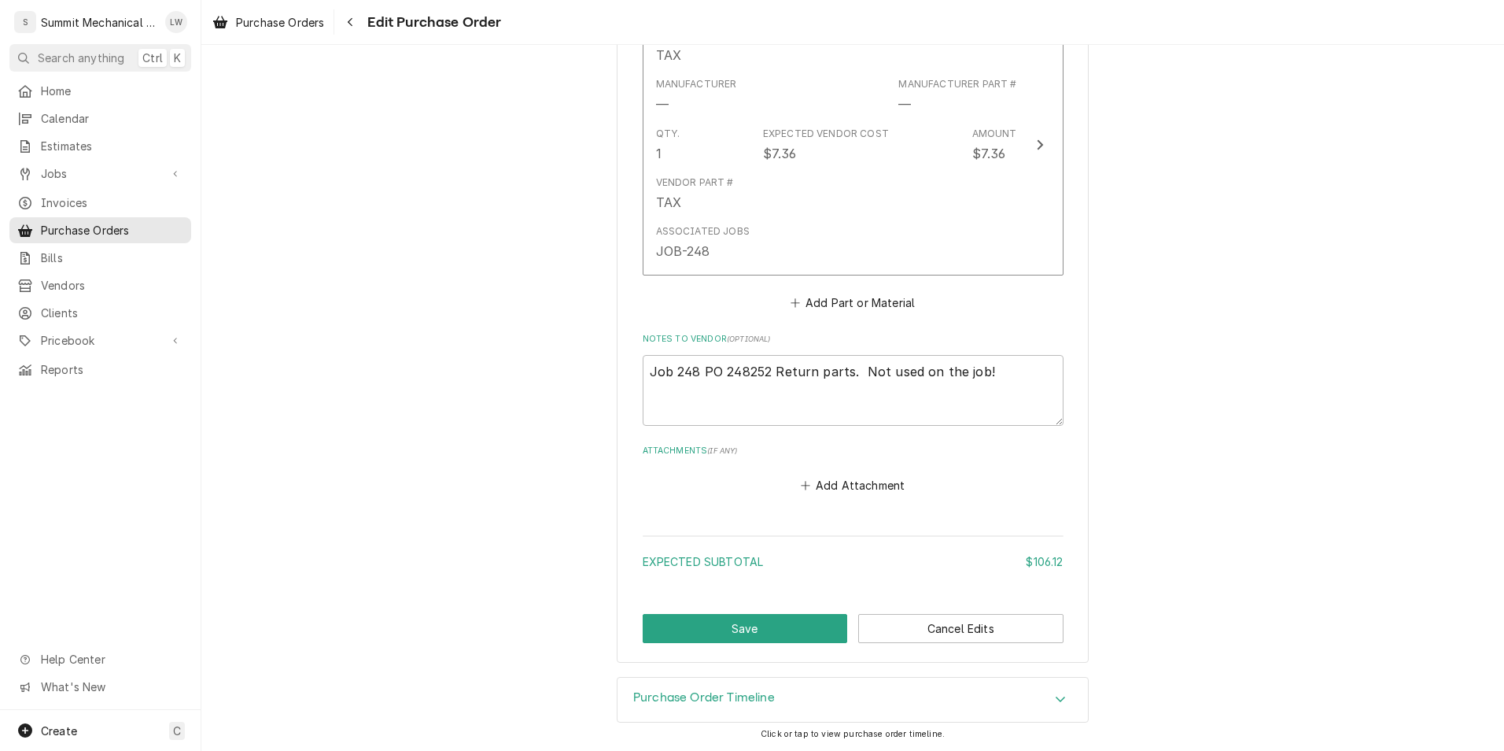
click at [697, 633] on button "Save" at bounding box center [745, 628] width 205 height 29
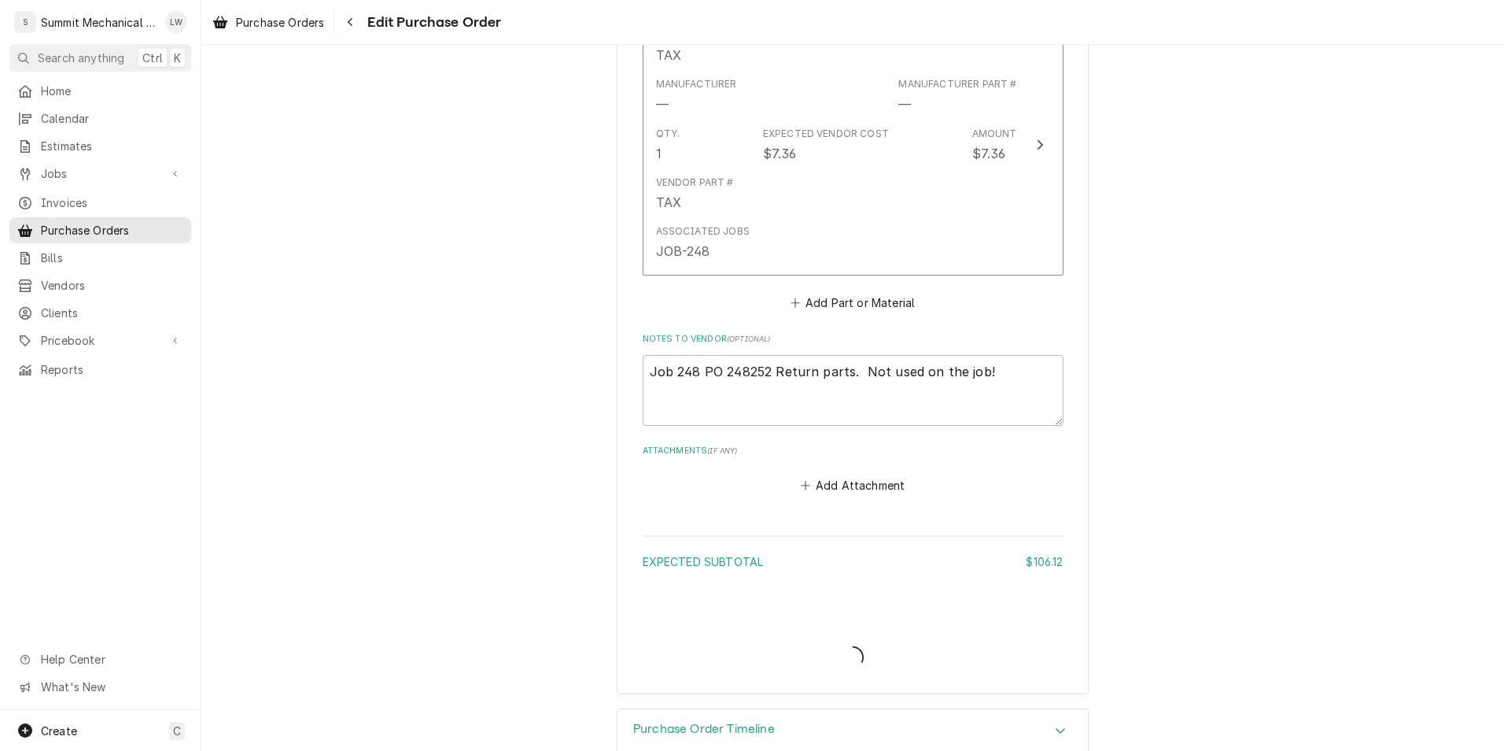
type textarea "x"
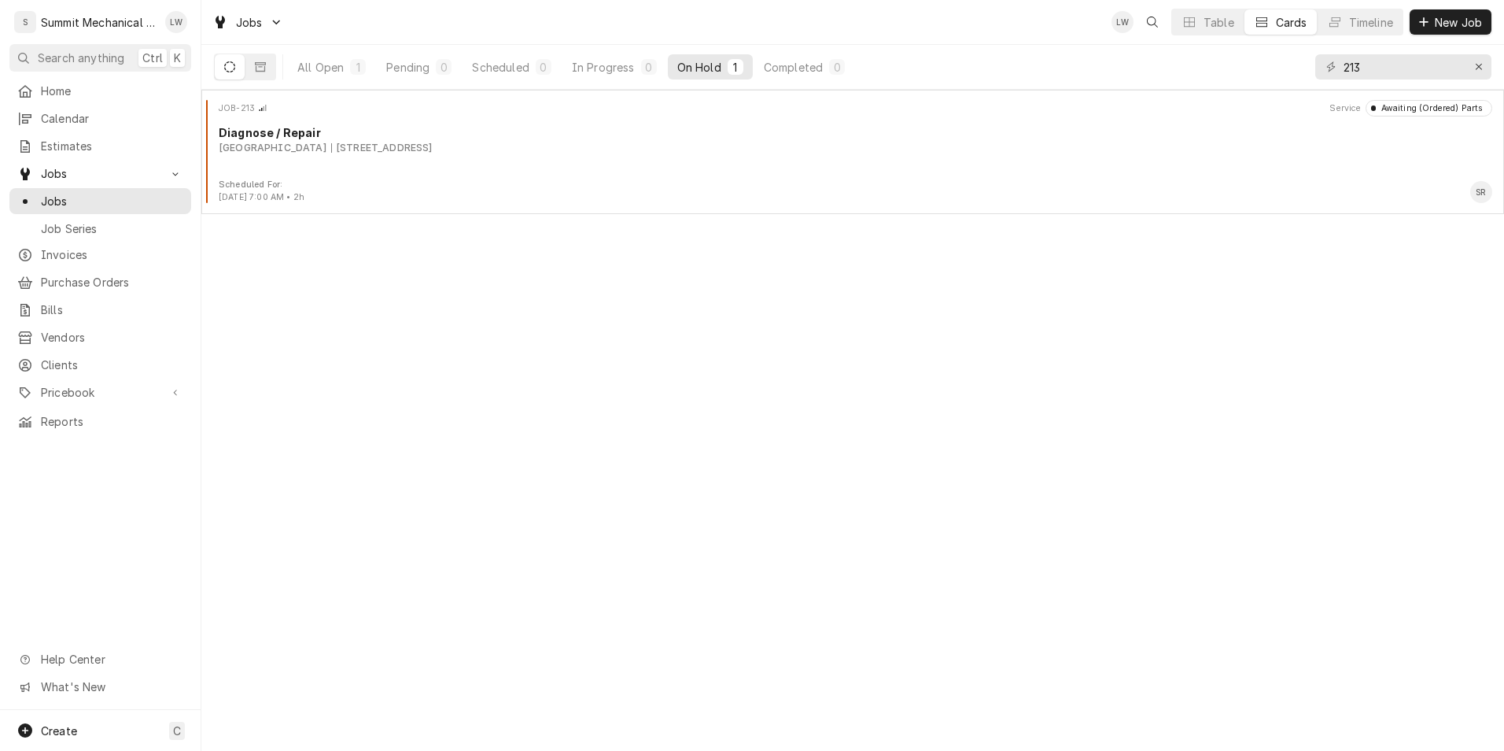
click at [524, 49] on div "All Open 1 Pending 0 Scheduled 0 In Progress 0 On Hold 1 Completed 0" at bounding box center [571, 67] width 567 height 44
click at [1482, 71] on icon "Erase input" at bounding box center [1479, 66] width 9 height 11
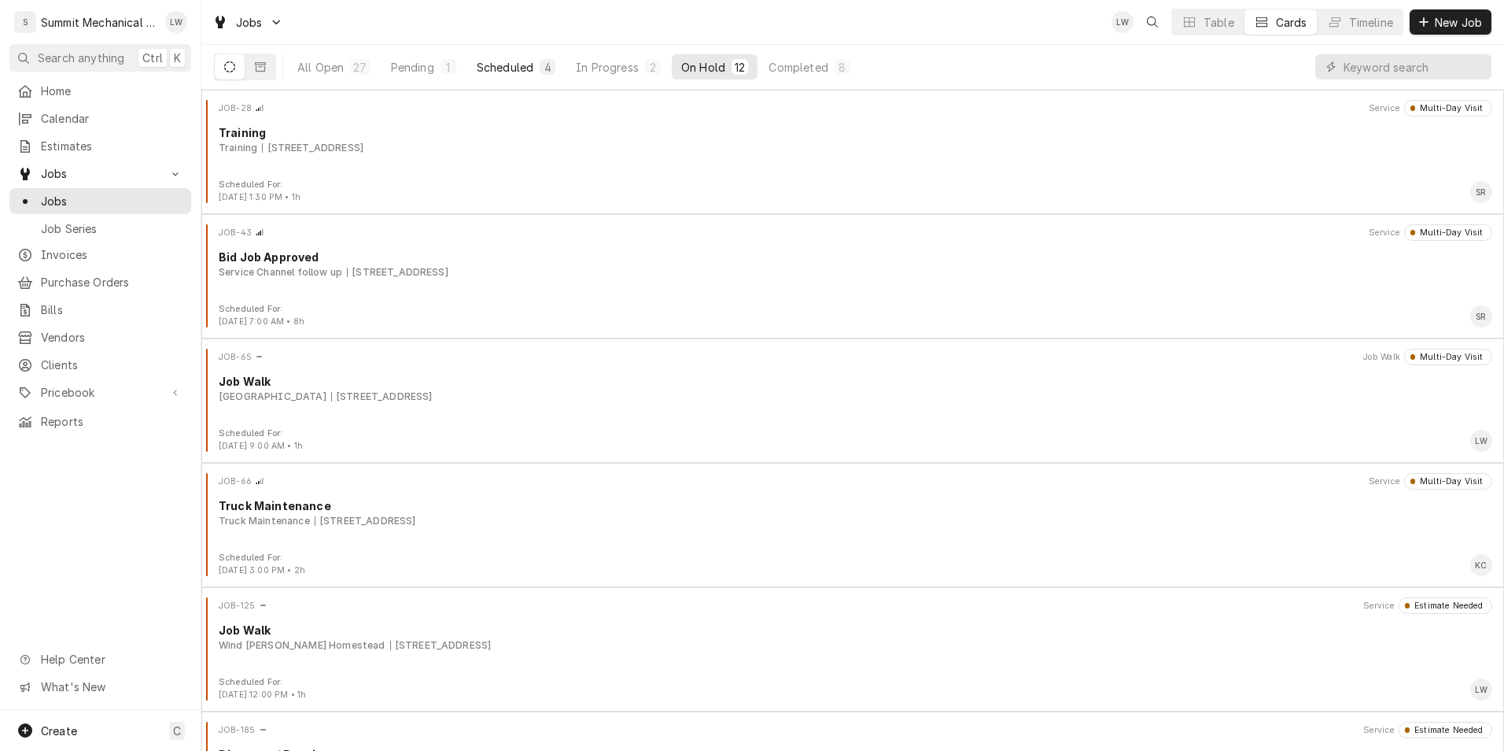
click at [474, 62] on button "Scheduled 4" at bounding box center [516, 66] width 98 height 25
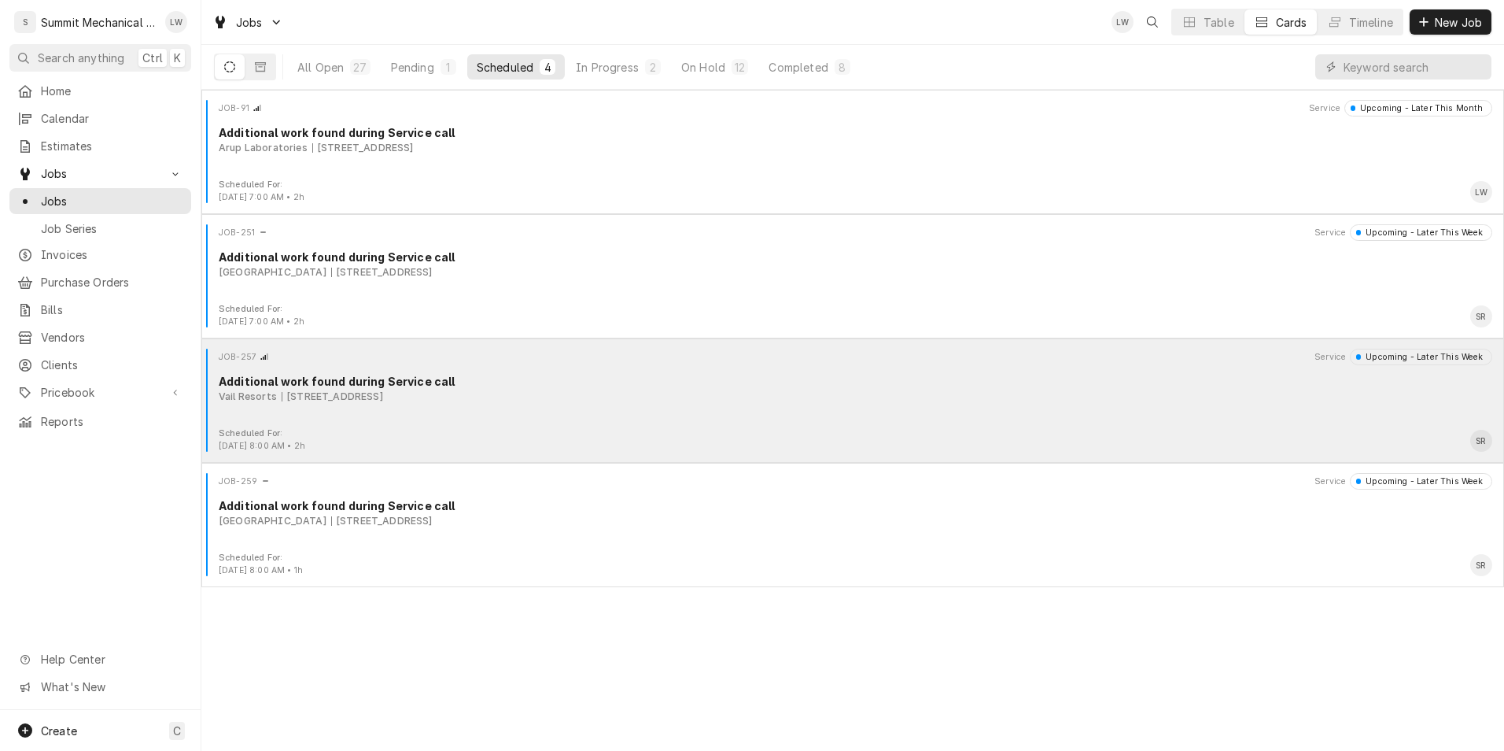
click at [606, 413] on div "JOB-257 Service Upcoming - Later This Week Additional work found during Service…" at bounding box center [853, 388] width 1290 height 79
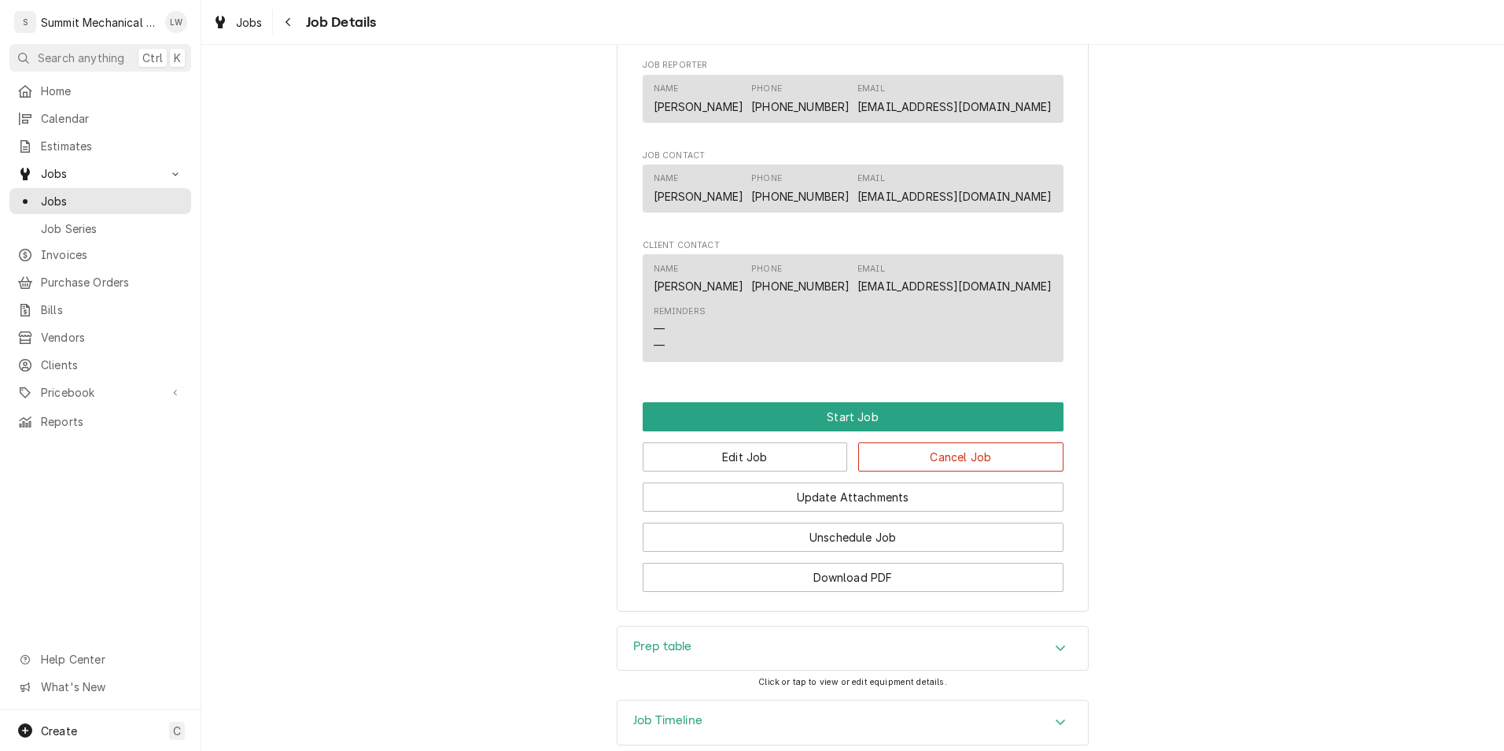
scroll to position [948, 0]
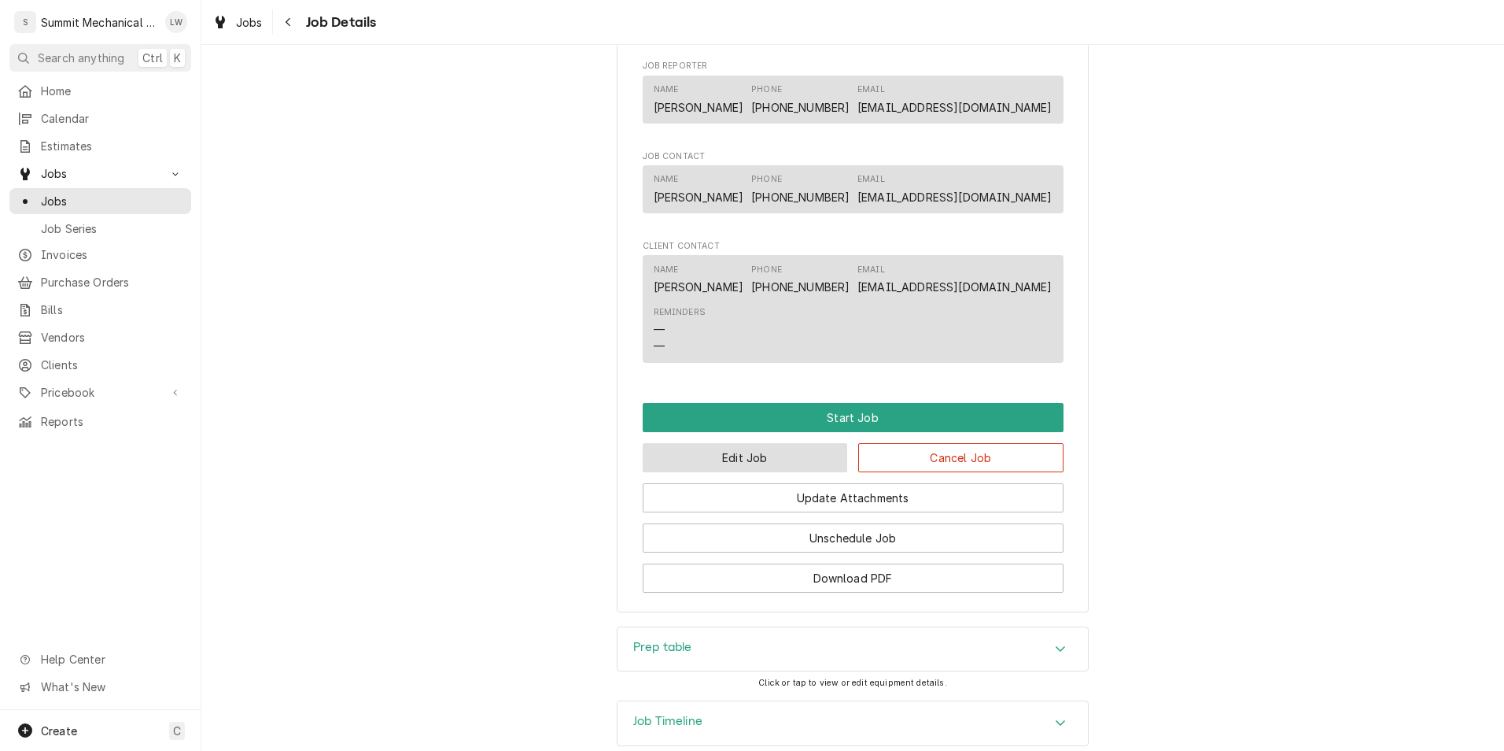
click at [766, 472] on button "Edit Job" at bounding box center [745, 457] width 205 height 29
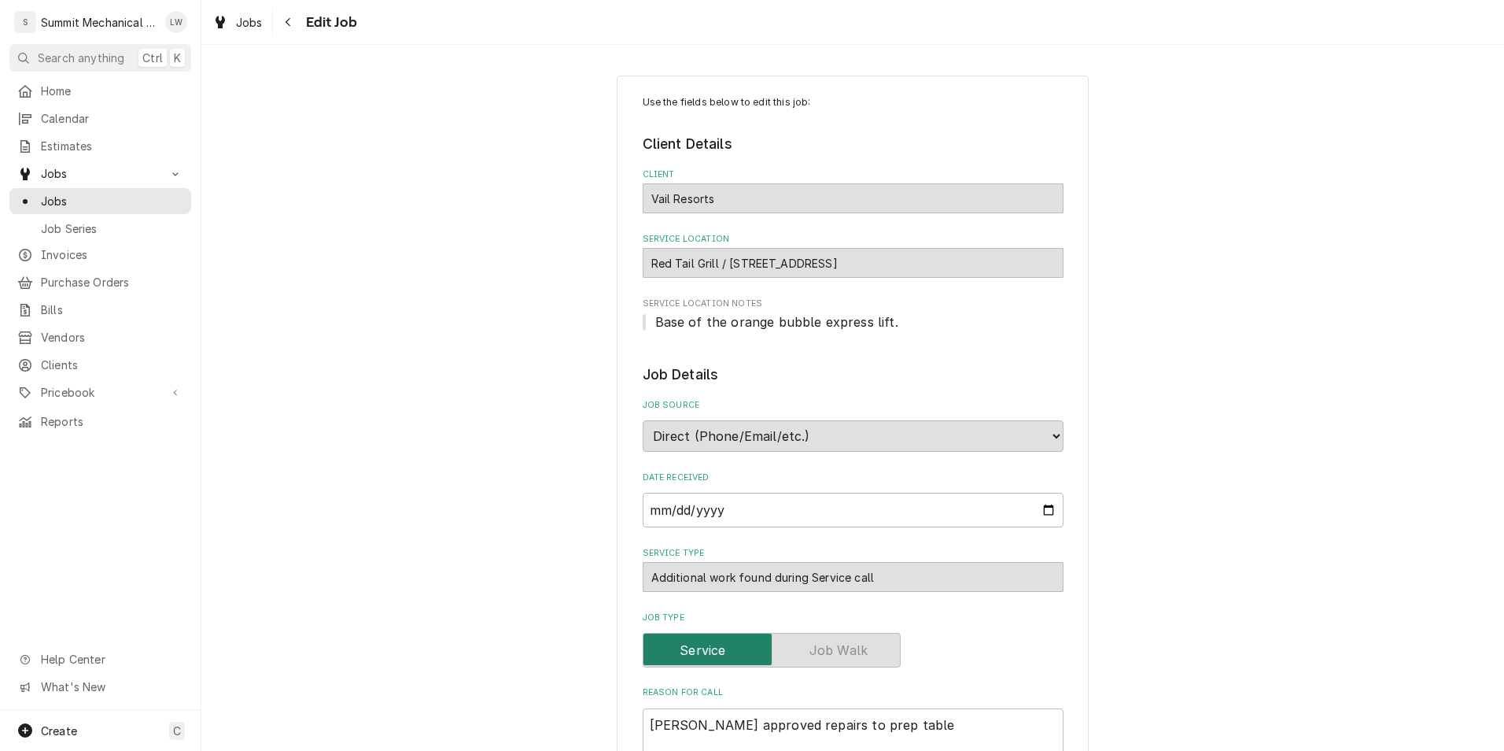
type textarea "x"
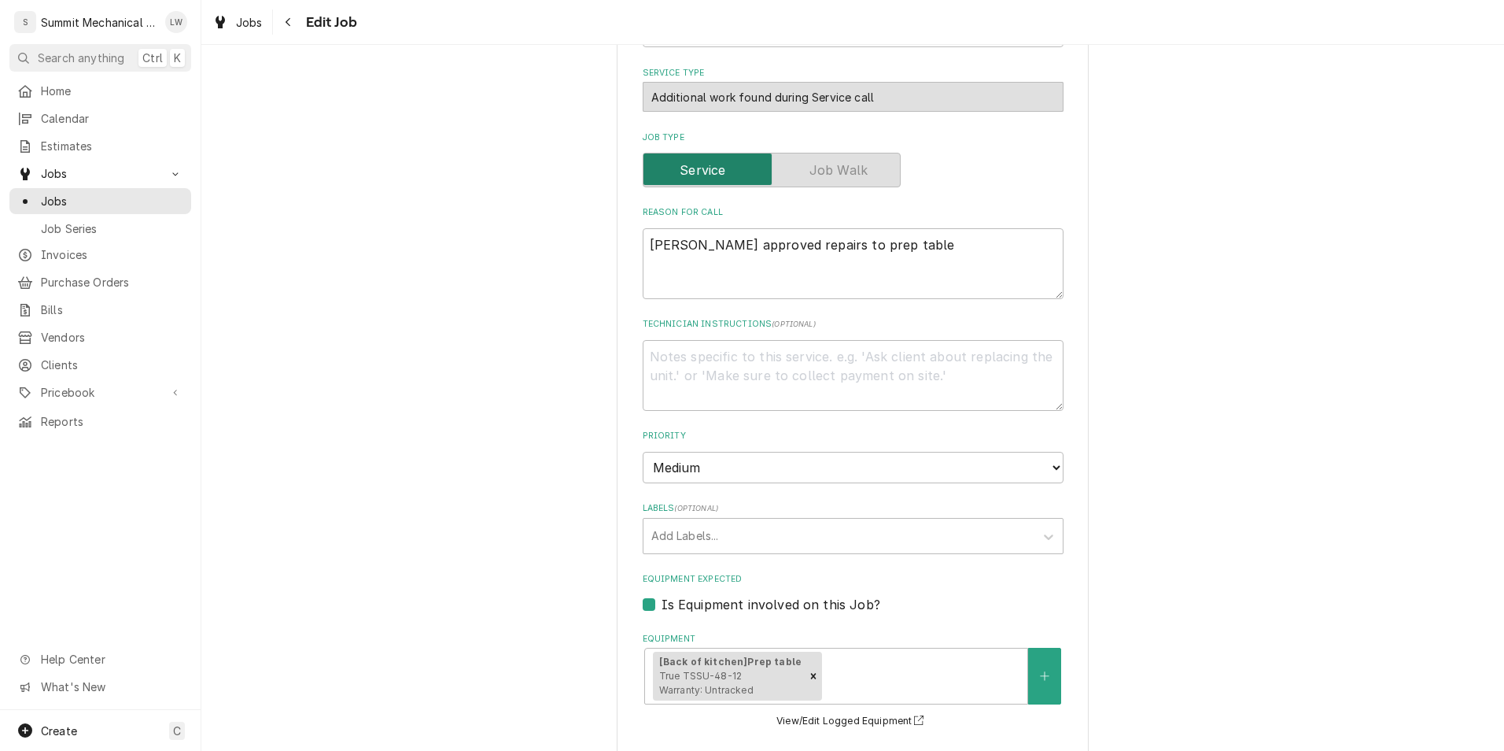
scroll to position [990, 0]
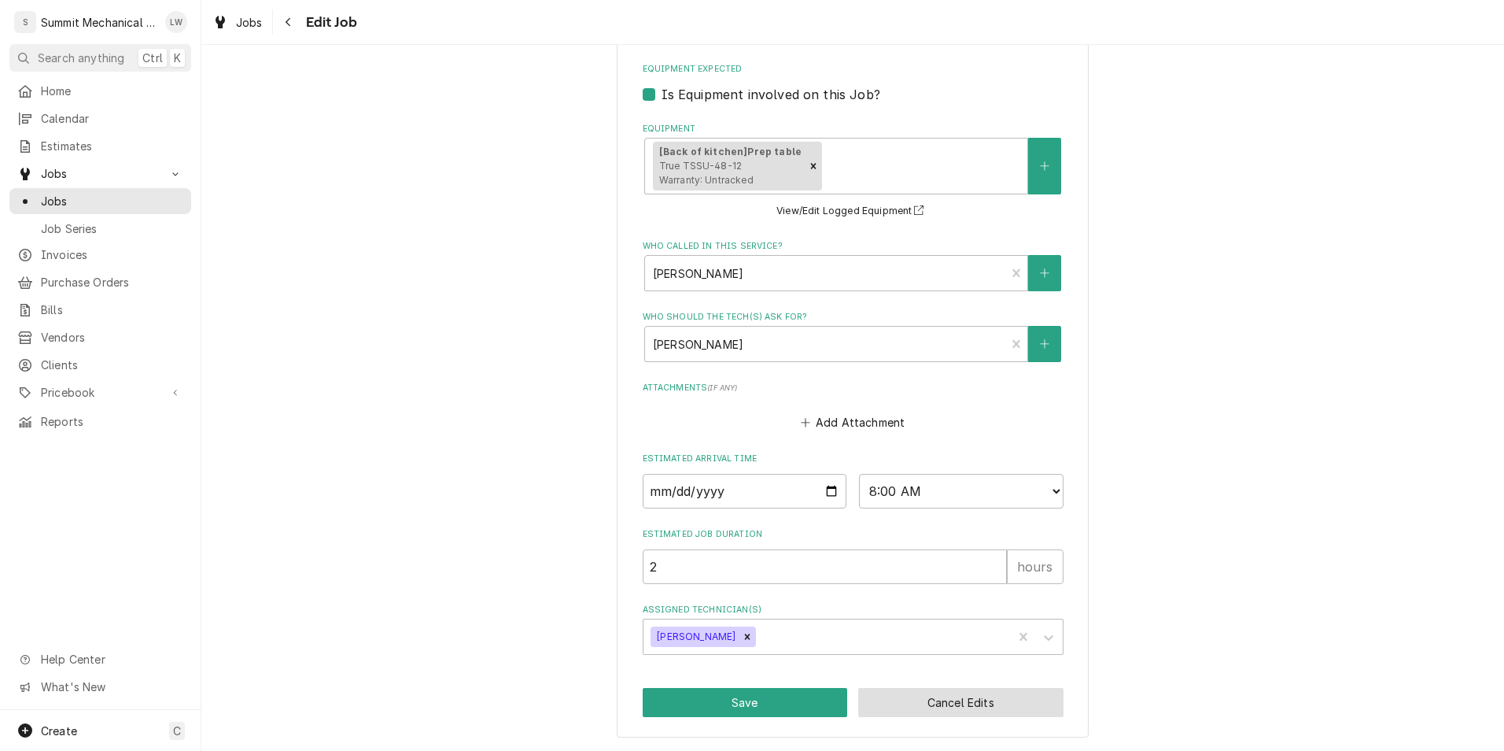
click at [935, 706] on button "Cancel Edits" at bounding box center [960, 702] width 205 height 29
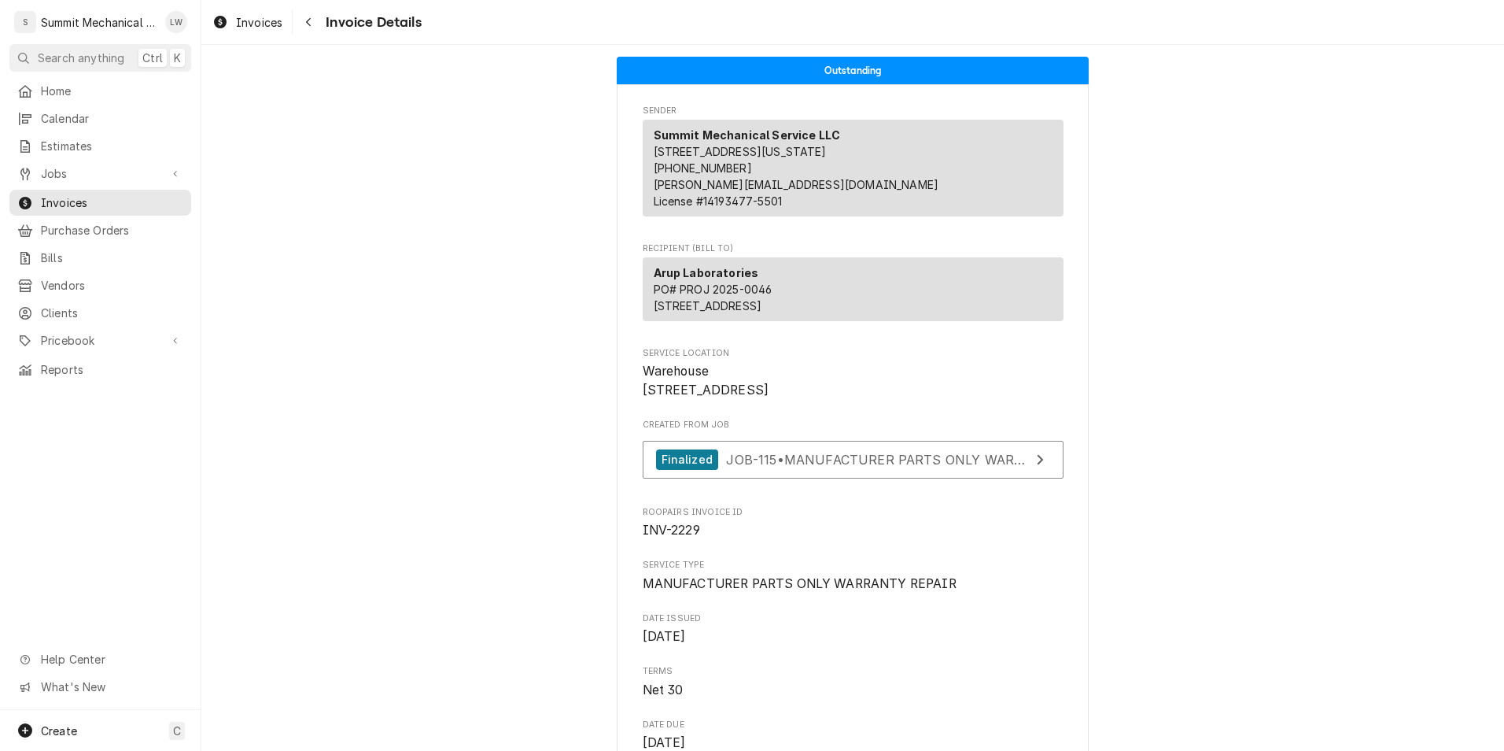
scroll to position [3423, 0]
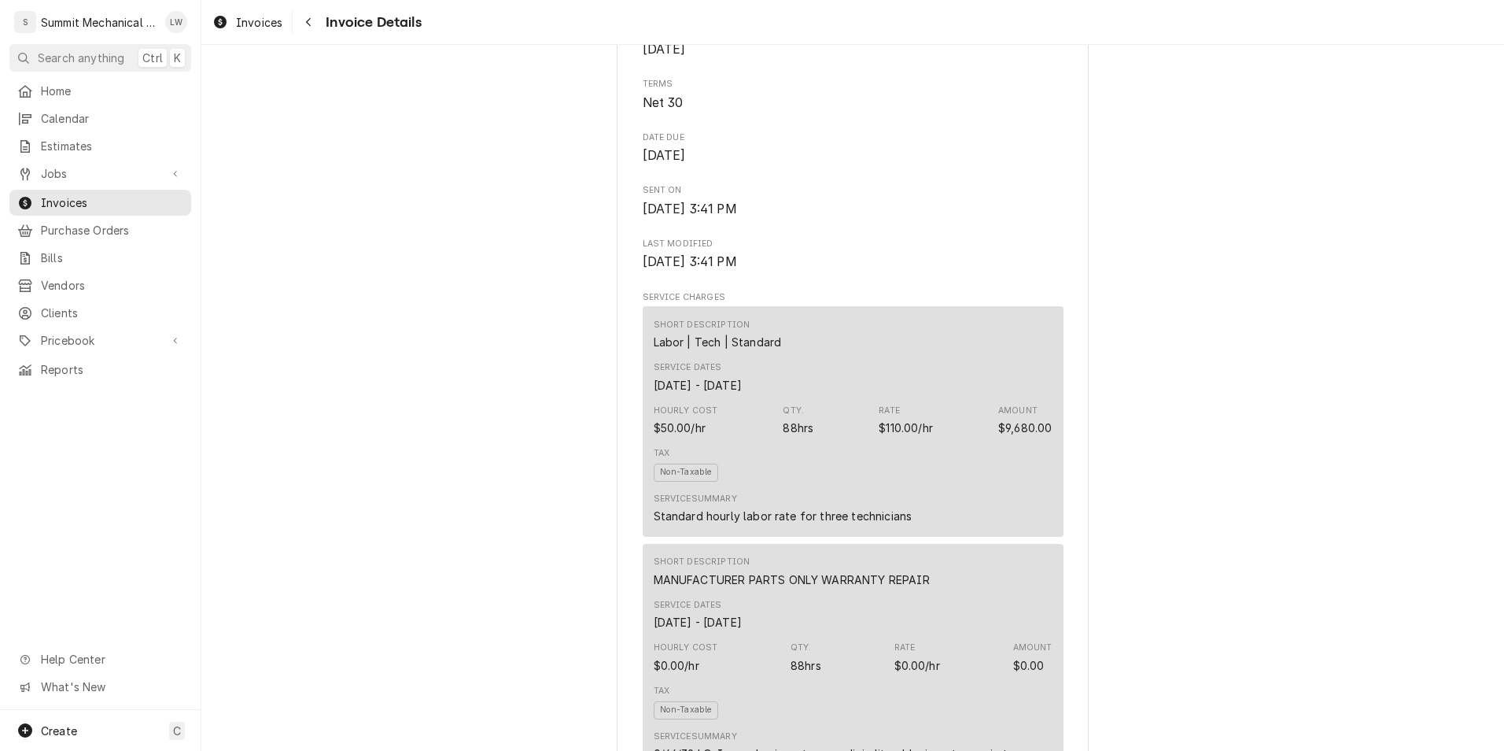
scroll to position [0, 0]
